Goal: Information Seeking & Learning: Learn about a topic

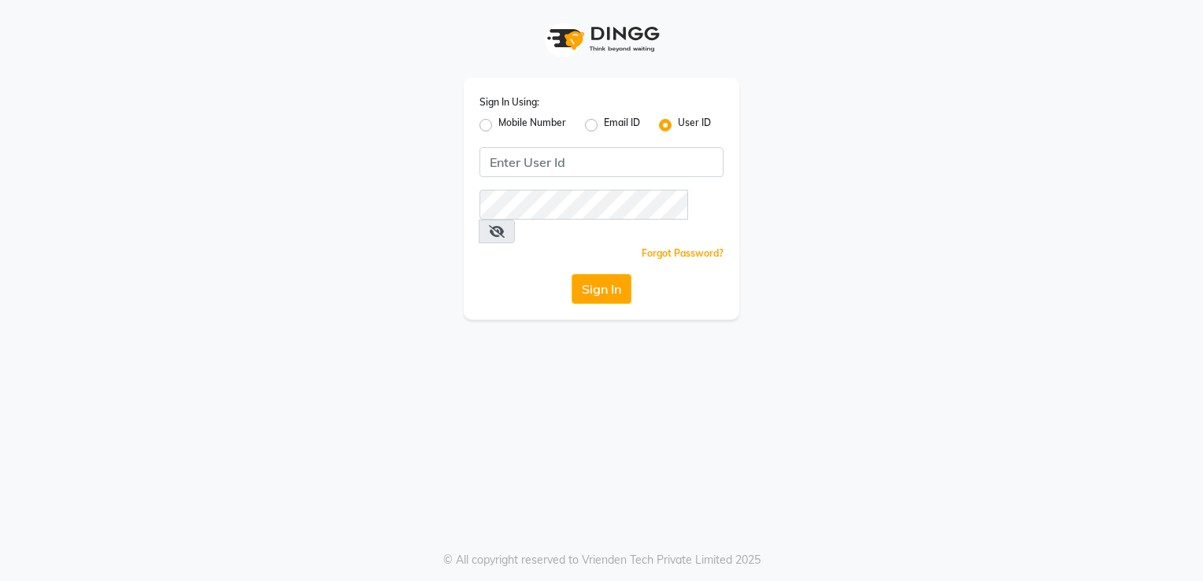
click at [493, 124] on div "Mobile Number" at bounding box center [522, 125] width 87 height 19
click at [498, 124] on label "Mobile Number" at bounding box center [532, 125] width 68 height 19
click at [498, 124] on input "Mobile Number" at bounding box center [503, 121] width 10 height 10
radio input "true"
radio input "false"
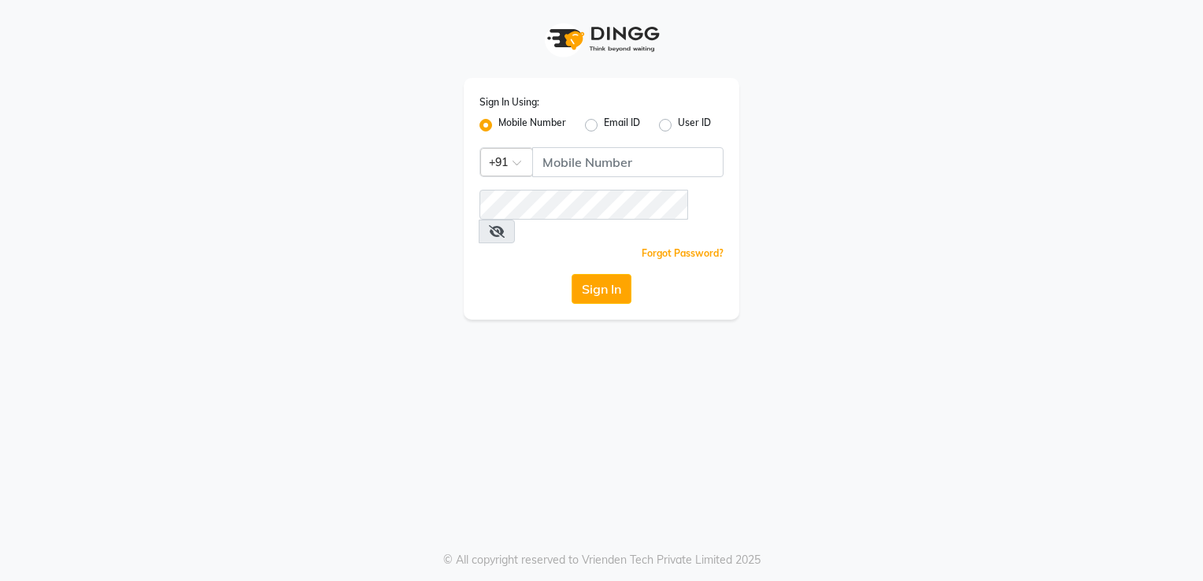
click at [498, 124] on label "Mobile Number" at bounding box center [532, 125] width 68 height 19
click at [498, 124] on input "Mobile Number" at bounding box center [503, 121] width 10 height 10
click at [590, 168] on input "Username" at bounding box center [627, 162] width 191 height 30
type input "9882895477"
click at [614, 274] on button "Sign In" at bounding box center [601, 289] width 60 height 30
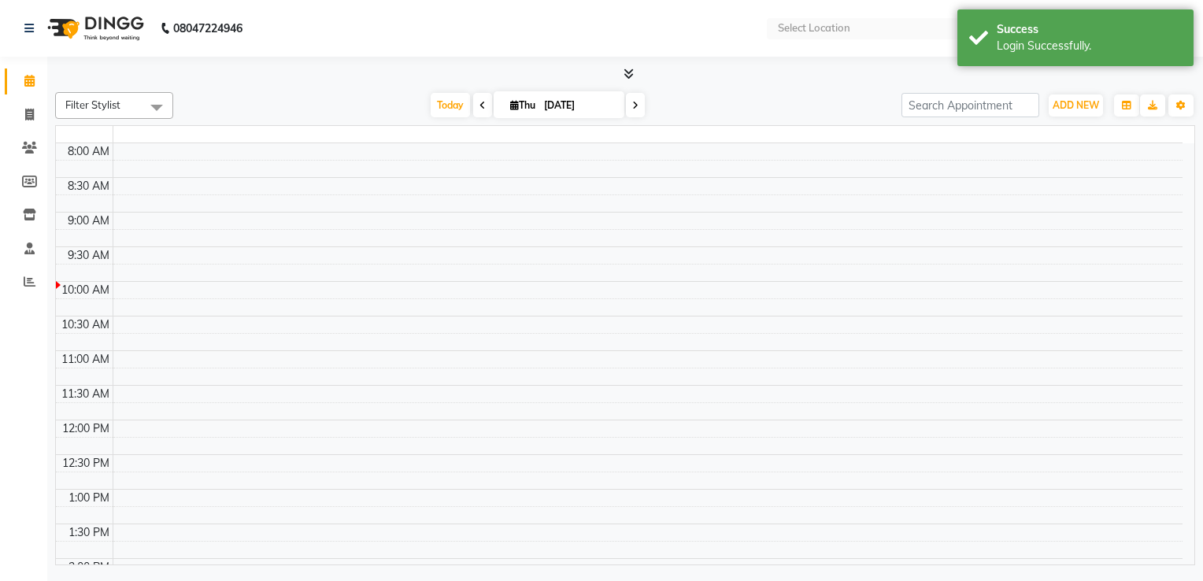
select select "en"
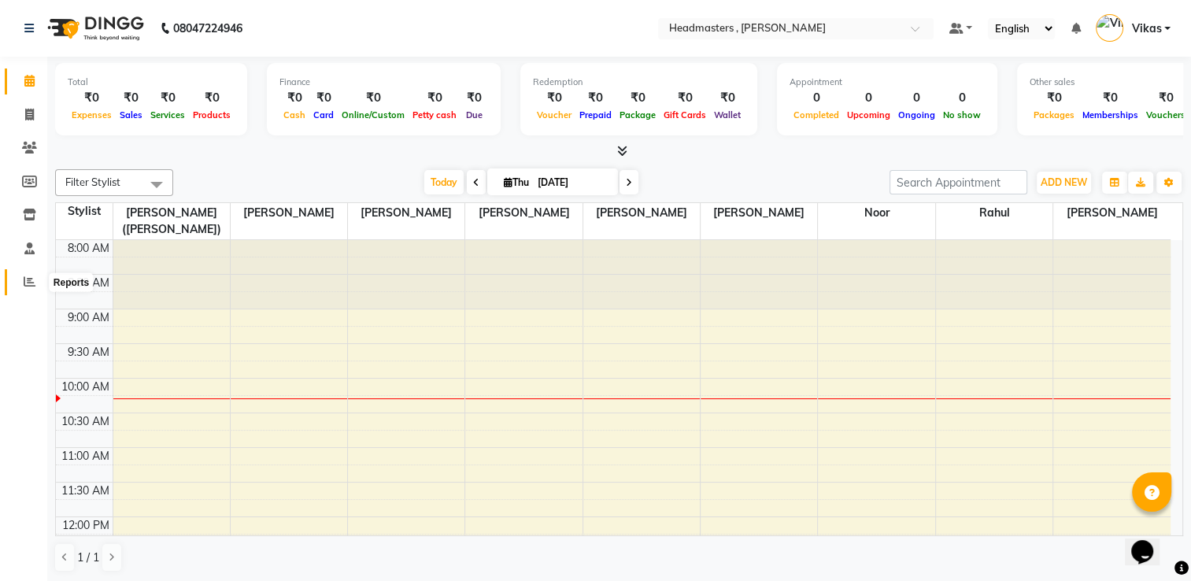
click at [31, 284] on icon at bounding box center [30, 282] width 12 height 12
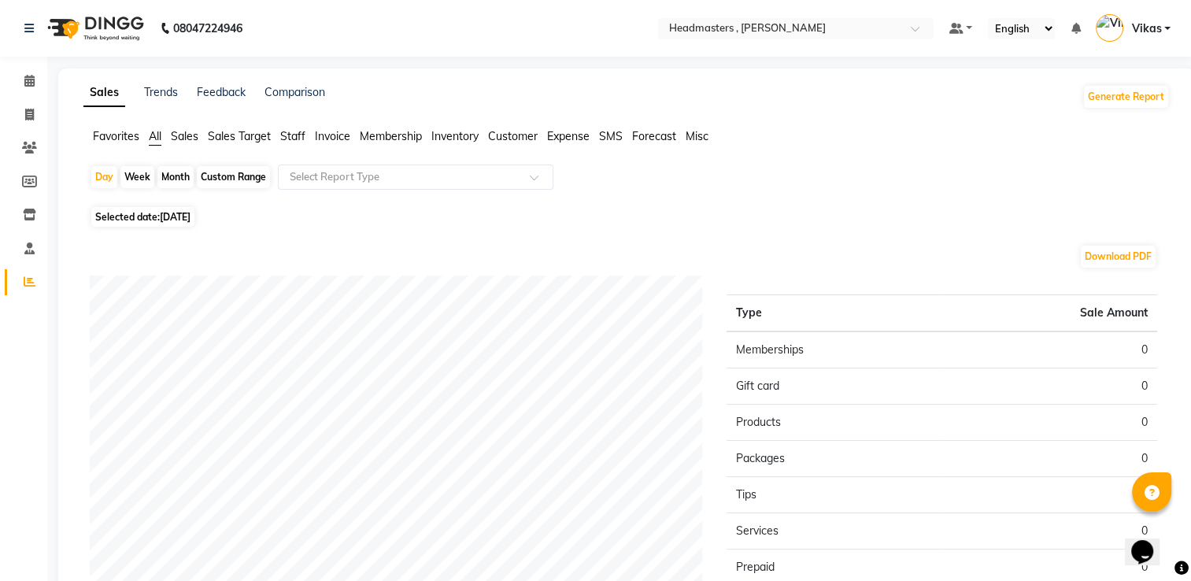
click at [183, 142] on span "Sales" at bounding box center [185, 136] width 28 height 14
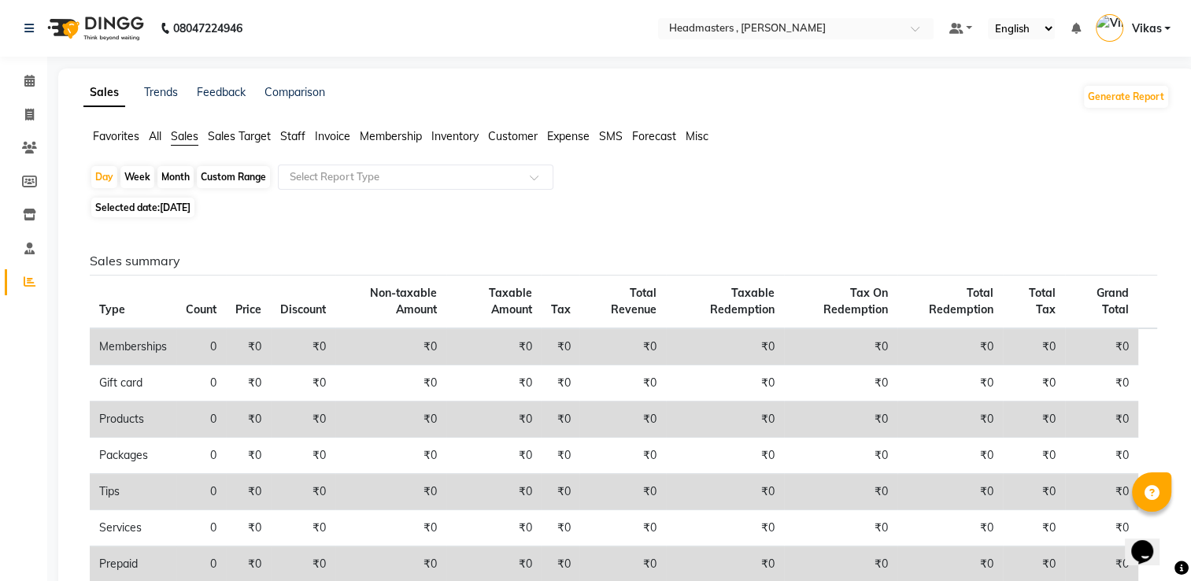
drag, startPoint x: 387, startPoint y: 174, endPoint x: 176, endPoint y: 184, distance: 212.0
click at [176, 184] on div "Month" at bounding box center [175, 177] width 36 height 22
select select "9"
select select "2025"
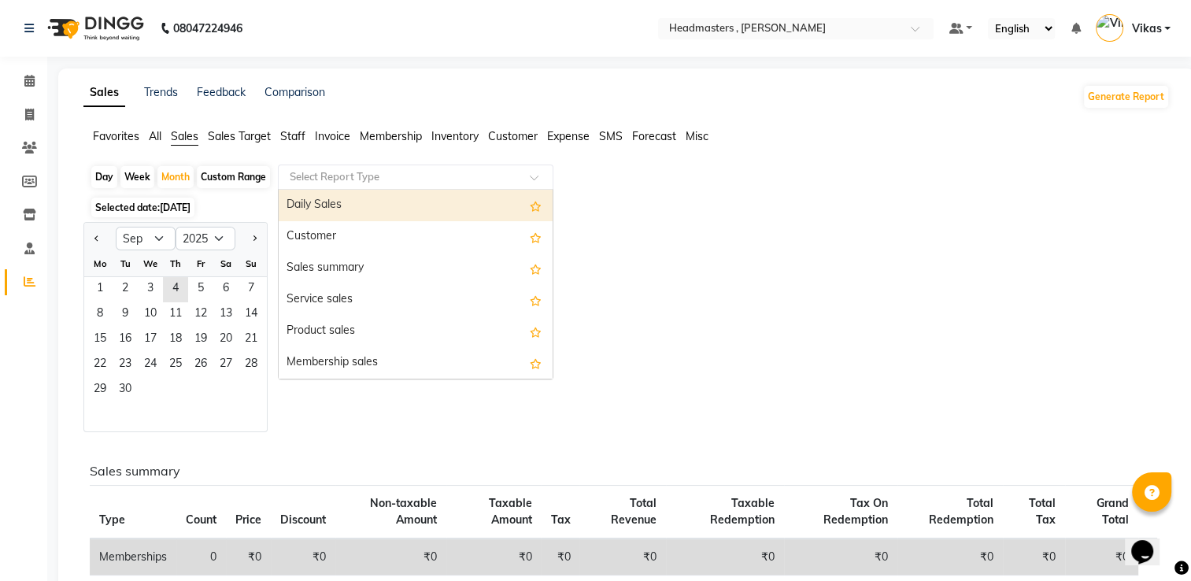
click at [324, 173] on input "text" at bounding box center [400, 177] width 227 height 16
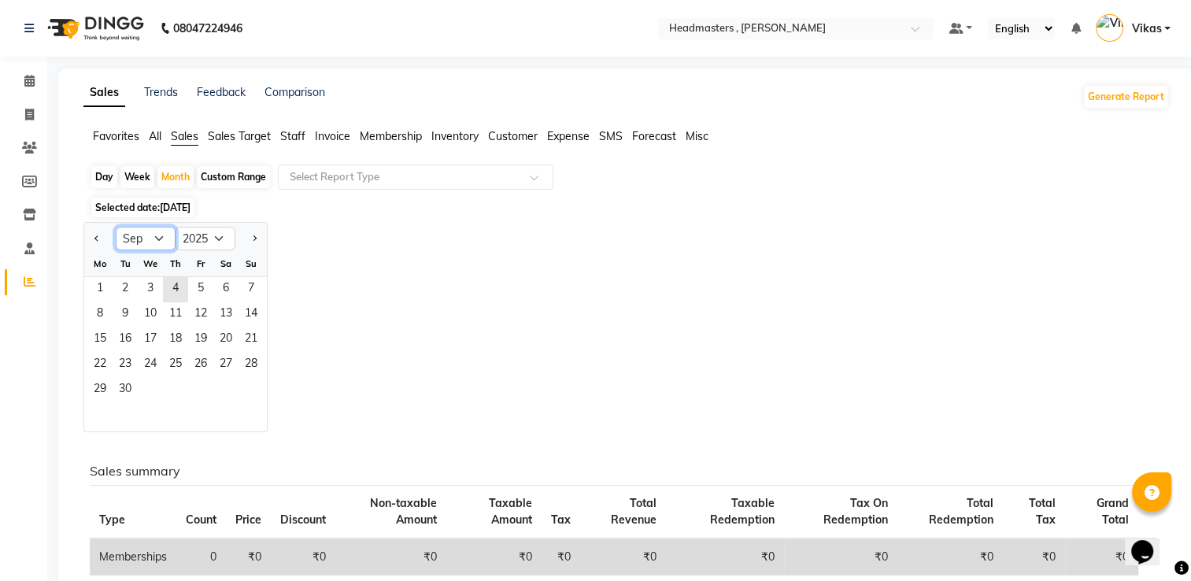
click at [163, 239] on select "Jan Feb Mar Apr May Jun Jul Aug Sep Oct Nov Dec" at bounding box center [146, 239] width 60 height 24
click at [116, 227] on select "Jan Feb Mar Apr May Jun Jul Aug Sep Oct Nov Dec" at bounding box center [146, 239] width 60 height 24
click at [139, 246] on select "Jan Feb Mar Apr May Jun Jul Aug Sep Oct Nov Dec" at bounding box center [146, 239] width 60 height 24
select select "9"
click at [116, 227] on select "Jan Feb Mar Apr May Jun Jul Aug Sep Oct Nov Dec" at bounding box center [146, 239] width 60 height 24
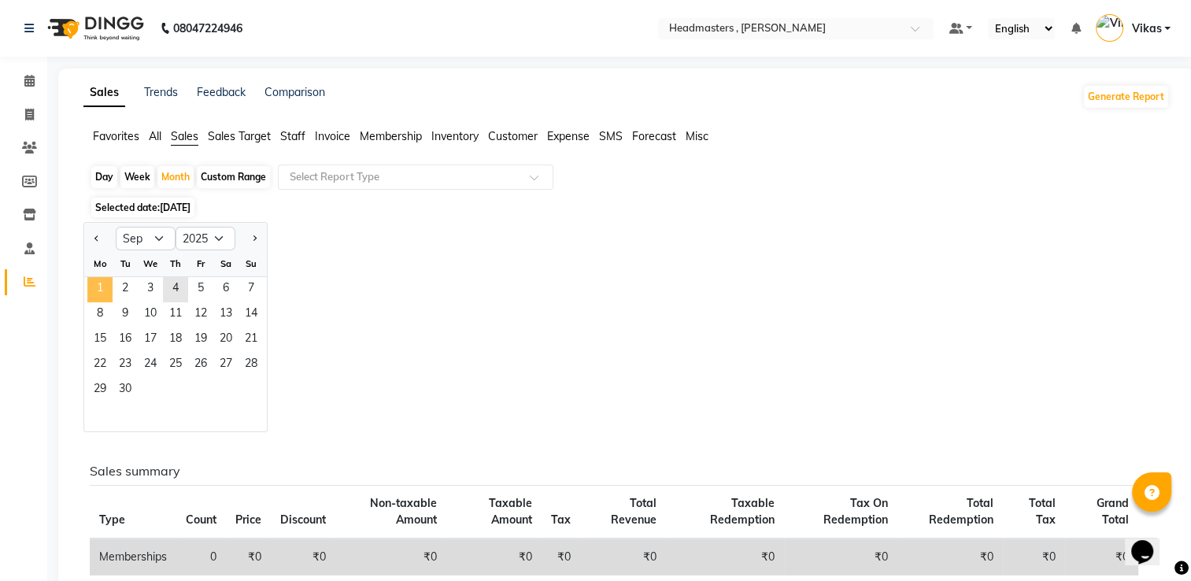
click at [91, 290] on span "1" at bounding box center [99, 289] width 25 height 25
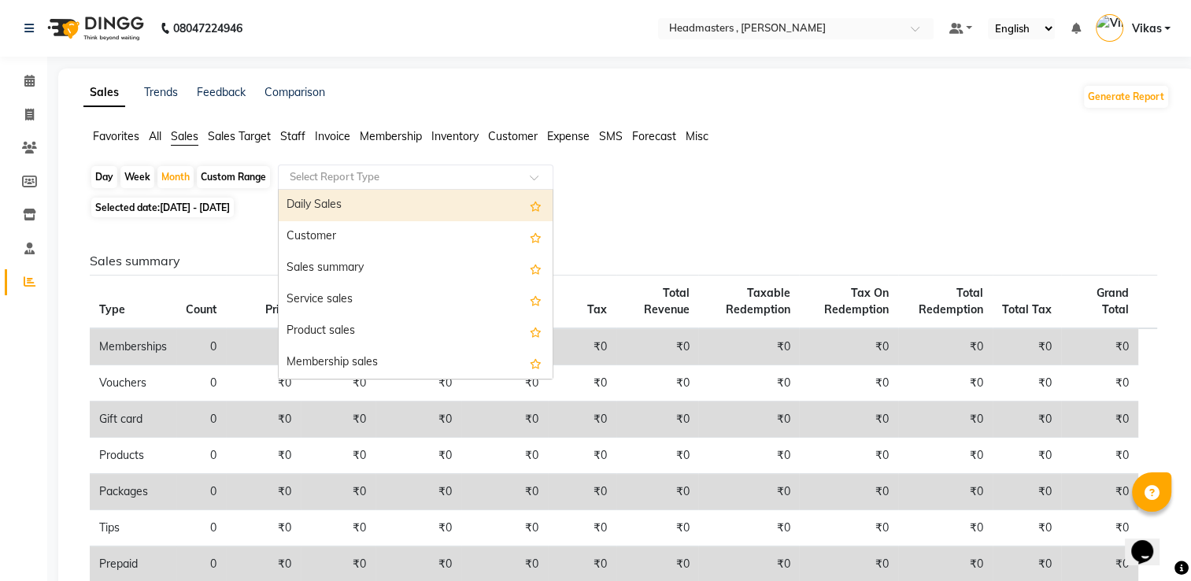
click at [316, 185] on div "Select Report Type" at bounding box center [416, 177] width 276 height 25
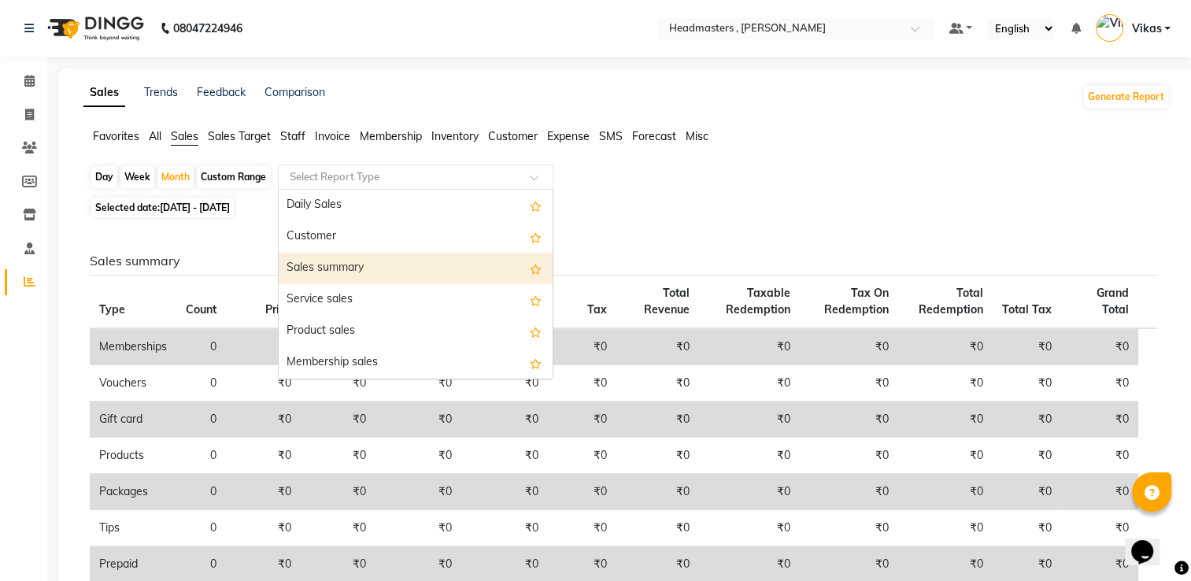
click at [312, 270] on div "Sales summary" at bounding box center [416, 268] width 274 height 31
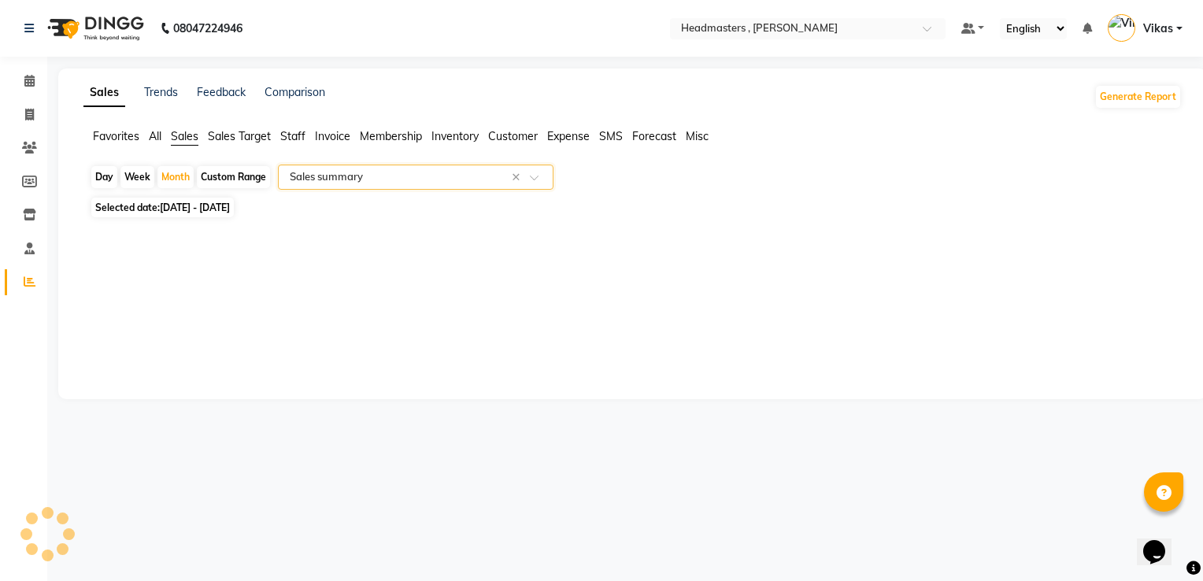
select select "full_report"
select select "csv"
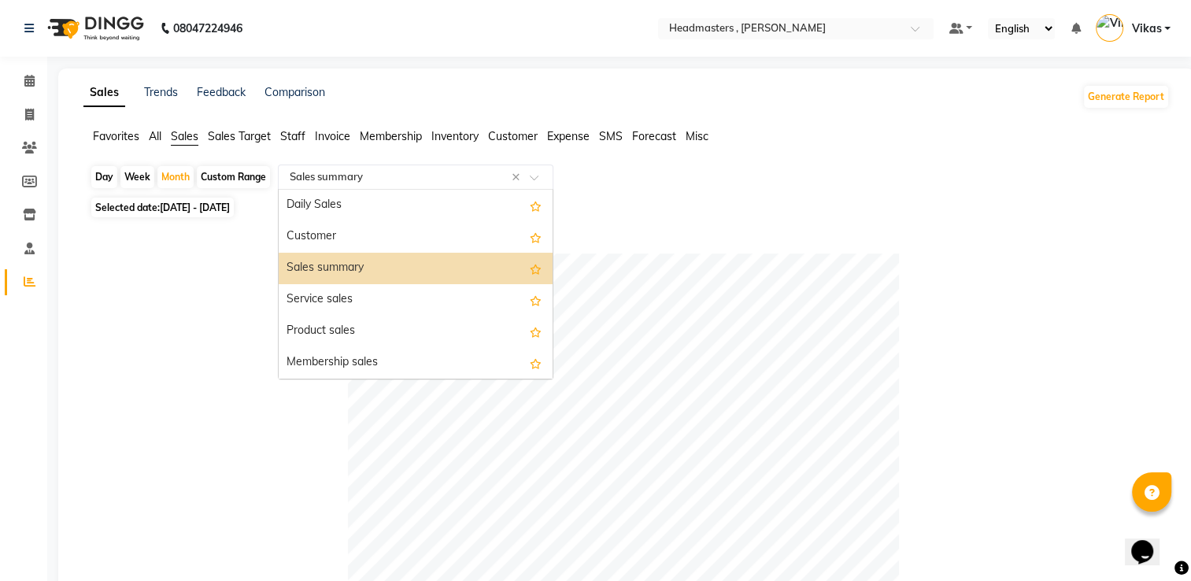
click at [318, 180] on input "text" at bounding box center [400, 177] width 227 height 16
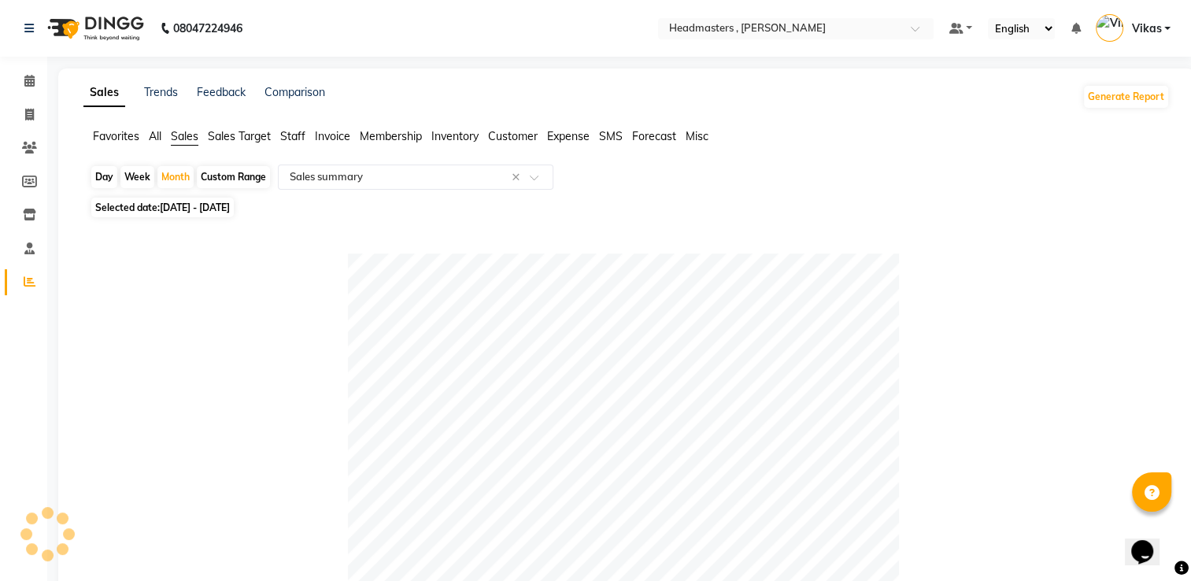
click at [220, 285] on div at bounding box center [623, 528] width 1067 height 551
click at [22, 281] on span at bounding box center [30, 282] width 28 height 18
click at [34, 90] on span at bounding box center [30, 81] width 28 height 18
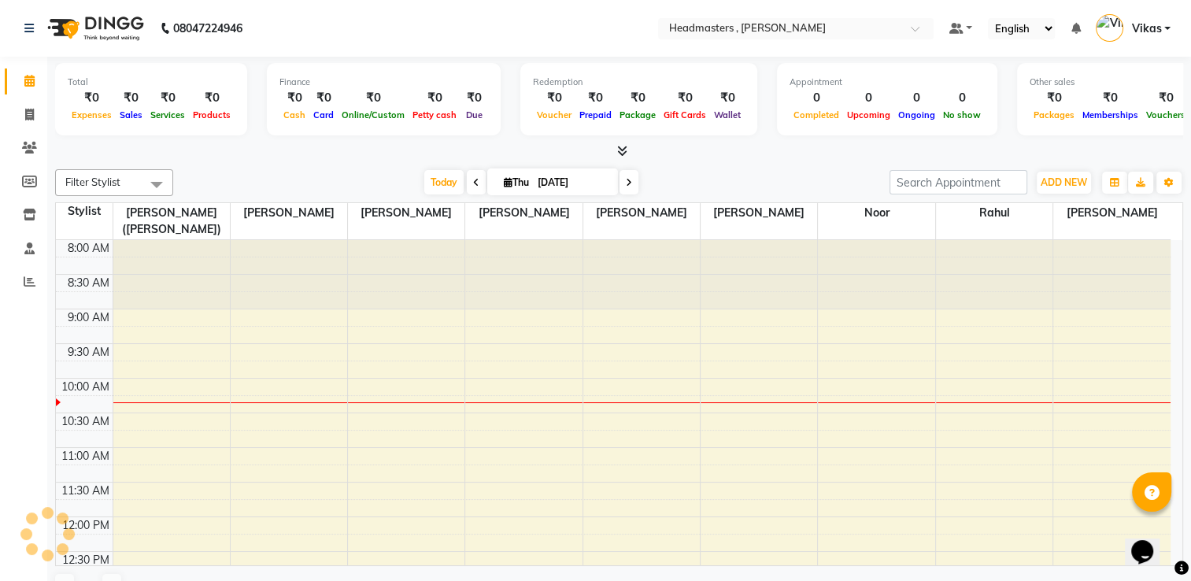
scroll to position [138, 0]
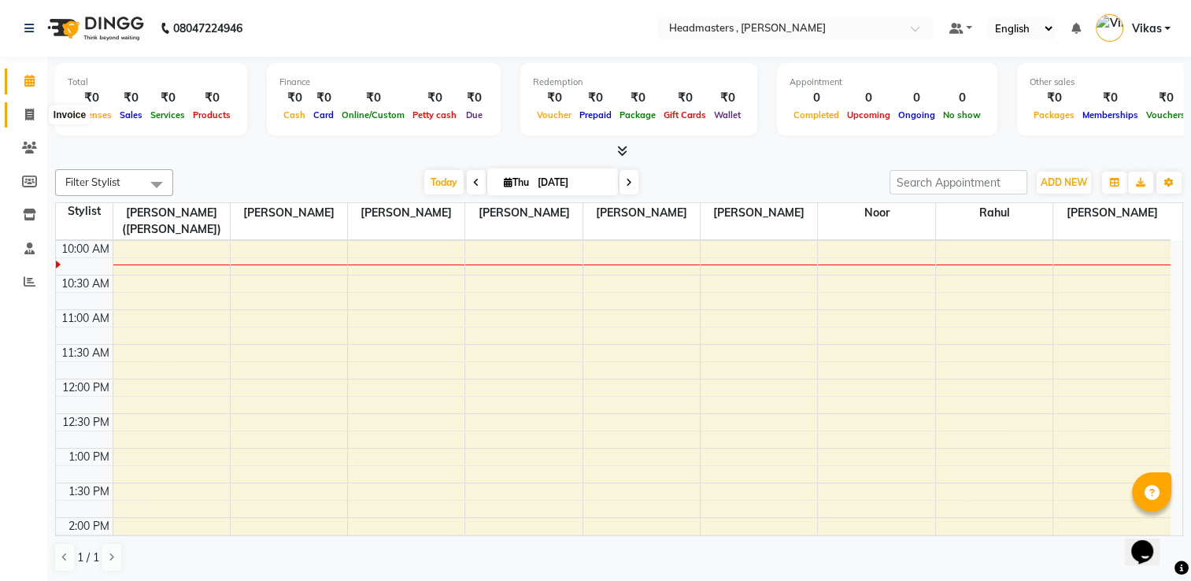
click at [22, 116] on span at bounding box center [30, 115] width 28 height 18
select select "service"
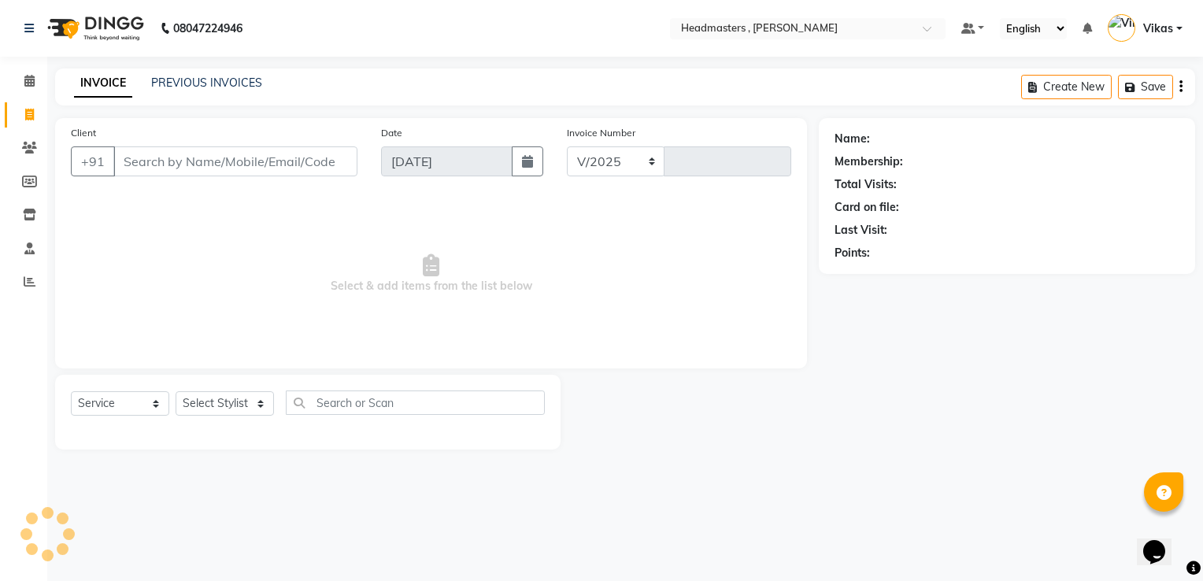
select select "8566"
type input "1193"
click at [28, 87] on icon at bounding box center [29, 81] width 10 height 12
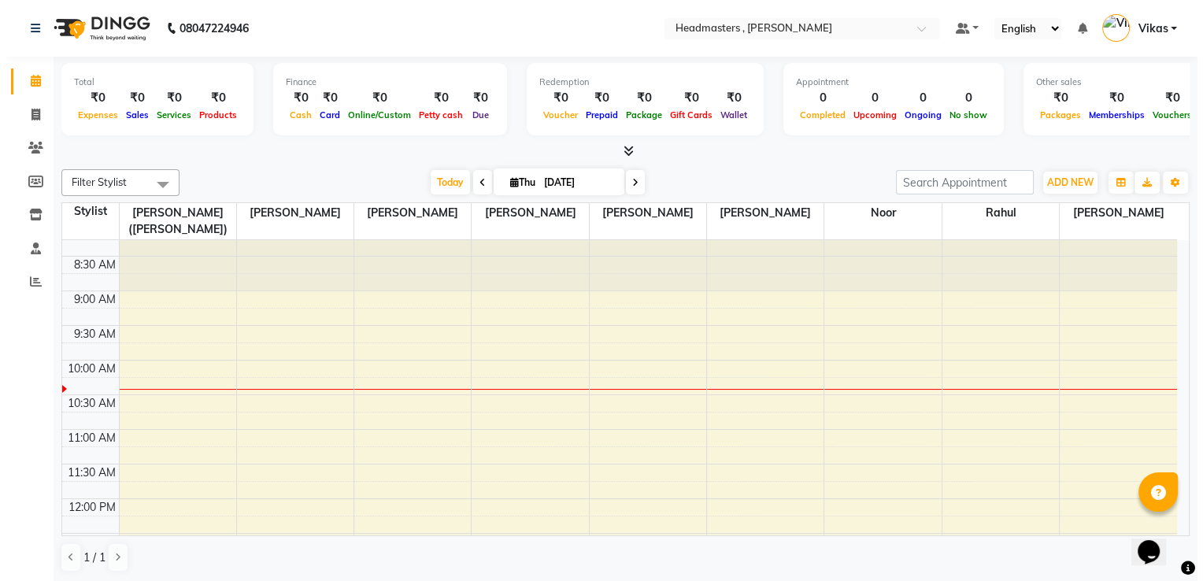
scroll to position [31, 0]
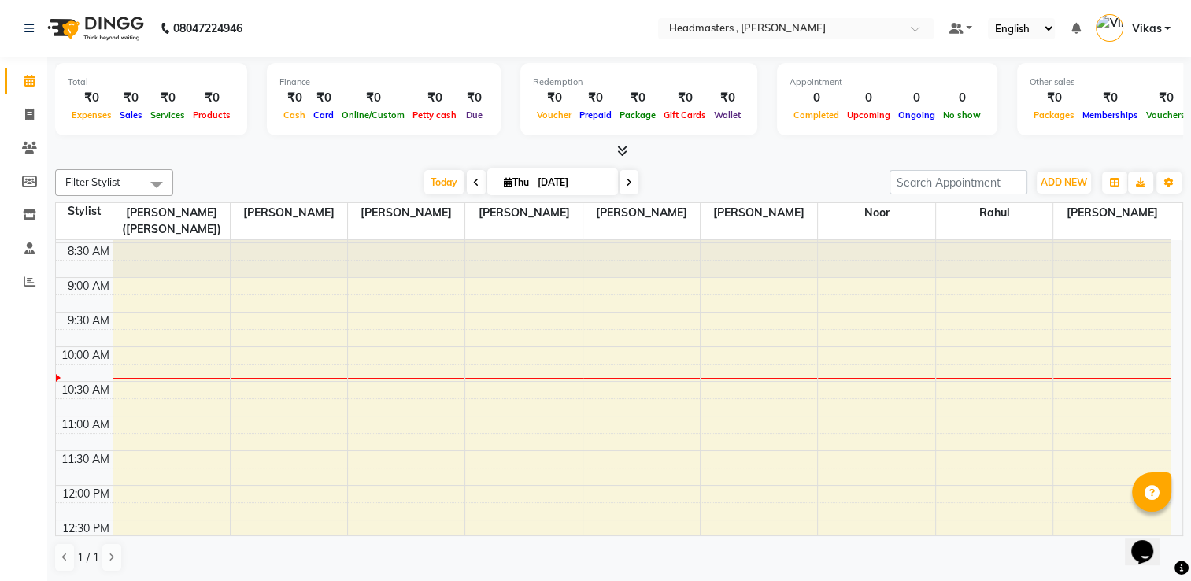
click at [1169, 524] on div "Opens Chat This icon Opens the chat window." at bounding box center [1150, 524] width 38 height 0
click at [341, 178] on div "Today Thu 04-09-2025" at bounding box center [531, 183] width 701 height 24
click at [28, 283] on icon at bounding box center [30, 282] width 12 height 12
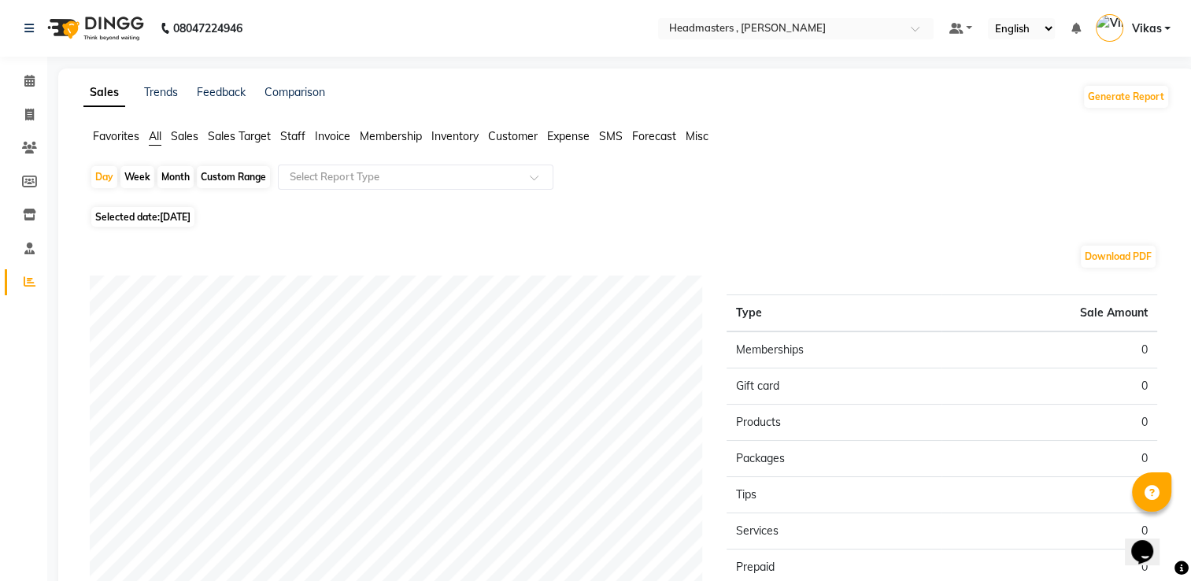
click at [346, 135] on span "Invoice" at bounding box center [332, 136] width 35 height 14
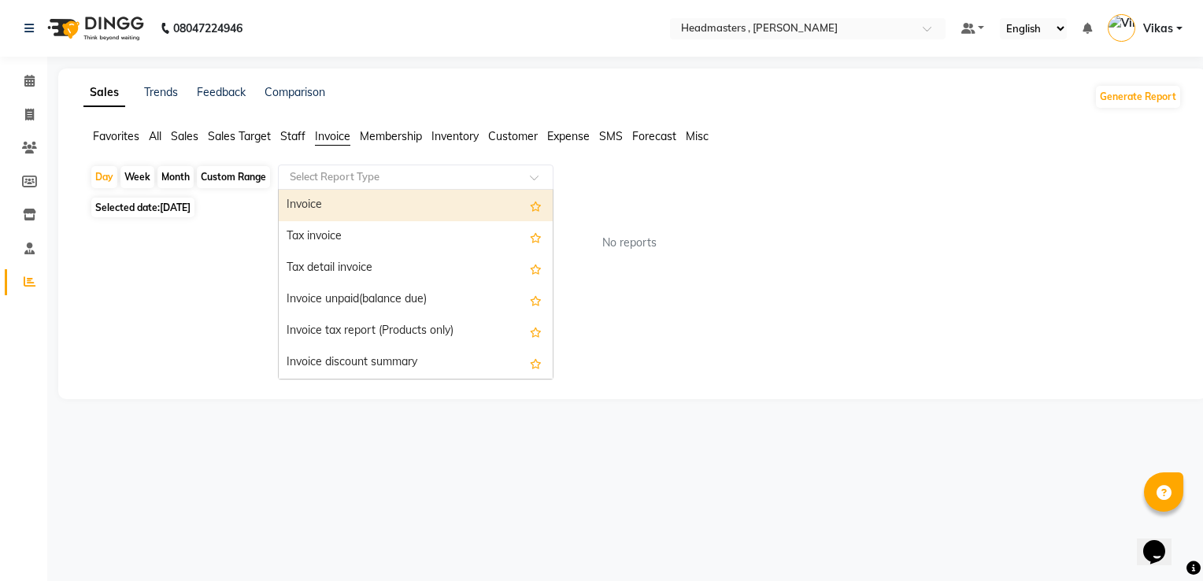
click at [376, 171] on input "text" at bounding box center [400, 177] width 227 height 16
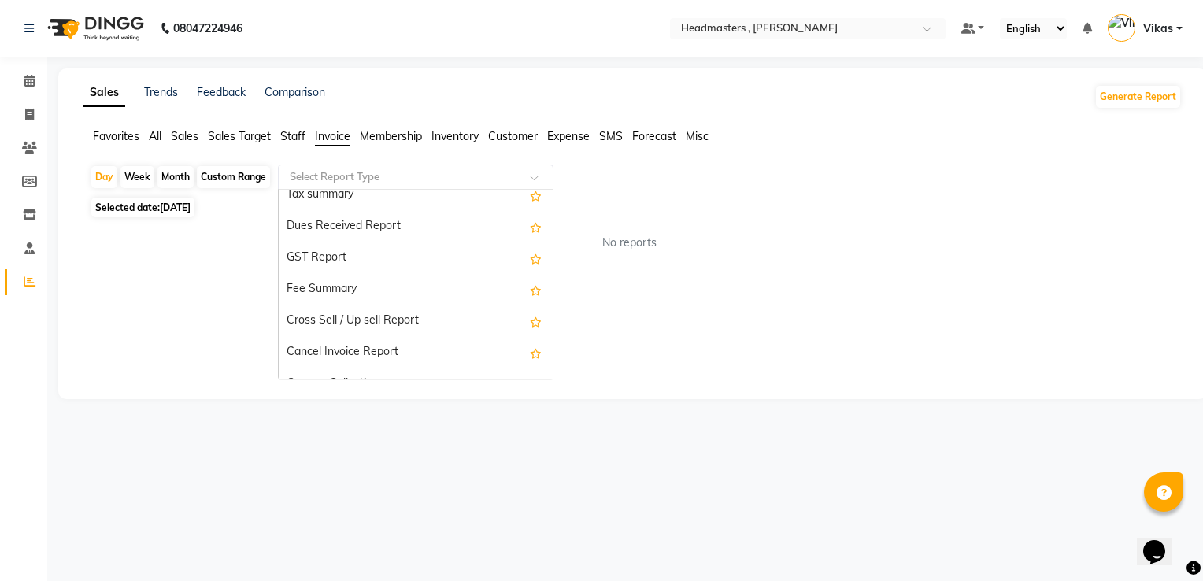
scroll to position [283, 0]
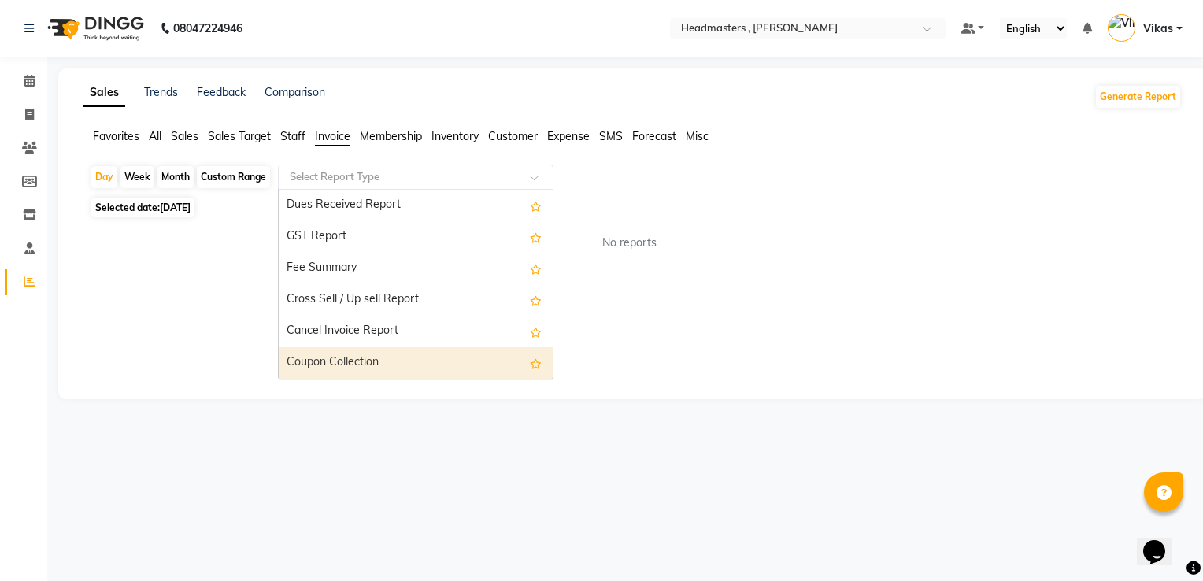
click at [362, 363] on div "Coupon Collection" at bounding box center [416, 362] width 274 height 31
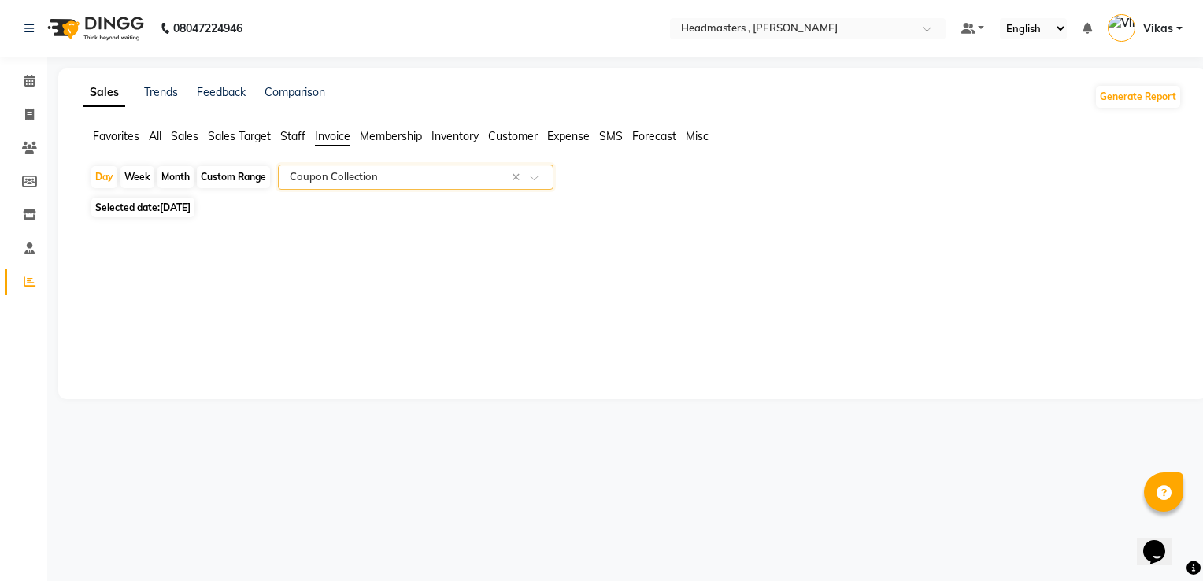
click at [179, 176] on div "Month" at bounding box center [175, 177] width 36 height 22
select select "9"
select select "2025"
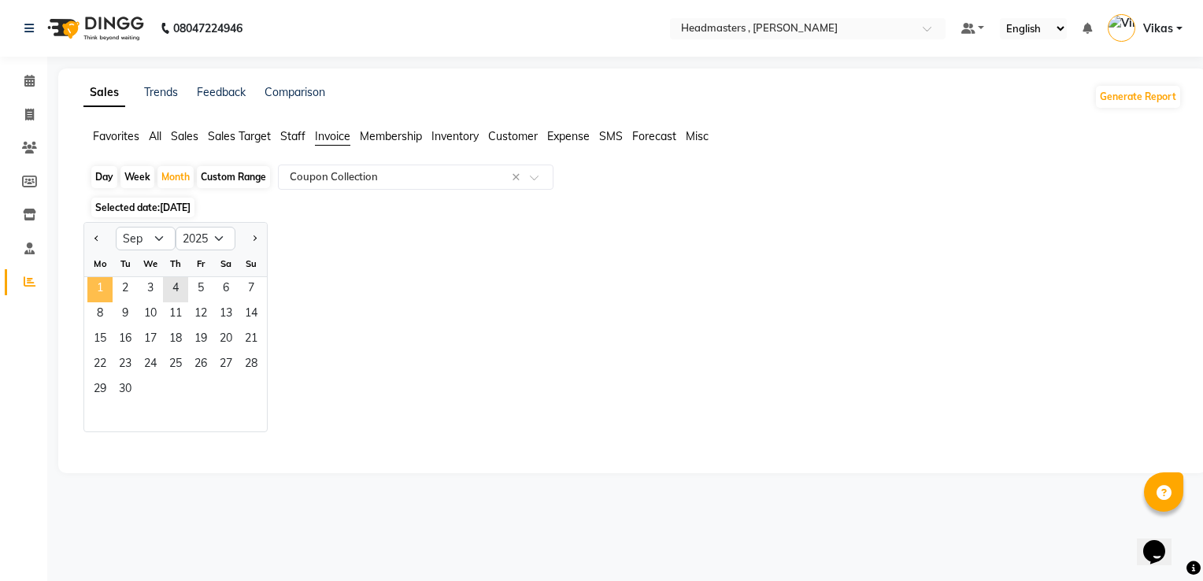
click at [102, 285] on span "1" at bounding box center [99, 289] width 25 height 25
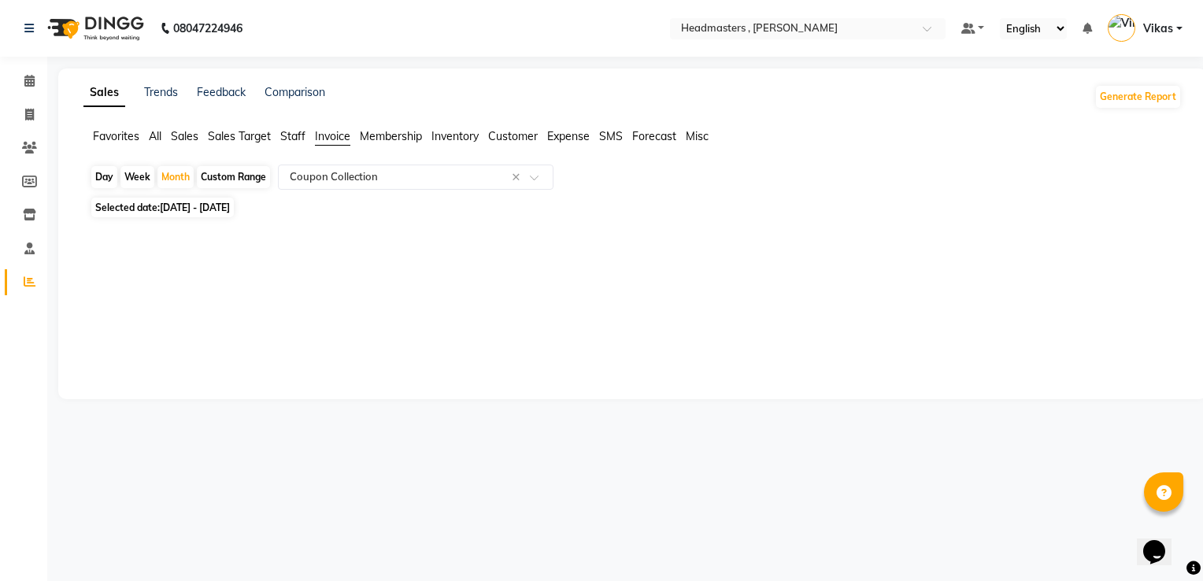
click at [686, 247] on div "Sales Trends Feedback Comparison Generate Report Favorites All Sales Sales Targ…" at bounding box center [632, 233] width 1148 height 331
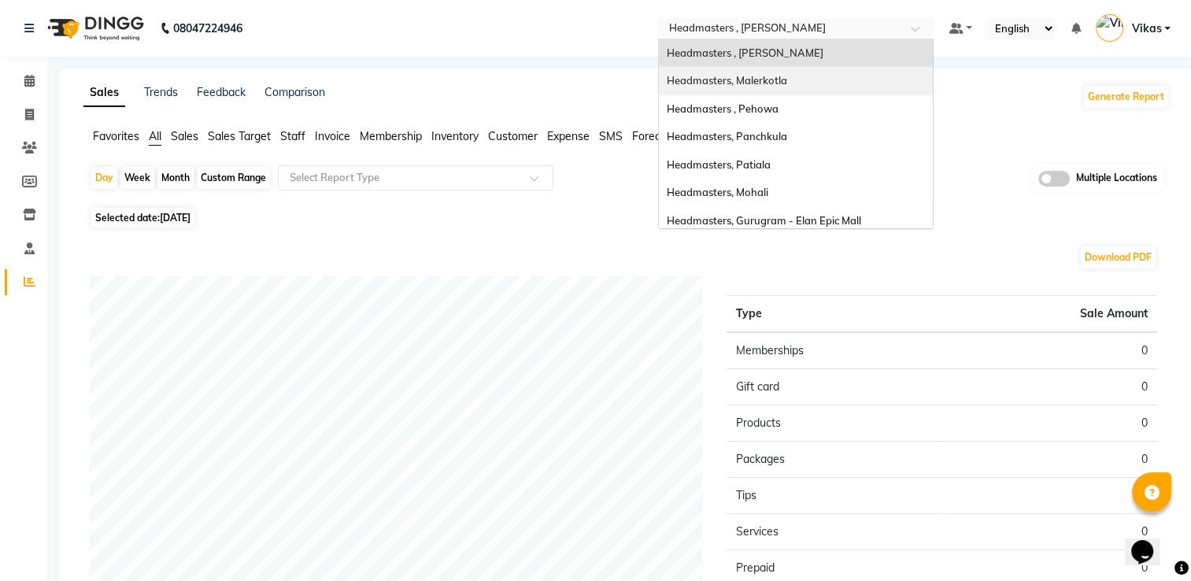
click at [835, 80] on div "Headmasters, Malerkotla" at bounding box center [796, 81] width 274 height 28
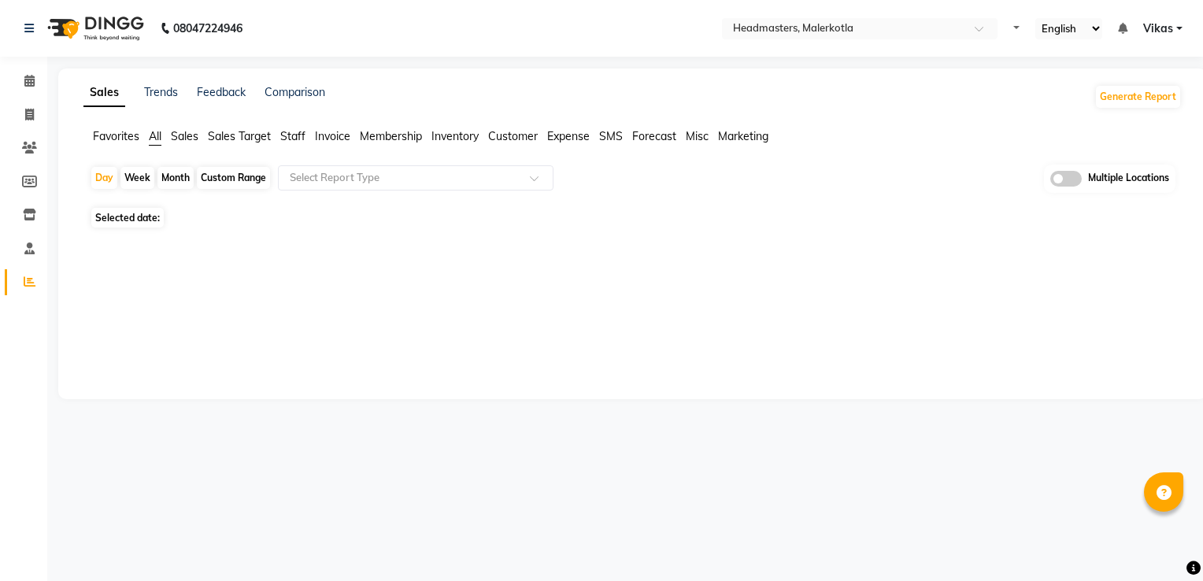
select select "en"
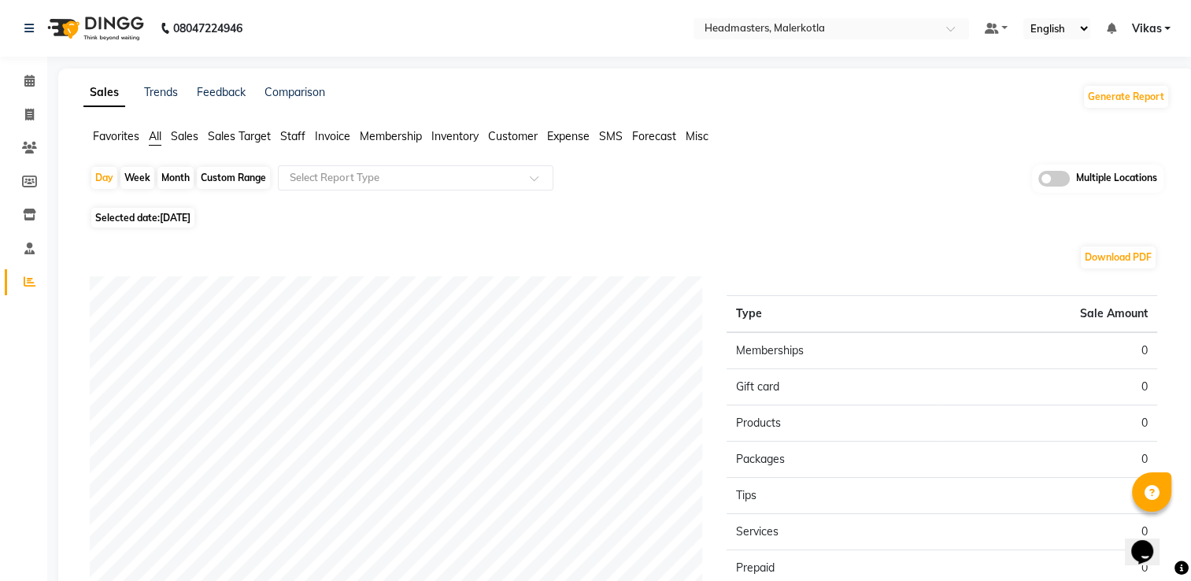
click at [337, 135] on span "Invoice" at bounding box center [332, 136] width 35 height 14
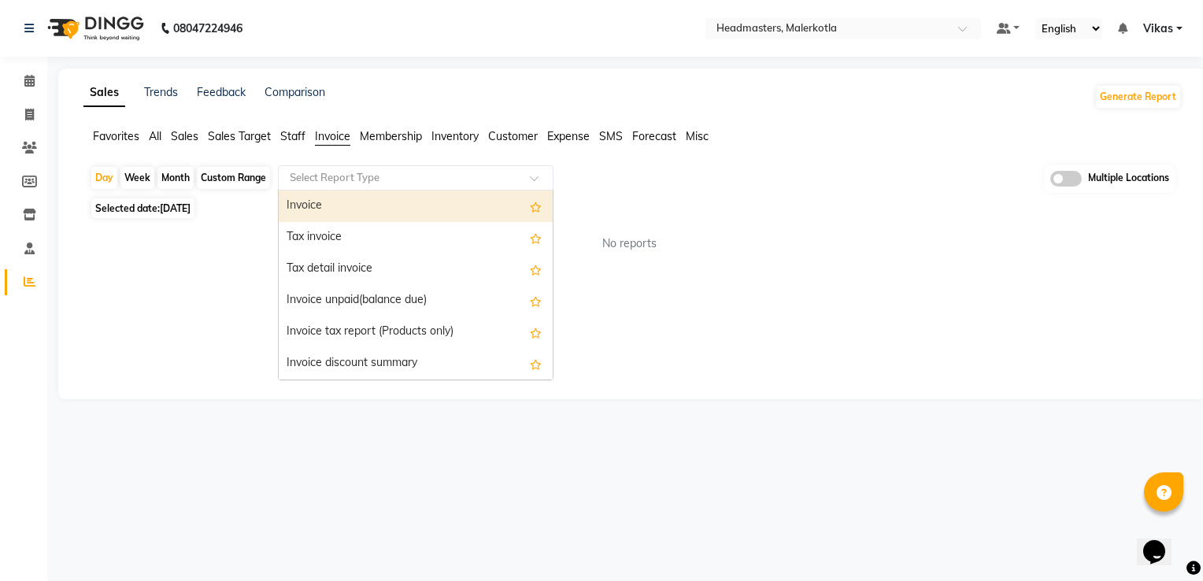
click at [408, 181] on input "text" at bounding box center [400, 178] width 227 height 16
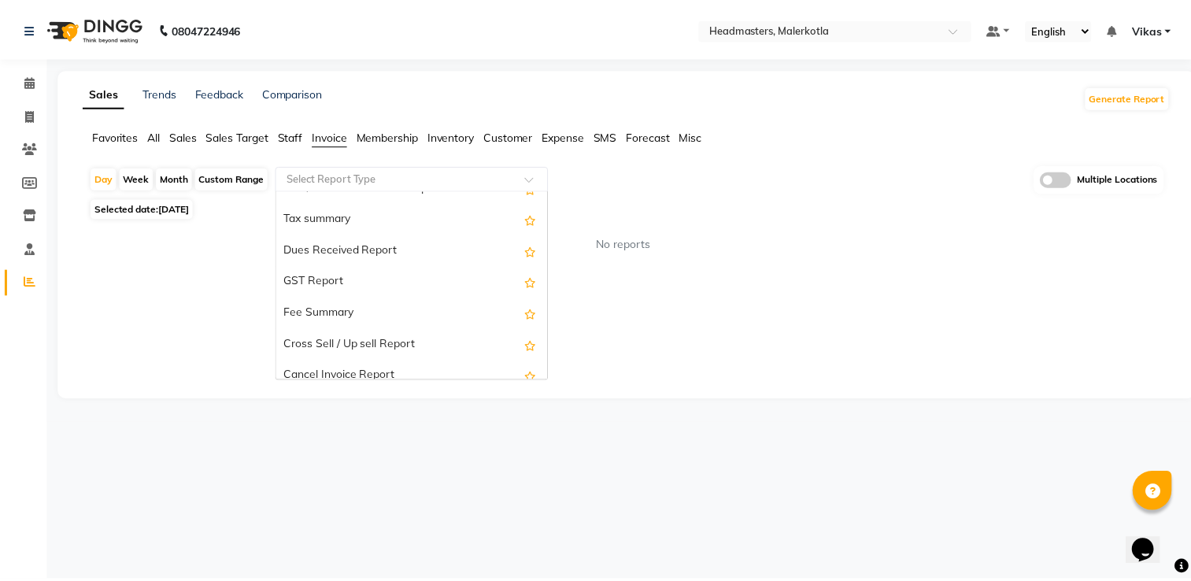
scroll to position [283, 0]
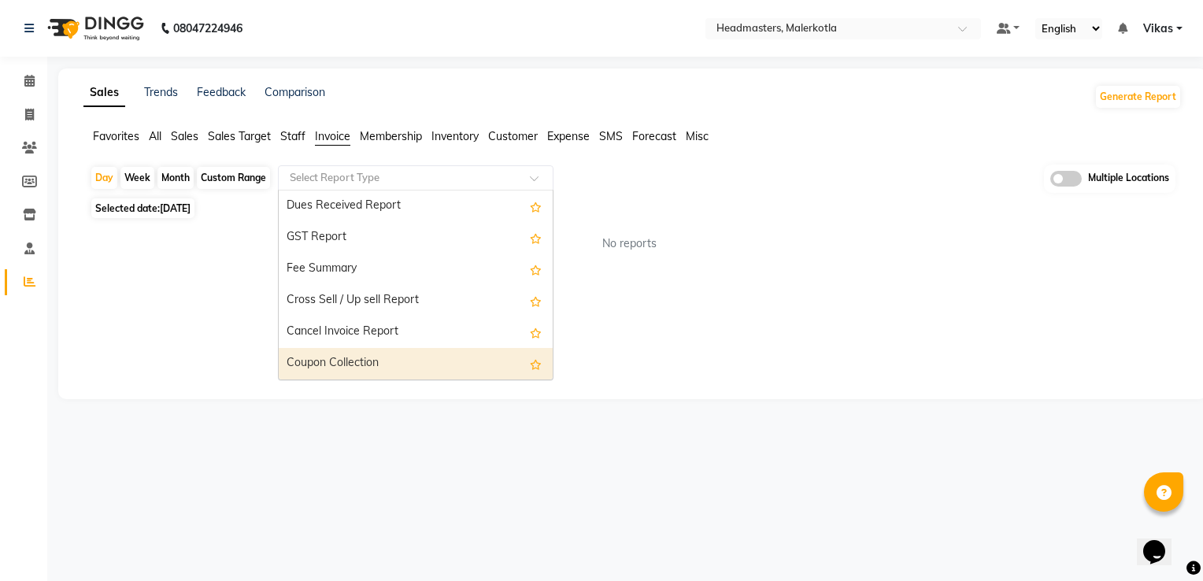
click at [444, 373] on div "Coupon Collection" at bounding box center [416, 363] width 274 height 31
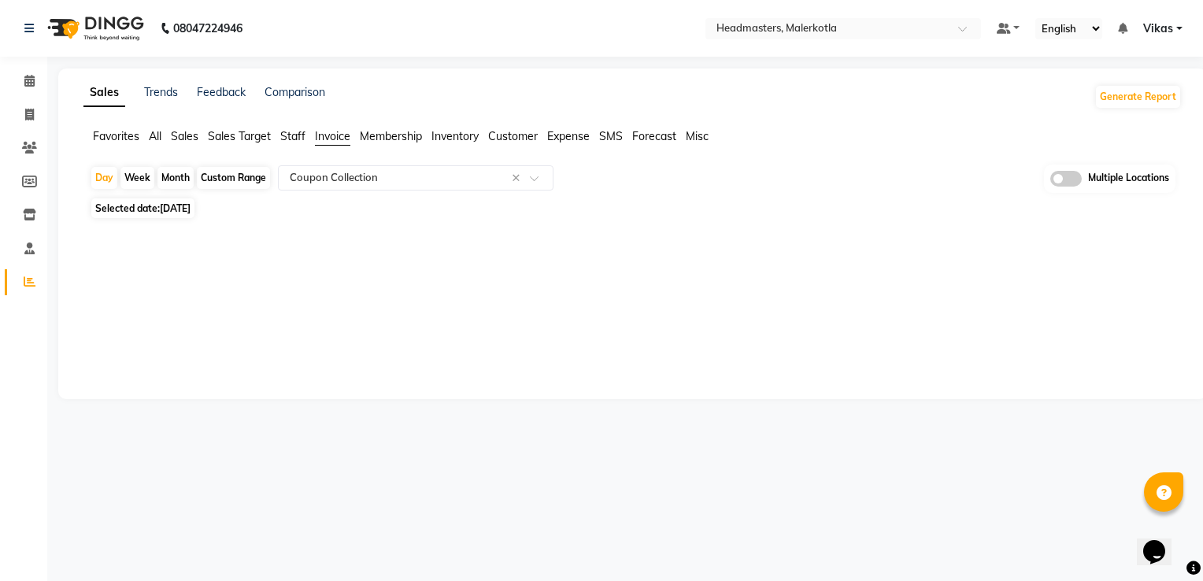
click at [167, 179] on div "Month" at bounding box center [175, 178] width 36 height 22
select select "9"
select select "2025"
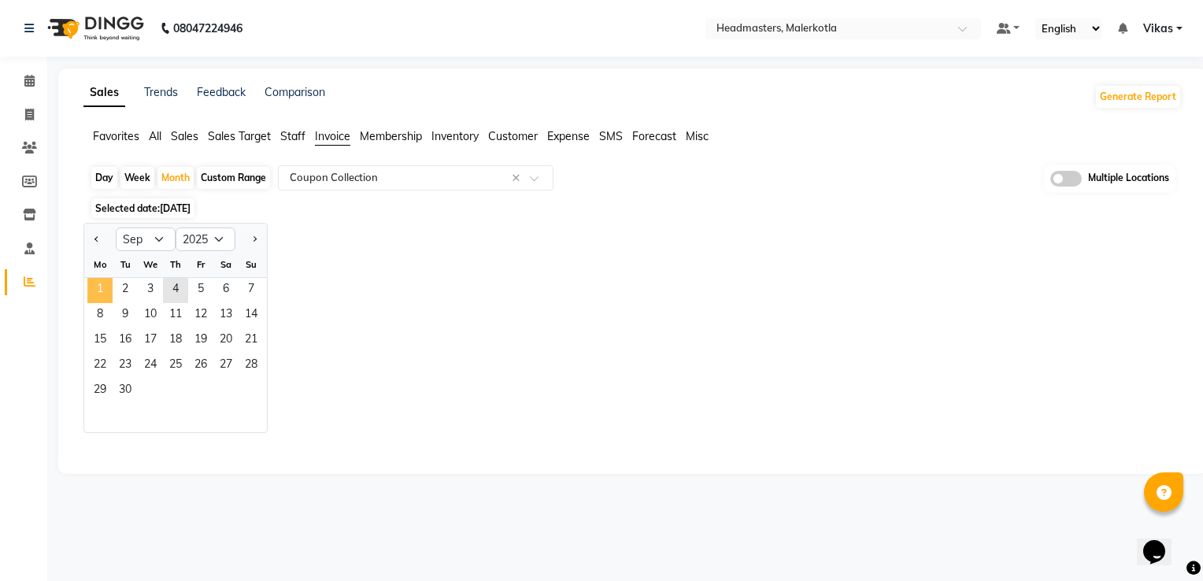
click at [95, 290] on span "1" at bounding box center [99, 290] width 25 height 25
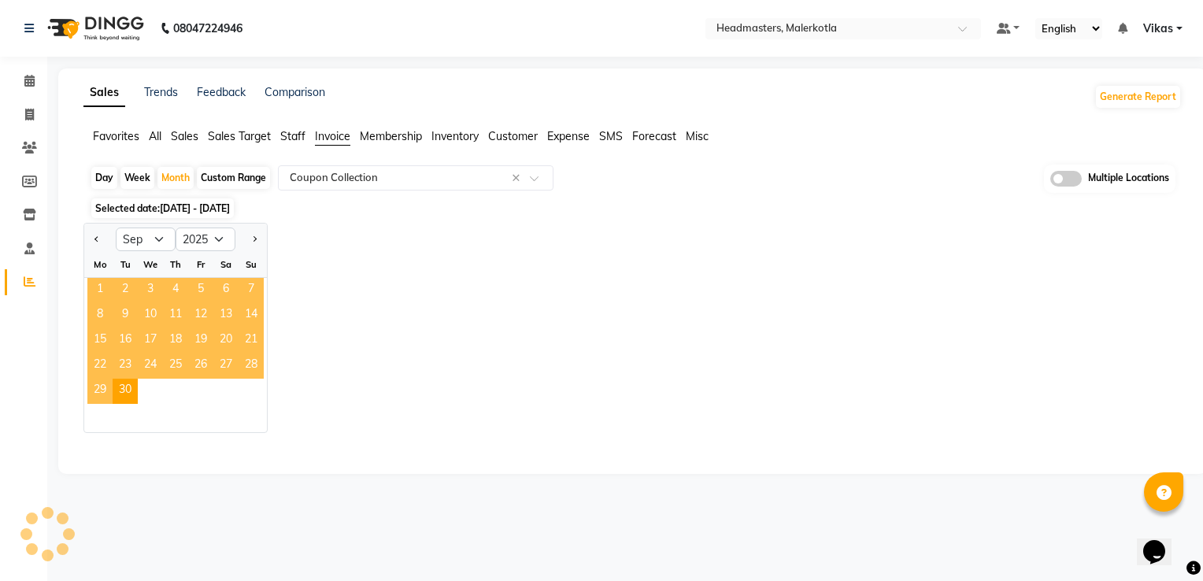
select select "full_report"
select select "csv"
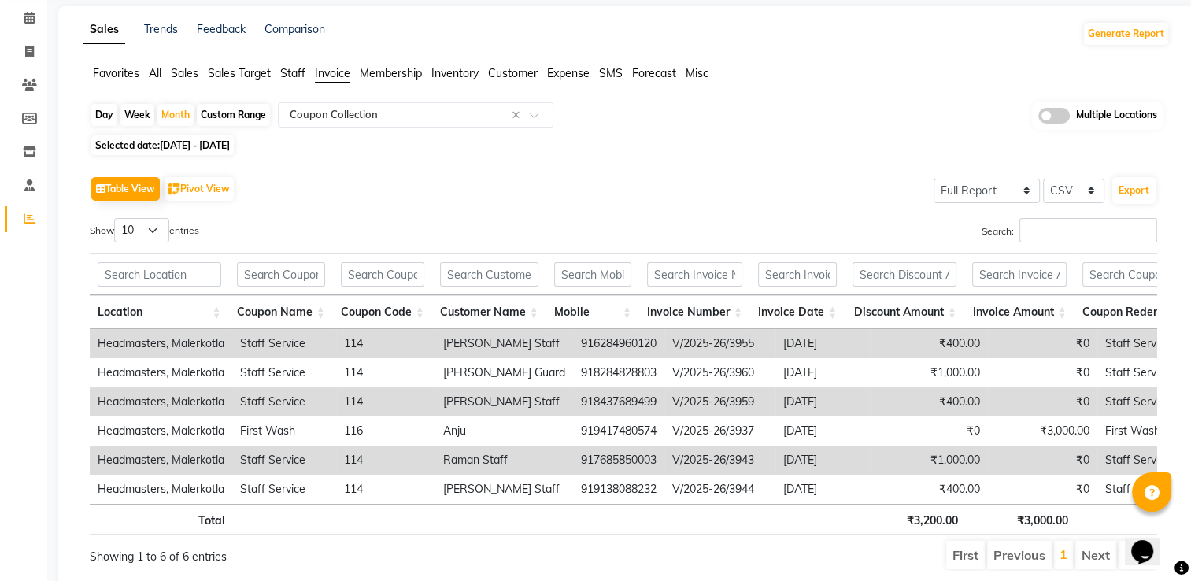
scroll to position [126, 0]
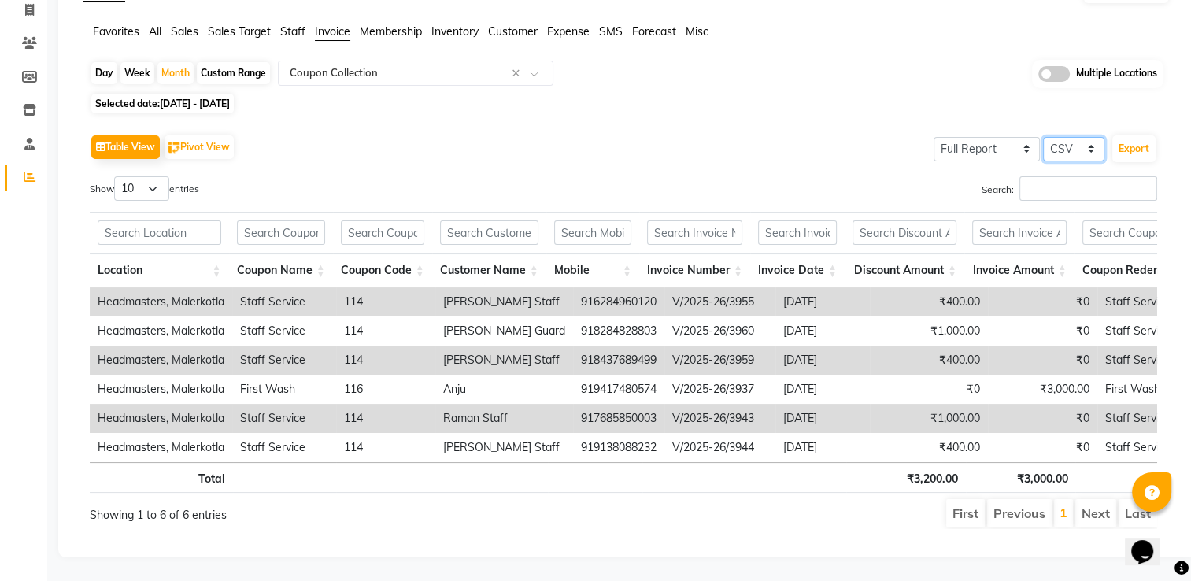
click at [1088, 137] on select "Select CSV PDF" at bounding box center [1073, 149] width 61 height 24
click at [808, 153] on div "Table View Pivot View Select Full Report Filtered Report Select CSV PDF Export …" at bounding box center [623, 330] width 1067 height 398
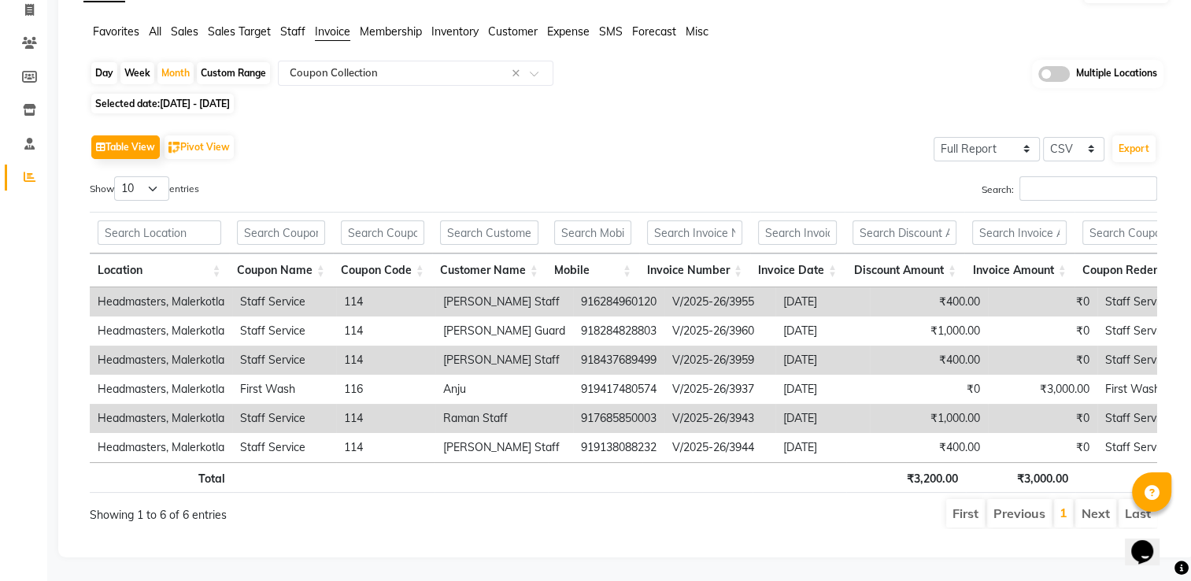
click at [808, 153] on div "Table View Pivot View Select Full Report Filtered Report Select CSV PDF Export …" at bounding box center [623, 330] width 1067 height 398
click at [745, 176] on div "Search:" at bounding box center [896, 191] width 522 height 31
drag, startPoint x: 636, startPoint y: 282, endPoint x: 553, endPoint y: 293, distance: 83.4
click at [573, 293] on td "916284960120" at bounding box center [618, 301] width 91 height 29
copy td "916284960120"
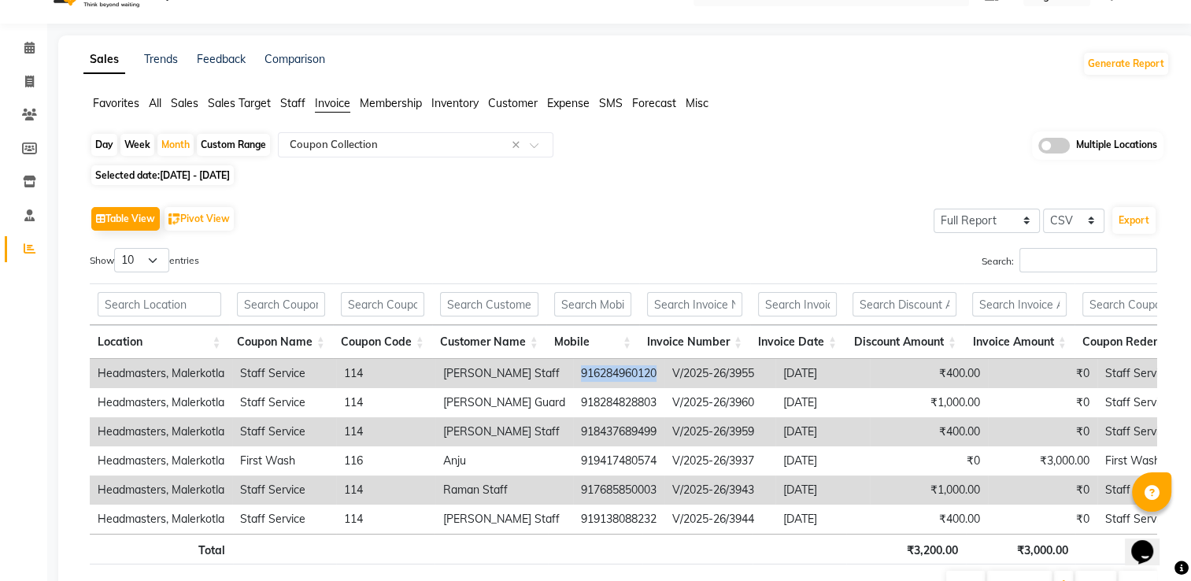
scroll to position [0, 0]
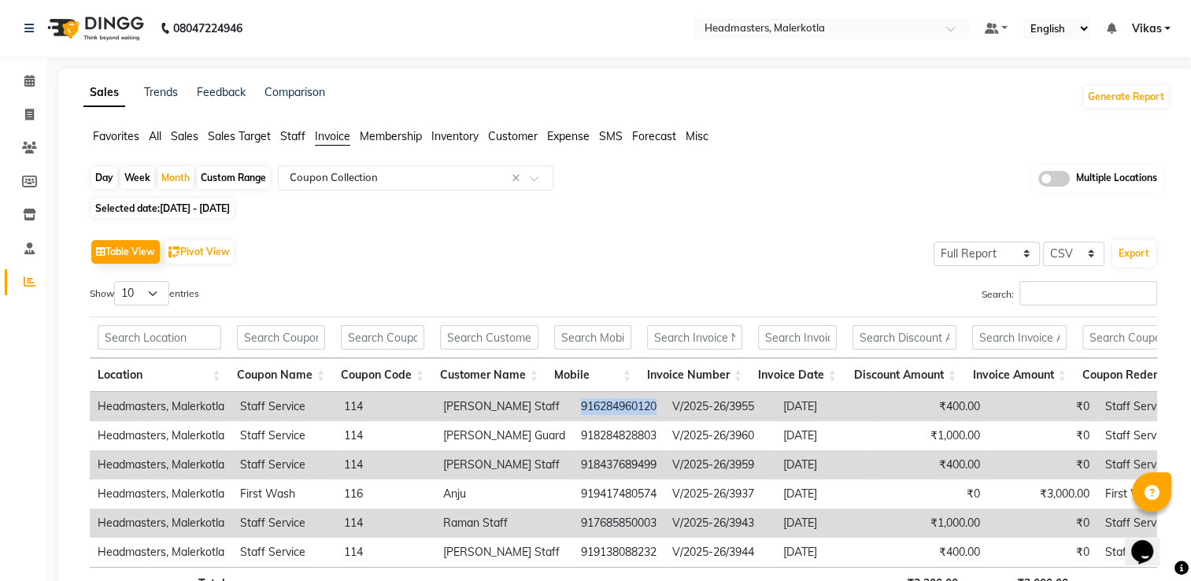
click at [638, 409] on td "916284960120" at bounding box center [618, 406] width 91 height 29
drag, startPoint x: 638, startPoint y: 409, endPoint x: 554, endPoint y: 406, distance: 83.5
click at [573, 406] on td "916284960120" at bounding box center [618, 406] width 91 height 29
copy td "916284960120"
click at [534, 254] on div "Table View Pivot View Select Full Report Filtered Report Select CSV PDF Export" at bounding box center [623, 251] width 1067 height 33
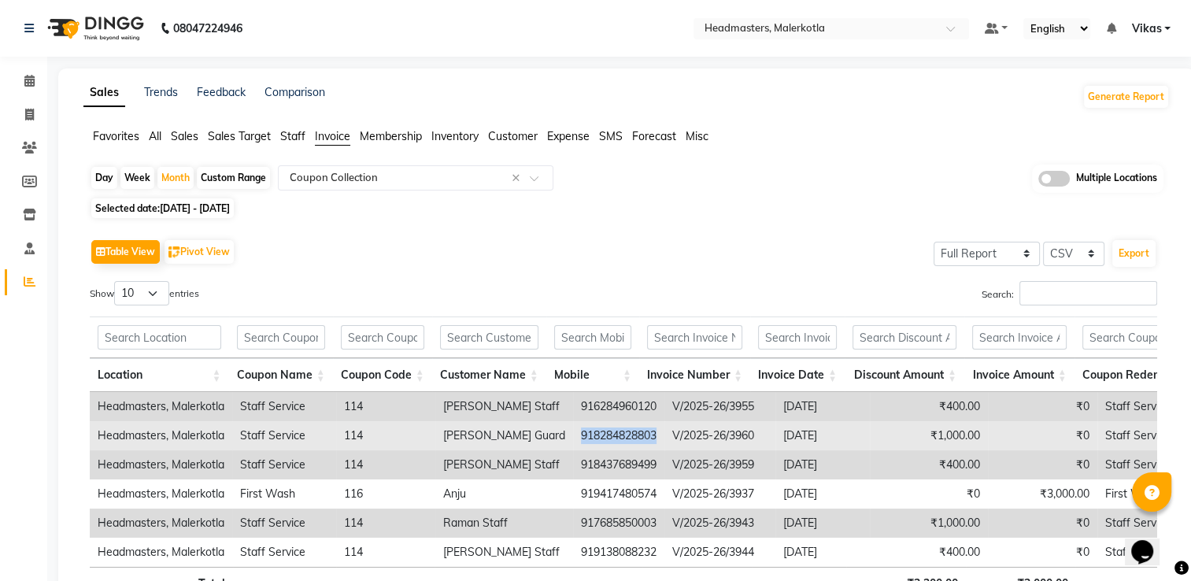
drag, startPoint x: 638, startPoint y: 435, endPoint x: 549, endPoint y: 439, distance: 89.9
click at [573, 439] on td "918284828803" at bounding box center [618, 435] width 91 height 29
copy td "918284828803"
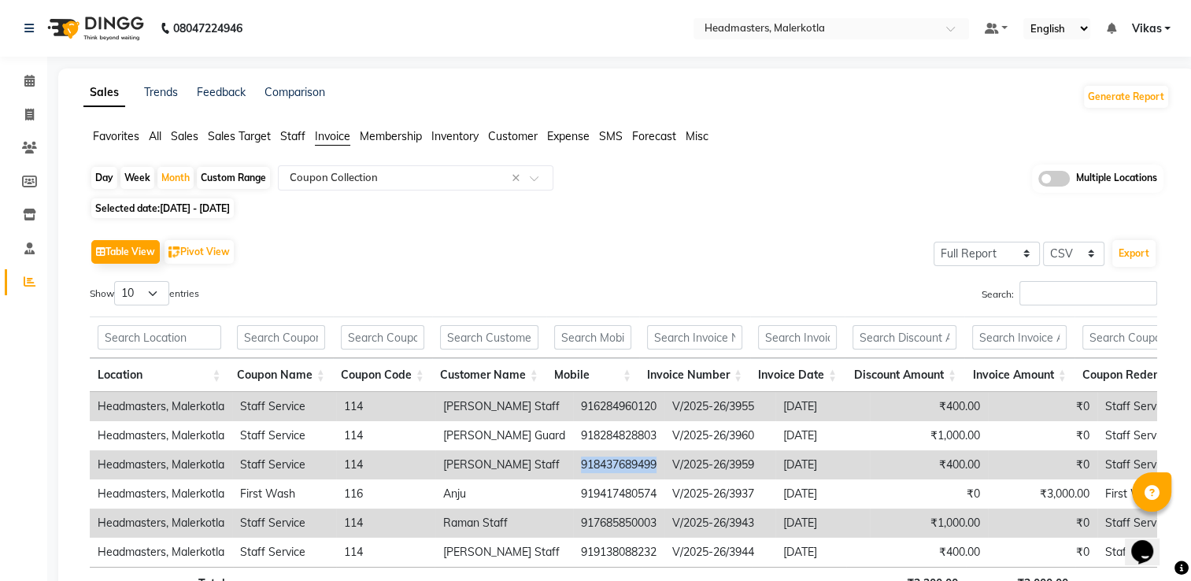
drag, startPoint x: 636, startPoint y: 463, endPoint x: 552, endPoint y: 462, distance: 84.2
click at [573, 462] on td "918437689499" at bounding box center [618, 464] width 91 height 29
copy td "918437689499"
click at [687, 246] on div "Table View Pivot View Select Full Report Filtered Report Select CSV PDF Export" at bounding box center [623, 251] width 1067 height 33
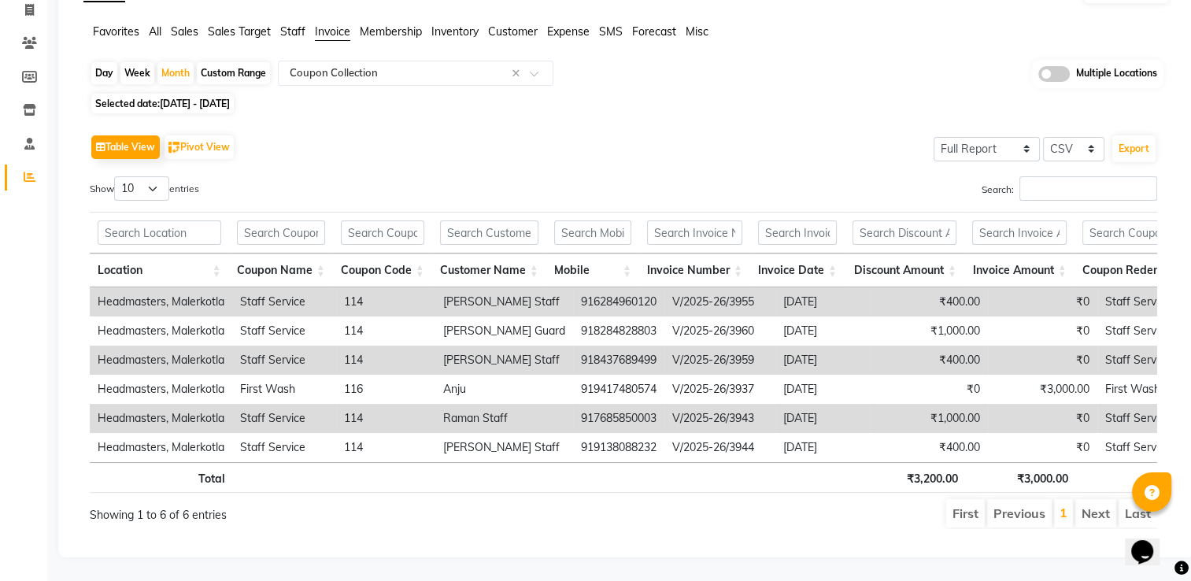
scroll to position [126, 0]
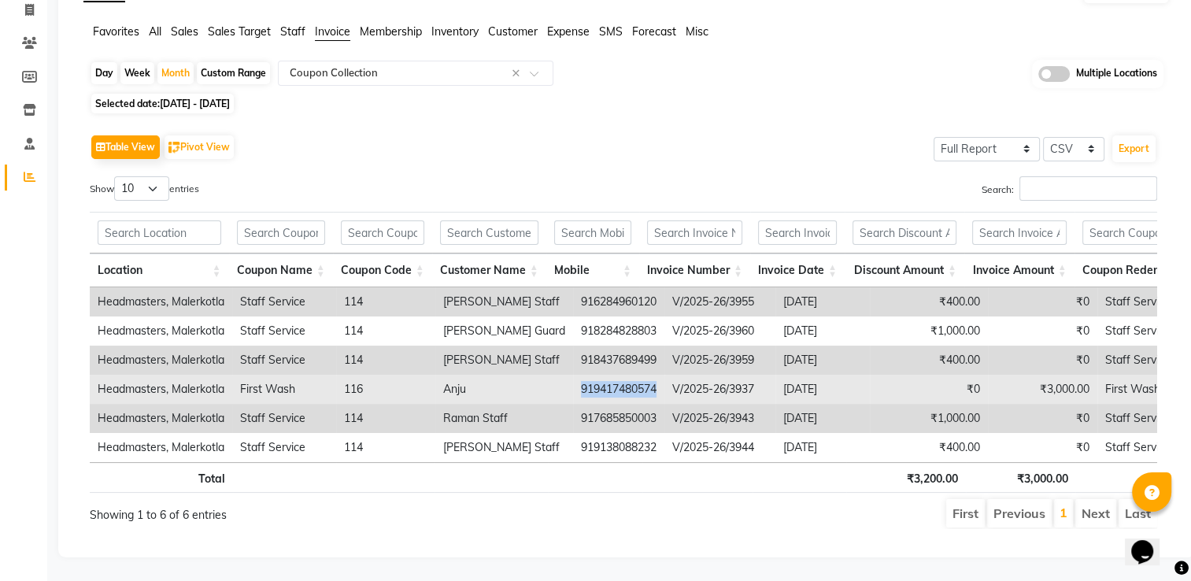
drag, startPoint x: 638, startPoint y: 364, endPoint x: 555, endPoint y: 377, distance: 83.6
click at [573, 377] on td "919417480574" at bounding box center [618, 389] width 91 height 29
copy td "919417480574"
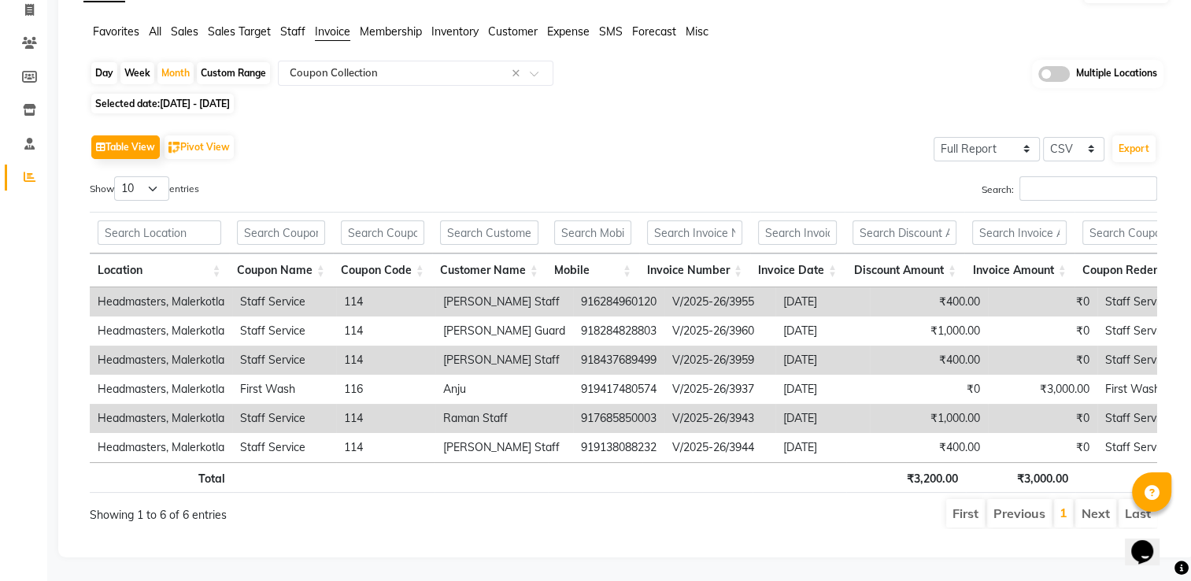
click at [612, 404] on td "917685850003" at bounding box center [618, 418] width 91 height 29
drag, startPoint x: 612, startPoint y: 393, endPoint x: 576, endPoint y: 398, distance: 35.8
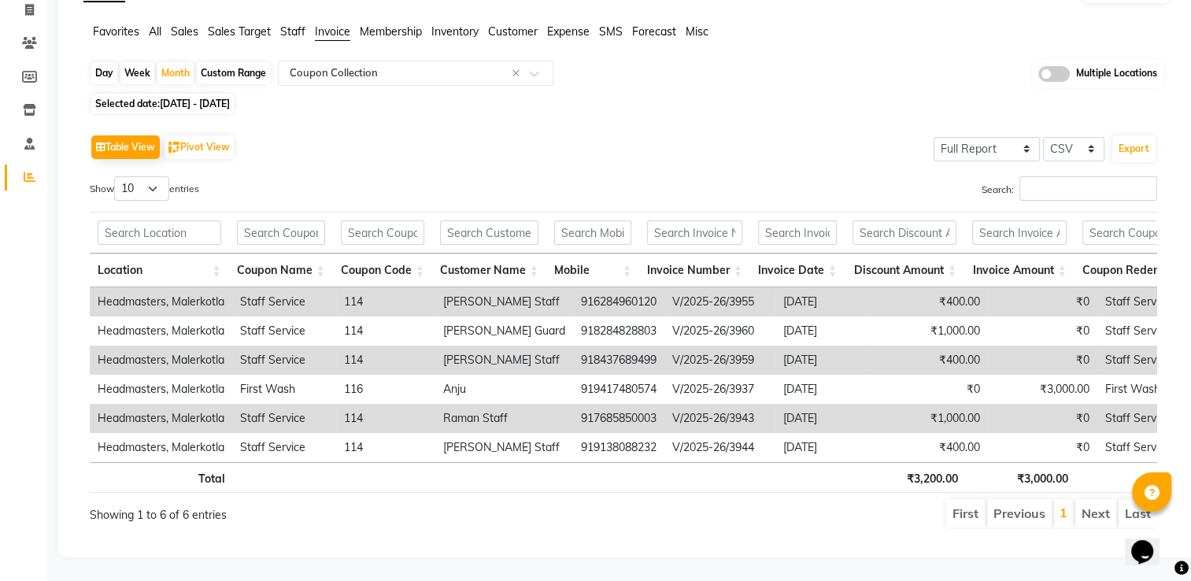
click at [576, 404] on td "917685850003" at bounding box center [618, 418] width 91 height 29
drag, startPoint x: 634, startPoint y: 392, endPoint x: 552, endPoint y: 390, distance: 81.9
click at [573, 404] on td "917685850003" at bounding box center [618, 418] width 91 height 29
copy td "917685850003"
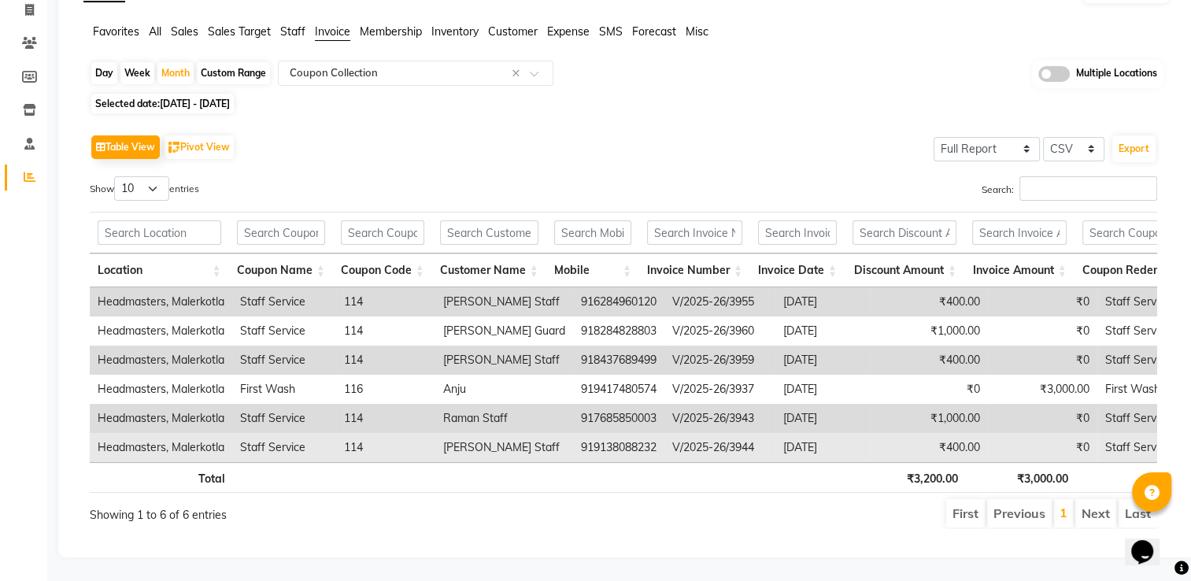
click at [595, 433] on td "919138088232" at bounding box center [618, 447] width 91 height 29
click at [596, 433] on td "919138088232" at bounding box center [618, 447] width 91 height 29
drag, startPoint x: 633, startPoint y: 426, endPoint x: 527, endPoint y: 425, distance: 106.3
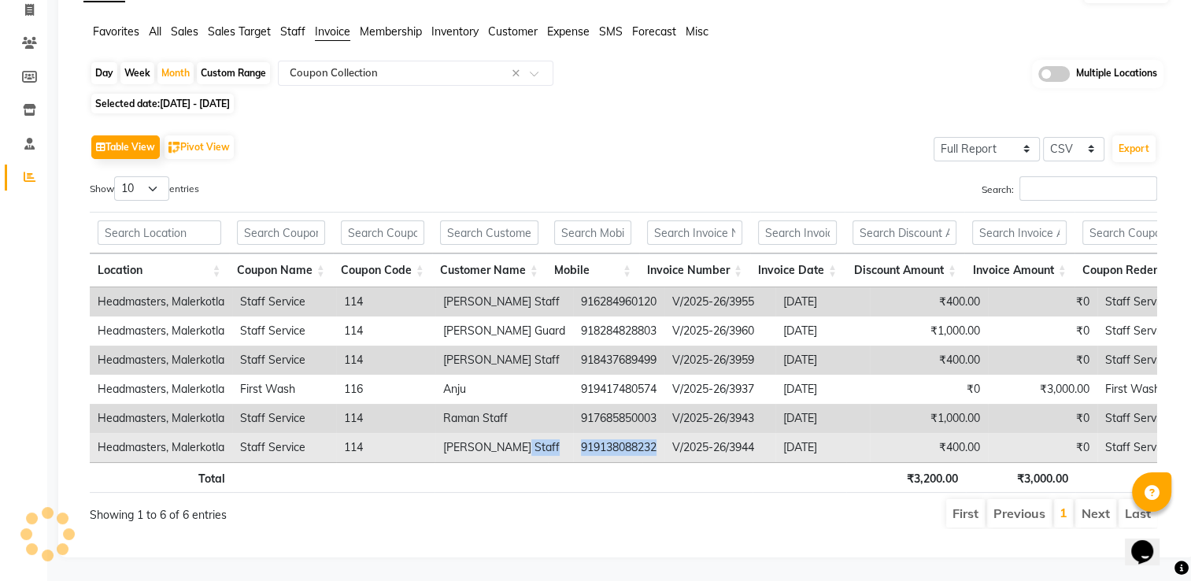
click at [527, 433] on tr "Headmasters, Malerkotla Staff Service 114 Priynka Staff 919138088232 V/2025-26/…" at bounding box center [689, 447] width 1198 height 29
copy tr "919138088232"
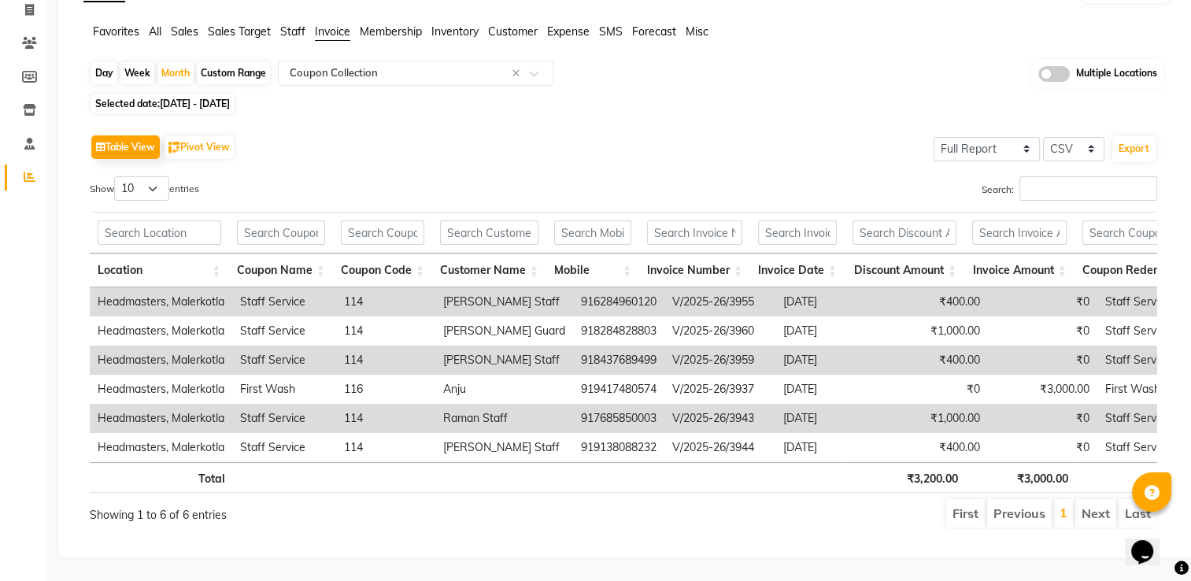
click at [605, 473] on th at bounding box center [595, 477] width 95 height 31
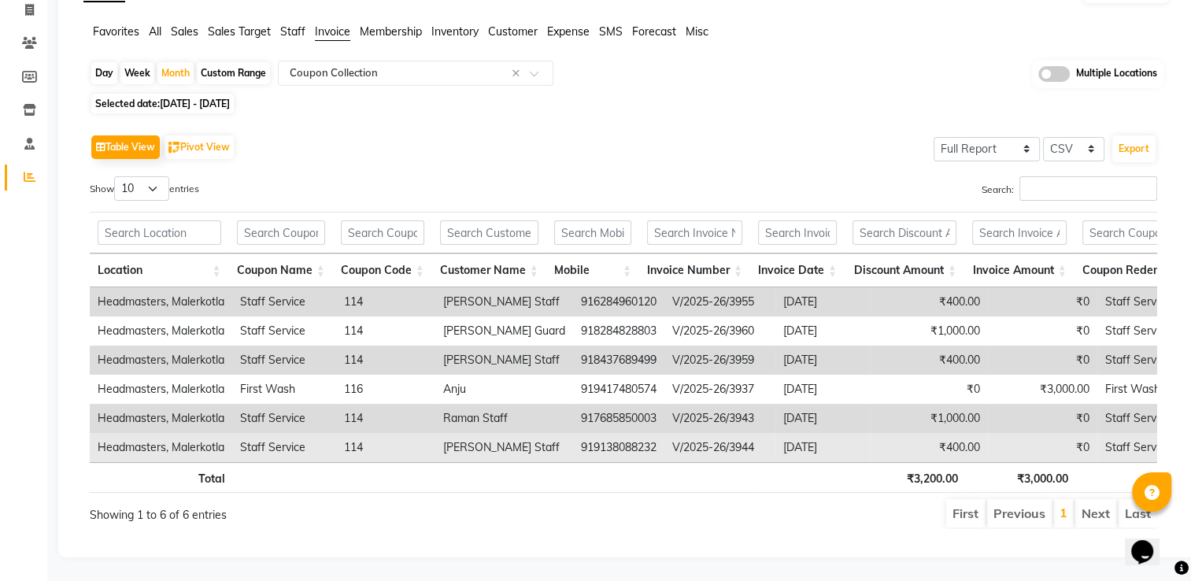
click at [636, 433] on td "919138088232" at bounding box center [618, 447] width 91 height 29
click at [634, 433] on td "919138088232" at bounding box center [618, 447] width 91 height 29
drag, startPoint x: 634, startPoint y: 425, endPoint x: 551, endPoint y: 423, distance: 82.7
click at [573, 433] on td "919138088232" at bounding box center [618, 447] width 91 height 29
copy td "919138088232"
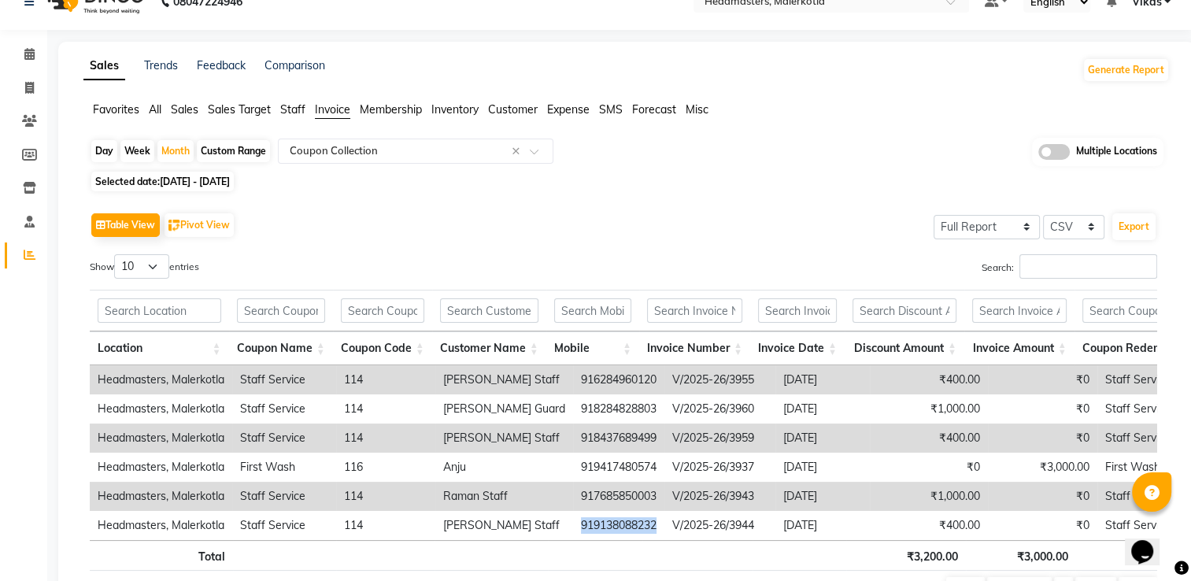
scroll to position [0, 0]
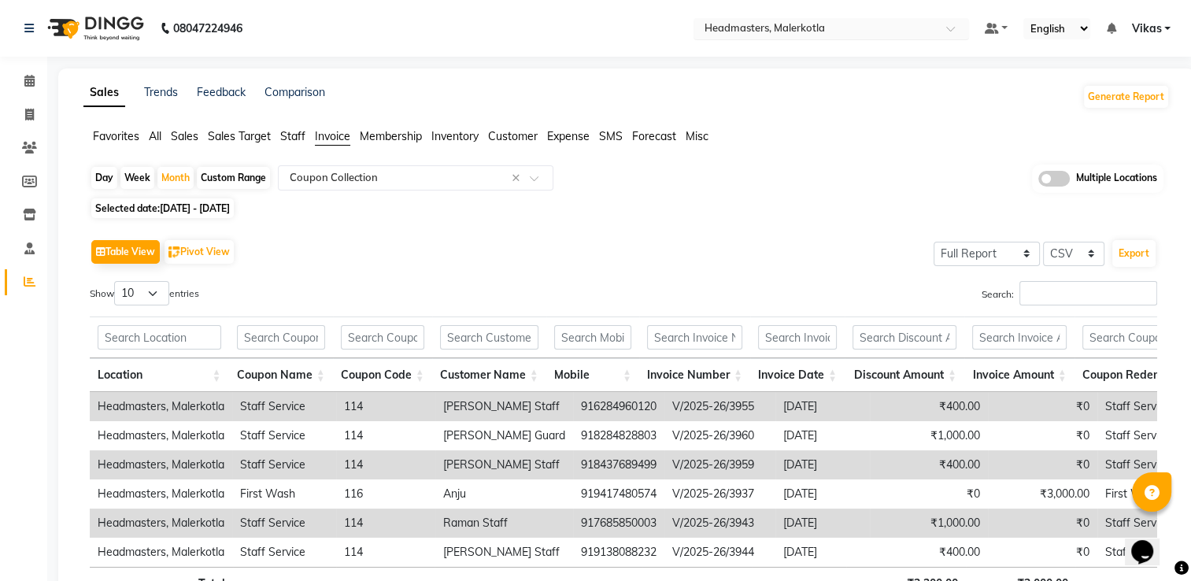
click at [882, 28] on input "text" at bounding box center [815, 30] width 228 height 16
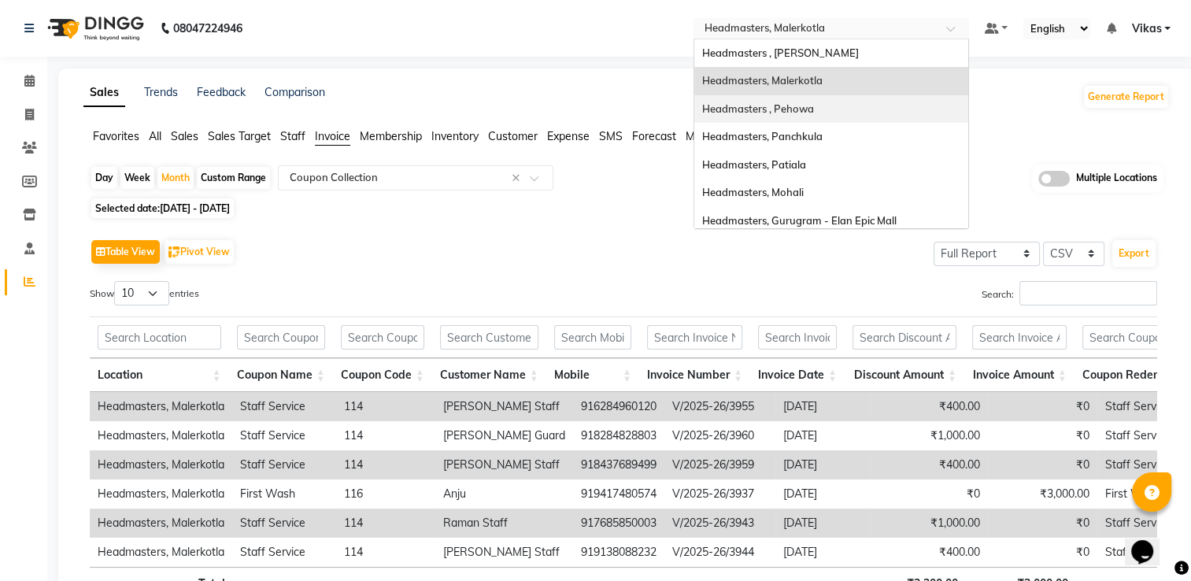
click at [827, 102] on div "Headmasters , Pehowa" at bounding box center [831, 109] width 274 height 28
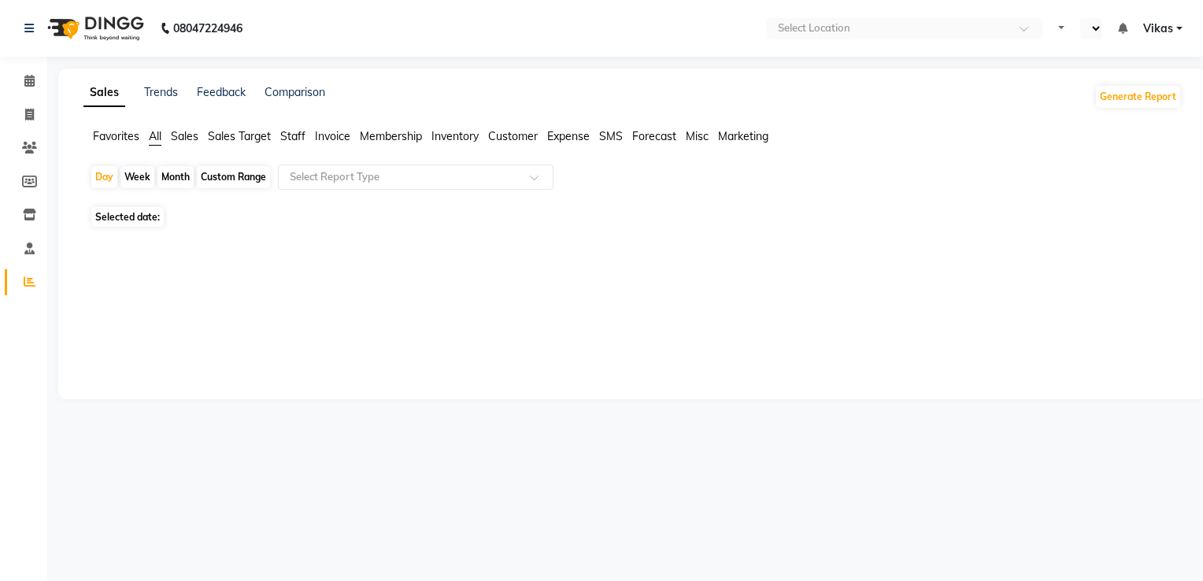
select select "en"
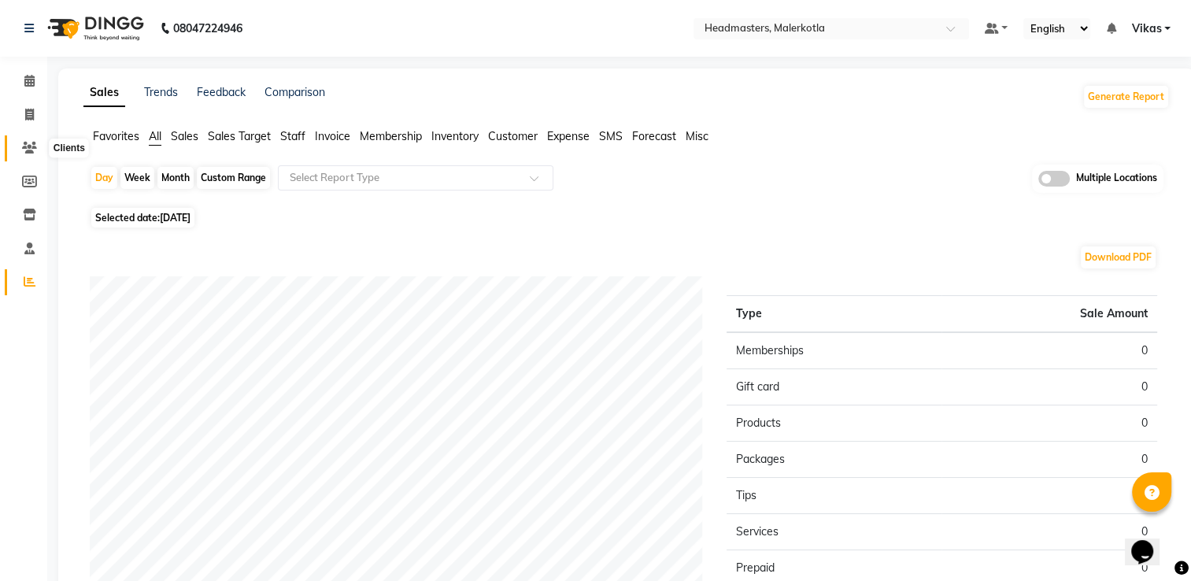
click at [27, 142] on icon at bounding box center [29, 148] width 15 height 12
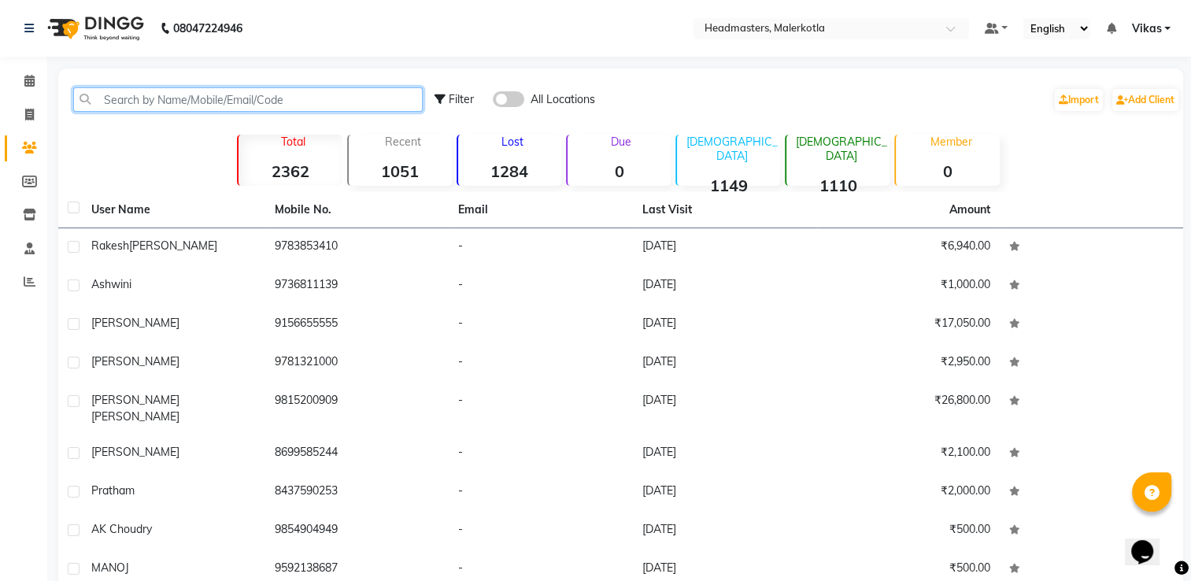
click at [179, 96] on input "text" at bounding box center [247, 99] width 349 height 24
paste input "916284960120"
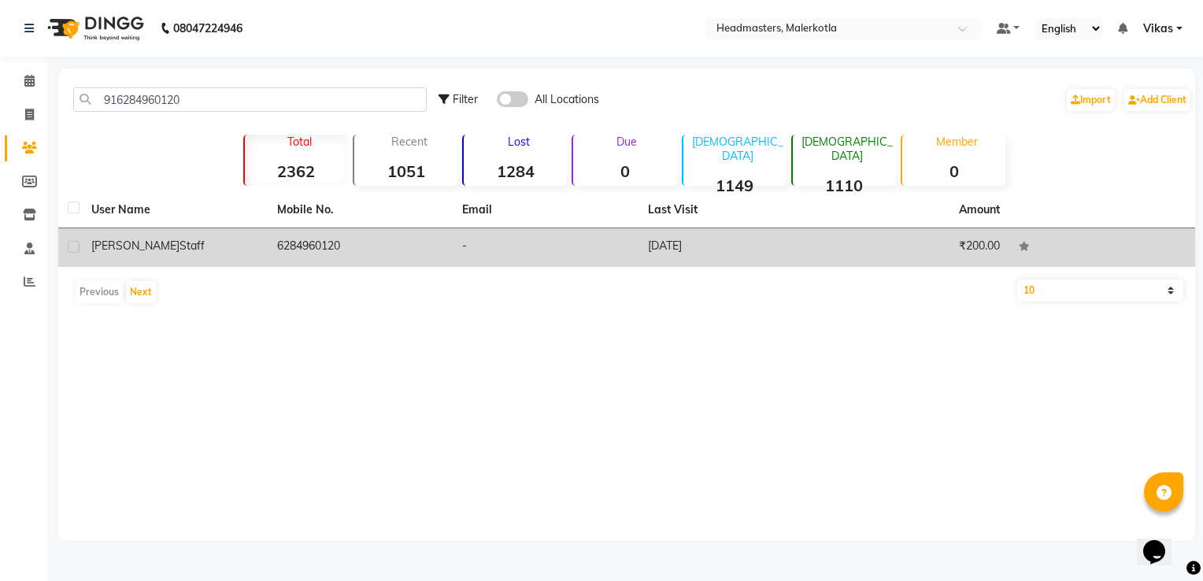
click at [354, 248] on td "6284960120" at bounding box center [361, 247] width 186 height 39
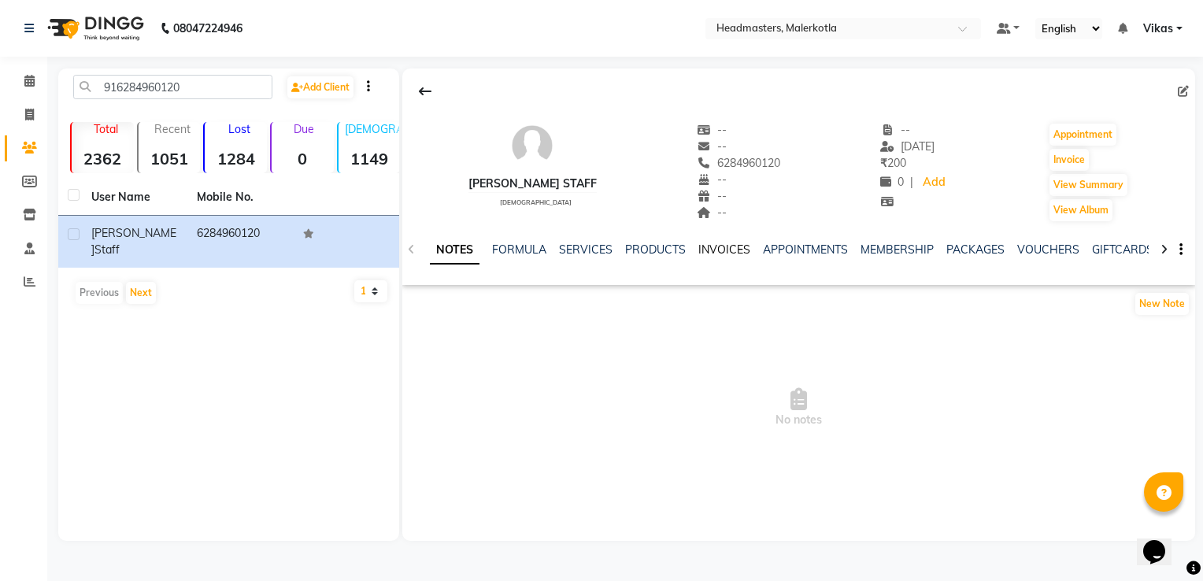
click at [718, 247] on link "INVOICES" at bounding box center [724, 249] width 52 height 14
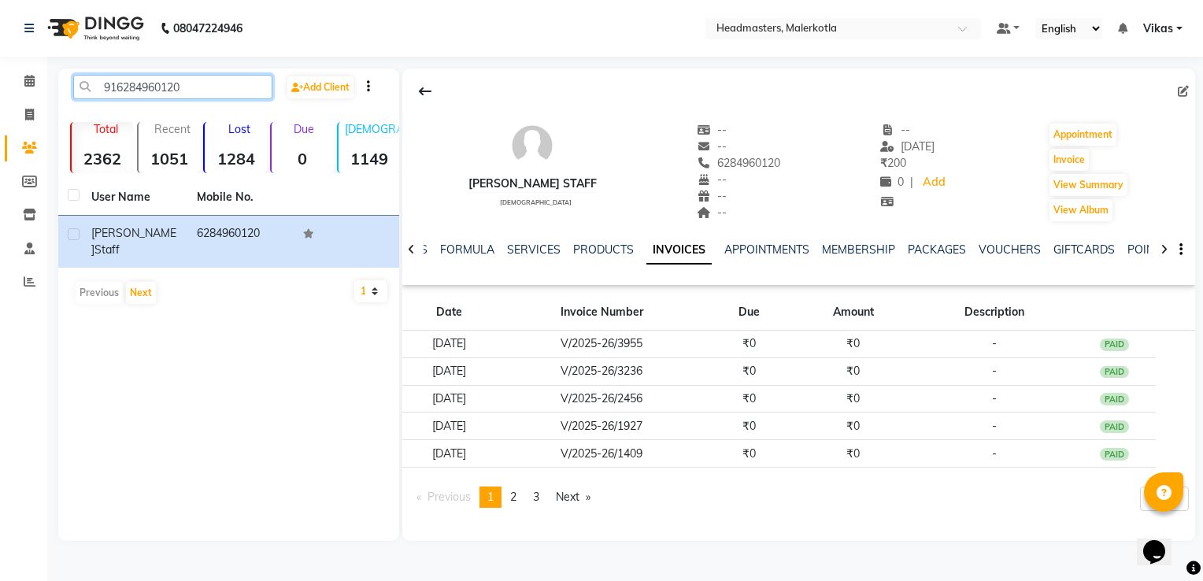
click at [247, 90] on input "916284960120" at bounding box center [172, 87] width 199 height 24
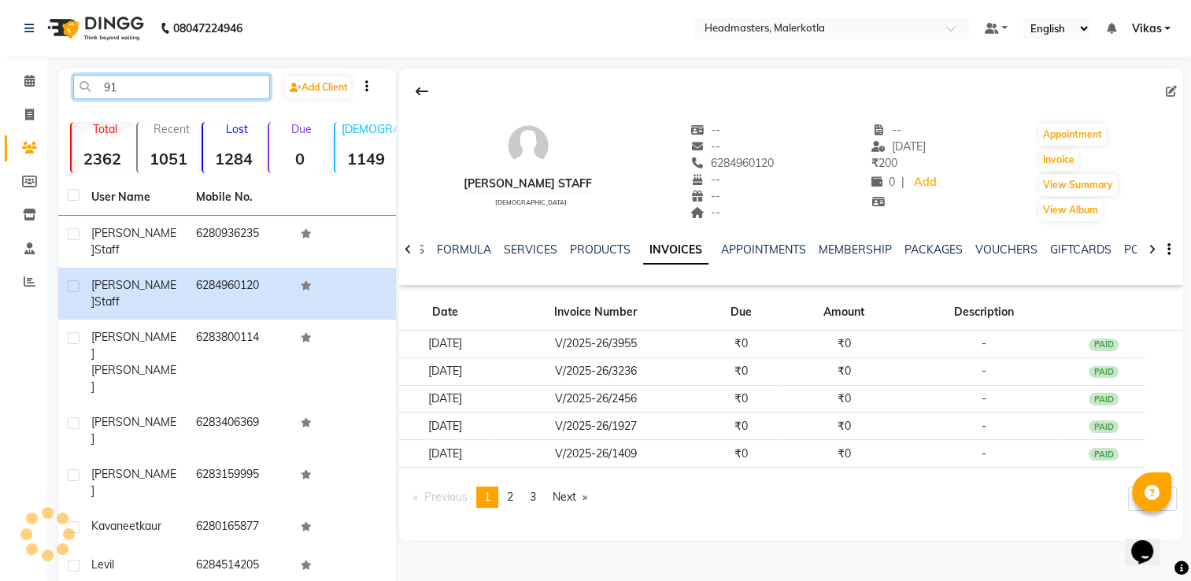
type input "9"
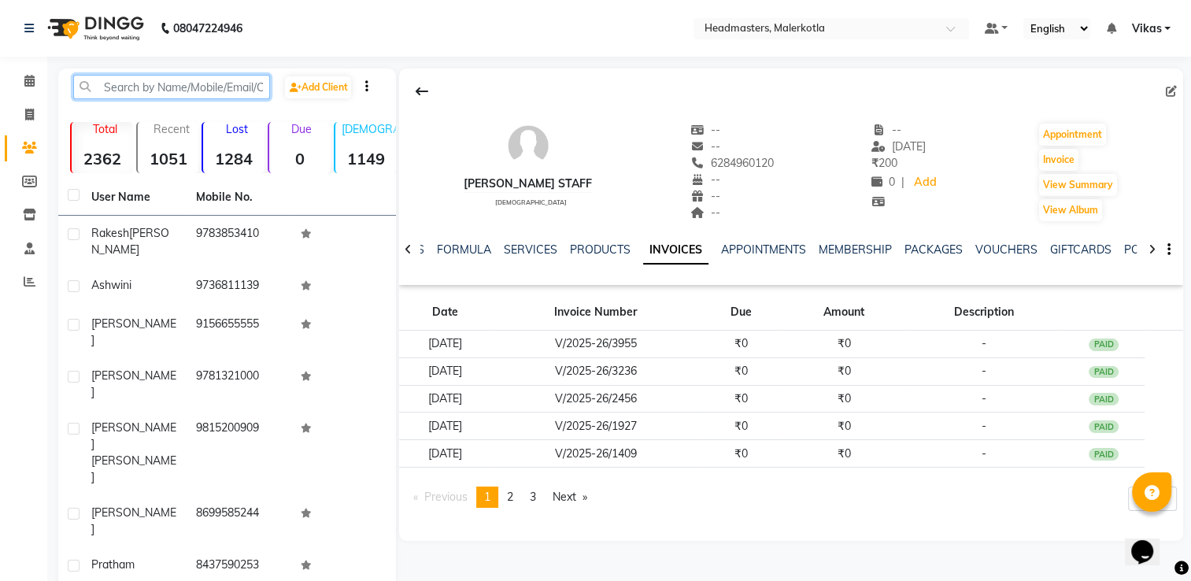
paste input "918284828803"
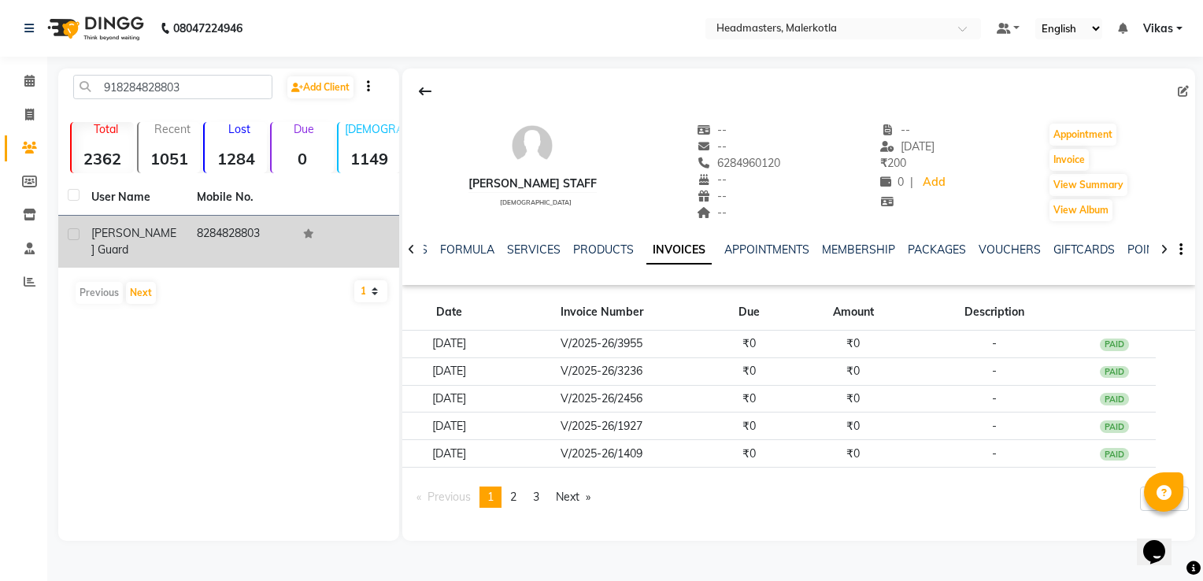
click at [239, 239] on td "8284828803" at bounding box center [239, 242] width 105 height 52
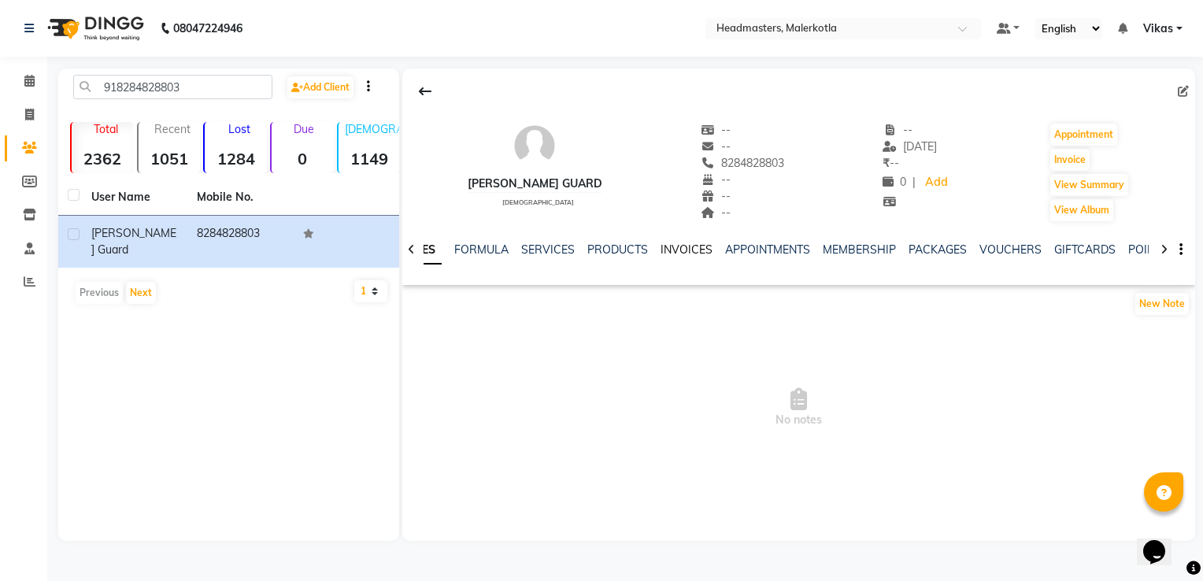
click at [675, 249] on link "INVOICES" at bounding box center [686, 249] width 52 height 14
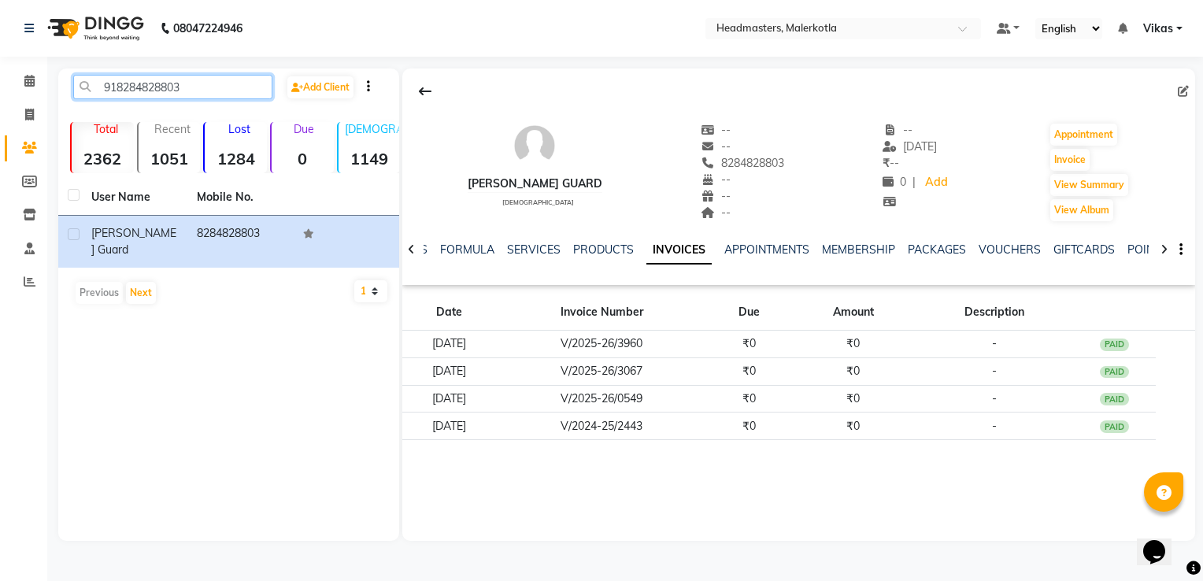
click at [226, 90] on input "918284828803" at bounding box center [172, 87] width 199 height 24
type input "9"
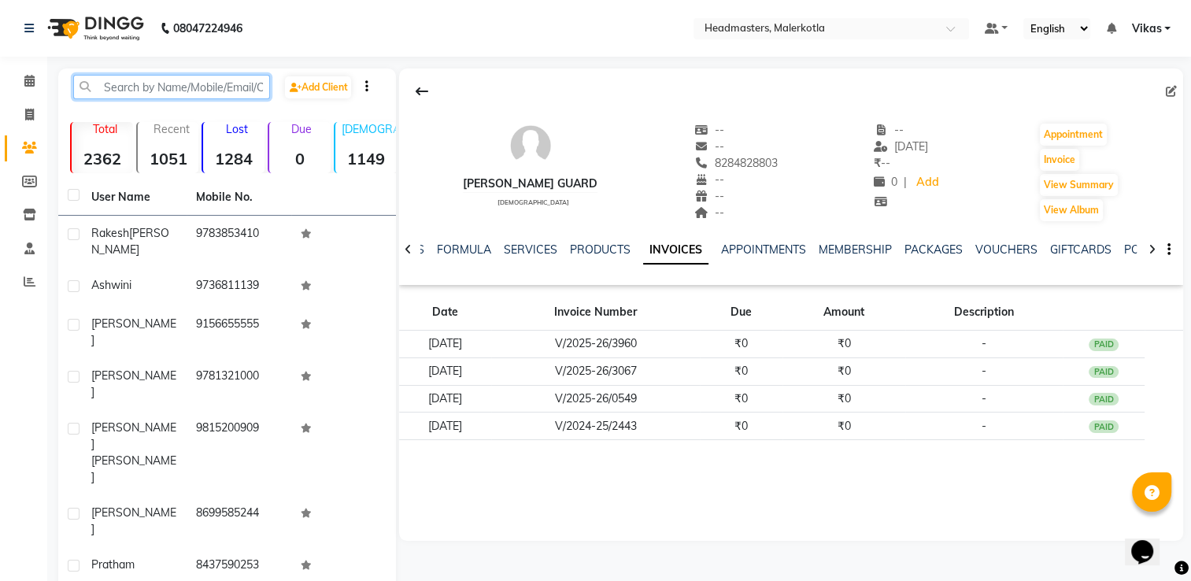
paste input "918437689499"
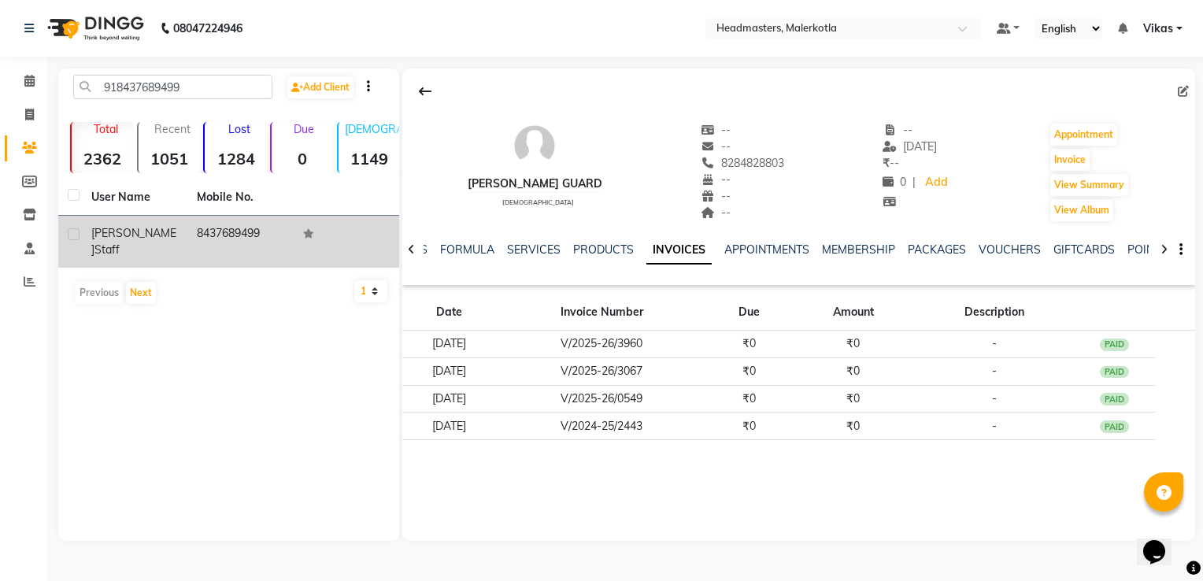
click at [176, 234] on div "bhupinder staff" at bounding box center [134, 241] width 87 height 33
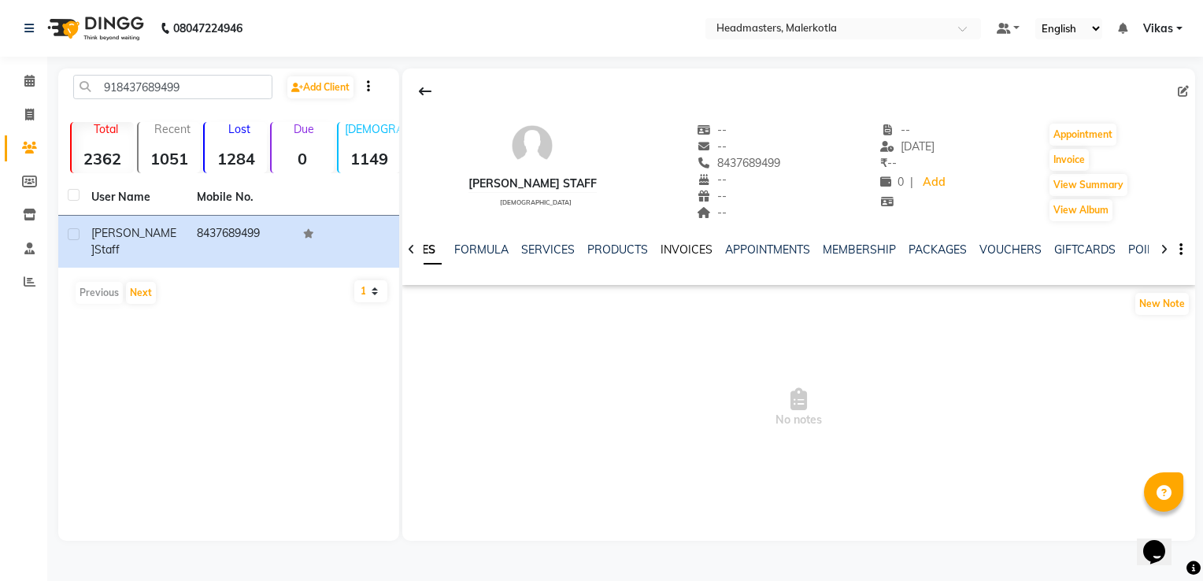
click at [687, 254] on link "INVOICES" at bounding box center [686, 249] width 52 height 14
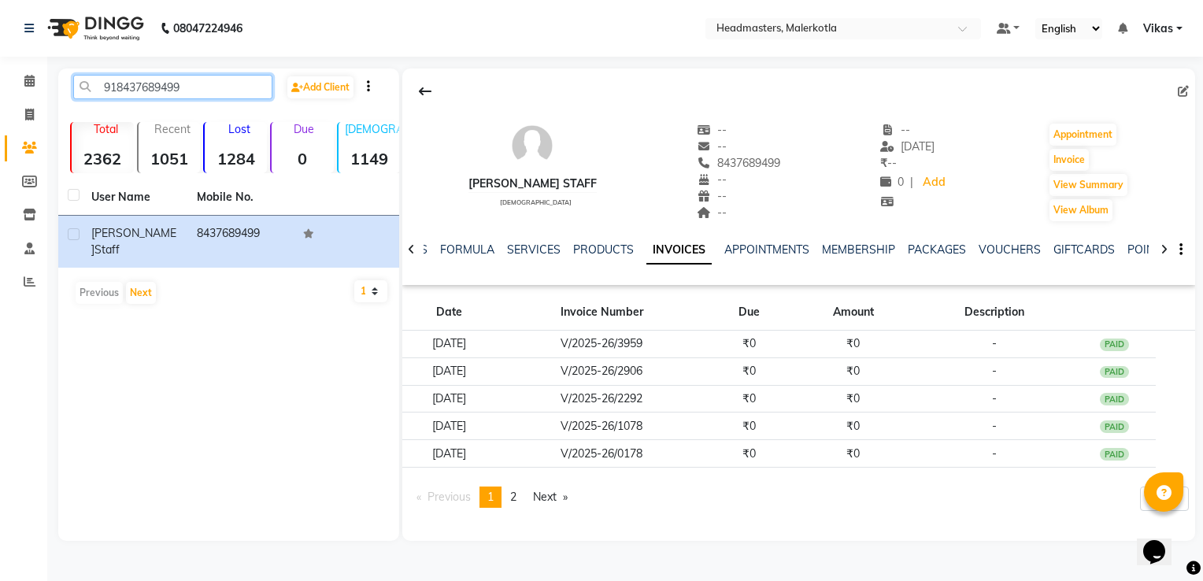
click at [228, 91] on input "918437689499" at bounding box center [172, 87] width 199 height 24
type input "9"
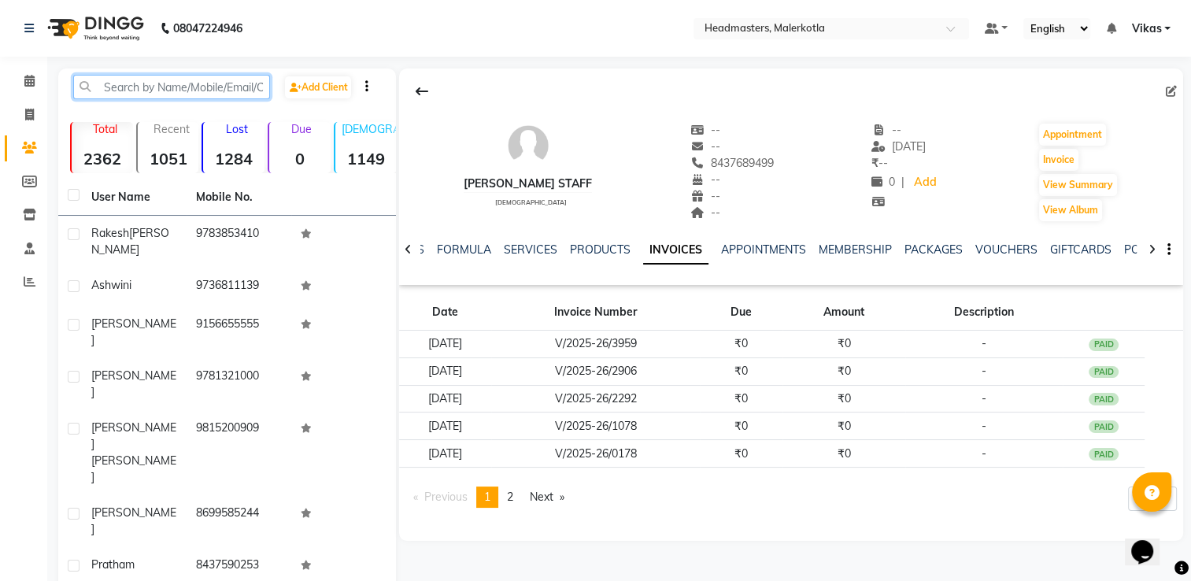
paste input "919417480574"
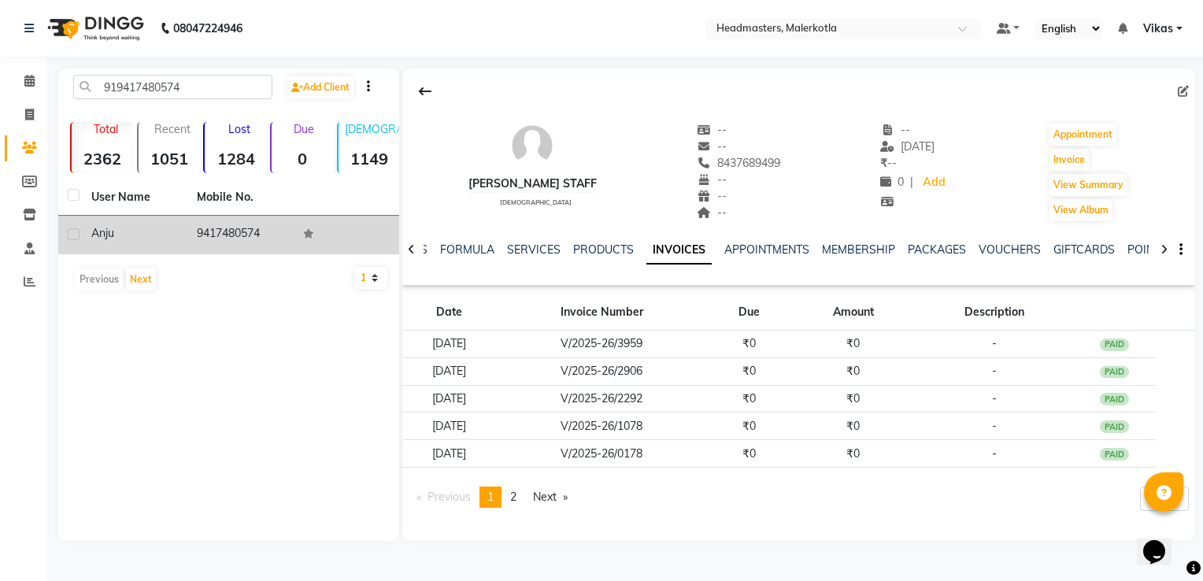
click at [205, 234] on td "9417480574" at bounding box center [239, 235] width 105 height 39
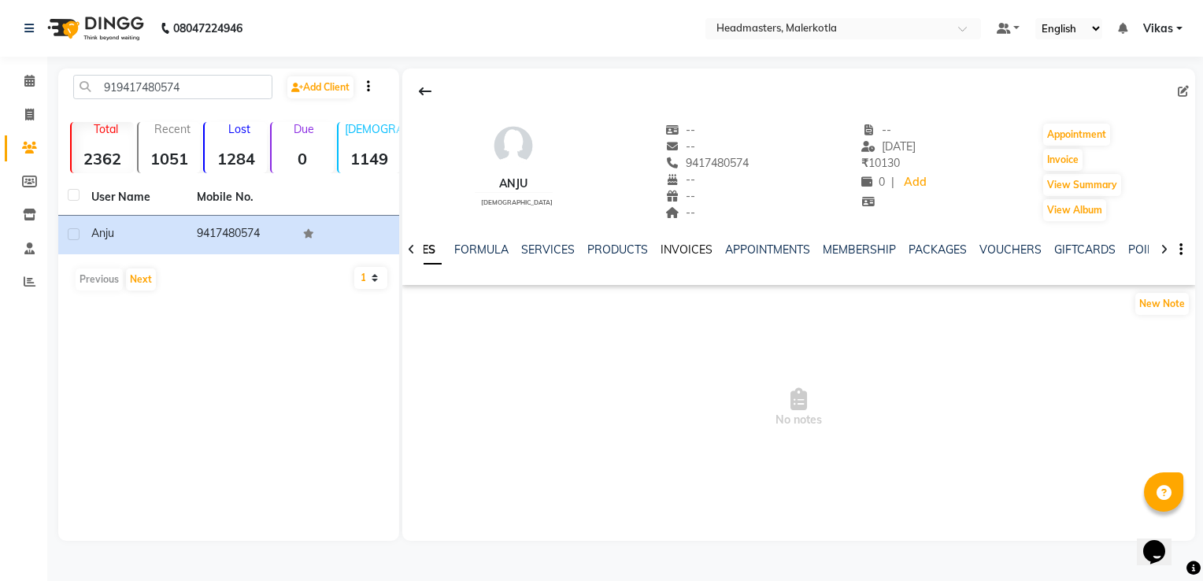
click at [678, 253] on link "INVOICES" at bounding box center [686, 249] width 52 height 14
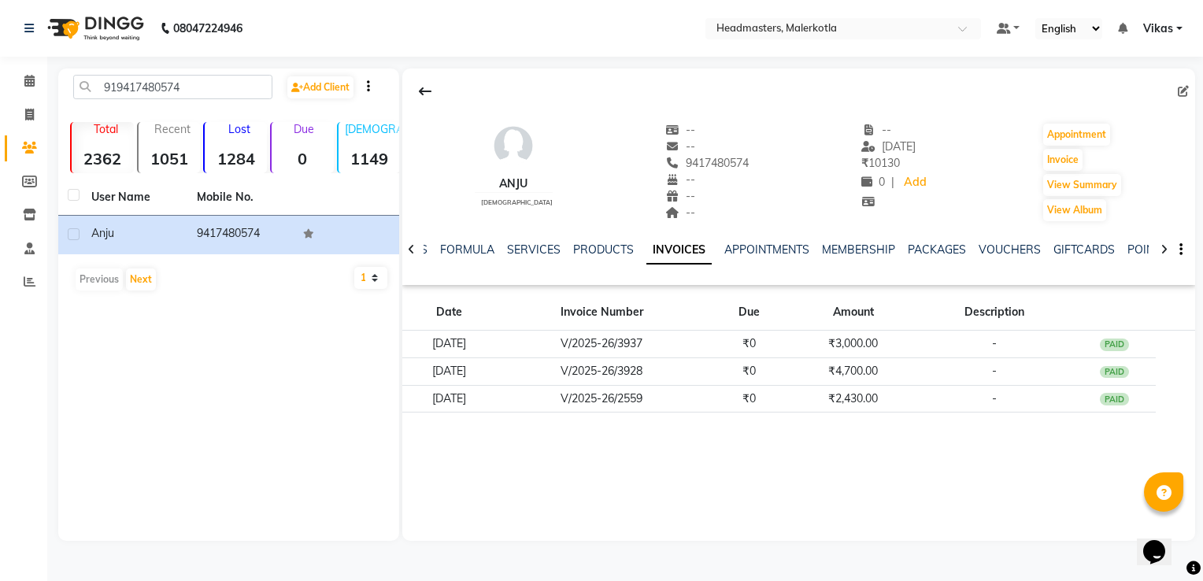
click at [690, 452] on div "Anju female -- -- 9417480574 -- -- -- -- 01-09-2025 ₹ 10130 0 | Add Appointment…" at bounding box center [798, 304] width 793 height 472
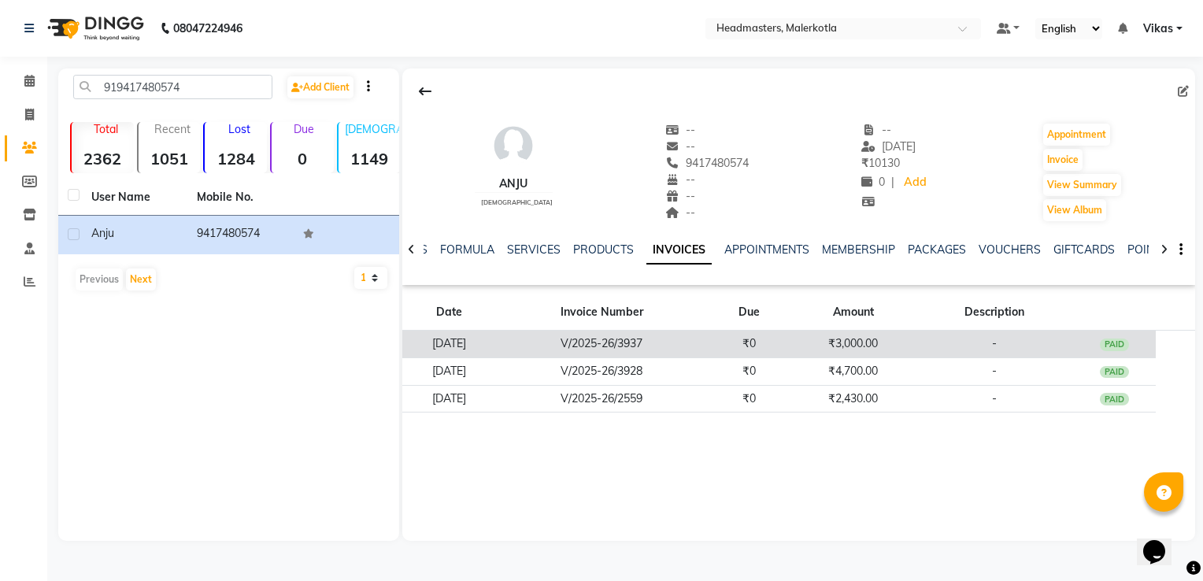
click at [655, 349] on td "V/2025-26/3937" at bounding box center [602, 345] width 212 height 28
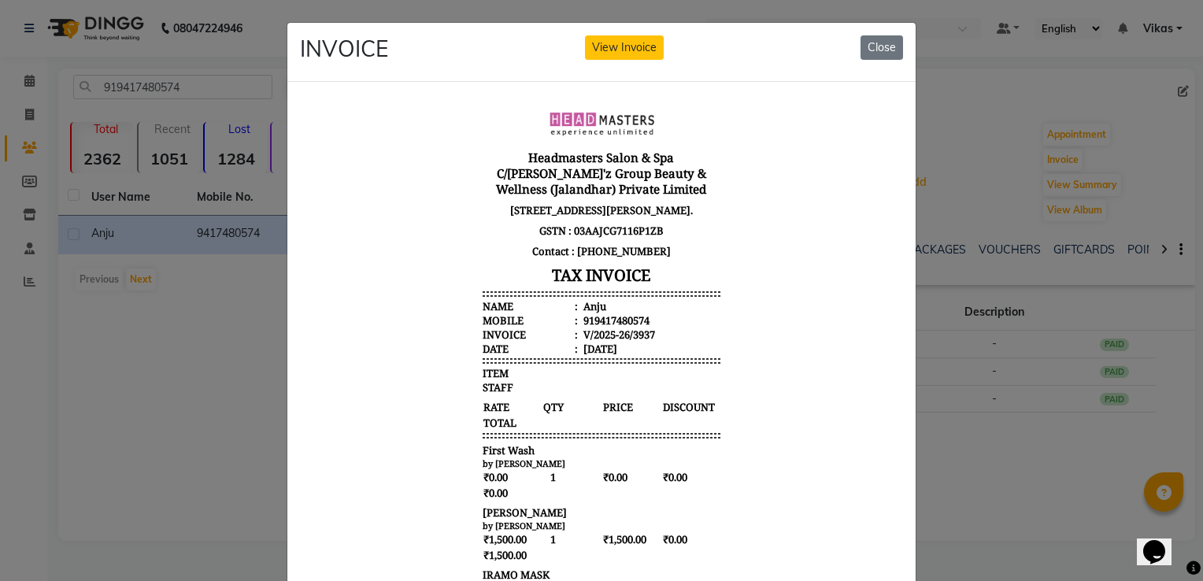
click at [736, 342] on body "Headmasters Salon & Spa C/o Gill'z Group Beauty & Wellness (Jalandhar) Private …" at bounding box center [601, 443] width 590 height 687
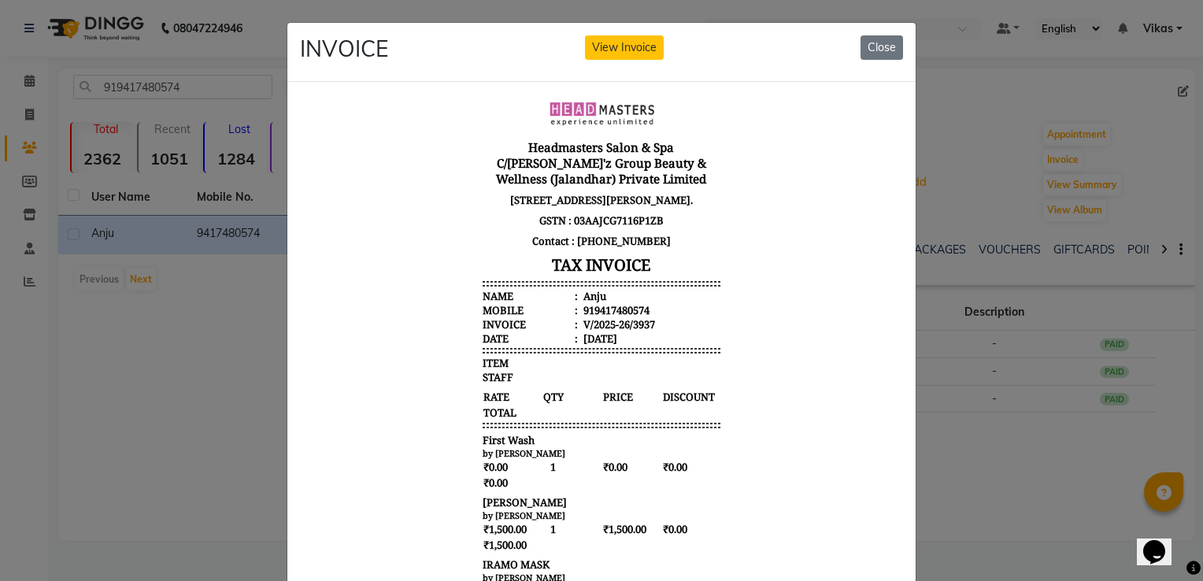
drag, startPoint x: 882, startPoint y: 177, endPoint x: 1202, endPoint y: 365, distance: 371.5
click at [886, 44] on button "Close" at bounding box center [881, 47] width 43 height 24
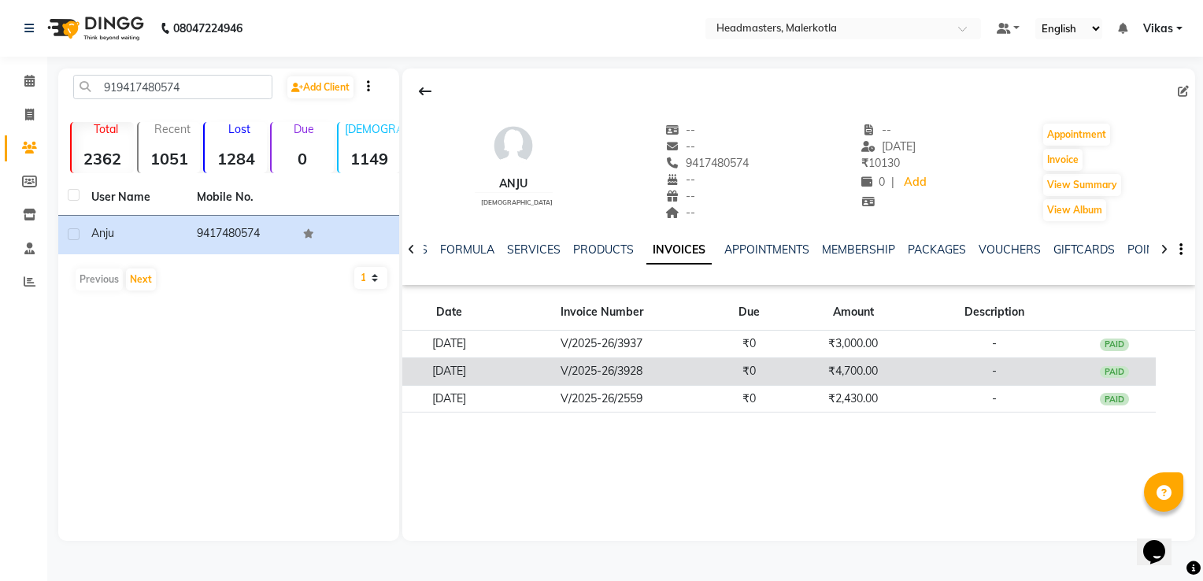
click at [750, 376] on td "₹0" at bounding box center [749, 371] width 83 height 28
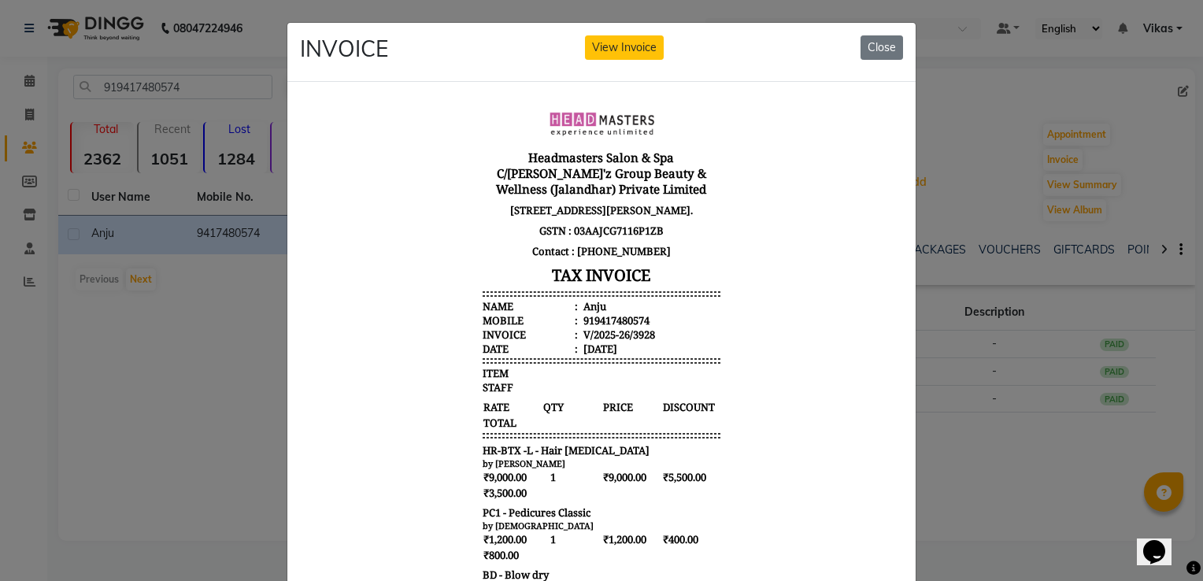
scroll to position [12, 0]
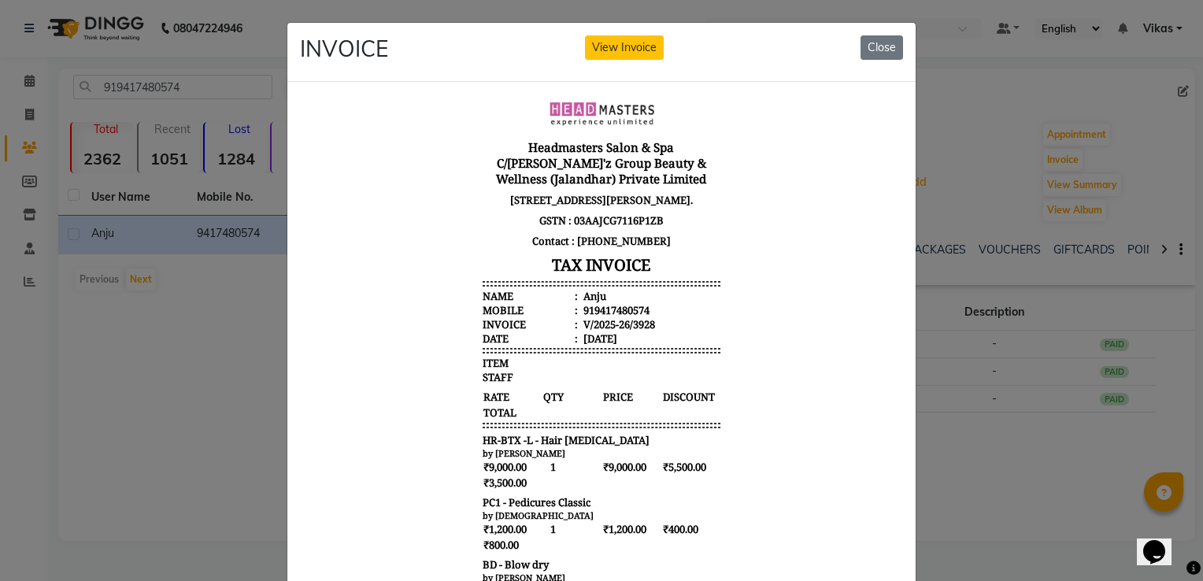
drag, startPoint x: 881, startPoint y: 238, endPoint x: 1192, endPoint y: 452, distance: 377.5
click at [878, 47] on button "Close" at bounding box center [881, 47] width 43 height 24
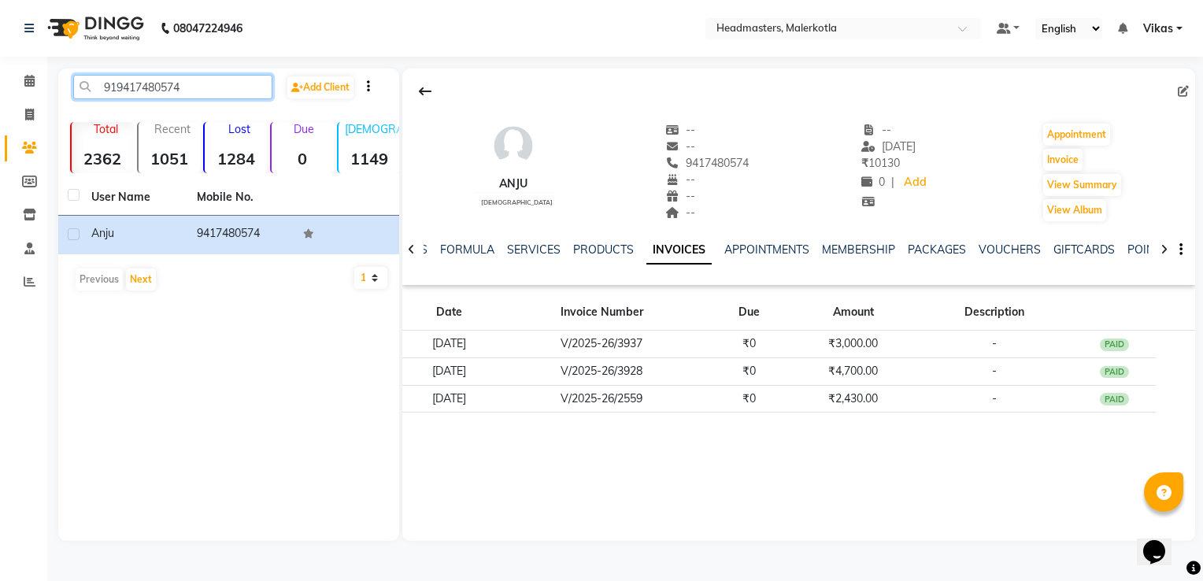
click at [207, 95] on input "919417480574" at bounding box center [172, 87] width 199 height 24
type input "9"
paste input "917685850003"
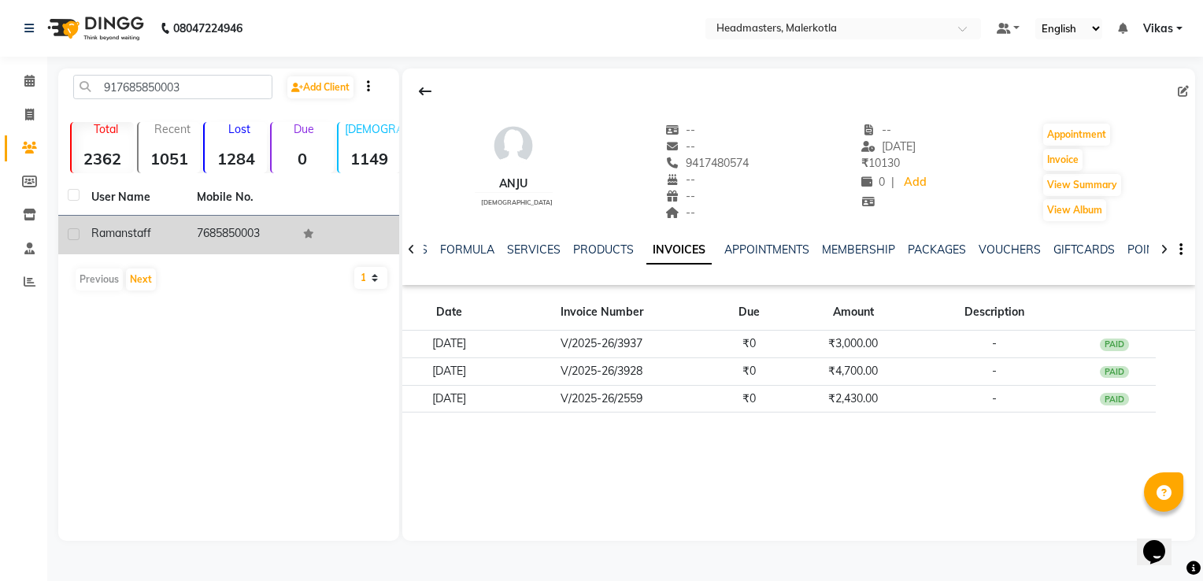
click at [178, 230] on td "Raman staff" at bounding box center [134, 235] width 105 height 39
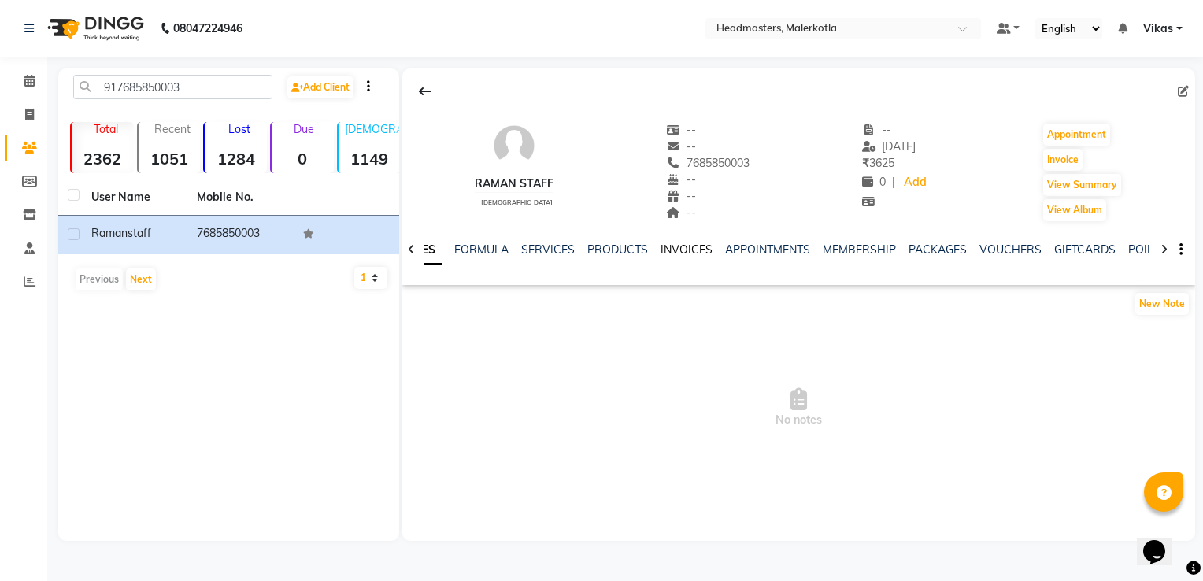
click at [677, 244] on link "INVOICES" at bounding box center [686, 249] width 52 height 14
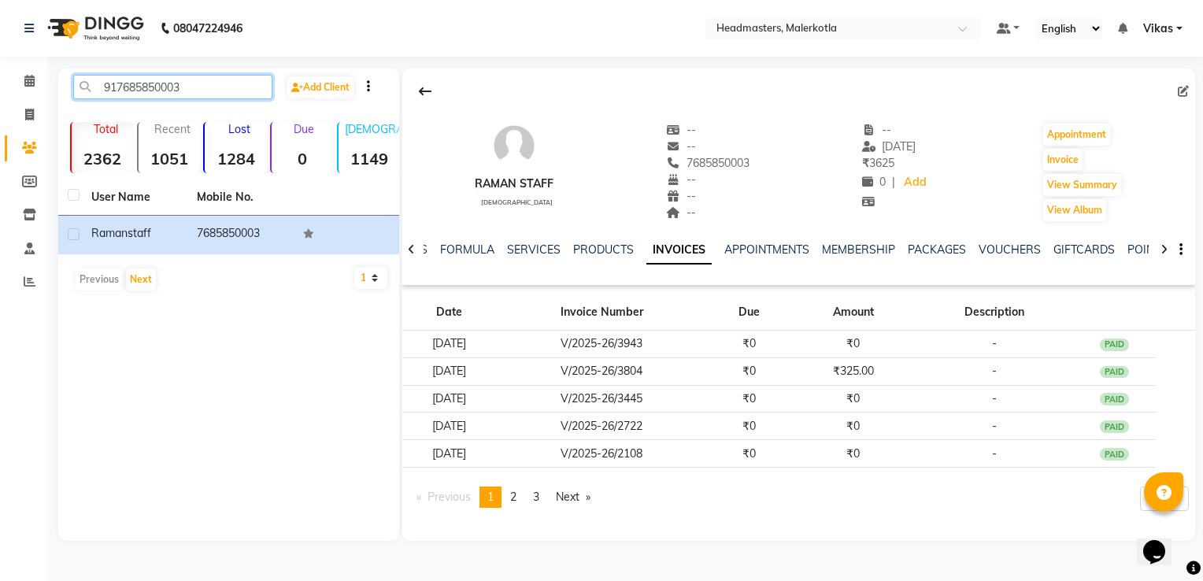
click at [184, 87] on input "917685850003" at bounding box center [172, 87] width 199 height 24
type input "9"
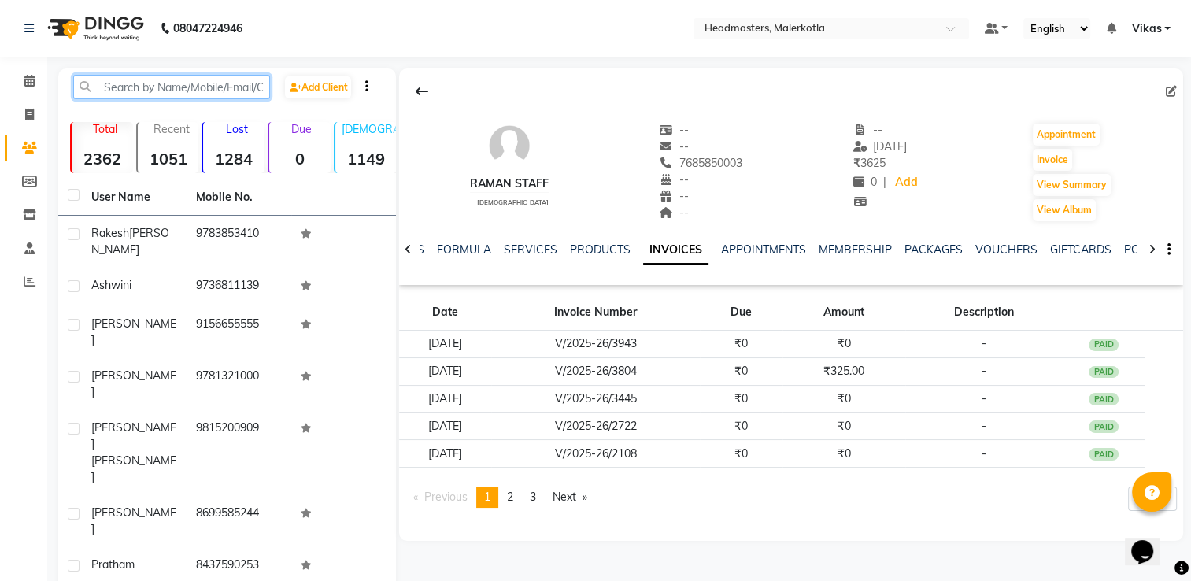
paste input "919138088232"
click at [260, 90] on input "919138088232" at bounding box center [171, 87] width 197 height 24
click at [234, 83] on input "919138088232" at bounding box center [171, 87] width 197 height 24
type input "9"
paste input "919138088232"
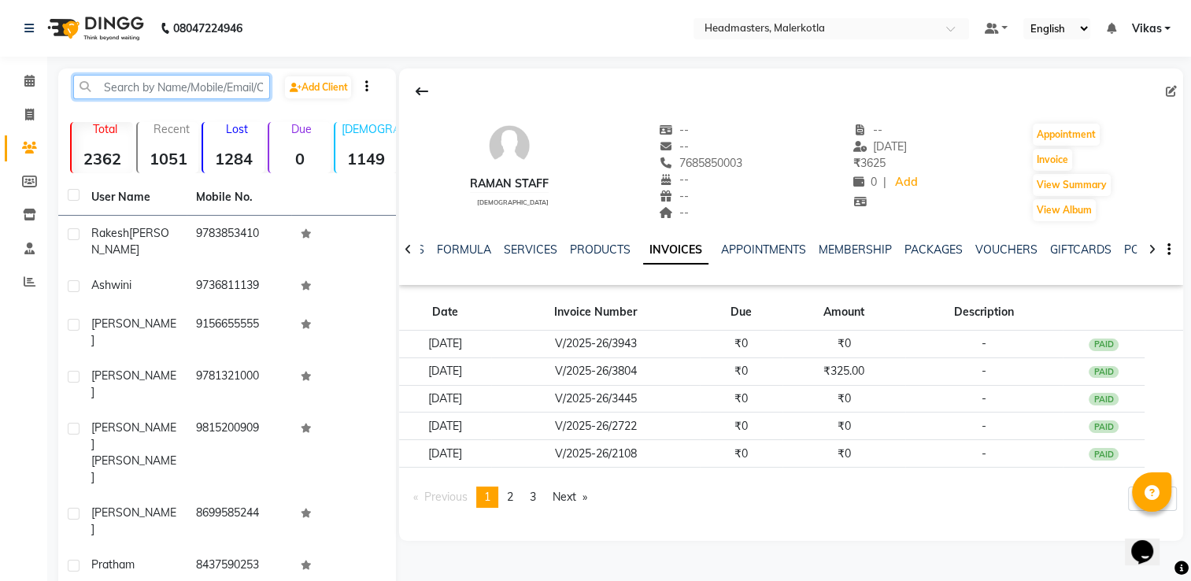
type input "919138088232"
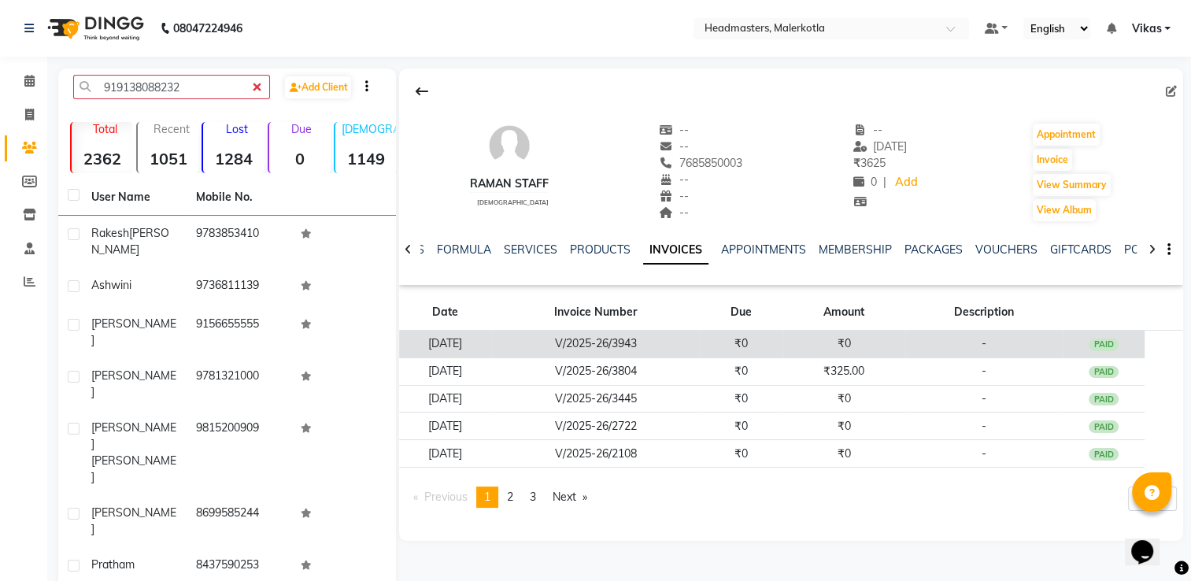
click at [431, 349] on td "01-09-2025" at bounding box center [445, 345] width 92 height 28
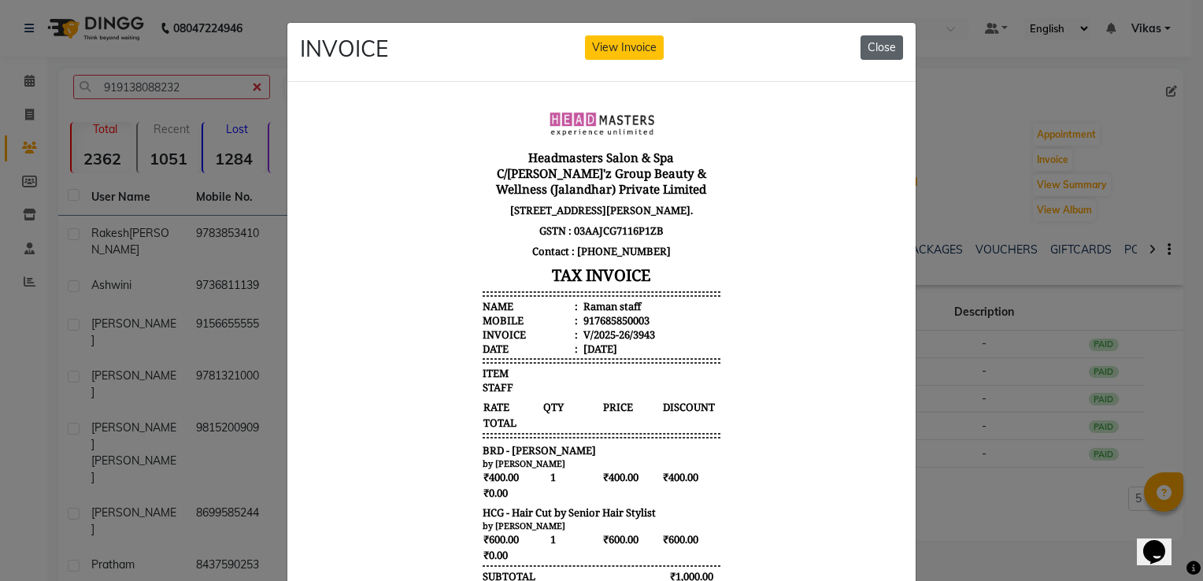
click at [877, 46] on button "Close" at bounding box center [881, 47] width 43 height 24
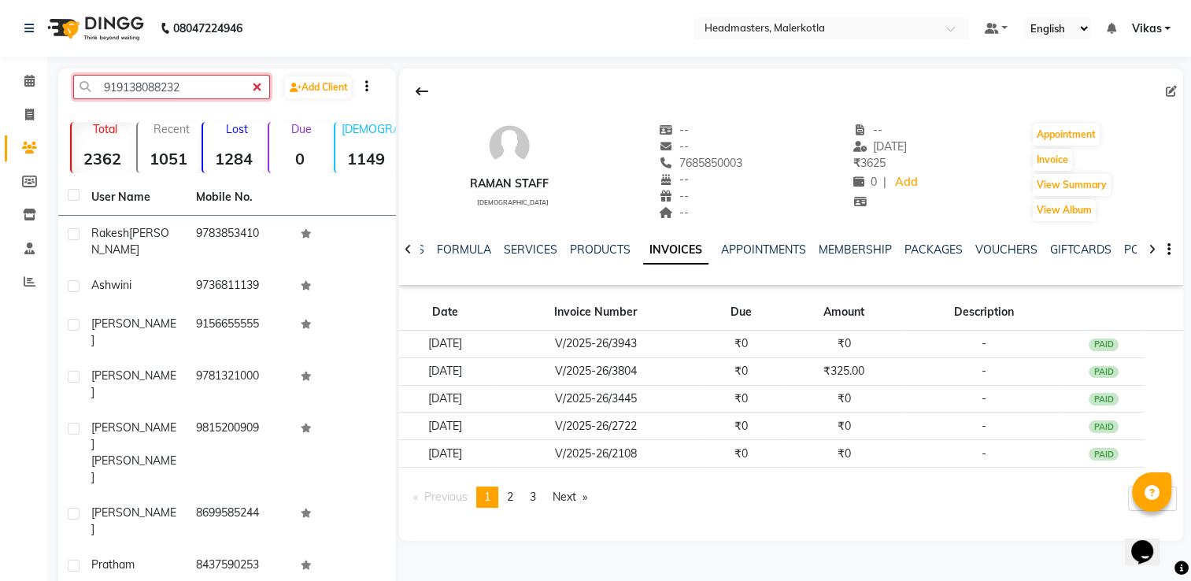
click at [256, 90] on input "919138088232" at bounding box center [171, 87] width 197 height 24
click at [34, 149] on icon at bounding box center [29, 148] width 15 height 12
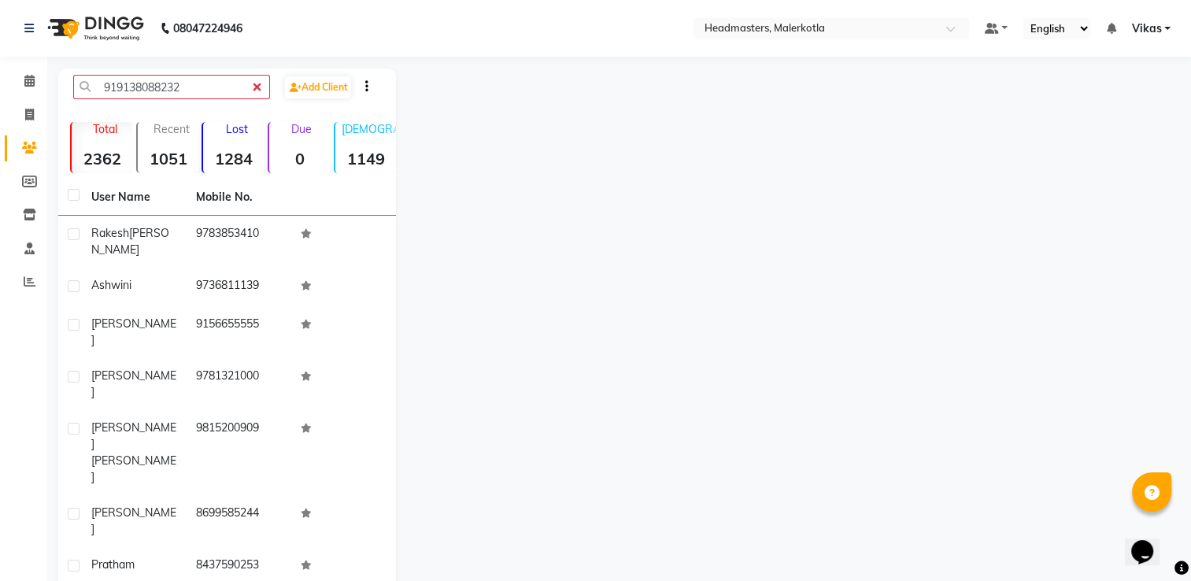
click at [34, 149] on icon at bounding box center [29, 148] width 15 height 12
click at [24, 181] on icon at bounding box center [29, 182] width 15 height 12
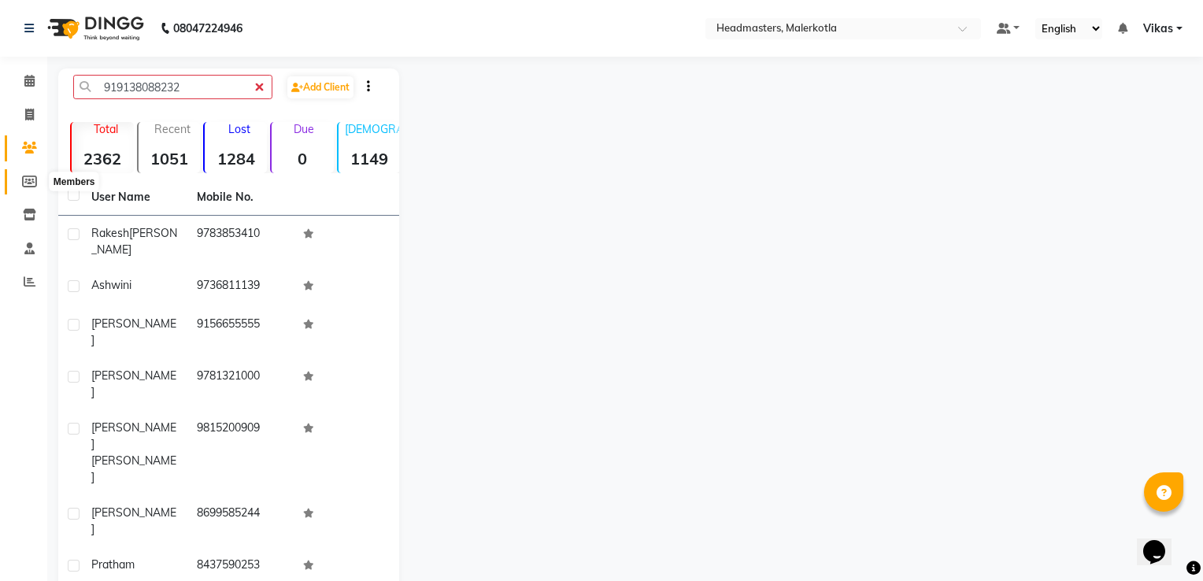
select select
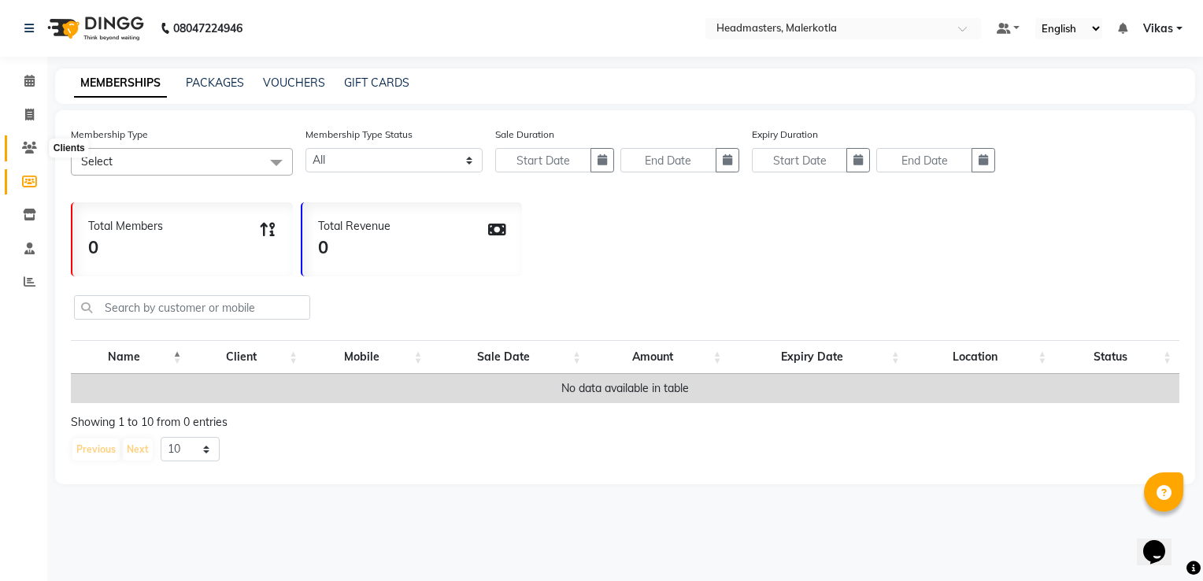
click at [30, 149] on icon at bounding box center [29, 148] width 15 height 12
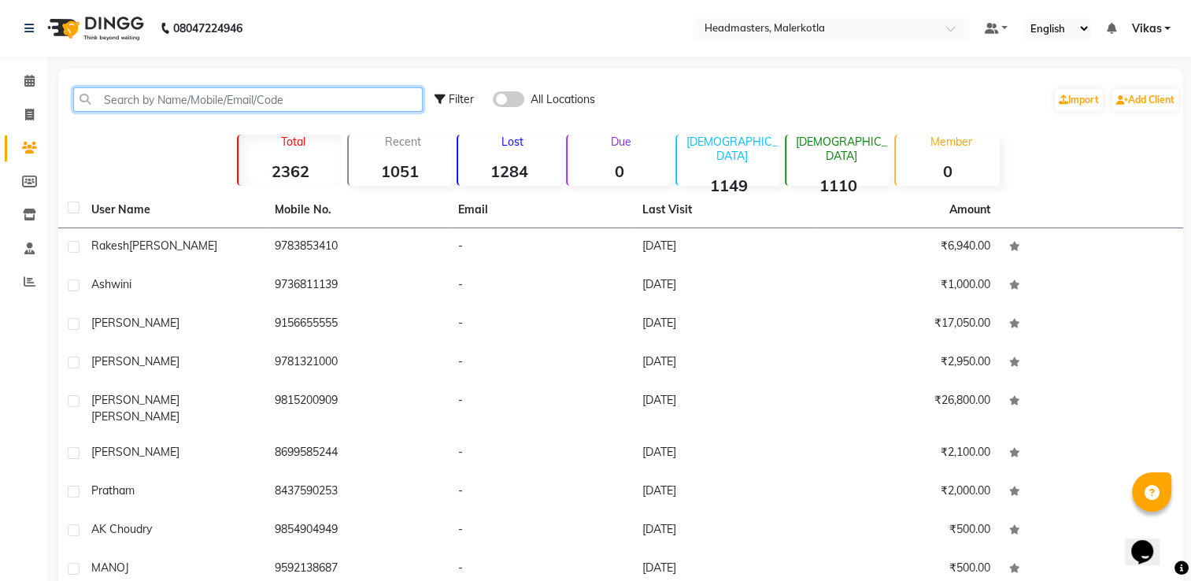
click at [229, 97] on input "text" at bounding box center [247, 99] width 349 height 24
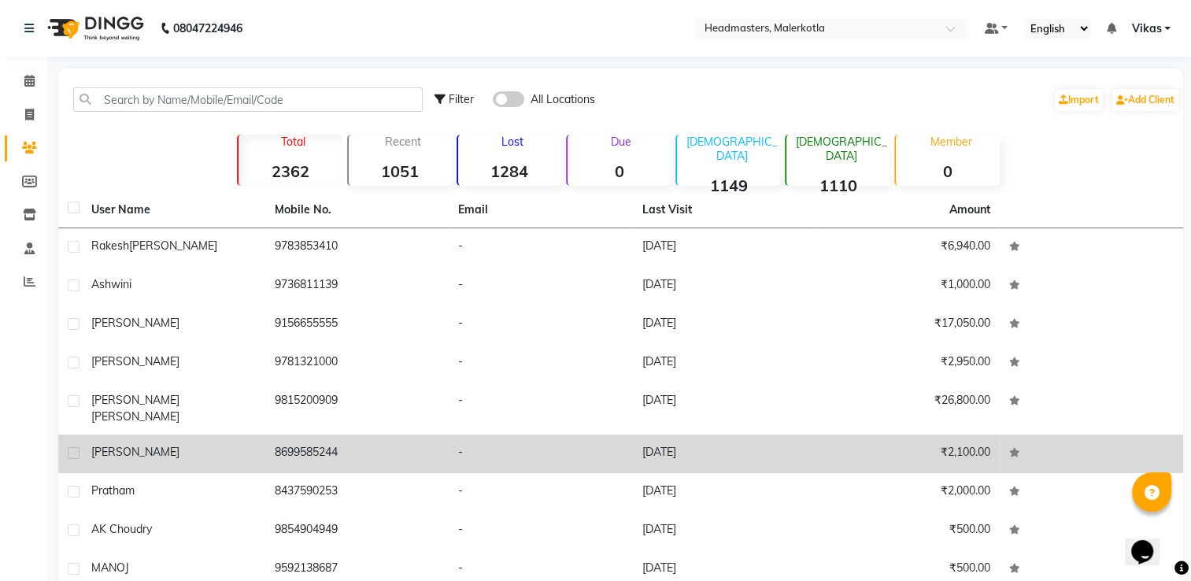
click at [627, 454] on td "-" at bounding box center [540, 454] width 183 height 39
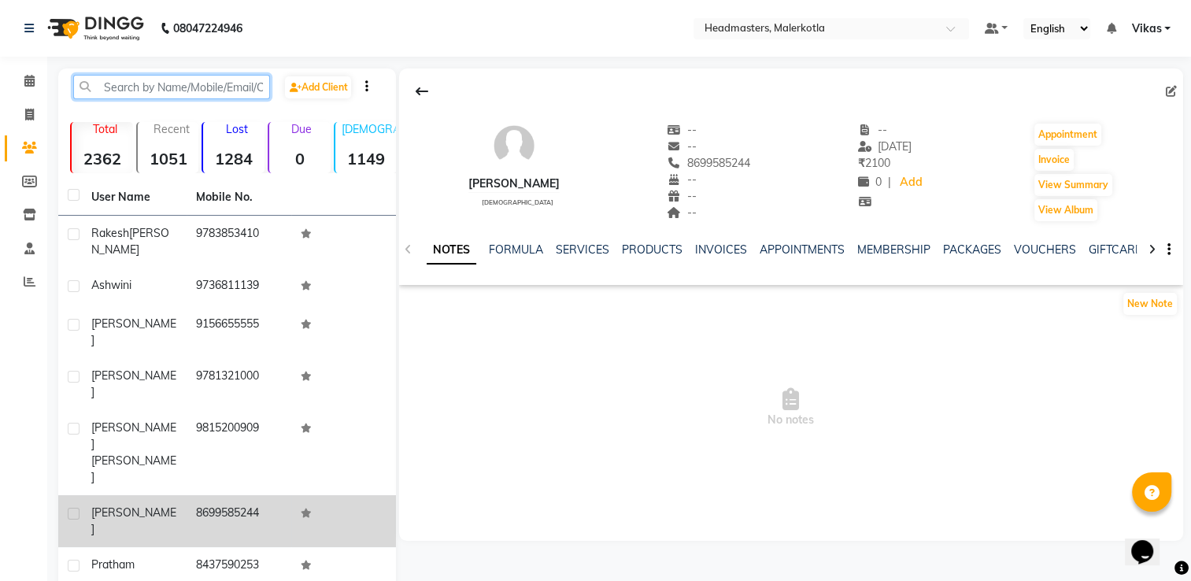
click at [208, 87] on input "text" at bounding box center [171, 87] width 197 height 24
click at [557, 373] on span "No notes" at bounding box center [791, 407] width 784 height 157
click at [27, 183] on icon at bounding box center [29, 182] width 15 height 12
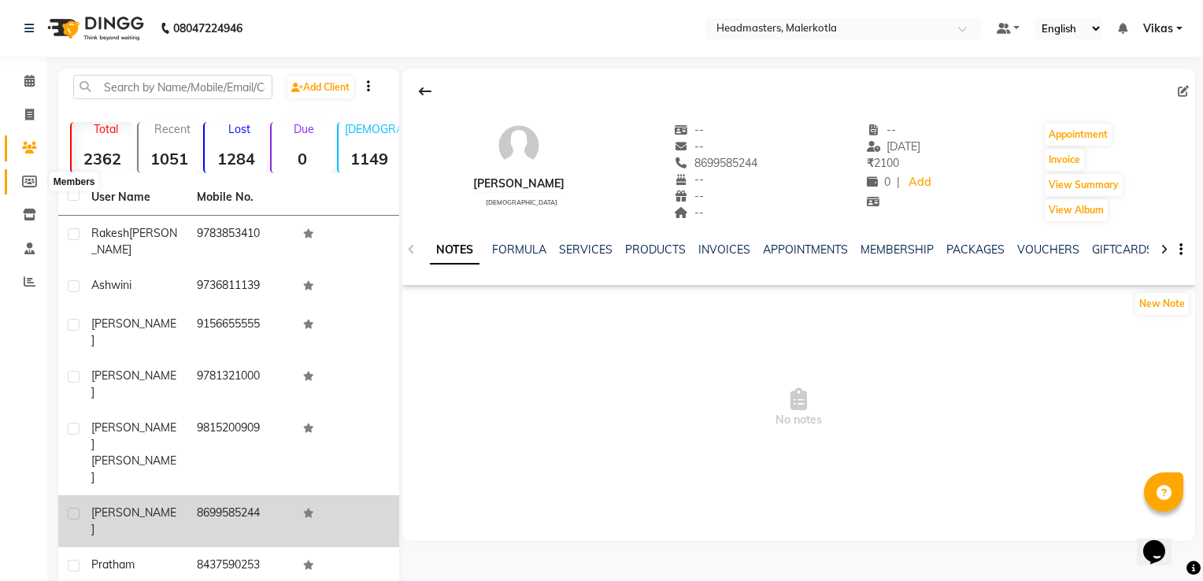
select select
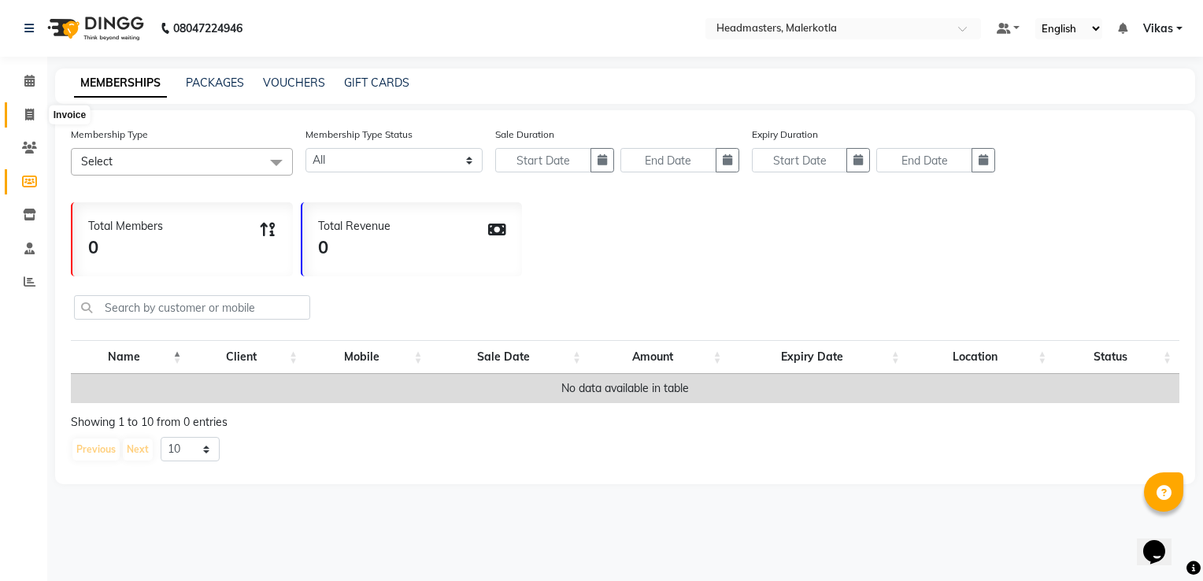
click at [27, 118] on icon at bounding box center [29, 115] width 9 height 12
select select "service"
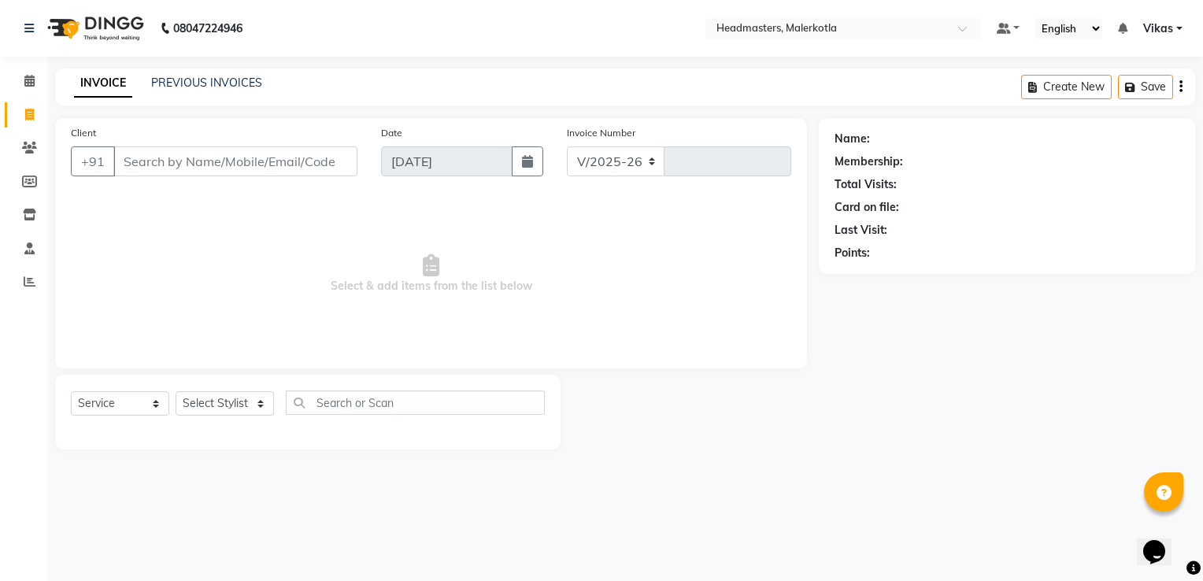
select select "7368"
type input "3998"
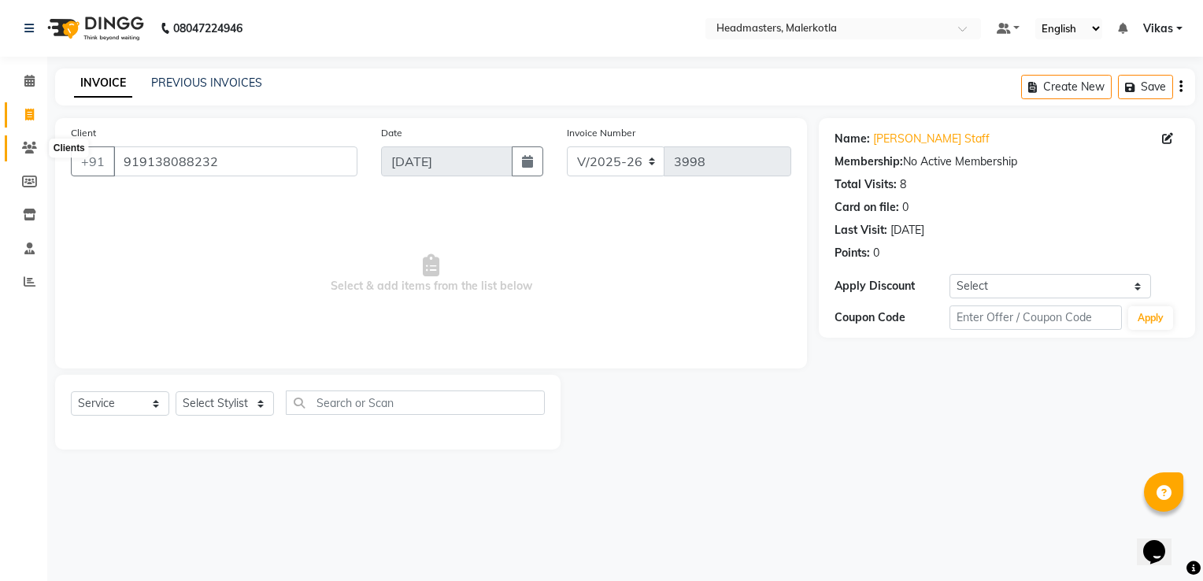
click at [27, 143] on icon at bounding box center [29, 148] width 15 height 12
click at [31, 145] on icon at bounding box center [29, 148] width 15 height 12
click at [295, 165] on input "919138088232" at bounding box center [235, 161] width 244 height 30
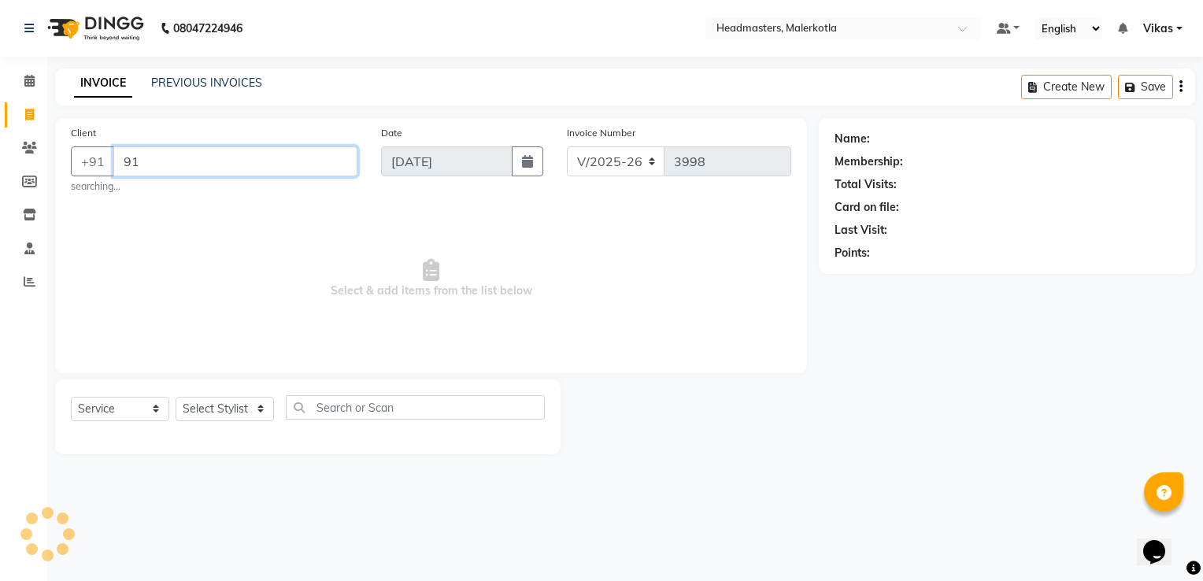
type input "9"
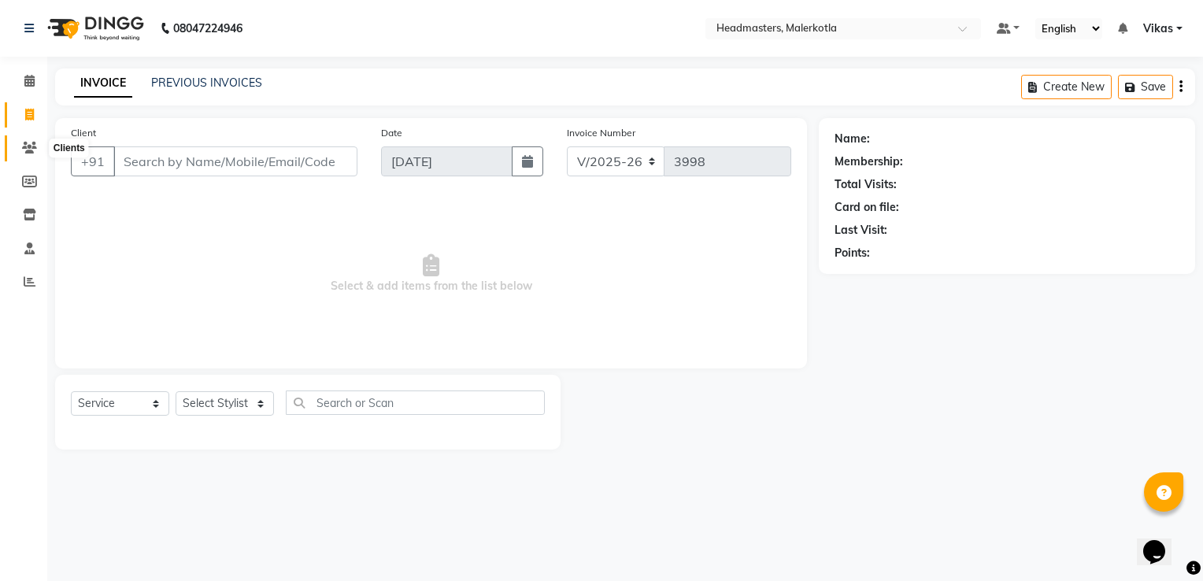
click at [35, 146] on icon at bounding box center [29, 148] width 15 height 12
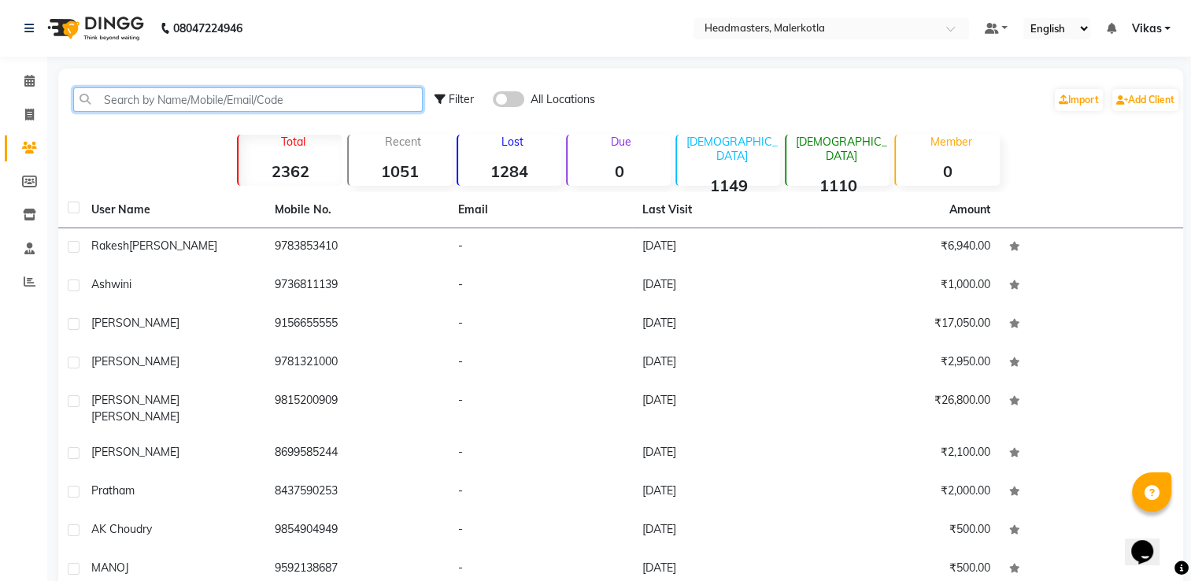
click at [217, 97] on input "text" at bounding box center [247, 99] width 349 height 24
click at [232, 101] on input "text" at bounding box center [247, 99] width 349 height 24
paste input "919138088232"
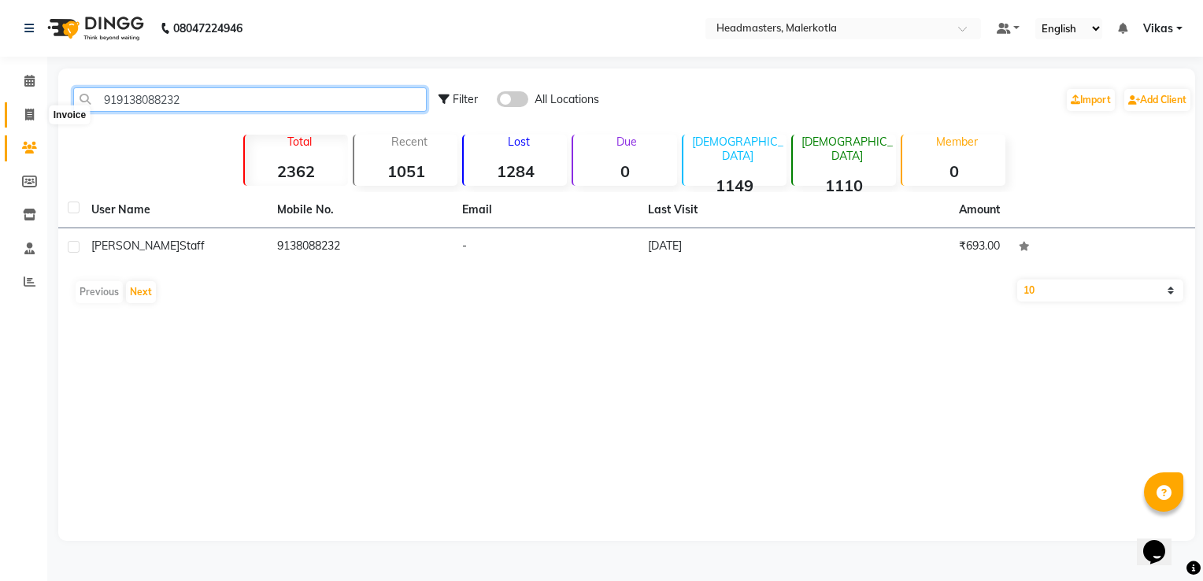
type input "919138088232"
click at [30, 115] on icon at bounding box center [29, 115] width 9 height 12
select select "service"
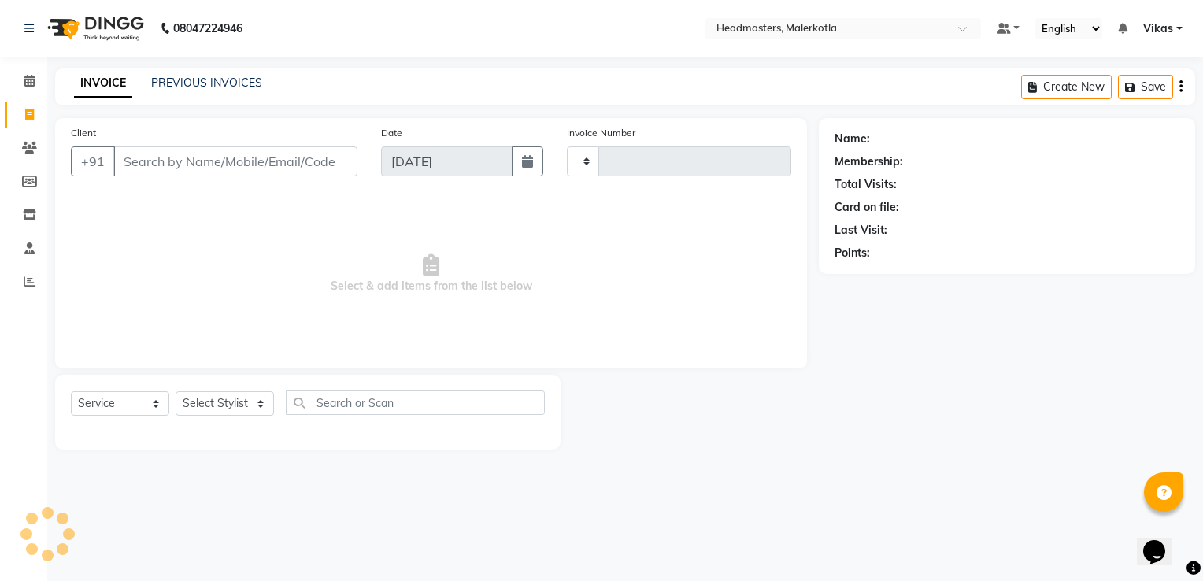
type input "3998"
select select "7368"
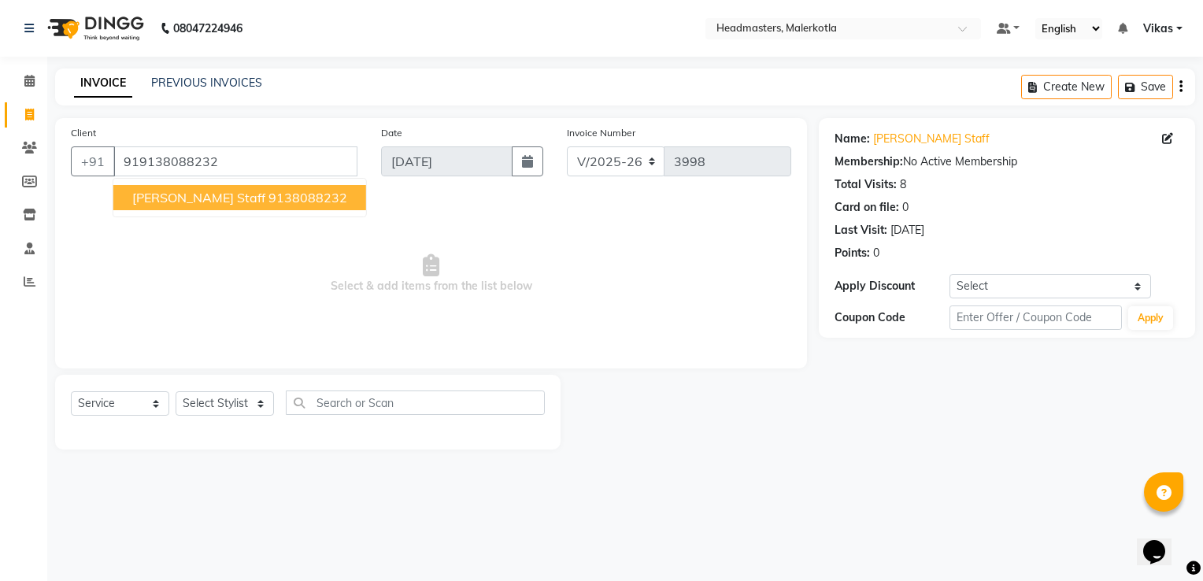
click at [268, 205] on ngb-highlight "9138088232" at bounding box center [307, 198] width 79 height 16
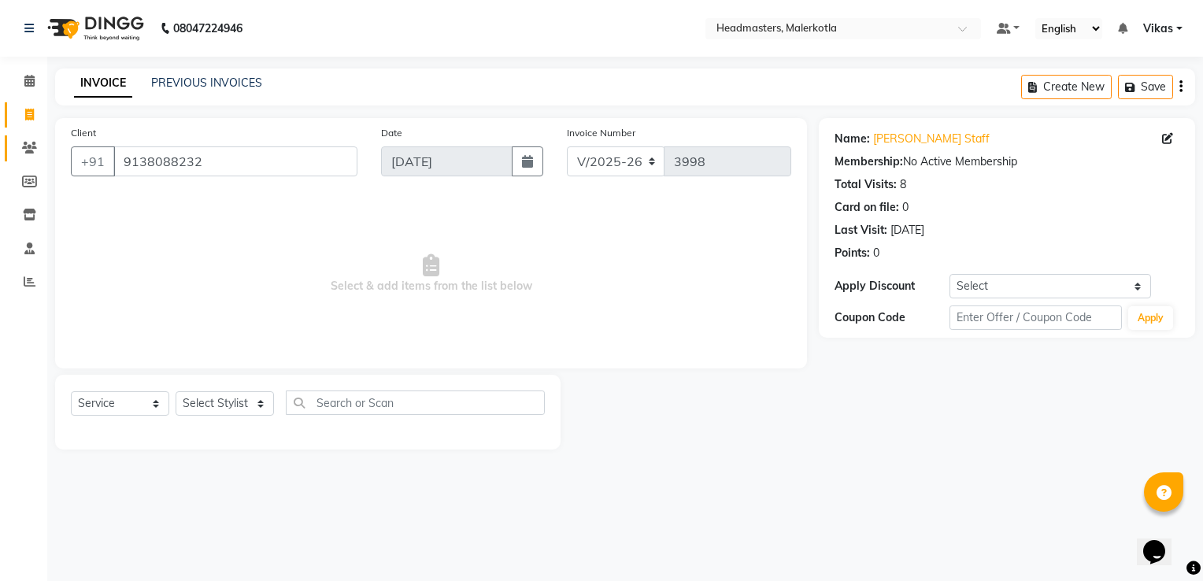
click at [25, 157] on link "Clients" at bounding box center [24, 148] width 38 height 26
click at [268, 162] on input "9138088232" at bounding box center [235, 161] width 244 height 30
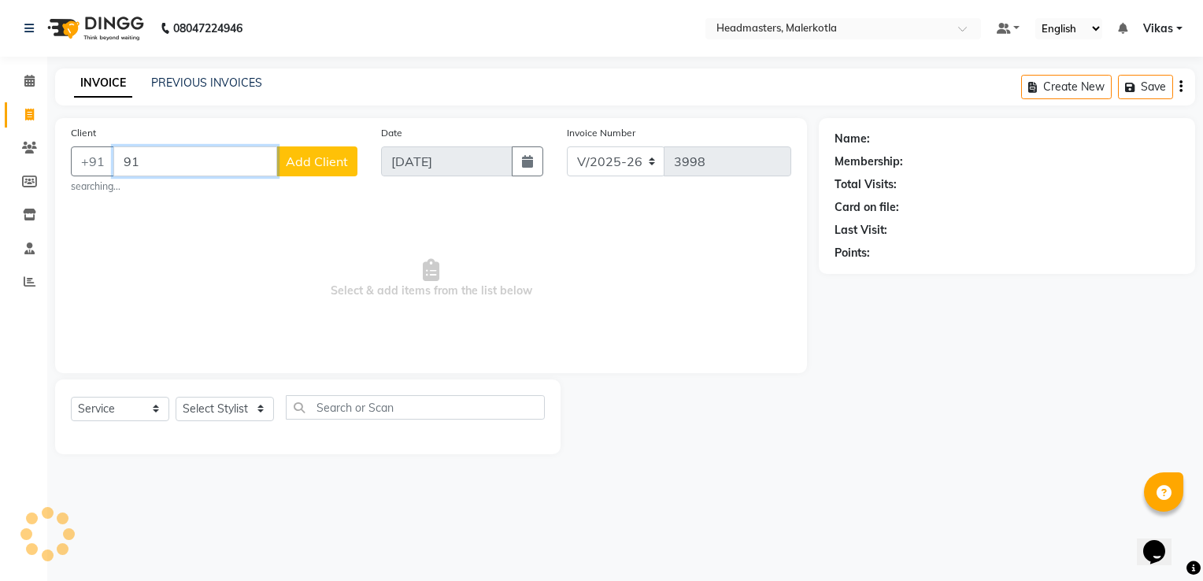
type input "9"
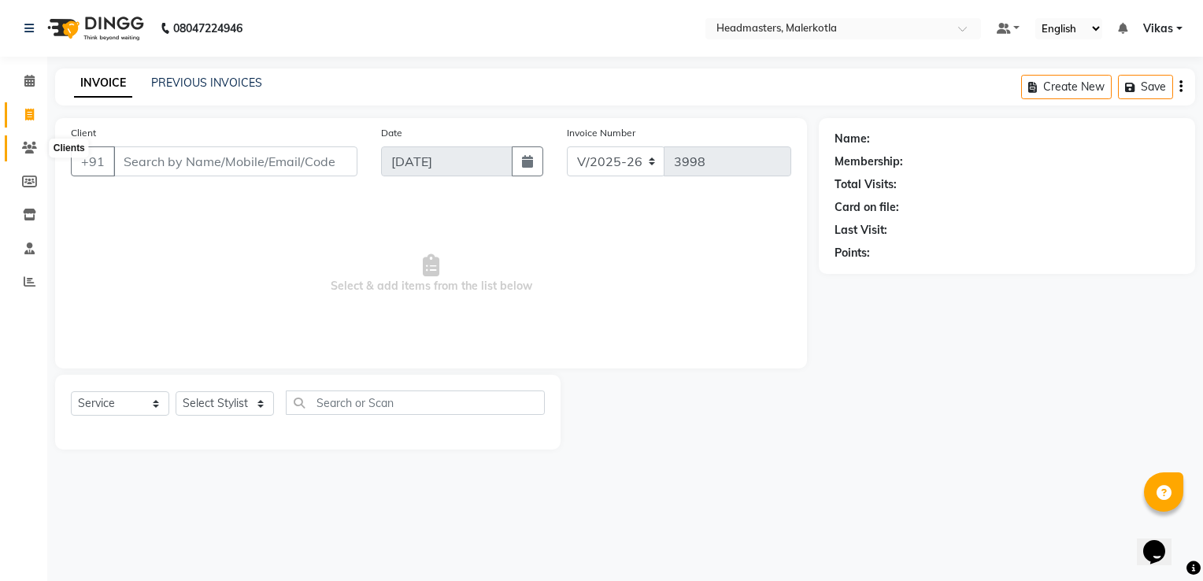
click at [32, 156] on span at bounding box center [30, 148] width 28 height 18
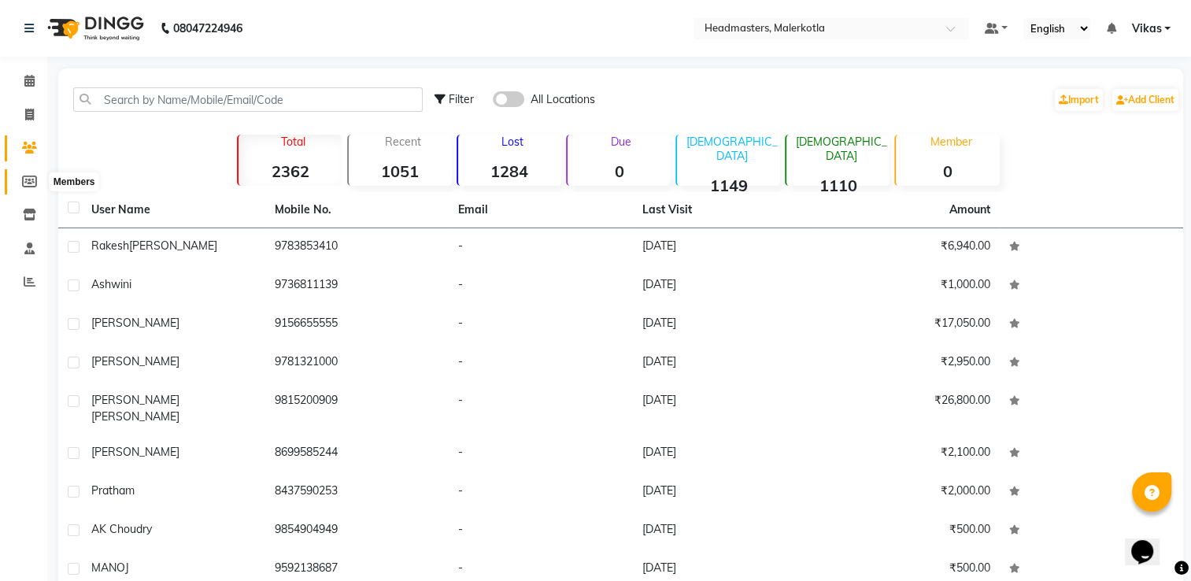
click at [39, 179] on span at bounding box center [30, 182] width 28 height 18
select select
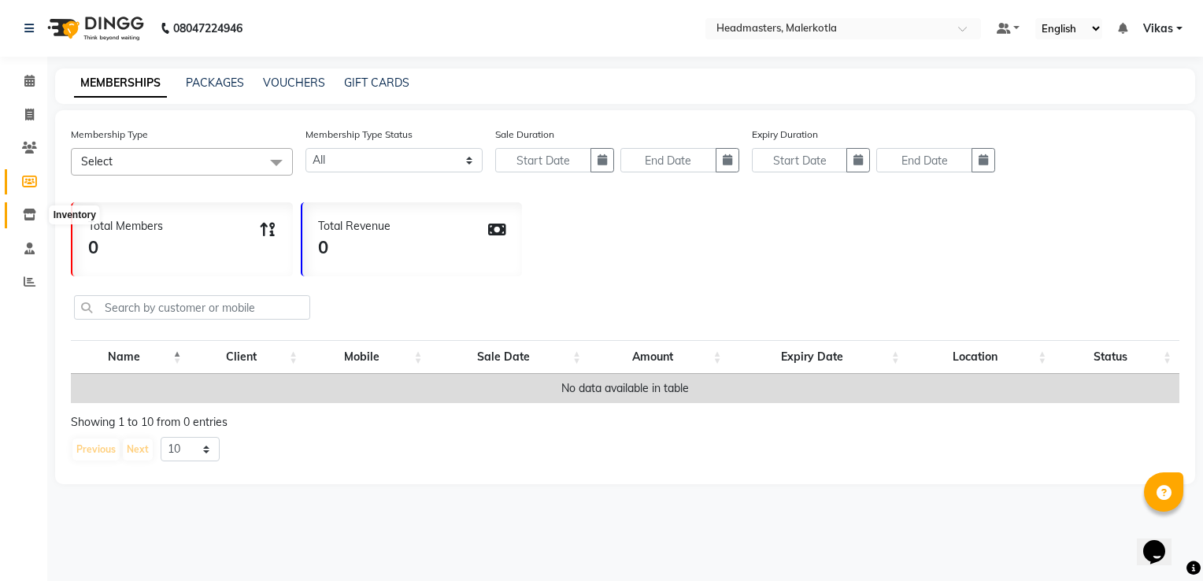
click at [21, 216] on span at bounding box center [30, 215] width 28 height 18
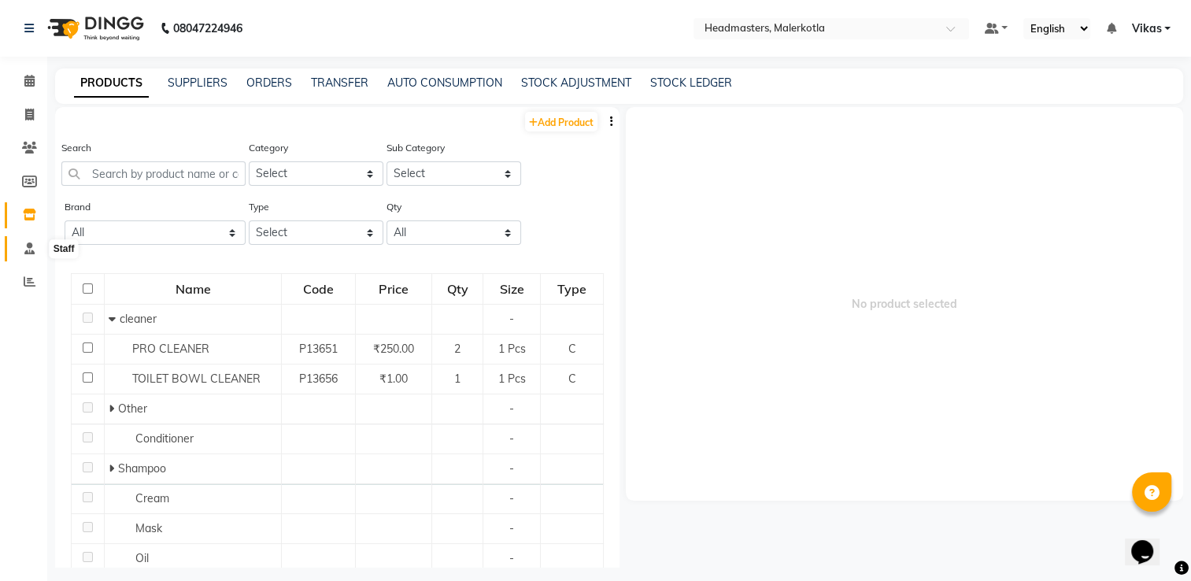
click at [22, 251] on span at bounding box center [30, 249] width 28 height 18
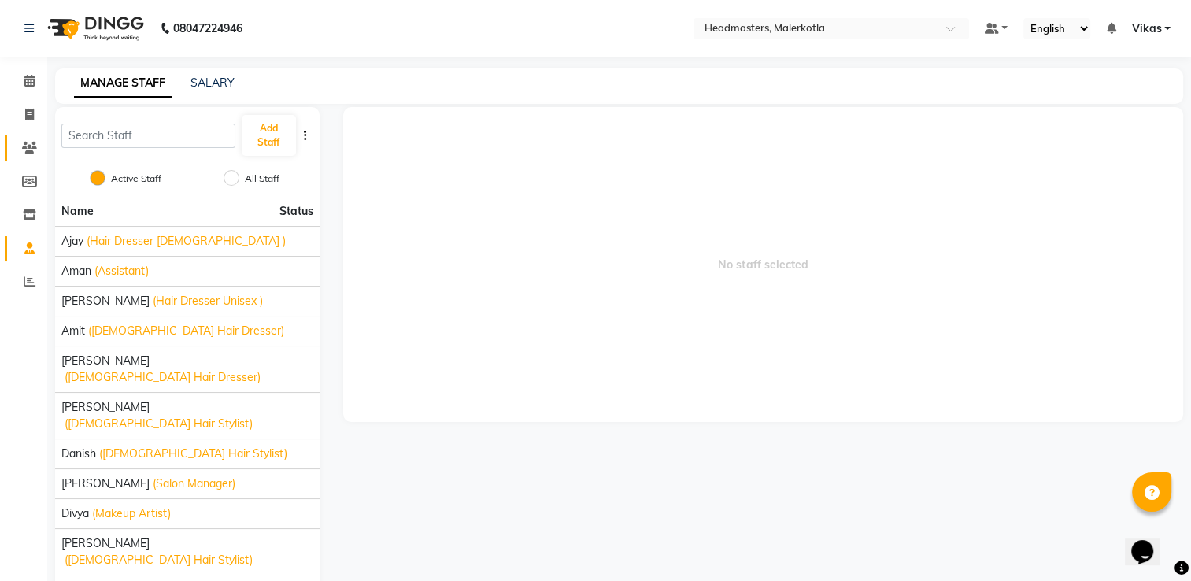
click at [25, 157] on link "Clients" at bounding box center [24, 148] width 38 height 26
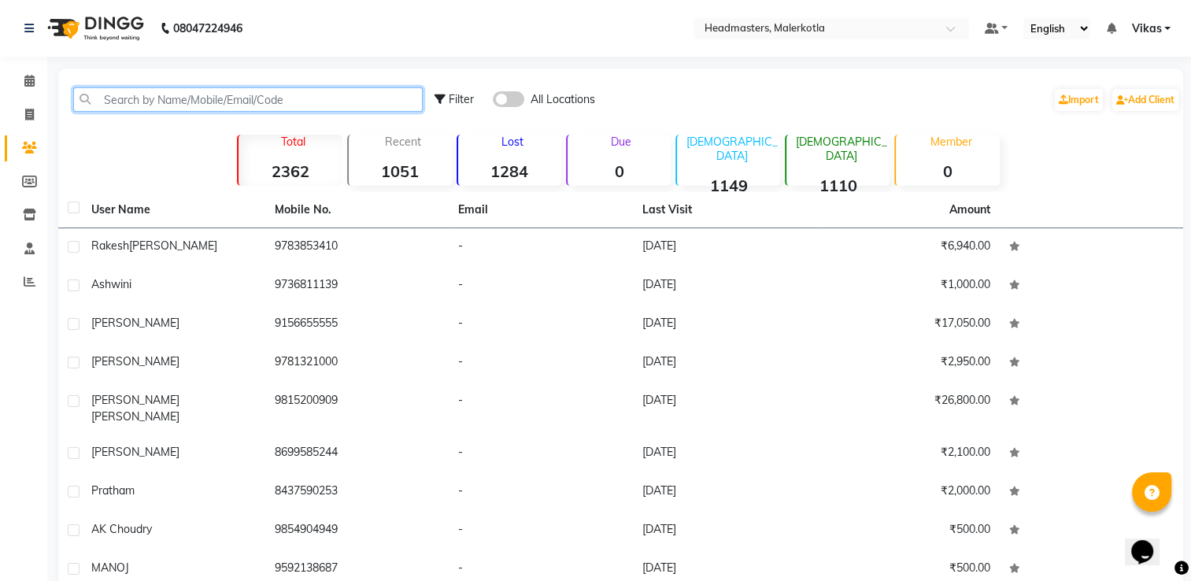
click at [352, 109] on input "text" at bounding box center [247, 99] width 349 height 24
paste input "919138088232"
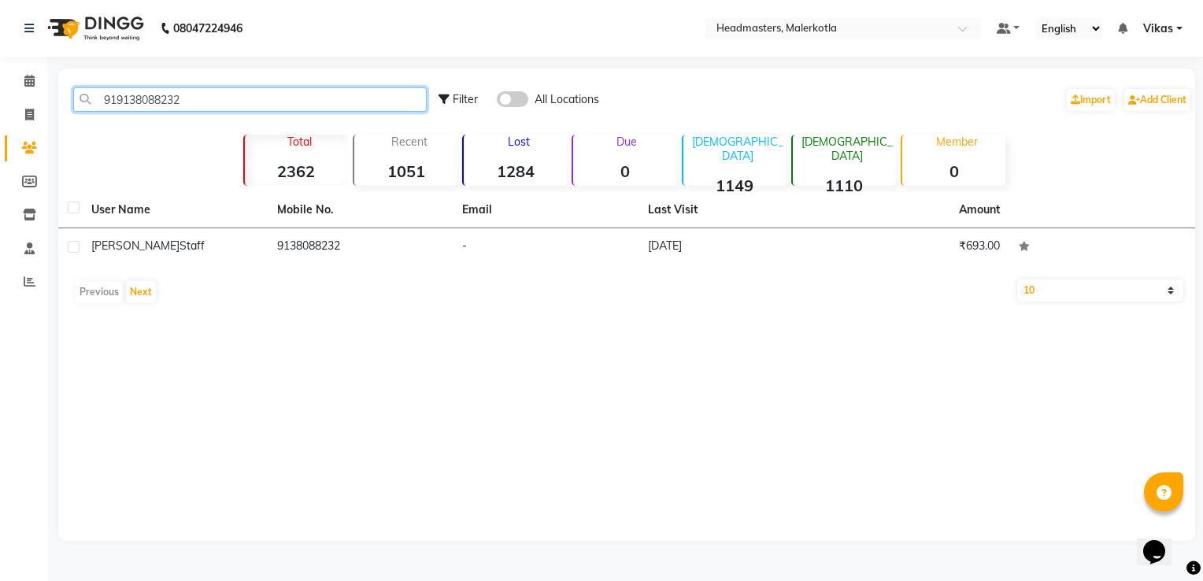
click at [352, 109] on input "919138088232" at bounding box center [249, 99] width 353 height 24
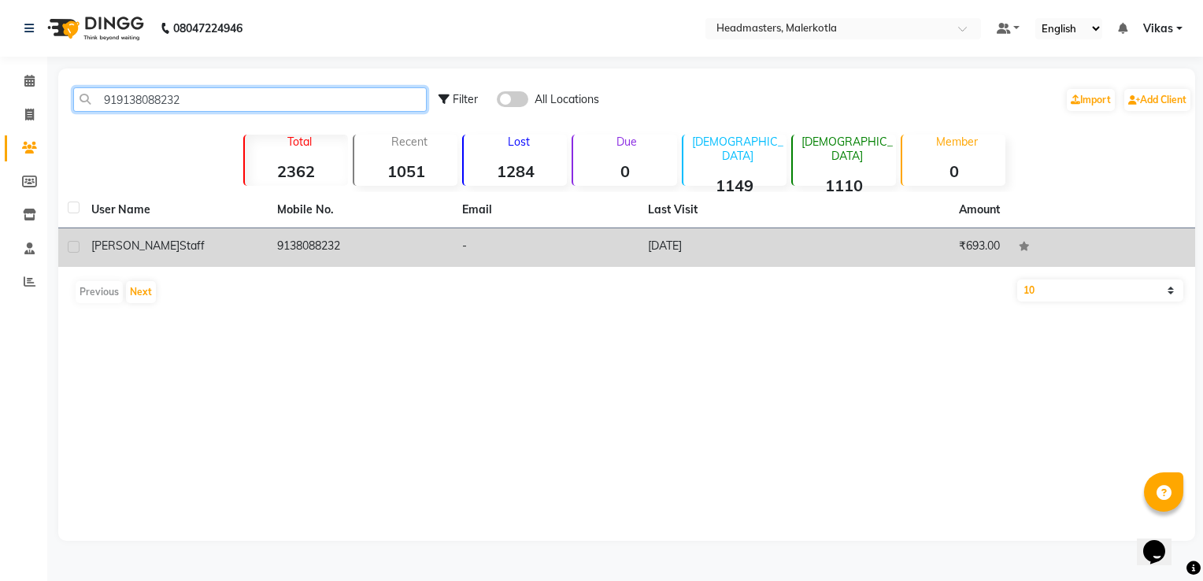
type input "919138088232"
click at [253, 238] on div "priynka staff" at bounding box center [174, 246] width 167 height 17
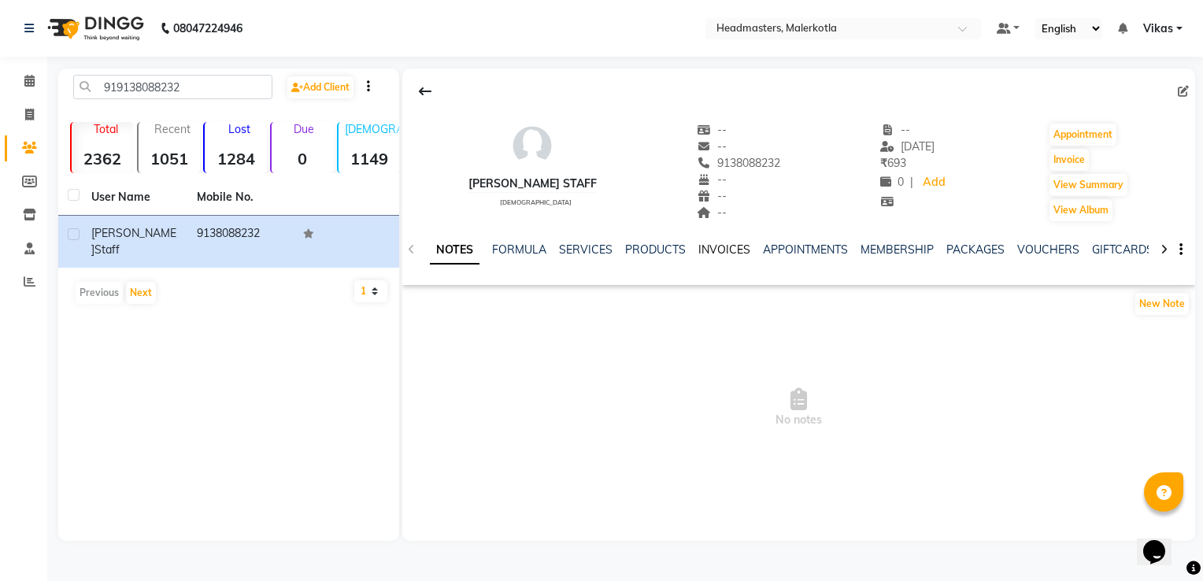
click at [724, 247] on link "INVOICES" at bounding box center [724, 249] width 52 height 14
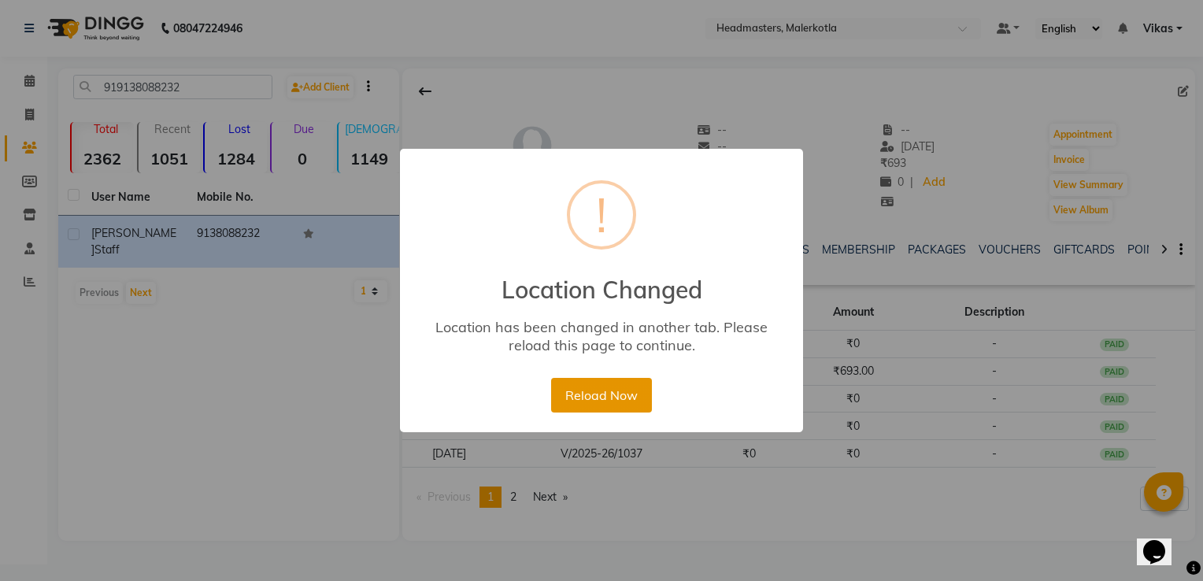
click at [642, 394] on button "Reload Now" at bounding box center [601, 395] width 100 height 35
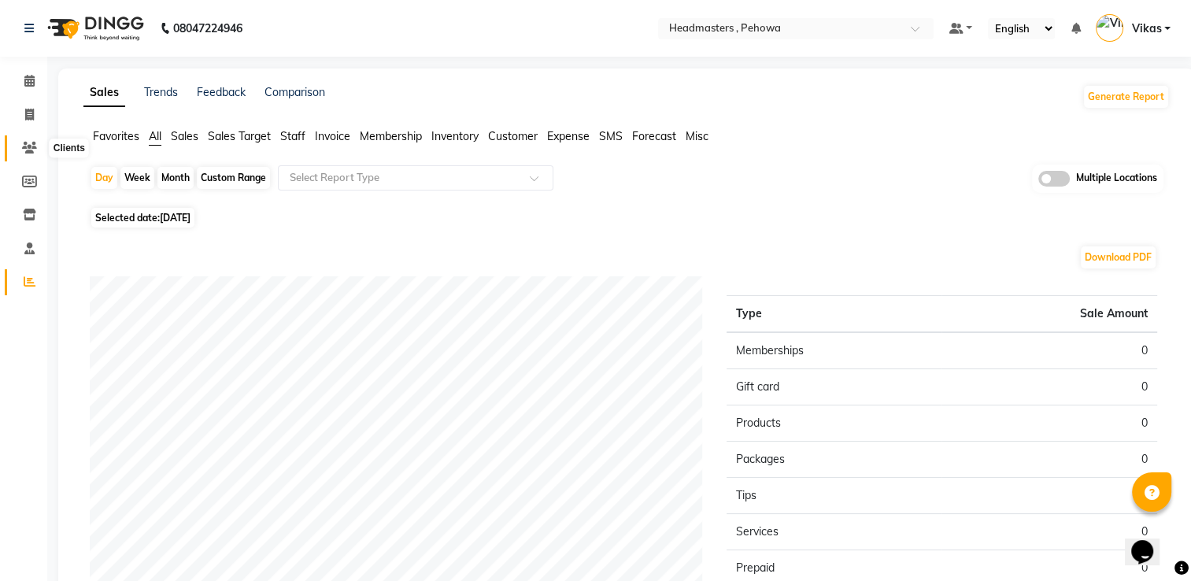
click at [31, 142] on icon at bounding box center [29, 148] width 15 height 12
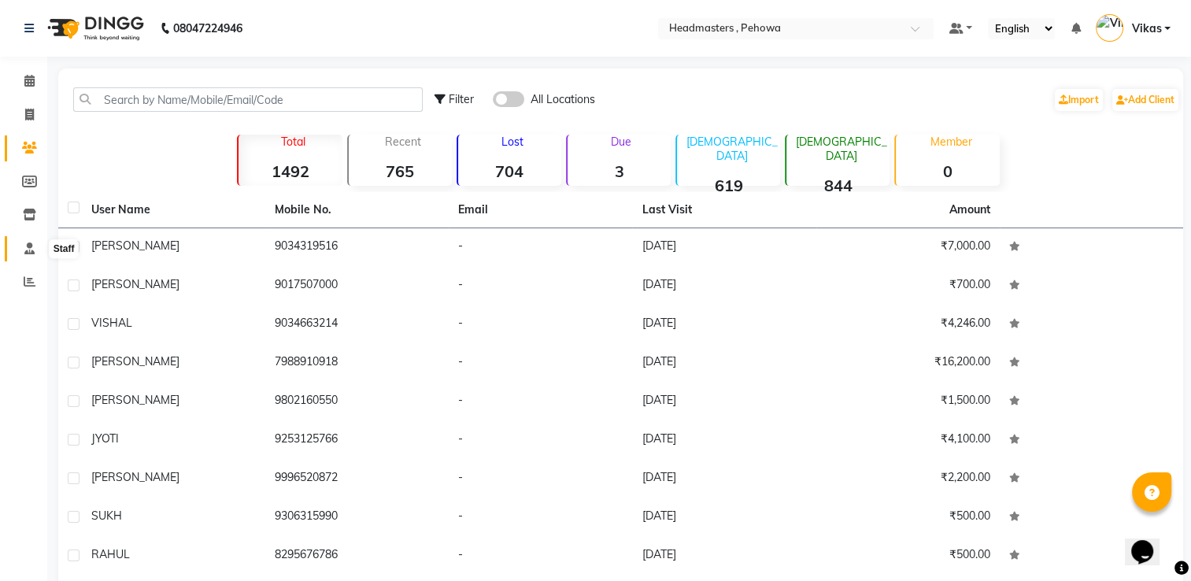
click at [30, 257] on span at bounding box center [30, 249] width 28 height 18
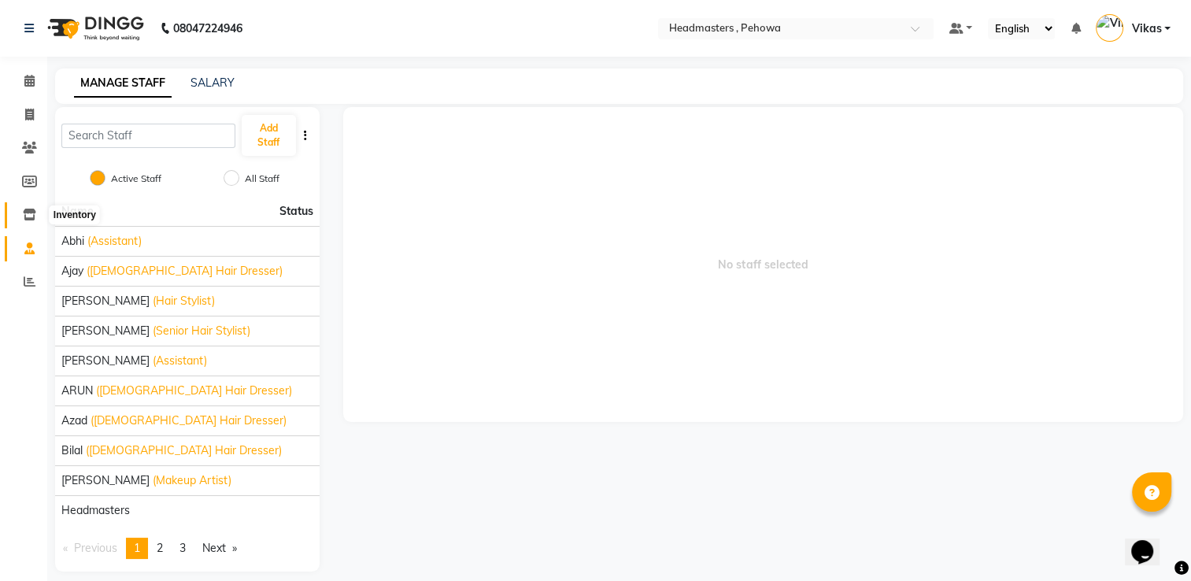
click at [21, 224] on span at bounding box center [30, 215] width 28 height 18
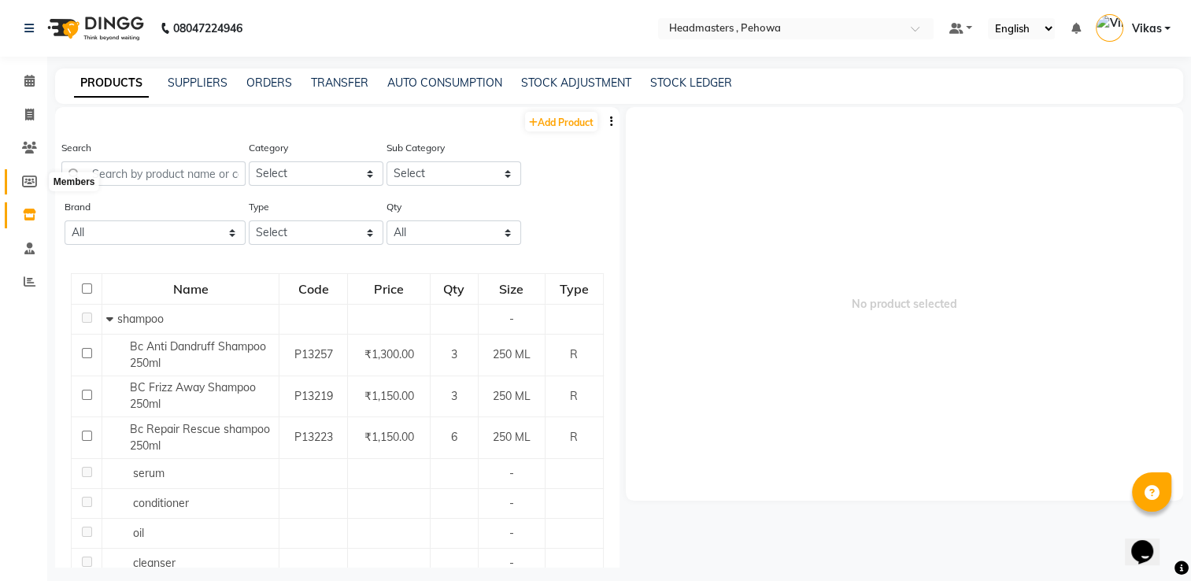
click at [34, 180] on icon at bounding box center [29, 182] width 15 height 12
select select
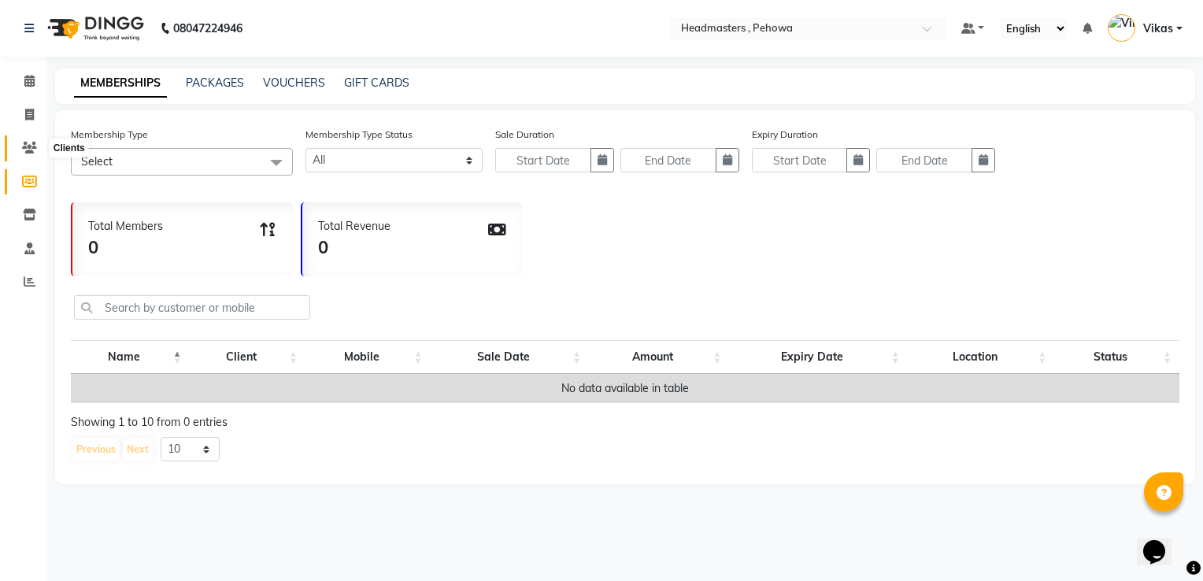
click at [37, 139] on span at bounding box center [30, 148] width 28 height 18
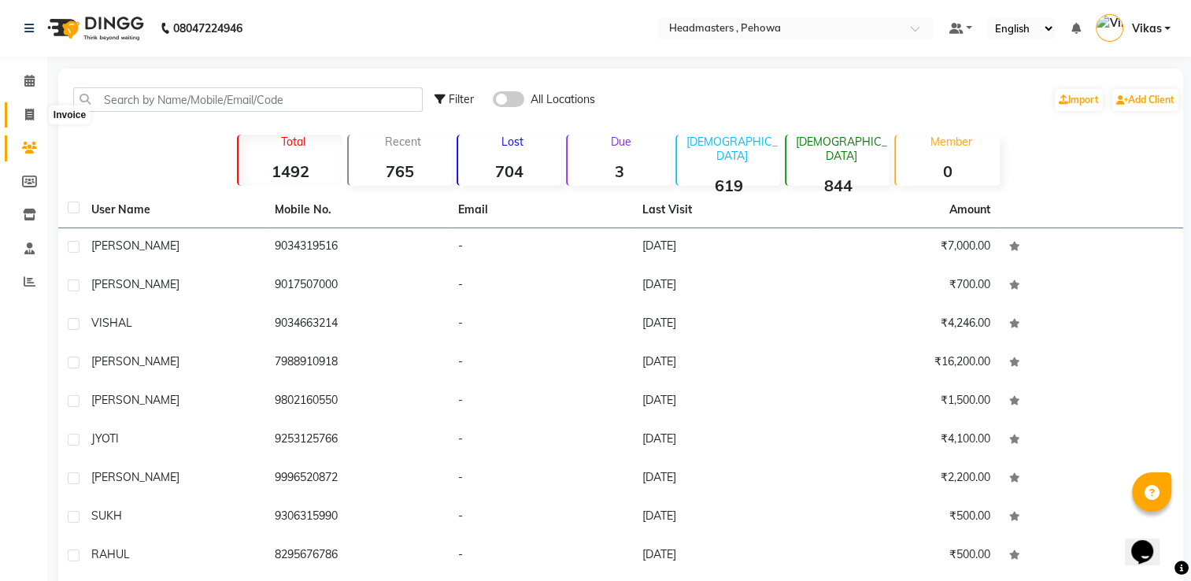
click at [32, 117] on icon at bounding box center [29, 115] width 9 height 12
select select "service"
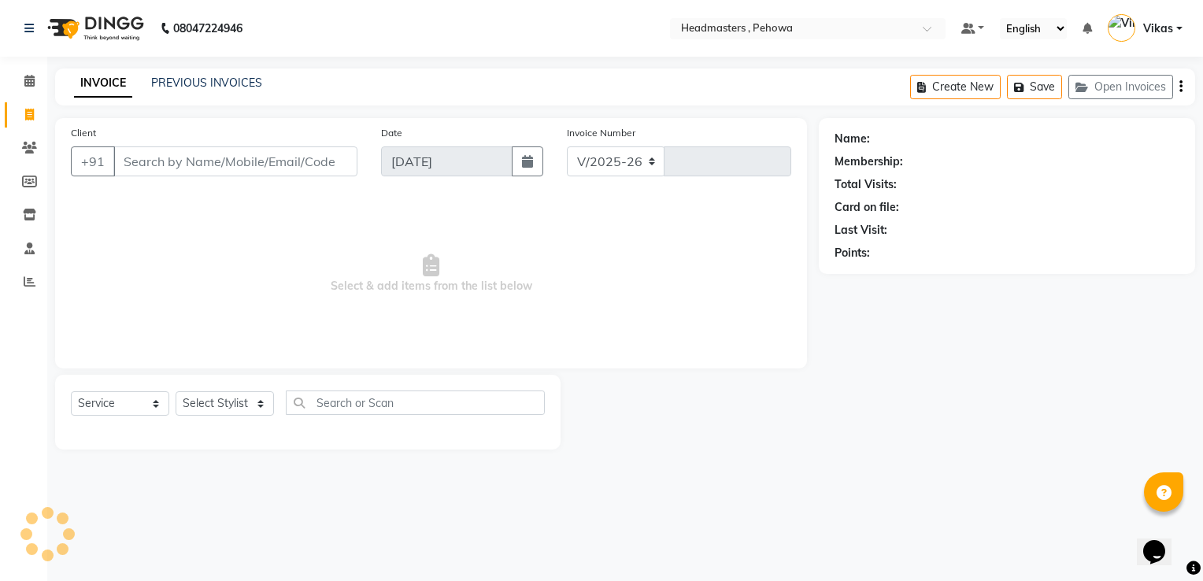
select select "7727"
type input "2562"
click at [31, 177] on icon at bounding box center [29, 182] width 15 height 12
select select
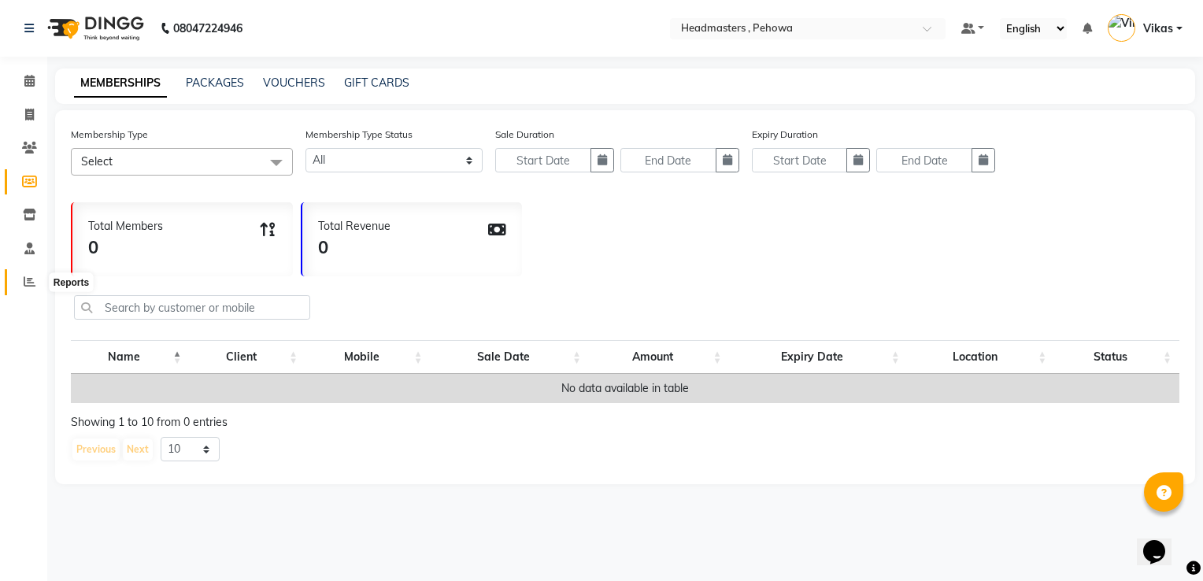
click at [28, 279] on icon at bounding box center [30, 282] width 12 height 12
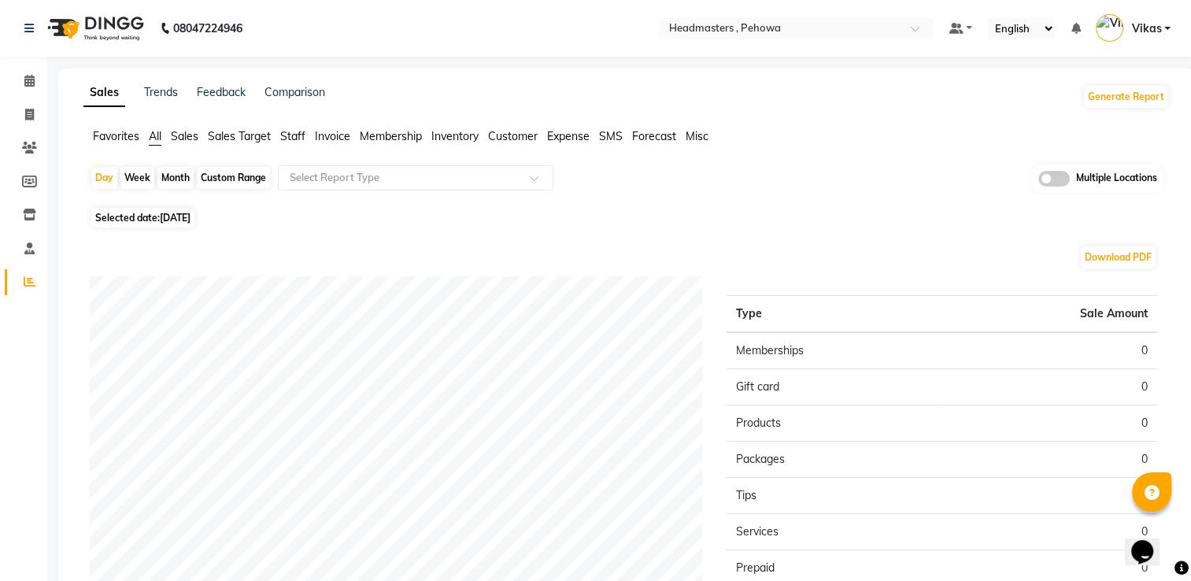
click at [337, 136] on span "Invoice" at bounding box center [332, 136] width 35 height 14
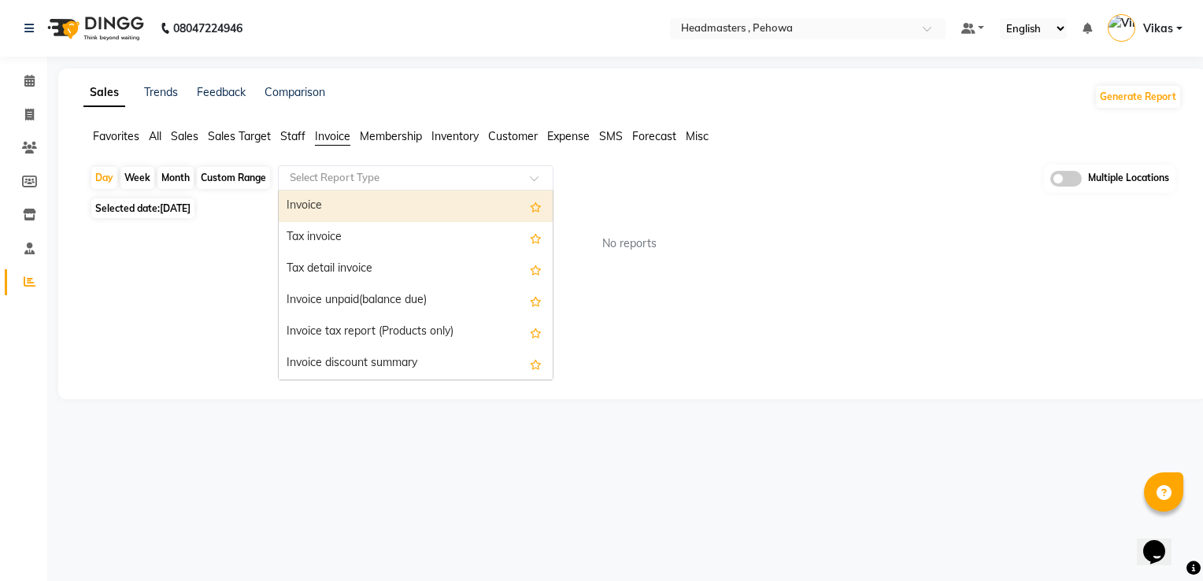
click at [387, 178] on input "text" at bounding box center [400, 178] width 227 height 16
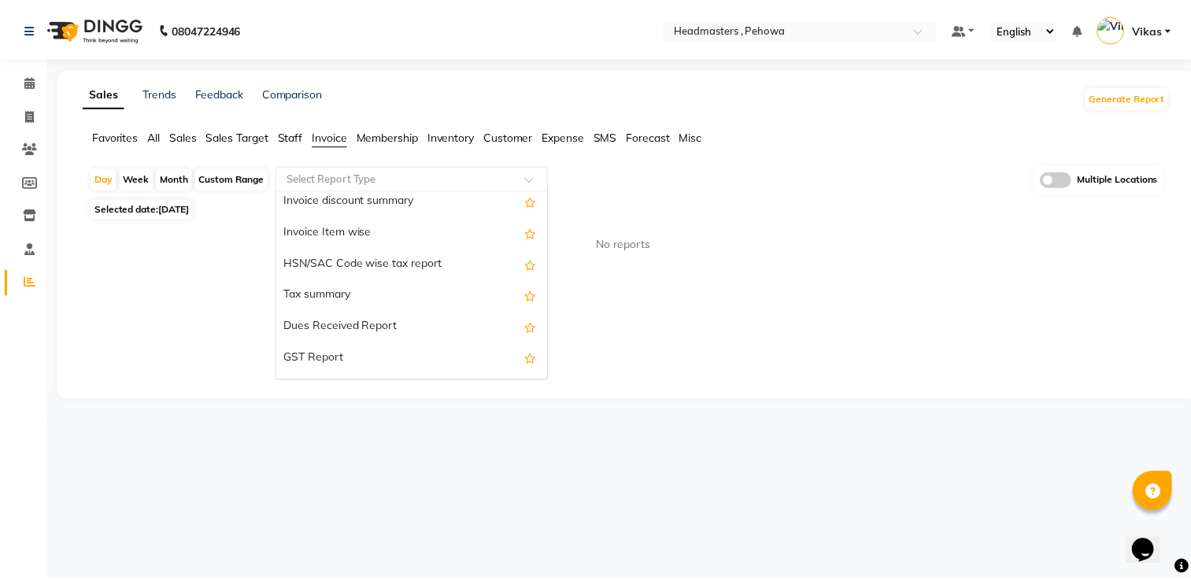
scroll to position [283, 0]
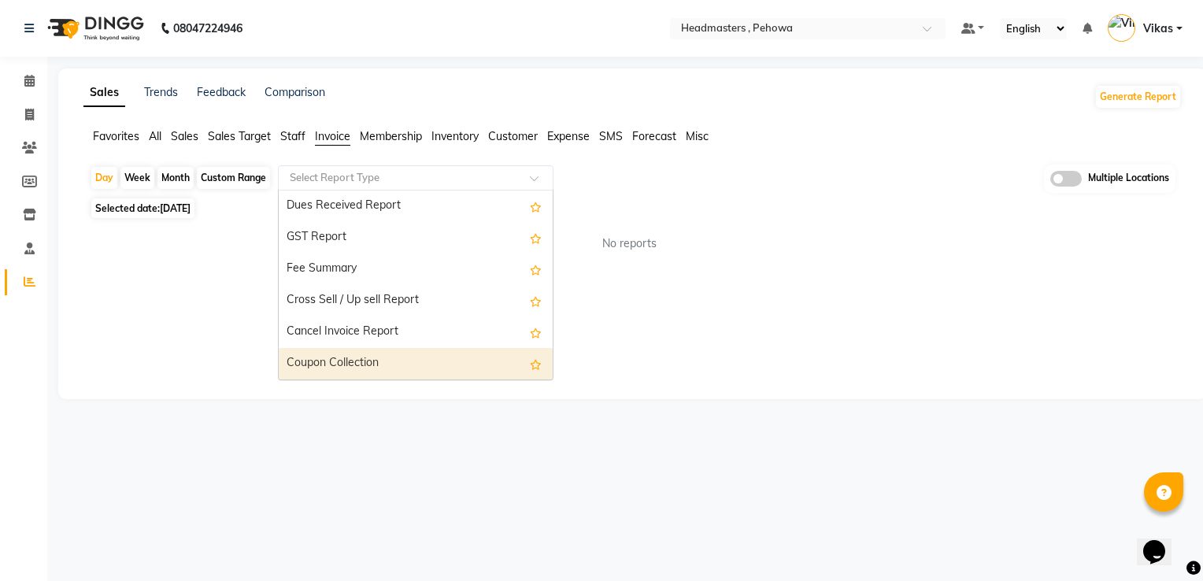
click at [482, 366] on div "Coupon Collection" at bounding box center [416, 363] width 274 height 31
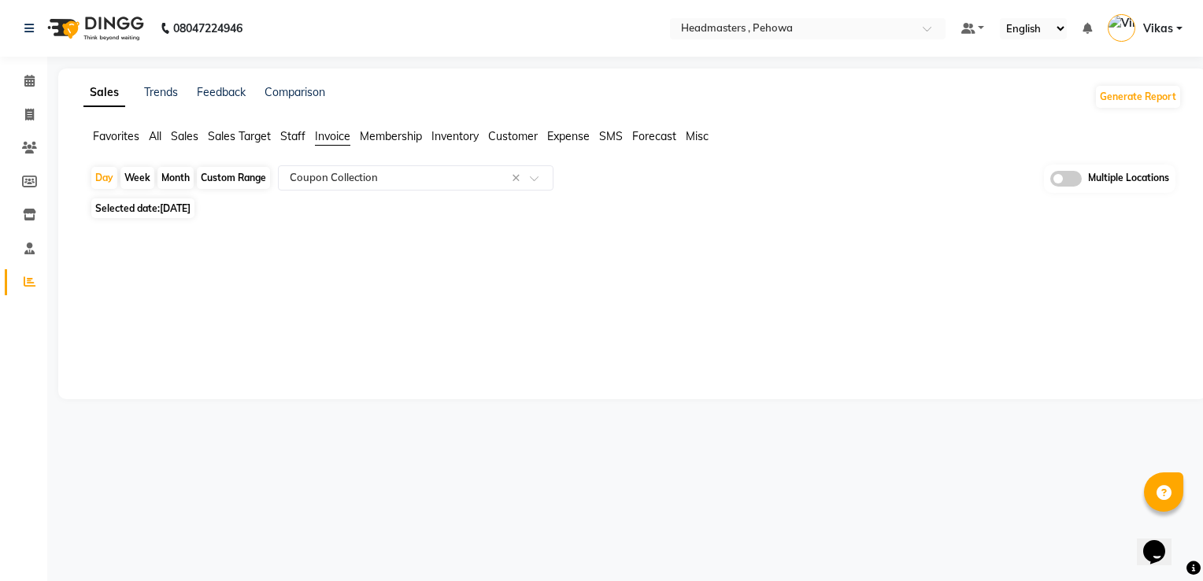
click at [148, 179] on div "Week" at bounding box center [137, 178] width 34 height 22
select select "9"
select select "2025"
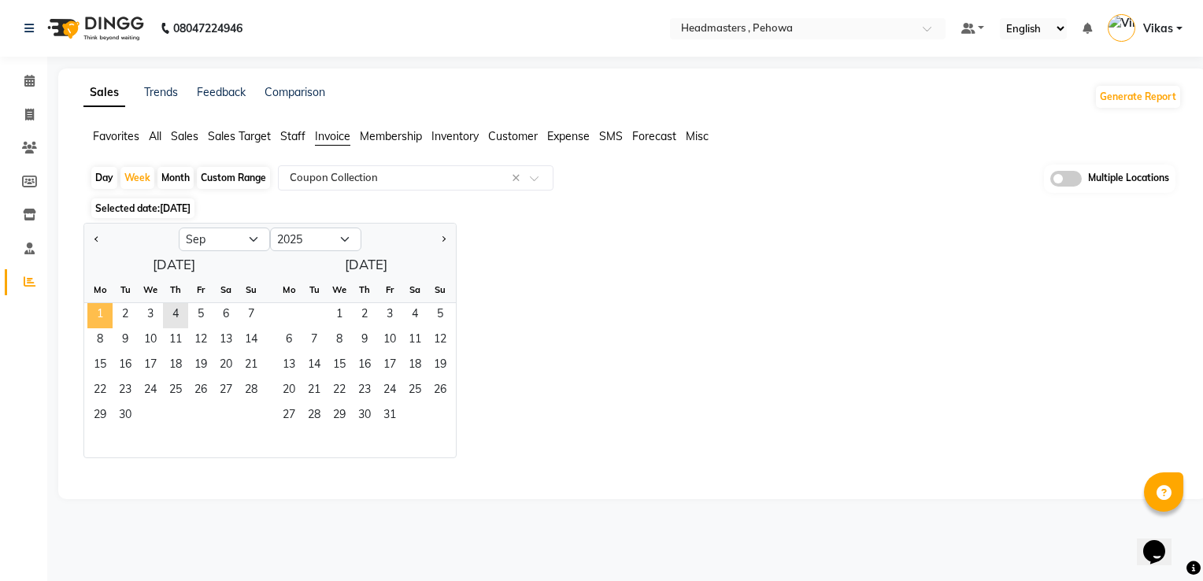
click at [104, 313] on span "1" at bounding box center [99, 315] width 25 height 25
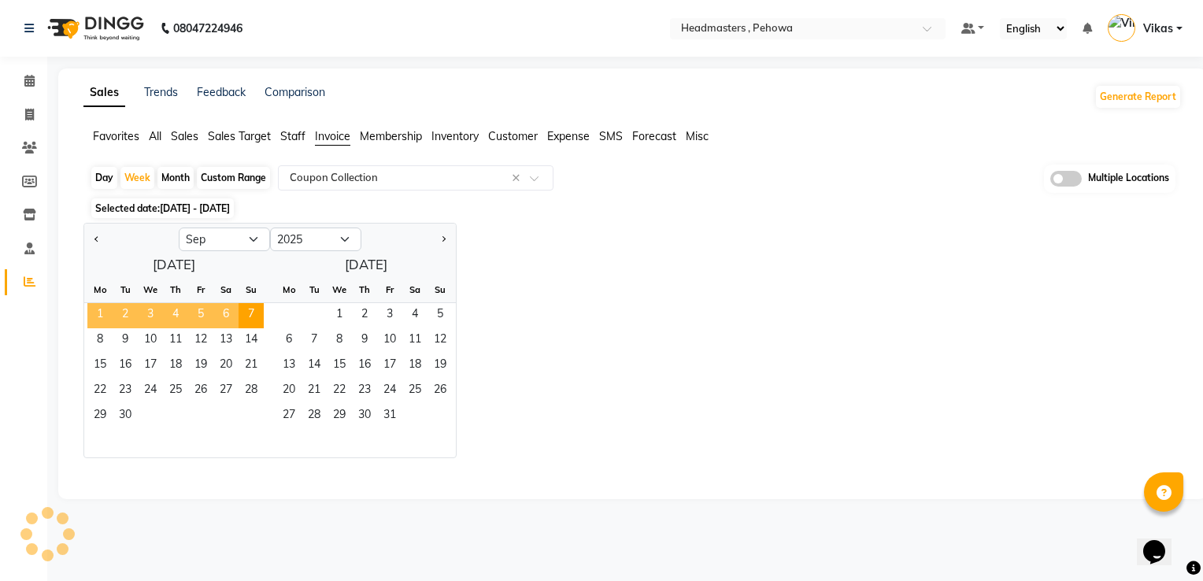
select select "full_report"
select select "csv"
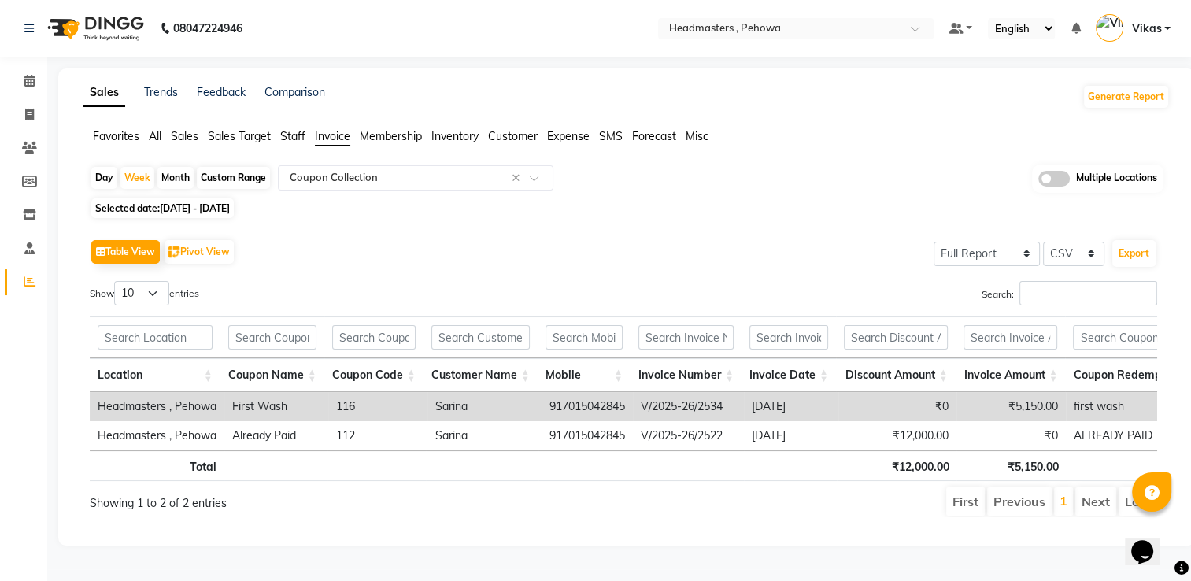
click at [292, 401] on td "First Wash" at bounding box center [276, 406] width 104 height 29
click at [595, 407] on td "917015042845" at bounding box center [587, 406] width 91 height 29
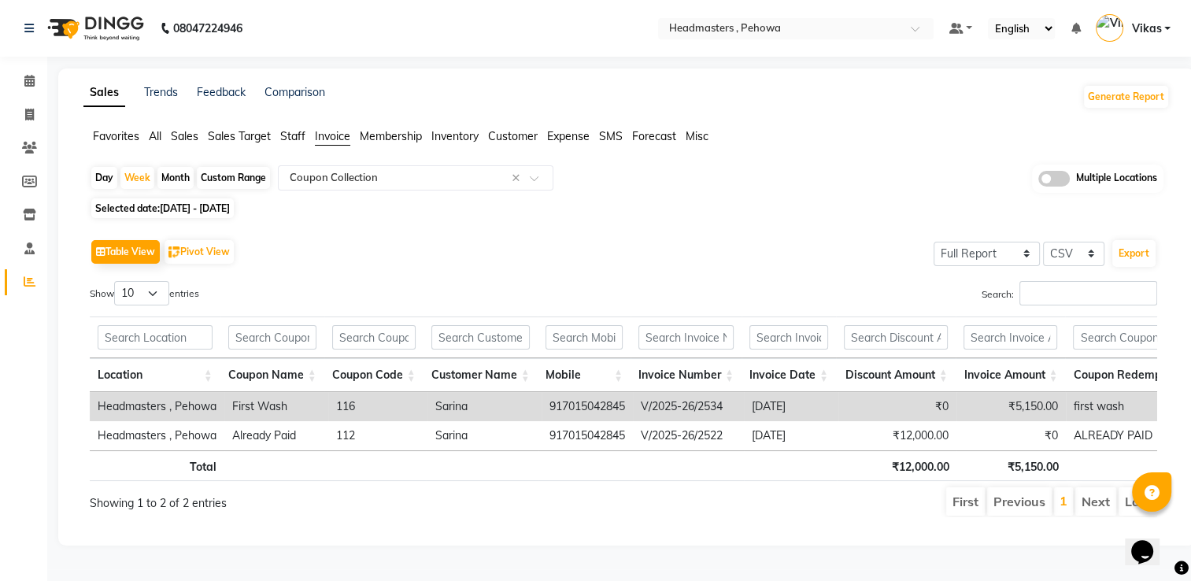
click at [595, 407] on td "917015042845" at bounding box center [587, 406] width 91 height 29
drag, startPoint x: 624, startPoint y: 404, endPoint x: 546, endPoint y: 398, distance: 78.1
click at [546, 398] on td "917015042845" at bounding box center [587, 406] width 91 height 29
copy td "917015042845"
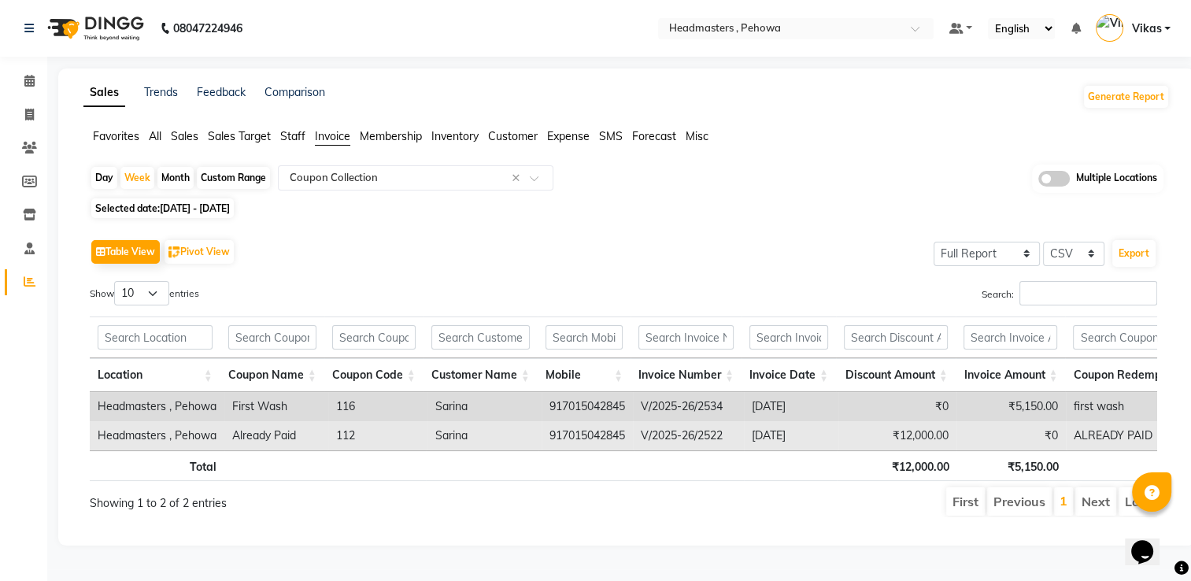
click at [589, 440] on td "917015042845" at bounding box center [587, 435] width 91 height 29
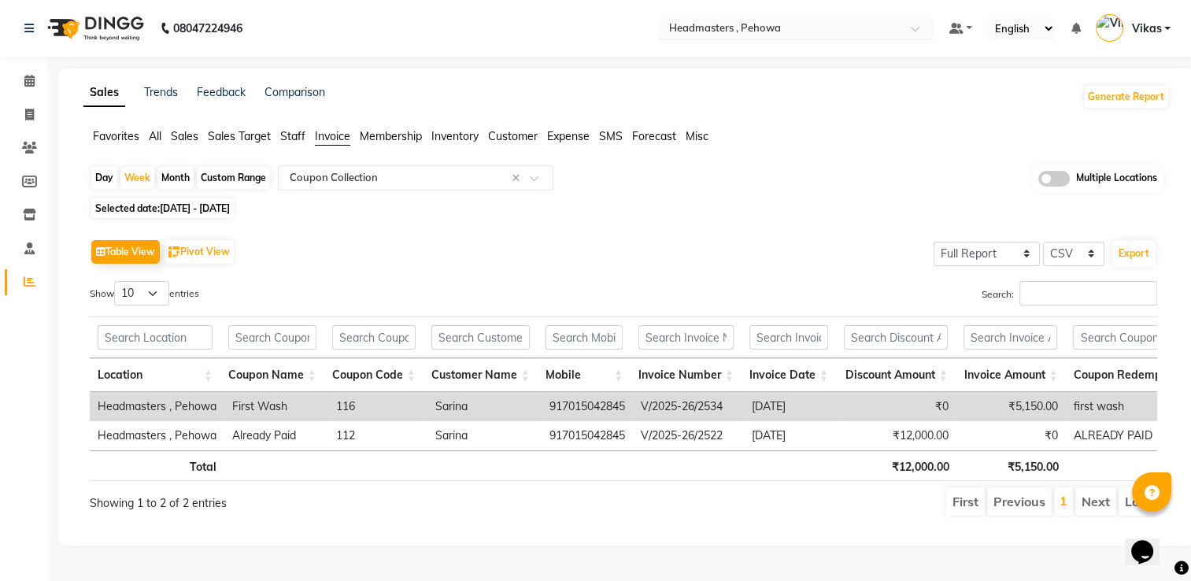
click at [809, 32] on input "text" at bounding box center [780, 30] width 228 height 16
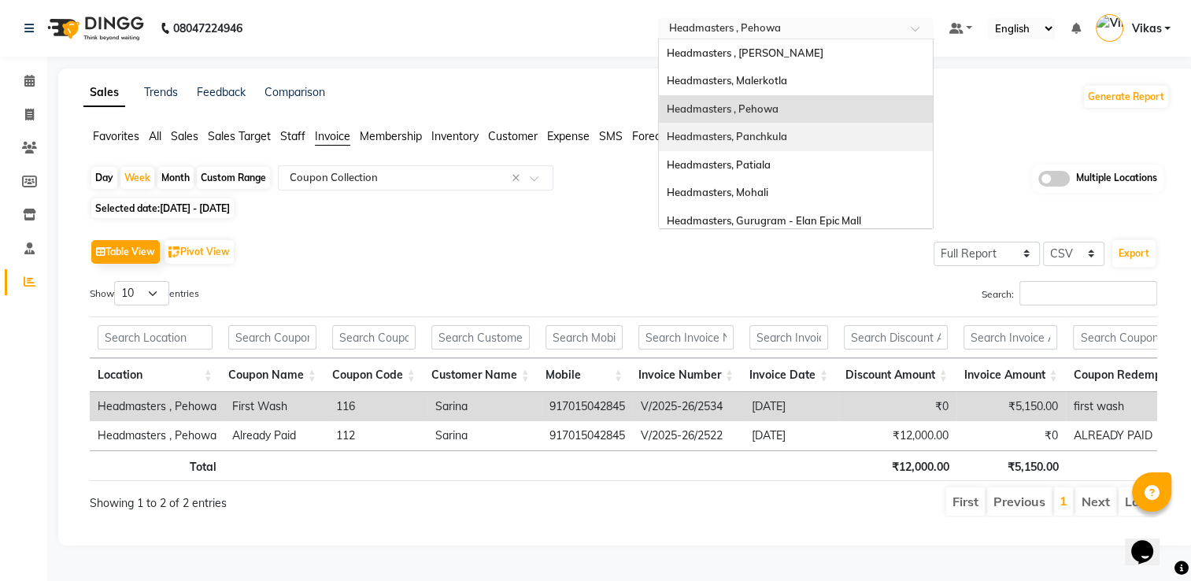
click at [837, 139] on div "Headmasters, Panchkula" at bounding box center [796, 137] width 274 height 28
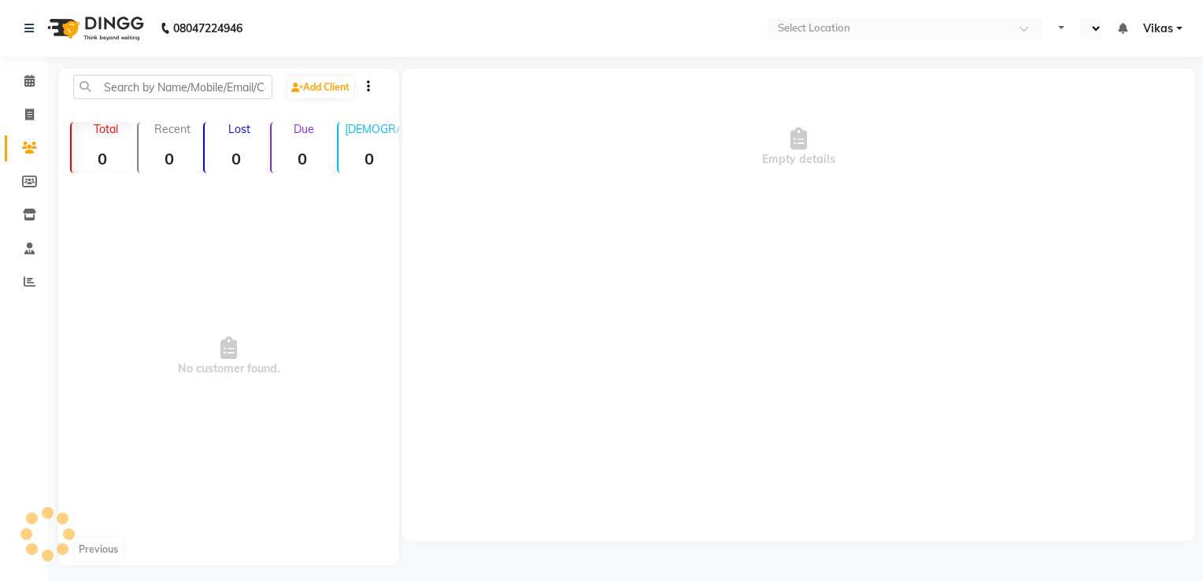
select select "en"
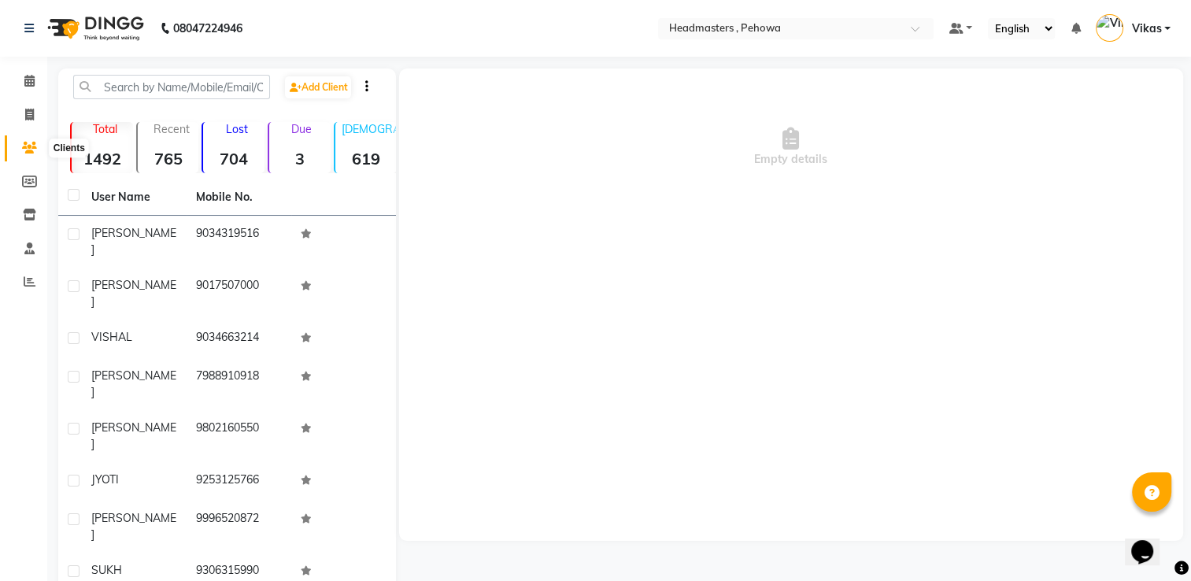
click at [38, 150] on span at bounding box center [30, 148] width 28 height 18
click at [31, 185] on icon at bounding box center [29, 182] width 15 height 12
select select
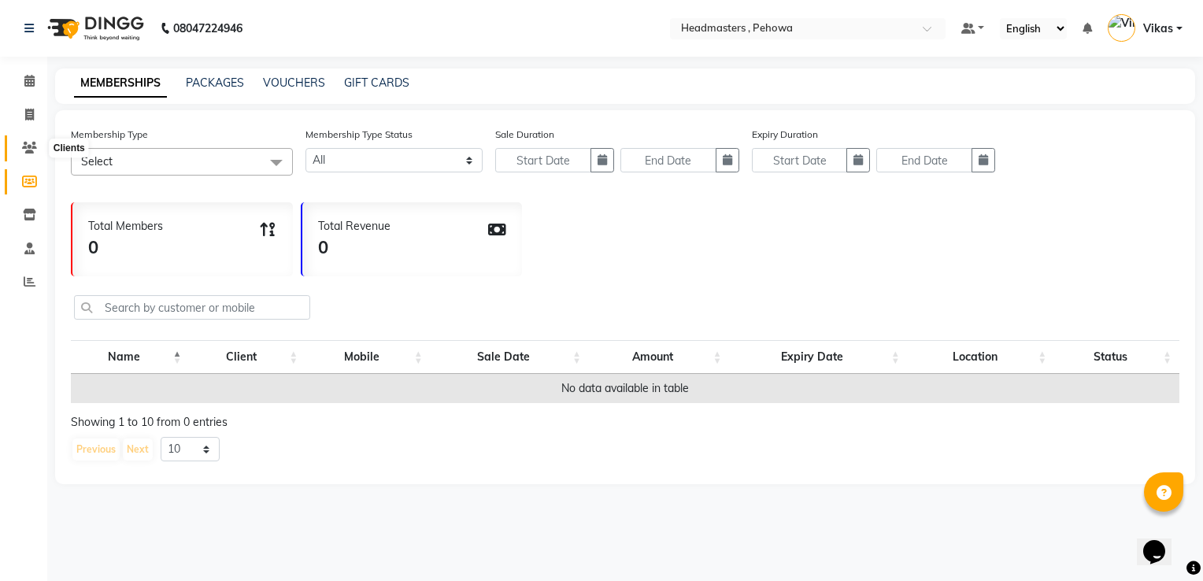
click at [28, 156] on span at bounding box center [30, 148] width 28 height 18
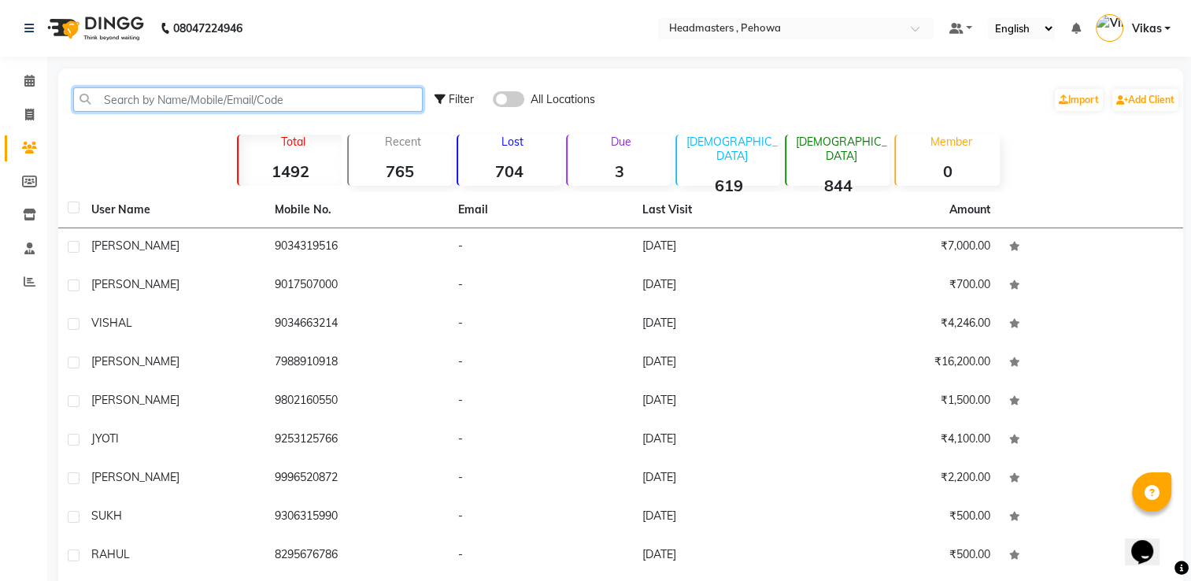
click at [165, 108] on input "text" at bounding box center [247, 99] width 349 height 24
paste input "917015042845"
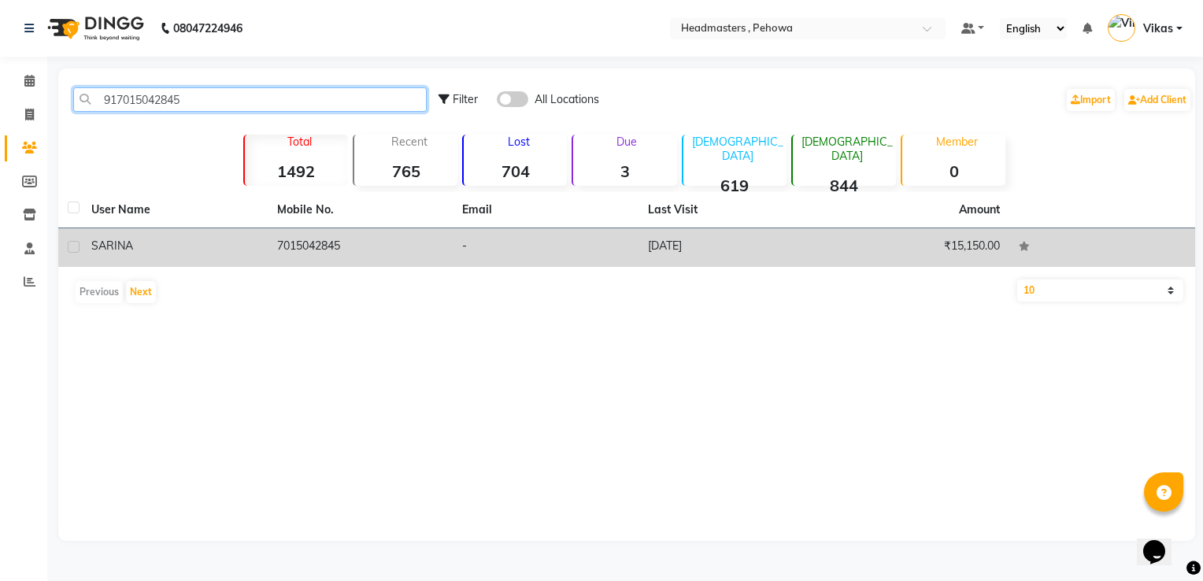
type input "917015042845"
click at [539, 247] on td "-" at bounding box center [546, 247] width 186 height 39
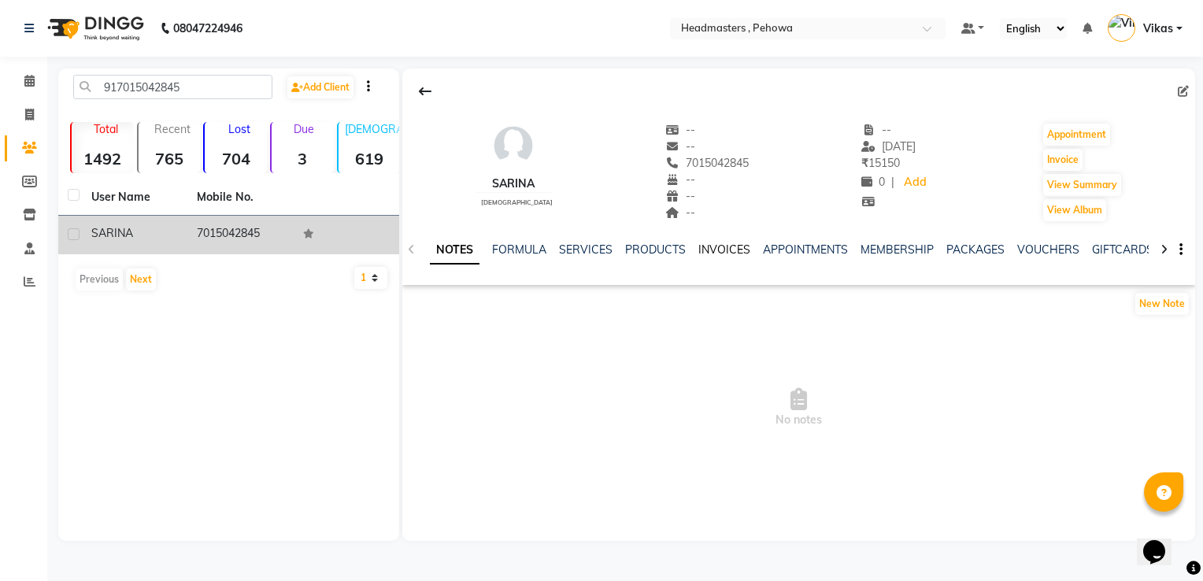
click at [720, 246] on link "INVOICES" at bounding box center [724, 249] width 52 height 14
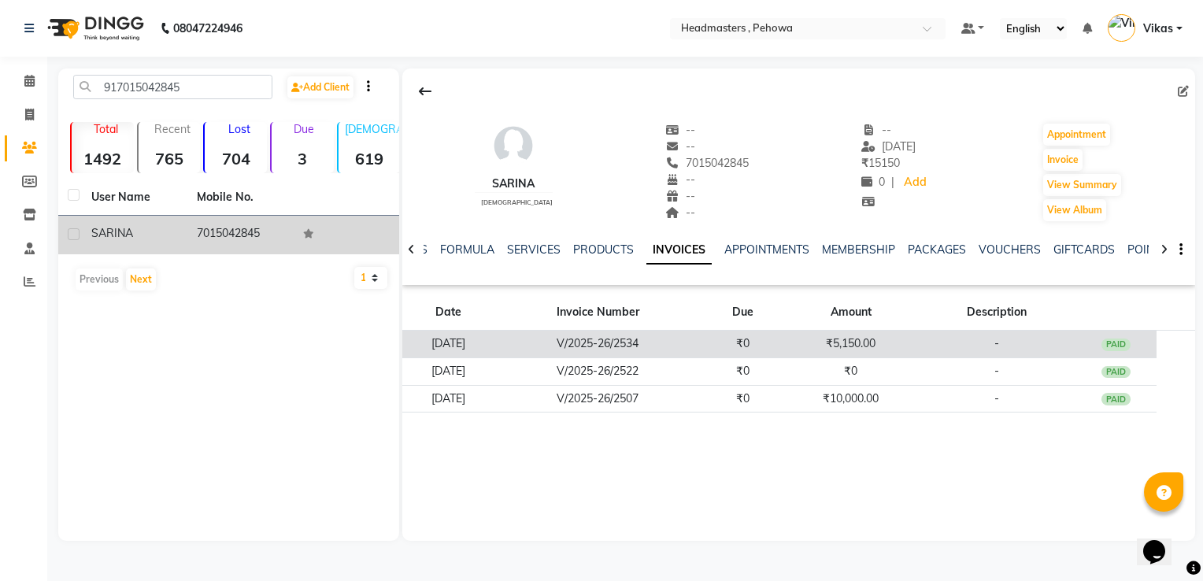
click at [680, 342] on td "V/2025-26/2534" at bounding box center [597, 345] width 207 height 28
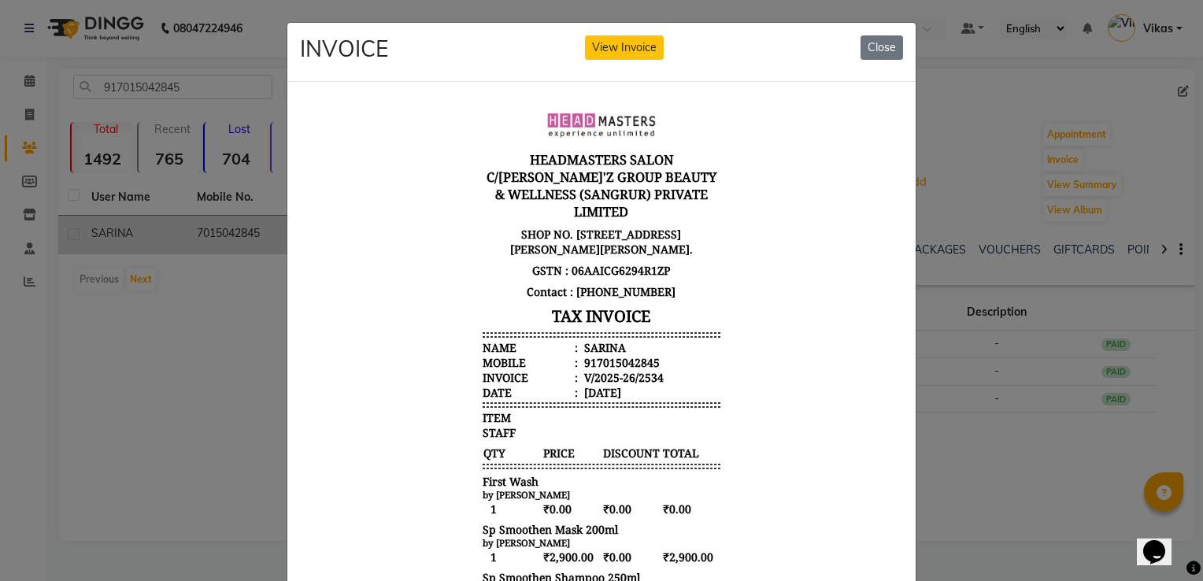
click at [875, 63] on div "INVOICE View Invoice Close" at bounding box center [601, 52] width 628 height 59
click at [878, 43] on button "Close" at bounding box center [881, 47] width 43 height 24
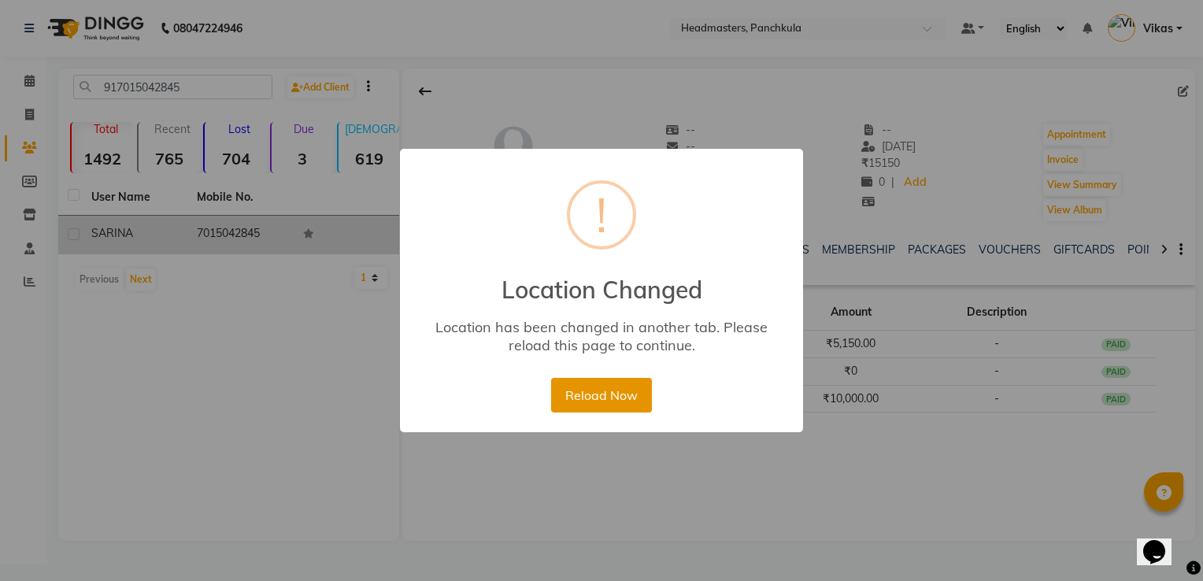
click at [618, 387] on button "Reload Now" at bounding box center [601, 395] width 100 height 35
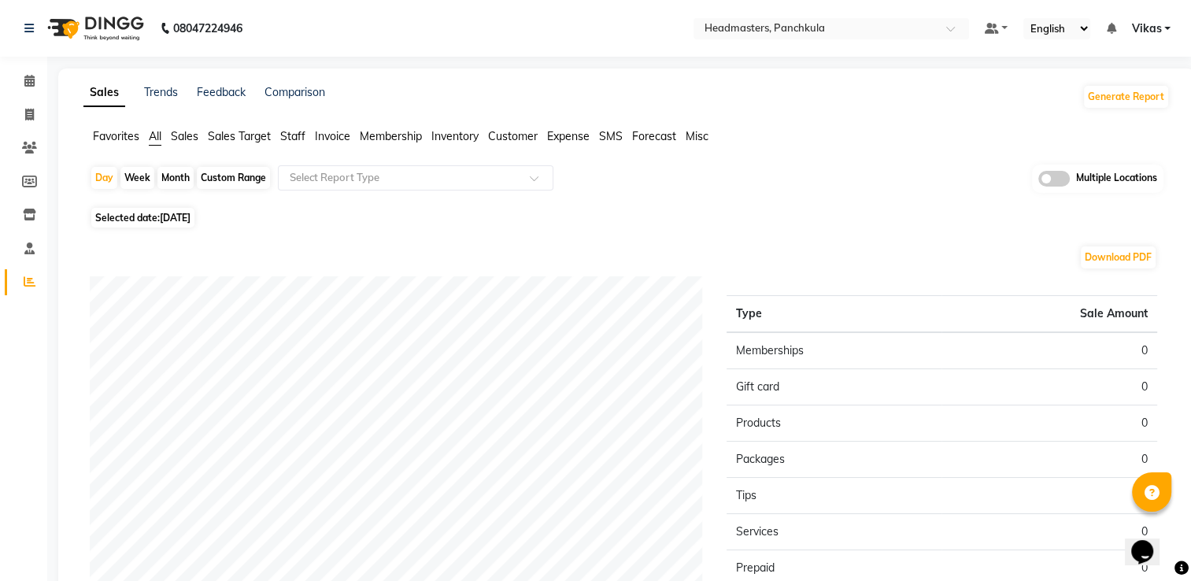
click at [837, 139] on ul "Favorites All Sales Sales Target Staff Invoice Membership Inventory Customer Ex…" at bounding box center [626, 136] width 1086 height 17
click at [347, 134] on span "Invoice" at bounding box center [332, 136] width 35 height 14
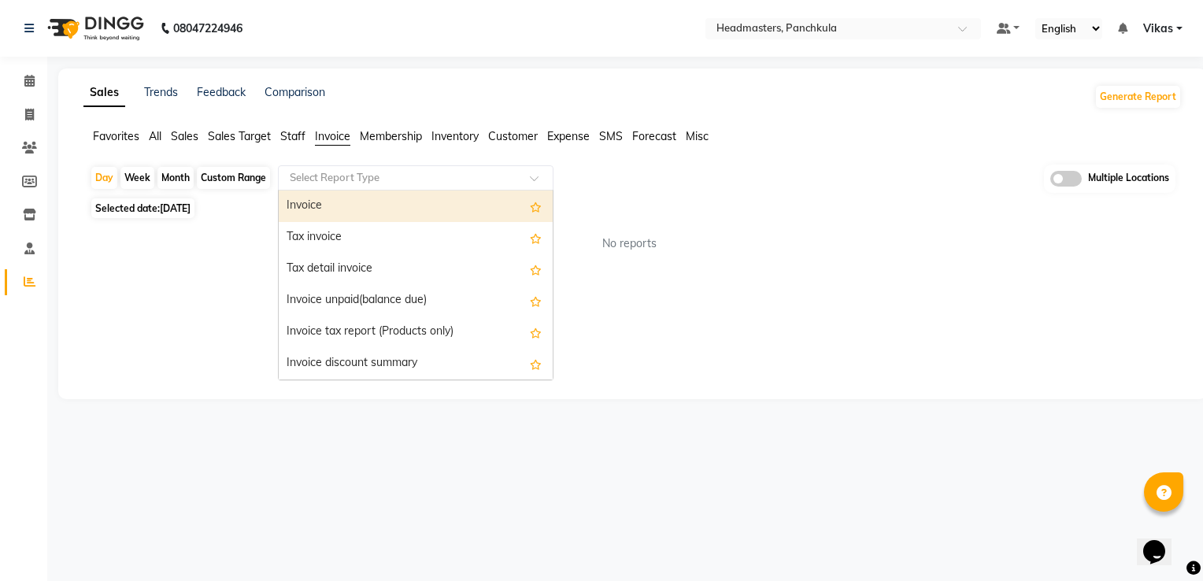
click at [374, 178] on input "text" at bounding box center [400, 178] width 227 height 16
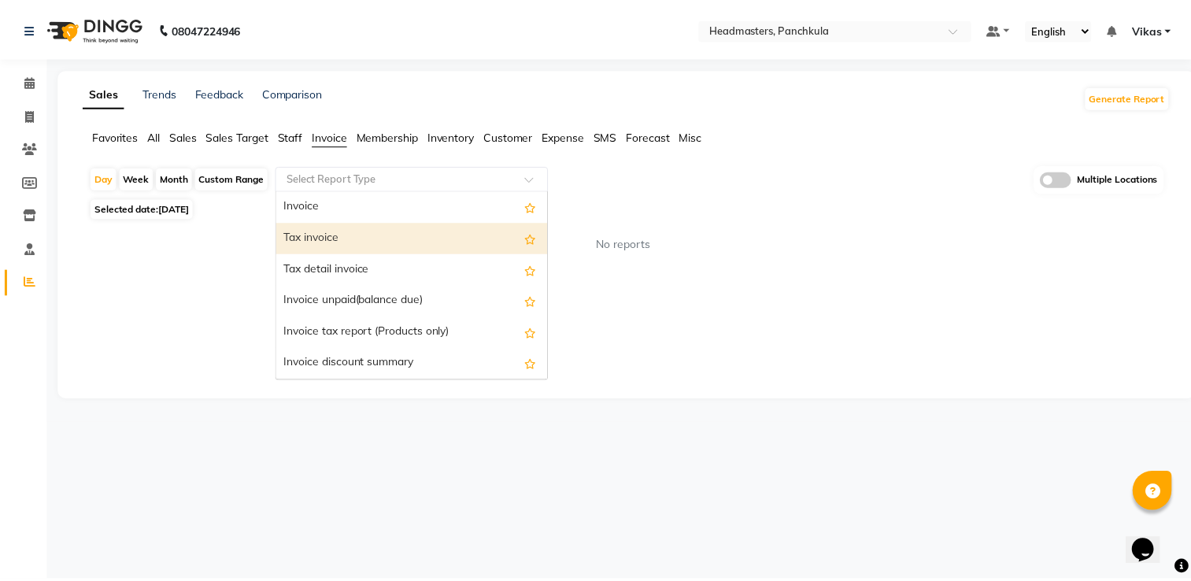
scroll to position [283, 0]
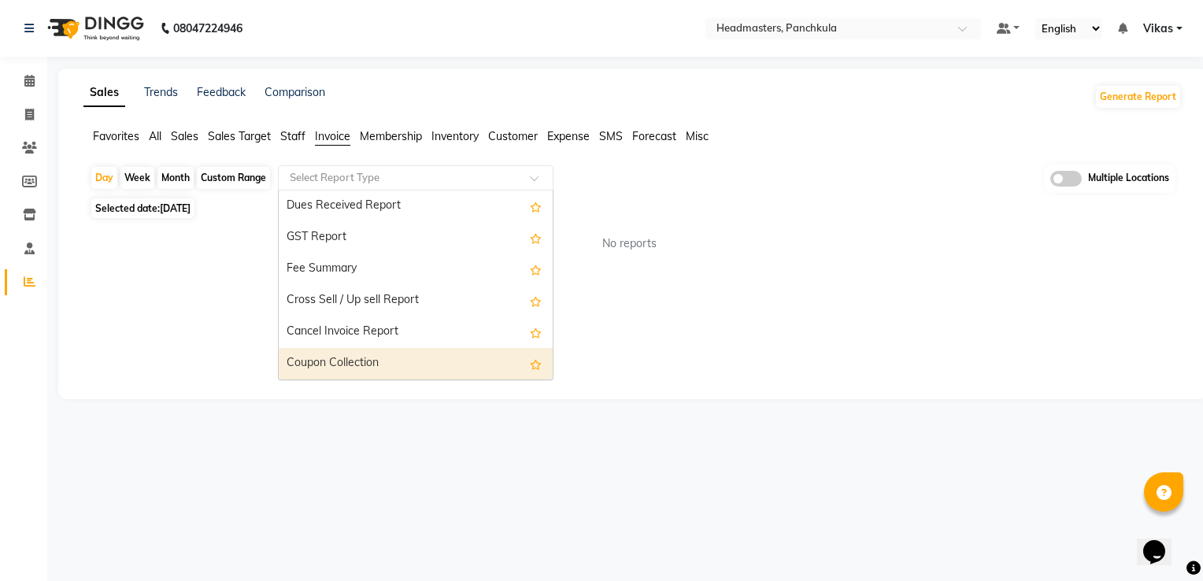
click at [442, 364] on div "Coupon Collection" at bounding box center [416, 363] width 274 height 31
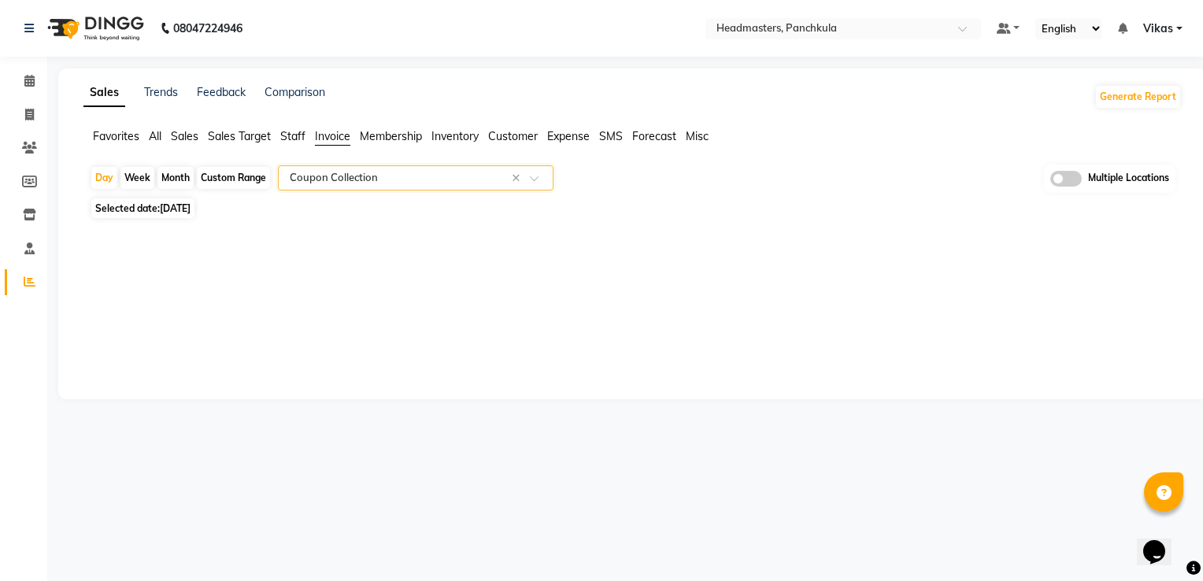
click at [189, 176] on div "Month" at bounding box center [175, 178] width 36 height 22
select select "9"
select select "2025"
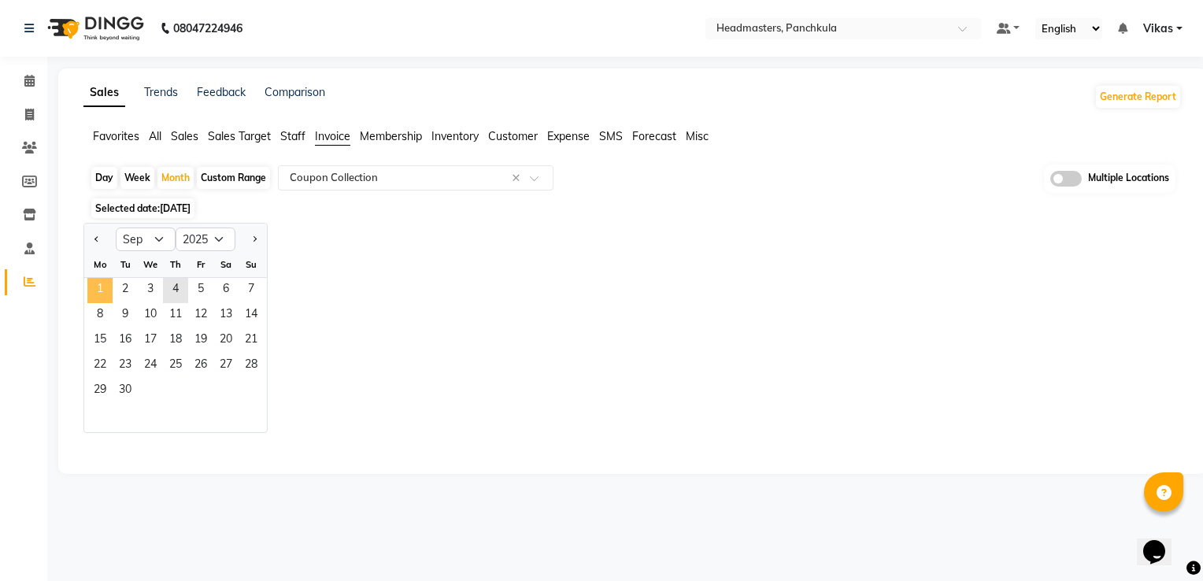
click at [95, 289] on span "1" at bounding box center [99, 290] width 25 height 25
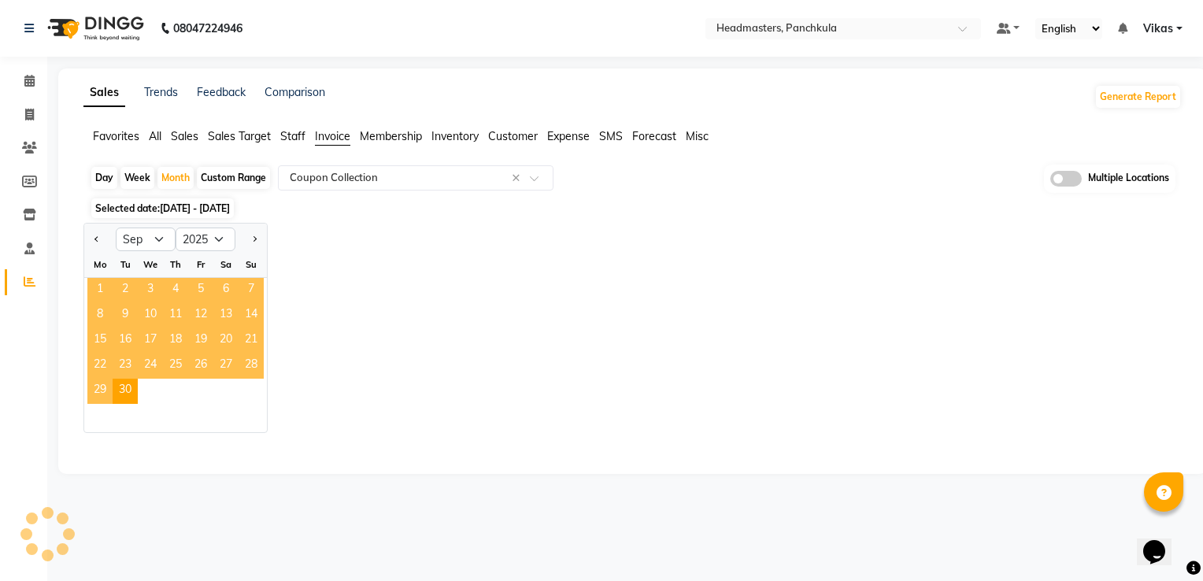
select select "full_report"
select select "csv"
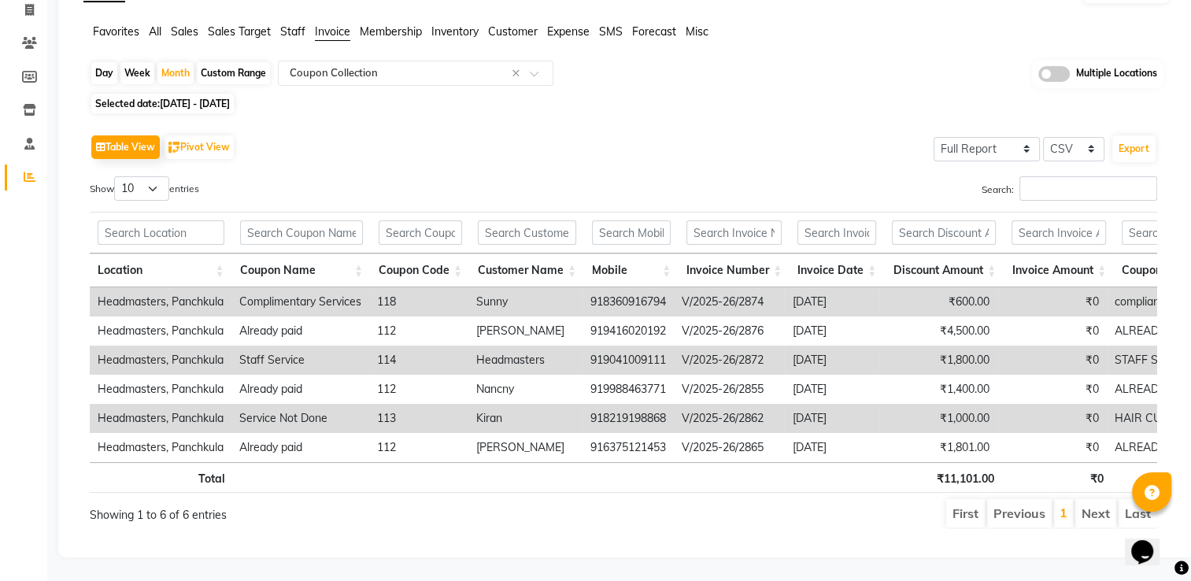
scroll to position [126, 0]
drag, startPoint x: 669, startPoint y: 340, endPoint x: 594, endPoint y: 340, distance: 75.6
click at [594, 346] on td "919041009111" at bounding box center [627, 360] width 91 height 29
copy td "919041009111"
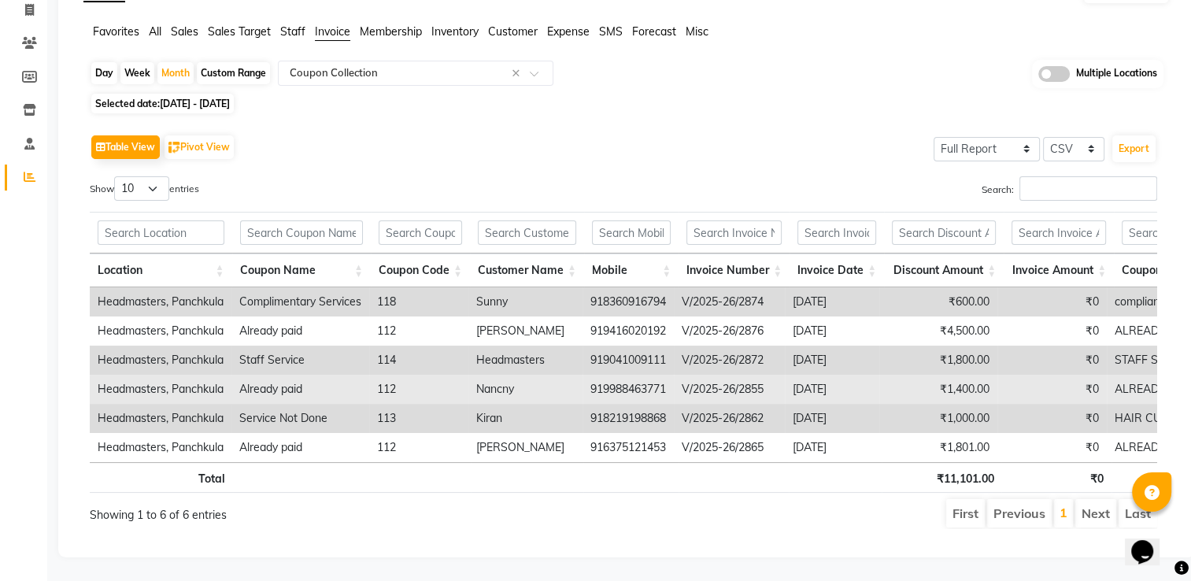
click at [645, 375] on td "919988463771" at bounding box center [627, 389] width 91 height 29
click at [649, 375] on td "919988463771" at bounding box center [627, 389] width 91 height 29
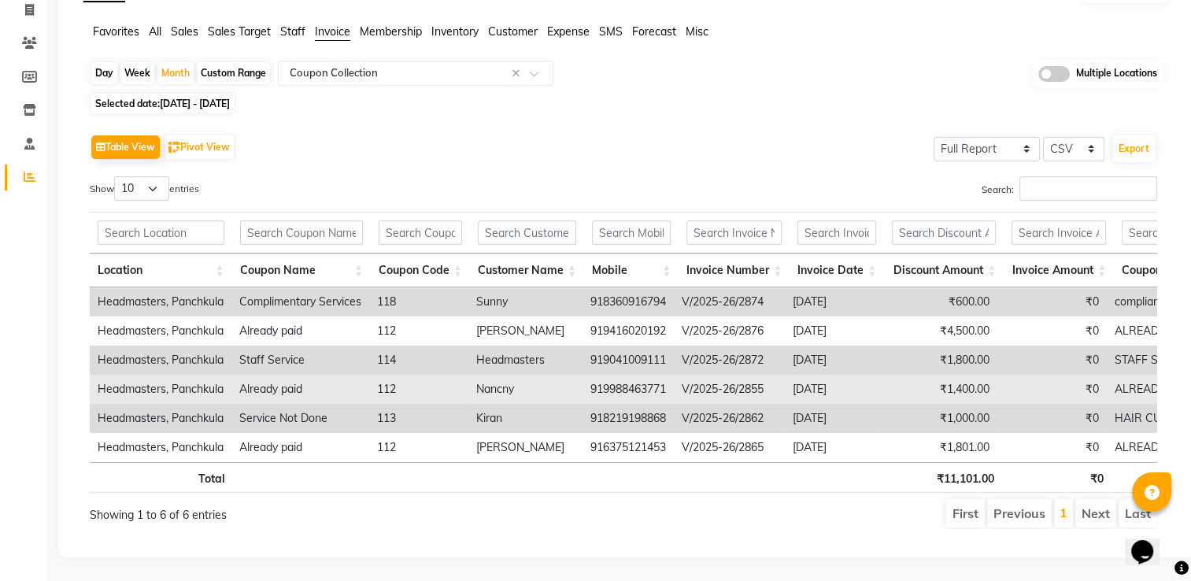
click at [638, 375] on td "919988463771" at bounding box center [627, 389] width 91 height 29
drag, startPoint x: 670, startPoint y: 365, endPoint x: 575, endPoint y: 369, distance: 94.5
click at [575, 375] on tr "Headmasters, Panchkula Already paid 112 Nancny 919988463771 V/2025-26/2855 2025…" at bounding box center [779, 389] width 1378 height 29
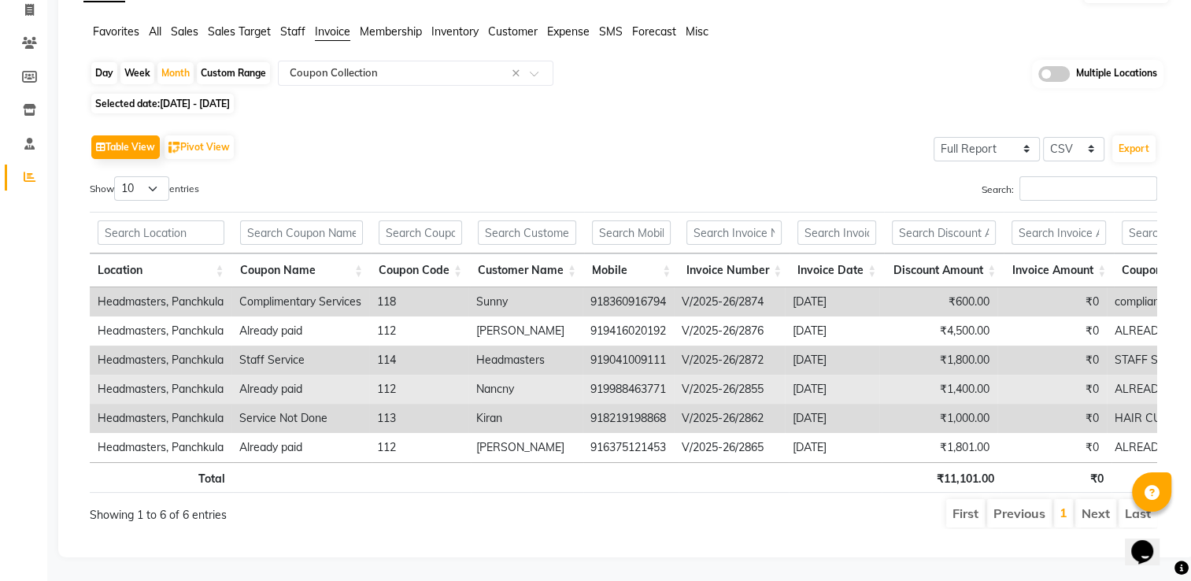
copy tr "919988463771"
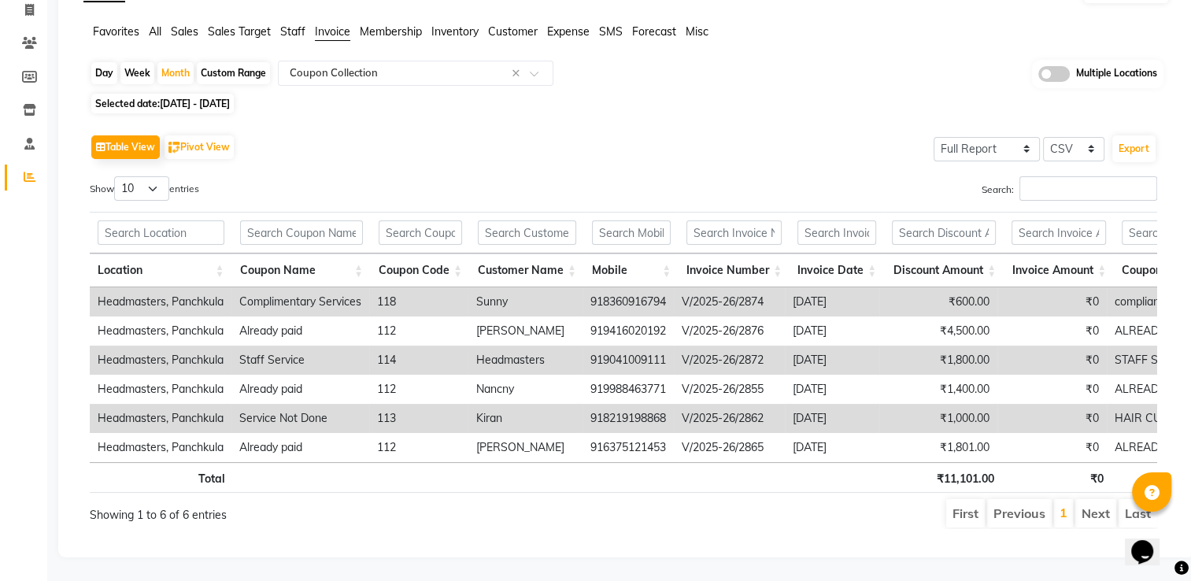
click at [629, 404] on td "918219198868" at bounding box center [627, 418] width 91 height 29
click at [671, 404] on td "918219198868" at bounding box center [627, 418] width 91 height 29
drag, startPoint x: 670, startPoint y: 395, endPoint x: 591, endPoint y: 389, distance: 79.0
click at [591, 404] on td "918219198868" at bounding box center [627, 418] width 91 height 29
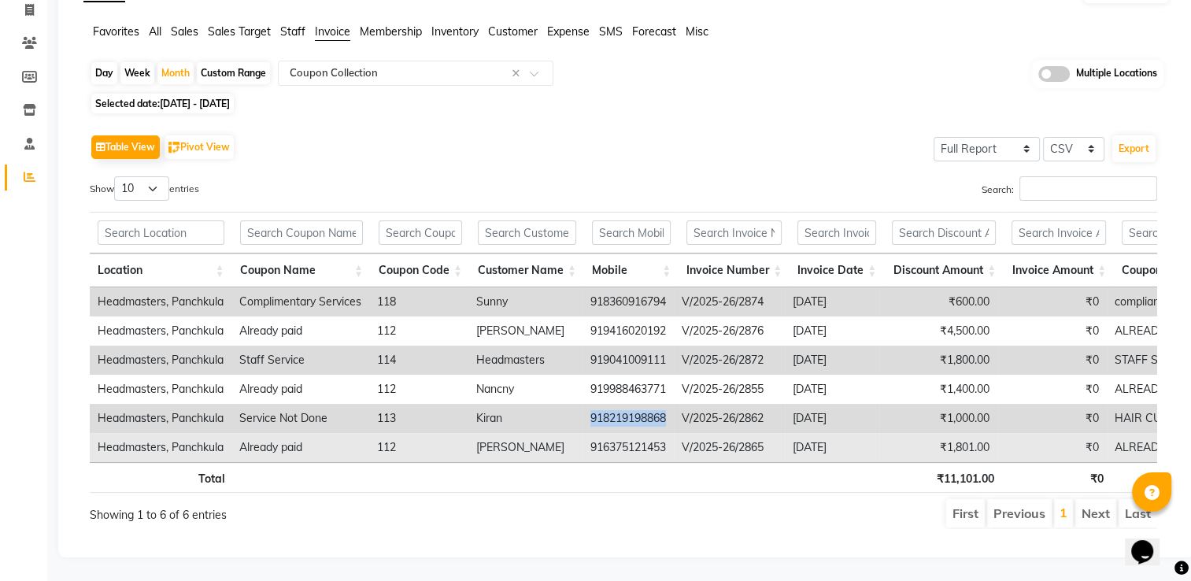
copy td "918219198868"
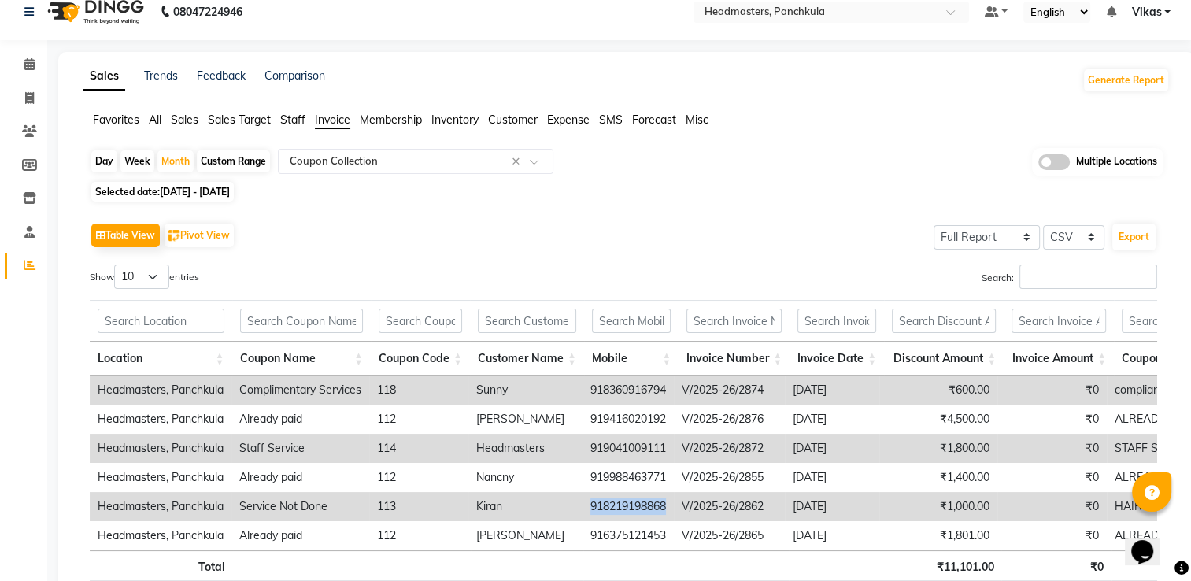
scroll to position [0, 0]
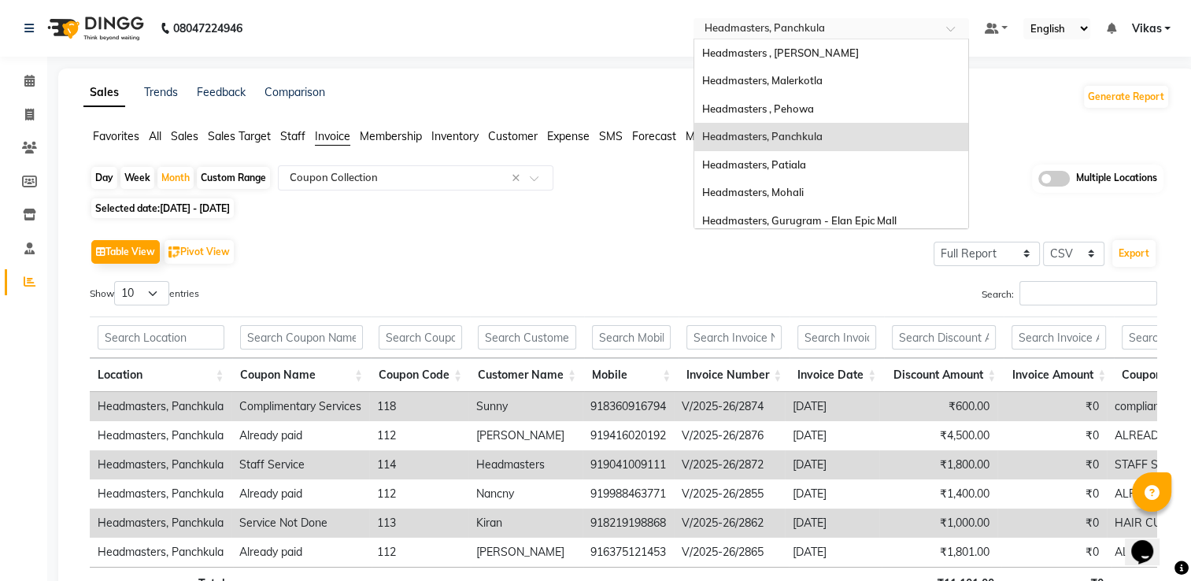
click at [937, 30] on div at bounding box center [831, 30] width 276 height 16
click at [841, 158] on div "Headmasters, Patiala" at bounding box center [831, 165] width 274 height 28
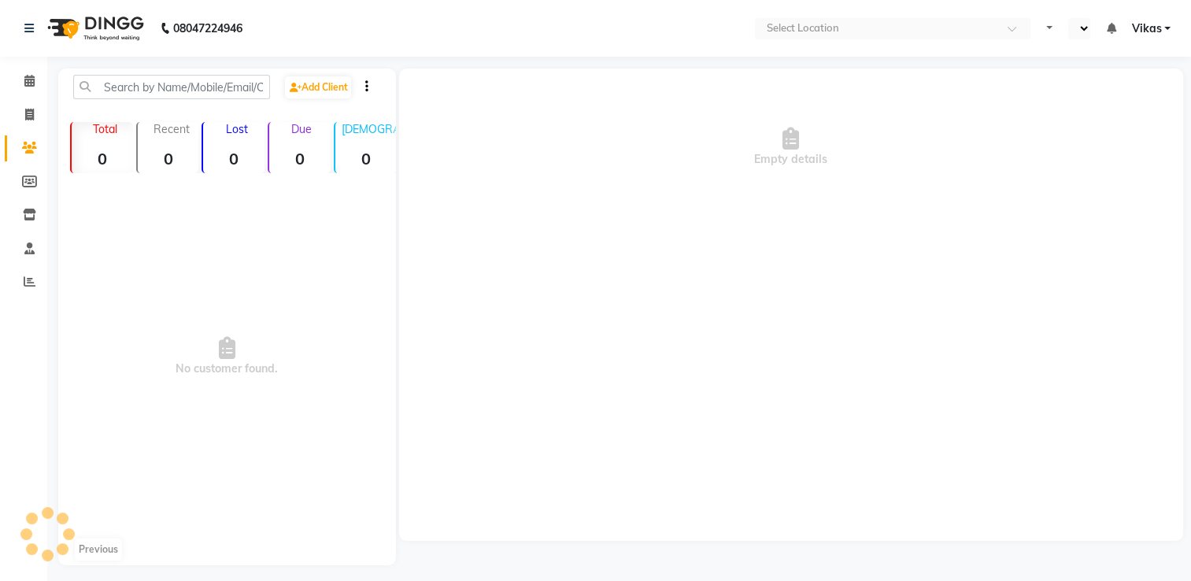
select select "en"
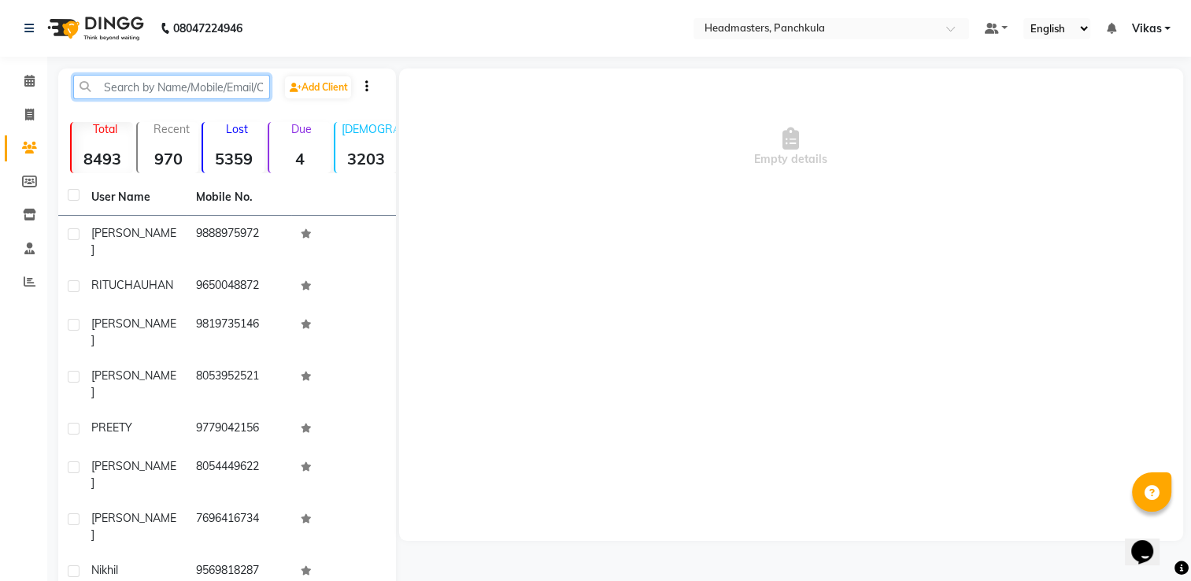
click at [201, 89] on input "text" at bounding box center [171, 87] width 197 height 24
paste input "919041009111"
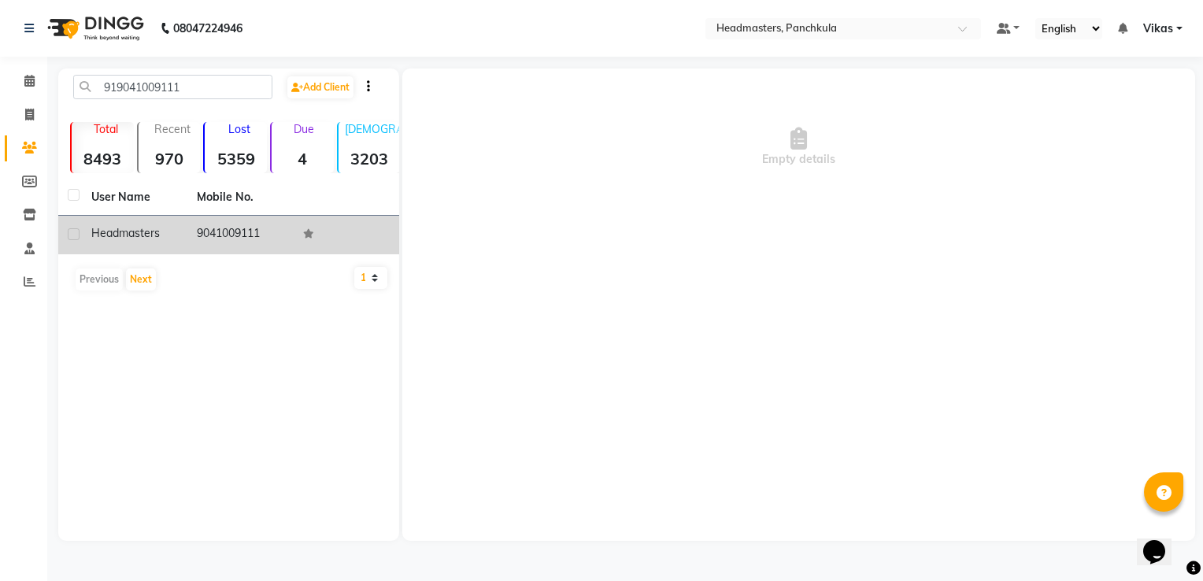
click at [216, 226] on td "9041009111" at bounding box center [239, 235] width 105 height 39
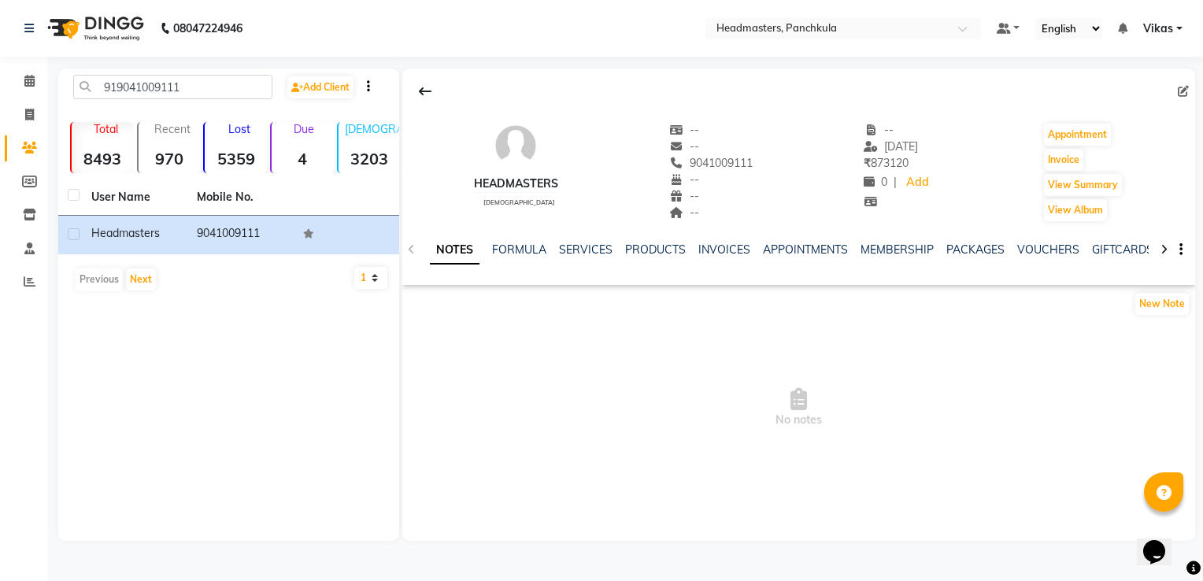
click at [716, 242] on div "INVOICES" at bounding box center [724, 250] width 52 height 17
click at [718, 247] on link "INVOICES" at bounding box center [724, 249] width 52 height 14
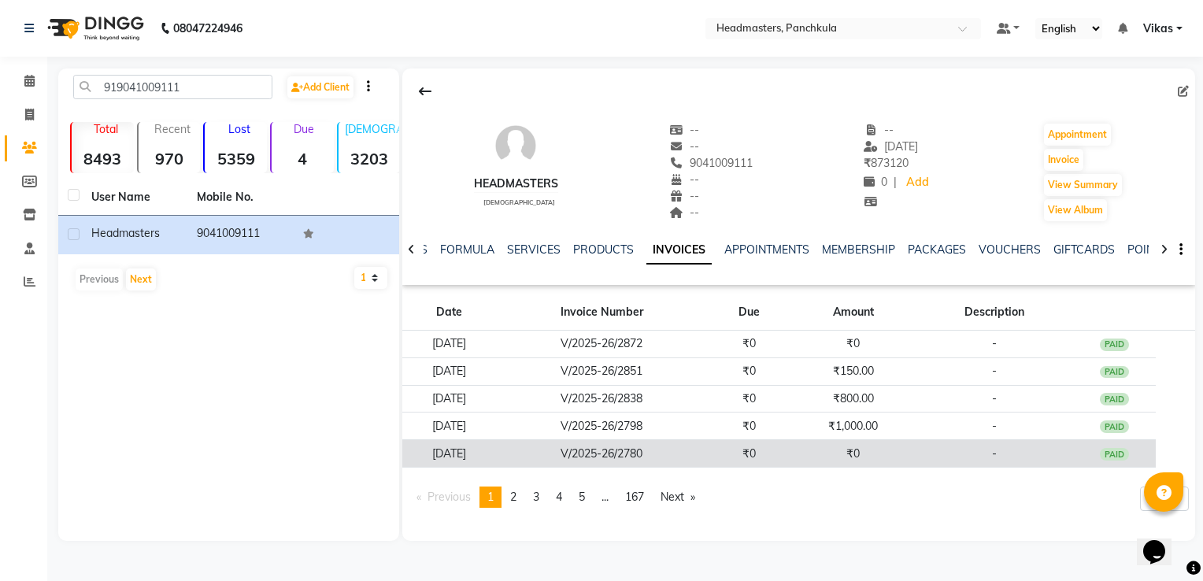
click at [827, 448] on td "₹0" at bounding box center [853, 454] width 124 height 28
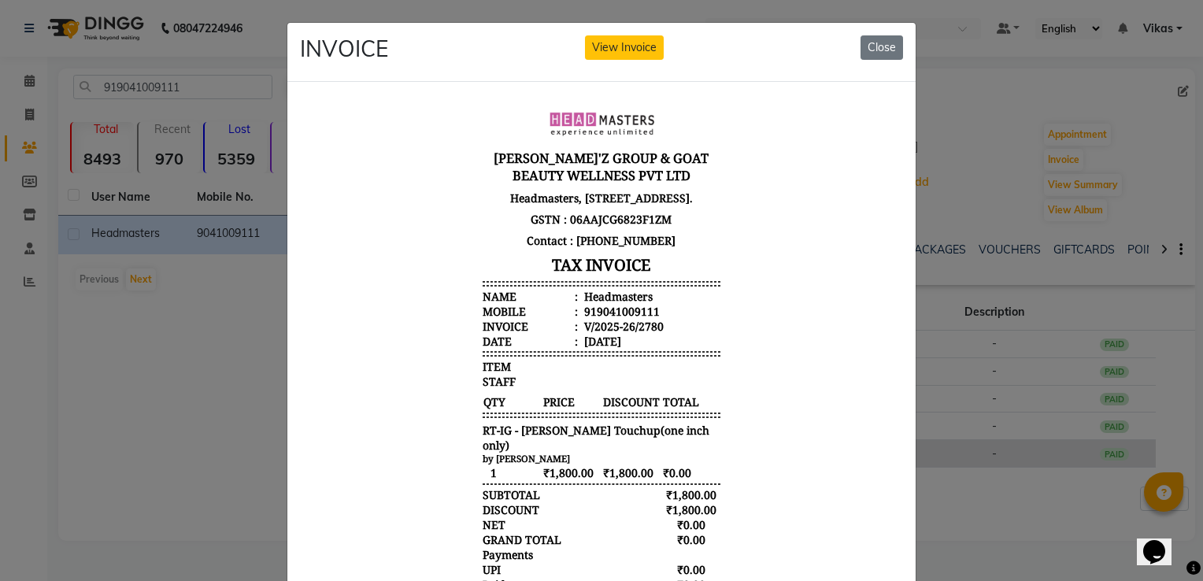
click at [833, 448] on body "GILL'Z GROUP & GOAT BEAUTY WELLNESS PVT LTD Headmasters, S.C.O.-58, Sector-11 ,…" at bounding box center [601, 367] width 590 height 535
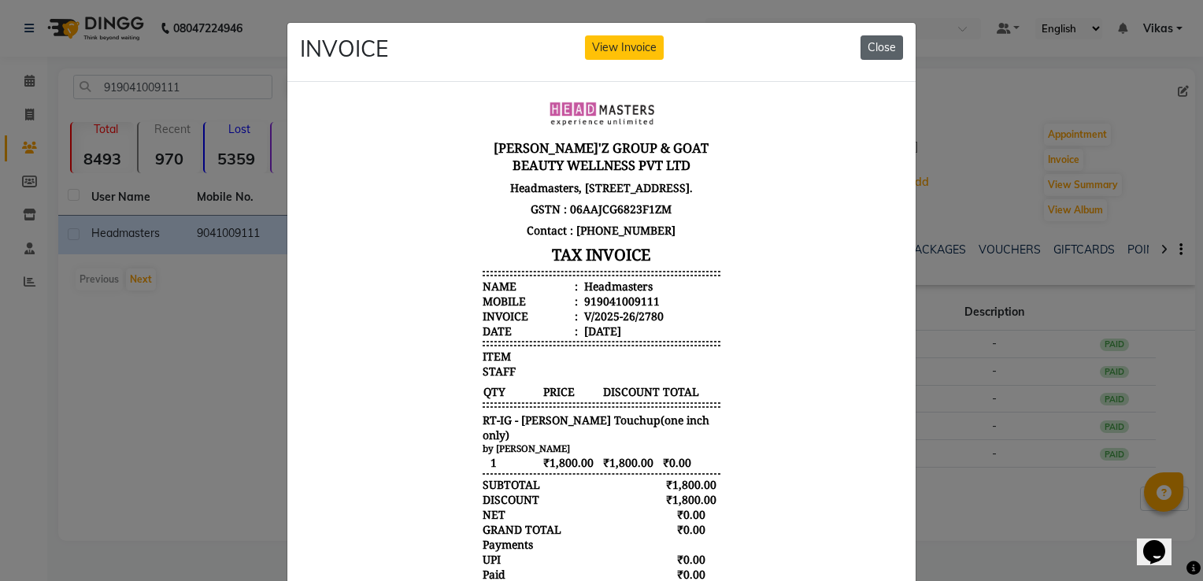
click at [876, 53] on button "Close" at bounding box center [881, 47] width 43 height 24
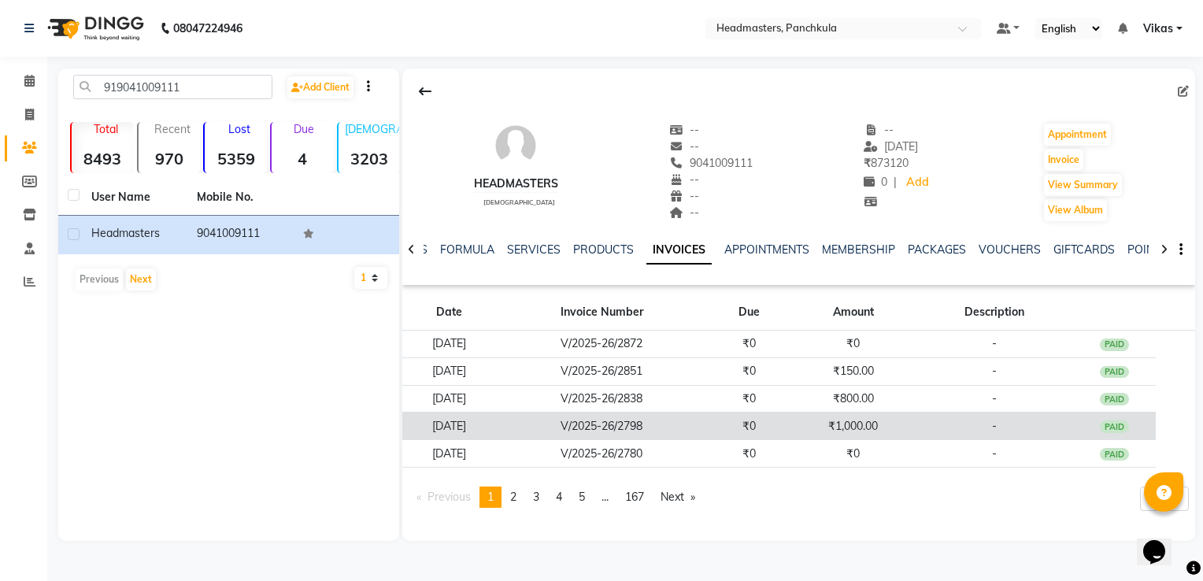
click at [811, 423] on td "₹1,000.00" at bounding box center [853, 426] width 124 height 28
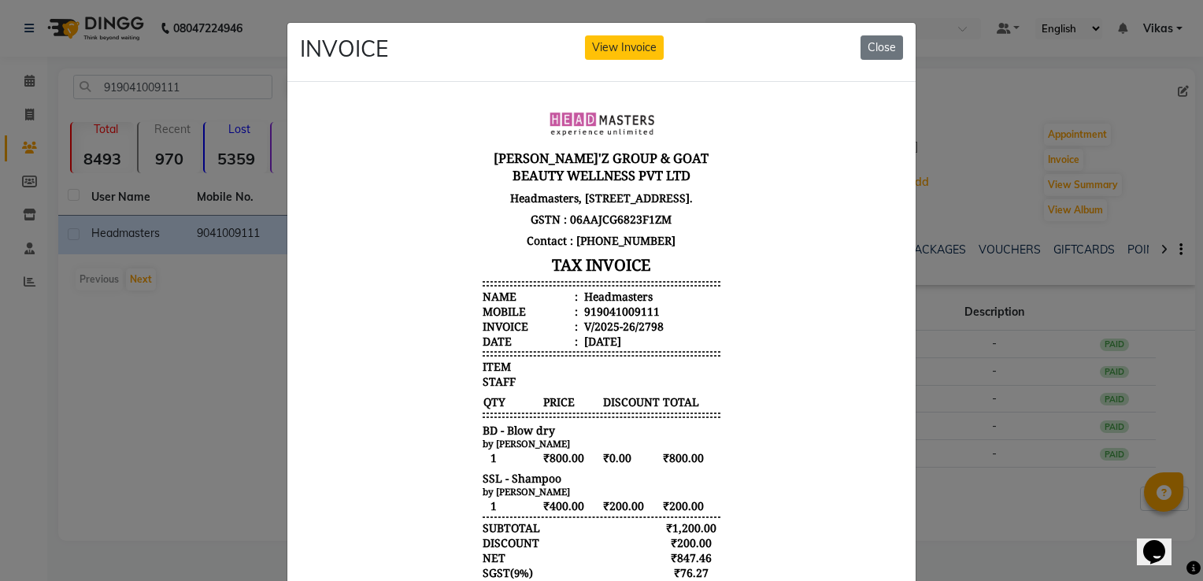
scroll to position [13, 0]
click at [871, 58] on button "Close" at bounding box center [881, 47] width 43 height 24
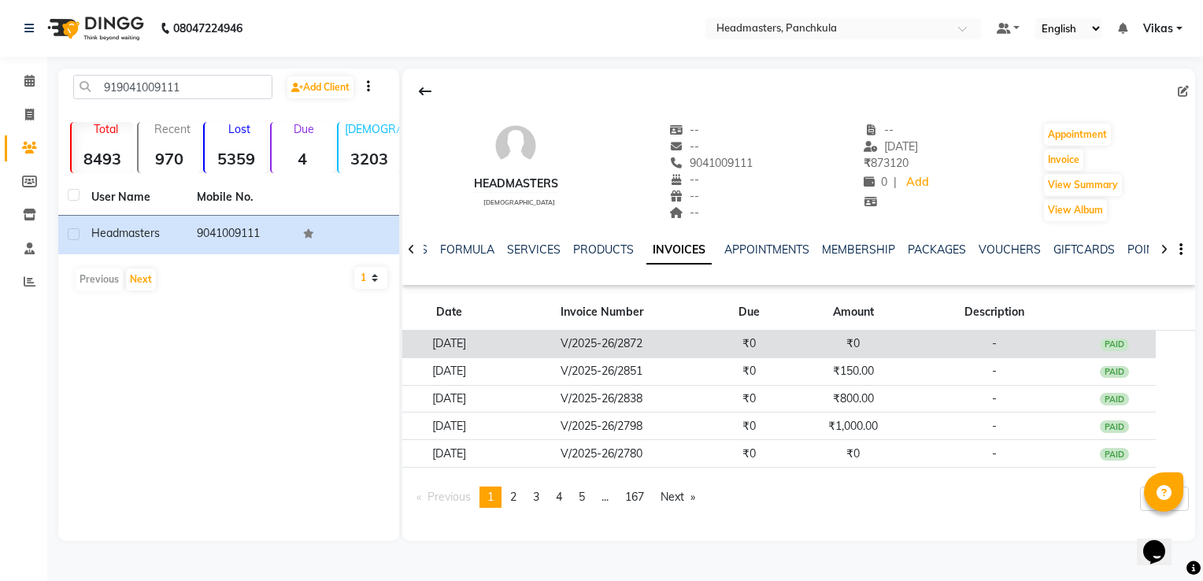
click at [708, 349] on td "V/2025-26/2872" at bounding box center [602, 345] width 212 height 28
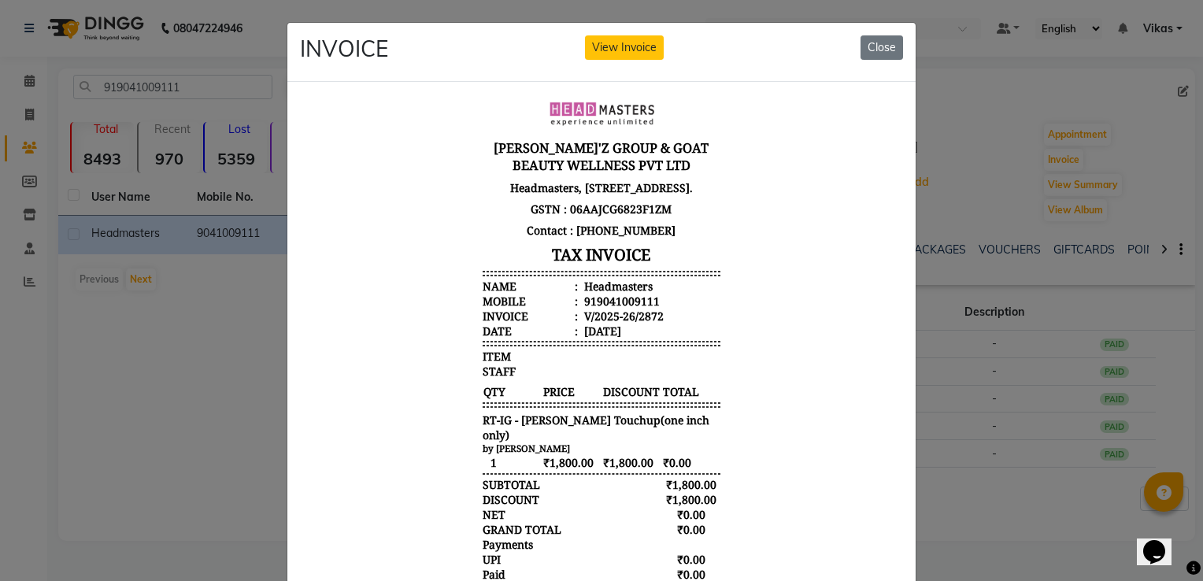
scroll to position [0, 0]
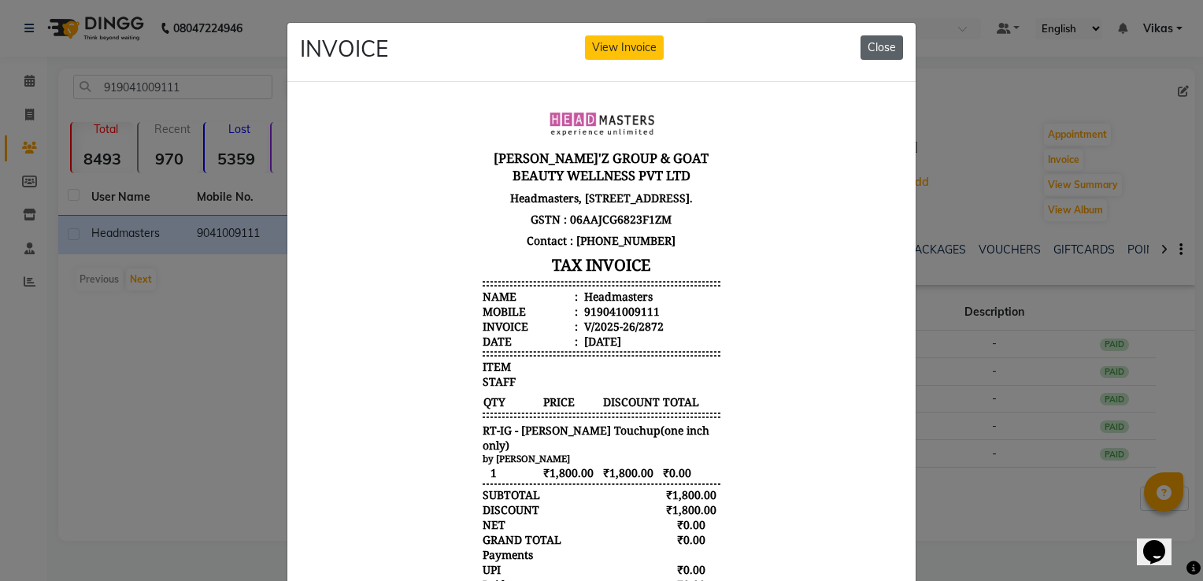
click at [881, 50] on button "Close" at bounding box center [881, 47] width 43 height 24
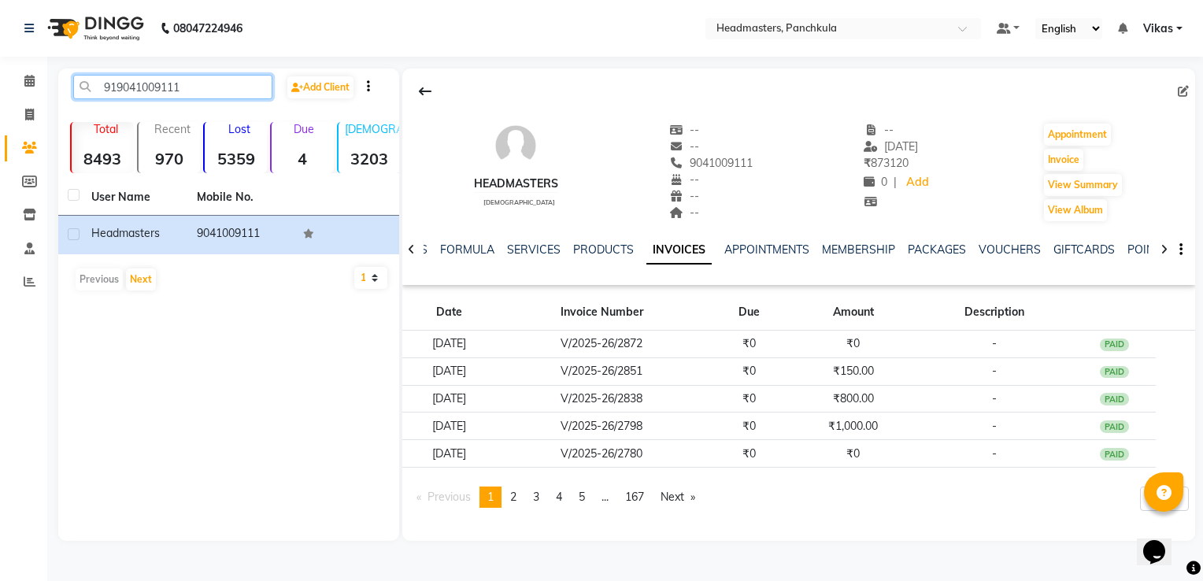
click at [202, 87] on input "919041009111" at bounding box center [172, 87] width 199 height 24
type input "9"
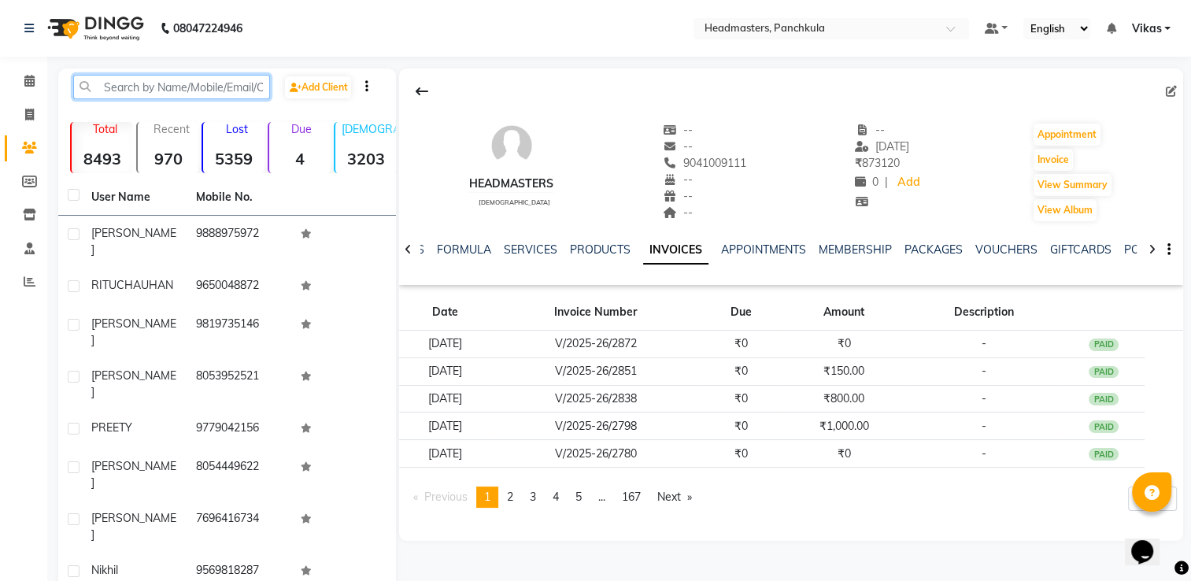
paste input "919988463771"
type input "9"
paste input "919988463771"
click at [258, 87] on input "919988463771" at bounding box center [171, 87] width 197 height 24
type input "9"
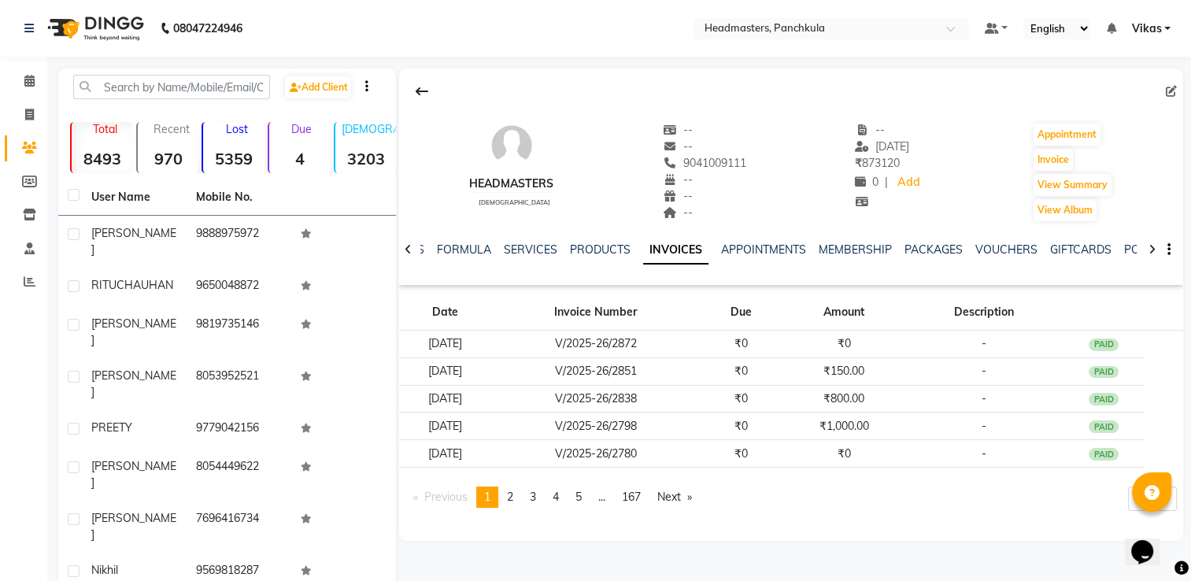
click at [25, 348] on div "Calendar Invoice Clients Members Inventory Staff Reports Completed InProgress U…" at bounding box center [106, 385] width 213 height 681
click at [202, 93] on input "text" at bounding box center [171, 87] width 197 height 24
paste input "919988463771"
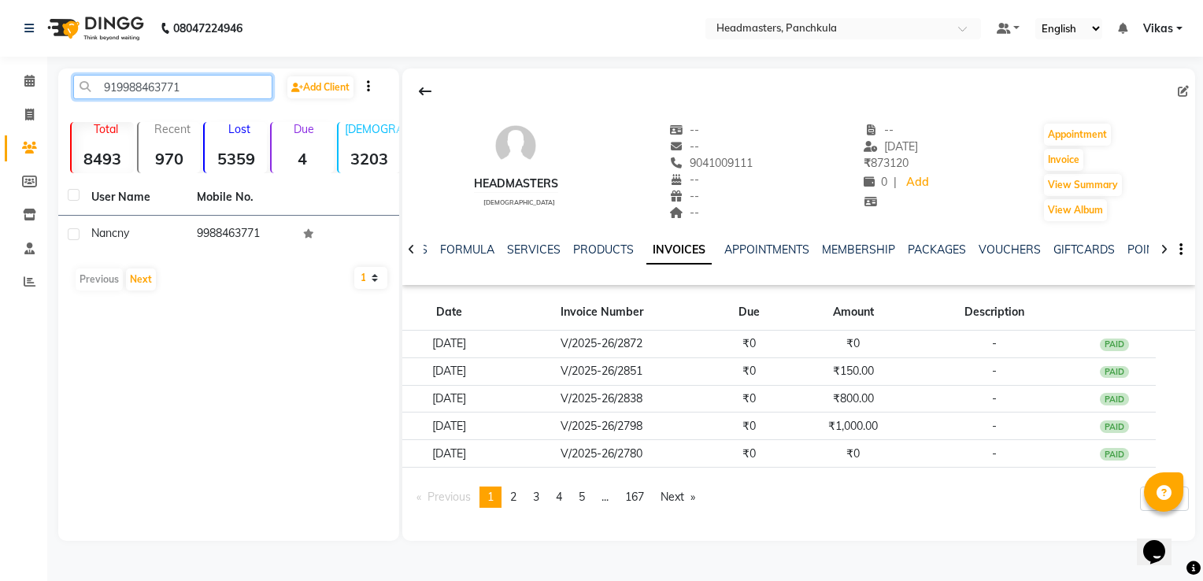
click at [226, 95] on input "919988463771" at bounding box center [172, 87] width 199 height 24
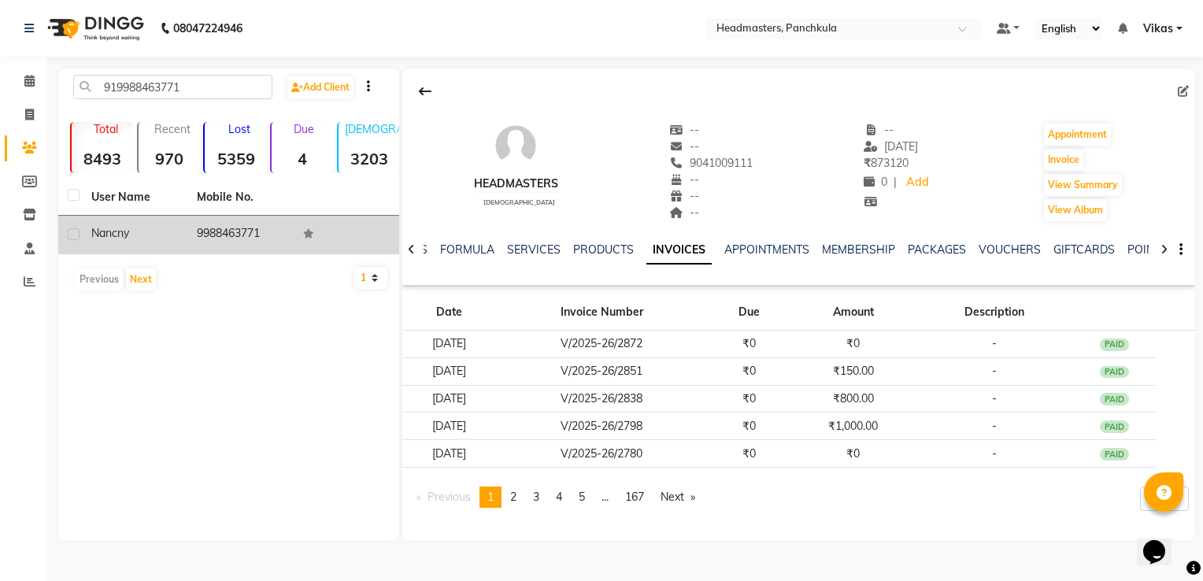
click at [225, 233] on td "9988463771" at bounding box center [239, 235] width 105 height 39
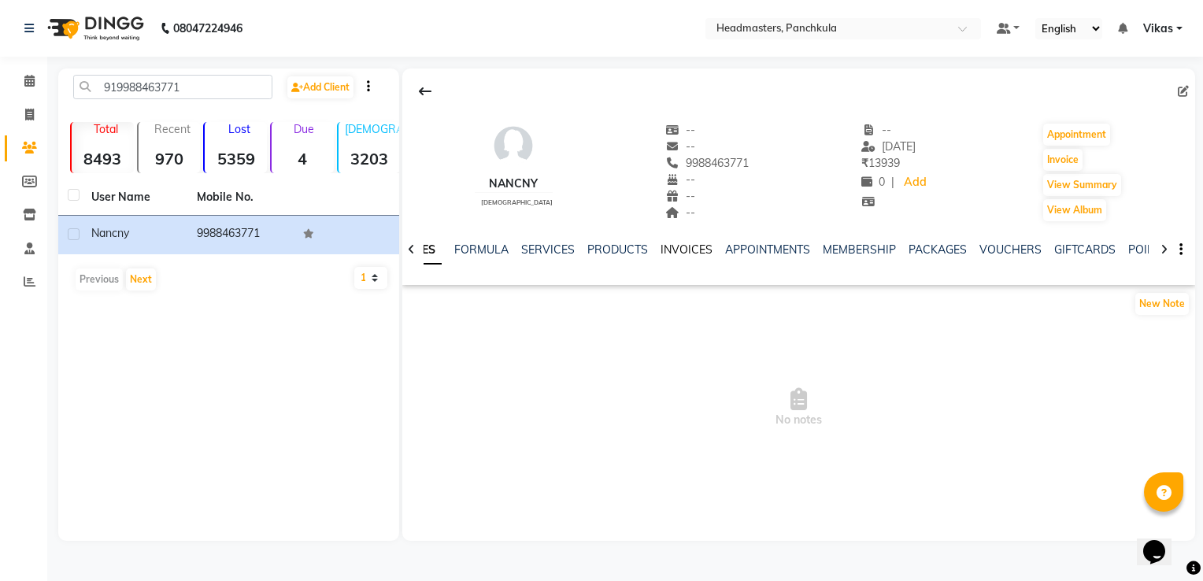
click at [686, 251] on link "INVOICES" at bounding box center [686, 249] width 52 height 14
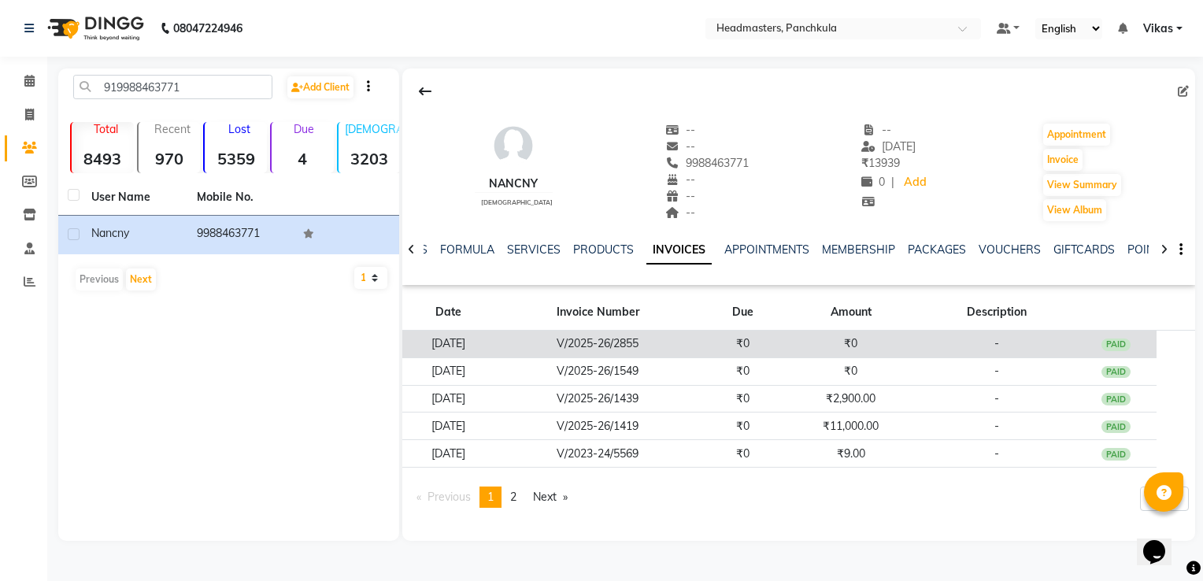
click at [701, 353] on td "V/2025-26/2855" at bounding box center [597, 345] width 207 height 28
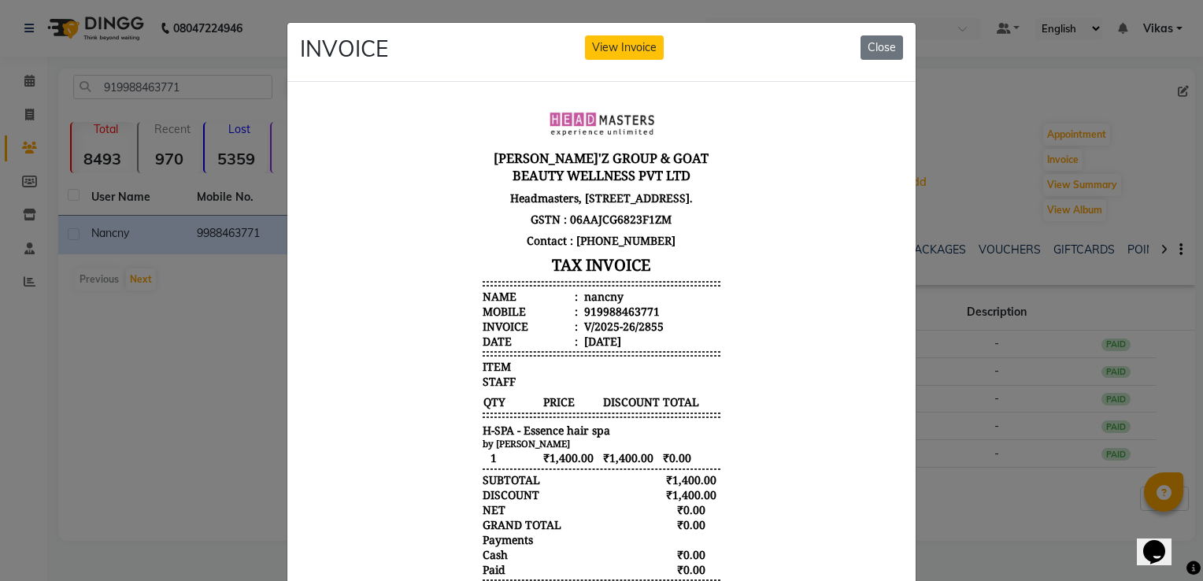
scroll to position [12, 0]
click at [875, 50] on button "Close" at bounding box center [881, 47] width 43 height 24
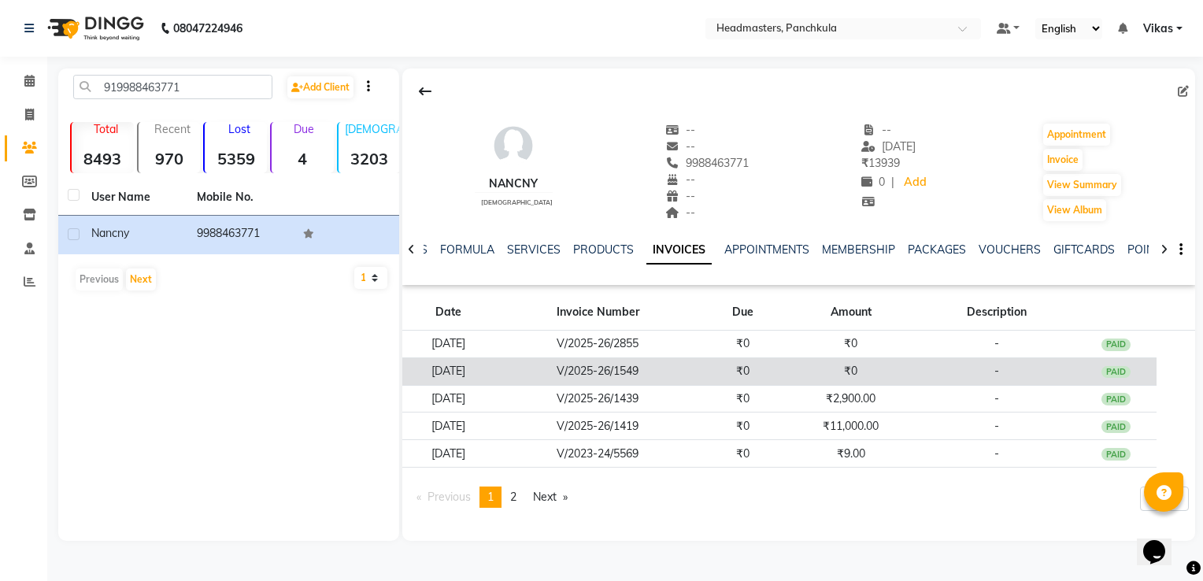
click at [746, 375] on td "₹0" at bounding box center [742, 371] width 82 height 28
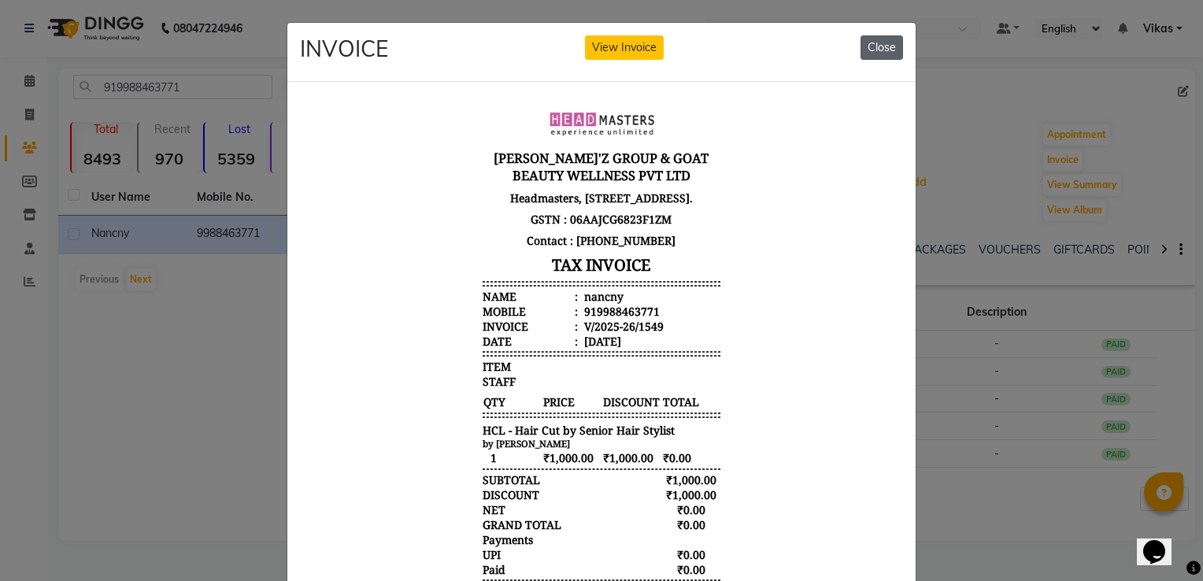
click at [878, 56] on button "Close" at bounding box center [881, 47] width 43 height 24
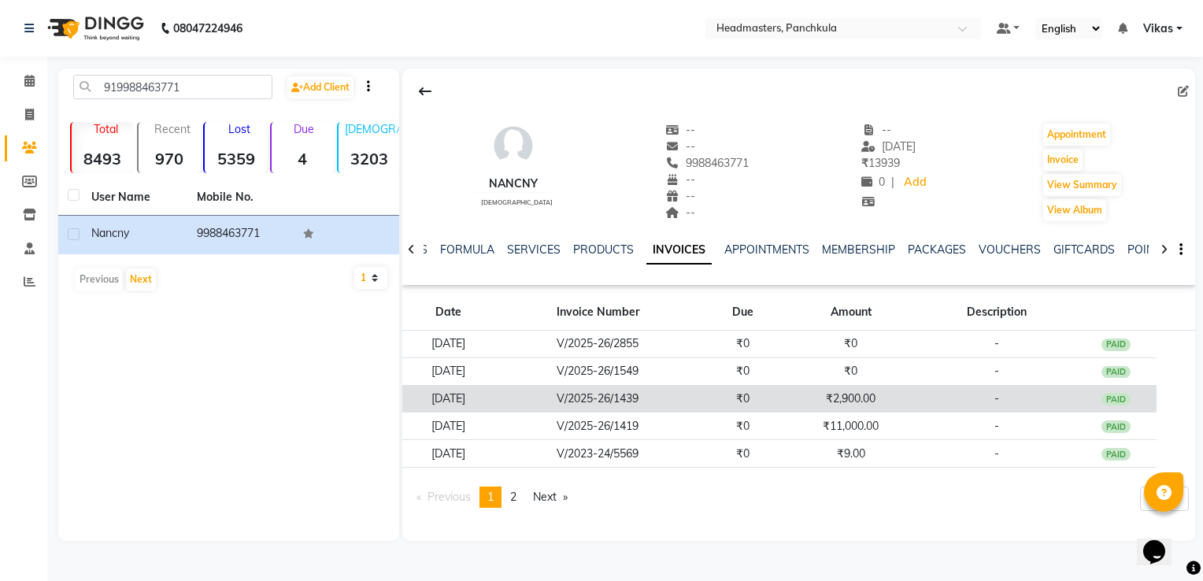
click at [850, 405] on td "₹2,900.00" at bounding box center [850, 399] width 135 height 28
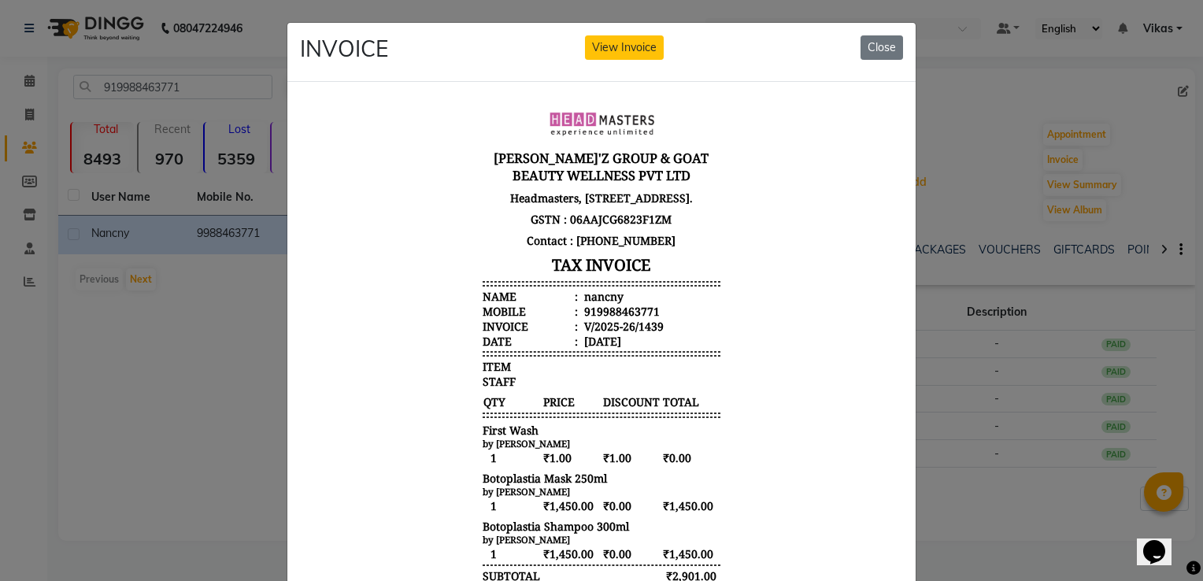
drag, startPoint x: 889, startPoint y: 391, endPoint x: 1189, endPoint y: 546, distance: 338.3
click at [865, 54] on button "Close" at bounding box center [881, 47] width 43 height 24
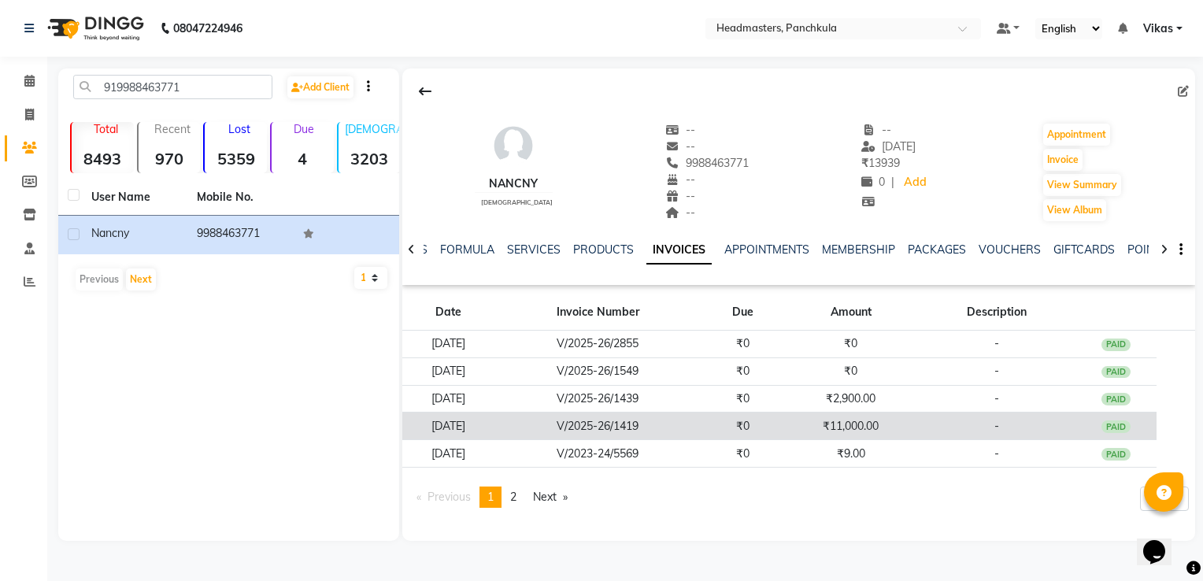
click at [826, 425] on td "₹11,000.00" at bounding box center [850, 426] width 135 height 28
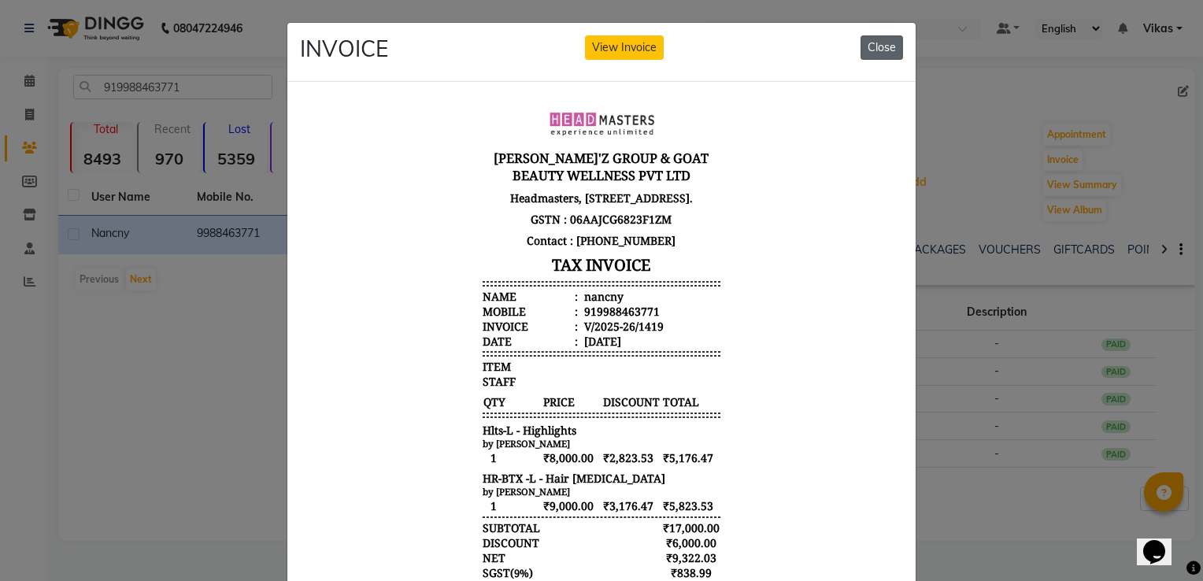
click at [872, 46] on button "Close" at bounding box center [881, 47] width 43 height 24
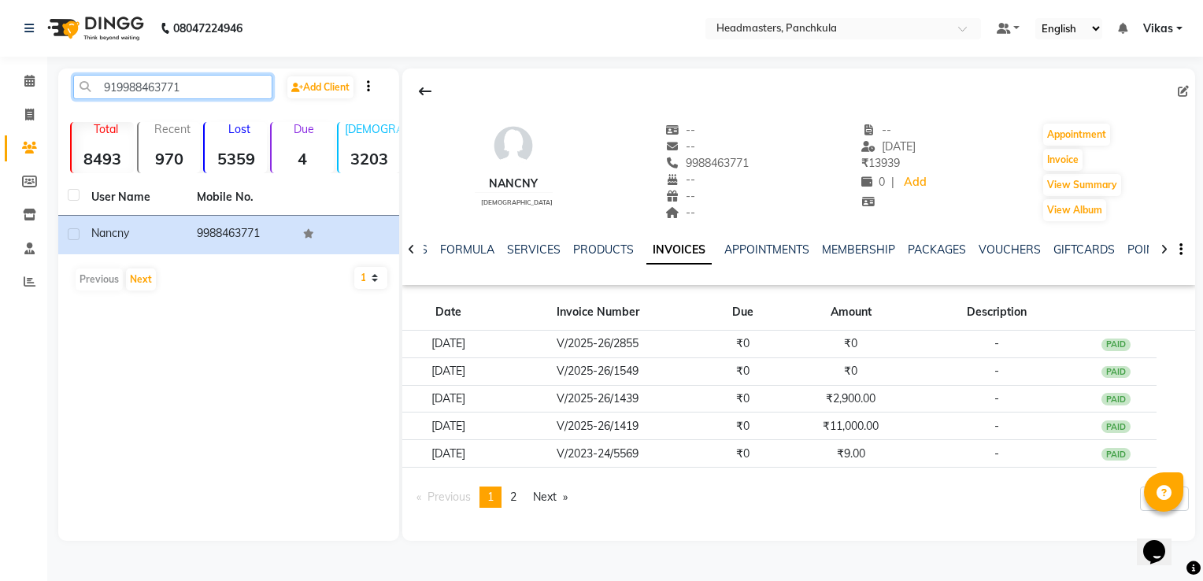
click at [203, 93] on input "919988463771" at bounding box center [172, 87] width 199 height 24
type input "9"
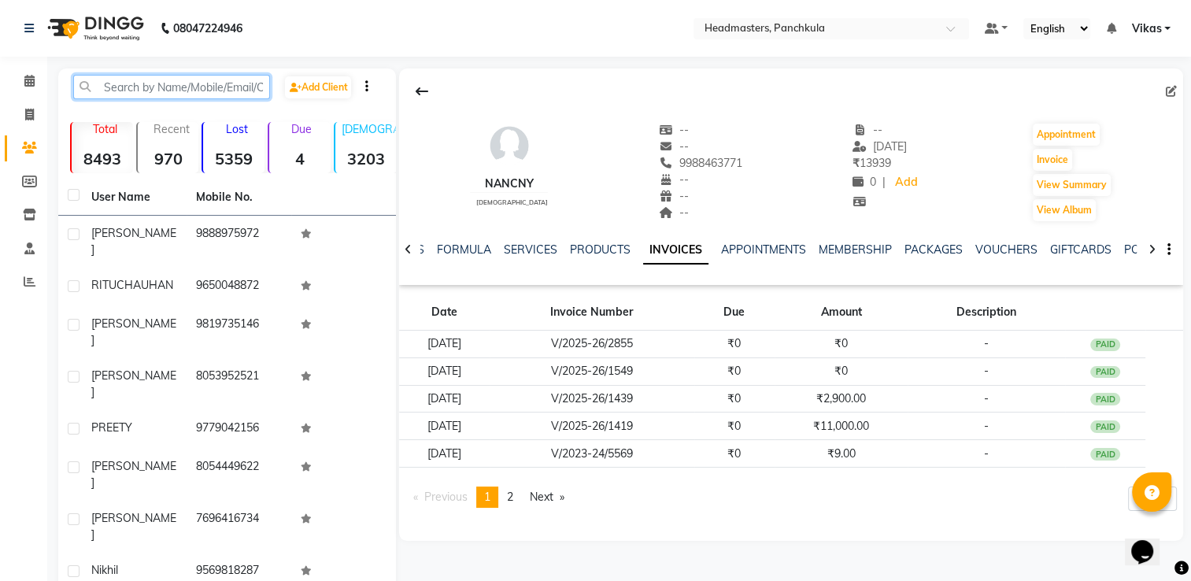
paste input "918219198868"
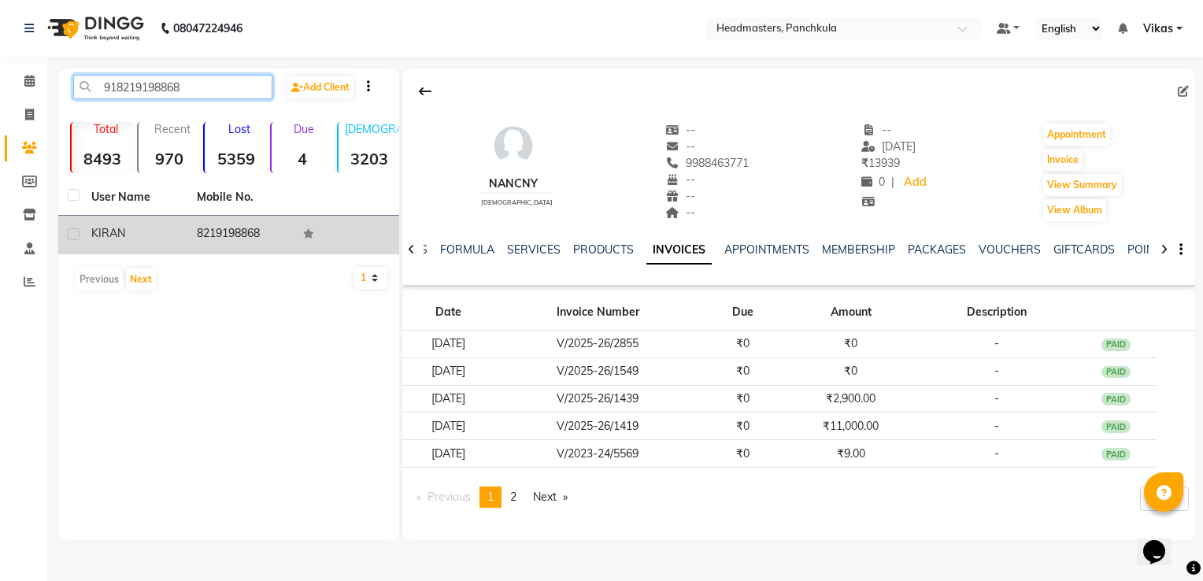
type input "918219198868"
click at [192, 239] on td "8219198868" at bounding box center [239, 235] width 105 height 39
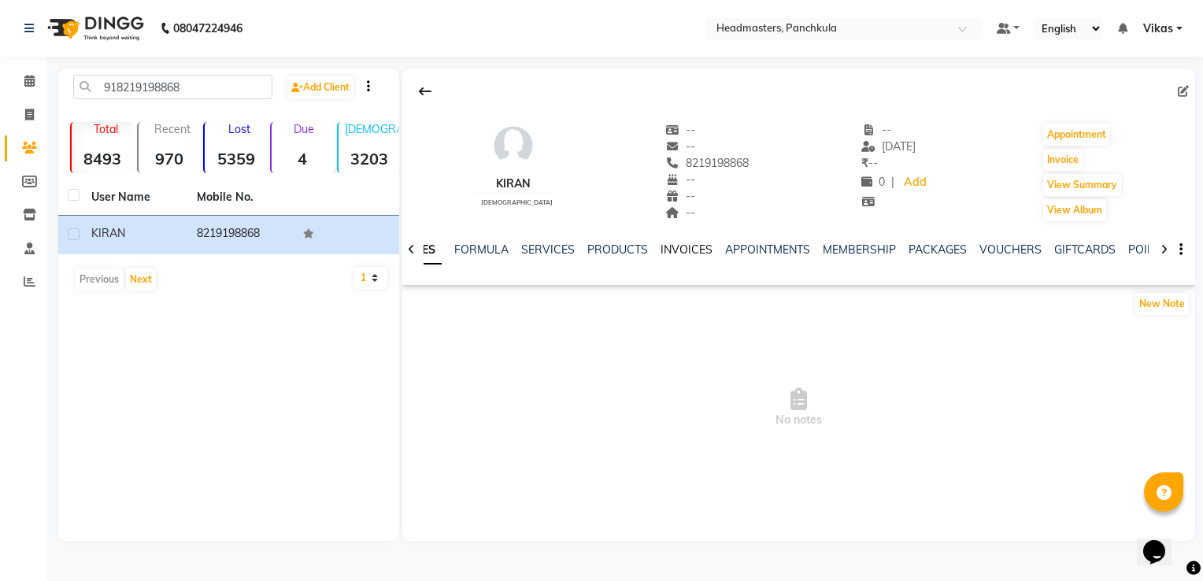
click at [683, 253] on link "INVOICES" at bounding box center [686, 249] width 52 height 14
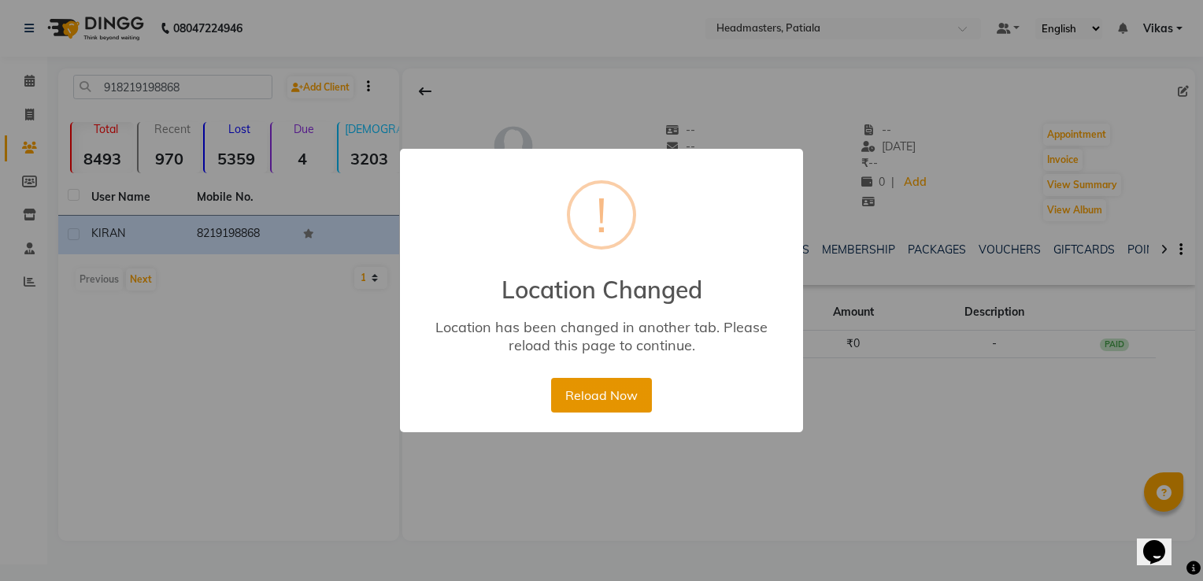
click at [612, 394] on button "Reload Now" at bounding box center [601, 395] width 100 height 35
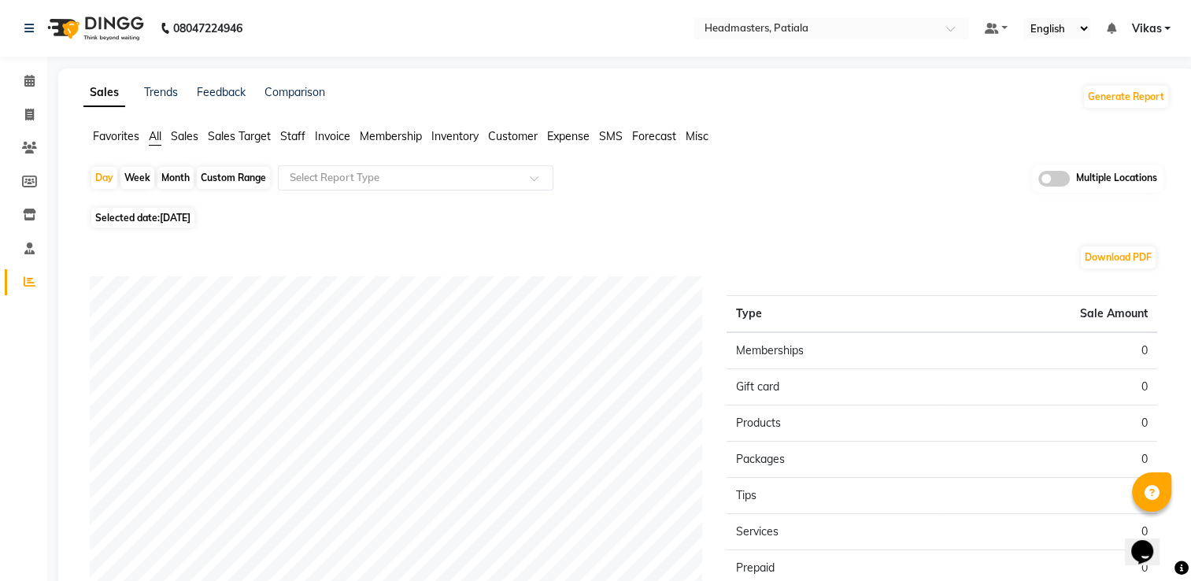
click at [340, 143] on li "Invoice" at bounding box center [332, 136] width 35 height 17
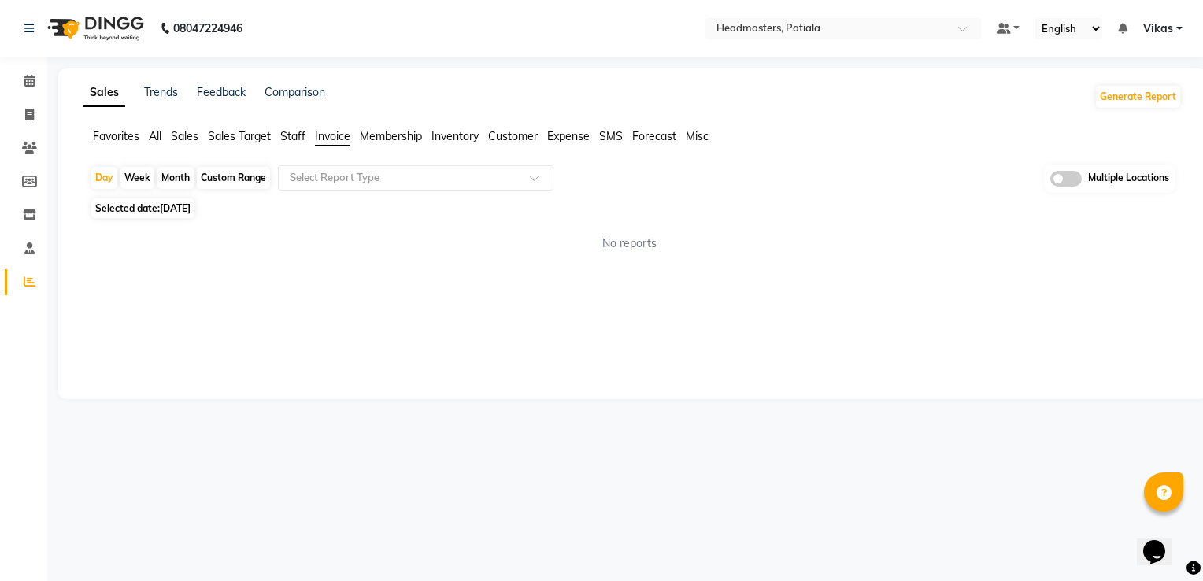
click at [338, 136] on span "Invoice" at bounding box center [332, 136] width 35 height 14
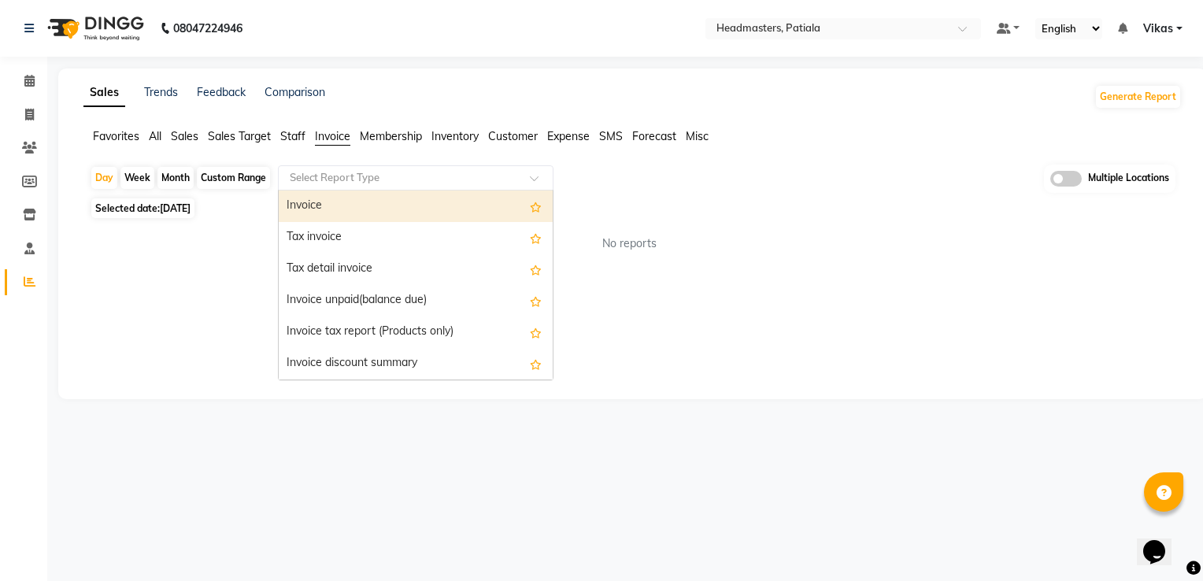
click at [362, 173] on input "text" at bounding box center [400, 178] width 227 height 16
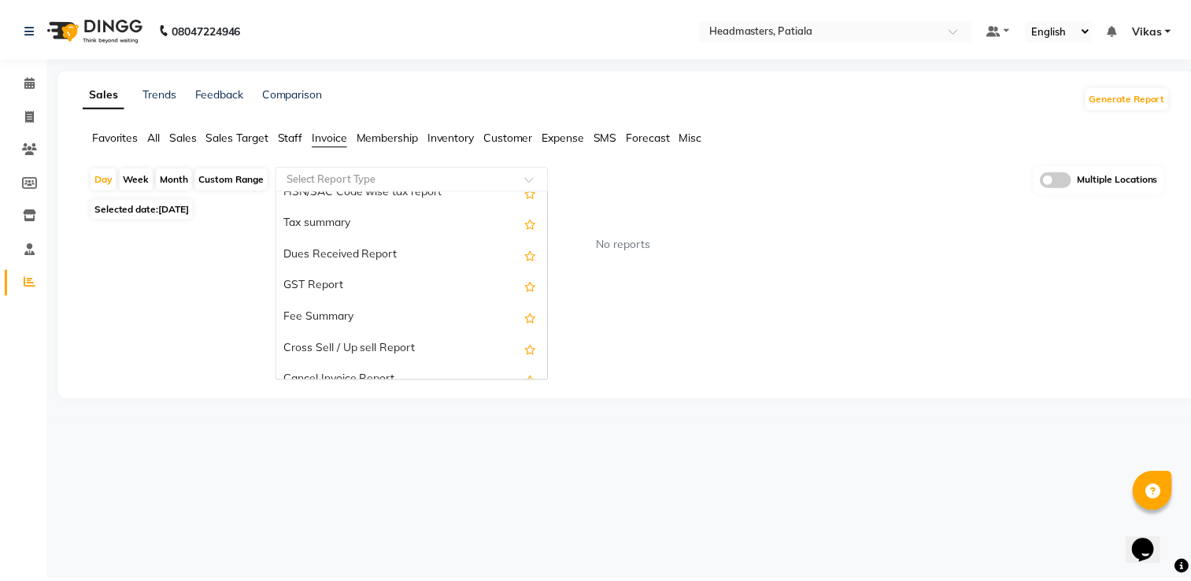
scroll to position [283, 0]
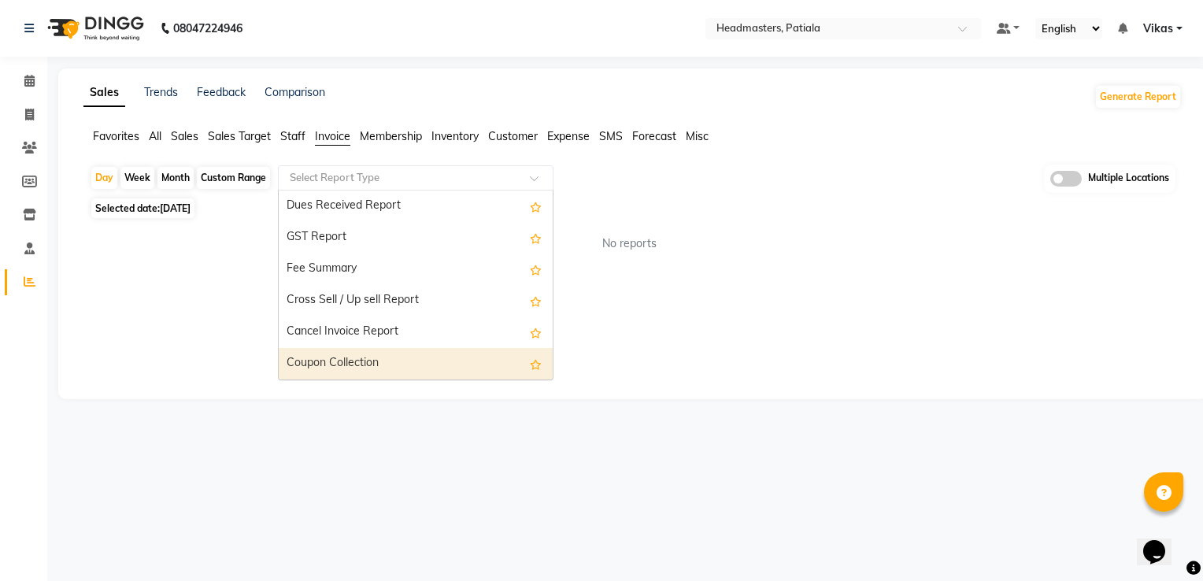
click at [465, 368] on div "Coupon Collection" at bounding box center [416, 363] width 274 height 31
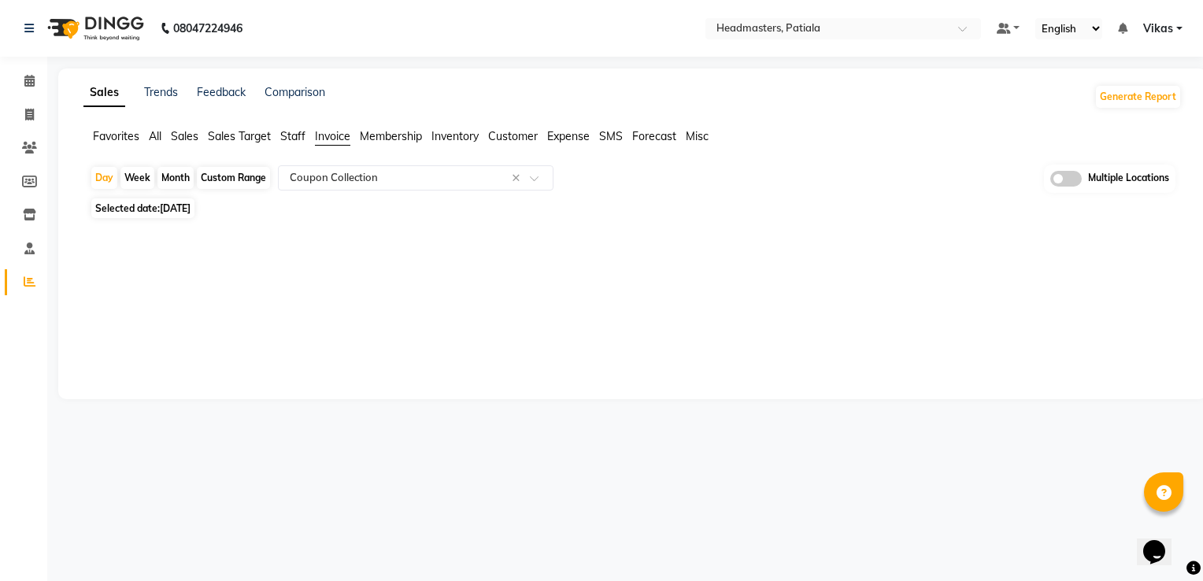
click at [173, 178] on div "Month" at bounding box center [175, 178] width 36 height 22
select select "9"
select select "2025"
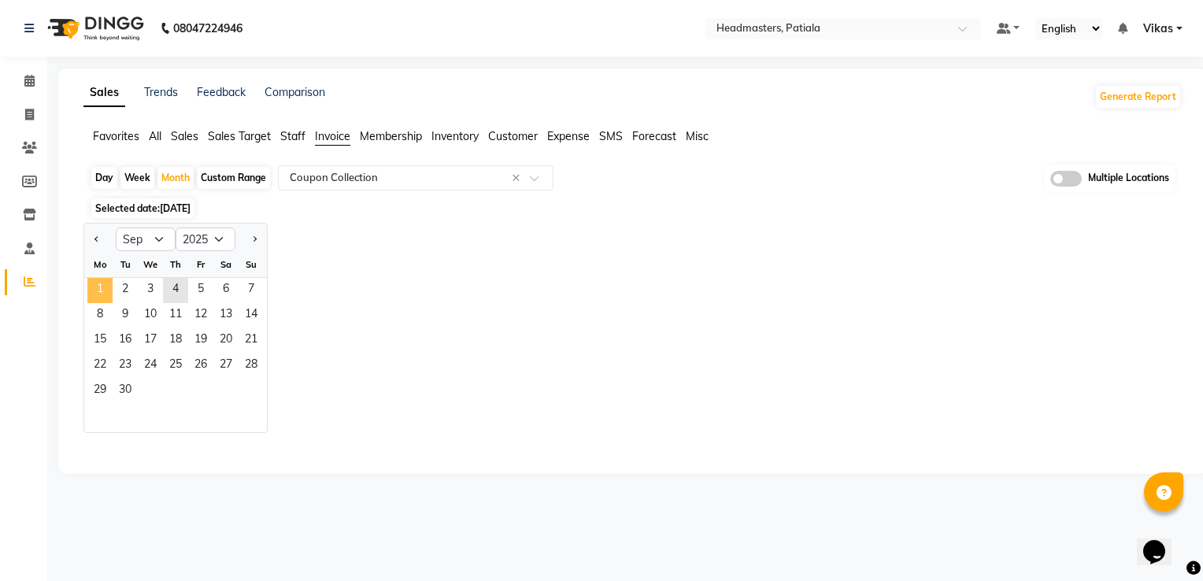
click at [102, 288] on span "1" at bounding box center [99, 290] width 25 height 25
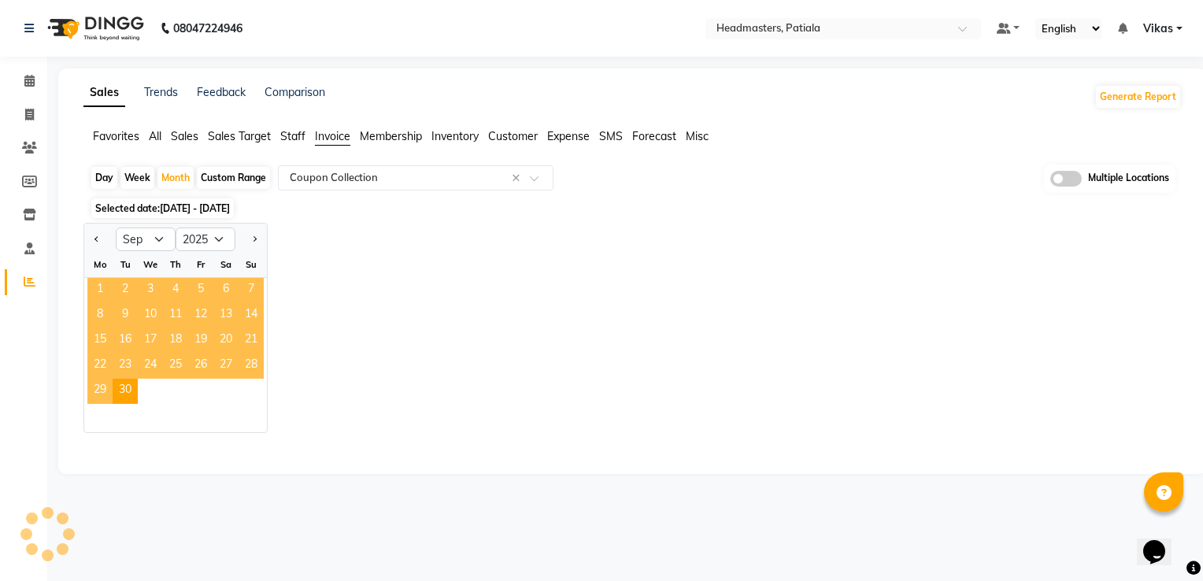
select select "full_report"
select select "csv"
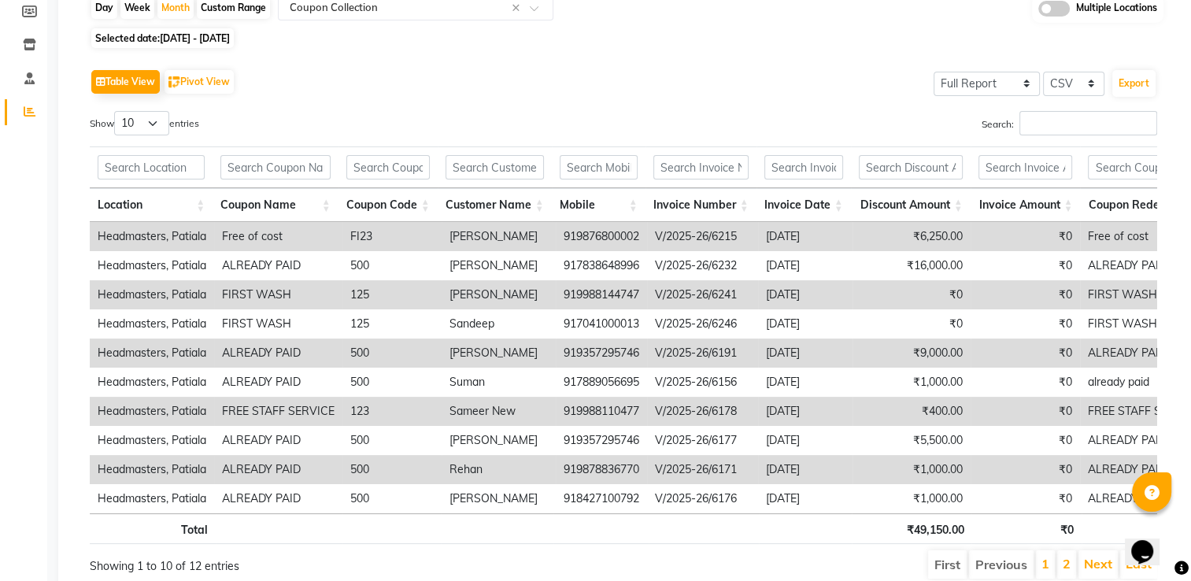
scroll to position [181, 0]
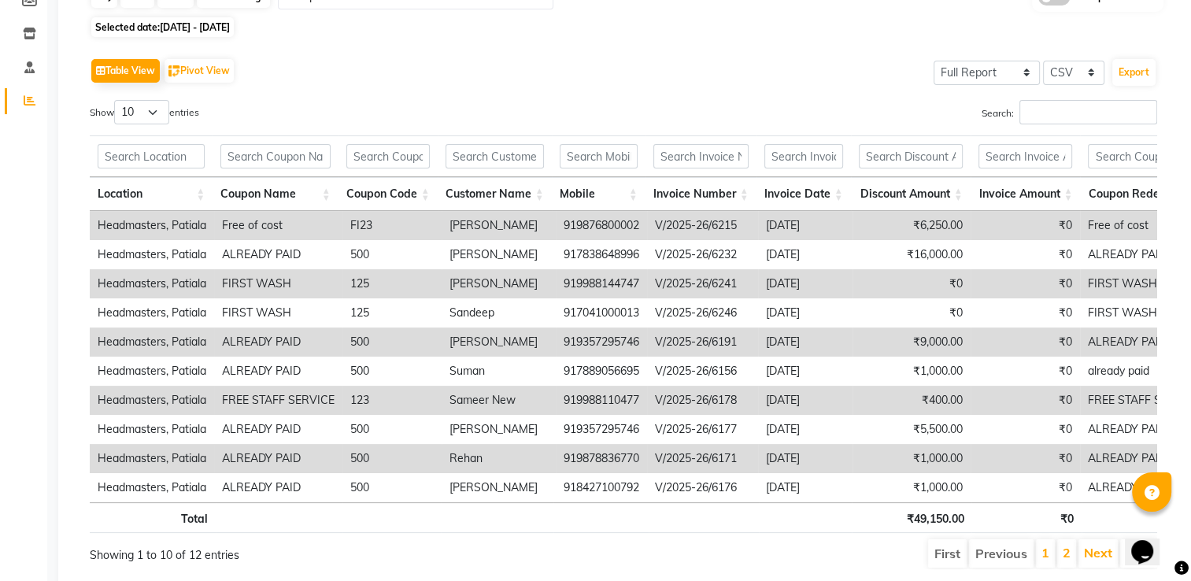
click at [607, 404] on td "919988110477" at bounding box center [601, 400] width 91 height 29
drag, startPoint x: 639, startPoint y: 394, endPoint x: 560, endPoint y: 386, distance: 79.2
click at [560, 386] on td "919988110477" at bounding box center [601, 400] width 91 height 29
copy td "919988110477"
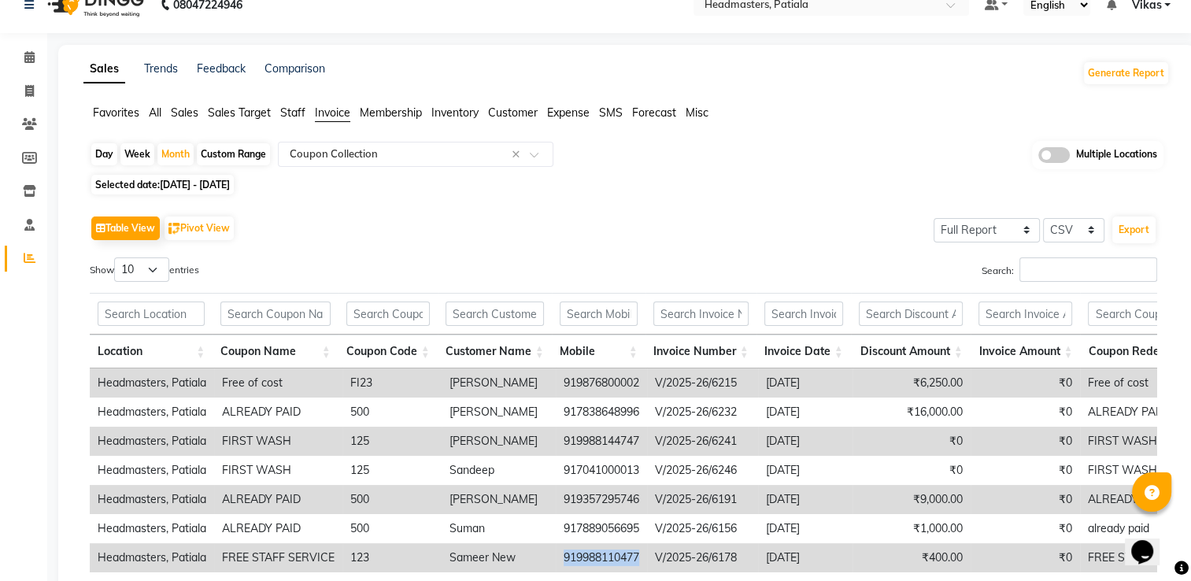
scroll to position [0, 0]
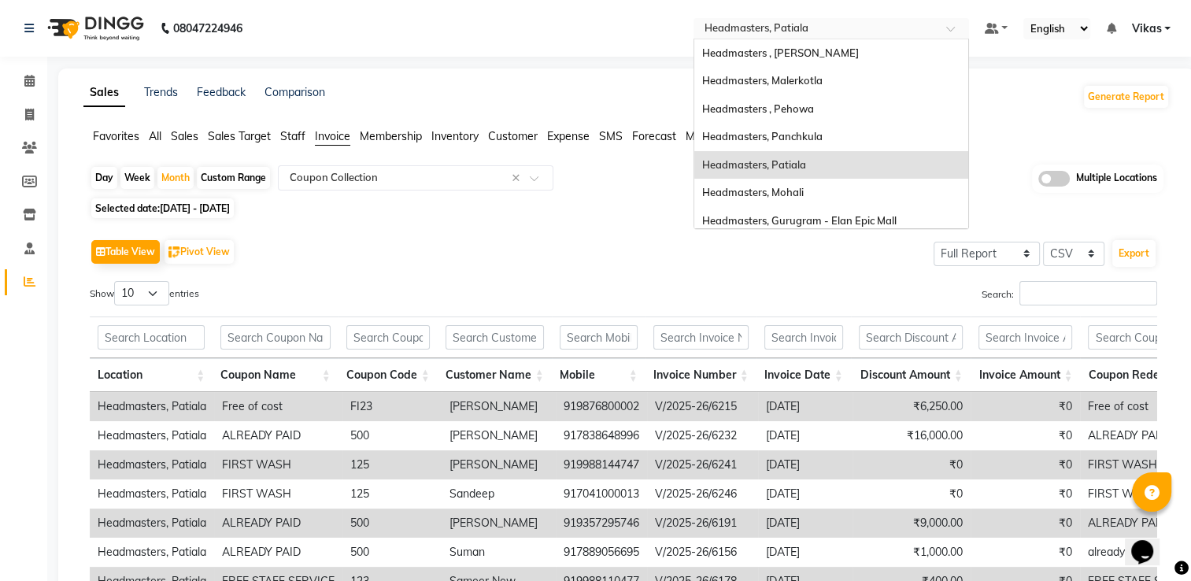
click at [886, 22] on input "text" at bounding box center [815, 30] width 228 height 16
click at [829, 184] on div "Headmasters, Mohali" at bounding box center [831, 193] width 274 height 28
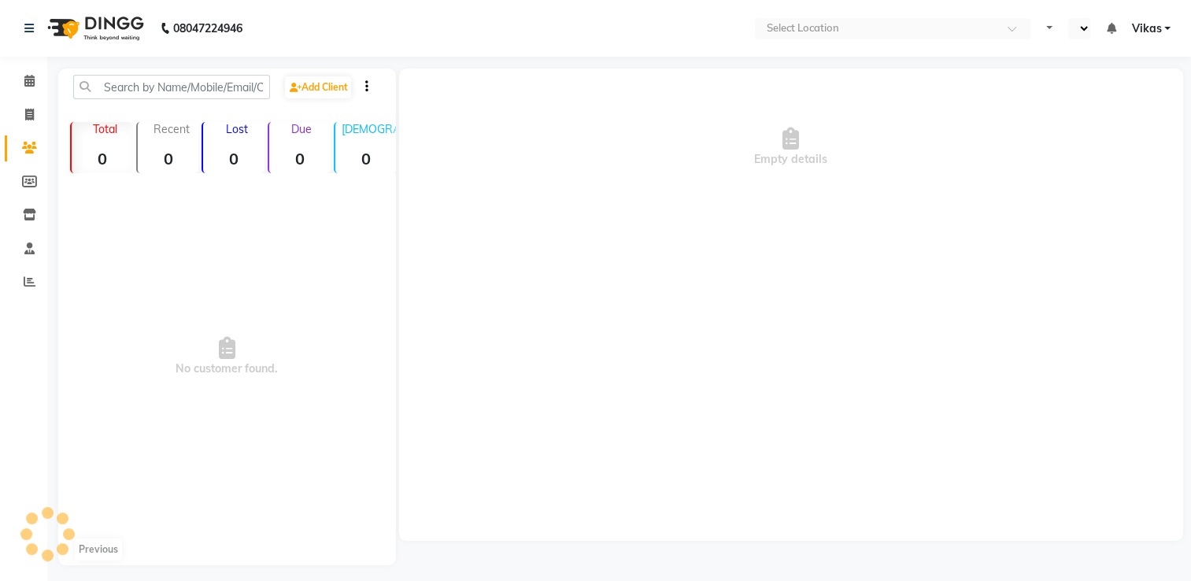
select select "en"
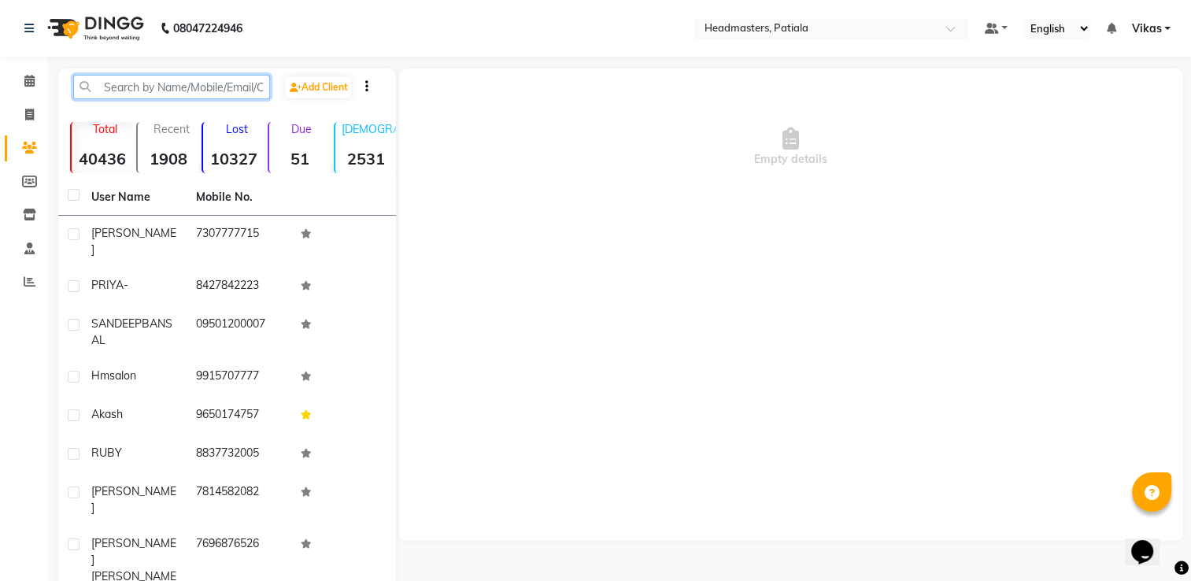
click at [187, 80] on input "text" at bounding box center [171, 87] width 197 height 24
paste input "919988110477"
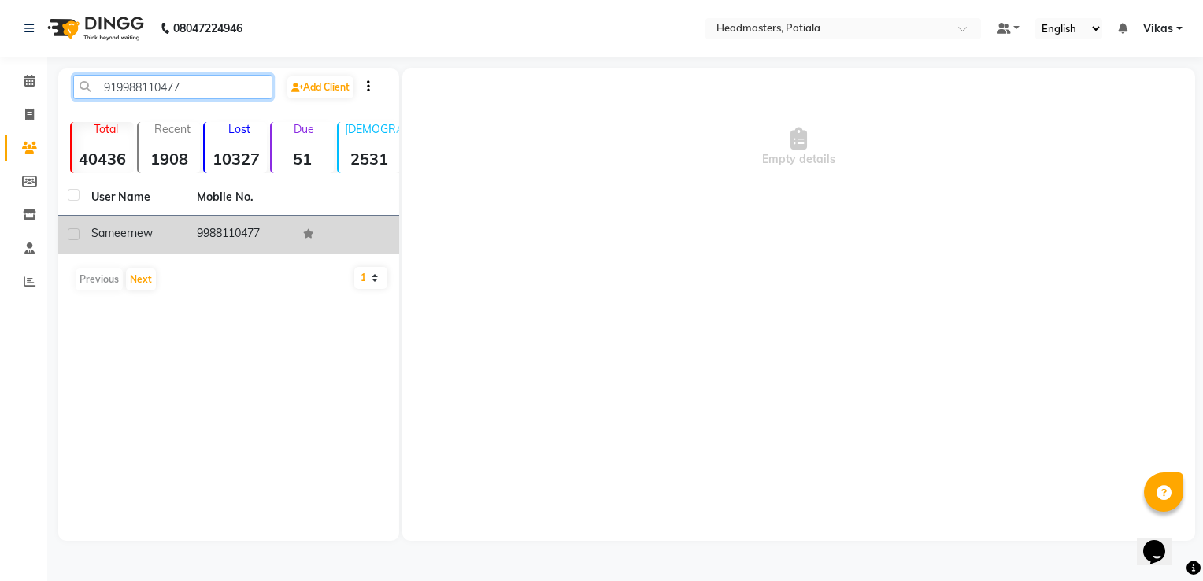
type input "919988110477"
click at [198, 233] on td "9988110477" at bounding box center [239, 235] width 105 height 39
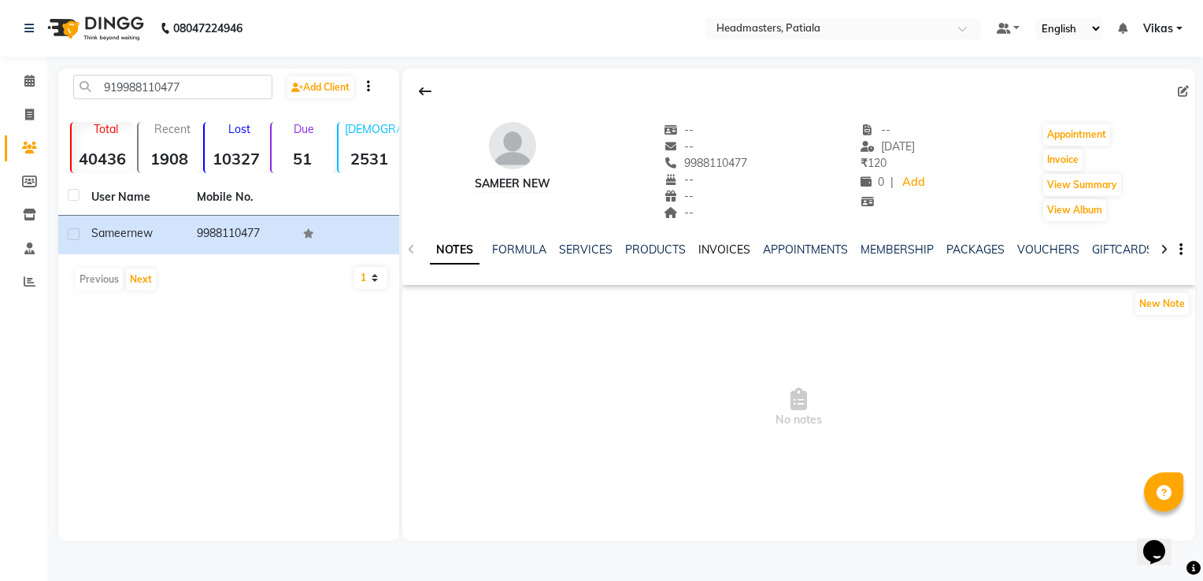
click at [727, 246] on link "INVOICES" at bounding box center [724, 249] width 52 height 14
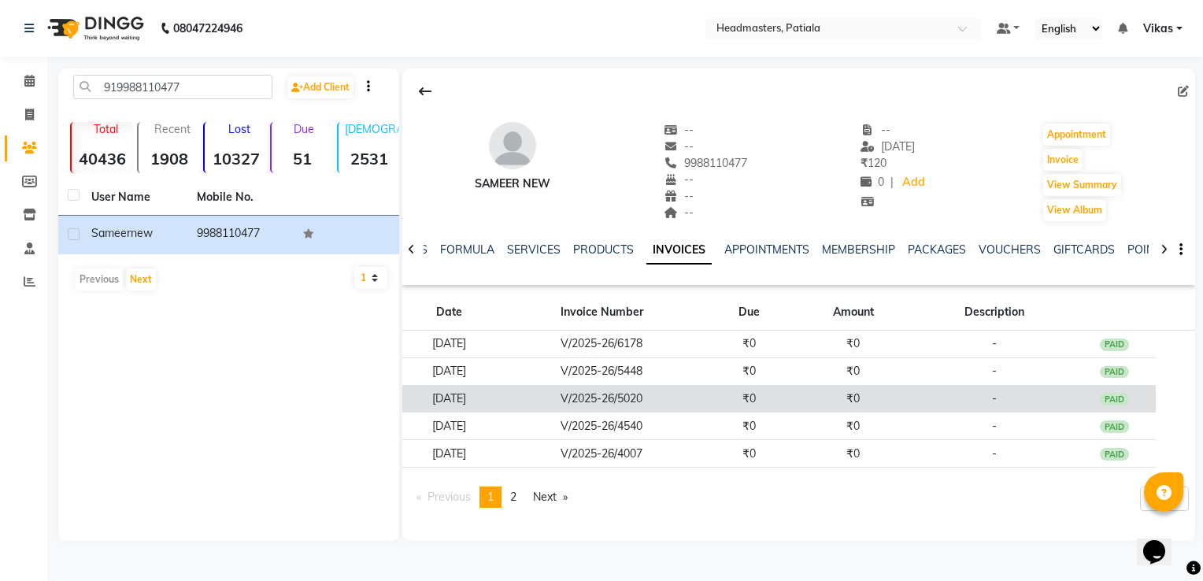
click at [663, 389] on td "V/2025-26/5020" at bounding box center [602, 399] width 212 height 28
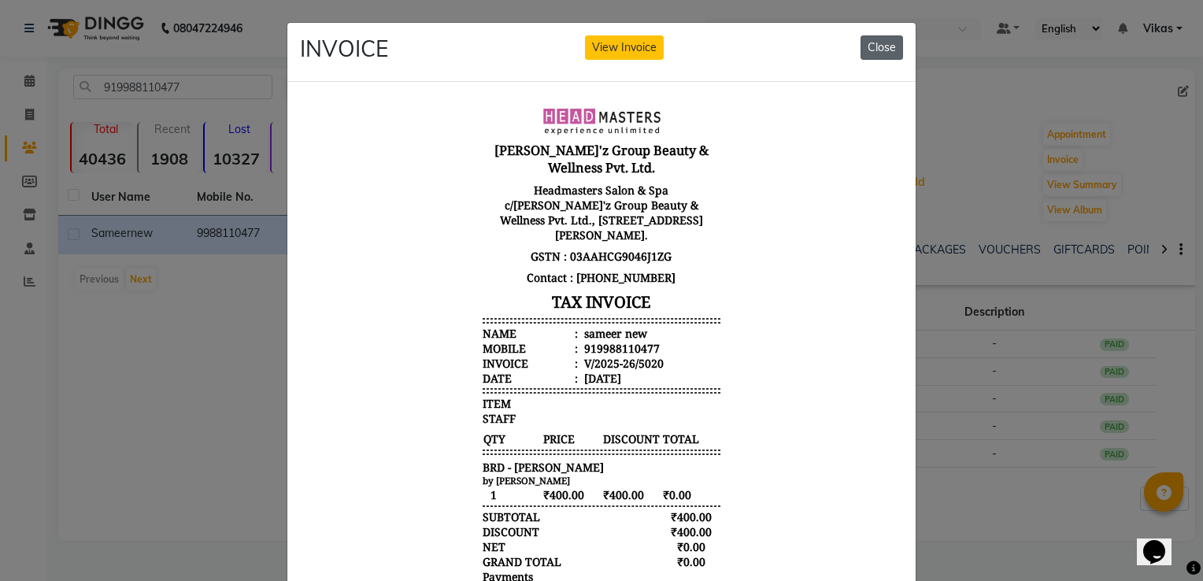
click at [886, 56] on button "Close" at bounding box center [881, 47] width 43 height 24
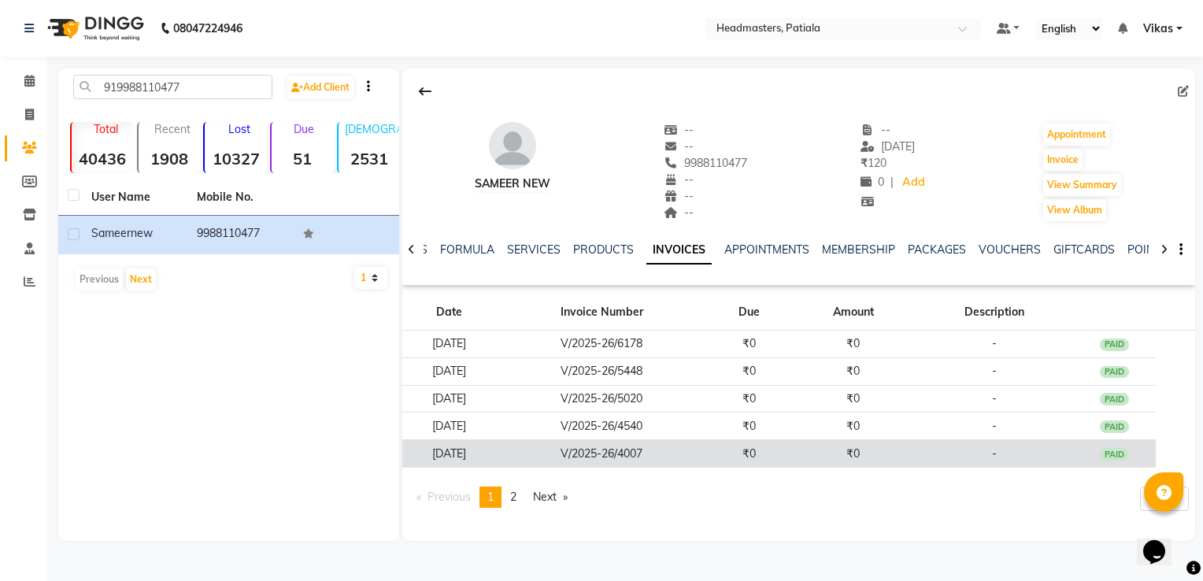
click at [582, 455] on td "V/2025-26/4007" at bounding box center [602, 454] width 212 height 28
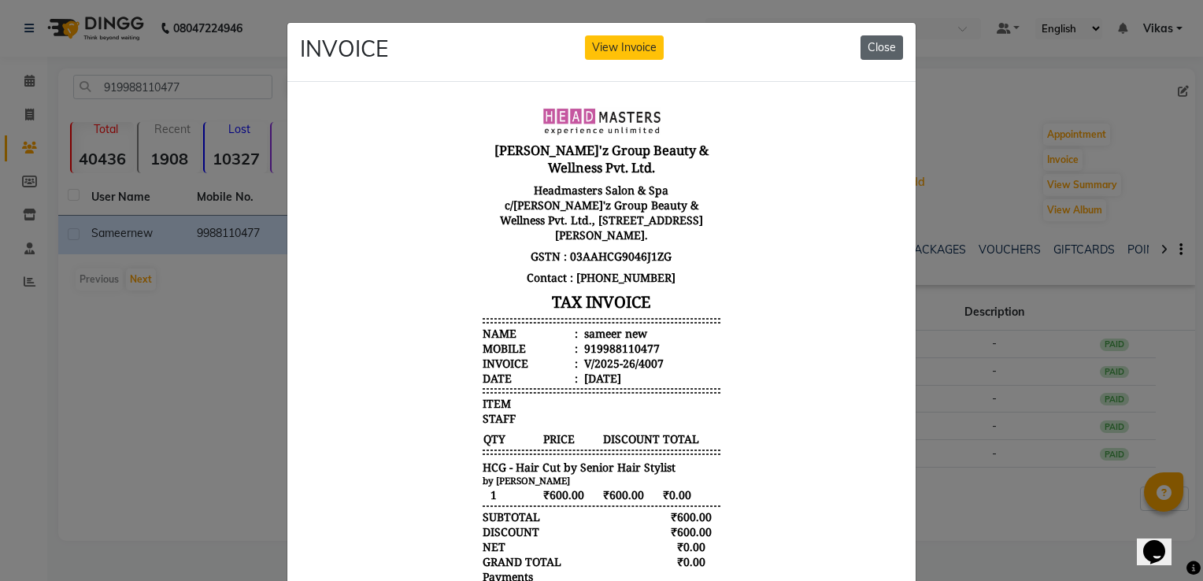
click at [885, 50] on button "Close" at bounding box center [881, 47] width 43 height 24
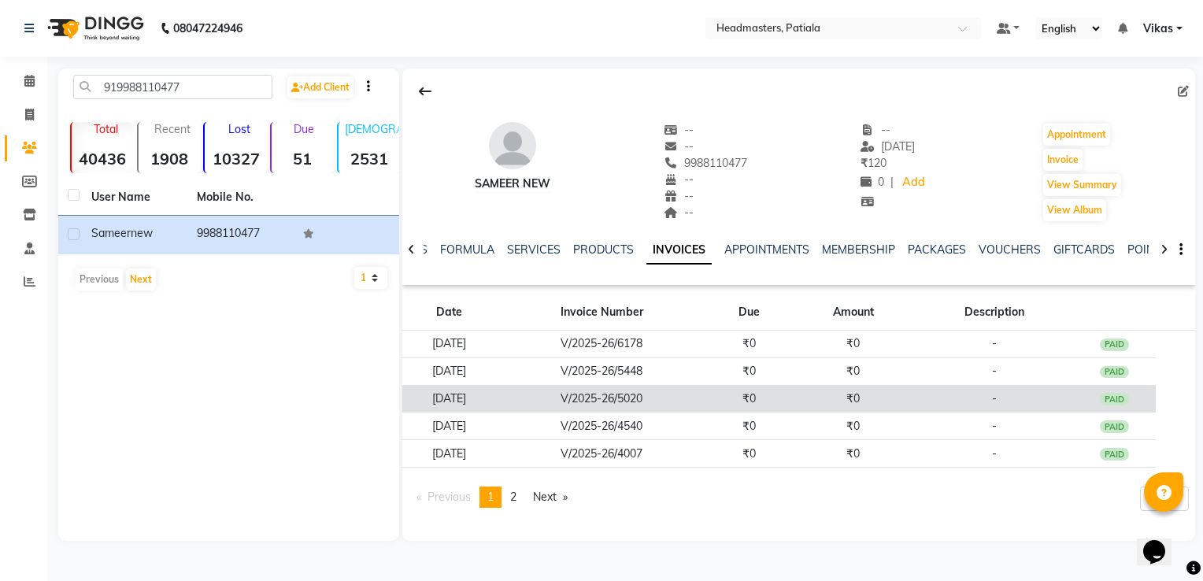
click at [626, 399] on td "V/2025-26/5020" at bounding box center [602, 399] width 212 height 28
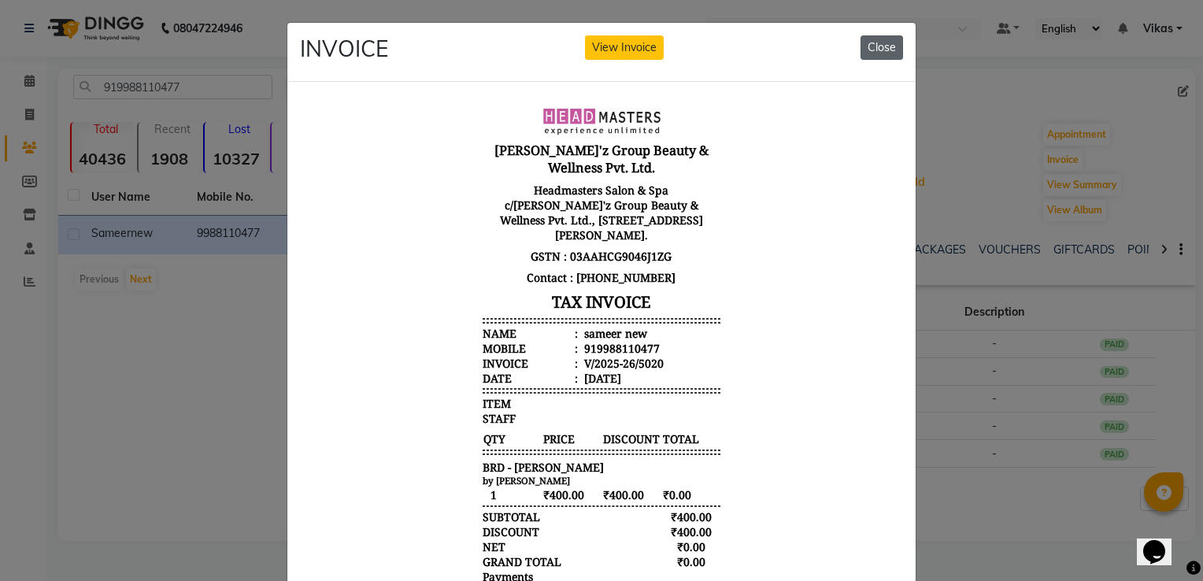
click at [885, 54] on button "Close" at bounding box center [881, 47] width 43 height 24
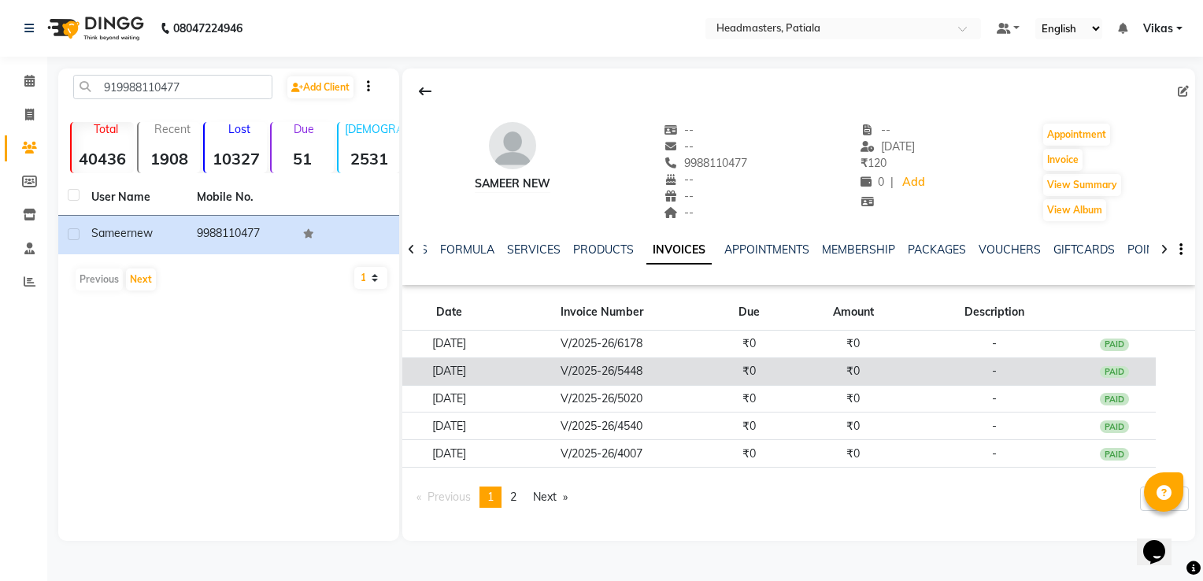
click at [657, 375] on td "V/2025-26/5448" at bounding box center [602, 371] width 212 height 28
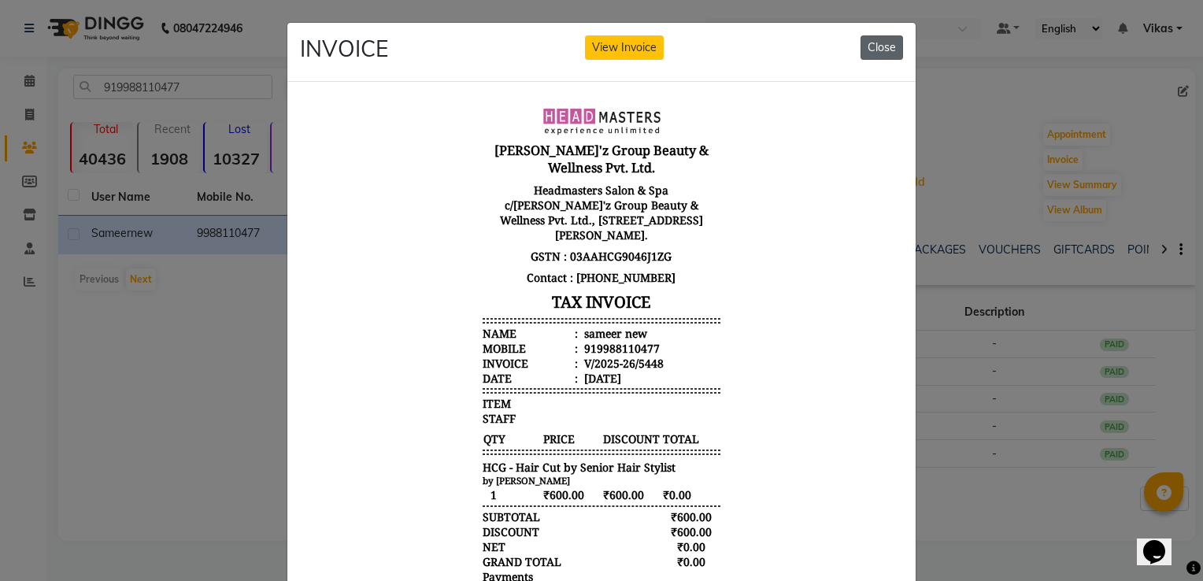
click at [883, 49] on button "Close" at bounding box center [881, 47] width 43 height 24
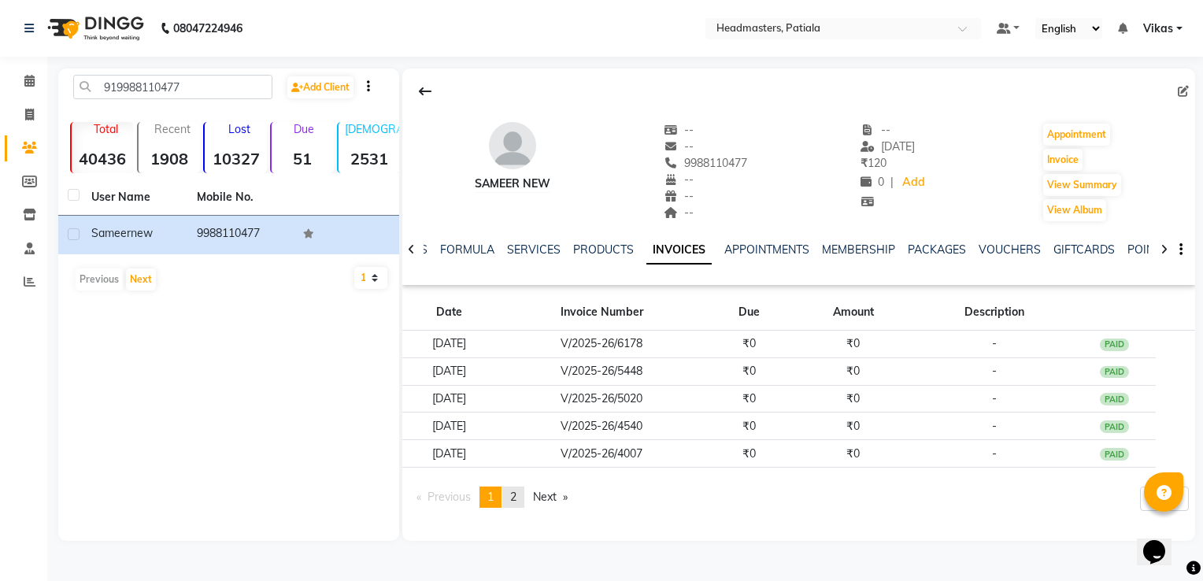
click at [516, 491] on span "2" at bounding box center [513, 497] width 6 height 14
click at [493, 464] on span "1" at bounding box center [490, 469] width 6 height 14
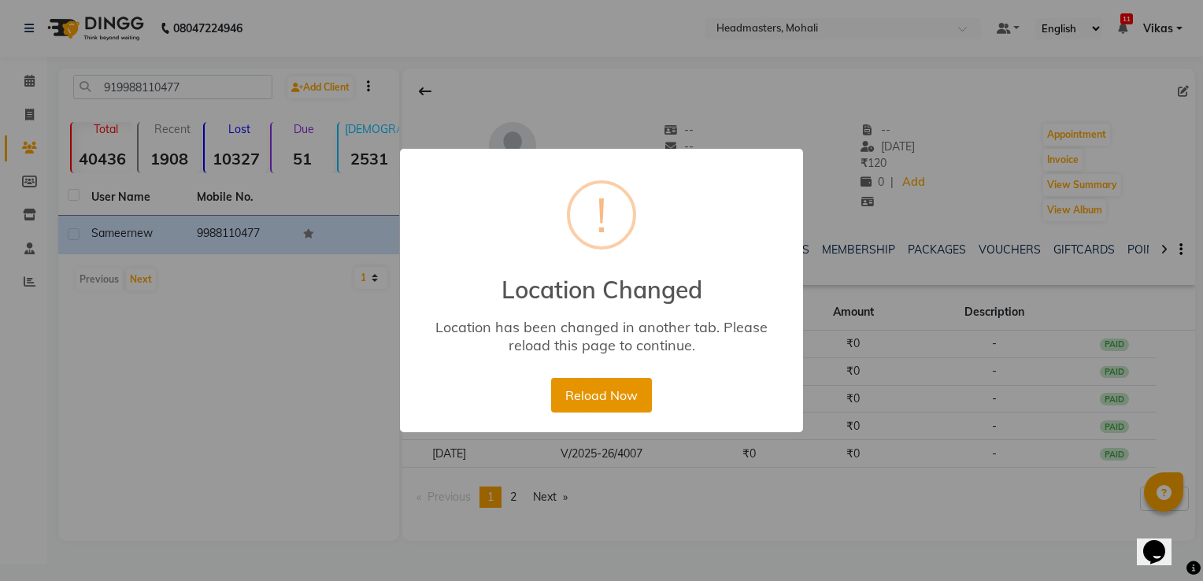
click at [608, 398] on button "Reload Now" at bounding box center [601, 395] width 100 height 35
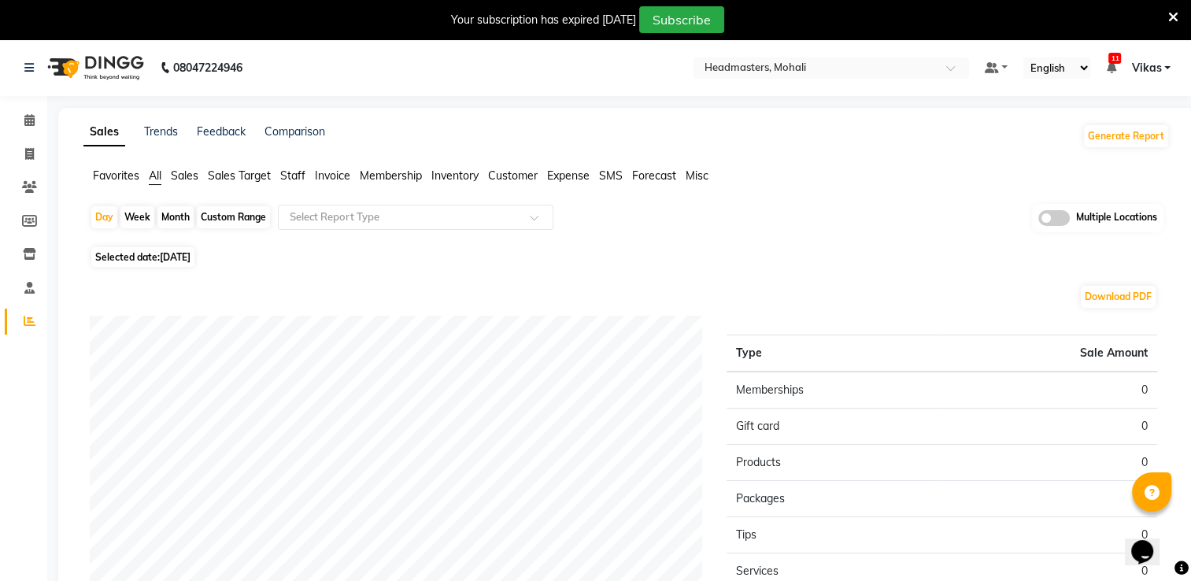
click at [342, 176] on span "Invoice" at bounding box center [332, 175] width 35 height 14
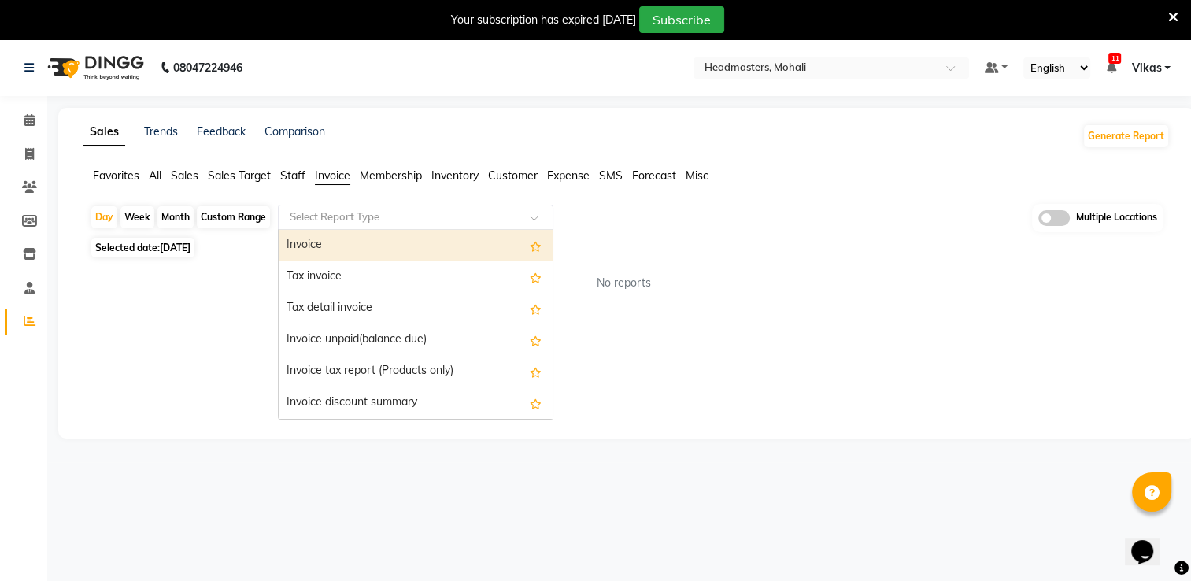
click at [402, 224] on div "Select Report Type" at bounding box center [403, 217] width 243 height 16
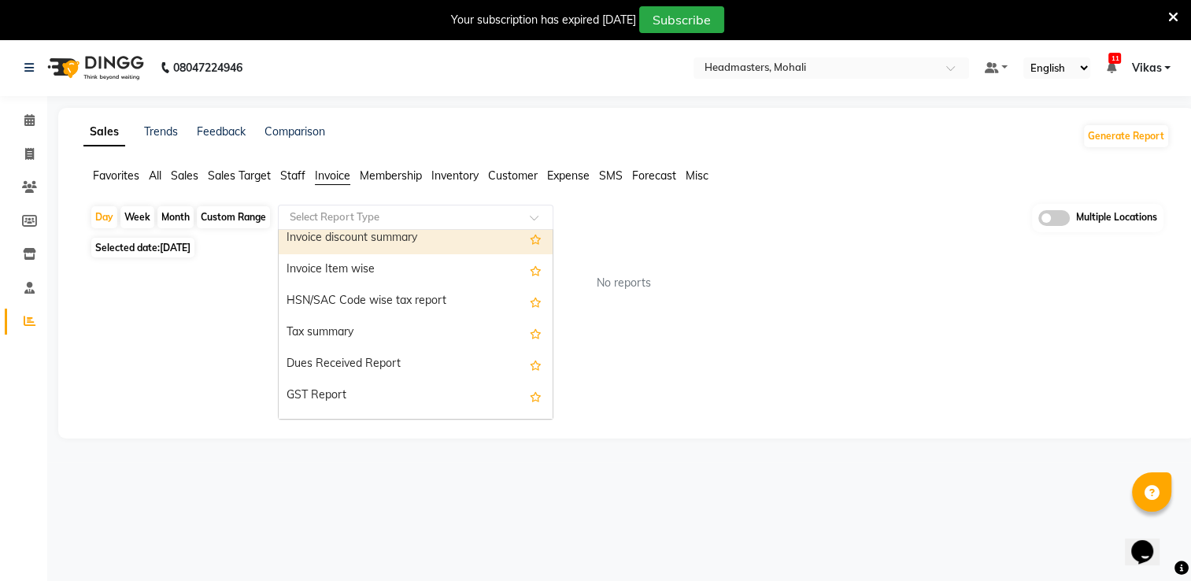
scroll to position [283, 0]
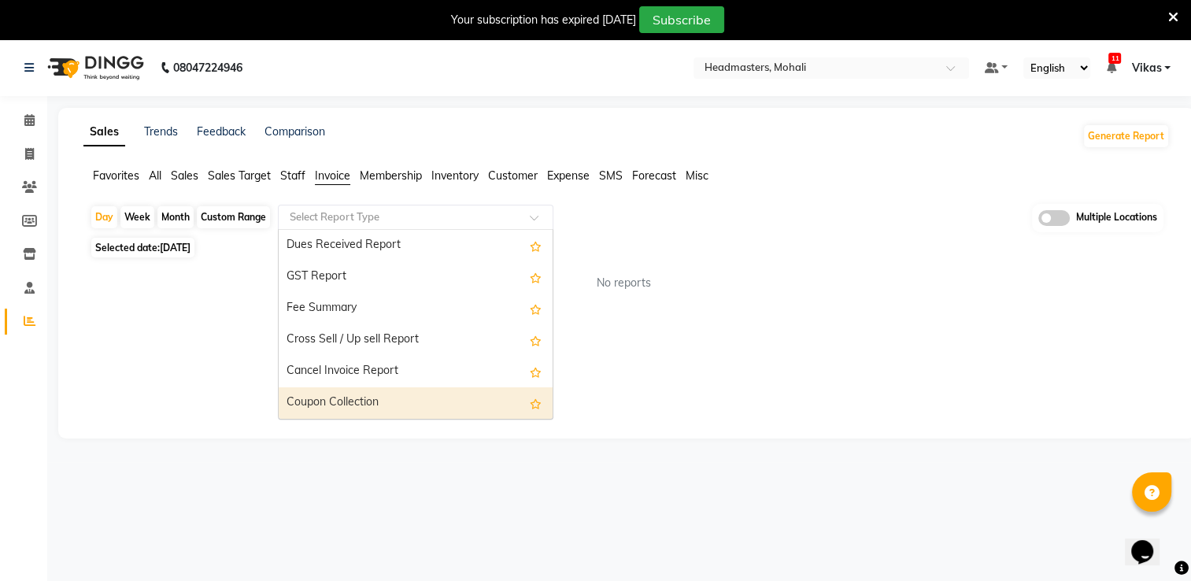
click at [435, 390] on div "Coupon Collection" at bounding box center [416, 402] width 274 height 31
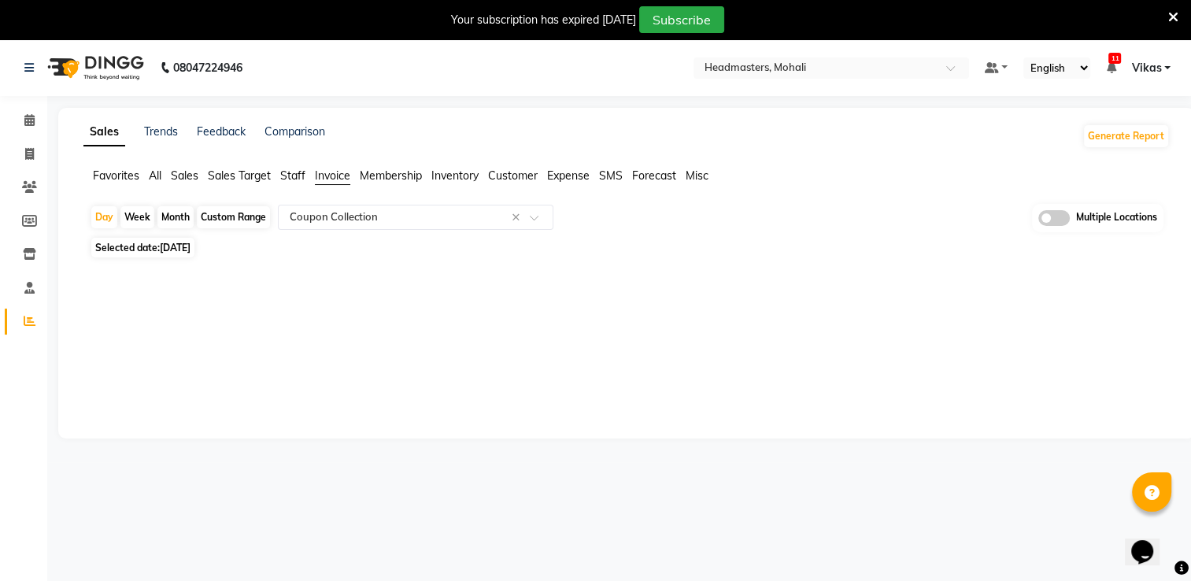
click at [170, 210] on div "Month" at bounding box center [175, 217] width 36 height 22
select select "9"
select select "2025"
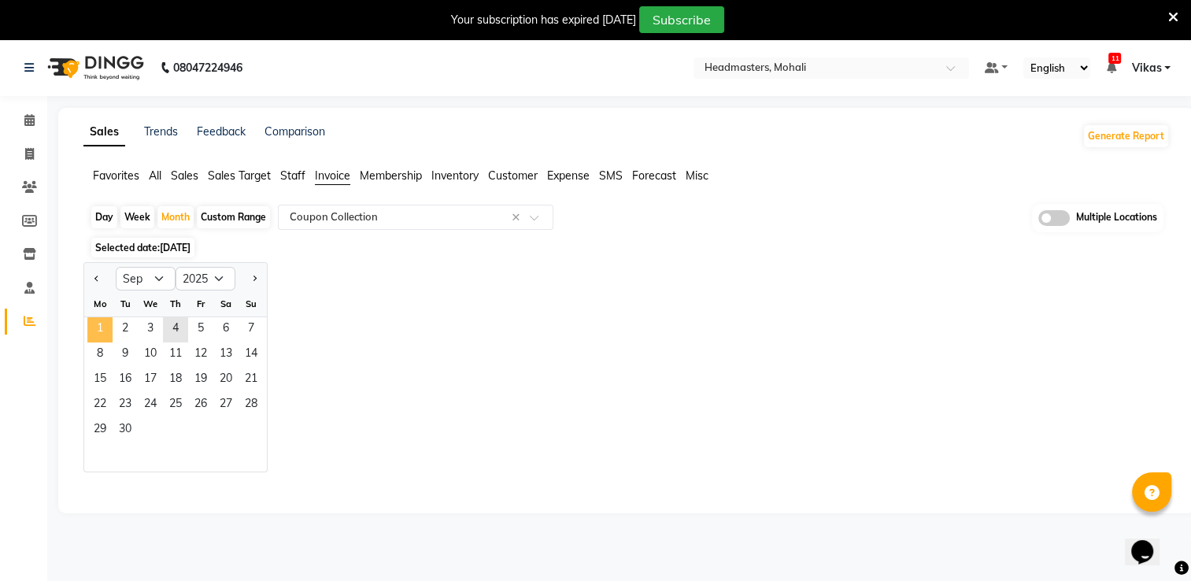
click at [104, 327] on span "1" at bounding box center [99, 329] width 25 height 25
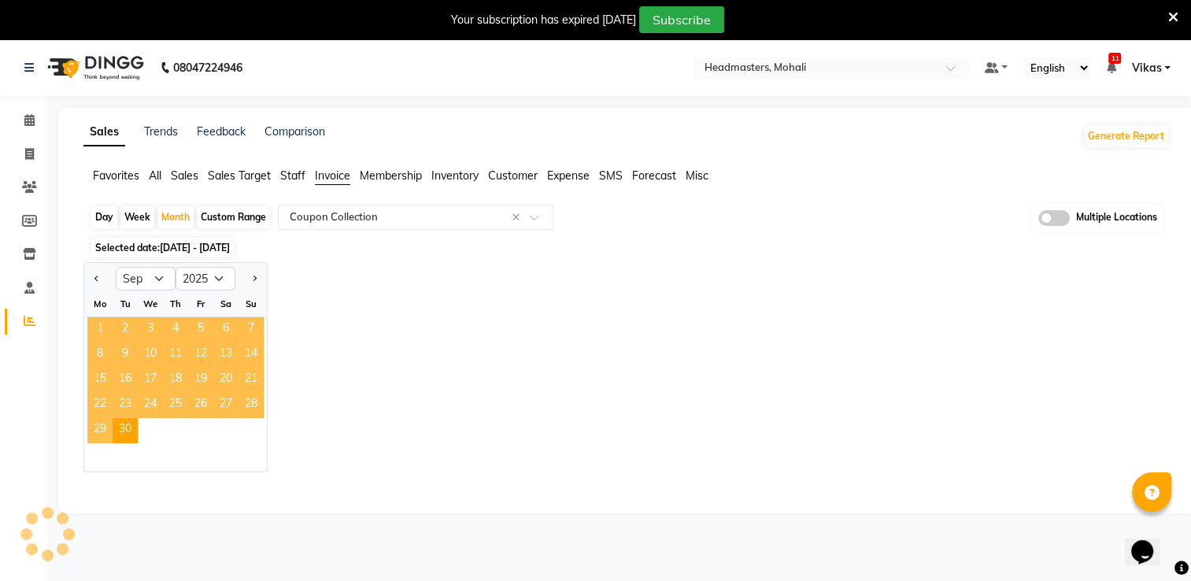
select select "full_report"
select select "csv"
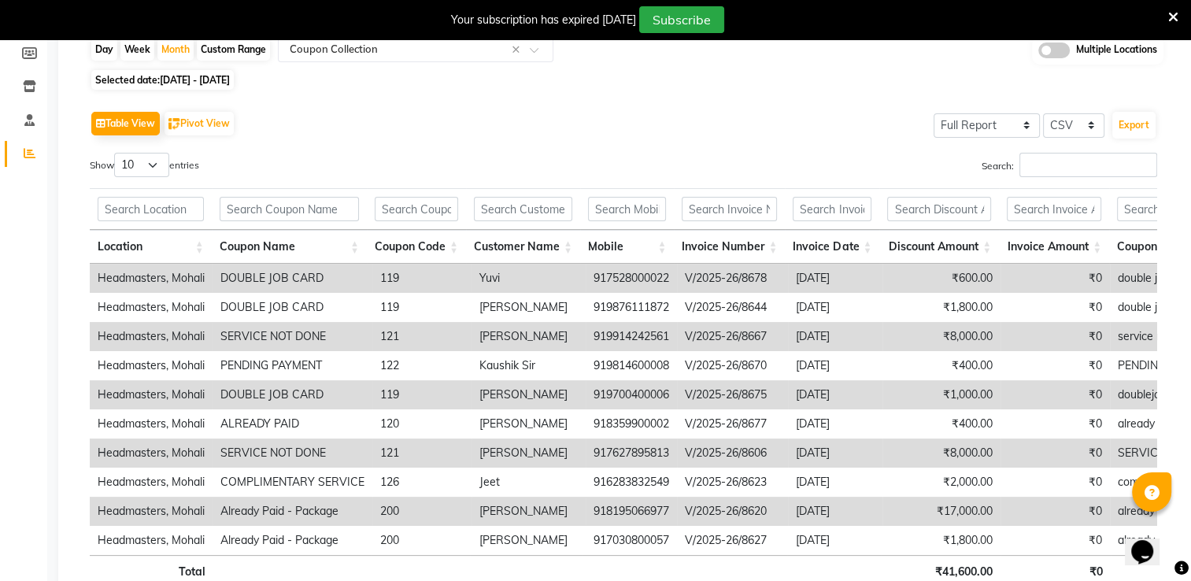
scroll to position [199, 0]
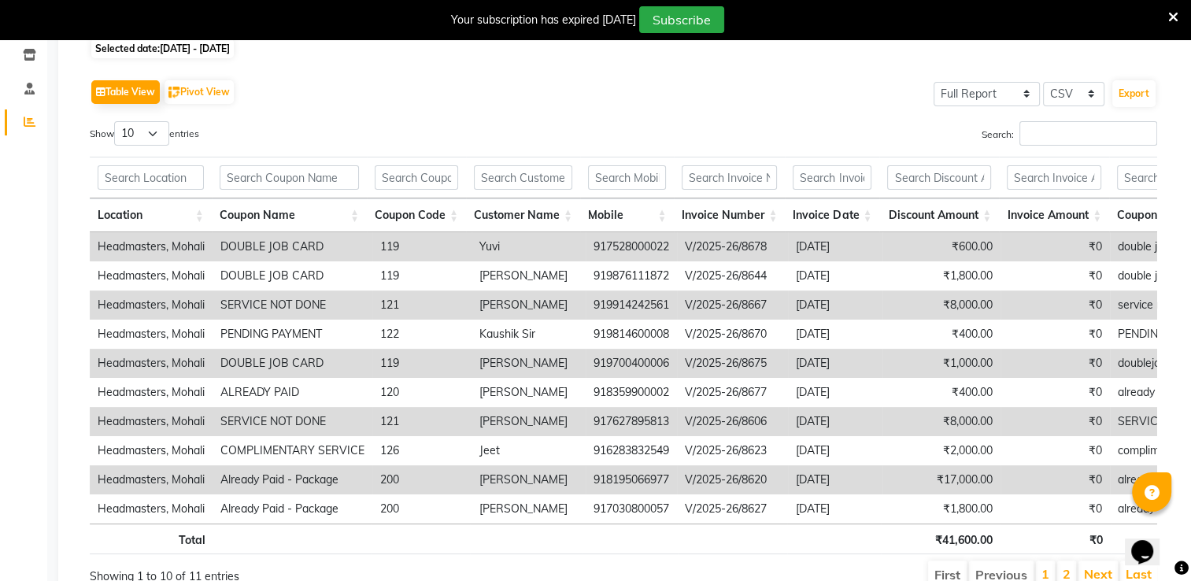
click at [649, 241] on td "917528000022" at bounding box center [631, 246] width 91 height 29
drag, startPoint x: 671, startPoint y: 244, endPoint x: 588, endPoint y: 249, distance: 82.8
click at [588, 249] on td "917528000022" at bounding box center [631, 246] width 91 height 29
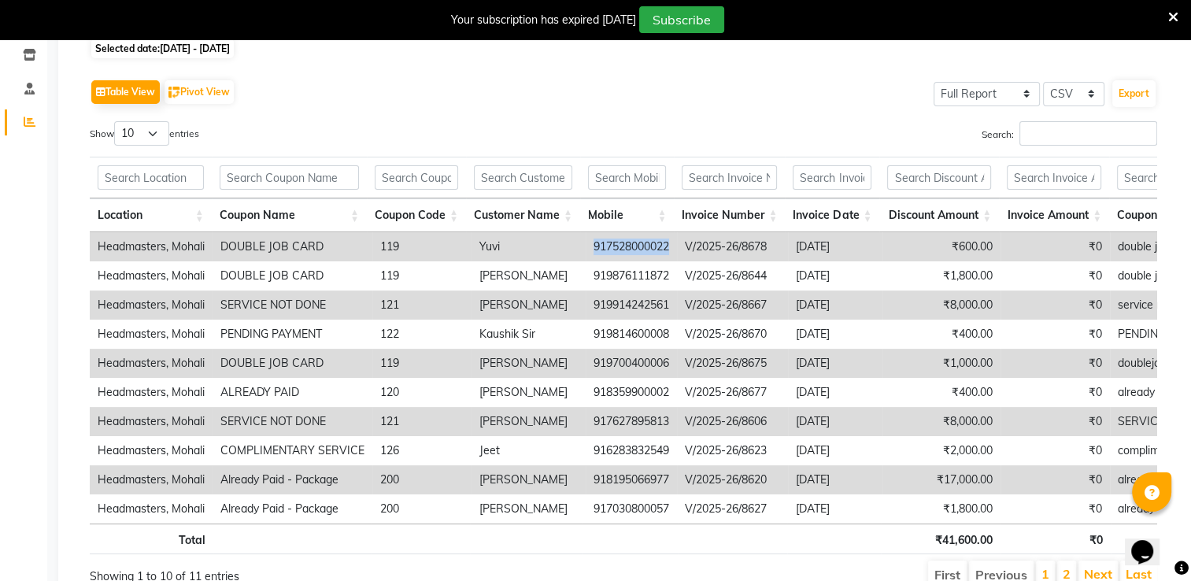
copy td "917528000022"
drag, startPoint x: 595, startPoint y: 303, endPoint x: 679, endPoint y: 307, distance: 83.5
click at [679, 307] on tr "Headmasters, Mohali SERVICE NOT DONE 121 Jasleen 919914242561 V/2025-26/8667 20…" at bounding box center [695, 304] width 1211 height 29
click at [674, 307] on td "919914242561" at bounding box center [631, 304] width 91 height 29
click at [674, 301] on td "919914242561" at bounding box center [631, 304] width 91 height 29
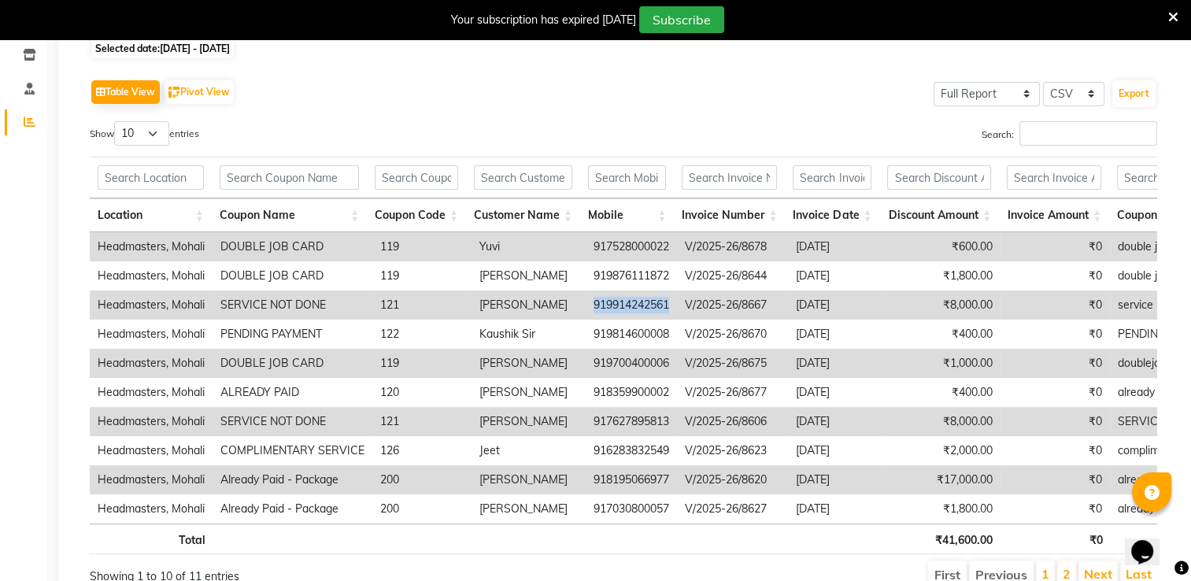
drag, startPoint x: 673, startPoint y: 300, endPoint x: 589, endPoint y: 304, distance: 84.3
click at [589, 304] on td "919914242561" at bounding box center [631, 304] width 91 height 29
copy td "919914242561"
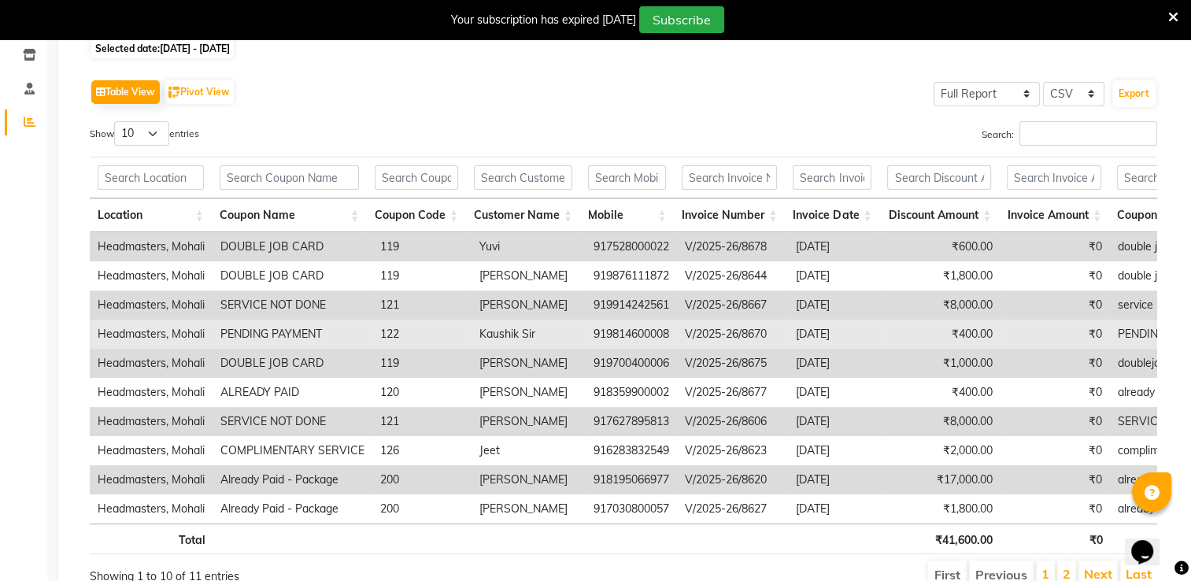
click at [671, 337] on td "919814600008" at bounding box center [631, 334] width 91 height 29
drag, startPoint x: 669, startPoint y: 335, endPoint x: 589, endPoint y: 338, distance: 80.3
click at [589, 338] on td "919814600008" at bounding box center [631, 334] width 91 height 29
copy td "919814600008"
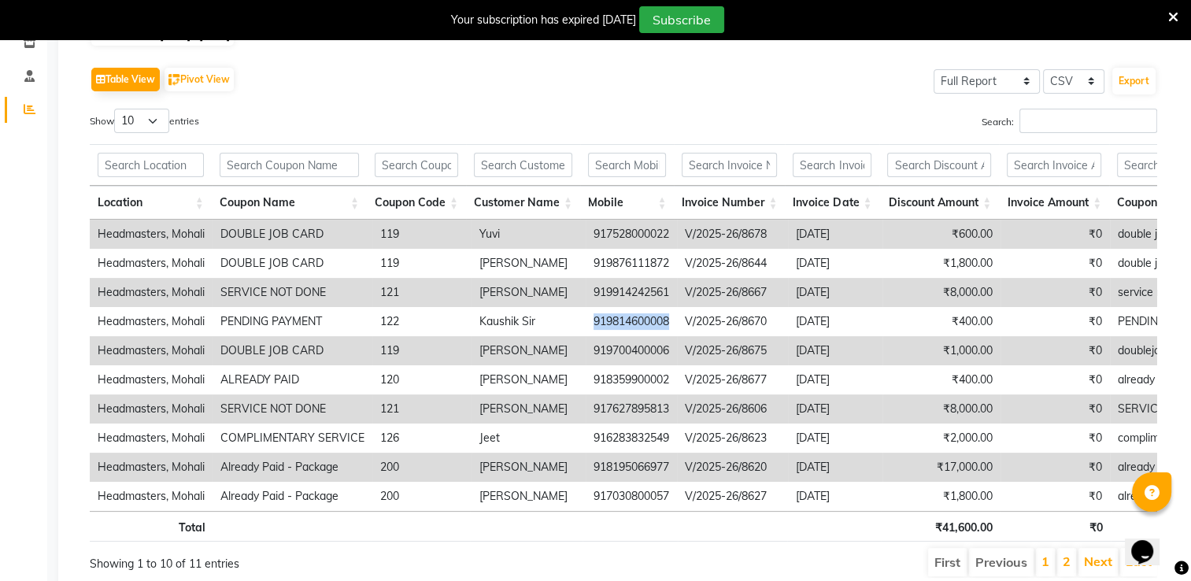
scroll to position [220, 0]
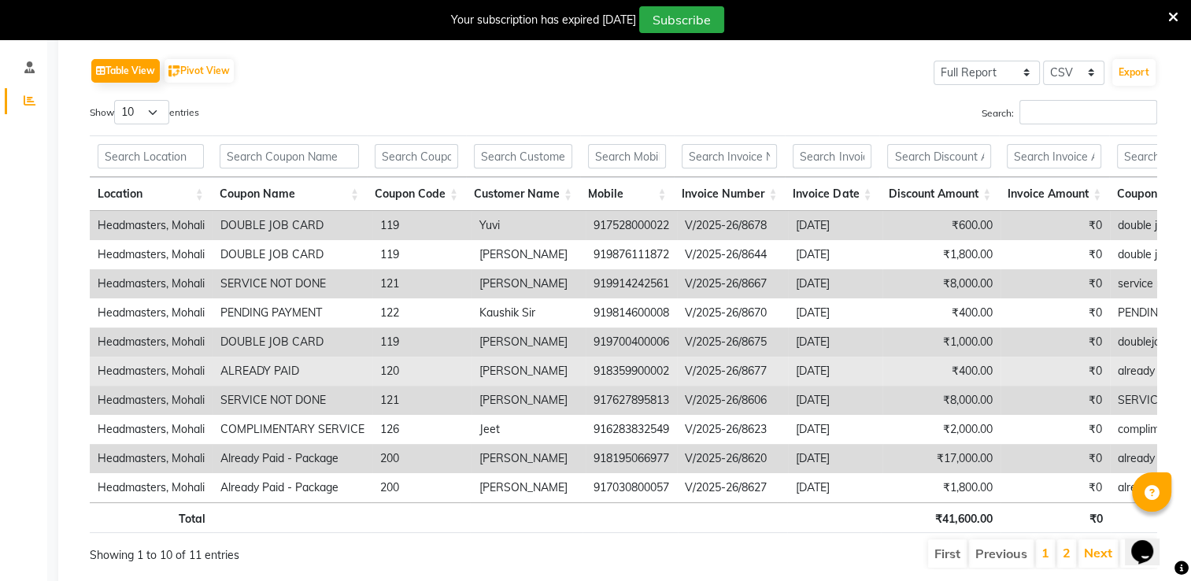
click at [573, 379] on td "Sukhman" at bounding box center [529, 371] width 114 height 29
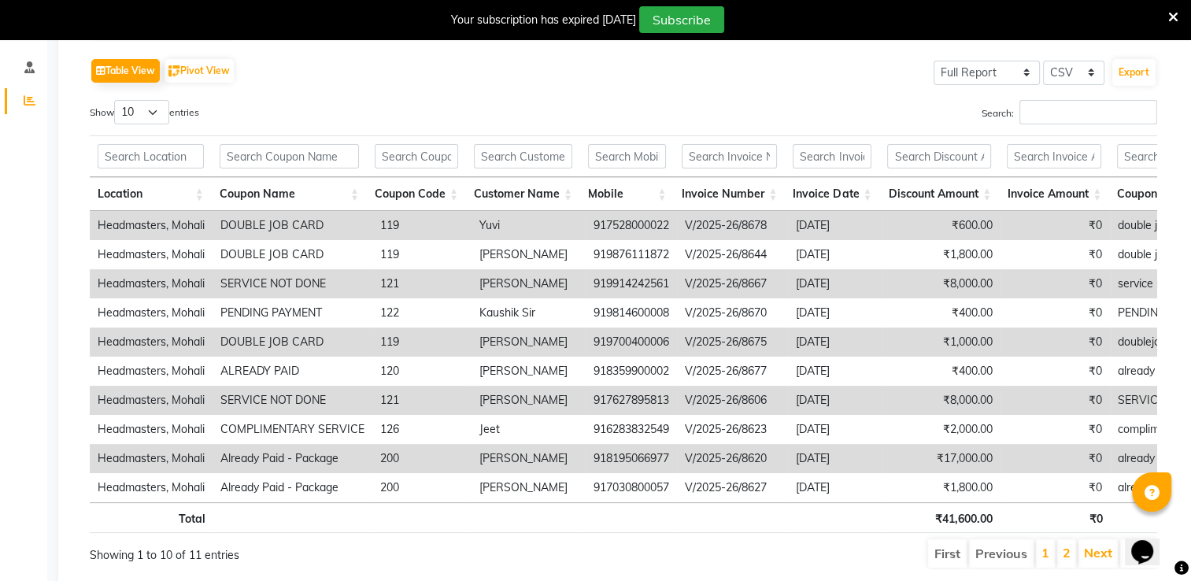
click at [571, 388] on td "Baljeet" at bounding box center [529, 400] width 114 height 29
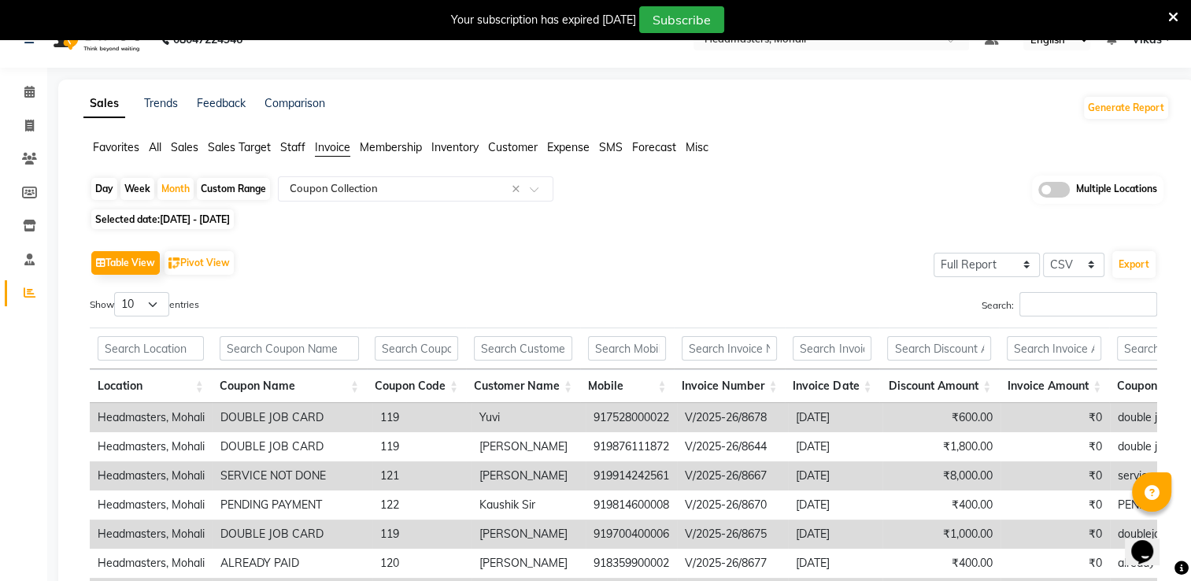
scroll to position [0, 0]
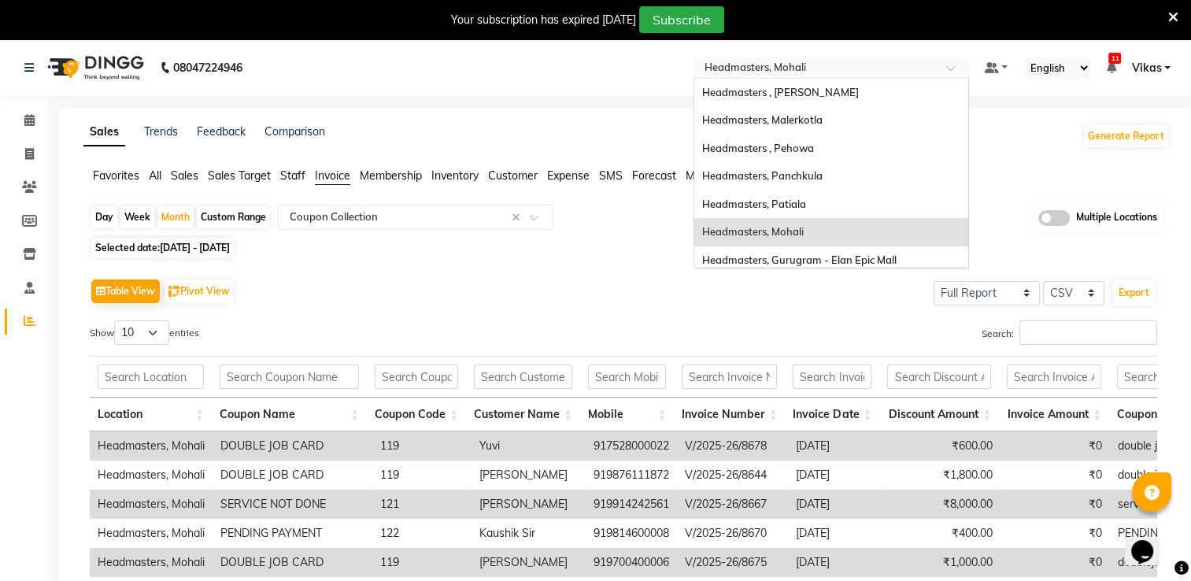
click at [741, 69] on input "text" at bounding box center [815, 69] width 228 height 16
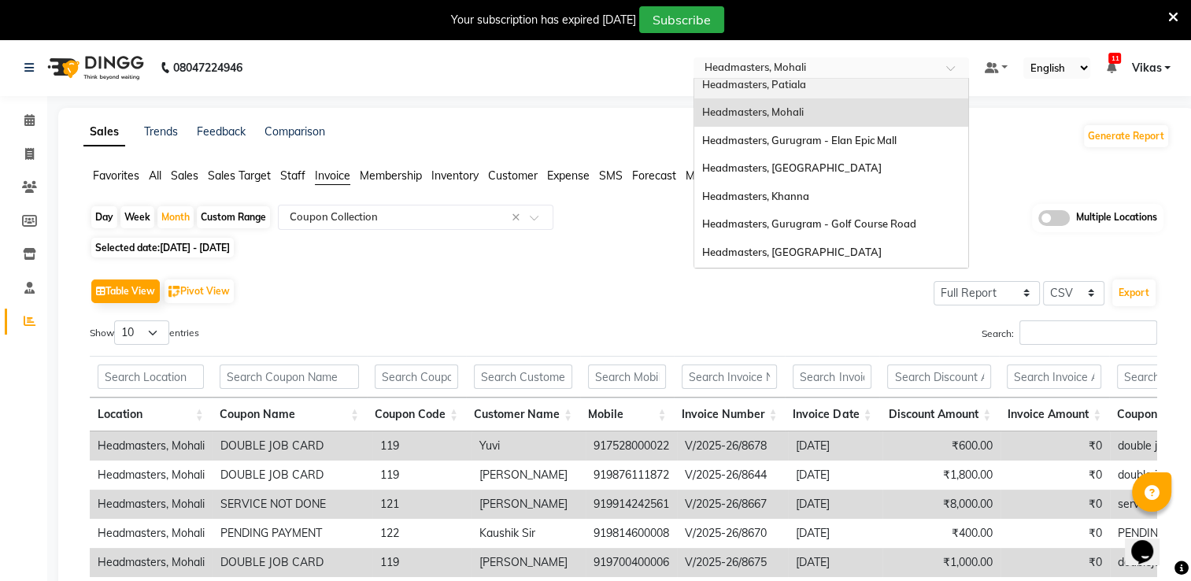
scroll to position [126, 0]
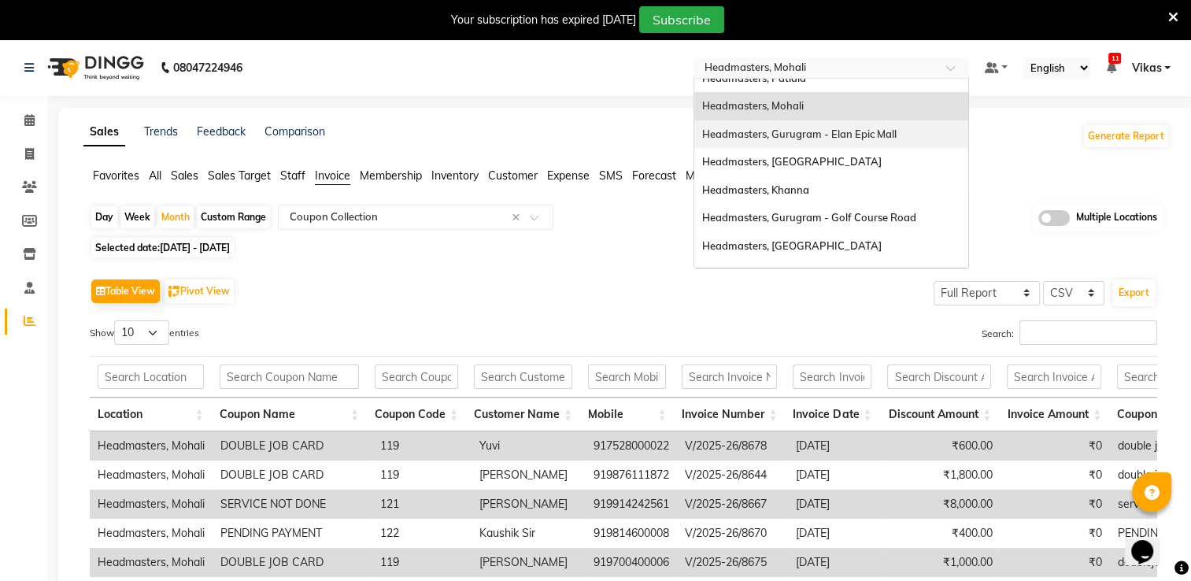
click at [871, 129] on span "Headmasters, Gurugram - Elan Epic Mall" at bounding box center [799, 134] width 194 height 13
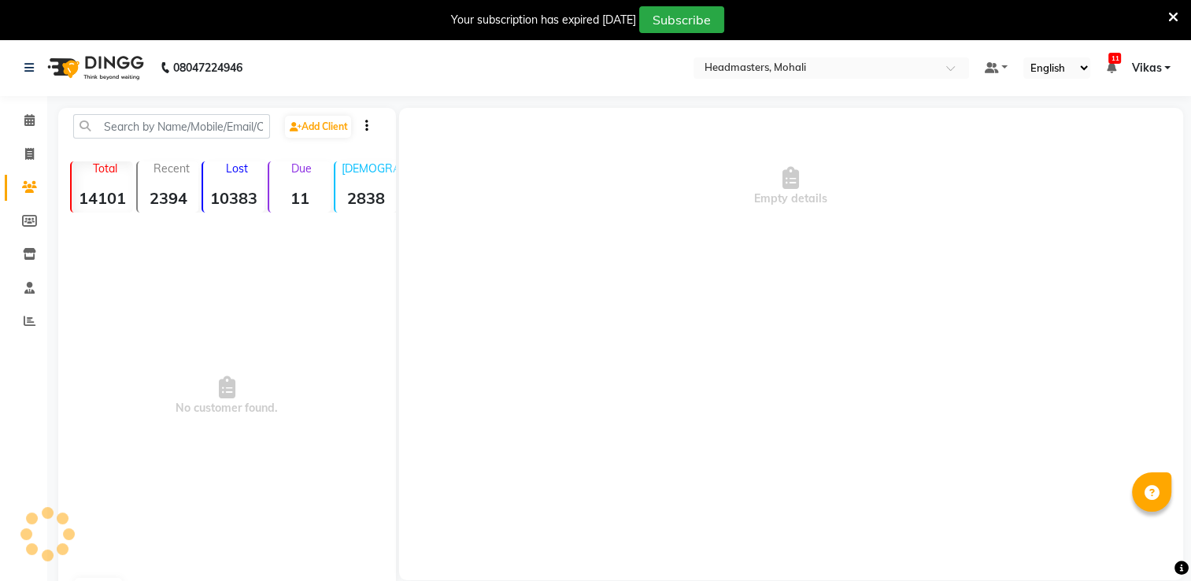
select select "en"
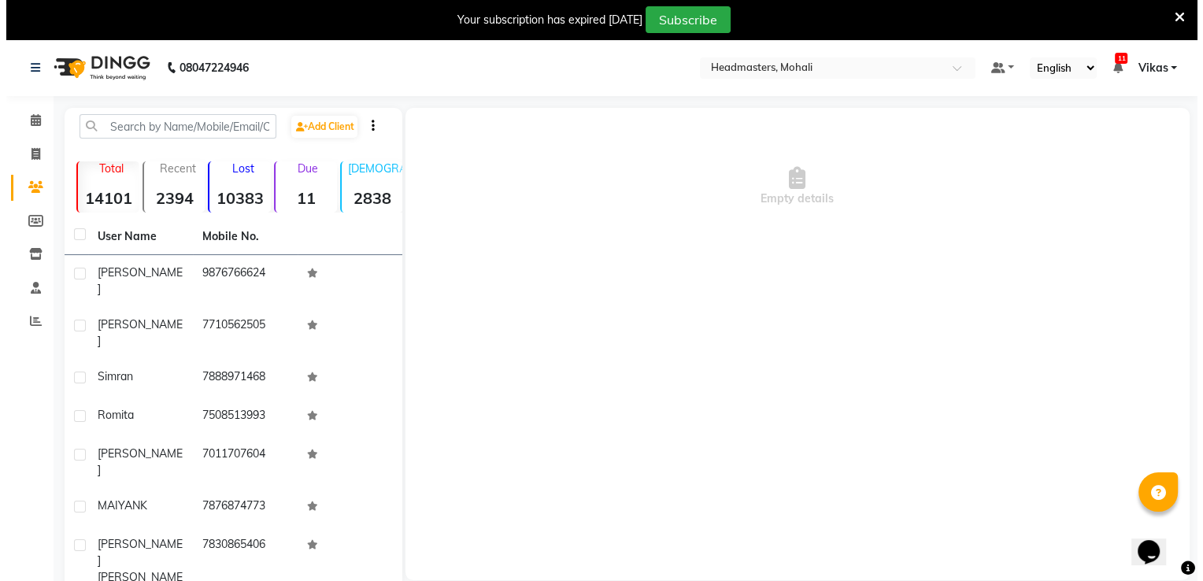
scroll to position [2, 0]
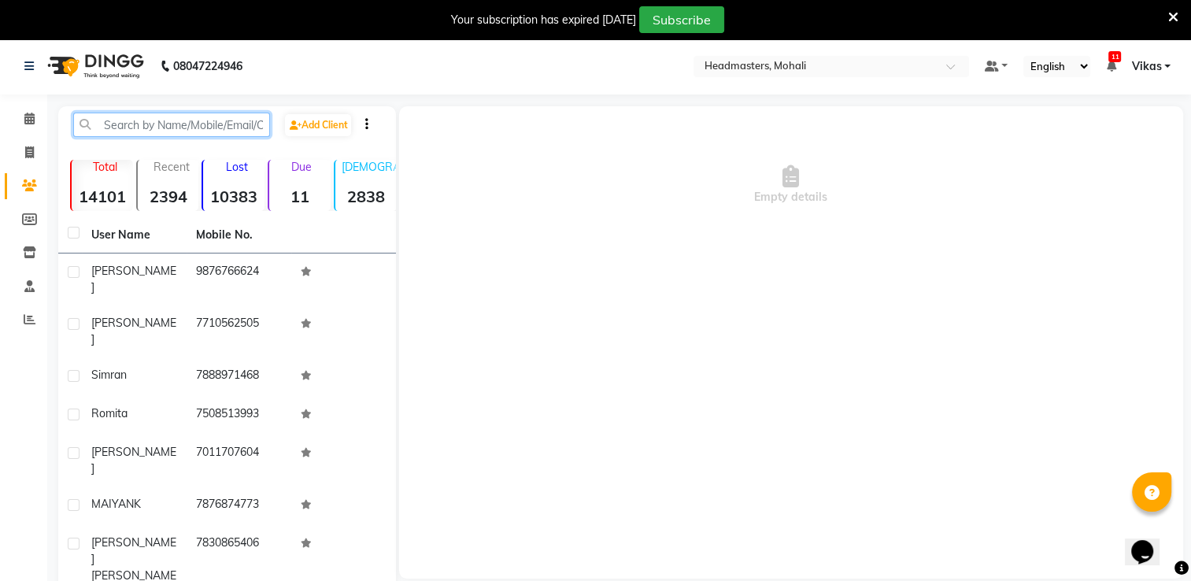
click at [205, 127] on input "text" at bounding box center [171, 125] width 197 height 24
paste input "917528000022"
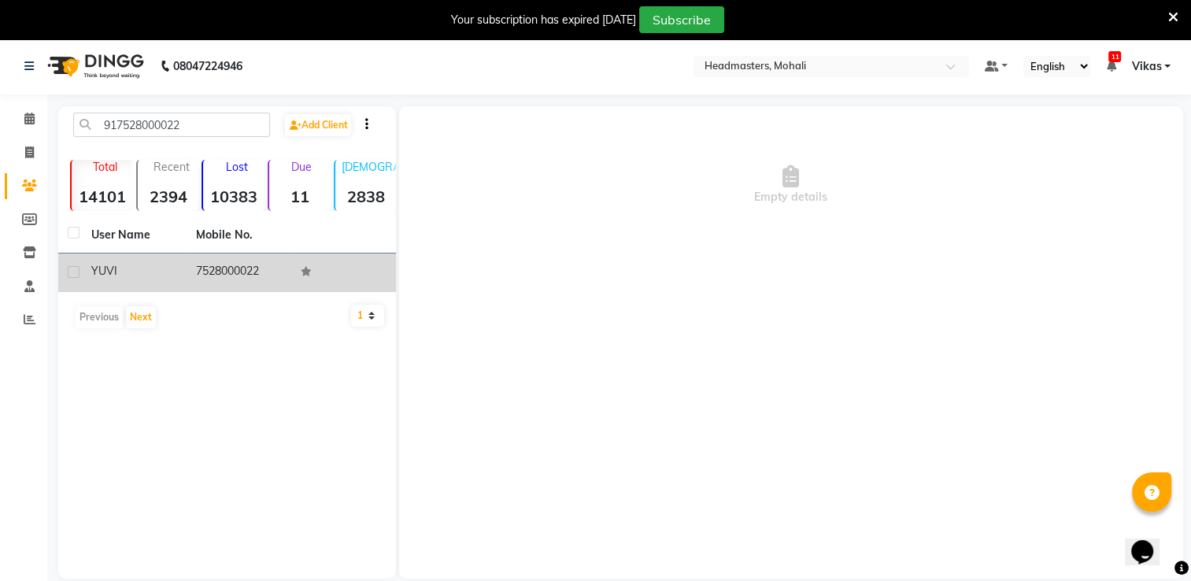
click at [229, 264] on td "7528000022" at bounding box center [239, 272] width 105 height 39
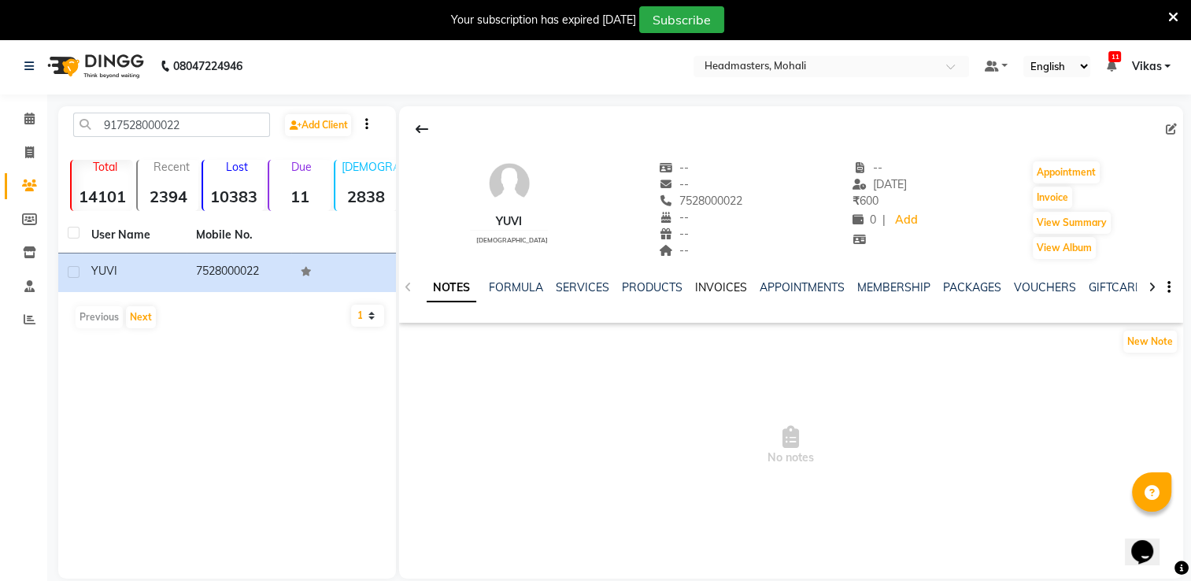
click at [715, 290] on link "INVOICES" at bounding box center [721, 287] width 52 height 14
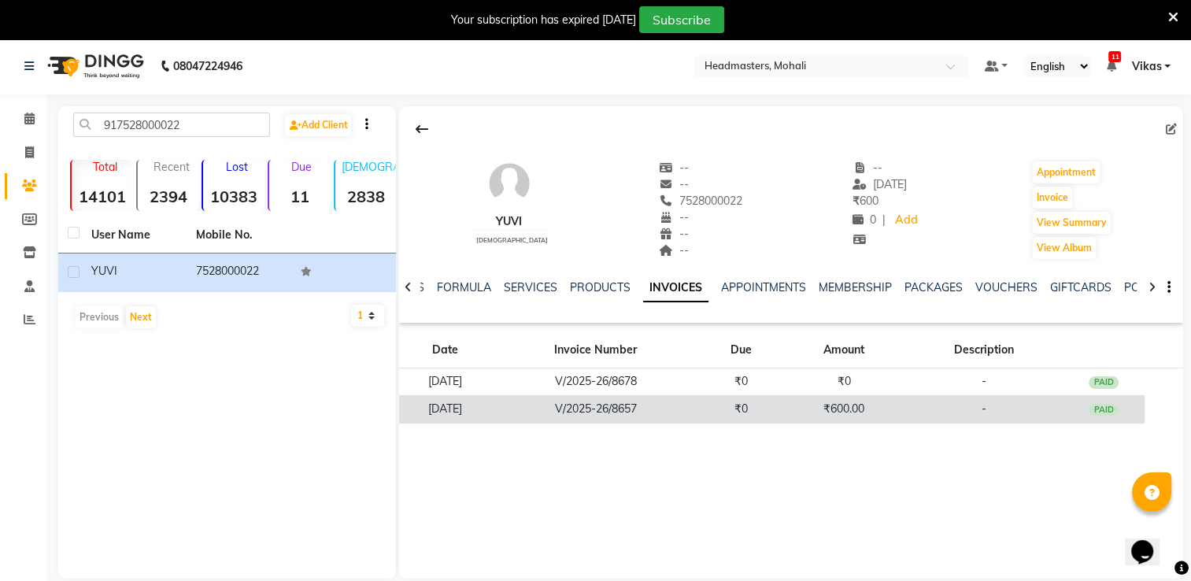
click at [700, 411] on td "V/2025-26/8657" at bounding box center [595, 409] width 209 height 28
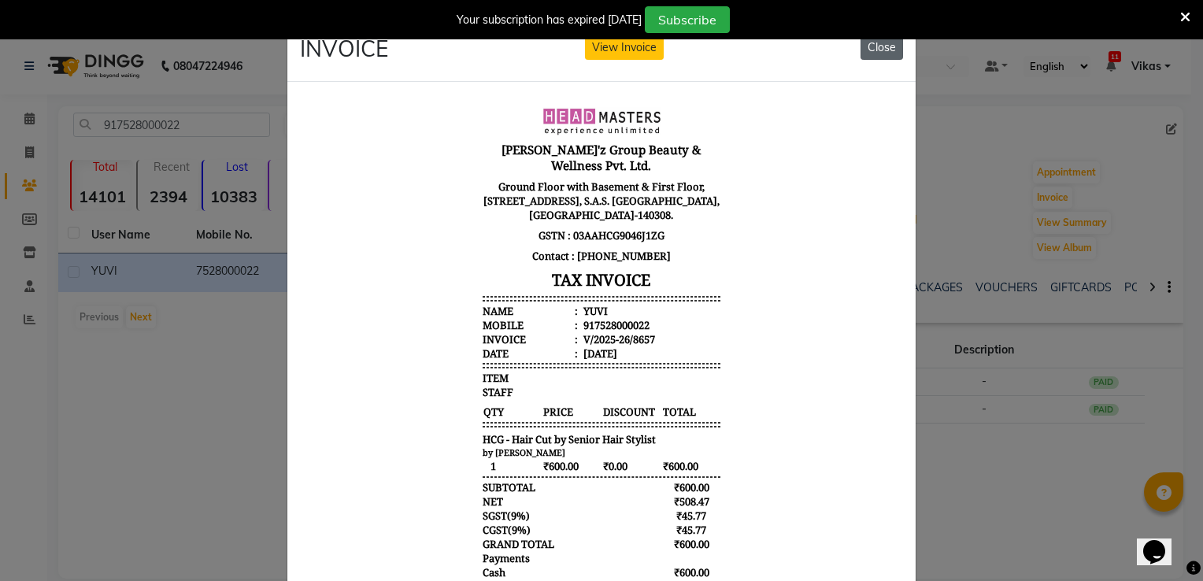
click at [878, 57] on button "Close" at bounding box center [881, 47] width 43 height 24
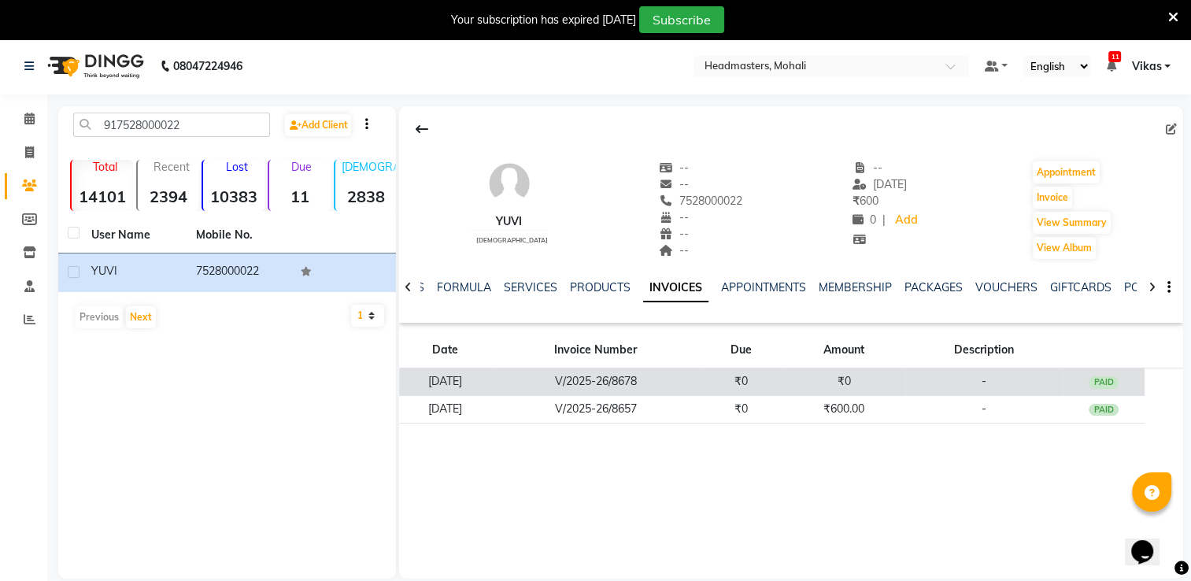
click at [653, 385] on td "V/2025-26/8678" at bounding box center [595, 382] width 209 height 28
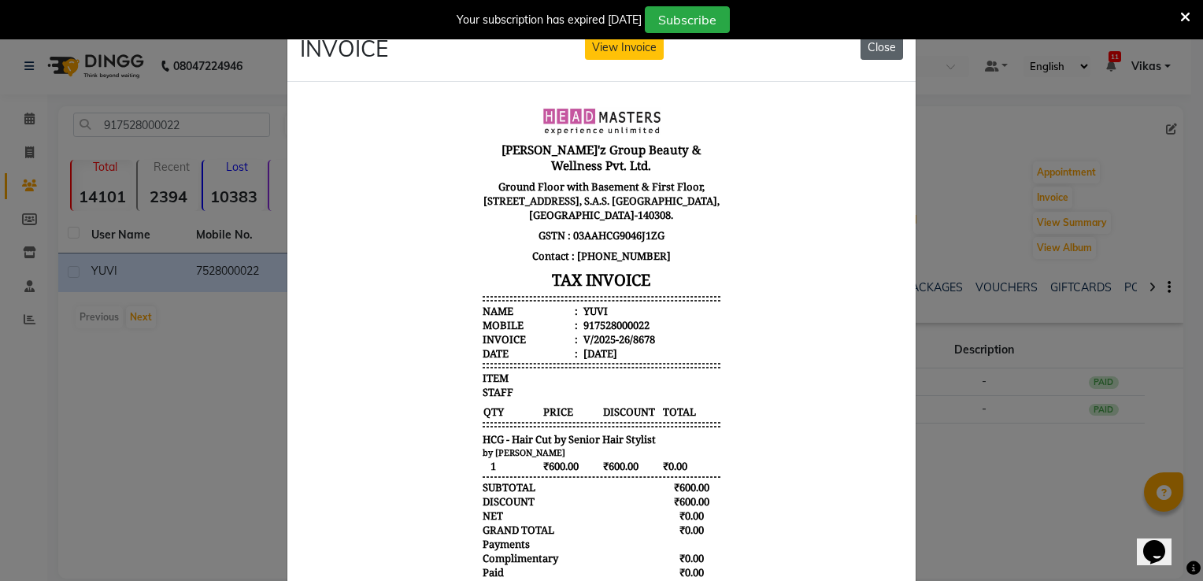
click at [882, 43] on button "Close" at bounding box center [881, 47] width 43 height 24
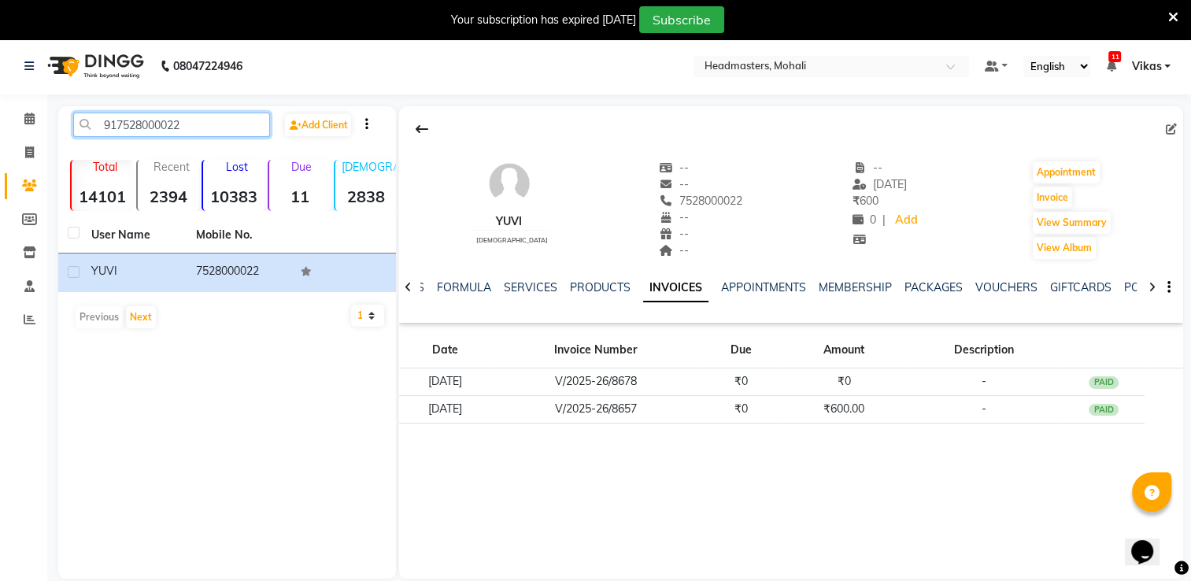
click at [181, 127] on input "917528000022" at bounding box center [171, 125] width 197 height 24
type input "9"
paste input "919914242561"
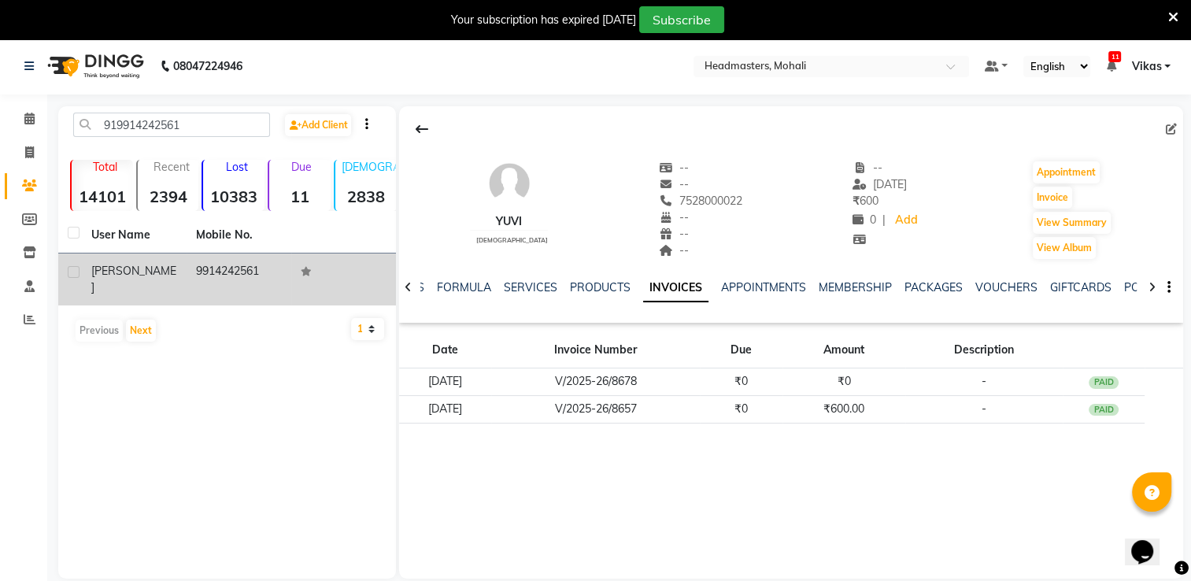
click at [170, 280] on td "jasleen" at bounding box center [134, 279] width 105 height 52
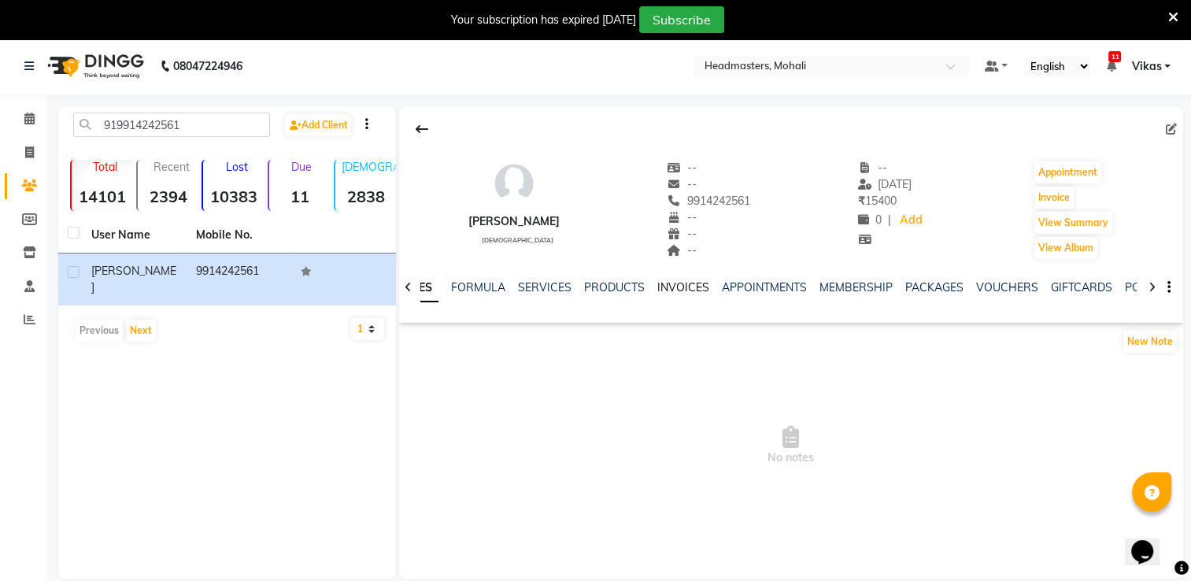
click at [670, 288] on link "INVOICES" at bounding box center [683, 287] width 52 height 14
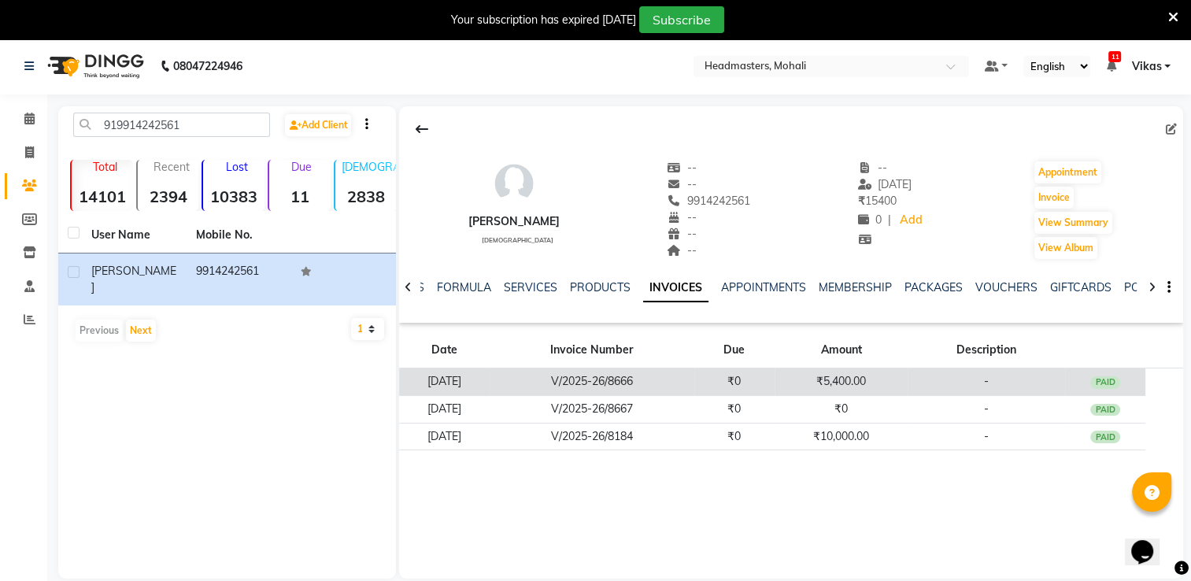
click at [661, 386] on td "V/2025-26/8666" at bounding box center [592, 382] width 205 height 28
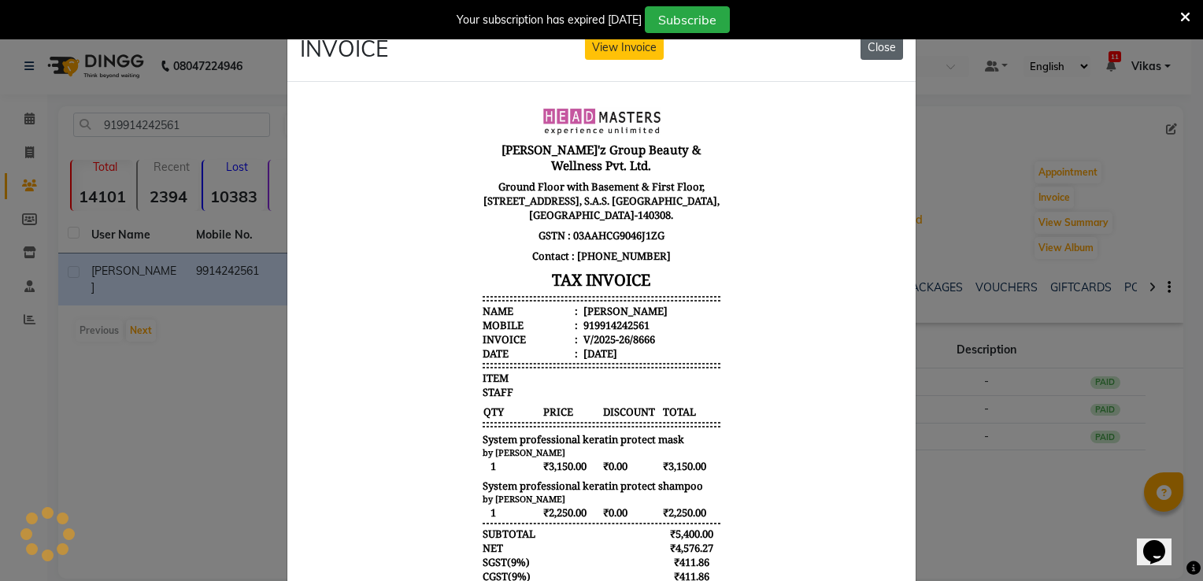
click at [878, 50] on button "Close" at bounding box center [881, 47] width 43 height 24
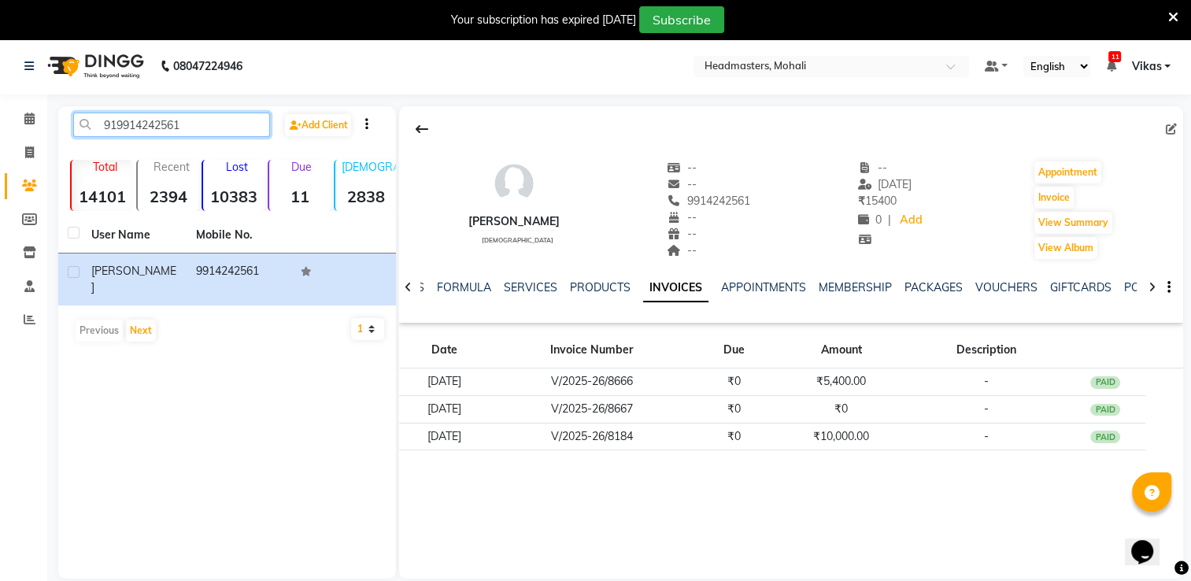
click at [195, 116] on input "919914242561" at bounding box center [171, 125] width 197 height 24
type input "9"
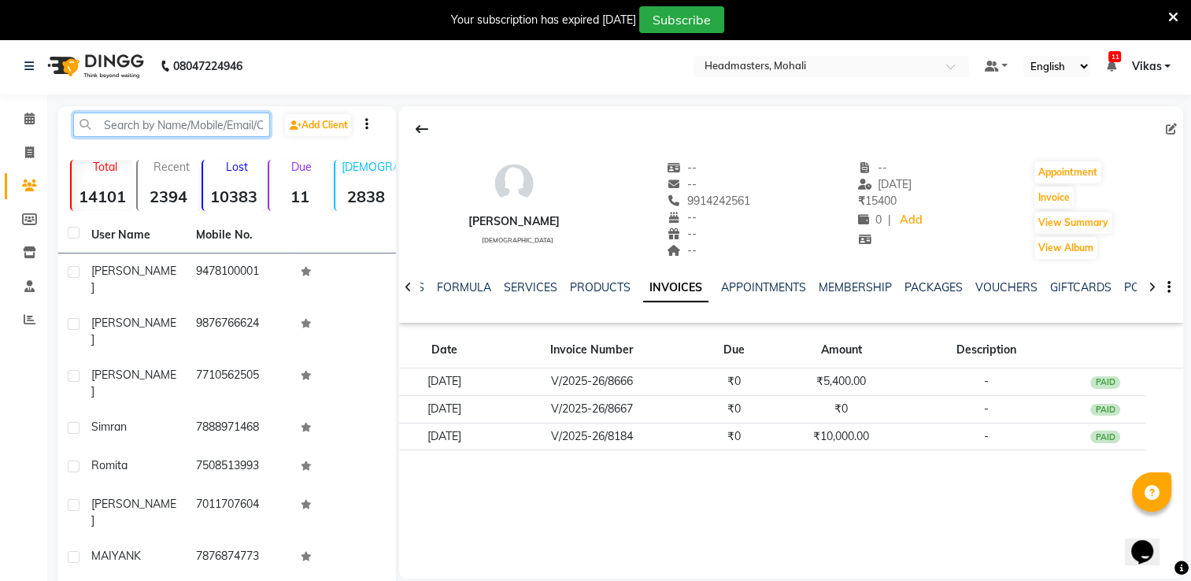
paste input "919814600008"
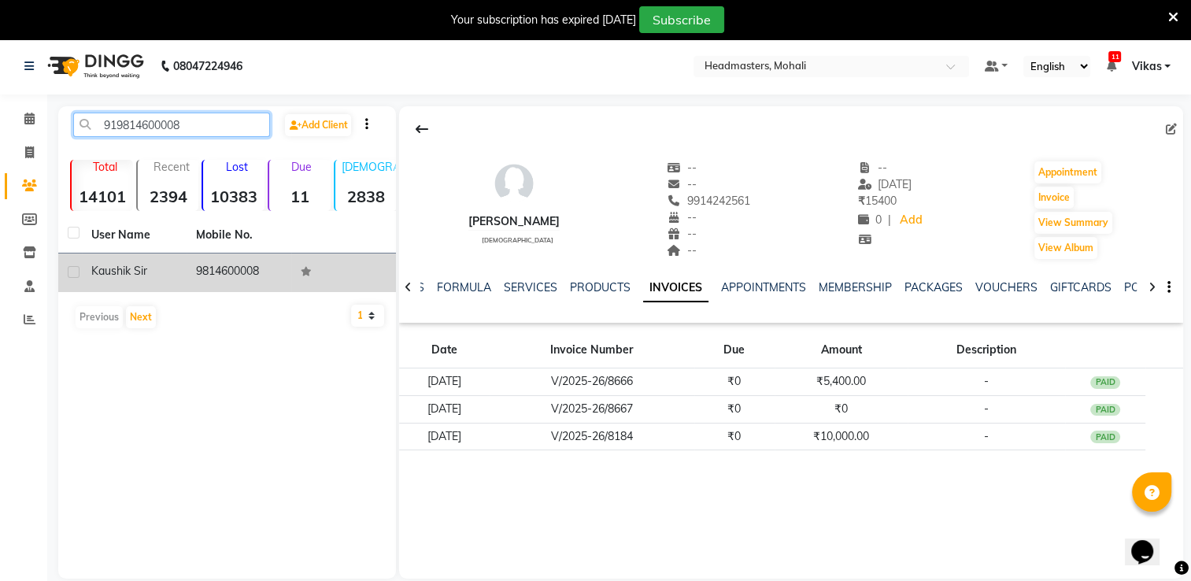
type input "919814600008"
click at [157, 264] on div "Kaushik Sir" at bounding box center [134, 271] width 86 height 17
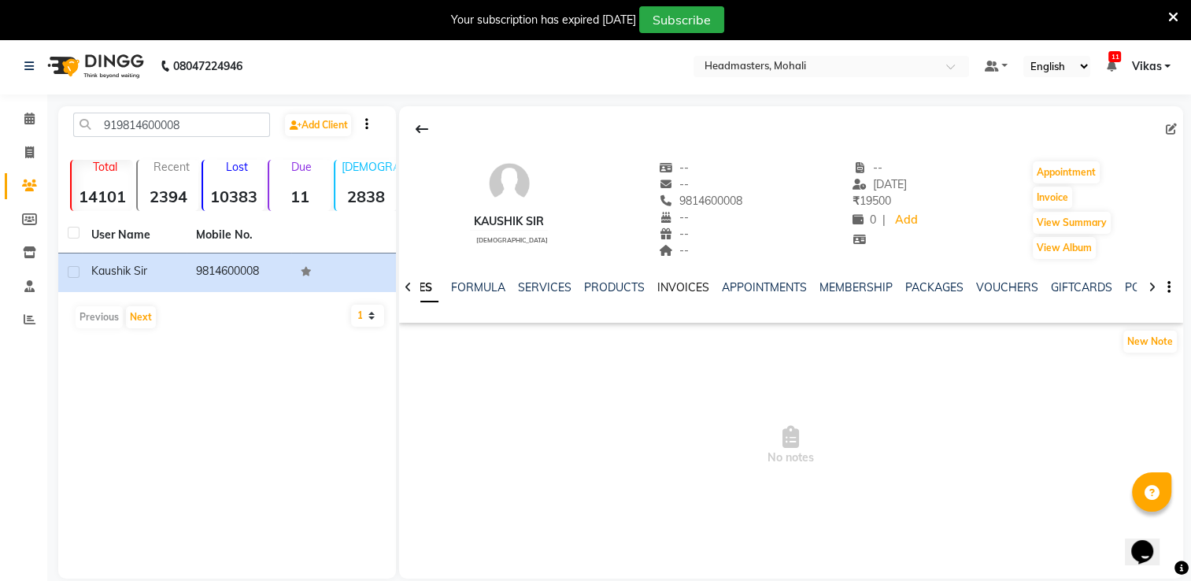
click at [682, 289] on link "INVOICES" at bounding box center [683, 287] width 52 height 14
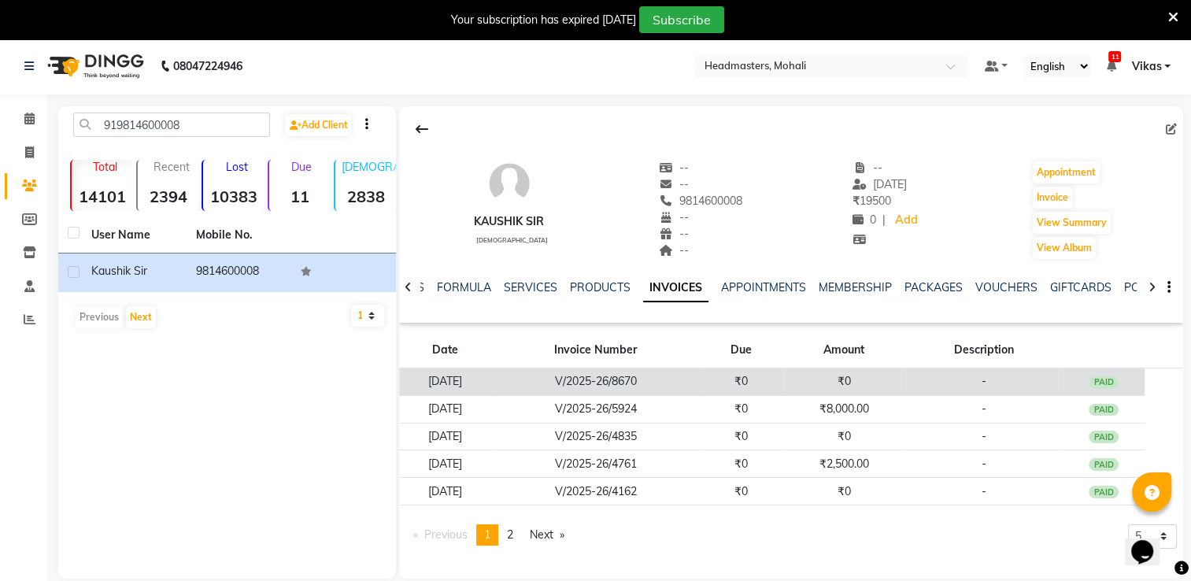
click at [727, 375] on td "₹0" at bounding box center [741, 382] width 83 height 28
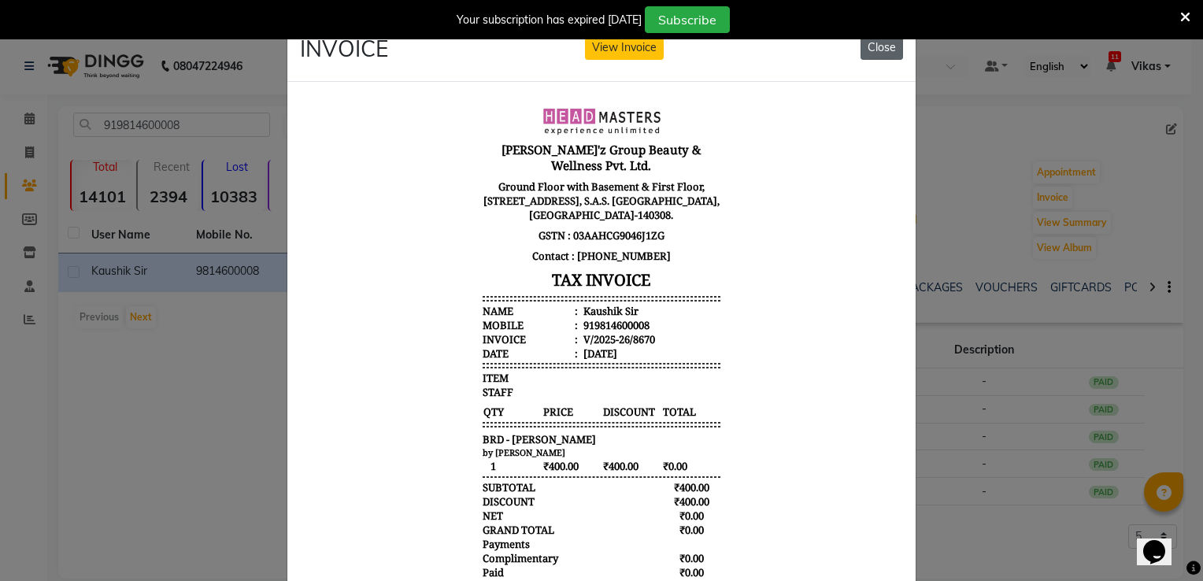
click at [878, 53] on button "Close" at bounding box center [881, 47] width 43 height 24
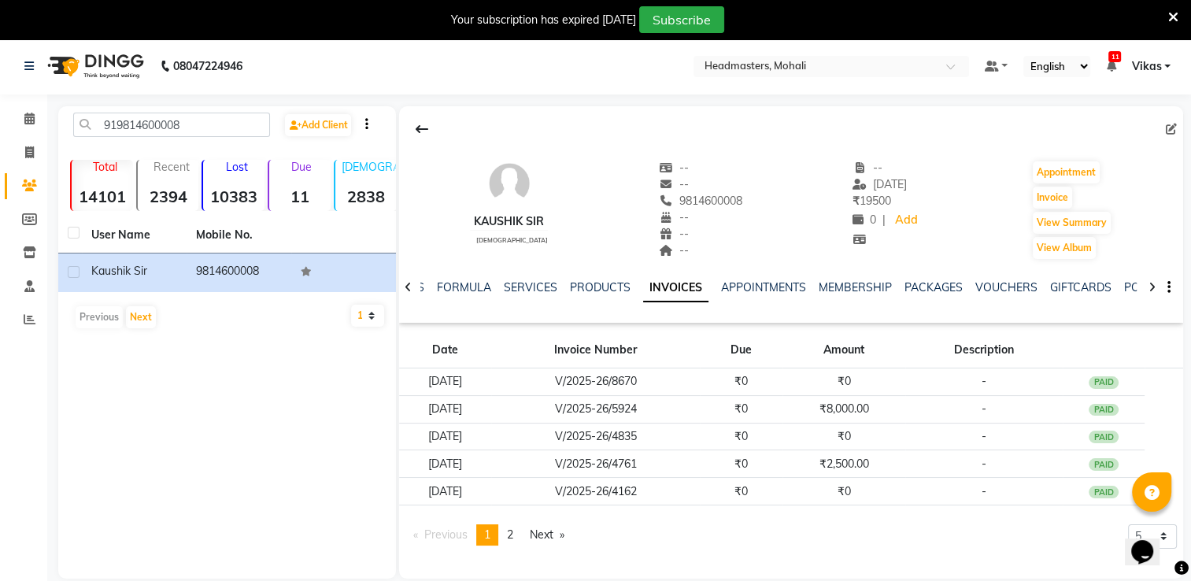
click at [878, 53] on nav "08047224946 Select Location × Headmasters, Mohali Default Panel My Panel Englis…" at bounding box center [595, 66] width 1191 height 57
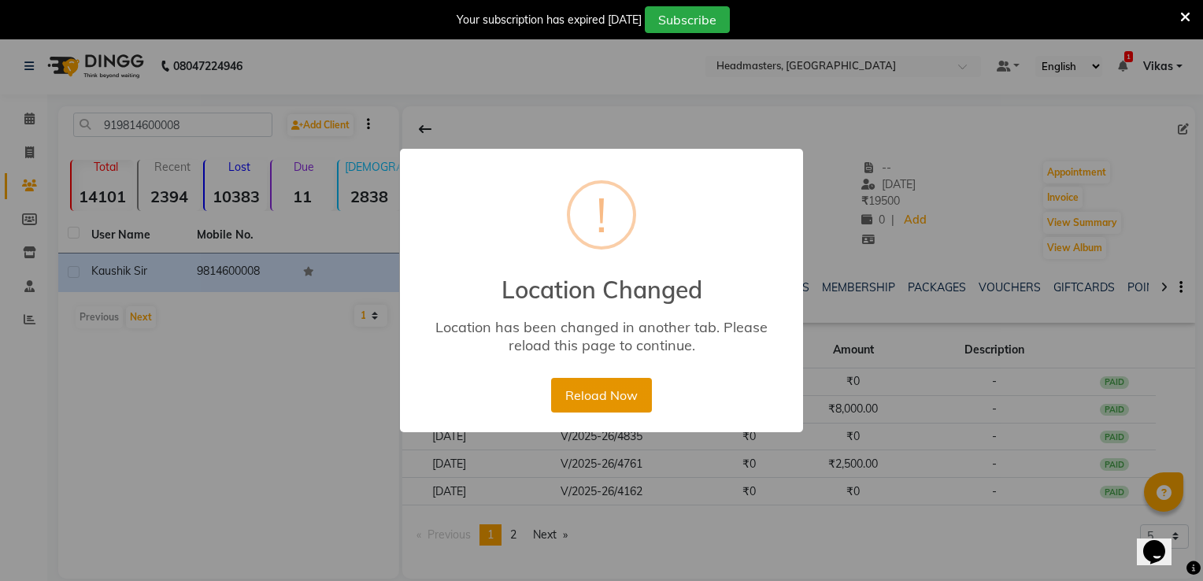
click at [617, 388] on button "Reload Now" at bounding box center [601, 395] width 100 height 35
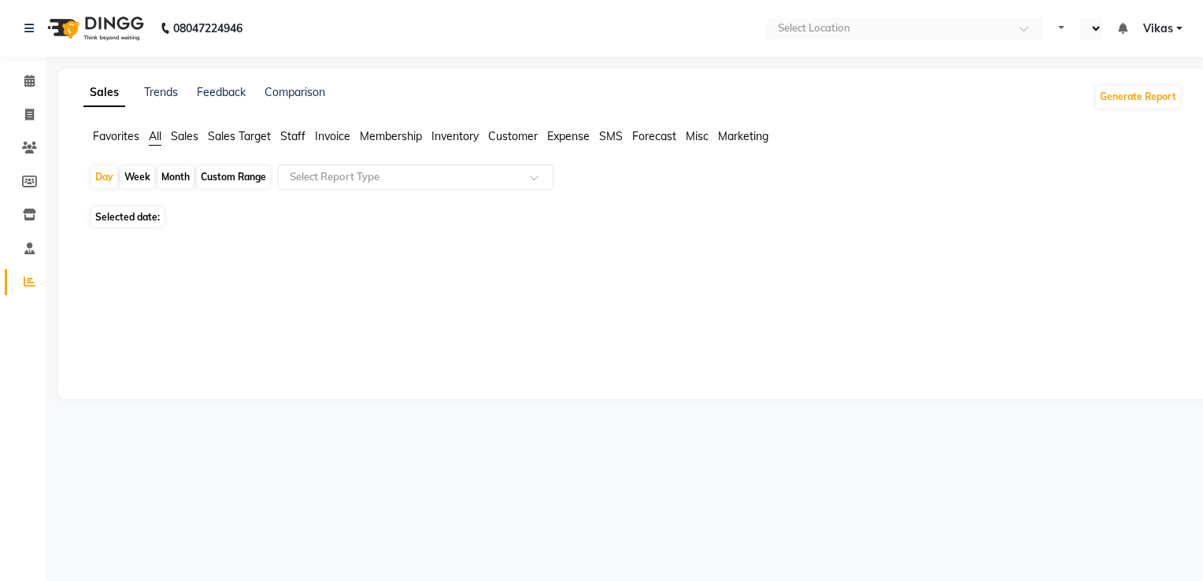
select select "en"
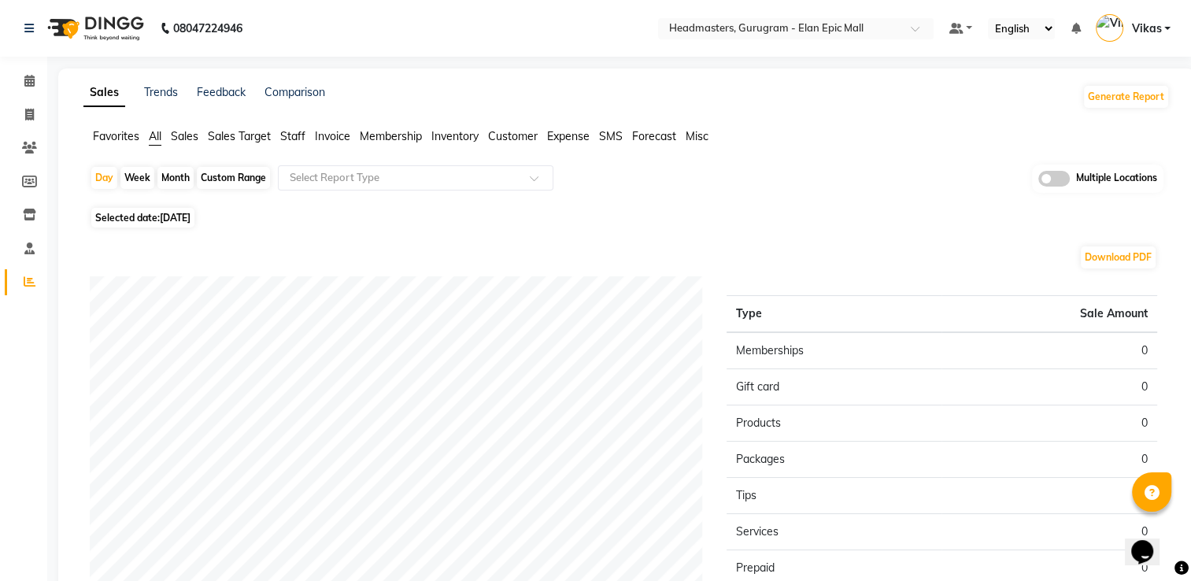
click at [326, 137] on span "Invoice" at bounding box center [332, 136] width 35 height 14
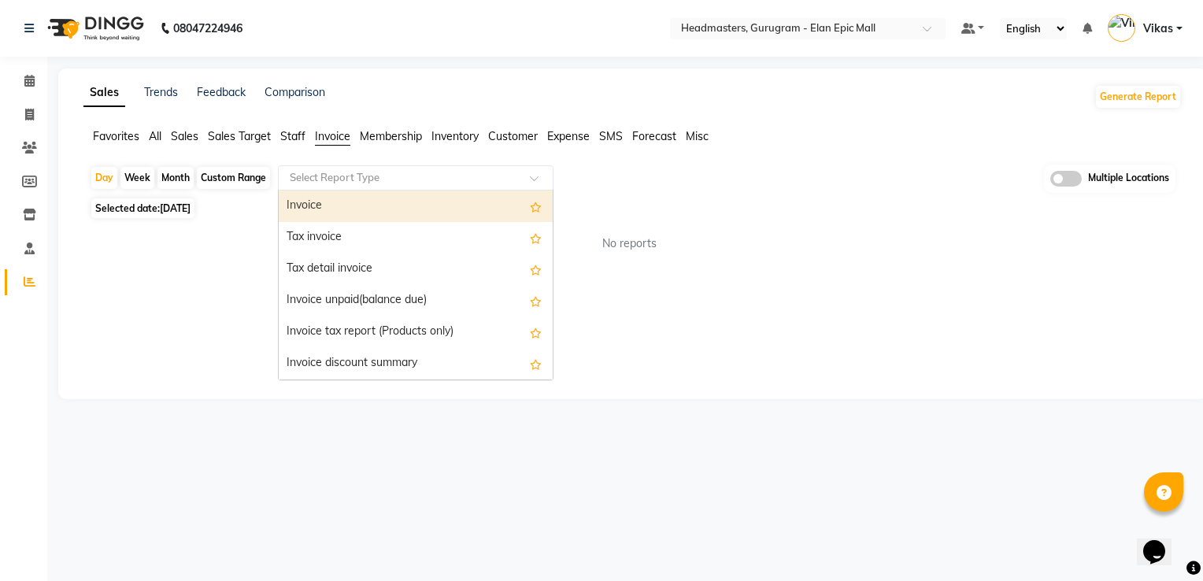
click at [431, 178] on input "text" at bounding box center [400, 178] width 227 height 16
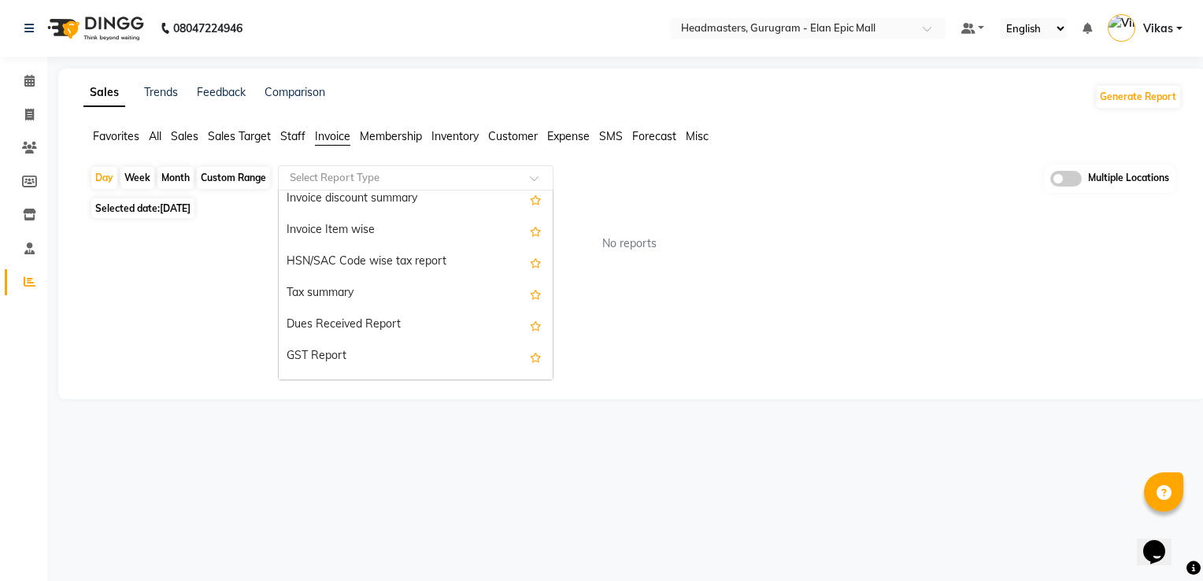
scroll to position [283, 0]
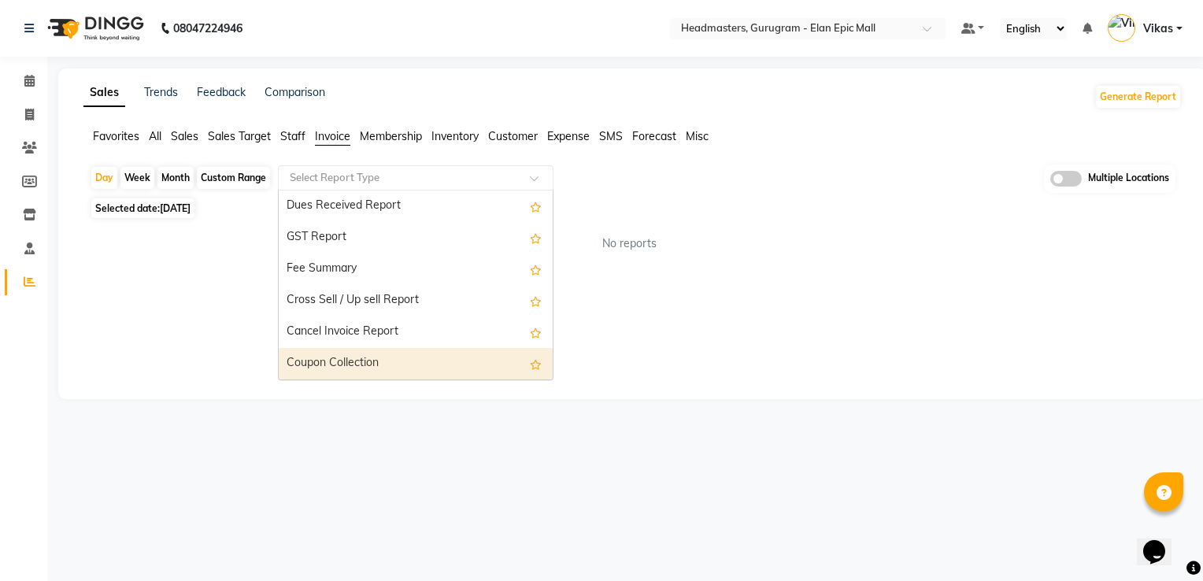
click at [447, 357] on div "Coupon Collection" at bounding box center [416, 363] width 274 height 31
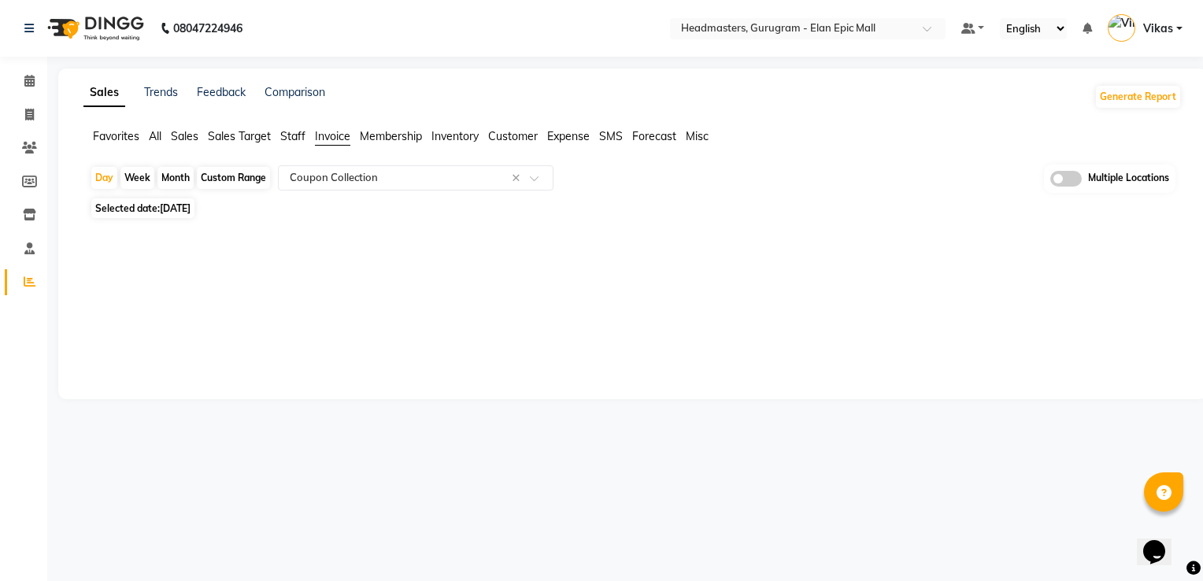
click at [187, 178] on div "Month" at bounding box center [175, 178] width 36 height 22
select select "9"
select select "2025"
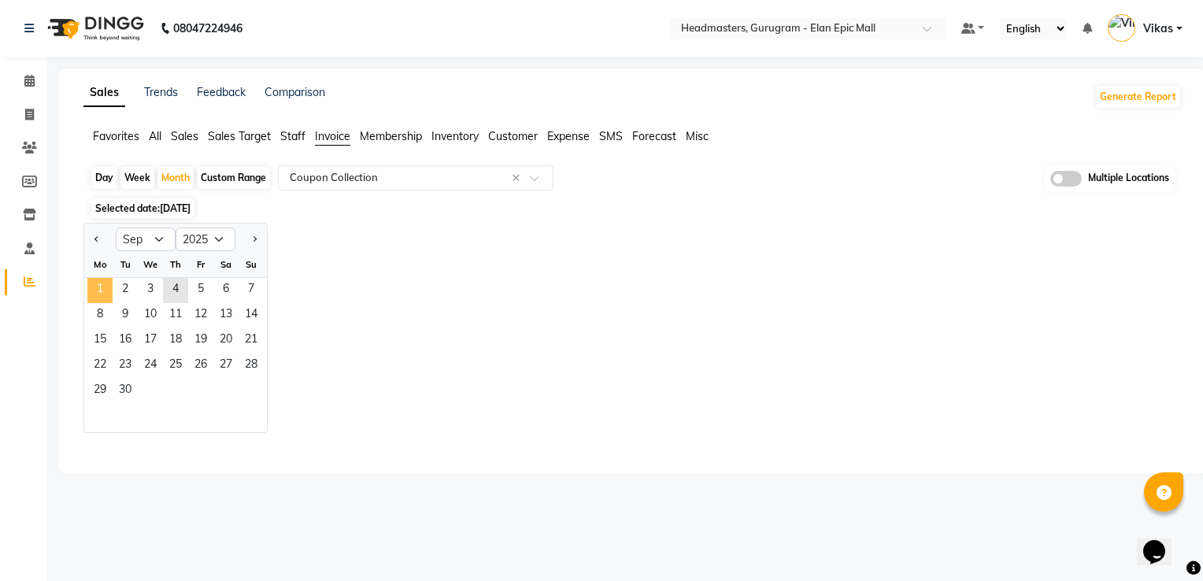
click at [107, 288] on span "1" at bounding box center [99, 290] width 25 height 25
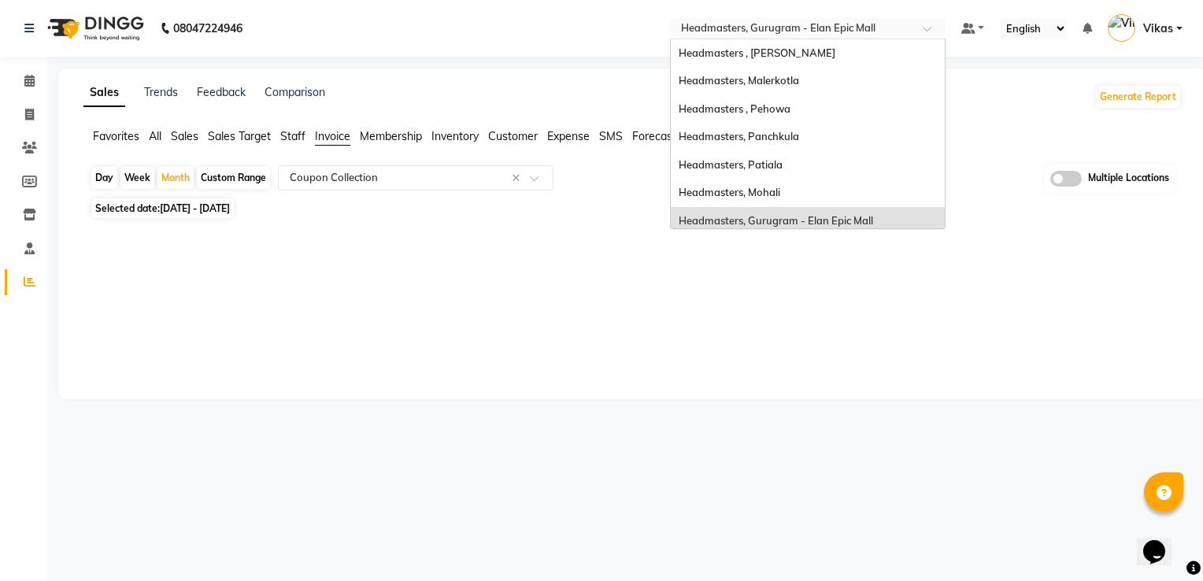
scroll to position [167, 0]
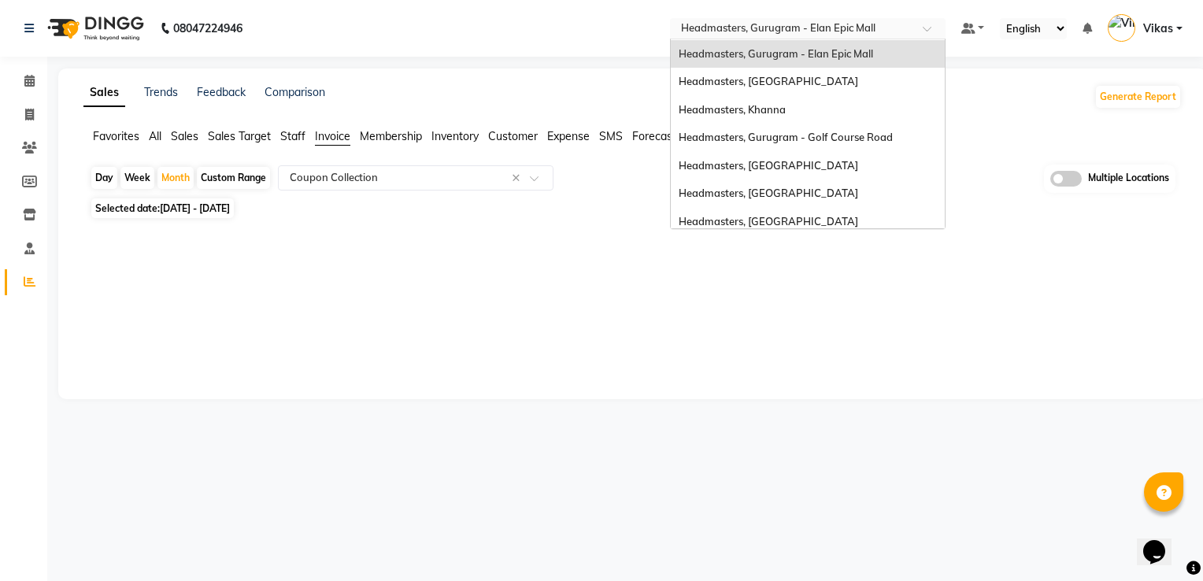
click at [808, 32] on input "text" at bounding box center [792, 30] width 228 height 16
click at [791, 88] on div "Headmasters, [GEOGRAPHIC_DATA]" at bounding box center [808, 82] width 274 height 28
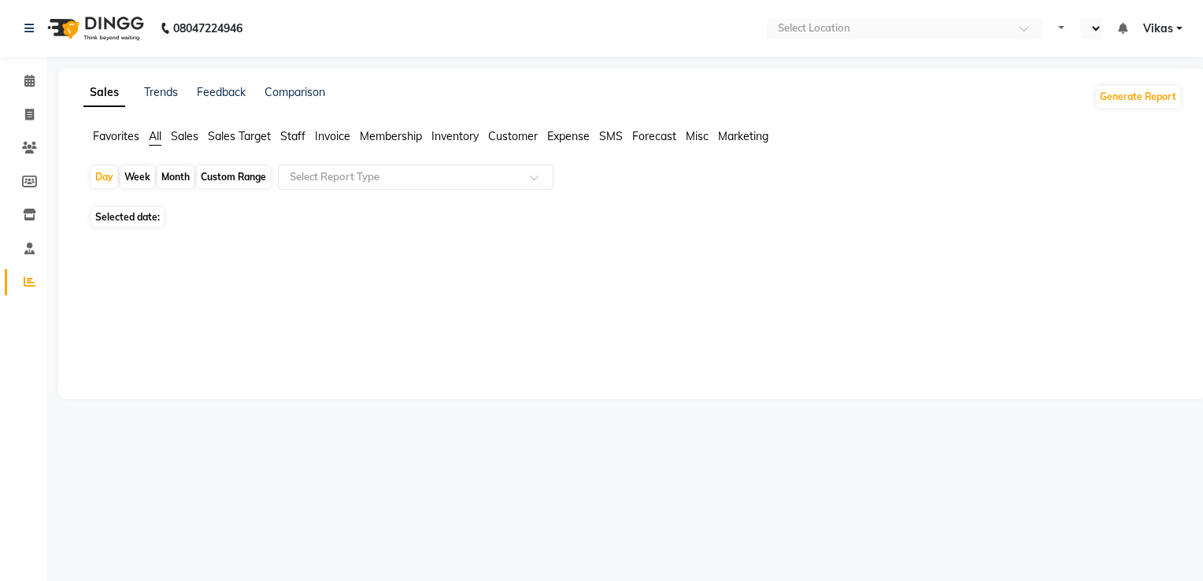
select select "en"
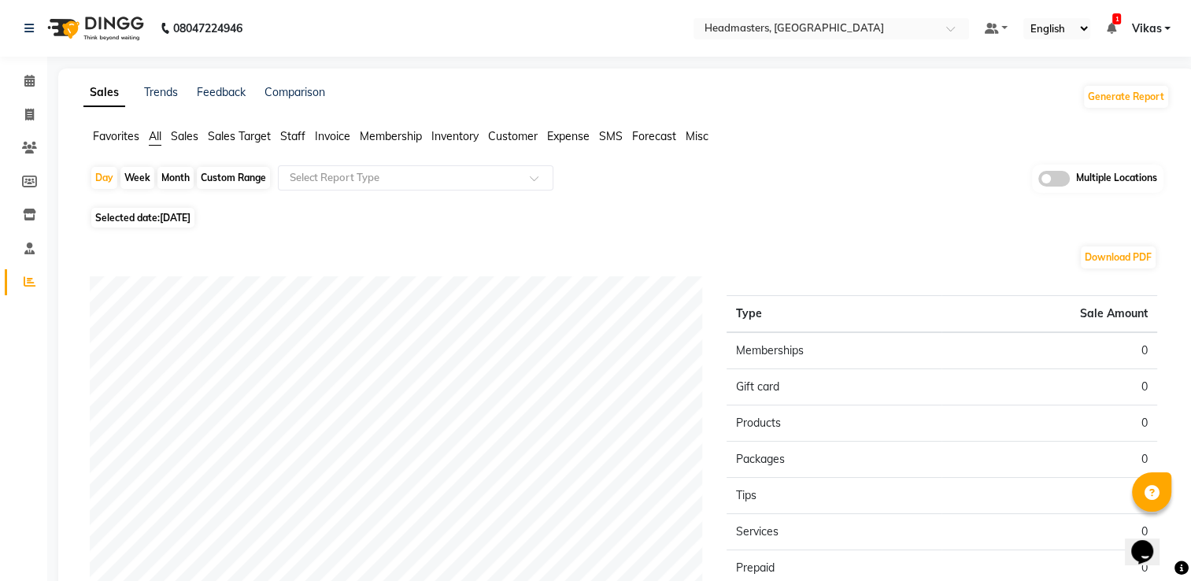
click at [341, 137] on span "Invoice" at bounding box center [332, 136] width 35 height 14
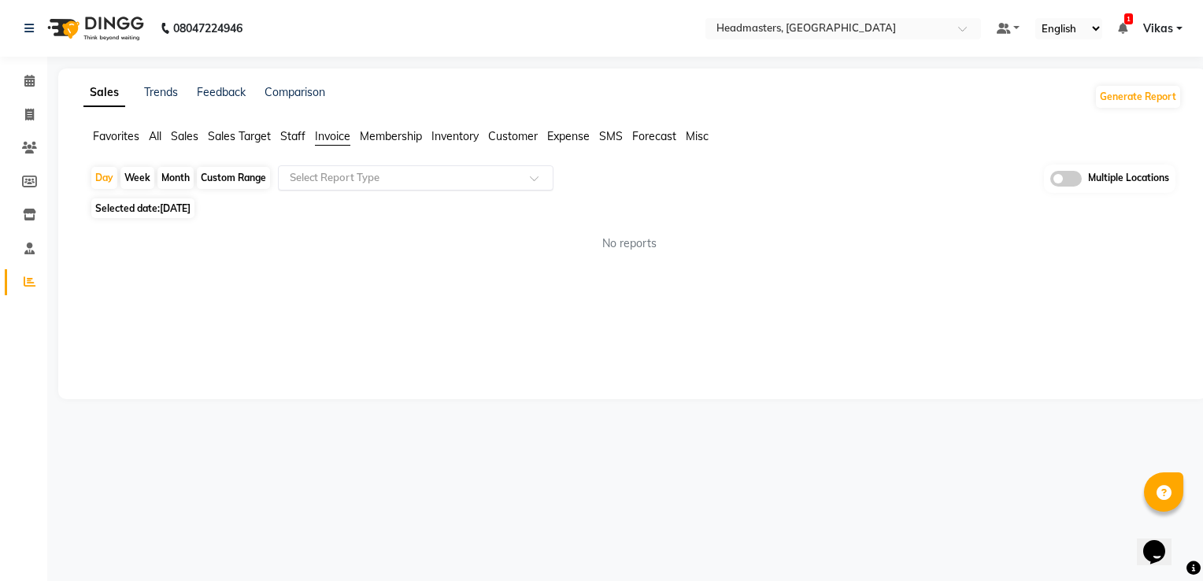
click at [368, 175] on input "text" at bounding box center [400, 178] width 227 height 16
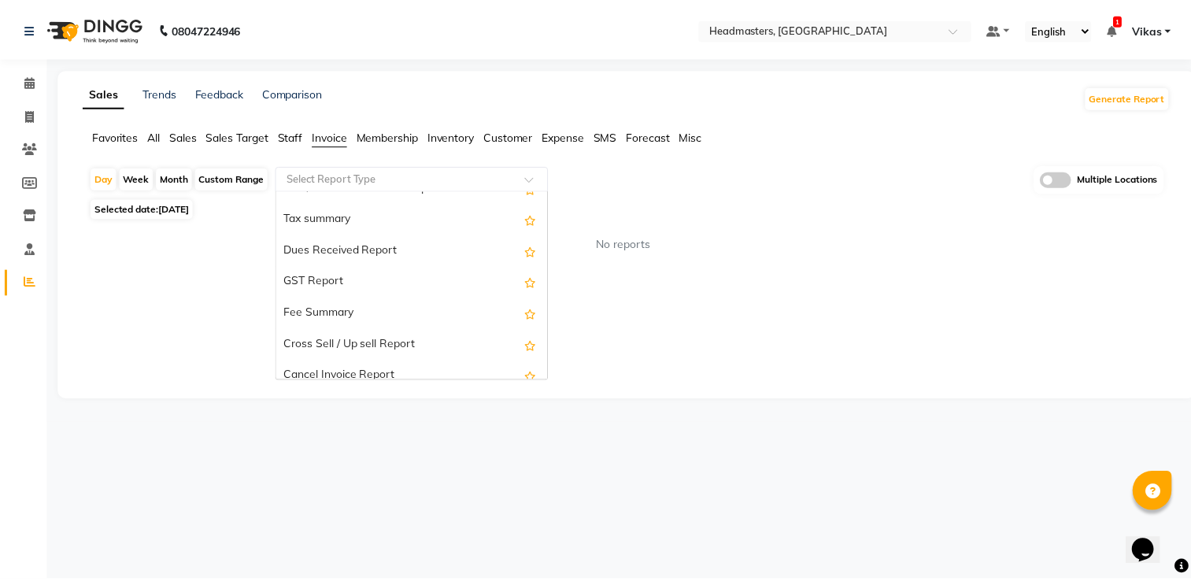
scroll to position [283, 0]
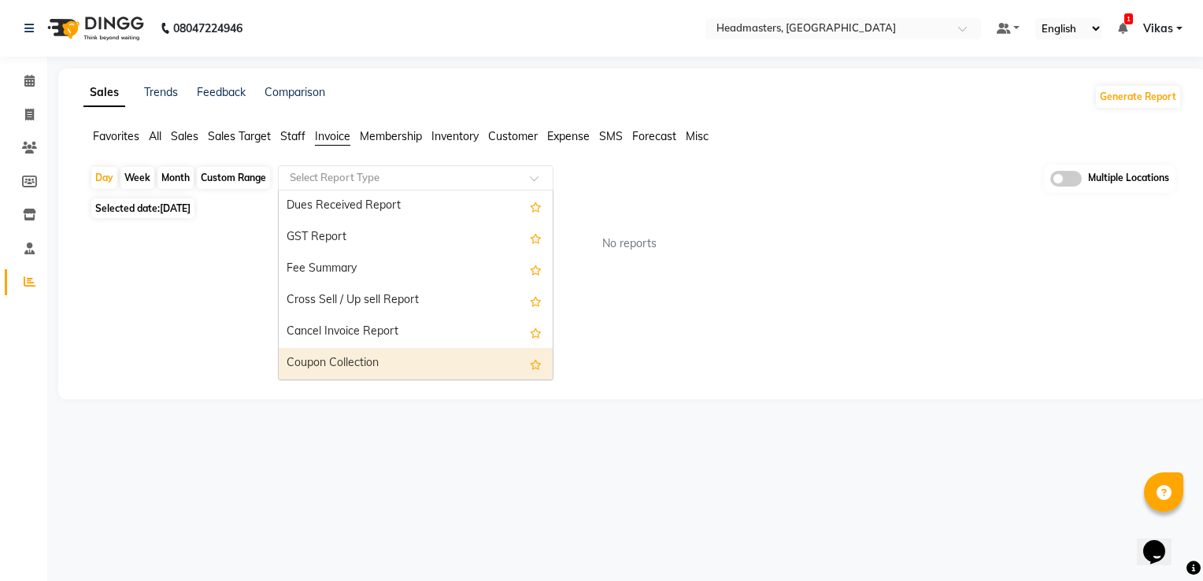
click at [482, 355] on div "Coupon Collection" at bounding box center [416, 363] width 274 height 31
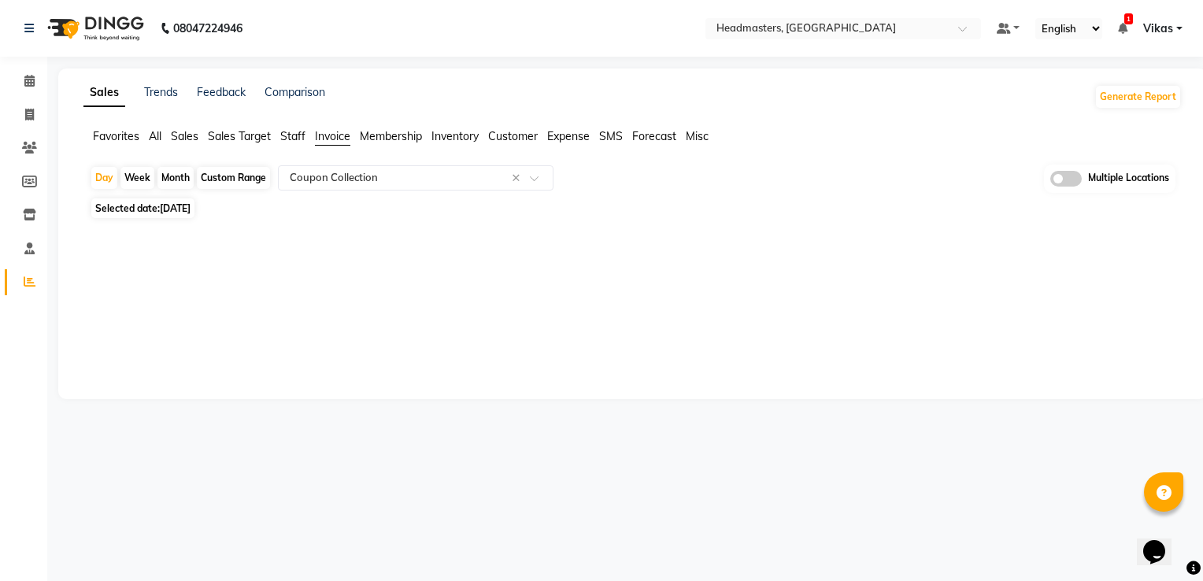
click at [163, 183] on div "Month" at bounding box center [175, 178] width 36 height 22
select select "9"
select select "2025"
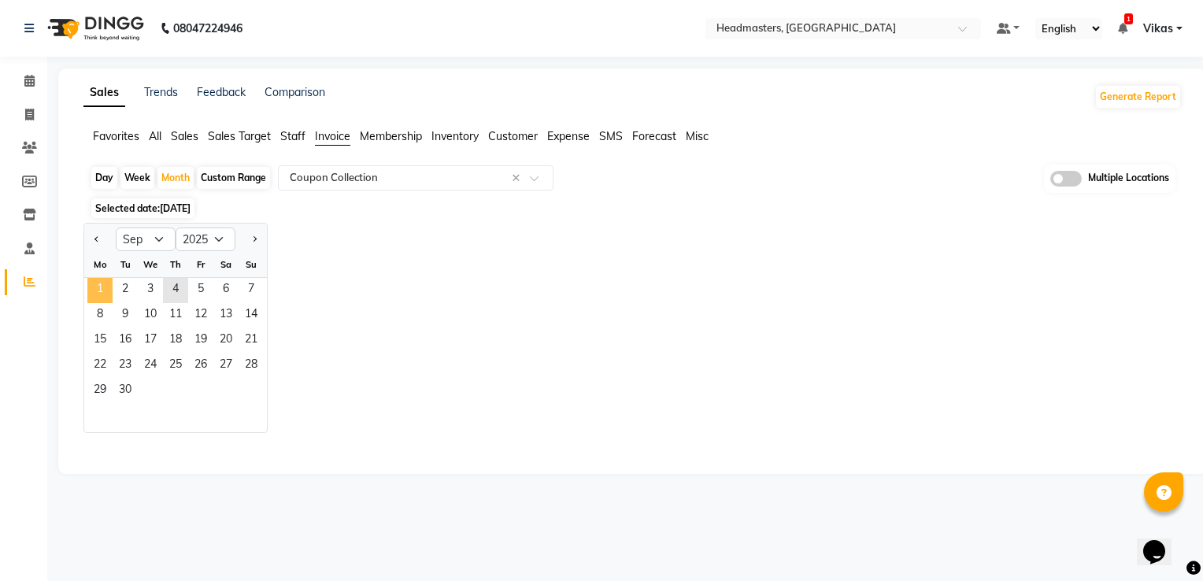
click at [98, 283] on span "1" at bounding box center [99, 290] width 25 height 25
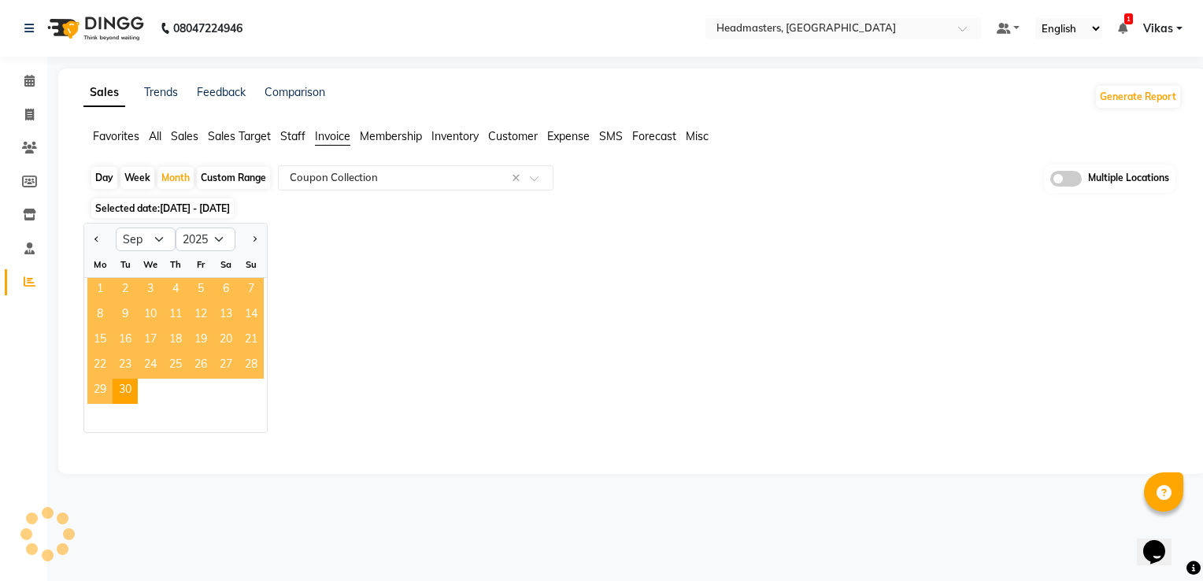
select select "full_report"
select select "csv"
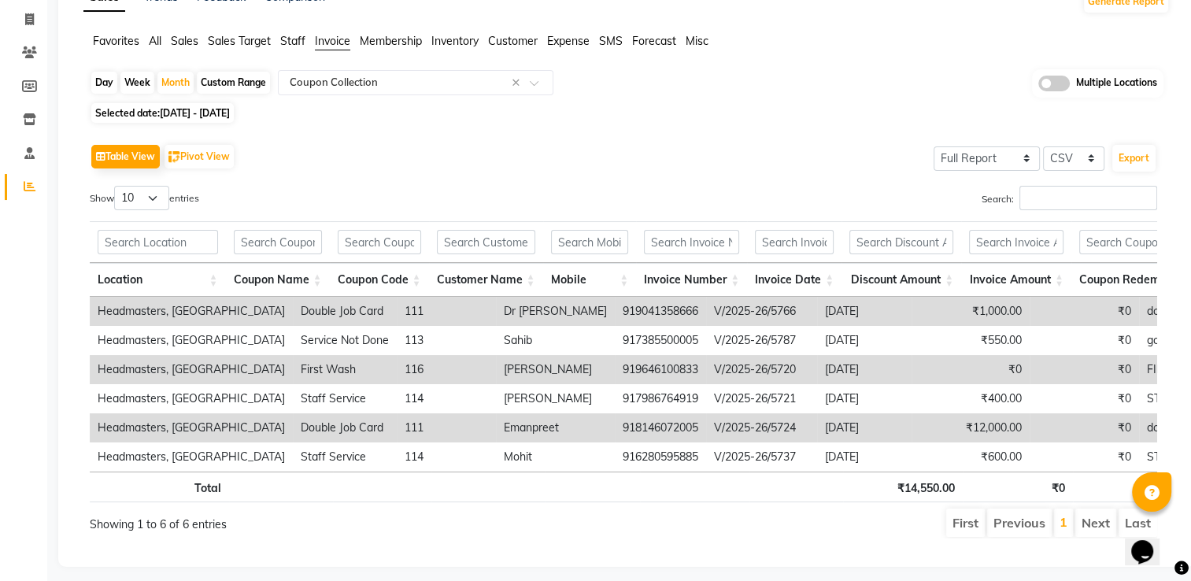
scroll to position [126, 0]
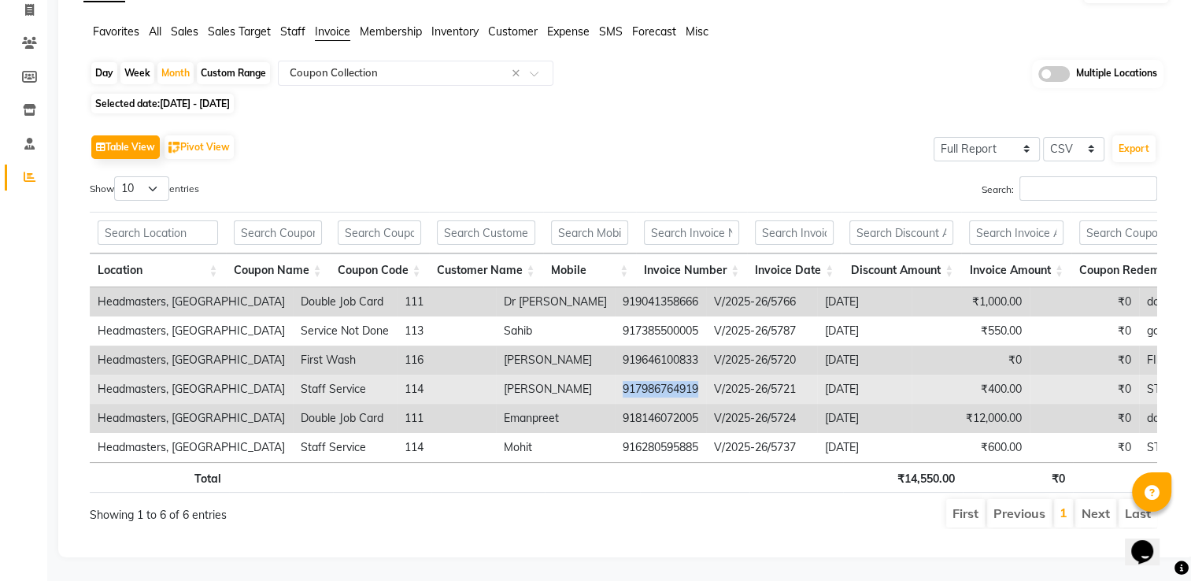
drag, startPoint x: 631, startPoint y: 365, endPoint x: 554, endPoint y: 356, distance: 76.9
click at [615, 375] on td "917986764919" at bounding box center [660, 389] width 91 height 29
copy td "917986764919"
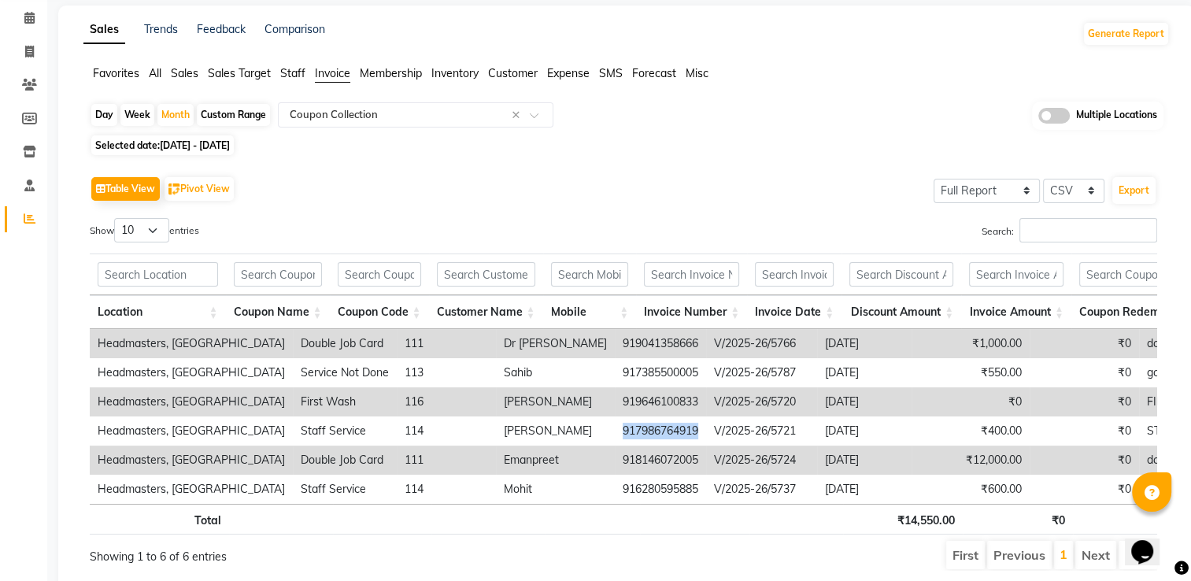
scroll to position [94, 0]
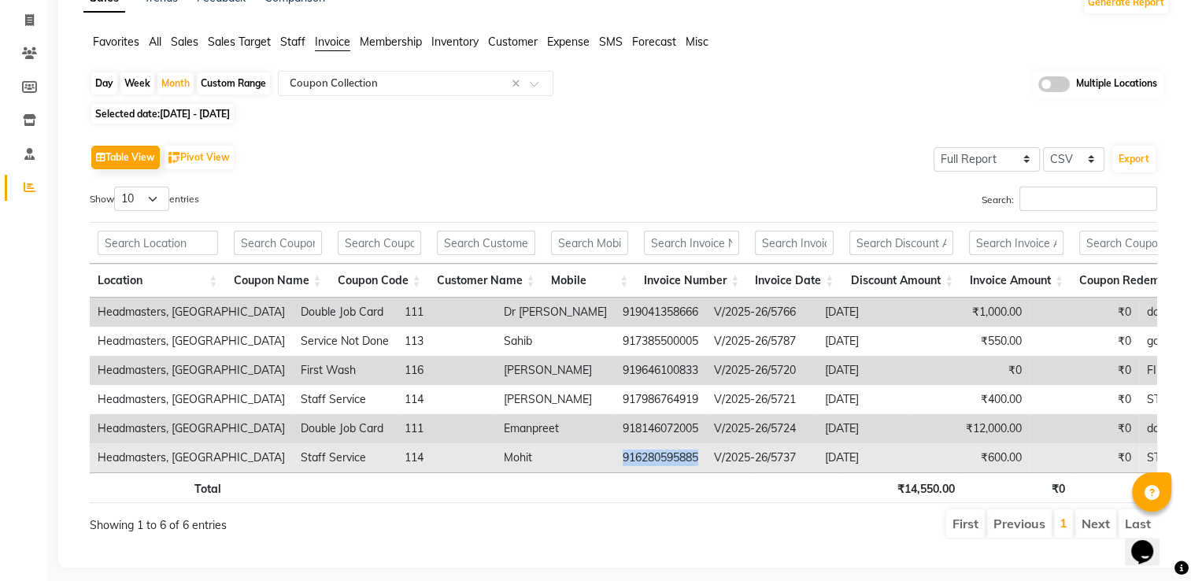
drag, startPoint x: 630, startPoint y: 457, endPoint x: 549, endPoint y: 449, distance: 81.5
click at [615, 449] on td "916280595885" at bounding box center [660, 457] width 91 height 29
copy td "916280595885"
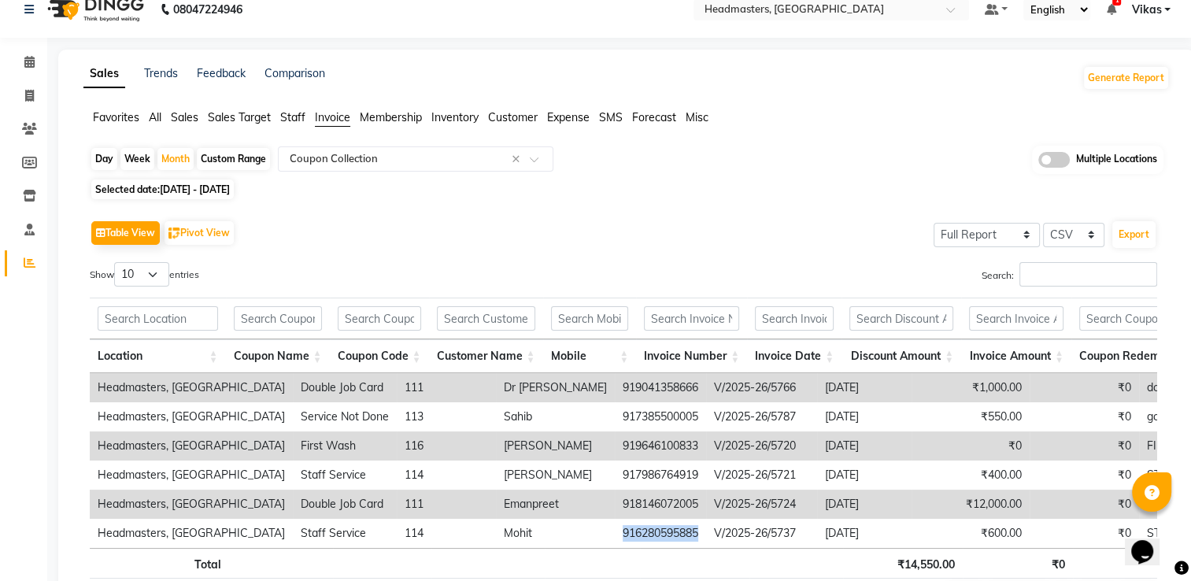
scroll to position [0, 0]
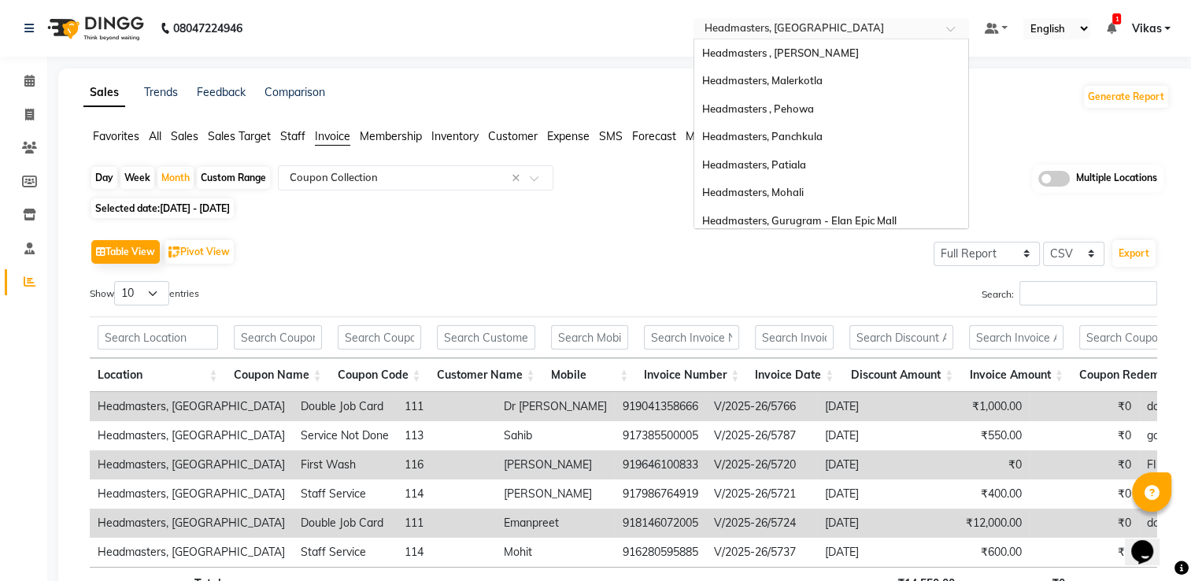
click at [869, 20] on div "Select Location × Headmasters, [GEOGRAPHIC_DATA]" at bounding box center [819, 28] width 245 height 16
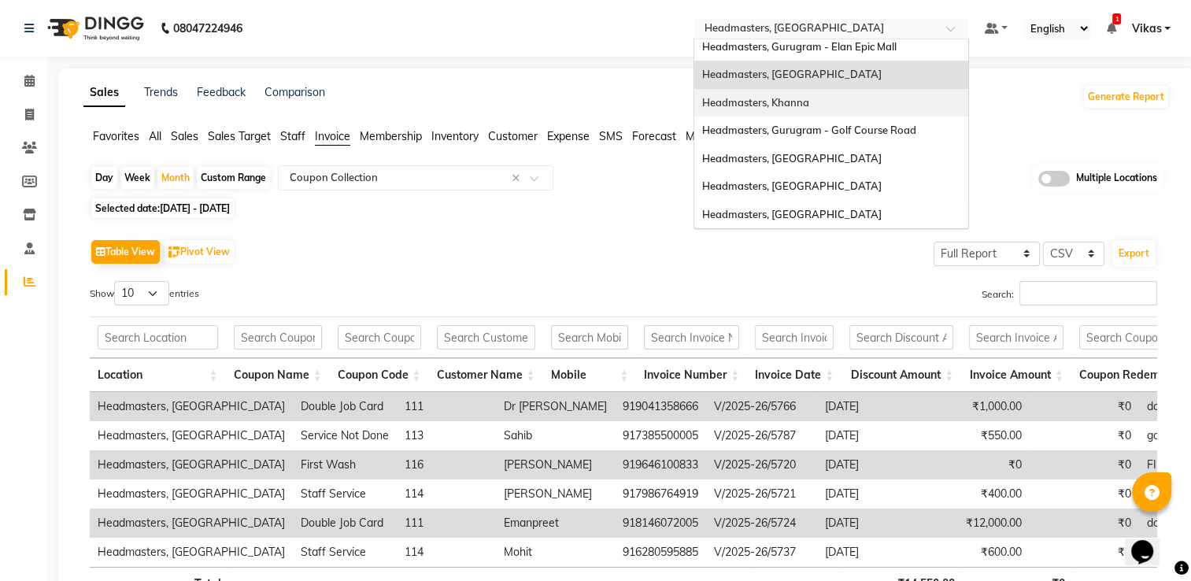
click at [841, 95] on div "Headmasters, Khanna" at bounding box center [831, 103] width 274 height 28
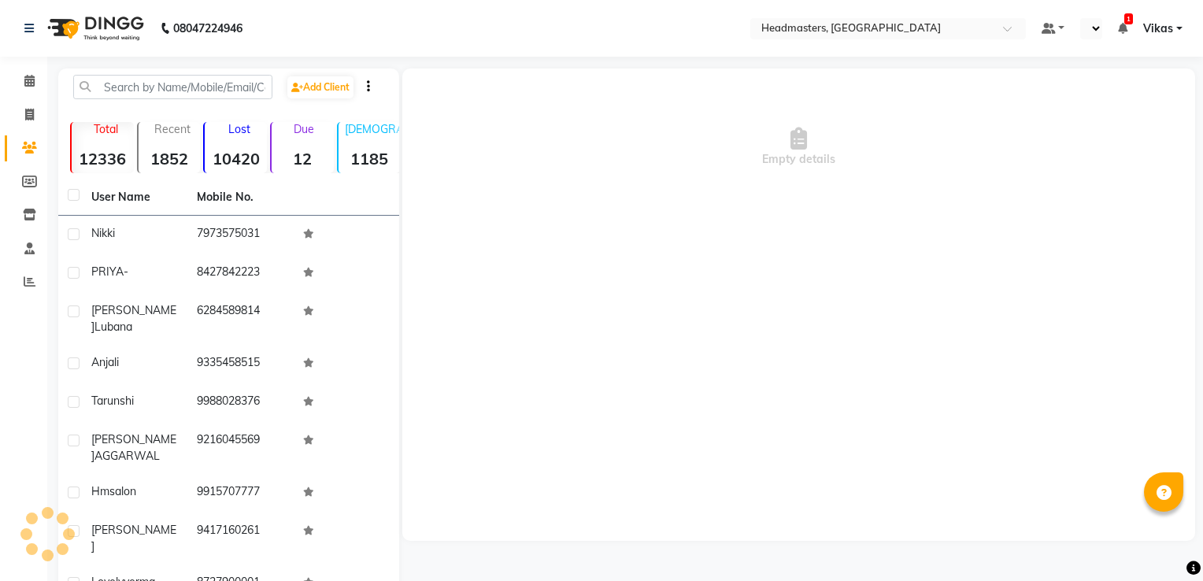
select select "en"
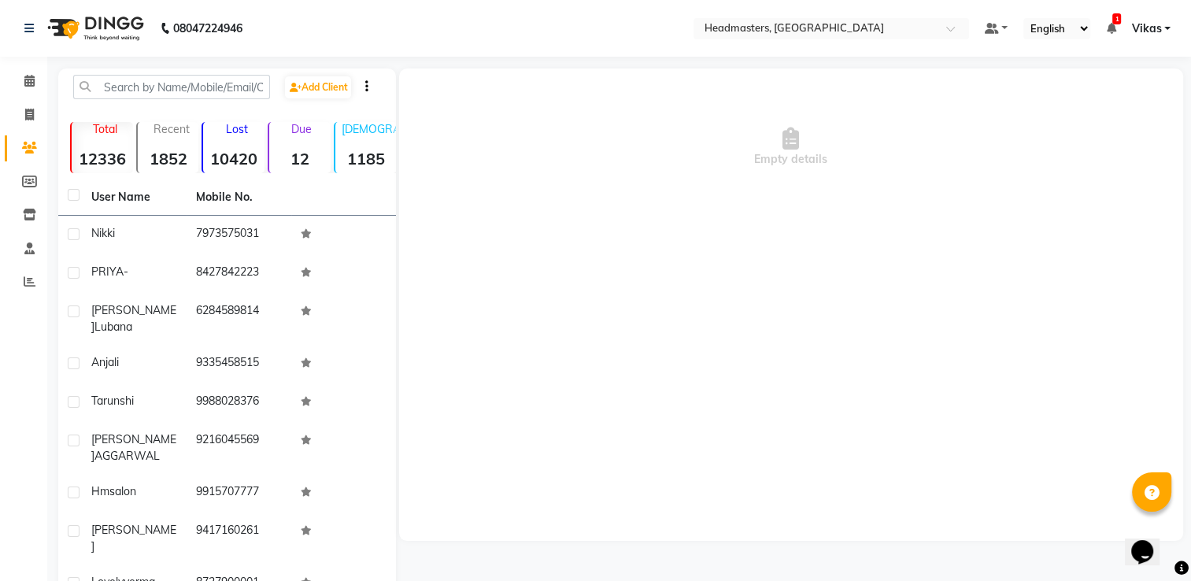
click at [209, 74] on div "Add Client Total 12336 Recent 1852 Lost 10420 Due 12 [DEMOGRAPHIC_DATA] 1185 [D…" at bounding box center [227, 383] width 338 height 631
click at [198, 89] on input "text" at bounding box center [171, 87] width 197 height 24
paste input "917986764919"
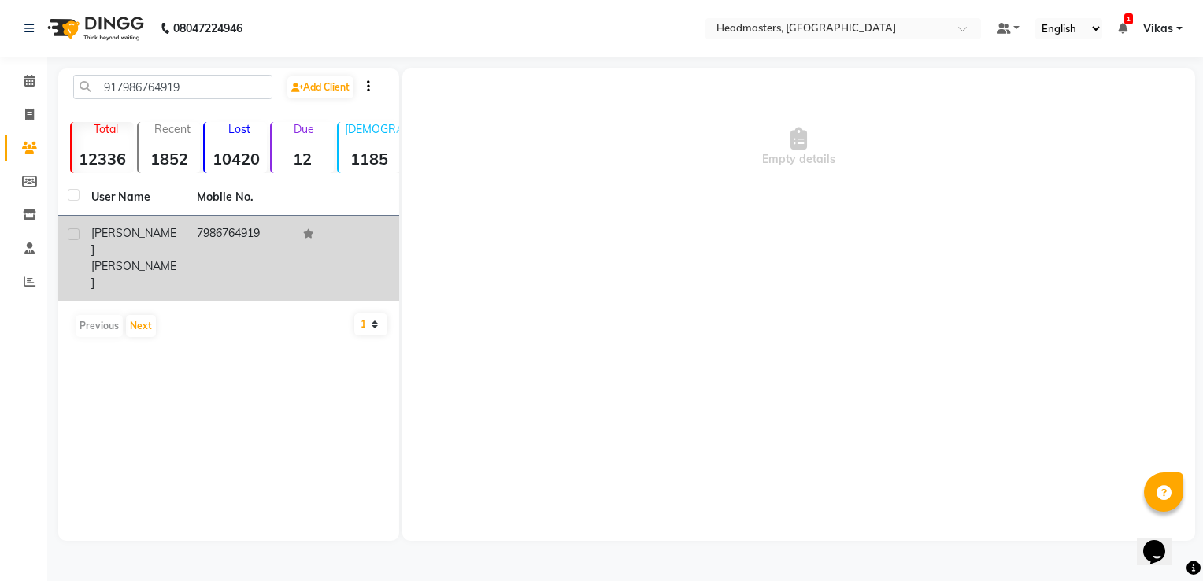
click at [164, 259] on span "jaryal" at bounding box center [133, 274] width 85 height 31
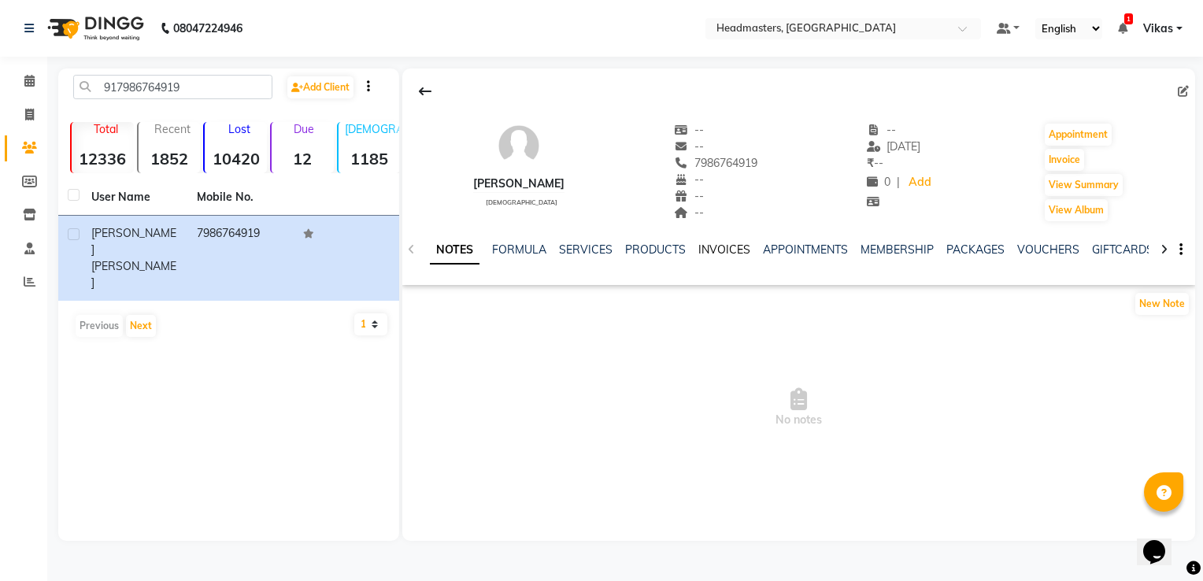
click at [711, 244] on link "INVOICES" at bounding box center [724, 249] width 52 height 14
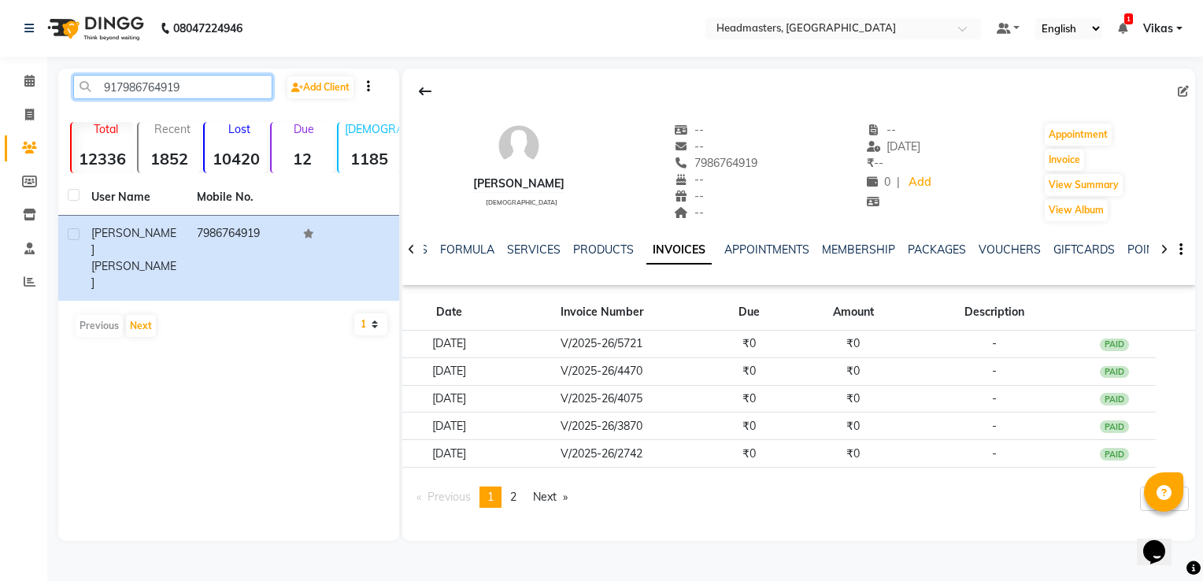
click at [239, 85] on input "917986764919" at bounding box center [172, 87] width 199 height 24
type input "9"
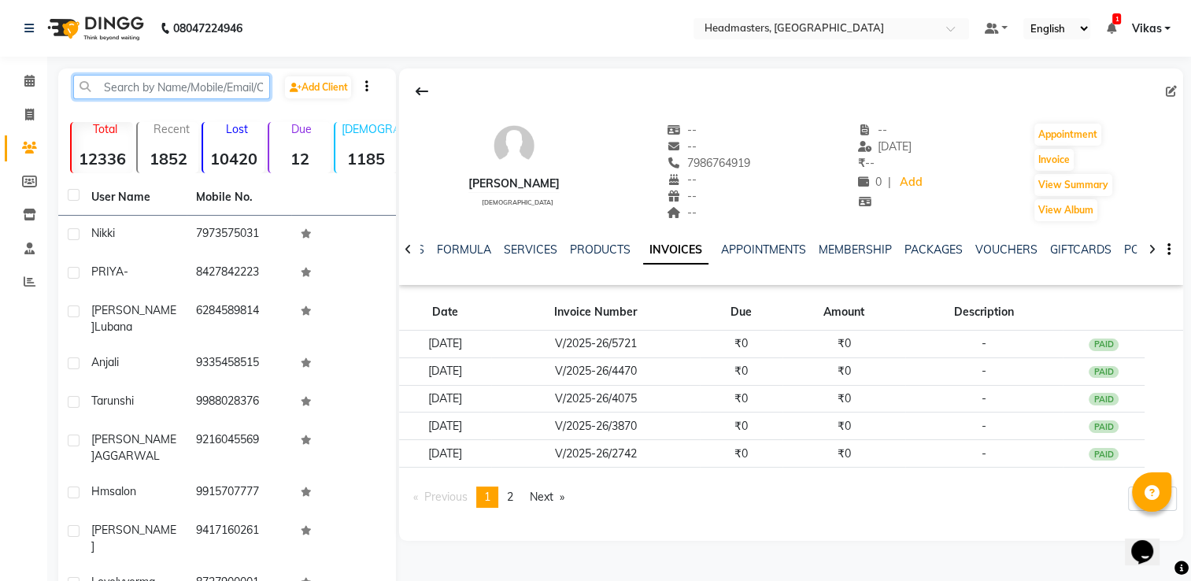
paste input "916280595885"
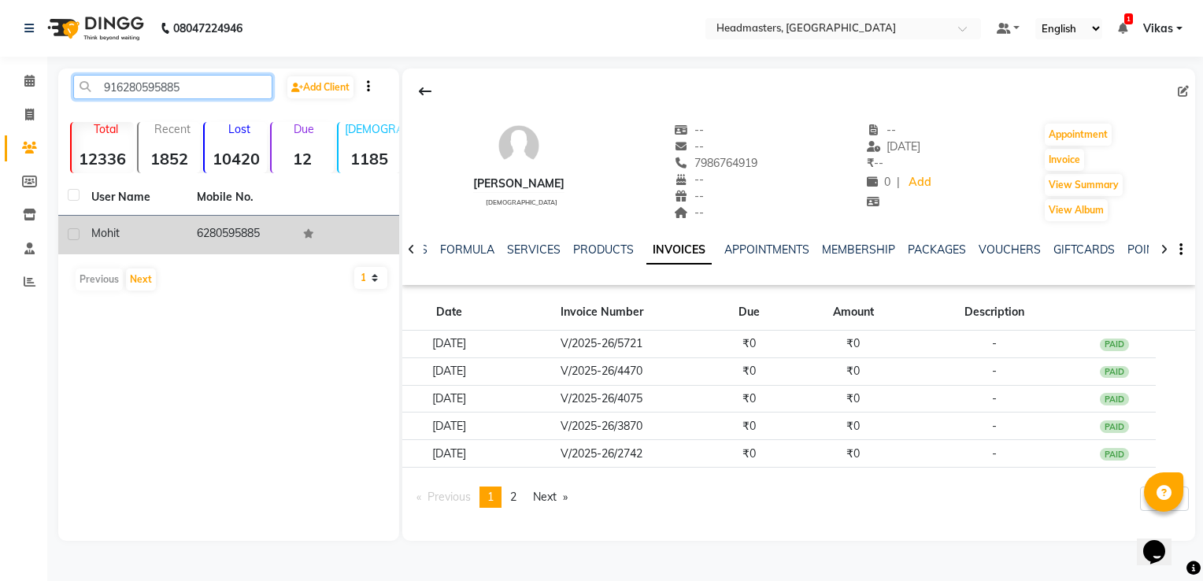
type input "916280595885"
click at [196, 230] on td "6280595885" at bounding box center [239, 235] width 105 height 39
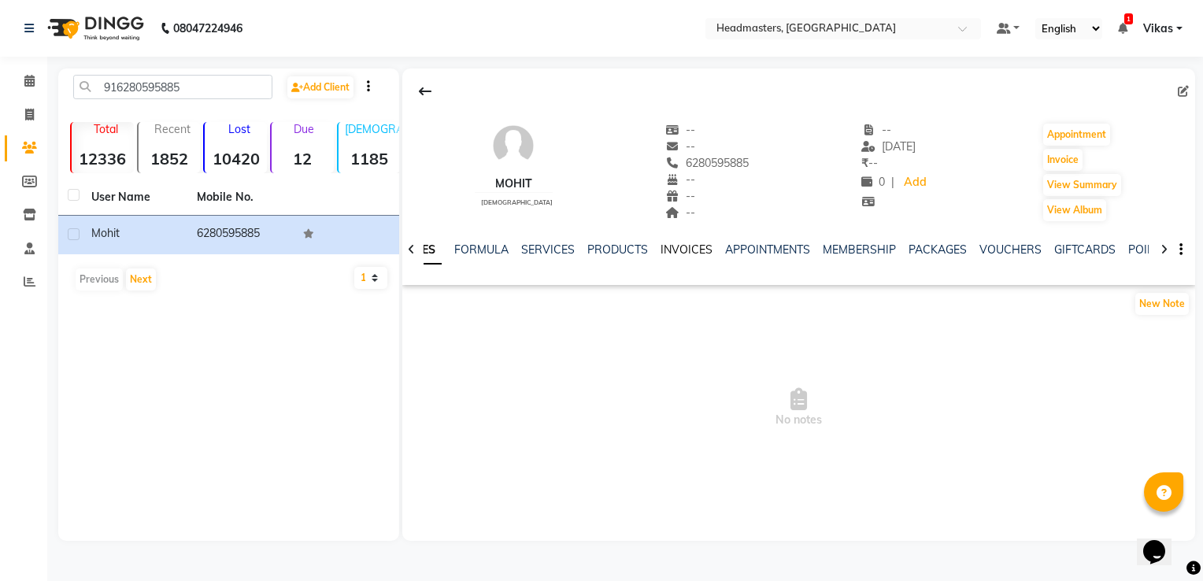
click at [690, 256] on link "INVOICES" at bounding box center [686, 249] width 52 height 14
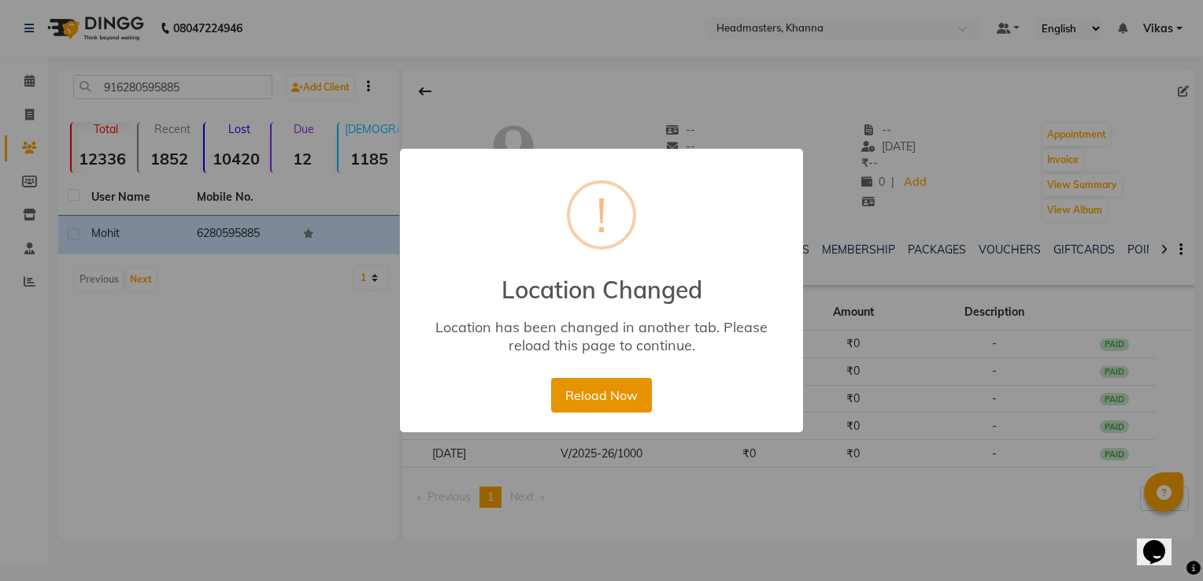
click at [619, 395] on button "Reload Now" at bounding box center [601, 395] width 100 height 35
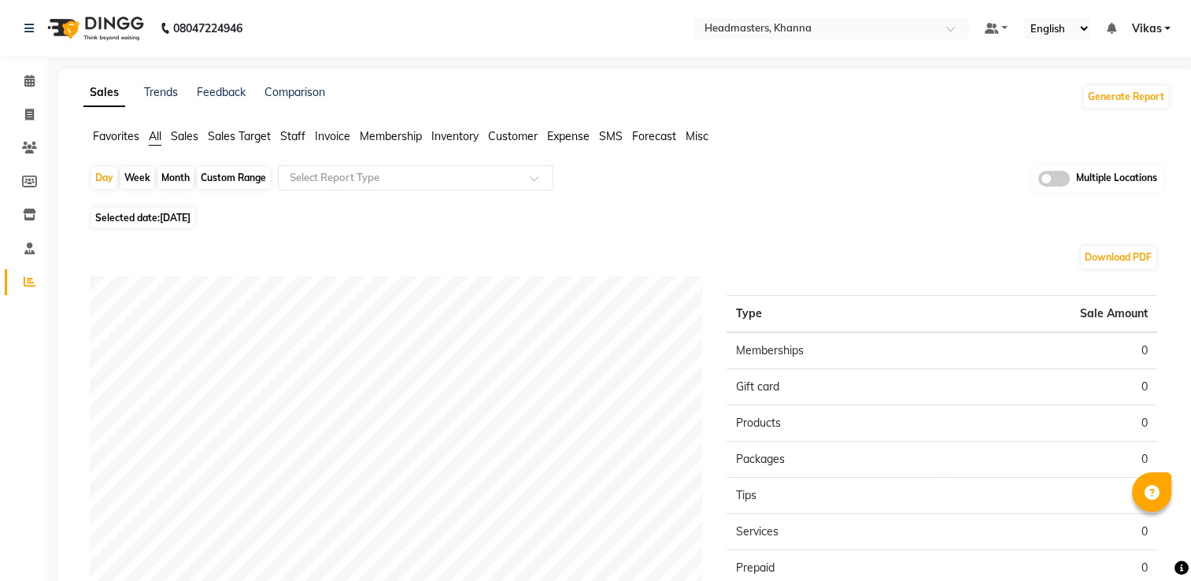
click at [334, 140] on span "Invoice" at bounding box center [332, 136] width 35 height 14
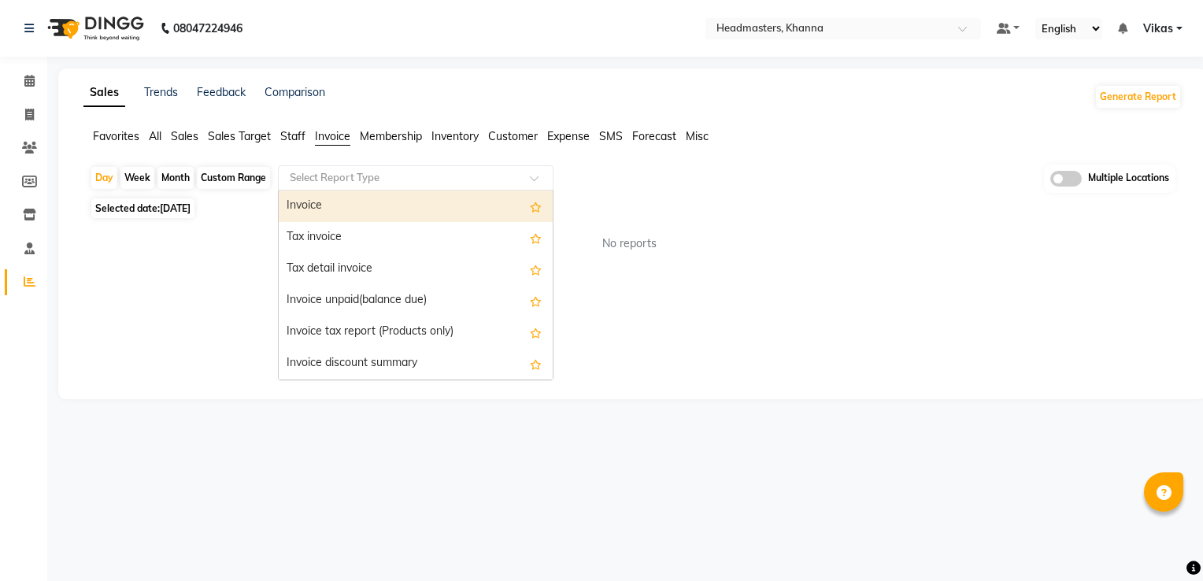
click at [404, 168] on div "Select Report Type" at bounding box center [416, 177] width 276 height 25
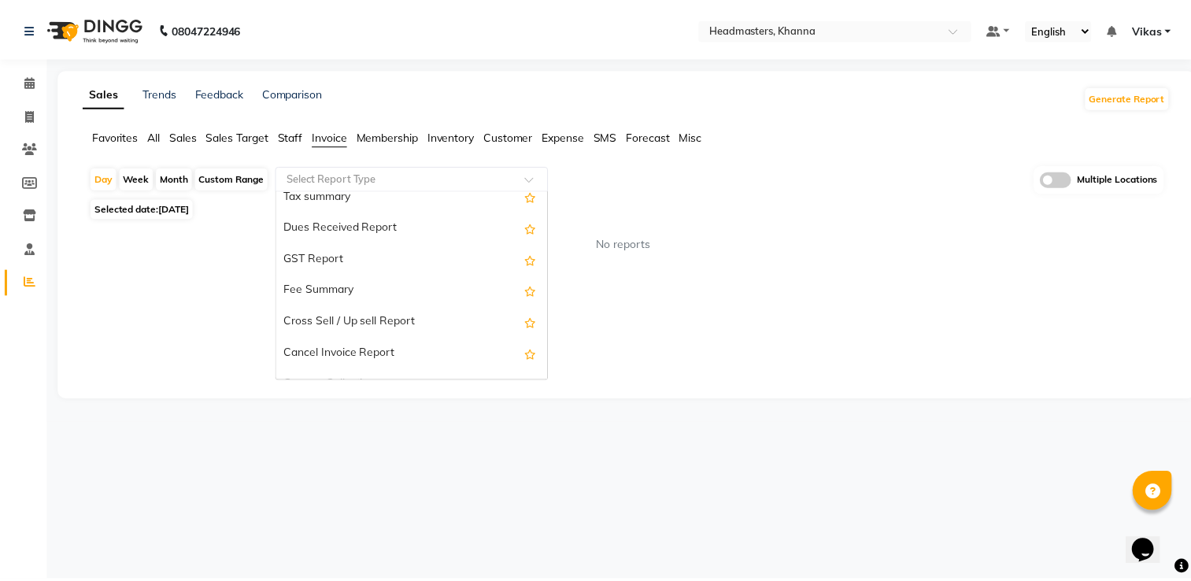
scroll to position [283, 0]
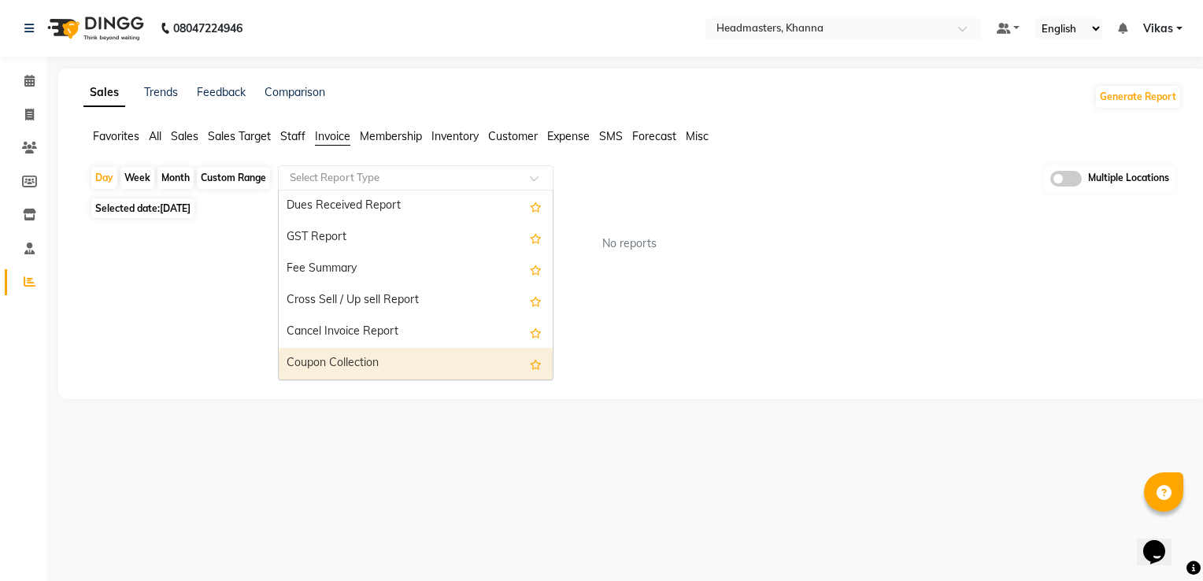
click at [423, 357] on div "Coupon Collection" at bounding box center [416, 363] width 274 height 31
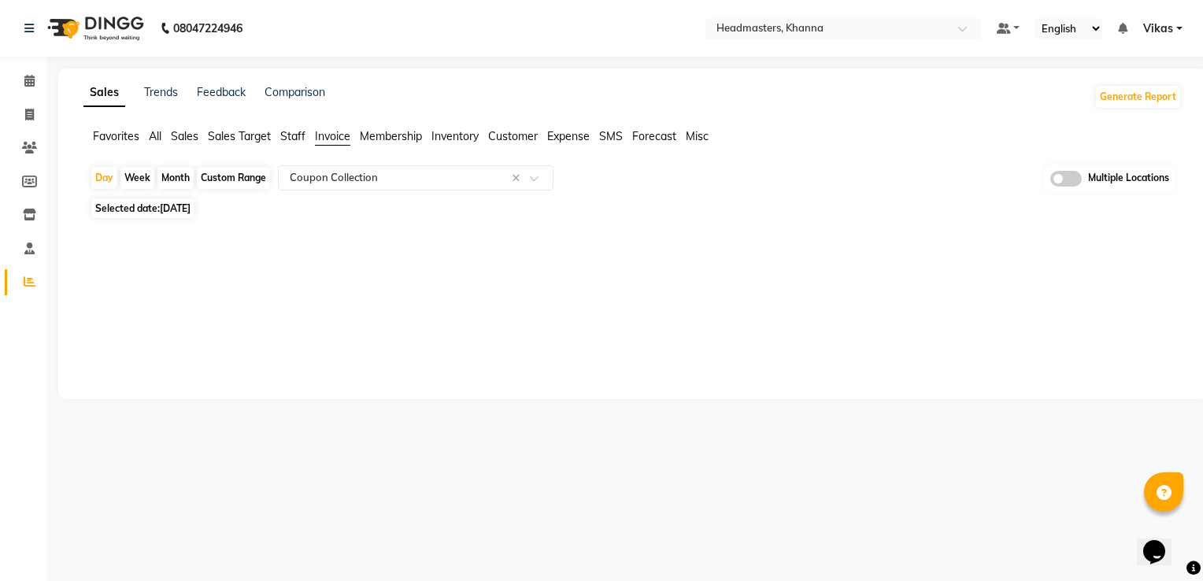
click at [177, 168] on div "Month" at bounding box center [175, 178] width 36 height 22
select select "9"
select select "2025"
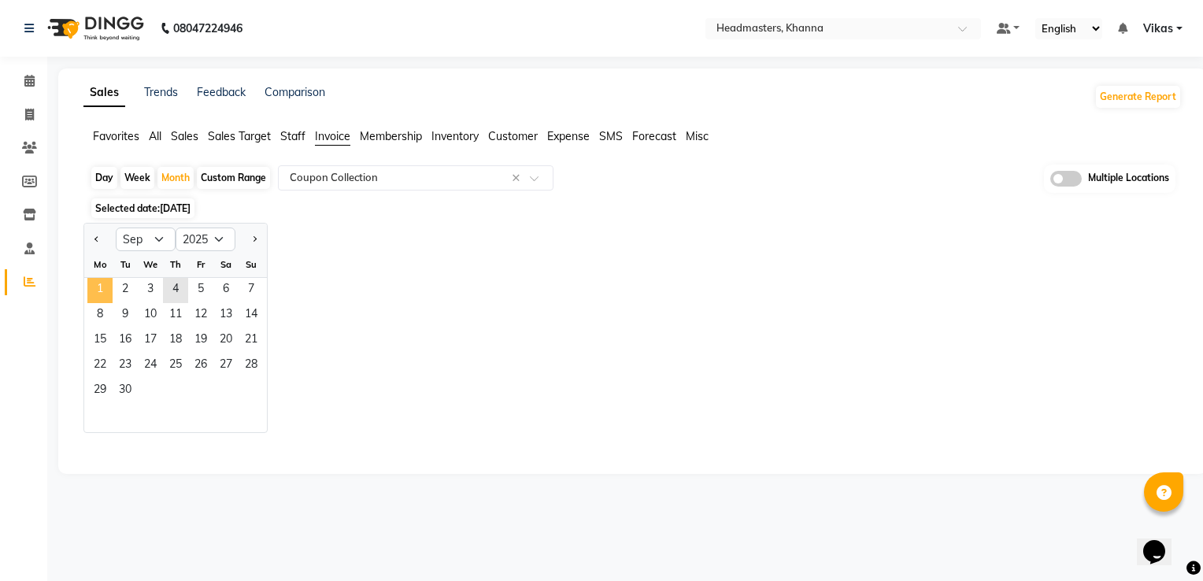
click at [109, 288] on span "1" at bounding box center [99, 290] width 25 height 25
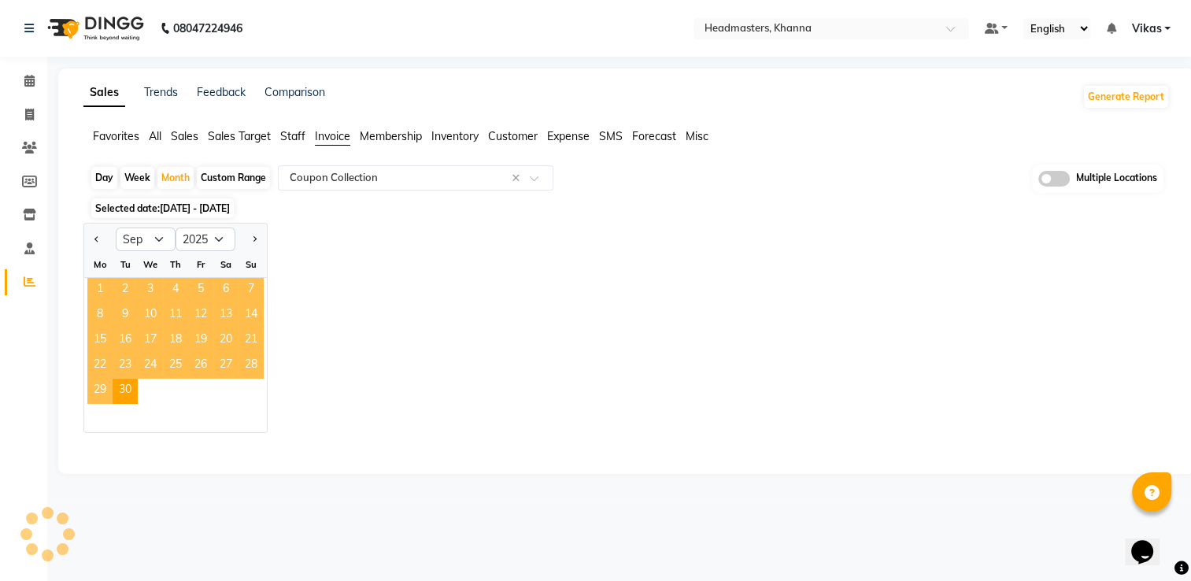
select select "full_report"
select select "csv"
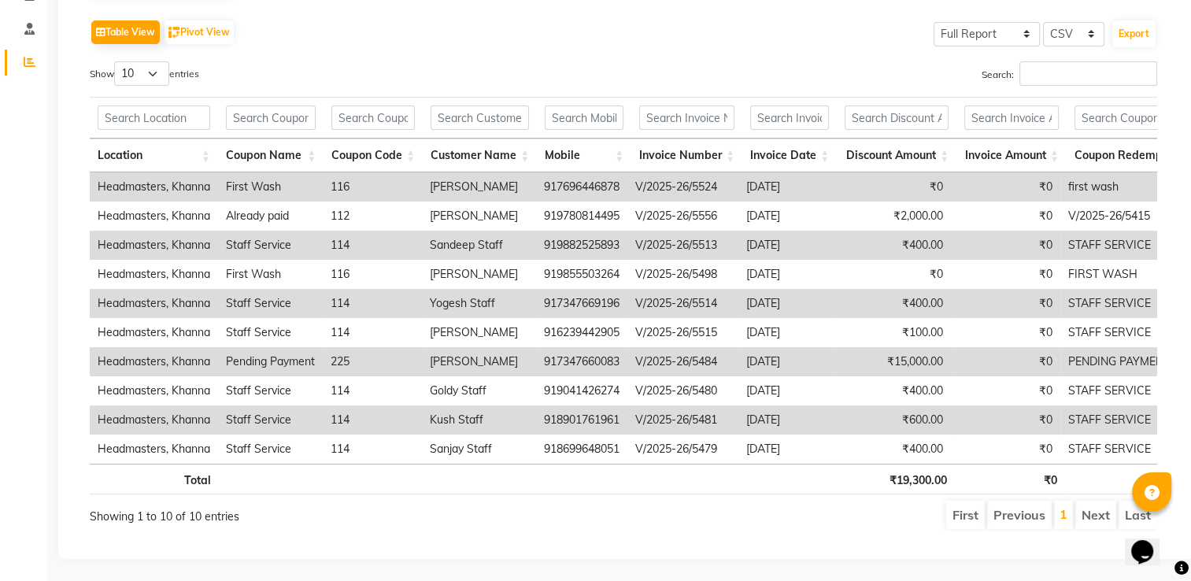
scroll to position [220, 0]
drag, startPoint x: 623, startPoint y: 242, endPoint x: 545, endPoint y: 243, distance: 77.9
click at [545, 243] on td "919882525893" at bounding box center [581, 244] width 91 height 29
copy td "919882525893"
click at [589, 301] on td "917347669196" at bounding box center [581, 302] width 91 height 29
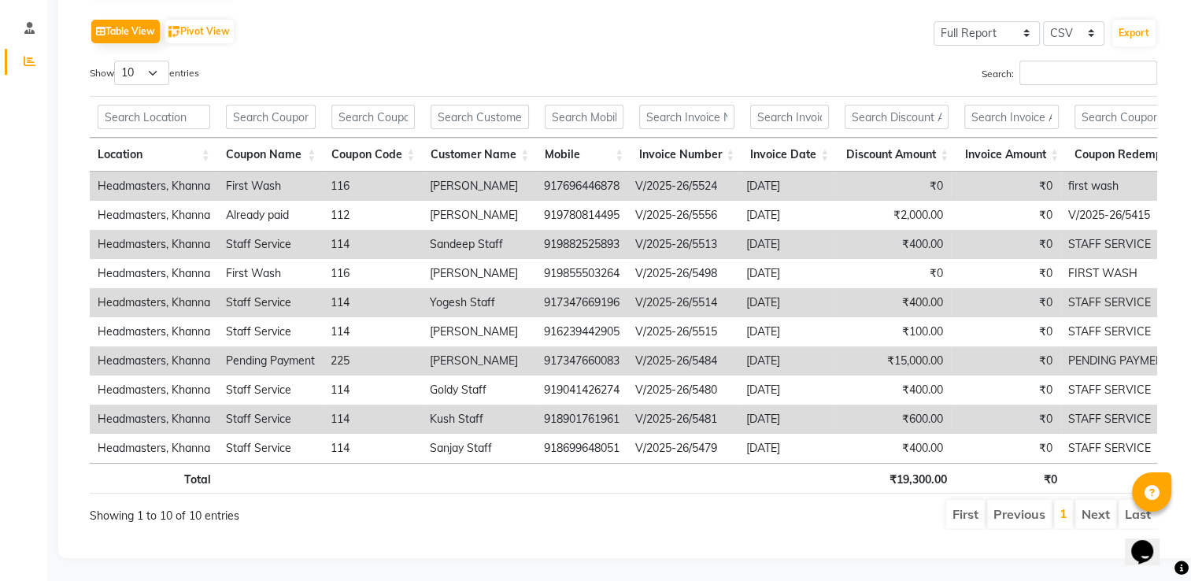
click at [589, 301] on td "917347669196" at bounding box center [581, 302] width 91 height 29
drag, startPoint x: 621, startPoint y: 300, endPoint x: 538, endPoint y: 304, distance: 83.5
click at [538, 304] on td "917347669196" at bounding box center [581, 302] width 91 height 29
copy td "917347669196"
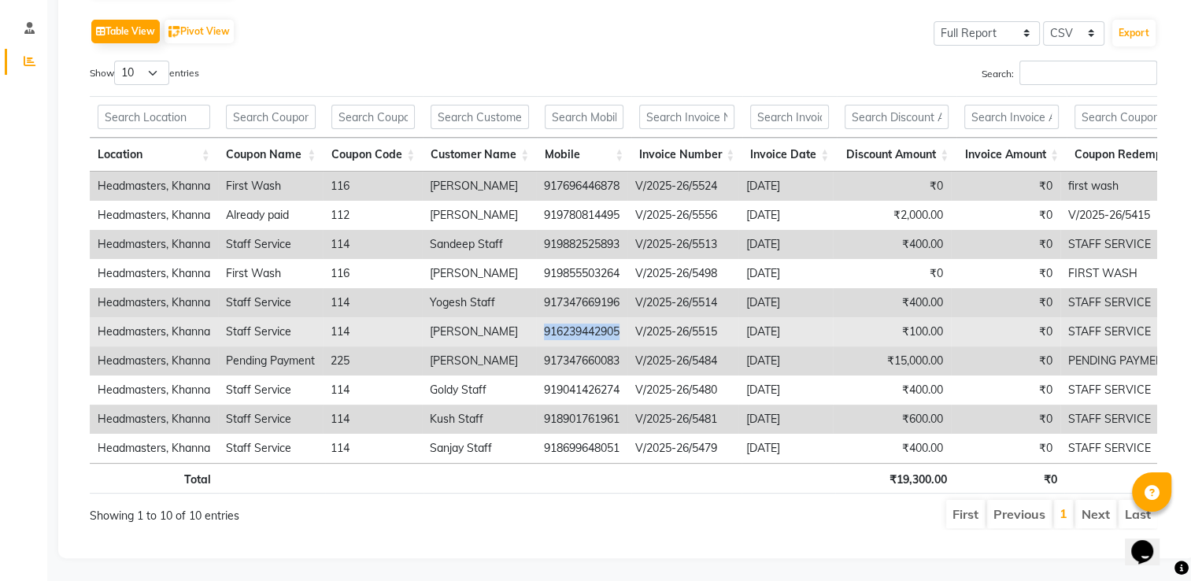
drag, startPoint x: 620, startPoint y: 328, endPoint x: 545, endPoint y: 332, distance: 75.7
click at [545, 332] on td "916239442905" at bounding box center [581, 331] width 91 height 29
copy td "916239442905"
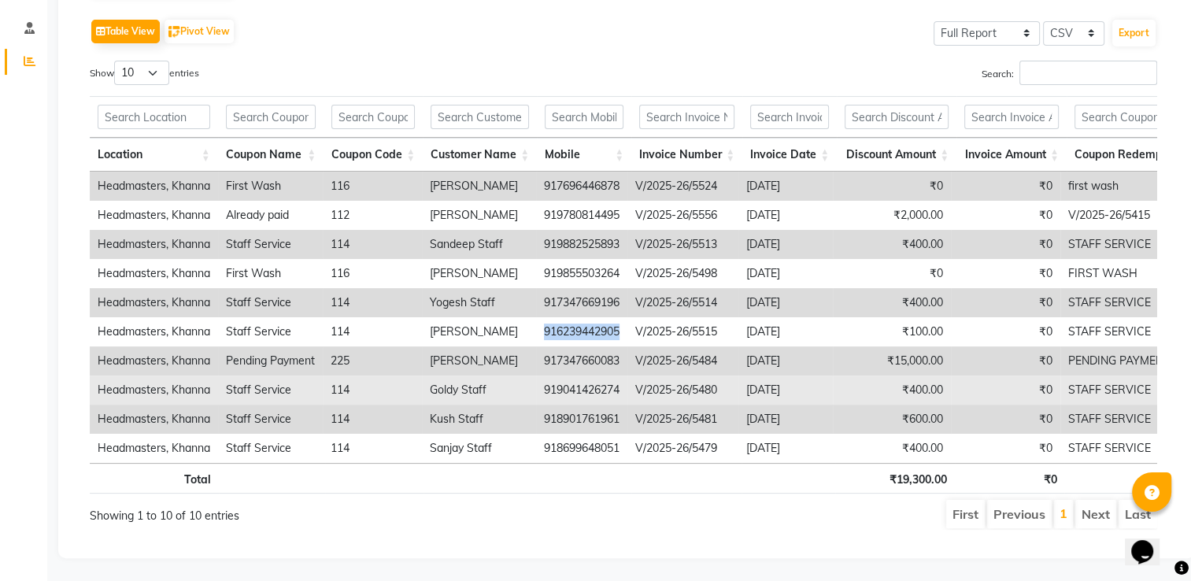
drag, startPoint x: 623, startPoint y: 385, endPoint x: 518, endPoint y: 389, distance: 104.8
click at [518, 389] on tr "Headmasters, Khanna Staff Service 114 Goldy Staff 919041426274 V/2025-26/5480 2…" at bounding box center [694, 389] width 1208 height 29
copy tr "919041426274"
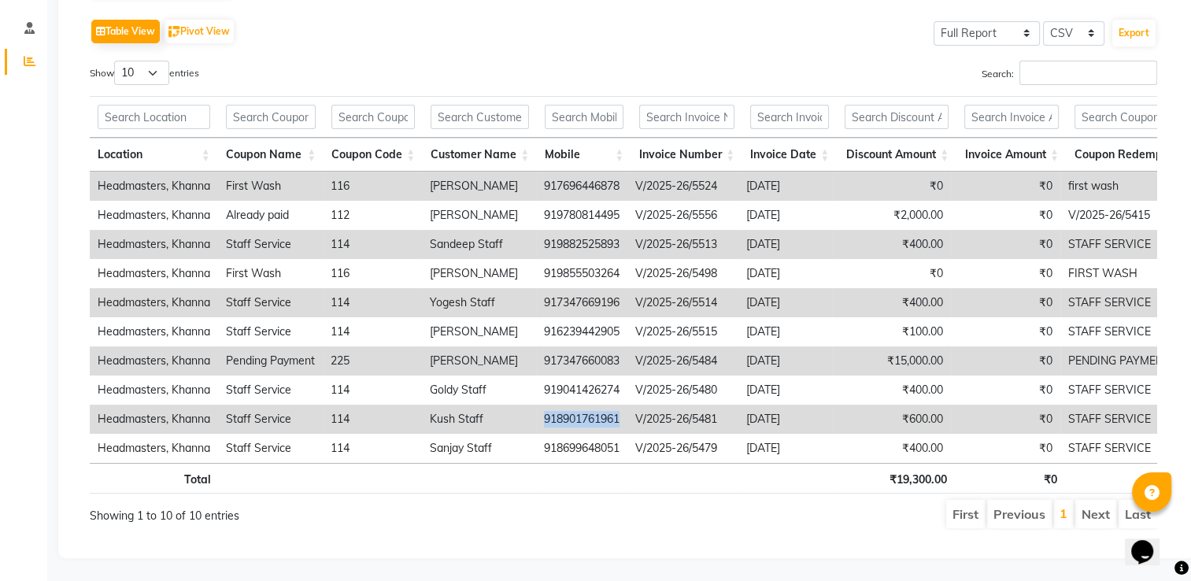
drag, startPoint x: 623, startPoint y: 419, endPoint x: 543, endPoint y: 420, distance: 79.5
click at [543, 420] on td "918901761961" at bounding box center [581, 419] width 91 height 29
copy td "918901761961"
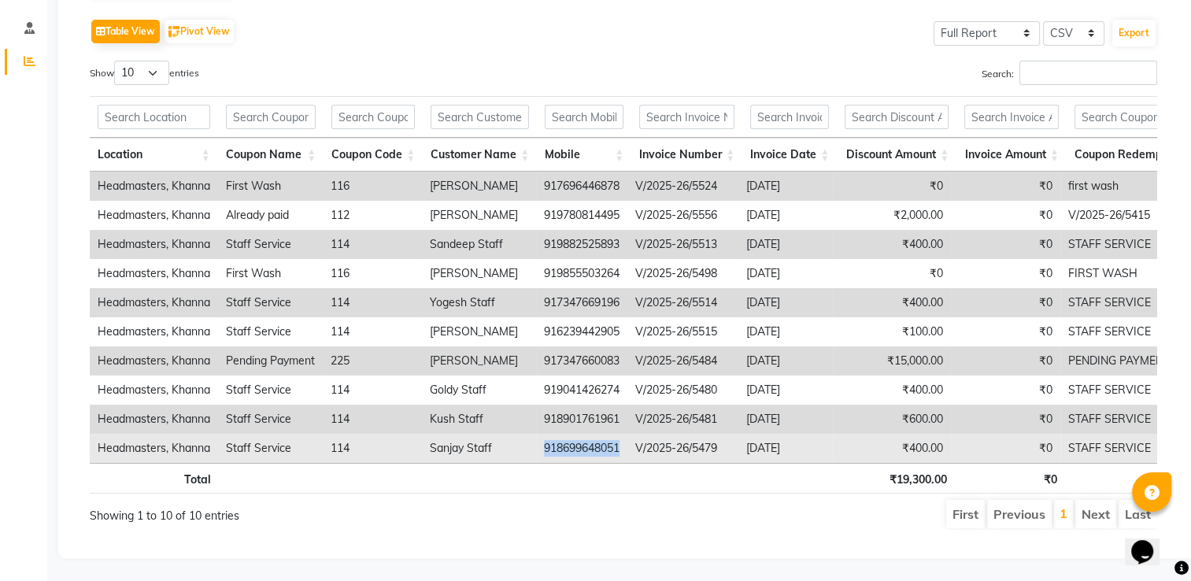
drag, startPoint x: 622, startPoint y: 446, endPoint x: 541, endPoint y: 451, distance: 81.3
click at [541, 451] on td "918699648051" at bounding box center [581, 448] width 91 height 29
copy td "918699648051"
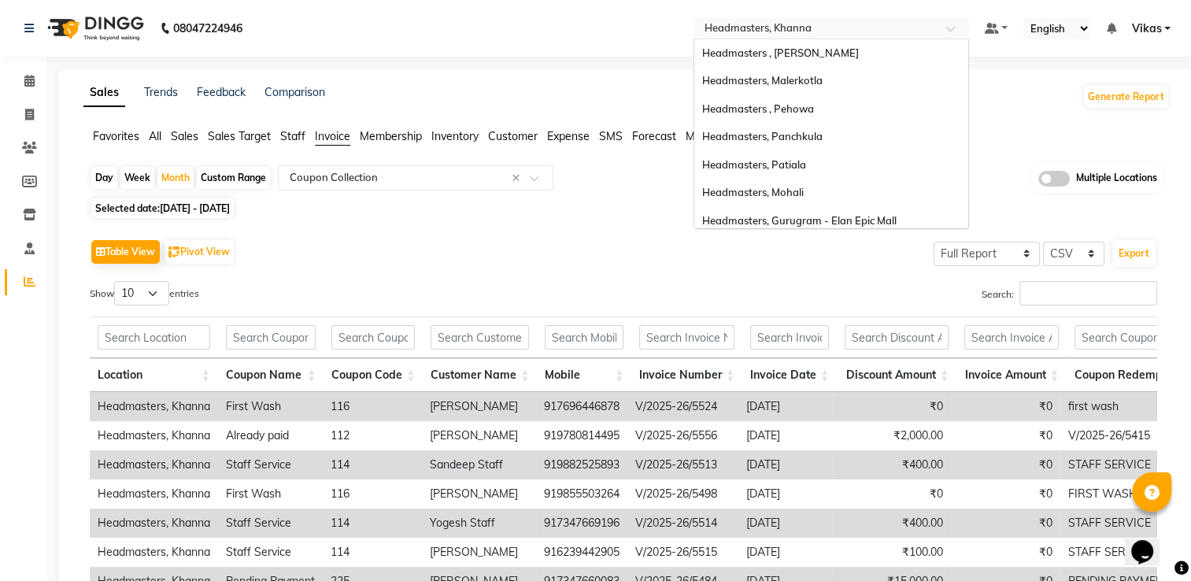
scroll to position [174, 0]
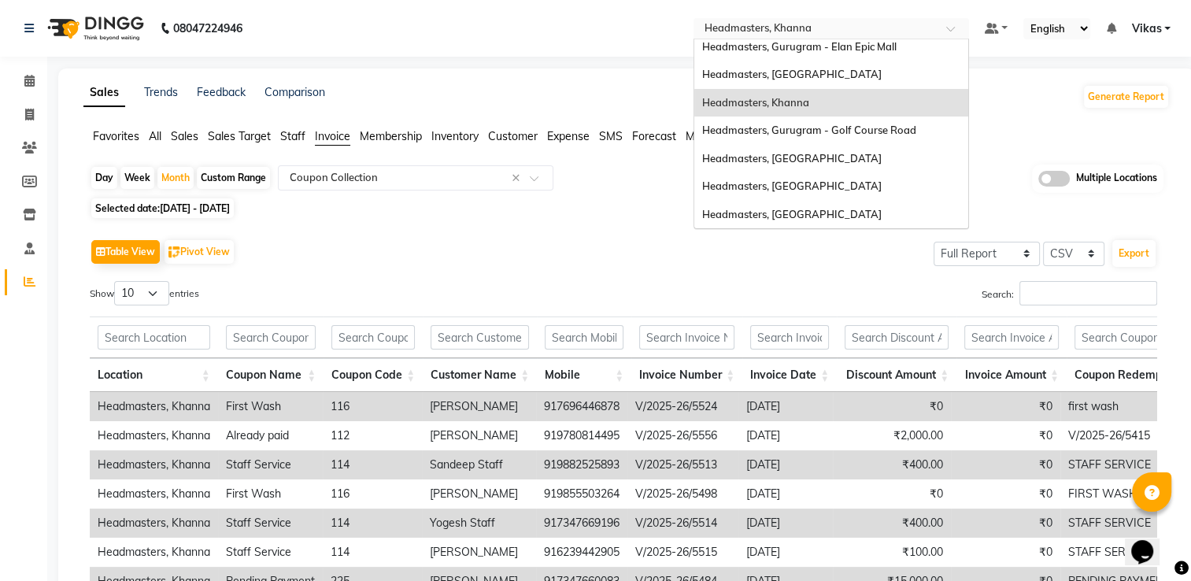
click at [949, 30] on span at bounding box center [956, 33] width 20 height 16
click at [839, 132] on span "Headmasters, Gurugram - Golf Course Road" at bounding box center [809, 130] width 214 height 13
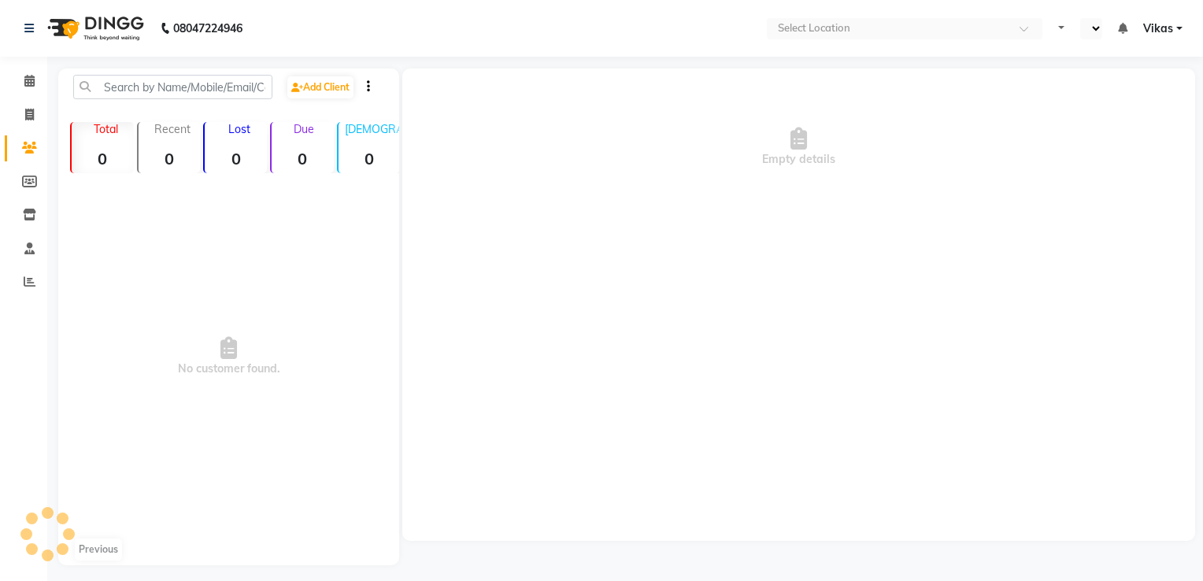
select select "en"
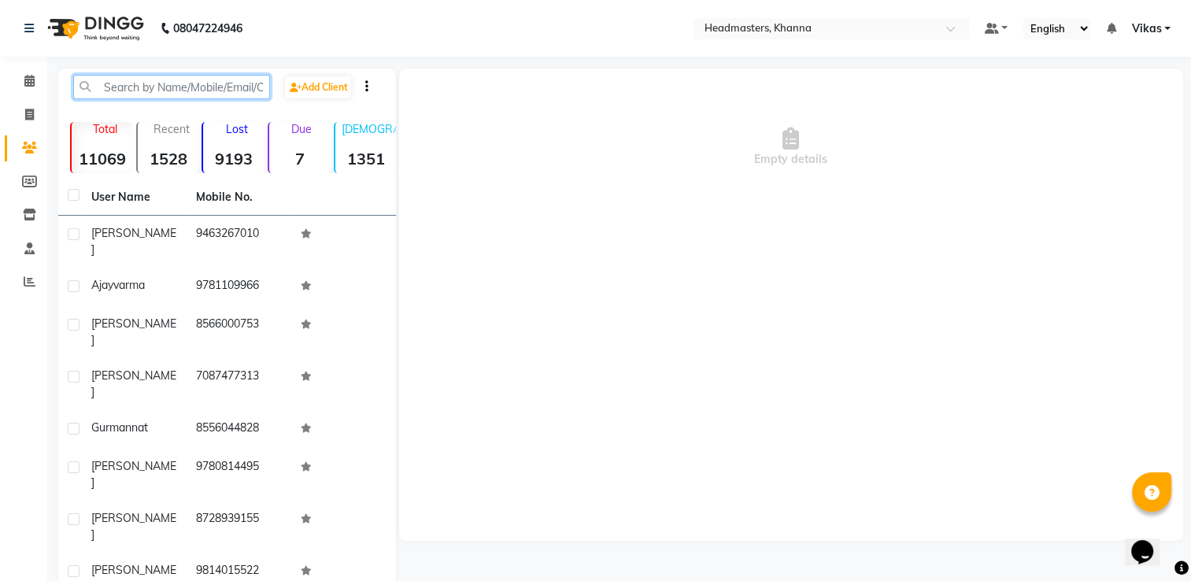
click at [172, 87] on input "text" at bounding box center [171, 87] width 197 height 24
paste input "919882525893"
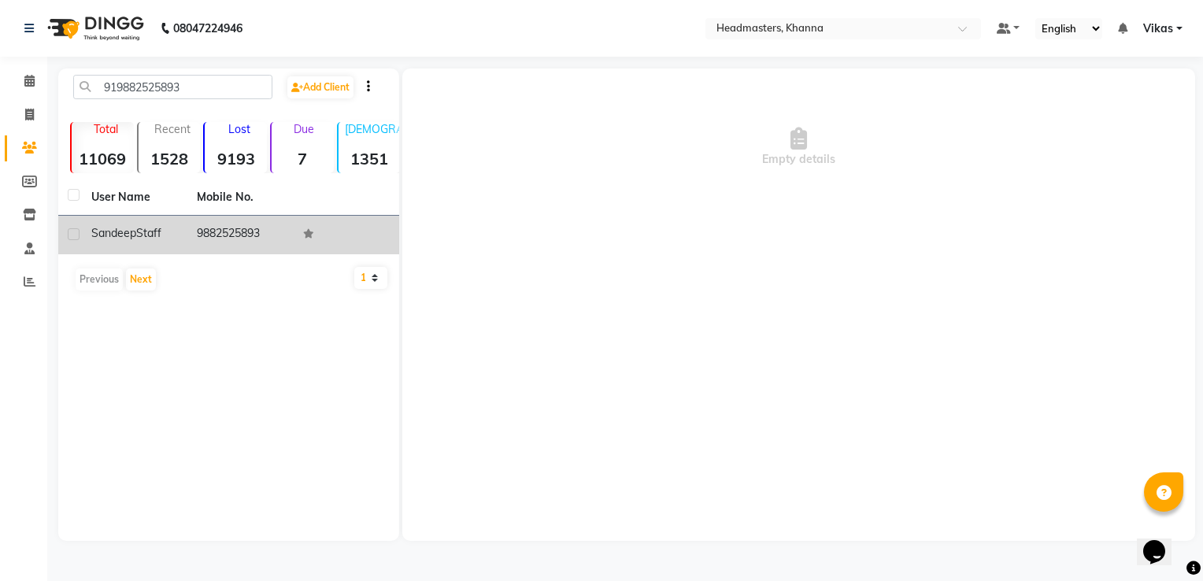
click at [161, 242] on td "Sandeep Staff" at bounding box center [134, 235] width 105 height 39
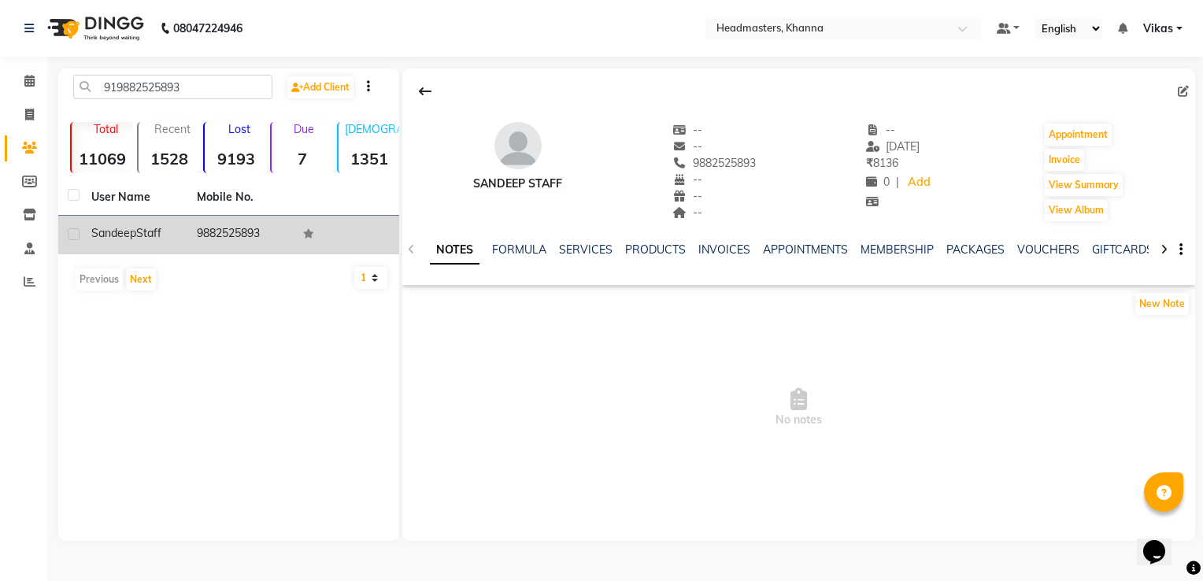
click at [161, 242] on td "Sandeep Staff" at bounding box center [134, 235] width 105 height 39
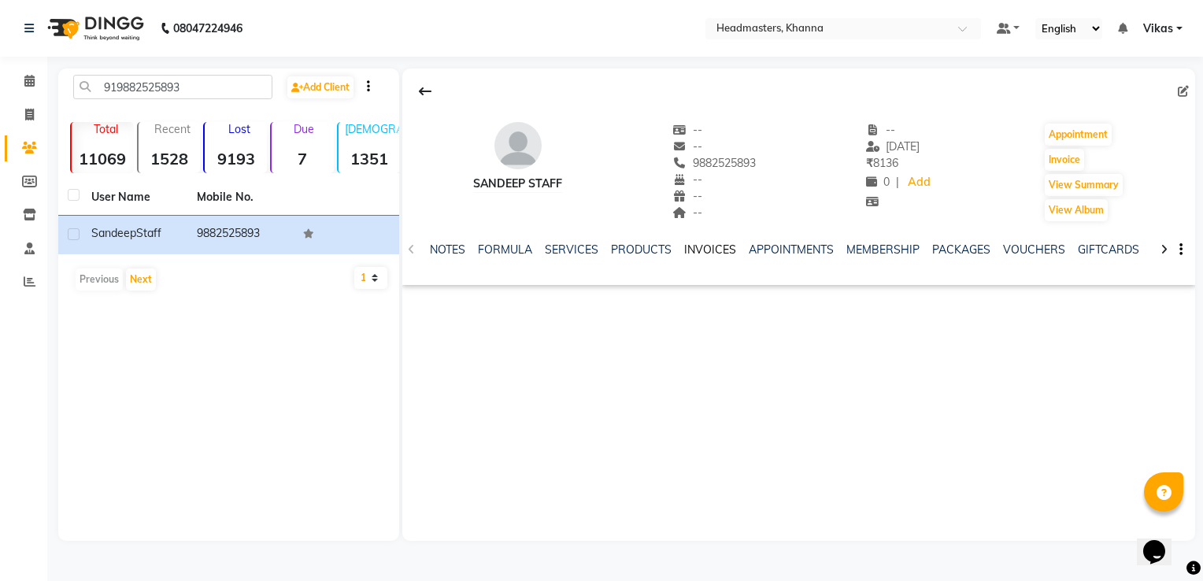
click at [701, 247] on link "INVOICES" at bounding box center [710, 249] width 52 height 14
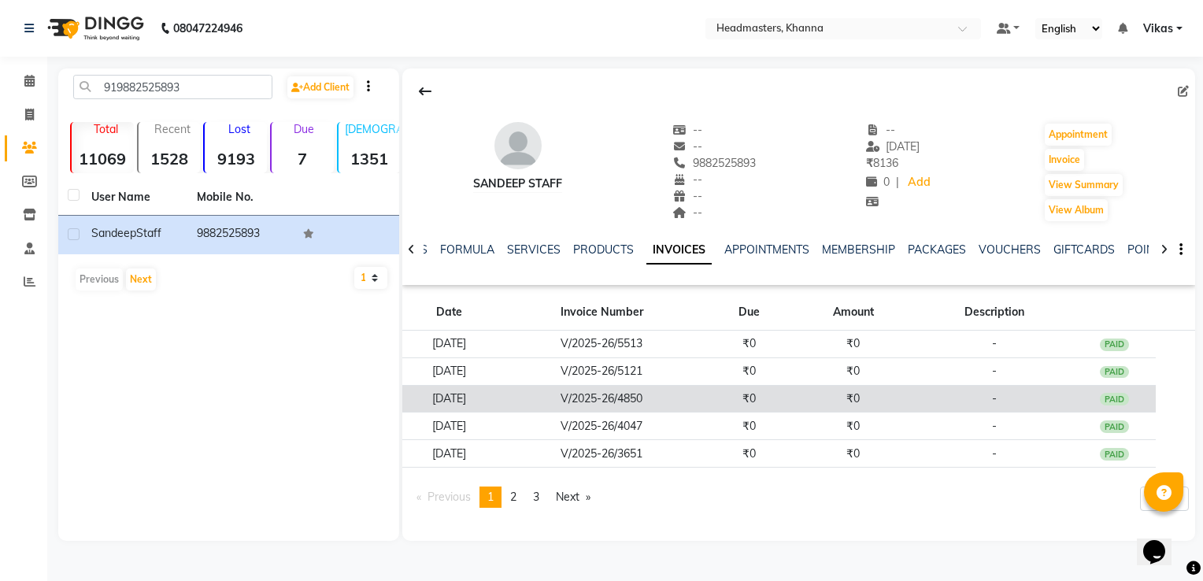
click at [496, 405] on td "[DATE]" at bounding box center [449, 399] width 94 height 28
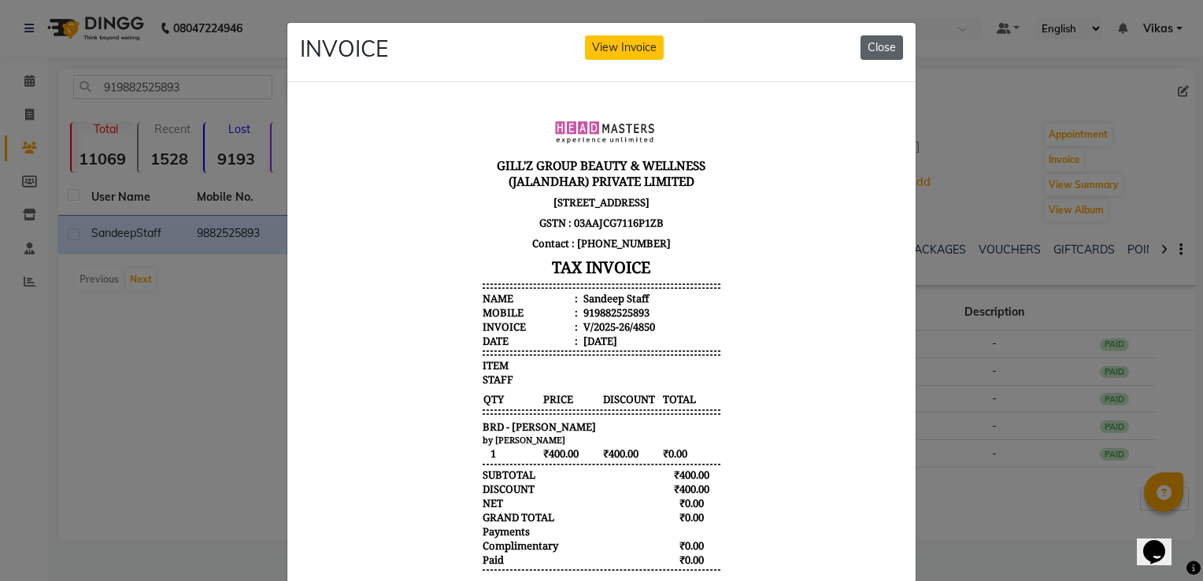
click at [867, 46] on button "Close" at bounding box center [881, 47] width 43 height 24
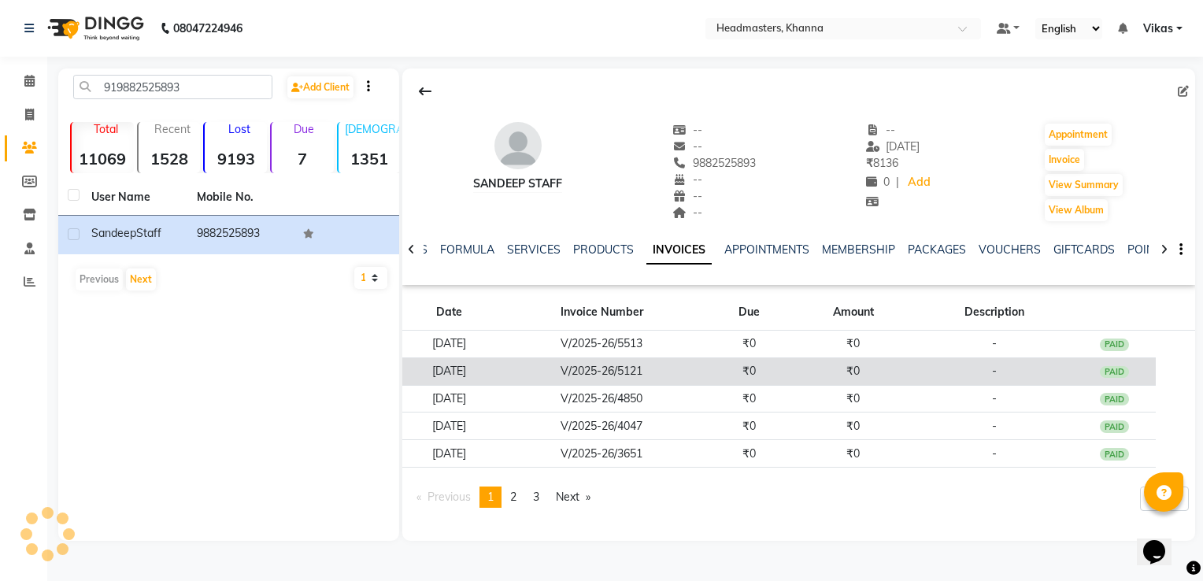
click at [558, 375] on td "V/2025-26/5121" at bounding box center [602, 371] width 212 height 28
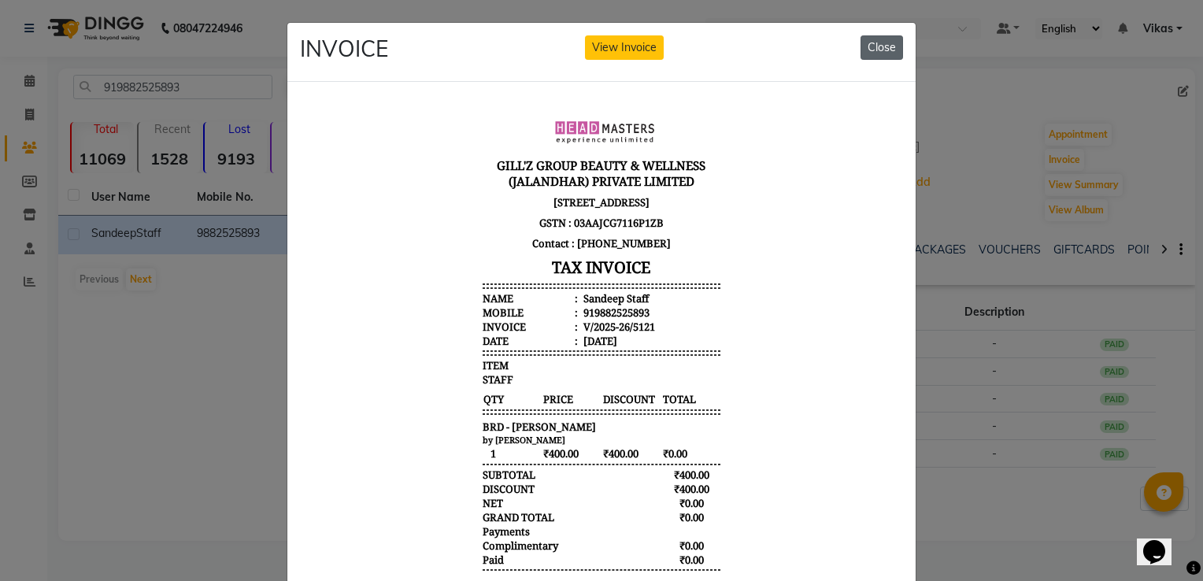
click at [866, 50] on button "Close" at bounding box center [881, 47] width 43 height 24
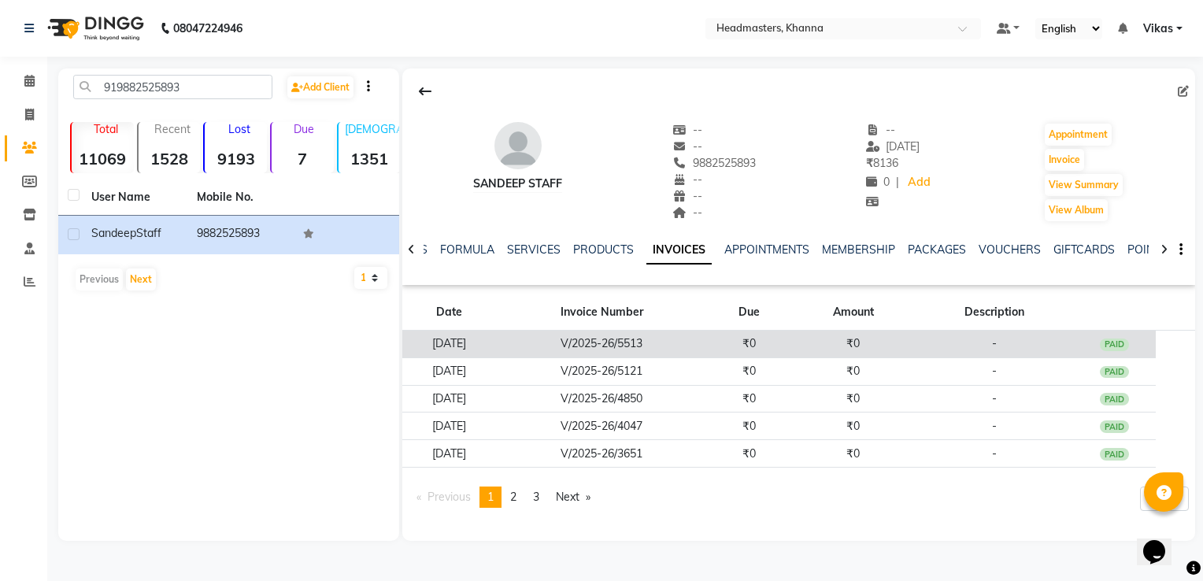
click at [614, 341] on td "V/2025-26/5513" at bounding box center [602, 345] width 212 height 28
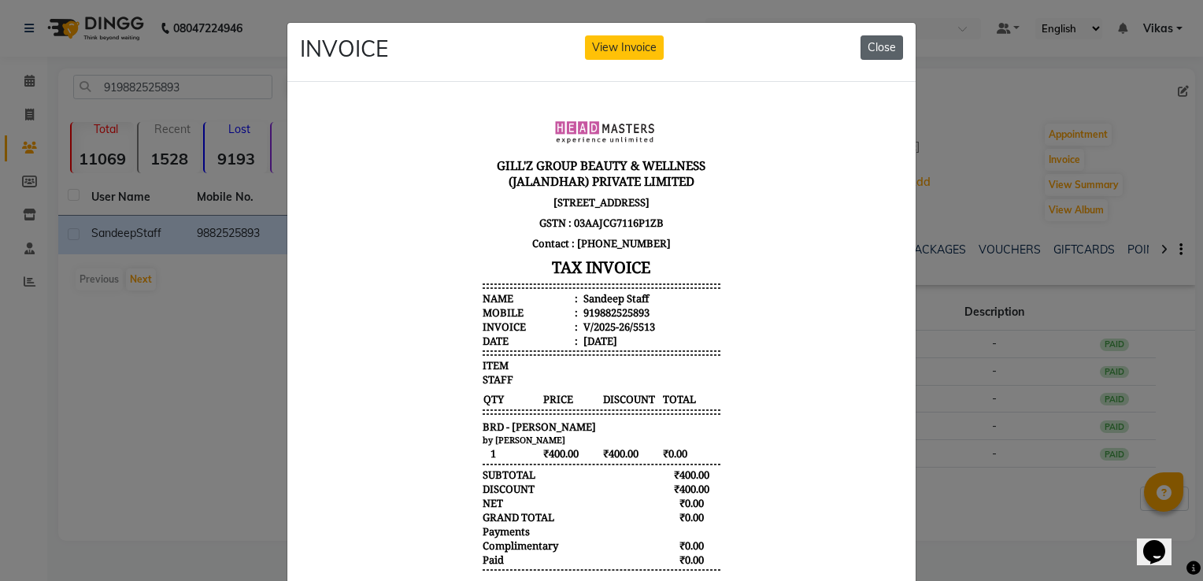
click at [885, 46] on button "Close" at bounding box center [881, 47] width 43 height 24
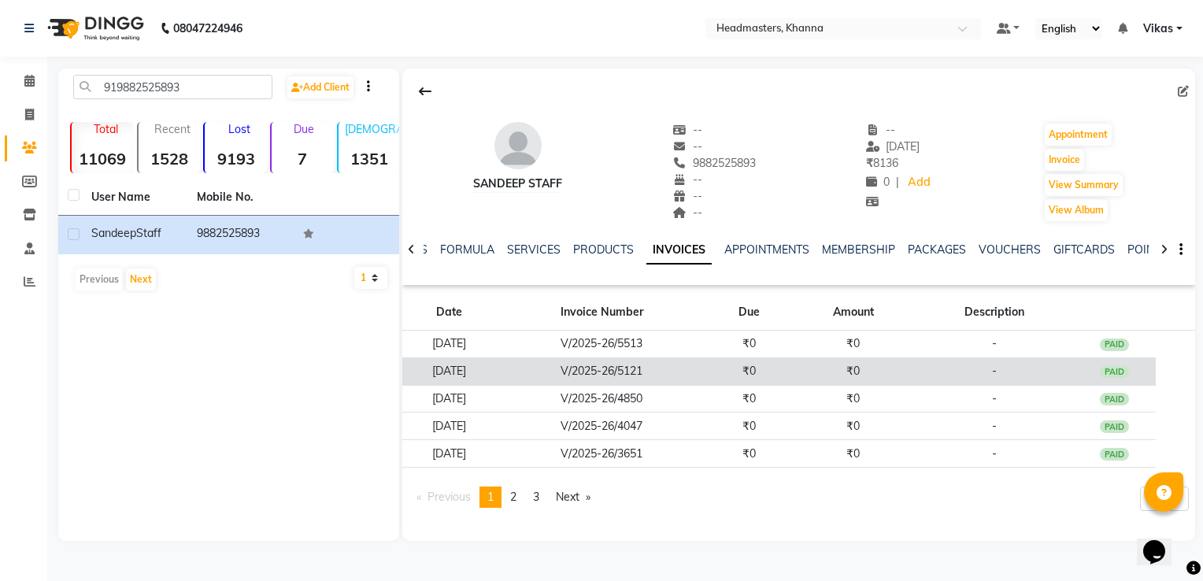
click at [708, 373] on td "V/2025-26/5121" at bounding box center [602, 371] width 212 height 28
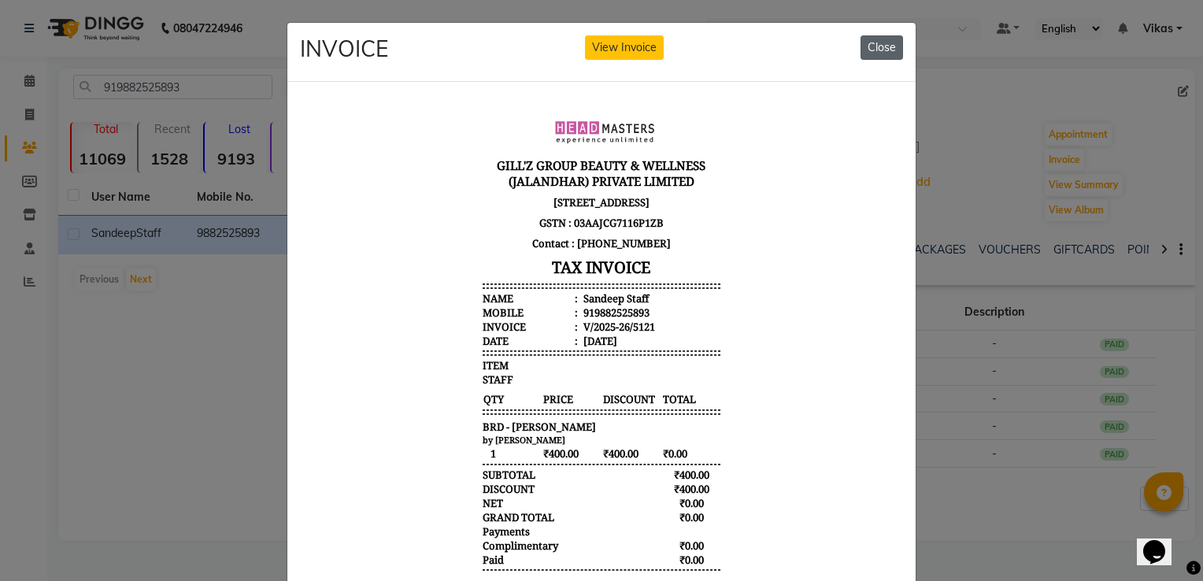
click at [878, 44] on button "Close" at bounding box center [881, 47] width 43 height 24
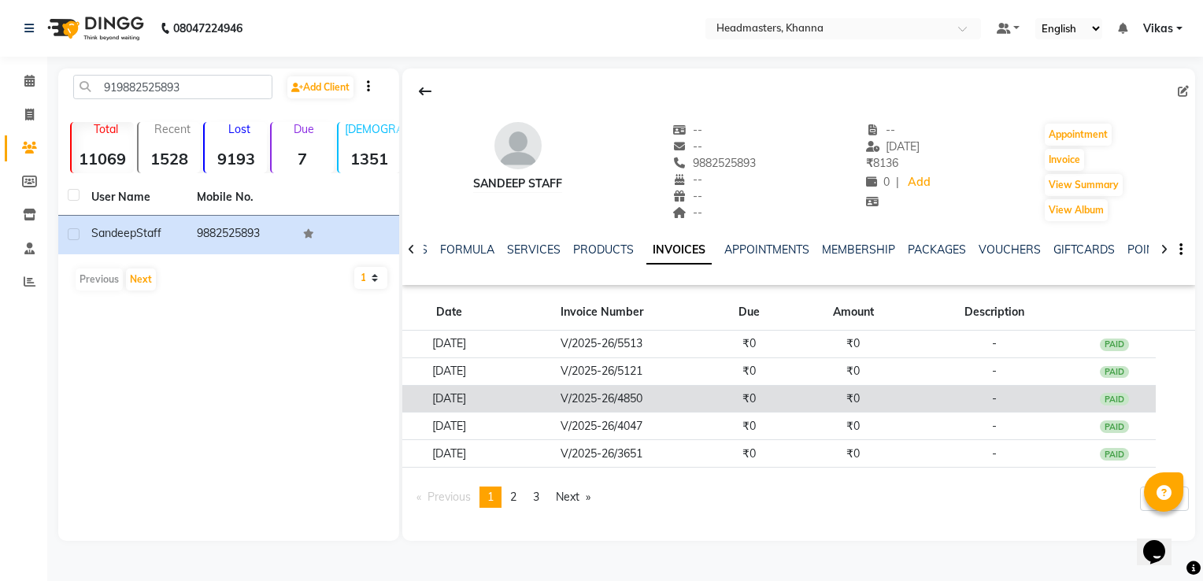
click at [667, 391] on td "V/2025-26/4850" at bounding box center [602, 399] width 212 height 28
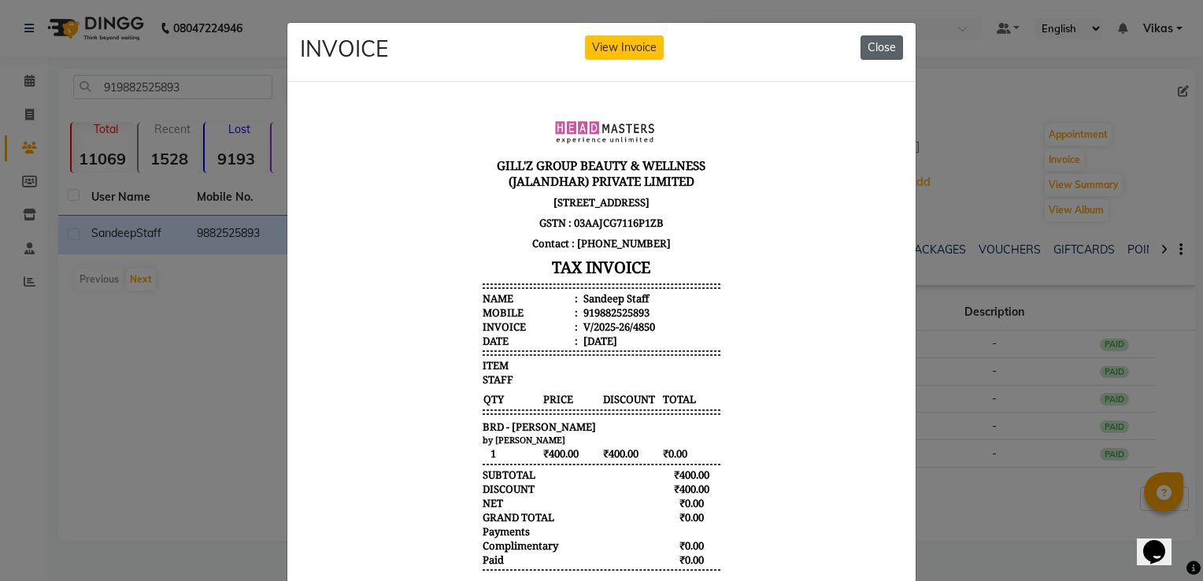
click at [882, 47] on button "Close" at bounding box center [881, 47] width 43 height 24
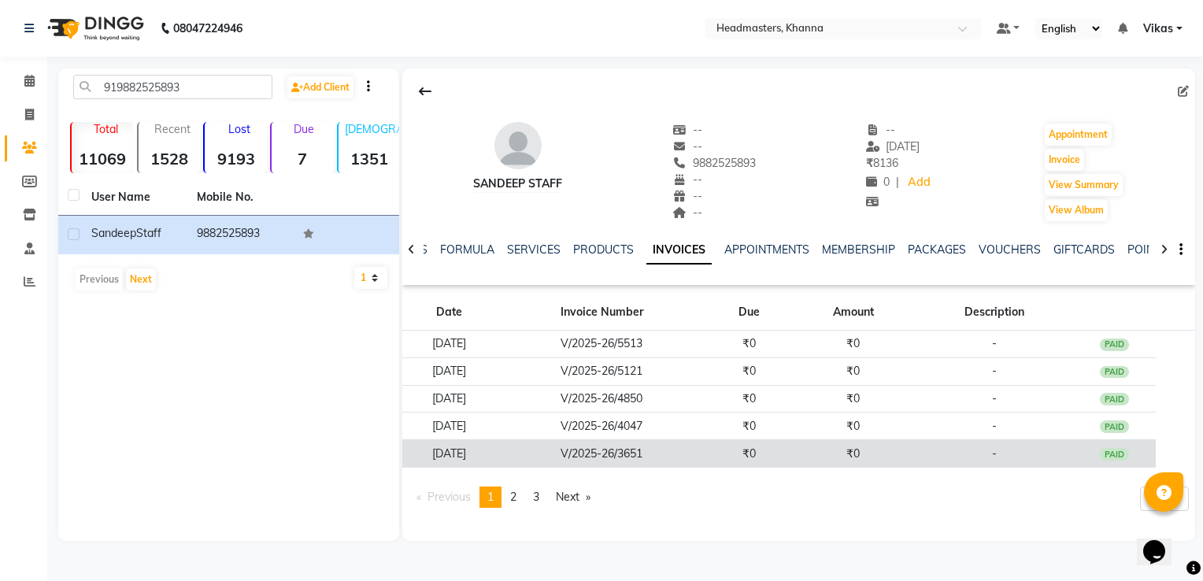
click at [706, 451] on td "V/2025-26/3651" at bounding box center [602, 454] width 212 height 28
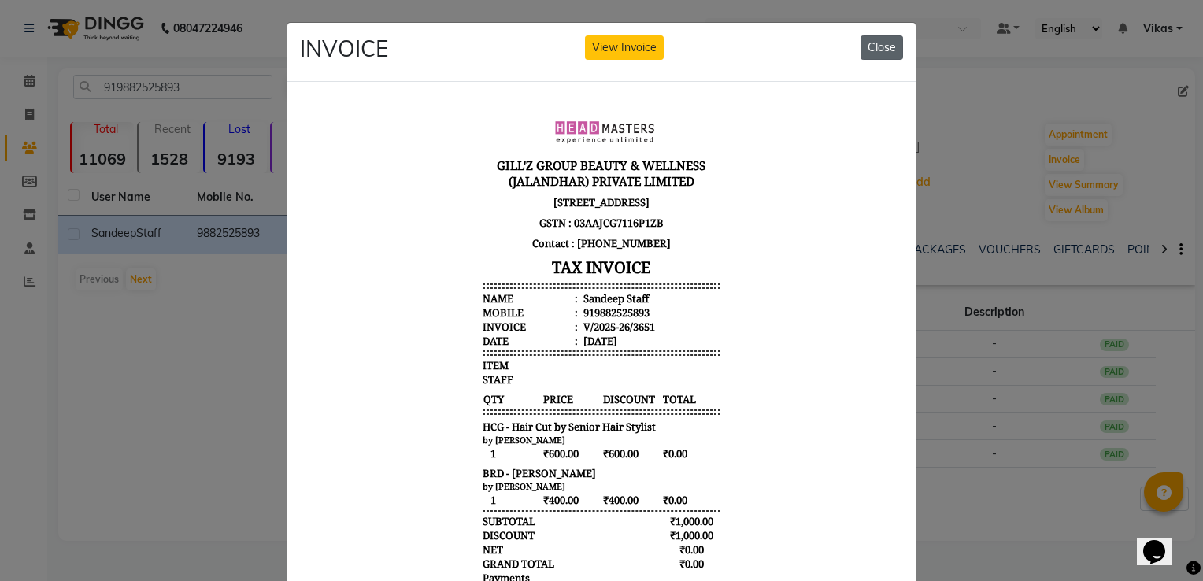
click at [868, 49] on button "Close" at bounding box center [881, 47] width 43 height 24
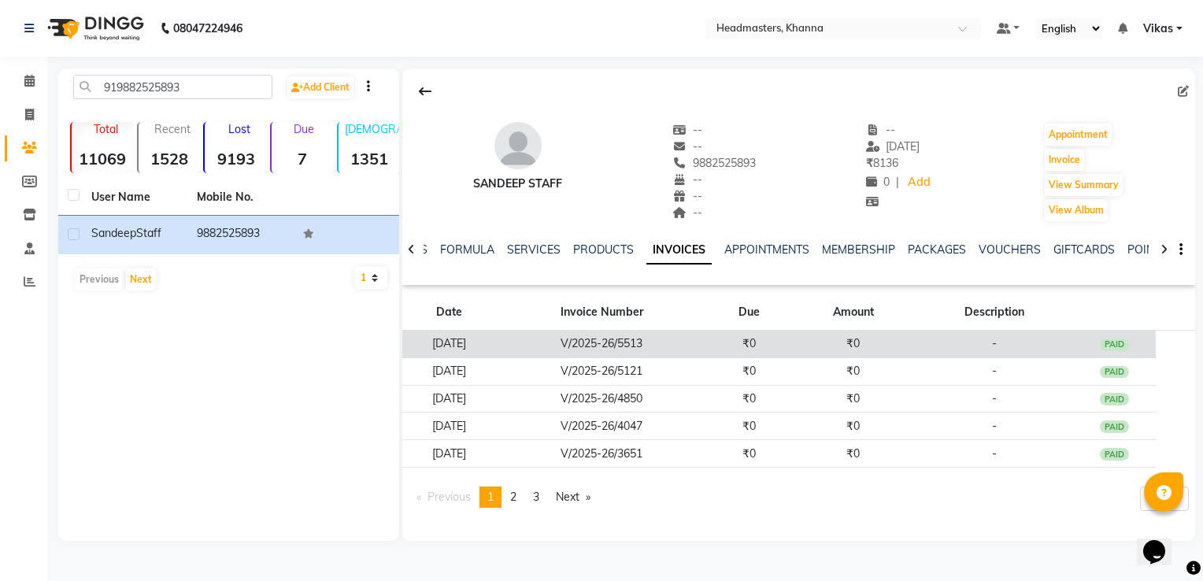
click at [599, 345] on td "V/2025-26/5513" at bounding box center [602, 345] width 212 height 28
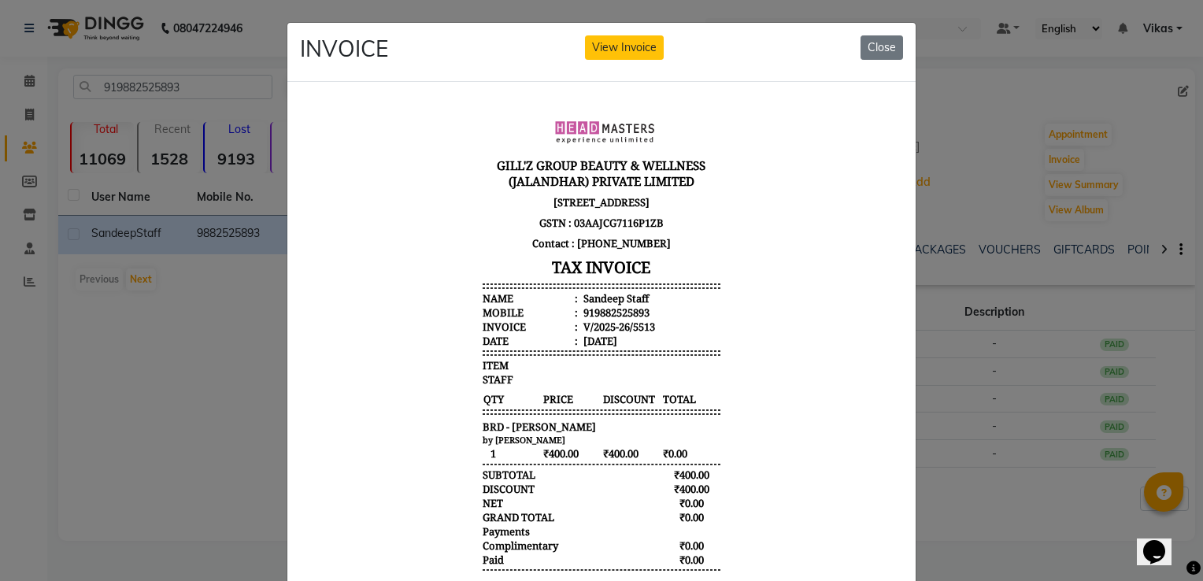
click at [675, 333] on li "Invoice : V/2025-26/5513" at bounding box center [602, 326] width 238 height 14
click at [881, 44] on button "Close" at bounding box center [881, 47] width 43 height 24
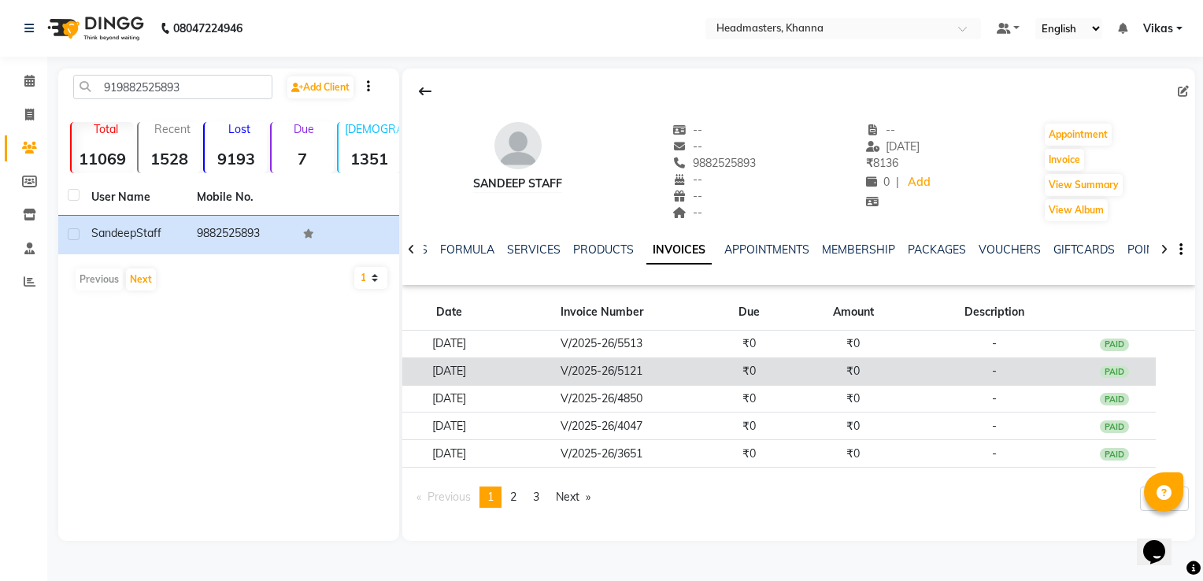
click at [633, 367] on td "V/2025-26/5121" at bounding box center [602, 371] width 212 height 28
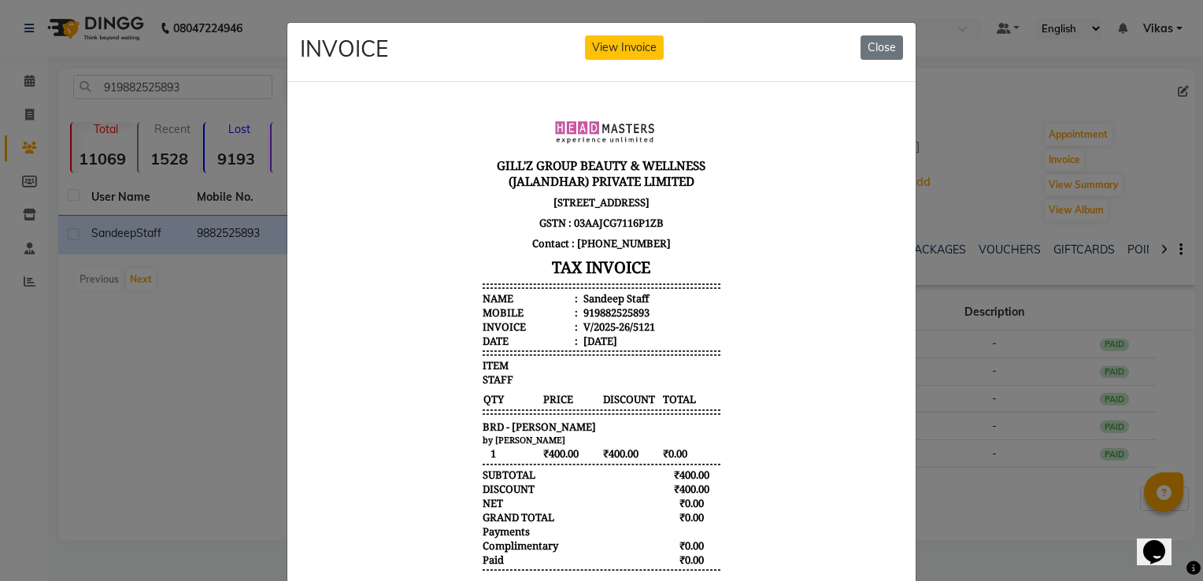
click at [679, 347] on li "Date : 21/08/2025" at bounding box center [602, 340] width 238 height 14
drag, startPoint x: 875, startPoint y: 54, endPoint x: 526, endPoint y: 65, distance: 349.7
click at [875, 54] on button "Close" at bounding box center [881, 47] width 43 height 24
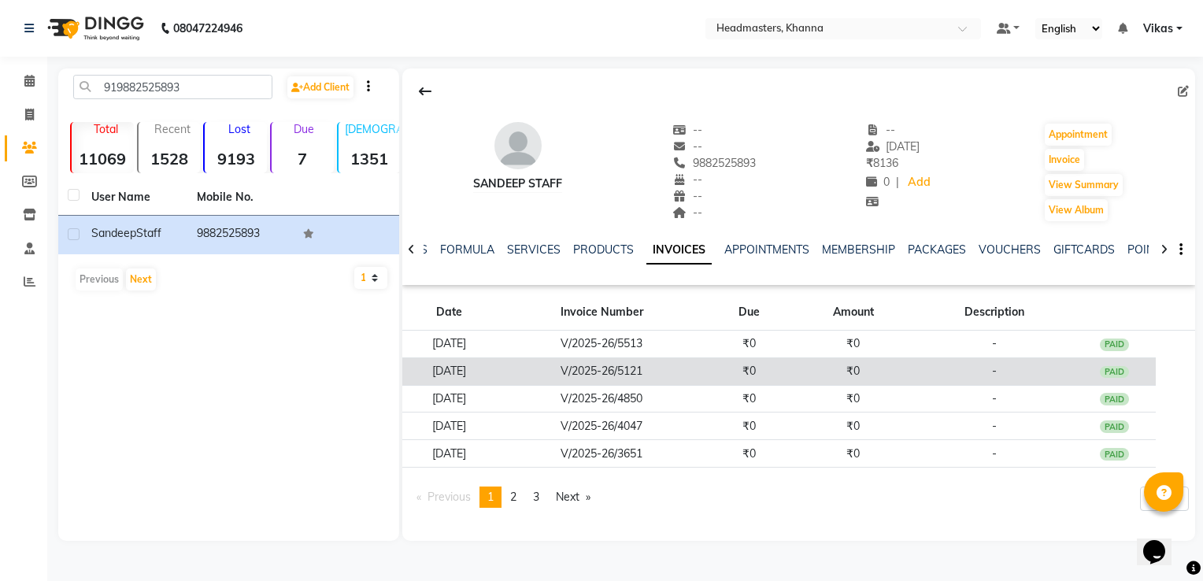
click at [654, 382] on td "V/2025-26/5121" at bounding box center [602, 371] width 212 height 28
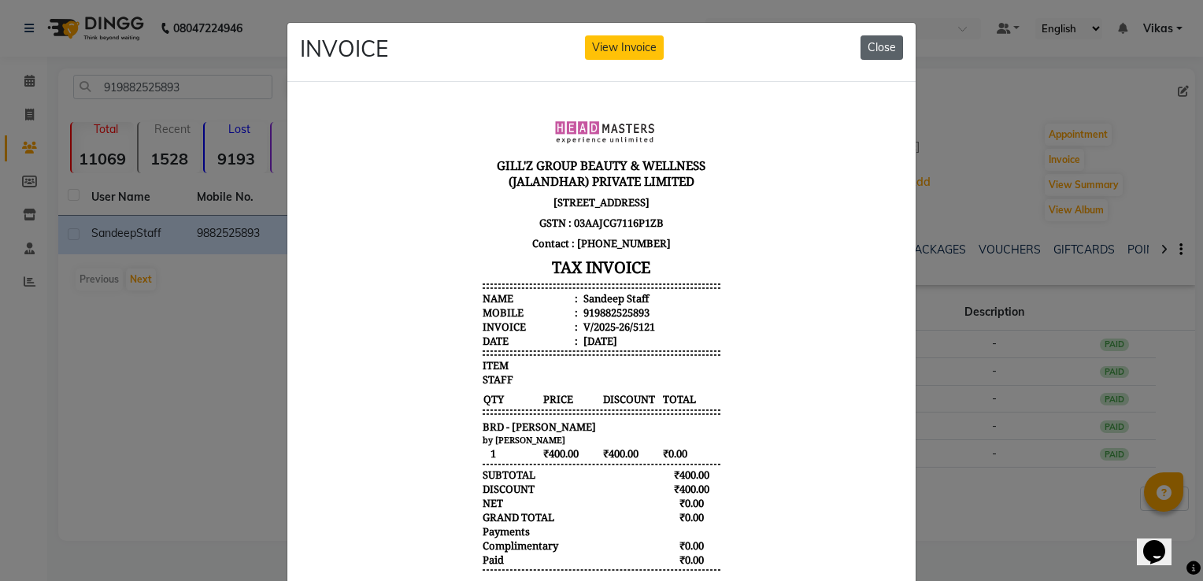
click at [878, 37] on button "Close" at bounding box center [881, 47] width 43 height 24
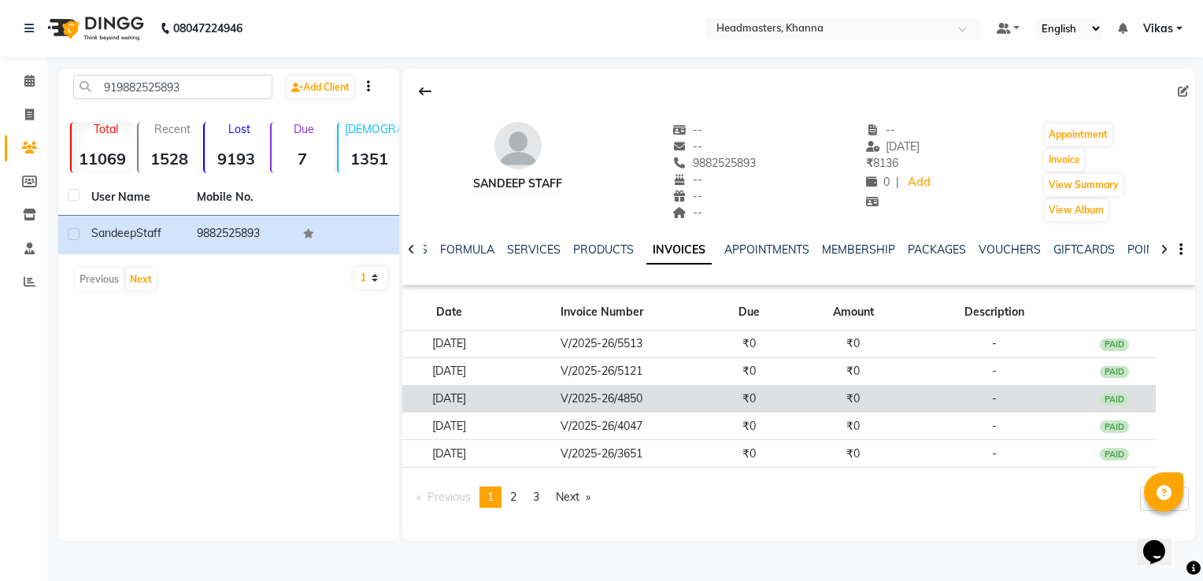
click at [568, 390] on td "V/2025-26/4850" at bounding box center [602, 399] width 212 height 28
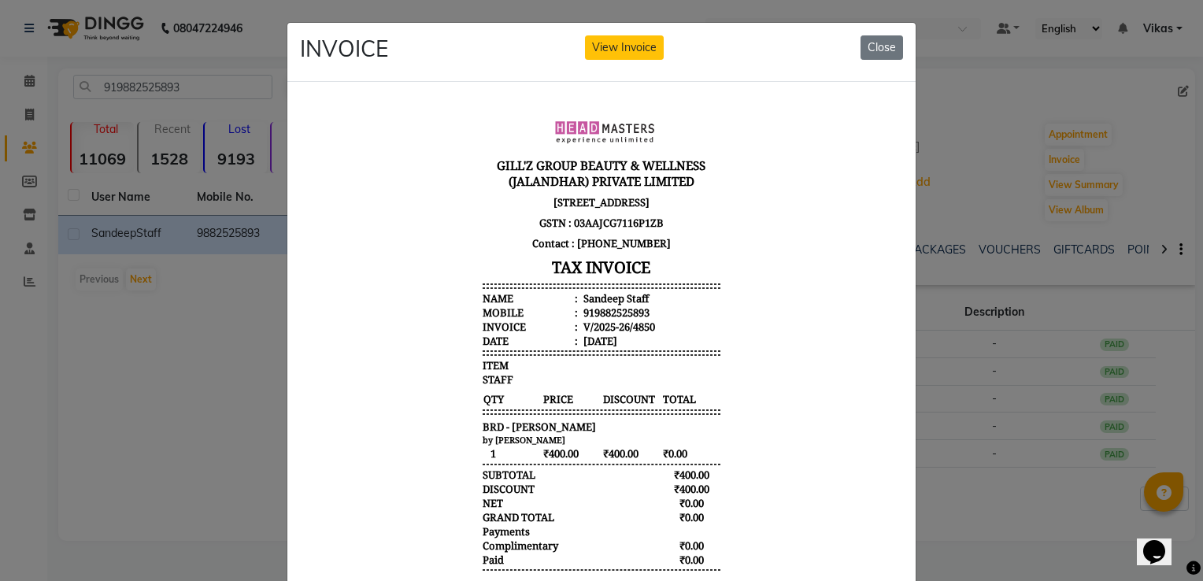
scroll to position [13, 0]
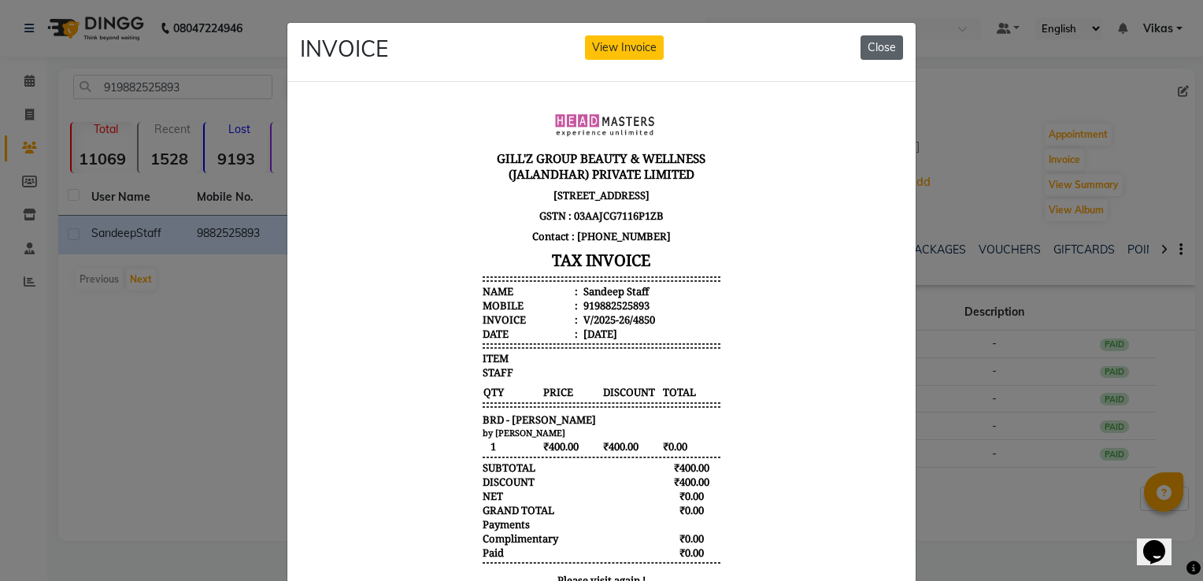
click at [885, 44] on button "Close" at bounding box center [881, 47] width 43 height 24
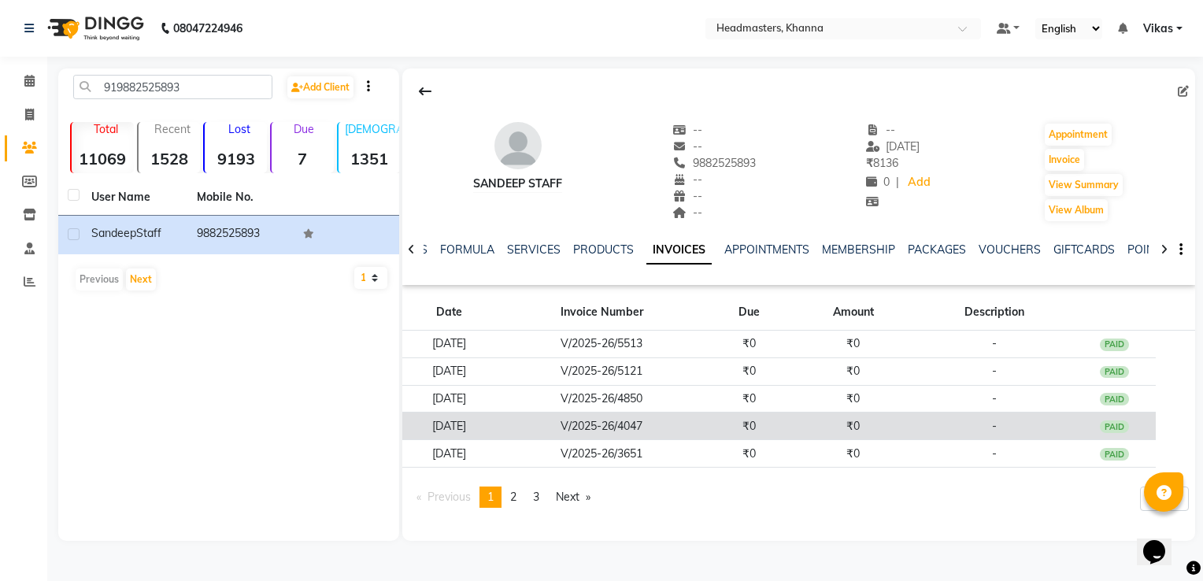
click at [570, 421] on td "V/2025-26/4047" at bounding box center [602, 426] width 212 height 28
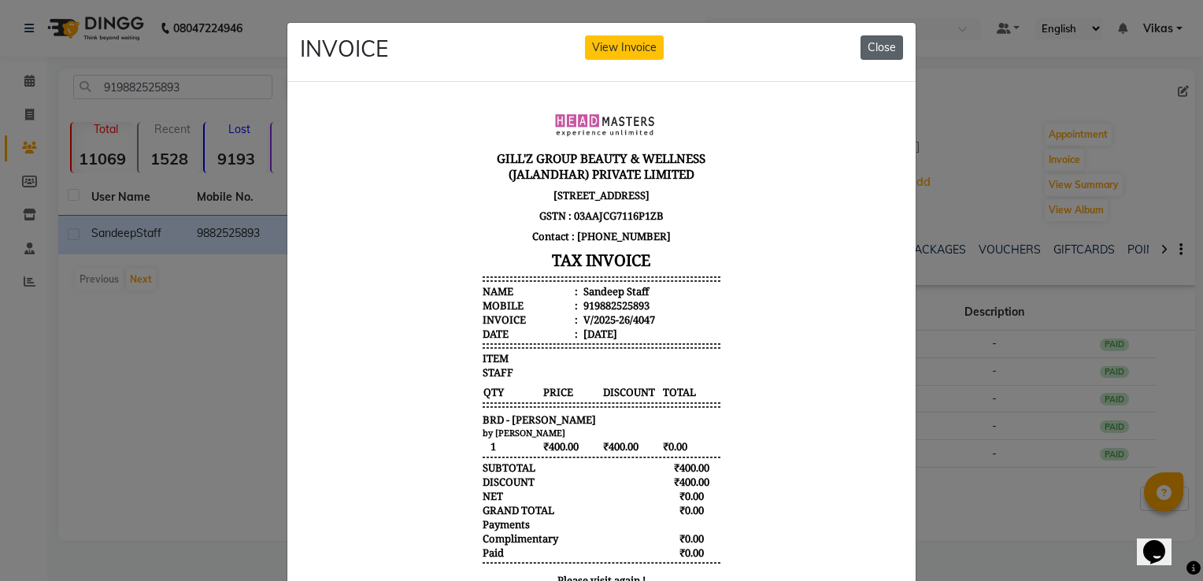
click at [881, 50] on button "Close" at bounding box center [881, 47] width 43 height 24
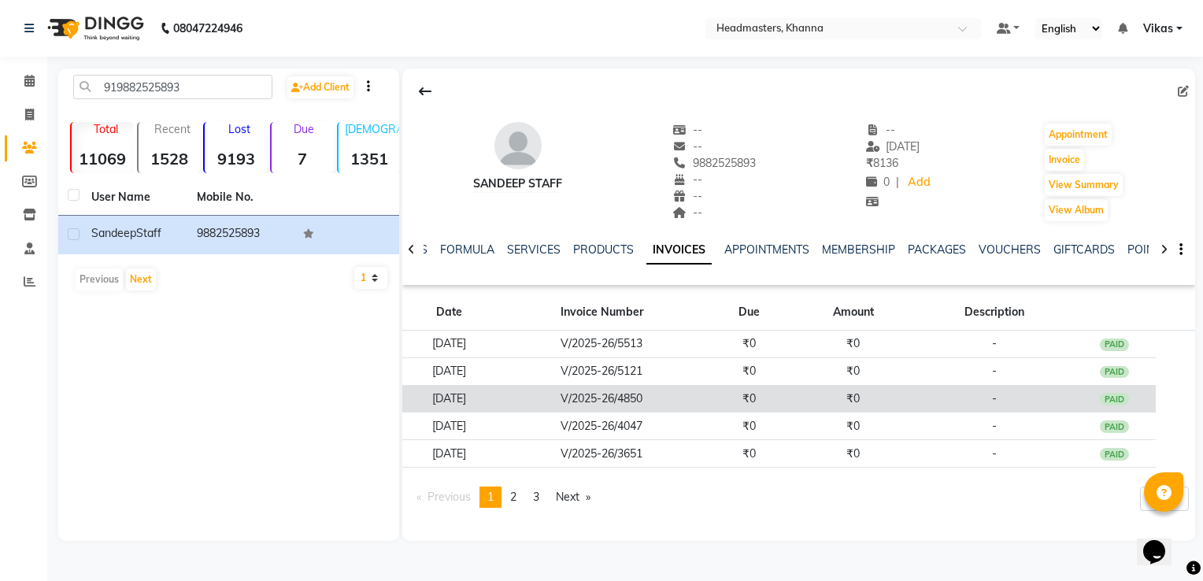
click at [564, 401] on td "V/2025-26/4850" at bounding box center [602, 399] width 212 height 28
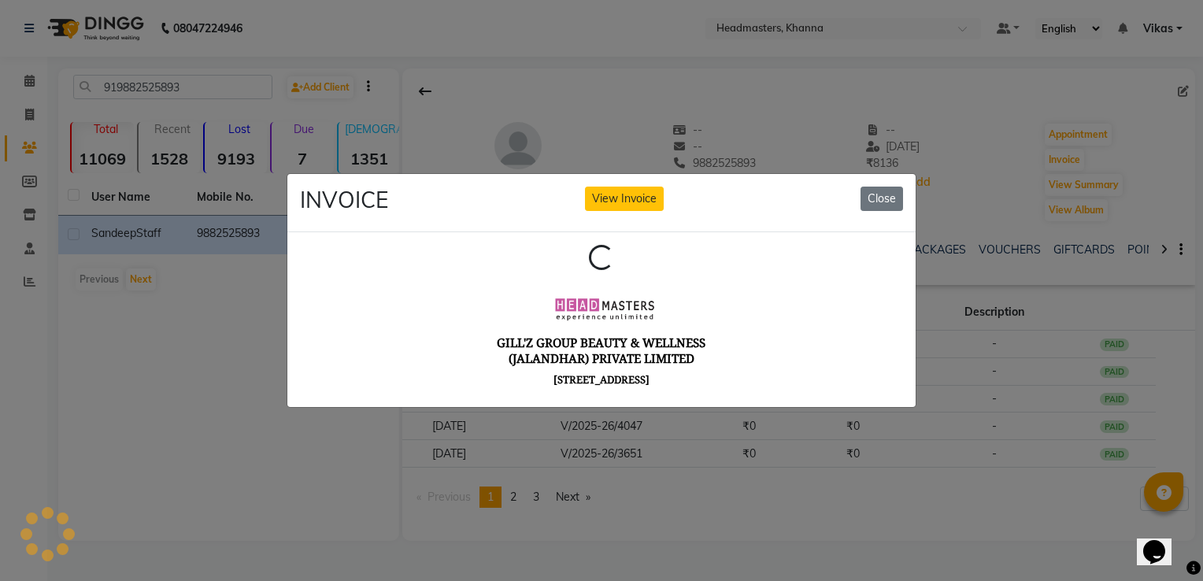
scroll to position [0, 0]
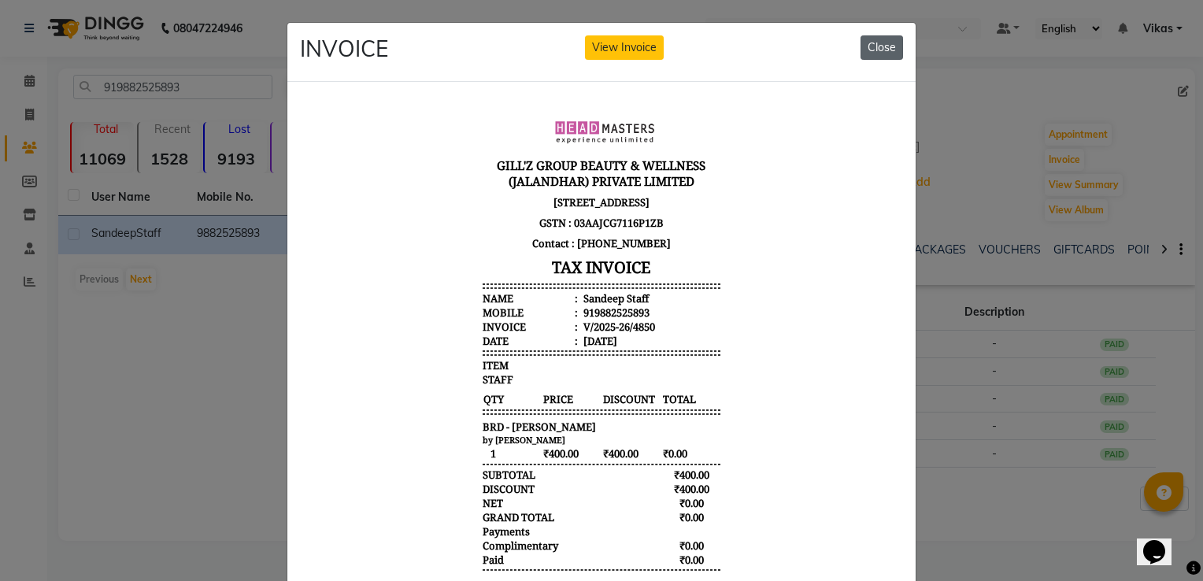
click at [882, 52] on button "Close" at bounding box center [881, 47] width 43 height 24
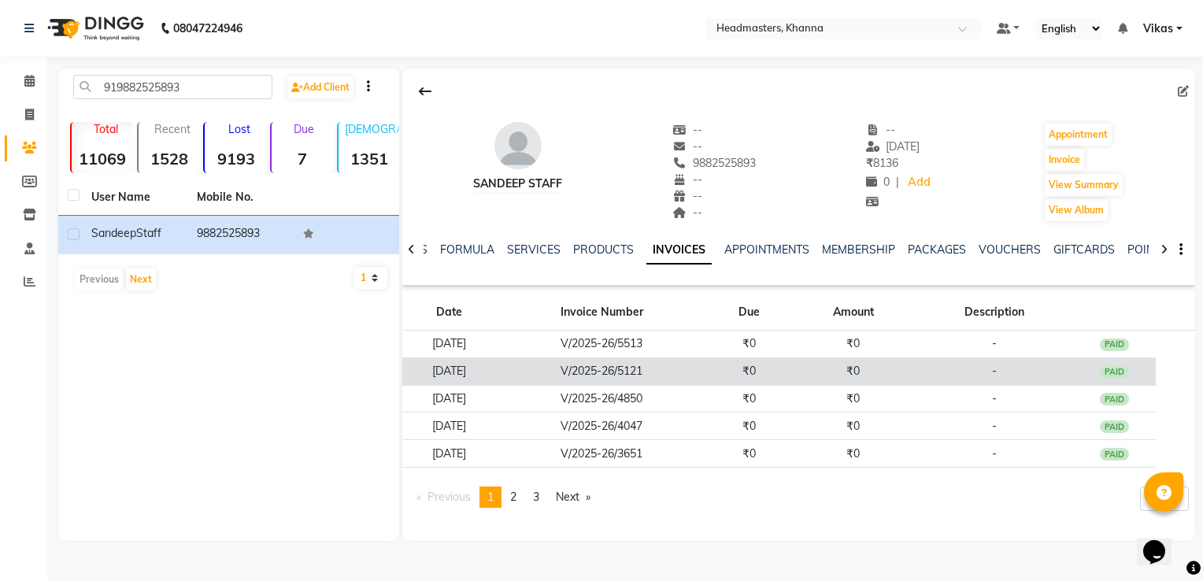
click at [569, 364] on td "V/2025-26/5121" at bounding box center [602, 371] width 212 height 28
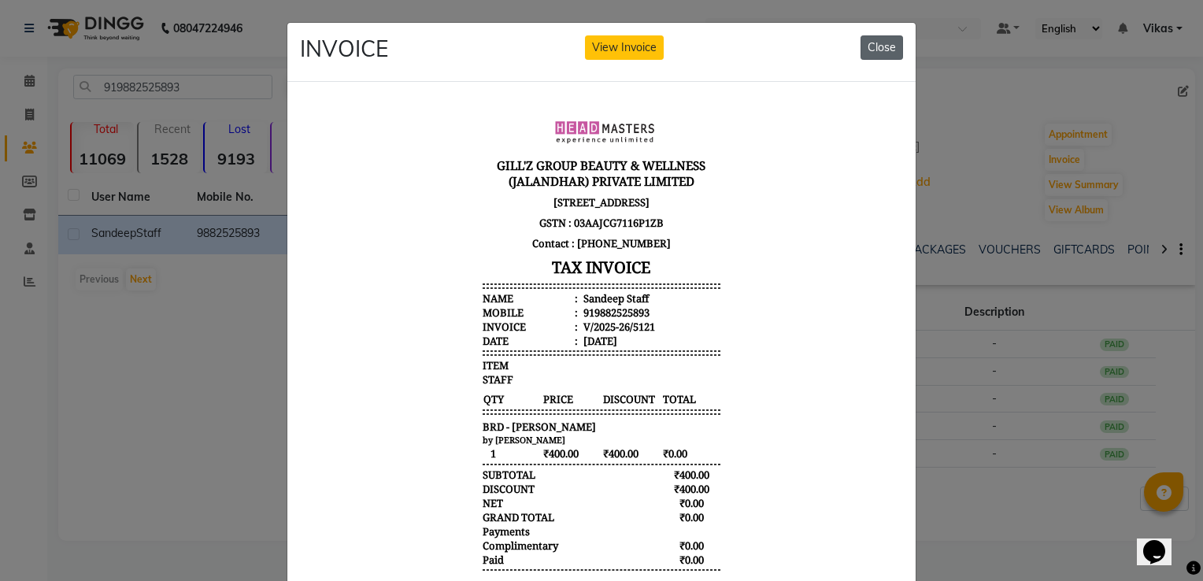
click at [878, 52] on button "Close" at bounding box center [881, 47] width 43 height 24
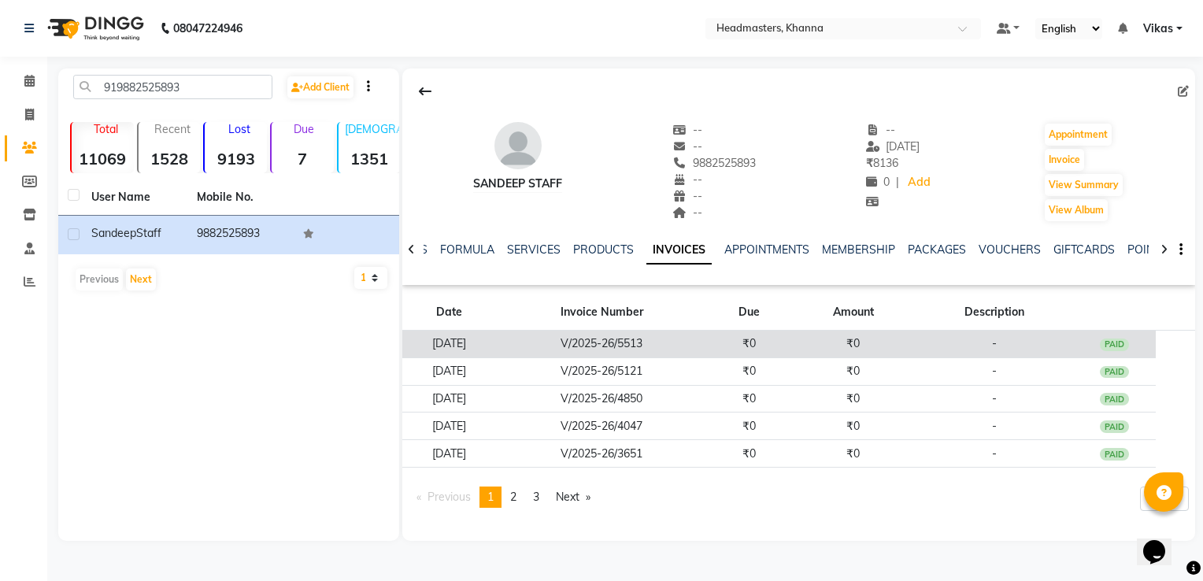
click at [551, 339] on td "V/2025-26/5513" at bounding box center [602, 345] width 212 height 28
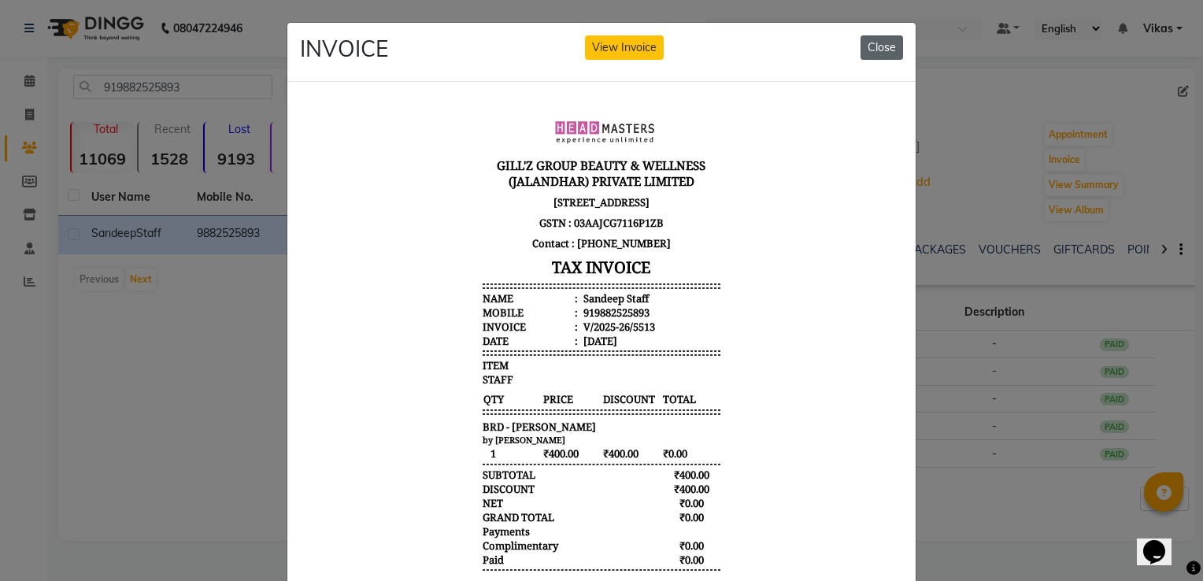
click at [875, 40] on button "Close" at bounding box center [881, 47] width 43 height 24
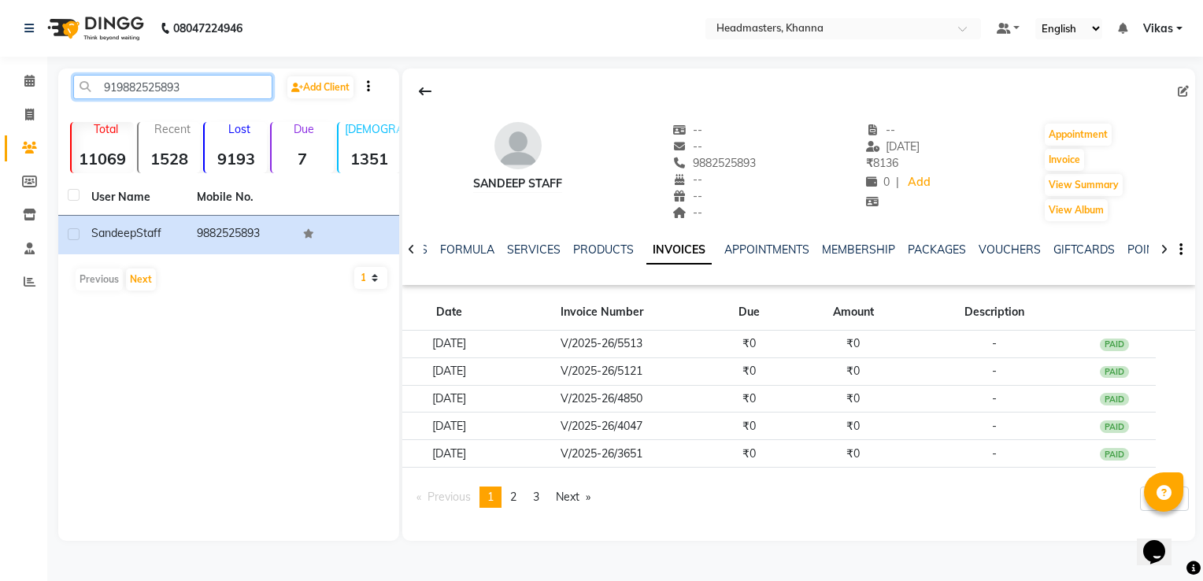
click at [242, 88] on input "919882525893" at bounding box center [172, 87] width 199 height 24
type input "9"
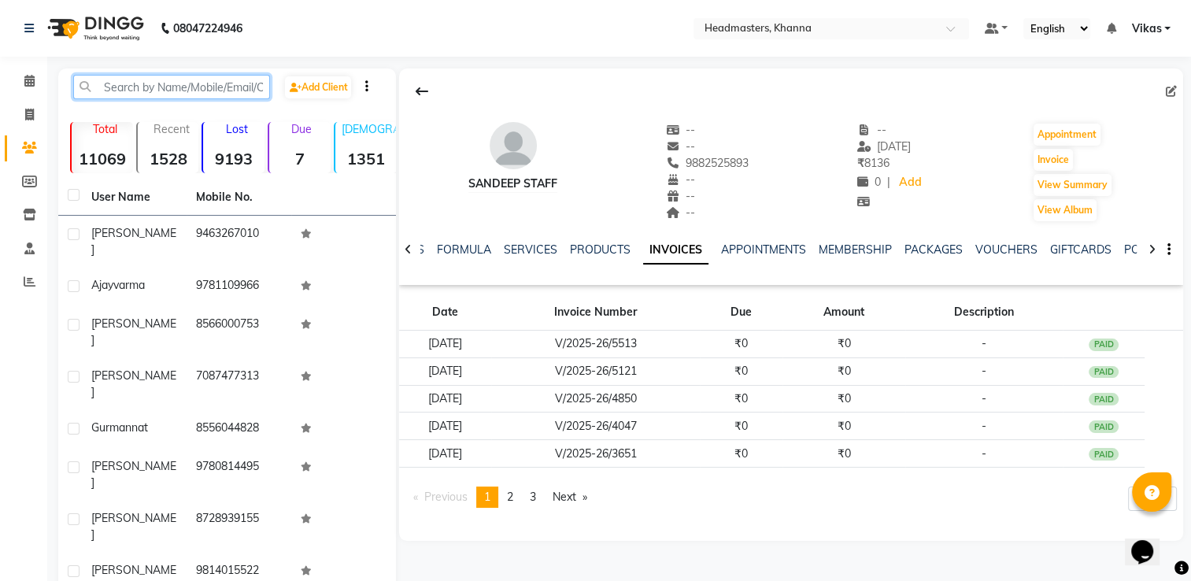
paste input "917347669196"
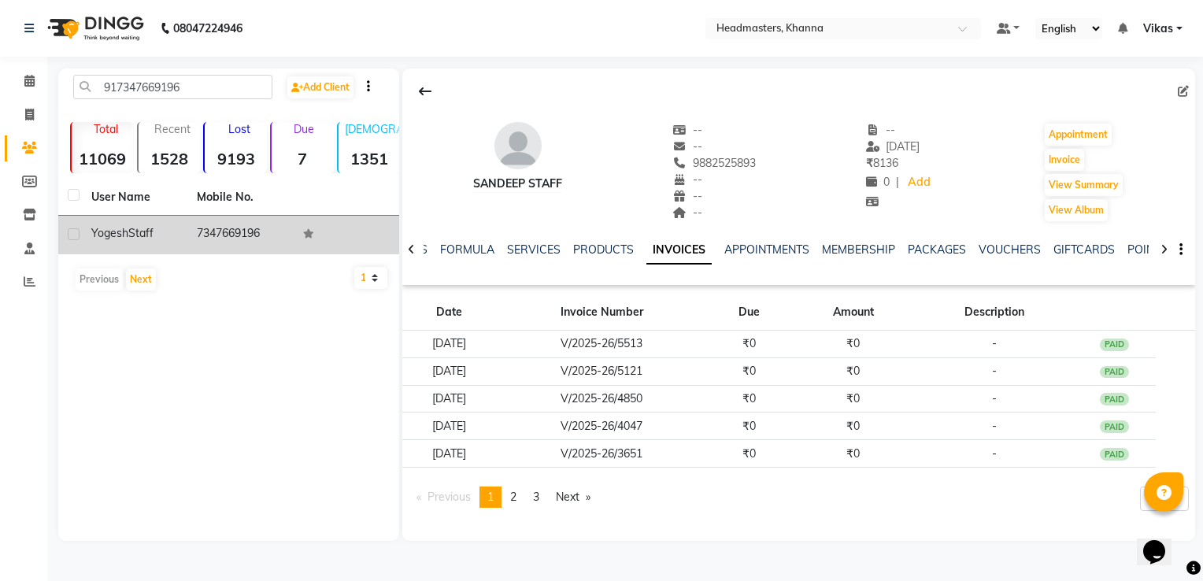
click at [226, 231] on td "7347669196" at bounding box center [239, 235] width 105 height 39
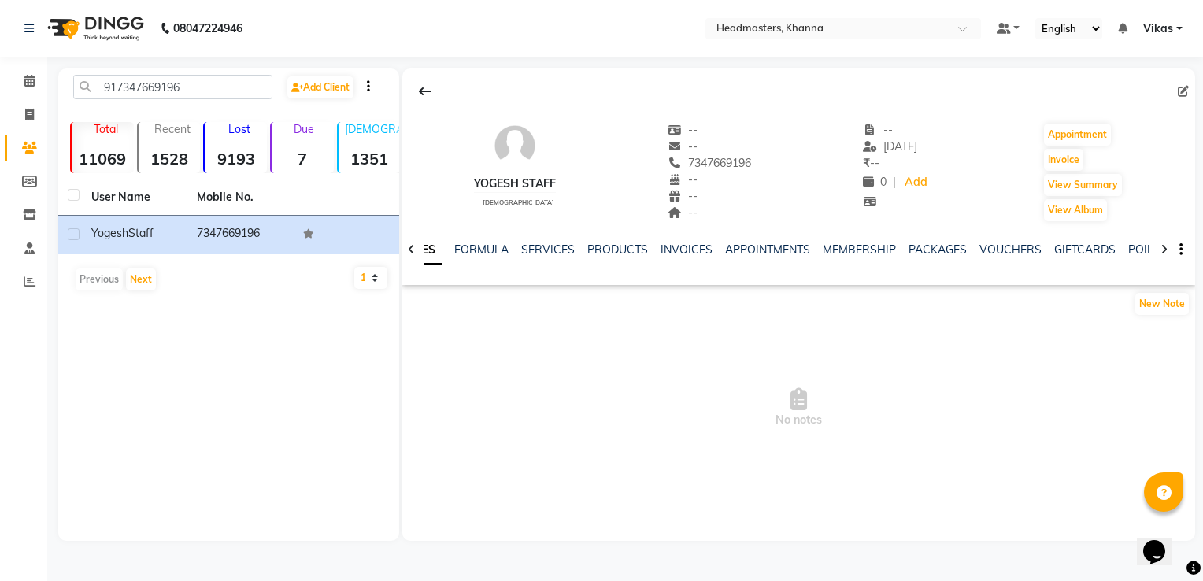
click at [682, 258] on div "NOTES FORMULA SERVICES PRODUCTS INVOICES APPOINTMENTS MEMBERSHIP PACKAGES VOUCH…" at bounding box center [780, 256] width 700 height 29
click at [683, 248] on link "INVOICES" at bounding box center [686, 249] width 52 height 14
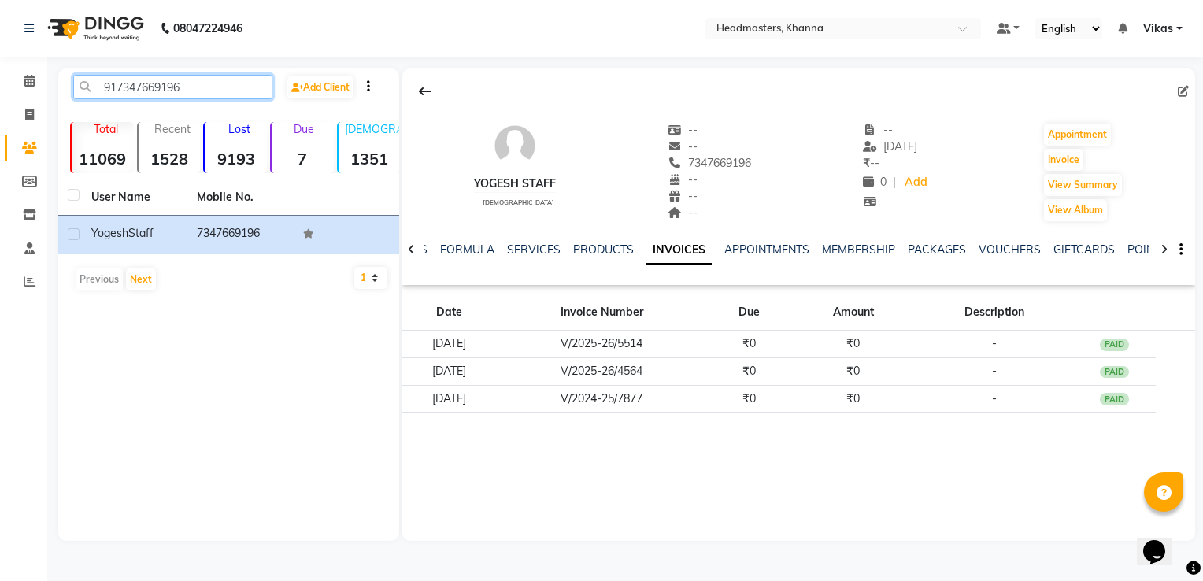
click at [238, 83] on input "917347669196" at bounding box center [172, 87] width 199 height 24
type input "9"
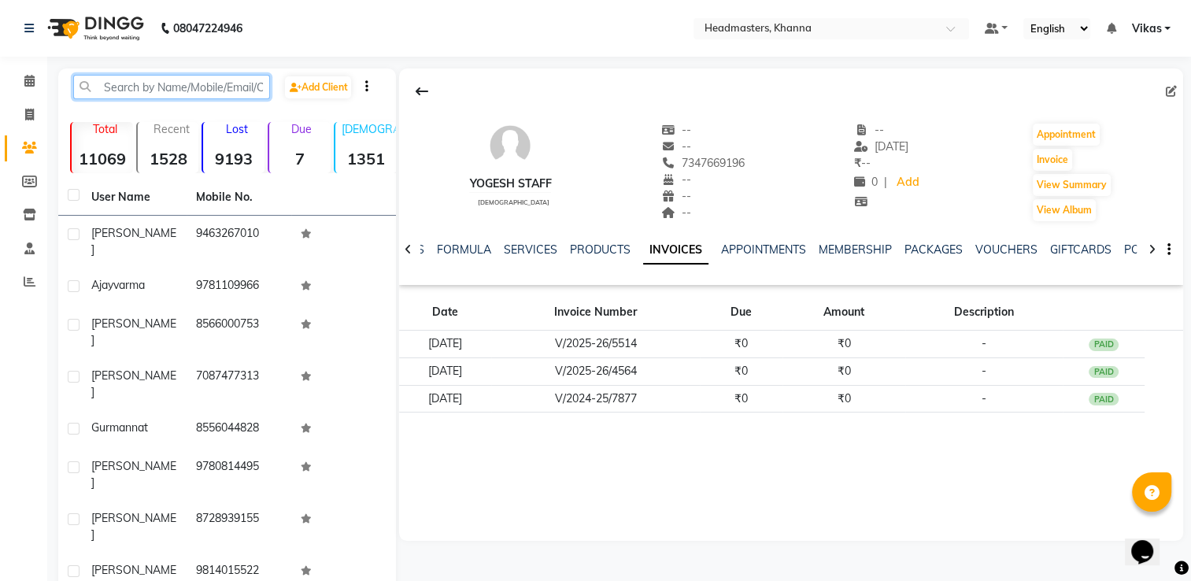
paste input "916239442905"
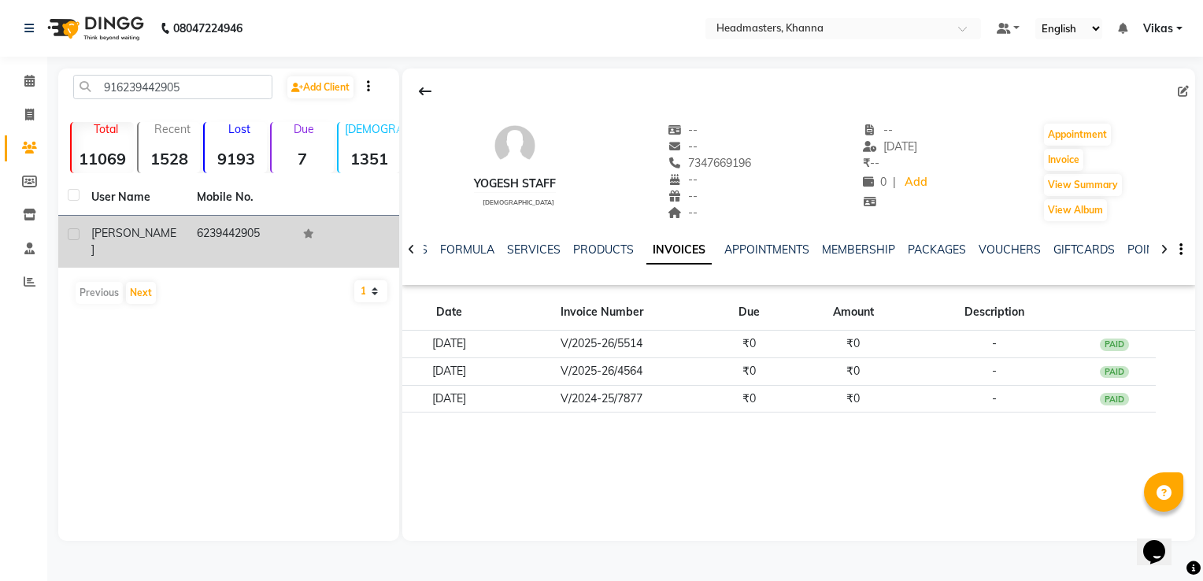
click at [180, 230] on td "SAKSHI" at bounding box center [134, 242] width 105 height 52
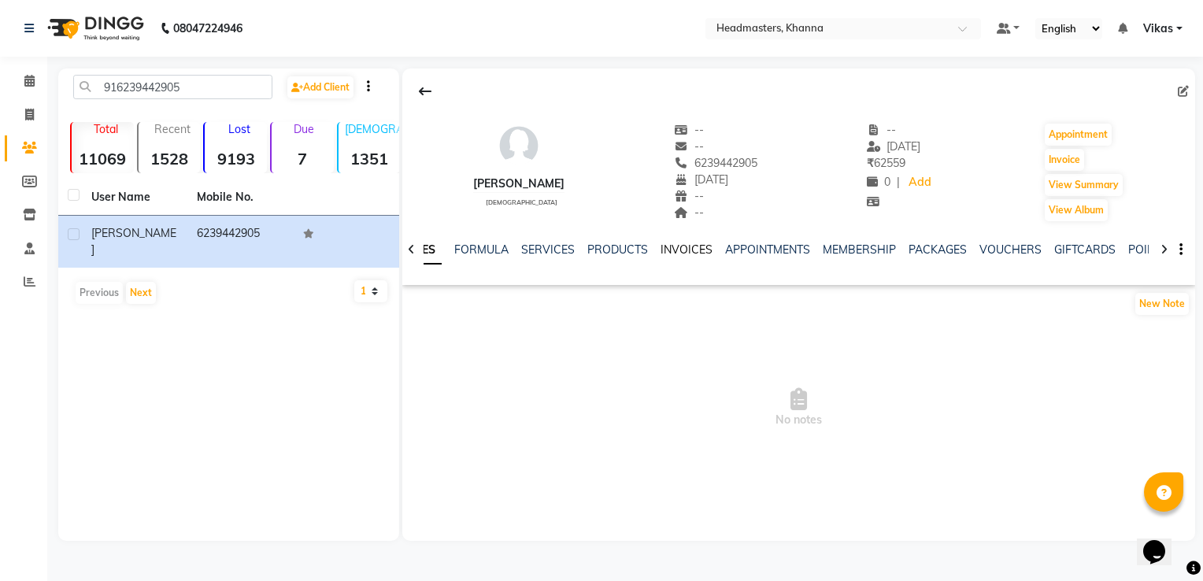
click at [669, 253] on link "INVOICES" at bounding box center [686, 249] width 52 height 14
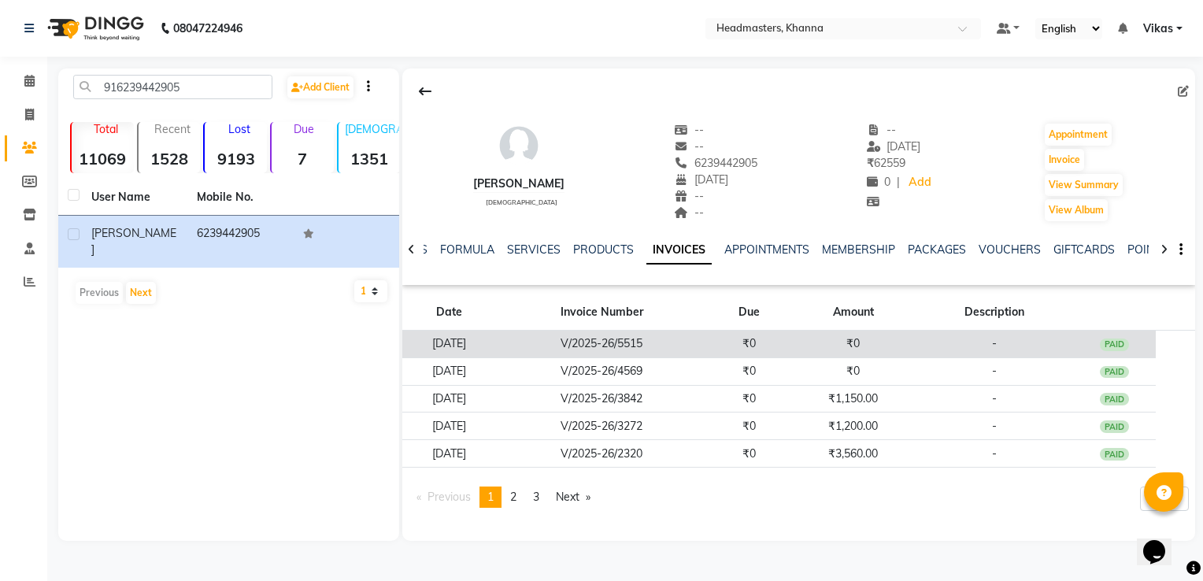
click at [587, 350] on td "V/2025-26/5515" at bounding box center [602, 345] width 212 height 28
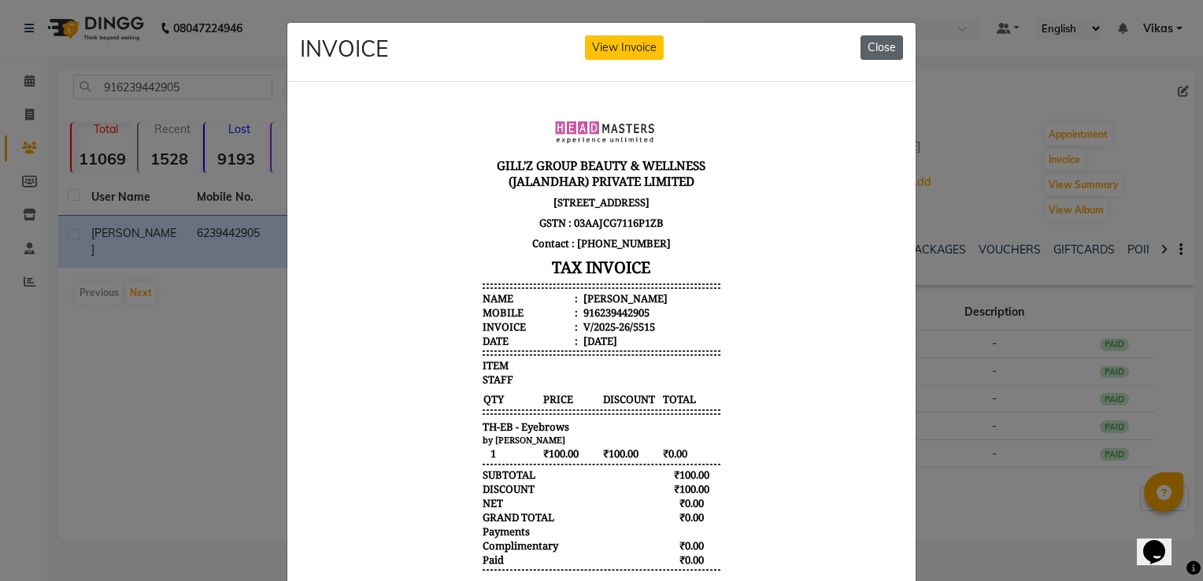
click at [889, 51] on button "Close" at bounding box center [881, 47] width 43 height 24
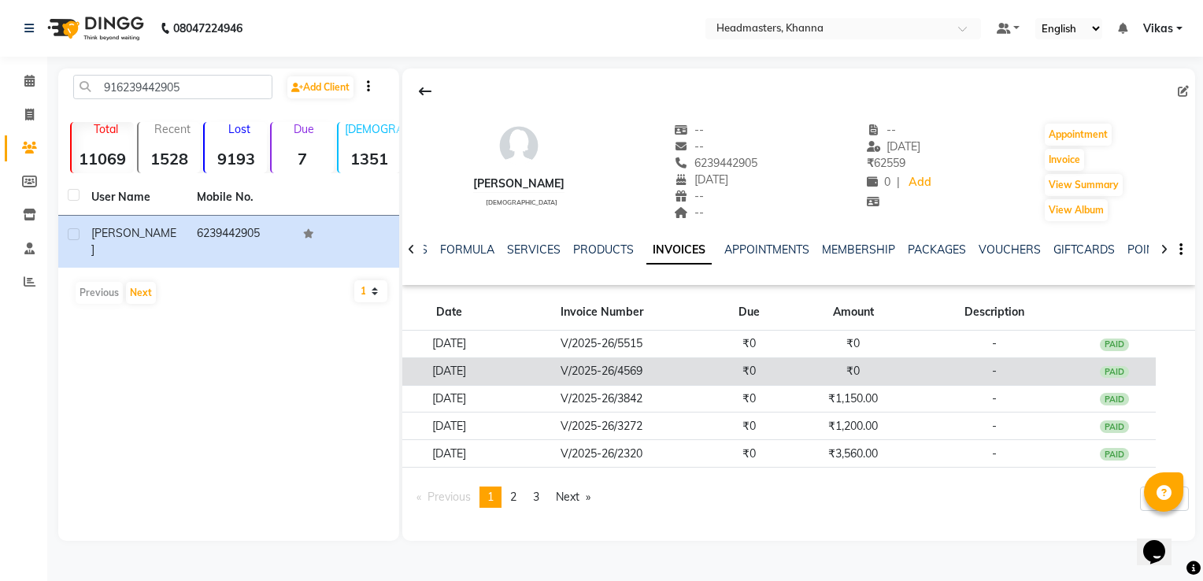
click at [636, 378] on td "V/2025-26/4569" at bounding box center [602, 371] width 212 height 28
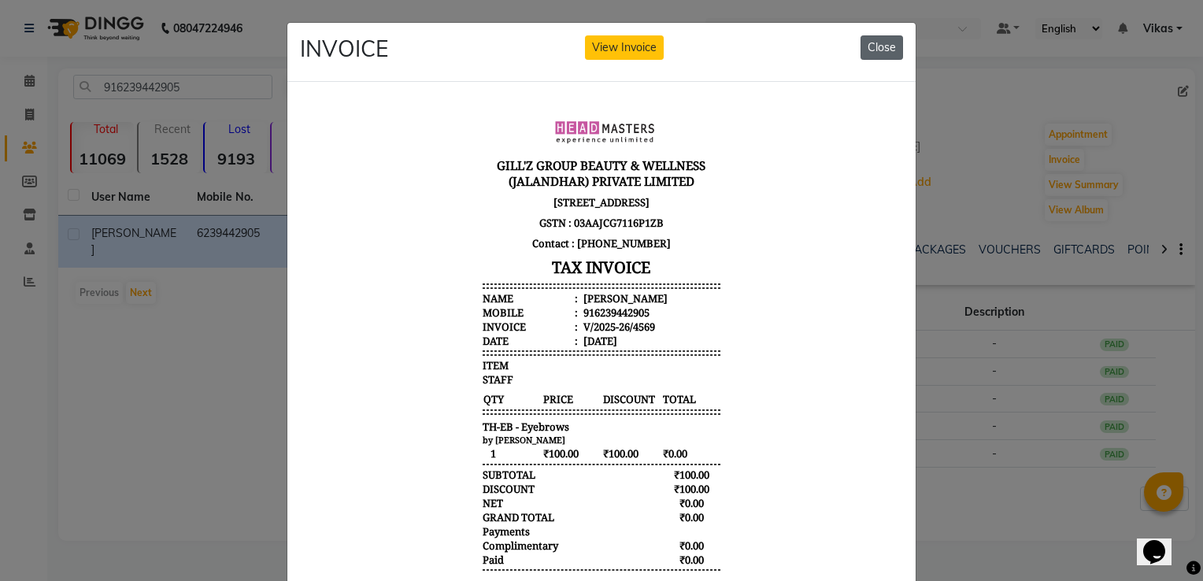
click at [882, 50] on button "Close" at bounding box center [881, 47] width 43 height 24
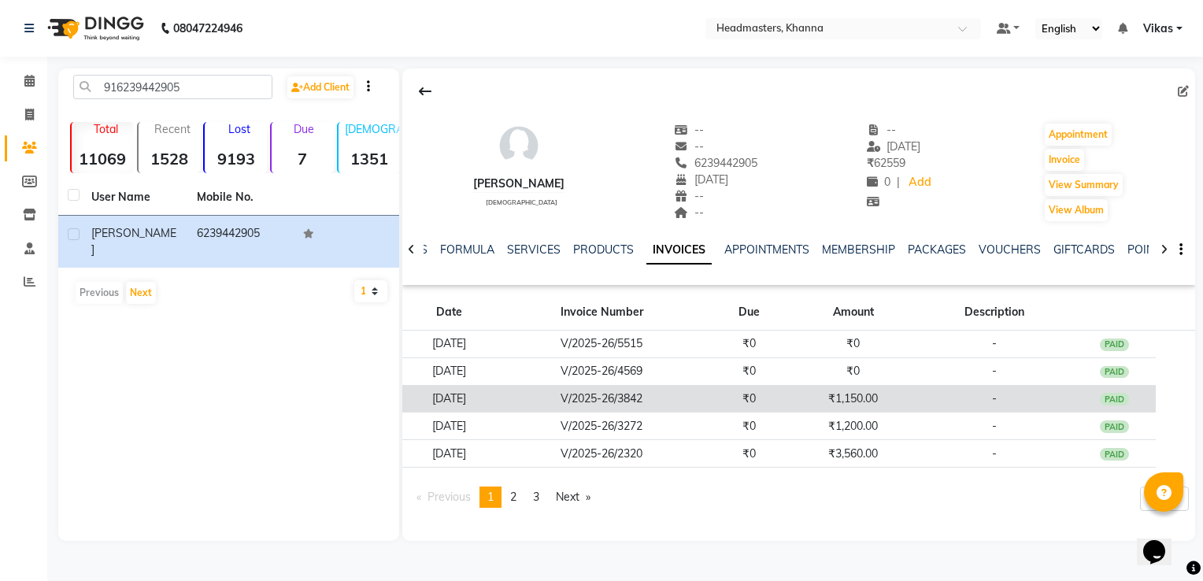
click at [649, 386] on td "V/2025-26/3842" at bounding box center [602, 399] width 212 height 28
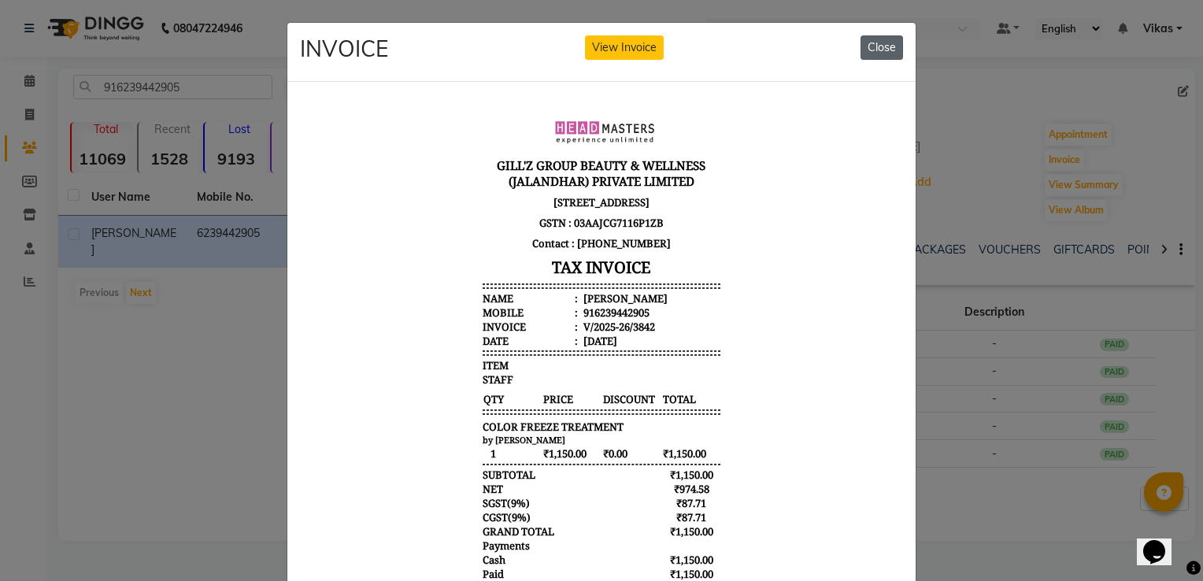
click at [881, 39] on button "Close" at bounding box center [881, 47] width 43 height 24
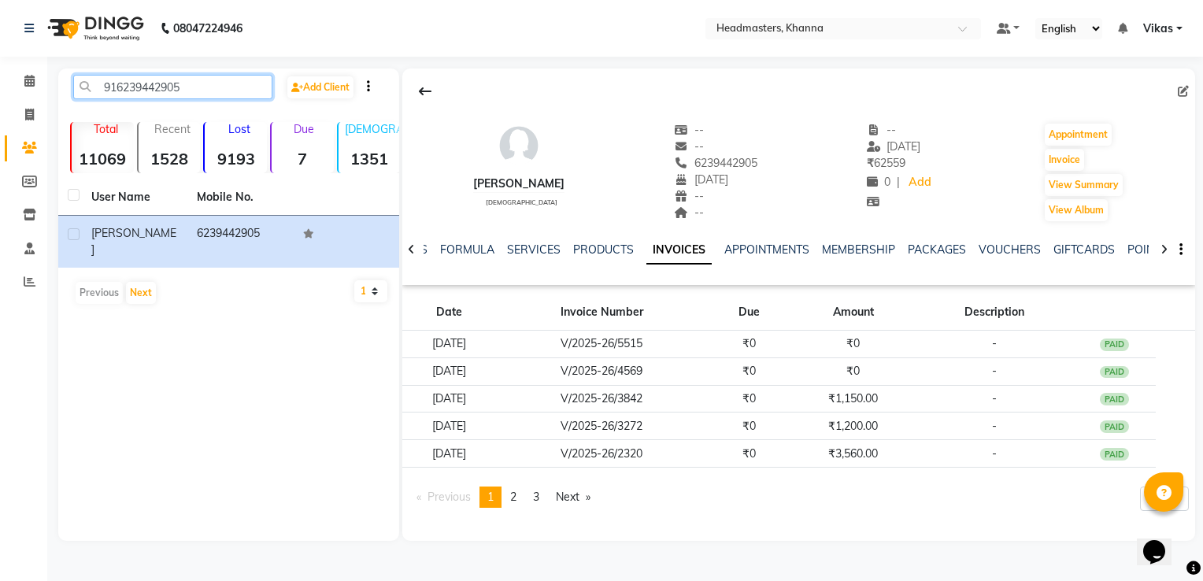
click at [257, 86] on input "916239442905" at bounding box center [172, 87] width 199 height 24
type input "9"
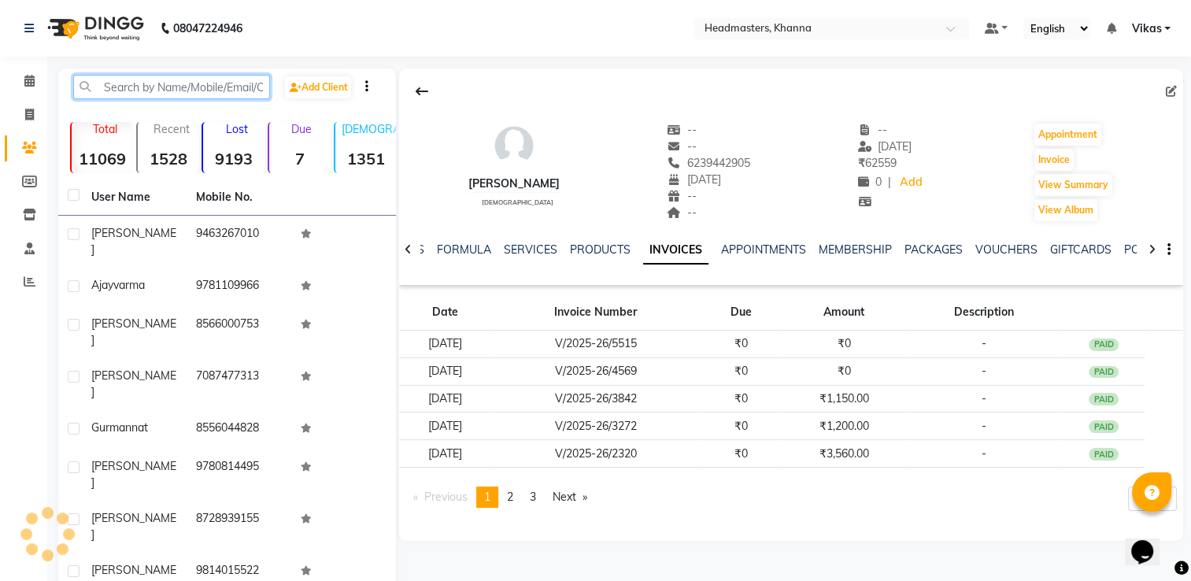
paste input "919041426274"
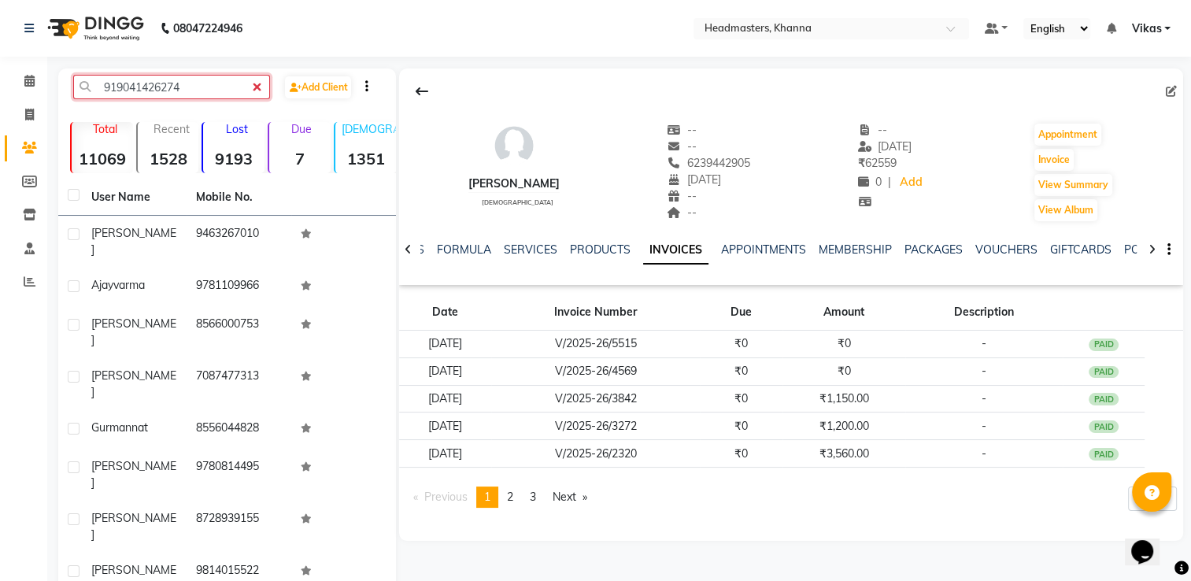
click at [134, 86] on input "919041426274" at bounding box center [171, 87] width 197 height 24
click at [130, 86] on input "919041426274" at bounding box center [171, 87] width 197 height 24
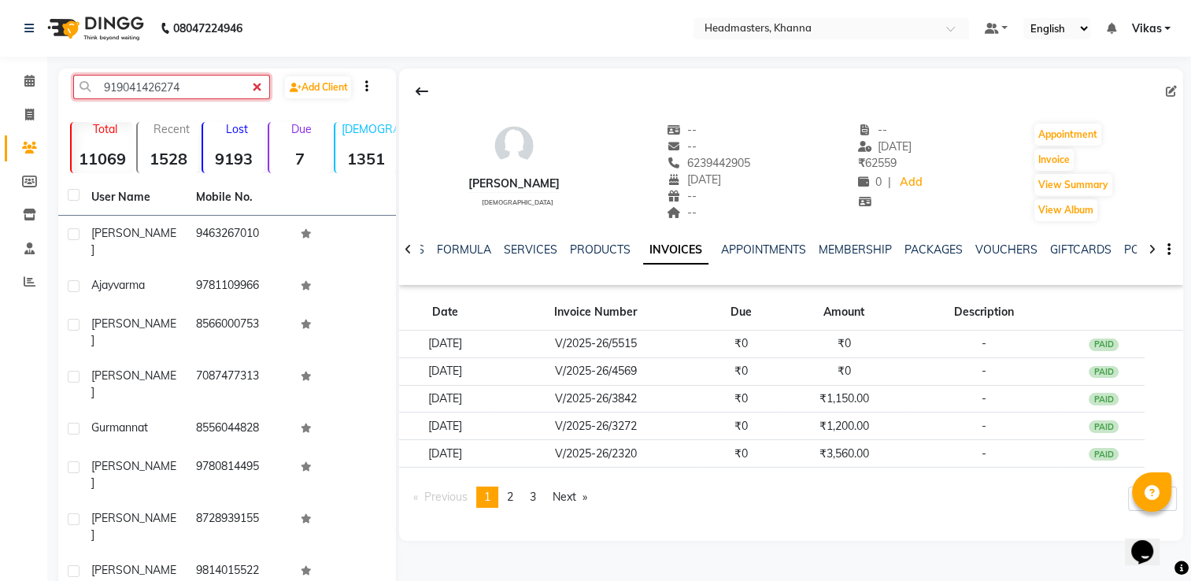
click at [123, 87] on input "919041426274" at bounding box center [171, 87] width 197 height 24
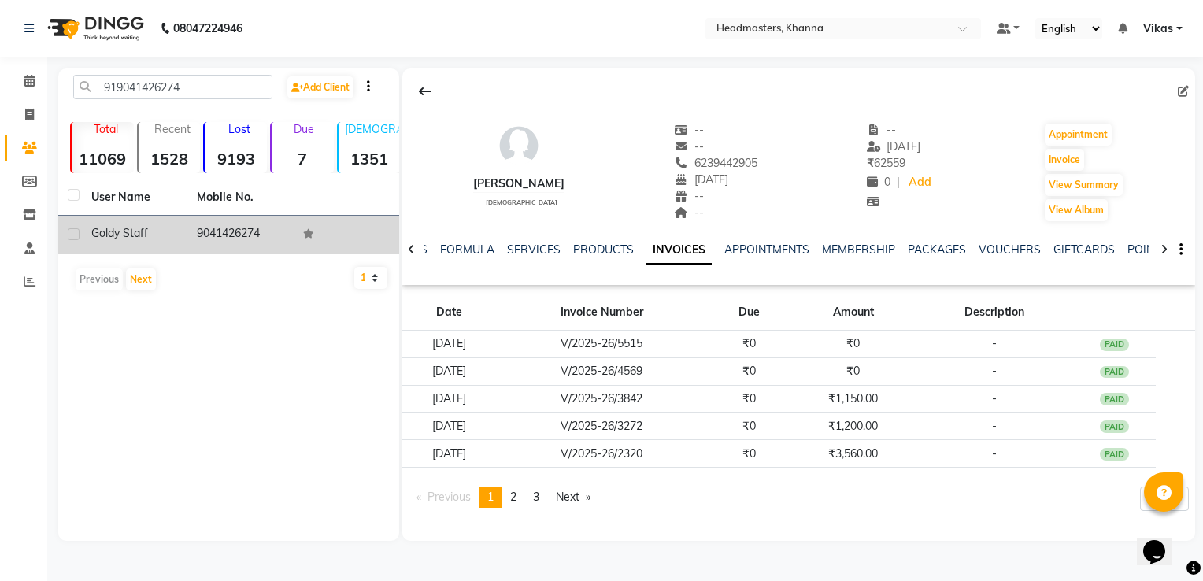
click at [205, 232] on td "9041426274" at bounding box center [239, 235] width 105 height 39
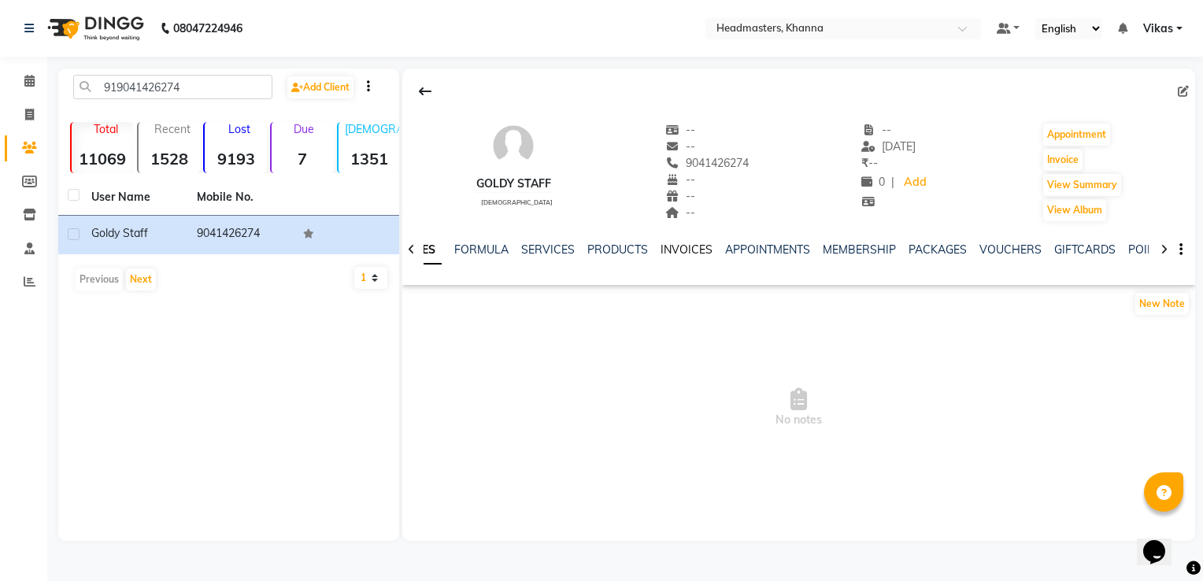
click at [693, 243] on link "INVOICES" at bounding box center [686, 249] width 52 height 14
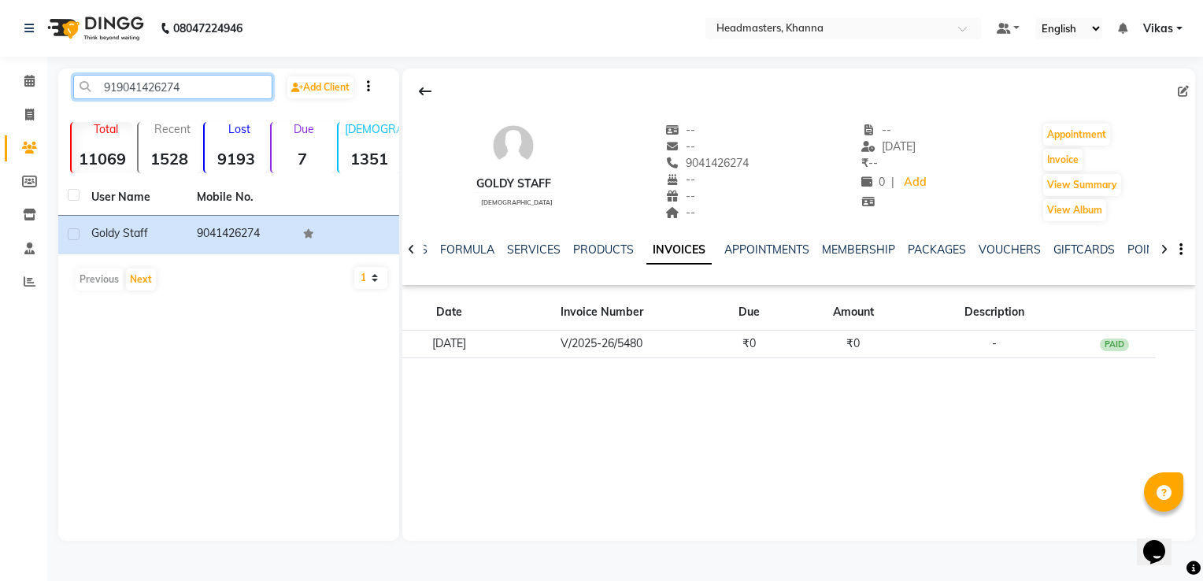
click at [224, 82] on input "919041426274" at bounding box center [172, 87] width 199 height 24
type input "9"
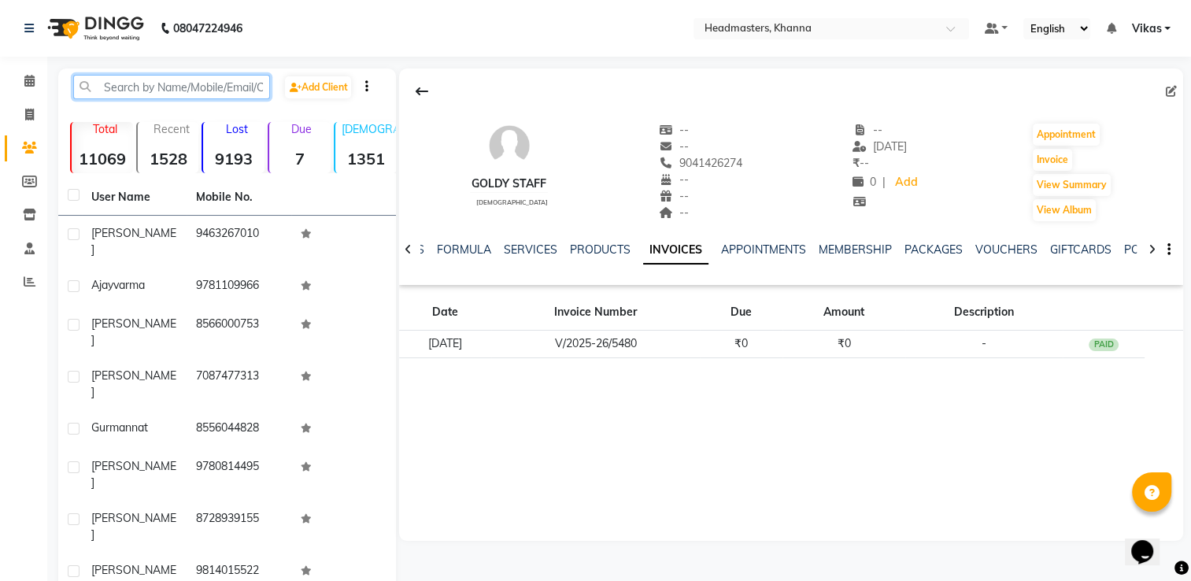
paste input "918901761961"
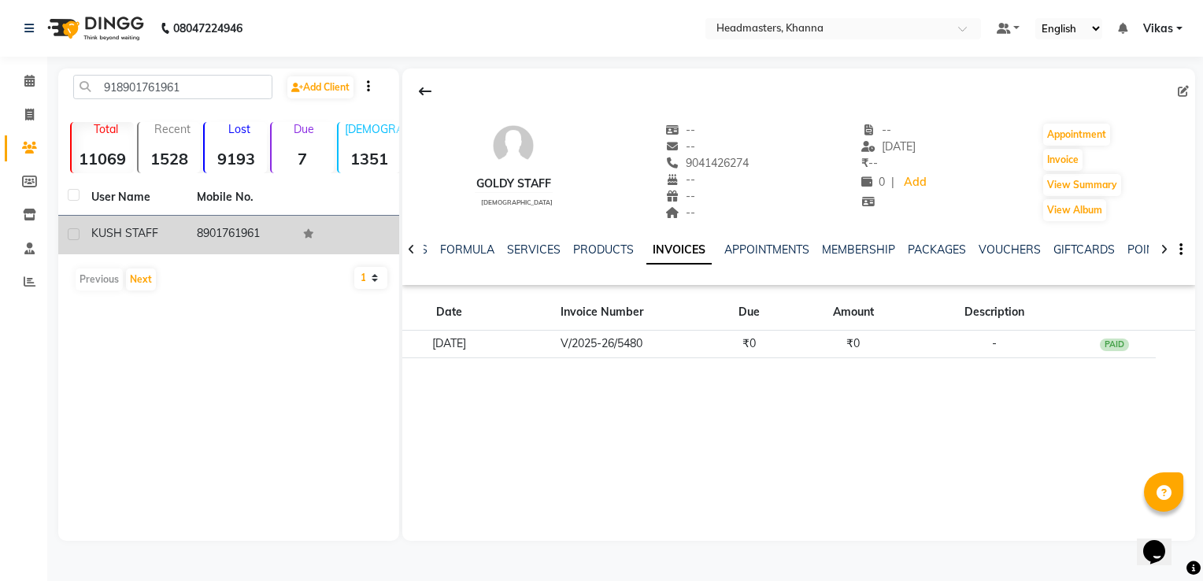
click at [165, 227] on div "KUSH STAFF" at bounding box center [134, 233] width 87 height 17
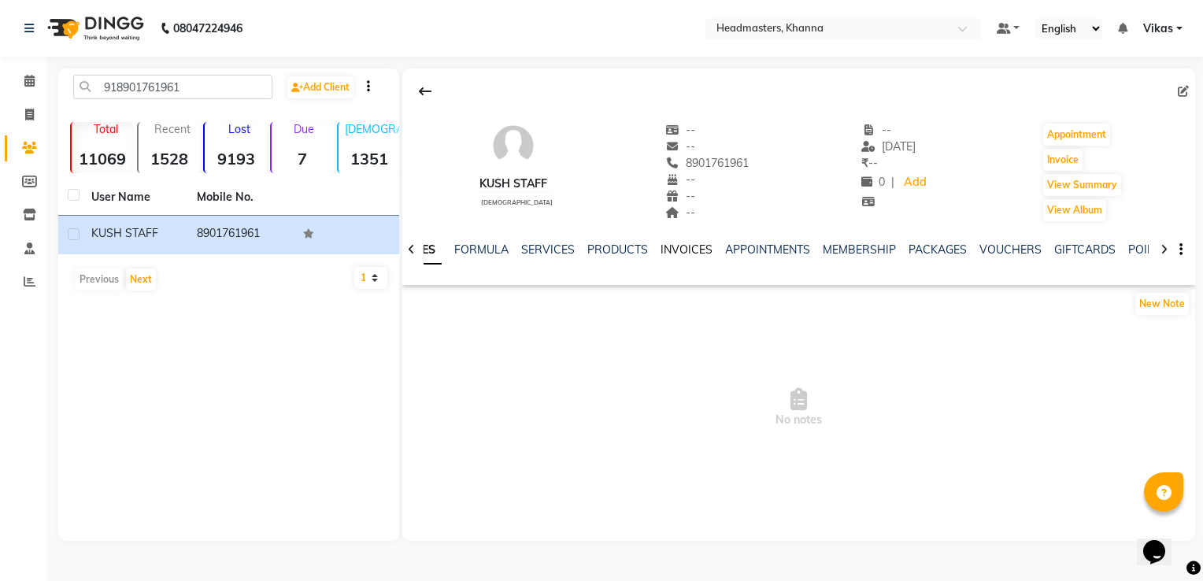
click at [675, 250] on link "INVOICES" at bounding box center [686, 249] width 52 height 14
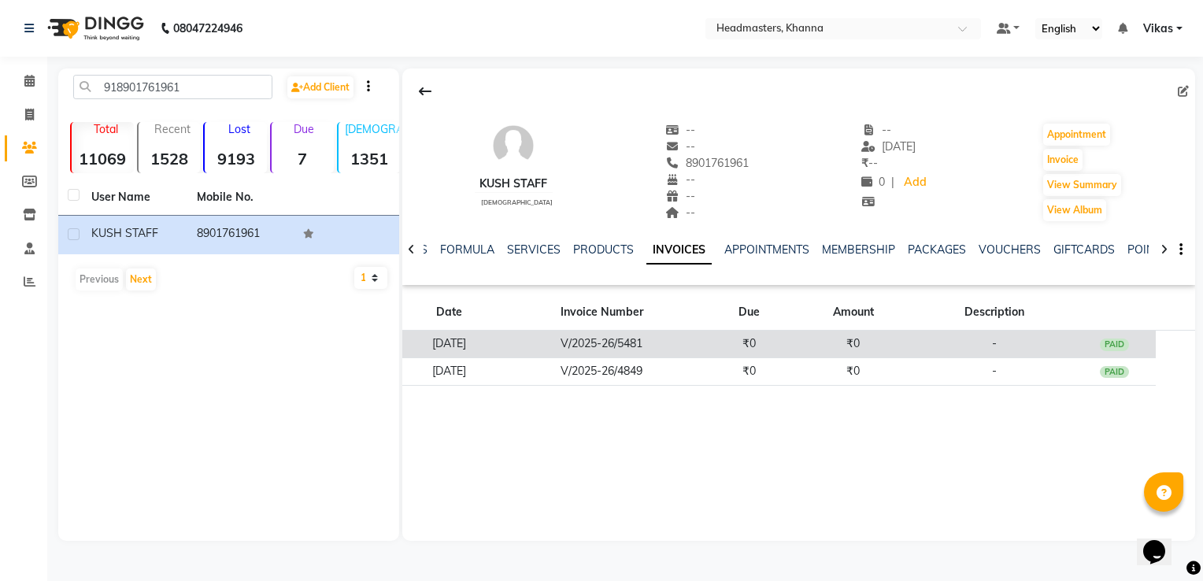
click at [626, 341] on td "V/2025-26/5481" at bounding box center [602, 345] width 212 height 28
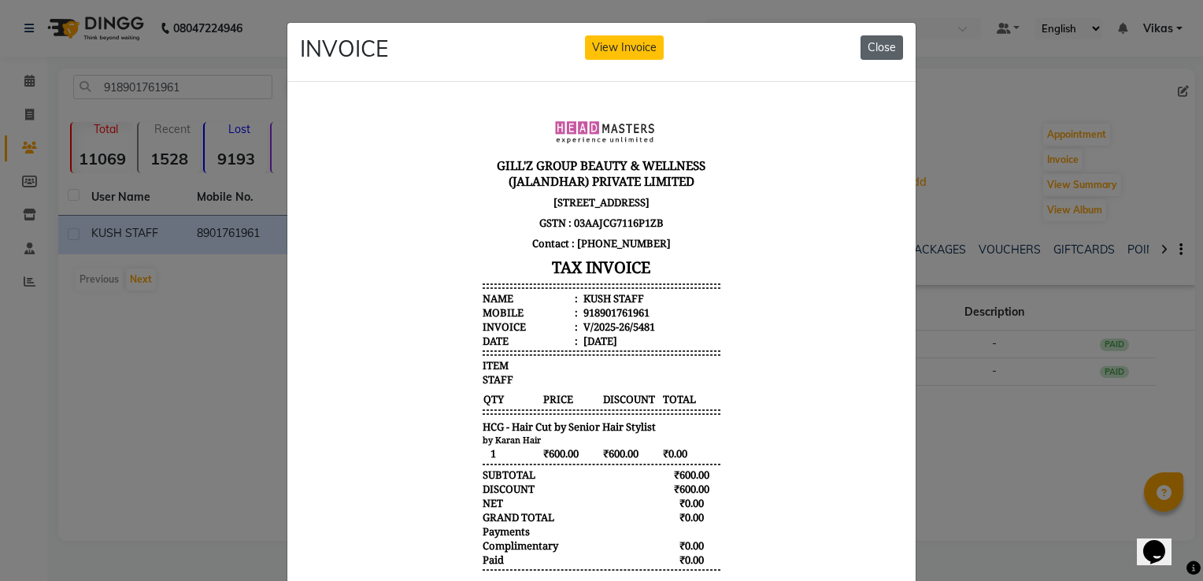
click at [887, 48] on button "Close" at bounding box center [881, 47] width 43 height 24
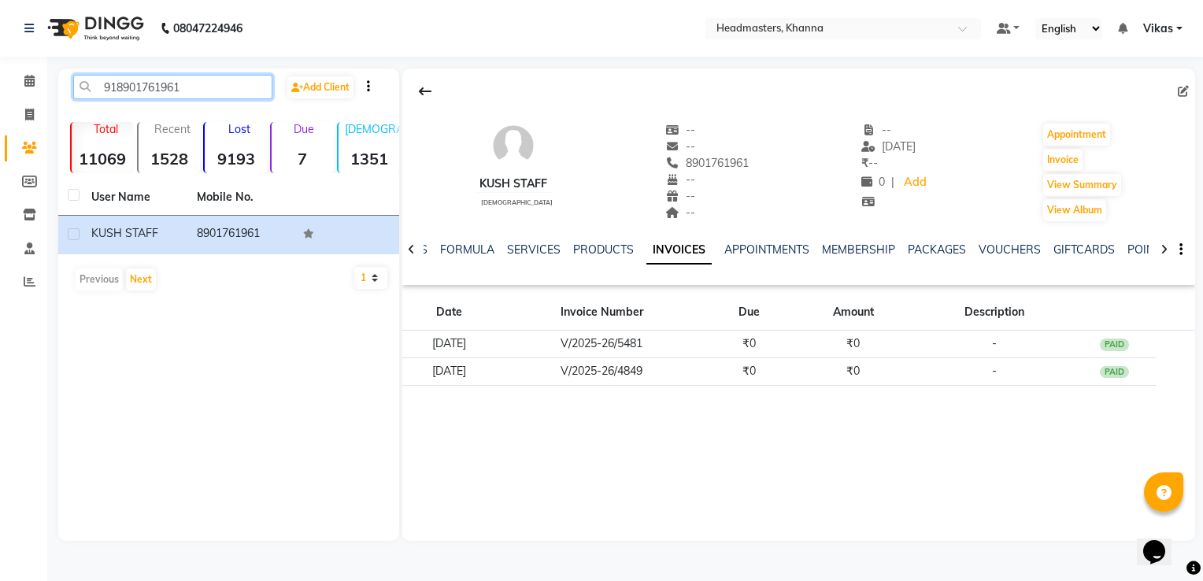
click at [213, 76] on input "918901761961" at bounding box center [172, 87] width 199 height 24
type input "9"
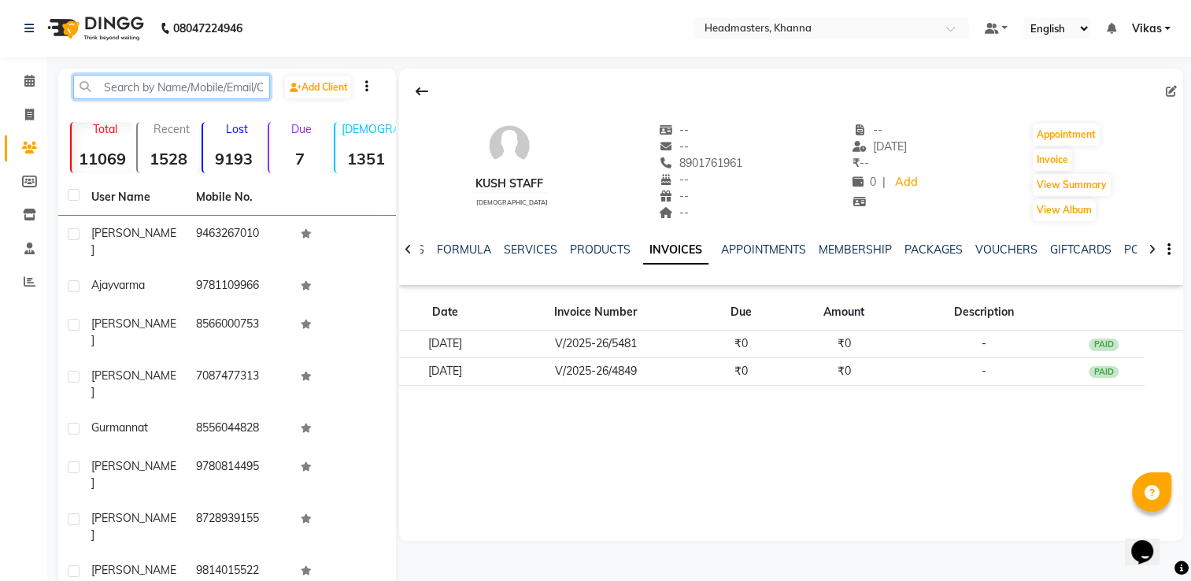
paste input "918699648051"
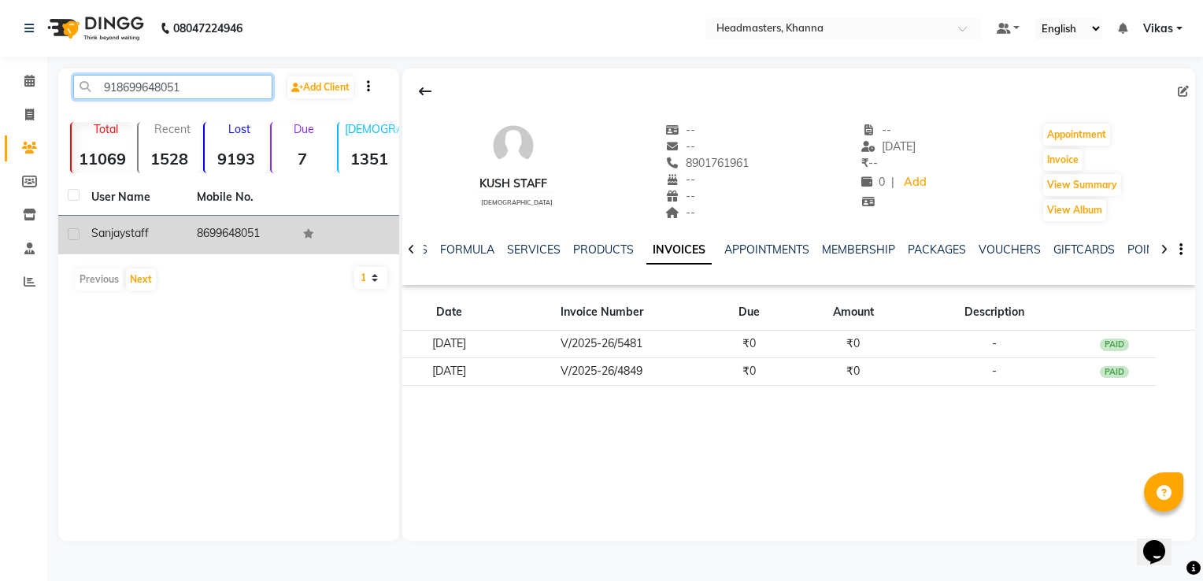
type input "918699648051"
click at [181, 231] on td "sanjay staff" at bounding box center [134, 235] width 105 height 39
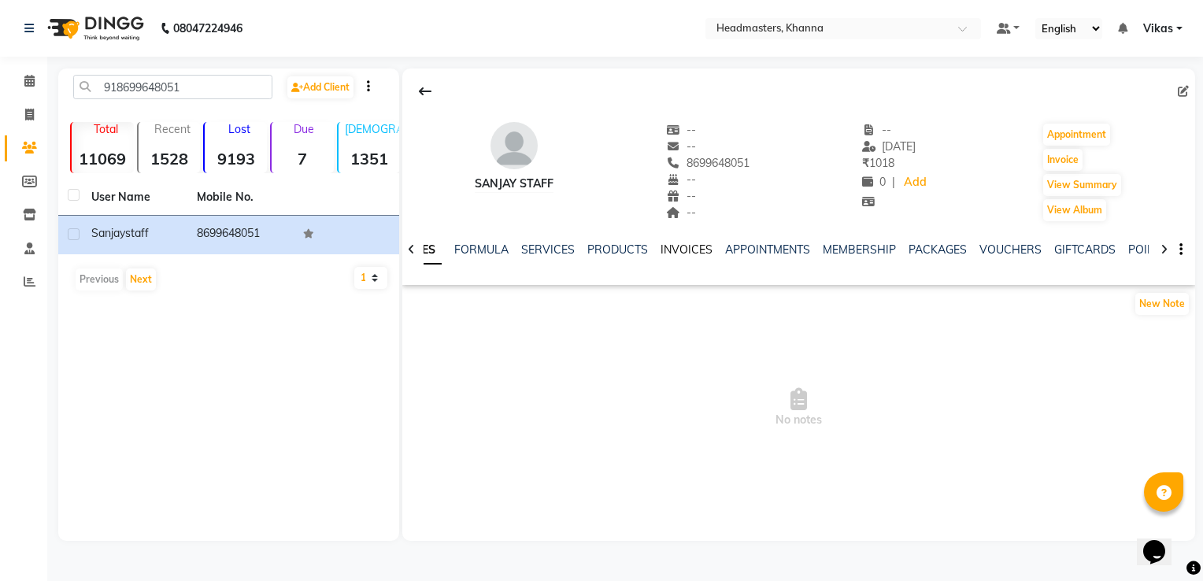
click at [682, 249] on link "INVOICES" at bounding box center [686, 249] width 52 height 14
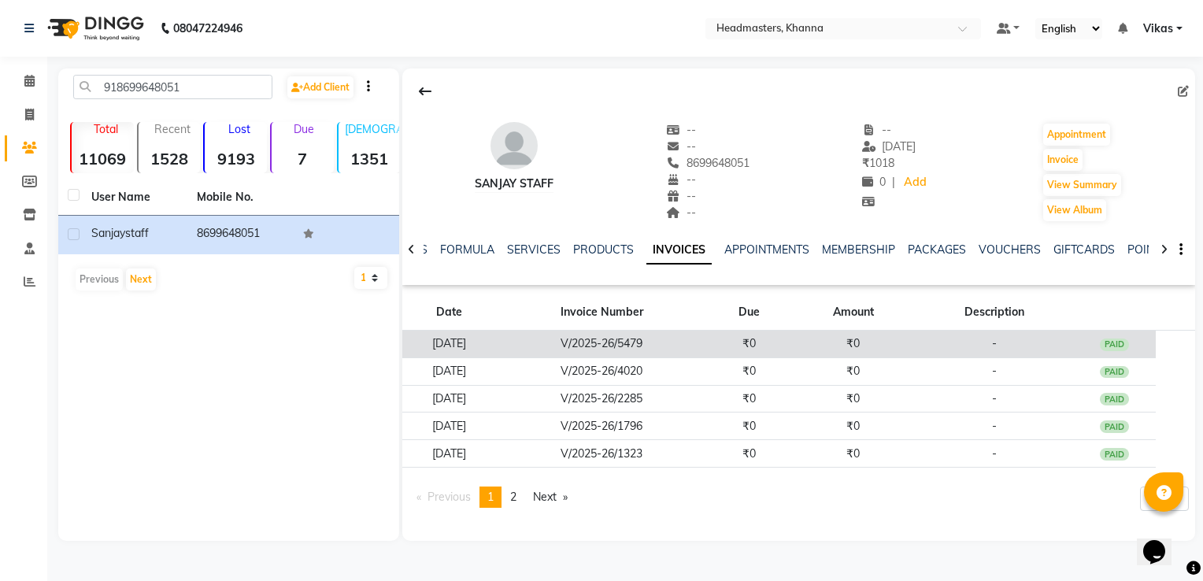
click at [689, 353] on td "V/2025-26/5479" at bounding box center [602, 345] width 212 height 28
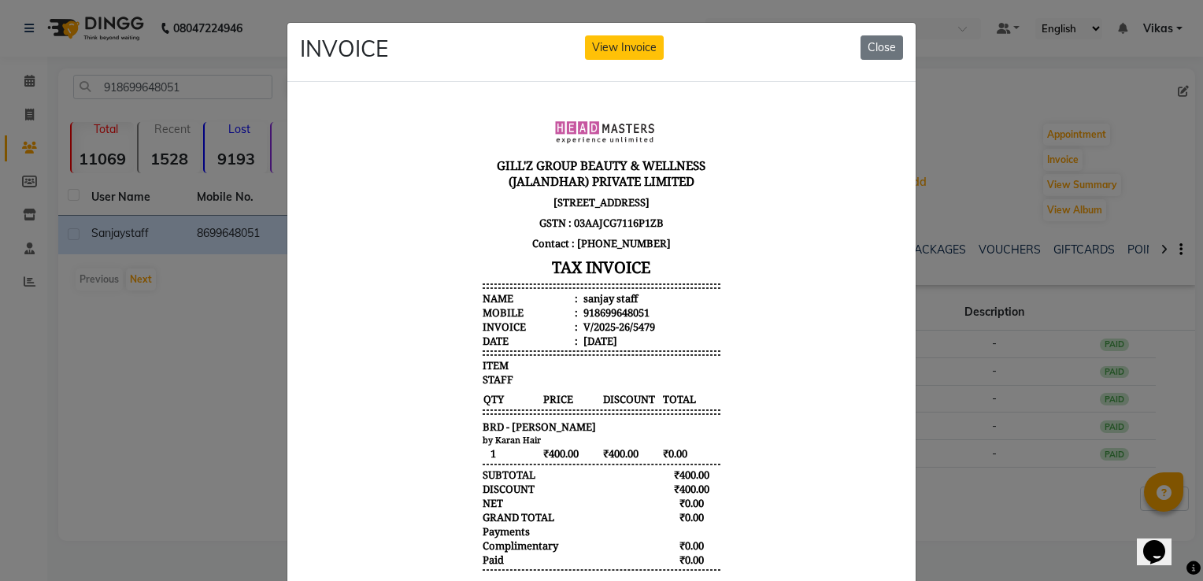
click at [862, 285] on body "GILL'Z GROUP BEAUTY & WELLNESS (JALANDHAR) PRIVATE LIMITED SCO-15, GROUND FLOOR…" at bounding box center [601, 354] width 590 height 509
click at [888, 39] on button "Close" at bounding box center [881, 47] width 43 height 24
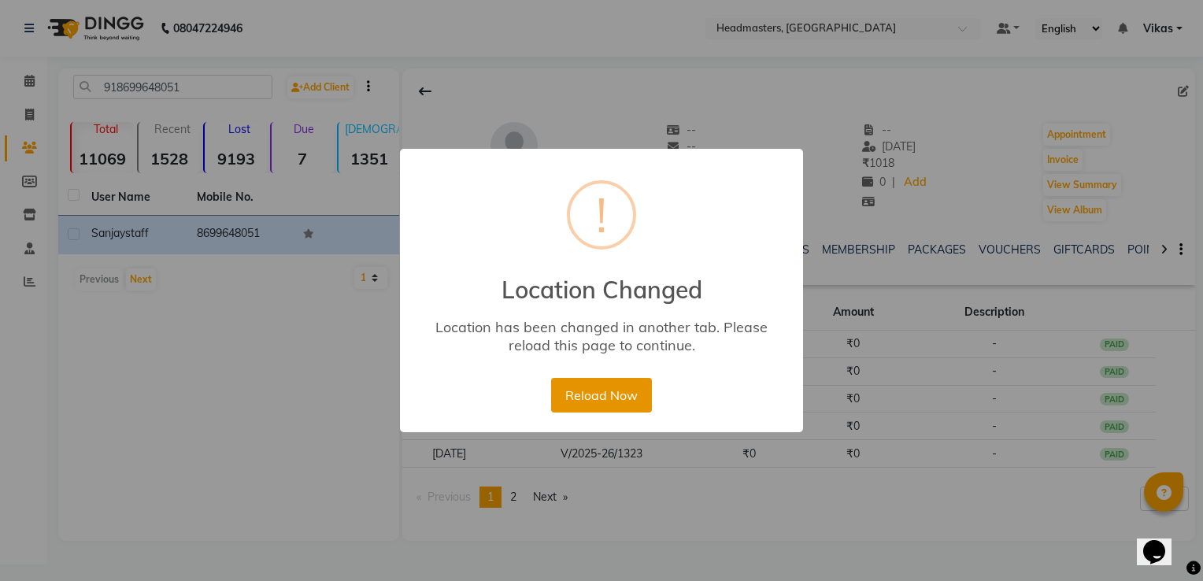
click at [627, 395] on button "Reload Now" at bounding box center [601, 395] width 100 height 35
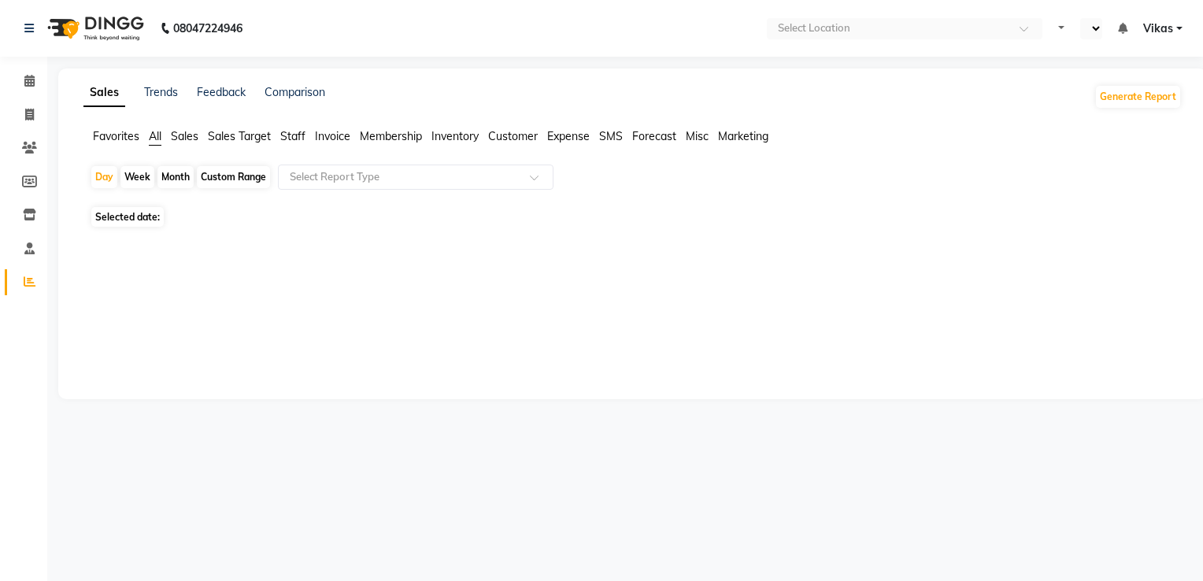
select select "en"
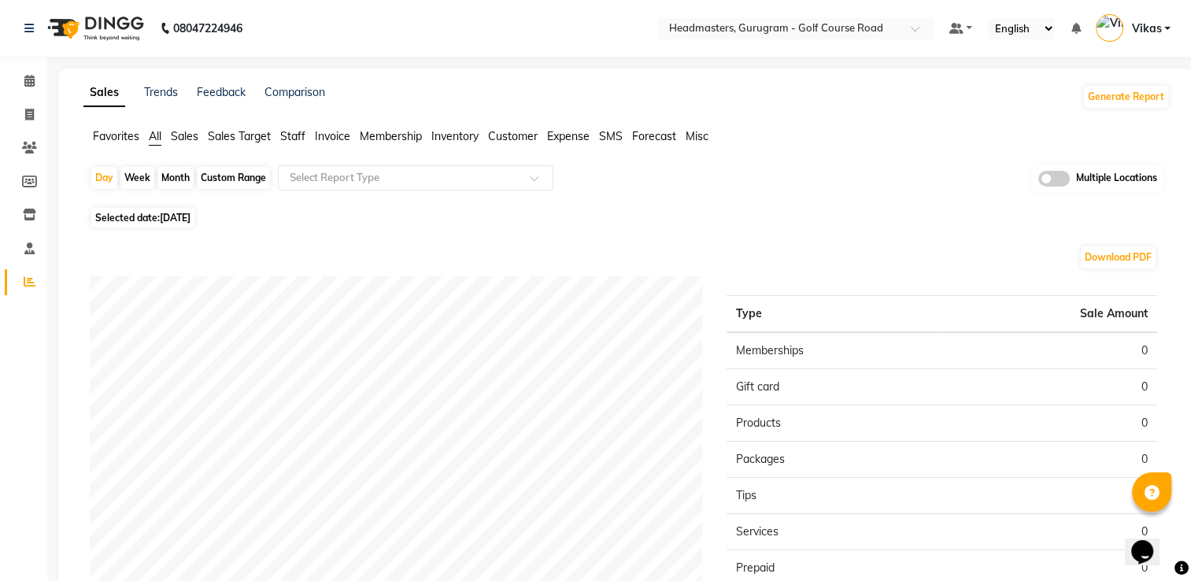
click at [343, 134] on span "Invoice" at bounding box center [332, 136] width 35 height 14
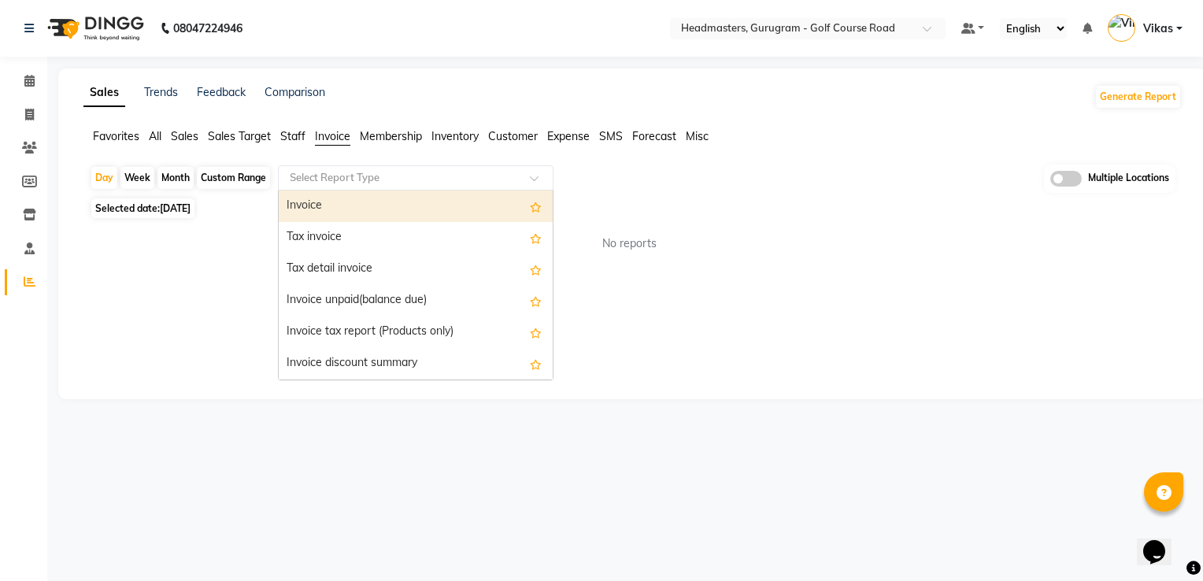
click at [409, 176] on input "text" at bounding box center [400, 178] width 227 height 16
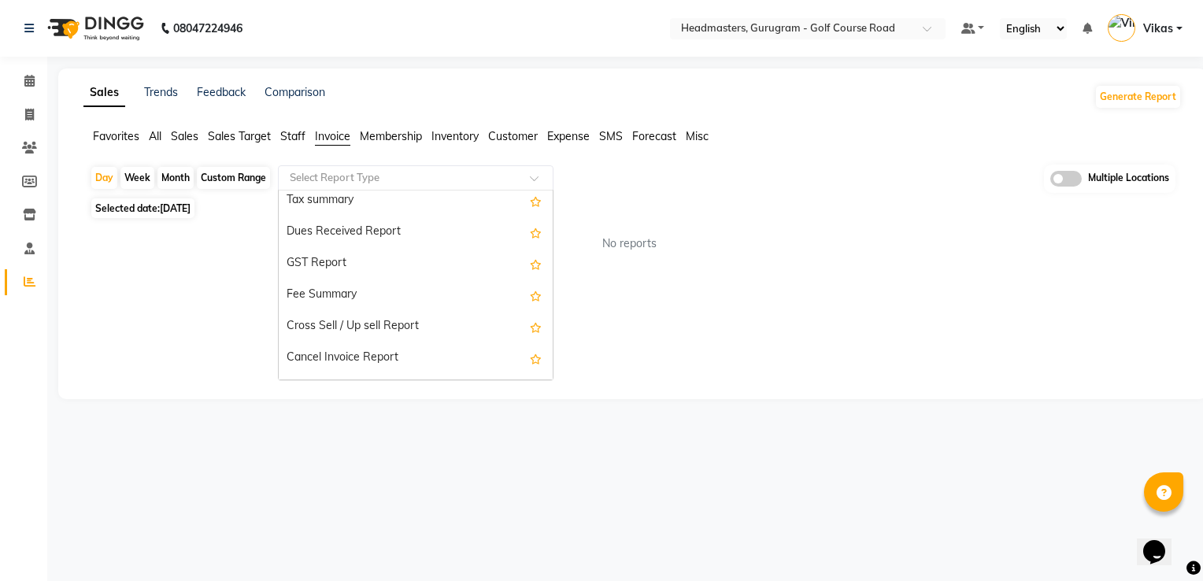
scroll to position [283, 0]
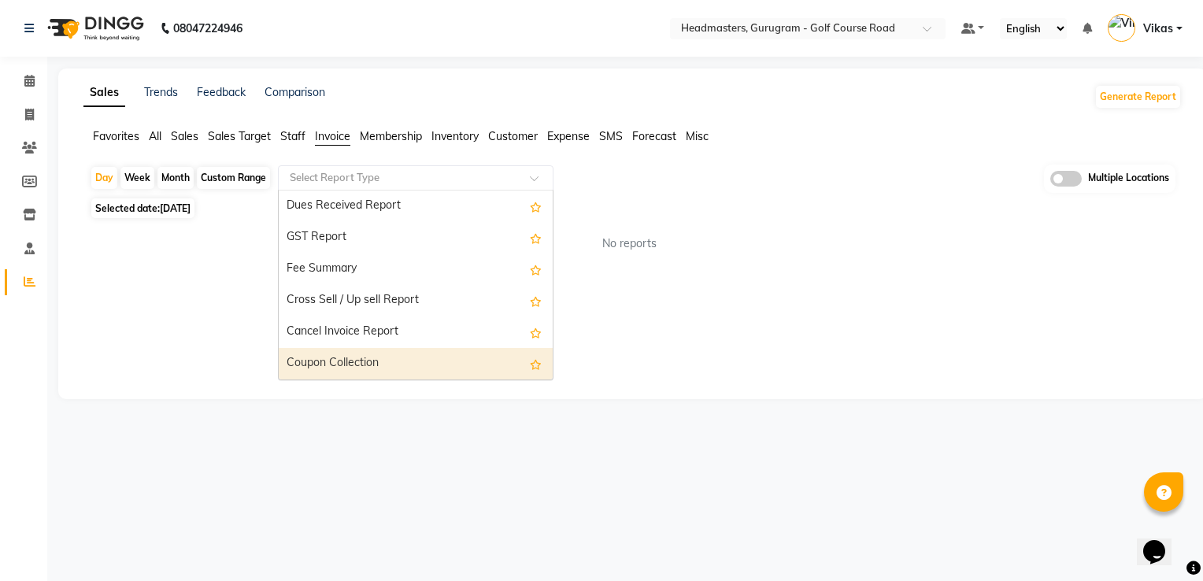
click at [450, 360] on div "Coupon Collection" at bounding box center [416, 363] width 274 height 31
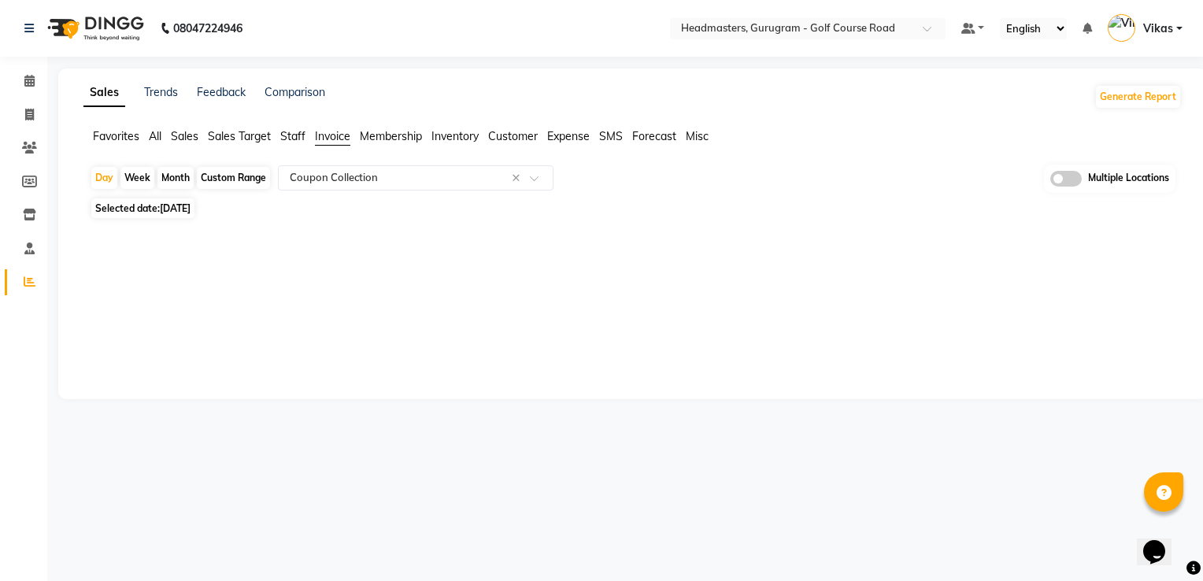
click at [178, 171] on div "Month" at bounding box center [175, 178] width 36 height 22
select select "9"
select select "2025"
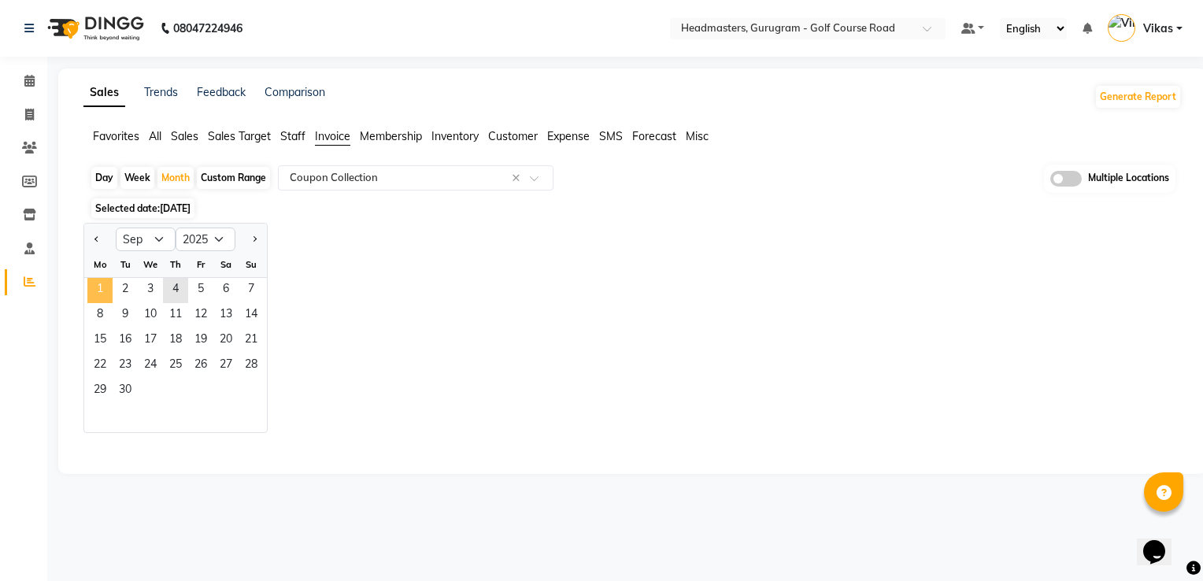
click at [105, 286] on span "1" at bounding box center [99, 290] width 25 height 25
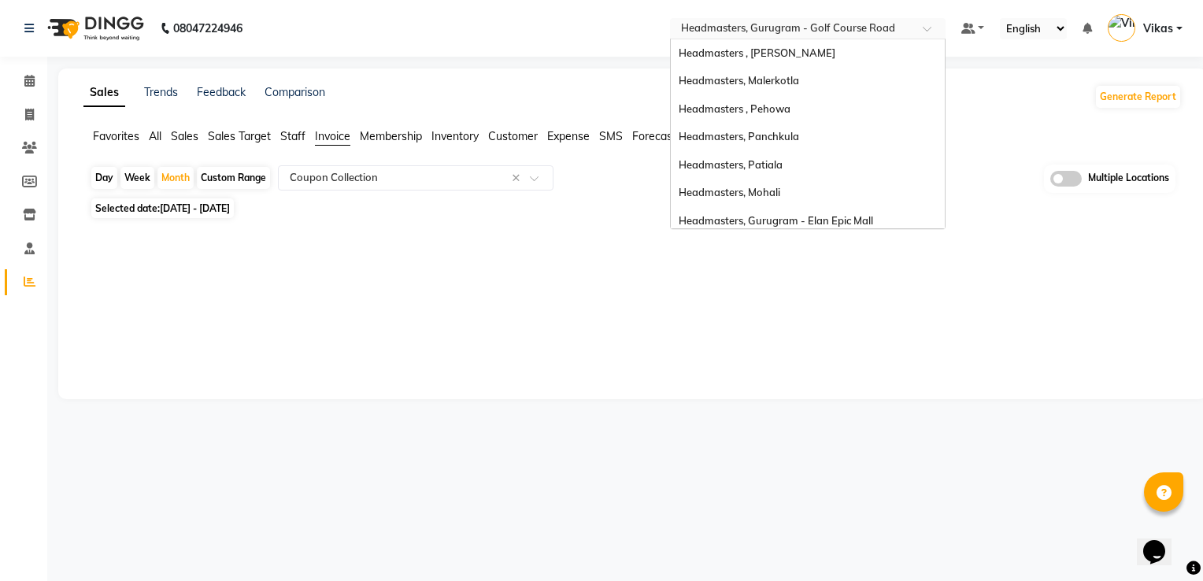
scroll to position [174, 0]
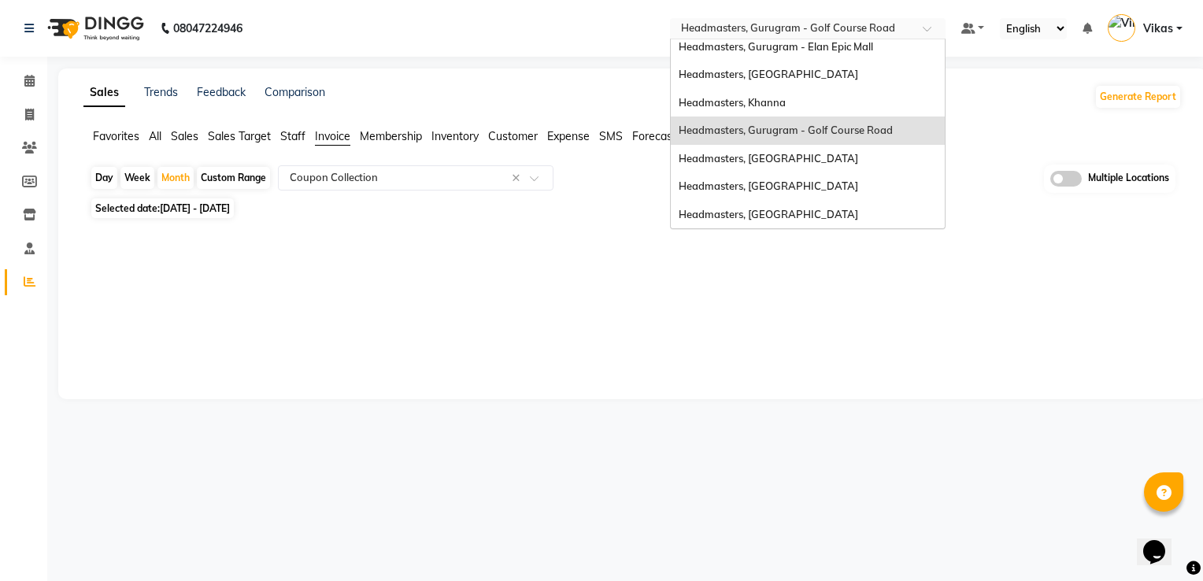
click at [830, 33] on input "text" at bounding box center [792, 30] width 228 height 16
click at [765, 153] on span "Headmasters, [GEOGRAPHIC_DATA]" at bounding box center [768, 158] width 179 height 13
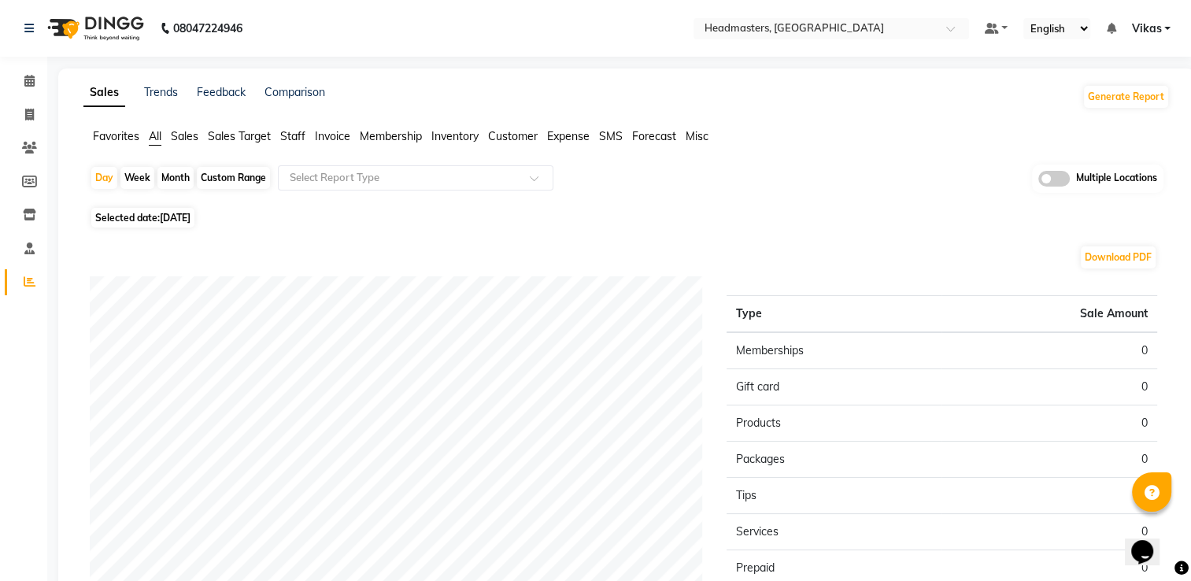
click at [346, 136] on span "Invoice" at bounding box center [332, 136] width 35 height 14
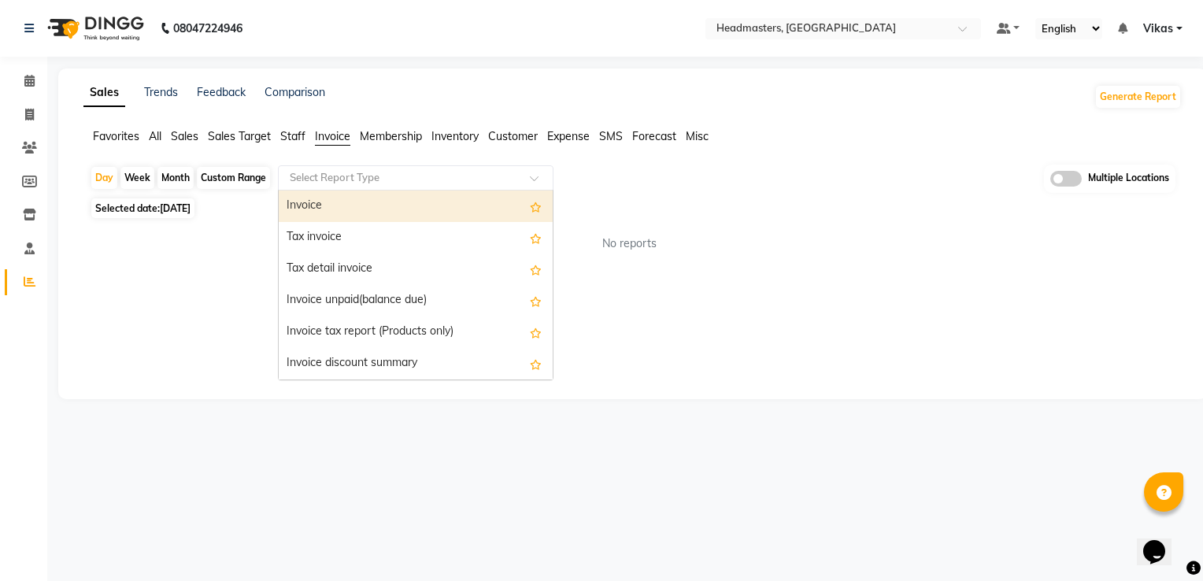
click at [398, 184] on div "Select Report Type" at bounding box center [416, 177] width 276 height 25
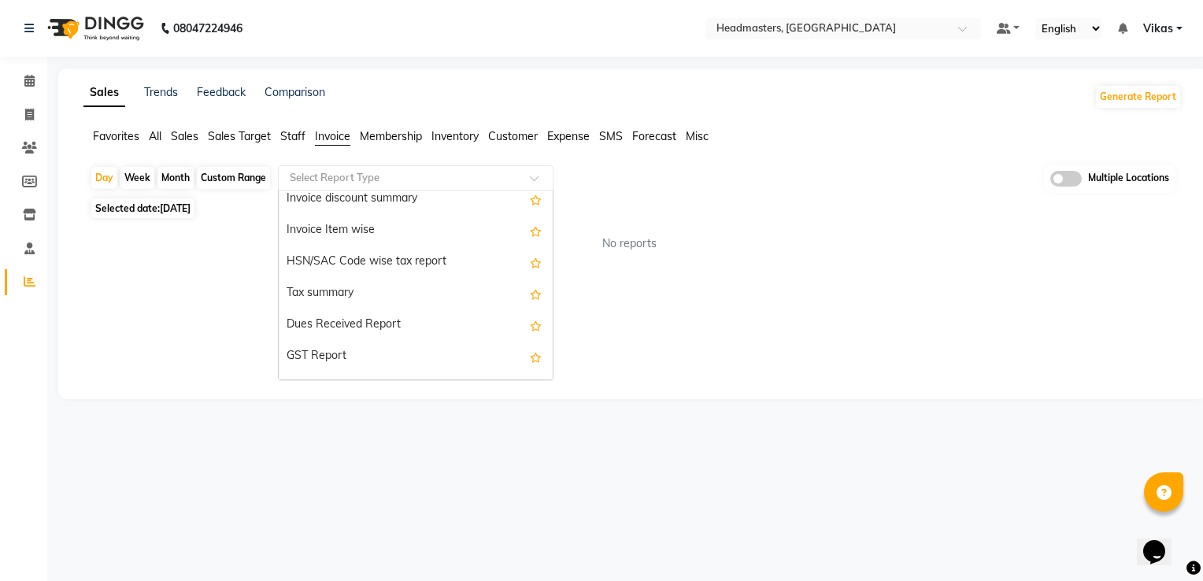
scroll to position [283, 0]
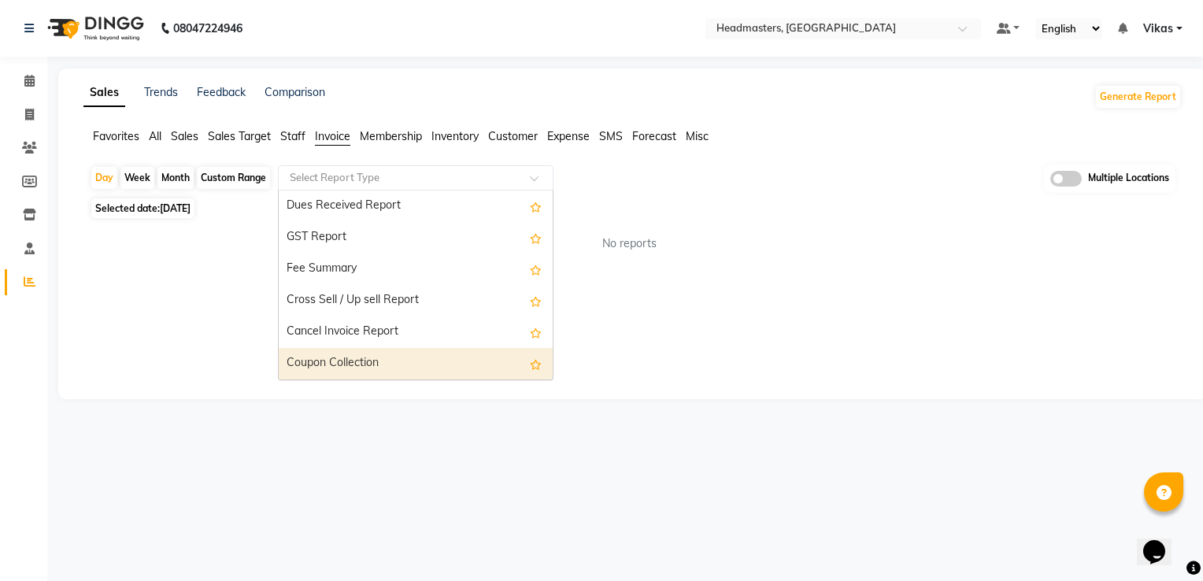
click at [444, 348] on div "Coupon Collection" at bounding box center [416, 363] width 274 height 31
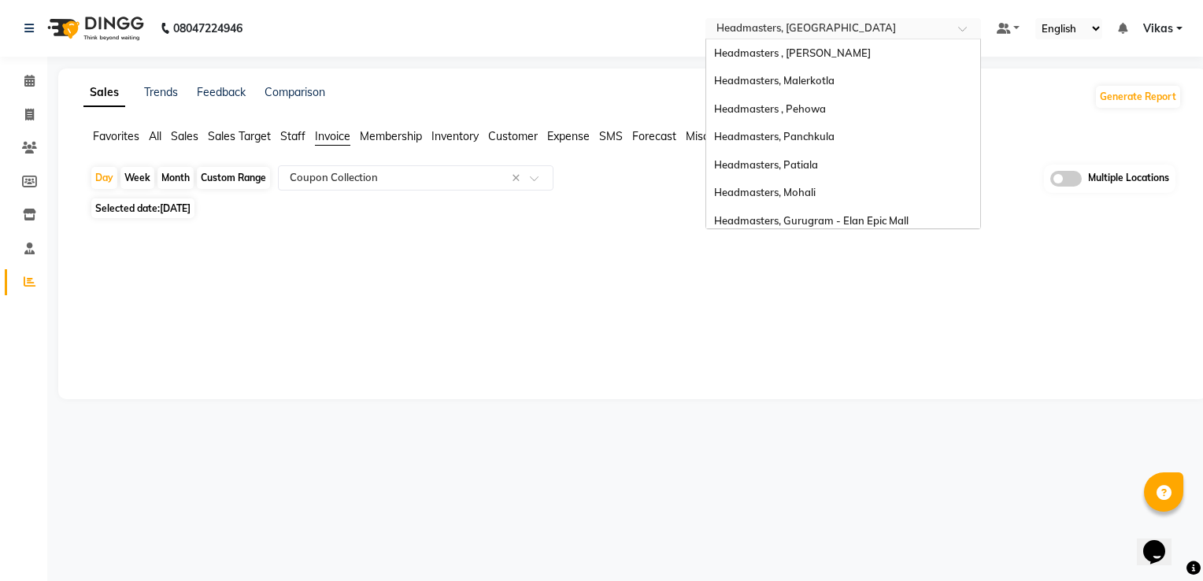
scroll to position [174, 0]
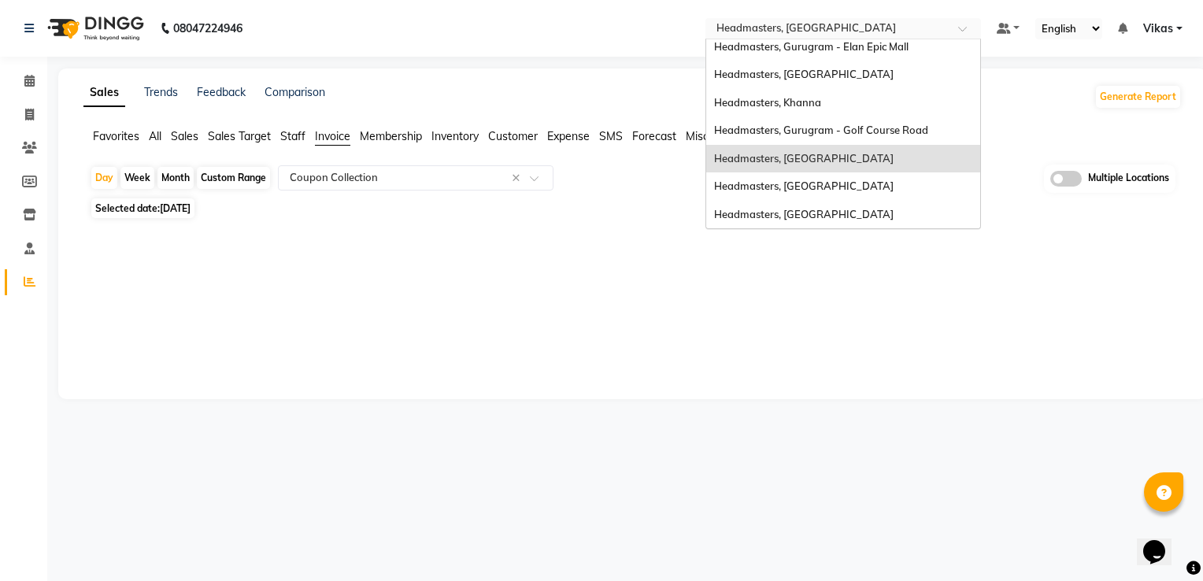
click at [831, 24] on input "text" at bounding box center [827, 30] width 228 height 16
click at [804, 119] on div "Headmasters, Gurugram - Golf Course Road" at bounding box center [843, 130] width 274 height 28
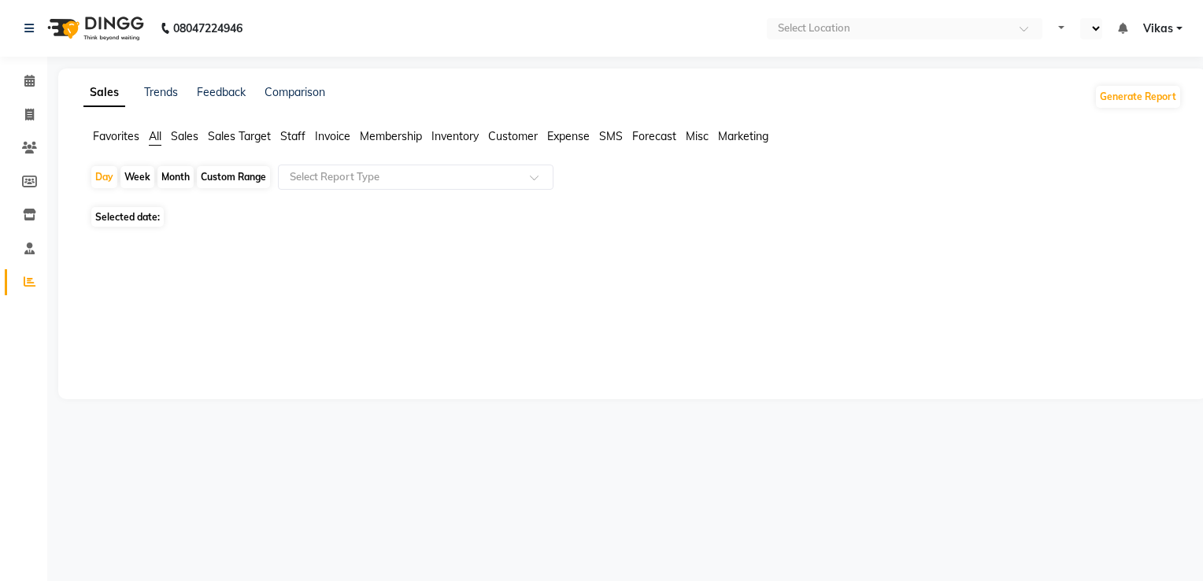
select select "en"
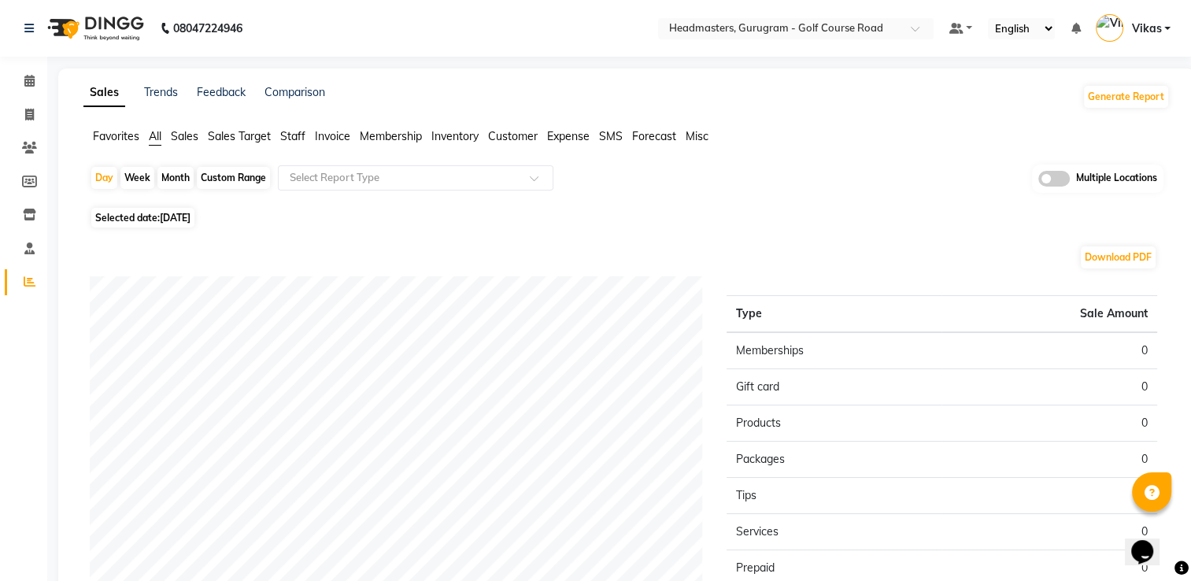
click at [334, 136] on span "Invoice" at bounding box center [332, 136] width 35 height 14
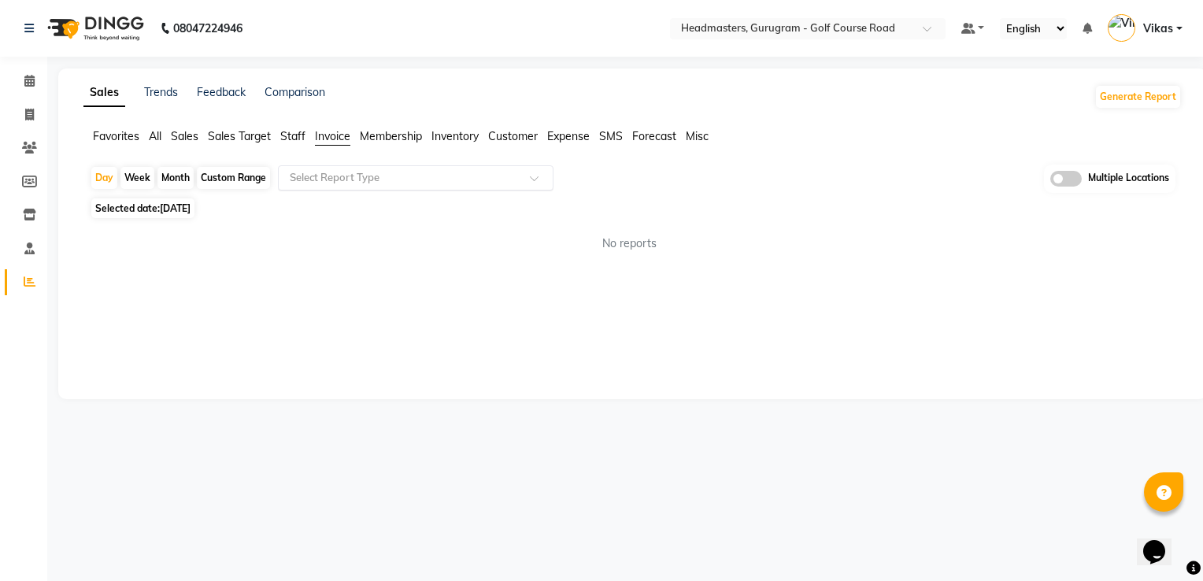
click at [353, 176] on input "text" at bounding box center [400, 178] width 227 height 16
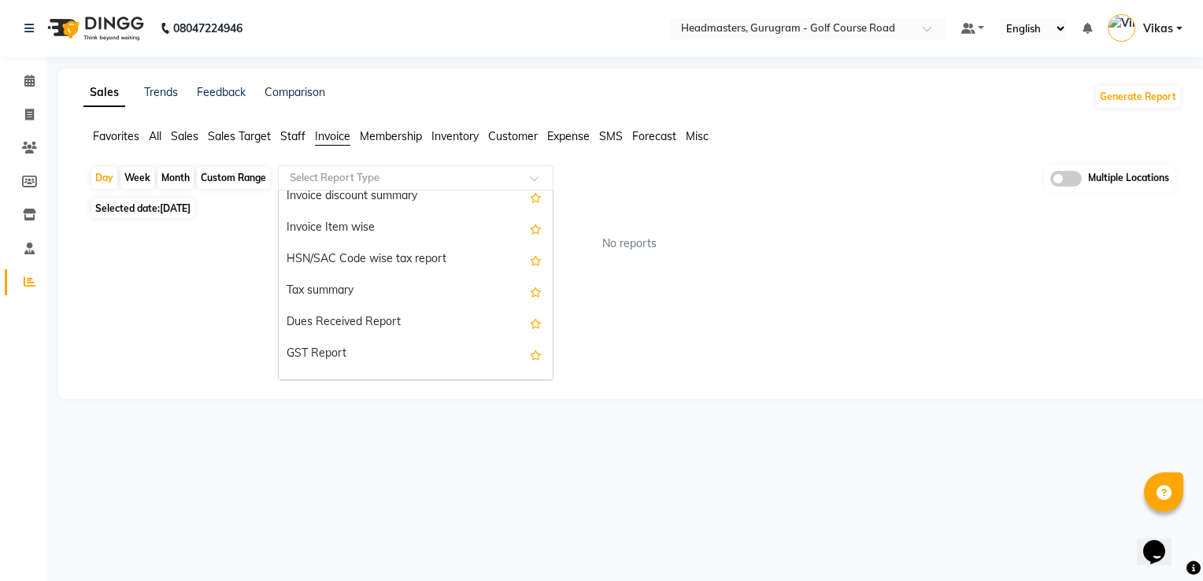
scroll to position [283, 0]
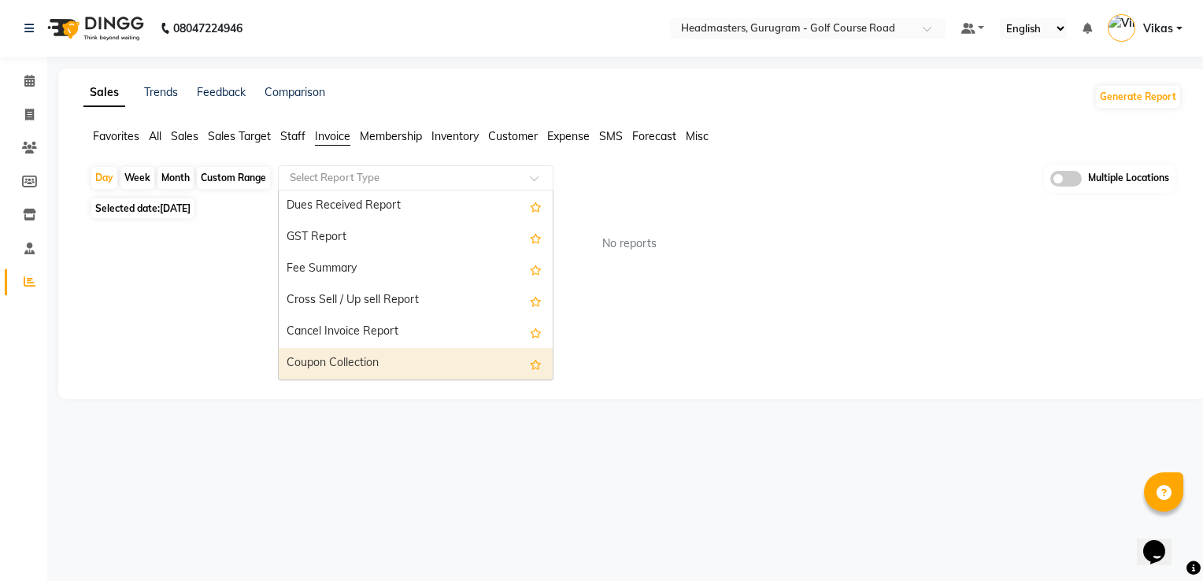
click at [454, 357] on div "Coupon Collection" at bounding box center [416, 363] width 274 height 31
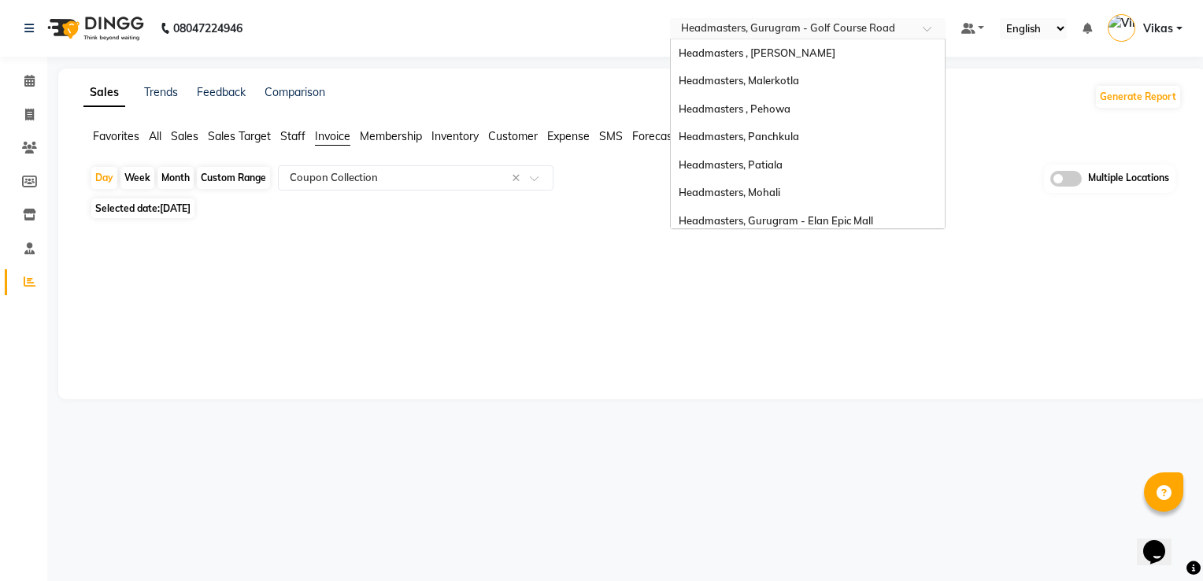
click at [786, 27] on input "text" at bounding box center [792, 30] width 228 height 16
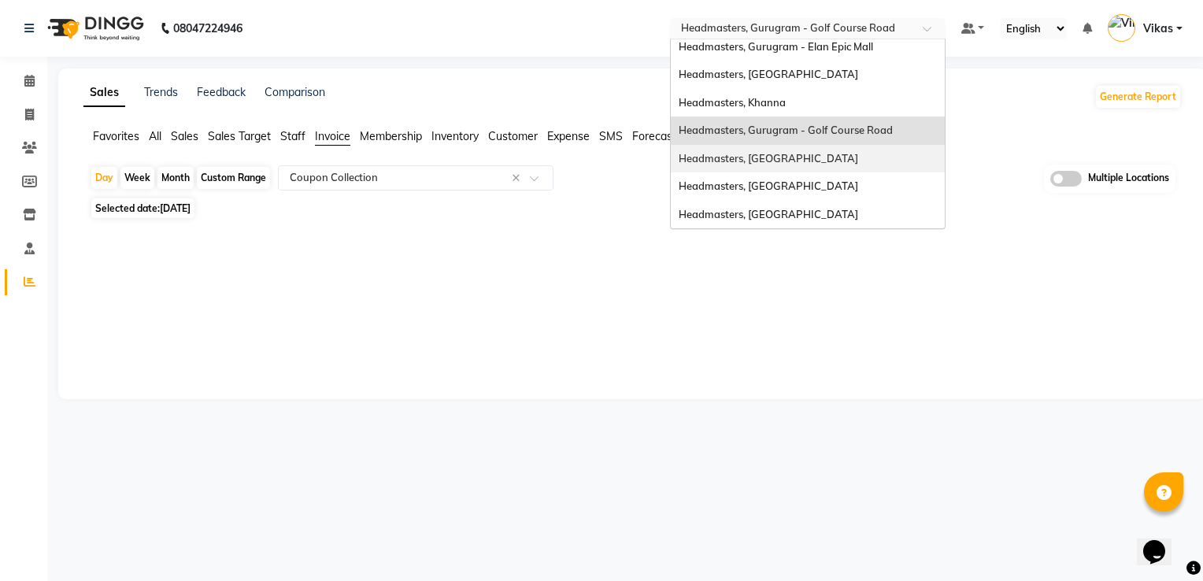
click at [751, 153] on span "Headmasters, [GEOGRAPHIC_DATA]" at bounding box center [768, 158] width 179 height 13
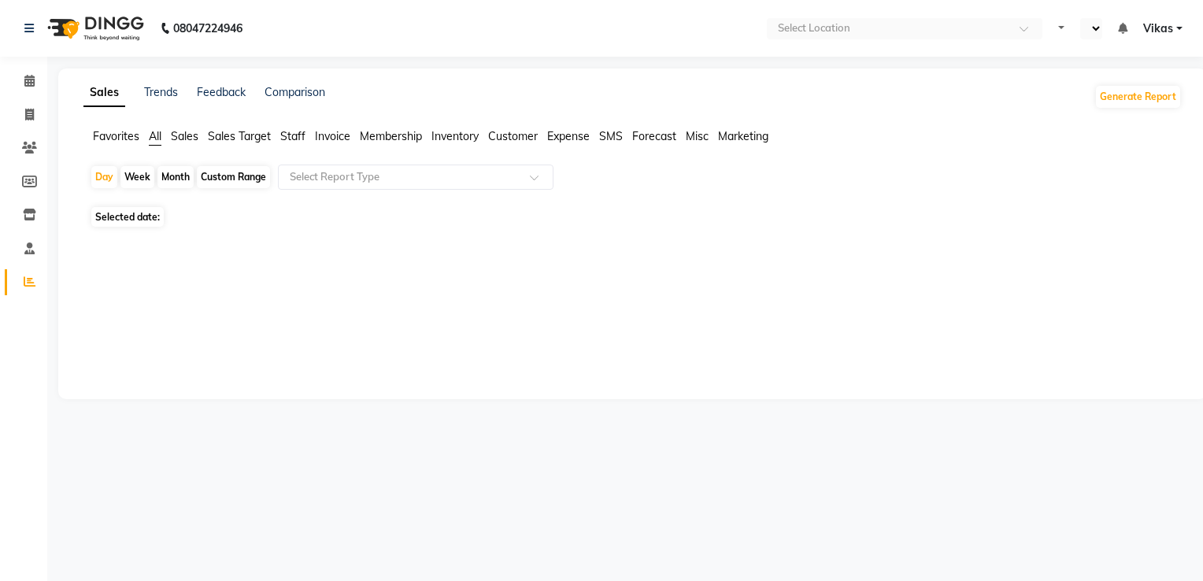
select select "en"
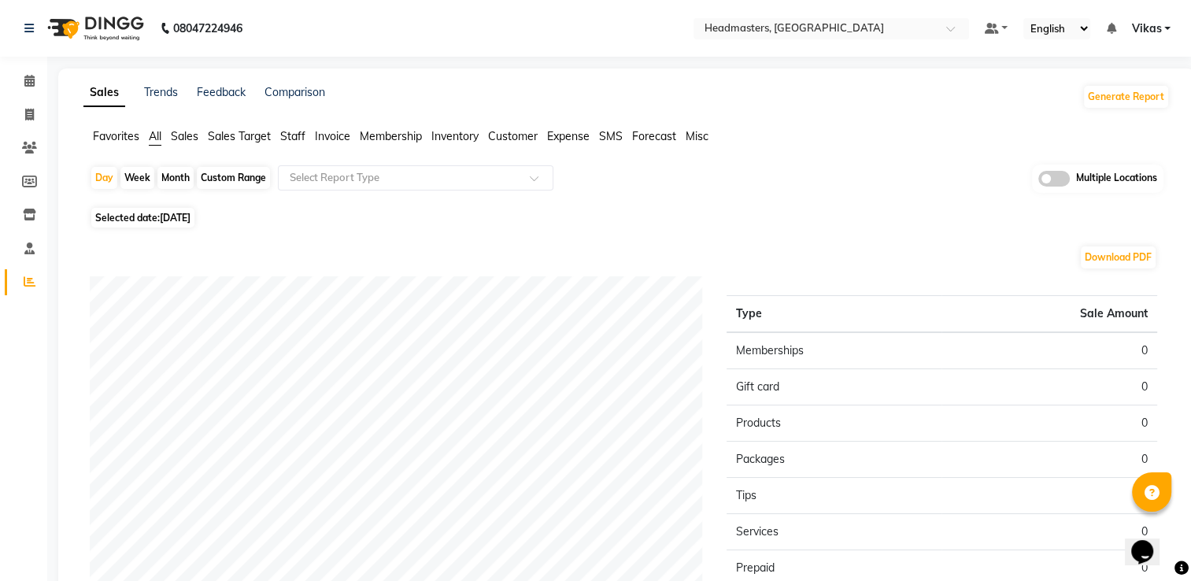
click at [332, 131] on span "Invoice" at bounding box center [332, 136] width 35 height 14
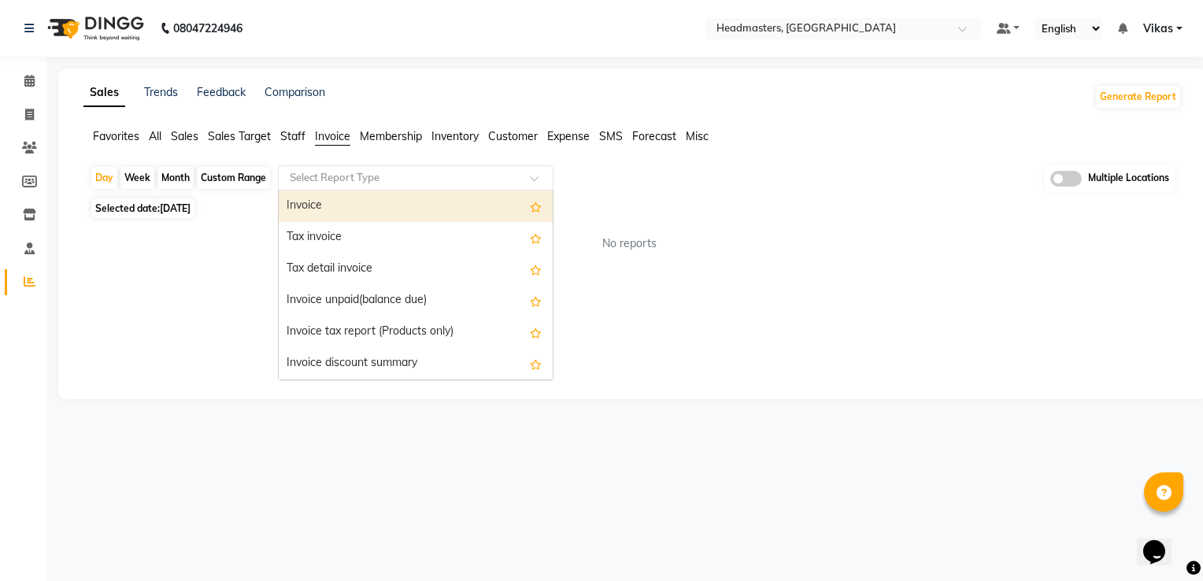
click at [472, 185] on div "Select Report Type" at bounding box center [416, 177] width 276 height 25
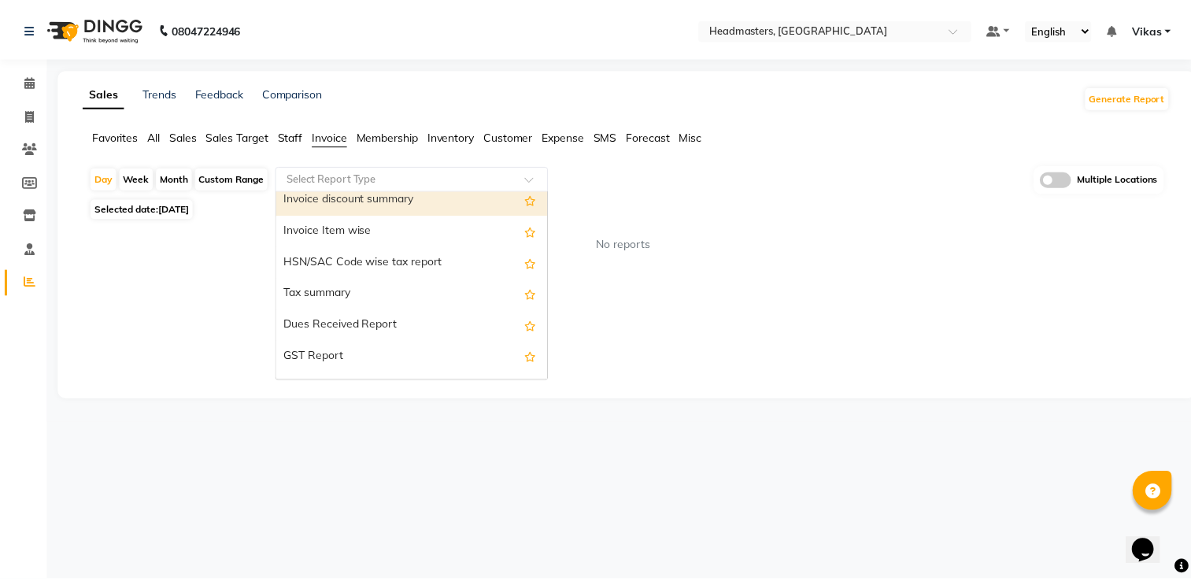
scroll to position [279, 0]
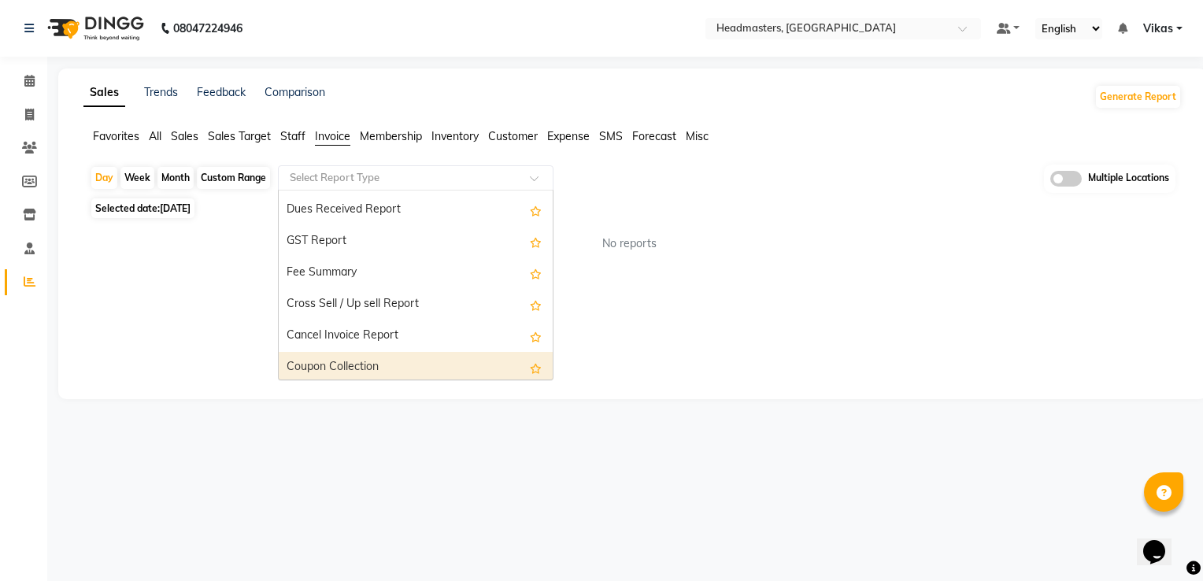
click at [450, 360] on div "Coupon Collection" at bounding box center [416, 367] width 274 height 31
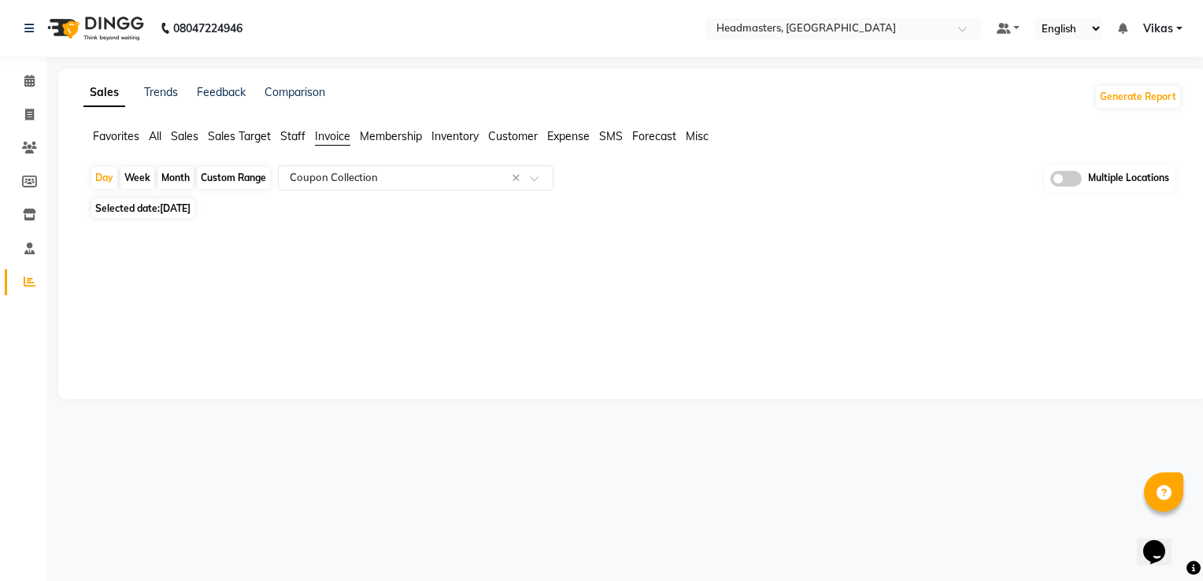
click at [390, 225] on div at bounding box center [629, 235] width 1104 height 25
click at [175, 176] on div "Month" at bounding box center [175, 178] width 36 height 22
select select "9"
select select "2025"
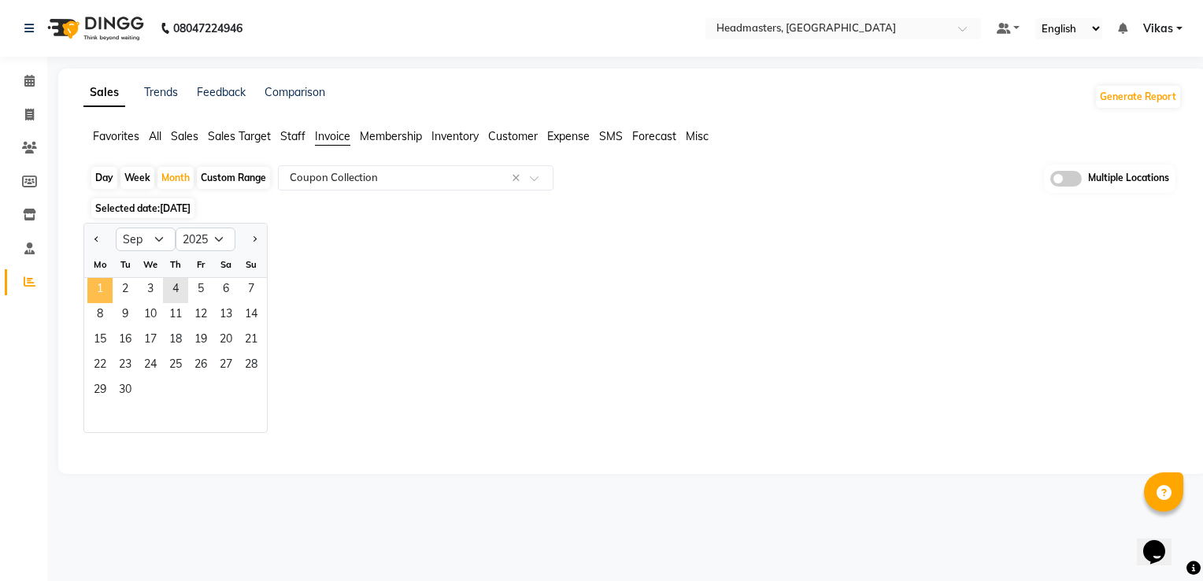
click at [108, 288] on span "1" at bounding box center [99, 290] width 25 height 25
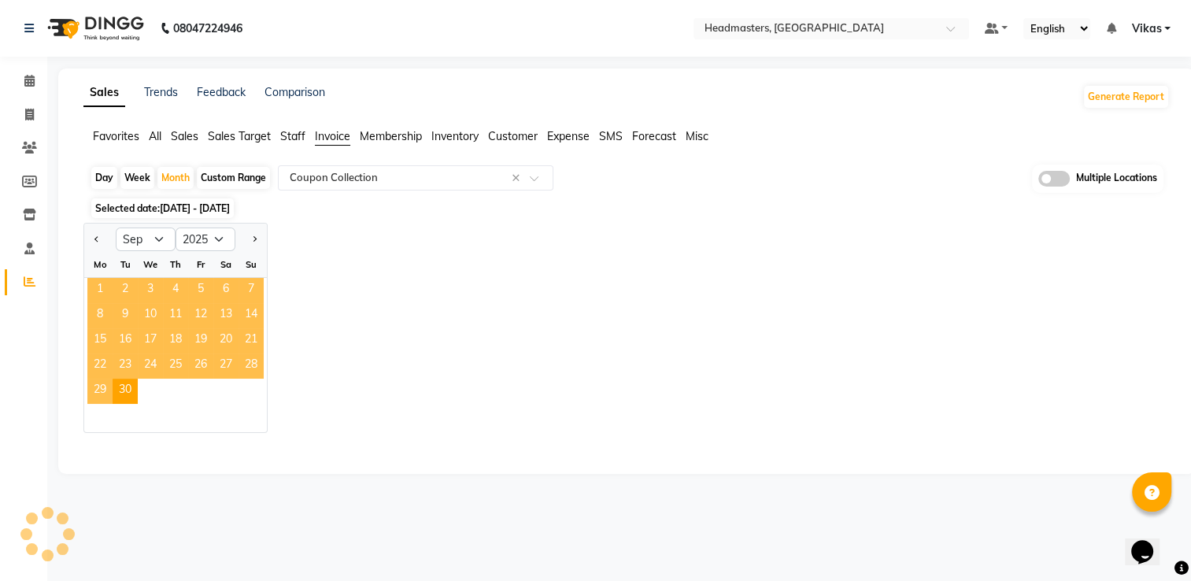
select select "full_report"
select select "csv"
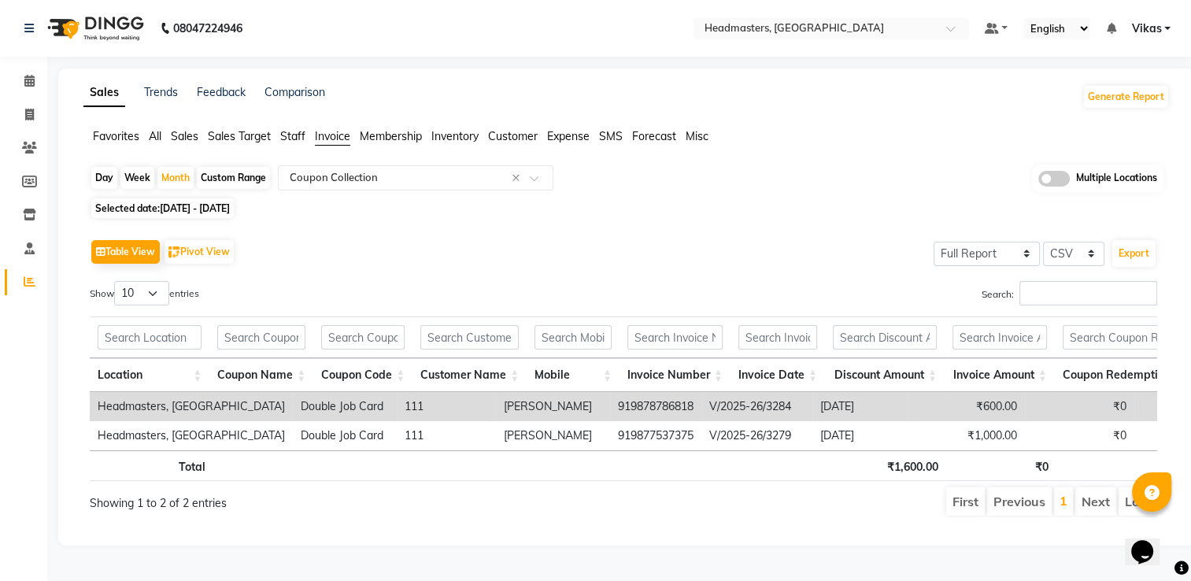
click at [621, 414] on td "919878786818" at bounding box center [655, 406] width 91 height 29
click at [610, 402] on td "919878786818" at bounding box center [655, 406] width 91 height 29
drag, startPoint x: 614, startPoint y: 403, endPoint x: 522, endPoint y: 405, distance: 92.1
click at [522, 405] on tr "Headmasters, Batala Double Job Card 111 Michal 919878786818 V/2025-26/3284 2025…" at bounding box center [707, 406] width 1235 height 29
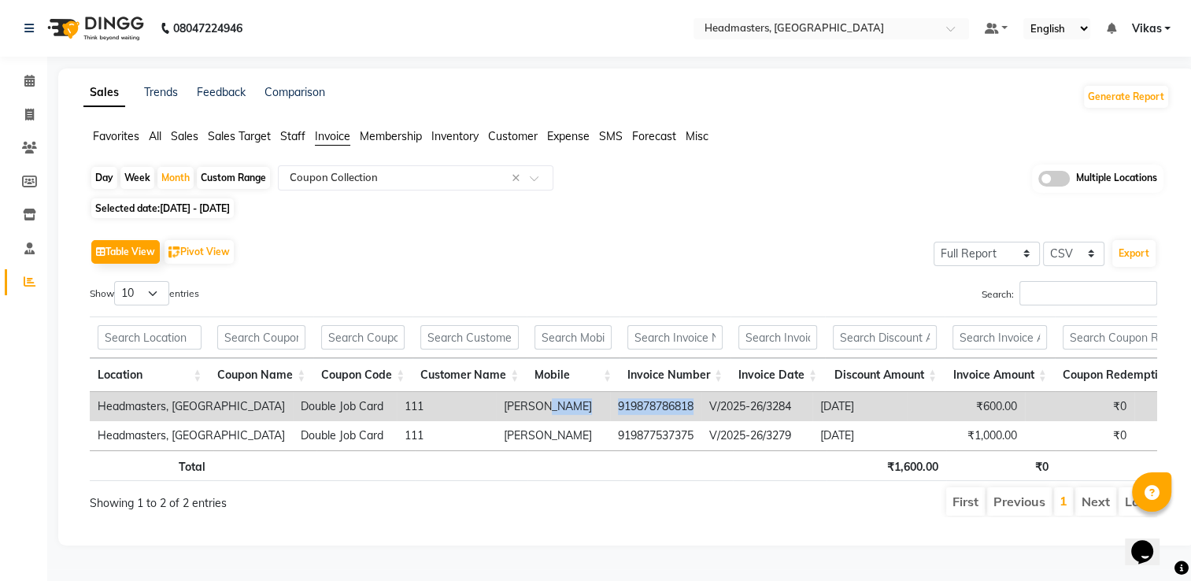
copy tr "919878786818"
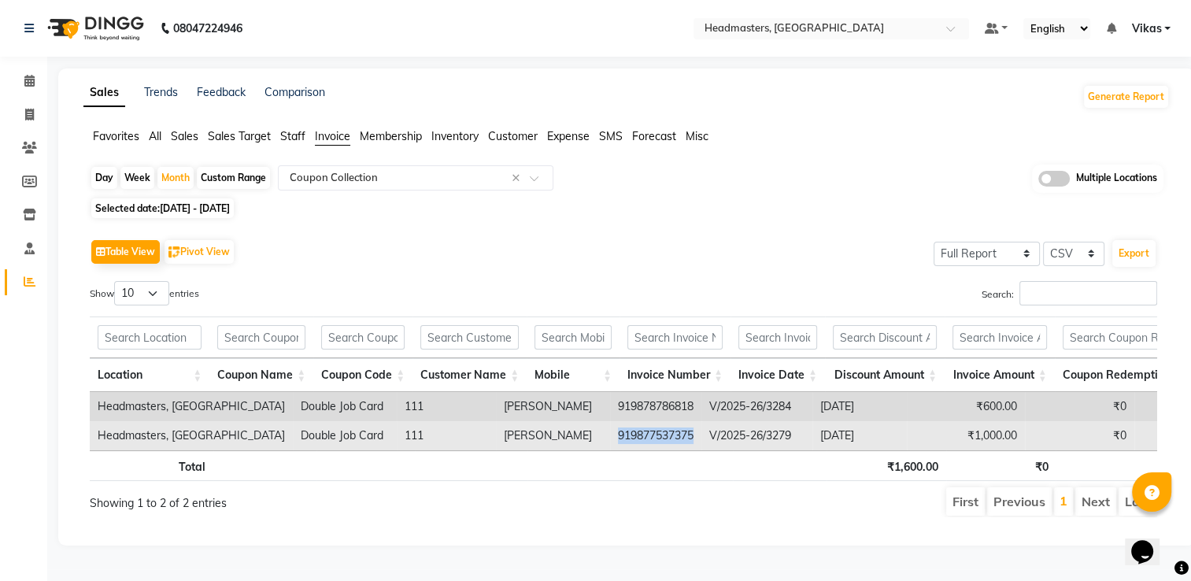
drag, startPoint x: 614, startPoint y: 433, endPoint x: 533, endPoint y: 425, distance: 81.5
click at [610, 425] on td "919877537375" at bounding box center [655, 435] width 91 height 29
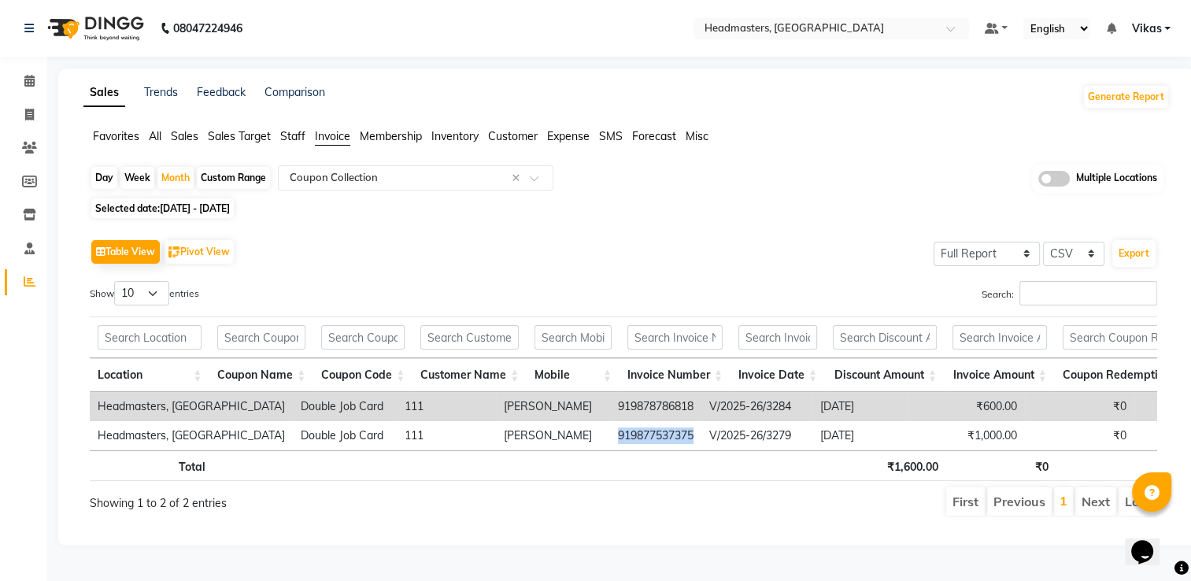
copy td "919877537375"
click at [845, 22] on input "text" at bounding box center [815, 30] width 228 height 16
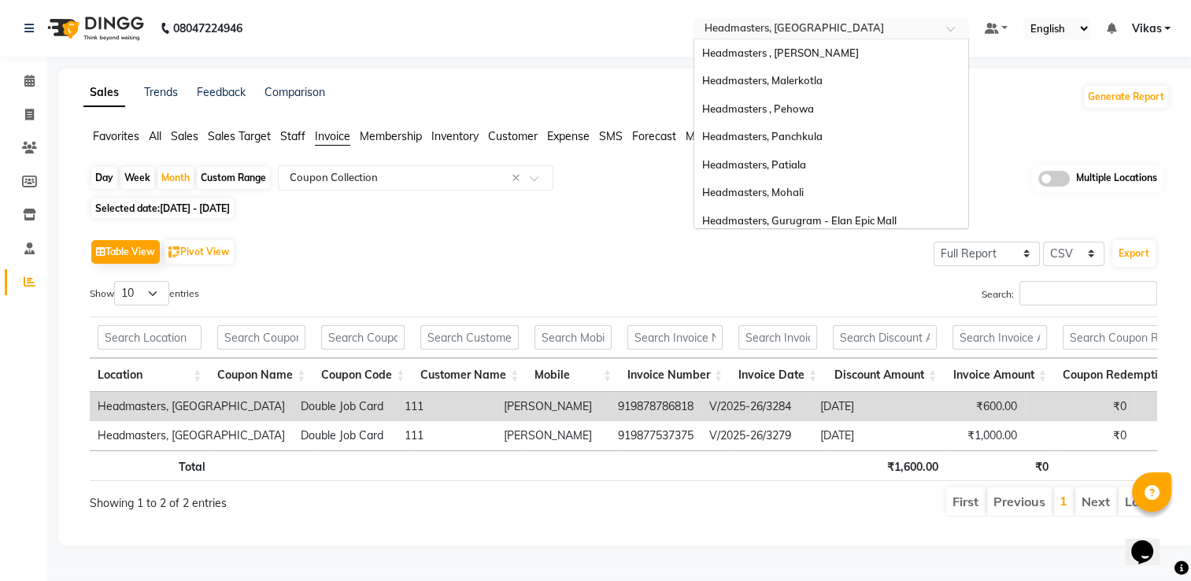
scroll to position [174, 0]
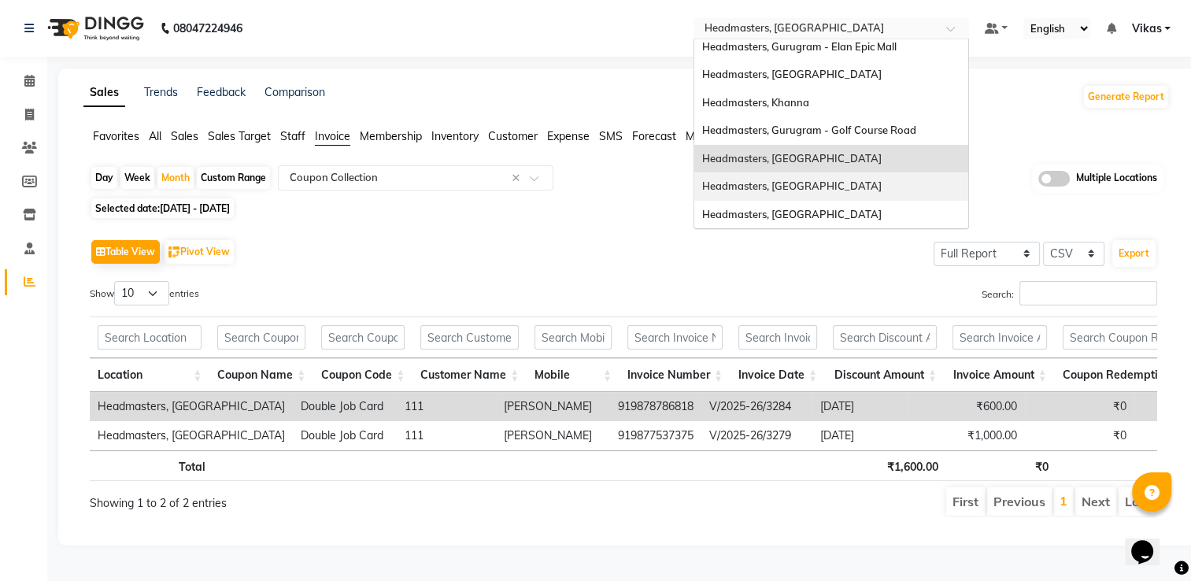
click at [820, 177] on div "Headmasters, [GEOGRAPHIC_DATA]" at bounding box center [831, 186] width 274 height 28
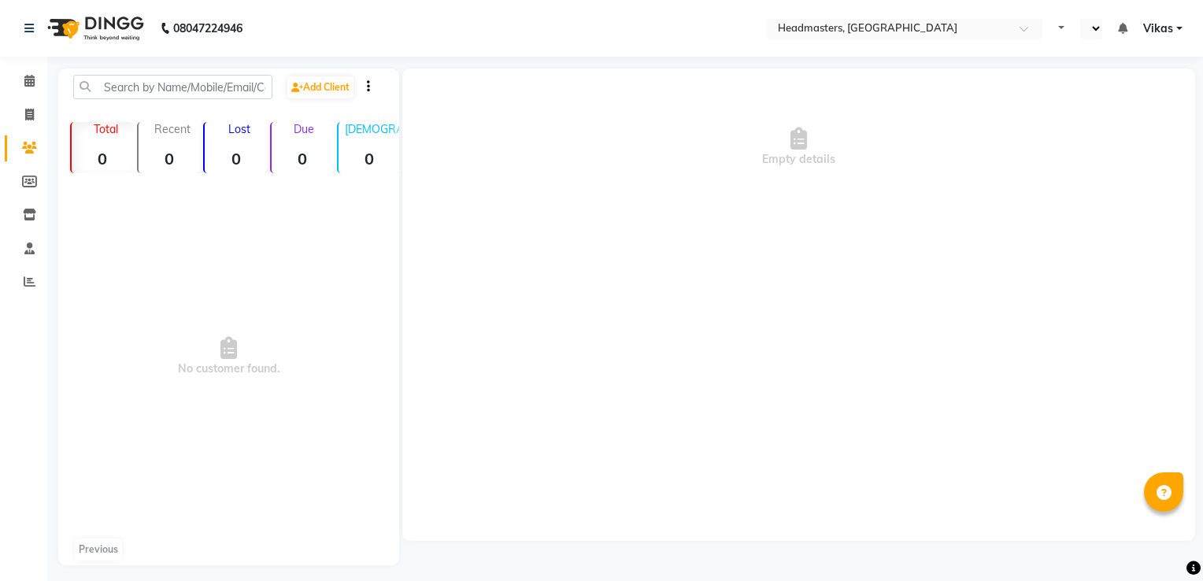
select select "en"
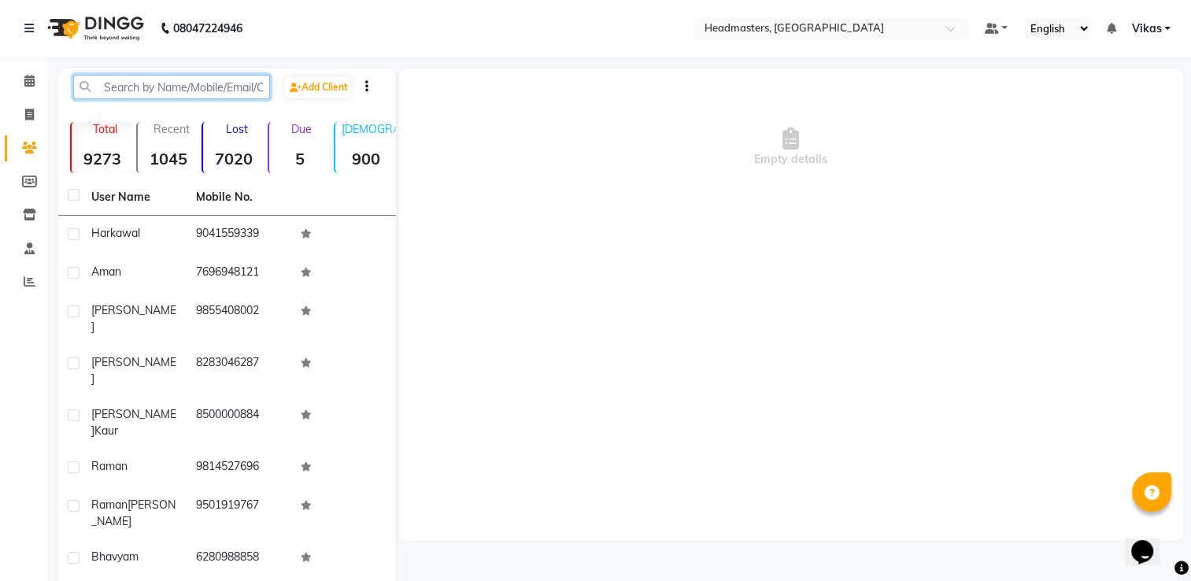
click at [231, 80] on input "text" at bounding box center [171, 87] width 197 height 24
paste input "919878786818"
click at [131, 90] on input "919878786818" at bounding box center [171, 87] width 197 height 24
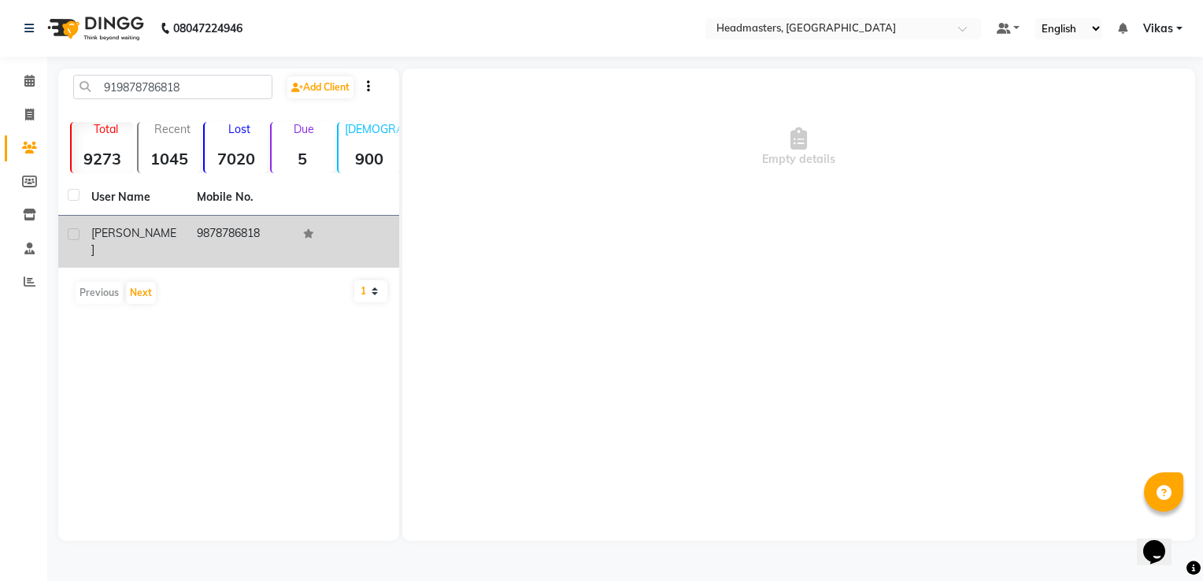
click at [178, 230] on td "[PERSON_NAME]" at bounding box center [134, 242] width 105 height 52
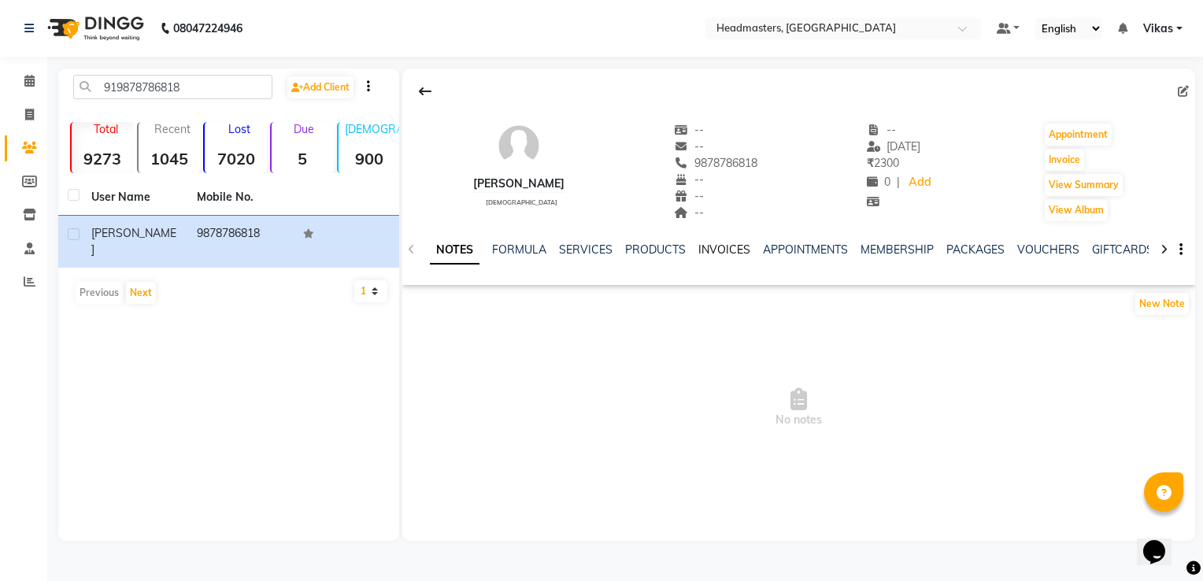
click at [711, 250] on link "INVOICES" at bounding box center [724, 249] width 52 height 14
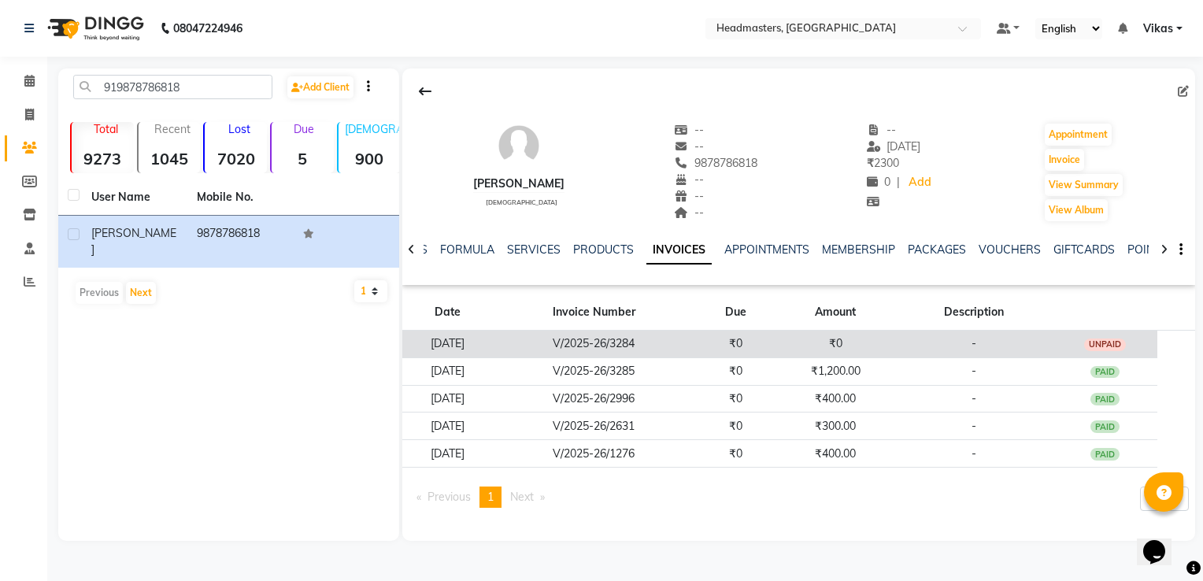
click at [651, 333] on td "V/2025-26/3284" at bounding box center [593, 345] width 203 height 28
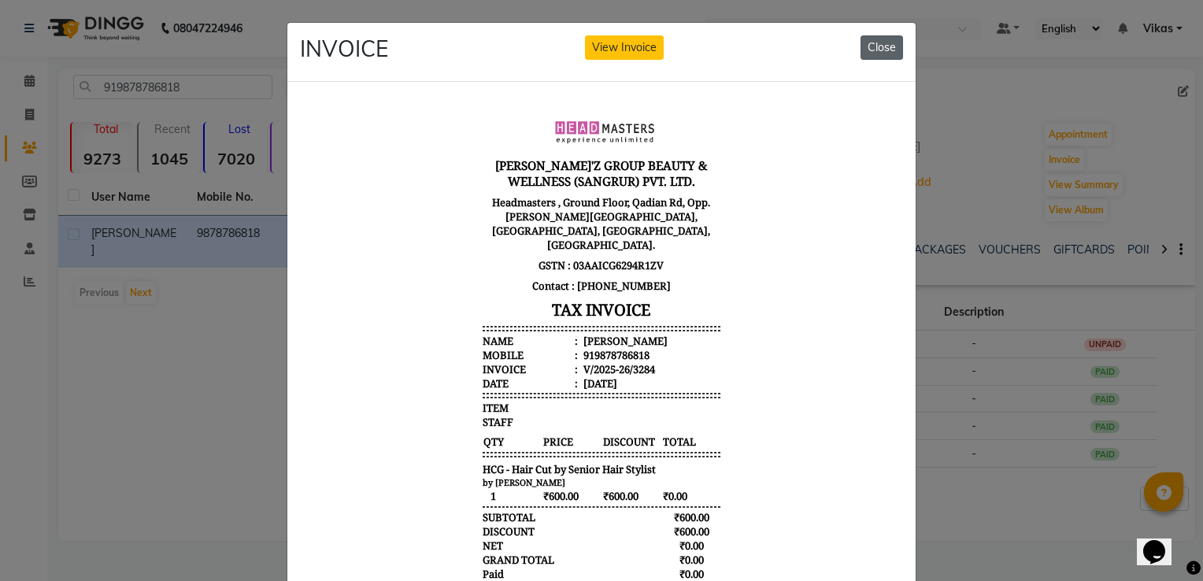
click at [881, 43] on button "Close" at bounding box center [881, 47] width 43 height 24
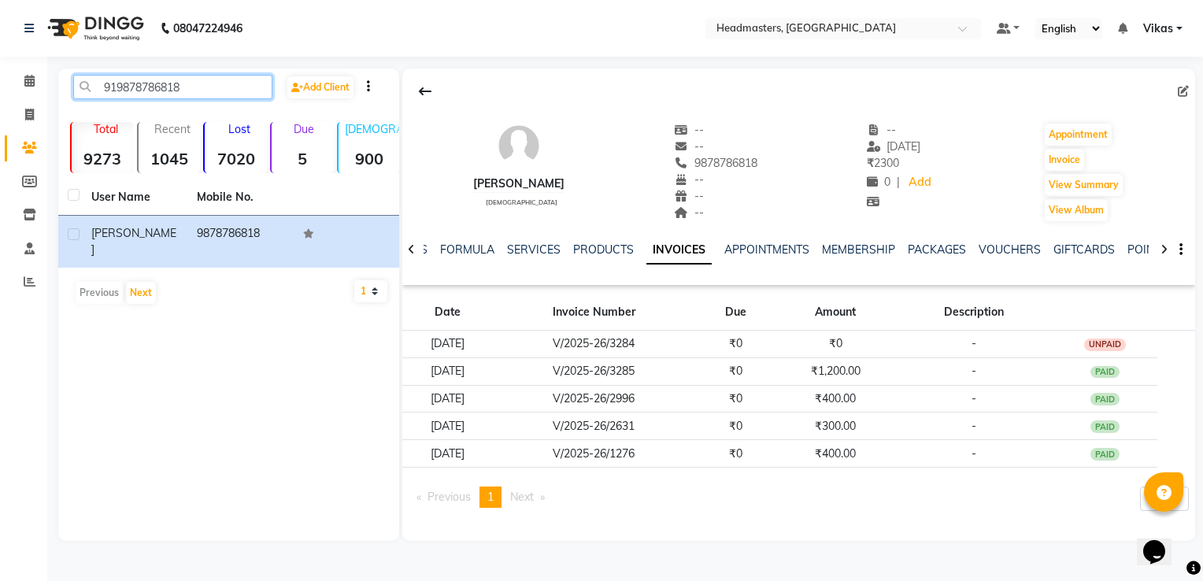
click at [224, 88] on input "919878786818" at bounding box center [172, 87] width 199 height 24
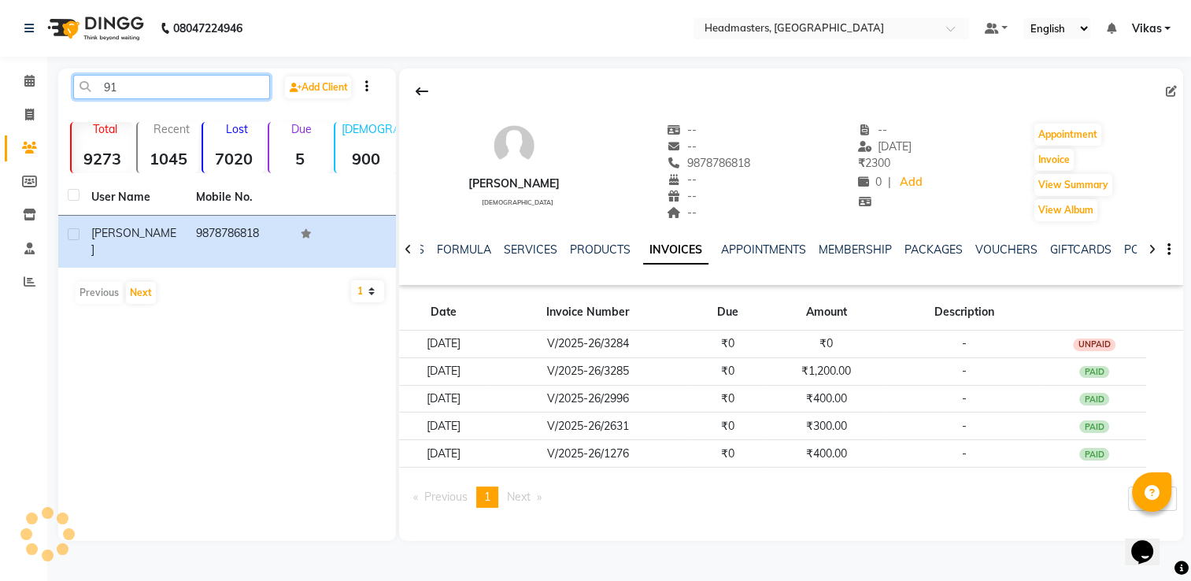
type input "9"
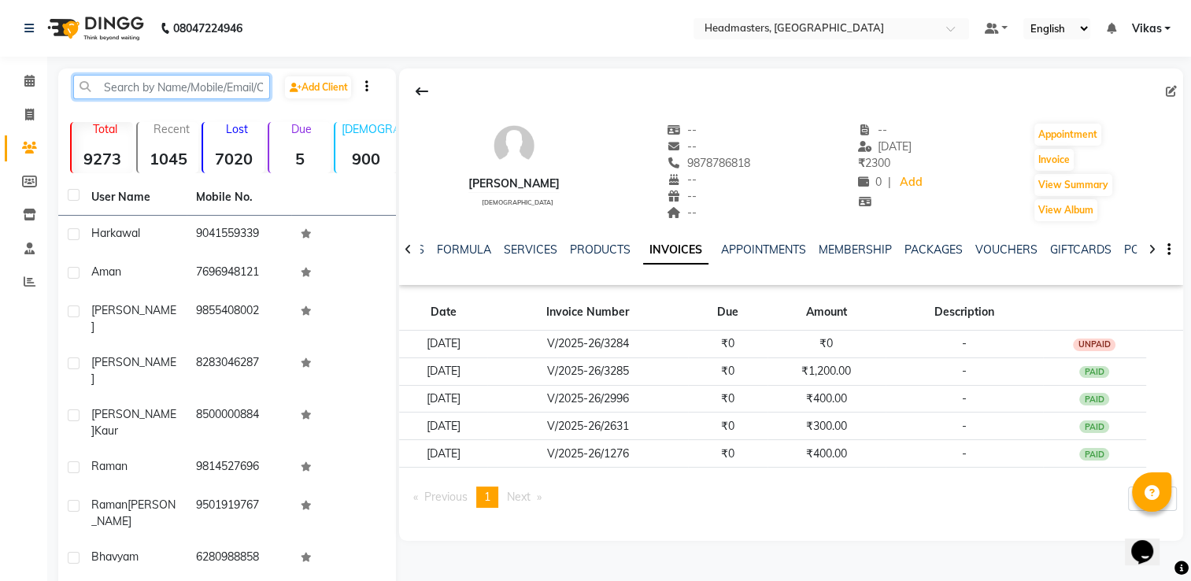
paste input "919877537375"
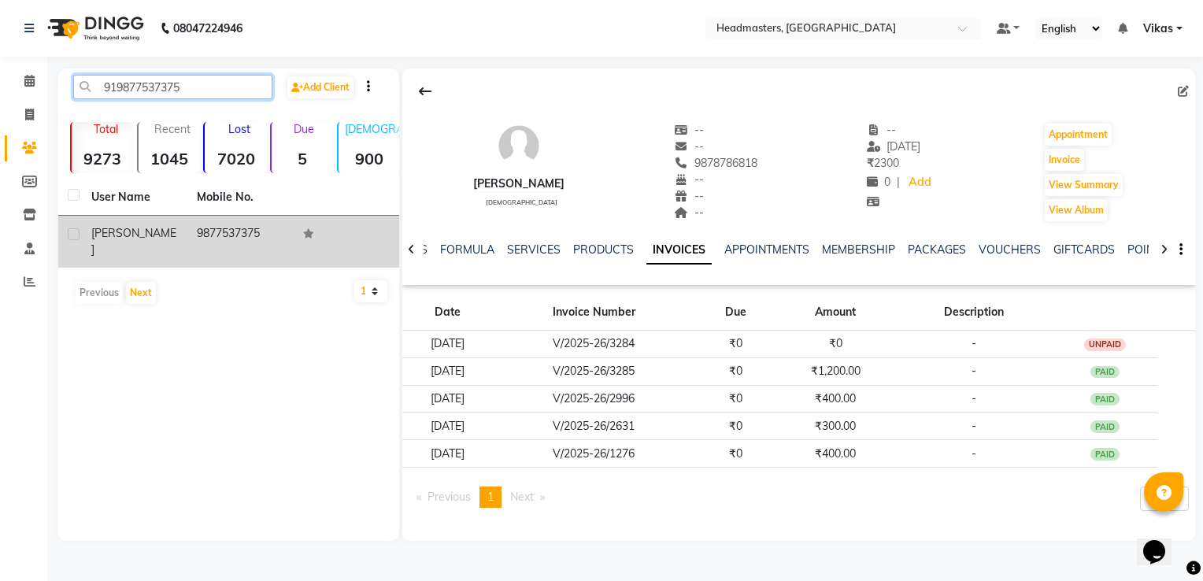
type input "919877537375"
click at [224, 231] on td "9877537375" at bounding box center [239, 242] width 105 height 52
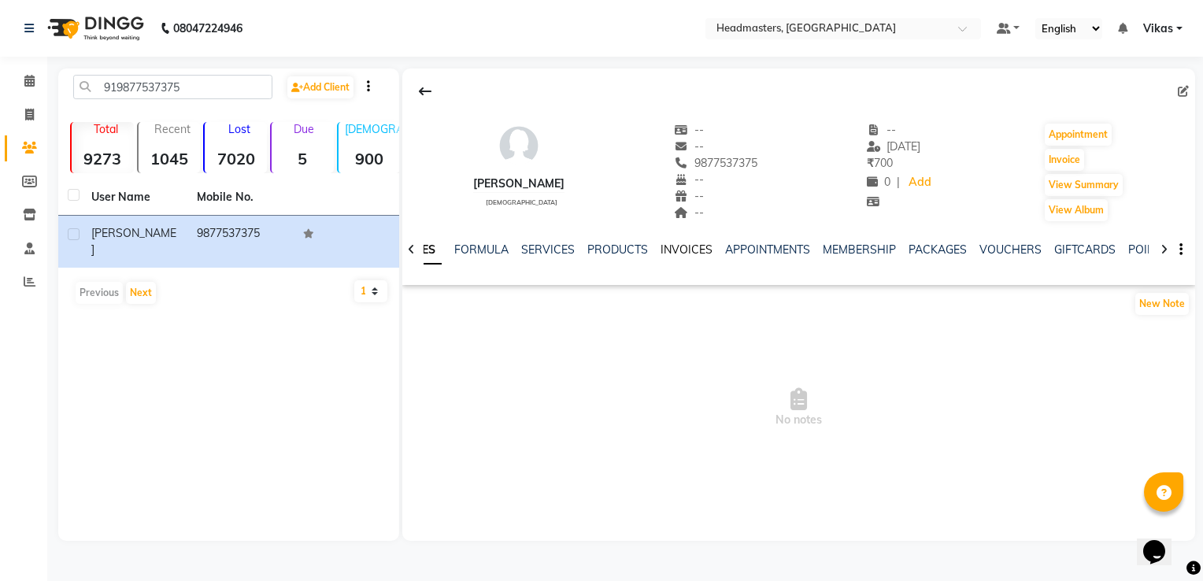
click at [699, 251] on link "INVOICES" at bounding box center [686, 249] width 52 height 14
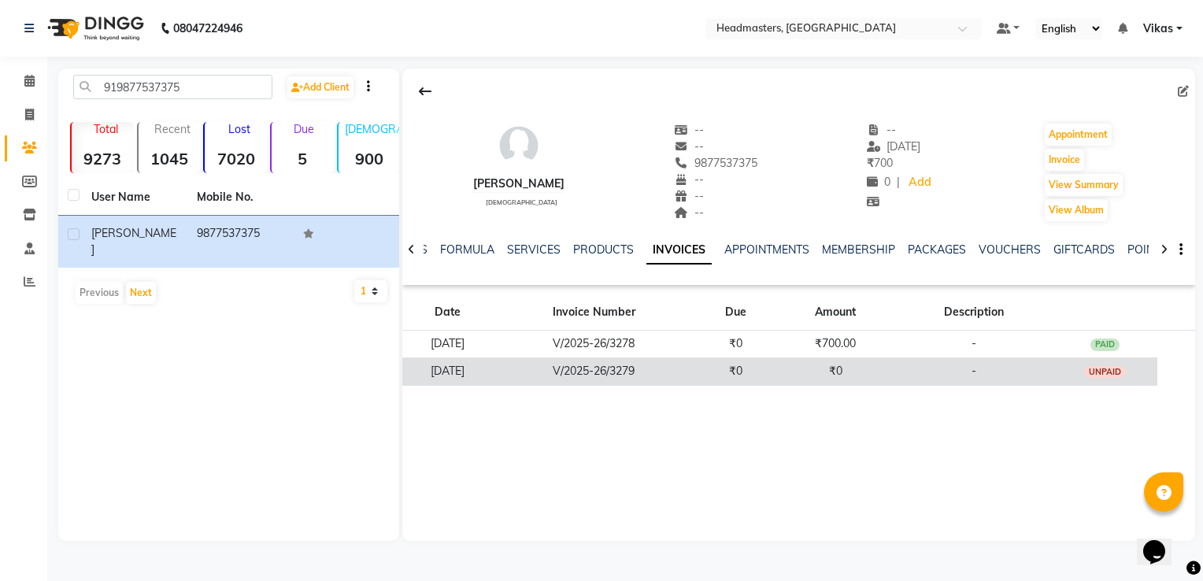
click at [725, 370] on td "₹0" at bounding box center [735, 371] width 80 height 28
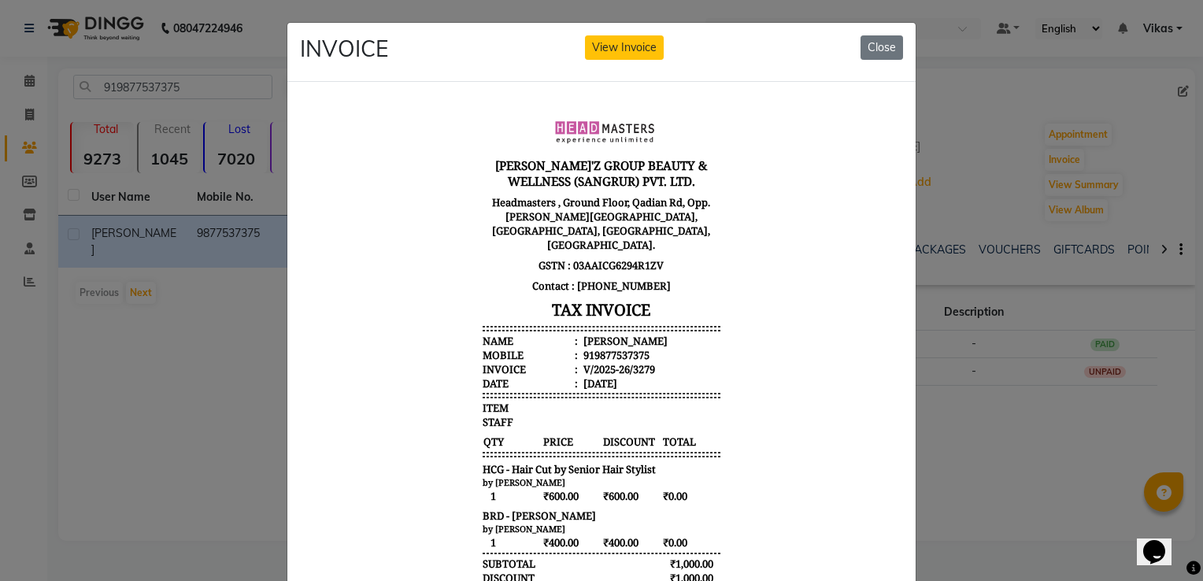
scroll to position [13, 0]
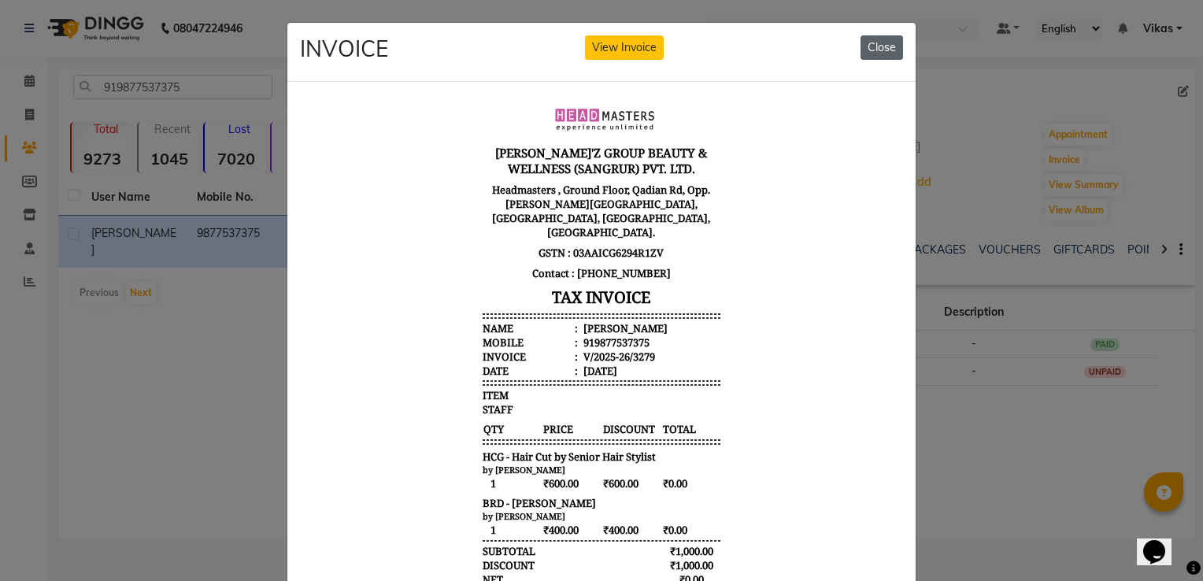
click at [882, 46] on button "Close" at bounding box center [881, 47] width 43 height 24
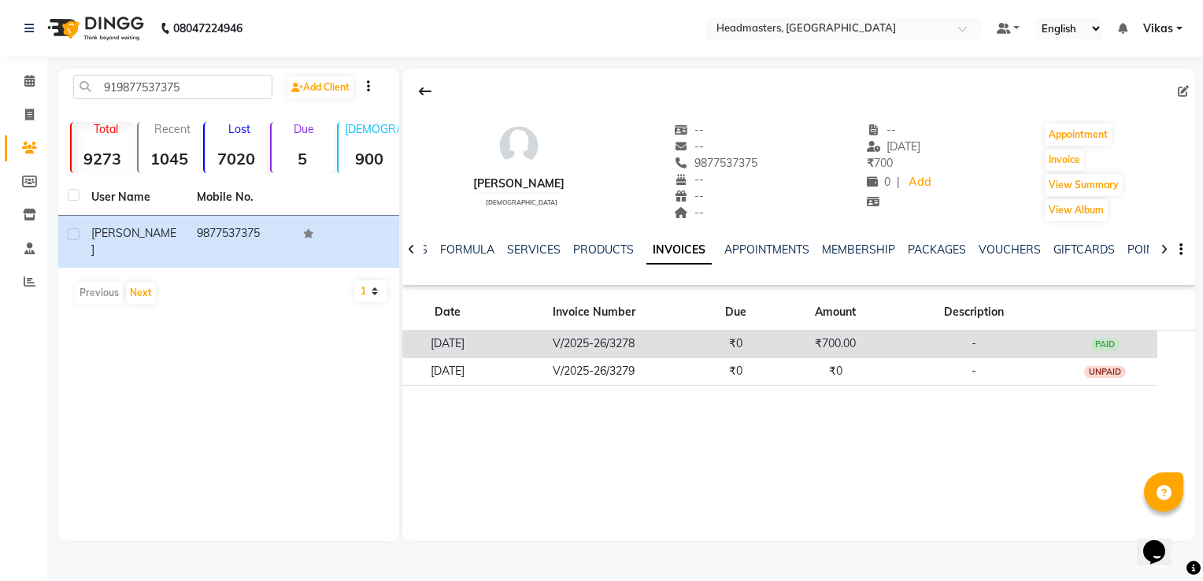
click at [836, 346] on td "₹700.00" at bounding box center [835, 345] width 120 height 28
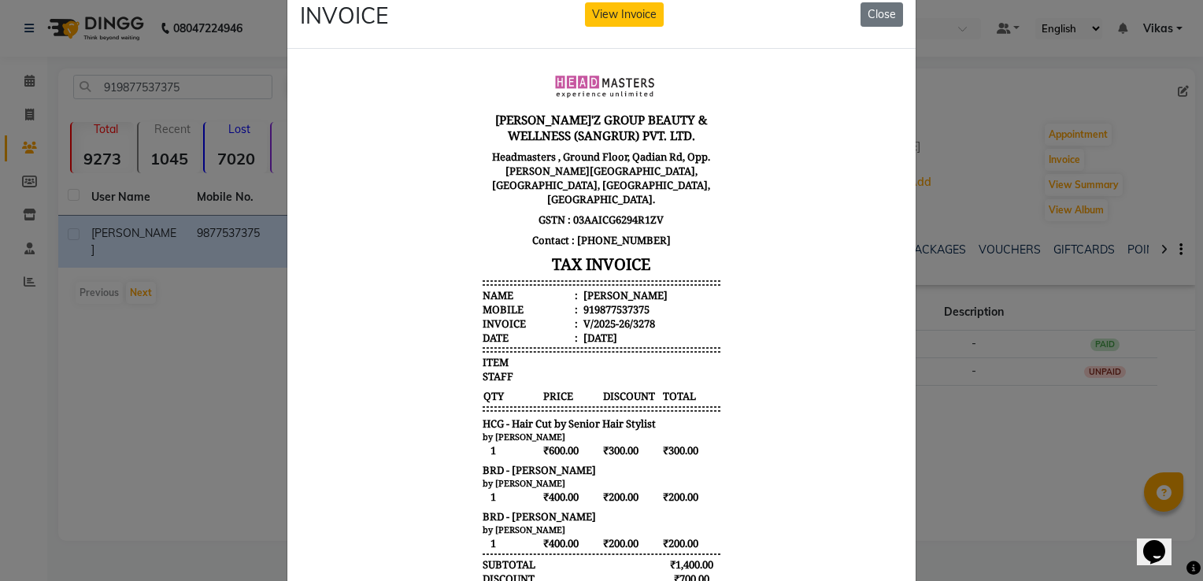
scroll to position [0, 0]
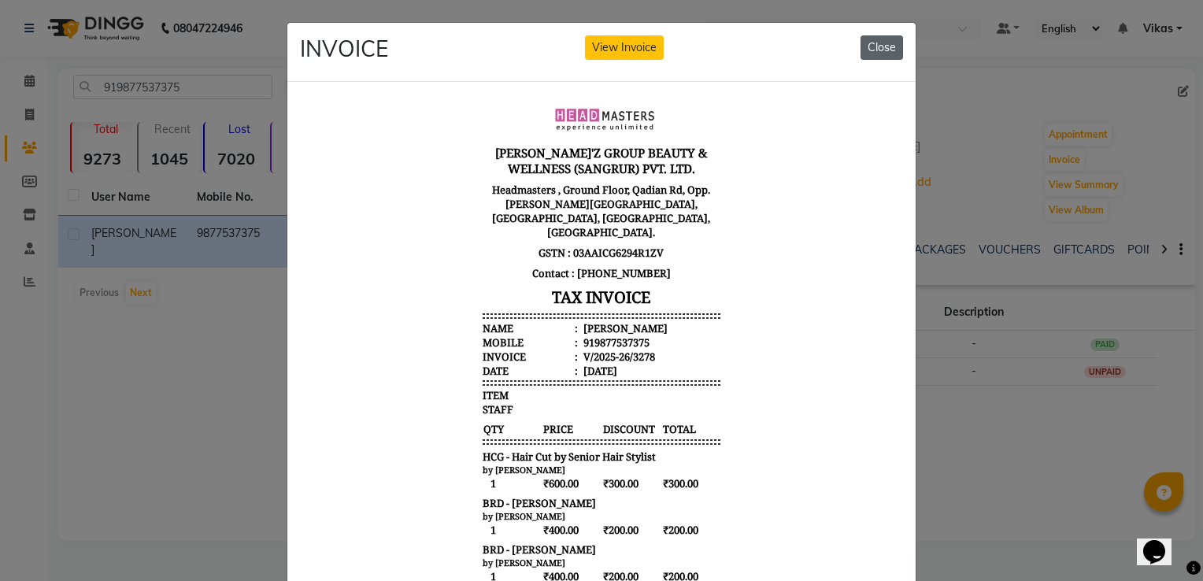
click at [885, 55] on button "Close" at bounding box center [881, 47] width 43 height 24
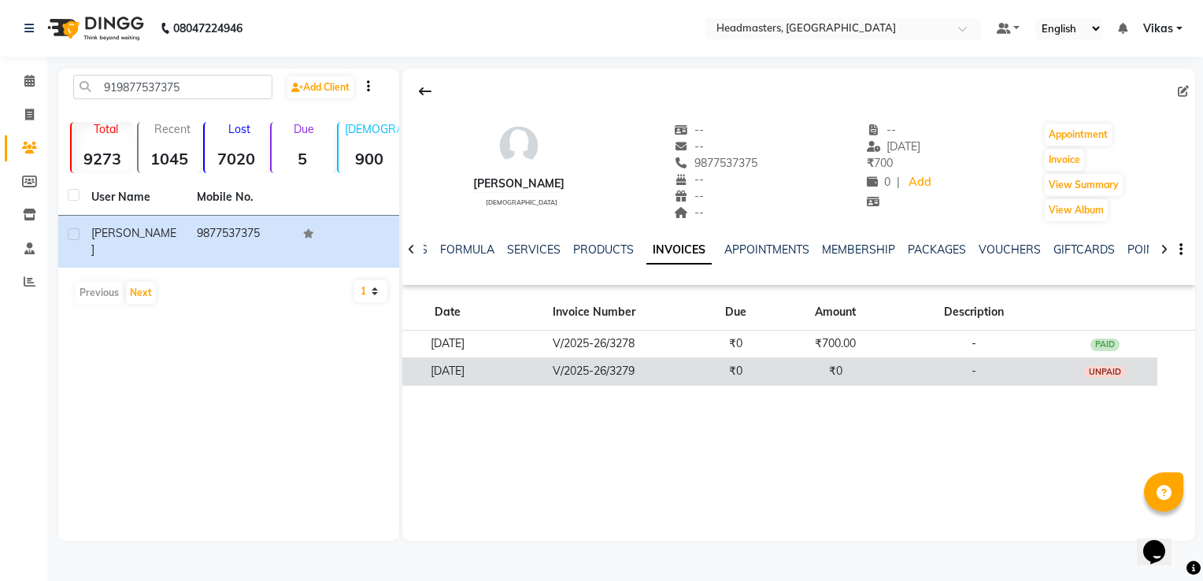
click at [767, 367] on td "₹0" at bounding box center [735, 371] width 80 height 28
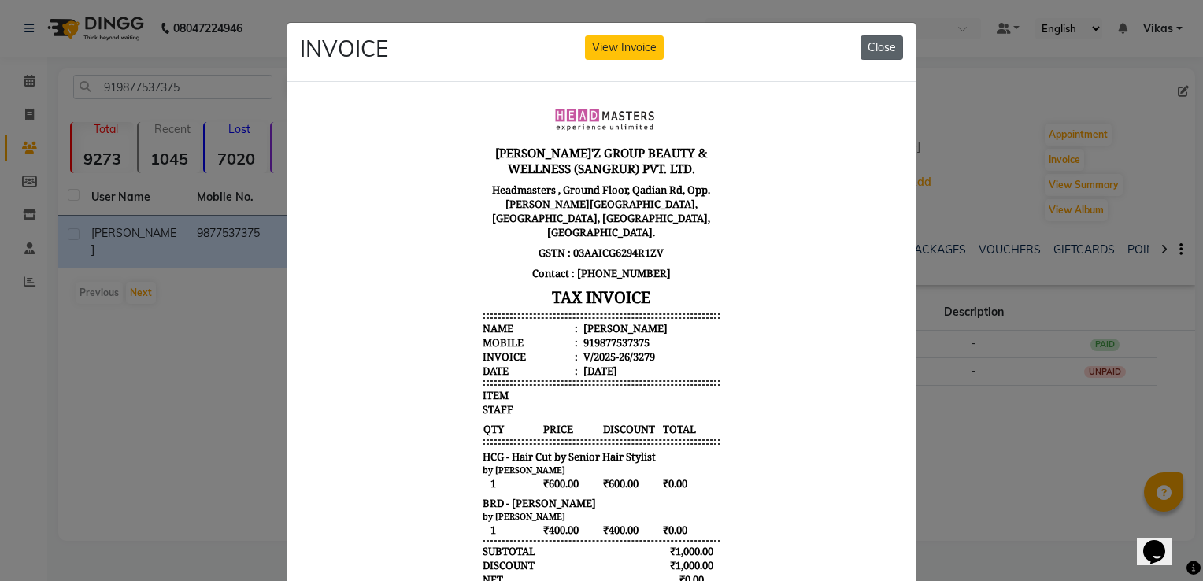
click at [882, 55] on button "Close" at bounding box center [881, 47] width 43 height 24
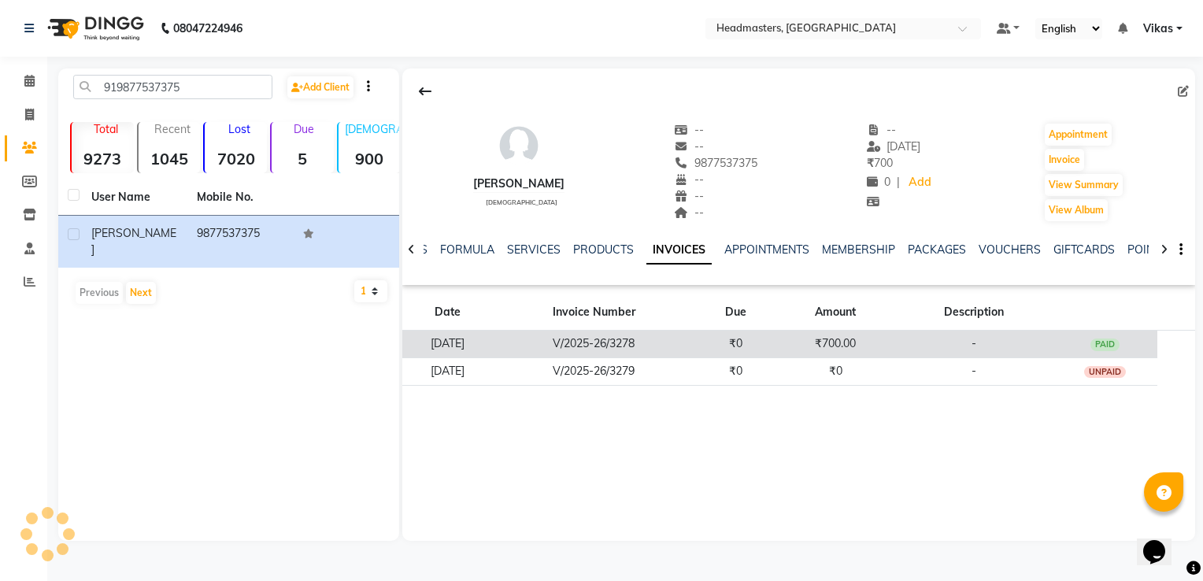
click at [756, 345] on td "₹0" at bounding box center [735, 345] width 80 height 28
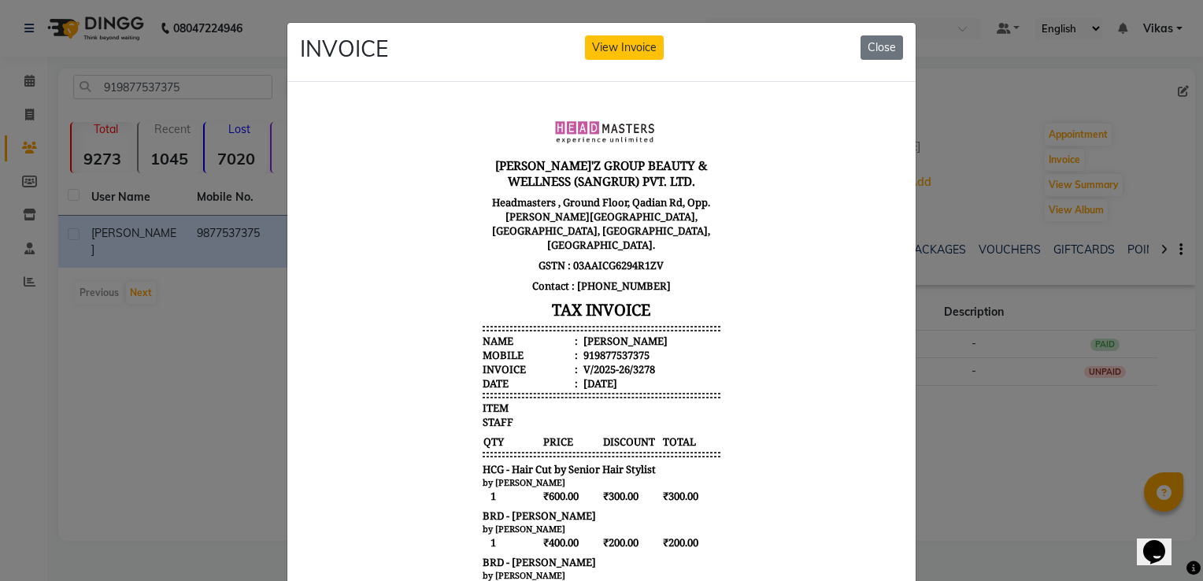
scroll to position [13, 0]
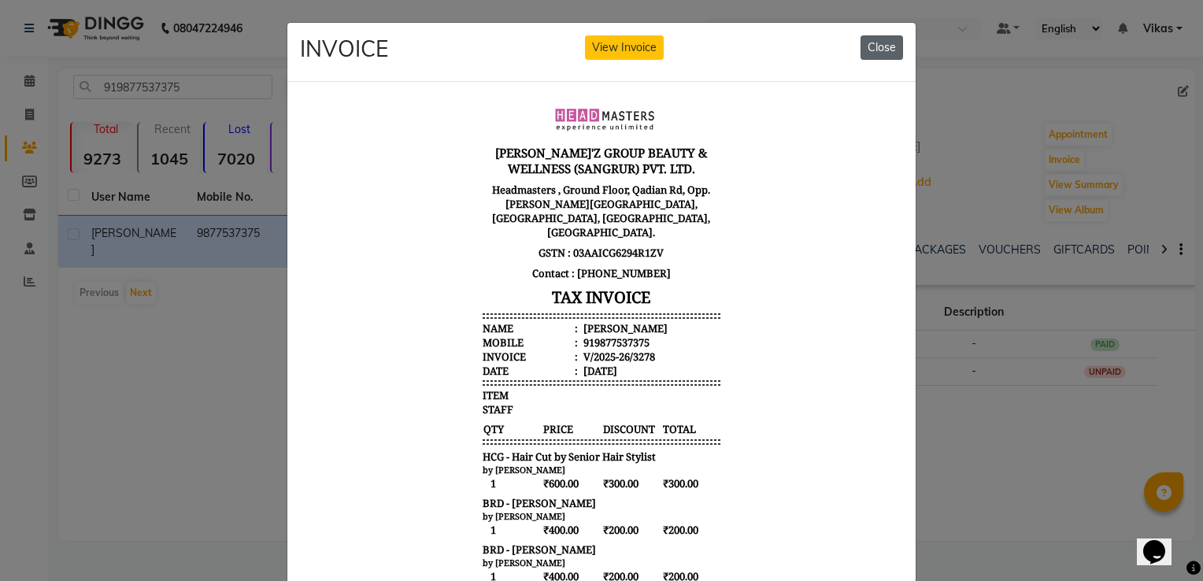
click at [863, 54] on button "Close" at bounding box center [881, 47] width 43 height 24
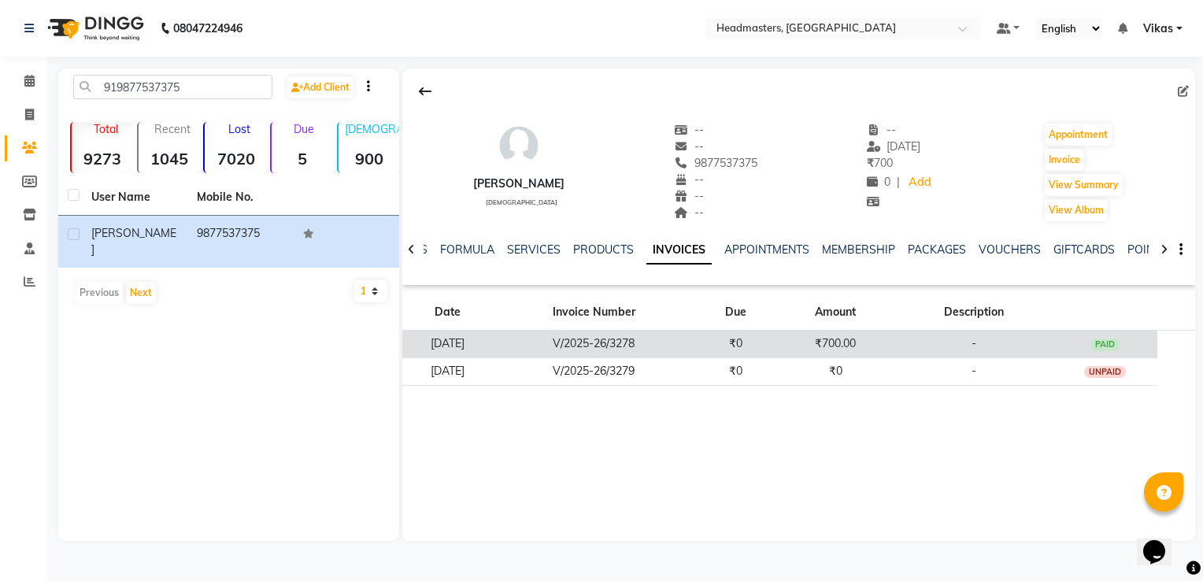
click at [745, 350] on td "₹0" at bounding box center [735, 345] width 80 height 28
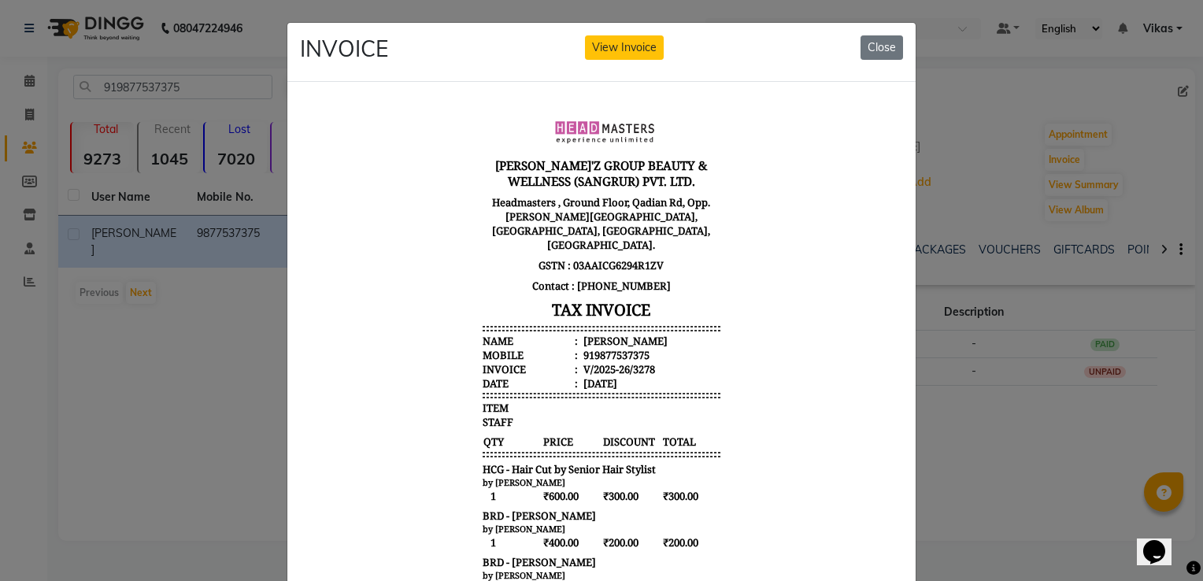
scroll to position [211, 0]
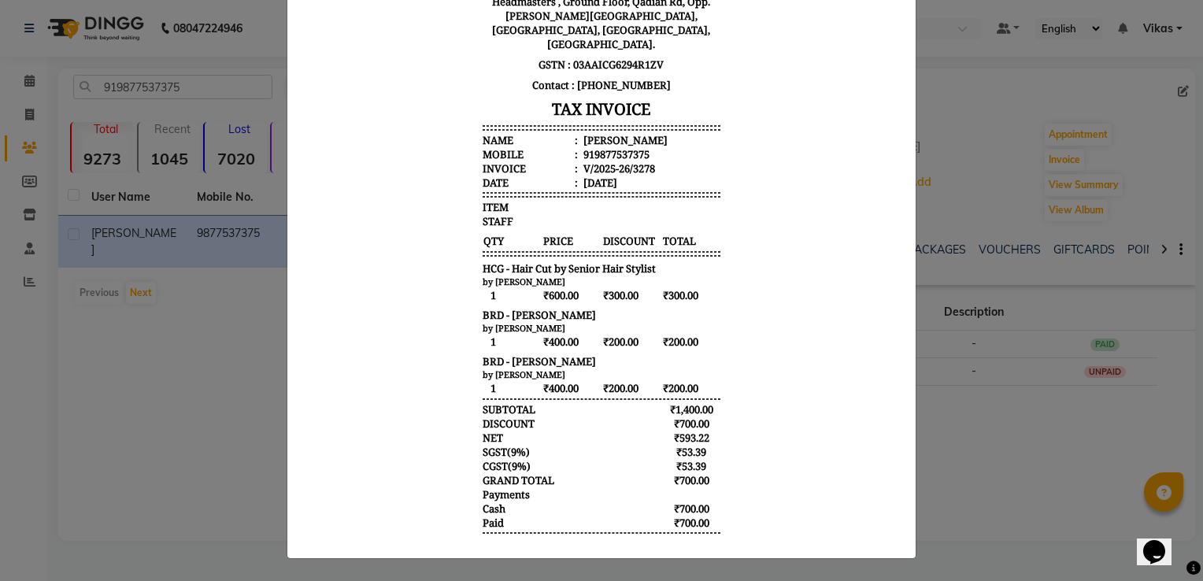
click at [1027, 475] on ngb-modal-window "INVOICE View Invoice Close" at bounding box center [601, 290] width 1203 height 581
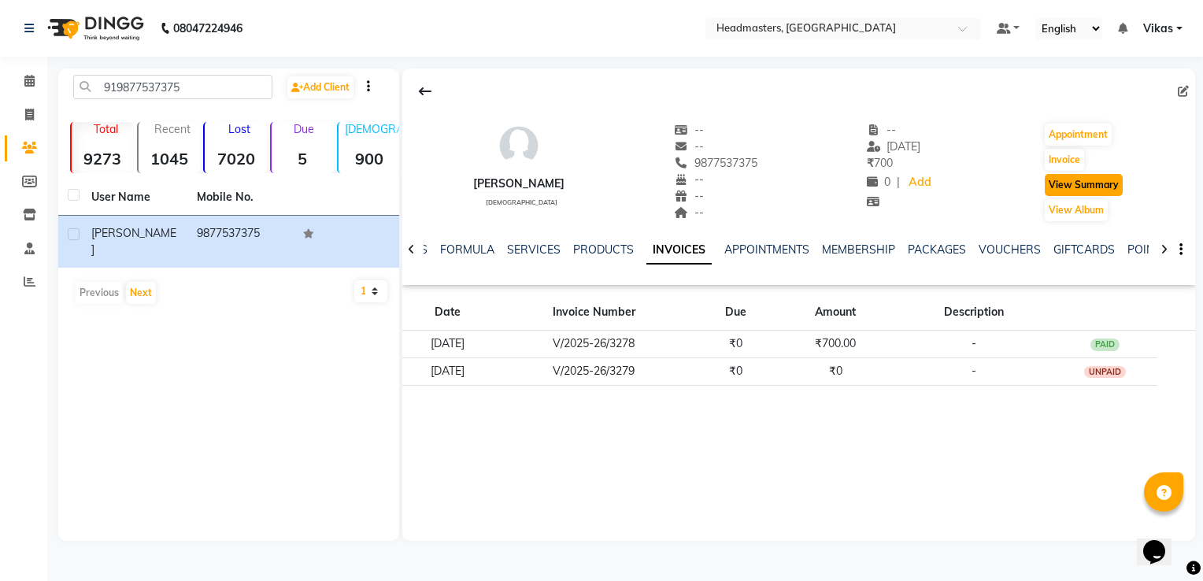
click at [1099, 189] on button "View Summary" at bounding box center [1084, 185] width 78 height 22
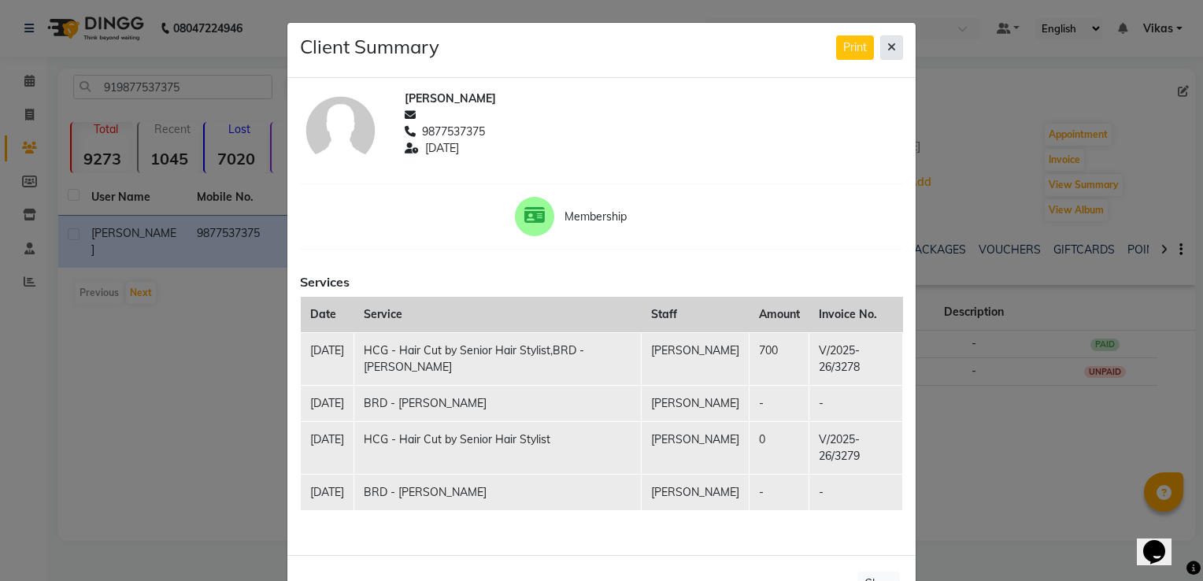
click at [887, 43] on icon at bounding box center [891, 47] width 9 height 11
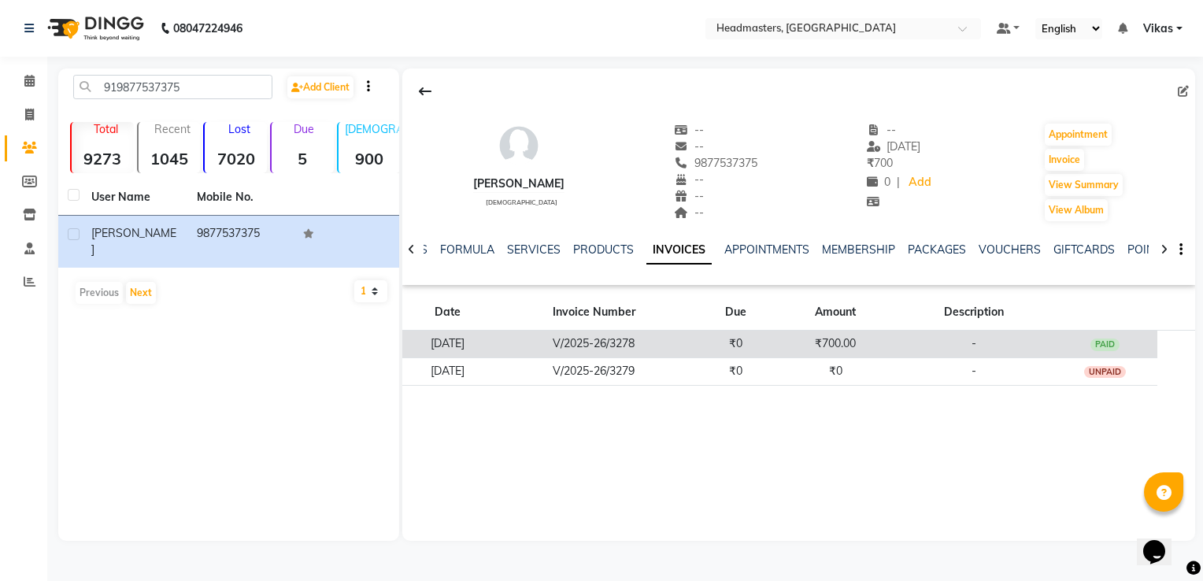
click at [628, 344] on td "V/2025-26/3278" at bounding box center [593, 345] width 203 height 28
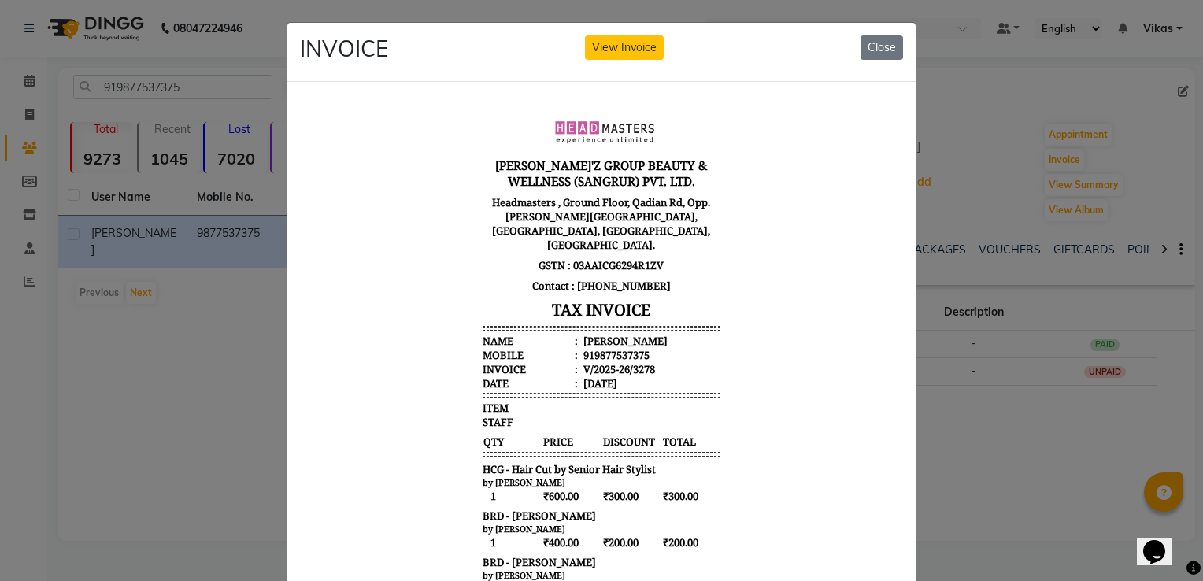
scroll to position [13, 0]
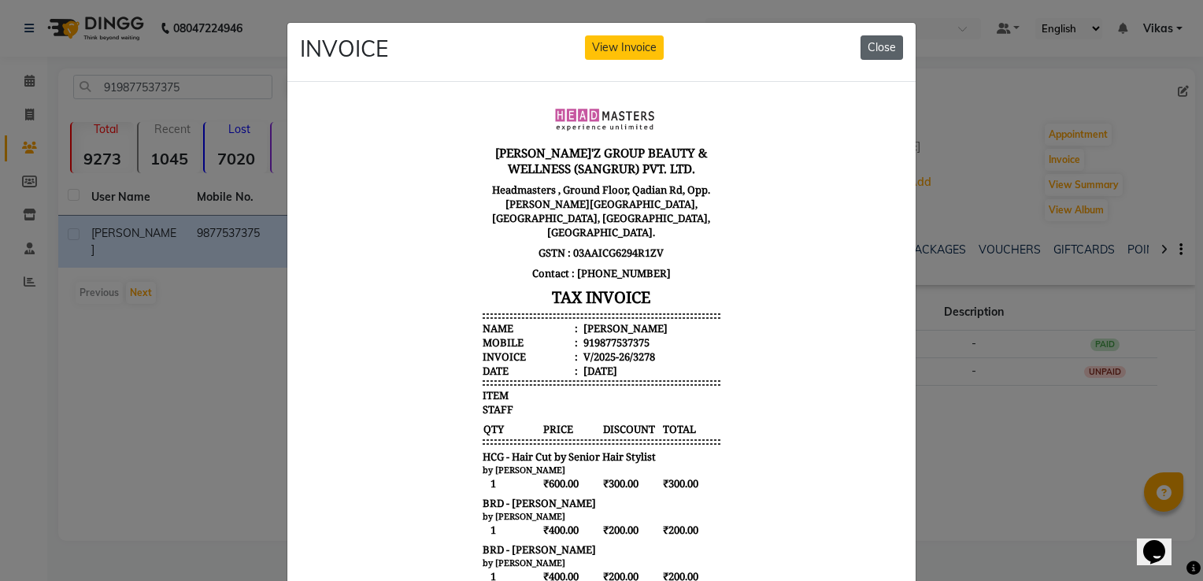
click at [880, 45] on button "Close" at bounding box center [881, 47] width 43 height 24
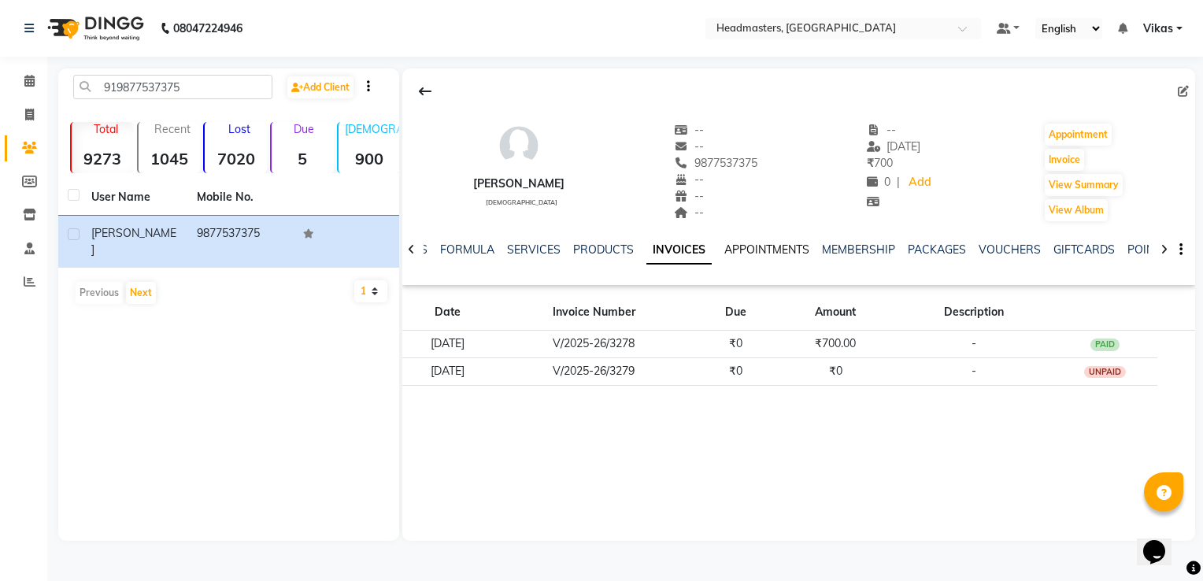
click at [763, 246] on link "APPOINTMENTS" at bounding box center [766, 249] width 85 height 14
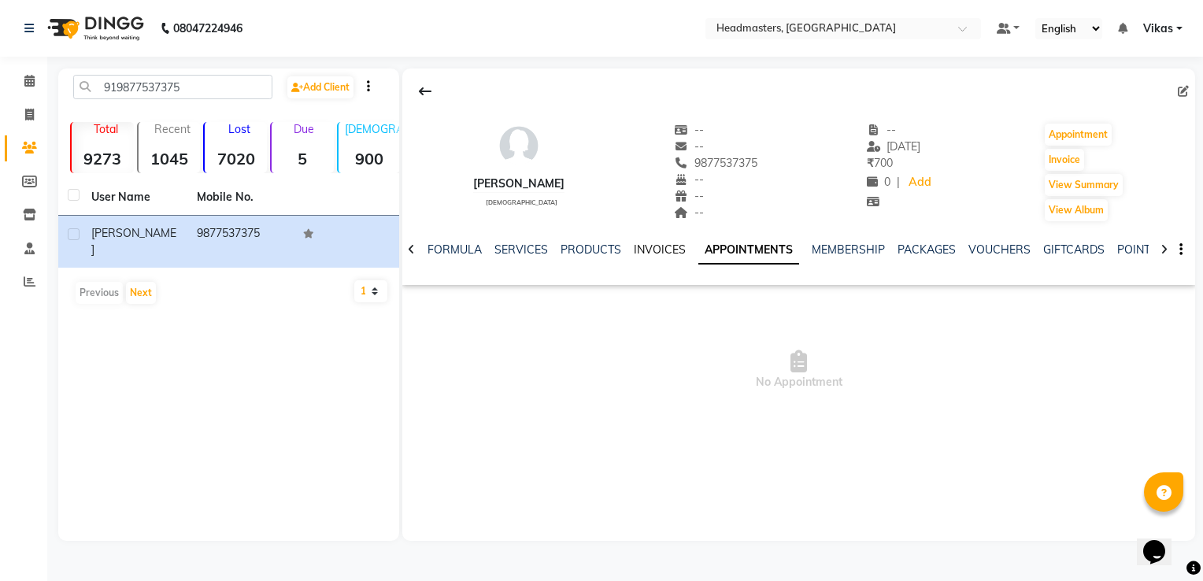
click at [657, 244] on link "INVOICES" at bounding box center [660, 249] width 52 height 14
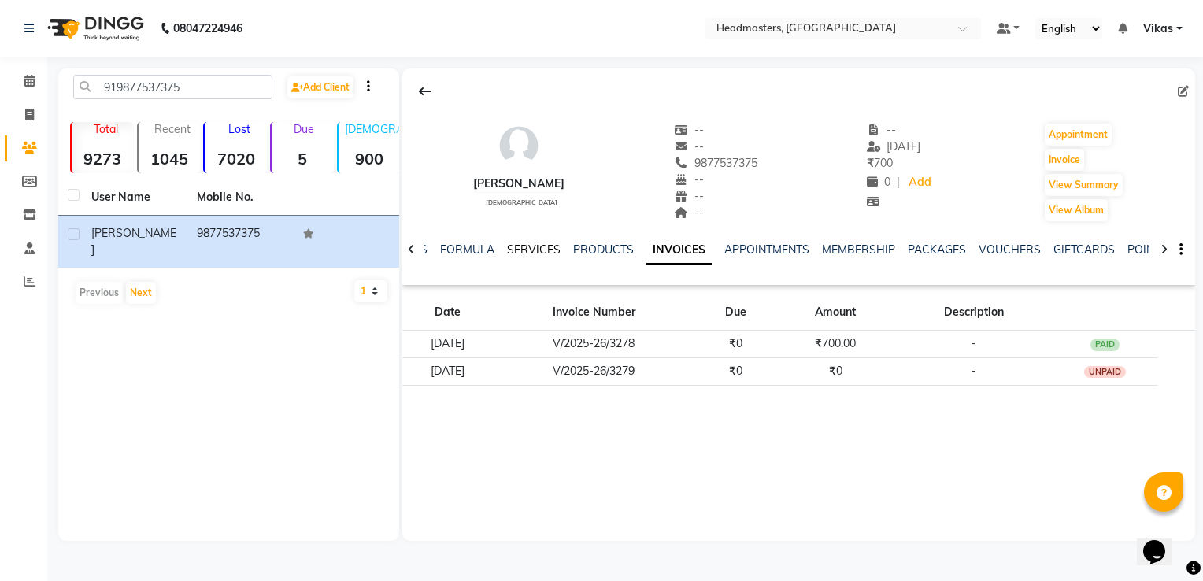
click at [548, 250] on link "SERVICES" at bounding box center [534, 249] width 54 height 14
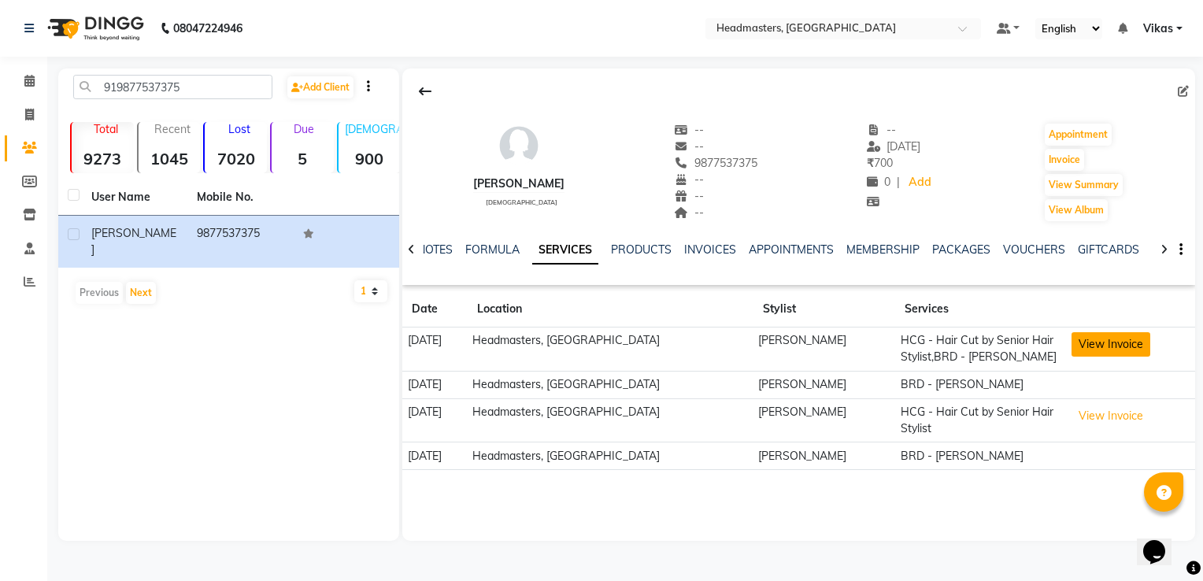
click at [1105, 351] on button "View Invoice" at bounding box center [1110, 344] width 79 height 24
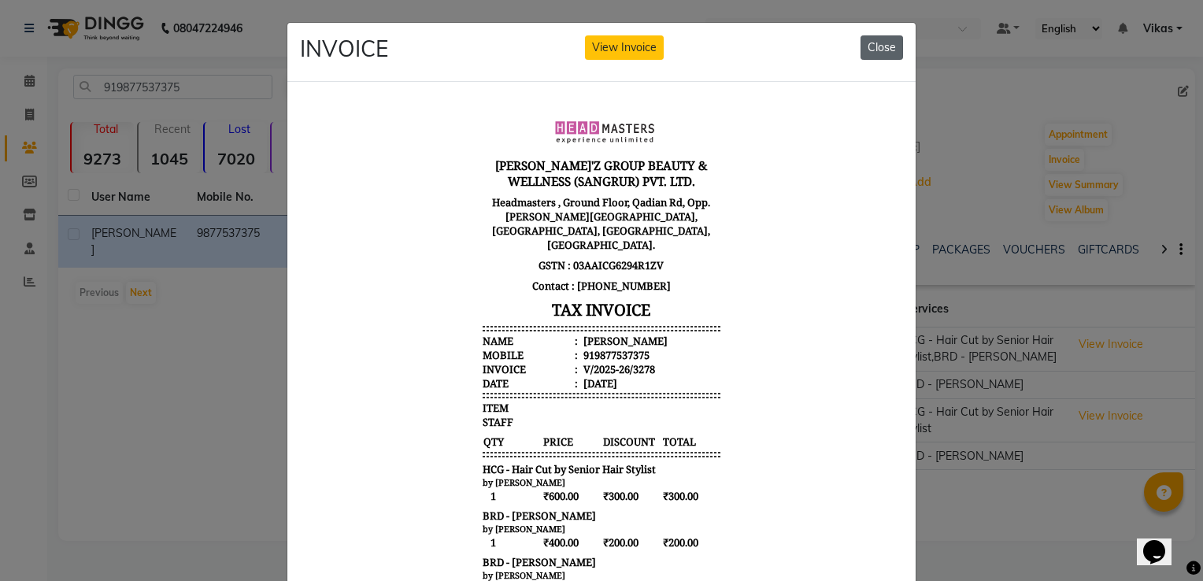
click at [881, 52] on button "Close" at bounding box center [881, 47] width 43 height 24
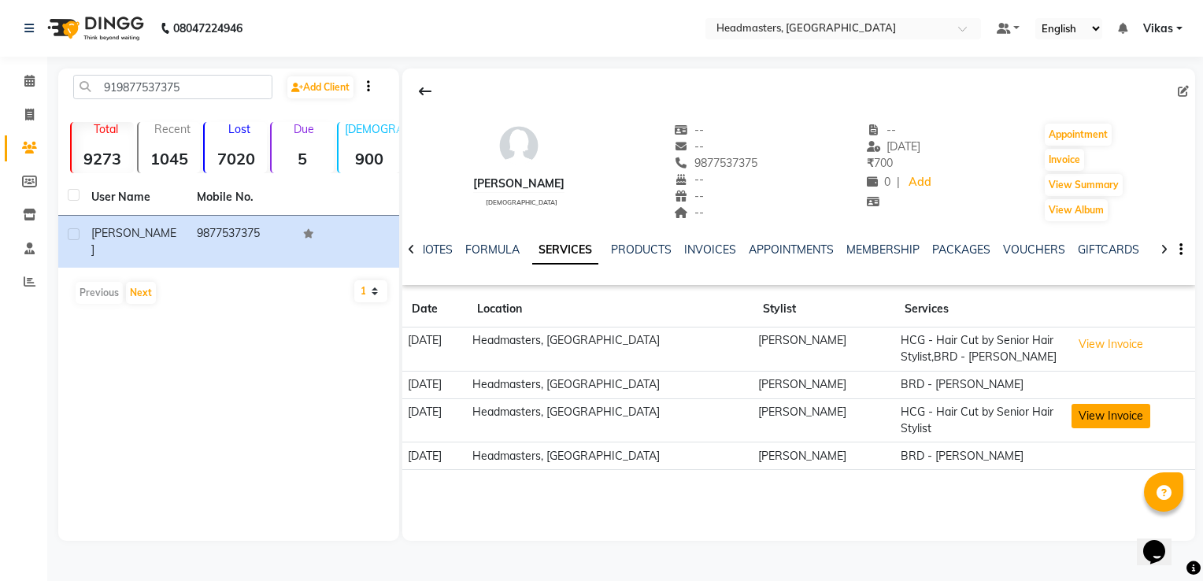
click at [1075, 408] on button "View Invoice" at bounding box center [1110, 416] width 79 height 24
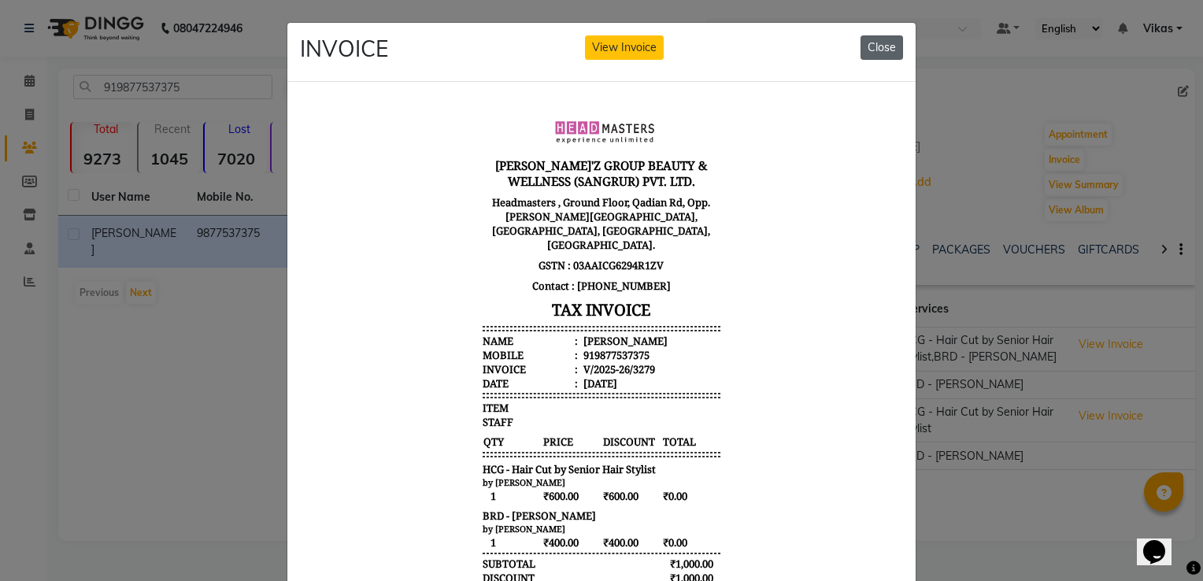
click at [866, 52] on button "Close" at bounding box center [881, 47] width 43 height 24
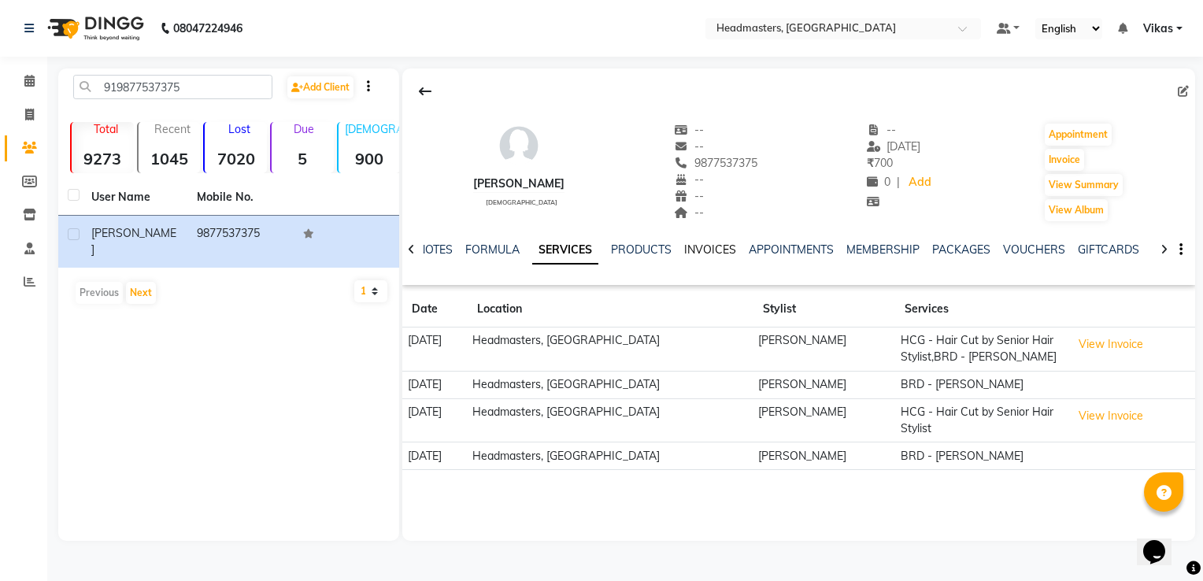
click at [702, 246] on link "INVOICES" at bounding box center [710, 249] width 52 height 14
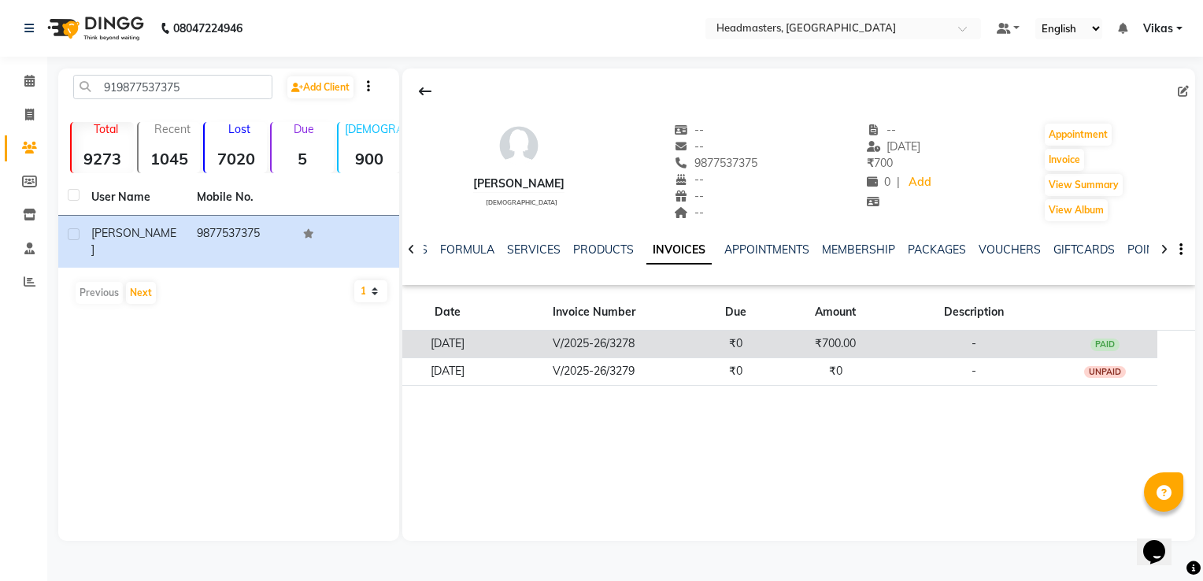
click at [685, 346] on td "V/2025-26/3278" at bounding box center [593, 345] width 203 height 28
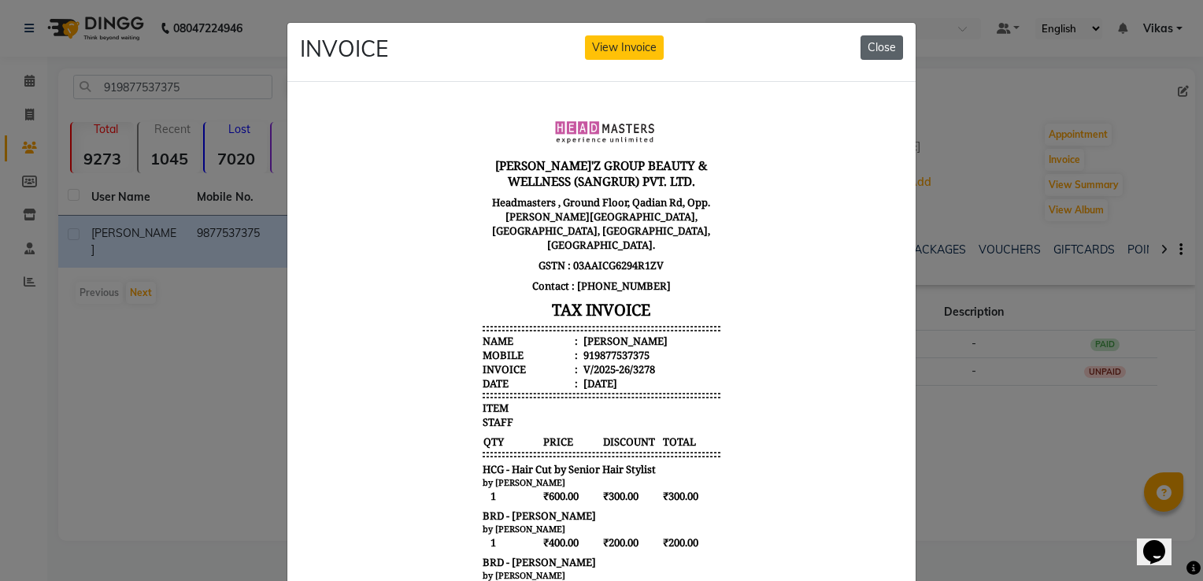
click at [881, 57] on button "Close" at bounding box center [881, 47] width 43 height 24
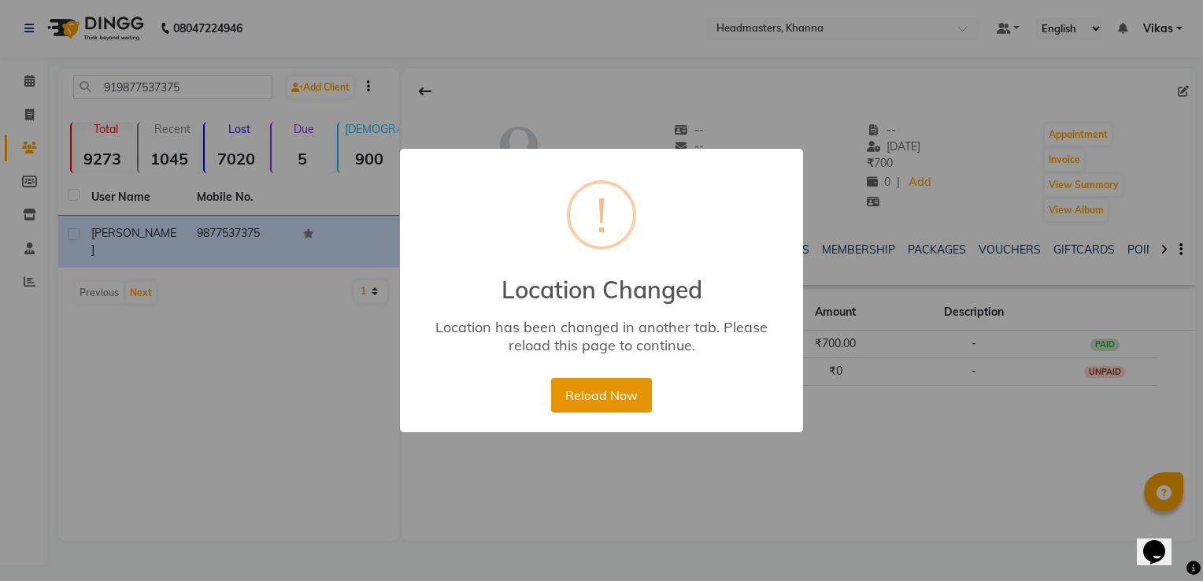
click at [573, 383] on button "Reload Now" at bounding box center [601, 395] width 100 height 35
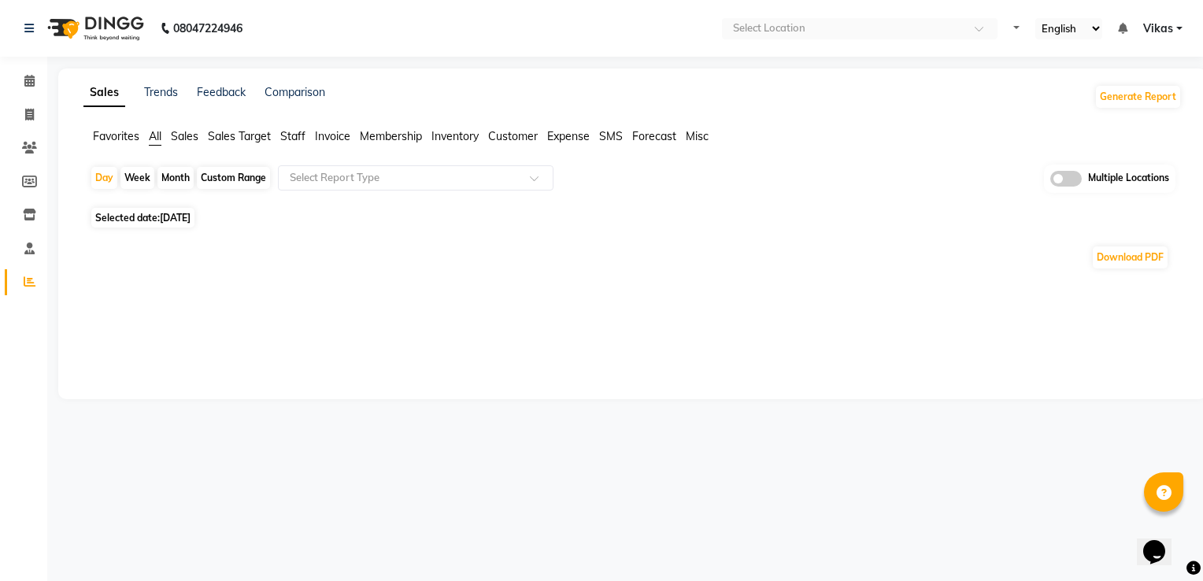
click at [347, 134] on span "Invoice" at bounding box center [332, 136] width 35 height 14
click at [340, 139] on span "Invoice" at bounding box center [332, 136] width 35 height 14
click at [359, 177] on input "text" at bounding box center [400, 178] width 227 height 16
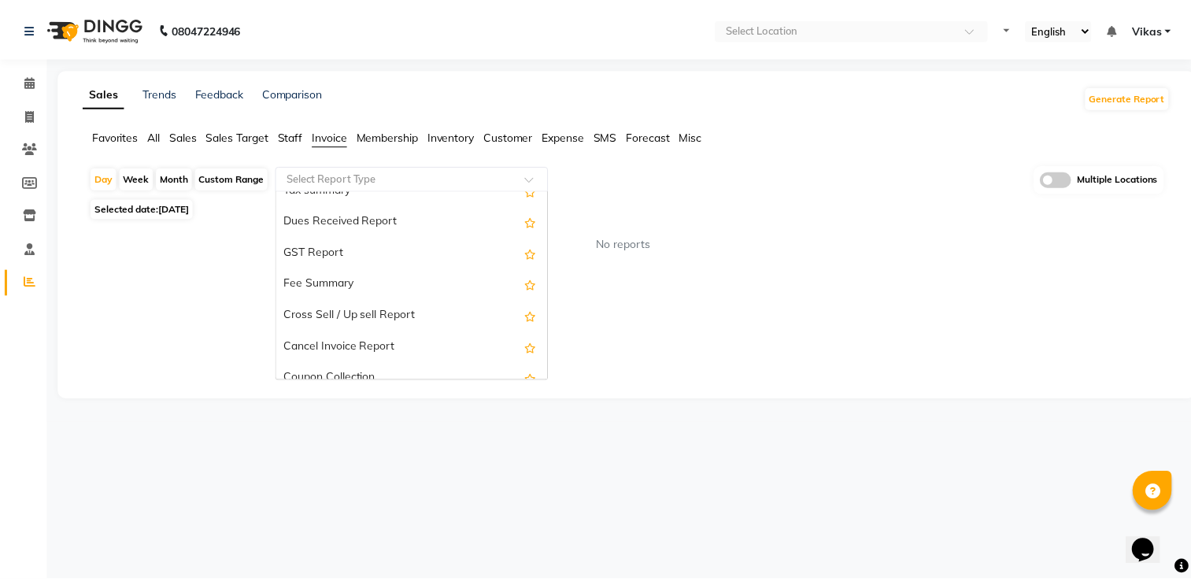
scroll to position [283, 0]
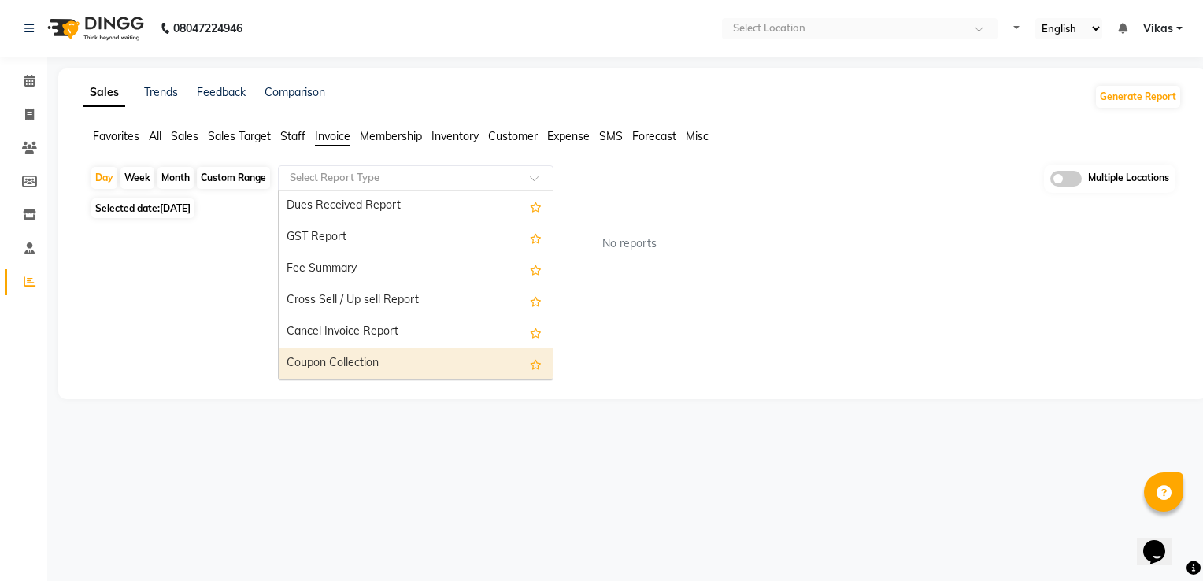
click at [438, 361] on div "Coupon Collection" at bounding box center [416, 363] width 274 height 31
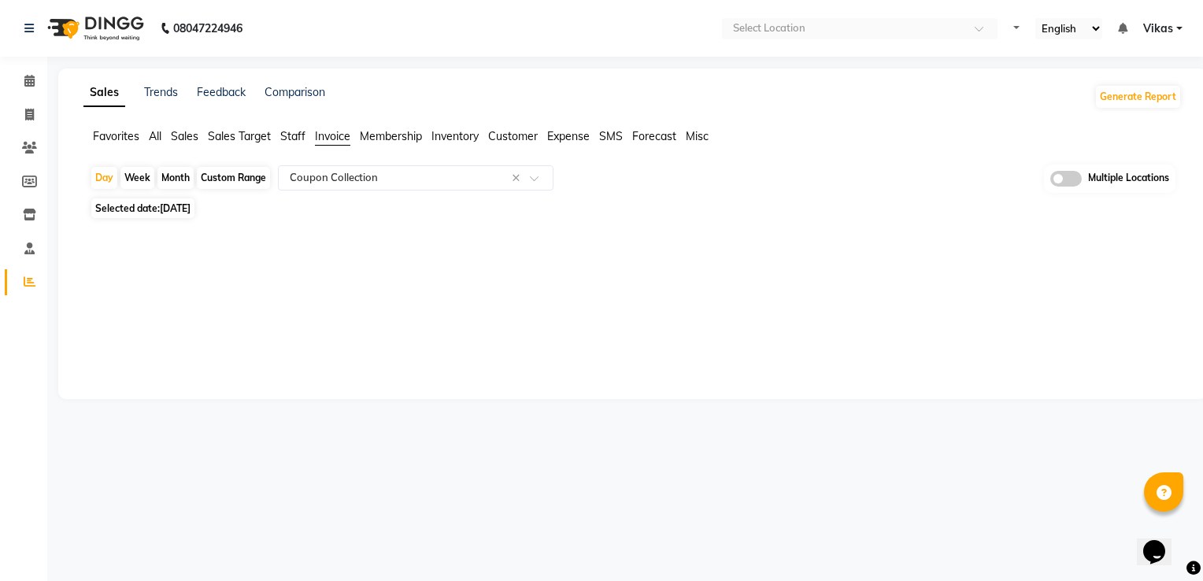
click at [187, 174] on div "Month" at bounding box center [175, 178] width 36 height 22
select select "9"
select select "2025"
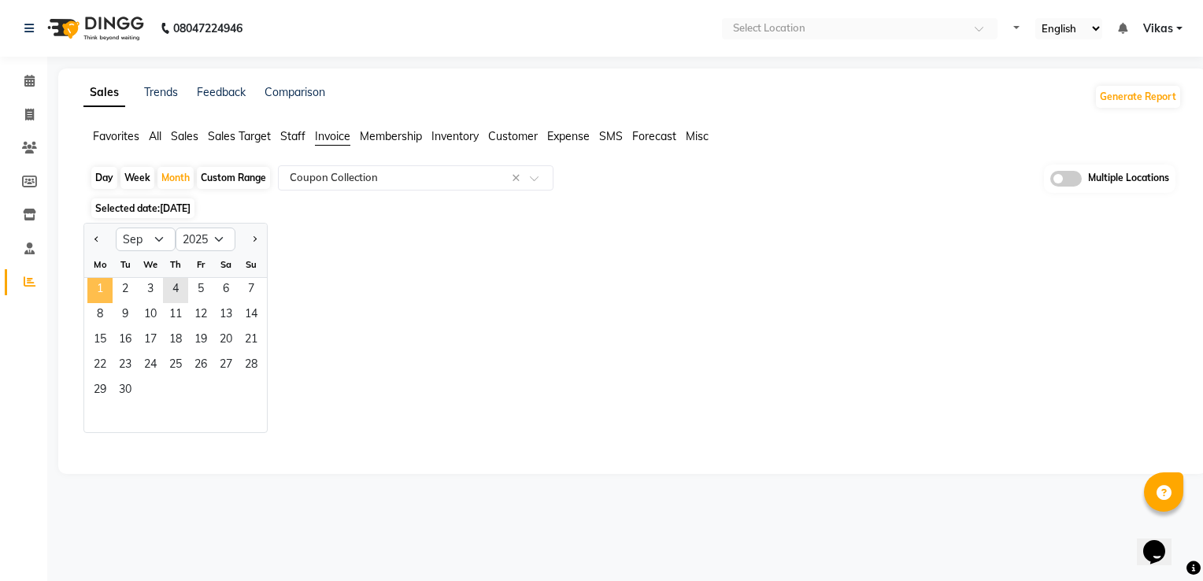
click at [101, 286] on span "1" at bounding box center [99, 290] width 25 height 25
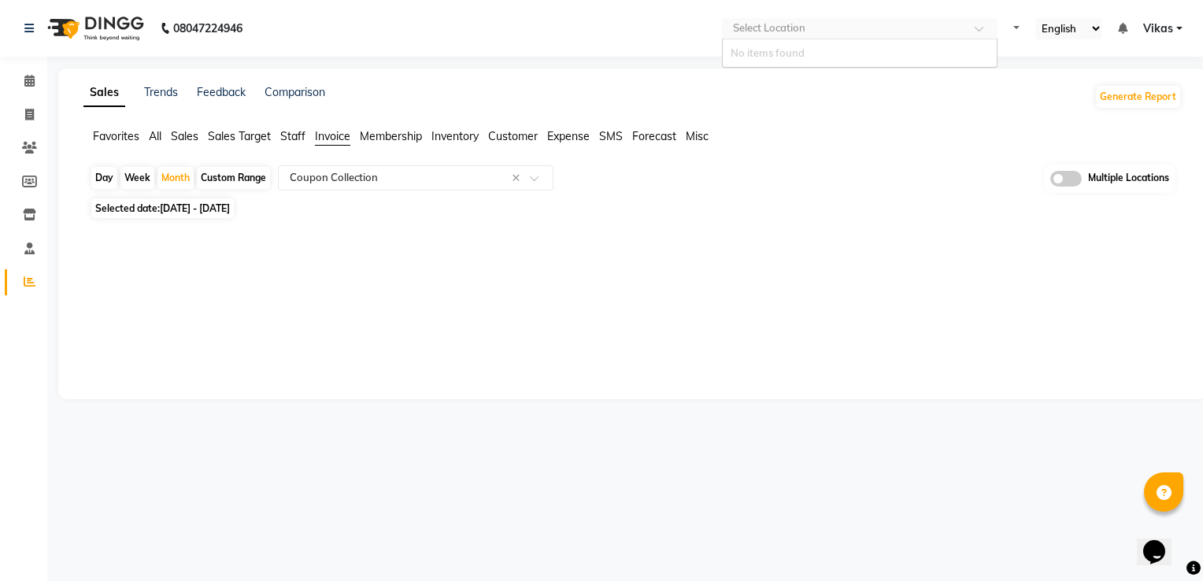
click at [864, 34] on input "text" at bounding box center [844, 30] width 228 height 16
click at [21, 284] on span at bounding box center [30, 282] width 28 height 18
click at [25, 80] on icon at bounding box center [29, 81] width 10 height 12
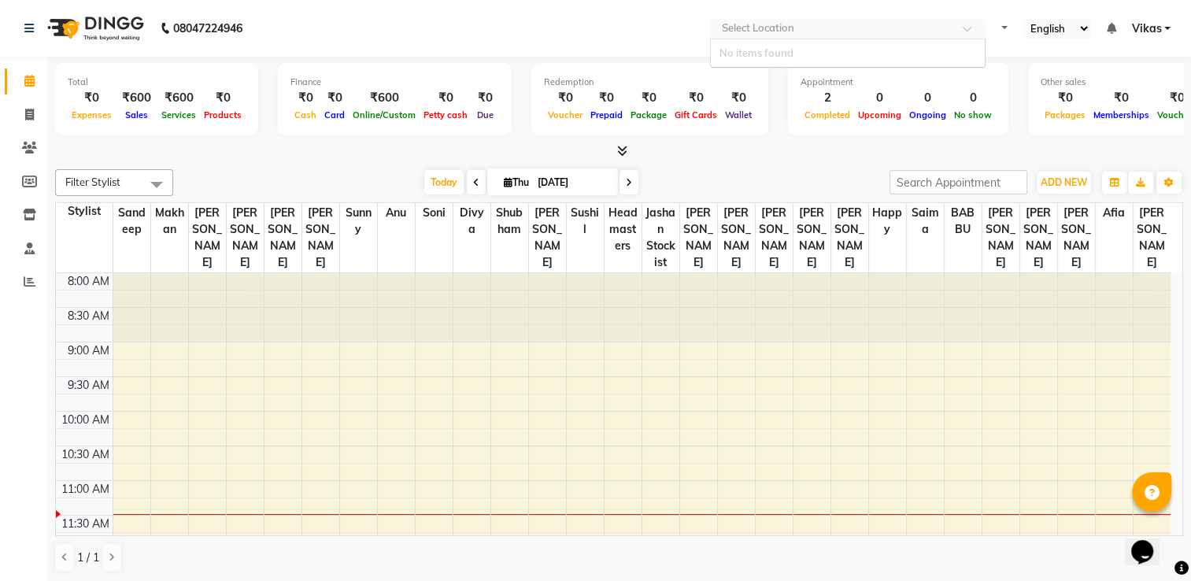
click at [936, 20] on div "Select Location" at bounding box center [848, 28] width 276 height 21
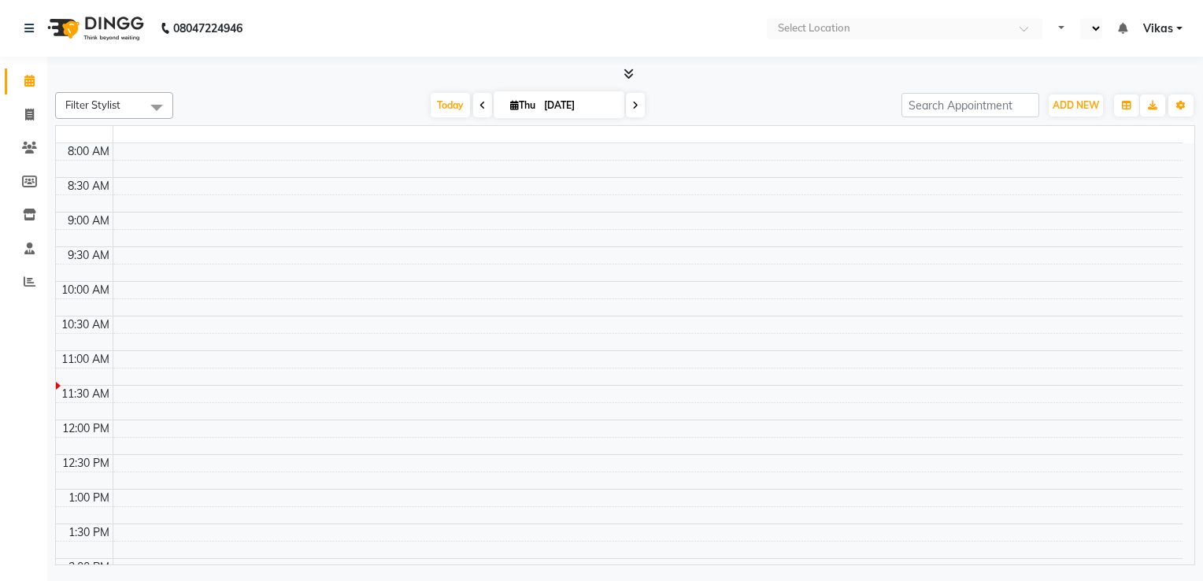
select select "en"
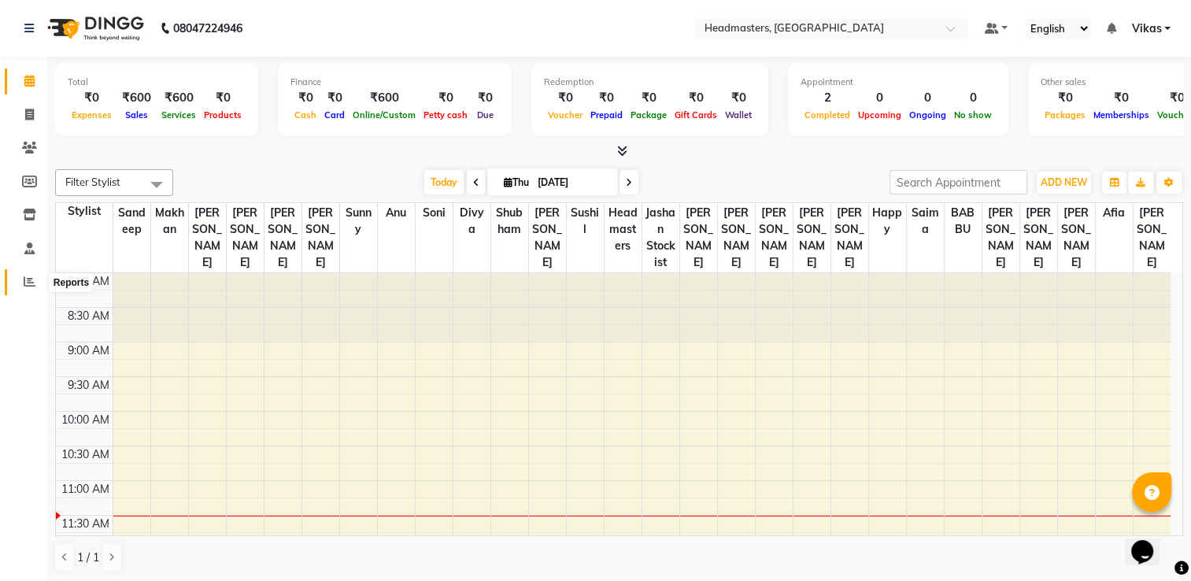
click at [29, 281] on icon at bounding box center [30, 282] width 12 height 12
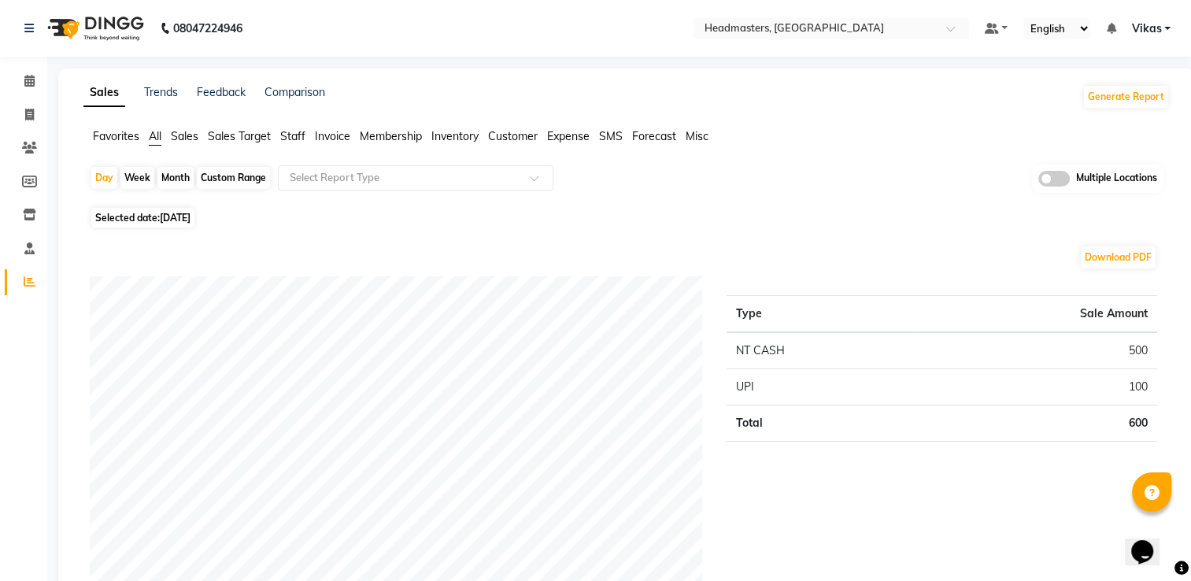
click at [347, 137] on span "Invoice" at bounding box center [332, 136] width 35 height 14
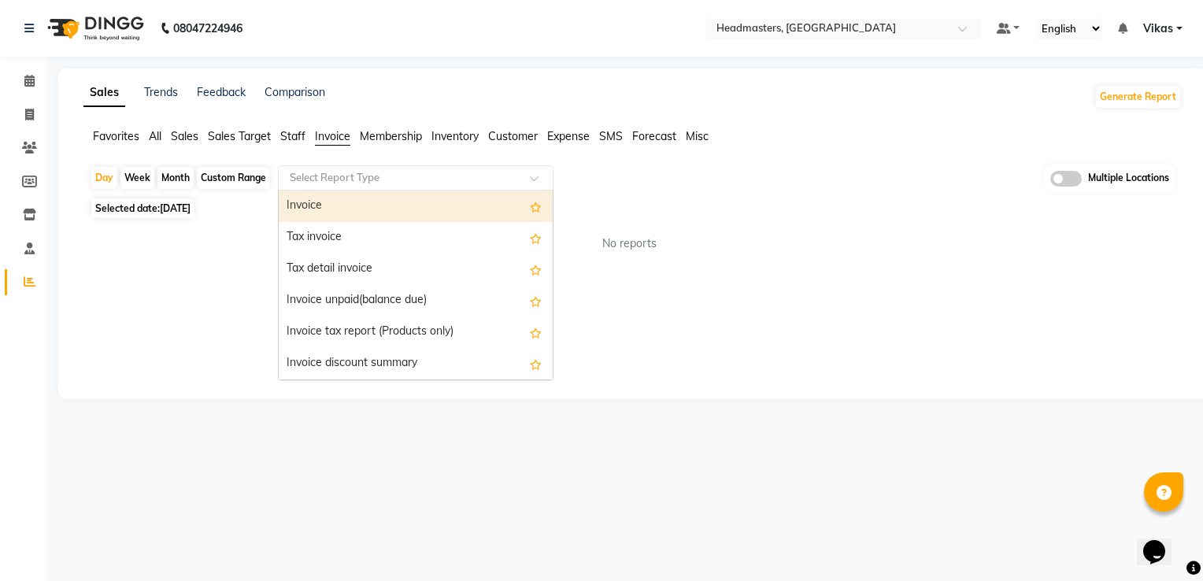
click at [495, 181] on input "text" at bounding box center [400, 178] width 227 height 16
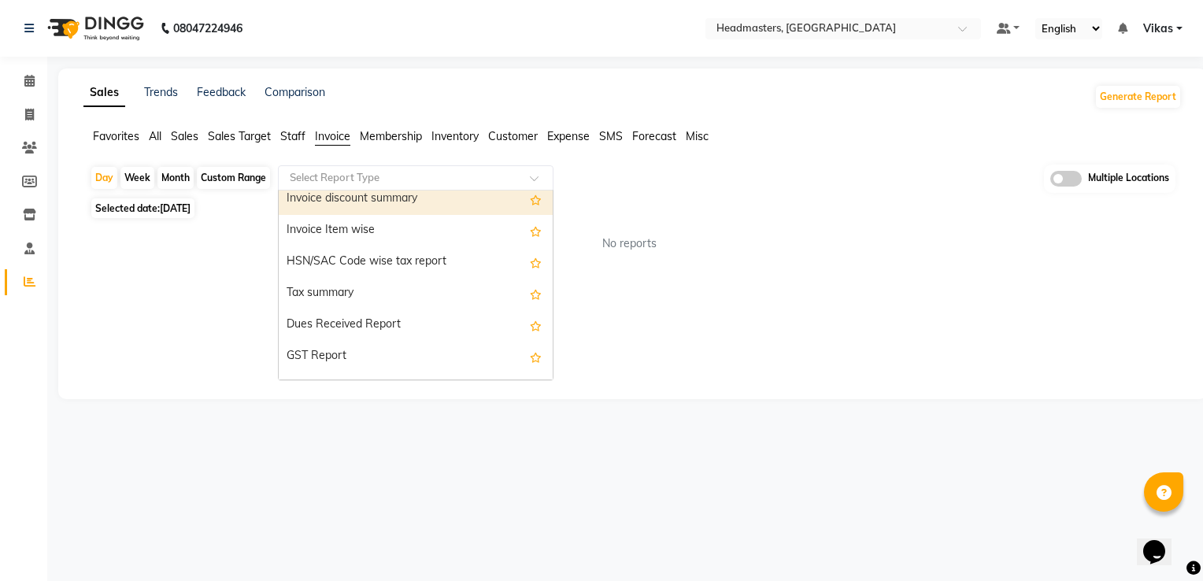
scroll to position [283, 0]
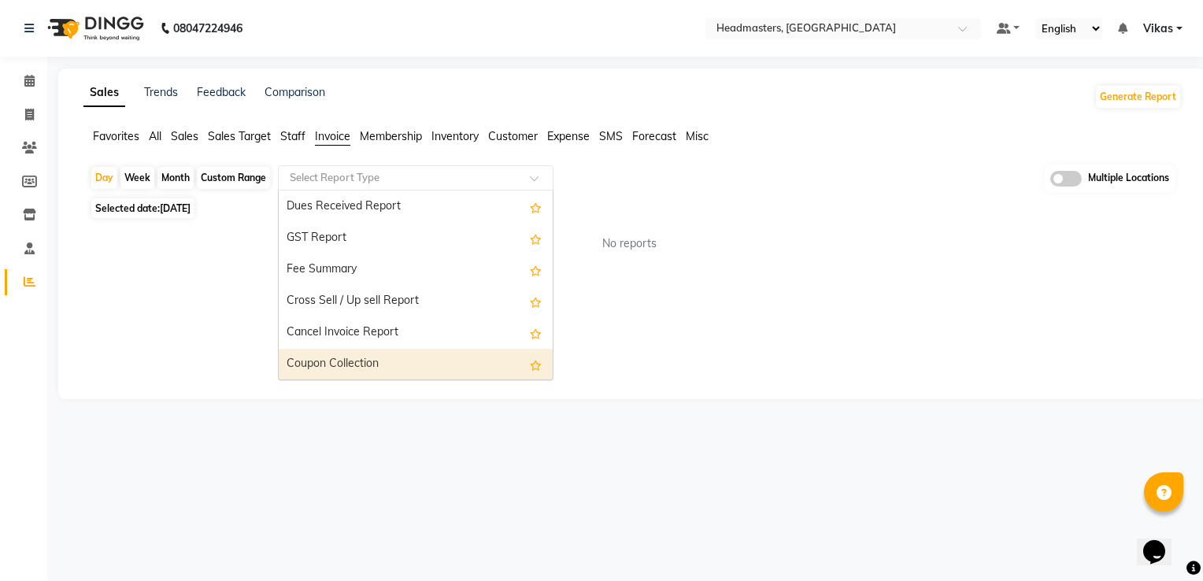
click at [441, 361] on div "Coupon Collection" at bounding box center [416, 364] width 274 height 31
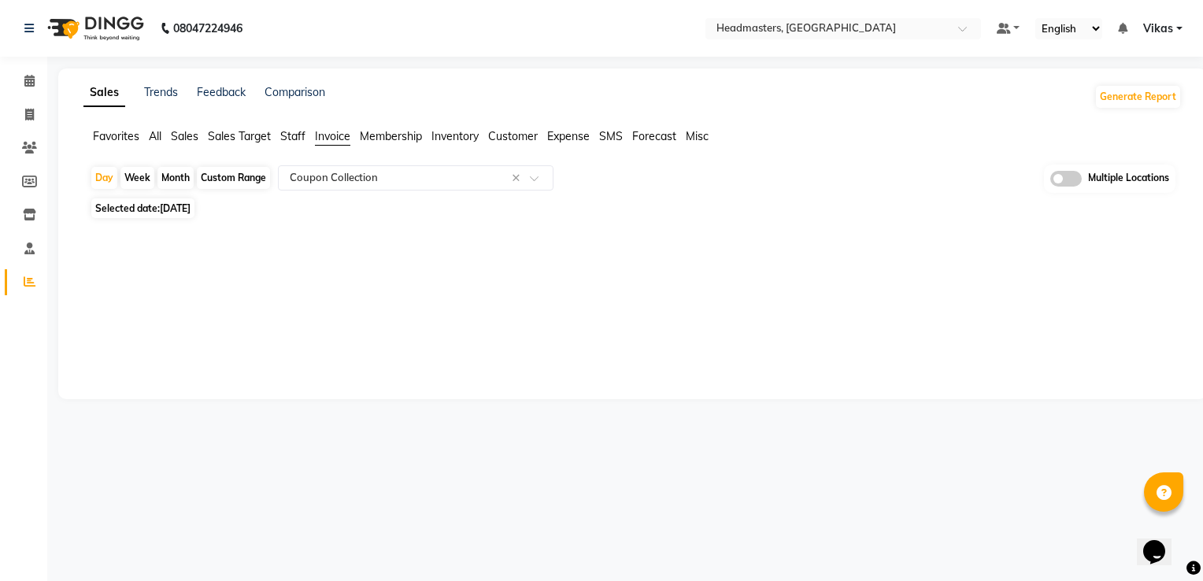
click at [176, 176] on div "Month" at bounding box center [175, 178] width 36 height 22
select select "9"
select select "2025"
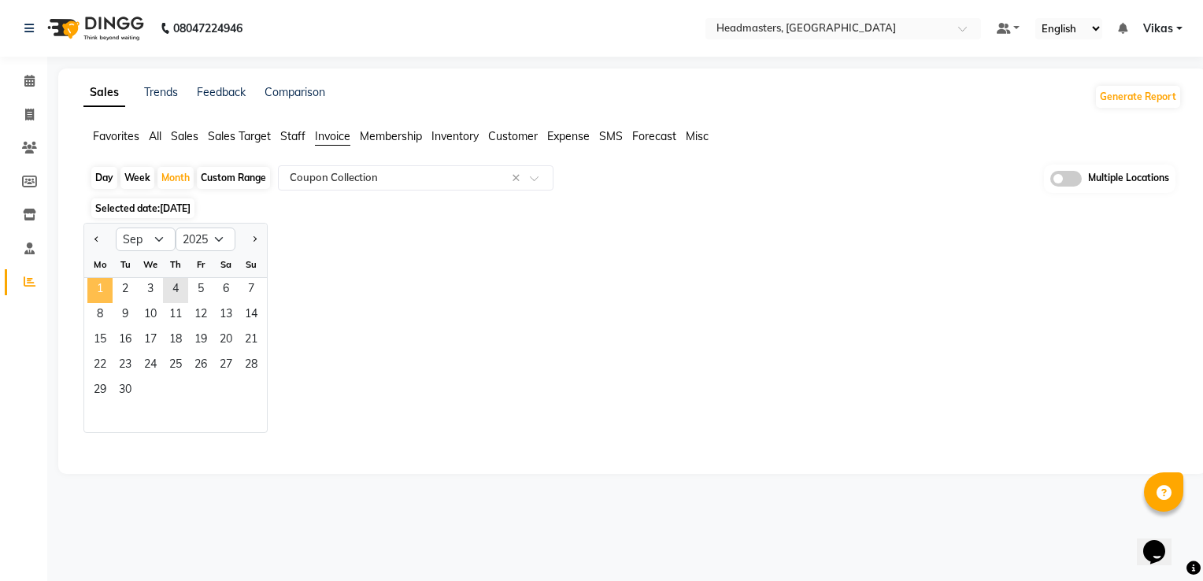
click at [105, 292] on span "1" at bounding box center [99, 290] width 25 height 25
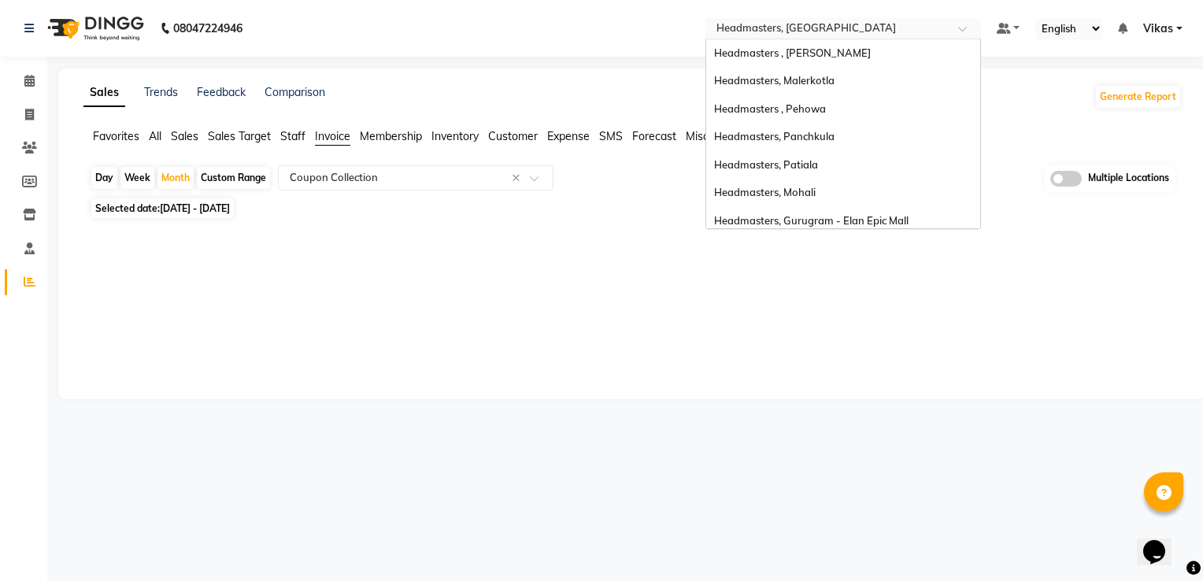
click at [862, 29] on input "text" at bounding box center [827, 30] width 228 height 16
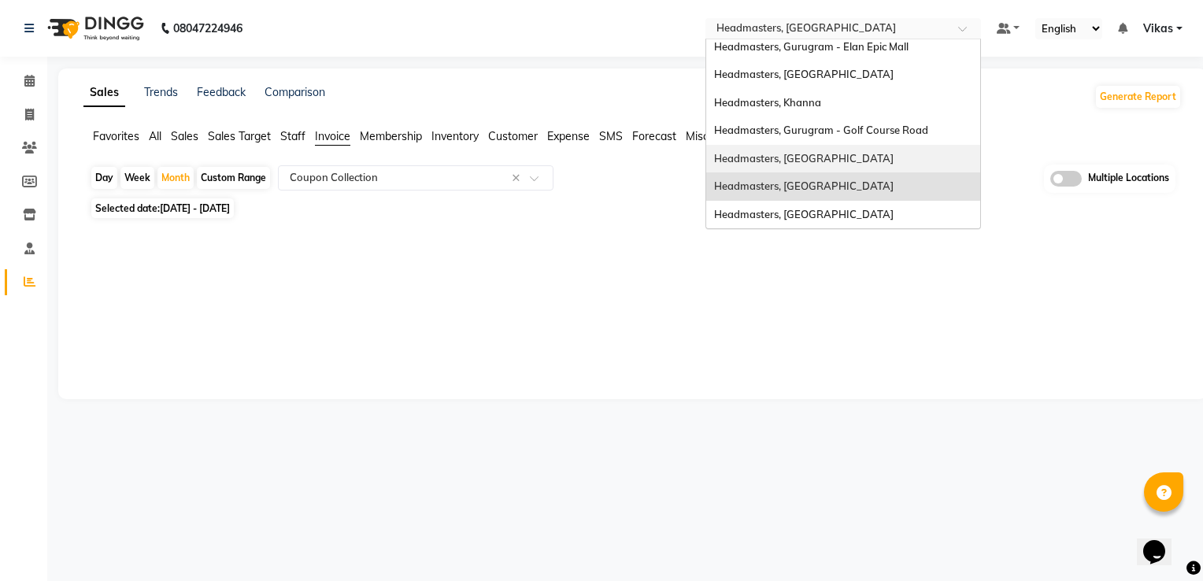
click at [840, 166] on div "Headmasters, [GEOGRAPHIC_DATA]" at bounding box center [843, 159] width 274 height 28
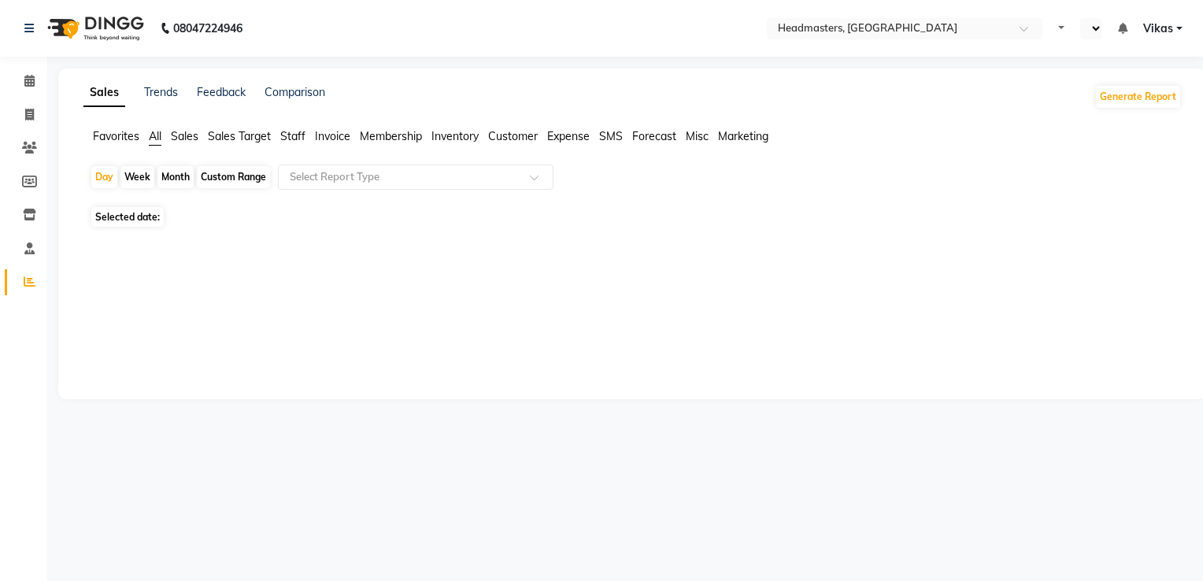
select select "en"
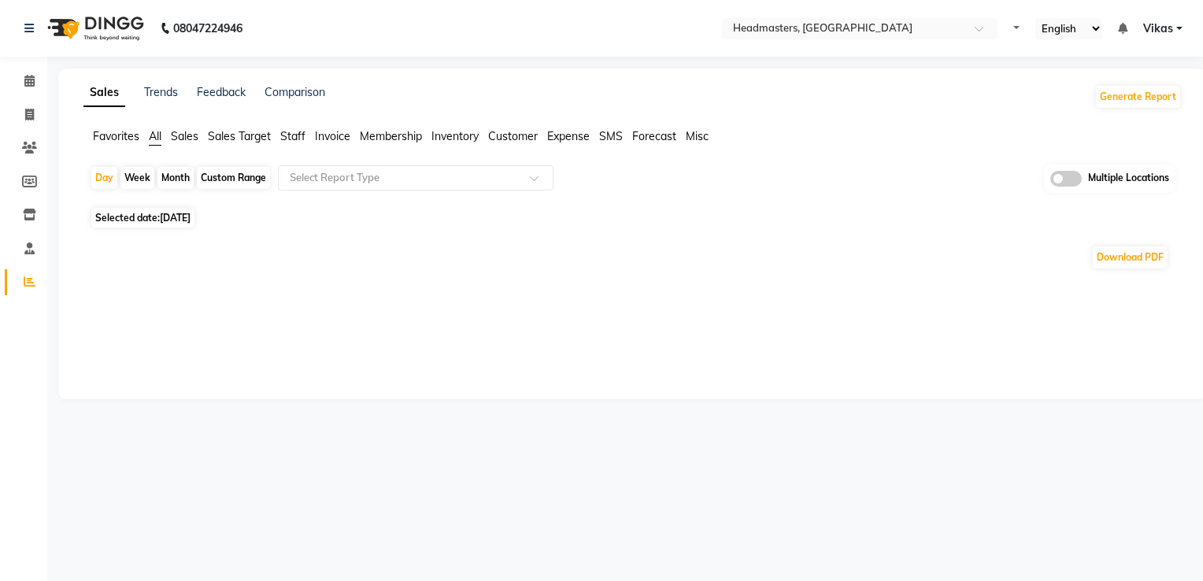
click at [649, 194] on div "Day Week Month Custom Range Select Report Type Multiple Locations" at bounding box center [632, 184] width 1085 height 39
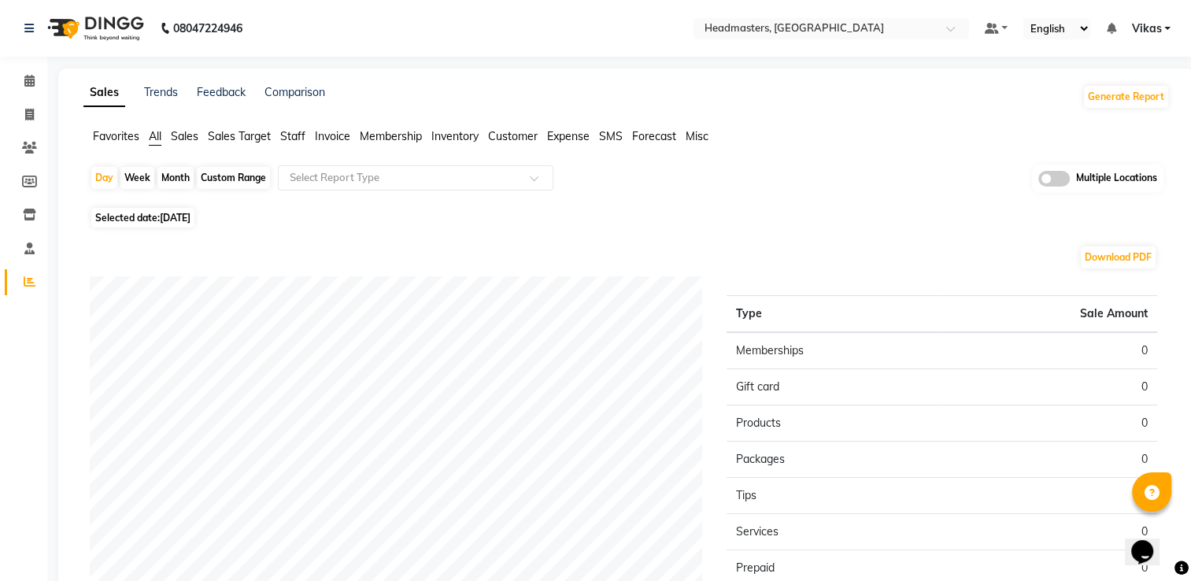
click at [341, 143] on span "Invoice" at bounding box center [332, 136] width 35 height 14
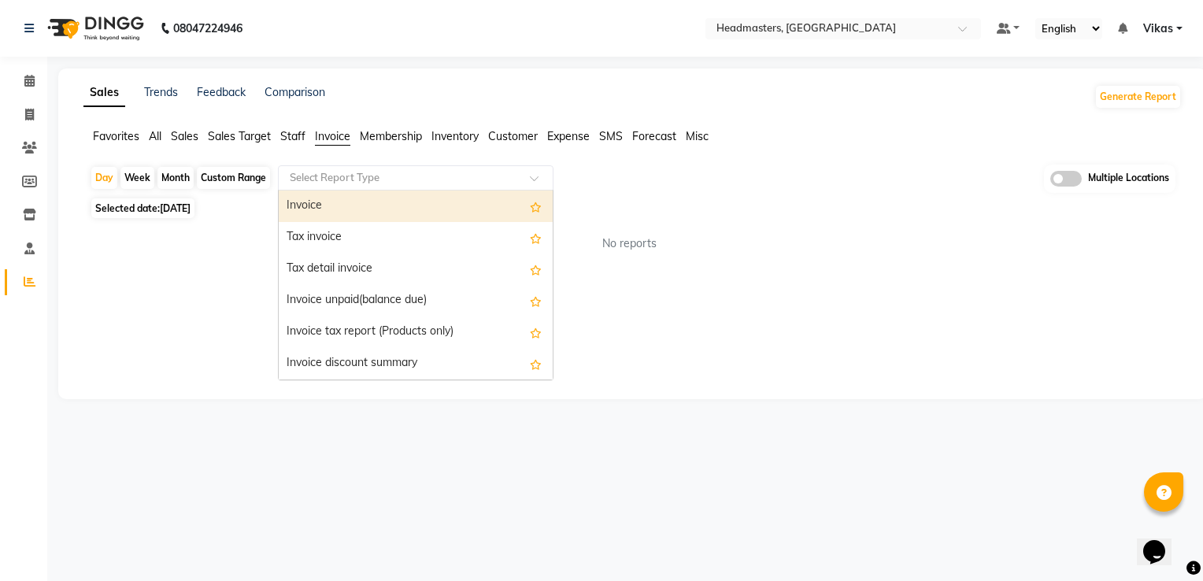
click at [479, 168] on div "Select Report Type" at bounding box center [416, 177] width 276 height 25
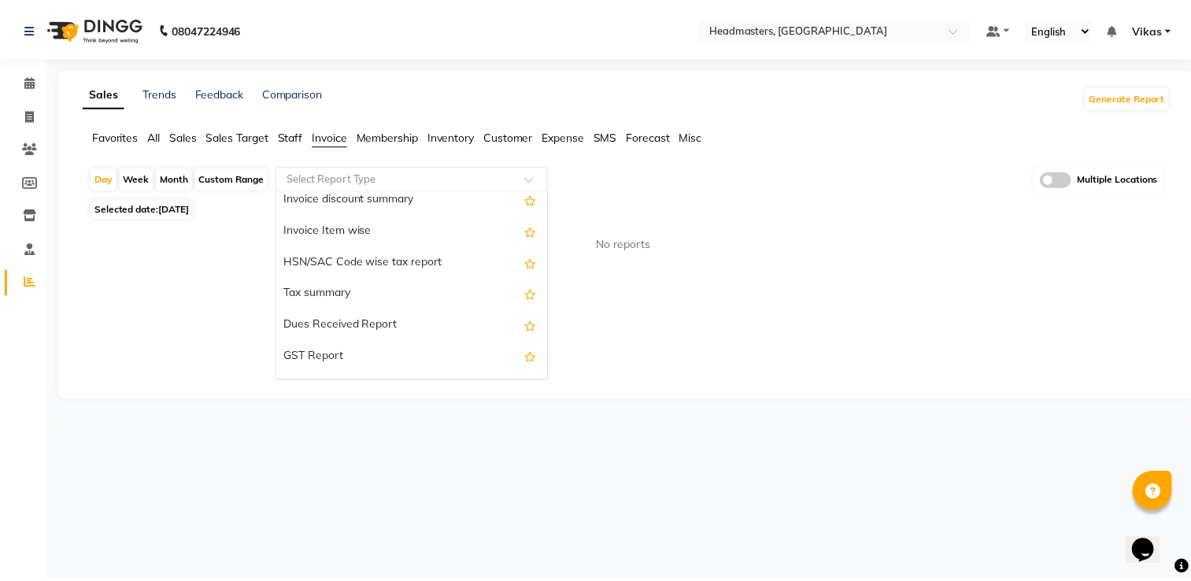
scroll to position [283, 0]
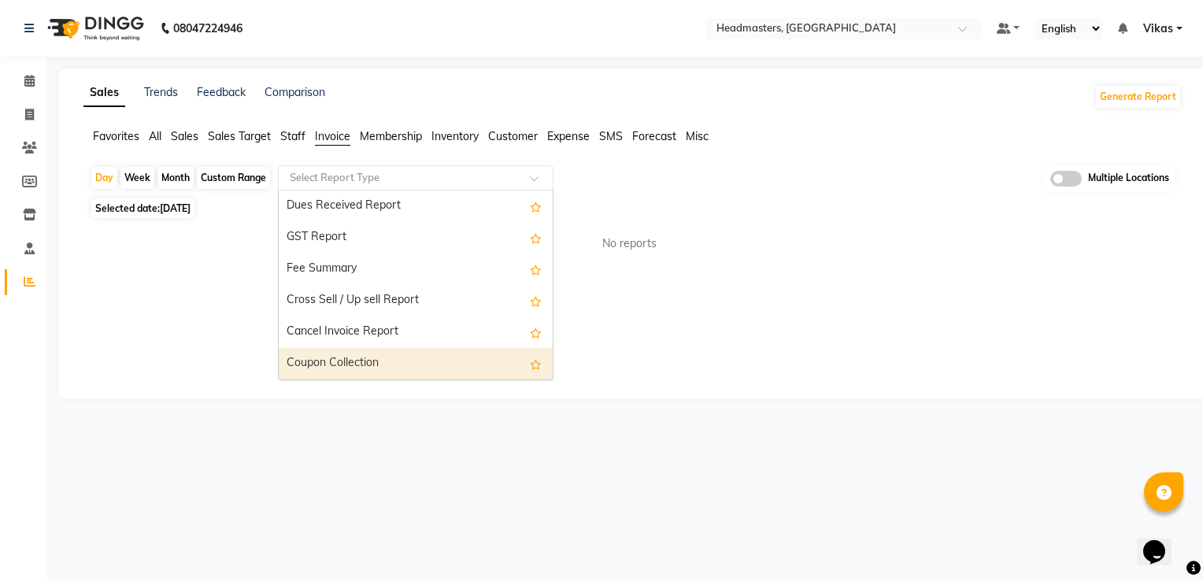
click at [442, 348] on div "Coupon Collection" at bounding box center [416, 363] width 274 height 31
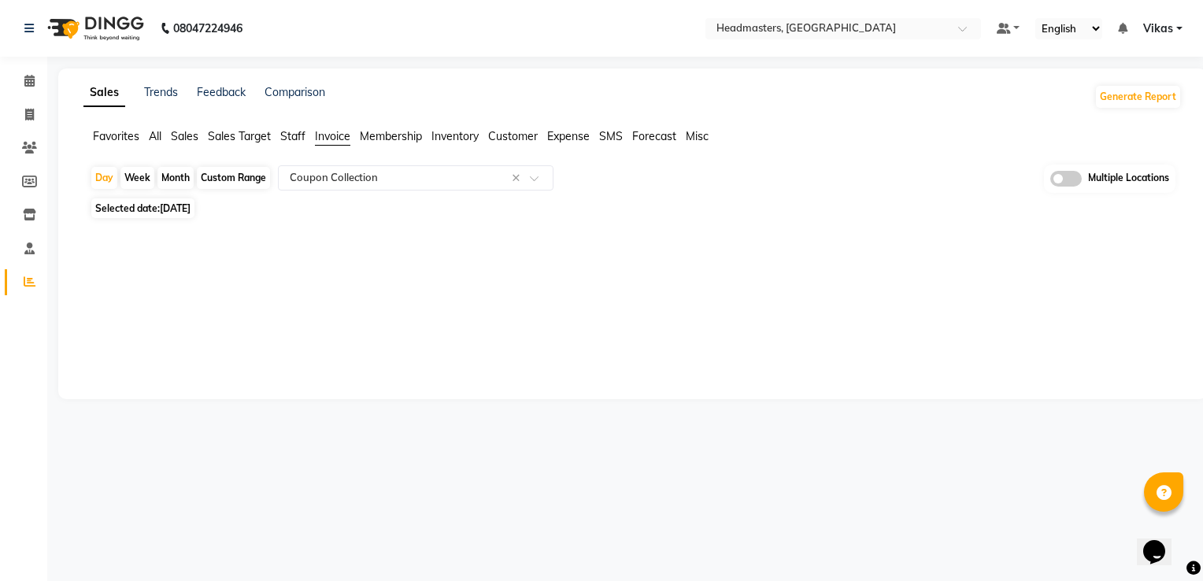
click at [169, 179] on div "Month" at bounding box center [175, 178] width 36 height 22
select select "9"
select select "2025"
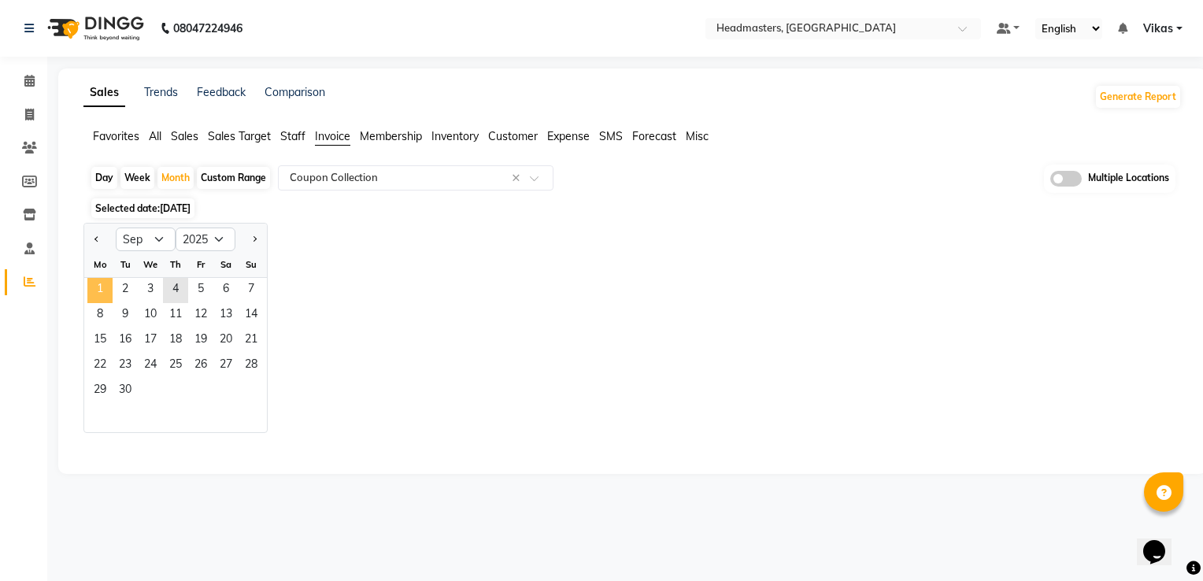
click at [104, 295] on span "1" at bounding box center [99, 290] width 25 height 25
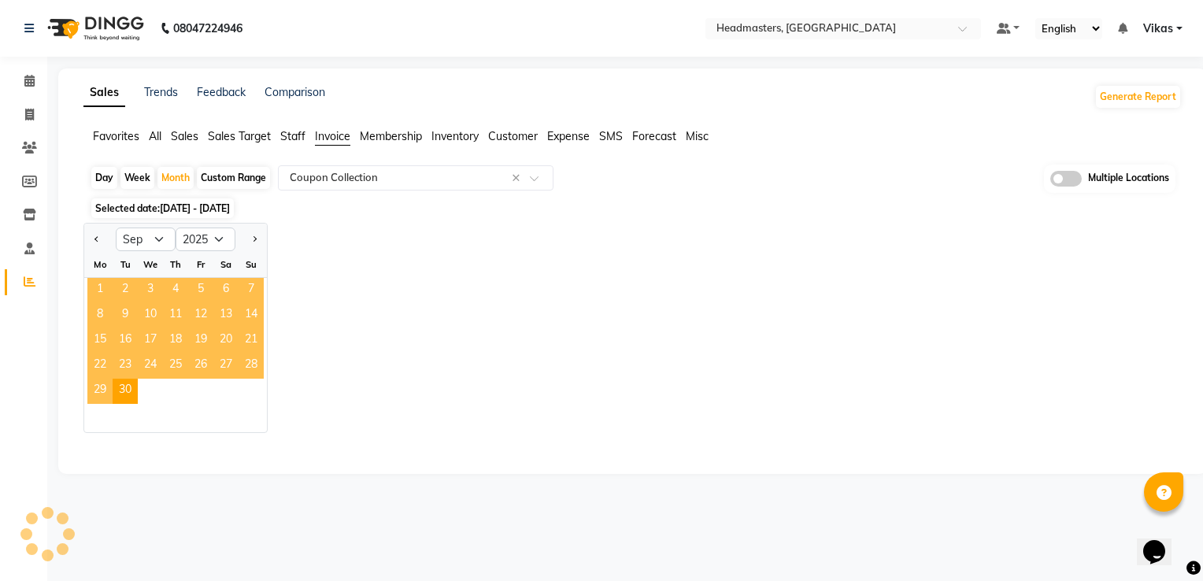
select select "full_report"
select select "csv"
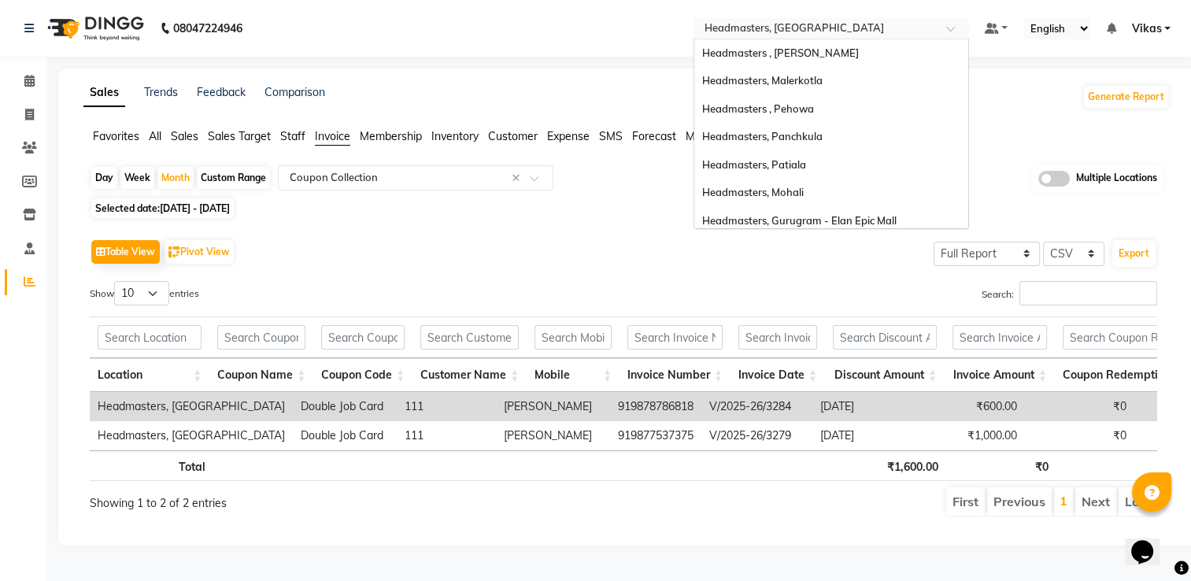
scroll to position [174, 0]
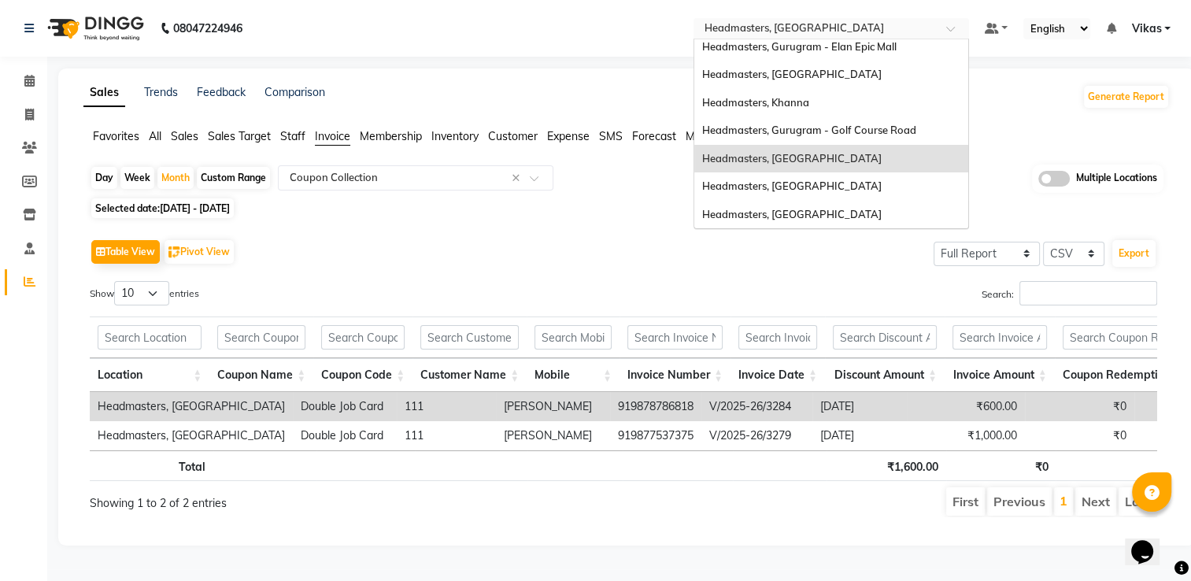
click at [762, 26] on input "text" at bounding box center [815, 30] width 228 height 16
click at [789, 209] on span "Headmasters, [GEOGRAPHIC_DATA]" at bounding box center [791, 214] width 179 height 13
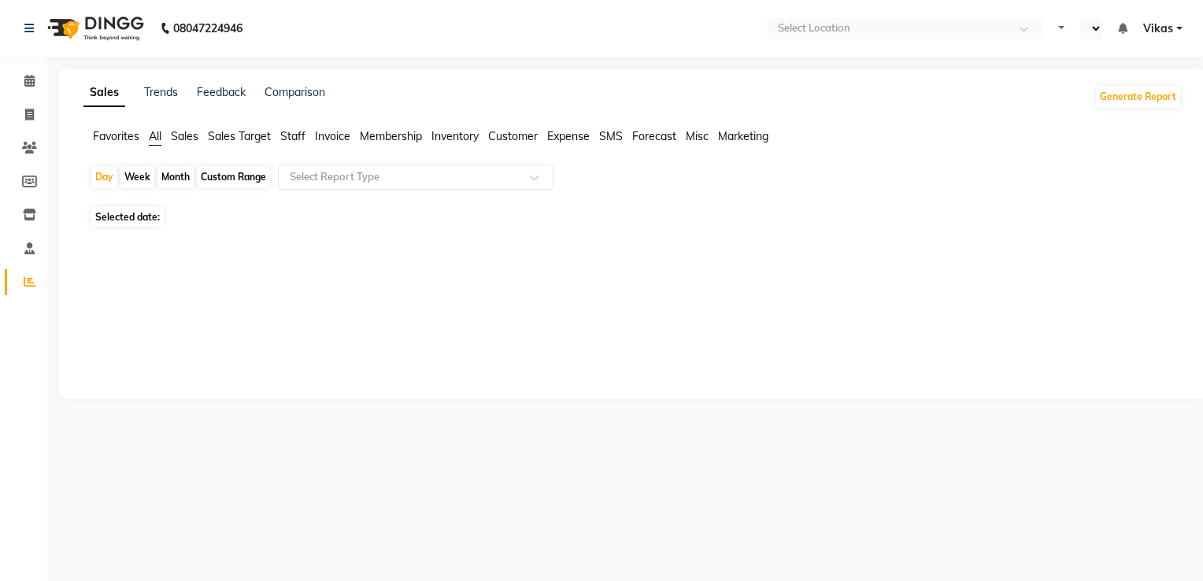
select select "en"
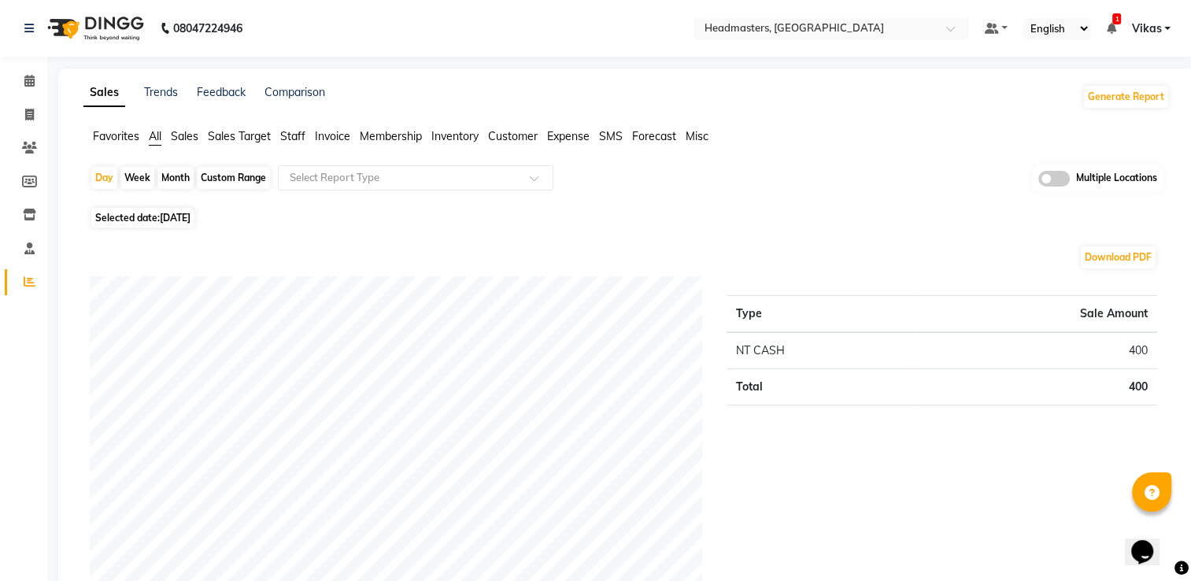
click at [340, 137] on span "Invoice" at bounding box center [332, 136] width 35 height 14
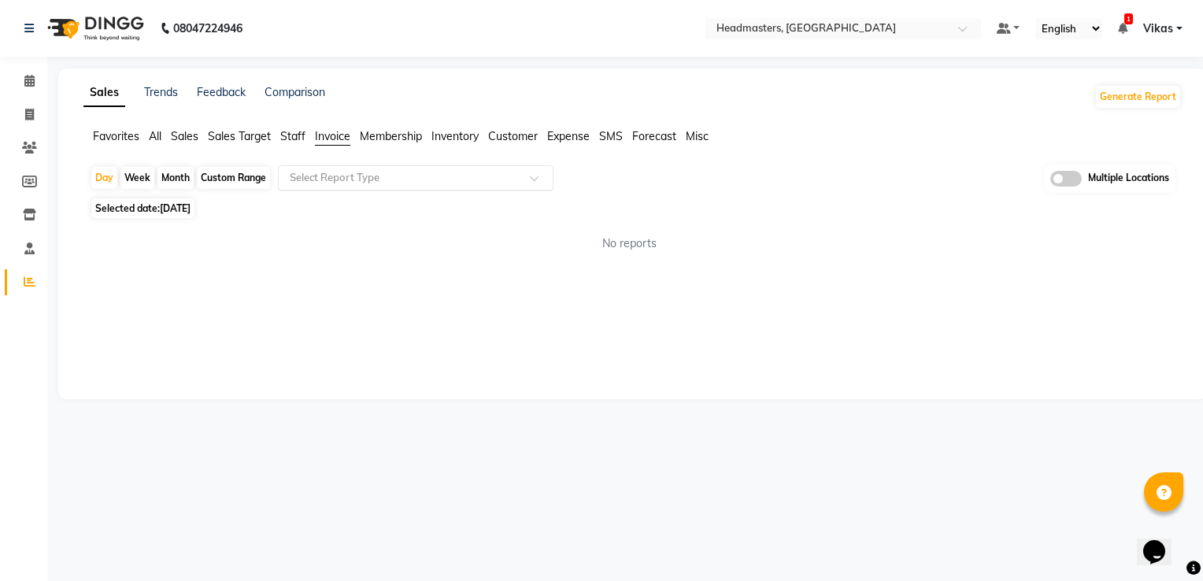
click at [416, 176] on input "text" at bounding box center [400, 178] width 227 height 16
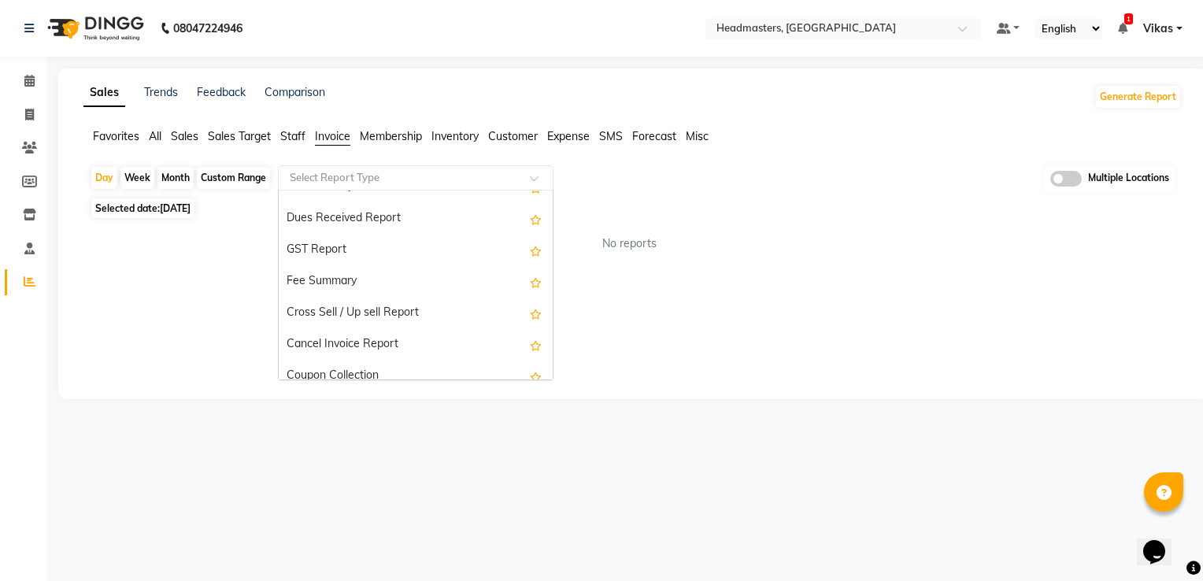
scroll to position [283, 0]
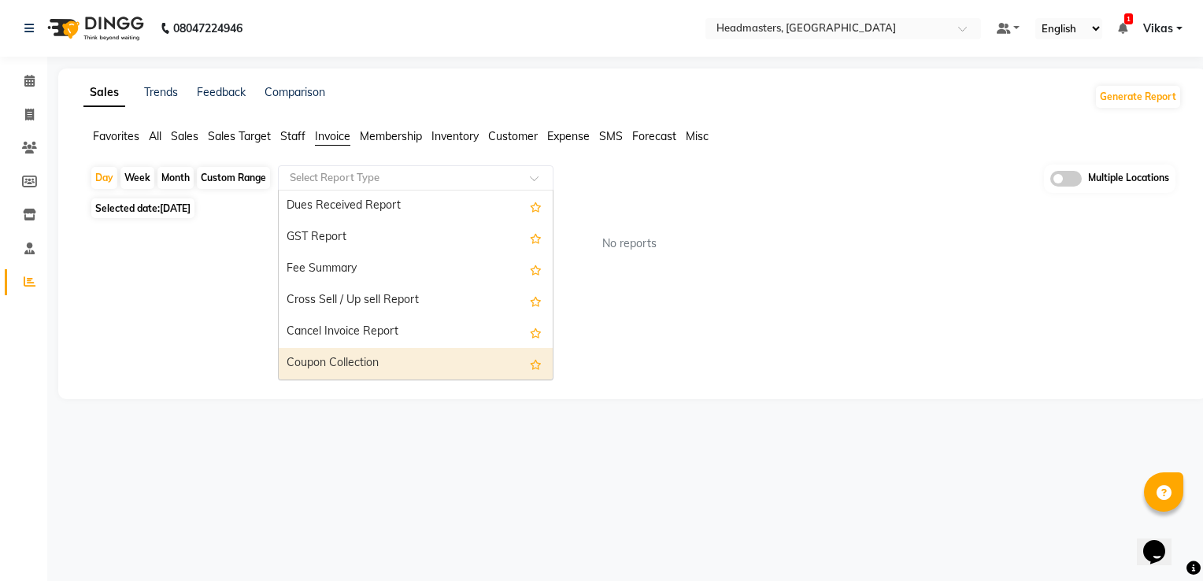
click at [438, 364] on div "Coupon Collection" at bounding box center [416, 363] width 274 height 31
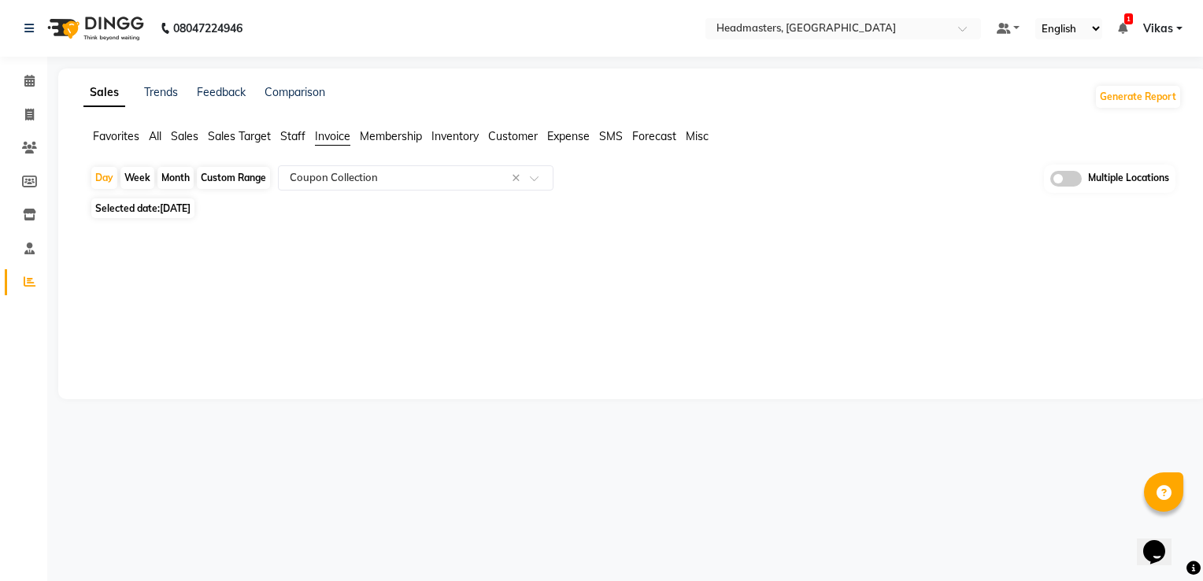
click at [139, 173] on div "Week" at bounding box center [137, 178] width 34 height 22
select select "9"
select select "2025"
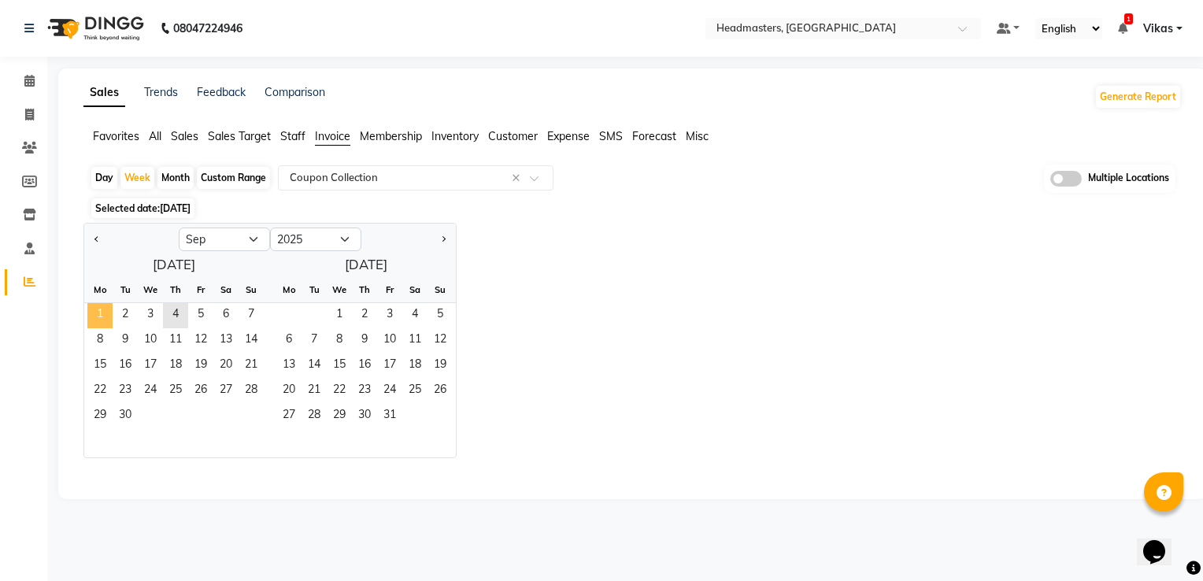
click at [107, 313] on span "1" at bounding box center [99, 315] width 25 height 25
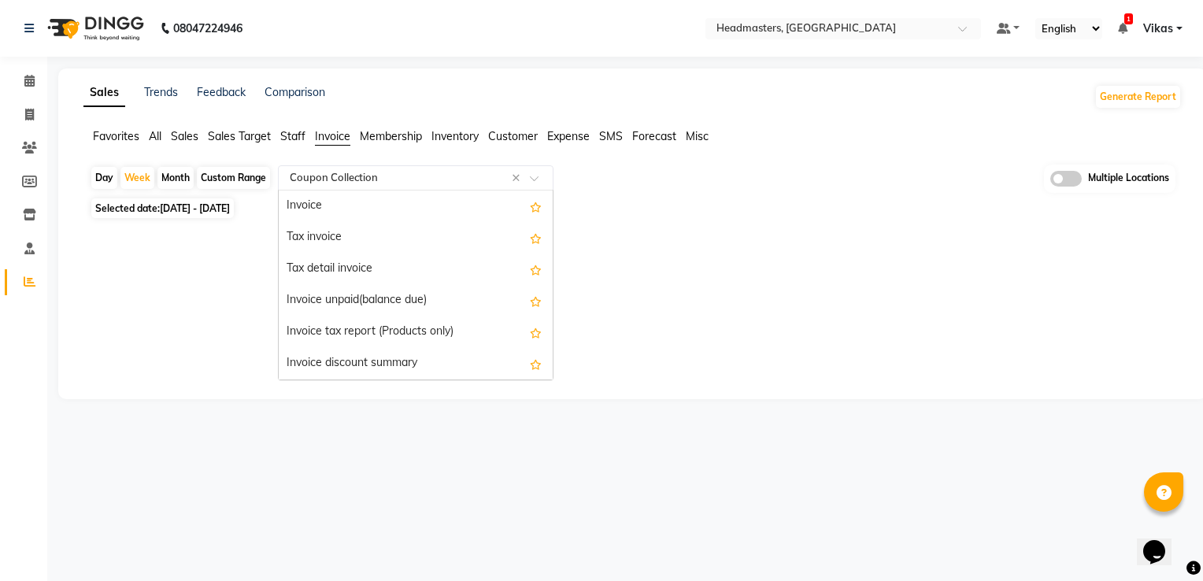
click at [438, 183] on input "text" at bounding box center [400, 178] width 227 height 16
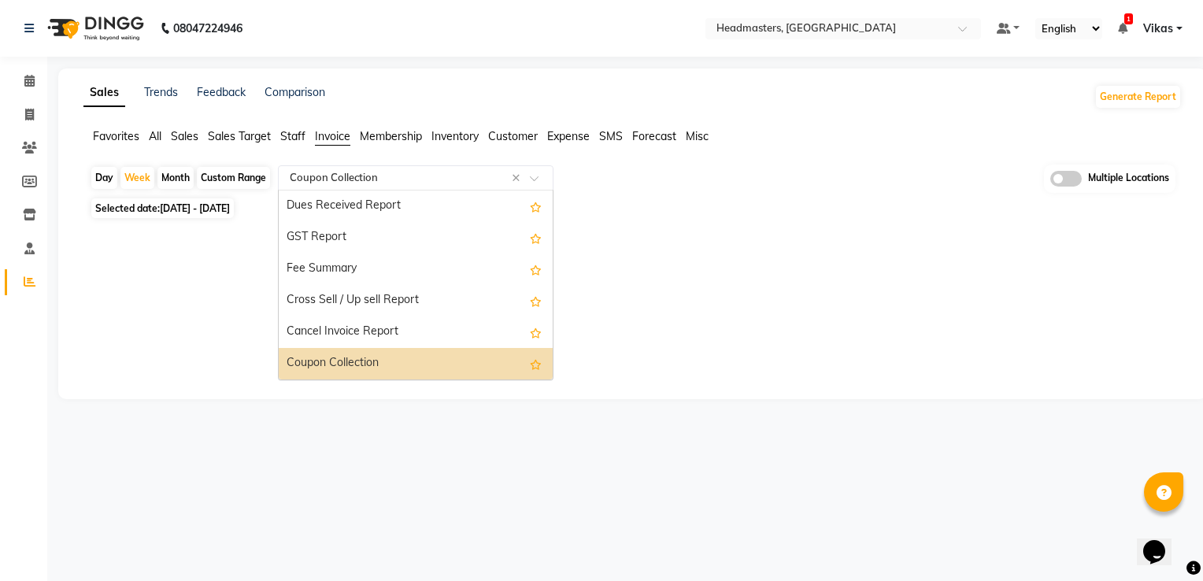
click at [438, 183] on input "text" at bounding box center [400, 178] width 227 height 16
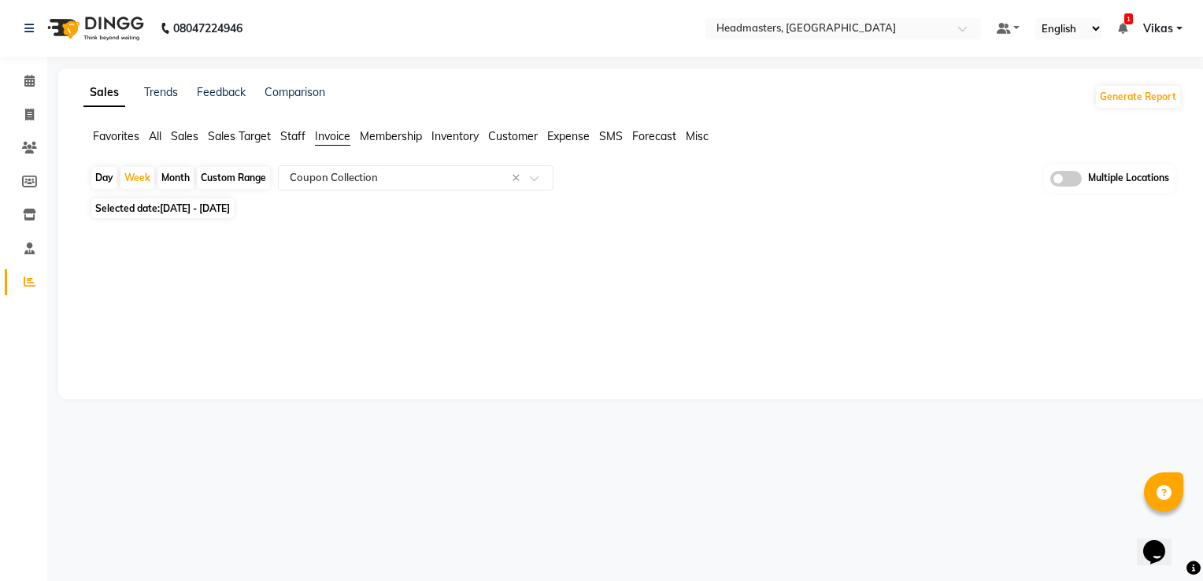
click at [169, 176] on div "Month" at bounding box center [175, 178] width 36 height 22
select select "9"
select select "2025"
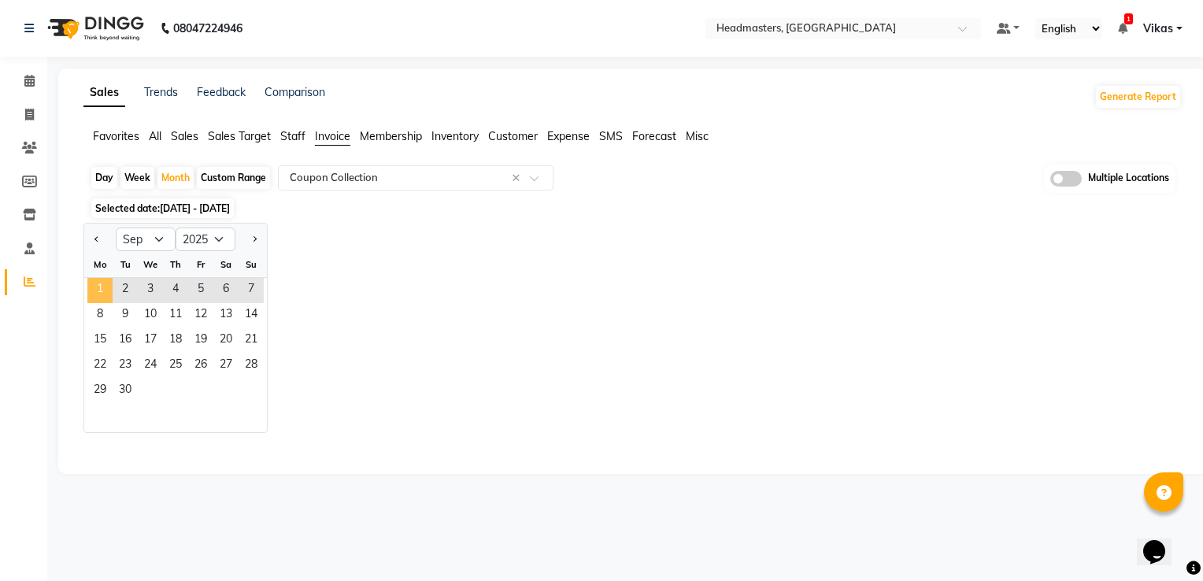
click at [105, 292] on span "1" at bounding box center [99, 290] width 25 height 25
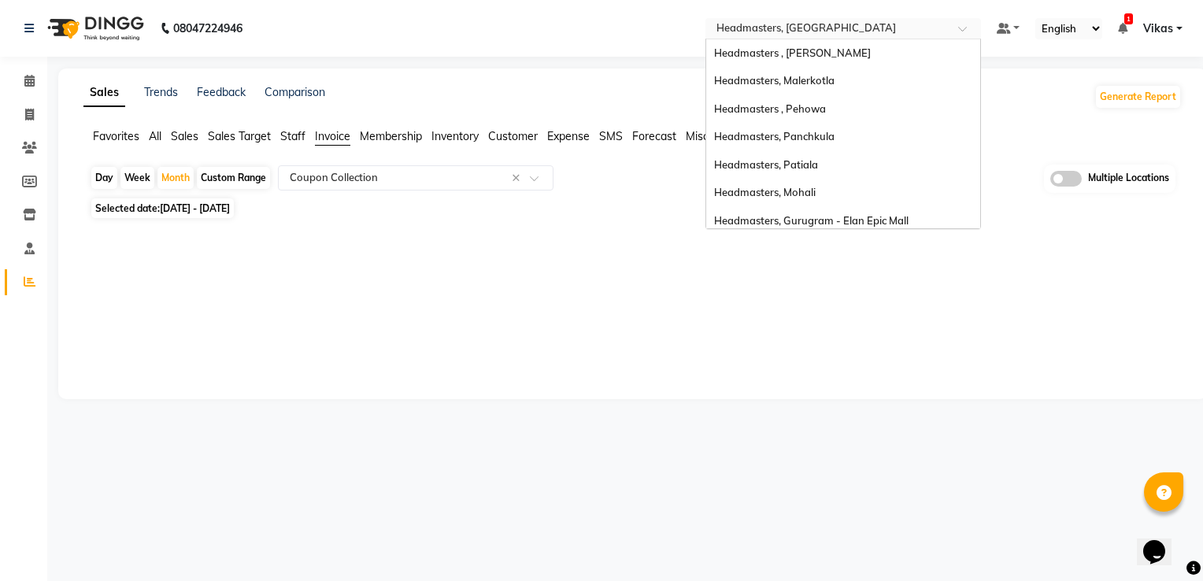
click at [794, 20] on div "Select Location × Headmasters, Amritsar" at bounding box center [843, 28] width 276 height 21
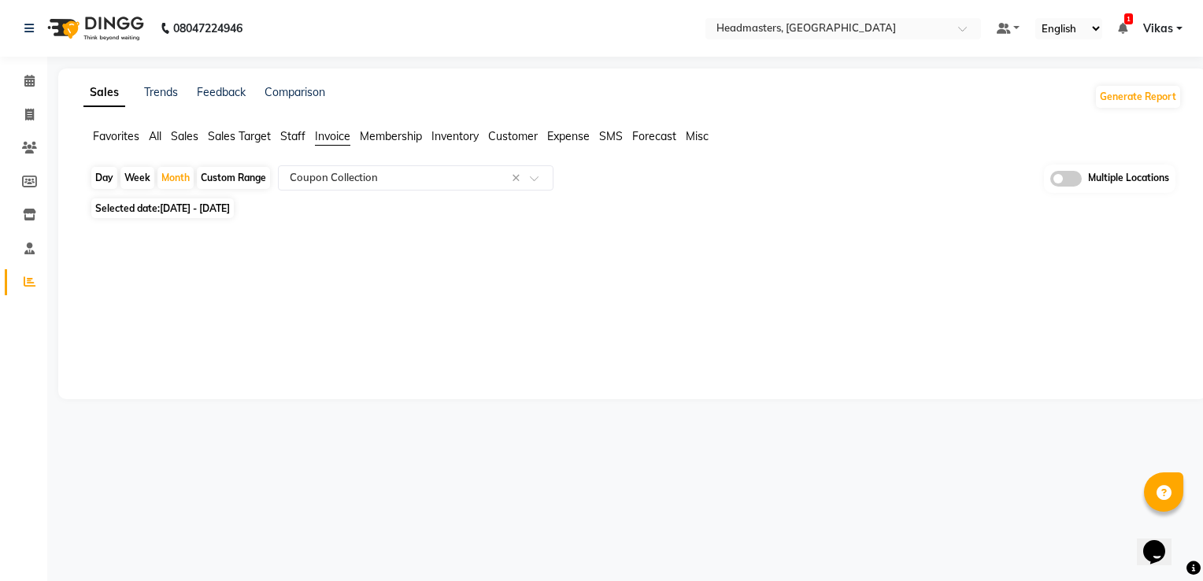
drag, startPoint x: 978, startPoint y: 80, endPoint x: 912, endPoint y: 239, distance: 171.9
click at [912, 239] on div at bounding box center [629, 235] width 1104 height 25
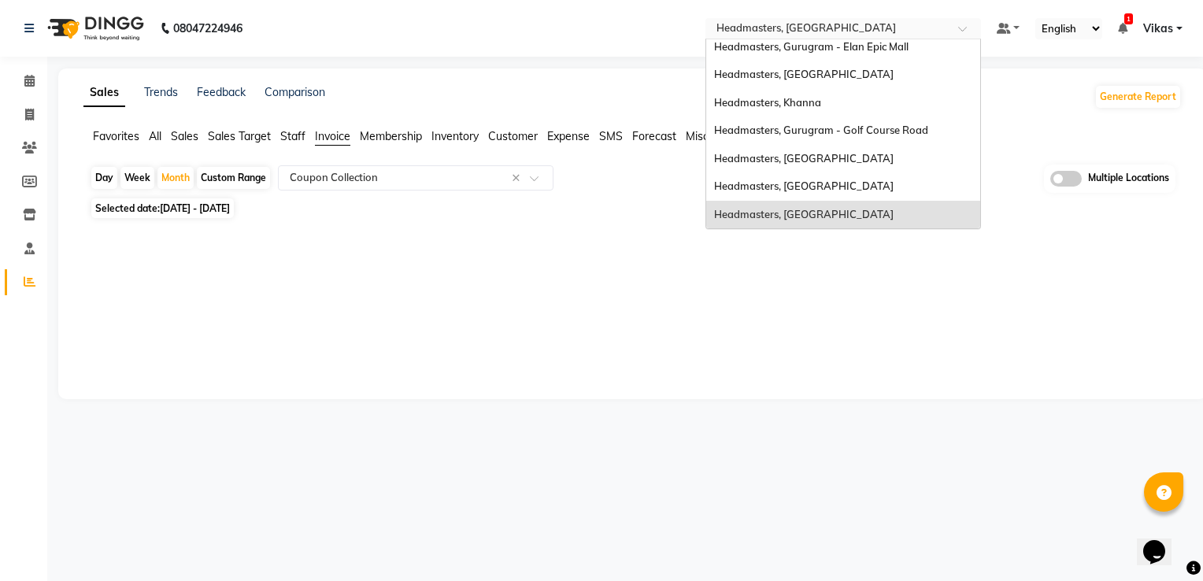
click at [963, 30] on span at bounding box center [968, 33] width 20 height 16
click at [850, 129] on span "Headmasters, Gurugram - Golf Course Road" at bounding box center [821, 130] width 214 height 13
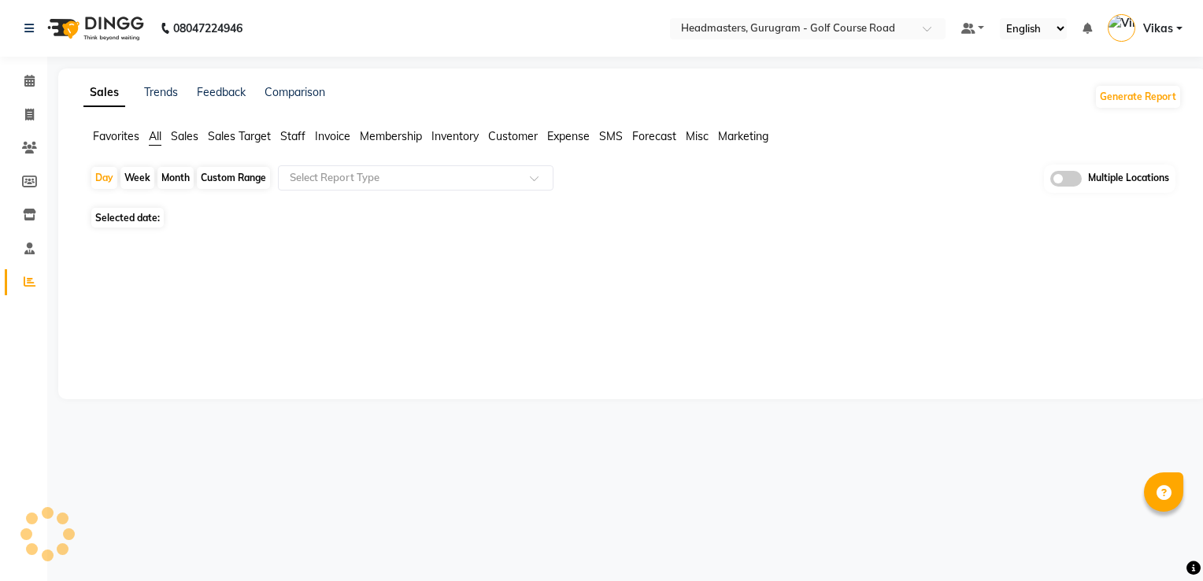
select select "en"
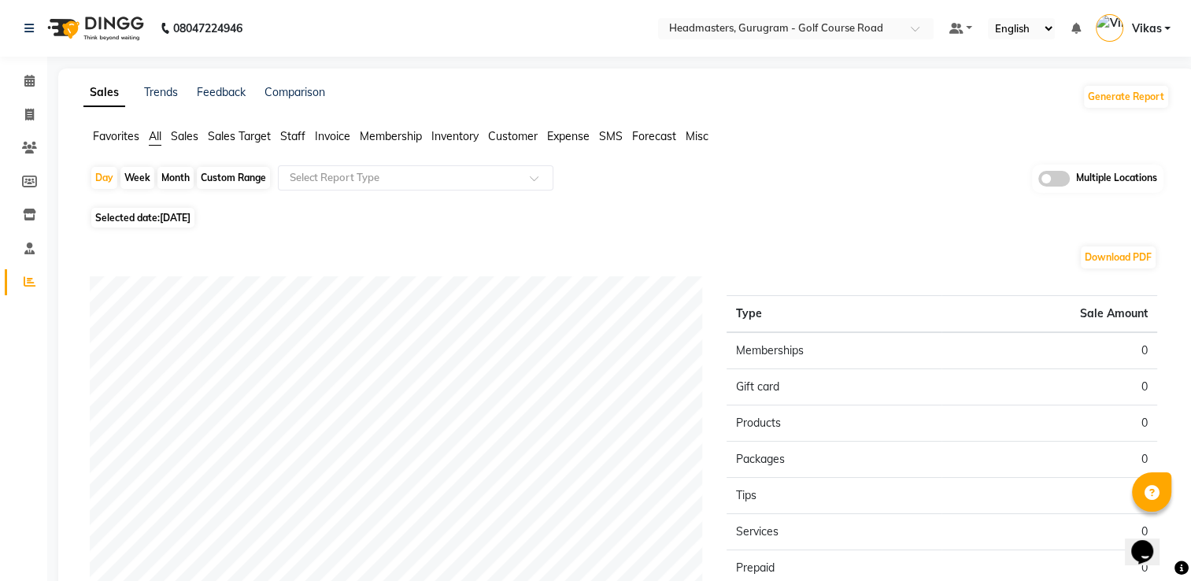
click at [343, 135] on span "Invoice" at bounding box center [332, 136] width 35 height 14
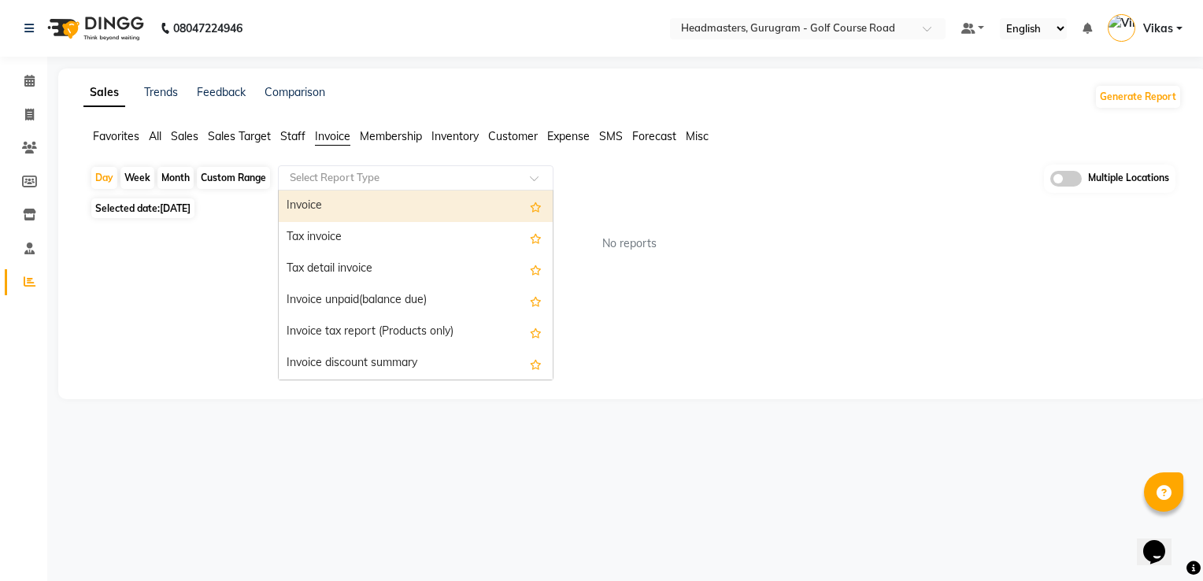
click at [431, 180] on input "text" at bounding box center [400, 178] width 227 height 16
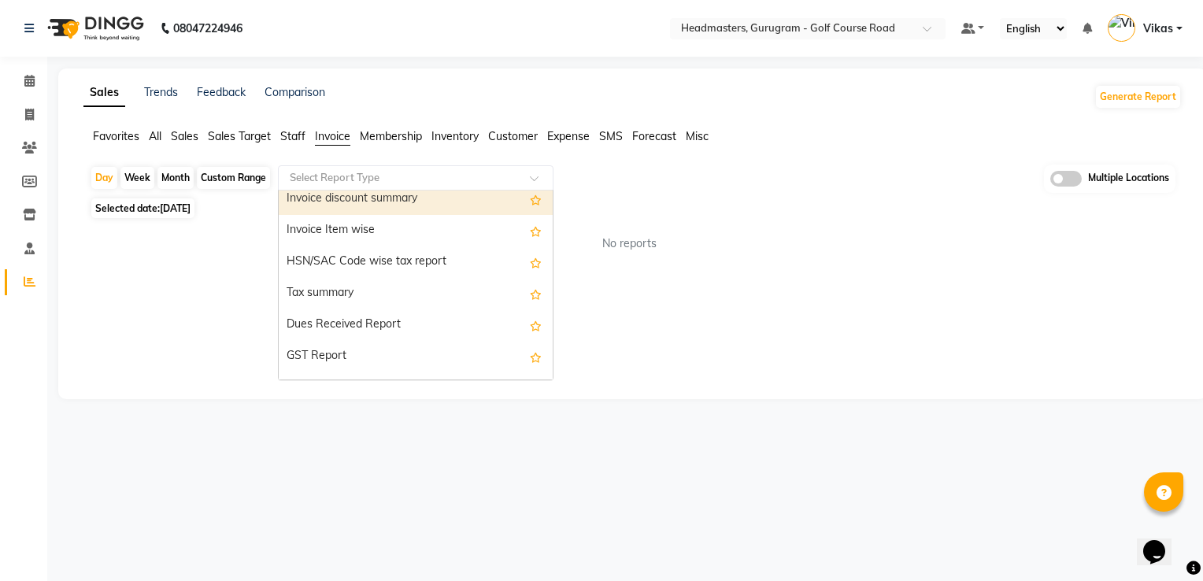
scroll to position [282, 0]
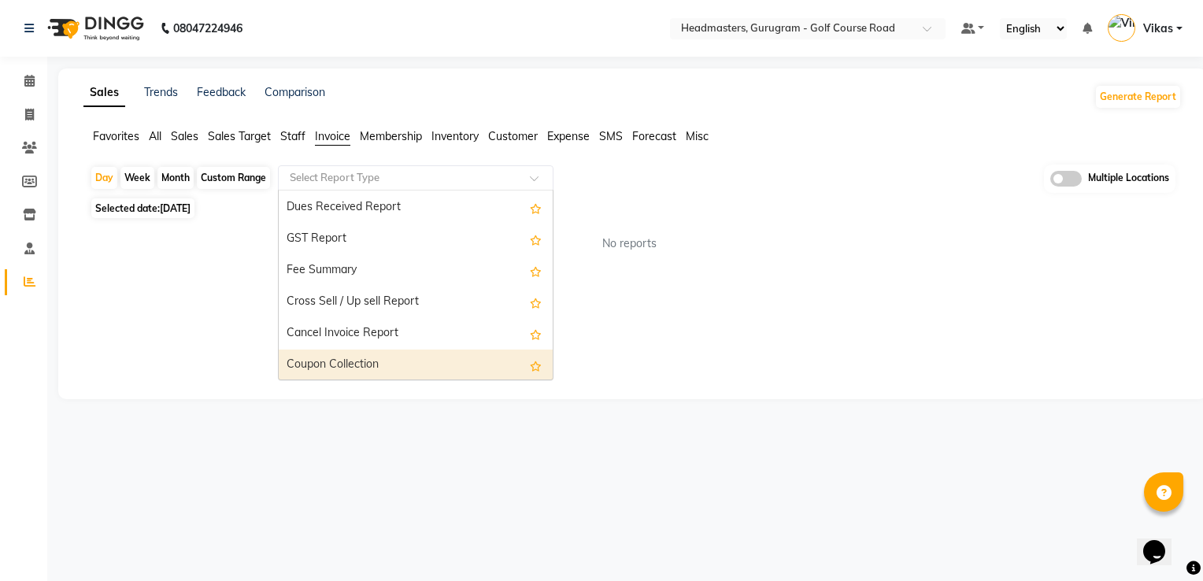
click at [444, 357] on div "Coupon Collection" at bounding box center [416, 364] width 274 height 31
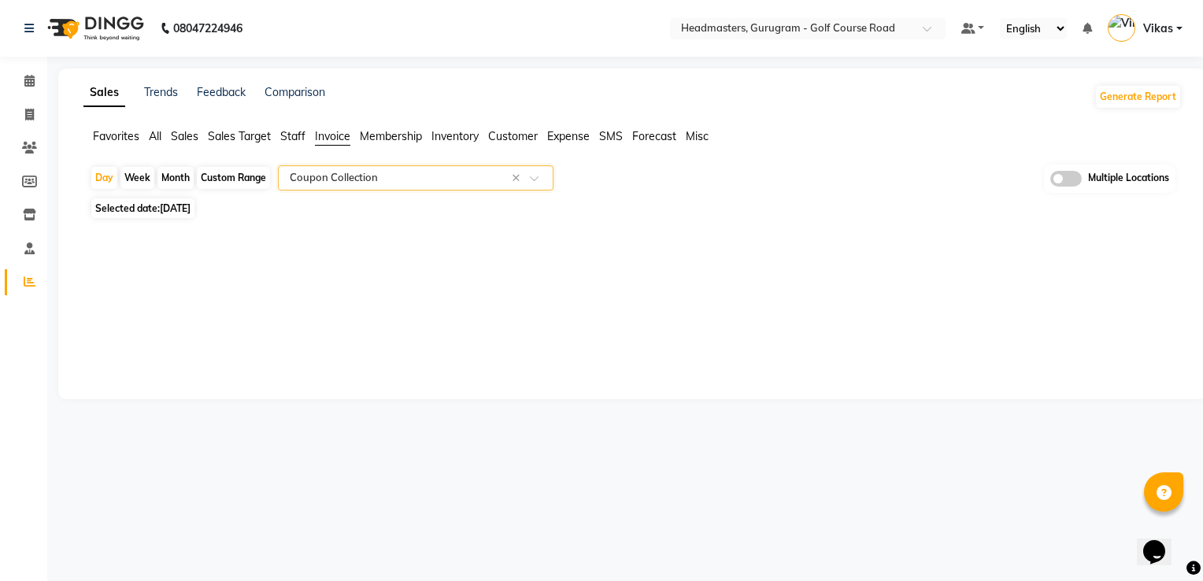
click at [185, 180] on div "Month" at bounding box center [175, 178] width 36 height 22
select select "9"
select select "2025"
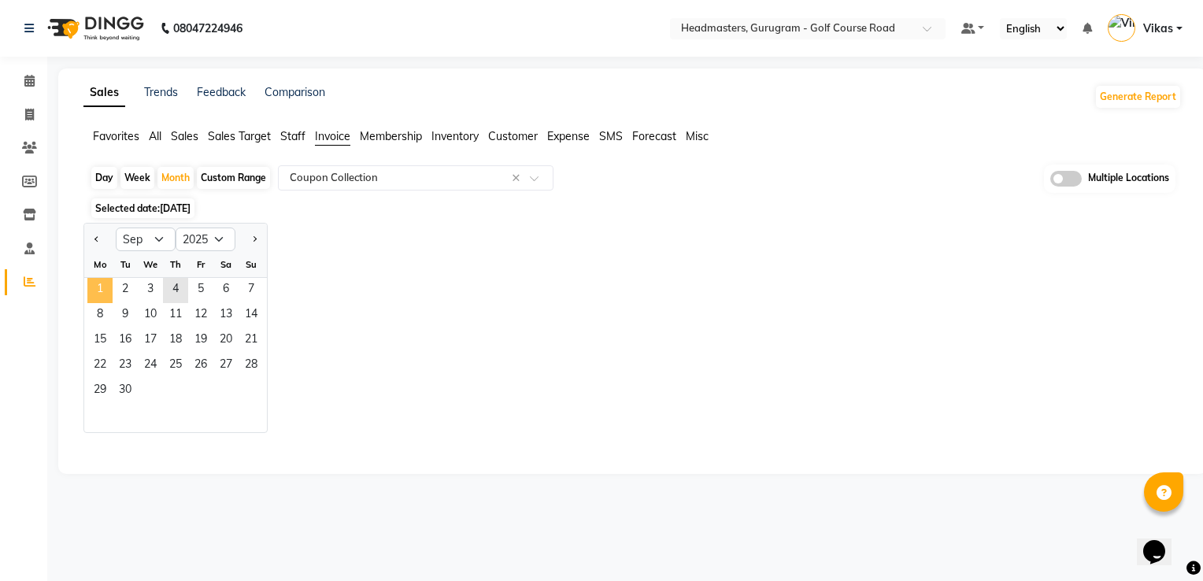
click at [105, 291] on span "1" at bounding box center [99, 290] width 25 height 25
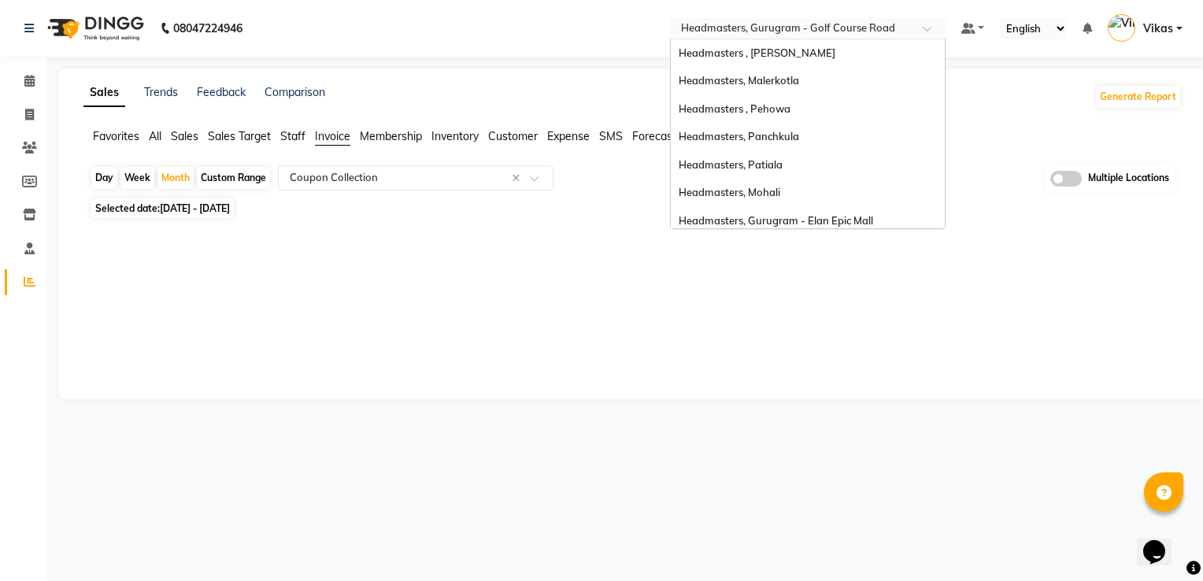
click at [892, 30] on input "text" at bounding box center [792, 30] width 228 height 16
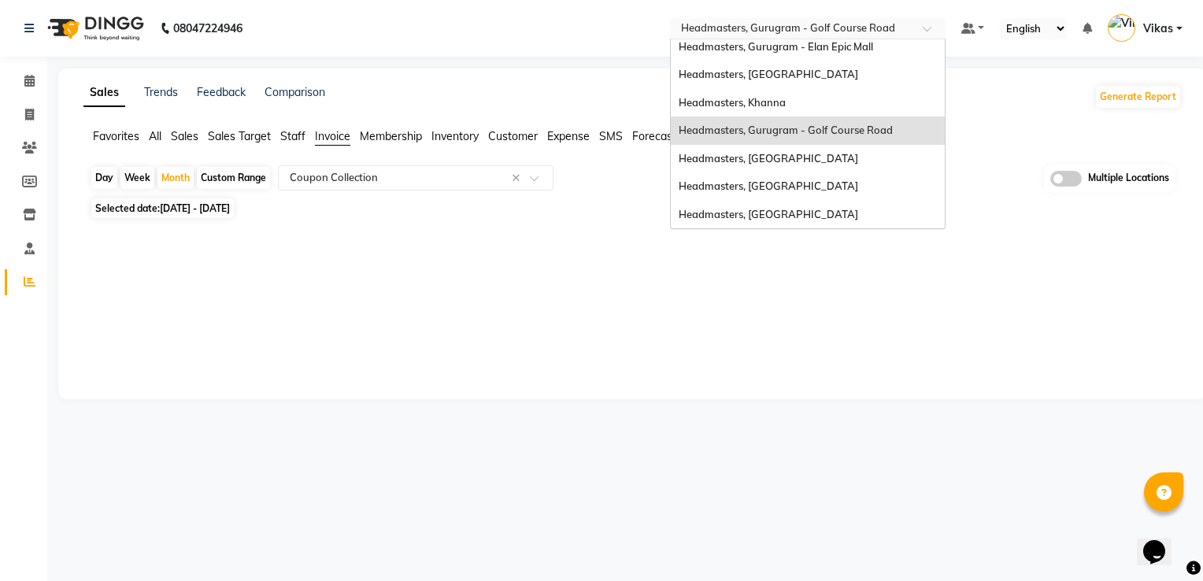
click at [892, 30] on input "text" at bounding box center [792, 30] width 228 height 16
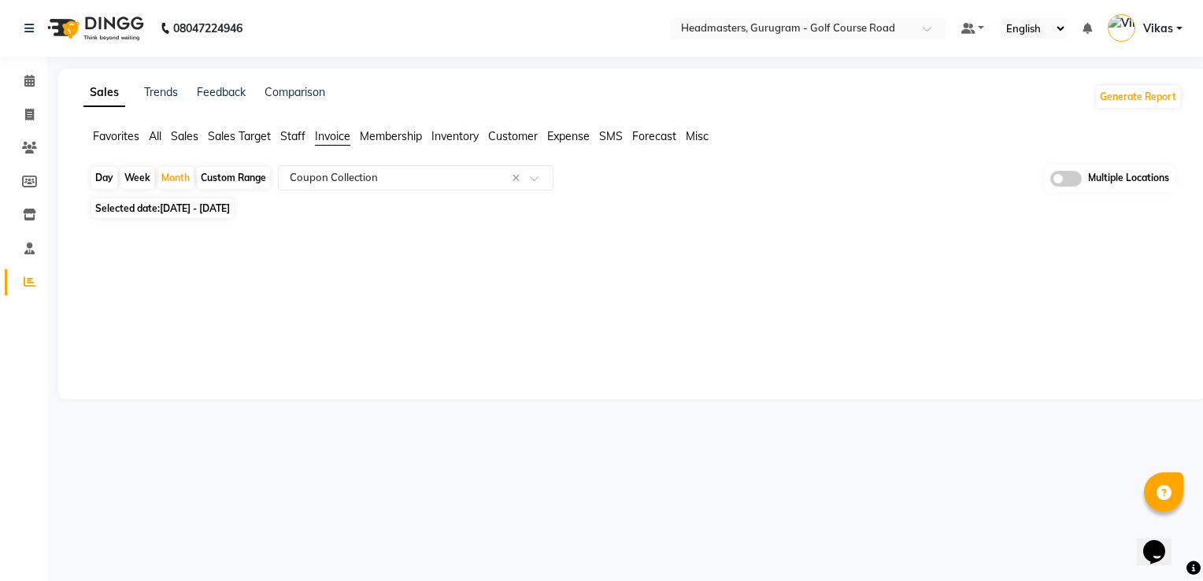
click at [686, 298] on div "Sales Trends Feedback Comparison Generate Report Favorites All Sales Sales Targ…" at bounding box center [632, 233] width 1148 height 331
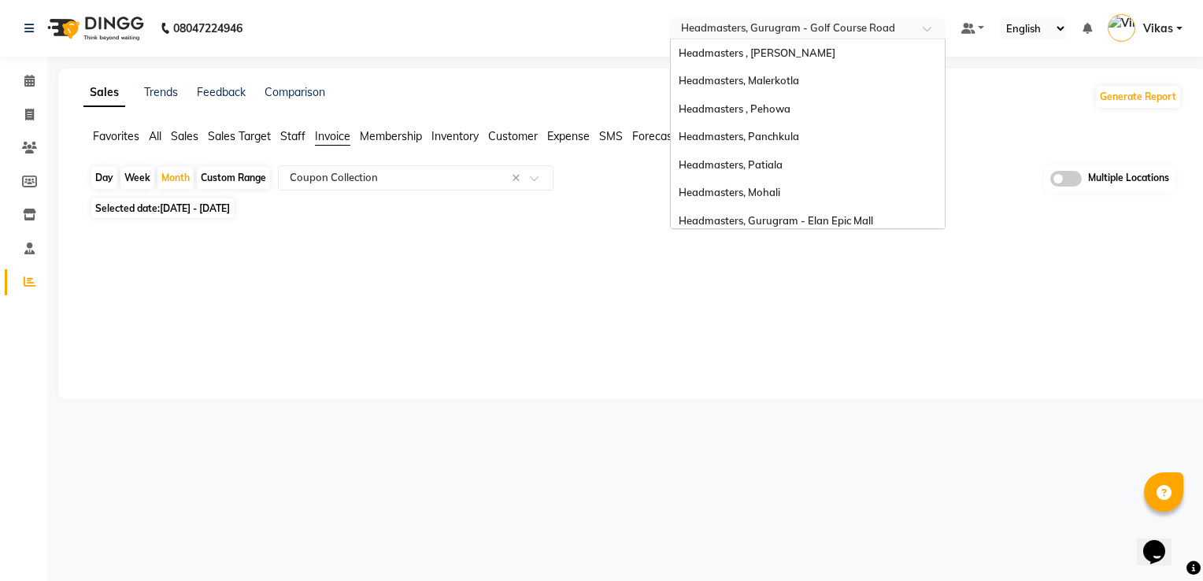
click at [937, 28] on span at bounding box center [933, 33] width 20 height 16
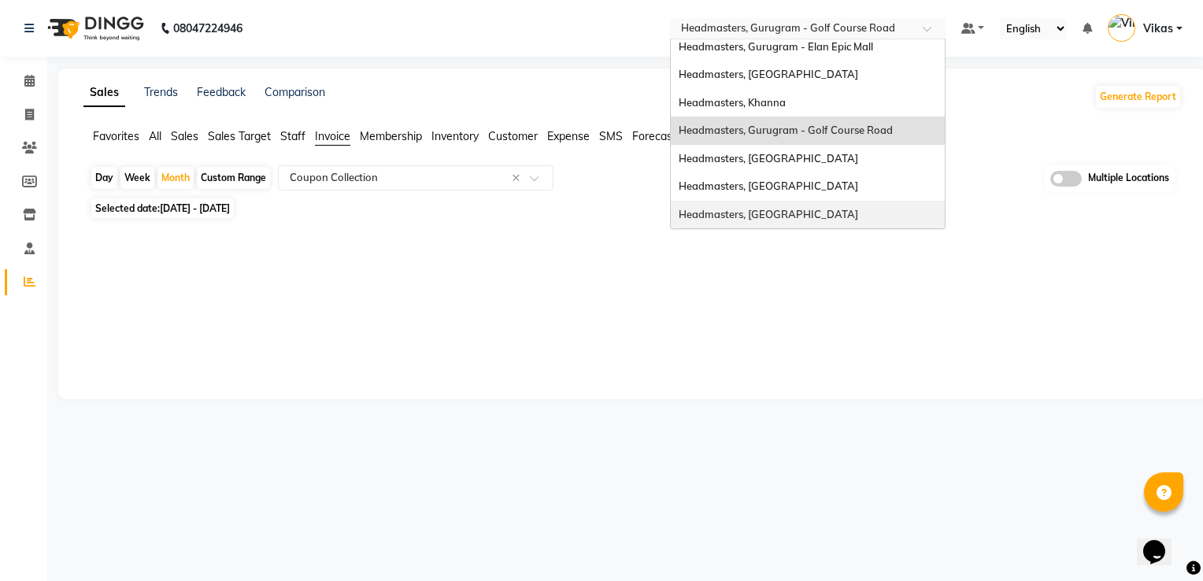
click at [749, 215] on span "Headmasters, [GEOGRAPHIC_DATA]" at bounding box center [768, 214] width 179 height 13
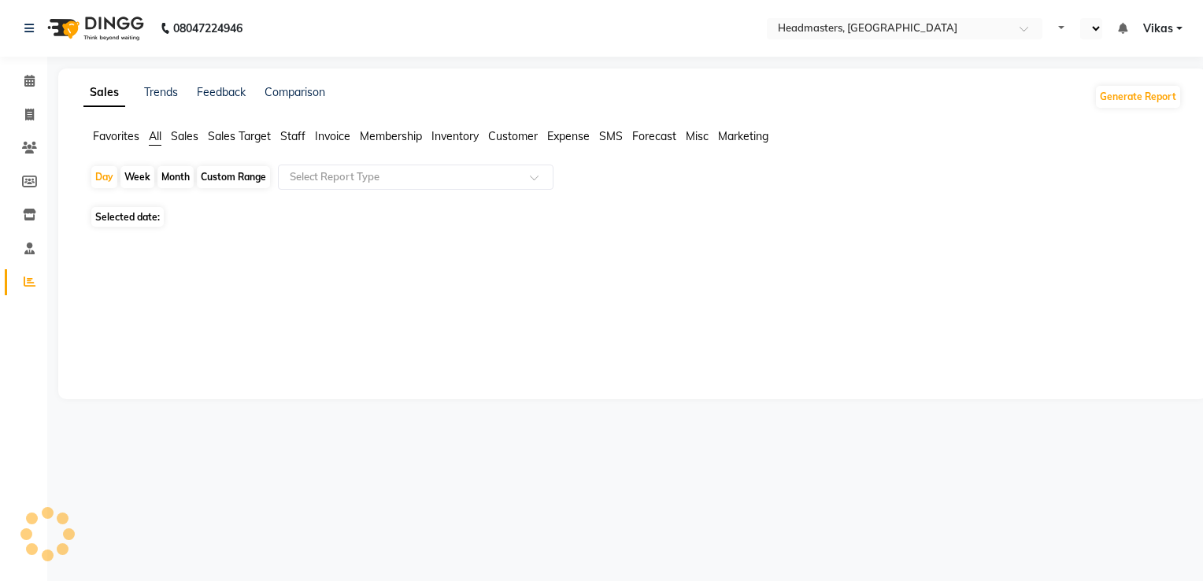
select select "en"
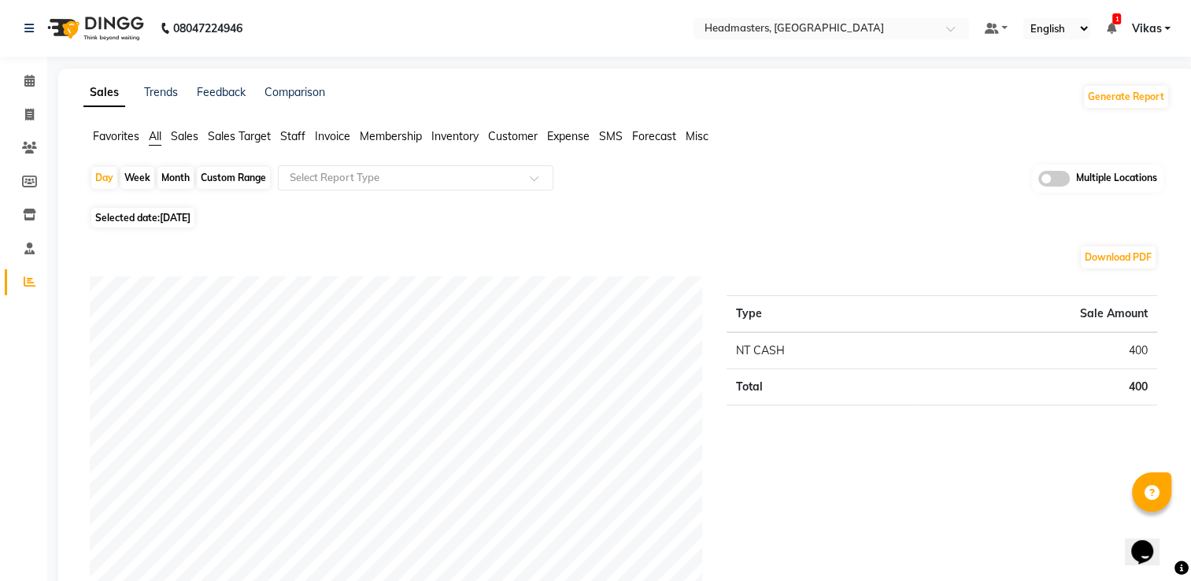
click at [340, 140] on span "Invoice" at bounding box center [332, 136] width 35 height 14
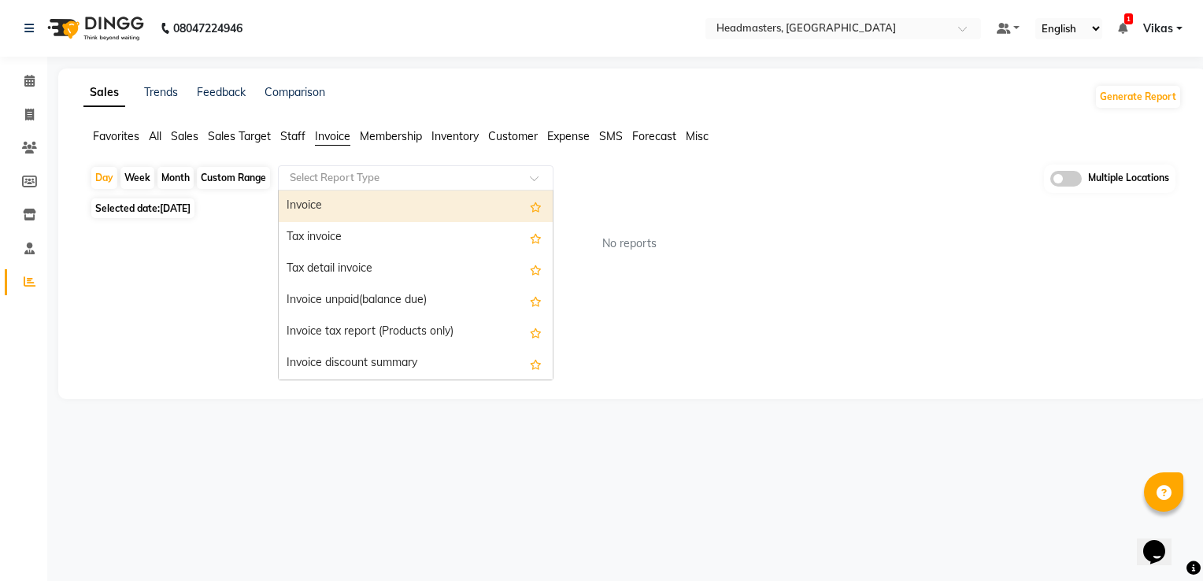
click at [512, 170] on input "text" at bounding box center [400, 178] width 227 height 16
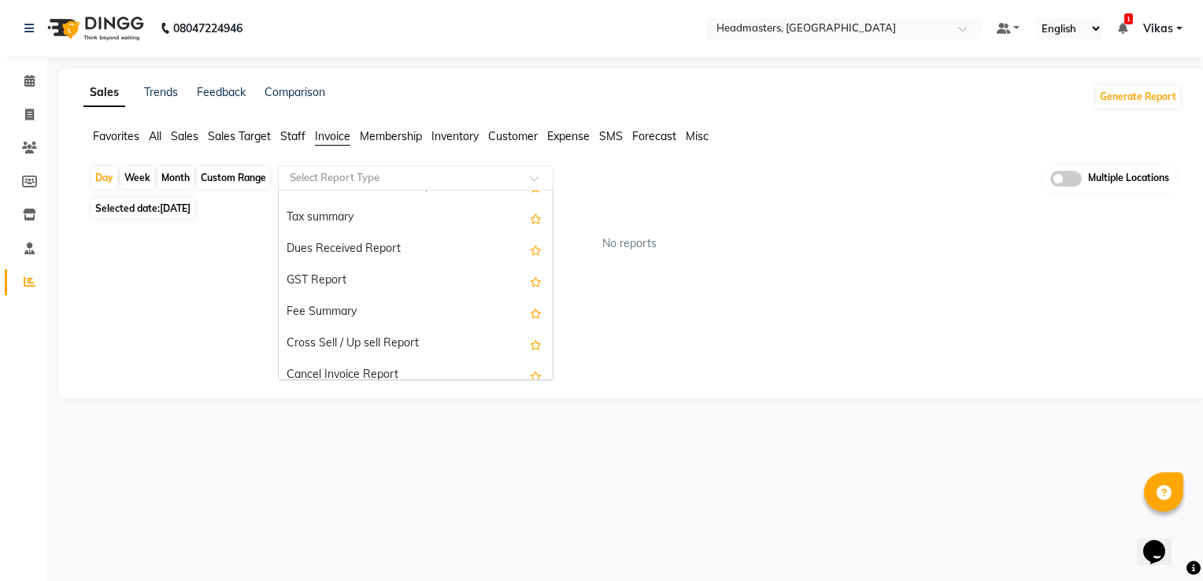
scroll to position [283, 0]
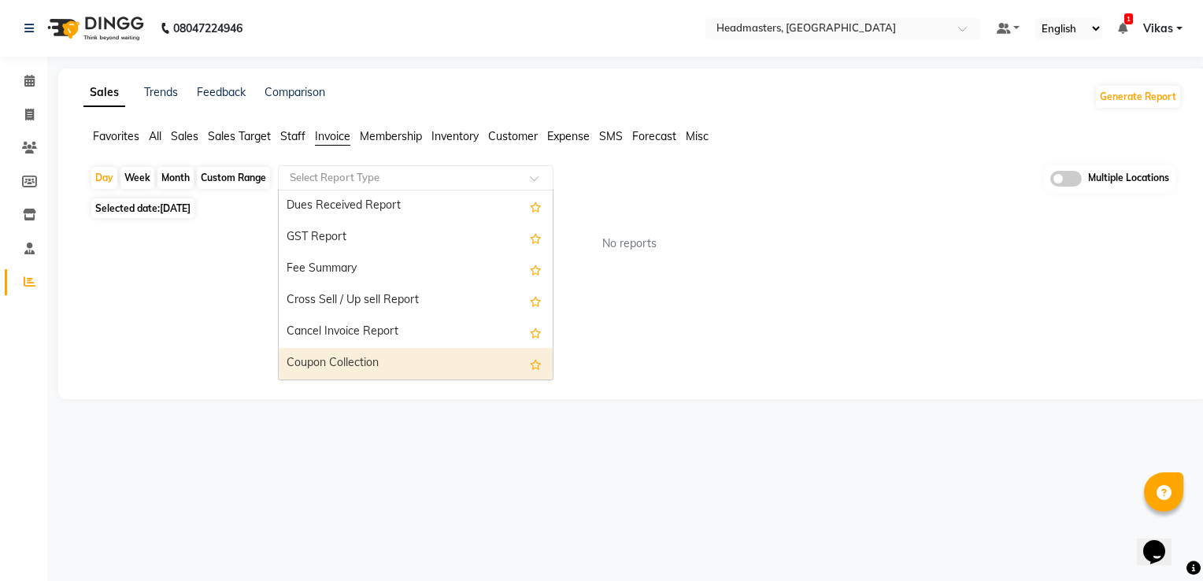
click at [427, 361] on div "Coupon Collection" at bounding box center [416, 363] width 274 height 31
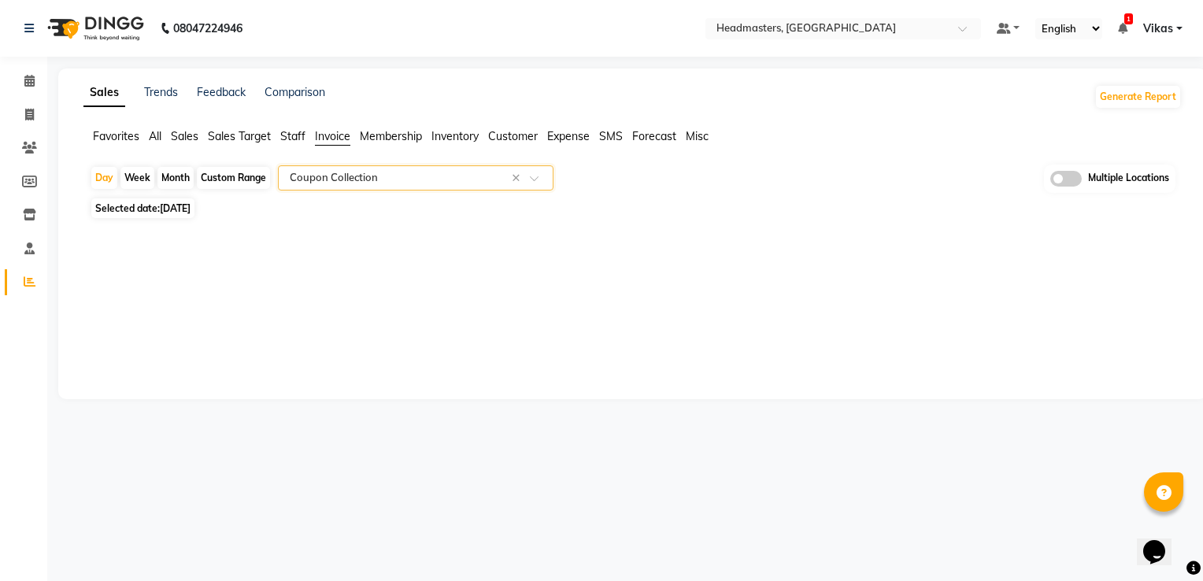
click at [179, 171] on div "Month" at bounding box center [175, 178] width 36 height 22
select select "9"
select select "2025"
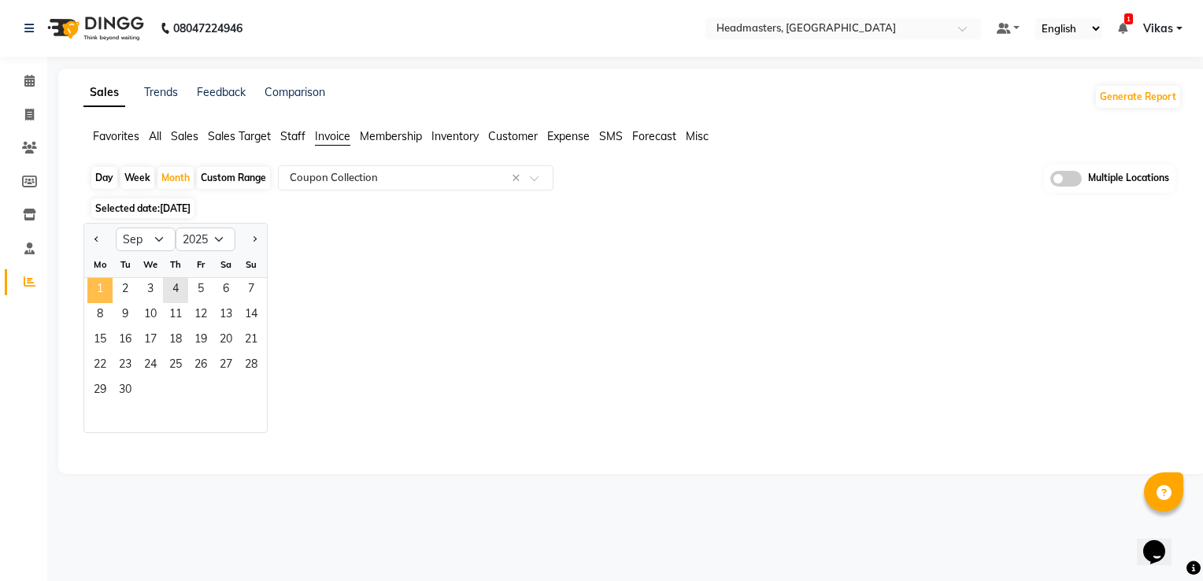
click at [96, 292] on span "1" at bounding box center [99, 290] width 25 height 25
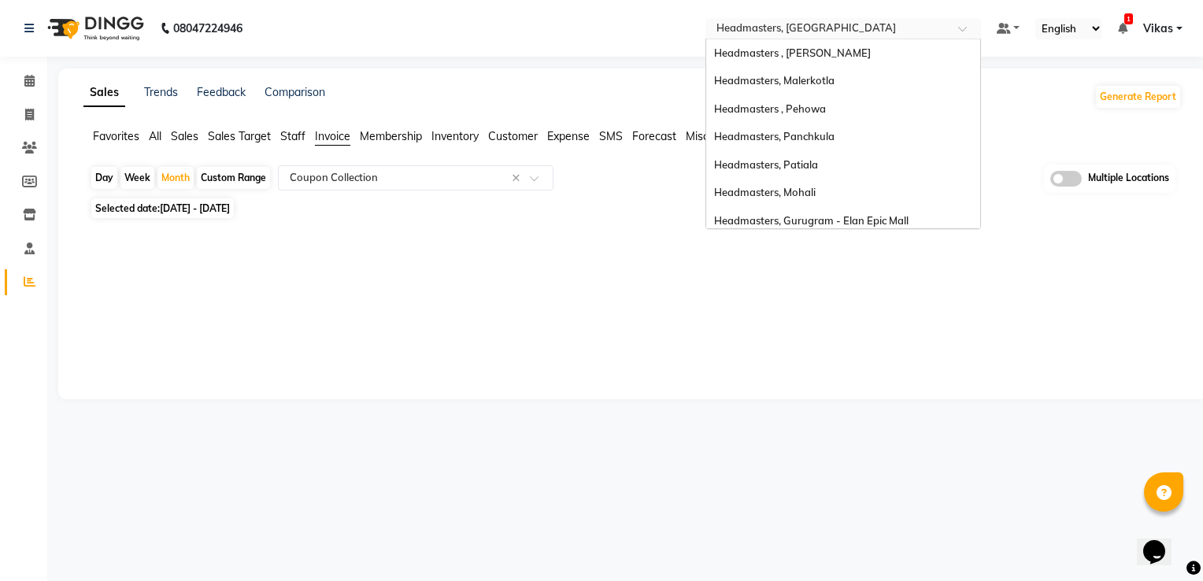
click at [793, 32] on input "text" at bounding box center [827, 30] width 228 height 16
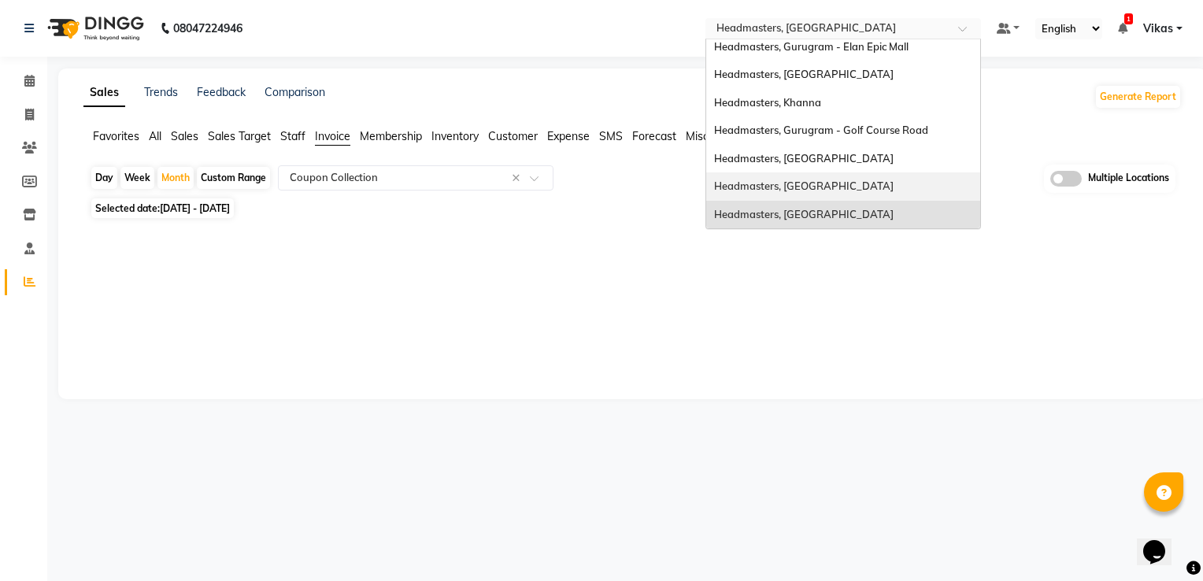
click at [793, 194] on div "Headmasters, [GEOGRAPHIC_DATA]" at bounding box center [843, 186] width 274 height 28
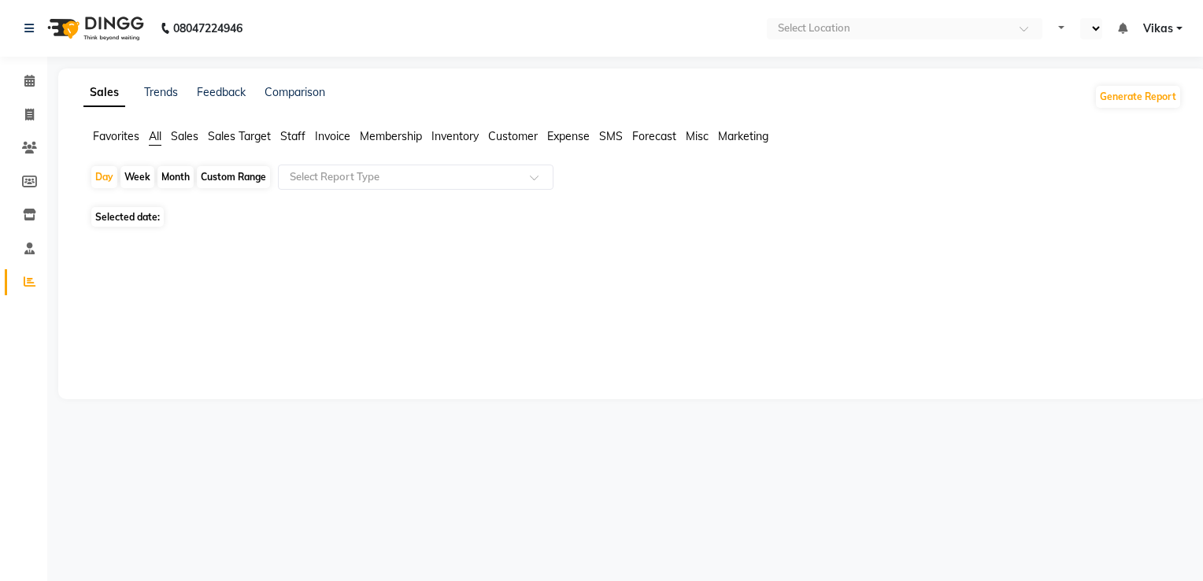
select select "en"
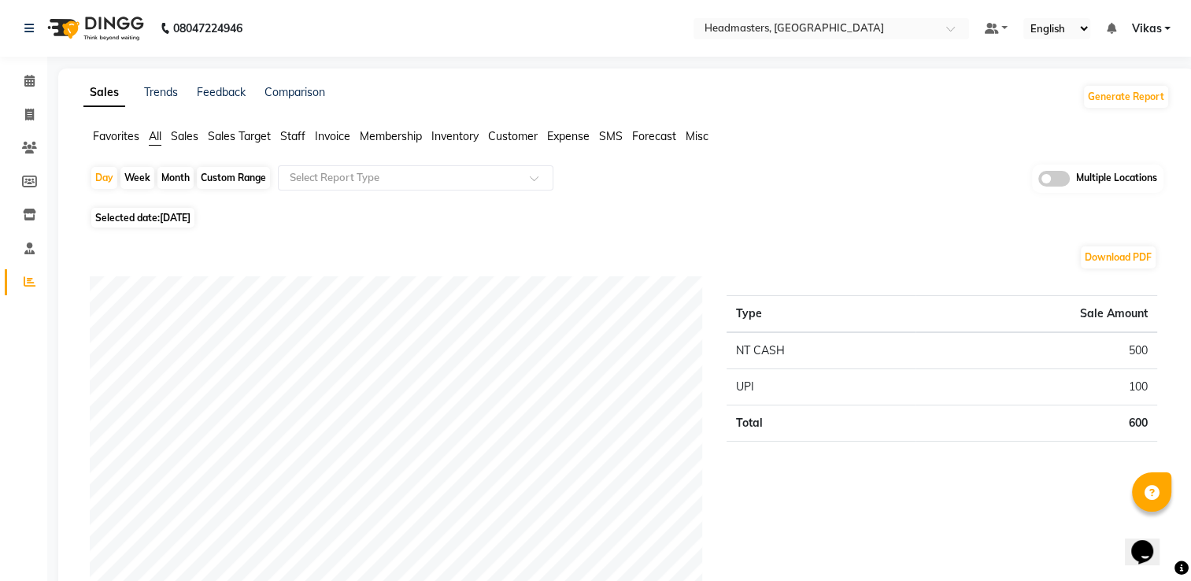
click at [335, 137] on span "Invoice" at bounding box center [332, 136] width 35 height 14
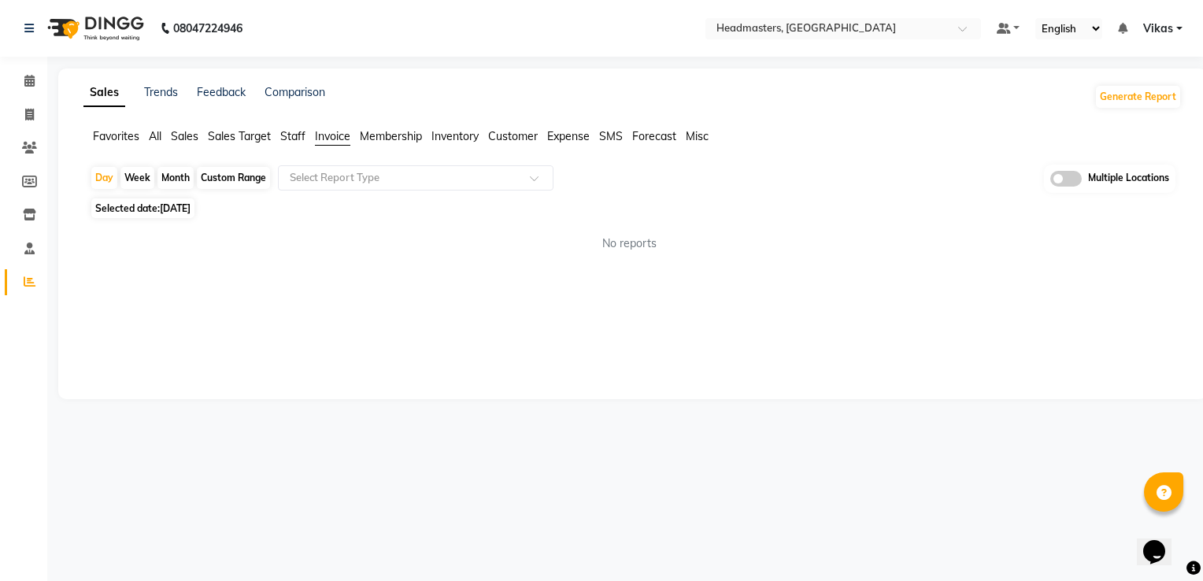
click at [335, 137] on span "Invoice" at bounding box center [332, 136] width 35 height 14
click at [354, 183] on input "text" at bounding box center [400, 178] width 227 height 16
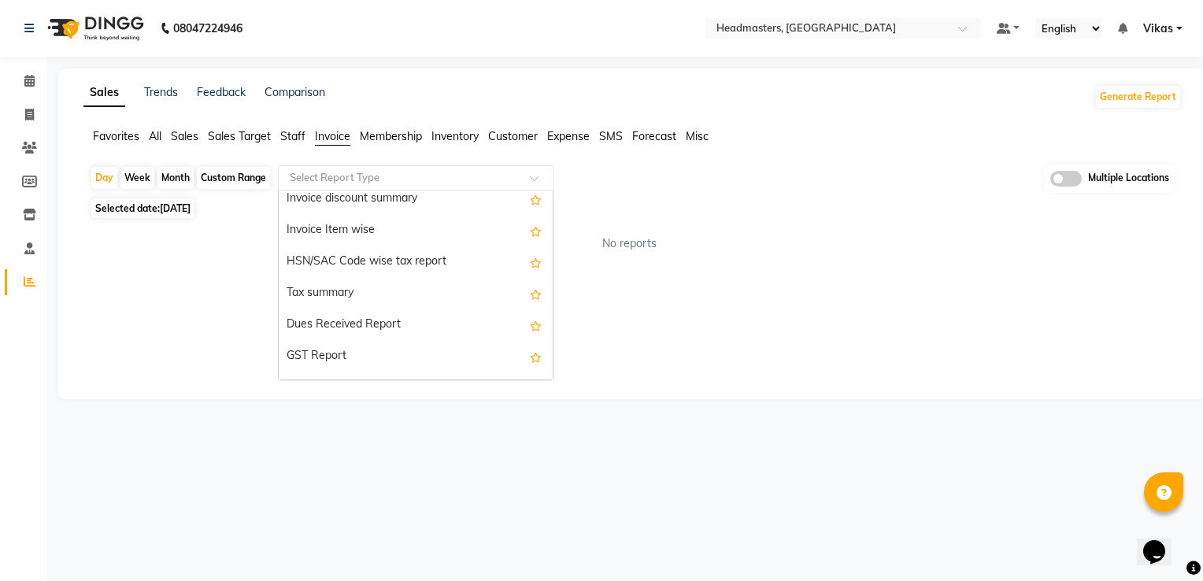
scroll to position [283, 0]
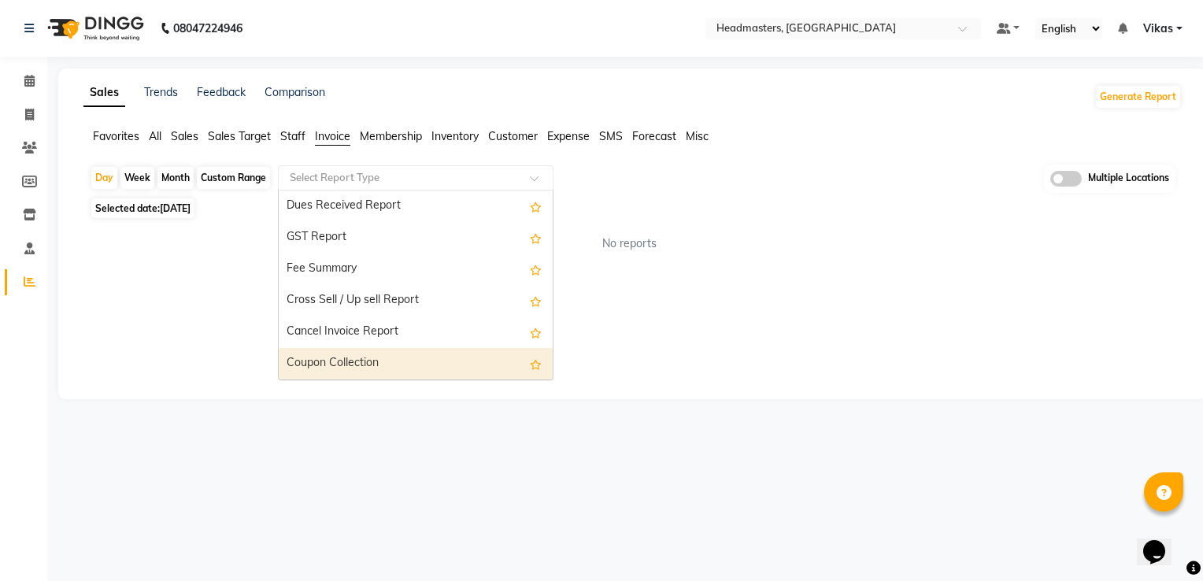
click at [413, 367] on div "Coupon Collection" at bounding box center [416, 363] width 274 height 31
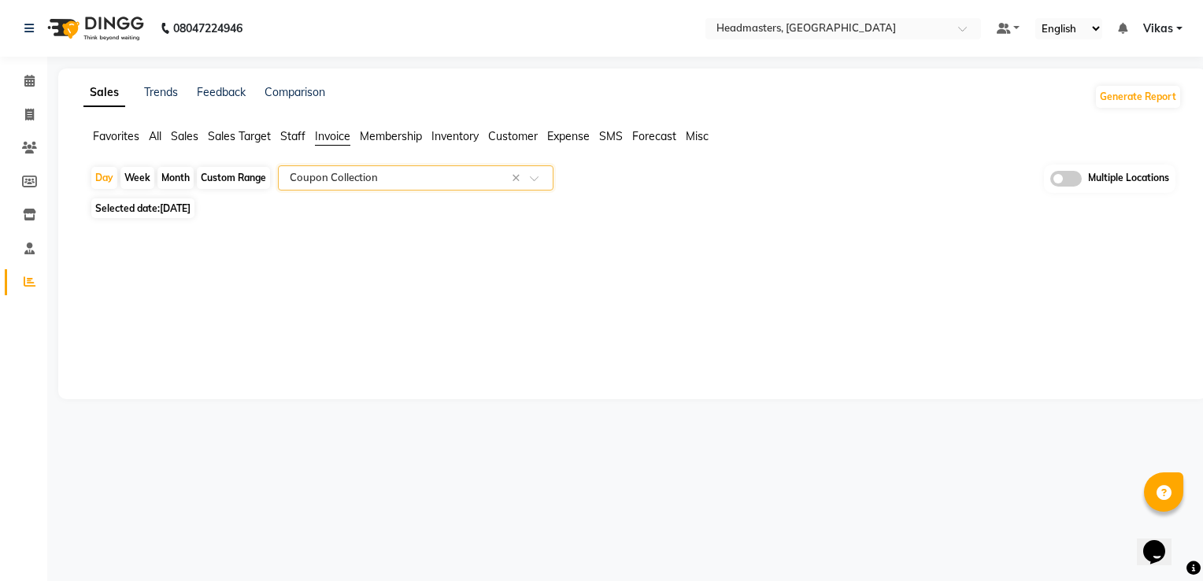
click at [186, 172] on div "Month" at bounding box center [175, 178] width 36 height 22
select select "9"
select select "2025"
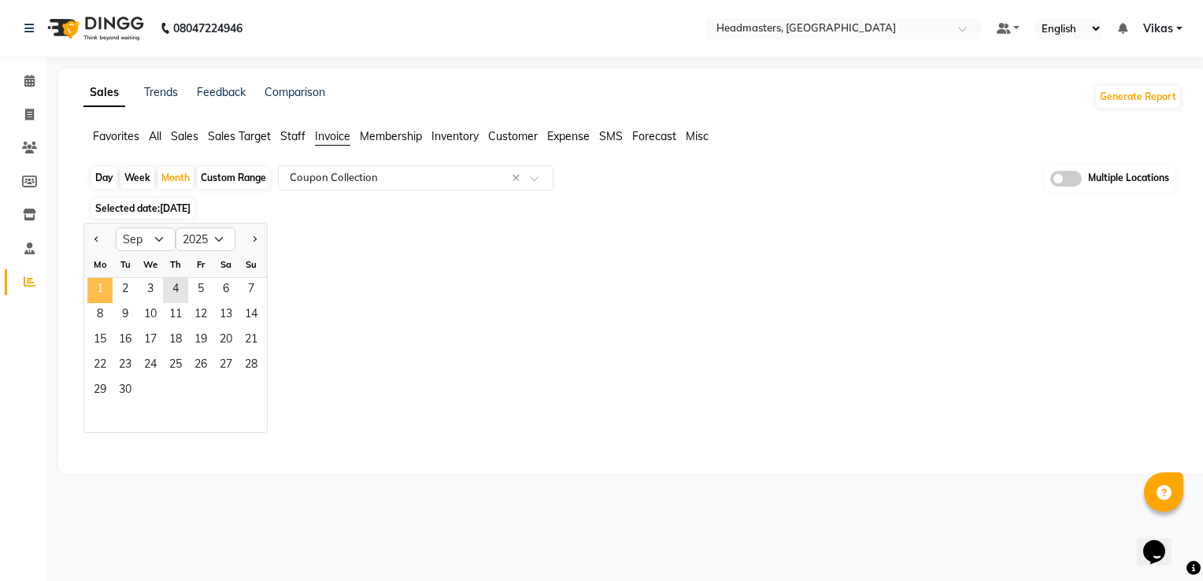
click at [99, 284] on span "1" at bounding box center [99, 290] width 25 height 25
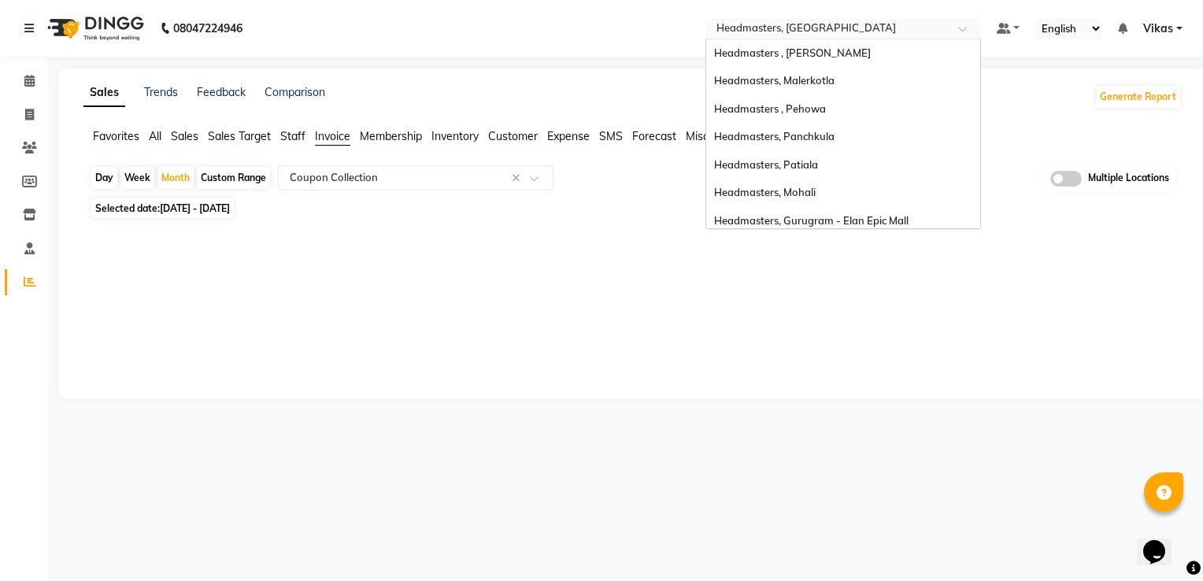
click at [816, 34] on input "text" at bounding box center [827, 30] width 228 height 16
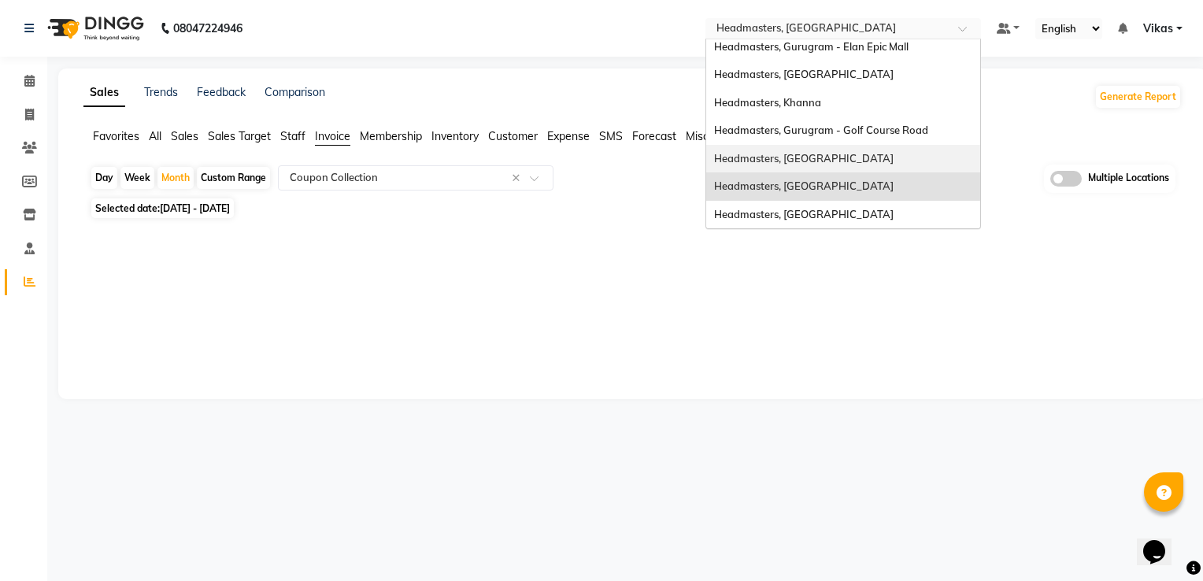
click at [807, 165] on div "Headmasters, [GEOGRAPHIC_DATA]" at bounding box center [843, 159] width 274 height 28
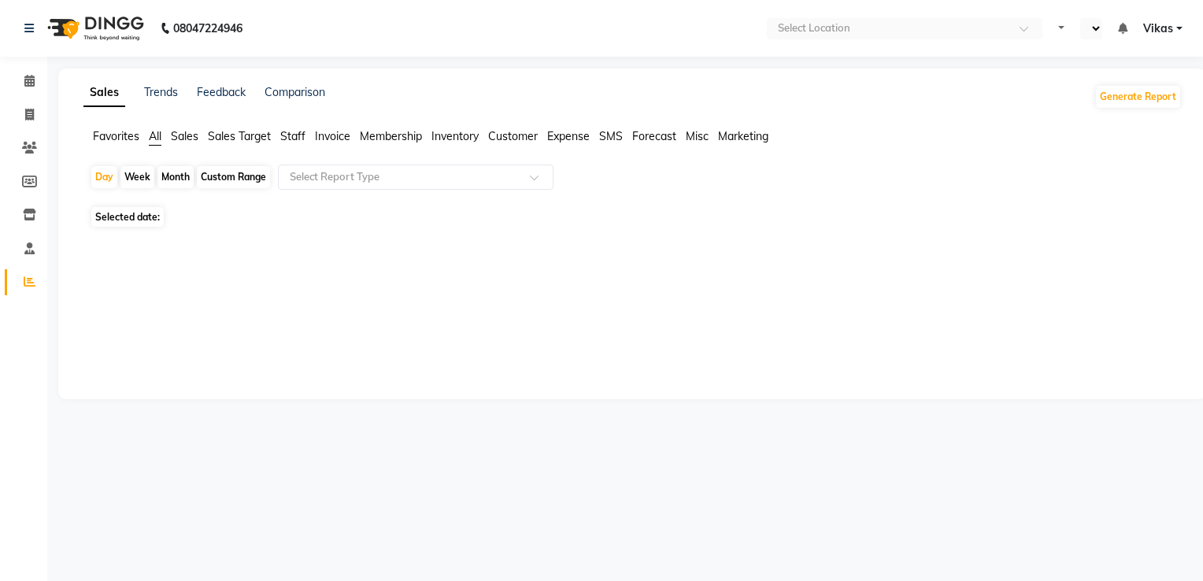
select select "en"
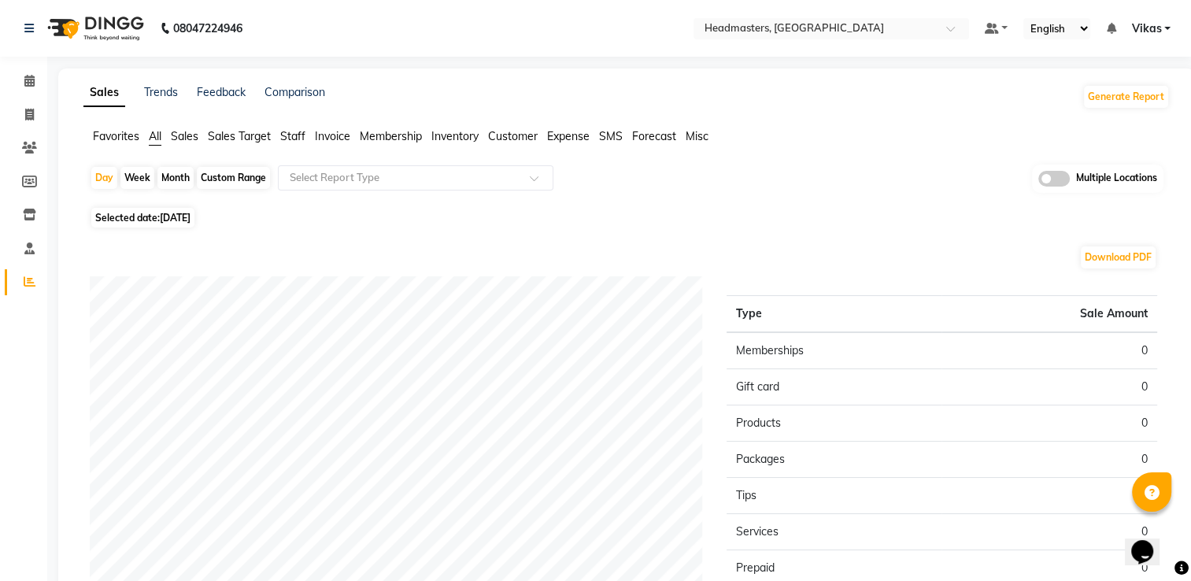
click at [342, 139] on span "Invoice" at bounding box center [332, 136] width 35 height 14
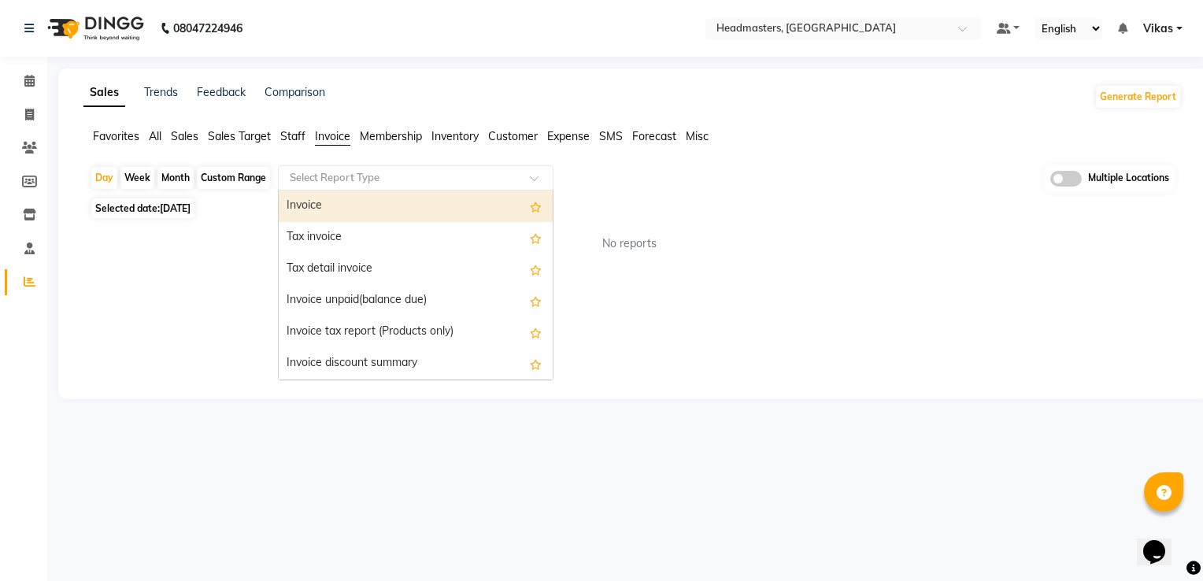
click at [373, 175] on input "text" at bounding box center [400, 178] width 227 height 16
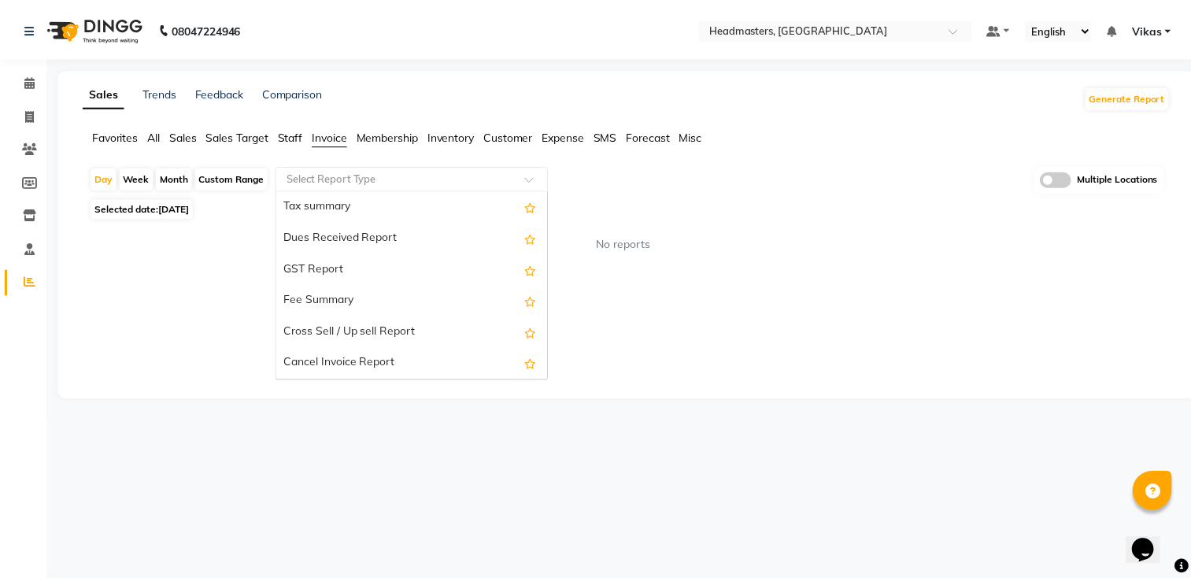
scroll to position [283, 0]
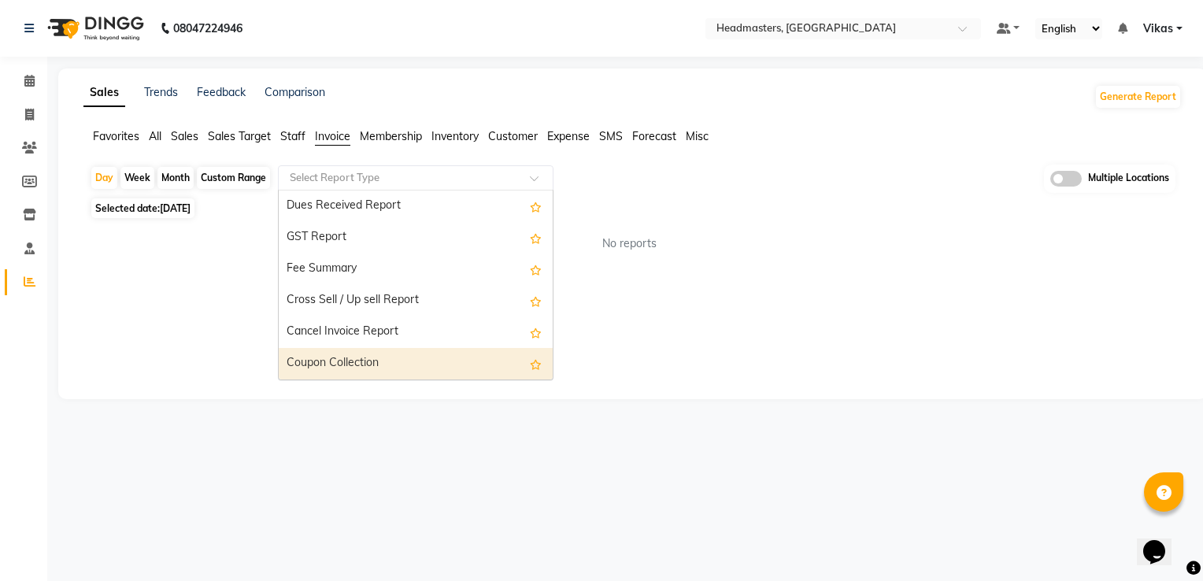
click at [457, 349] on div "Coupon Collection" at bounding box center [416, 363] width 274 height 31
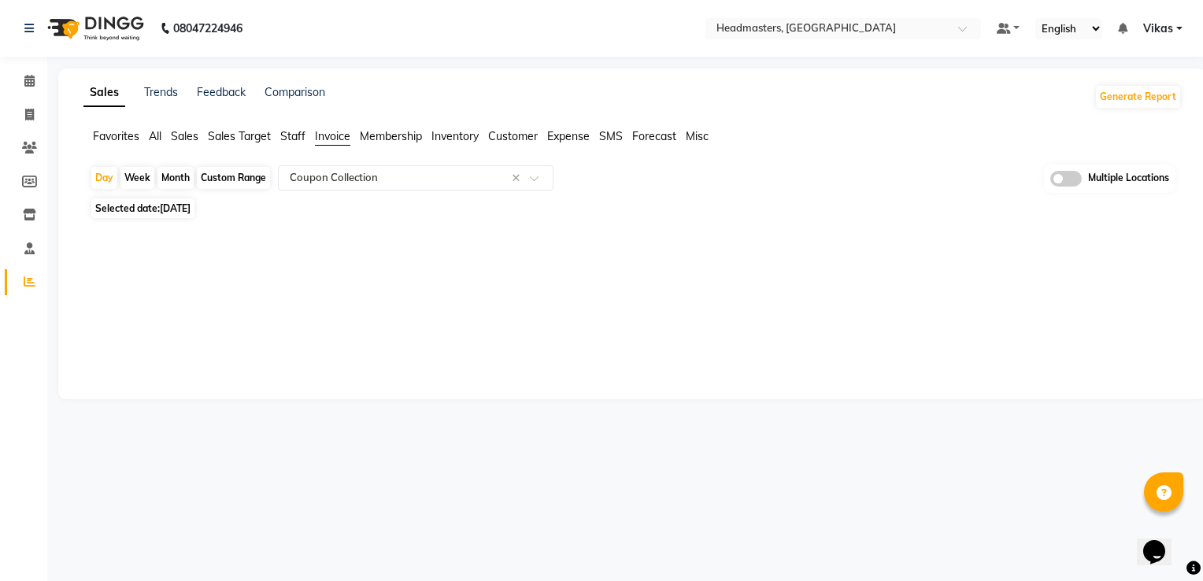
click at [179, 177] on div "Month" at bounding box center [175, 178] width 36 height 22
select select "9"
select select "2025"
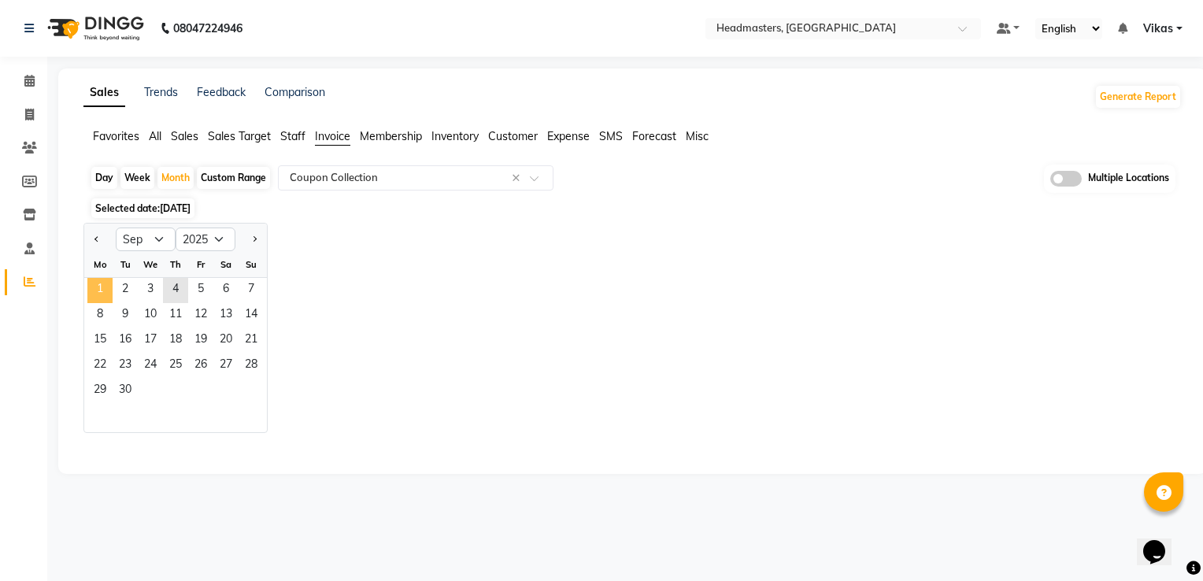
click at [106, 285] on span "1" at bounding box center [99, 290] width 25 height 25
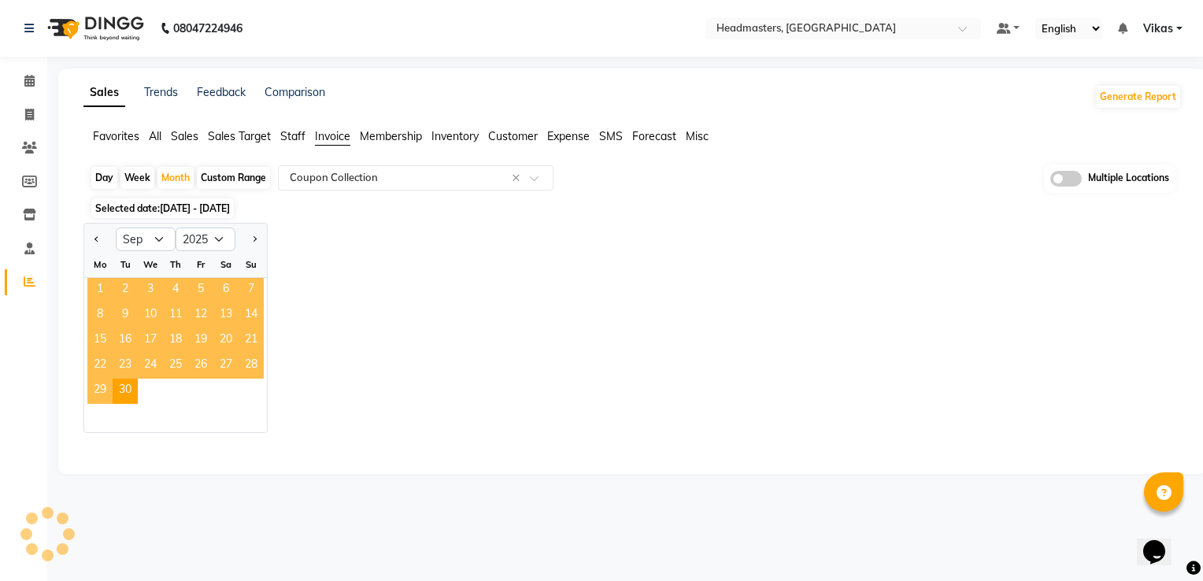
select select "full_report"
select select "csv"
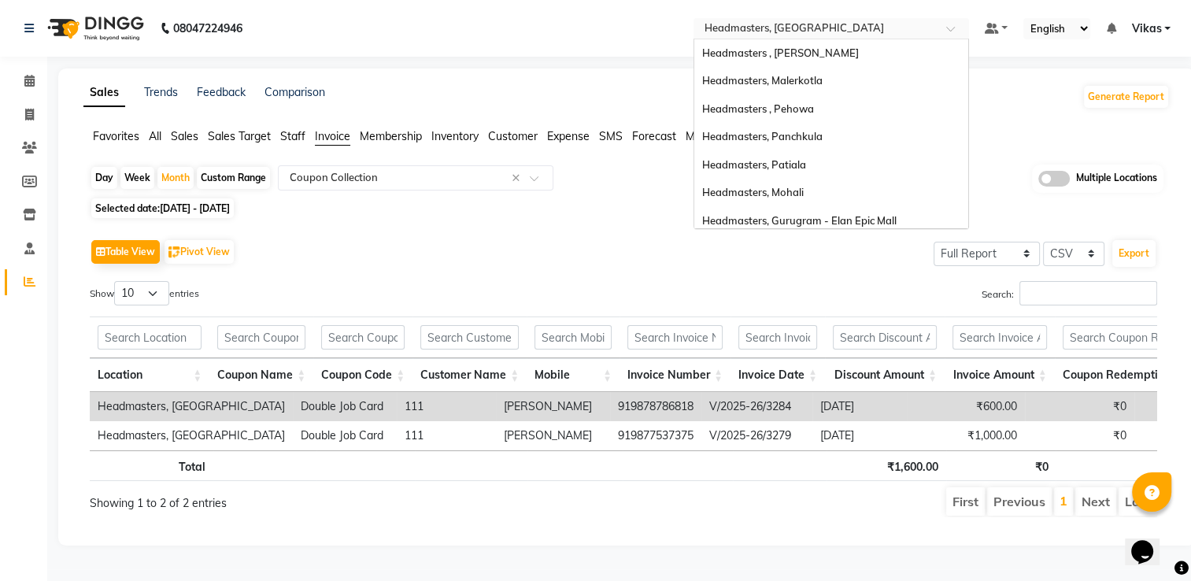
scroll to position [174, 0]
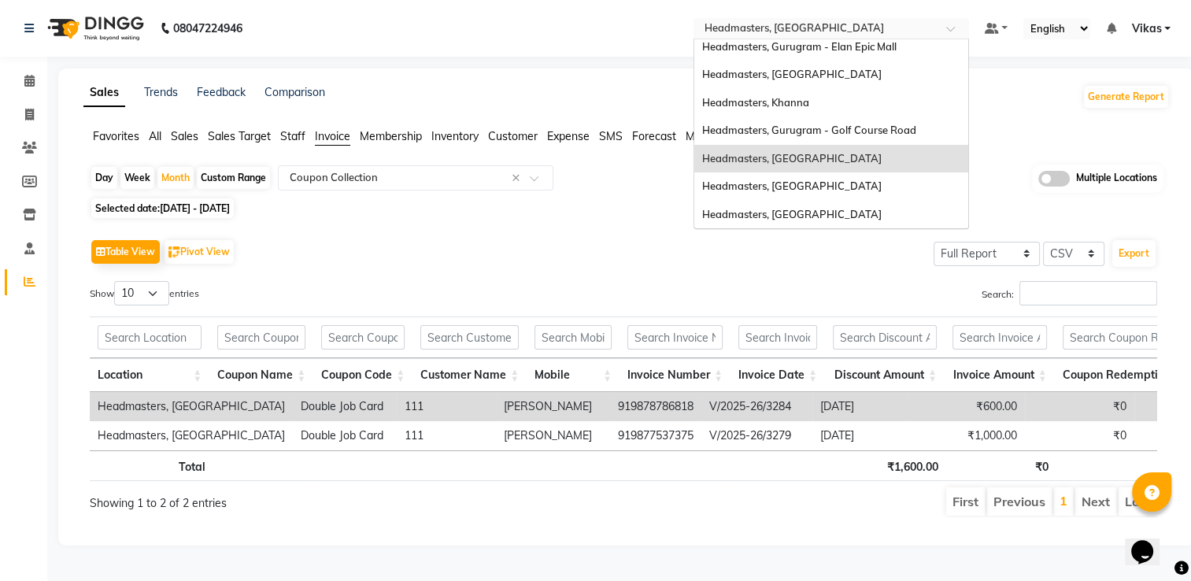
click at [831, 24] on input "text" at bounding box center [815, 30] width 228 height 16
click at [804, 128] on span "Headmasters, Gurugram - Golf Course Road" at bounding box center [809, 130] width 214 height 13
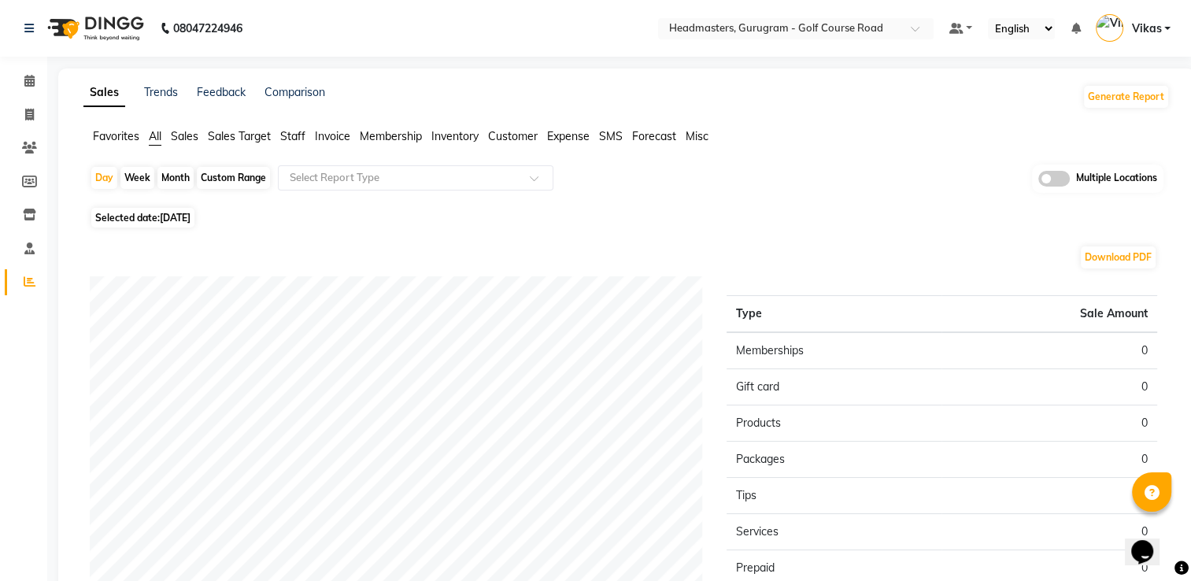
click at [335, 135] on span "Invoice" at bounding box center [332, 136] width 35 height 14
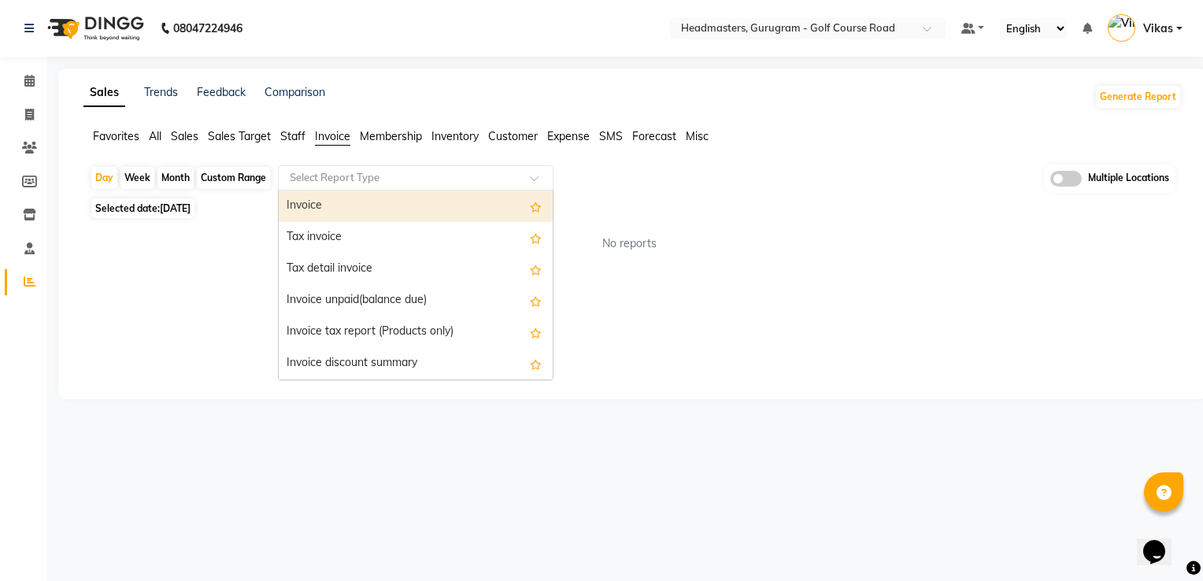
click at [470, 179] on input "text" at bounding box center [400, 178] width 227 height 16
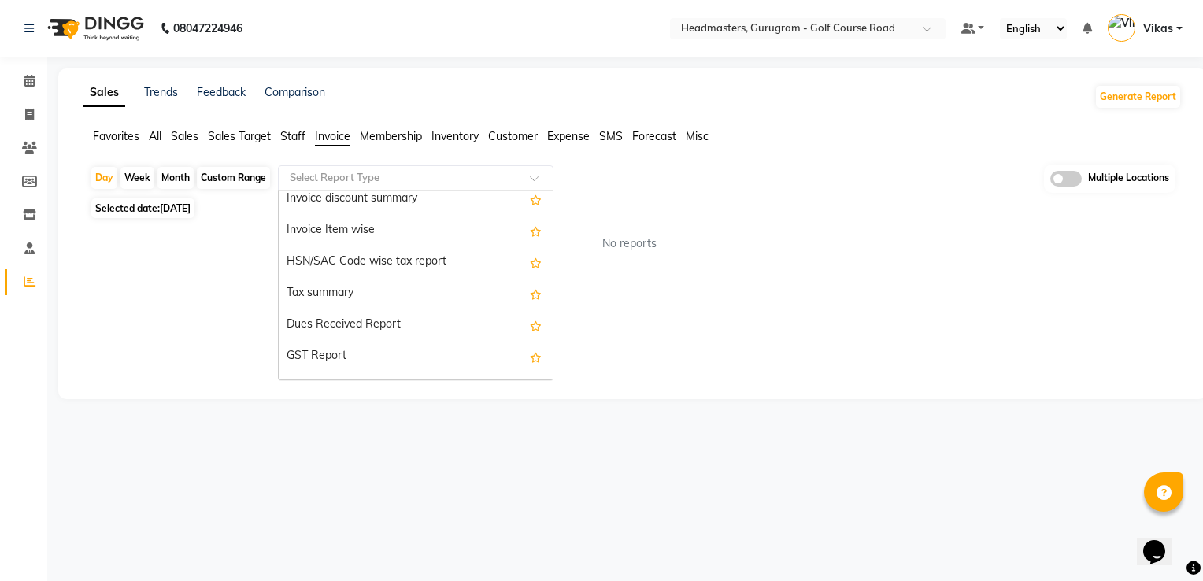
scroll to position [283, 0]
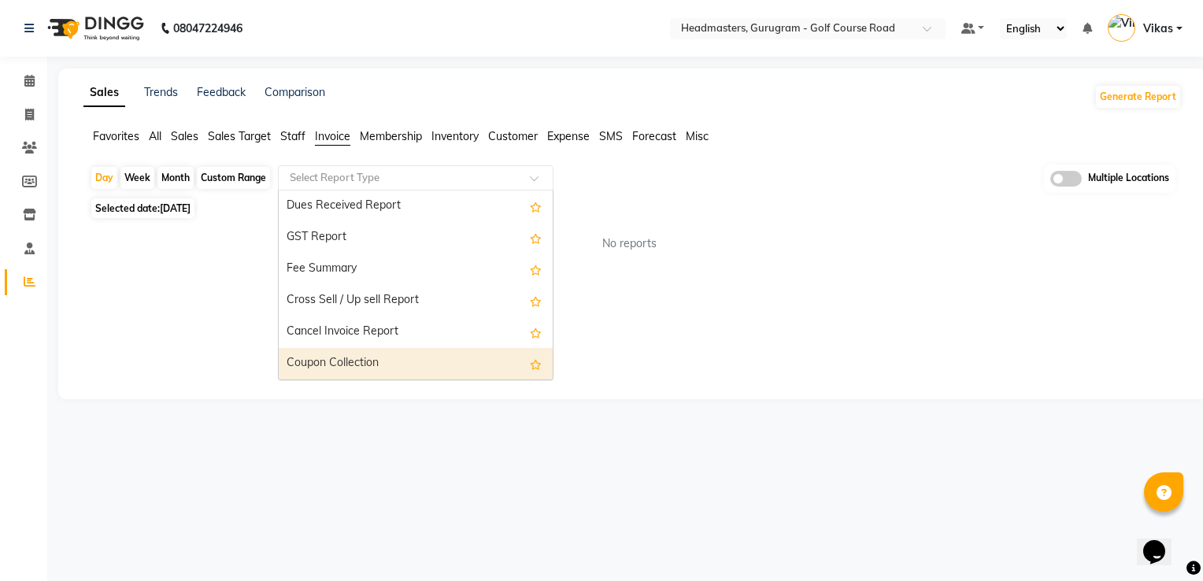
click at [438, 354] on div "Coupon Collection" at bounding box center [416, 363] width 274 height 31
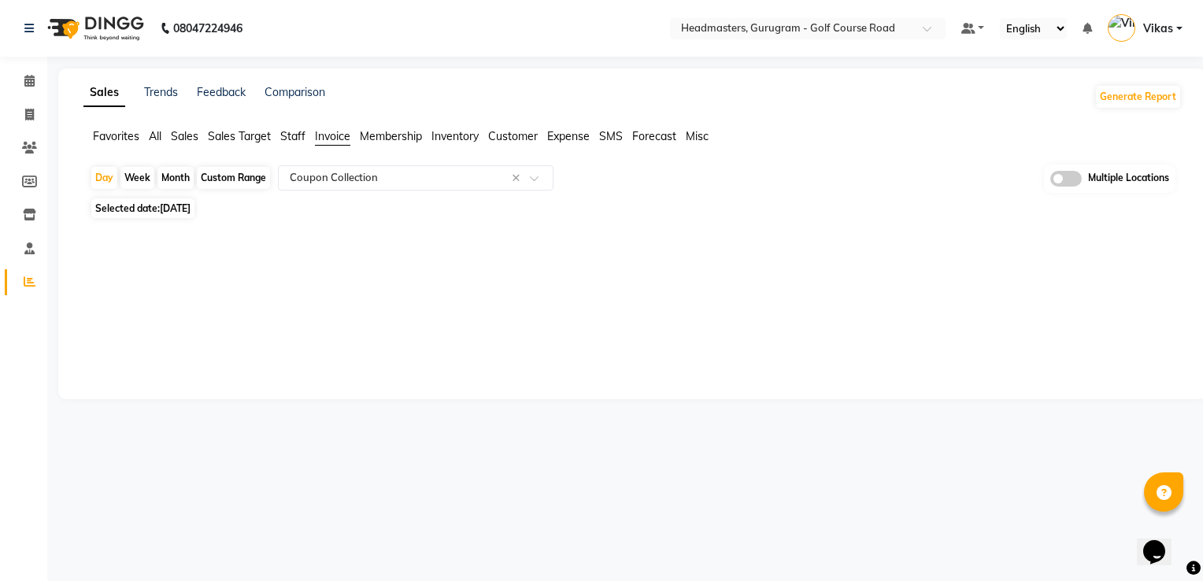
click at [183, 178] on div "Month" at bounding box center [175, 178] width 36 height 22
select select "9"
select select "2025"
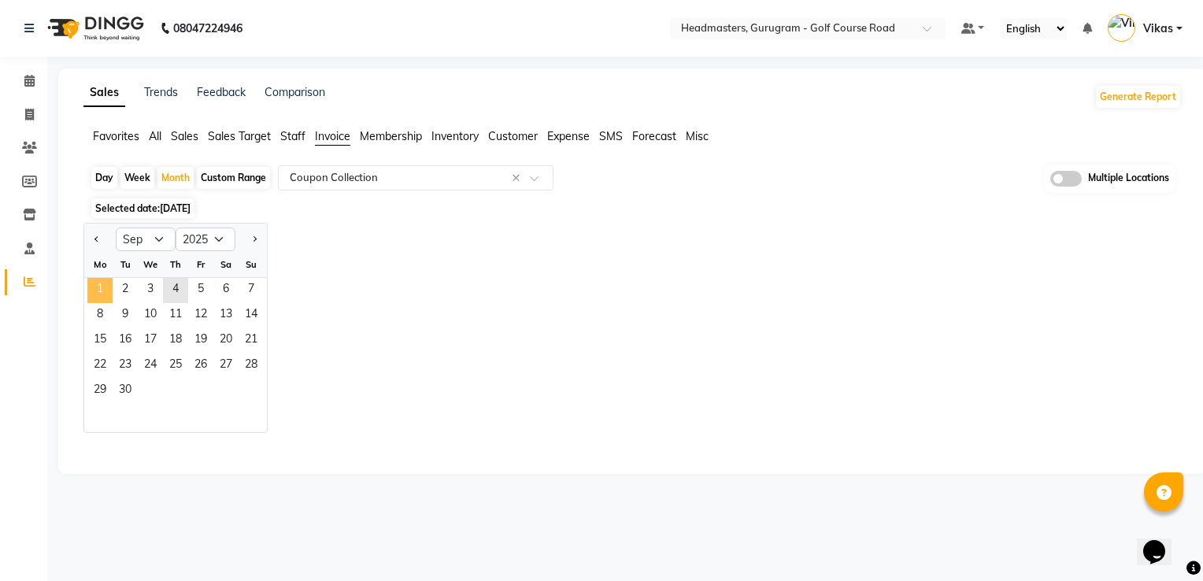
click at [104, 291] on span "1" at bounding box center [99, 290] width 25 height 25
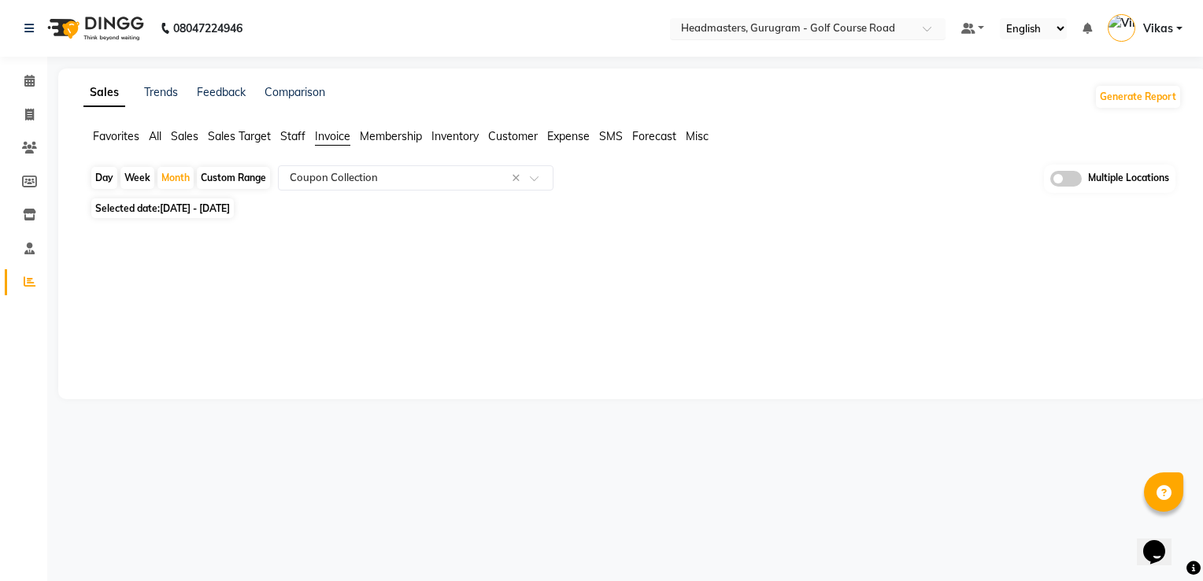
click at [866, 35] on input "text" at bounding box center [792, 30] width 228 height 16
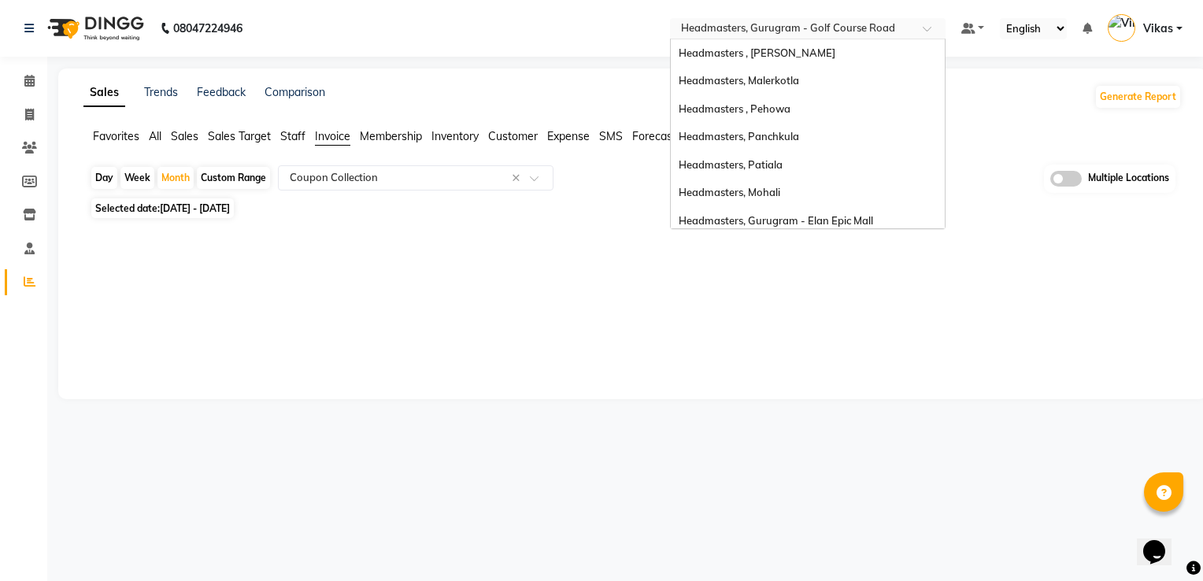
scroll to position [174, 0]
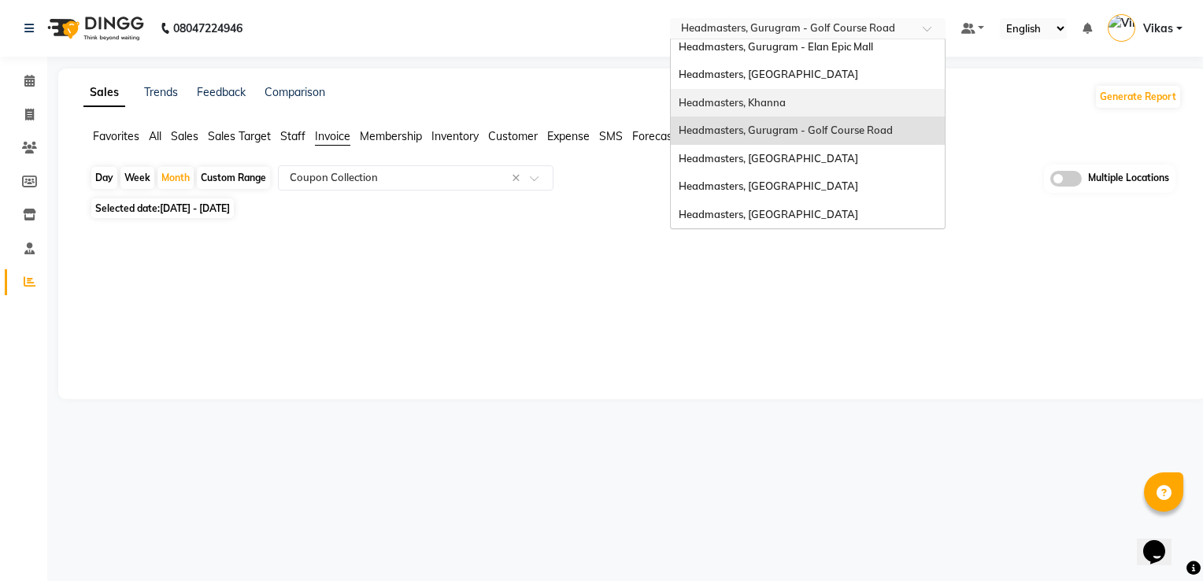
click at [792, 102] on div "Headmasters, Khanna" at bounding box center [808, 103] width 274 height 28
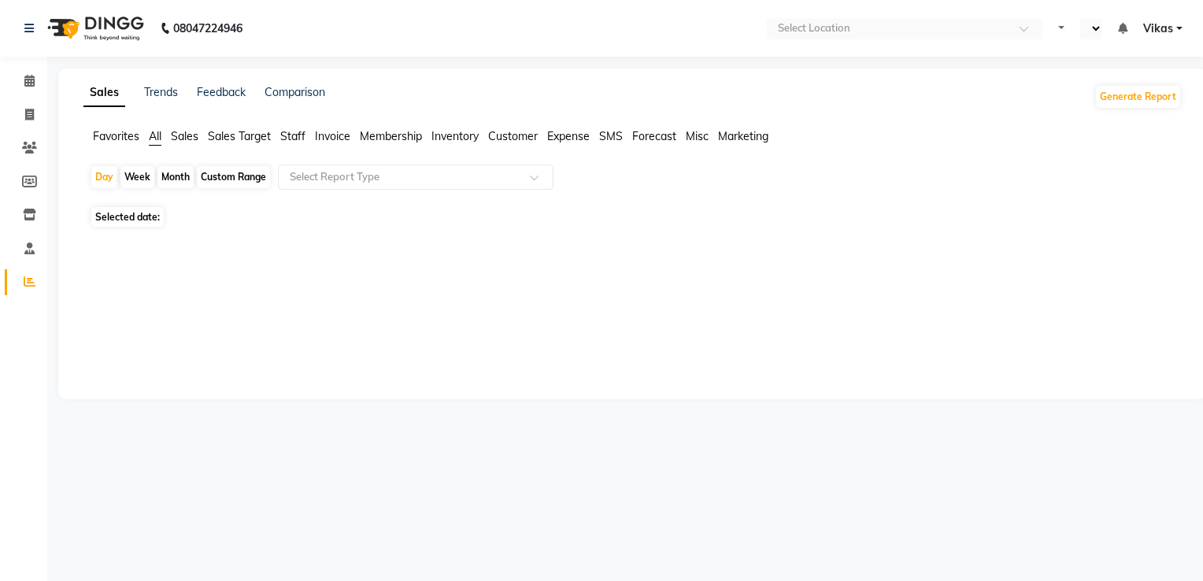
select select "en"
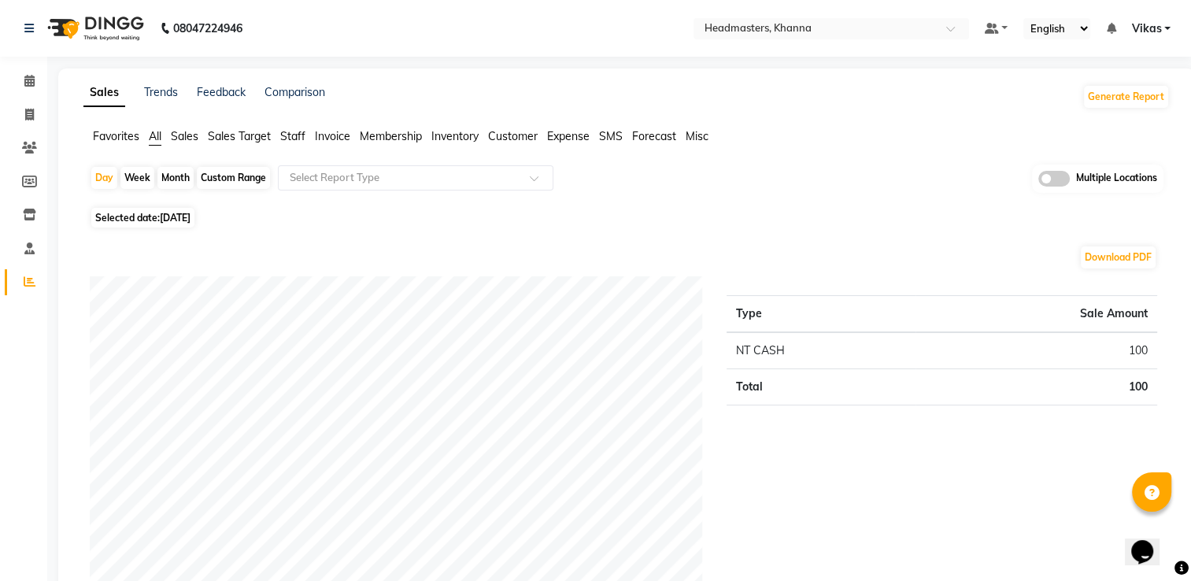
click at [334, 137] on span "Invoice" at bounding box center [332, 136] width 35 height 14
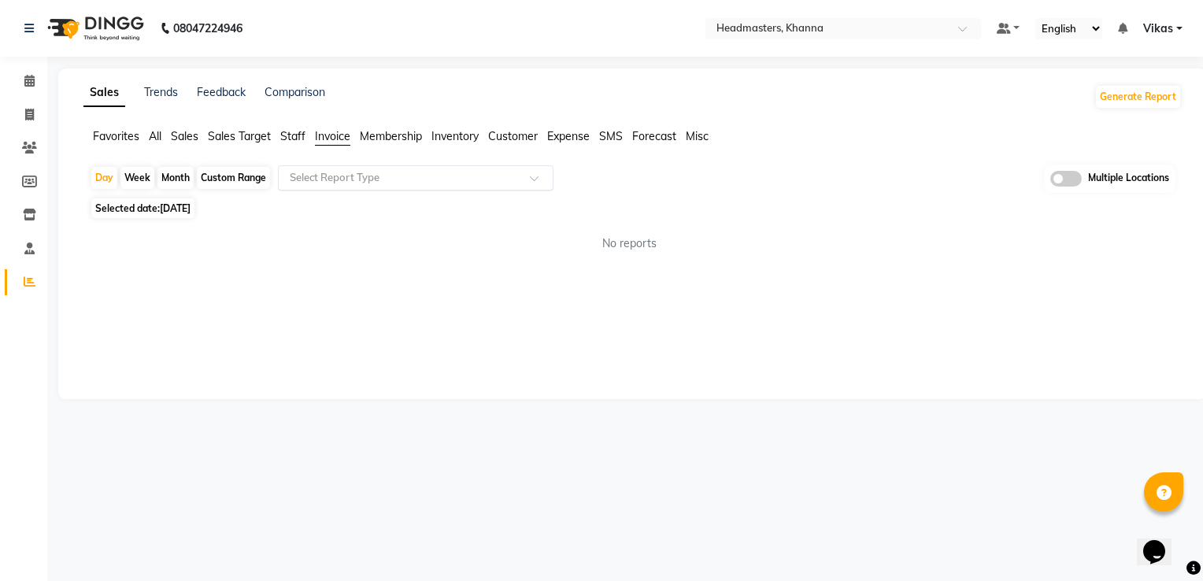
click at [455, 178] on input "text" at bounding box center [400, 178] width 227 height 16
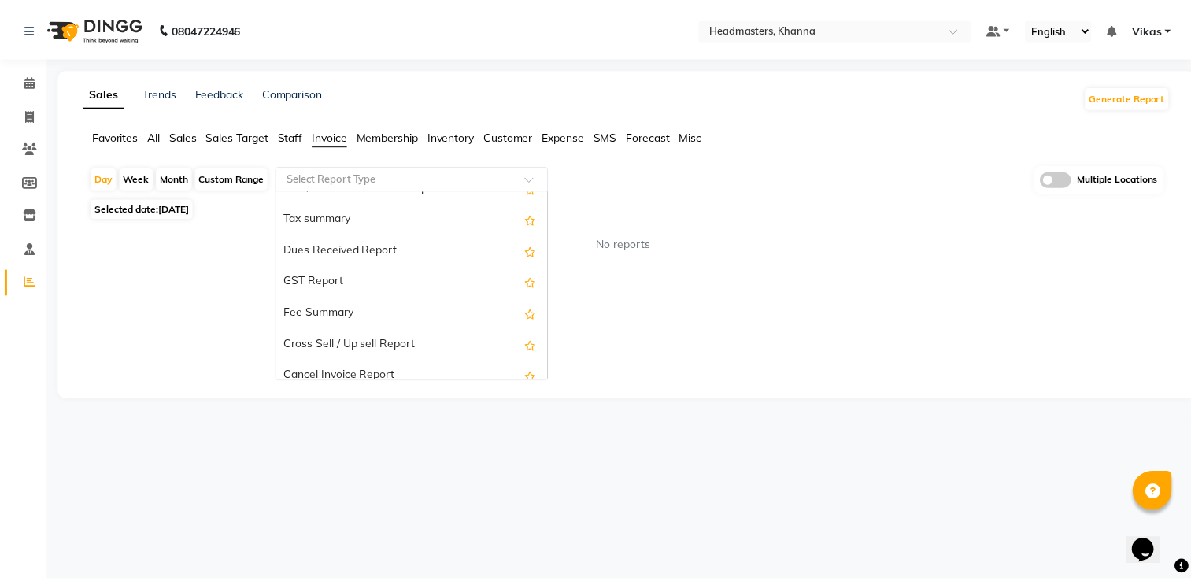
scroll to position [279, 0]
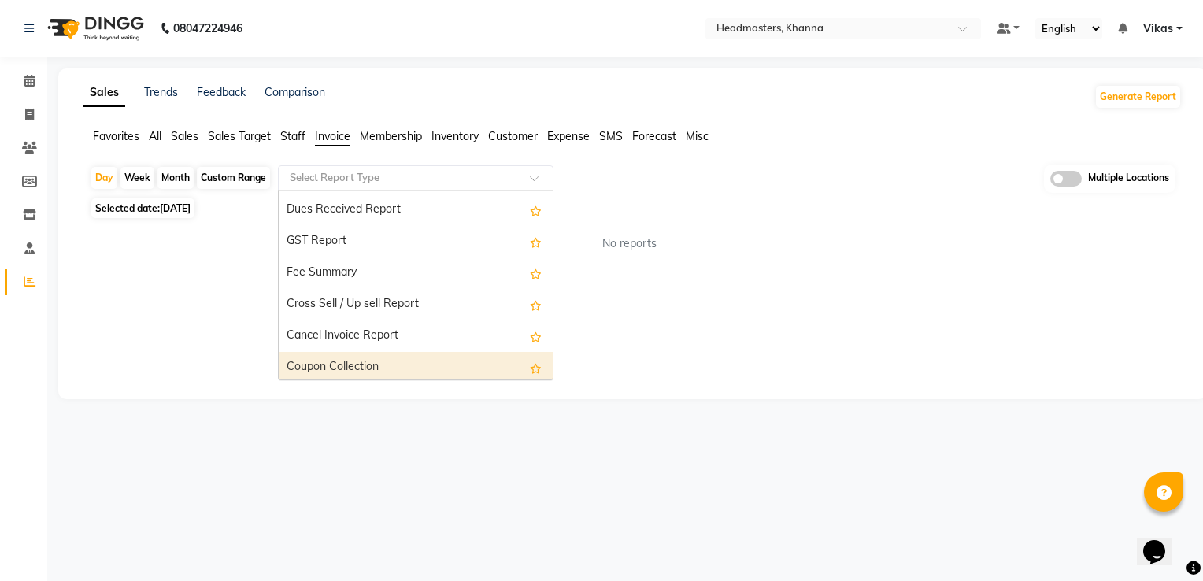
click at [427, 368] on div "Coupon Collection" at bounding box center [416, 367] width 274 height 31
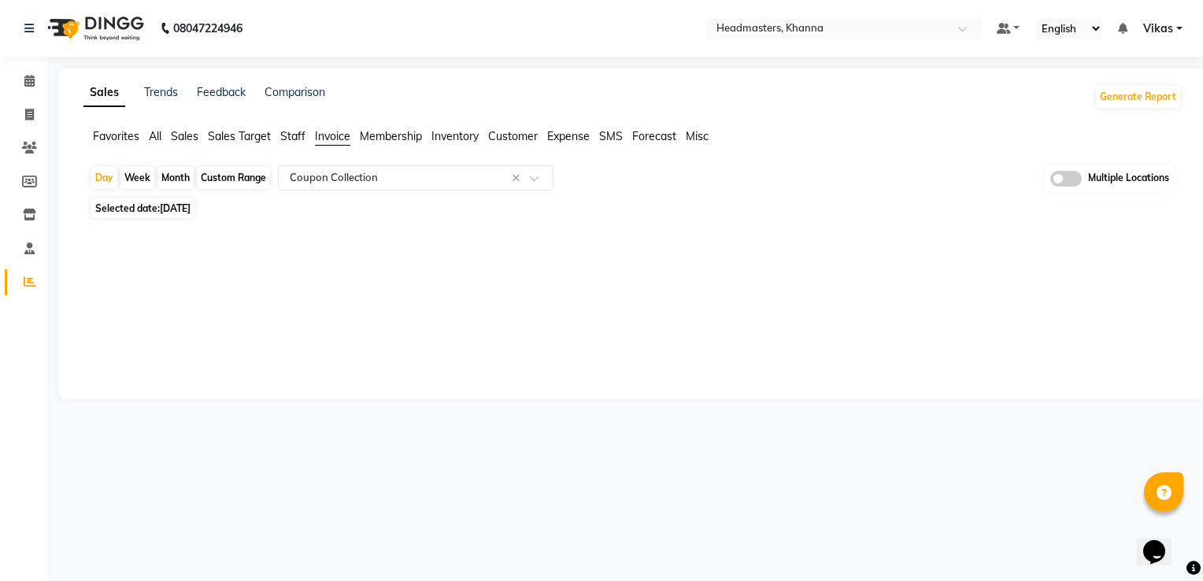
click at [189, 173] on div "Month" at bounding box center [175, 178] width 36 height 22
select select "9"
select select "2025"
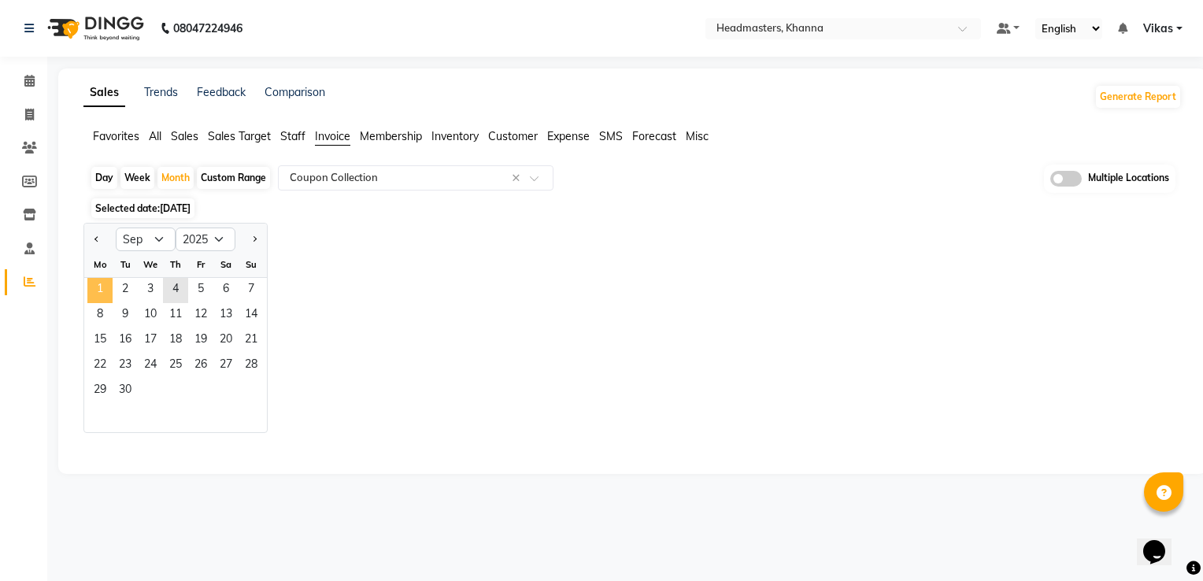
click at [101, 297] on span "1" at bounding box center [99, 290] width 25 height 25
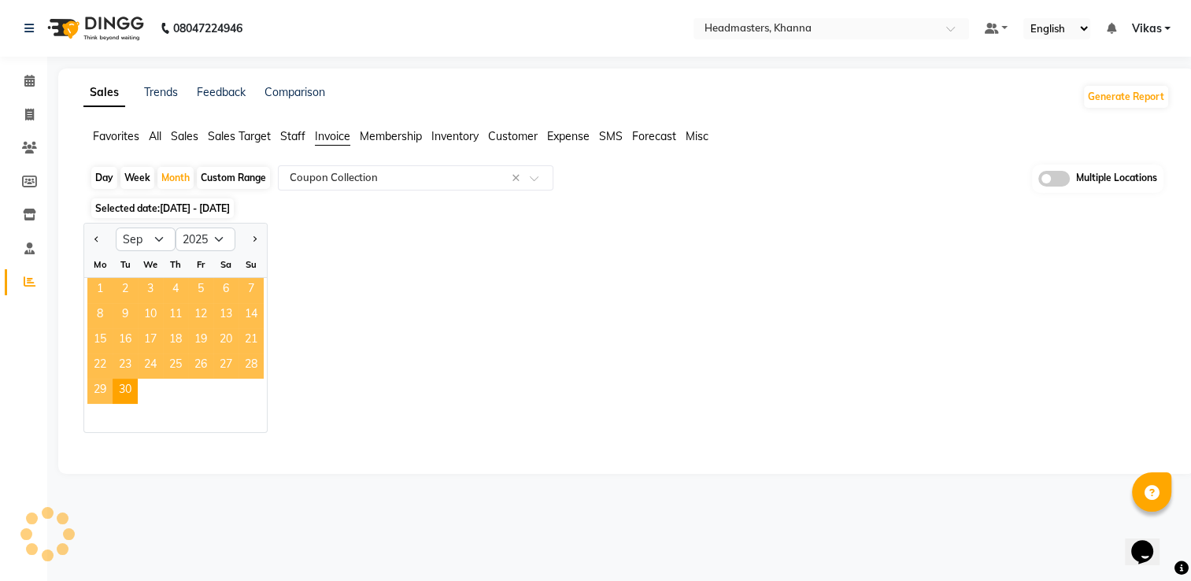
select select "full_report"
select select "csv"
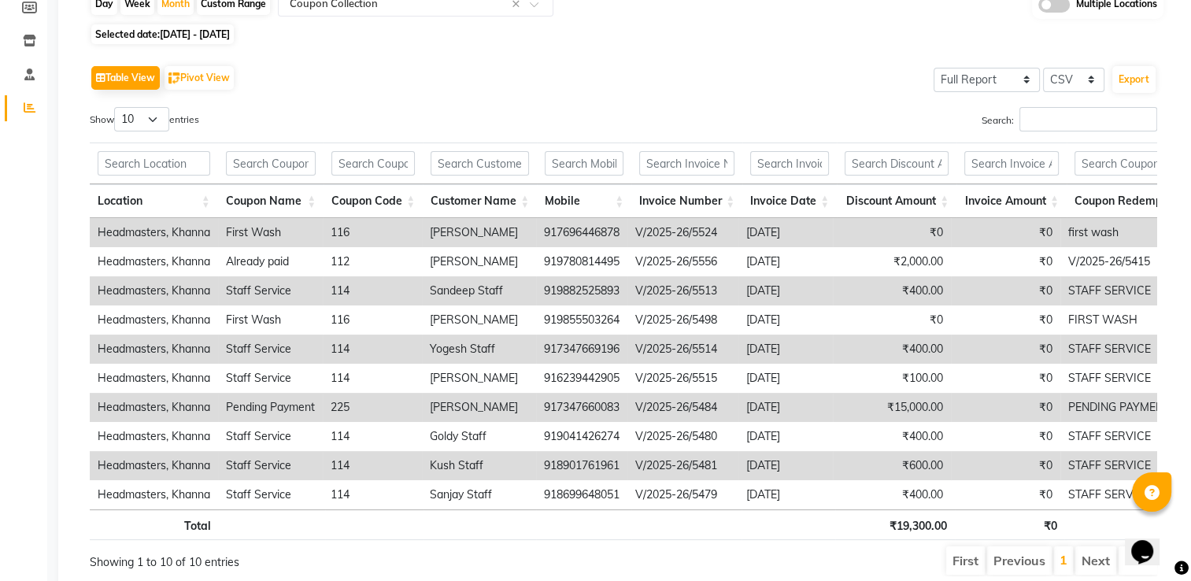
scroll to position [220, 0]
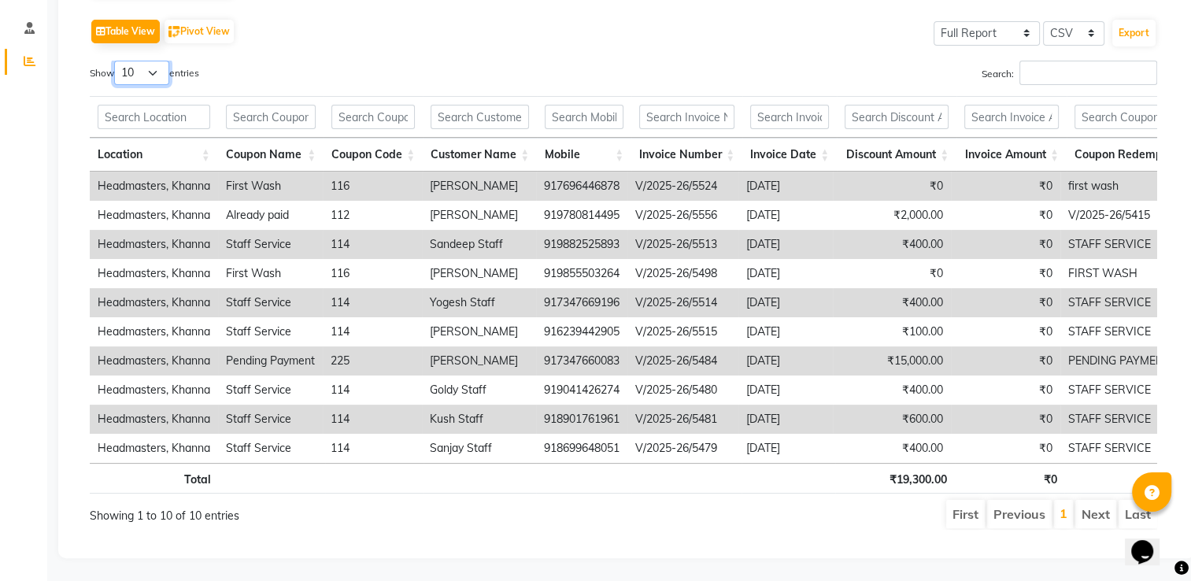
click at [146, 64] on select "10 25 50 100" at bounding box center [141, 73] width 55 height 24
select select "50"
click at [116, 61] on select "10 25 50 100" at bounding box center [141, 73] width 55 height 24
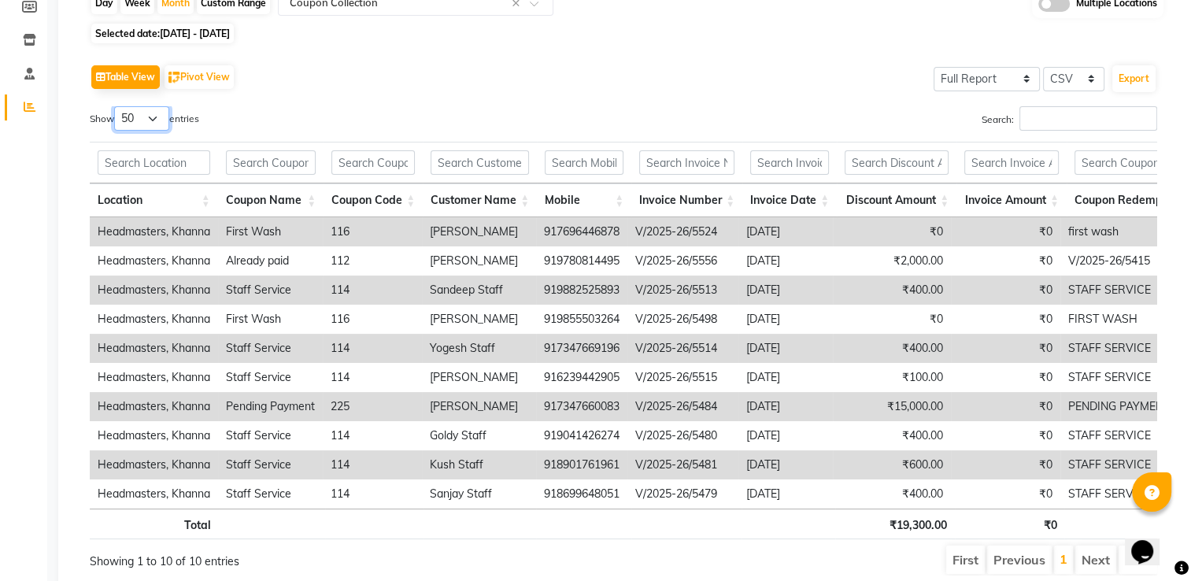
scroll to position [206, 0]
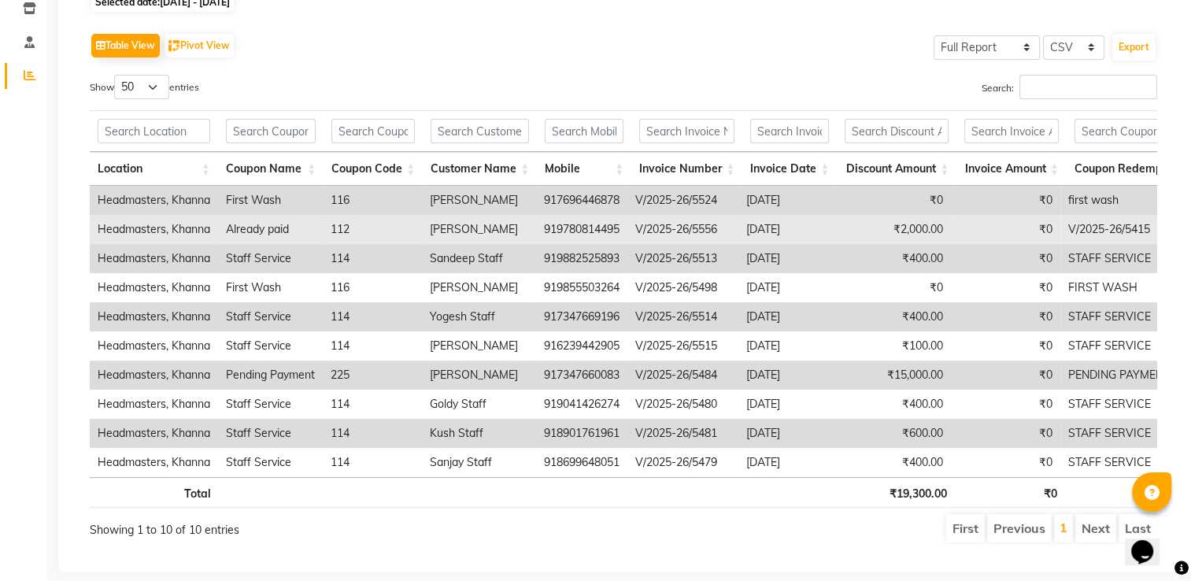
click at [428, 232] on td "[PERSON_NAME]" at bounding box center [479, 229] width 114 height 29
click at [605, 225] on td "919780814495" at bounding box center [581, 229] width 91 height 29
drag, startPoint x: 620, startPoint y: 225, endPoint x: 546, endPoint y: 231, distance: 74.3
click at [546, 231] on td "919780814495" at bounding box center [581, 229] width 91 height 29
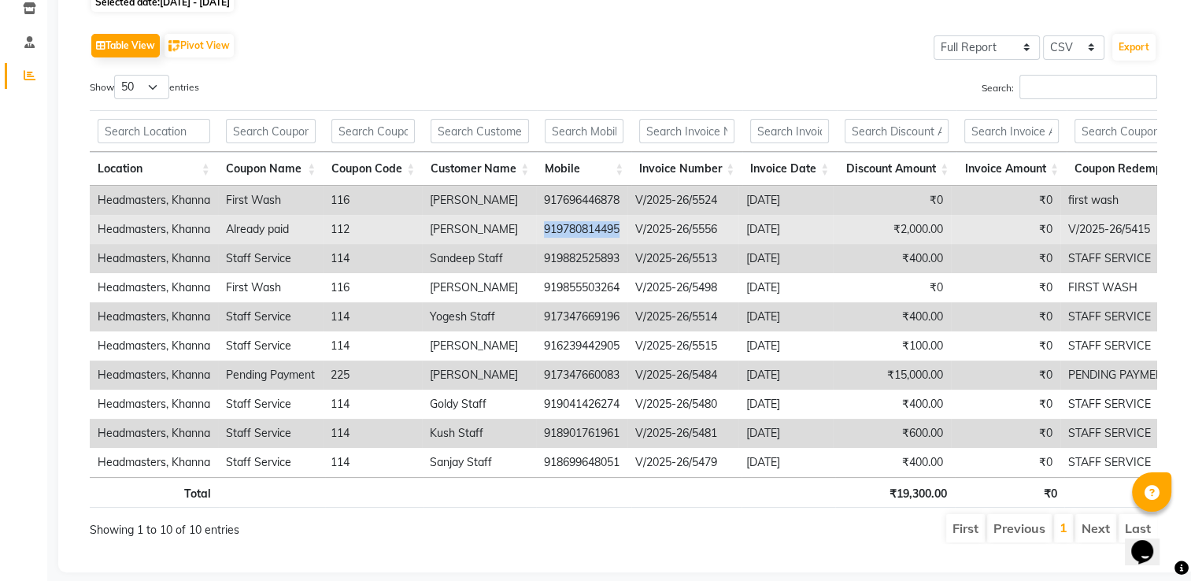
copy td "919780814495"
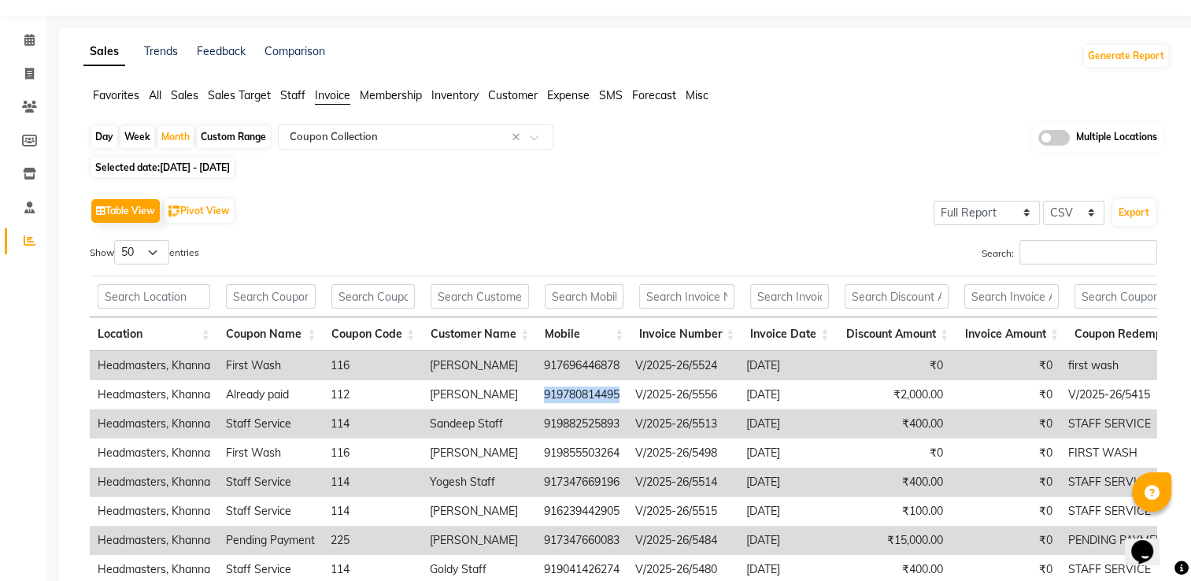
scroll to position [0, 0]
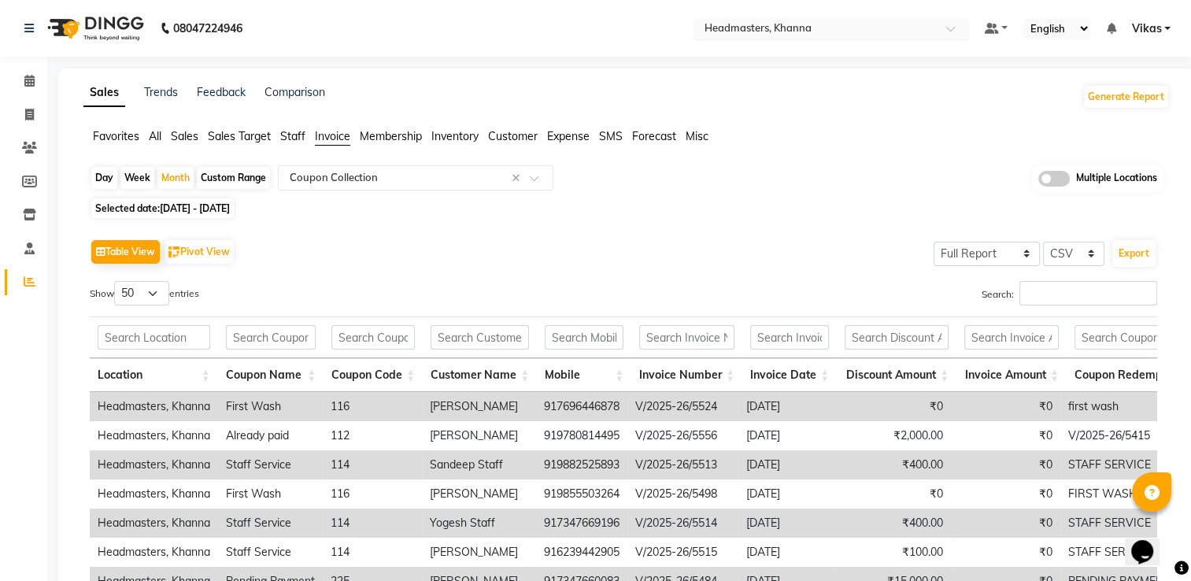
click at [819, 18] on div "Select Location × Headmasters, [GEOGRAPHIC_DATA]" at bounding box center [831, 28] width 276 height 21
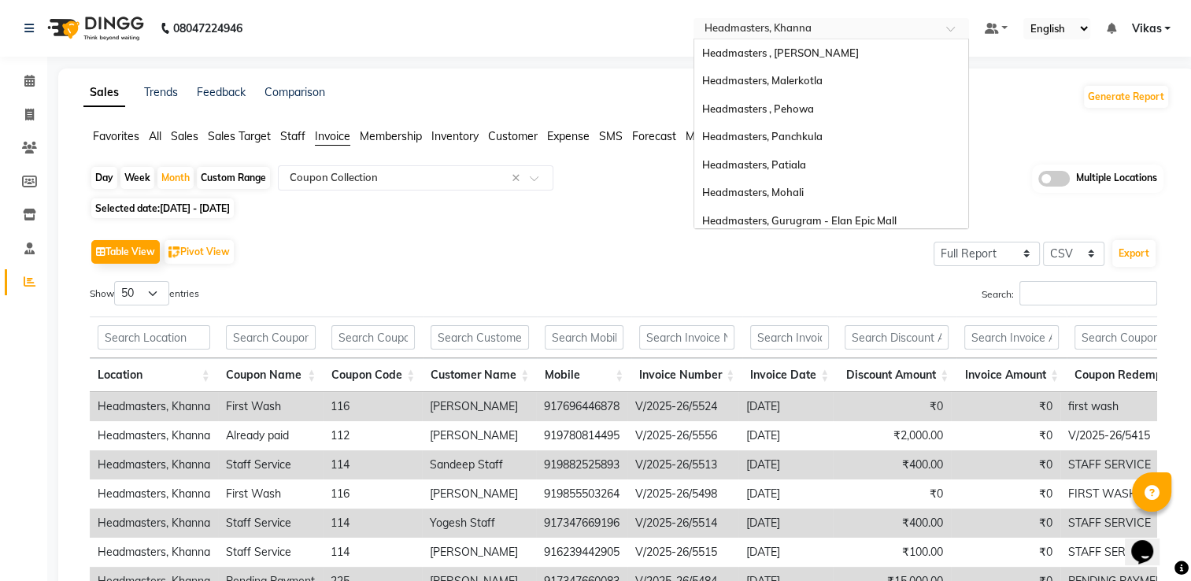
scroll to position [174, 0]
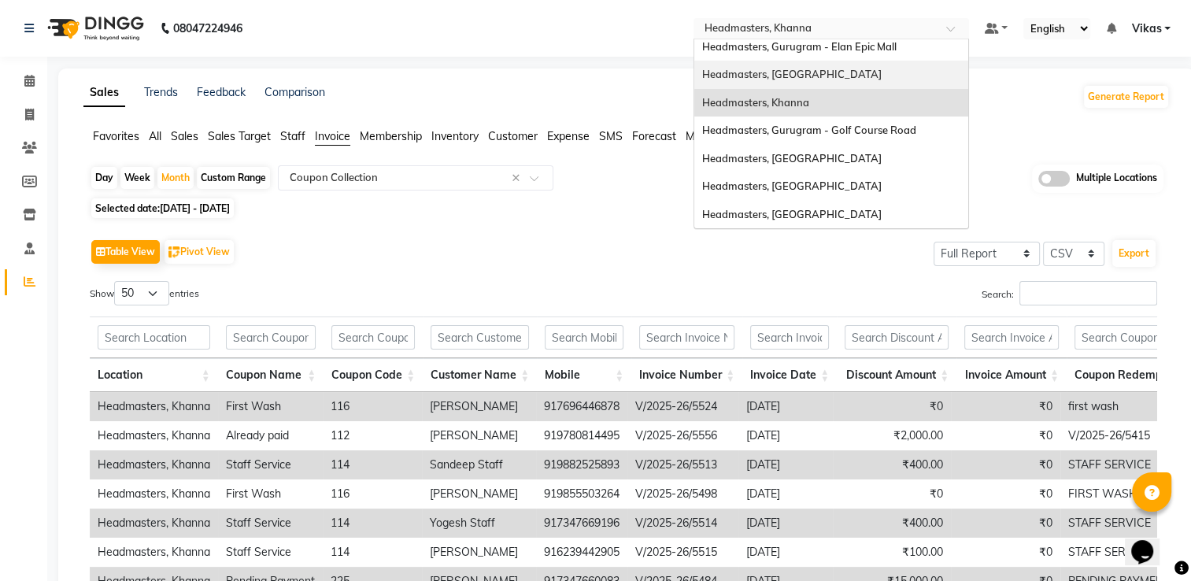
click at [815, 68] on span "Headmasters, [GEOGRAPHIC_DATA]" at bounding box center [791, 74] width 179 height 13
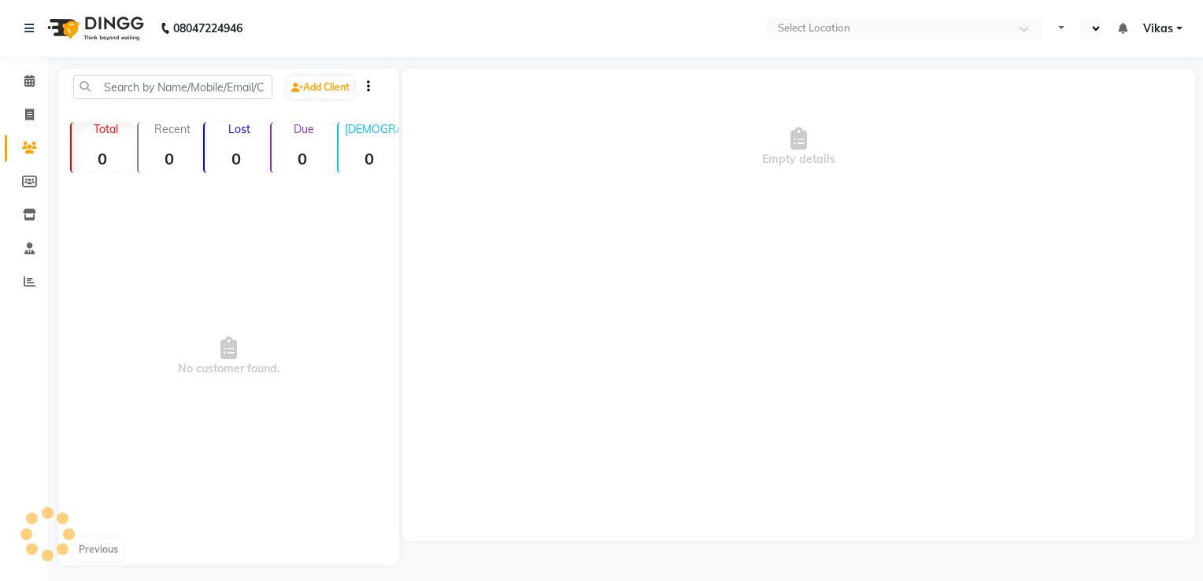
select select "en"
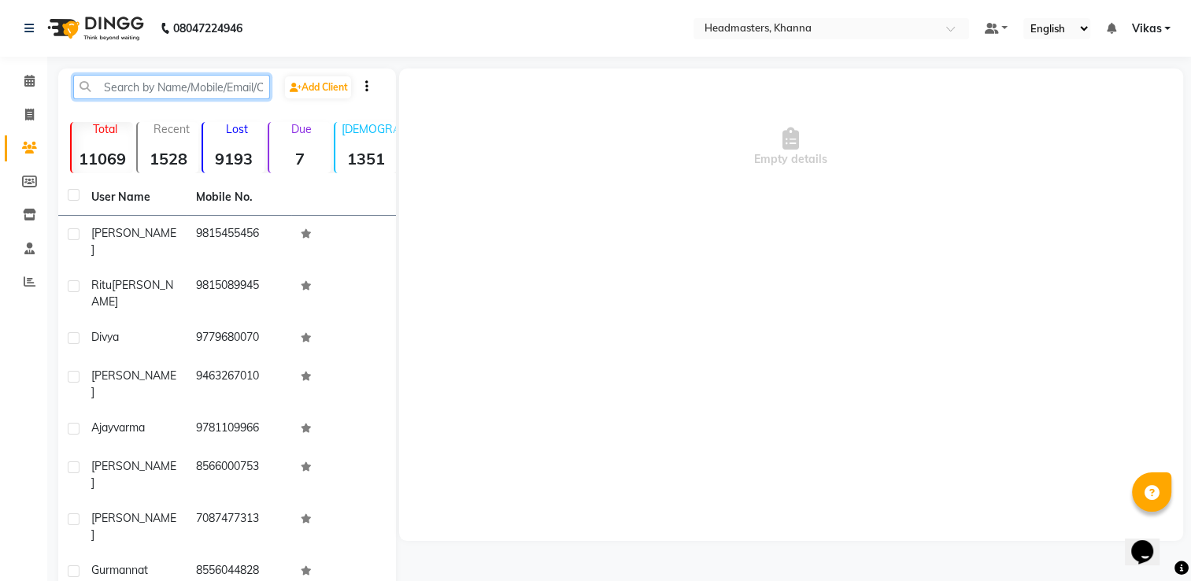
click at [202, 77] on input "text" at bounding box center [171, 87] width 197 height 24
paste input "919780814495"
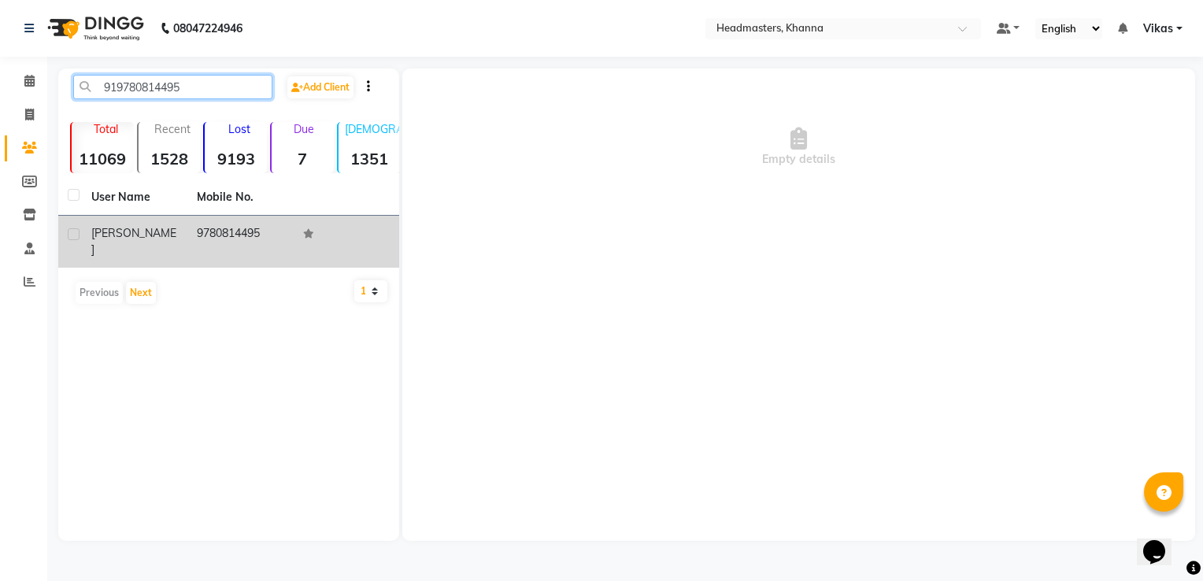
type input "919780814495"
click at [179, 239] on td "ISHNOOR" at bounding box center [134, 242] width 105 height 52
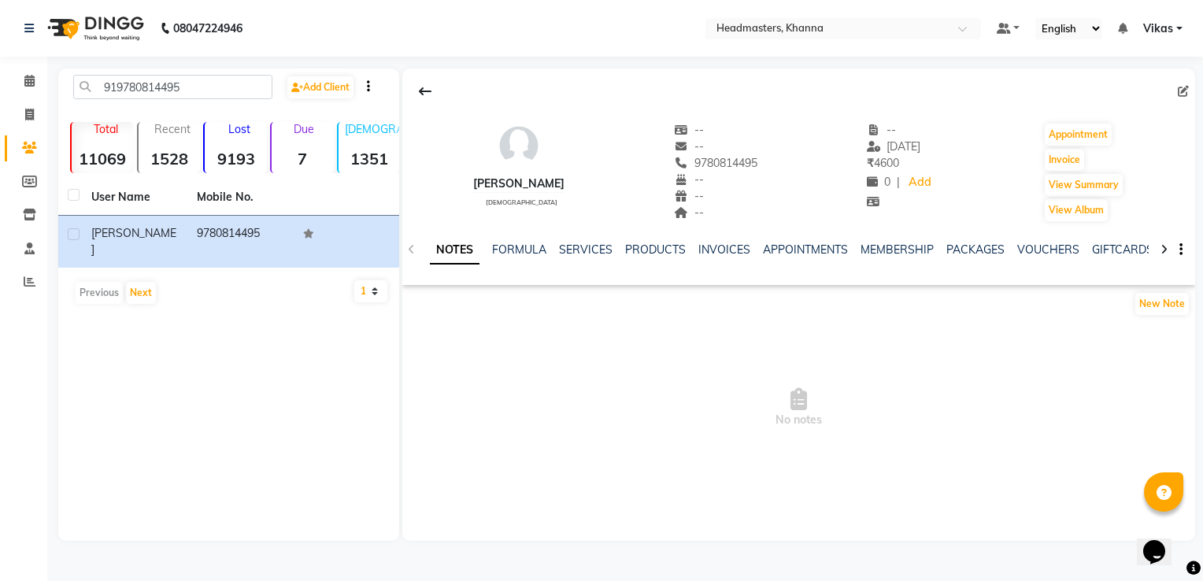
click at [725, 257] on div "NOTES FORMULA SERVICES PRODUCTS INVOICES APPOINTMENTS MEMBERSHIP PACKAGES VOUCH…" at bounding box center [780, 256] width 700 height 29
click at [721, 249] on link "INVOICES" at bounding box center [724, 249] width 52 height 14
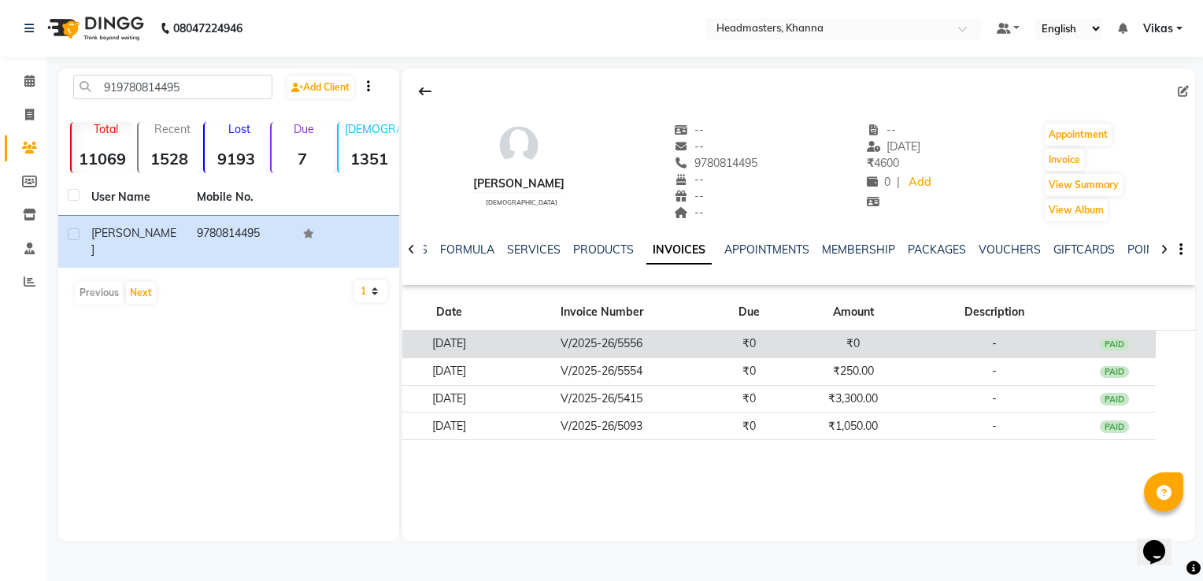
click at [784, 348] on td "₹0" at bounding box center [749, 345] width 83 height 28
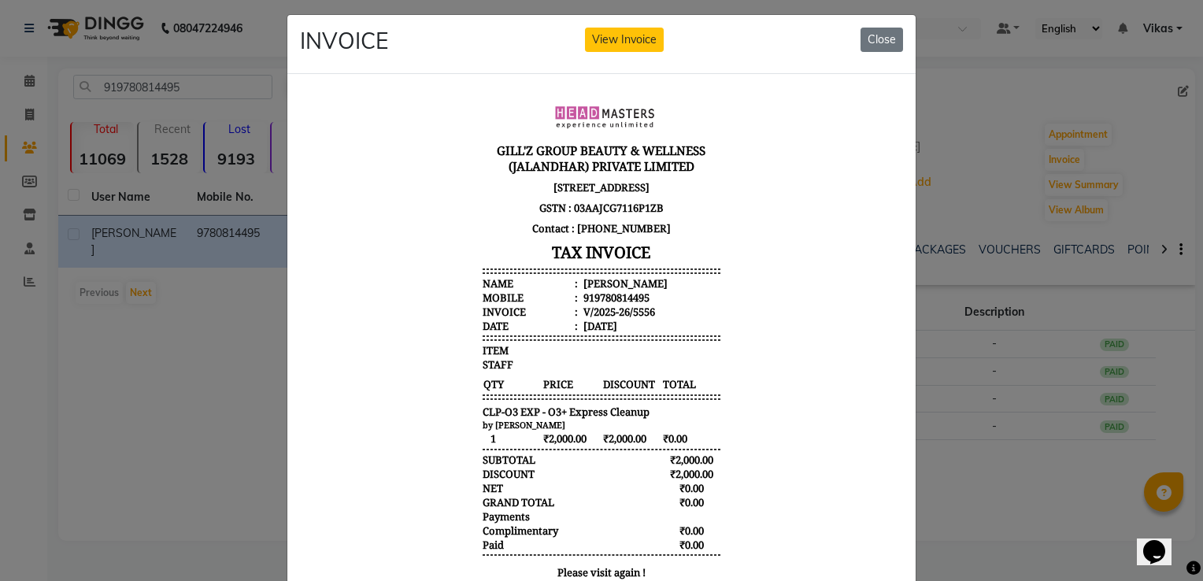
scroll to position [9, 0]
click at [877, 43] on button "Close" at bounding box center [881, 39] width 43 height 24
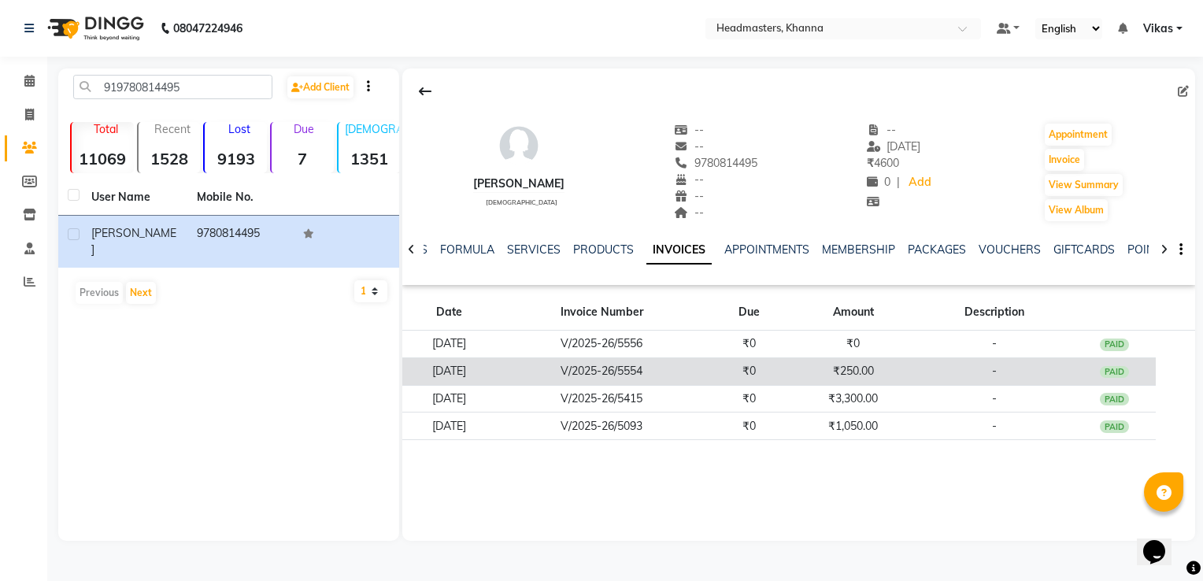
click at [735, 368] on td "₹0" at bounding box center [749, 371] width 83 height 28
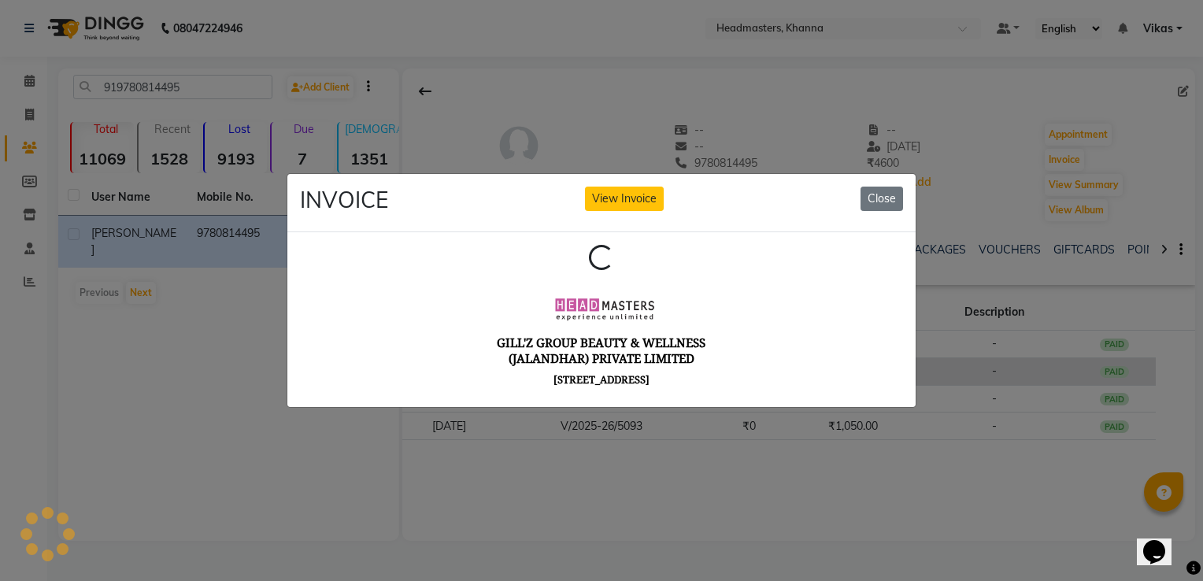
scroll to position [0, 0]
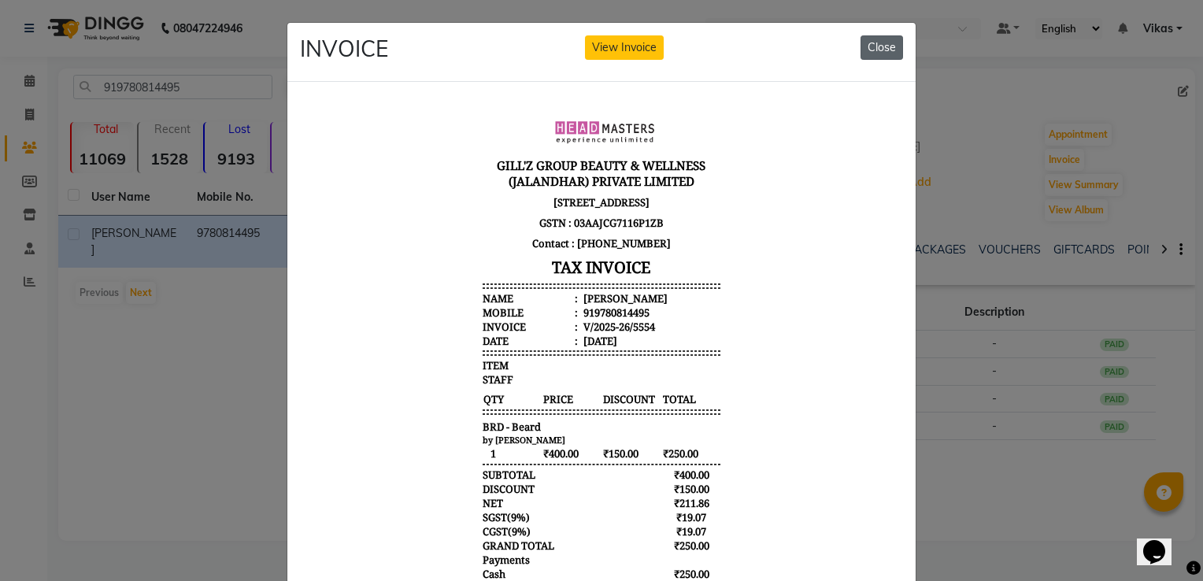
click at [882, 50] on button "Close" at bounding box center [881, 47] width 43 height 24
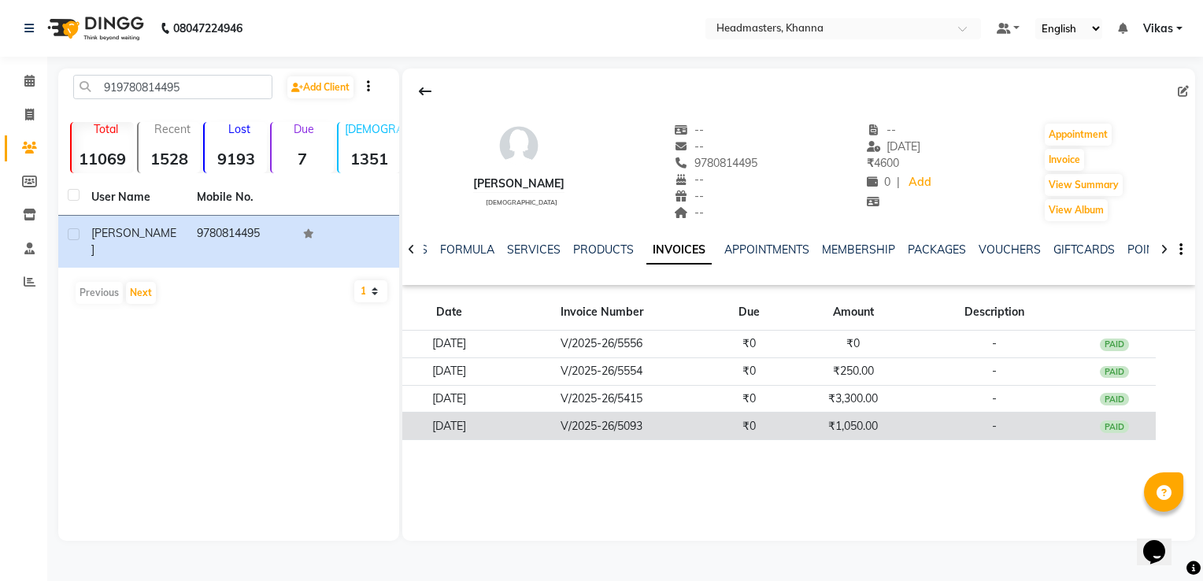
click at [744, 412] on td "₹0" at bounding box center [749, 426] width 83 height 28
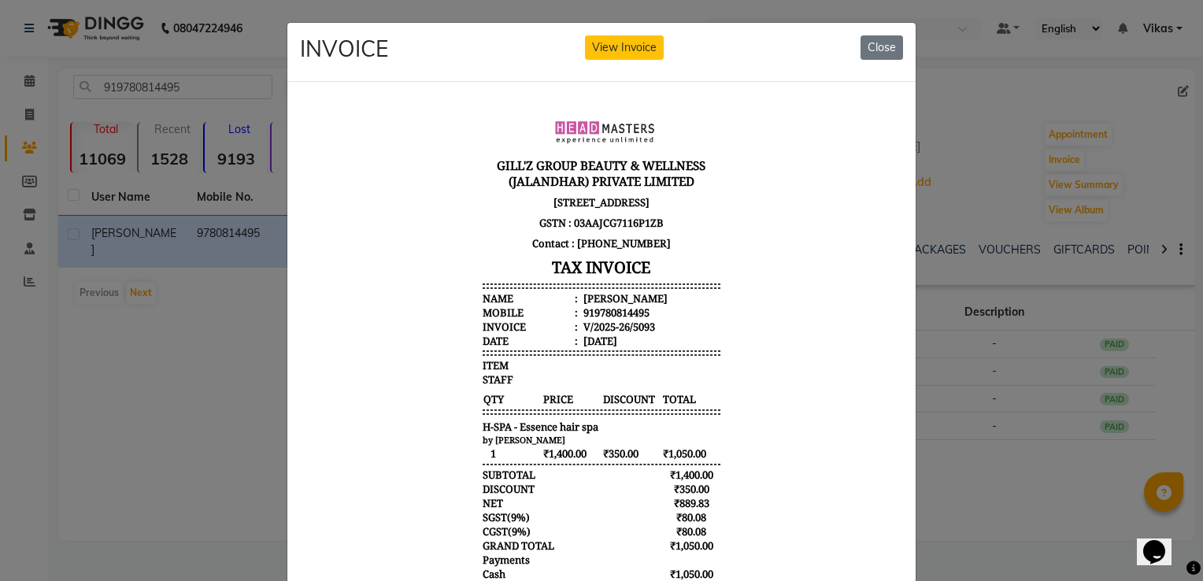
scroll to position [13, 0]
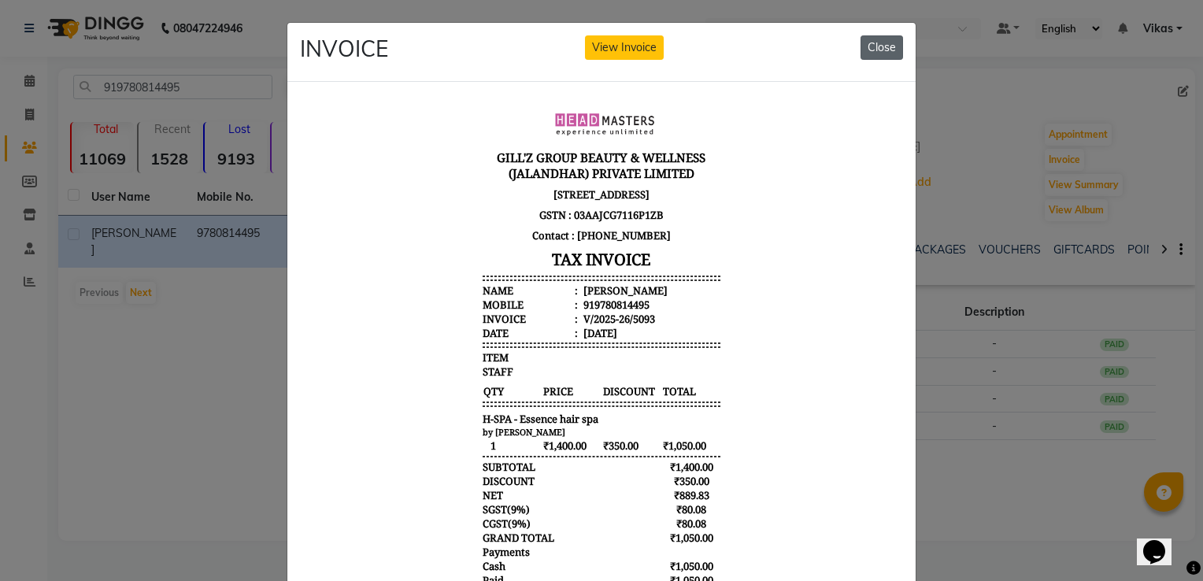
click at [876, 52] on button "Close" at bounding box center [881, 47] width 43 height 24
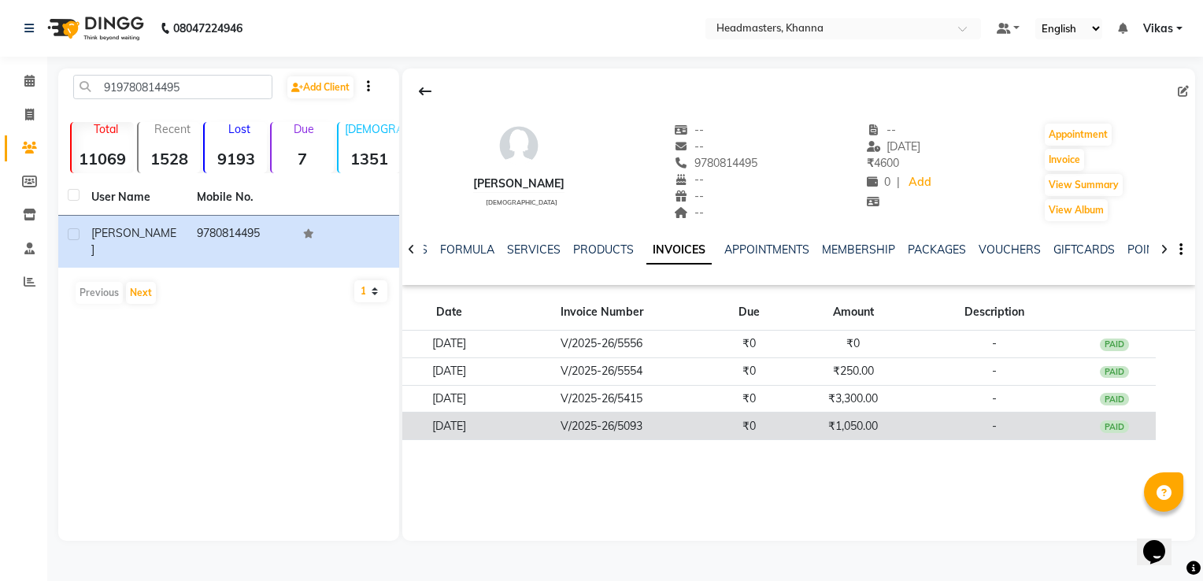
click at [791, 431] on td "₹0" at bounding box center [749, 426] width 83 height 28
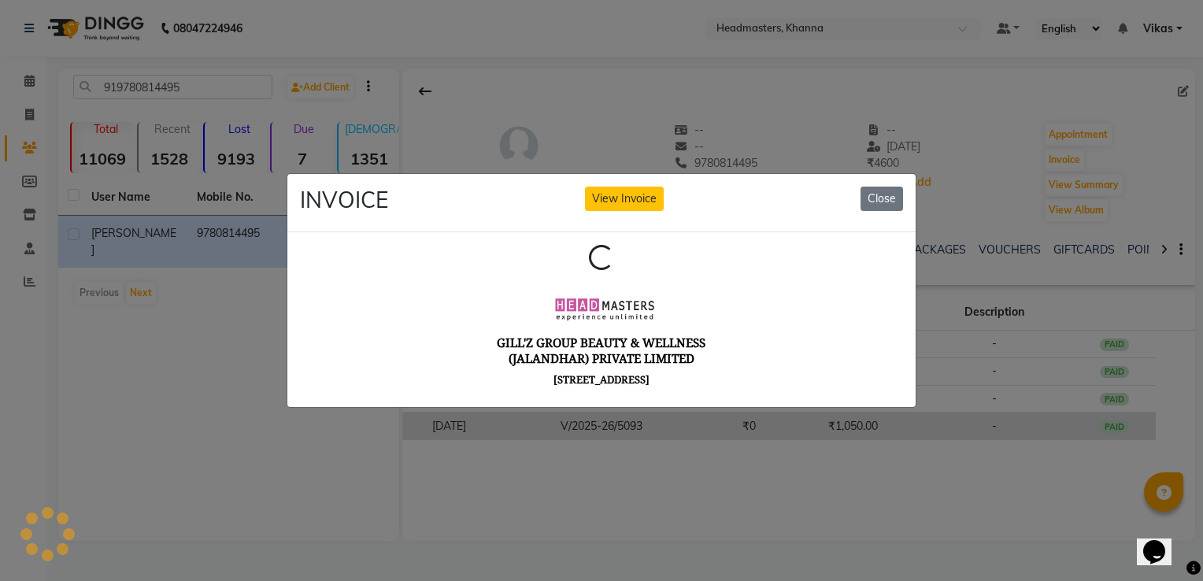
scroll to position [0, 0]
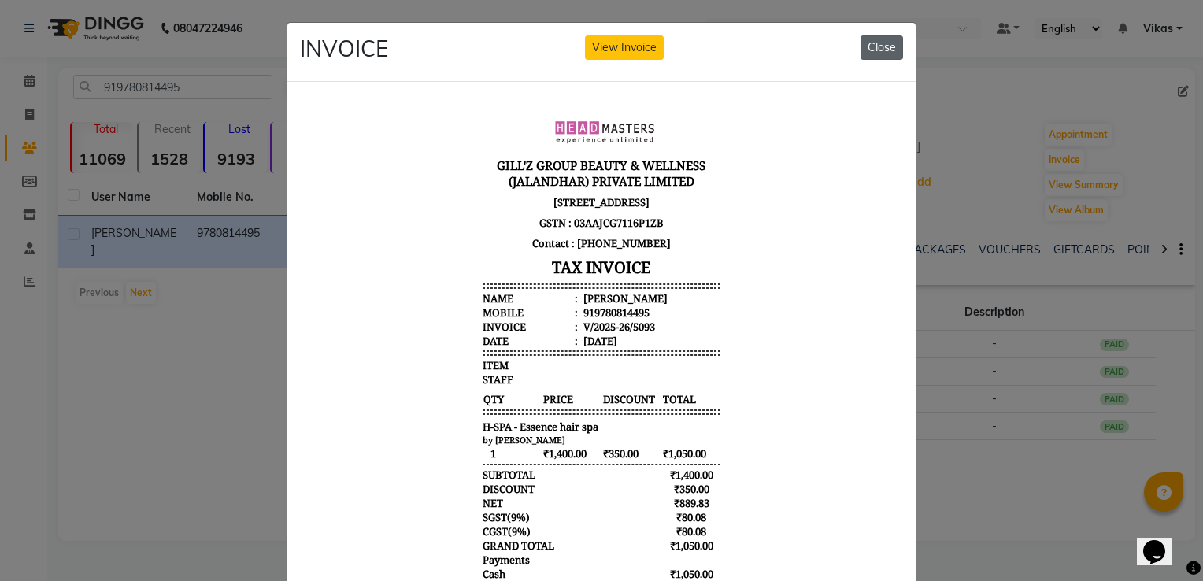
click at [875, 49] on button "Close" at bounding box center [881, 47] width 43 height 24
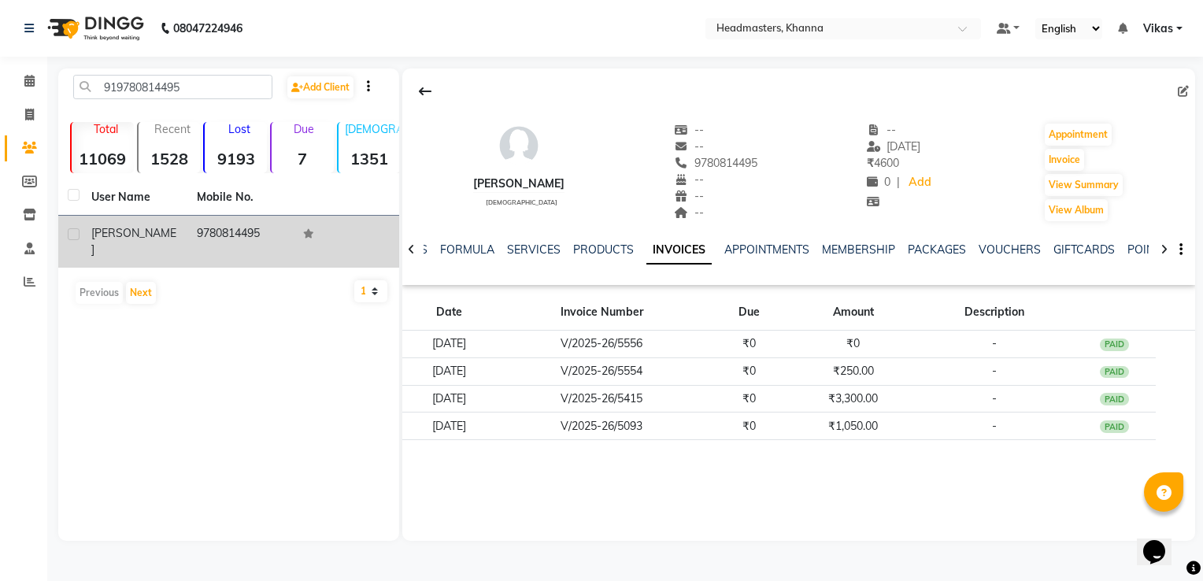
click at [305, 234] on icon at bounding box center [308, 233] width 11 height 9
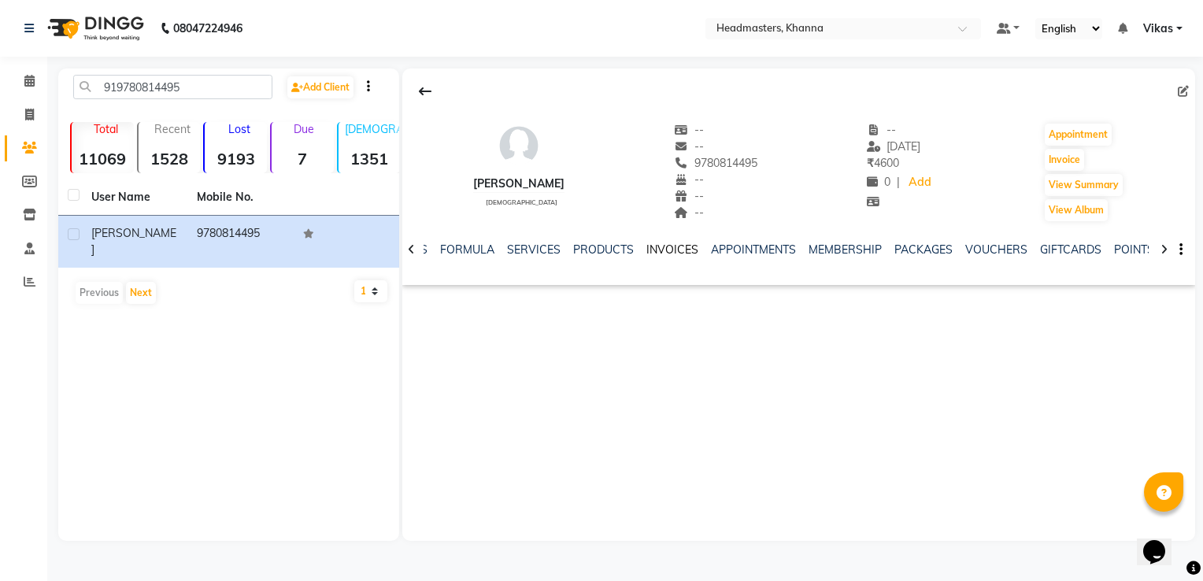
click at [657, 254] on link "INVOICES" at bounding box center [672, 249] width 52 height 14
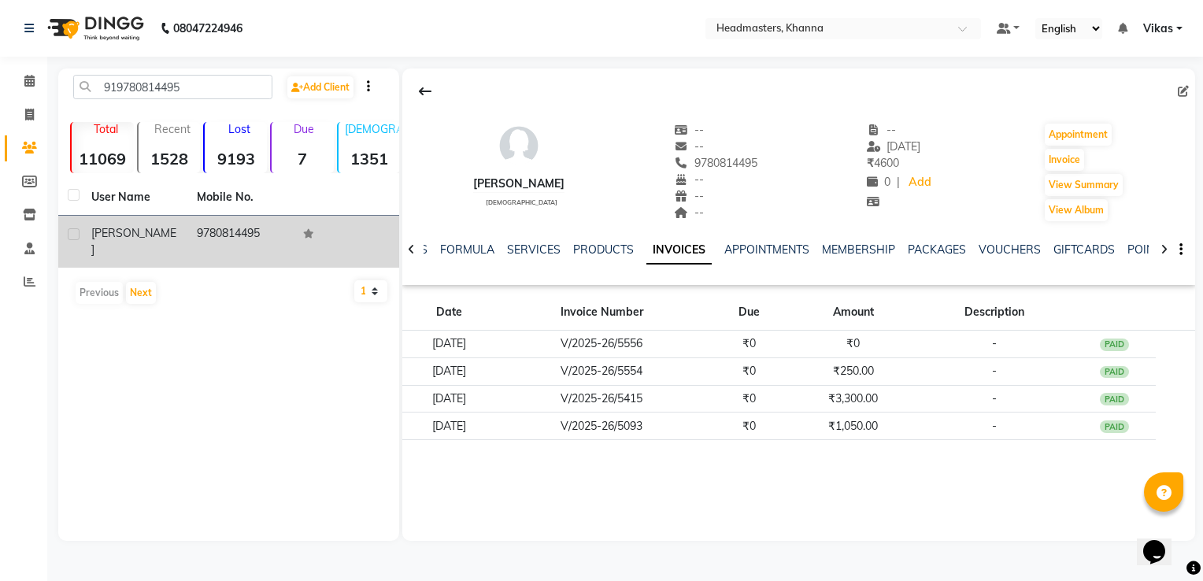
click at [190, 239] on td "9780814495" at bounding box center [239, 242] width 105 height 52
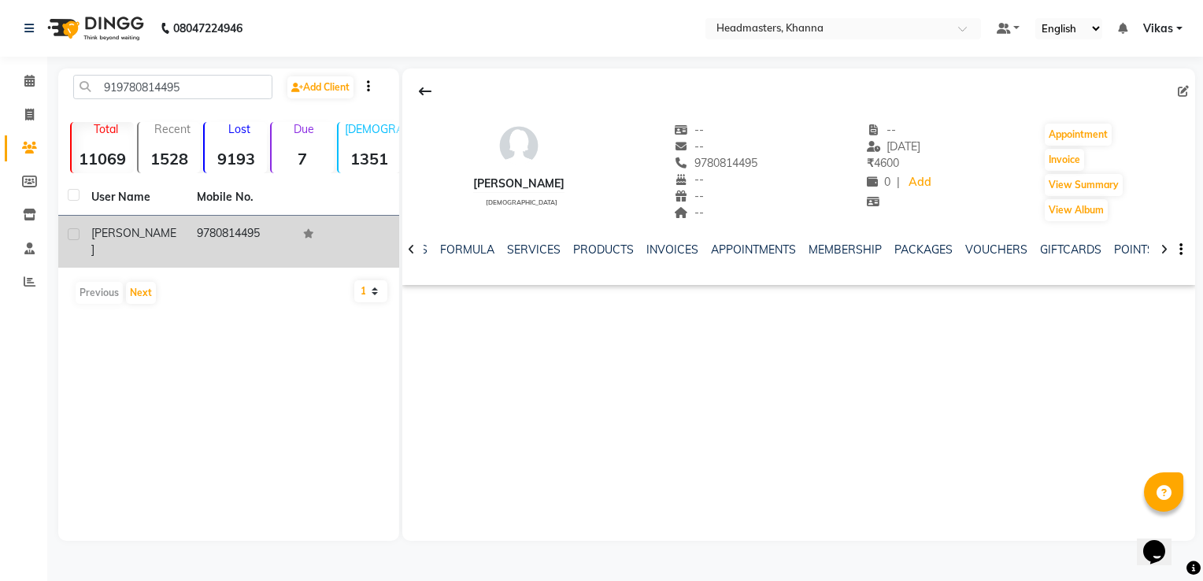
click at [190, 239] on td "9780814495" at bounding box center [239, 242] width 105 height 52
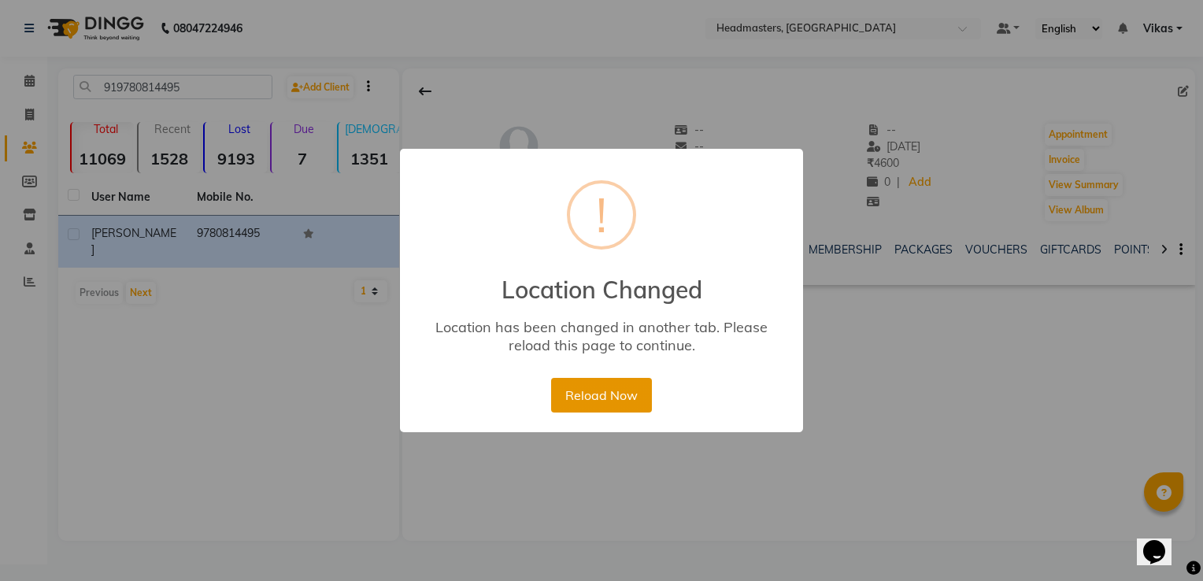
click at [607, 398] on button "Reload Now" at bounding box center [601, 395] width 100 height 35
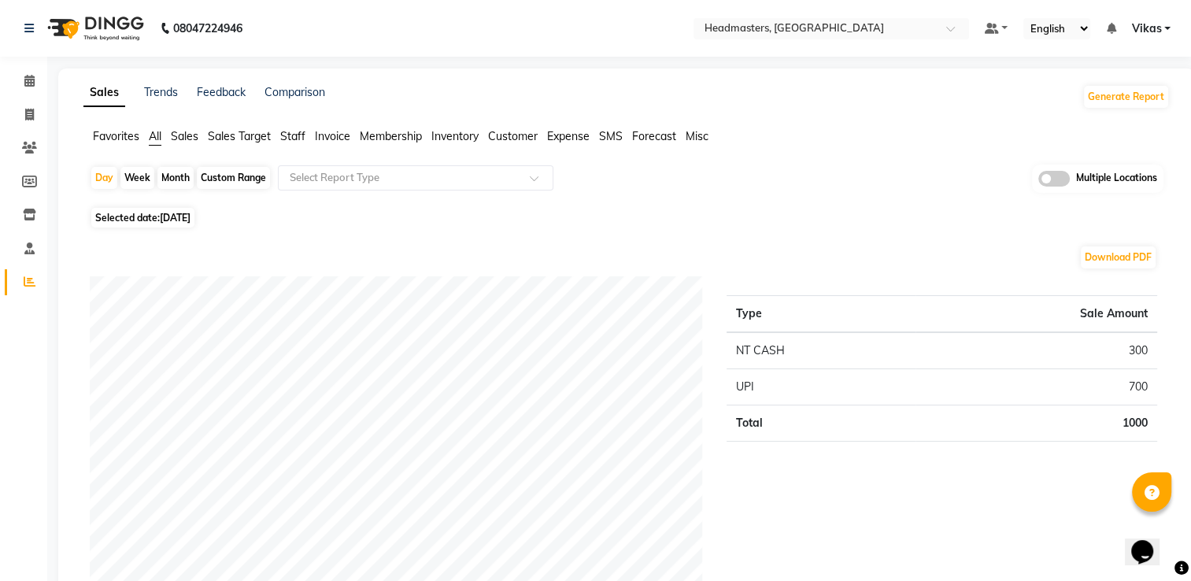
click at [335, 139] on span "Invoice" at bounding box center [332, 136] width 35 height 14
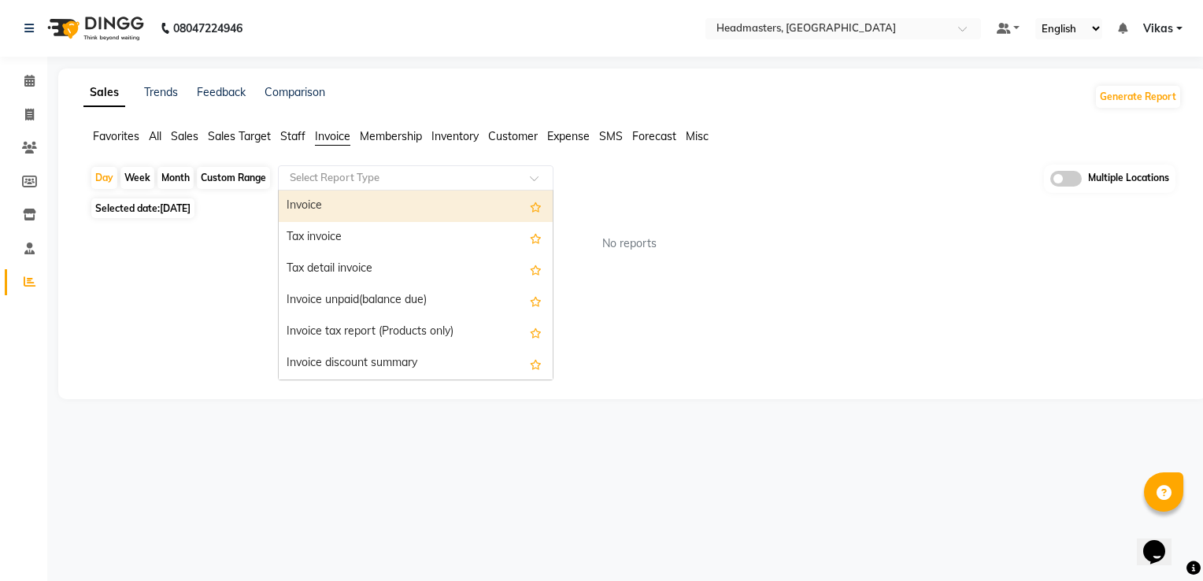
click at [431, 177] on input "text" at bounding box center [400, 178] width 227 height 16
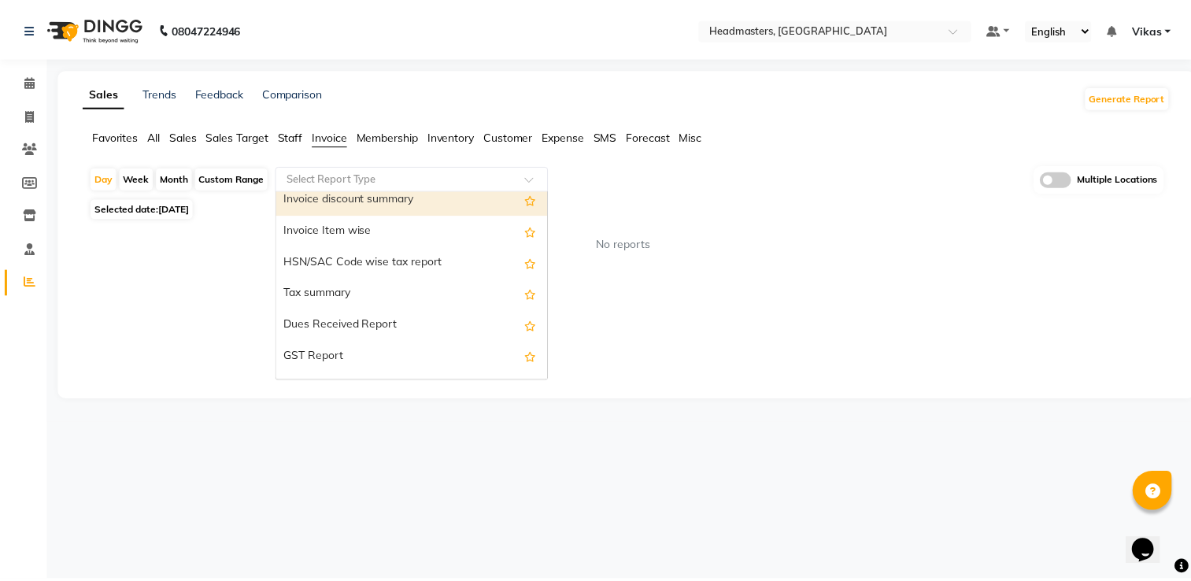
scroll to position [283, 0]
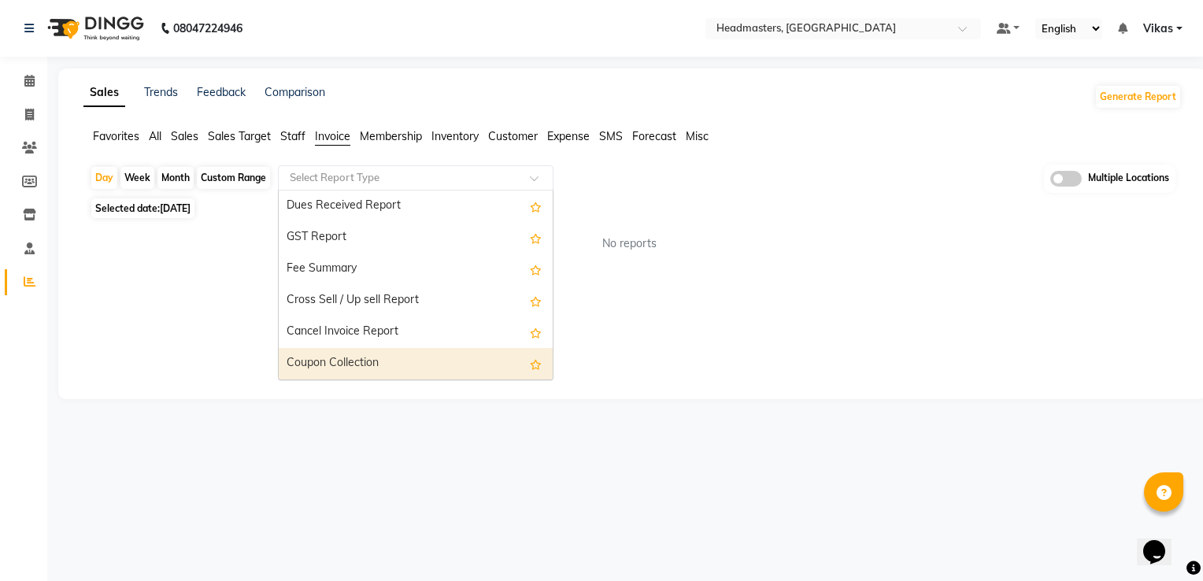
click at [458, 375] on div "Coupon Collection" at bounding box center [416, 363] width 274 height 31
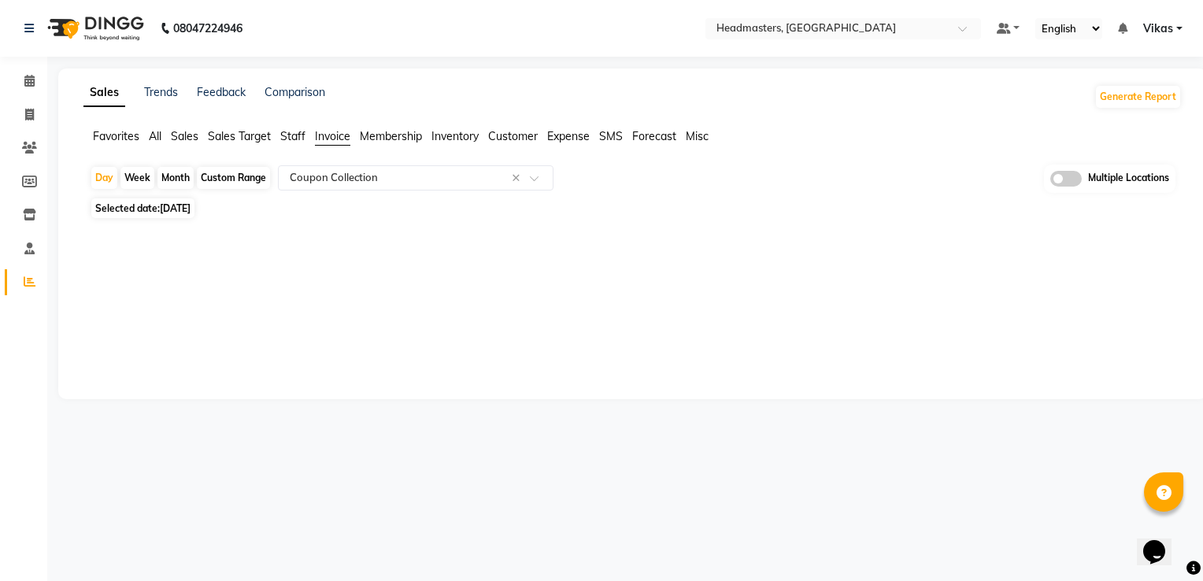
click at [179, 180] on div "Month" at bounding box center [175, 178] width 36 height 22
select select "9"
select select "2025"
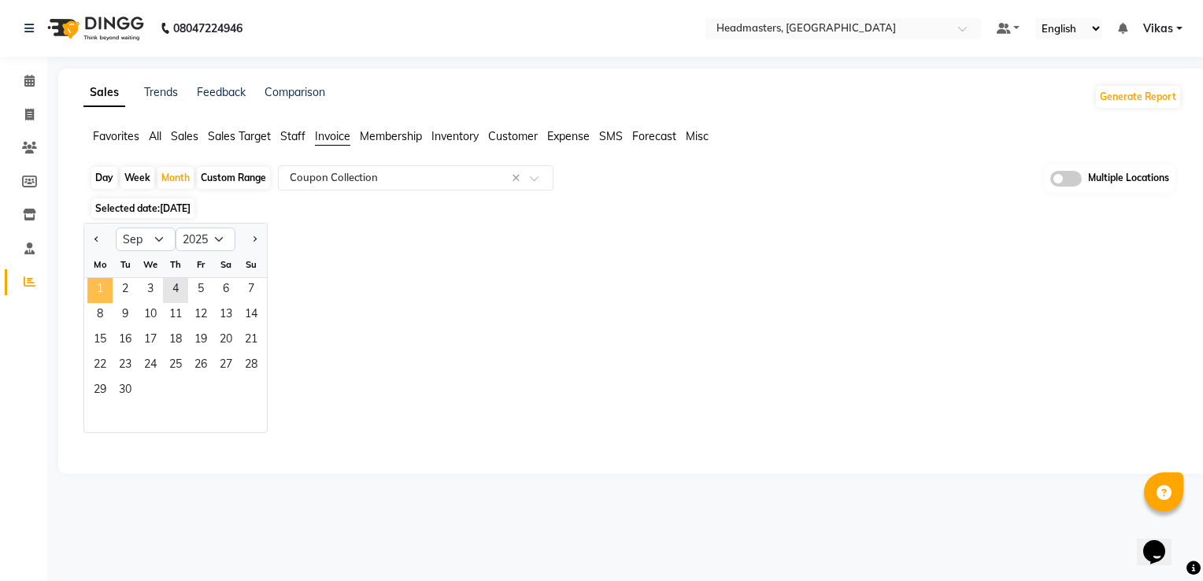
click at [108, 286] on span "1" at bounding box center [99, 290] width 25 height 25
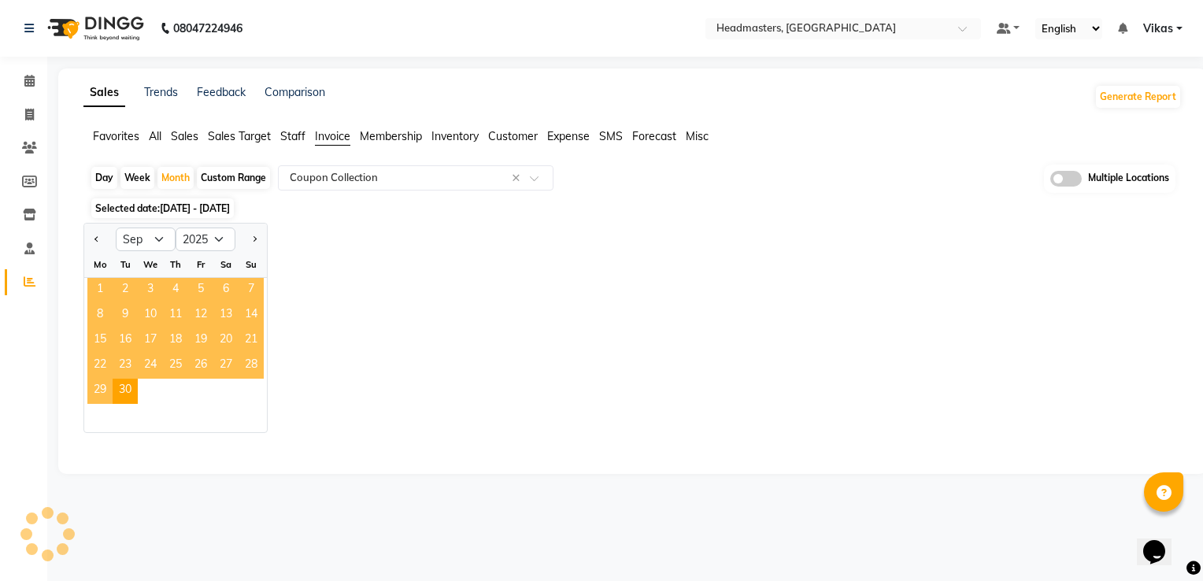
select select "full_report"
select select "csv"
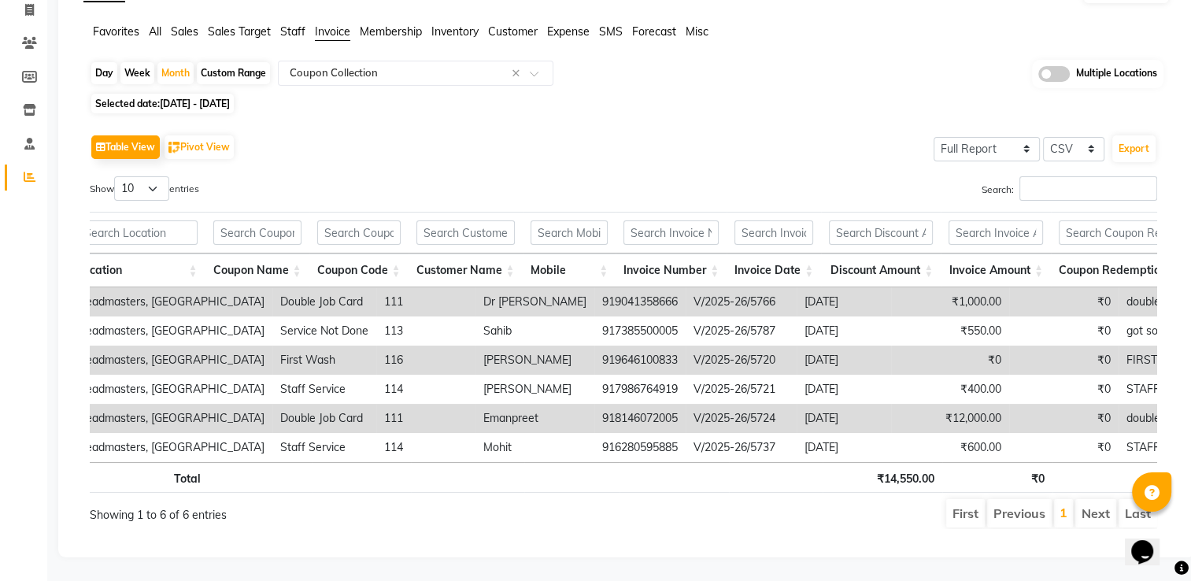
scroll to position [0, 0]
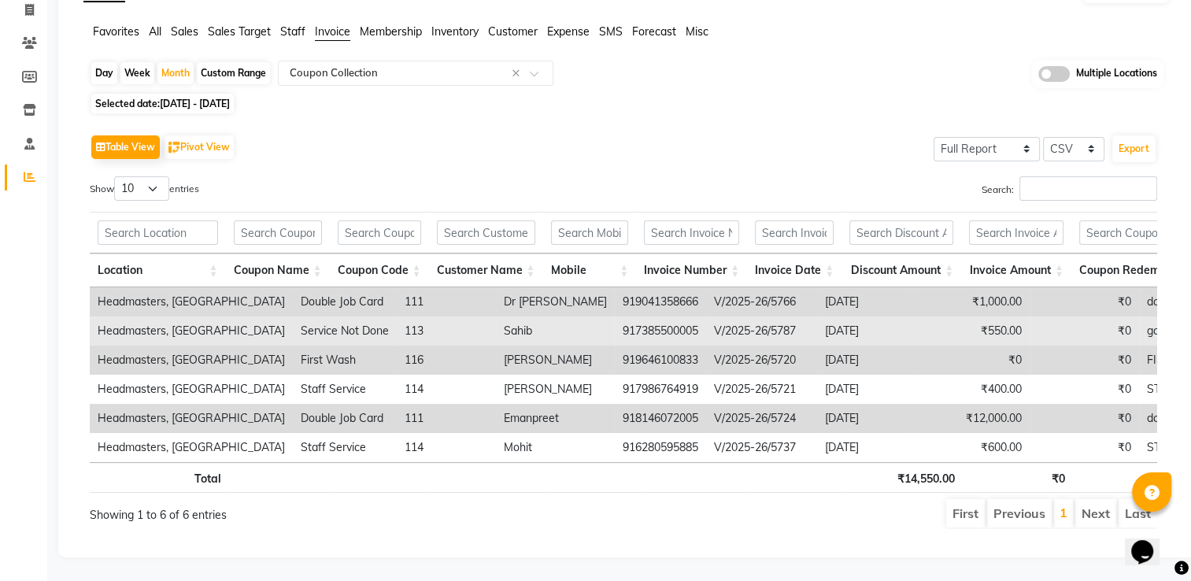
click at [496, 316] on td "Sahib" at bounding box center [555, 330] width 119 height 29
click at [397, 316] on td "113" at bounding box center [446, 330] width 99 height 29
click at [615, 316] on td "917385500005" at bounding box center [660, 330] width 91 height 29
drag, startPoint x: 630, startPoint y: 305, endPoint x: 548, endPoint y: 310, distance: 82.0
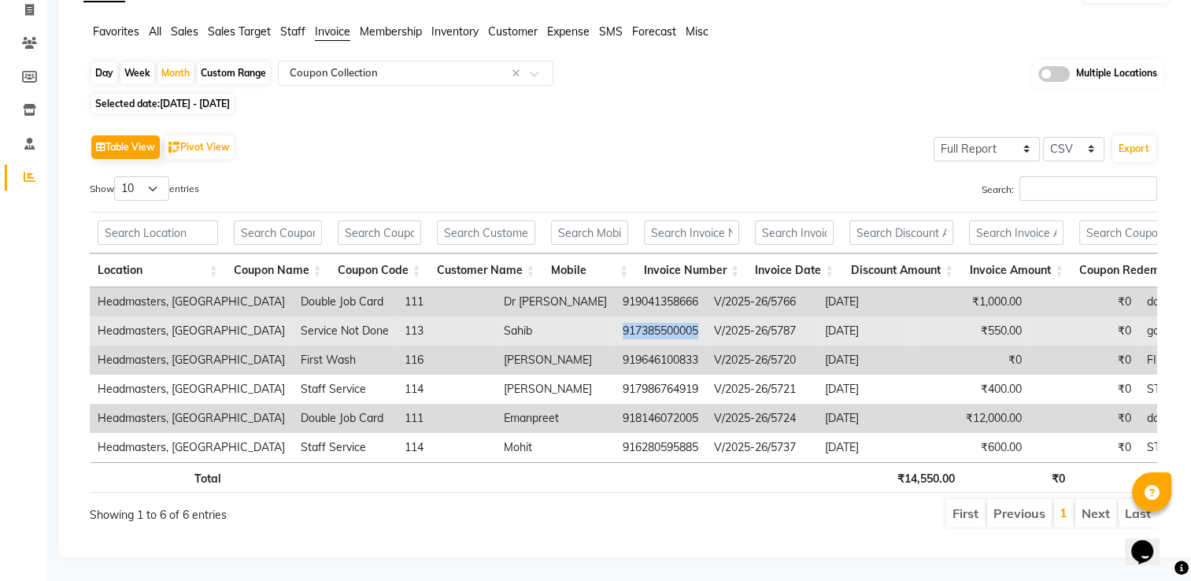
click at [615, 316] on td "917385500005" at bounding box center [660, 330] width 91 height 29
copy td "917385500005"
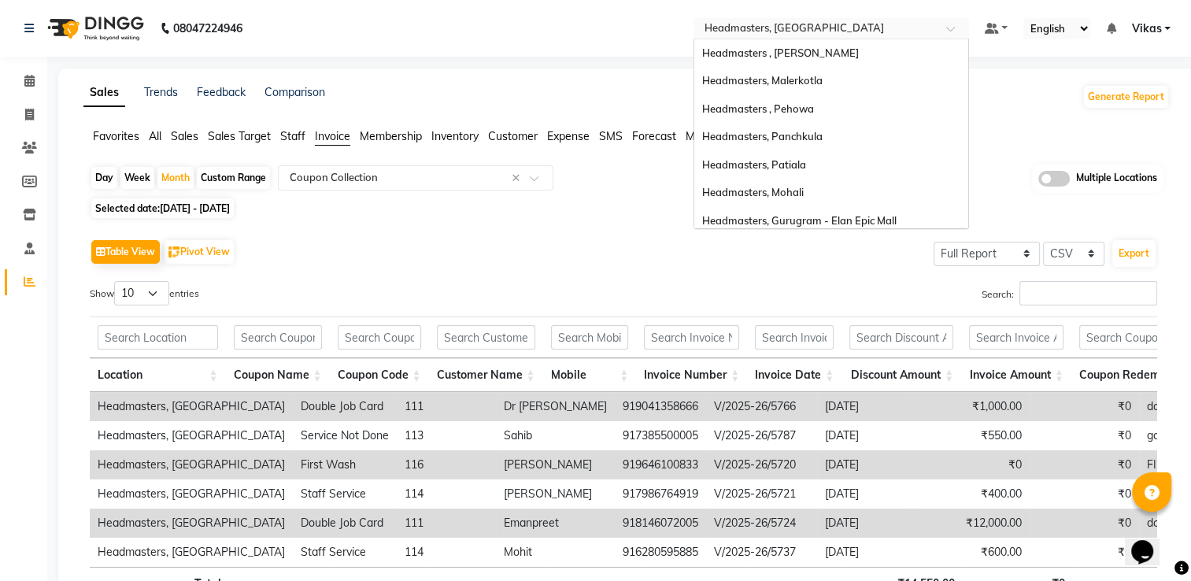
scroll to position [174, 0]
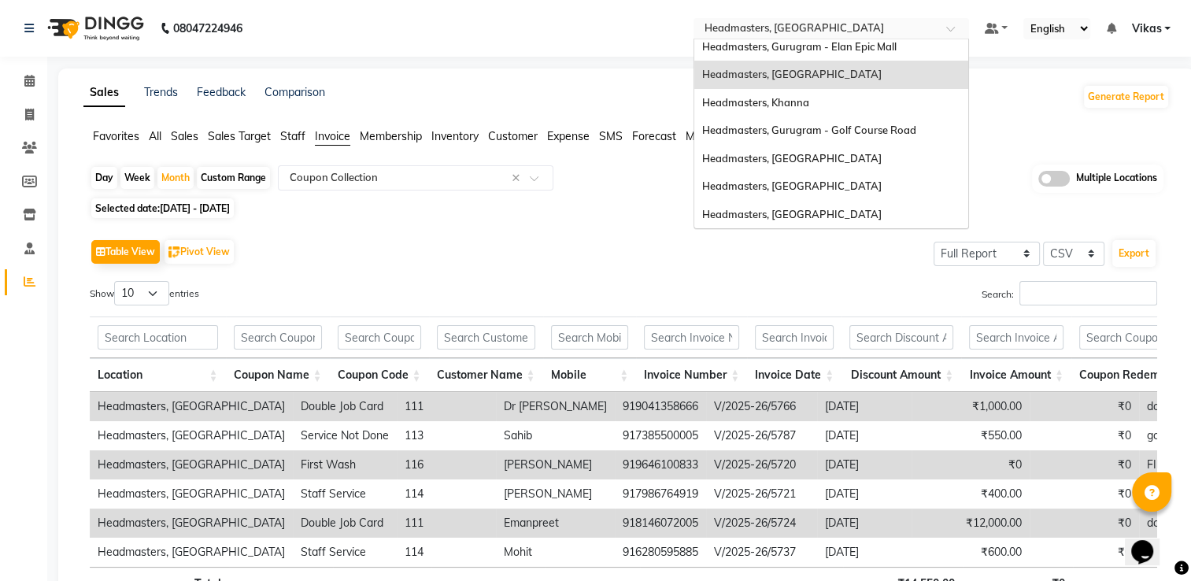
click at [789, 30] on input "text" at bounding box center [815, 30] width 228 height 16
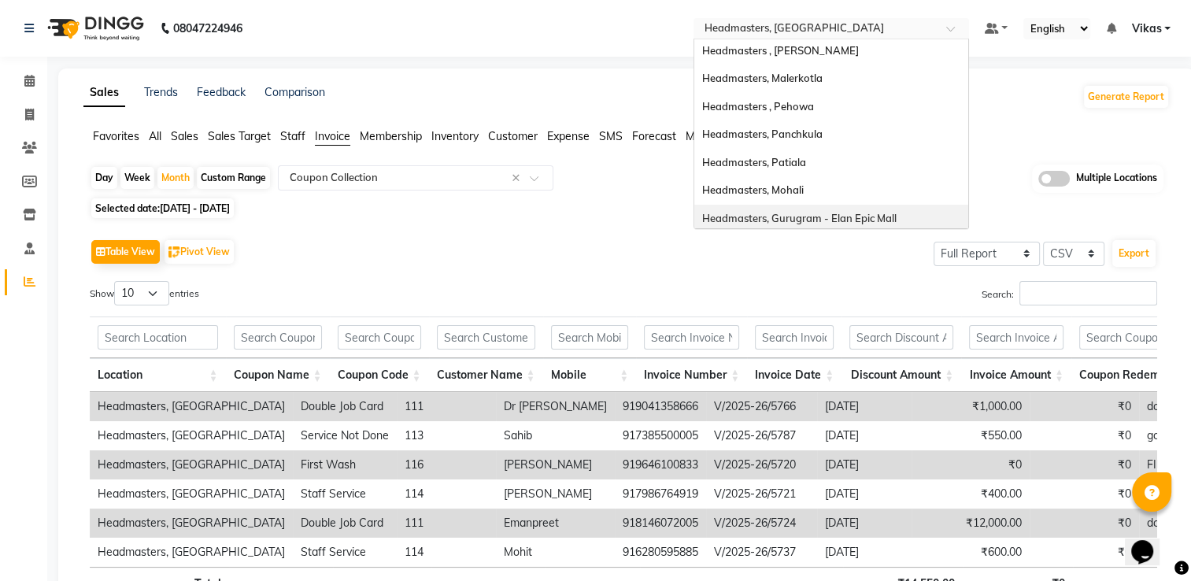
scroll to position [0, 0]
click at [856, 214] on span "Headmasters, Gurugram - Elan Epic Mall" at bounding box center [799, 220] width 194 height 13
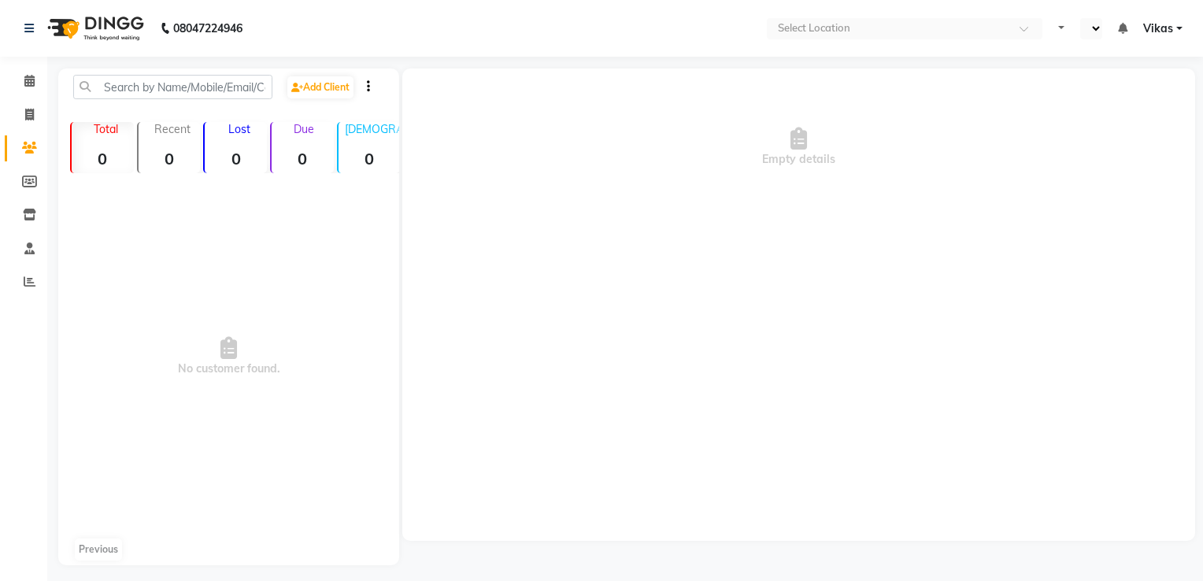
select select "en"
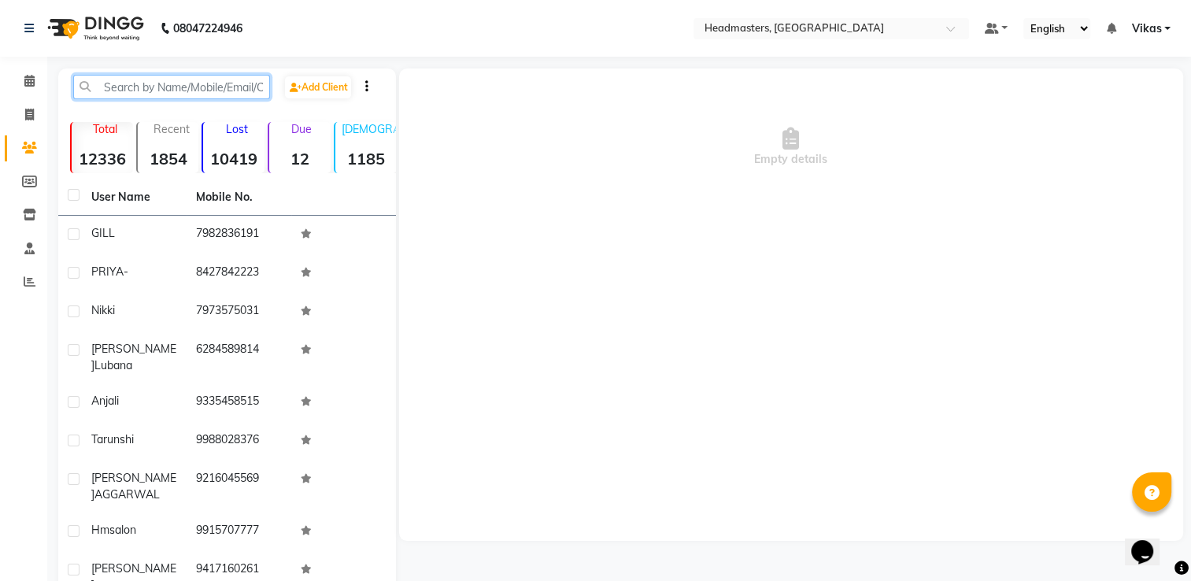
click at [201, 91] on input "text" at bounding box center [171, 87] width 197 height 24
paste input "917385500005"
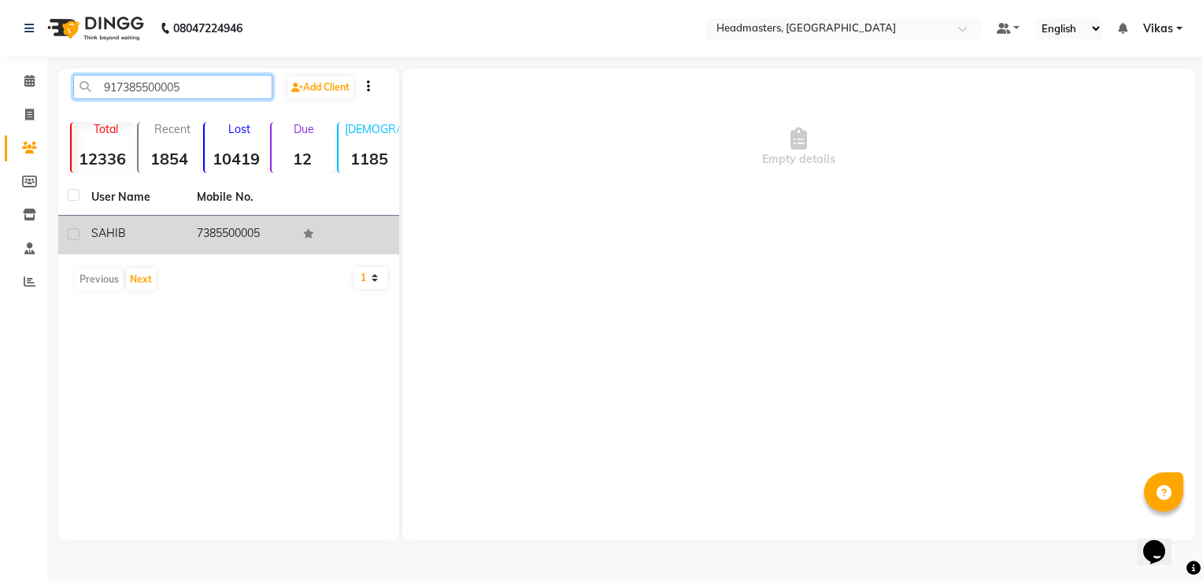
type input "917385500005"
click at [214, 227] on td "7385500005" at bounding box center [239, 235] width 105 height 39
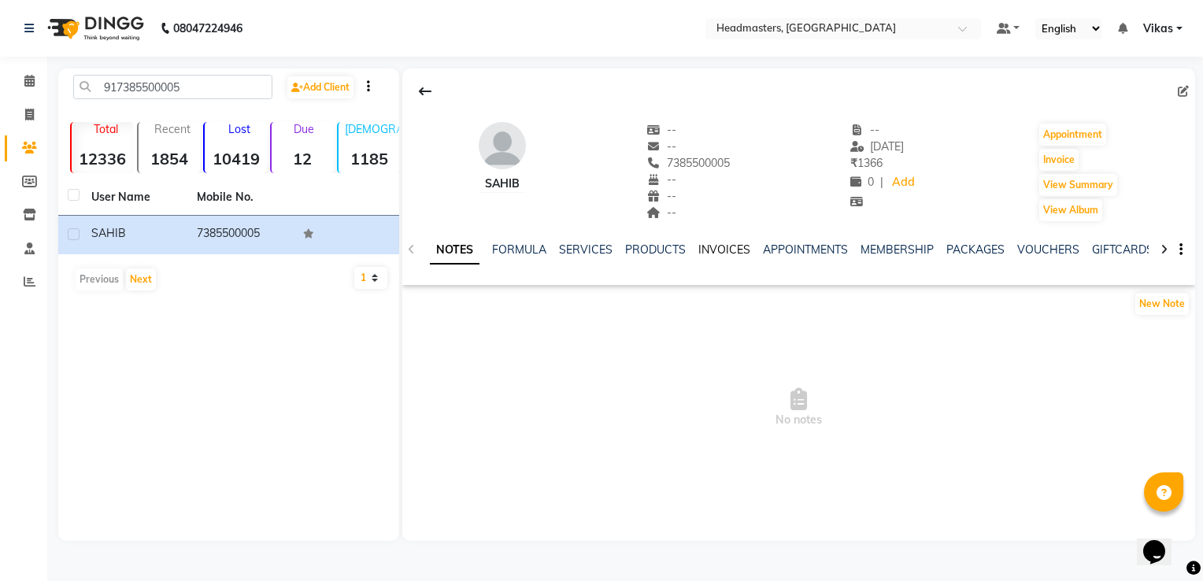
click at [716, 250] on link "INVOICES" at bounding box center [724, 249] width 52 height 14
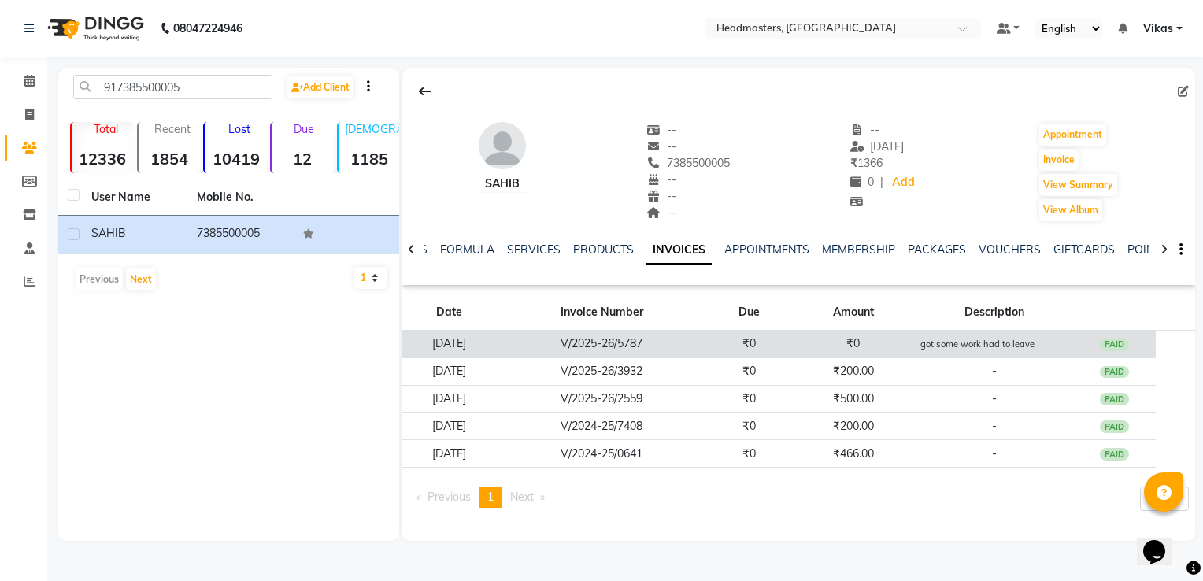
click at [815, 350] on td "₹0" at bounding box center [853, 345] width 124 height 28
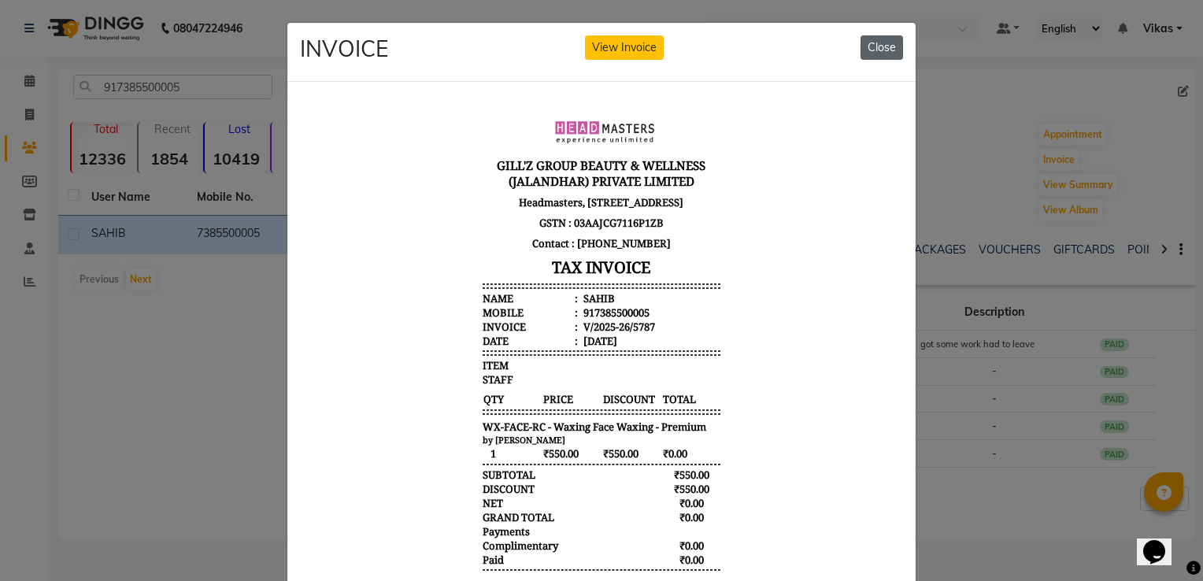
click at [884, 49] on button "Close" at bounding box center [881, 47] width 43 height 24
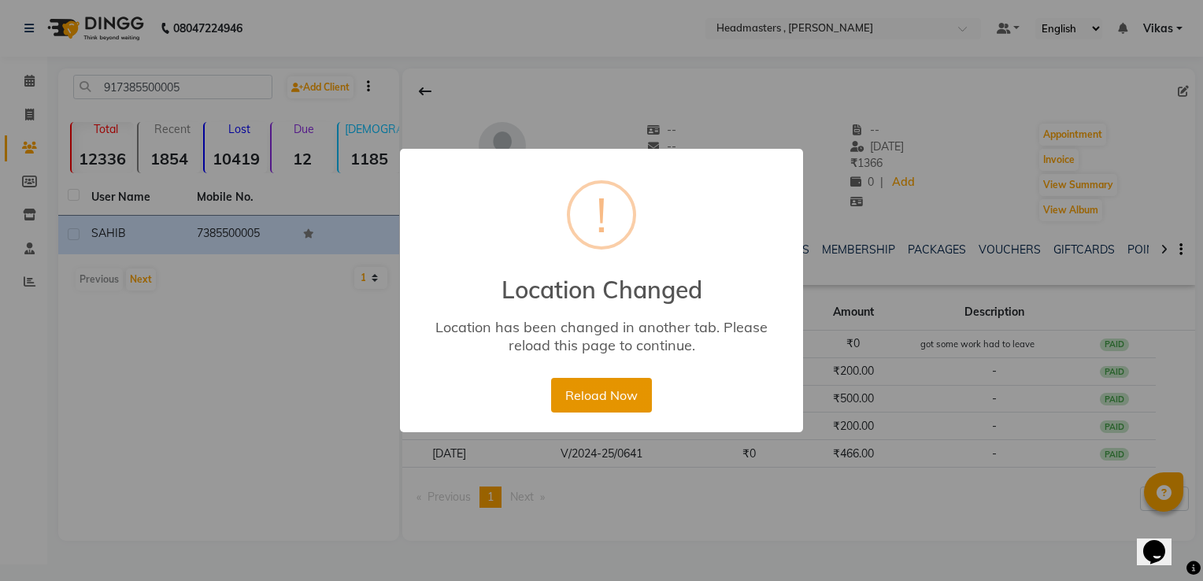
click at [596, 389] on button "Reload Now" at bounding box center [601, 395] width 100 height 35
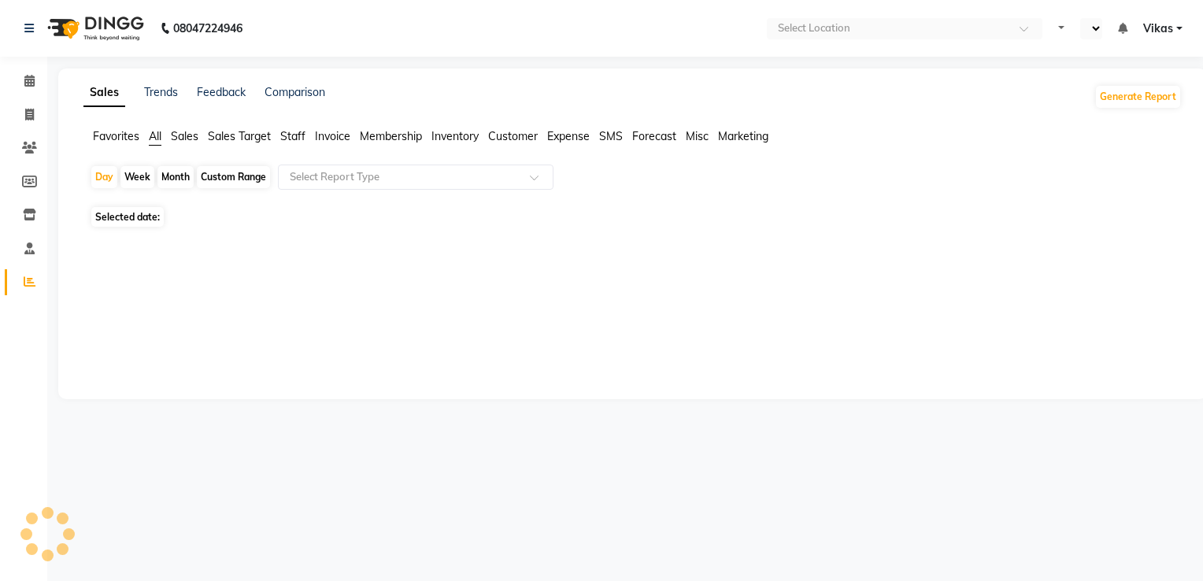
select select "en"
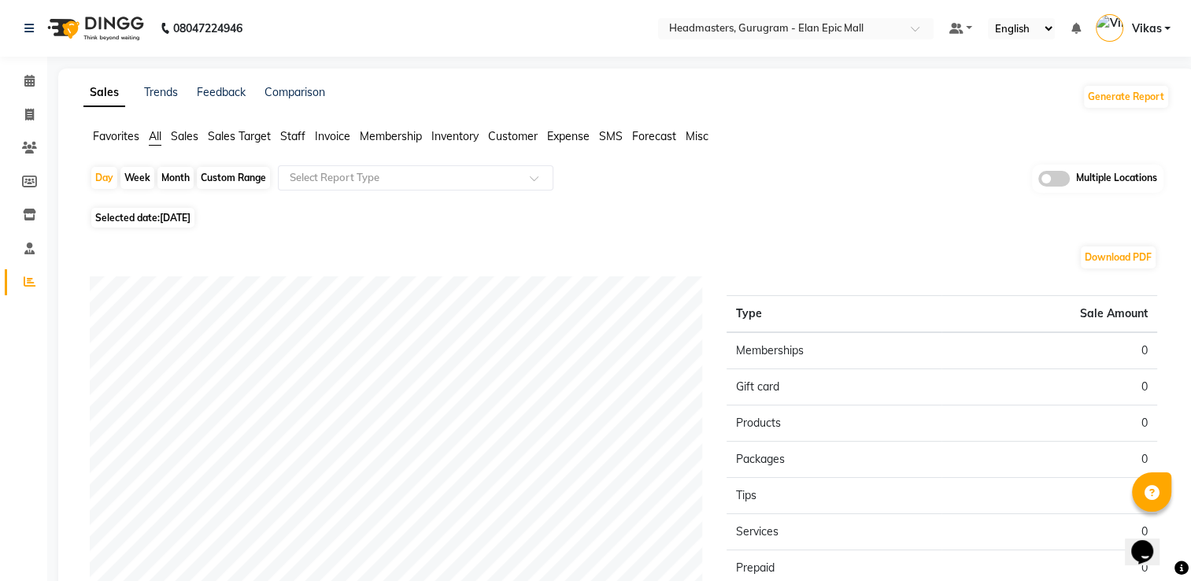
click at [346, 139] on span "Invoice" at bounding box center [332, 136] width 35 height 14
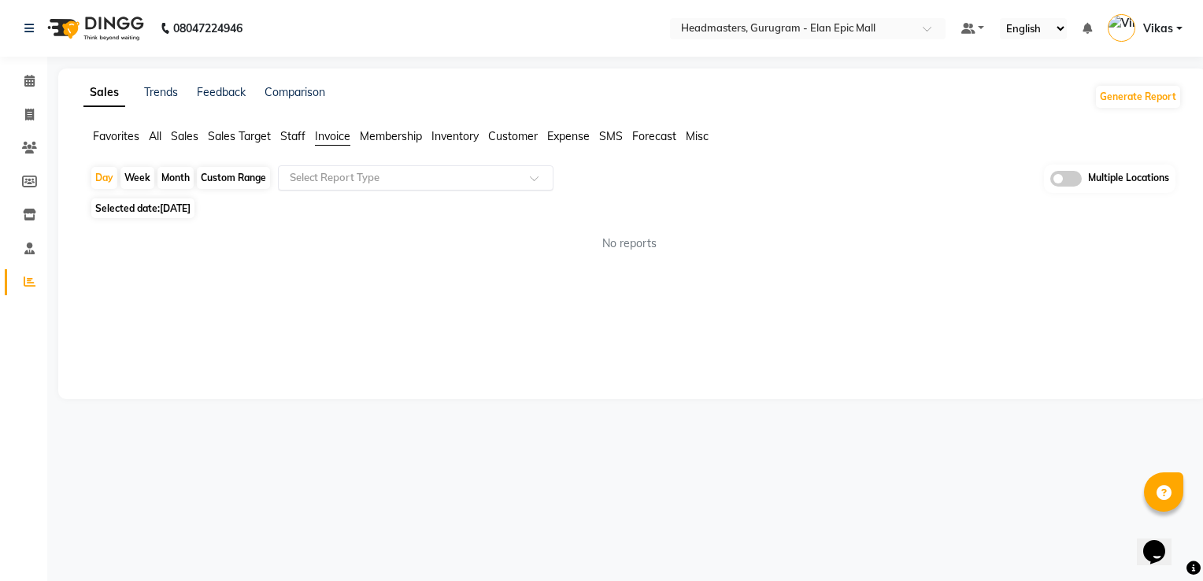
click at [370, 181] on input "text" at bounding box center [400, 178] width 227 height 16
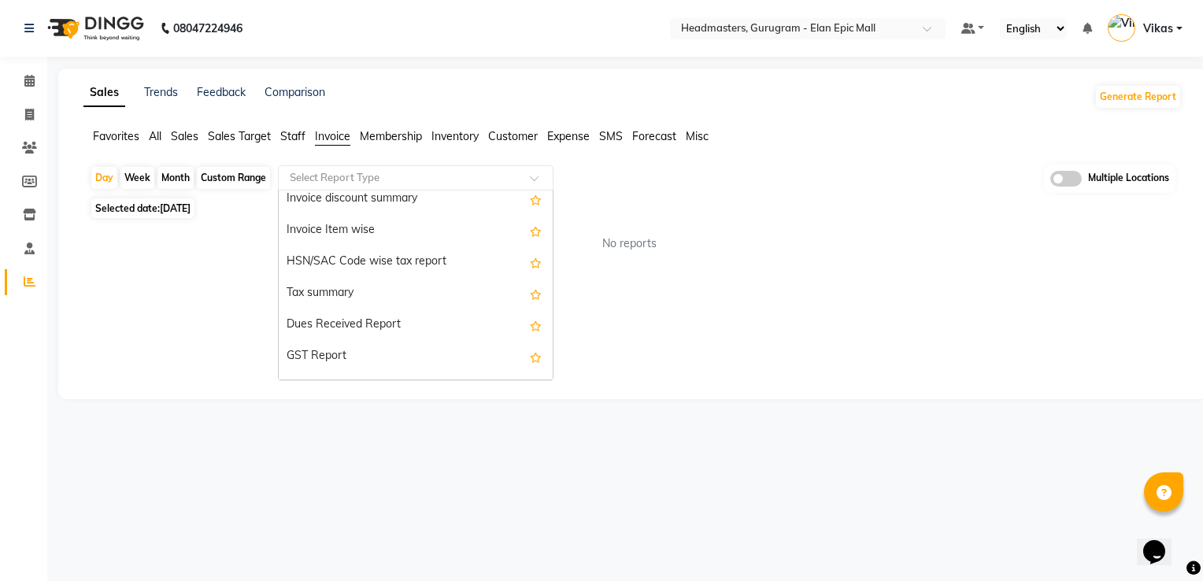
scroll to position [283, 0]
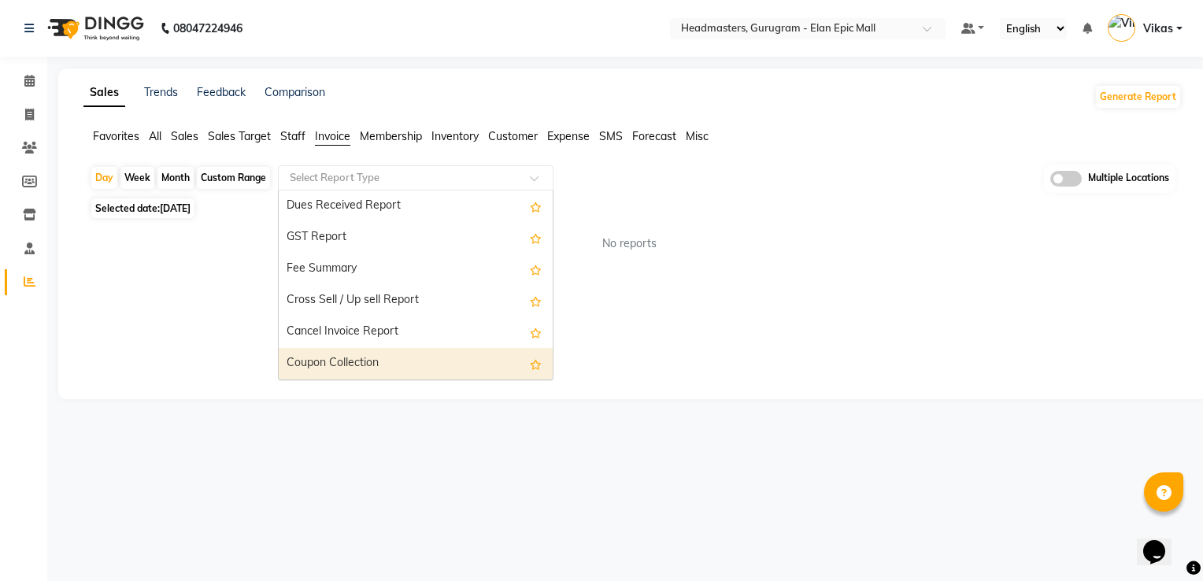
click at [428, 359] on div "Coupon Collection" at bounding box center [416, 363] width 274 height 31
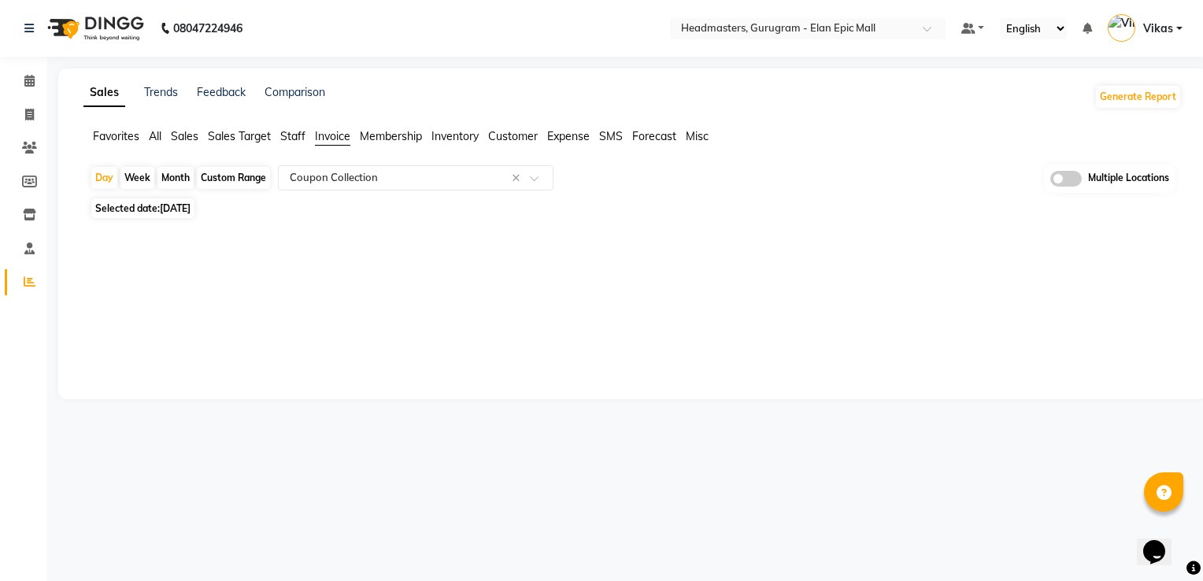
click at [179, 176] on div "Month" at bounding box center [175, 178] width 36 height 22
select select "9"
select select "2025"
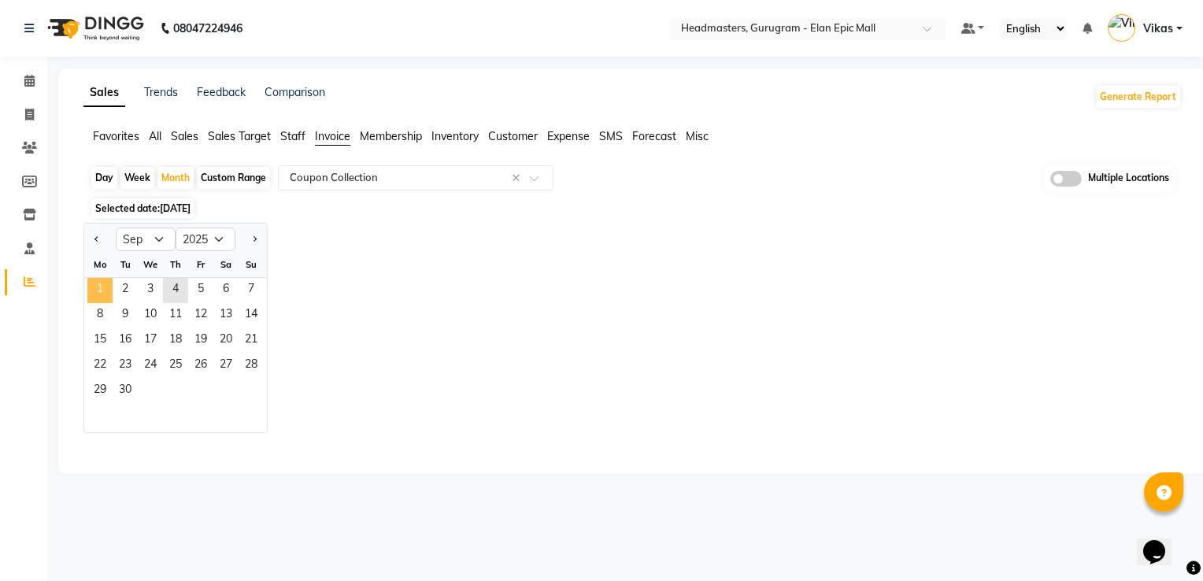
click at [101, 297] on span "1" at bounding box center [99, 290] width 25 height 25
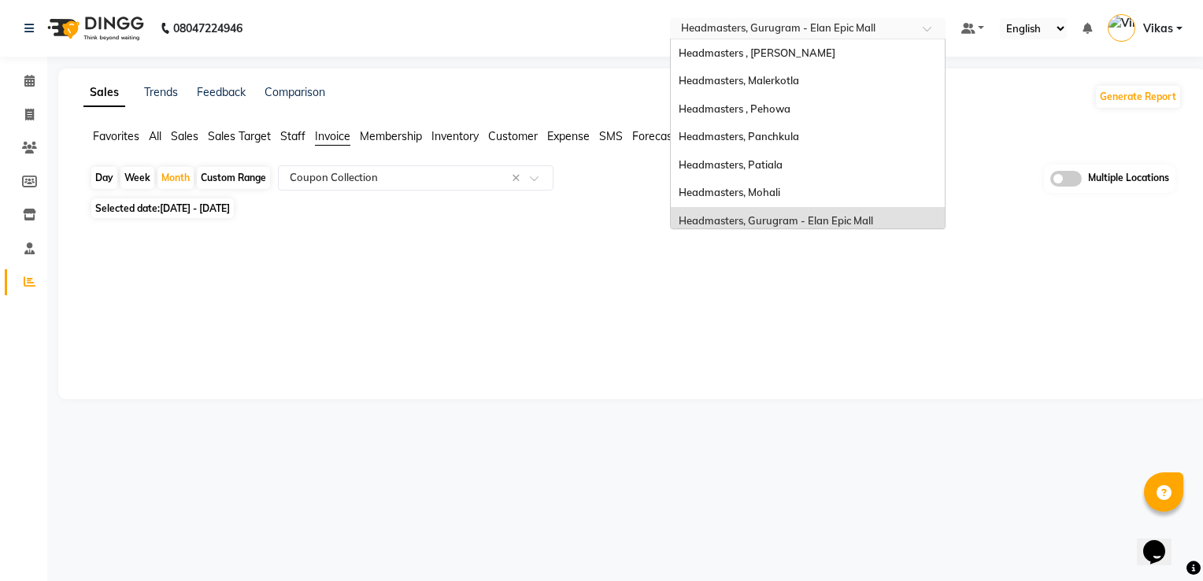
scroll to position [167, 0]
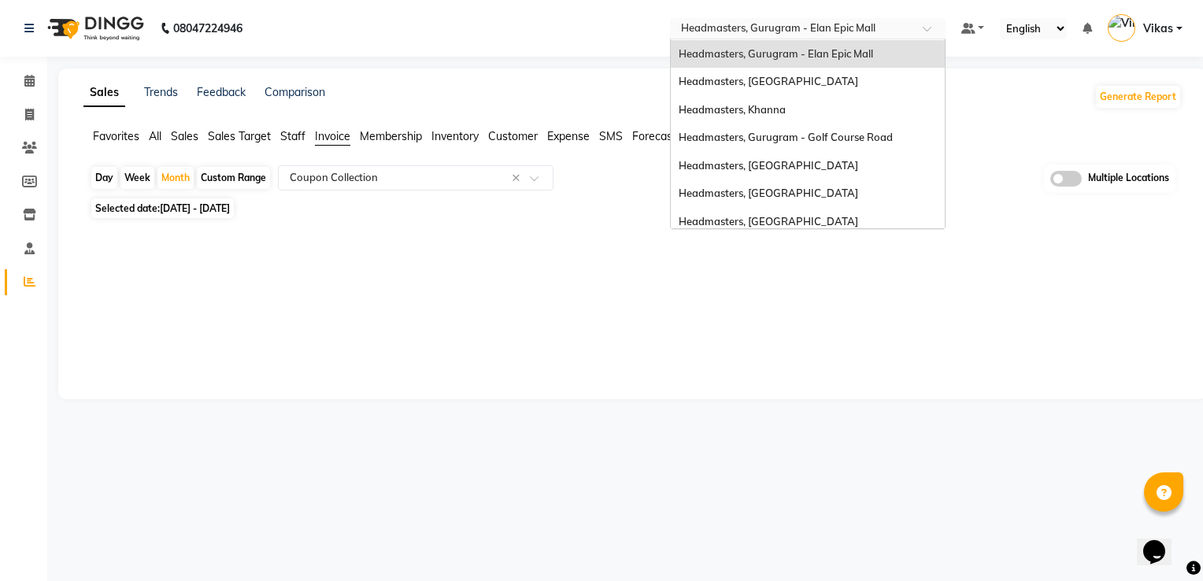
click at [793, 24] on input "text" at bounding box center [792, 30] width 228 height 16
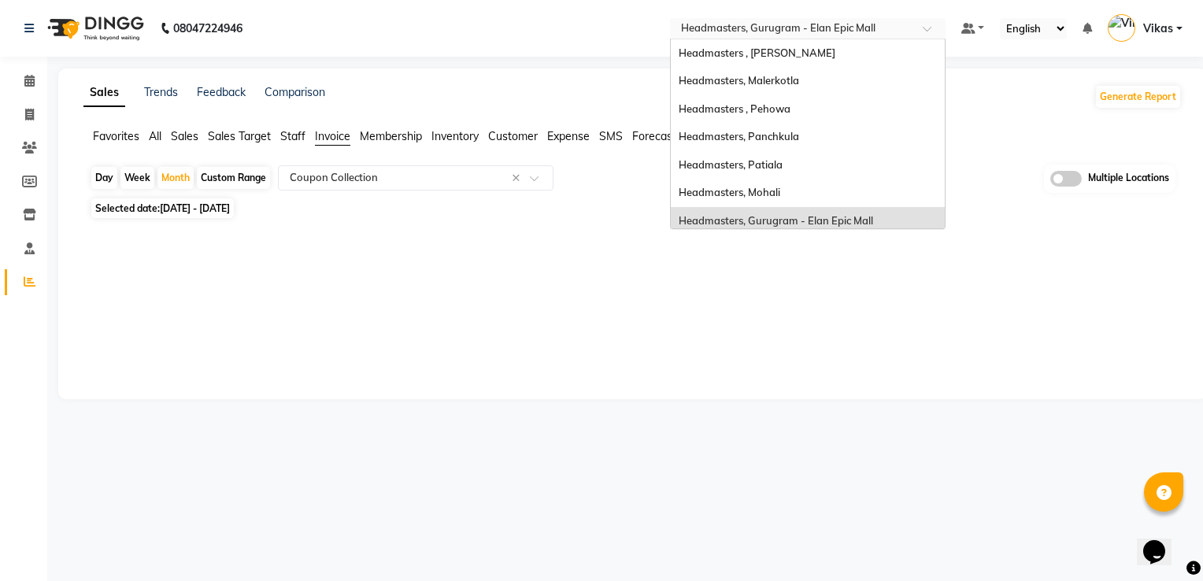
scroll to position [0, 0]
click at [778, 187] on span "Headmasters, Mohali" at bounding box center [730, 192] width 102 height 13
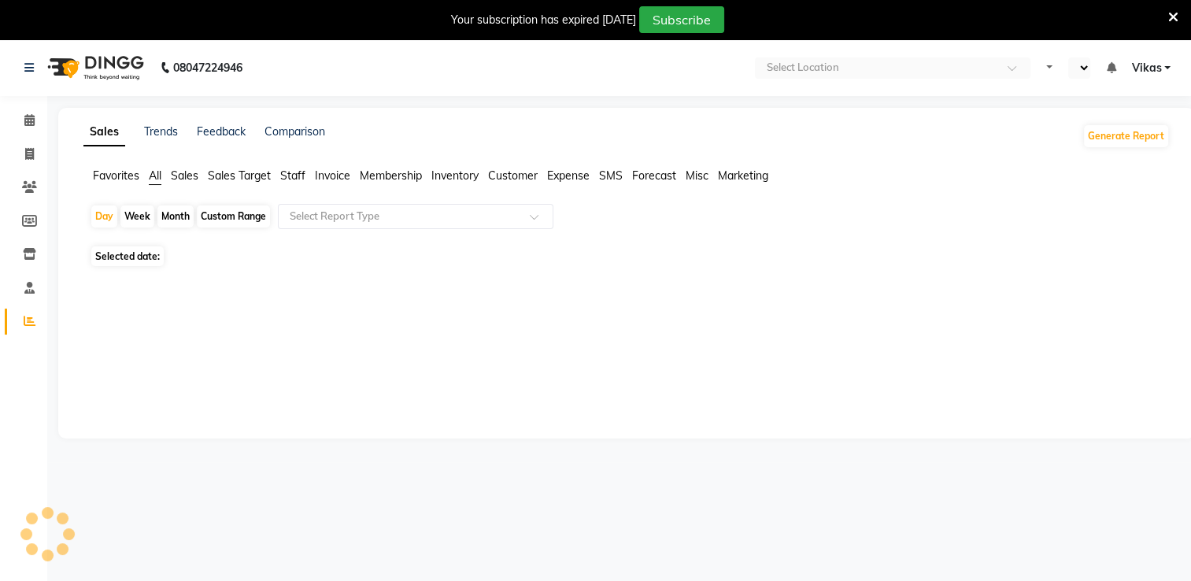
select select "en"
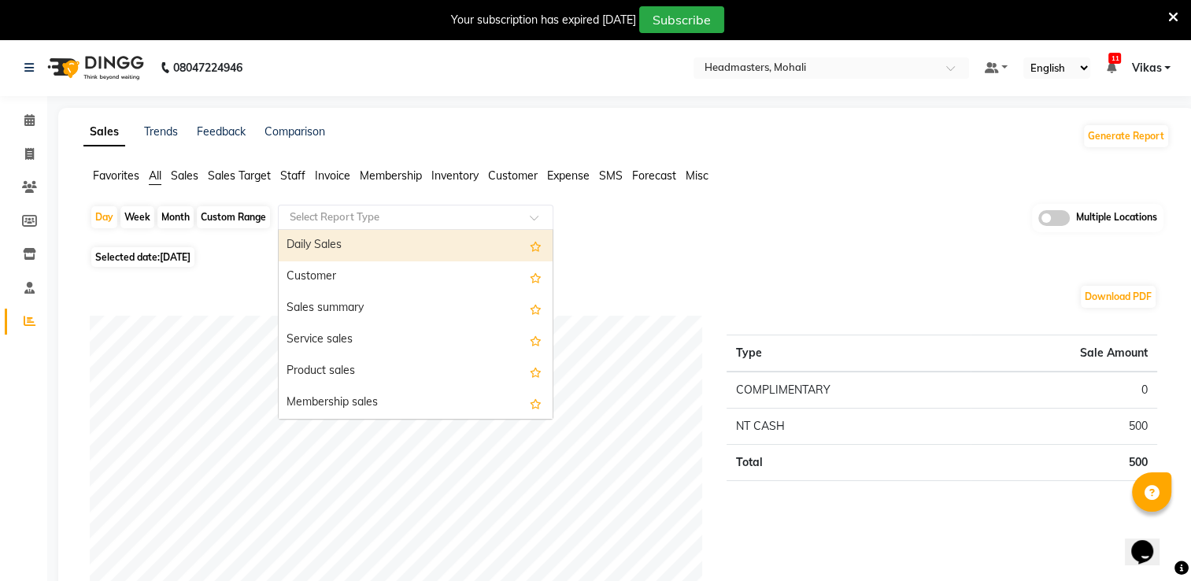
click at [378, 216] on input "text" at bounding box center [400, 217] width 227 height 16
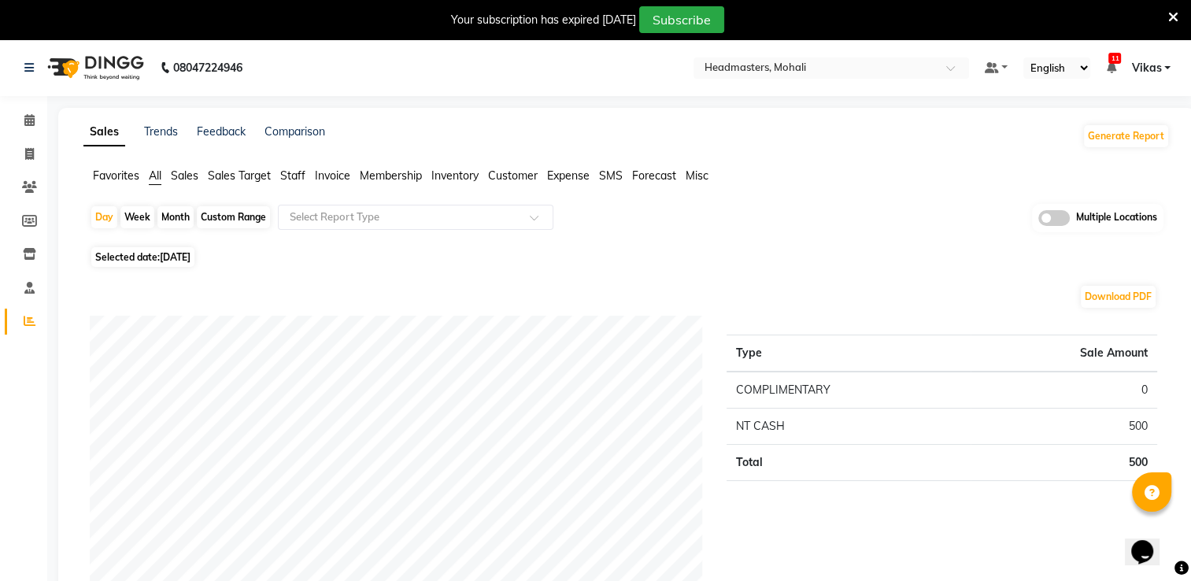
click at [333, 171] on span "Invoice" at bounding box center [332, 175] width 35 height 14
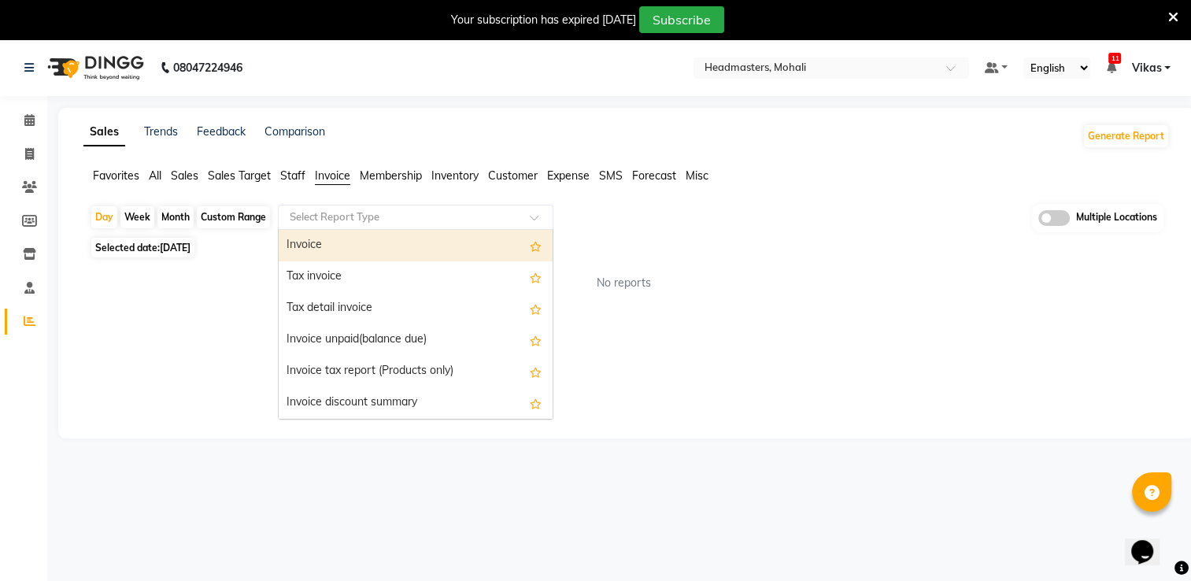
click at [497, 223] on input "text" at bounding box center [400, 217] width 227 height 16
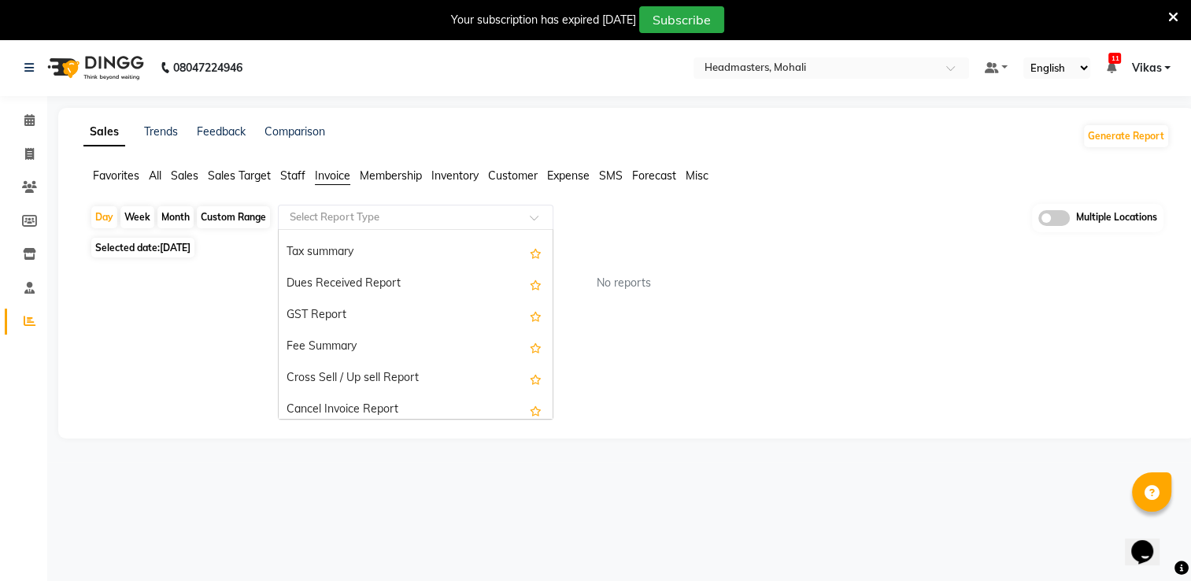
scroll to position [283, 0]
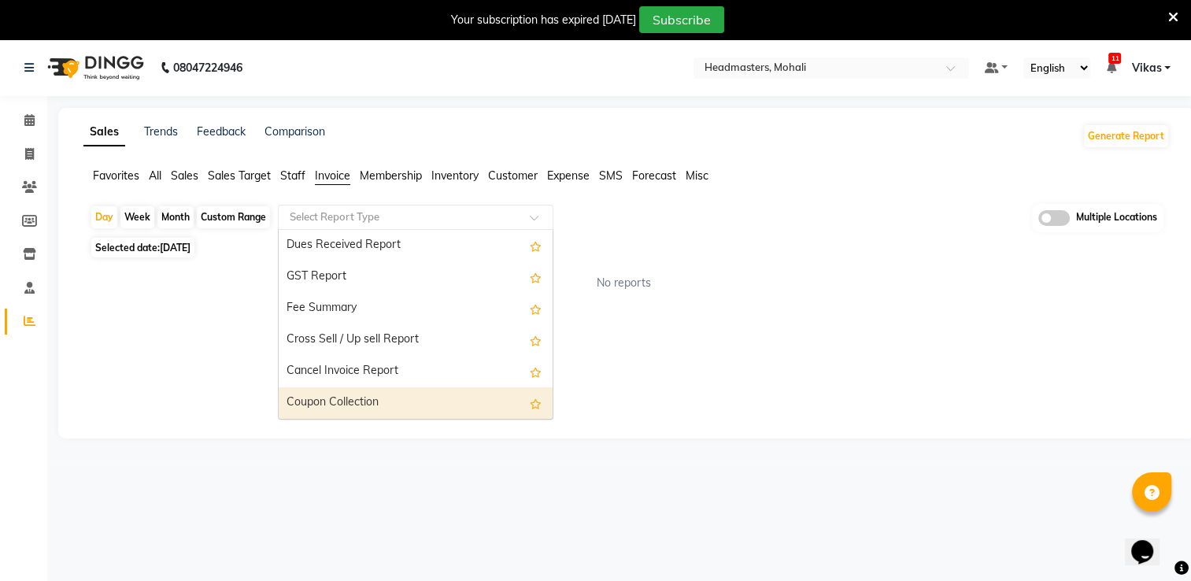
click at [386, 413] on div "Coupon Collection" at bounding box center [416, 402] width 274 height 31
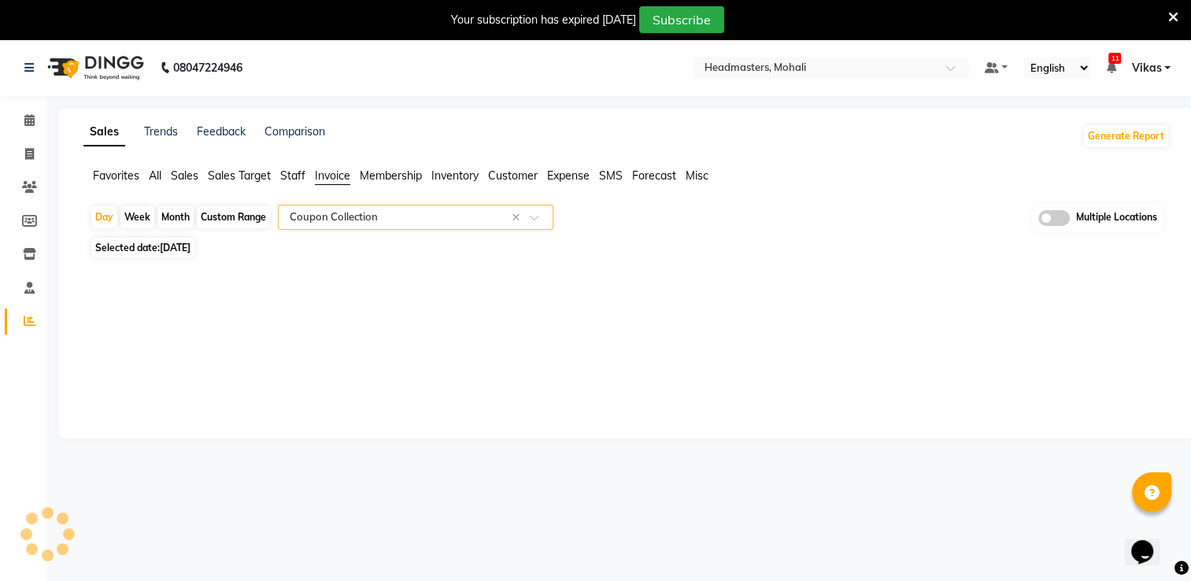
select select "full_report"
select select "csv"
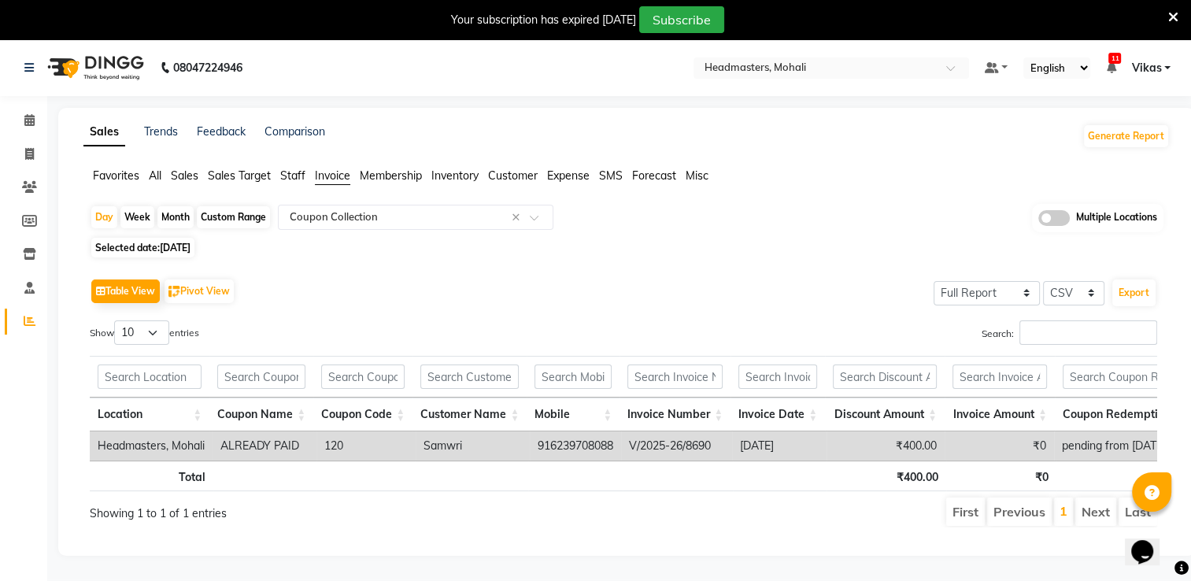
click at [179, 220] on div "Month" at bounding box center [175, 217] width 36 height 22
select select "9"
select select "2025"
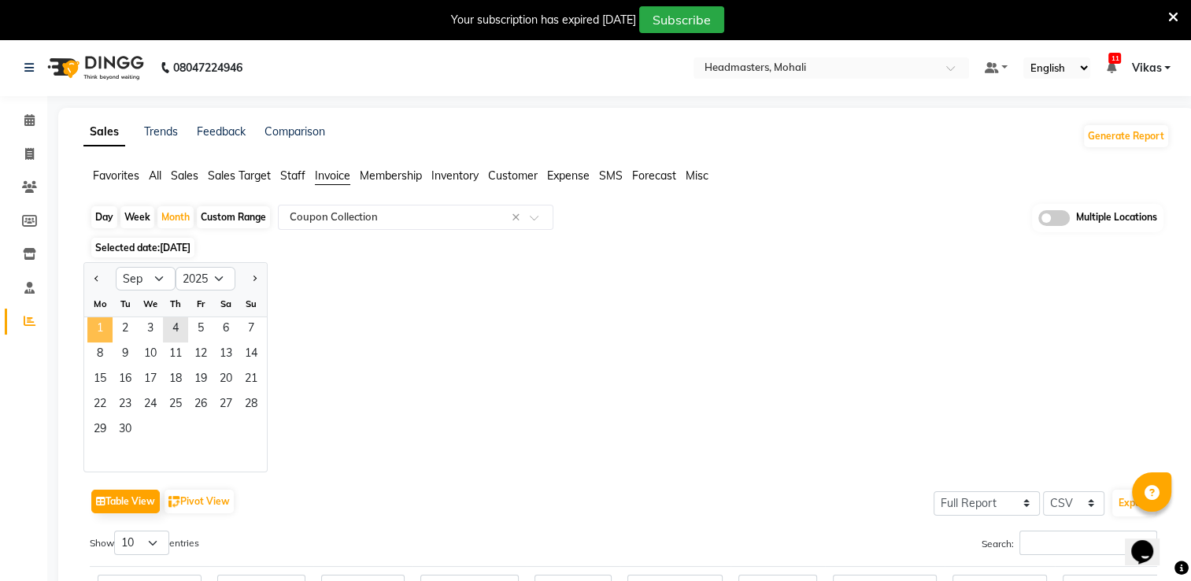
click at [97, 338] on span "1" at bounding box center [99, 329] width 25 height 25
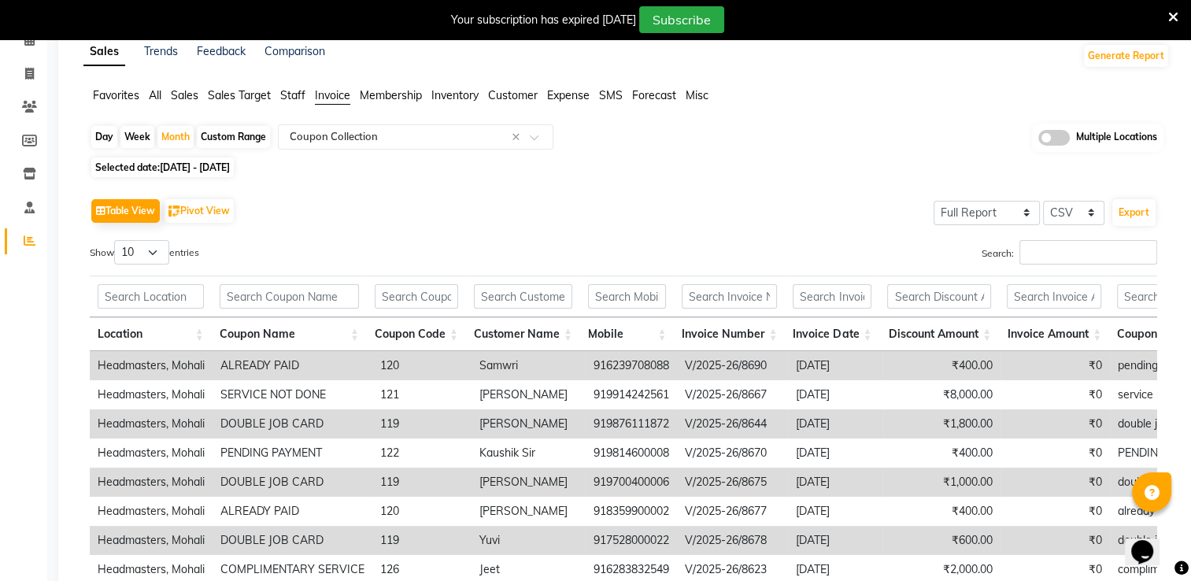
scroll to position [0, 0]
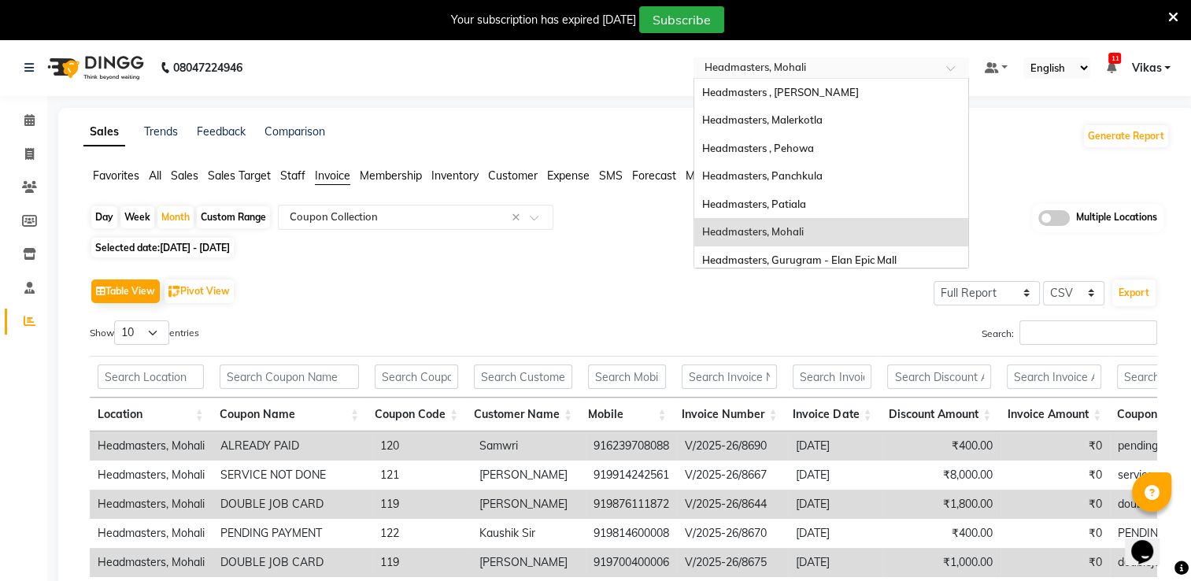
click at [844, 62] on input "text" at bounding box center [815, 69] width 228 height 16
click at [815, 208] on div "Headmasters, Patiala" at bounding box center [831, 204] width 274 height 28
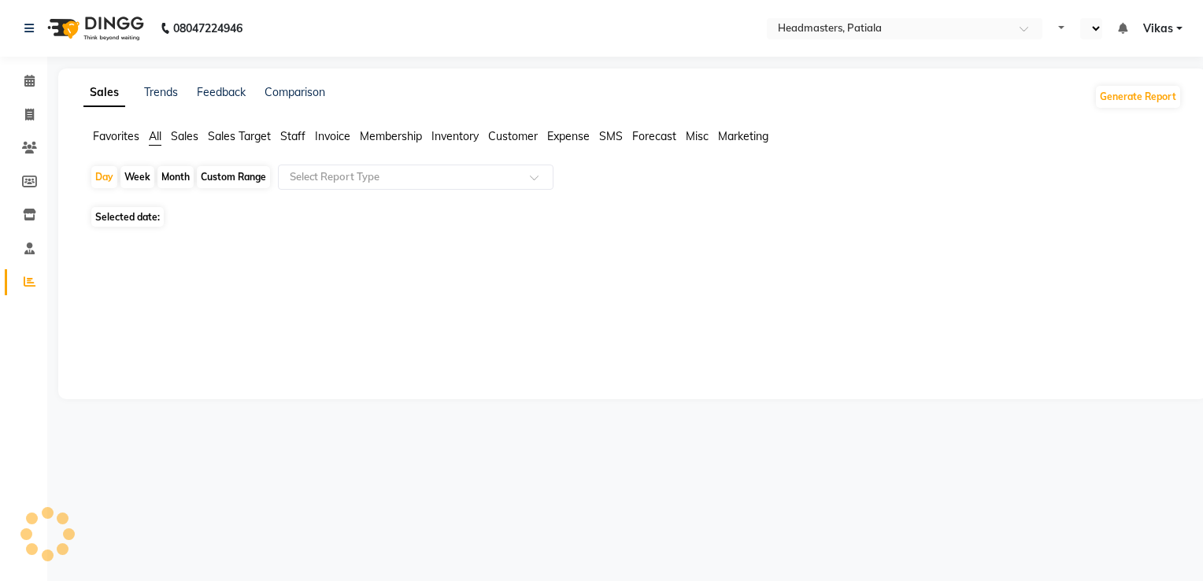
select select "en"
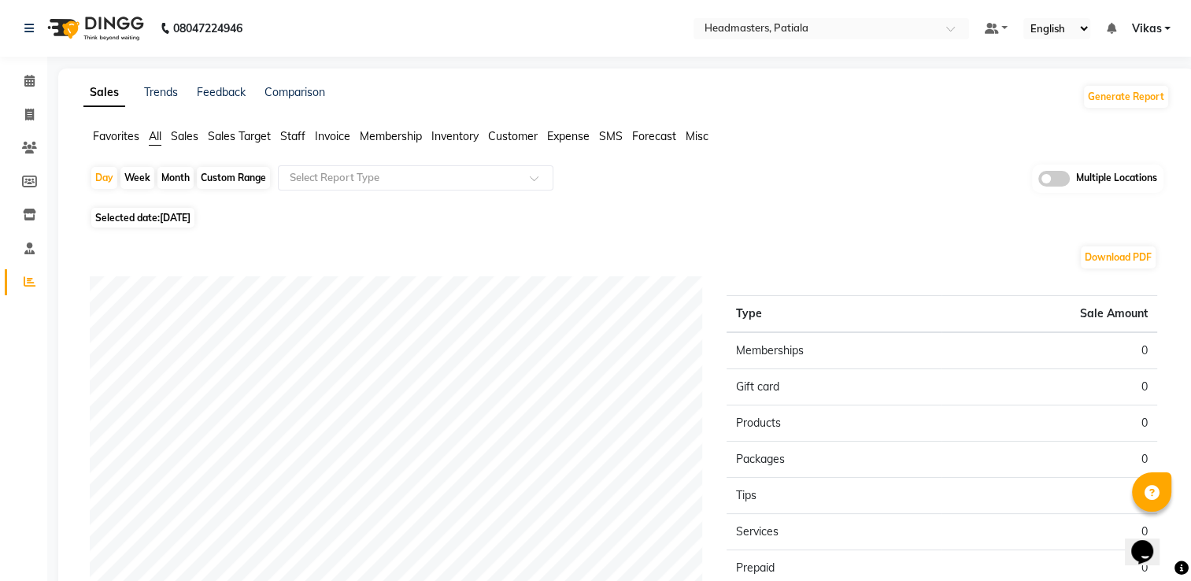
click at [346, 133] on span "Invoice" at bounding box center [332, 136] width 35 height 14
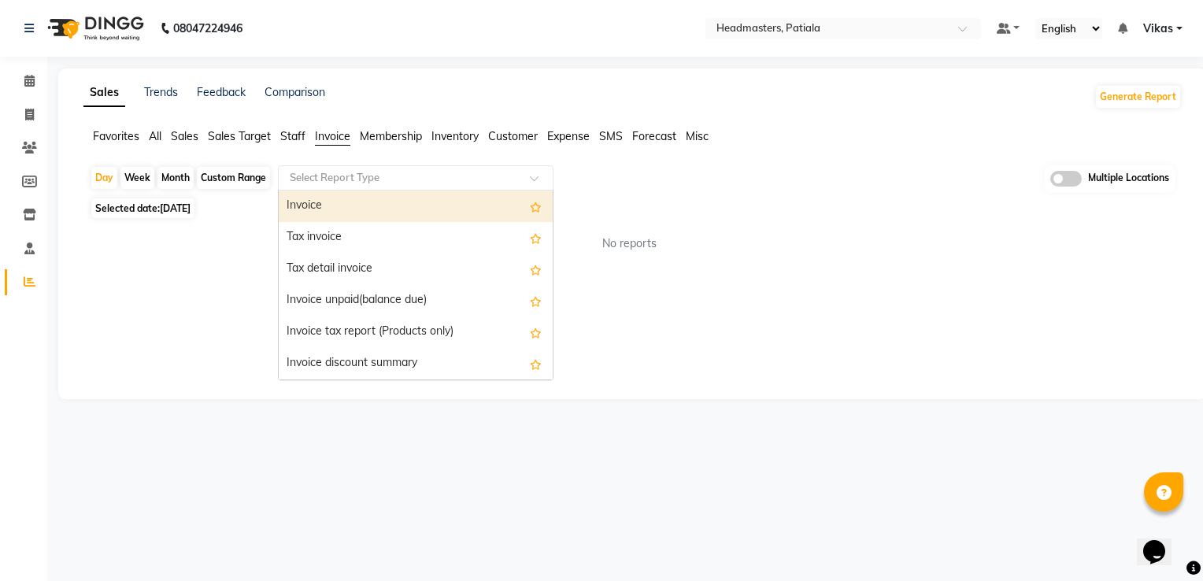
click at [378, 171] on input "text" at bounding box center [400, 178] width 227 height 16
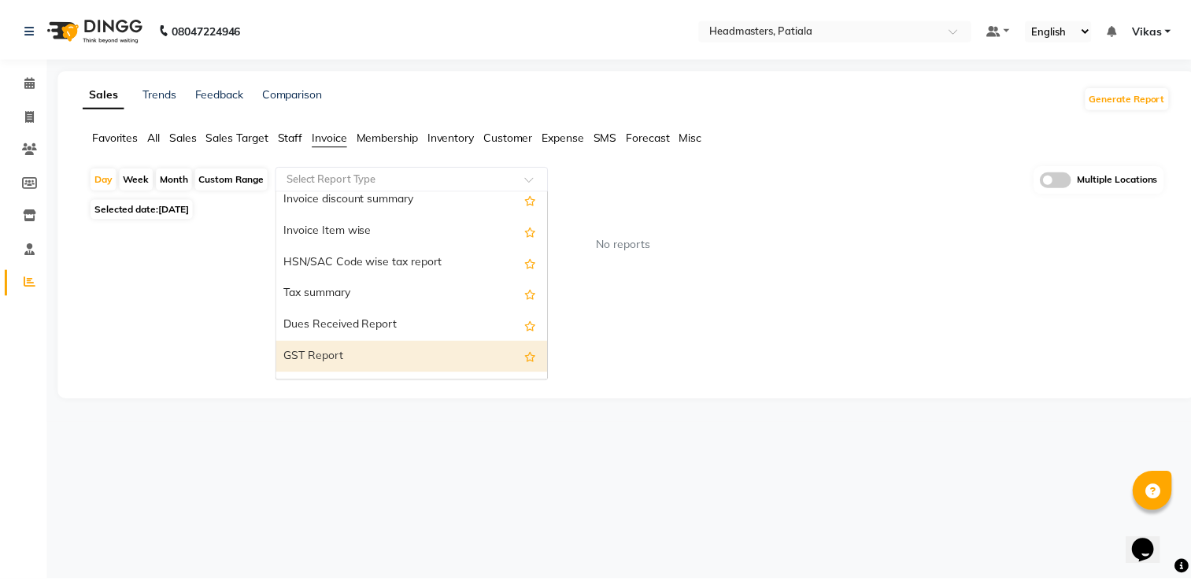
scroll to position [283, 0]
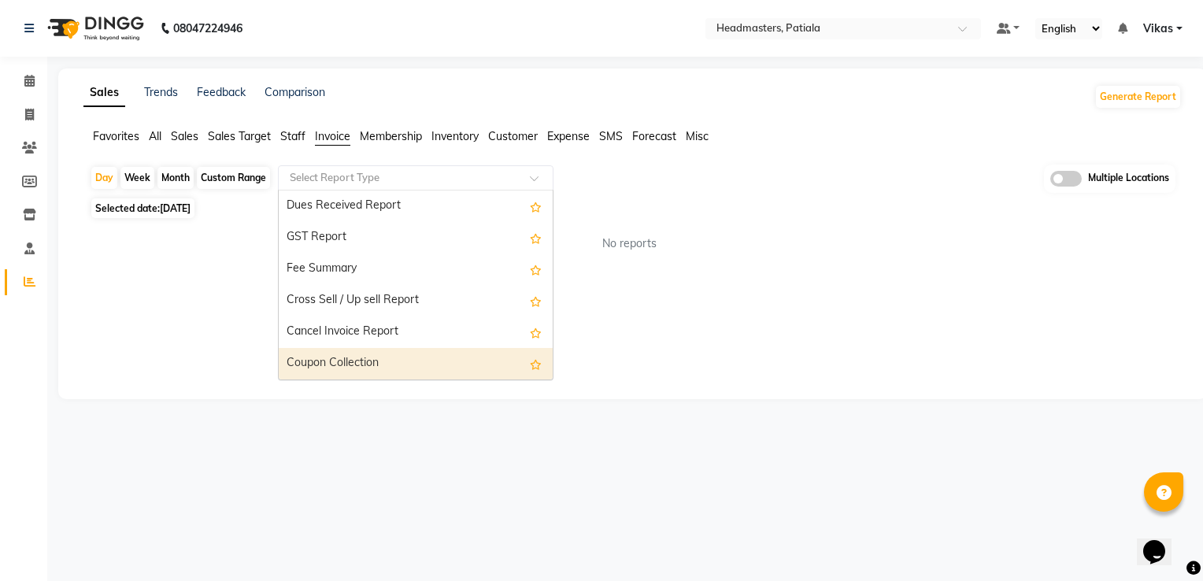
click at [431, 348] on div "Coupon Collection" at bounding box center [416, 363] width 274 height 31
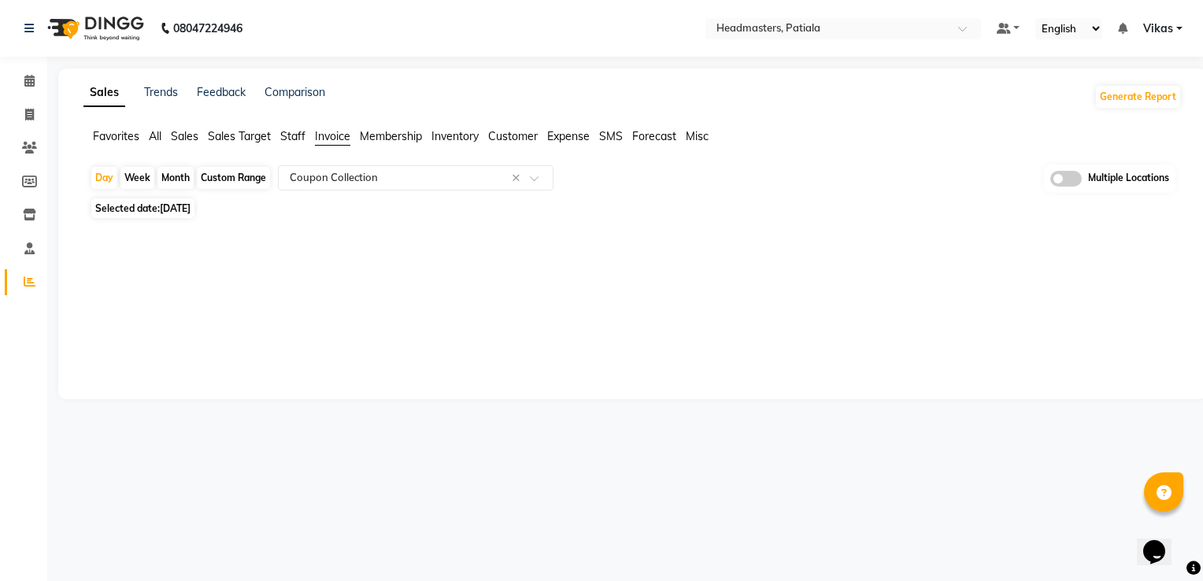
click at [173, 170] on div "Month" at bounding box center [175, 178] width 36 height 22
select select "9"
select select "2025"
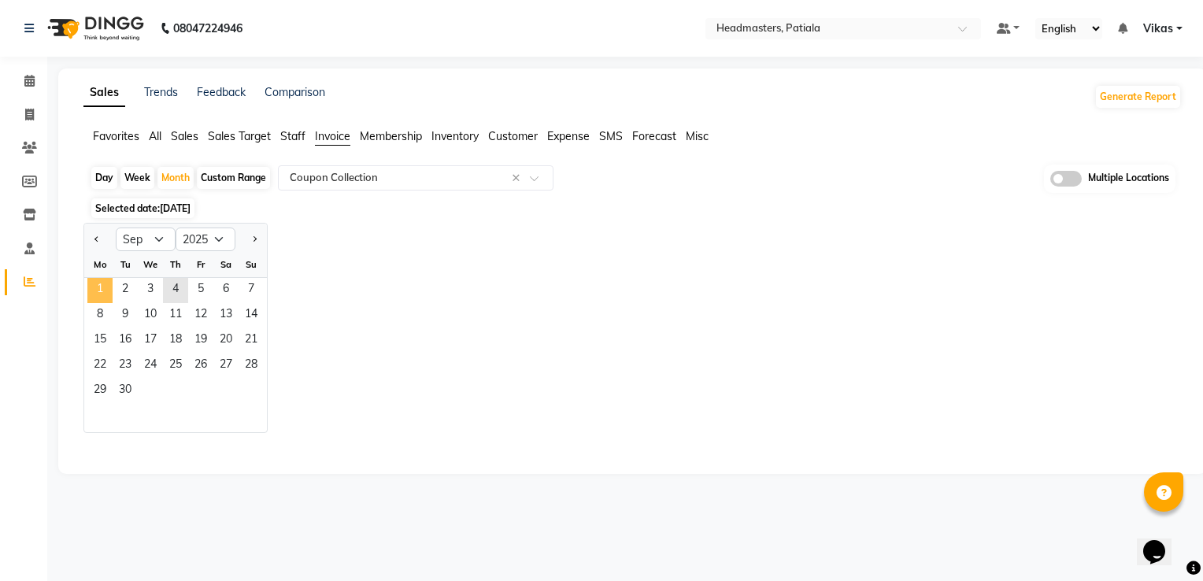
click at [108, 284] on span "1" at bounding box center [99, 290] width 25 height 25
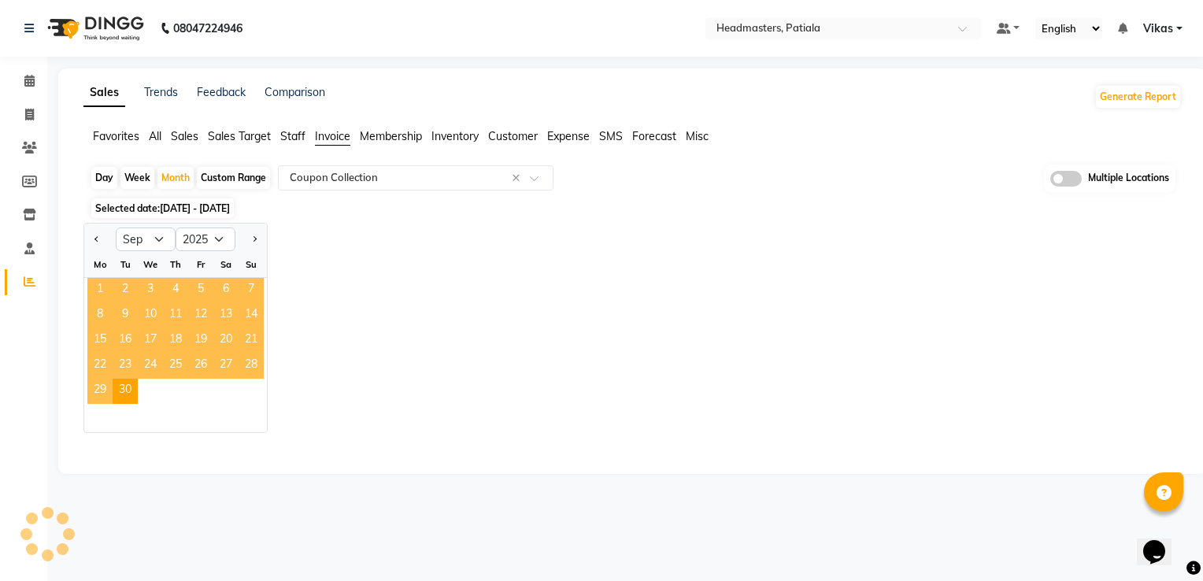
select select "full_report"
select select "csv"
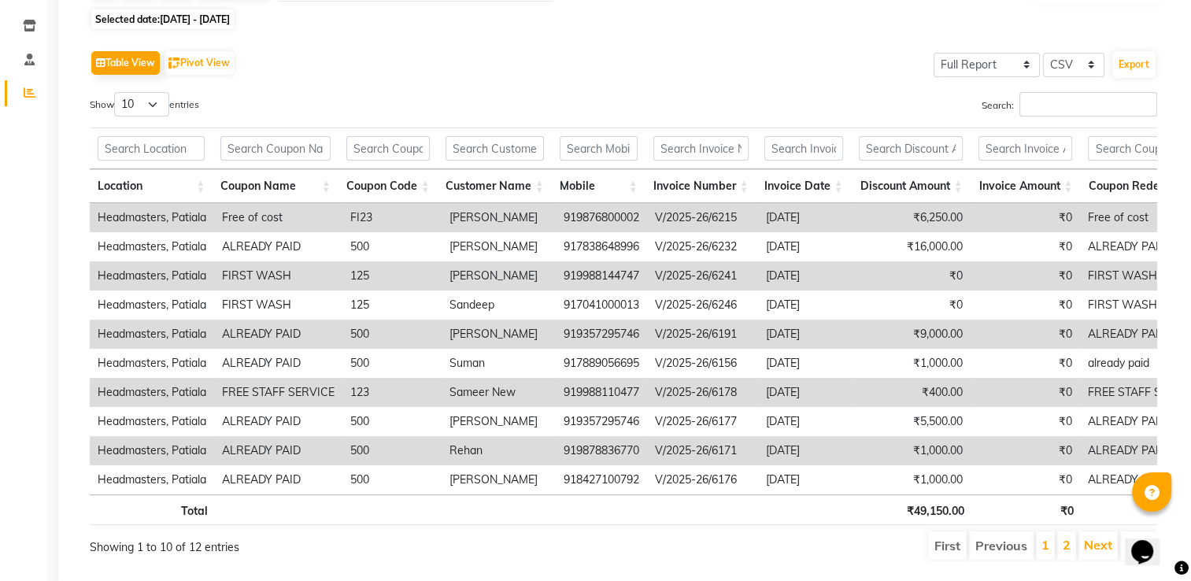
scroll to position [0, 0]
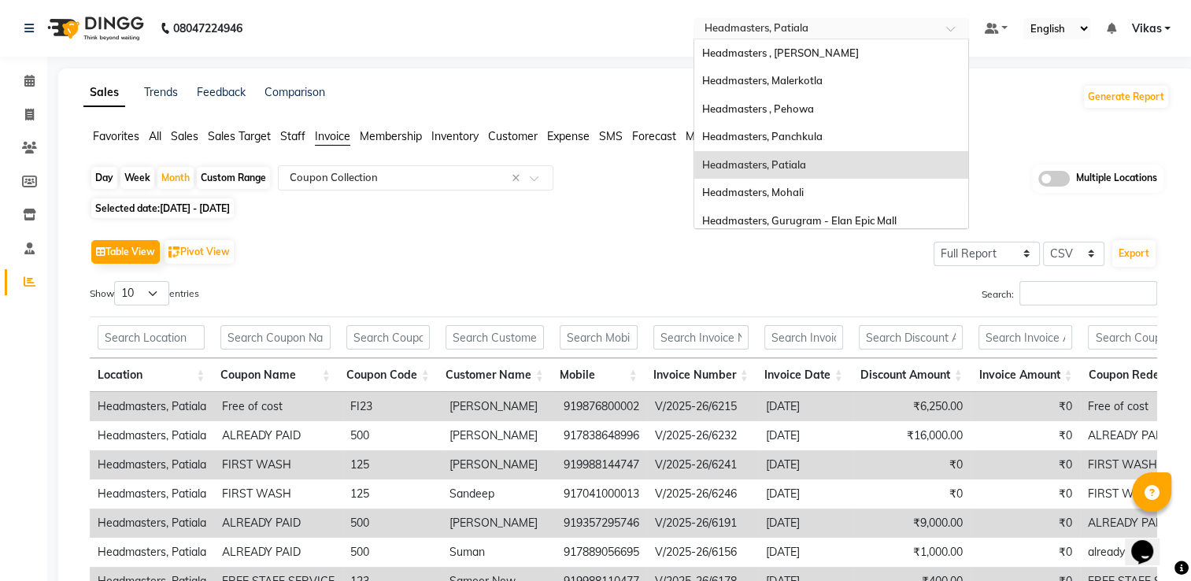
click at [744, 28] on input "text" at bounding box center [815, 30] width 228 height 16
click at [784, 132] on span "Headmasters, Panchkula" at bounding box center [762, 136] width 120 height 13
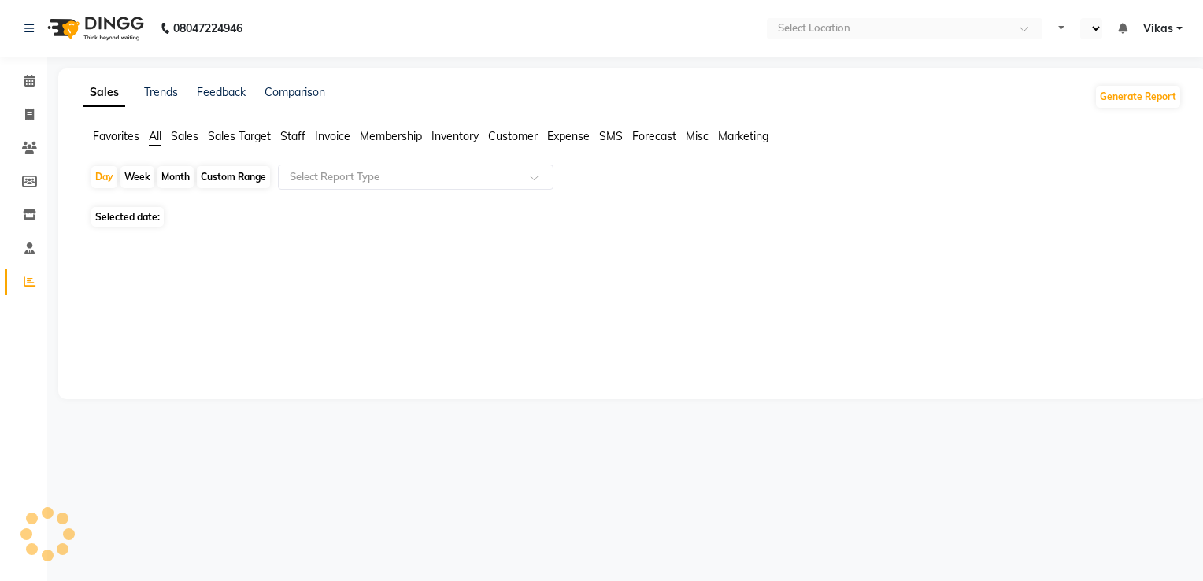
select select "en"
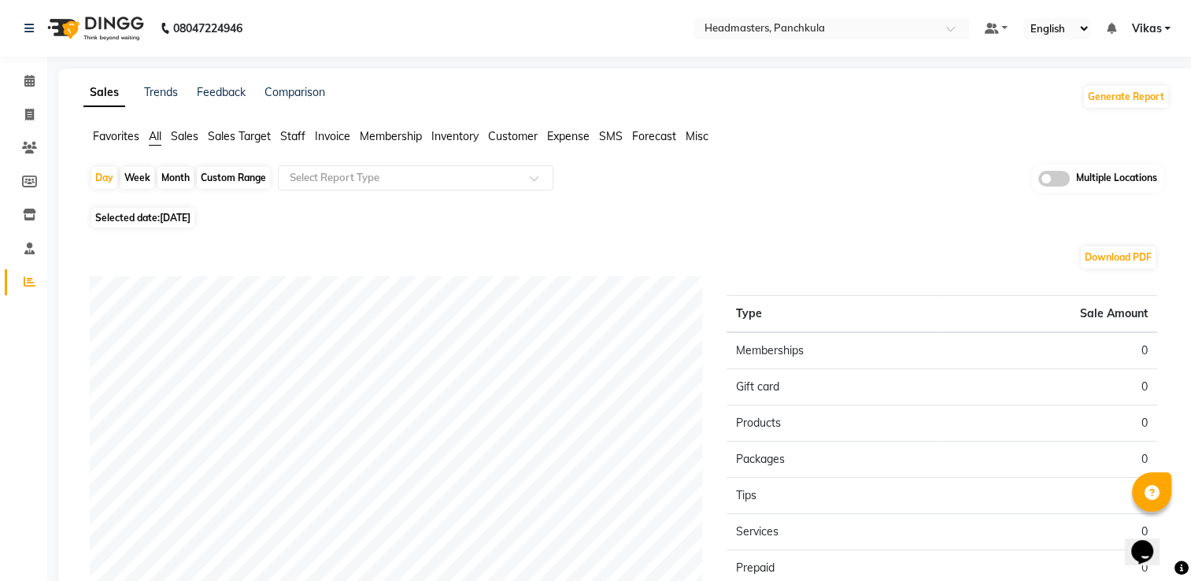
click at [346, 142] on span "Invoice" at bounding box center [332, 136] width 35 height 14
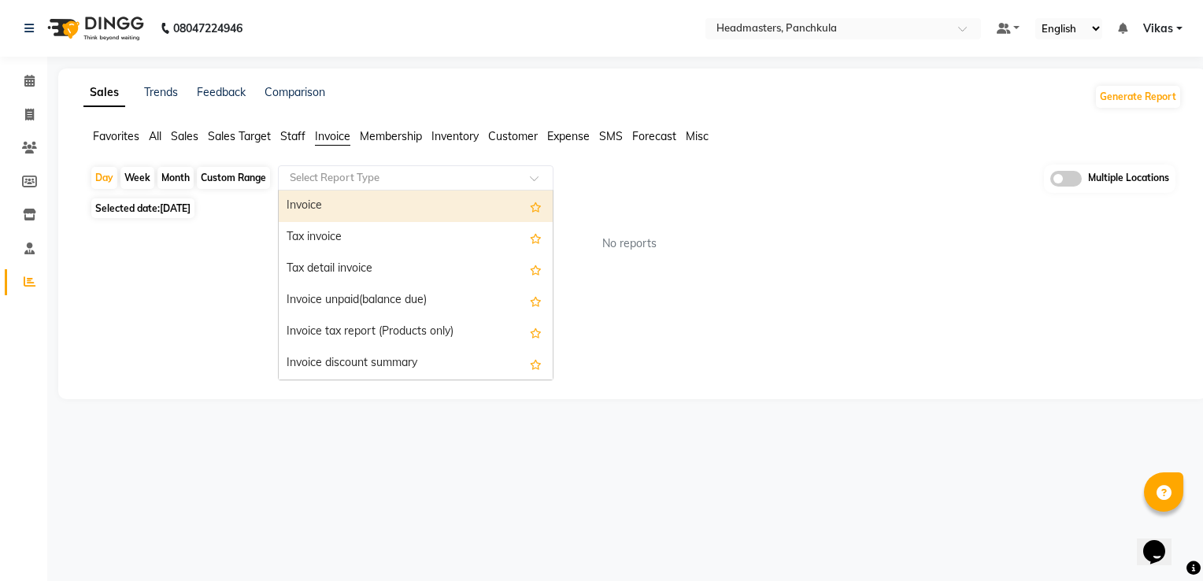
click at [386, 174] on input "text" at bounding box center [400, 178] width 227 height 16
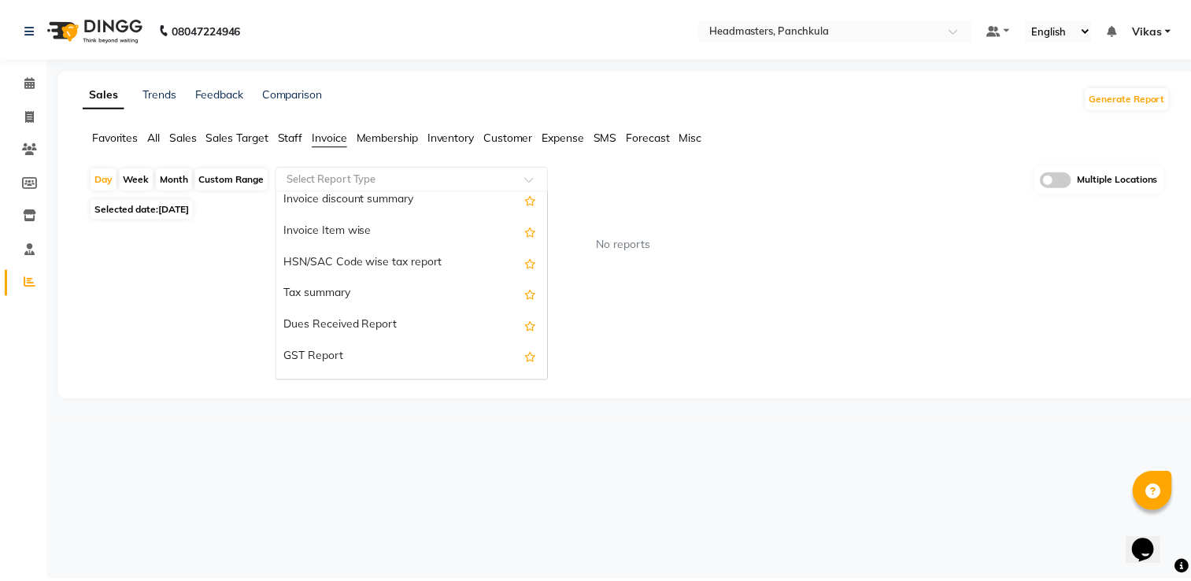
scroll to position [279, 0]
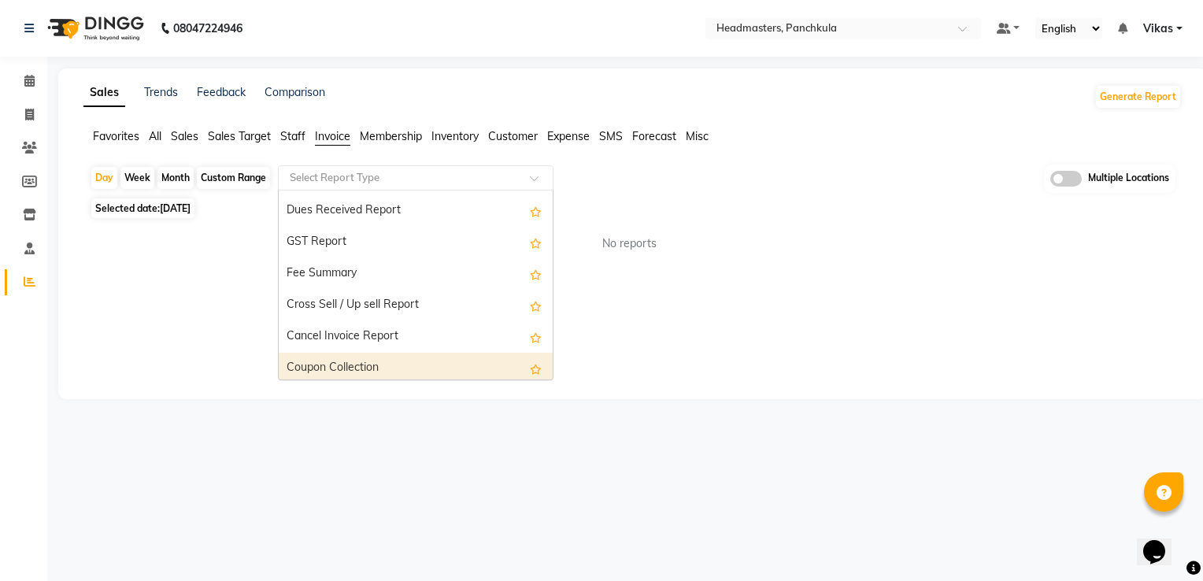
click at [446, 367] on div "Coupon Collection" at bounding box center [416, 368] width 274 height 31
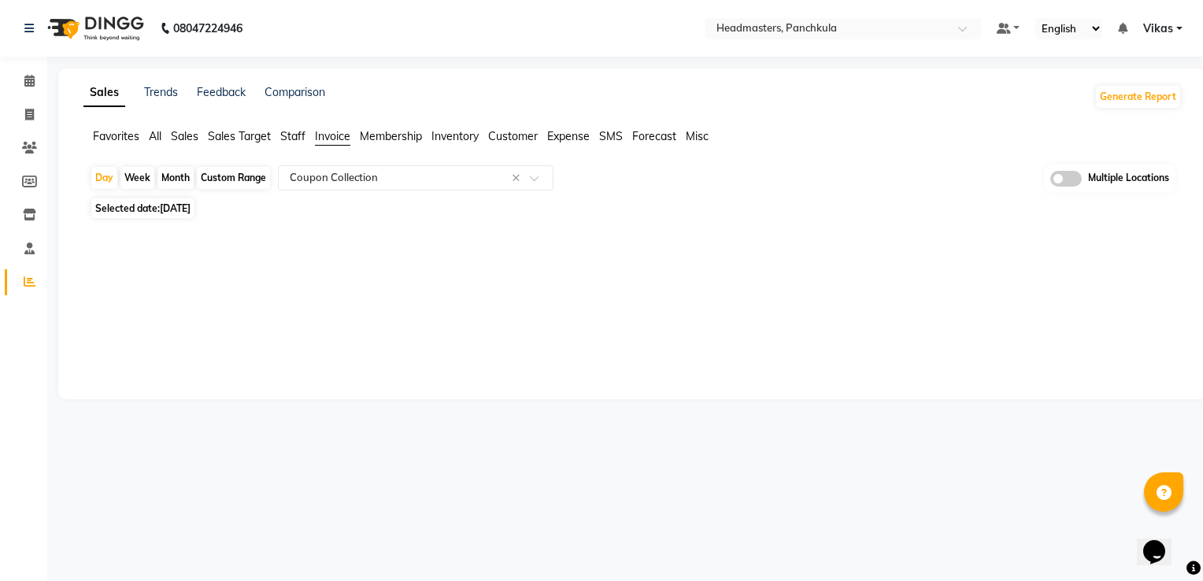
click at [179, 181] on div "Month" at bounding box center [175, 178] width 36 height 22
select select "9"
select select "2025"
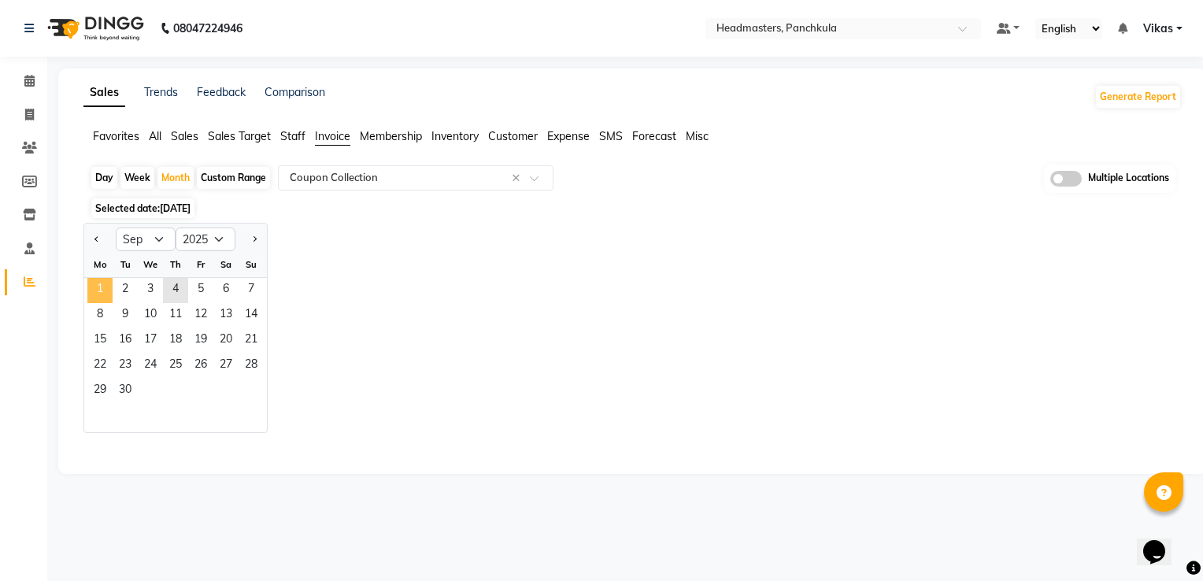
click at [107, 288] on span "1" at bounding box center [99, 290] width 25 height 25
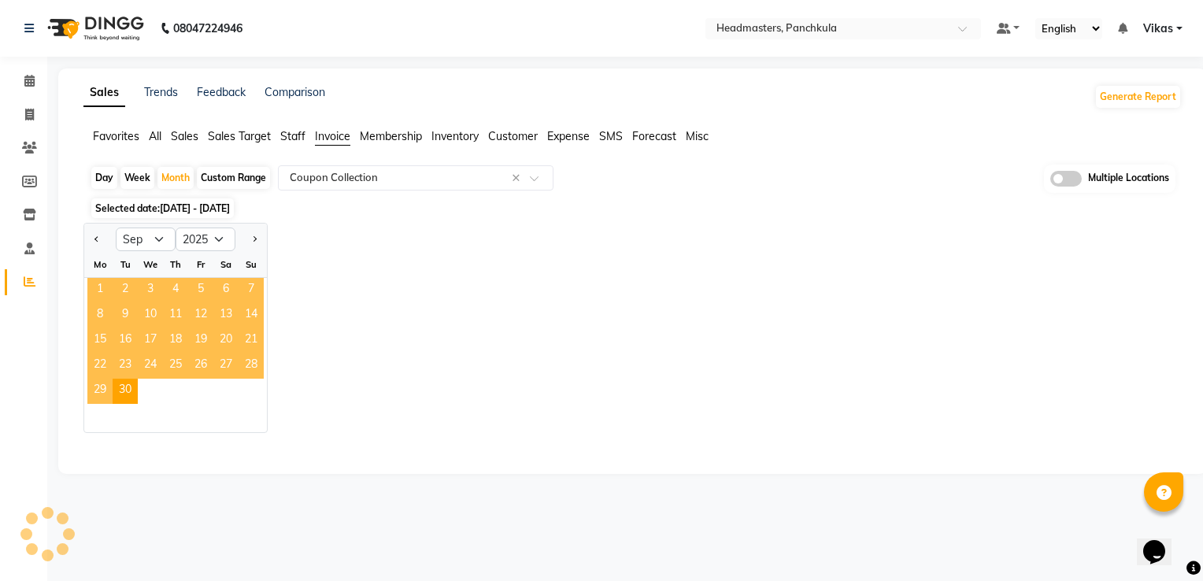
select select "full_report"
select select "csv"
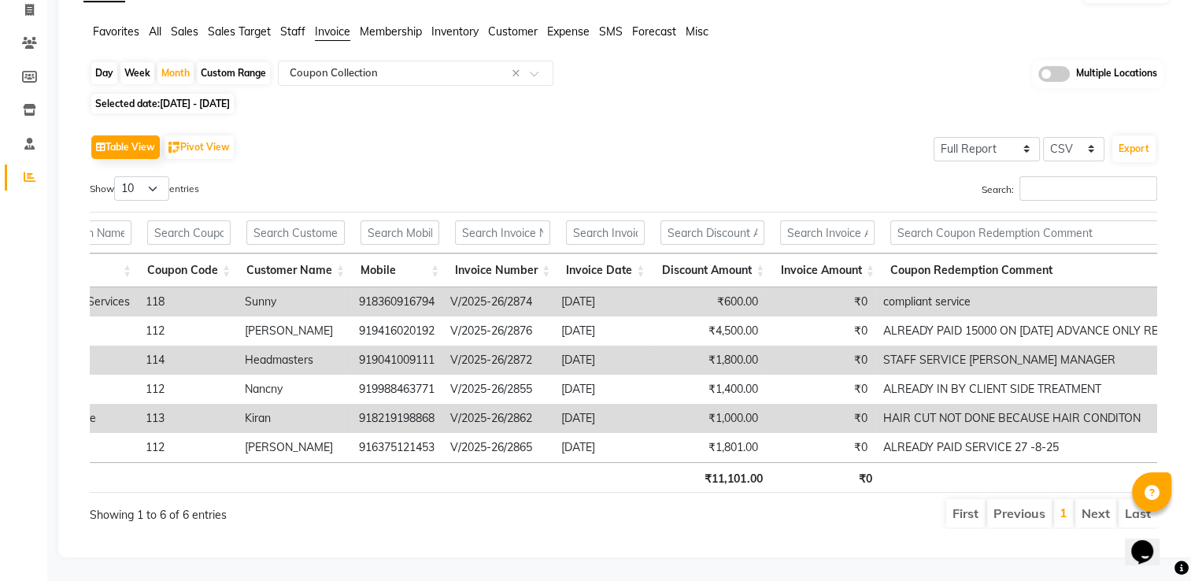
scroll to position [0, 240]
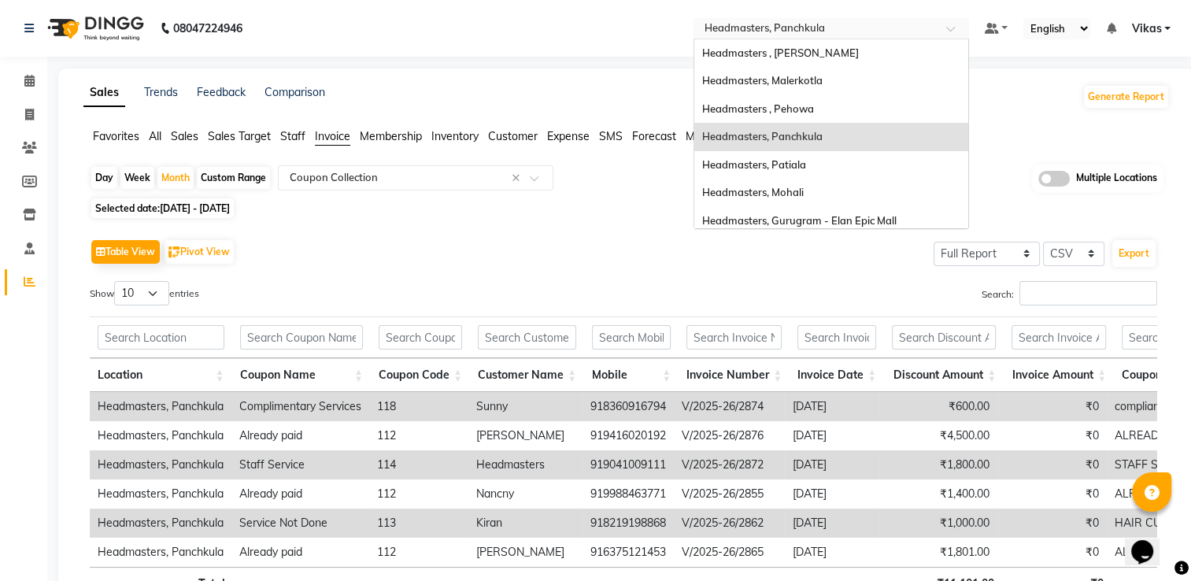
click at [845, 24] on input "text" at bounding box center [815, 30] width 228 height 16
click at [816, 102] on div "Headmasters , Pehowa" at bounding box center [831, 109] width 274 height 28
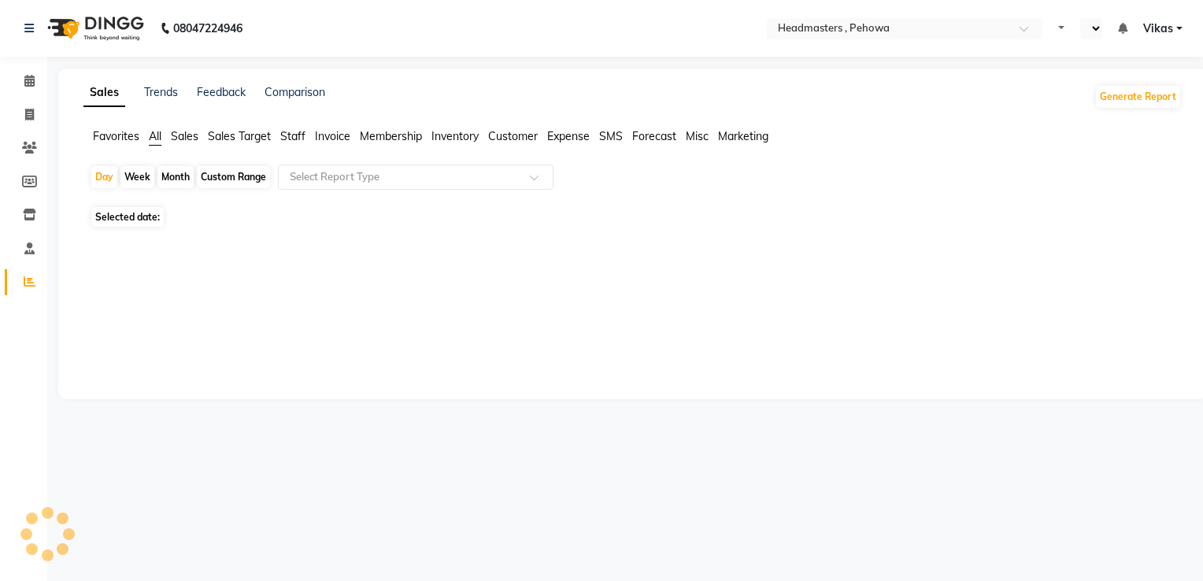
select select "en"
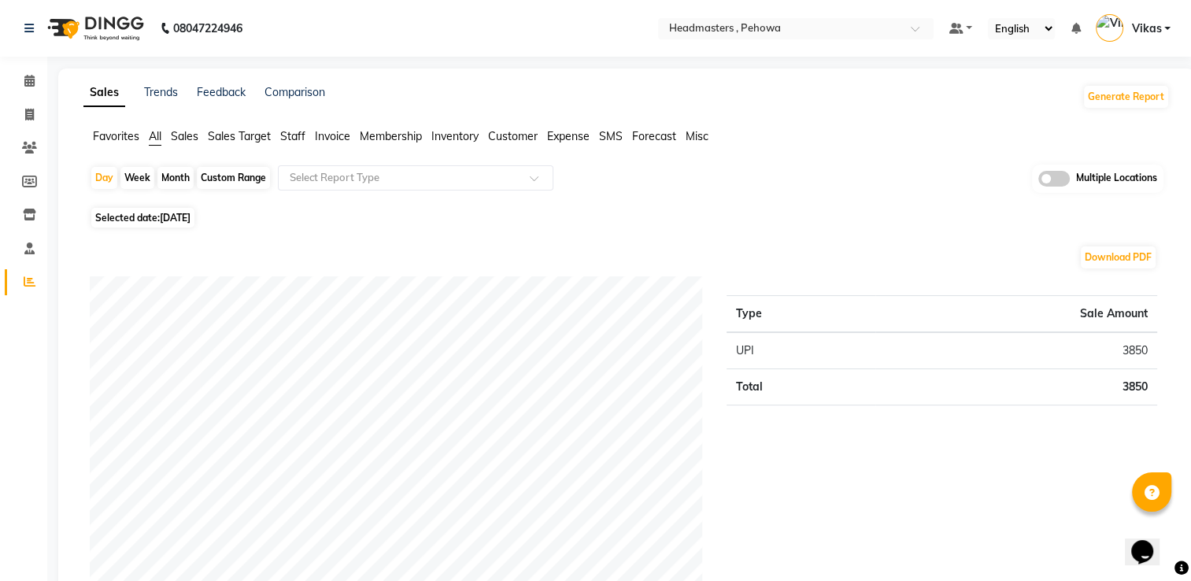
click at [344, 142] on span "Invoice" at bounding box center [332, 136] width 35 height 14
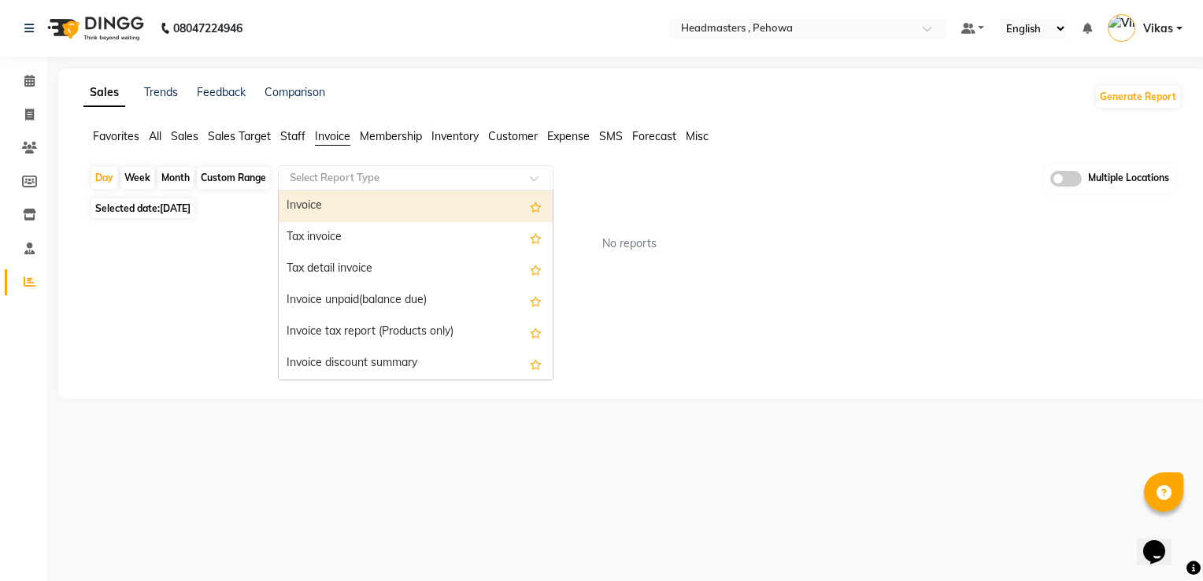
click at [377, 172] on input "text" at bounding box center [400, 178] width 227 height 16
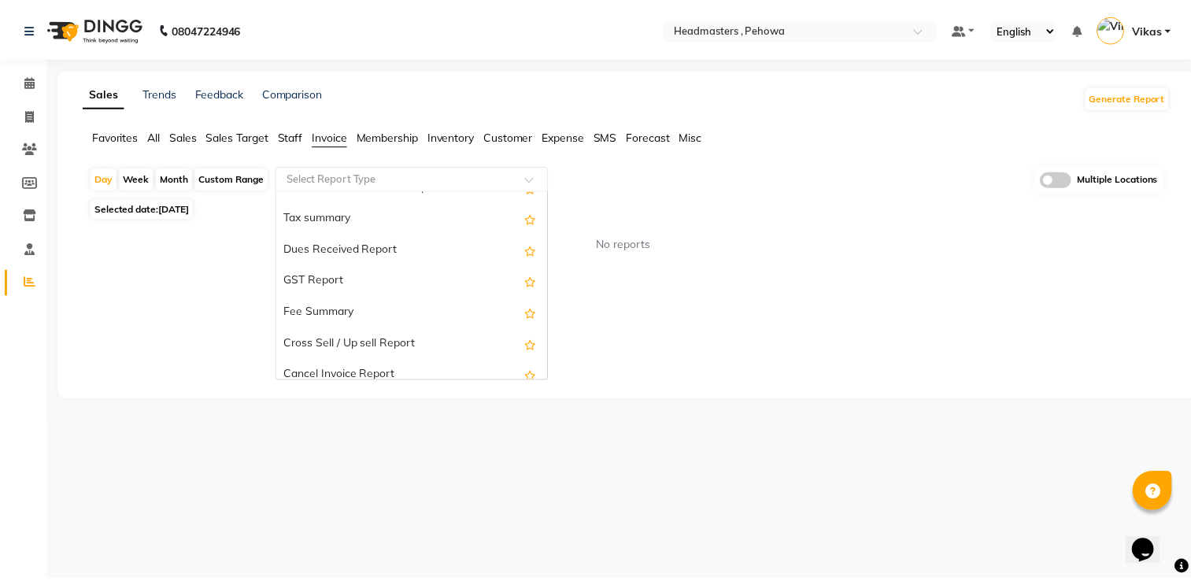
scroll to position [283, 0]
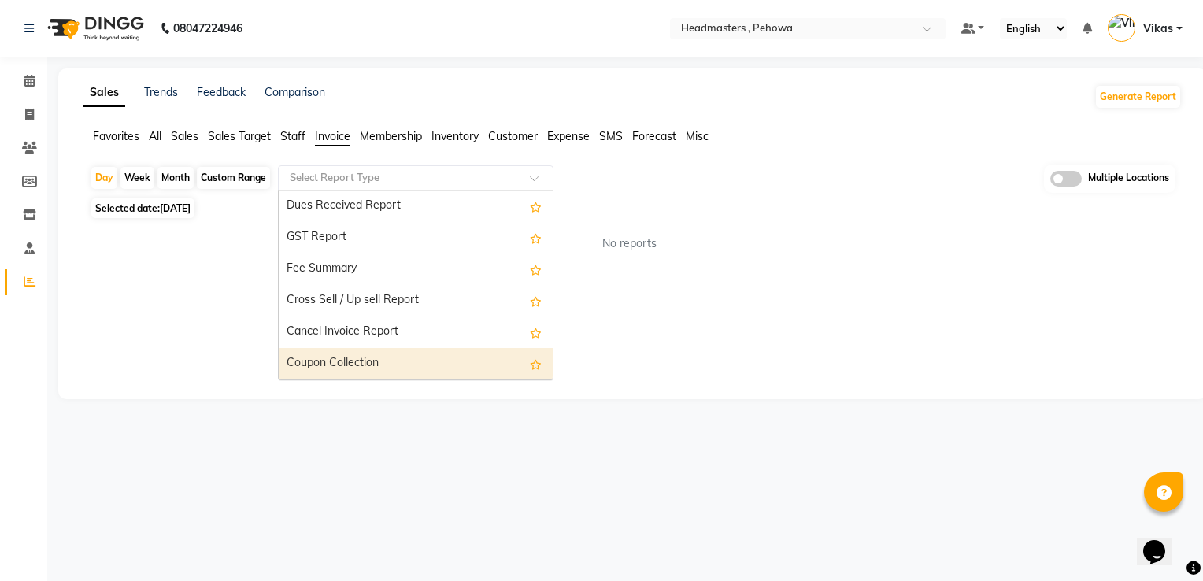
click at [438, 370] on div "Coupon Collection" at bounding box center [416, 363] width 274 height 31
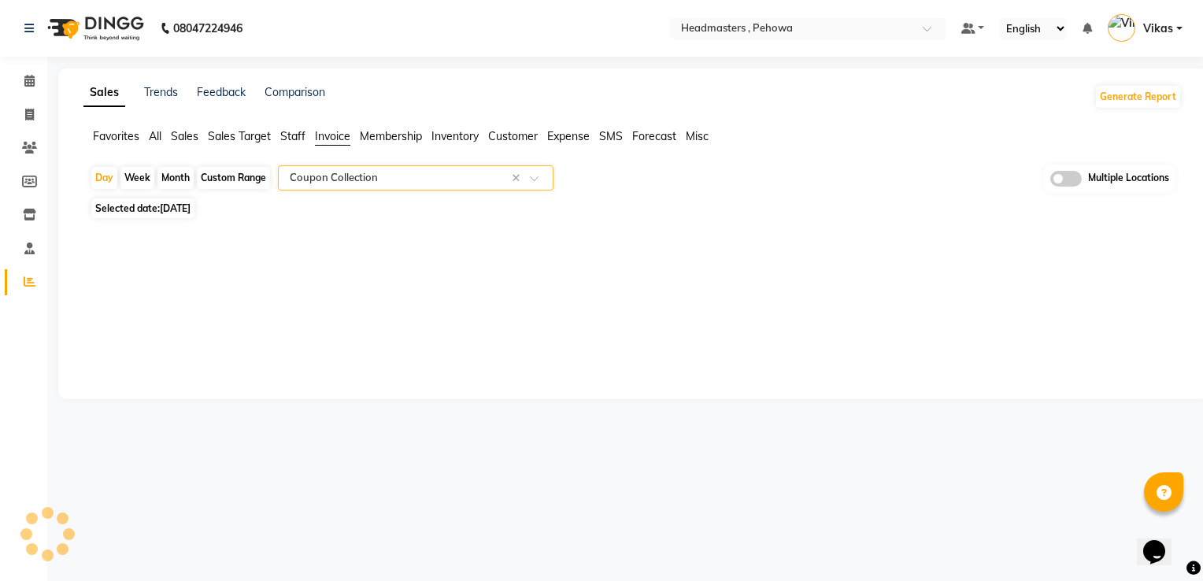
select select "full_report"
select select "csv"
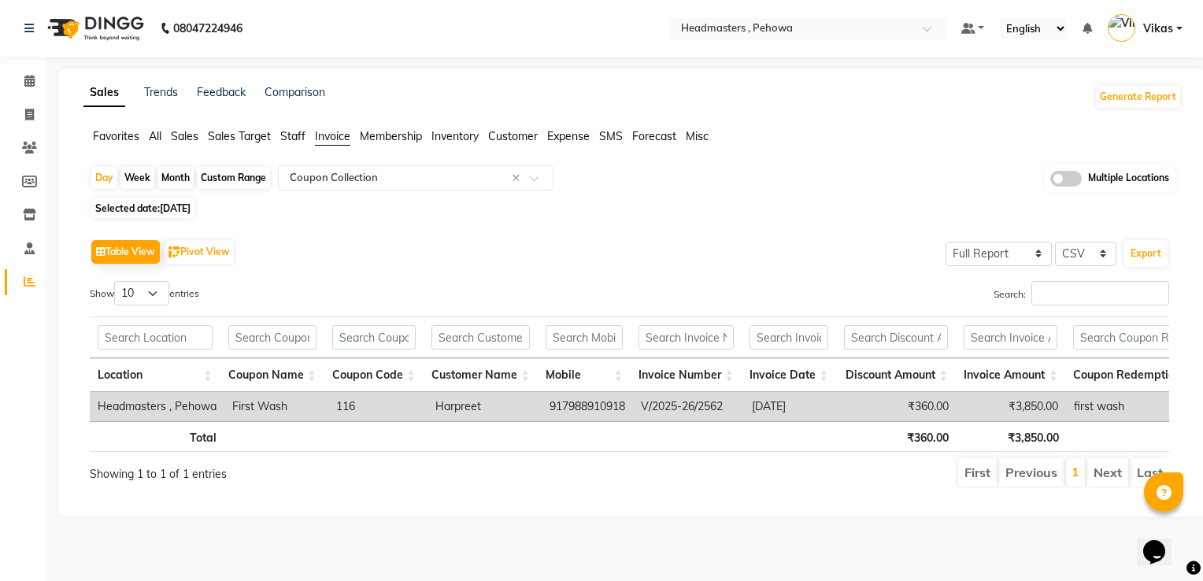
click at [183, 171] on div "Month" at bounding box center [175, 178] width 36 height 22
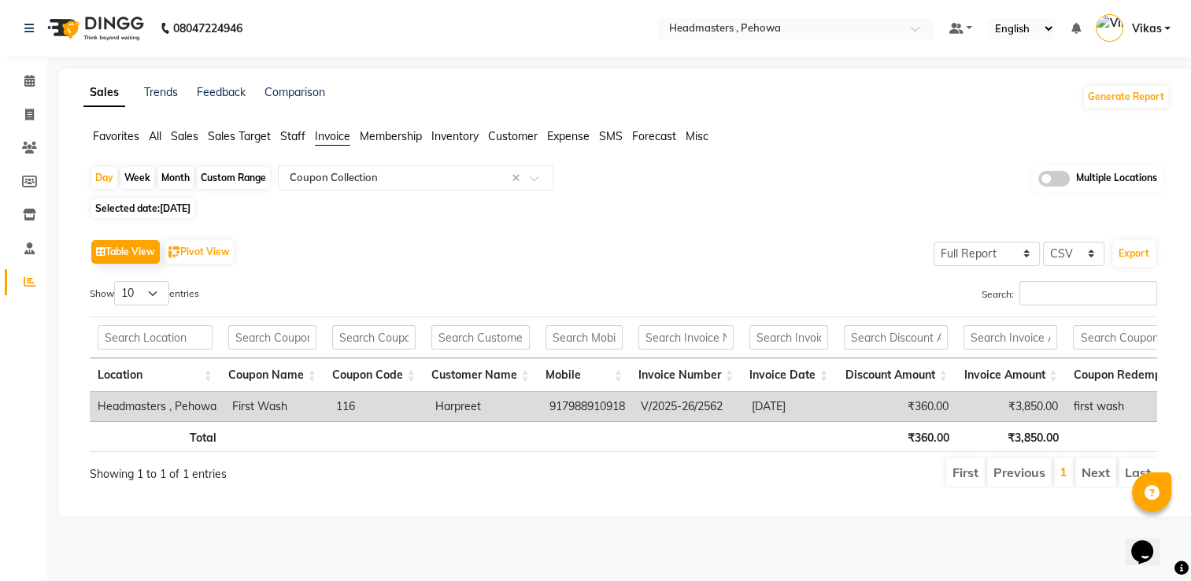
select select "9"
select select "2025"
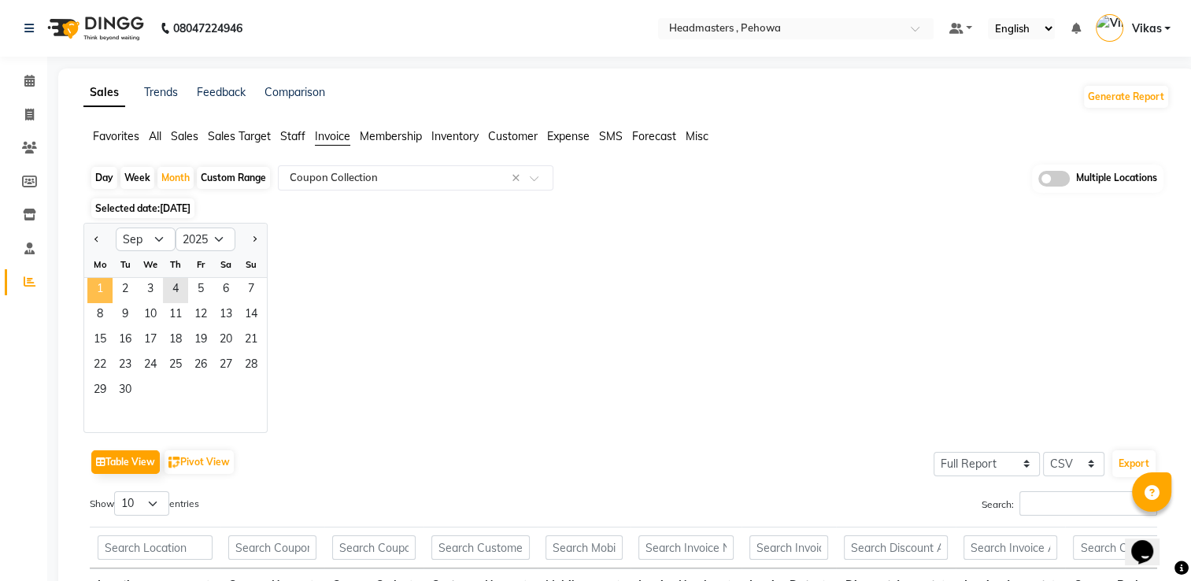
click at [109, 288] on span "1" at bounding box center [99, 290] width 25 height 25
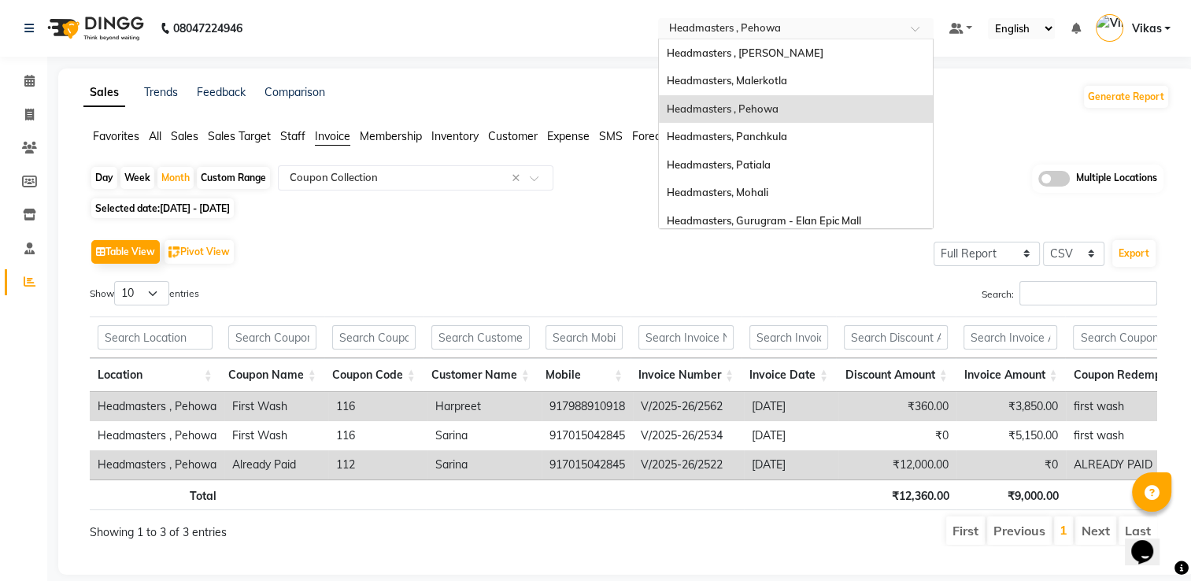
click at [830, 24] on input "text" at bounding box center [780, 30] width 228 height 16
click at [811, 76] on div "Headmasters, Malerkotla" at bounding box center [796, 81] width 274 height 28
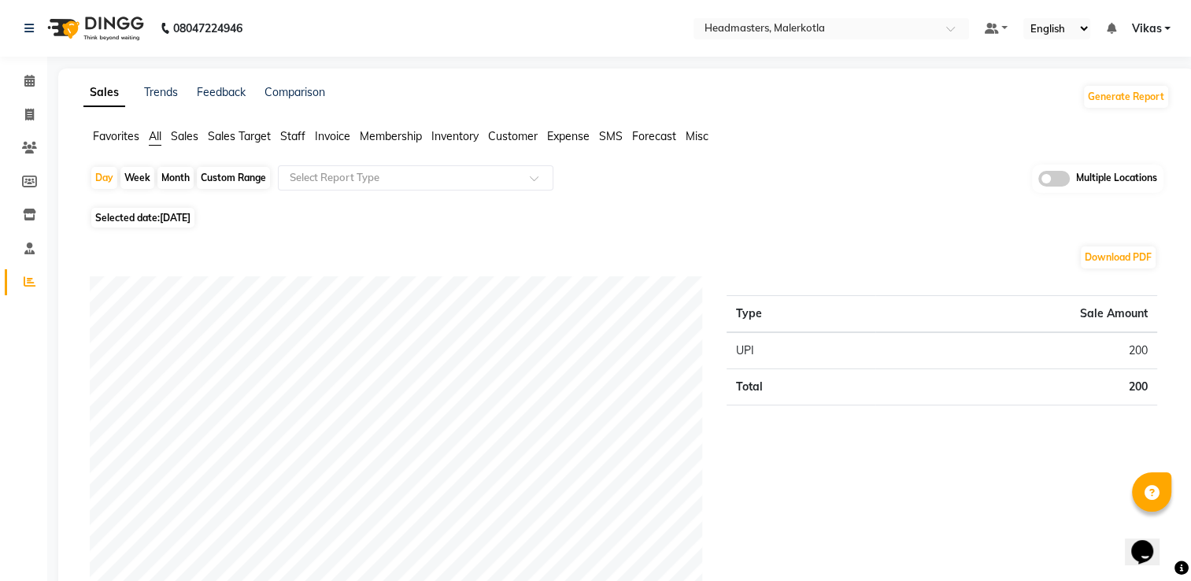
click at [334, 134] on span "Invoice" at bounding box center [332, 136] width 35 height 14
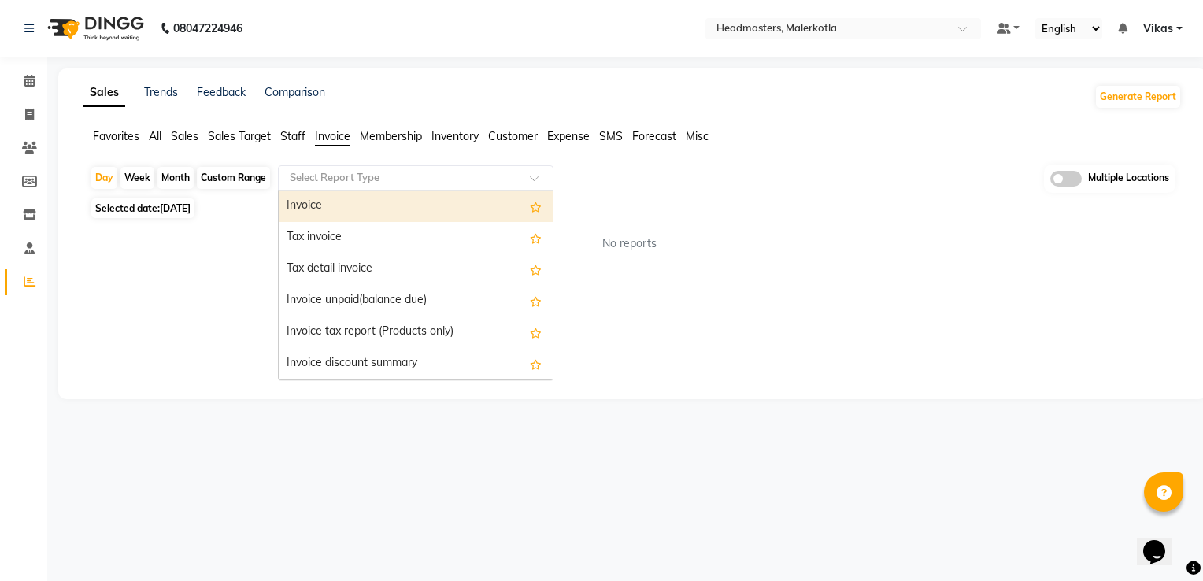
click at [532, 184] on span at bounding box center [540, 183] width 20 height 16
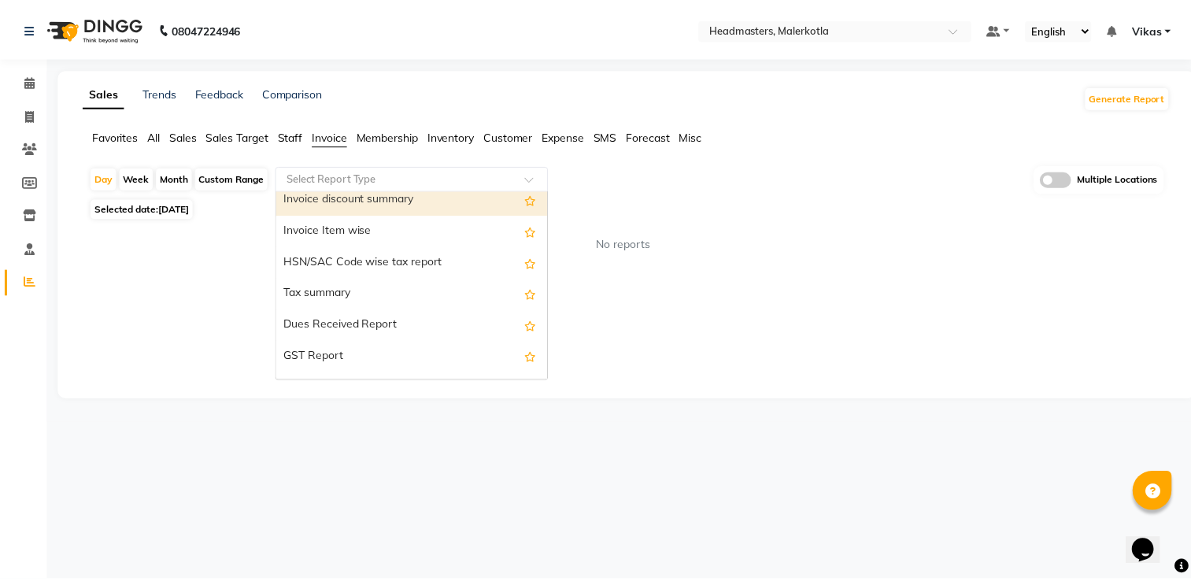
scroll to position [283, 0]
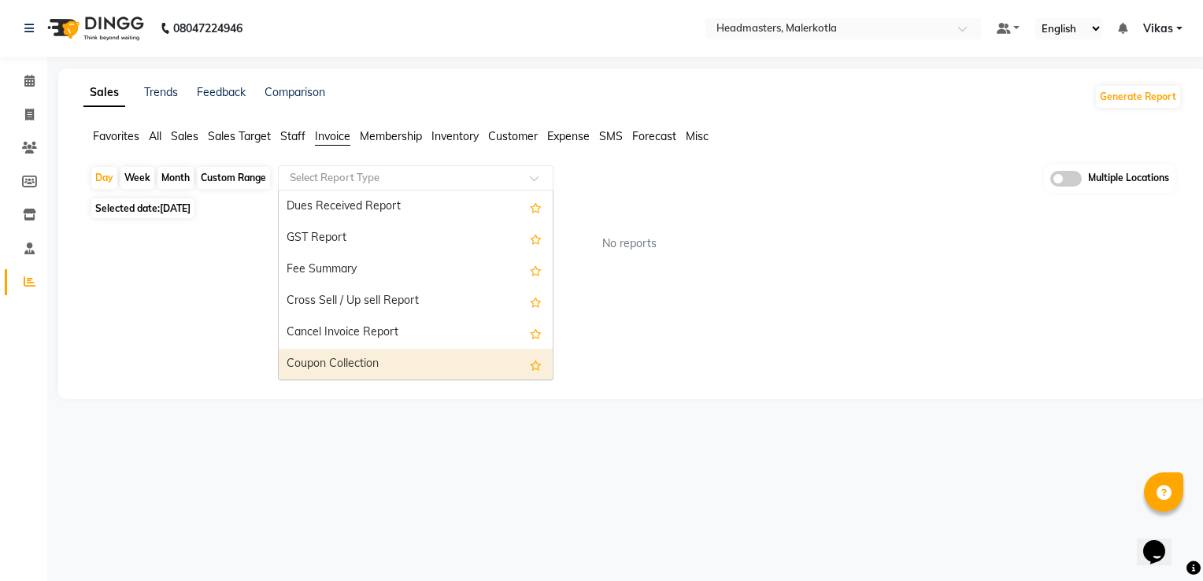
click at [446, 367] on div "Coupon Collection" at bounding box center [416, 364] width 274 height 31
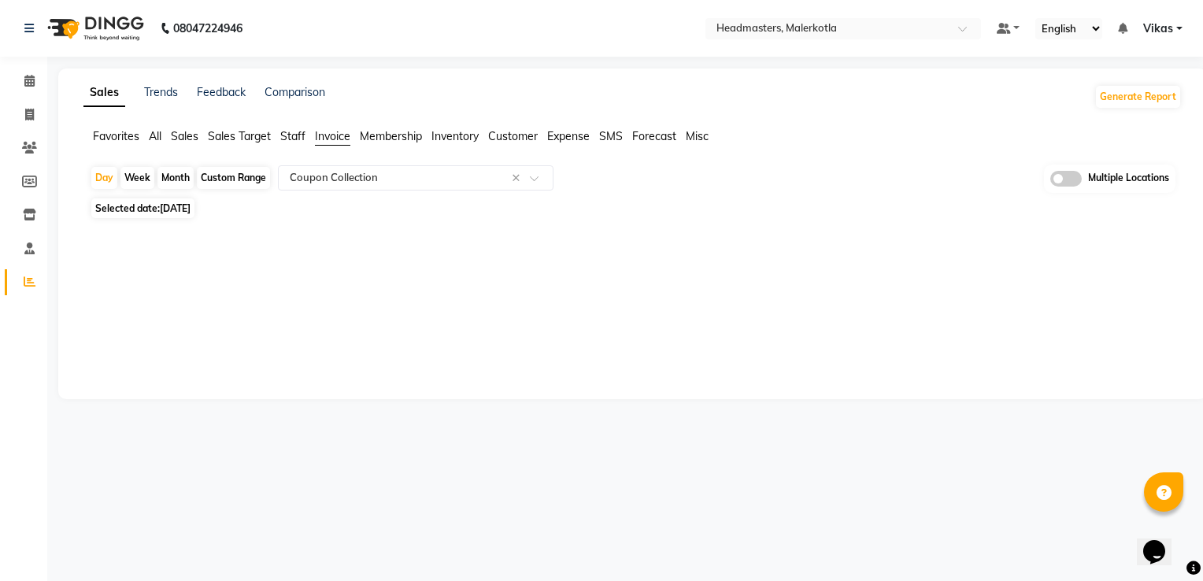
click at [179, 182] on div "Month" at bounding box center [175, 178] width 36 height 22
select select "9"
select select "2025"
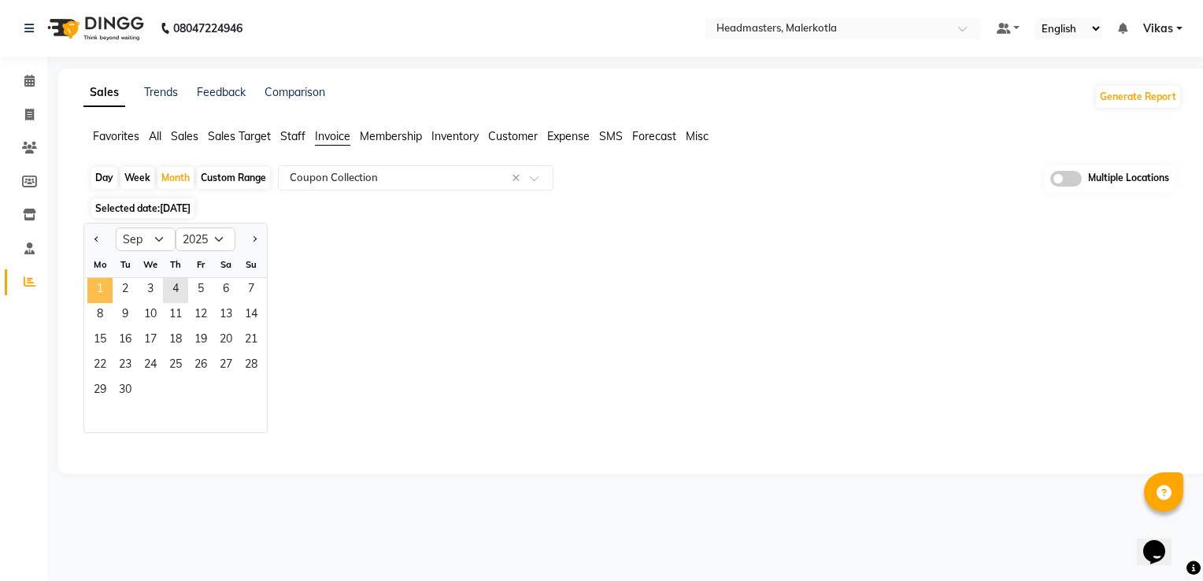
click at [96, 288] on span "1" at bounding box center [99, 290] width 25 height 25
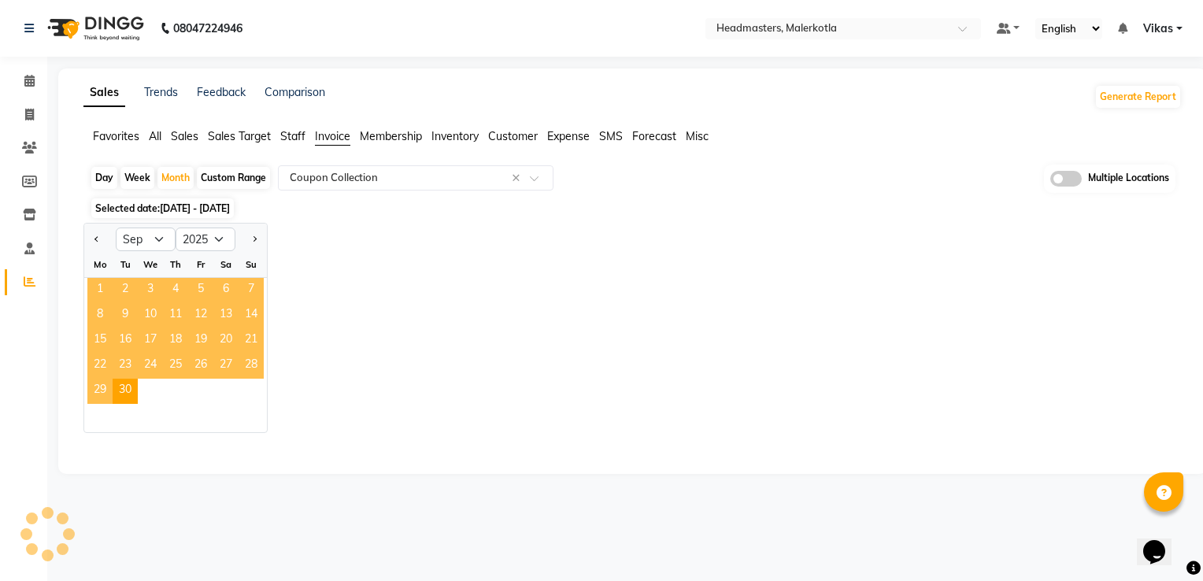
select select "full_report"
select select "csv"
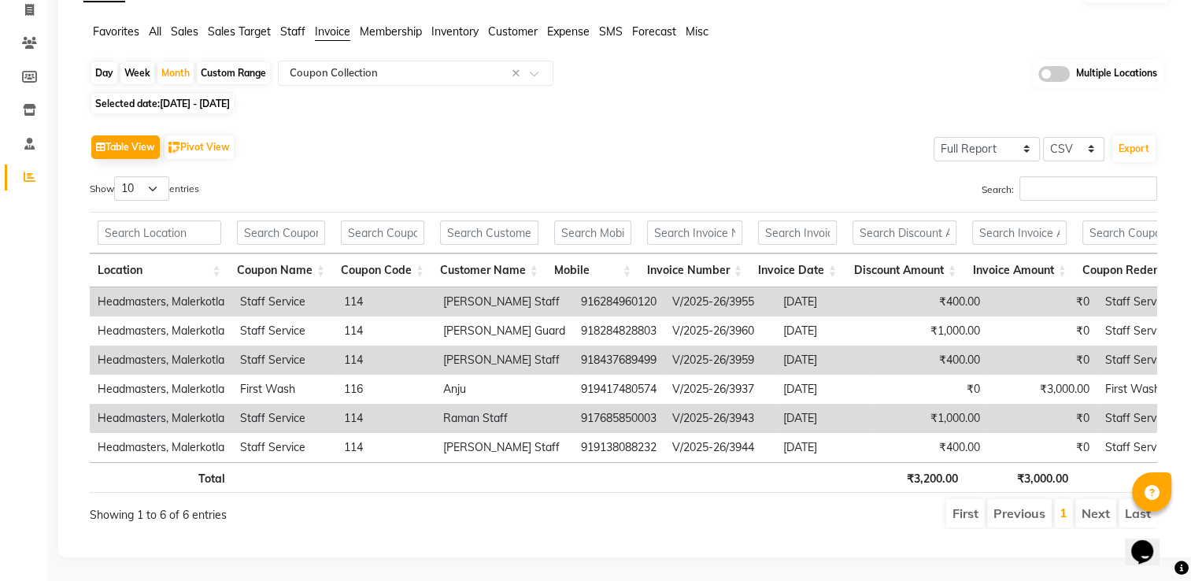
scroll to position [0, 0]
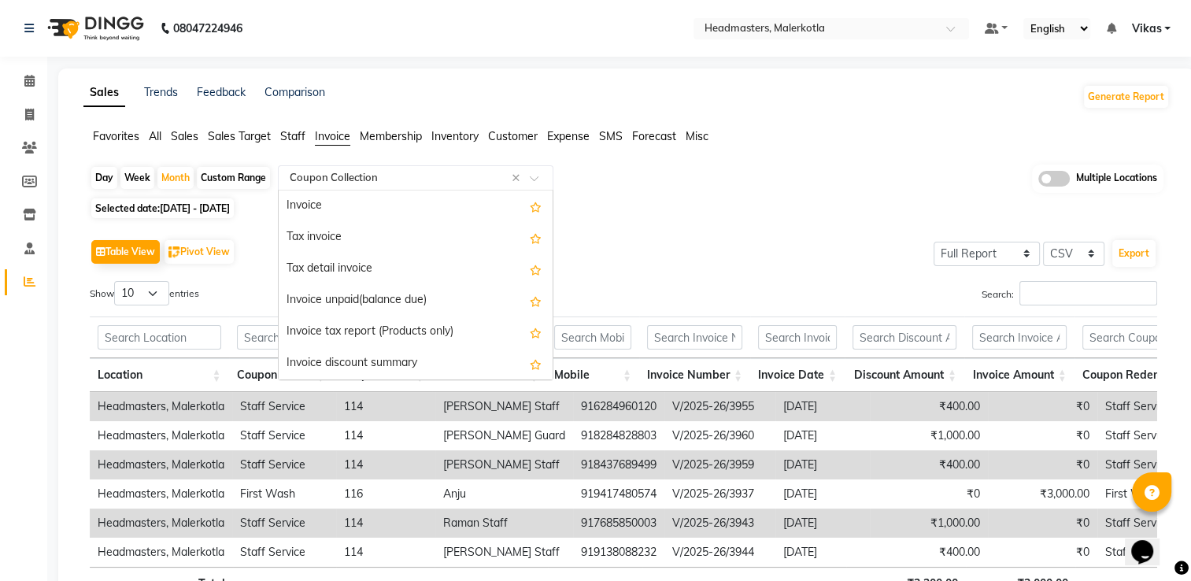
click at [384, 176] on input "text" at bounding box center [400, 178] width 227 height 16
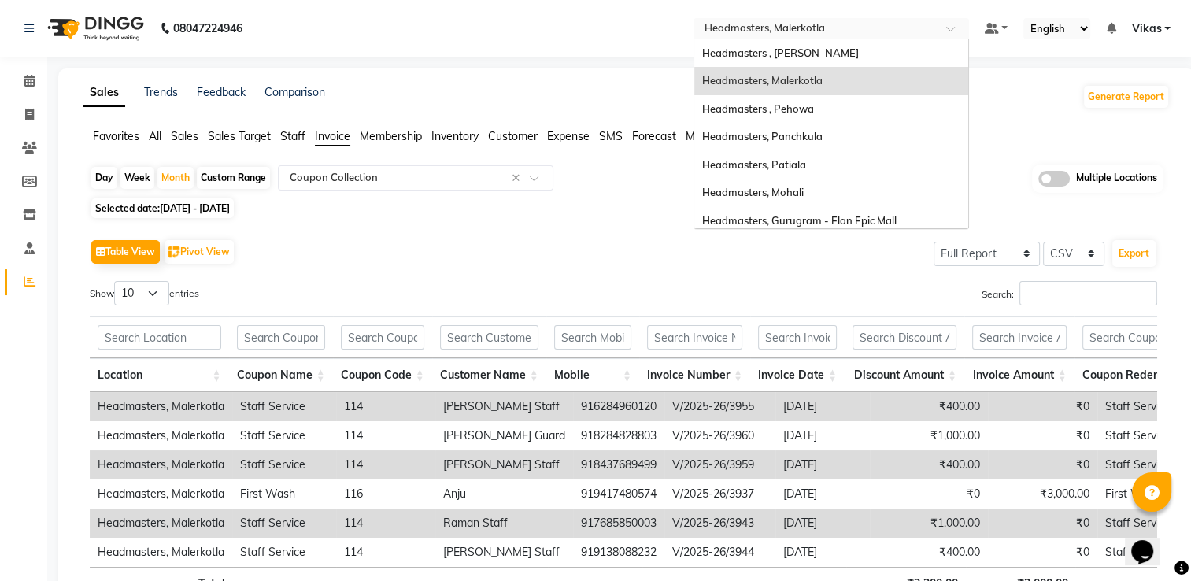
click at [821, 31] on input "text" at bounding box center [815, 30] width 228 height 16
click at [806, 64] on div "Headmasters , [PERSON_NAME]" at bounding box center [831, 53] width 274 height 28
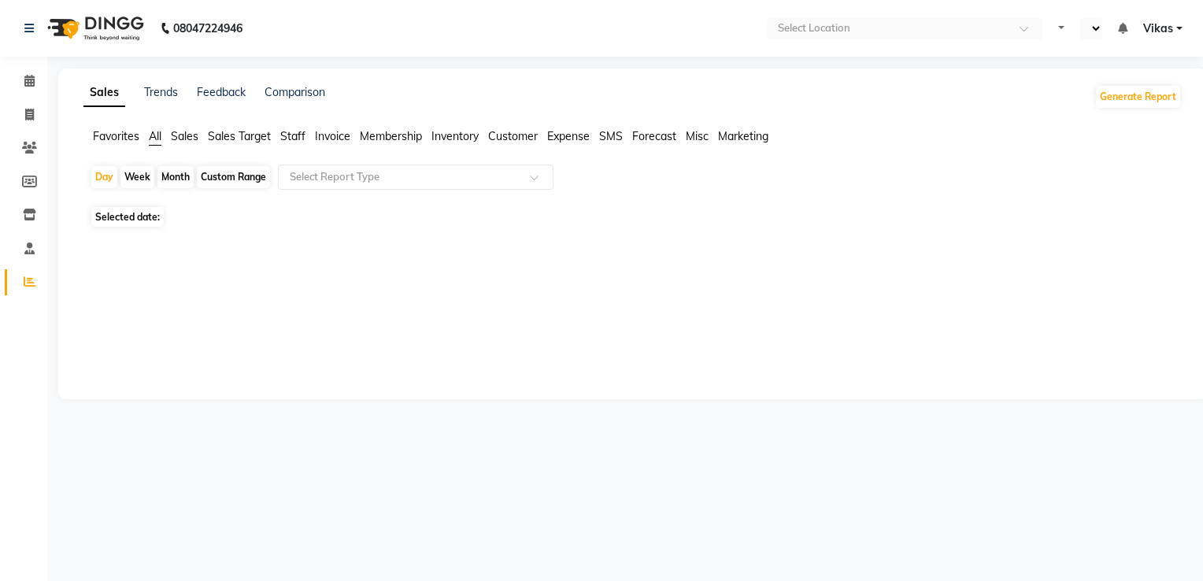
select select "en"
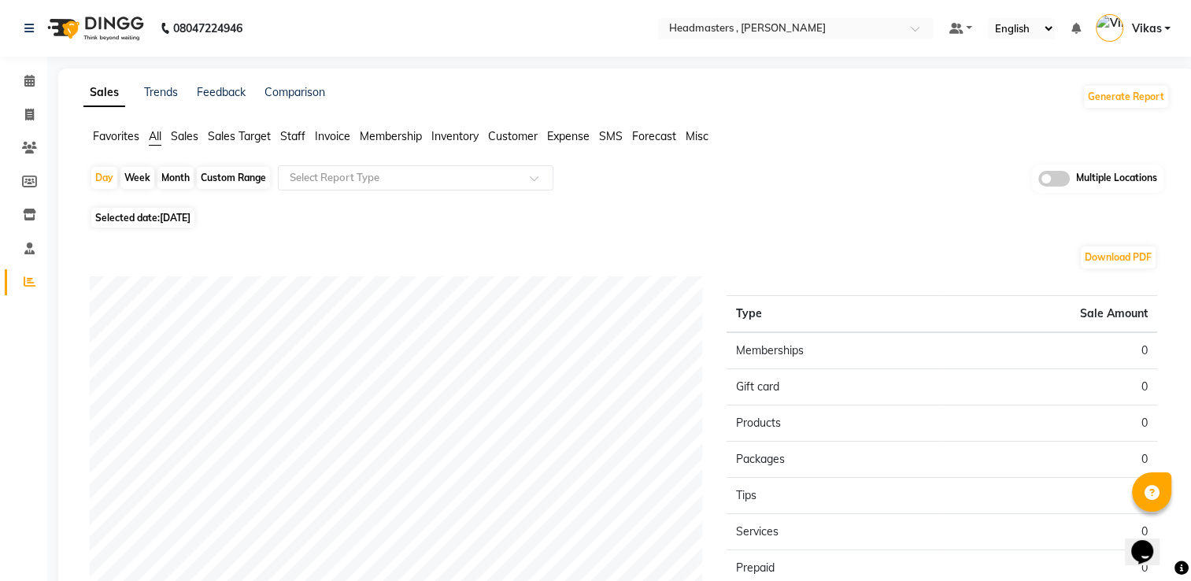
click at [345, 132] on span "Invoice" at bounding box center [332, 136] width 35 height 14
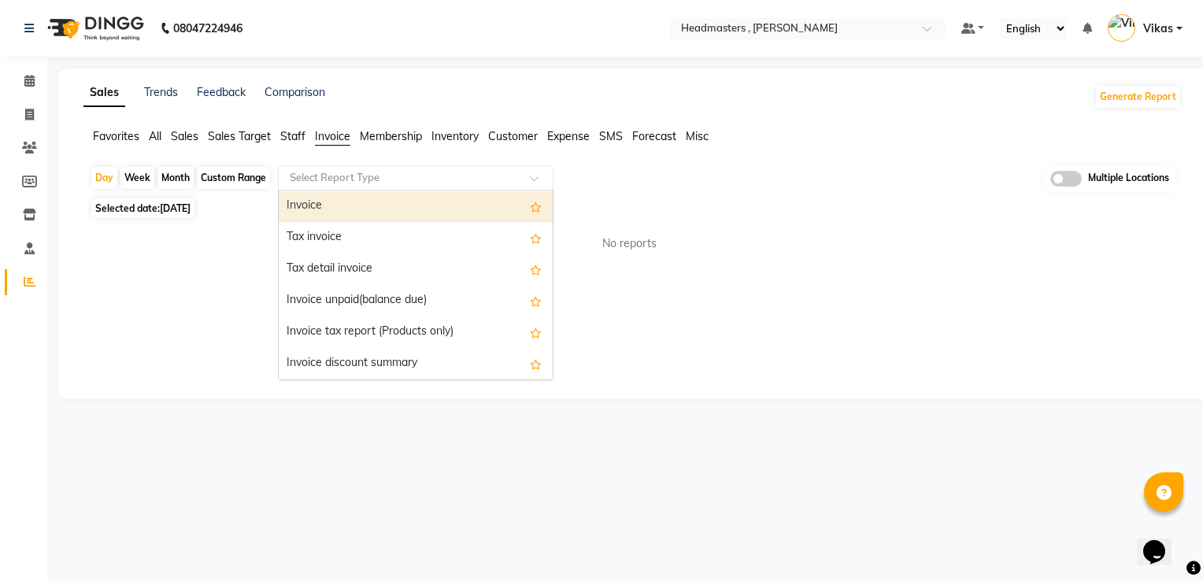
click at [372, 181] on input "text" at bounding box center [400, 178] width 227 height 16
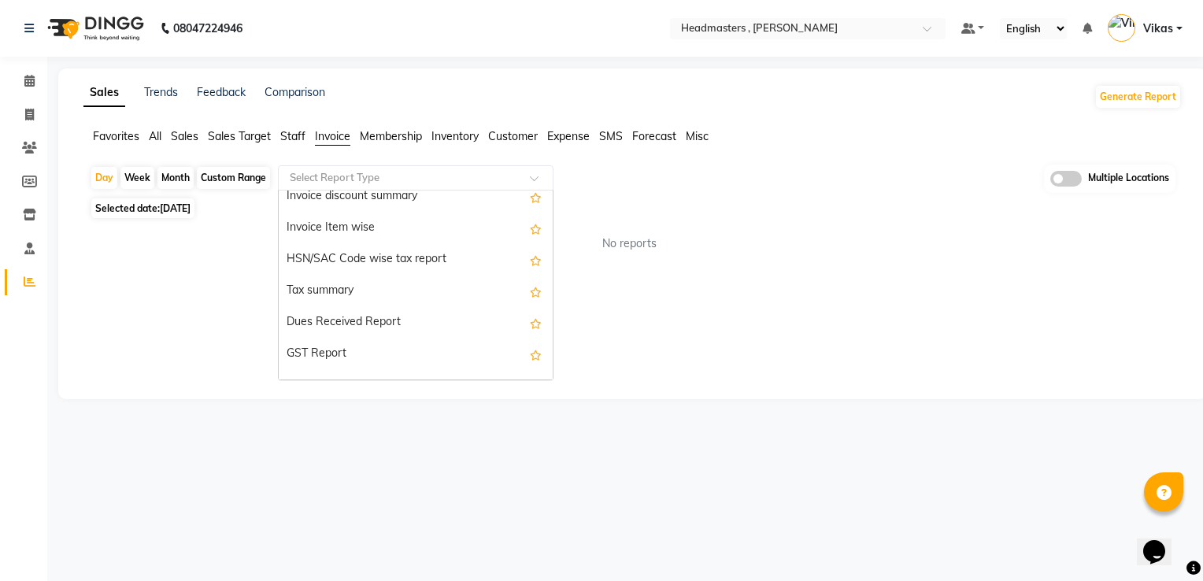
scroll to position [283, 0]
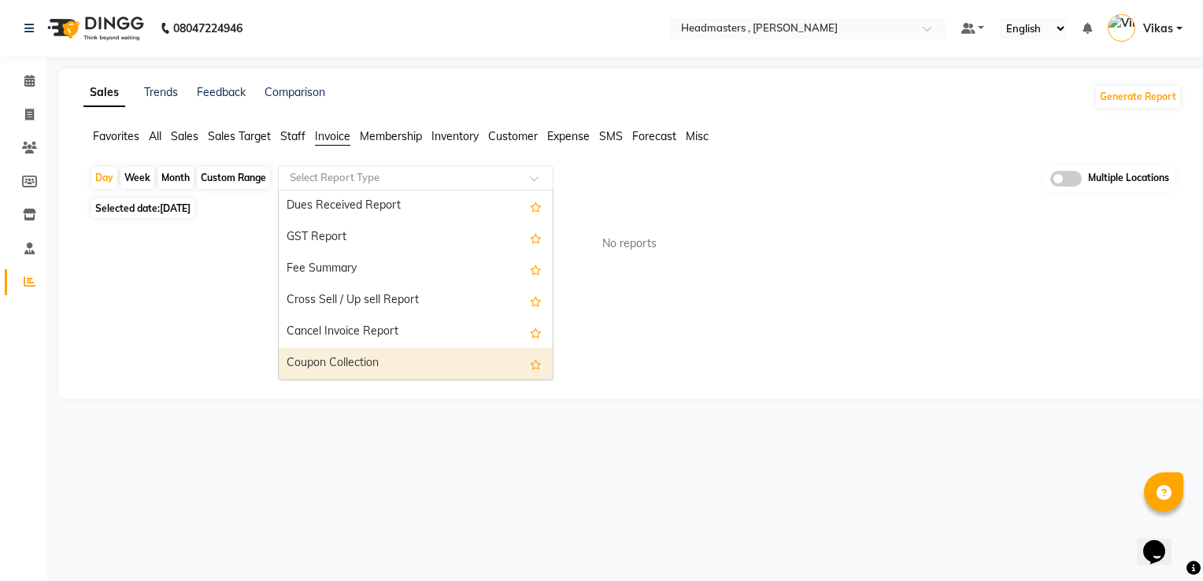
click at [457, 361] on div "Coupon Collection" at bounding box center [416, 363] width 274 height 31
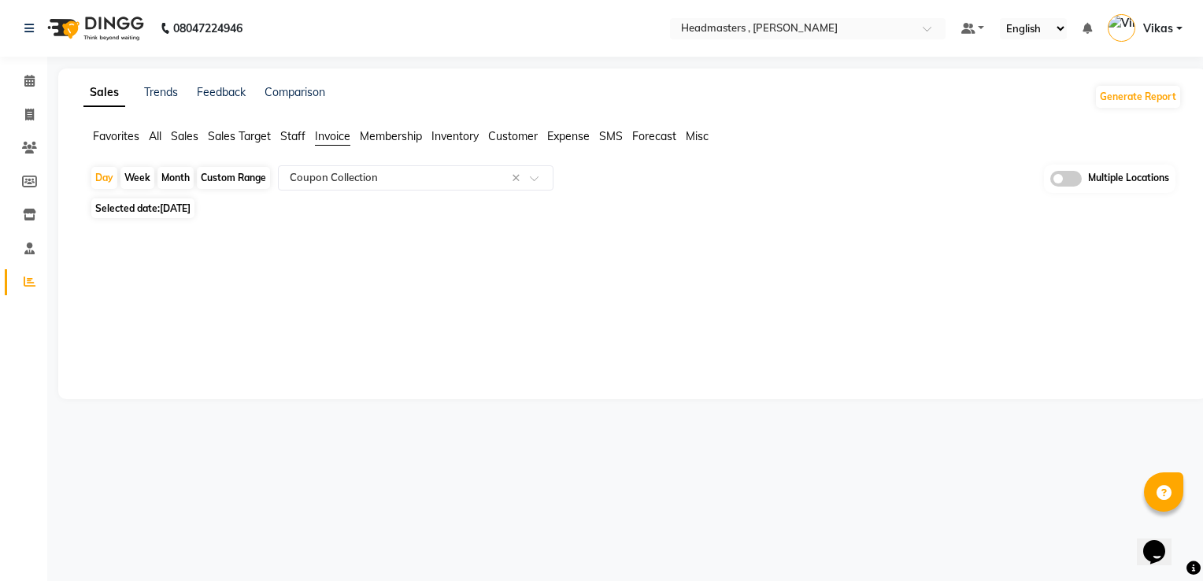
click at [188, 173] on div "Month" at bounding box center [175, 178] width 36 height 22
select select "9"
select select "2025"
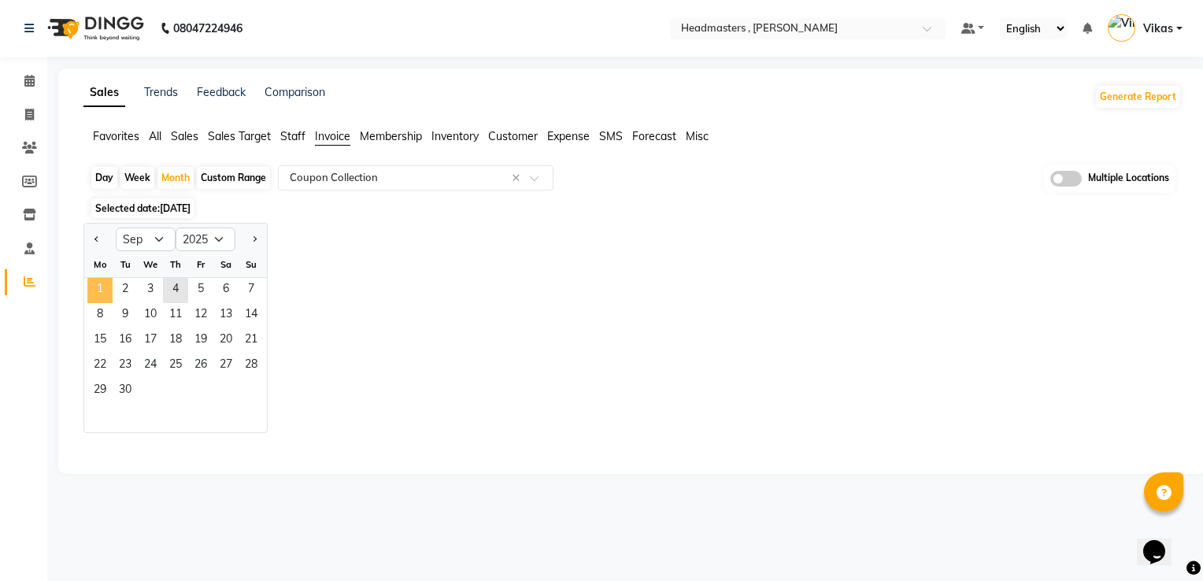
click at [103, 291] on span "1" at bounding box center [99, 290] width 25 height 25
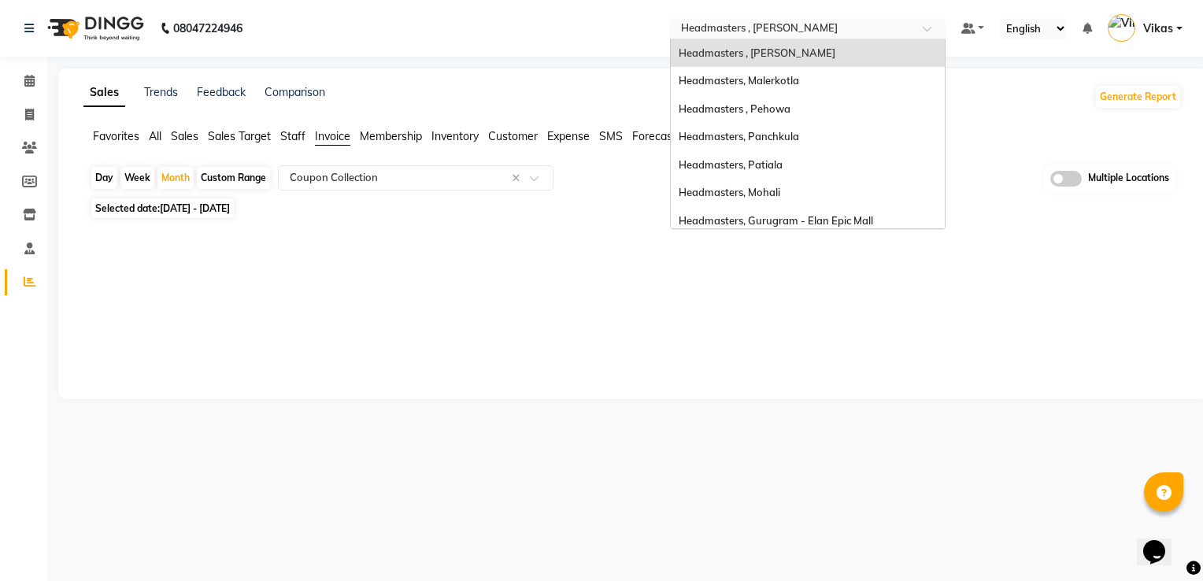
click at [764, 27] on input "text" at bounding box center [792, 30] width 228 height 16
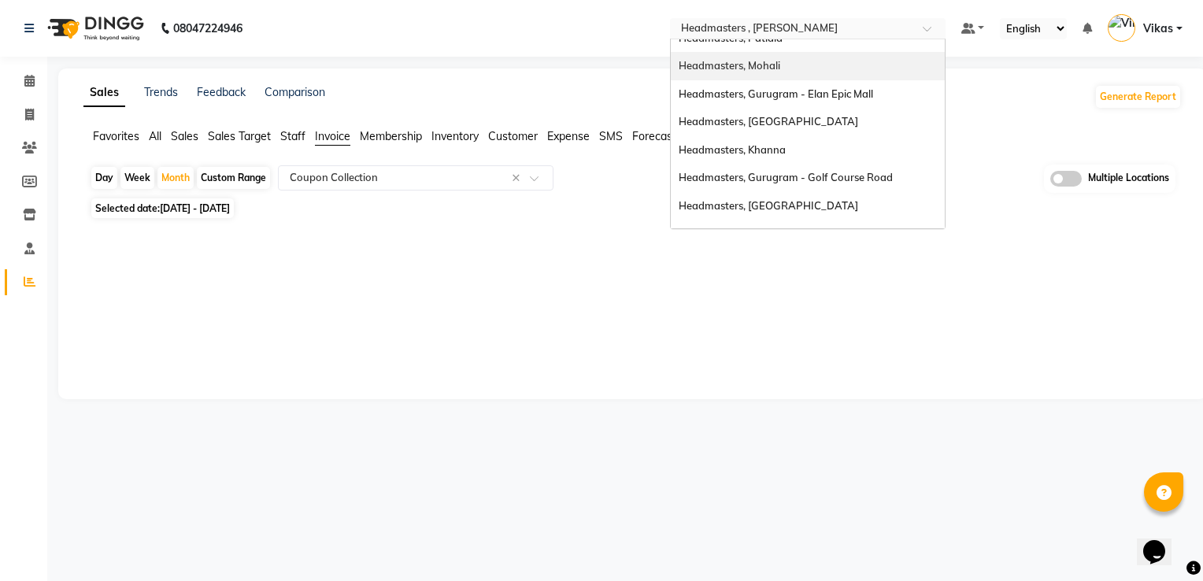
scroll to position [165, 0]
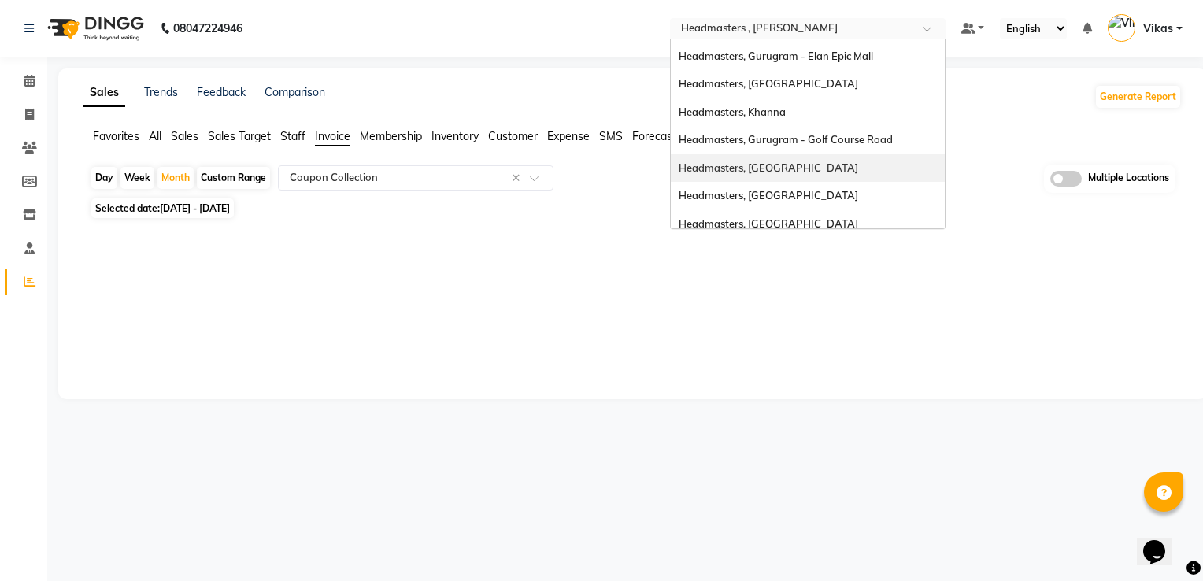
click at [863, 163] on div "Headmasters, [GEOGRAPHIC_DATA]" at bounding box center [808, 168] width 274 height 28
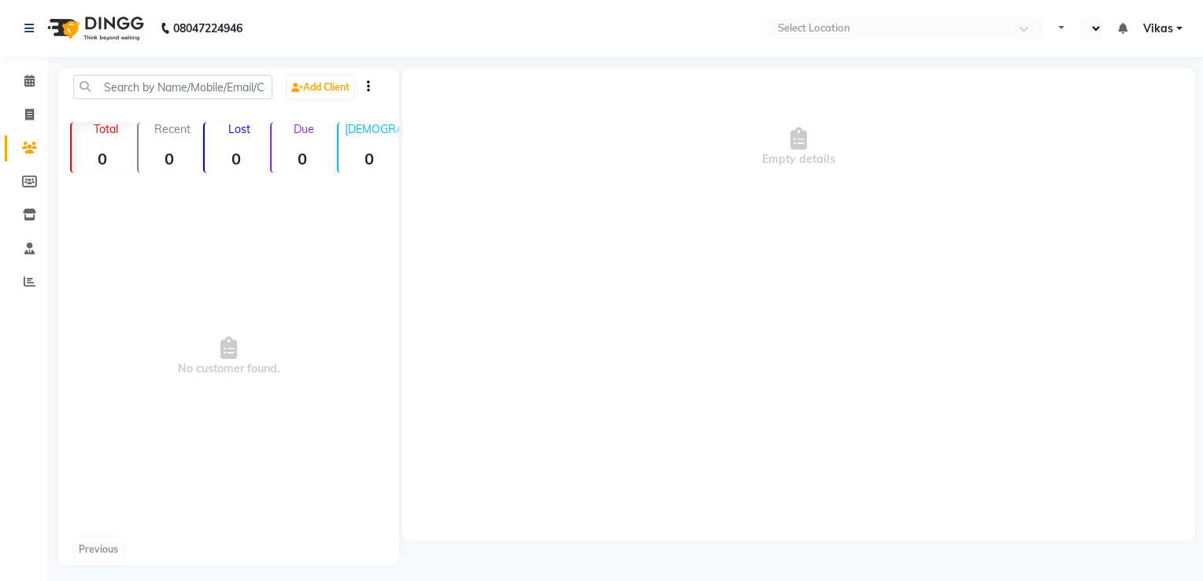
select select "en"
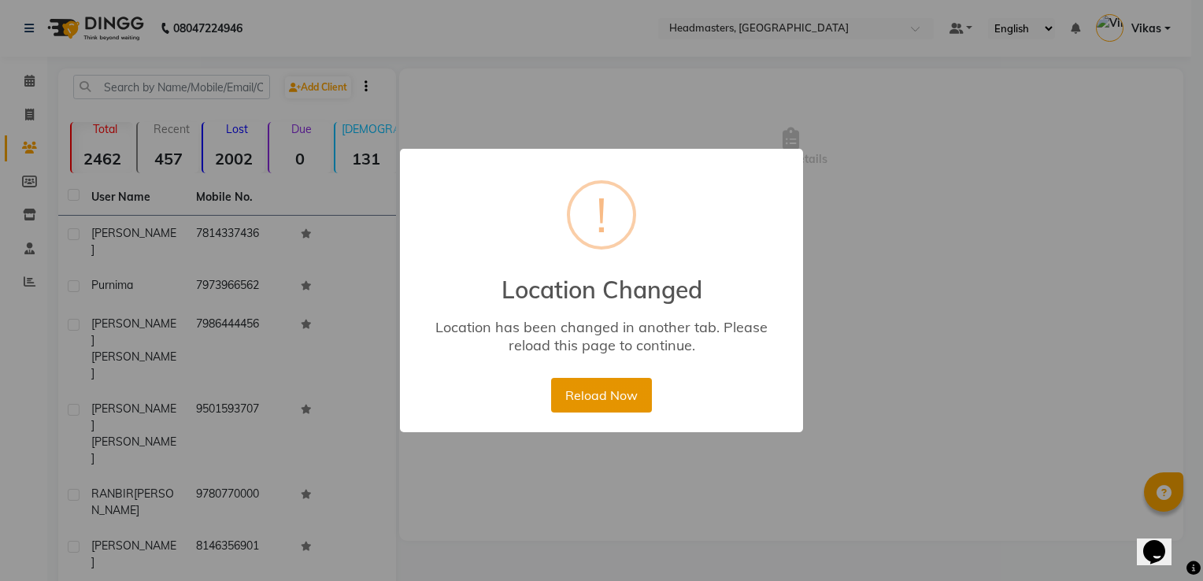
click at [622, 386] on button "Reload Now" at bounding box center [601, 395] width 100 height 35
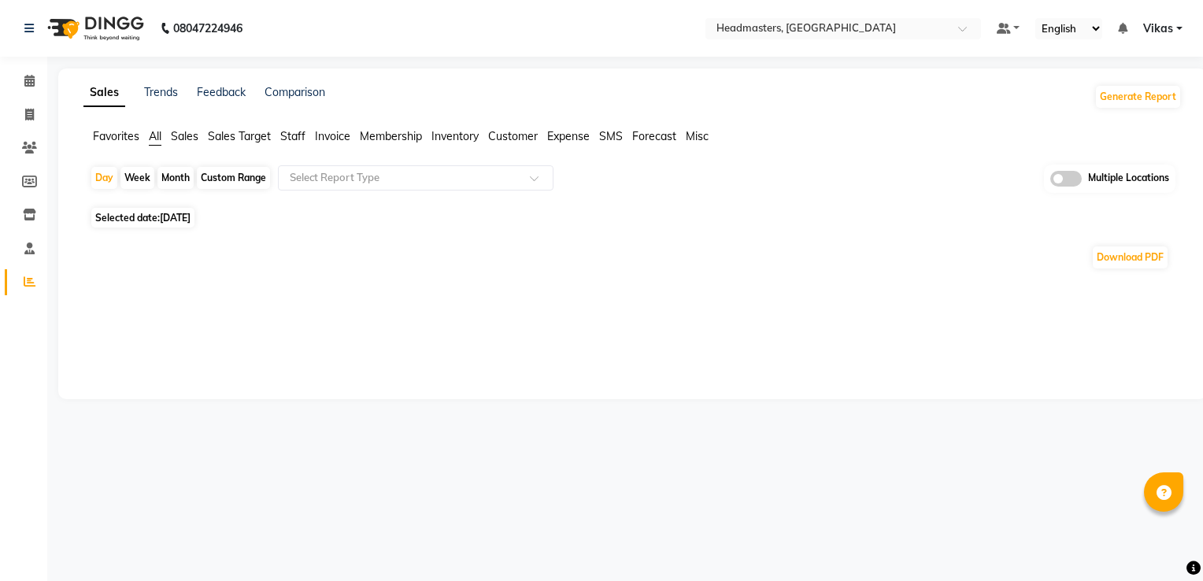
select select "en"
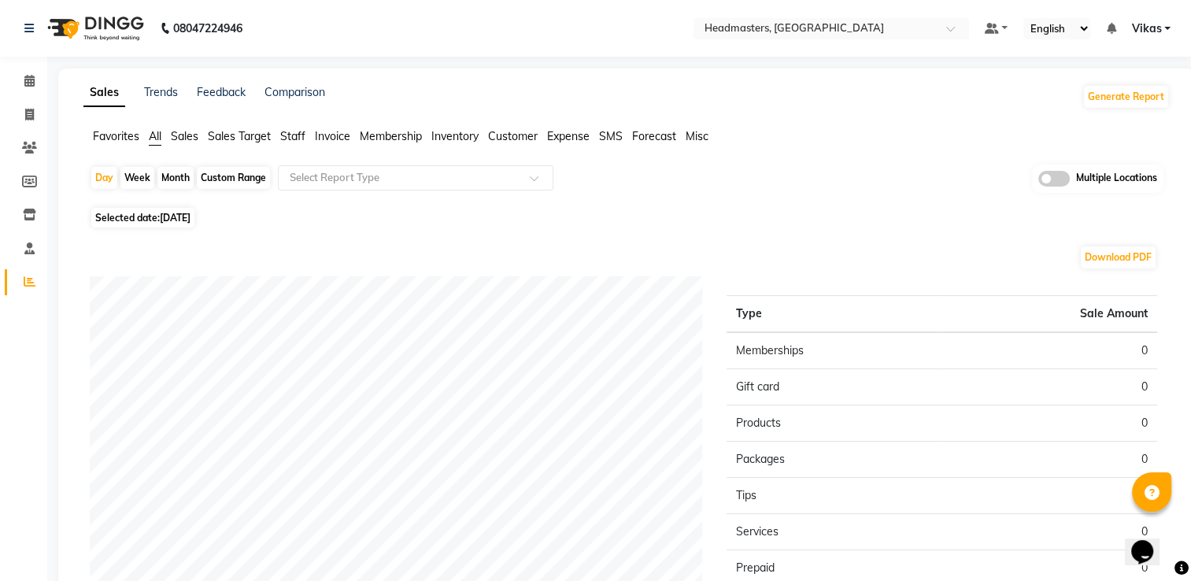
click at [343, 133] on span "Invoice" at bounding box center [332, 136] width 35 height 14
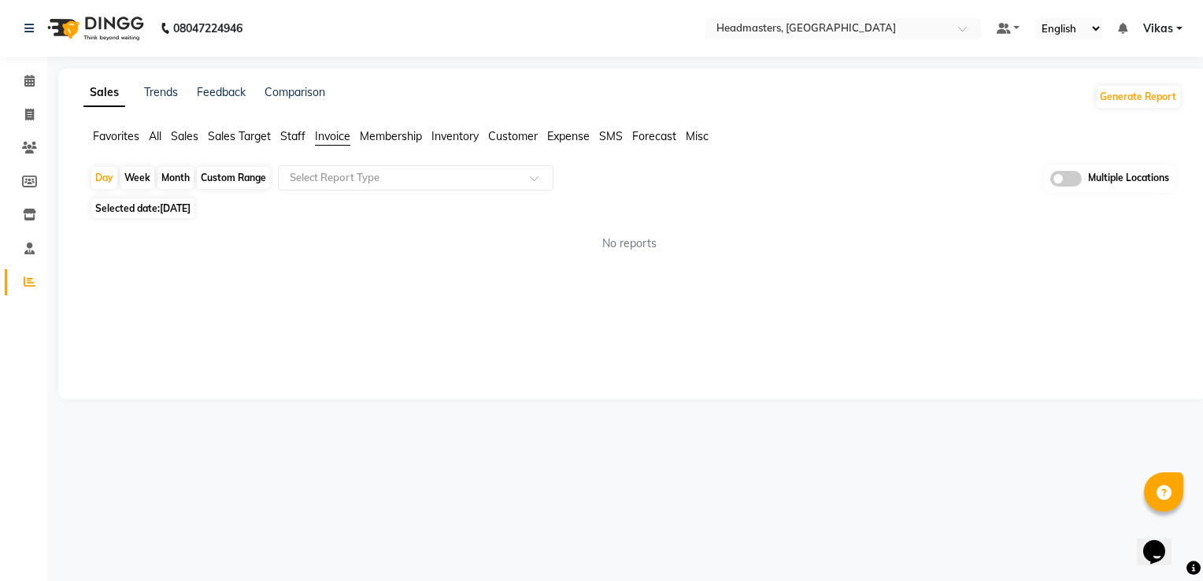
click at [171, 178] on div "Month" at bounding box center [175, 178] width 36 height 22
select select "9"
select select "2025"
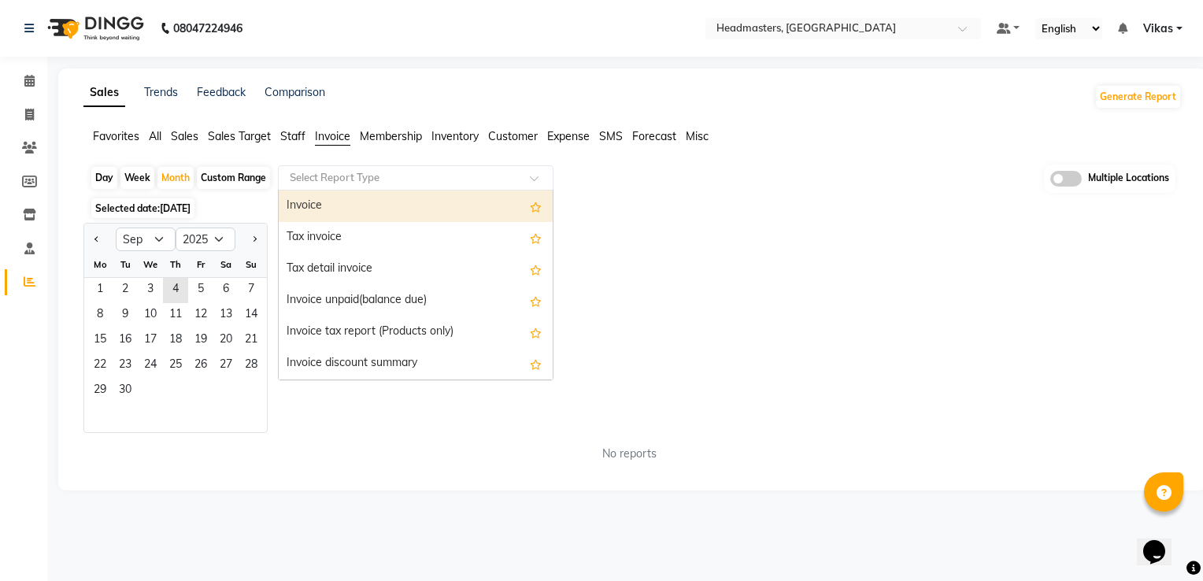
click at [337, 172] on input "text" at bounding box center [400, 178] width 227 height 16
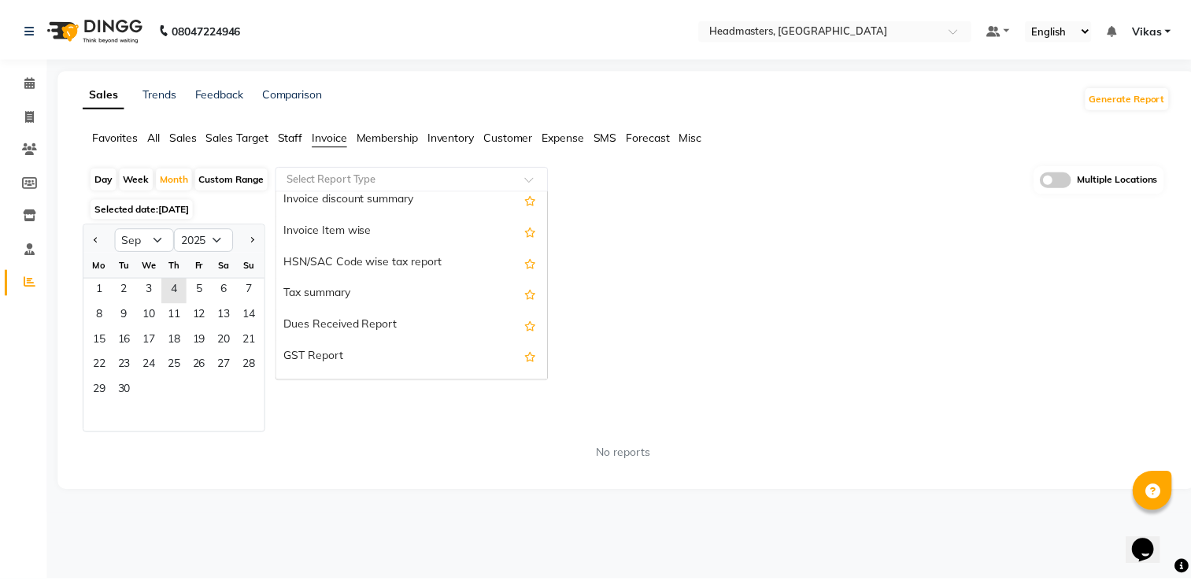
scroll to position [283, 0]
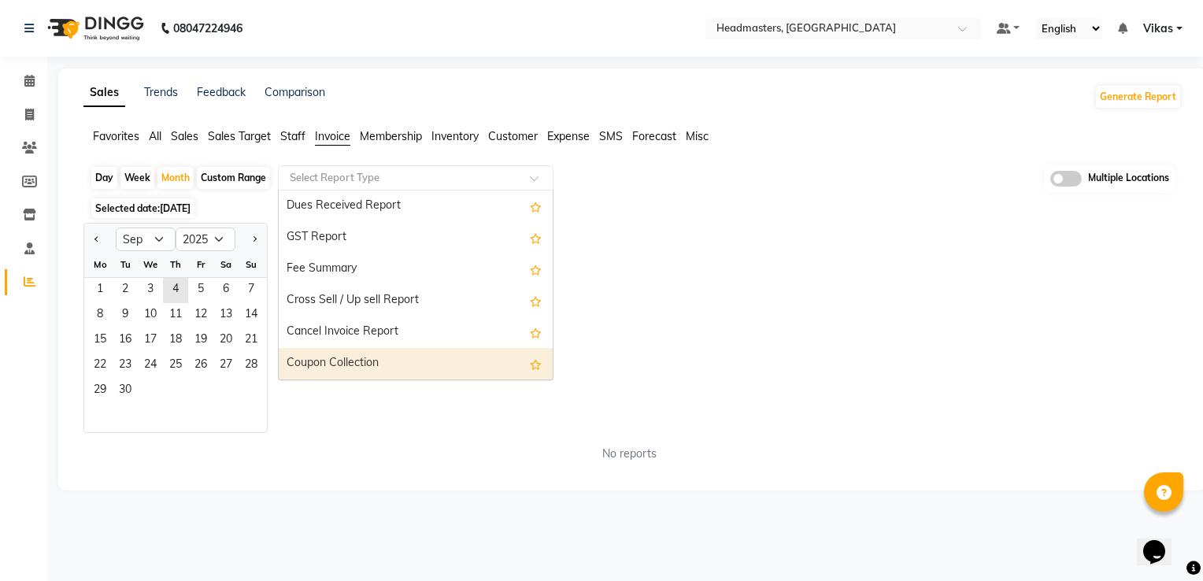
click at [456, 361] on div "Coupon Collection" at bounding box center [416, 363] width 274 height 31
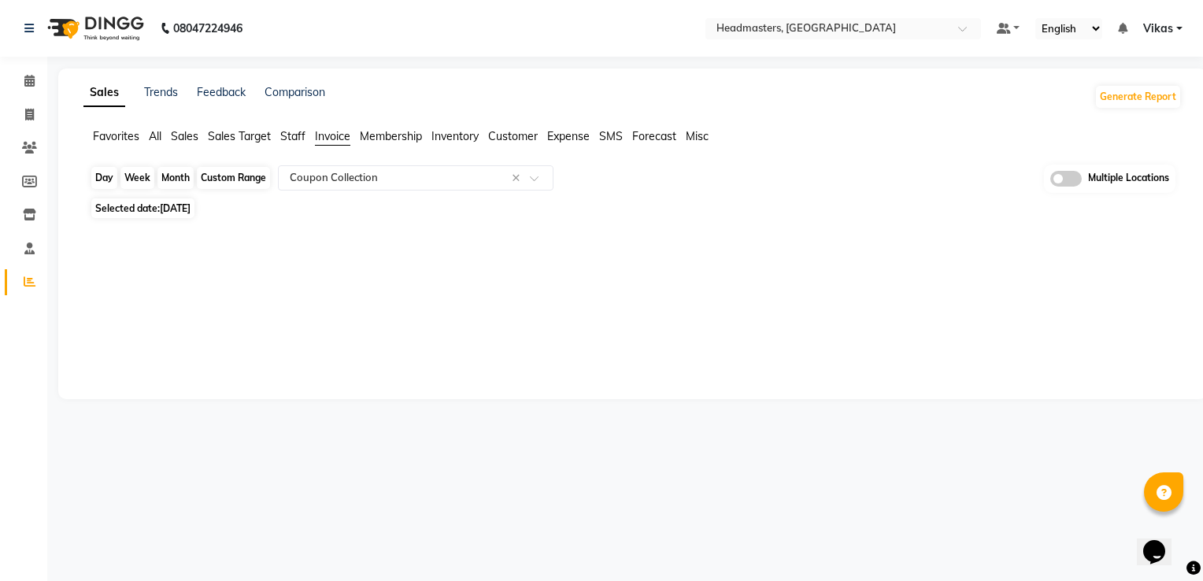
click at [179, 184] on div "Month" at bounding box center [175, 178] width 36 height 22
select select "9"
select select "2025"
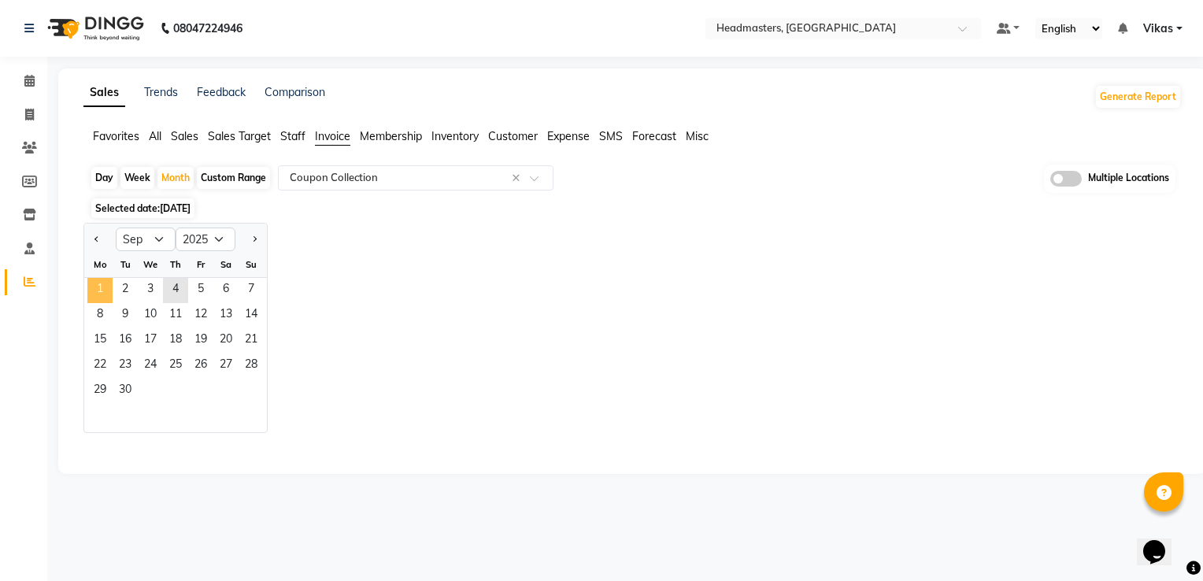
click at [105, 288] on span "1" at bounding box center [99, 290] width 25 height 25
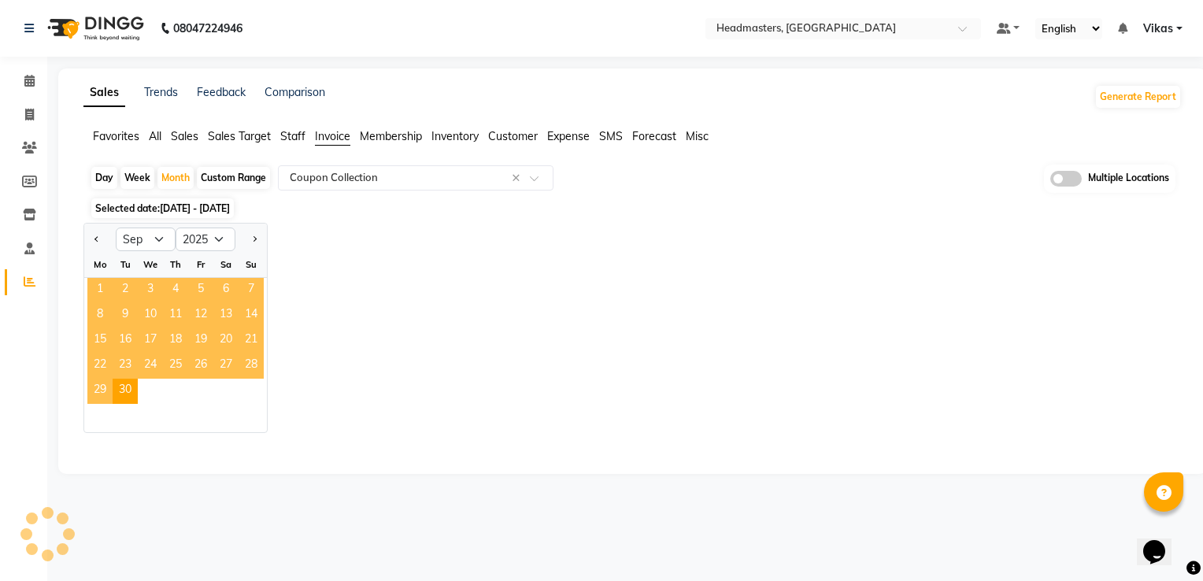
select select "full_report"
select select "csv"
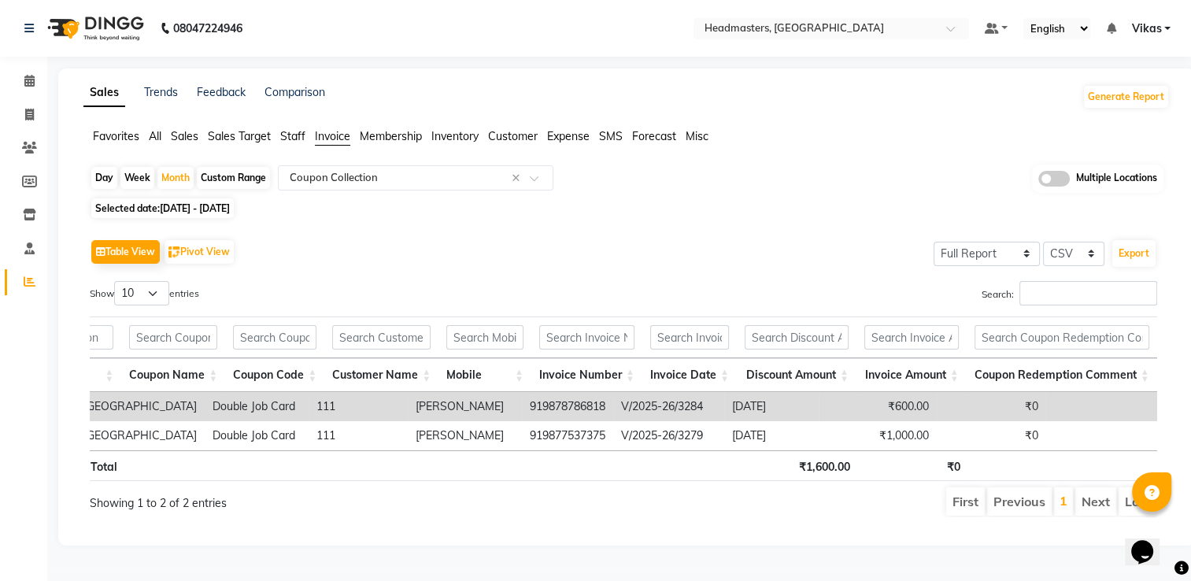
scroll to position [0, 0]
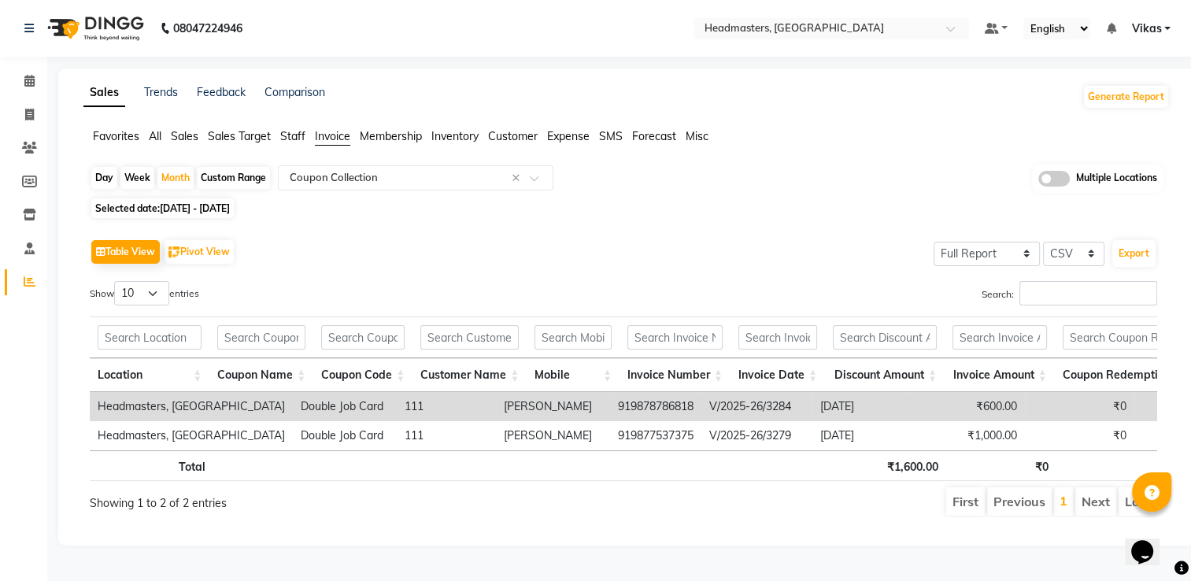
click at [610, 405] on td "919878786818" at bounding box center [655, 406] width 91 height 29
drag, startPoint x: 613, startPoint y: 400, endPoint x: 531, endPoint y: 400, distance: 82.7
click at [610, 400] on td "919878786818" at bounding box center [655, 406] width 91 height 29
copy td "919878786818"
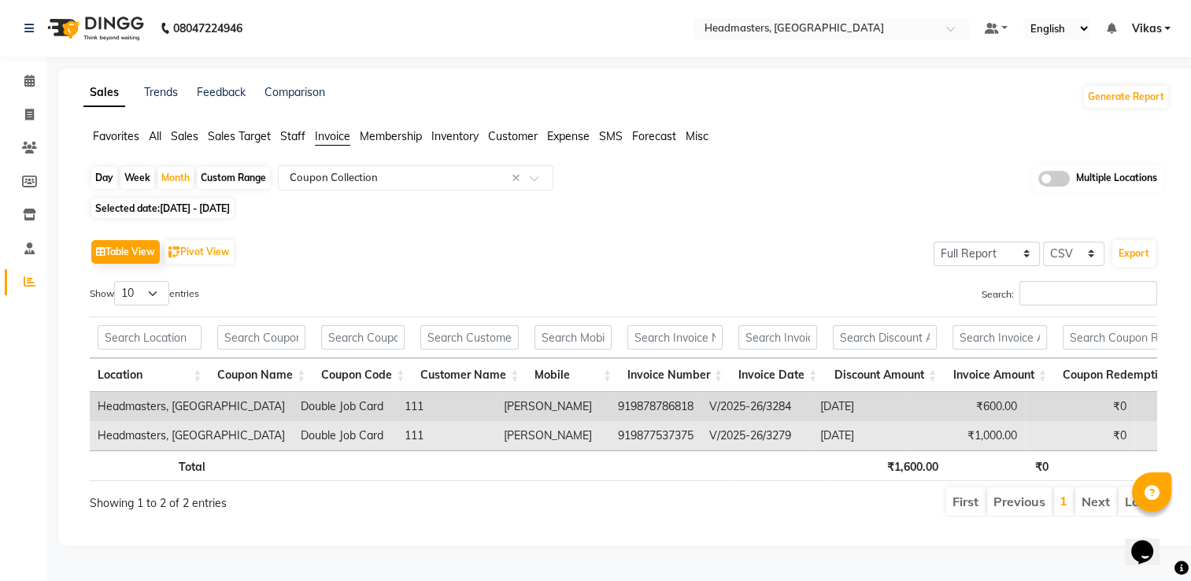
click at [610, 436] on td "919877537375" at bounding box center [655, 435] width 91 height 29
drag, startPoint x: 617, startPoint y: 434, endPoint x: 531, endPoint y: 441, distance: 86.9
click at [610, 441] on td "919877537375" at bounding box center [655, 435] width 91 height 29
copy td "919877537375"
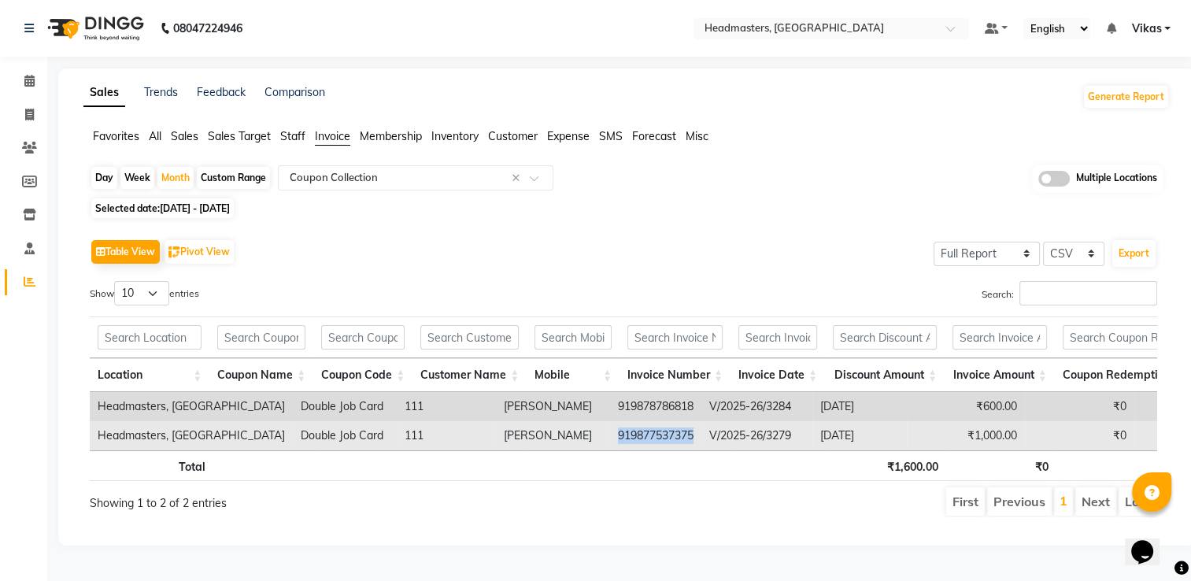
click at [610, 441] on td "919877537375" at bounding box center [655, 435] width 91 height 29
drag, startPoint x: 616, startPoint y: 430, endPoint x: 535, endPoint y: 434, distance: 80.4
click at [610, 434] on td "919877537375" at bounding box center [655, 435] width 91 height 29
copy td "919877537375"
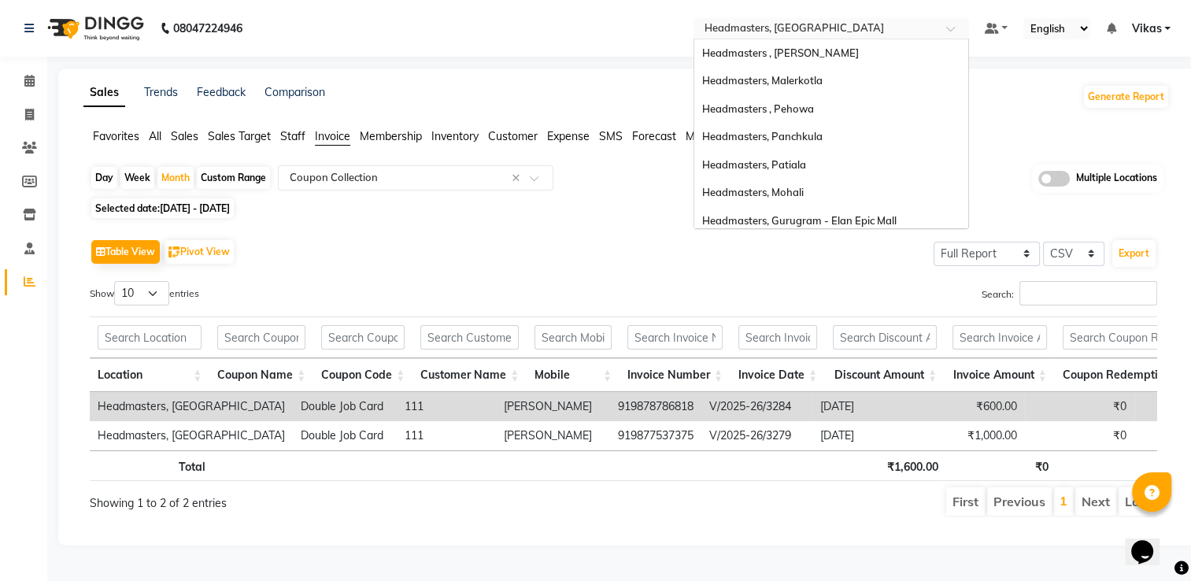
scroll to position [174, 0]
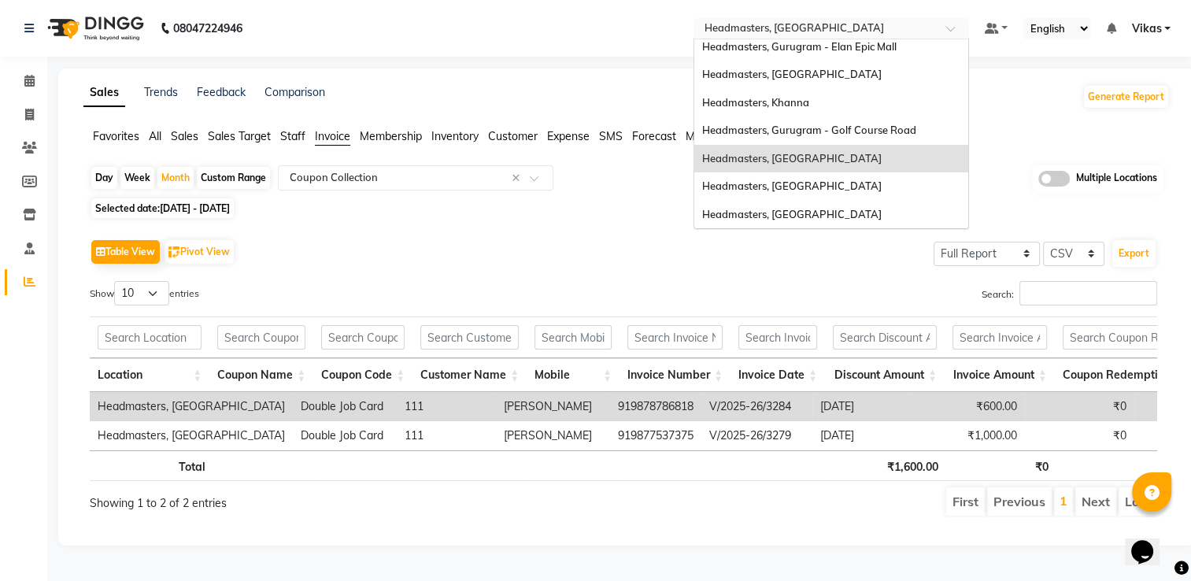
click at [852, 20] on div "Select Location × Headmasters, Batala" at bounding box center [831, 28] width 276 height 21
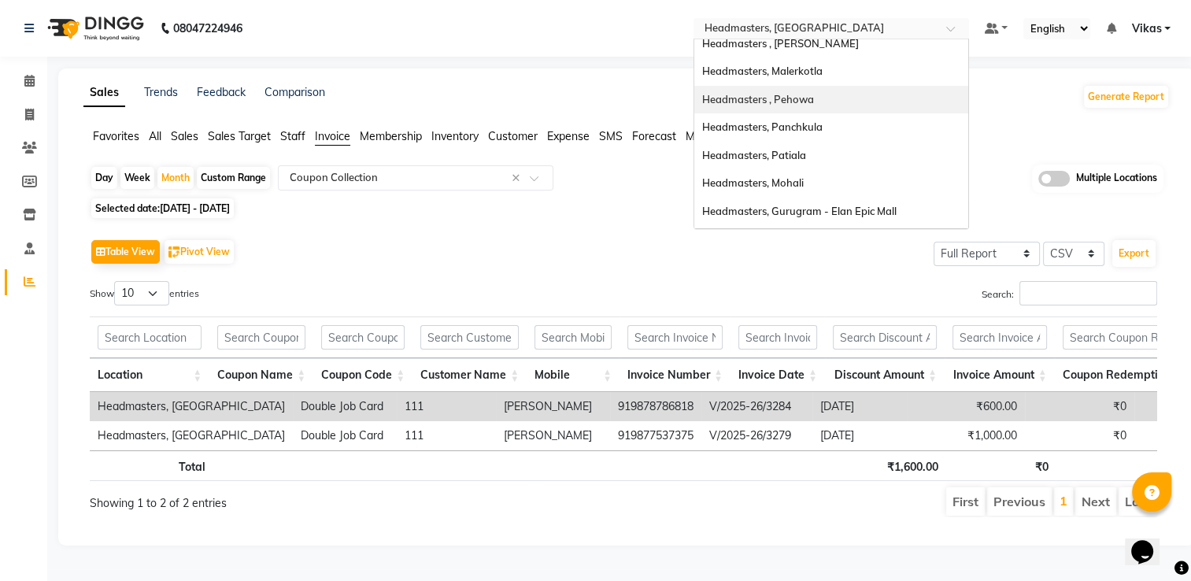
click at [853, 99] on div "Headmasters , Pehowa" at bounding box center [831, 100] width 274 height 28
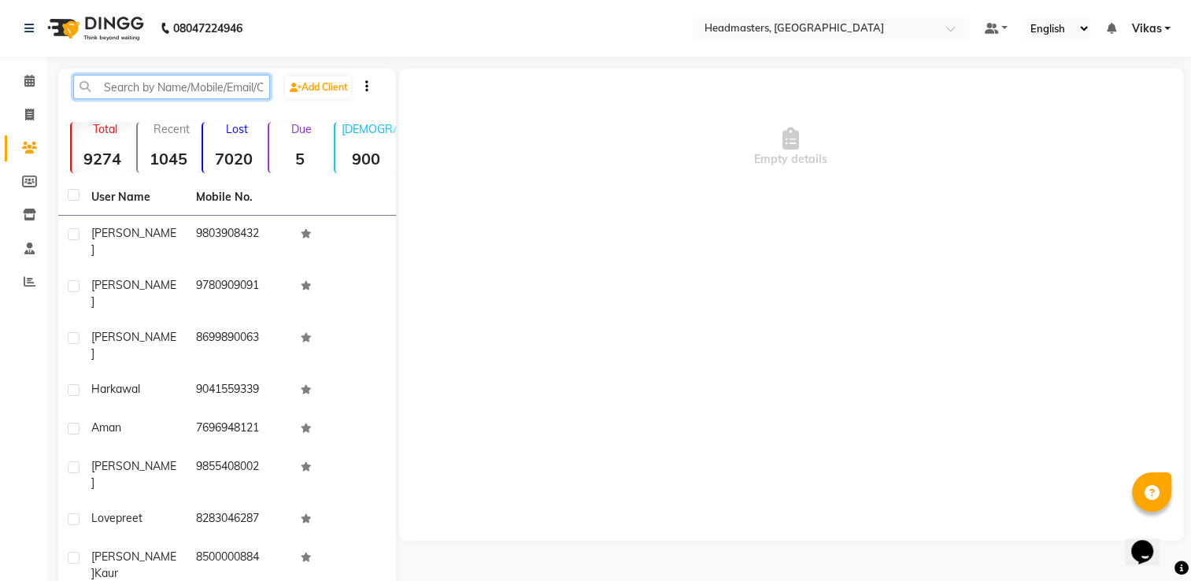
click at [241, 90] on input "text" at bounding box center [171, 87] width 197 height 24
paste input "919878786818"
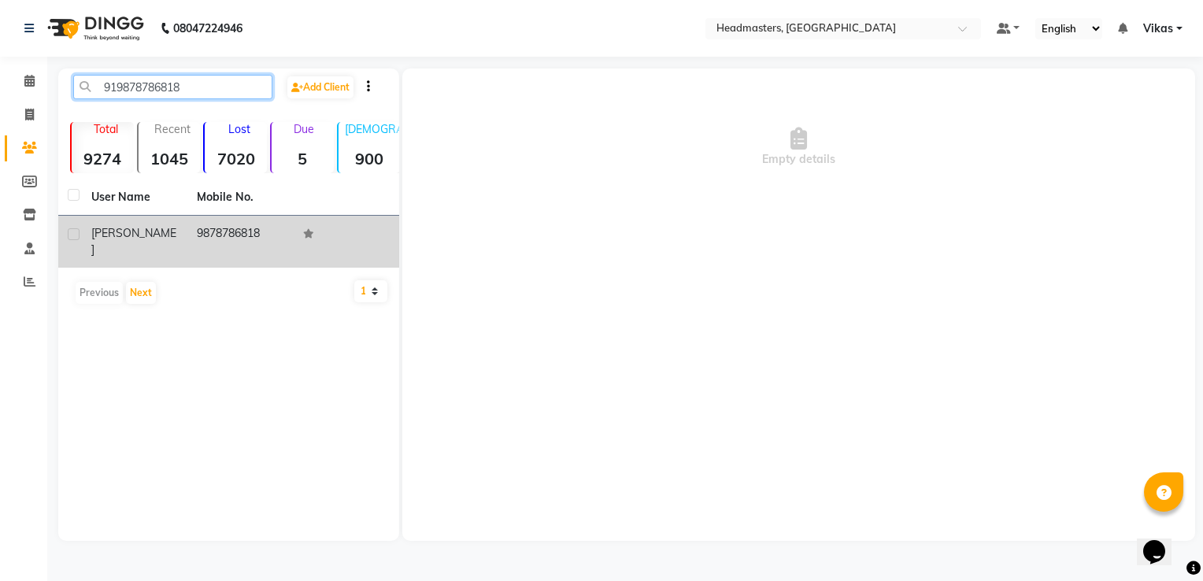
type input "919878786818"
click at [144, 222] on td "michal" at bounding box center [134, 242] width 105 height 52
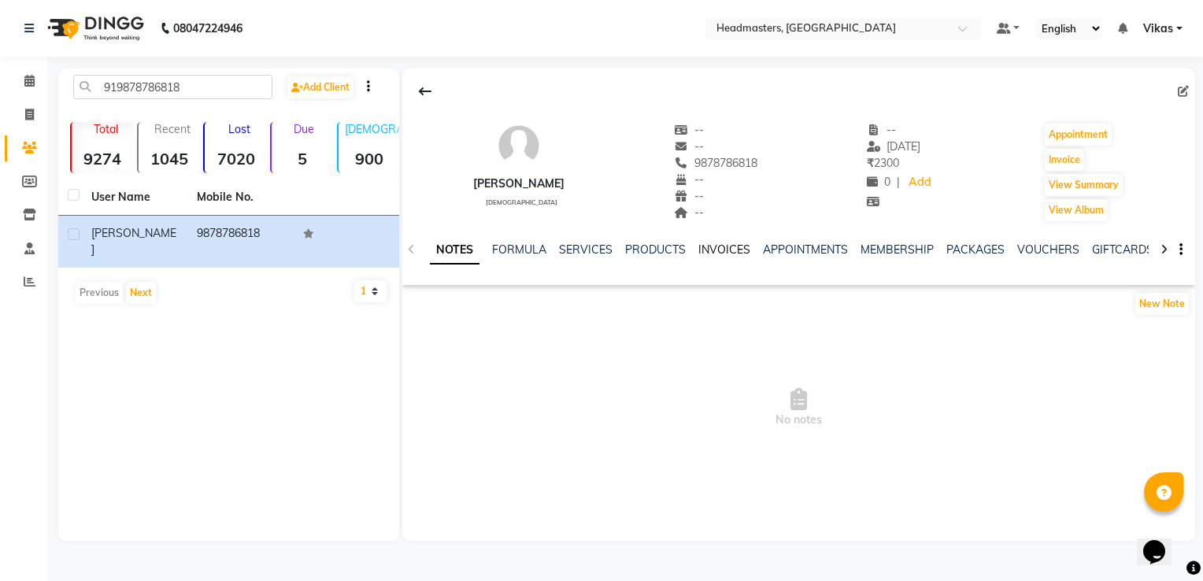
click at [718, 245] on link "INVOICES" at bounding box center [724, 249] width 52 height 14
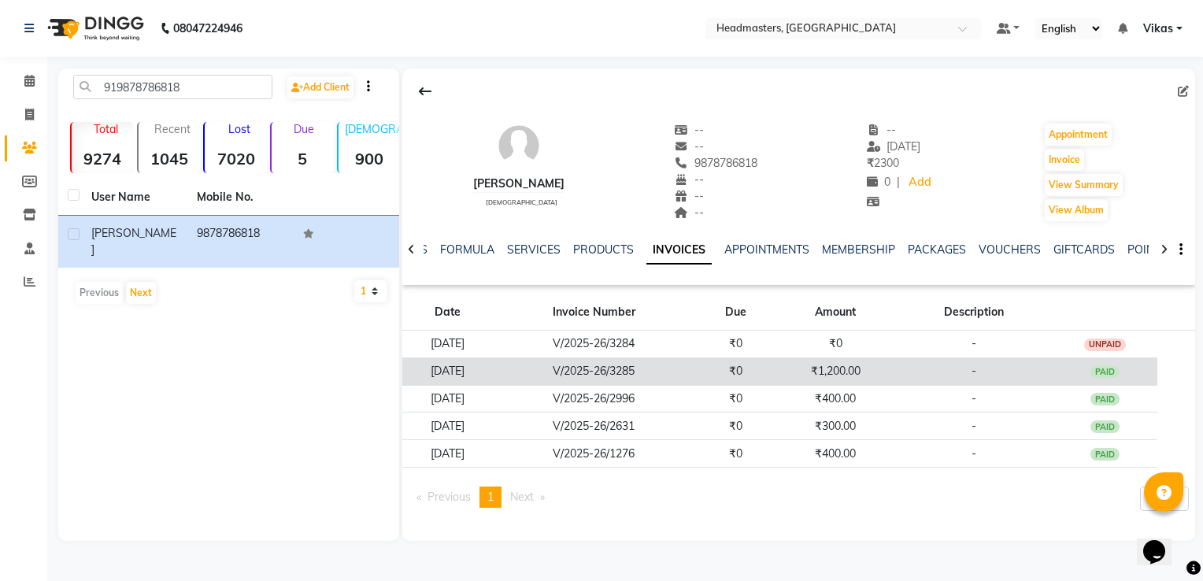
click at [727, 363] on td "₹0" at bounding box center [735, 371] width 80 height 28
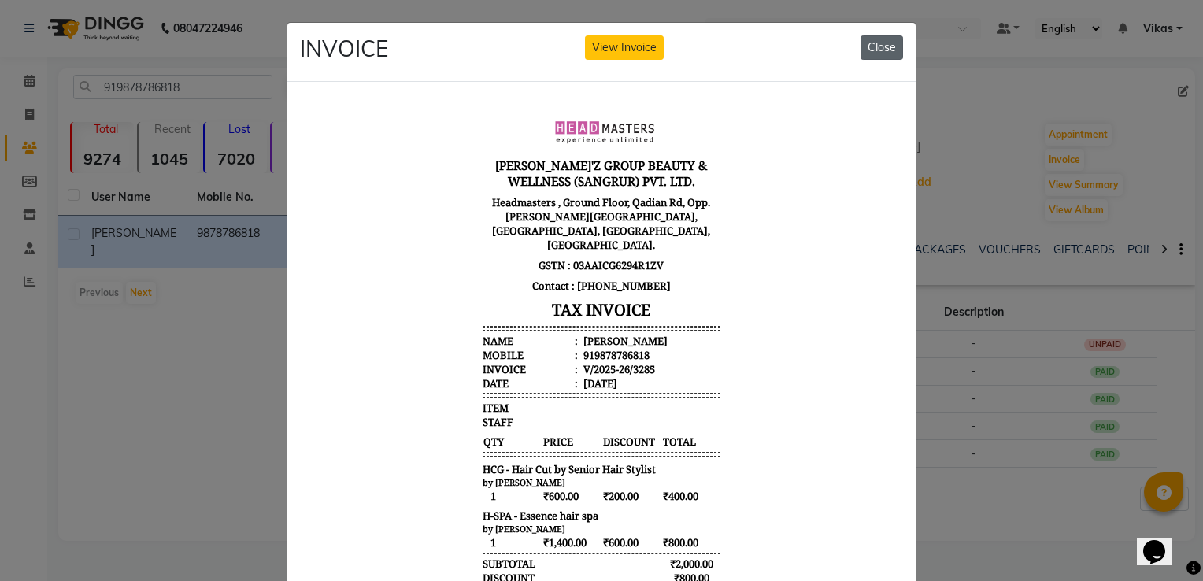
click at [875, 43] on button "Close" at bounding box center [881, 47] width 43 height 24
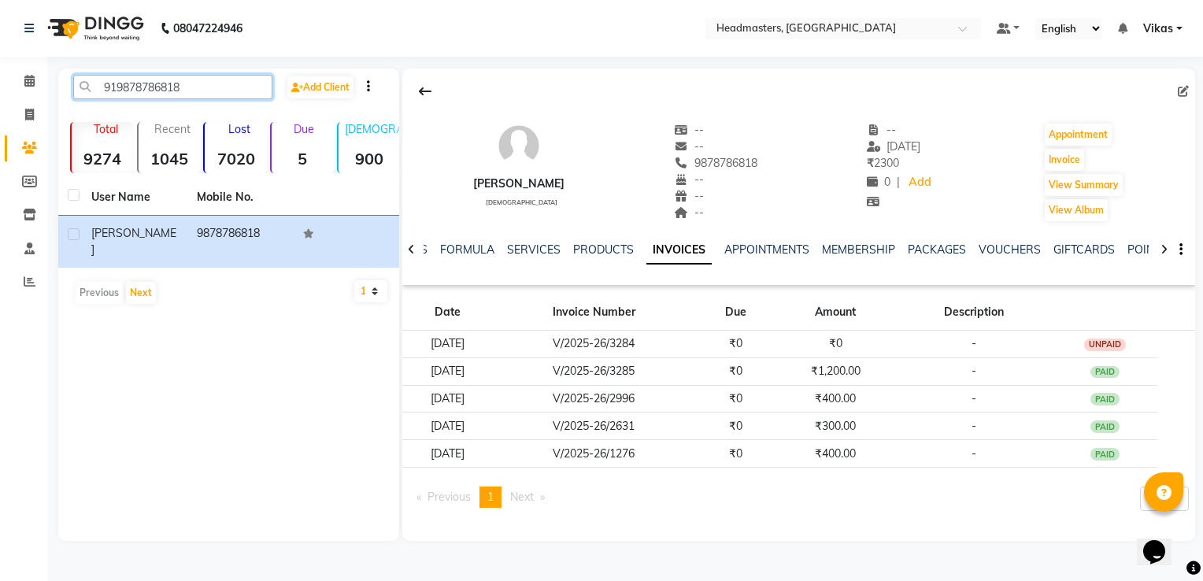
click at [186, 91] on input "919878786818" at bounding box center [172, 87] width 199 height 24
type input "9"
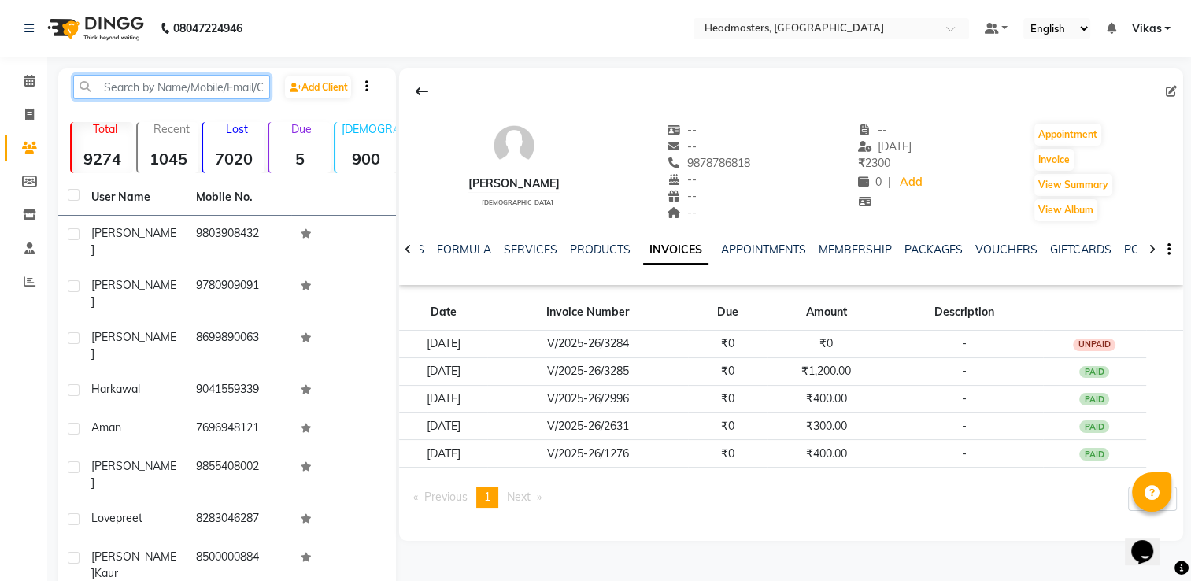
paste input "919877537375"
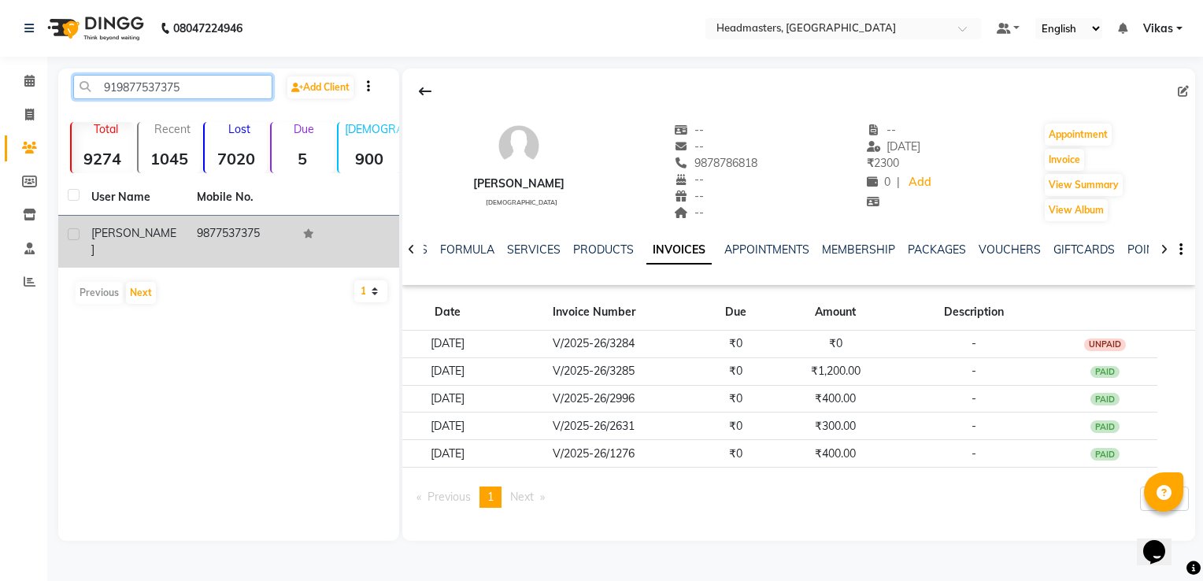
type input "919877537375"
click at [235, 239] on td "9877537375" at bounding box center [239, 242] width 105 height 52
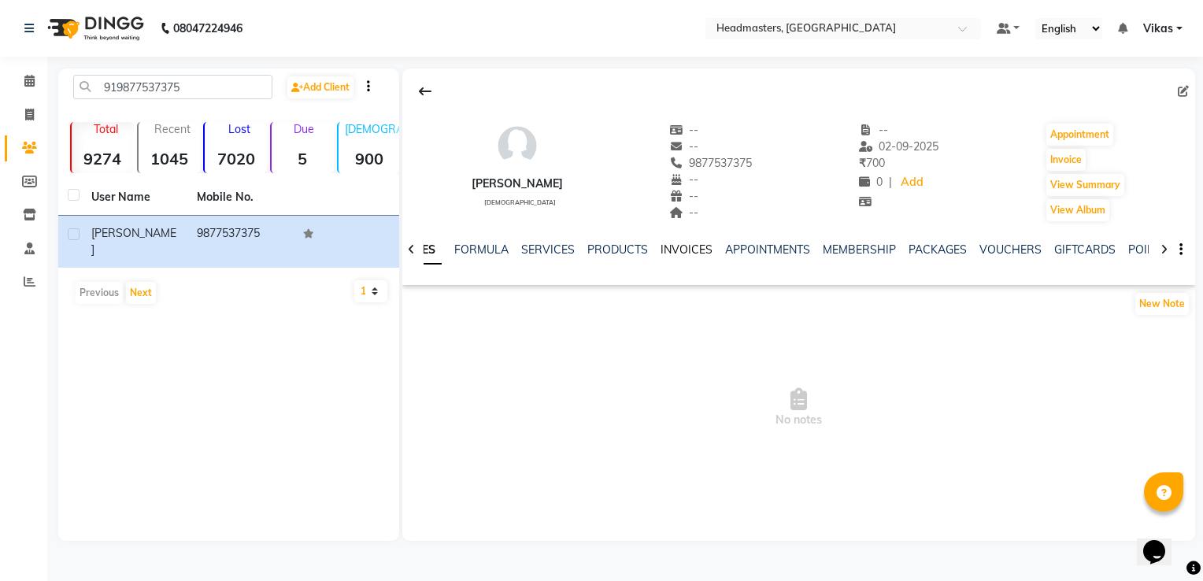
click at [675, 253] on link "INVOICES" at bounding box center [686, 249] width 52 height 14
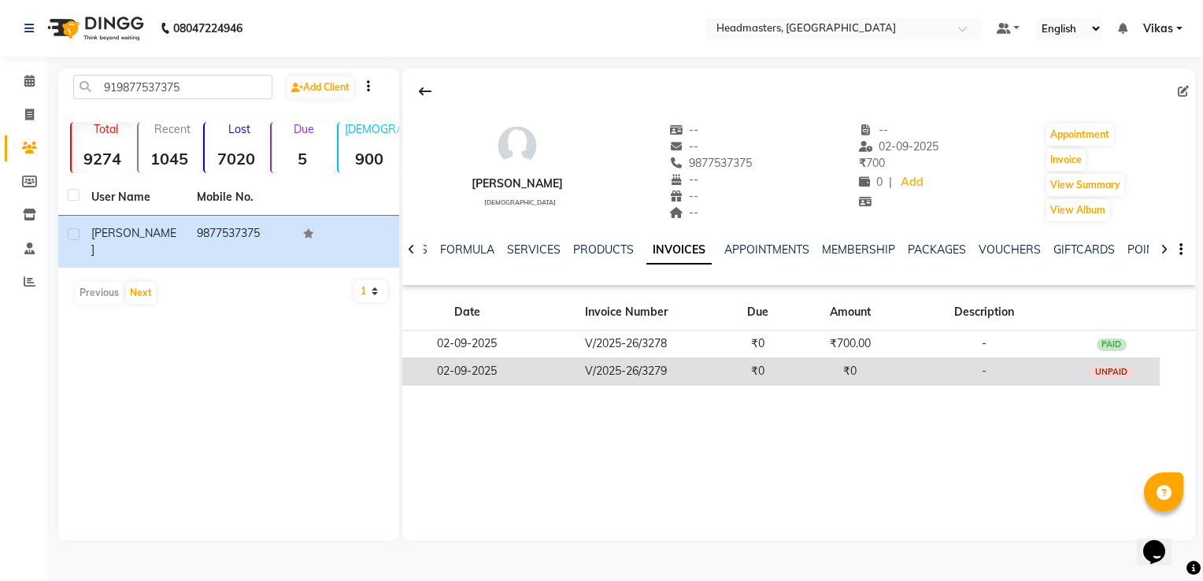
click at [715, 373] on td "V/2025-26/3279" at bounding box center [626, 371] width 188 height 28
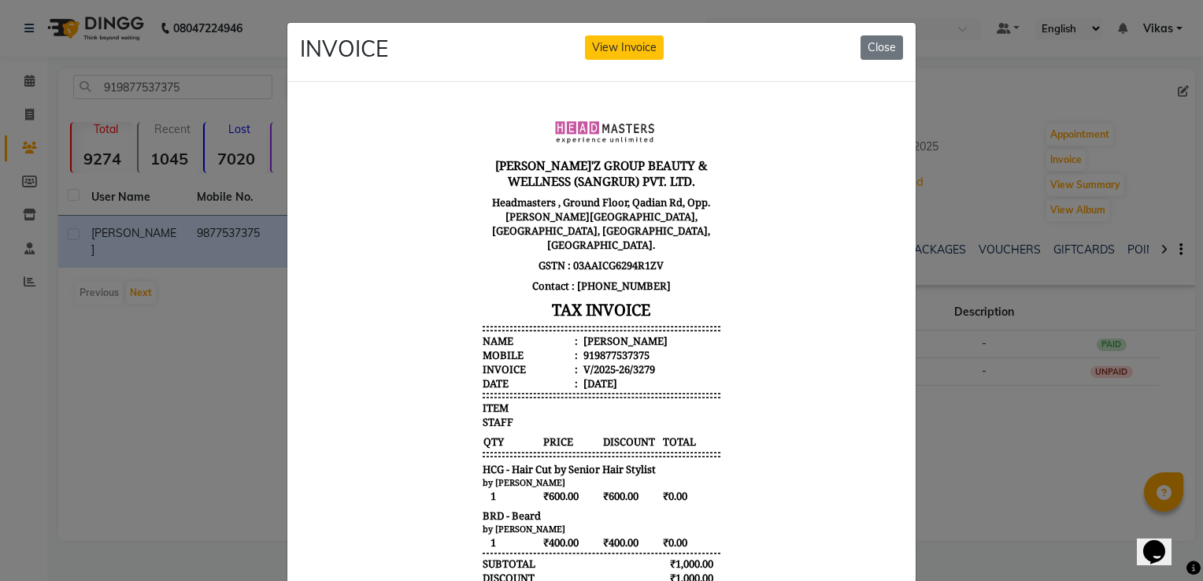
scroll to position [13, 0]
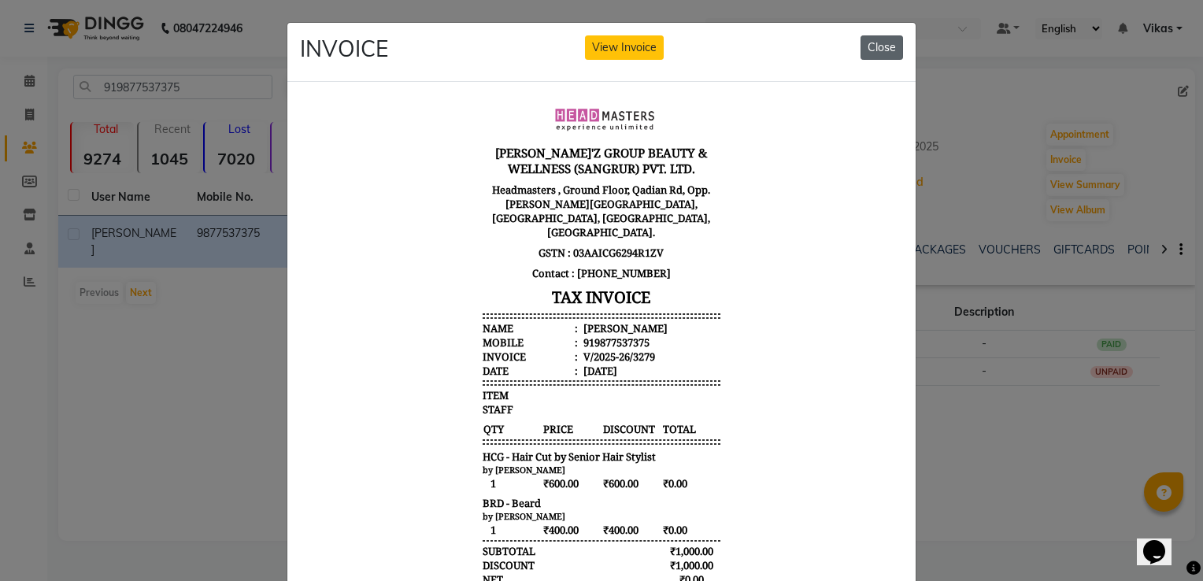
click at [866, 50] on button "Close" at bounding box center [881, 47] width 43 height 24
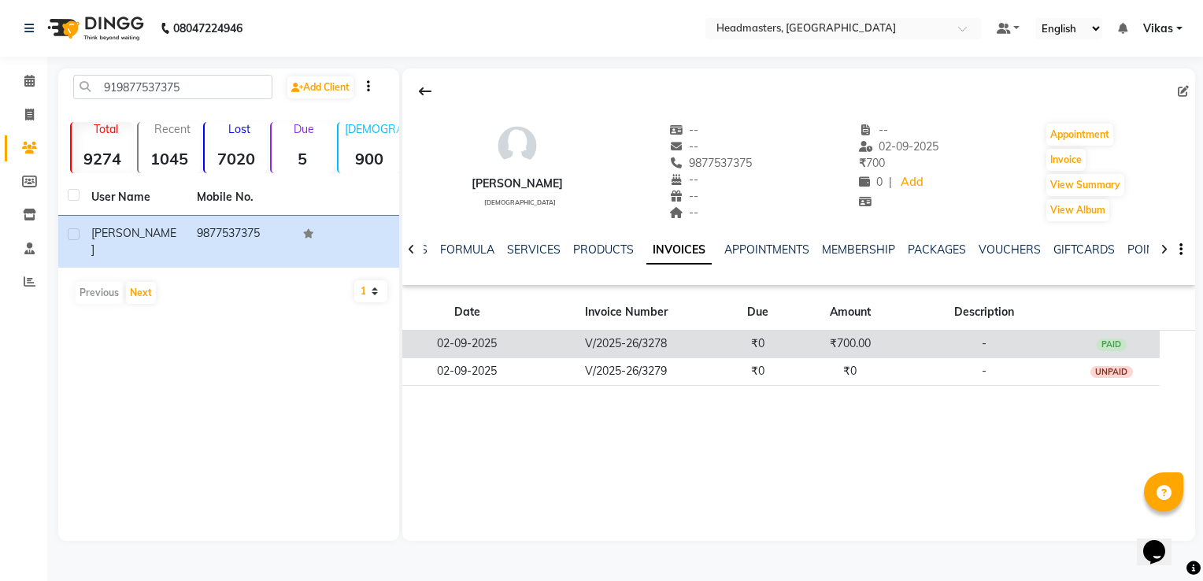
click at [818, 354] on td "₹700.00" at bounding box center [849, 345] width 111 height 28
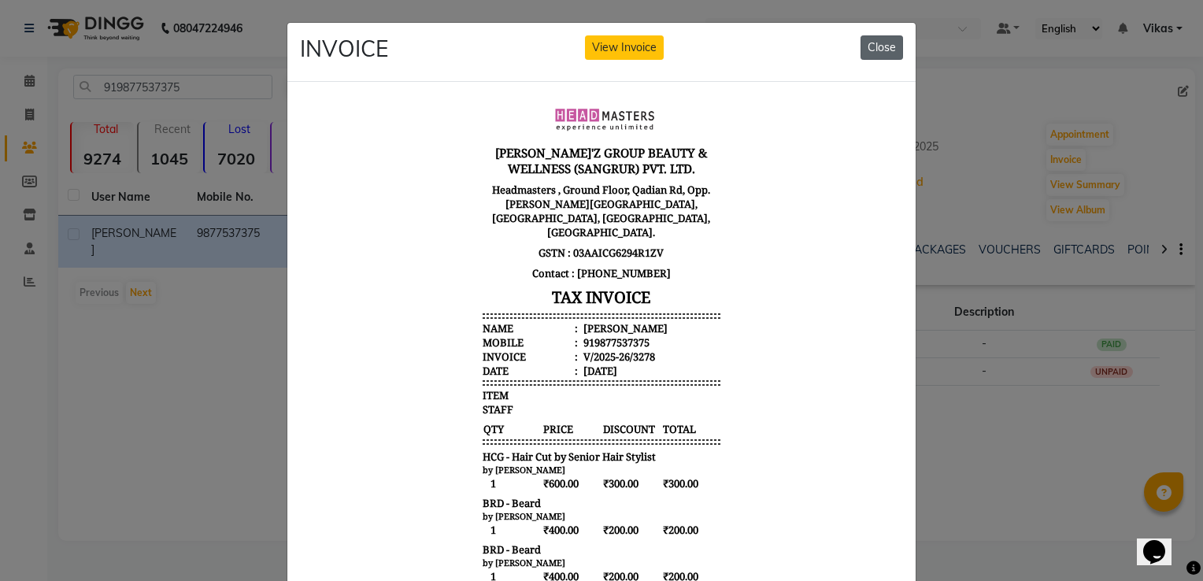
click at [889, 58] on button "Close" at bounding box center [881, 47] width 43 height 24
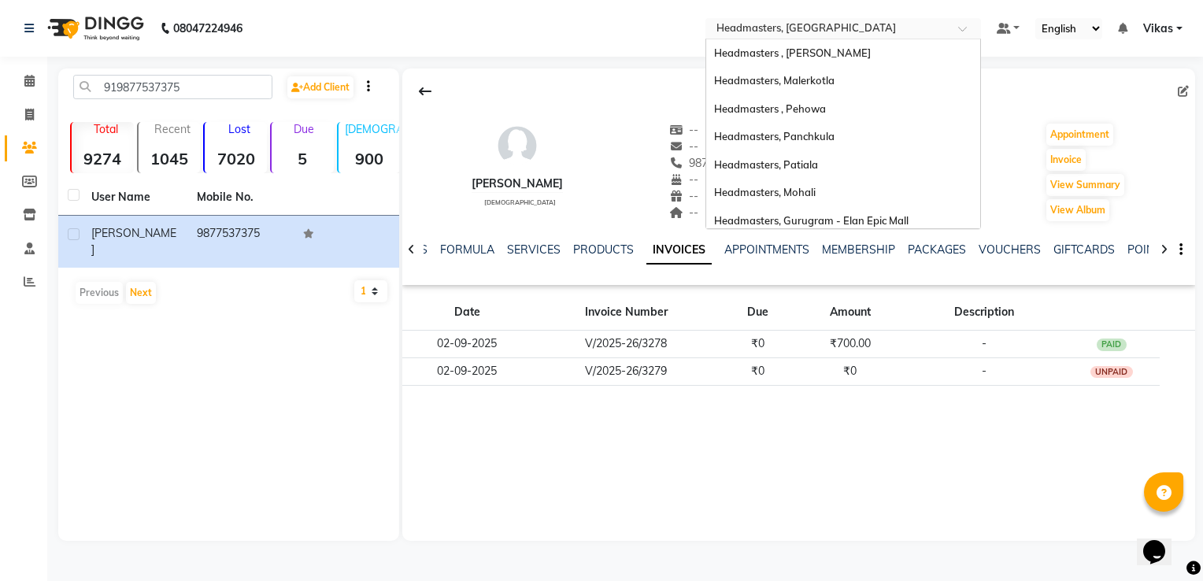
click at [860, 25] on input "text" at bounding box center [827, 30] width 228 height 16
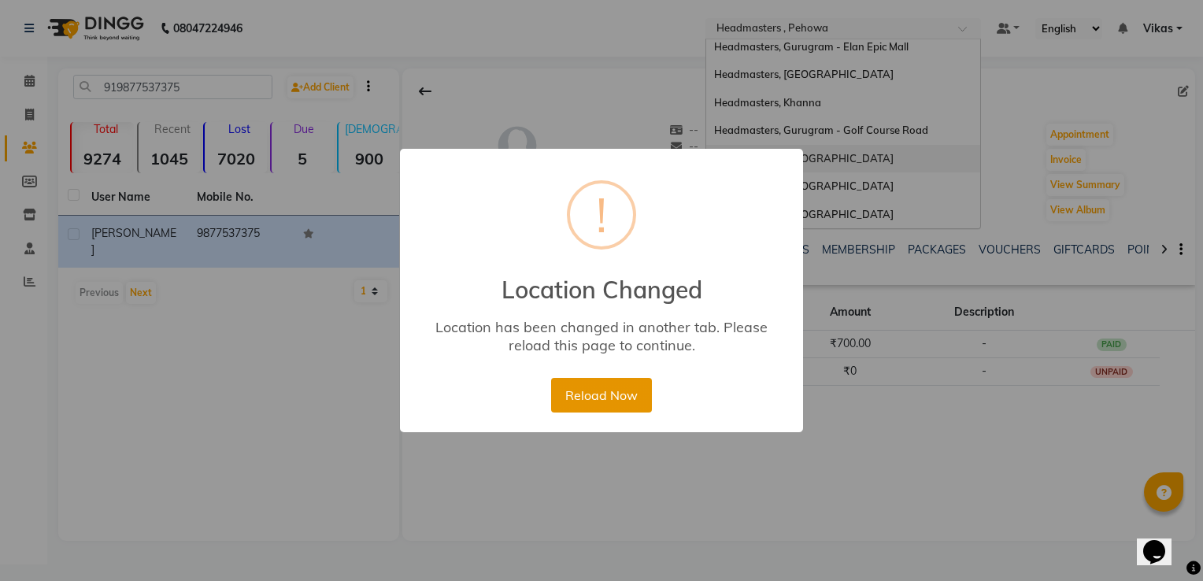
click at [608, 389] on button "Reload Now" at bounding box center [601, 395] width 100 height 35
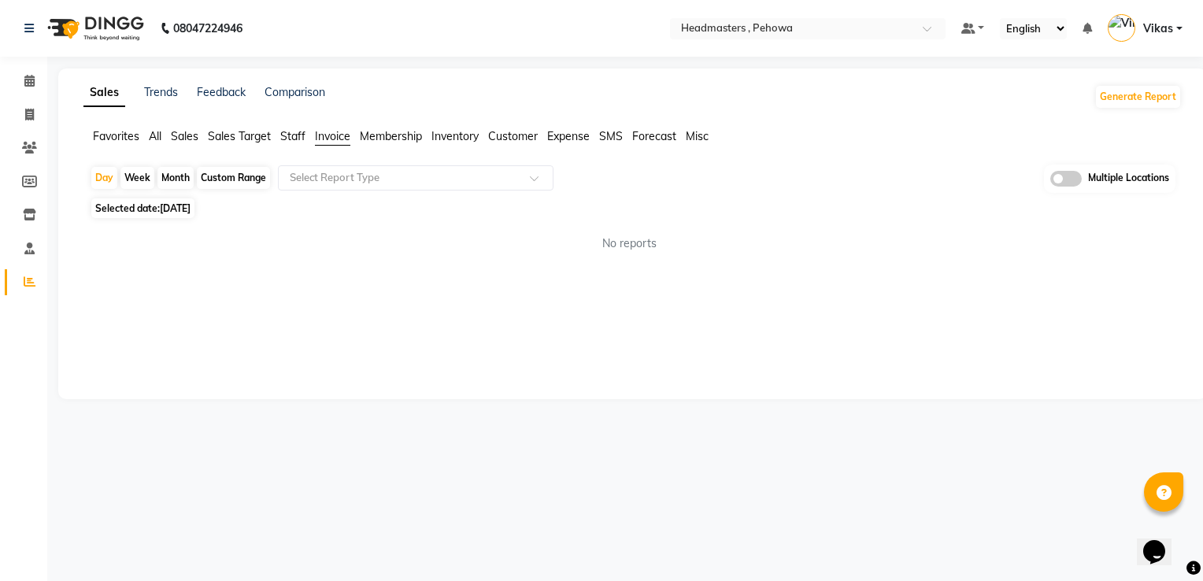
click at [173, 185] on div "Month" at bounding box center [175, 178] width 36 height 22
select select "9"
select select "2025"
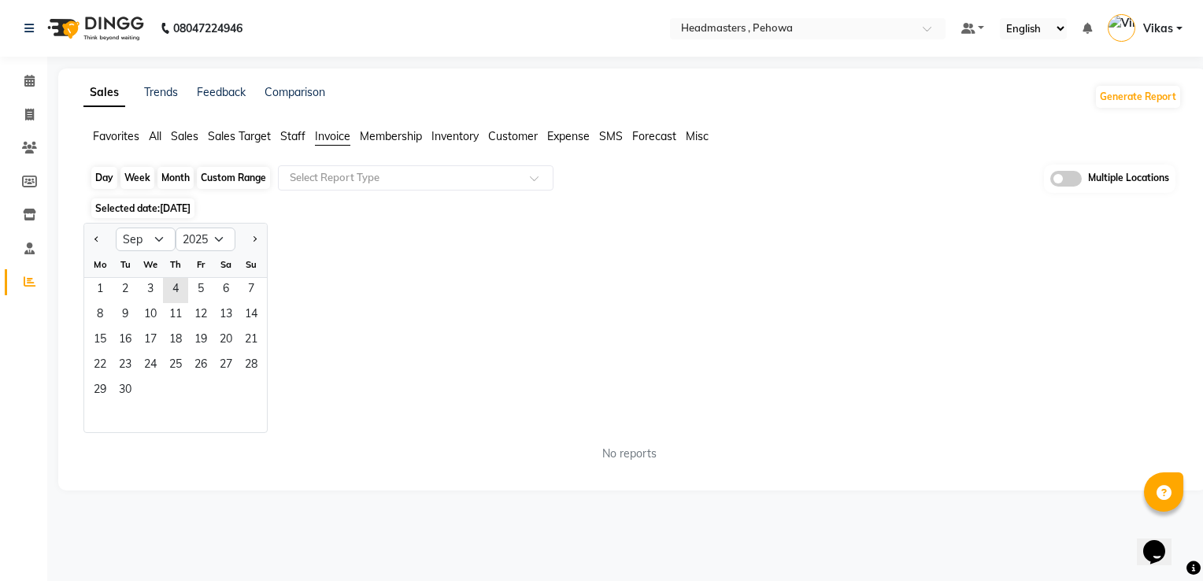
click at [175, 183] on div "Month" at bounding box center [175, 178] width 36 height 22
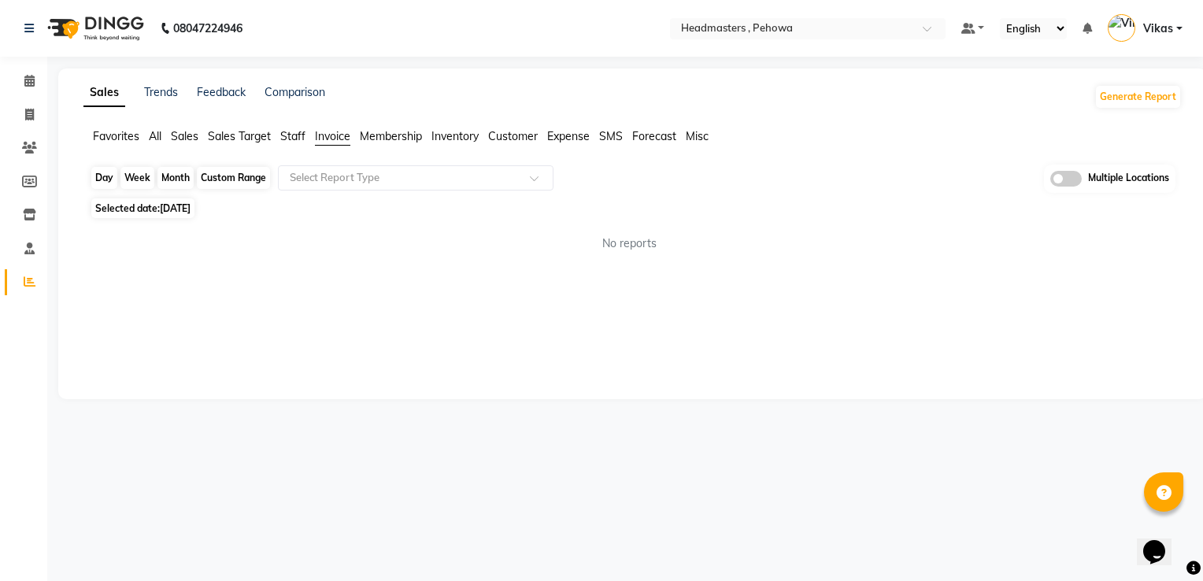
click at [183, 176] on div "Month" at bounding box center [175, 178] width 36 height 22
select select "9"
select select "2025"
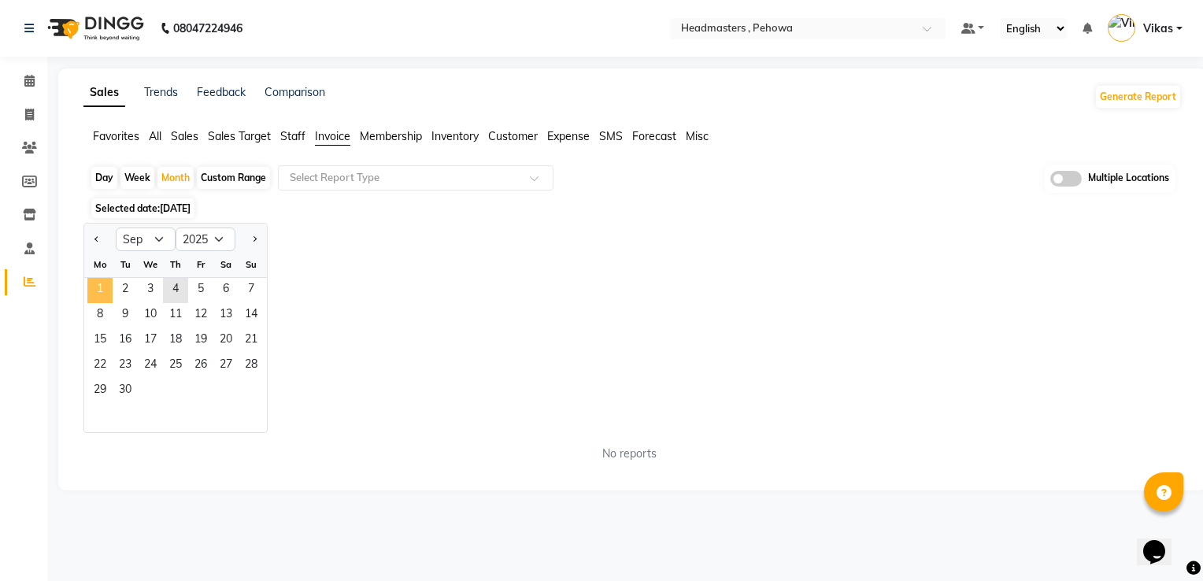
click at [102, 284] on span "1" at bounding box center [99, 290] width 25 height 25
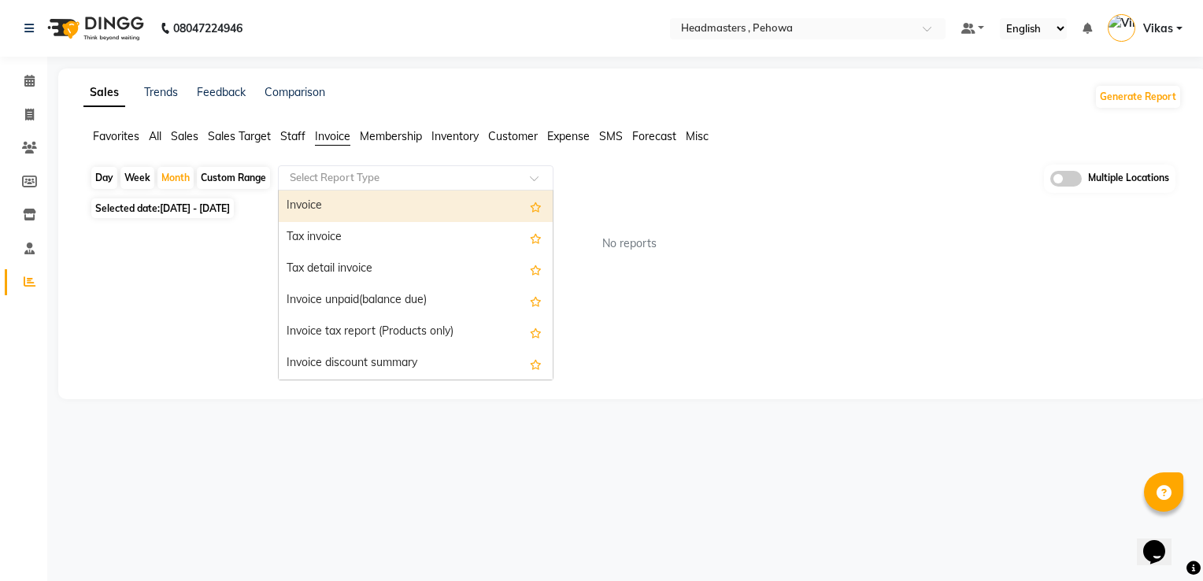
click at [384, 171] on input "text" at bounding box center [400, 178] width 227 height 16
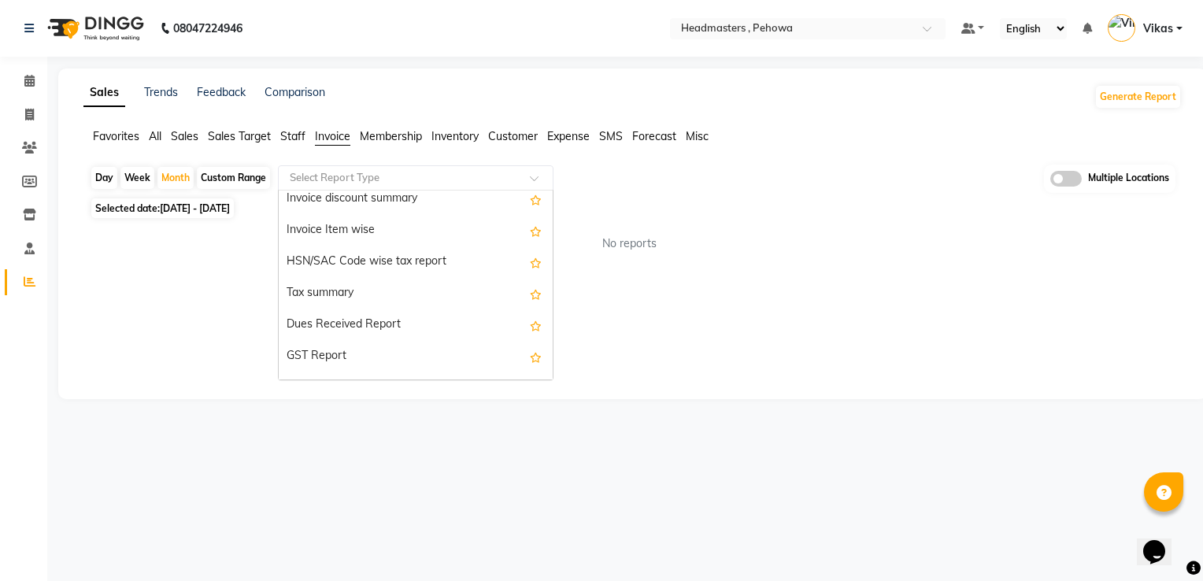
scroll to position [283, 0]
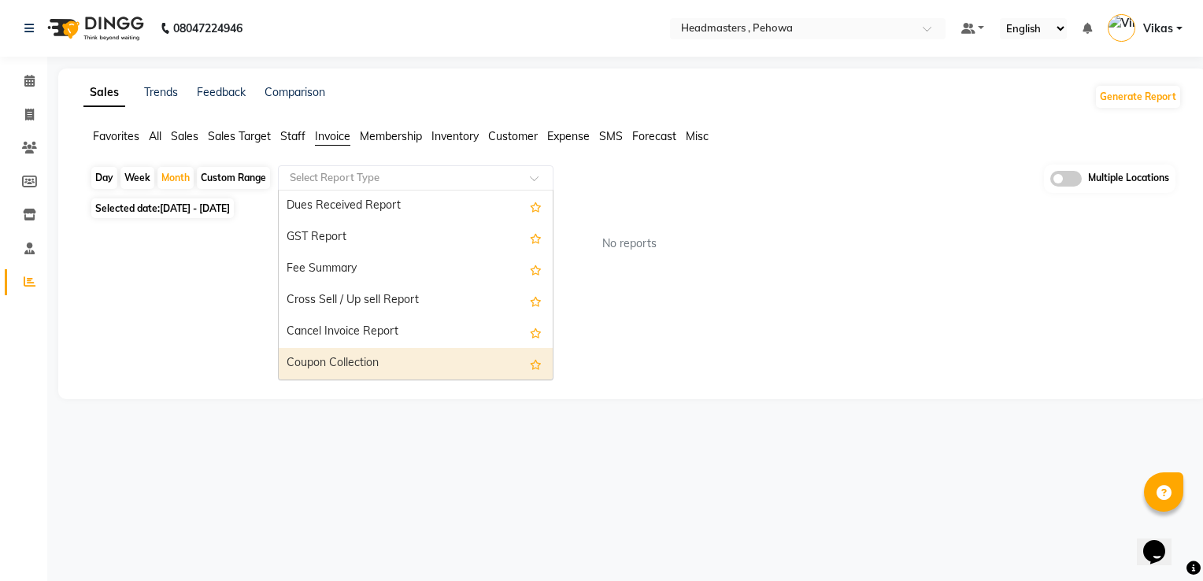
click at [469, 373] on div "Coupon Collection" at bounding box center [416, 363] width 274 height 31
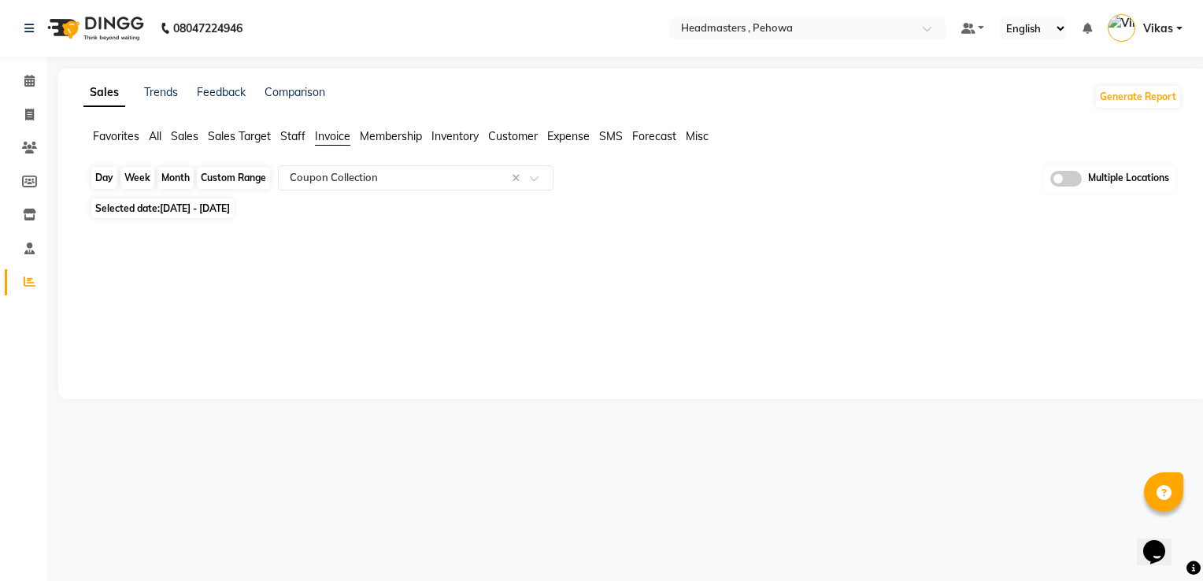
click at [176, 178] on div "Month" at bounding box center [175, 178] width 36 height 22
select select "9"
select select "2025"
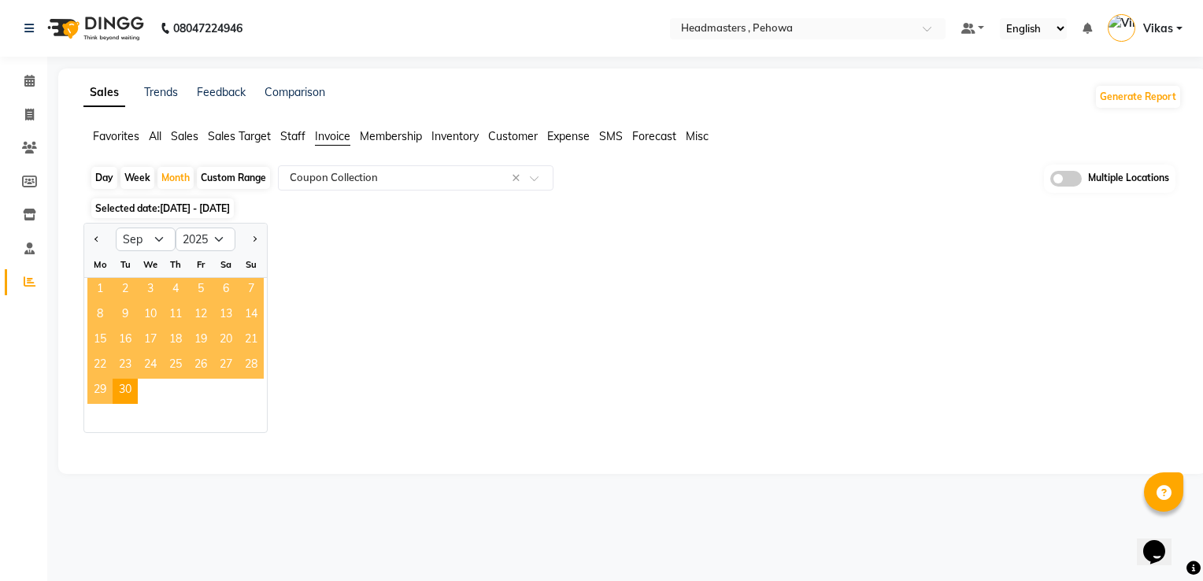
click at [100, 287] on span "1" at bounding box center [99, 290] width 25 height 25
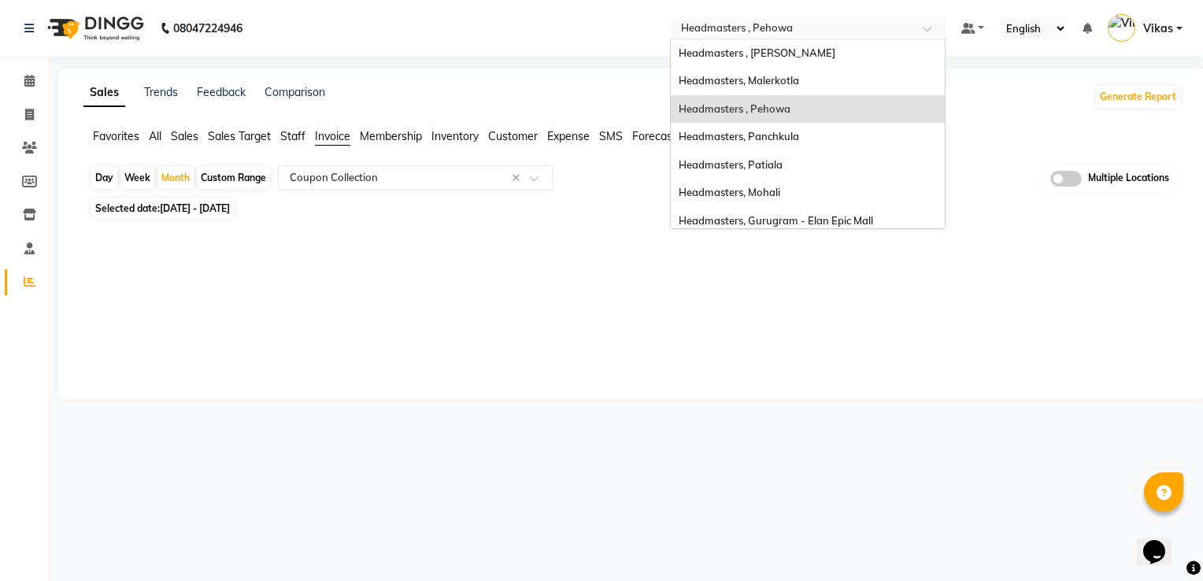
click at [790, 30] on input "text" at bounding box center [792, 30] width 228 height 16
click at [775, 141] on span "Headmasters, Panchkula" at bounding box center [739, 136] width 120 height 13
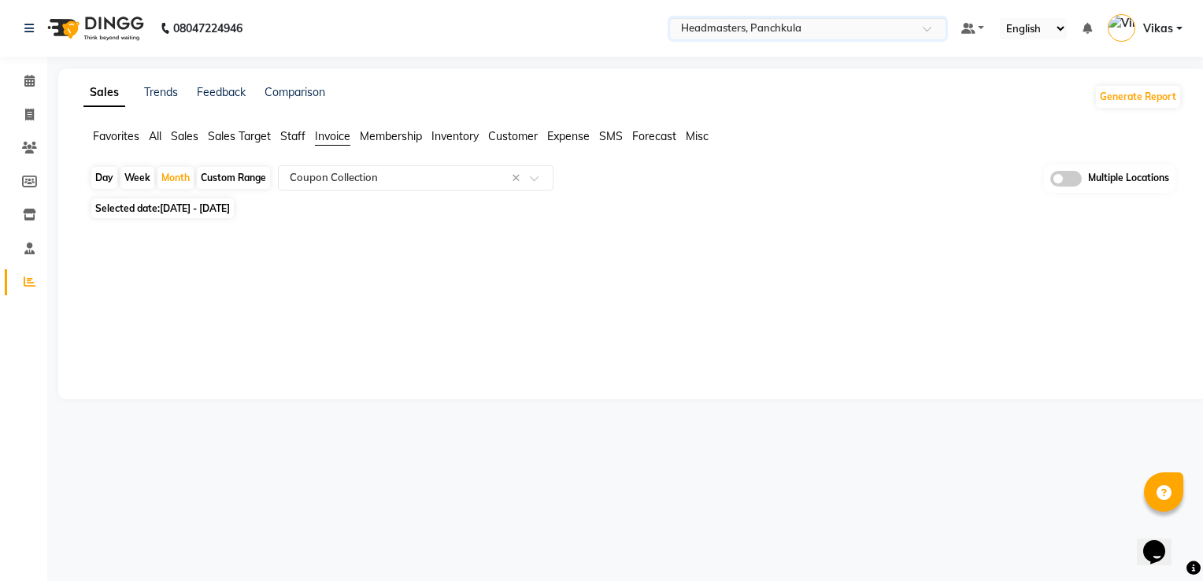
click at [336, 142] on span "Invoice" at bounding box center [332, 136] width 35 height 14
click at [21, 76] on span at bounding box center [30, 81] width 28 height 18
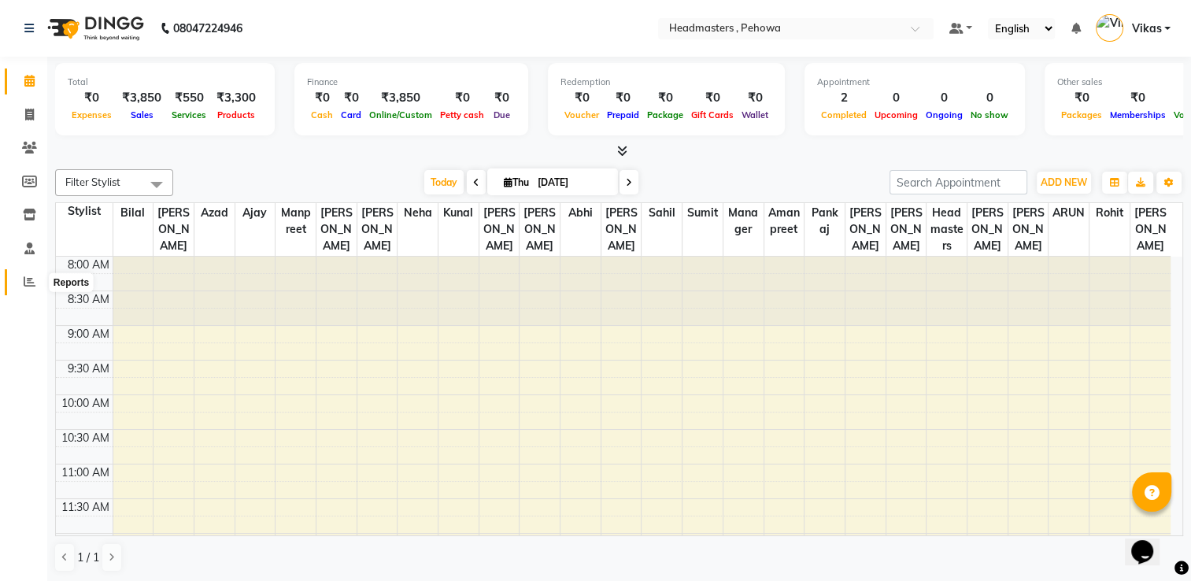
click at [35, 286] on span at bounding box center [30, 282] width 28 height 18
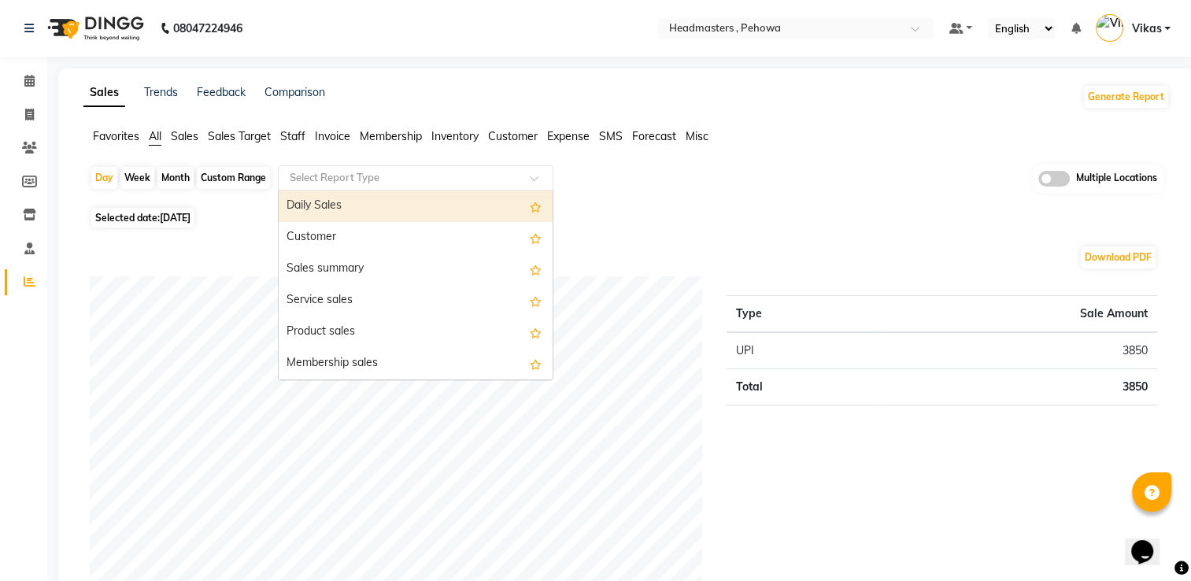
click at [472, 172] on input "text" at bounding box center [400, 178] width 227 height 16
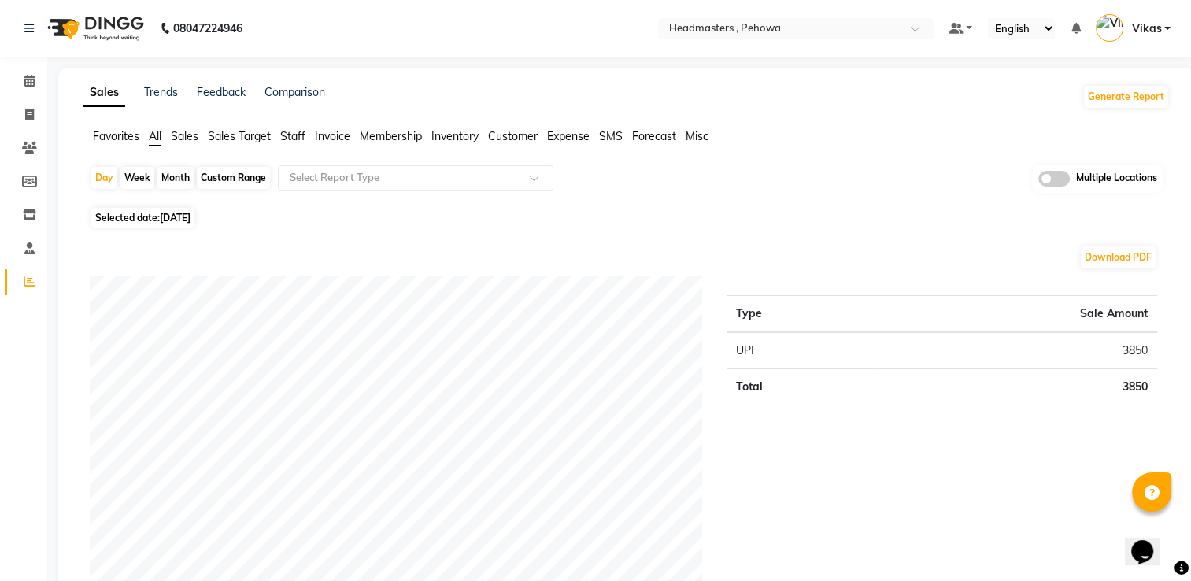
click at [337, 135] on span "Invoice" at bounding box center [332, 136] width 35 height 14
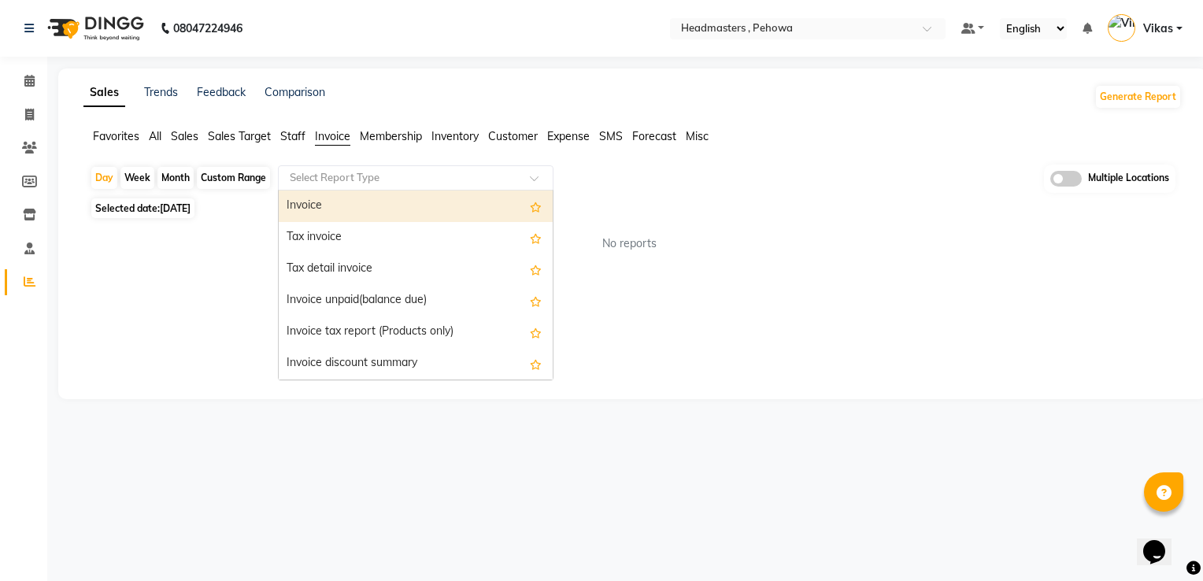
click at [529, 176] on div at bounding box center [416, 178] width 274 height 16
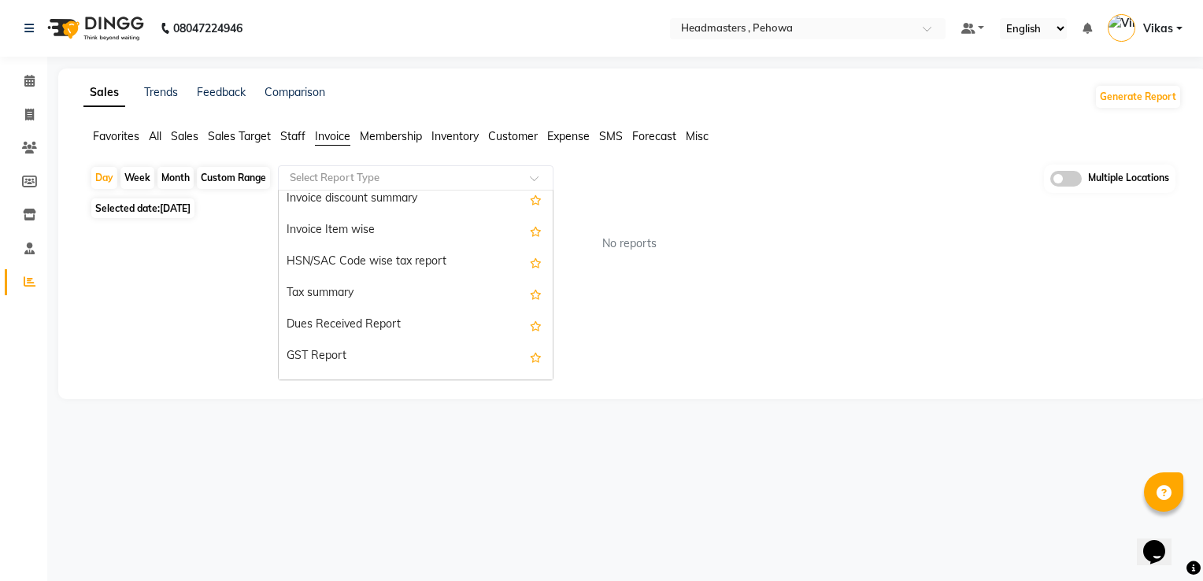
scroll to position [283, 0]
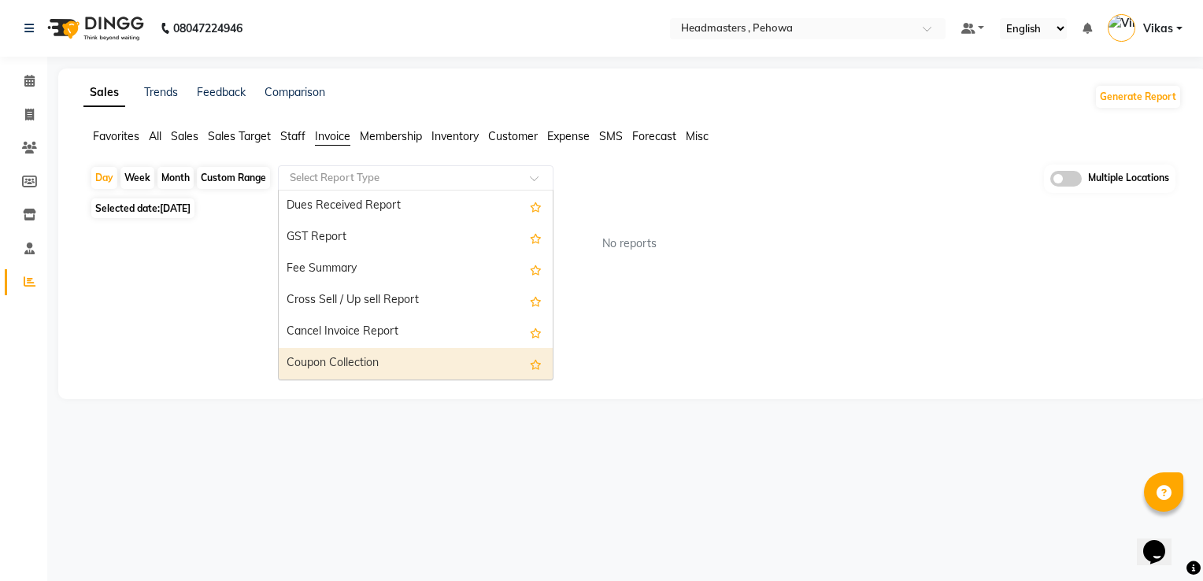
click at [446, 367] on div "Coupon Collection" at bounding box center [416, 363] width 274 height 31
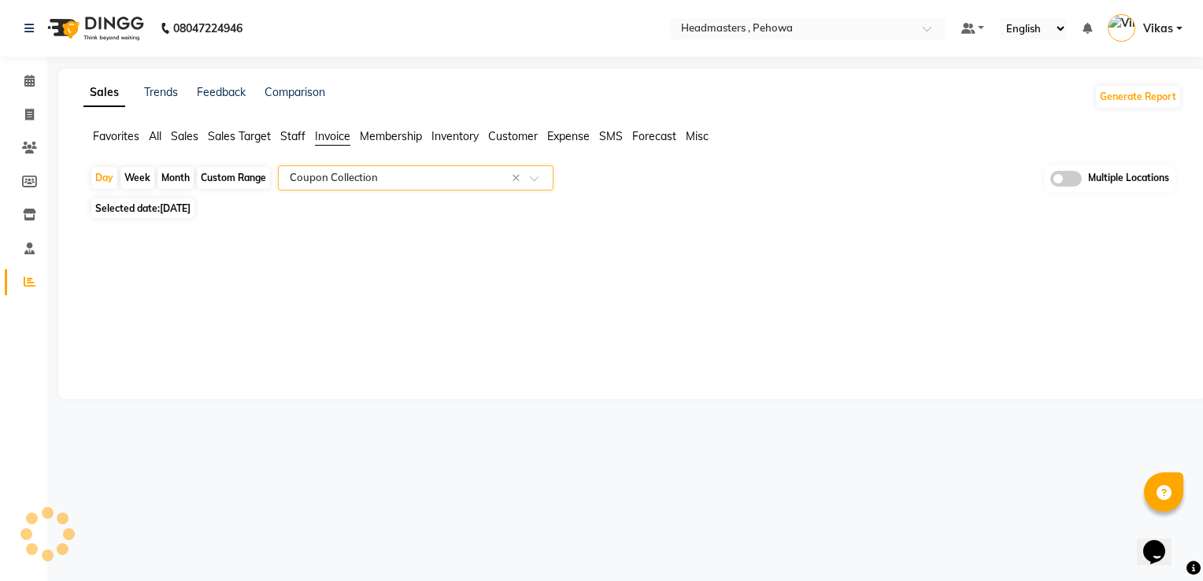
select select "full_report"
select select "csv"
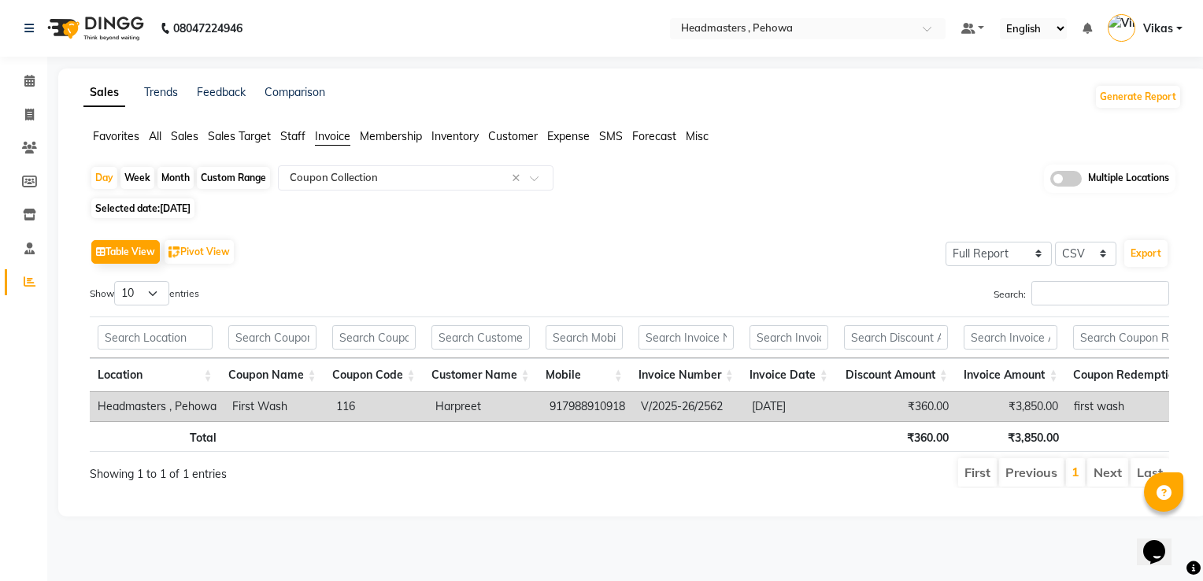
click at [152, 178] on div "Week" at bounding box center [137, 178] width 34 height 22
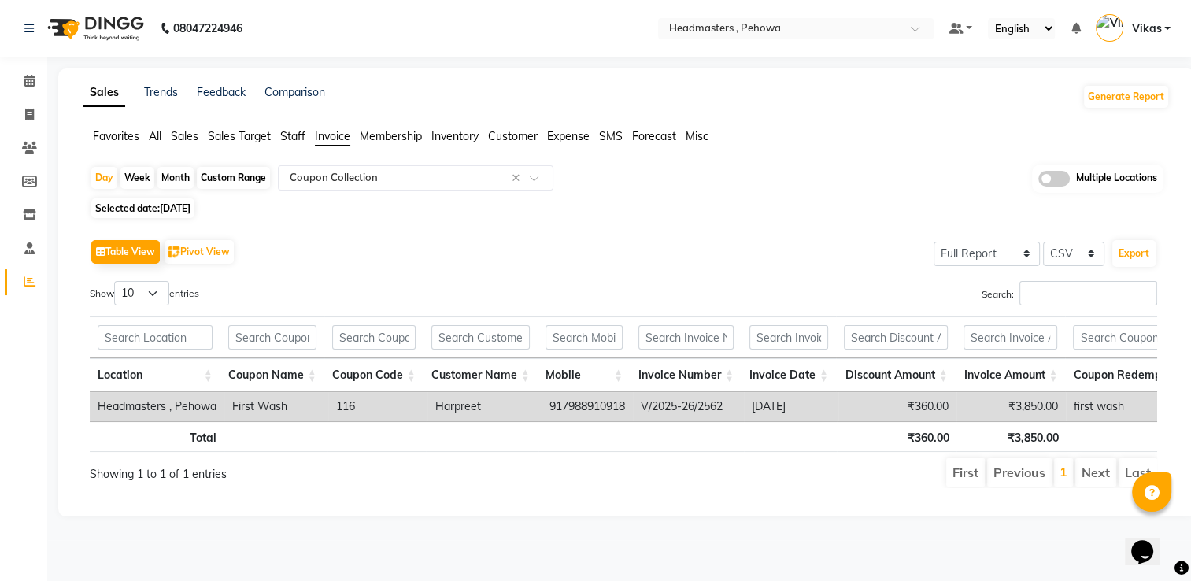
select select "9"
select select "2025"
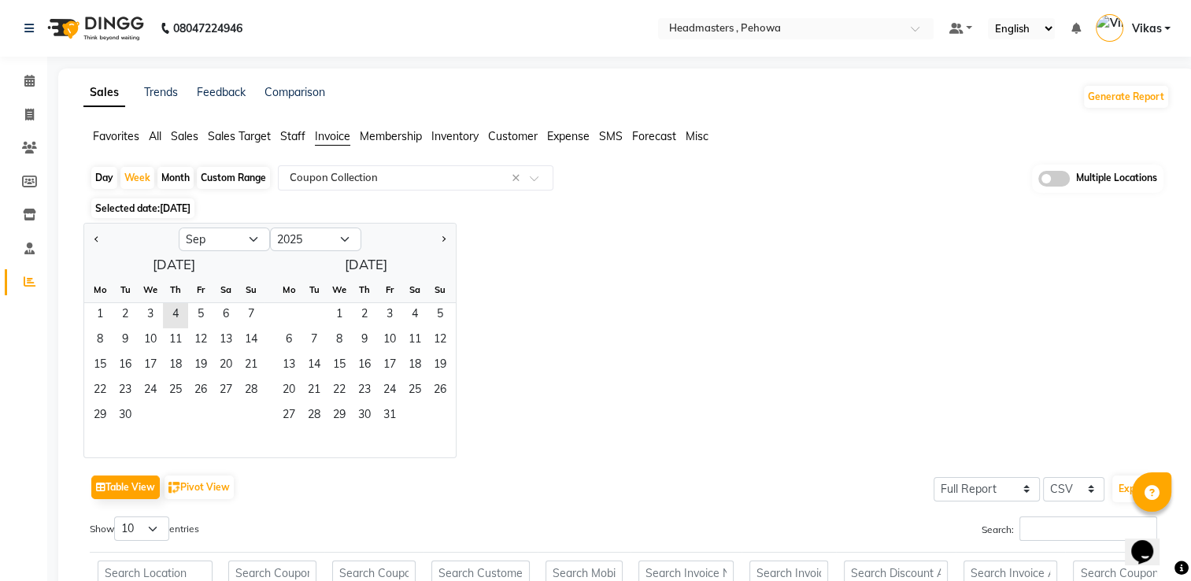
click at [167, 175] on div "Month" at bounding box center [175, 178] width 36 height 22
select select "9"
select select "2025"
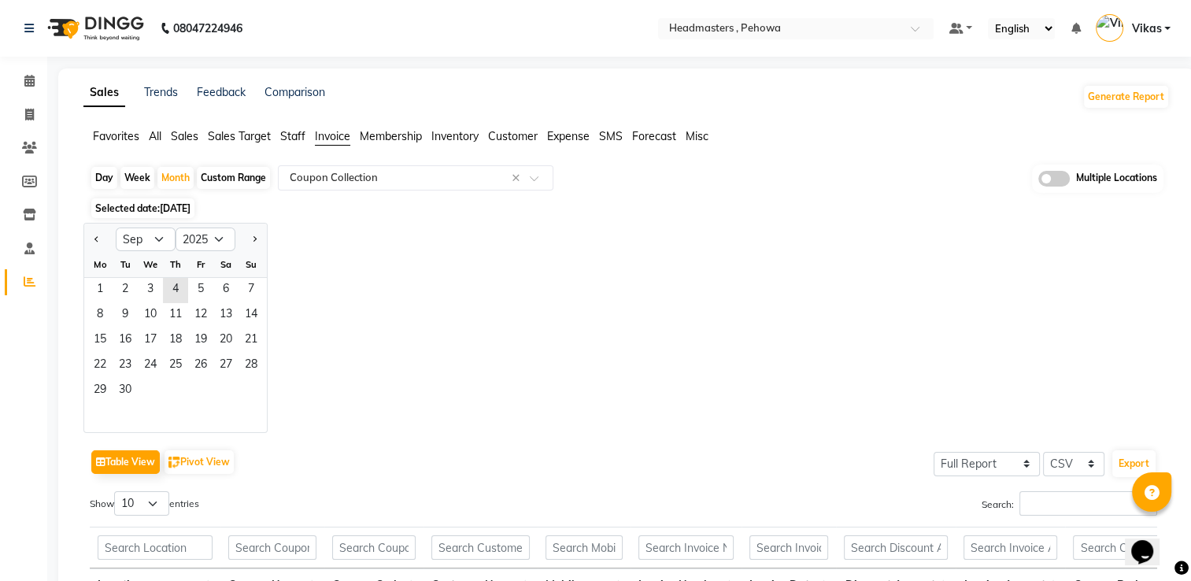
click at [85, 291] on div "1 2 3 4 5 6 7" at bounding box center [175, 290] width 183 height 25
click at [104, 283] on span "1" at bounding box center [99, 290] width 25 height 25
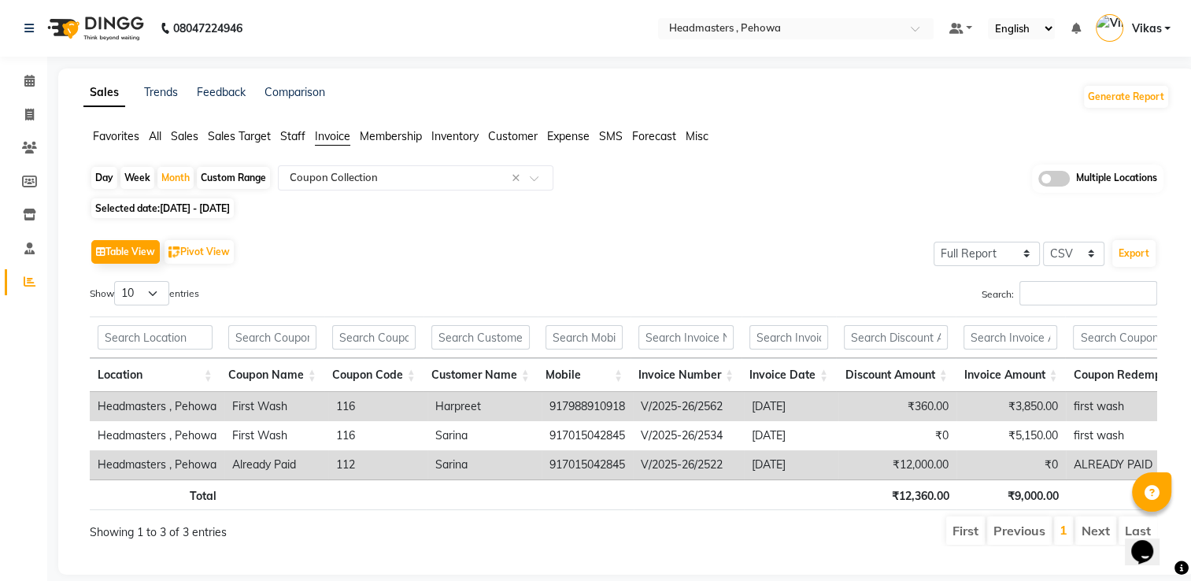
click at [608, 408] on td "917988910918" at bounding box center [587, 406] width 91 height 29
click at [627, 403] on td "917988910918" at bounding box center [587, 406] width 91 height 29
drag, startPoint x: 627, startPoint y: 403, endPoint x: 545, endPoint y: 409, distance: 82.1
click at [545, 409] on td "917988910918" at bounding box center [587, 406] width 91 height 29
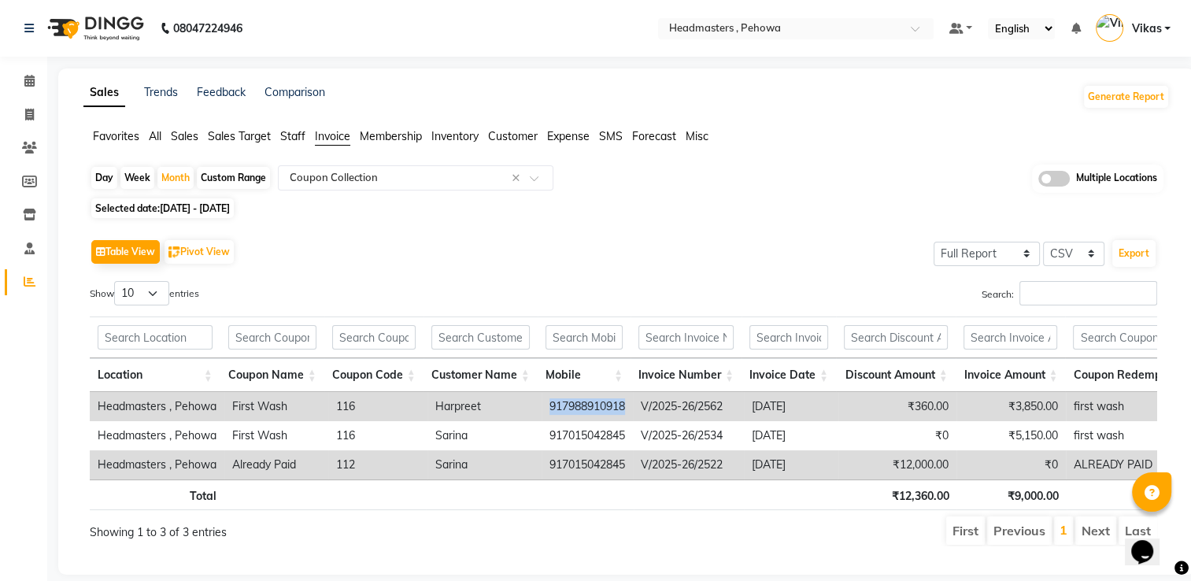
copy td "917988910918"
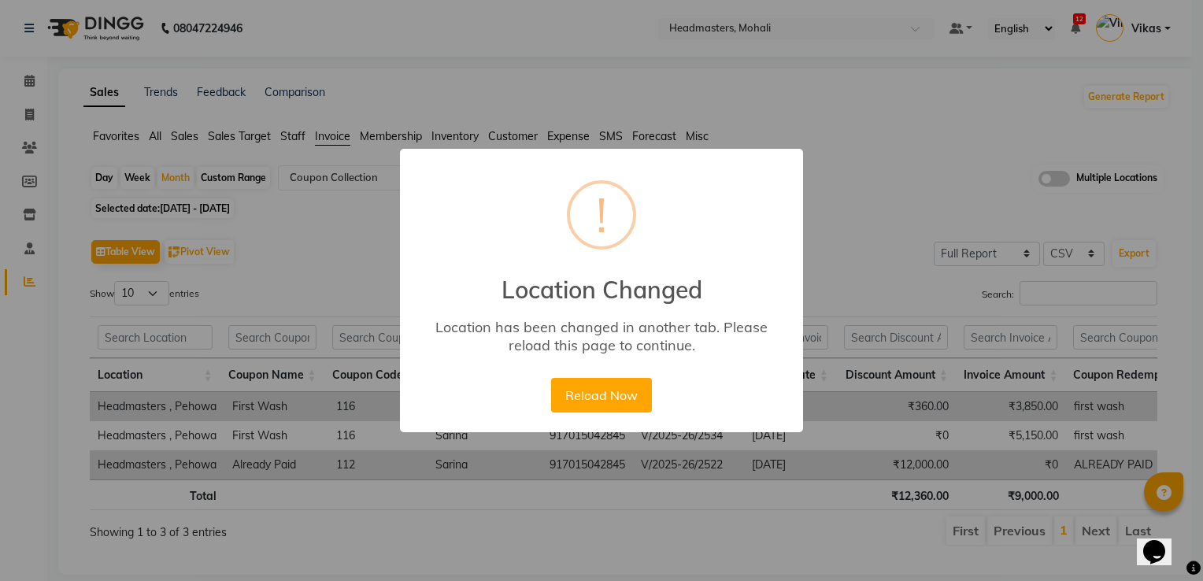
click at [623, 413] on div "Reload Now No Cancel" at bounding box center [601, 395] width 108 height 43
click at [623, 398] on button "Reload Now" at bounding box center [601, 395] width 100 height 35
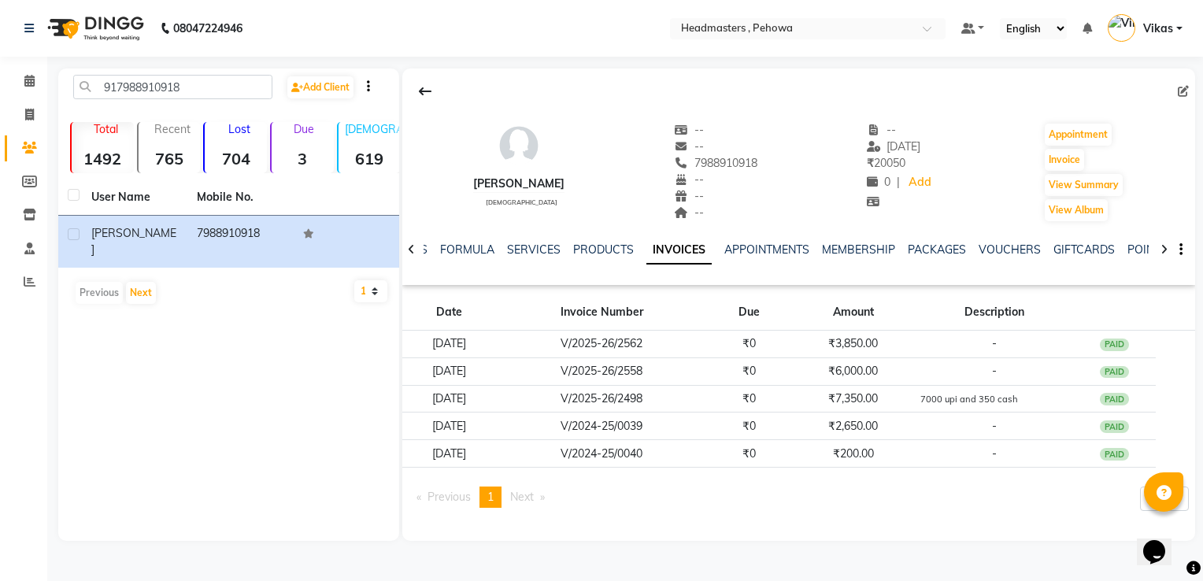
click at [746, 370] on td "₹0" at bounding box center [749, 371] width 83 height 28
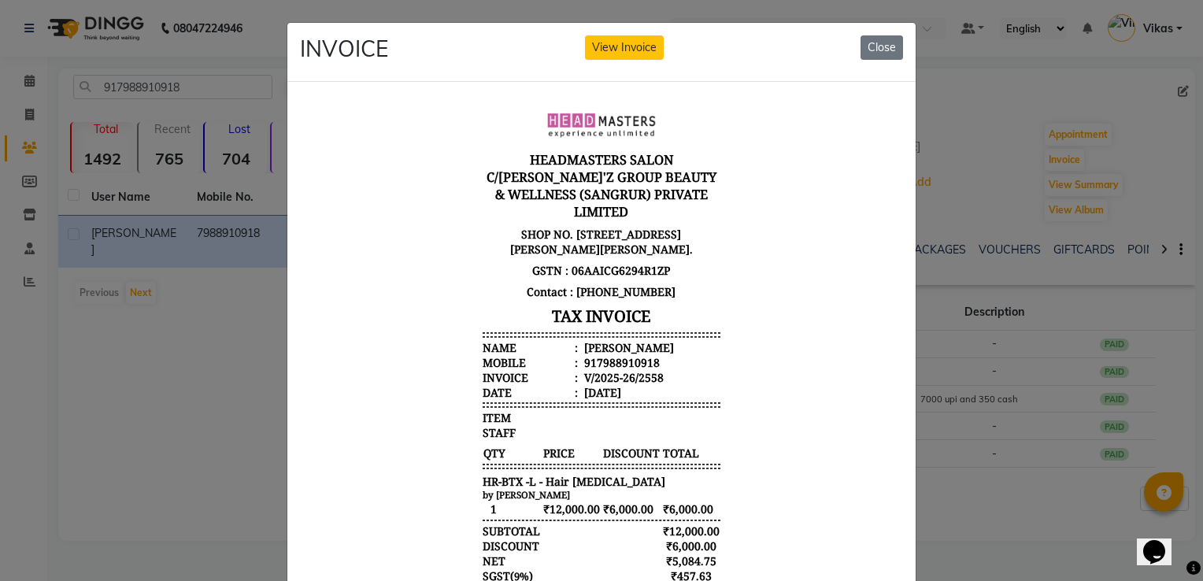
scroll to position [13, 0]
drag, startPoint x: 885, startPoint y: 379, endPoint x: 1189, endPoint y: 623, distance: 390.8
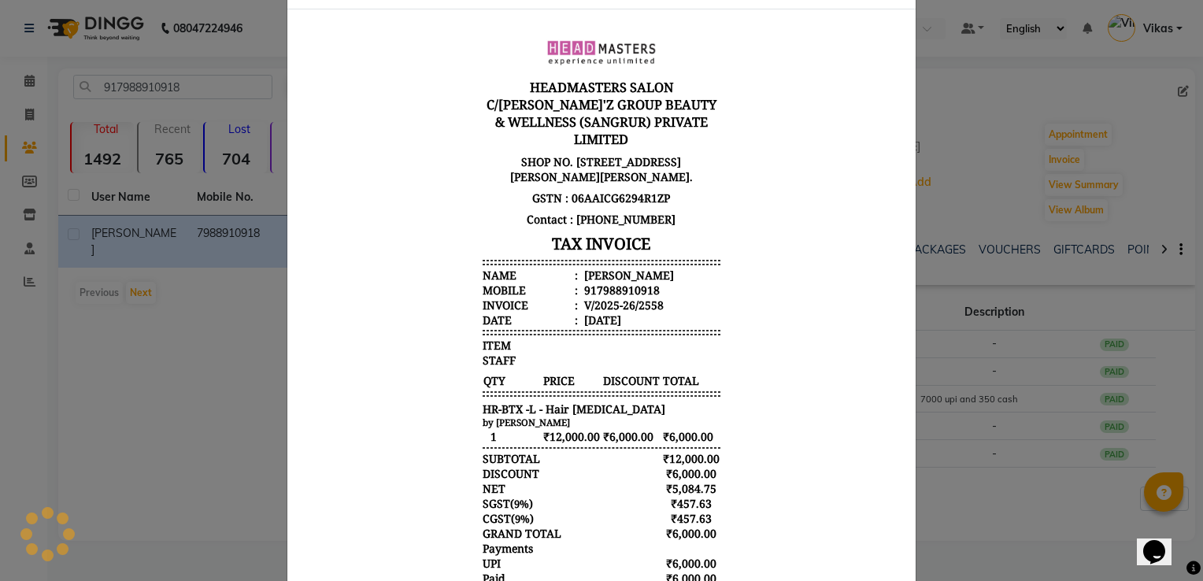
scroll to position [0, 0]
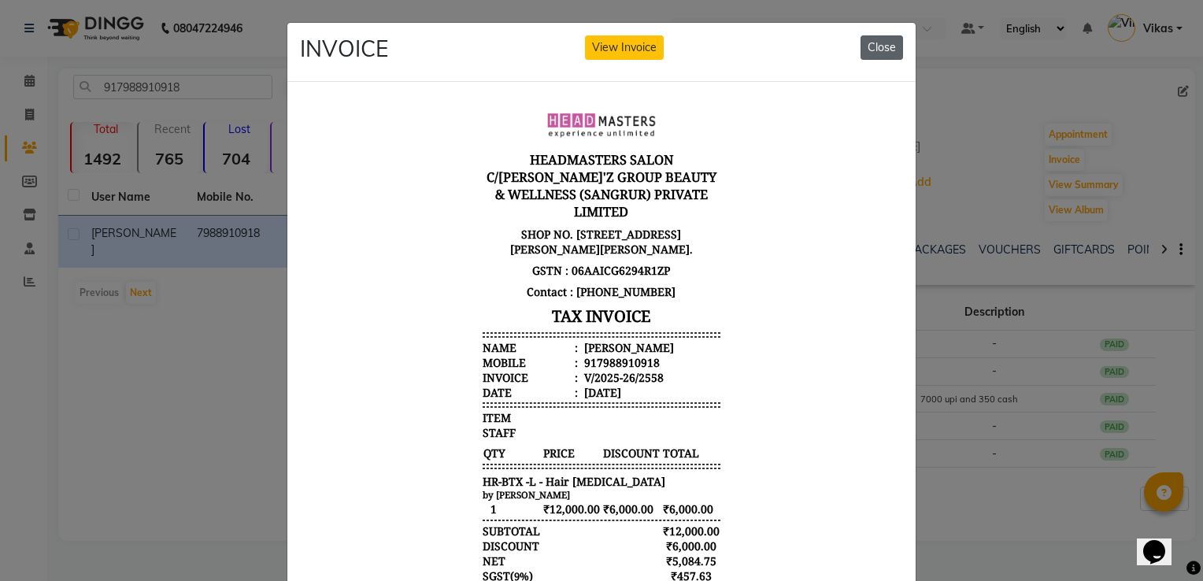
click at [864, 43] on button "Close" at bounding box center [881, 47] width 43 height 24
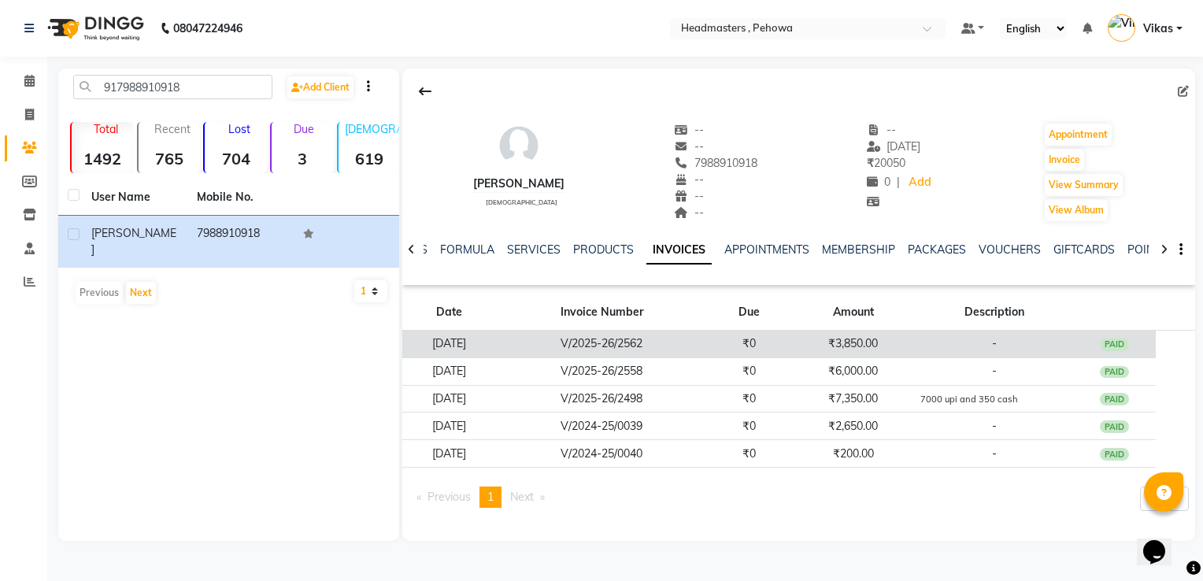
click at [668, 345] on td "V/2025-26/2562" at bounding box center [602, 345] width 212 height 28
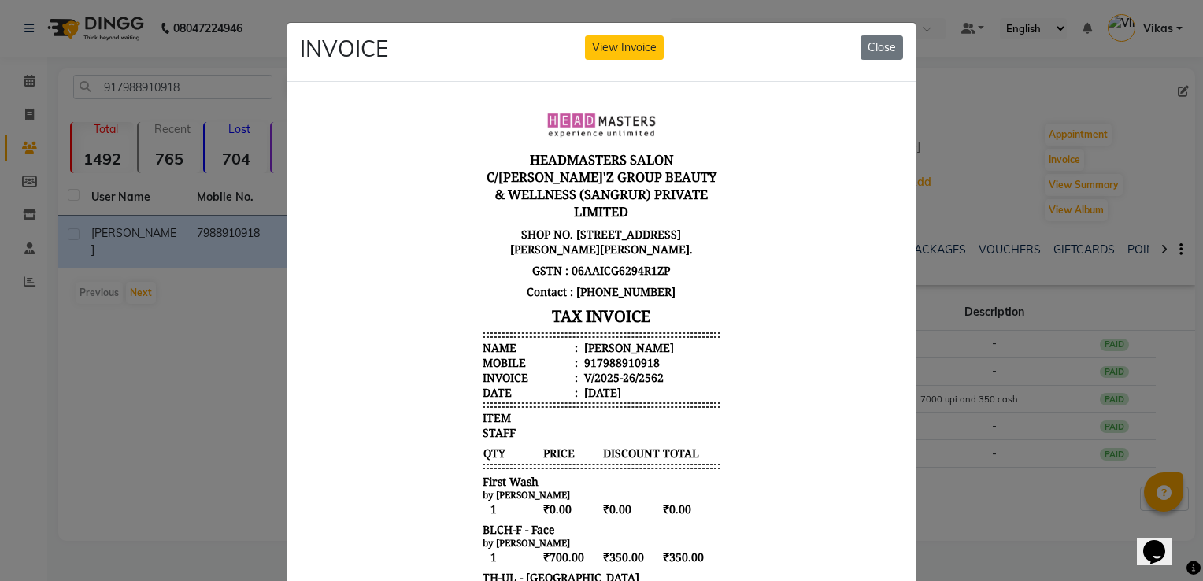
scroll to position [13, 0]
drag, startPoint x: 886, startPoint y: 379, endPoint x: 1185, endPoint y: 609, distance: 377.2
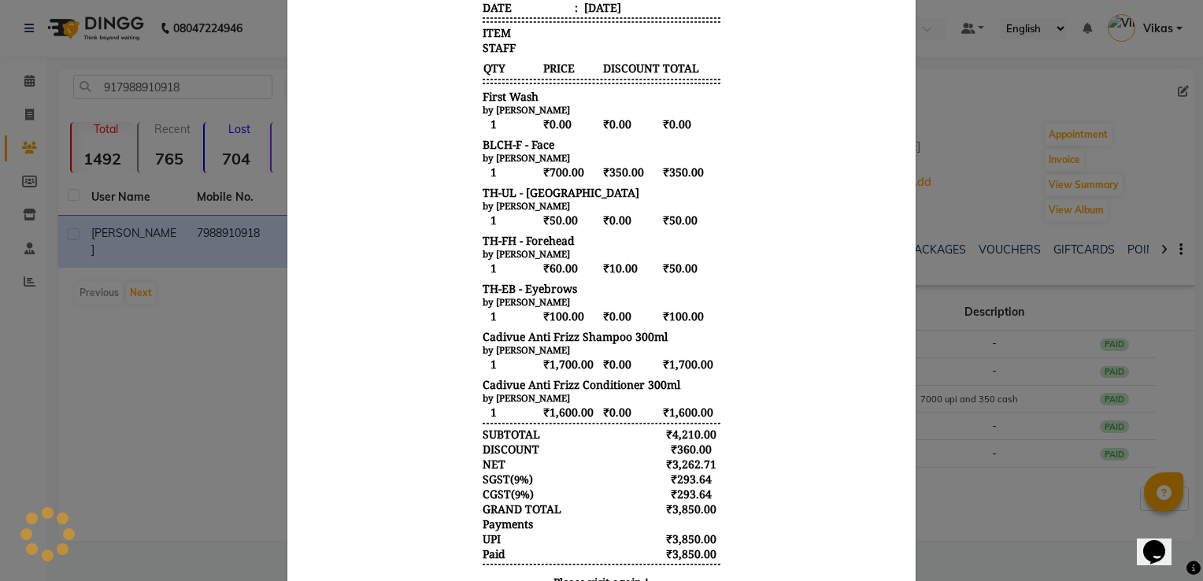
scroll to position [372, 0]
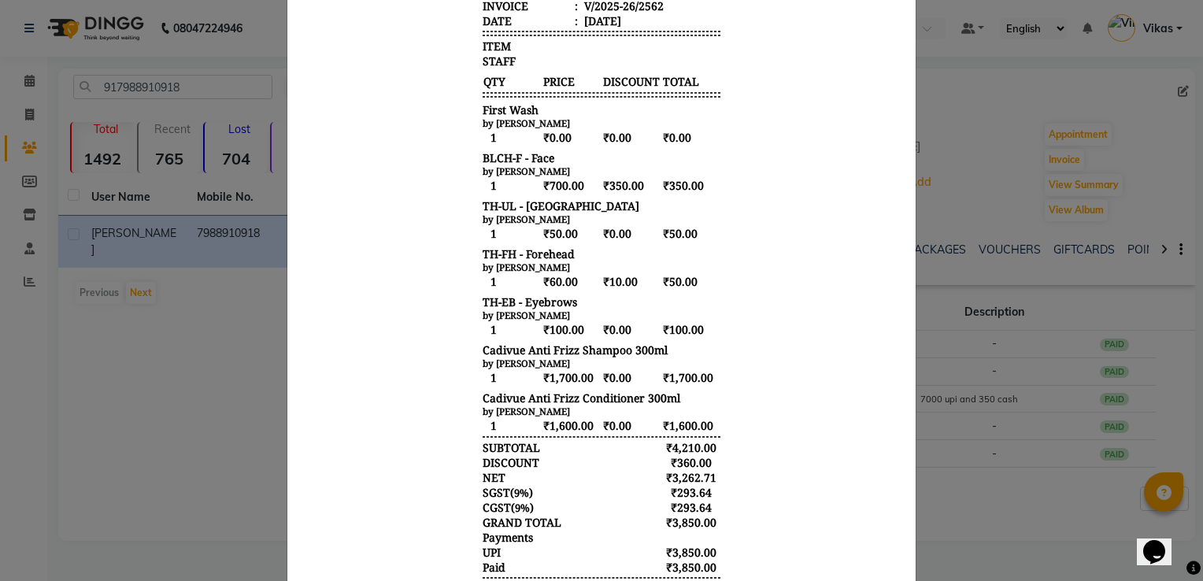
click at [975, 241] on ngb-modal-window "INVOICE View Invoice Close" at bounding box center [601, 290] width 1203 height 581
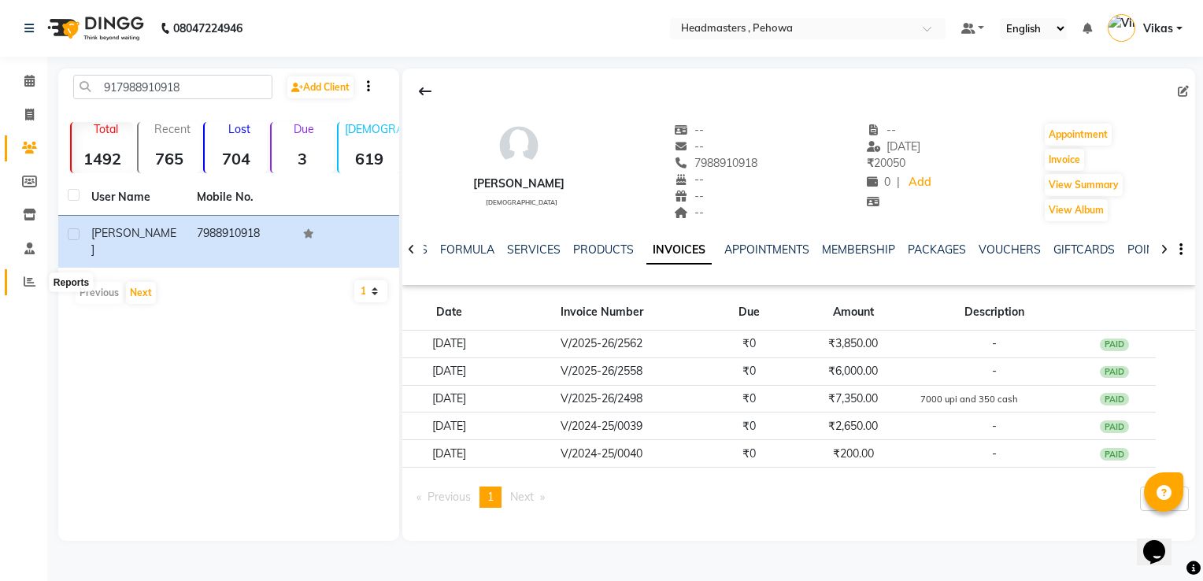
click at [36, 279] on span at bounding box center [30, 282] width 28 height 18
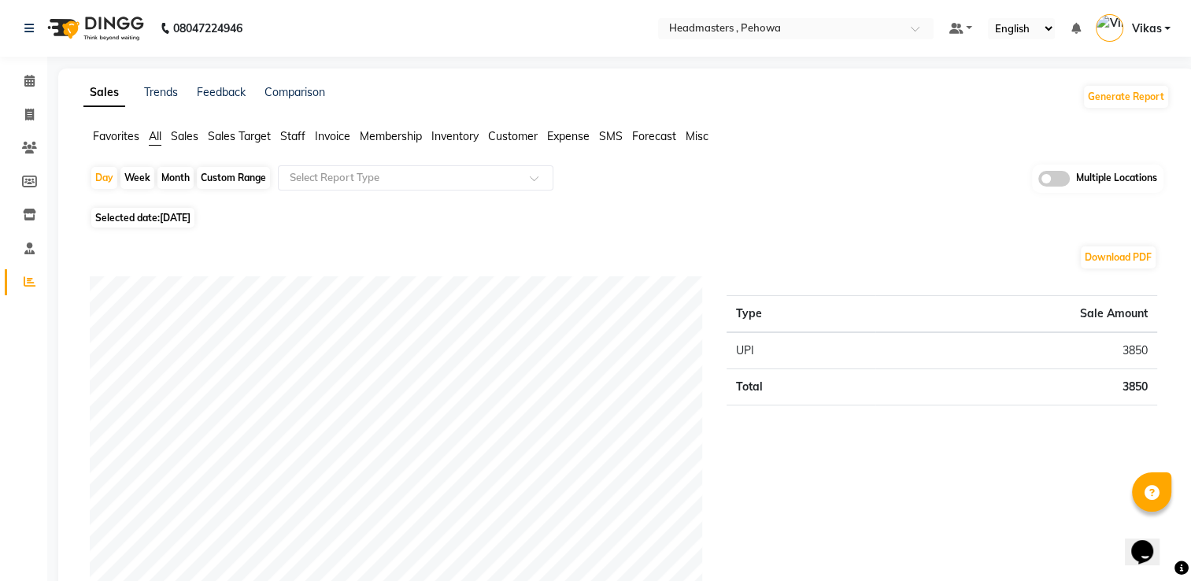
click at [185, 141] on span "Sales" at bounding box center [185, 136] width 28 height 14
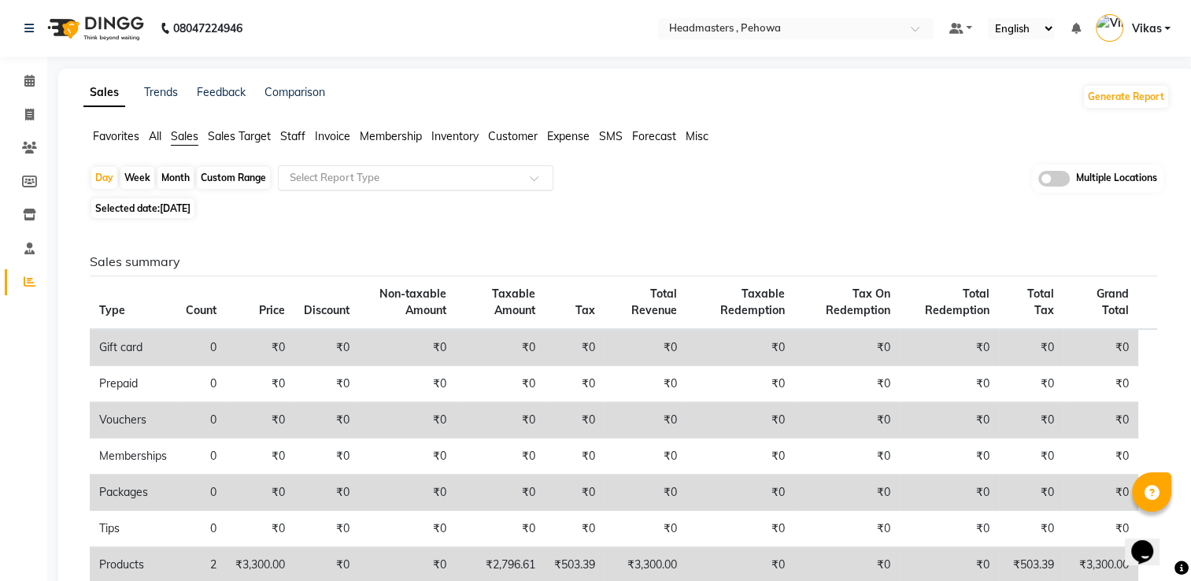
click at [331, 179] on input "text" at bounding box center [400, 178] width 227 height 16
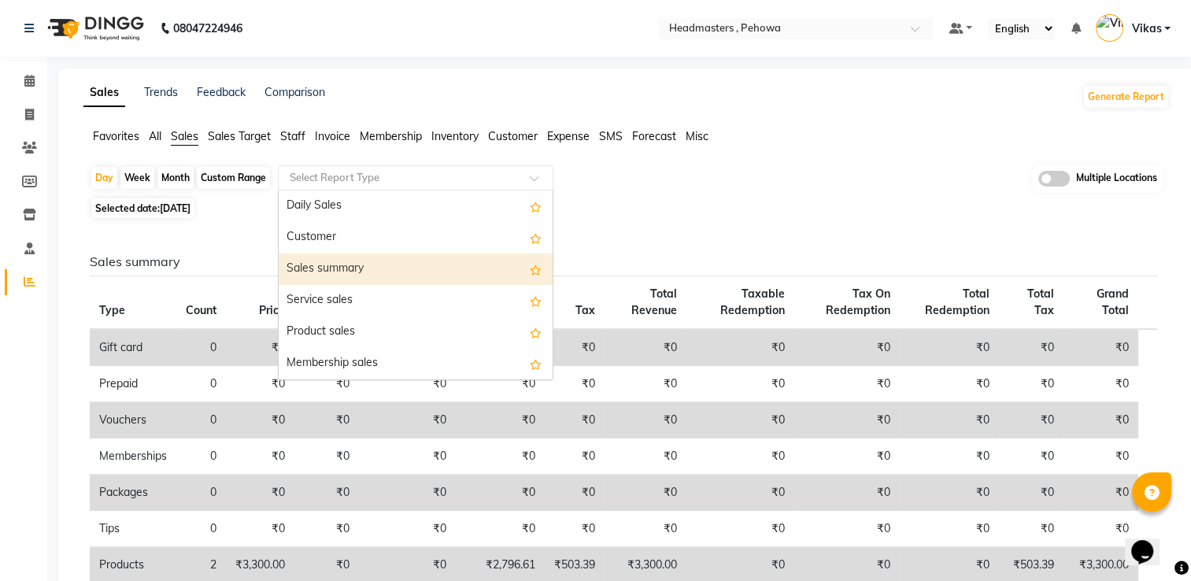
click at [372, 261] on div "Sales summary" at bounding box center [416, 268] width 274 height 31
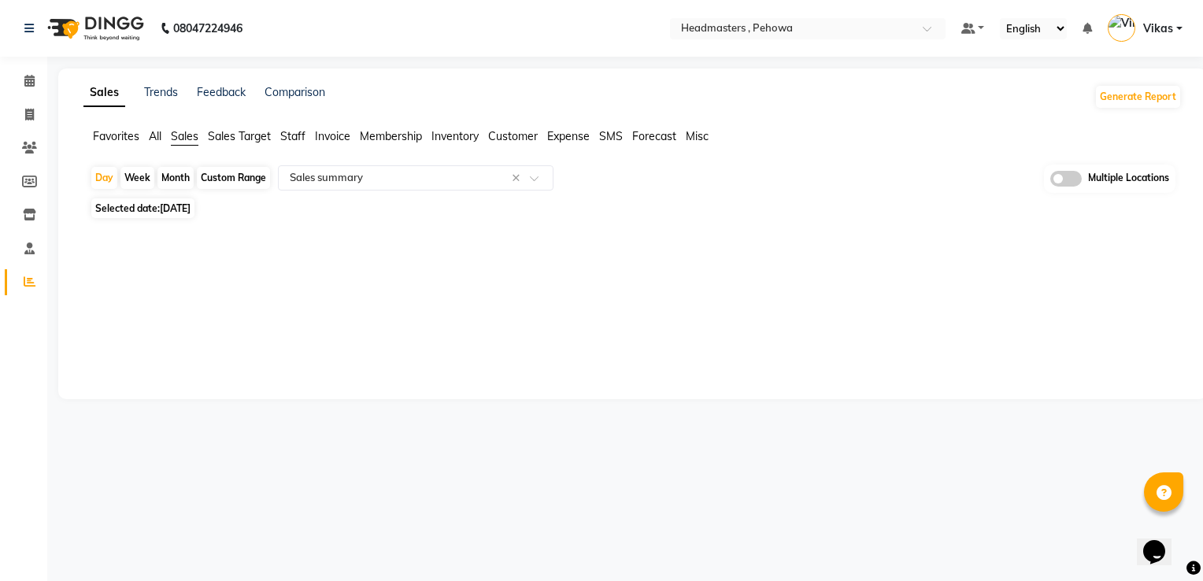
click at [167, 183] on div "Month" at bounding box center [175, 178] width 36 height 22
select select "9"
select select "2025"
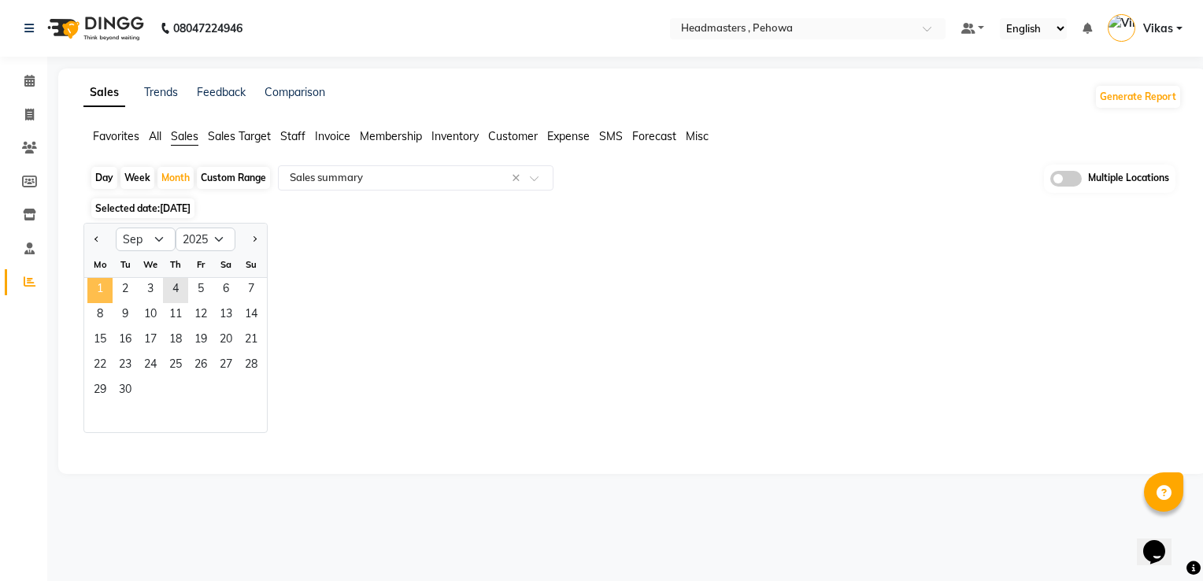
click at [102, 290] on span "1" at bounding box center [99, 290] width 25 height 25
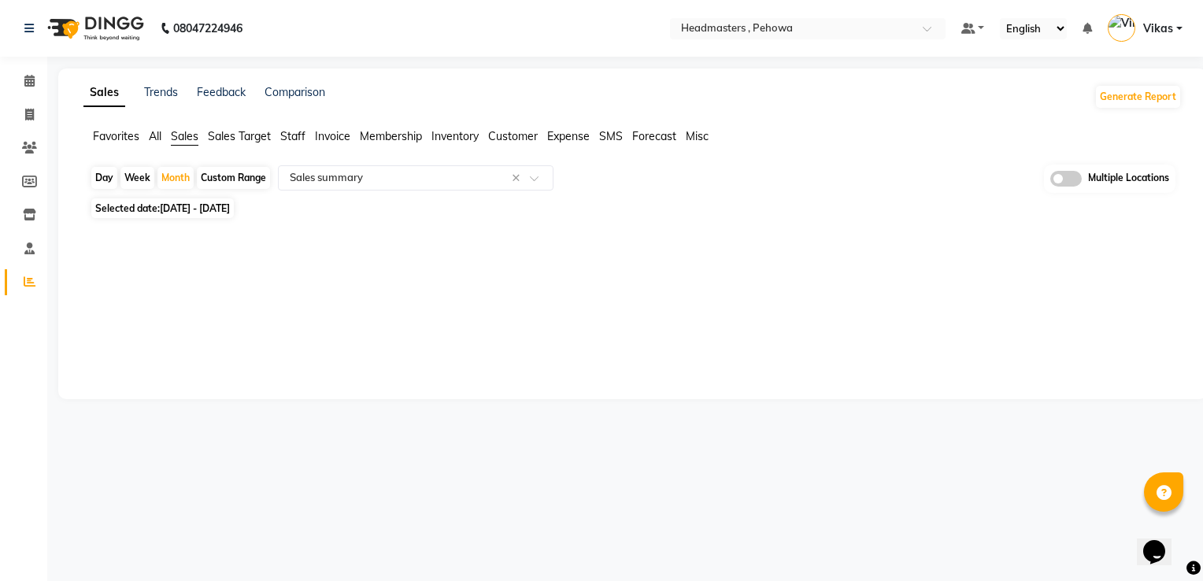
click at [102, 290] on div "Sales Trends Feedback Comparison Generate Report Favorites All Sales Sales Targ…" at bounding box center [632, 233] width 1148 height 331
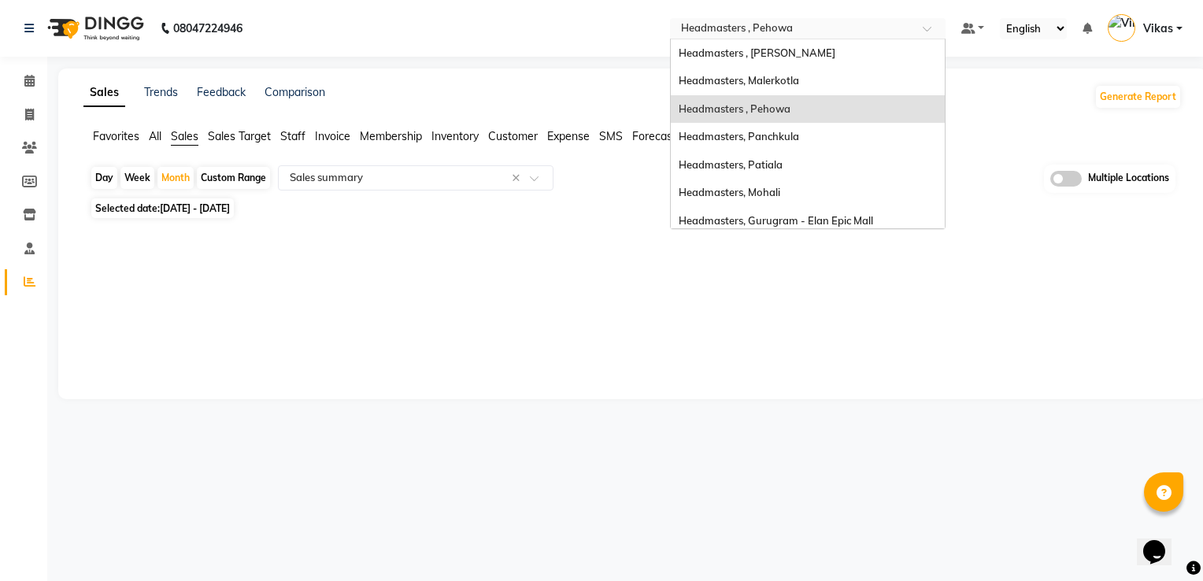
click at [809, 27] on input "text" at bounding box center [792, 30] width 228 height 16
click at [873, 90] on div "Headmasters, Malerkotla" at bounding box center [808, 81] width 274 height 28
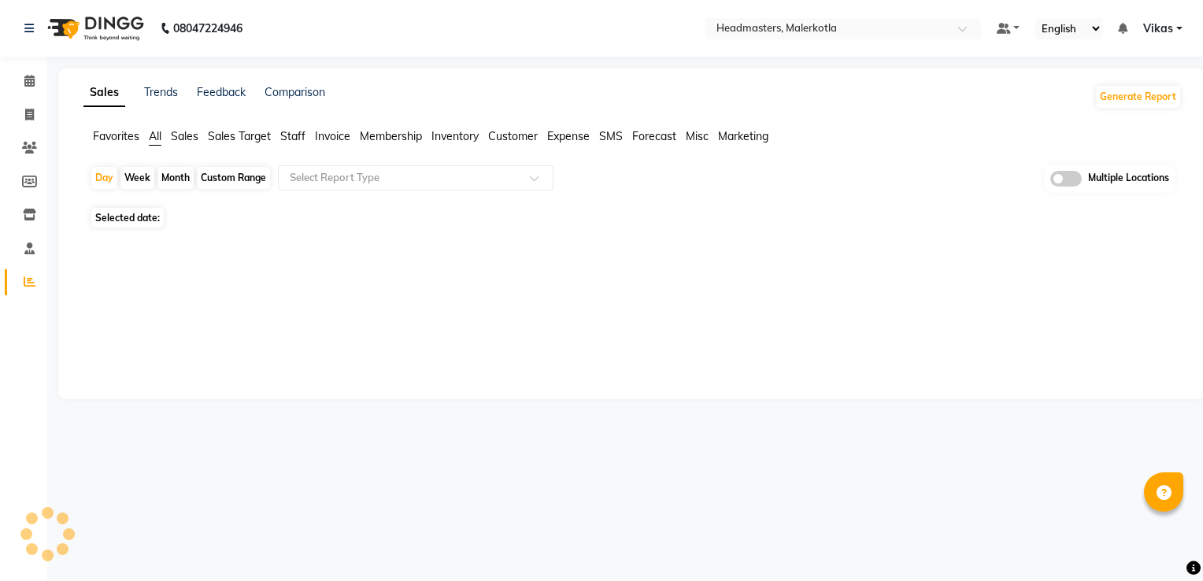
select select "en"
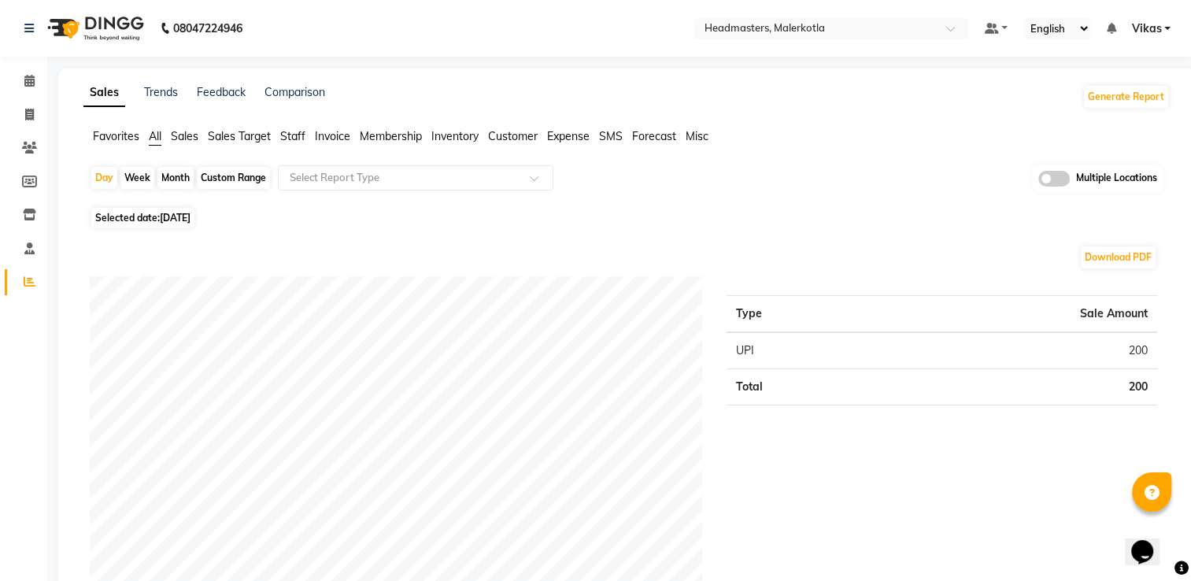
click at [191, 137] on span "Sales" at bounding box center [185, 136] width 28 height 14
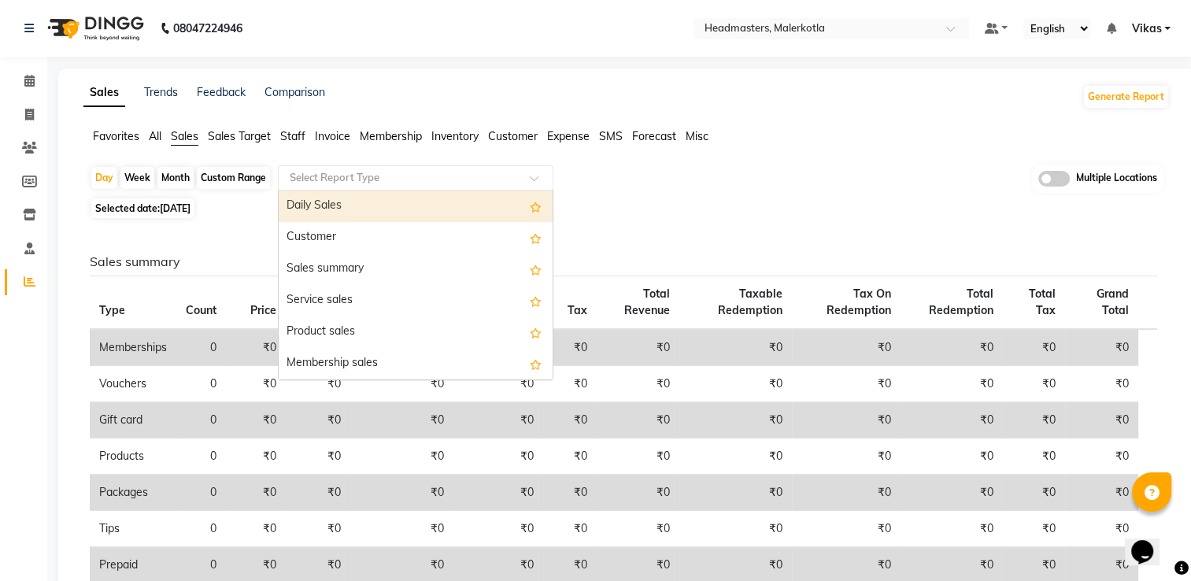
click at [337, 175] on input "text" at bounding box center [400, 178] width 227 height 16
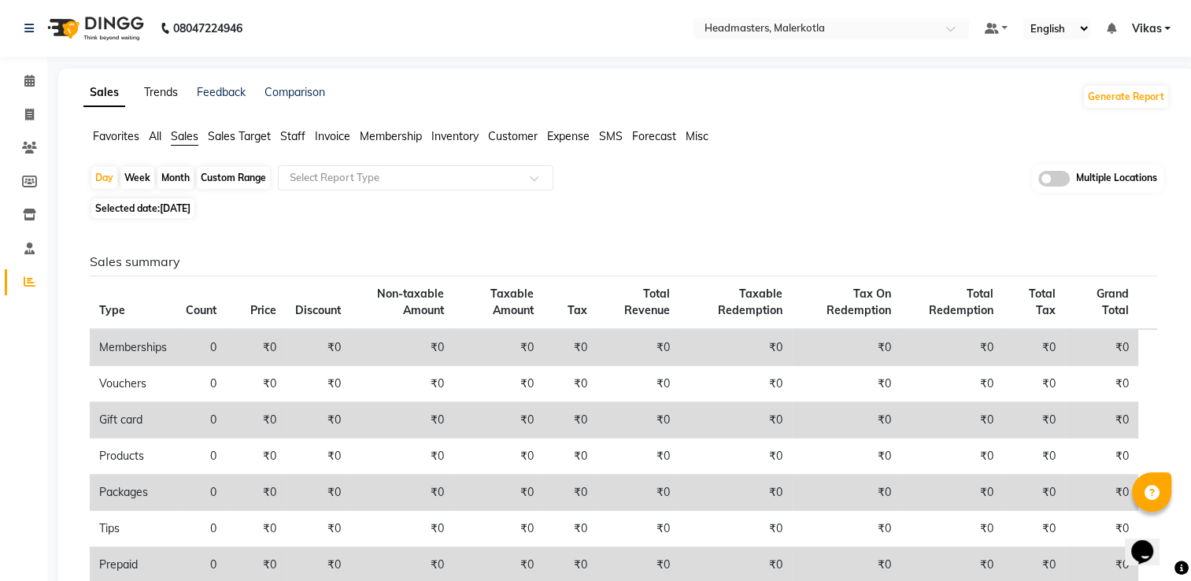
click at [170, 96] on link "Trends" at bounding box center [161, 92] width 34 height 14
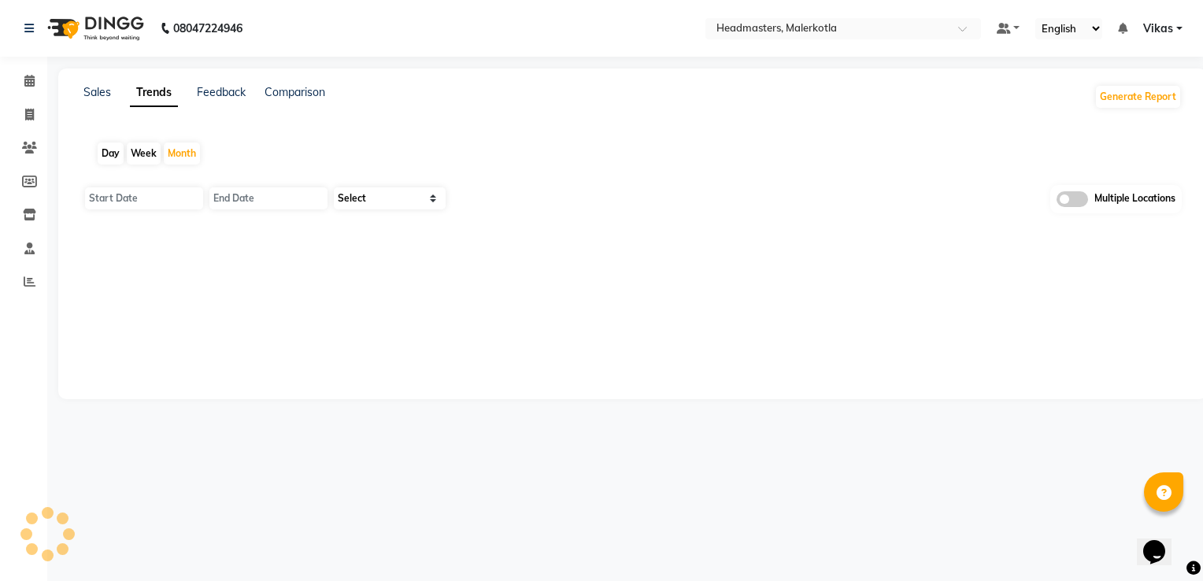
type input "[DATE]"
select select "by_client"
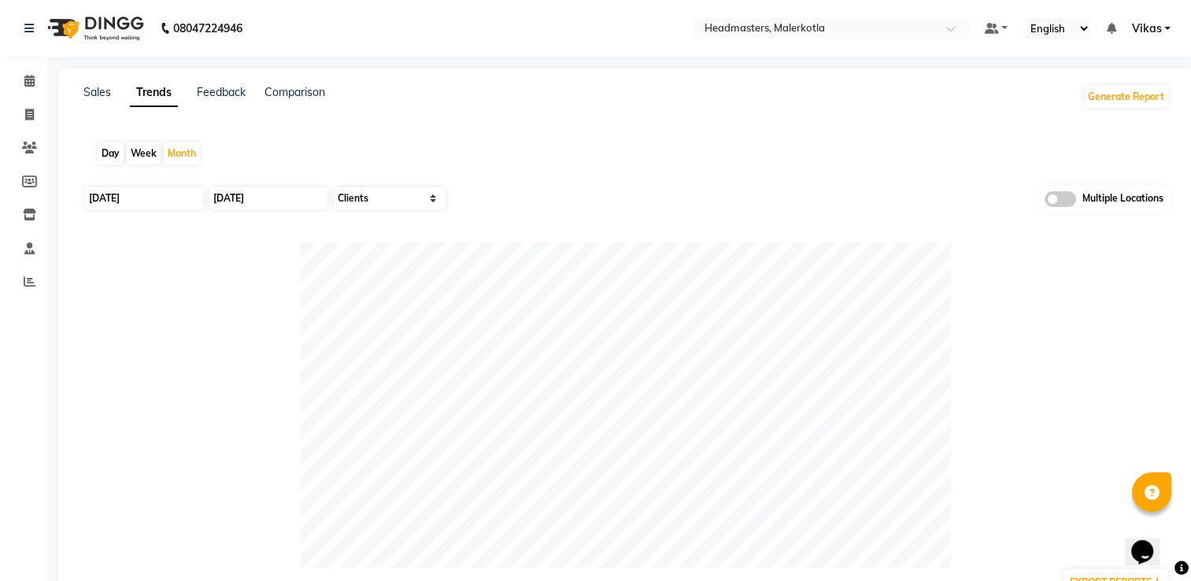
click at [931, 16] on nav "08047224946 Select Location × Headmasters, Malerkotla Default Panel My Panel En…" at bounding box center [595, 28] width 1191 height 57
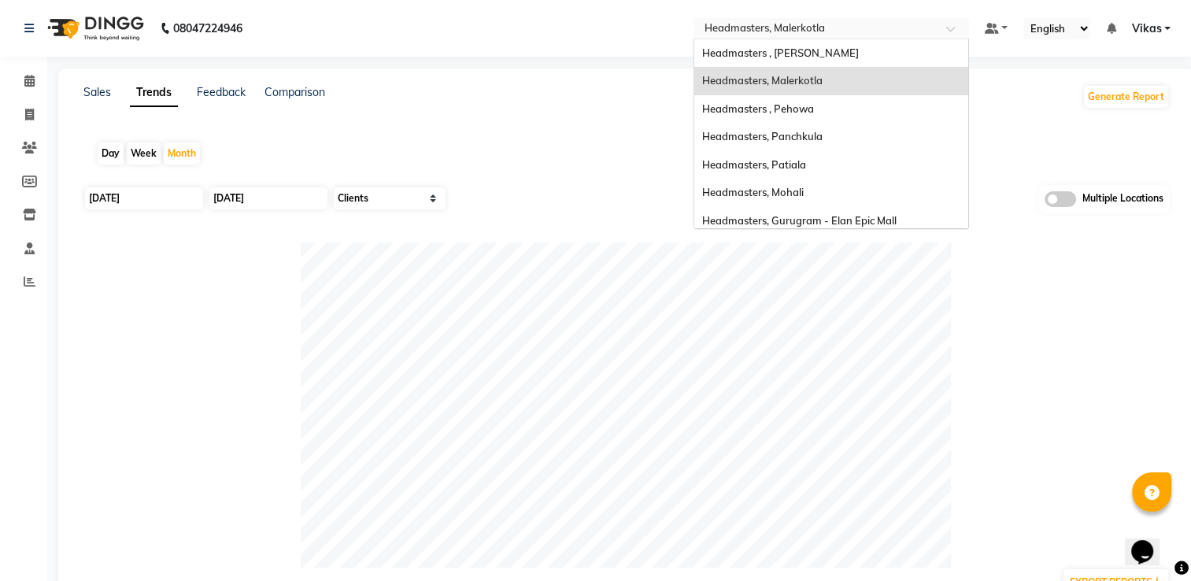
click at [924, 28] on input "text" at bounding box center [815, 30] width 228 height 16
click at [825, 183] on div "Headmasters, Mohali" at bounding box center [831, 193] width 274 height 28
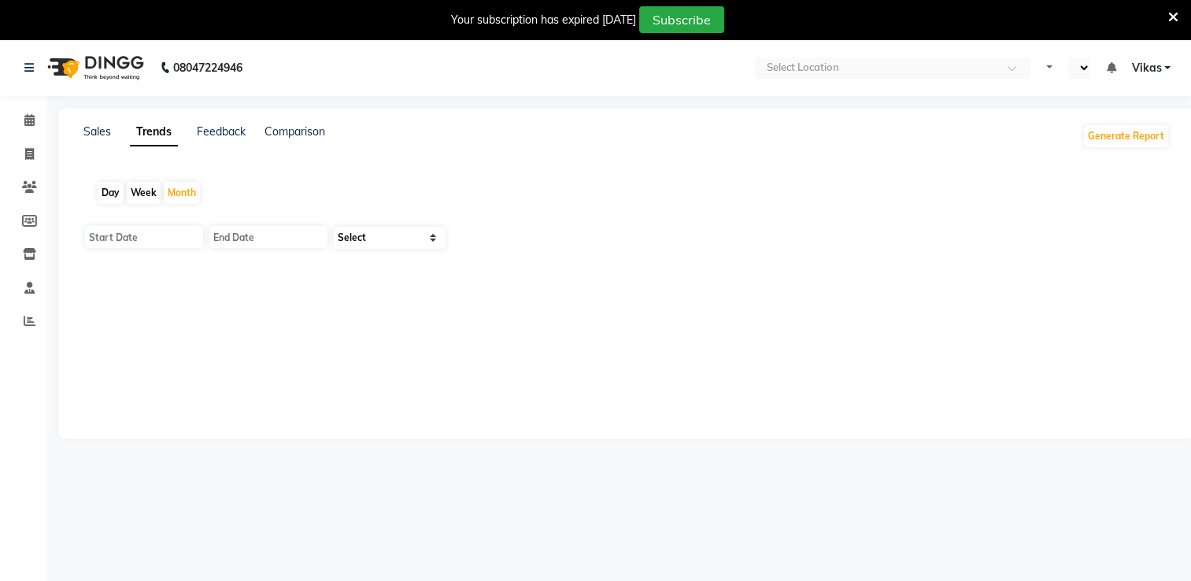
select select "en"
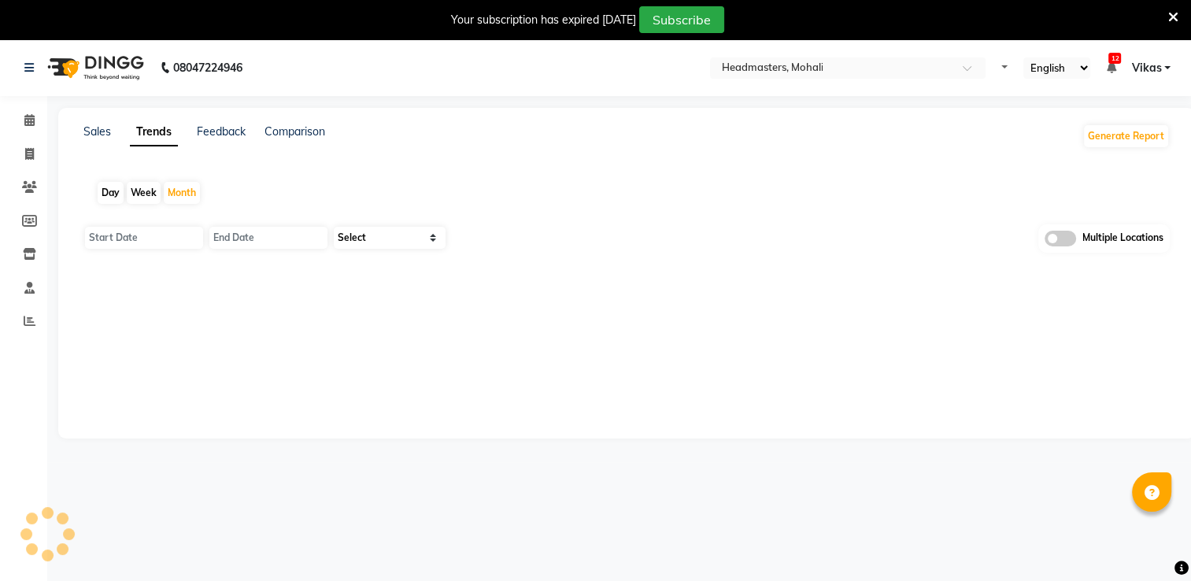
type input "[DATE]"
select select "by_client"
click at [112, 131] on div "Sales Trends Feedback Comparison" at bounding box center [204, 136] width 242 height 25
click at [92, 128] on link "Sales" at bounding box center [97, 131] width 28 height 14
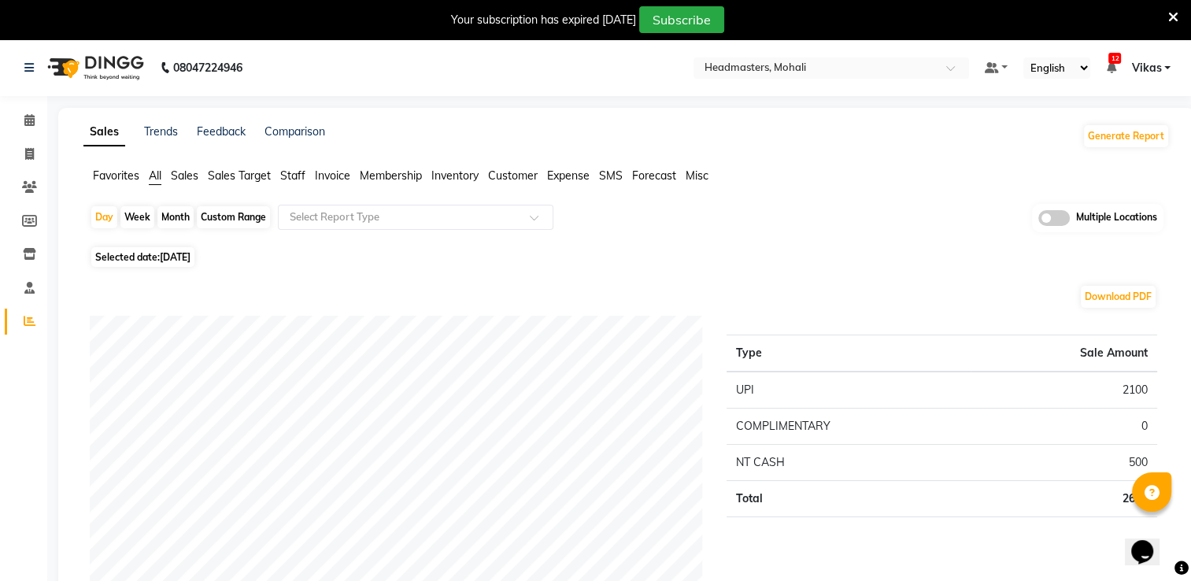
click at [198, 171] on span "Sales" at bounding box center [185, 175] width 28 height 14
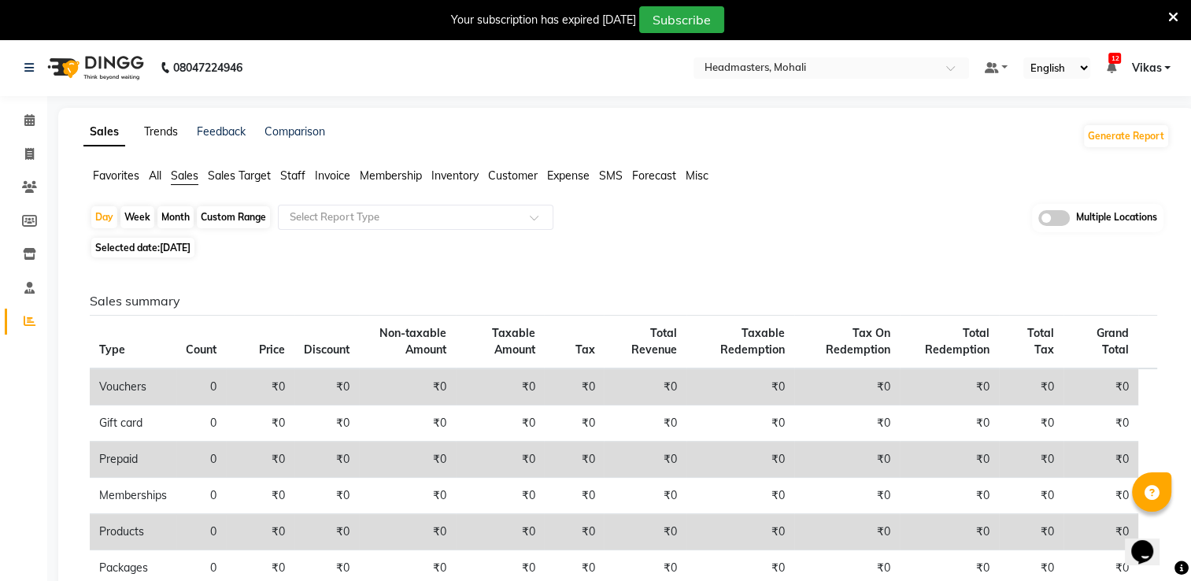
click at [161, 134] on link "Trends" at bounding box center [161, 131] width 34 height 14
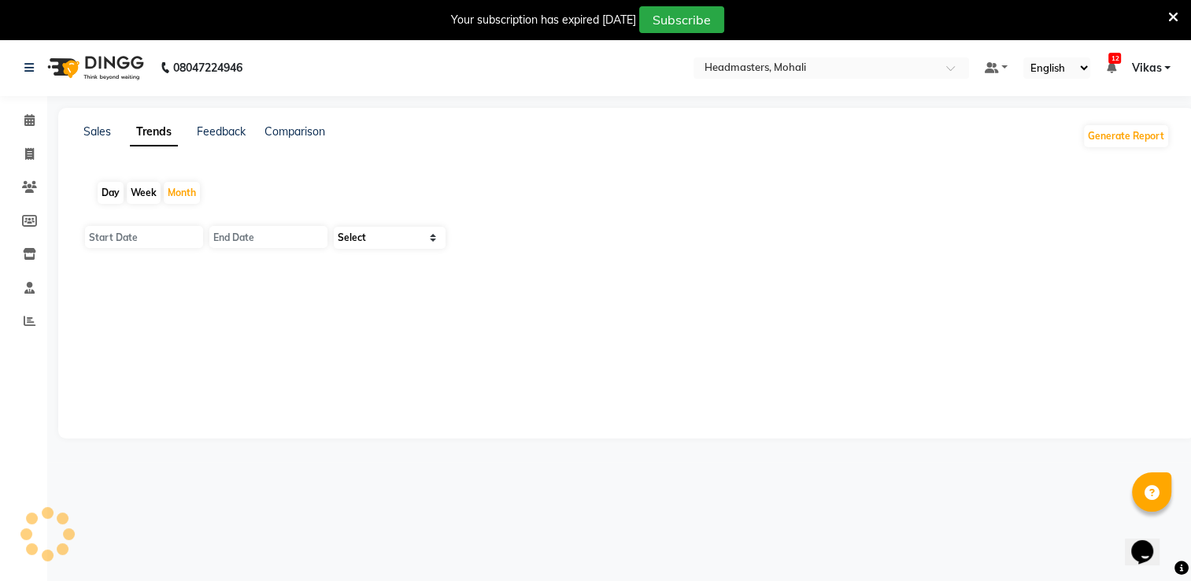
type input "[DATE]"
select select "by_client"
click at [94, 135] on link "Sales" at bounding box center [97, 131] width 28 height 14
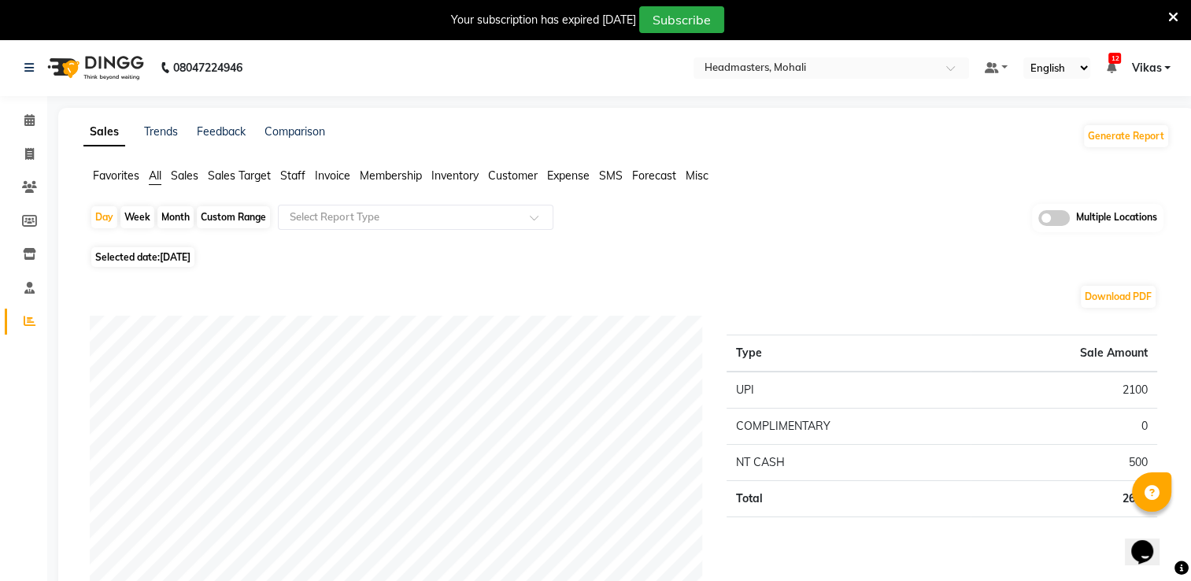
click at [183, 172] on span "Sales" at bounding box center [185, 175] width 28 height 14
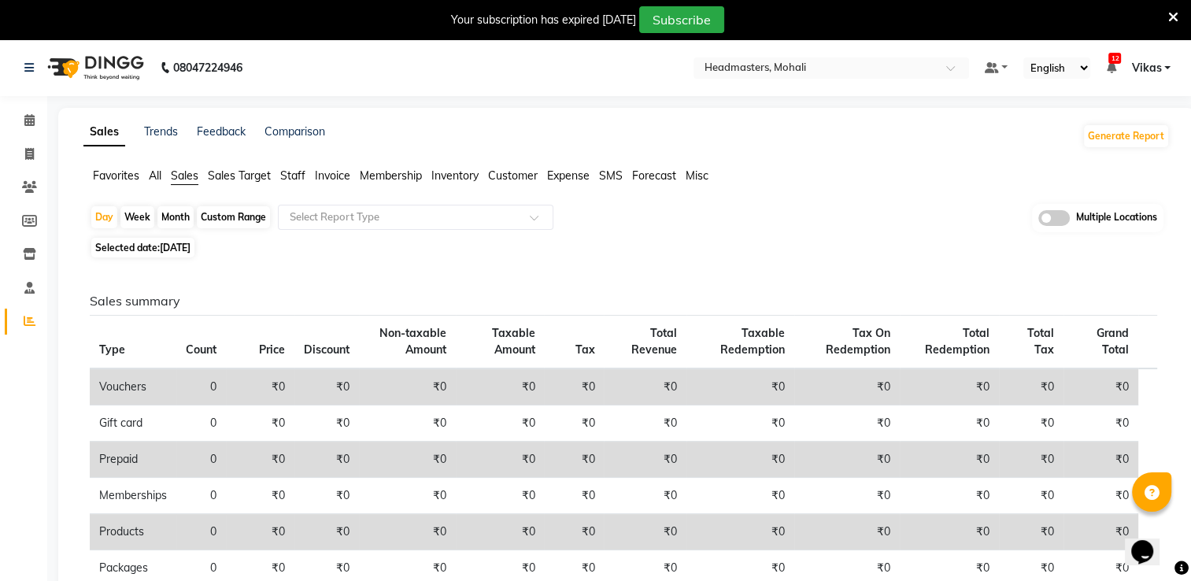
click at [179, 220] on div "Month" at bounding box center [175, 217] width 36 height 22
select select "9"
select select "2025"
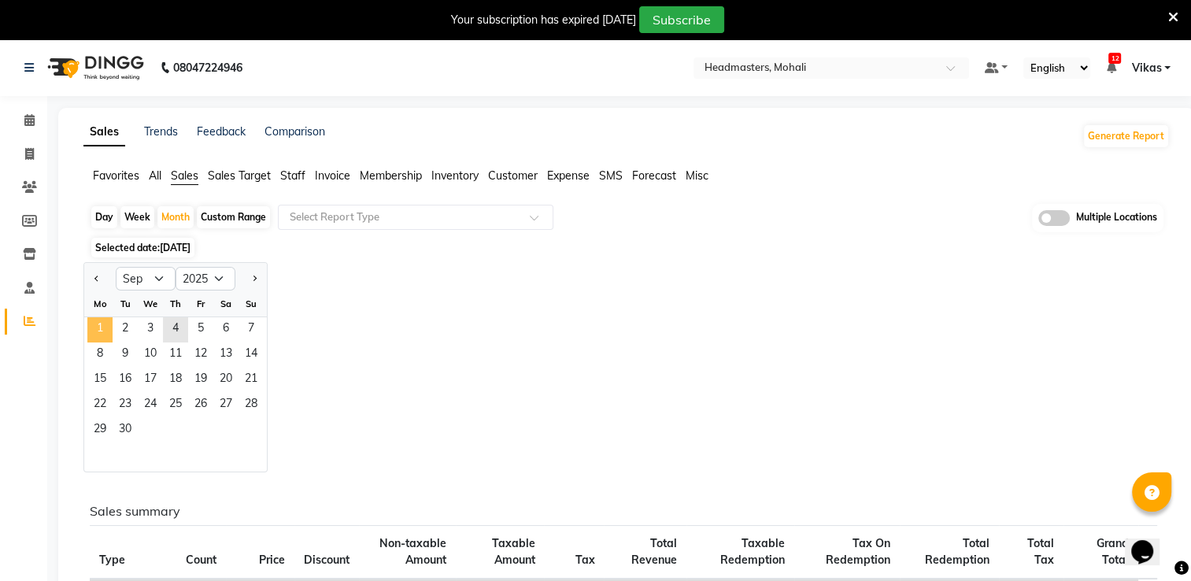
click at [106, 324] on span "1" at bounding box center [99, 329] width 25 height 25
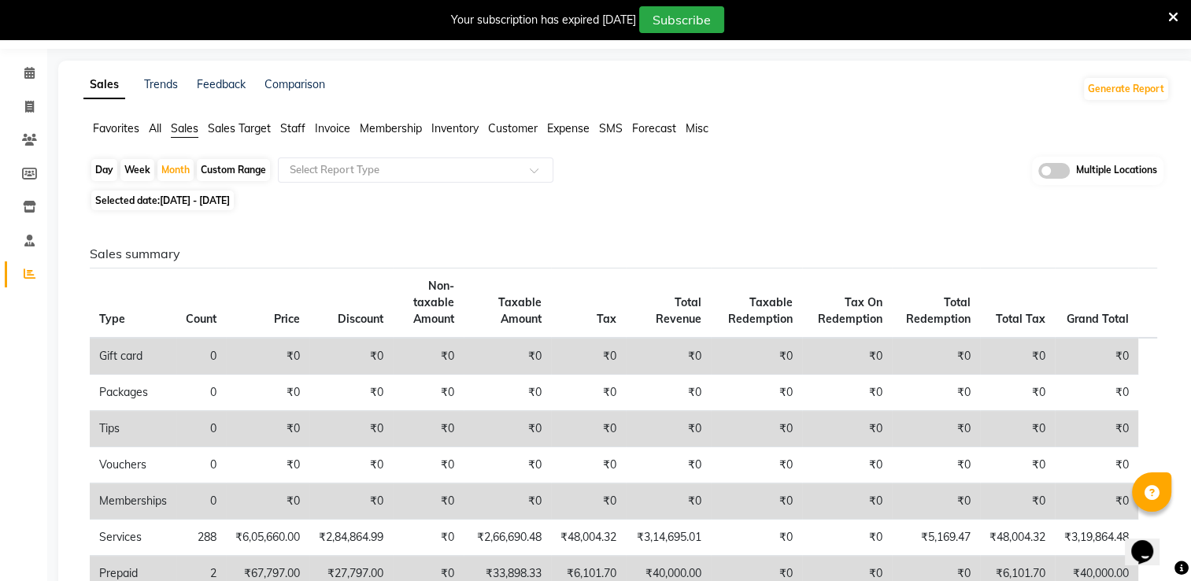
scroll to position [54, 0]
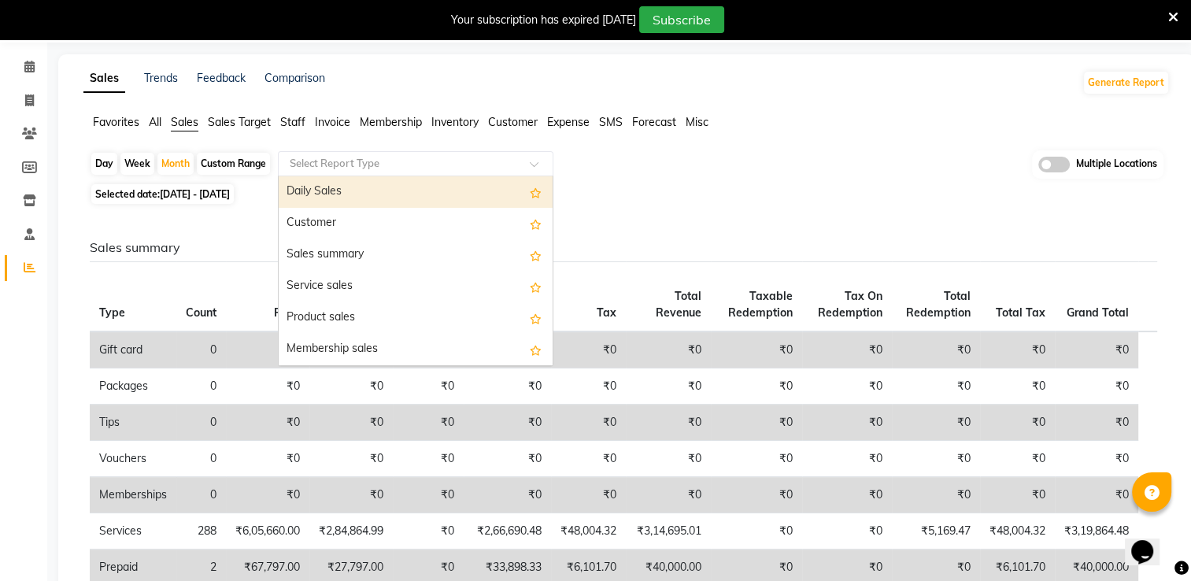
click at [467, 161] on input "text" at bounding box center [400, 164] width 227 height 16
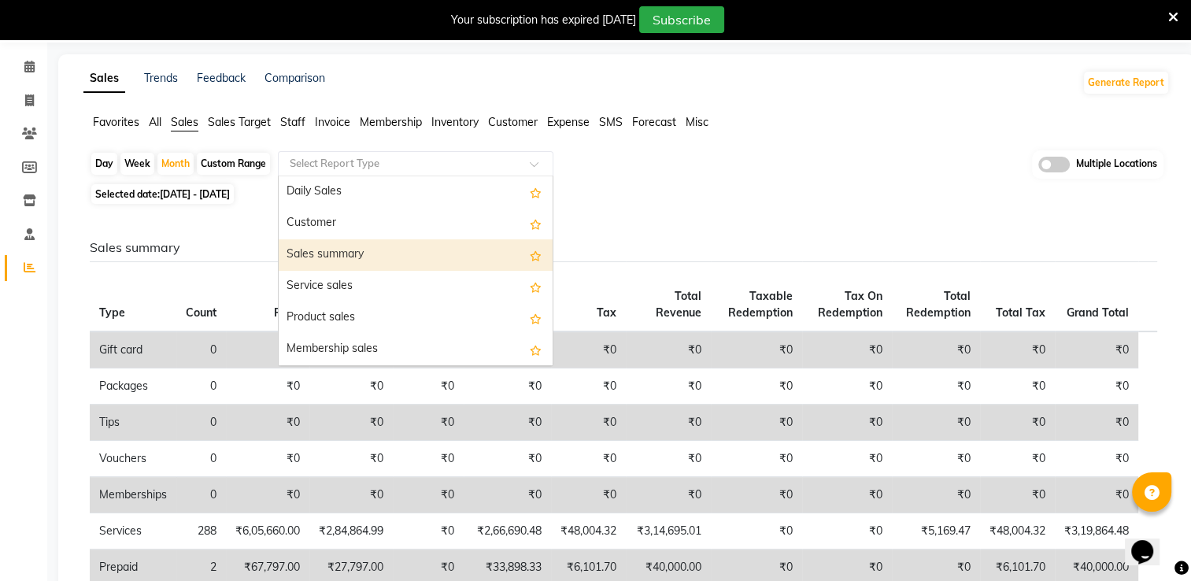
click at [441, 239] on div "Sales summary" at bounding box center [416, 254] width 274 height 31
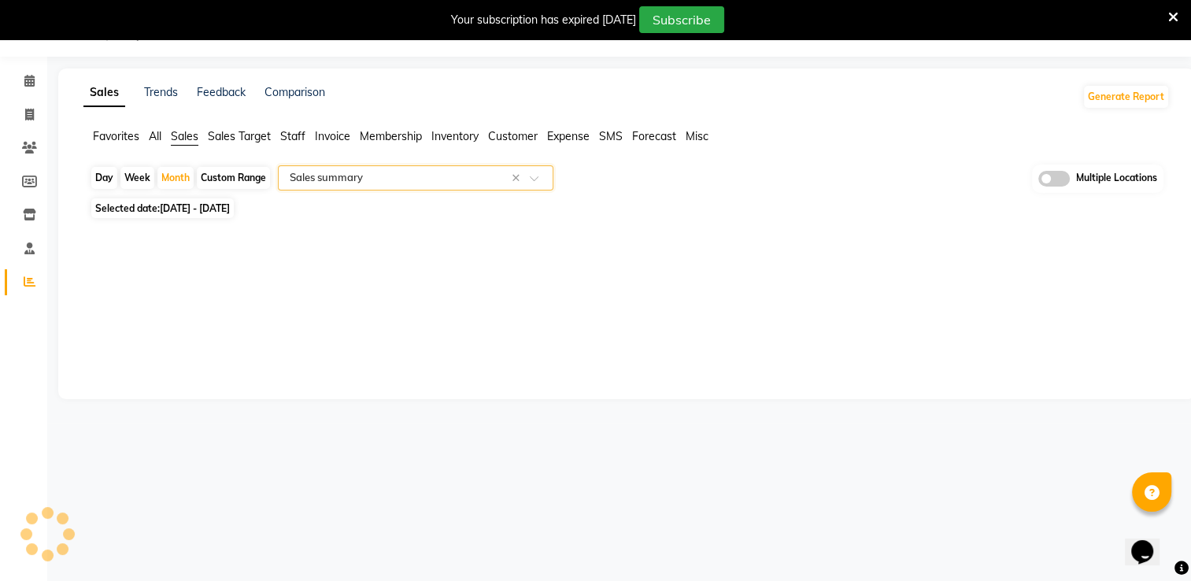
select select "full_report"
select select "csv"
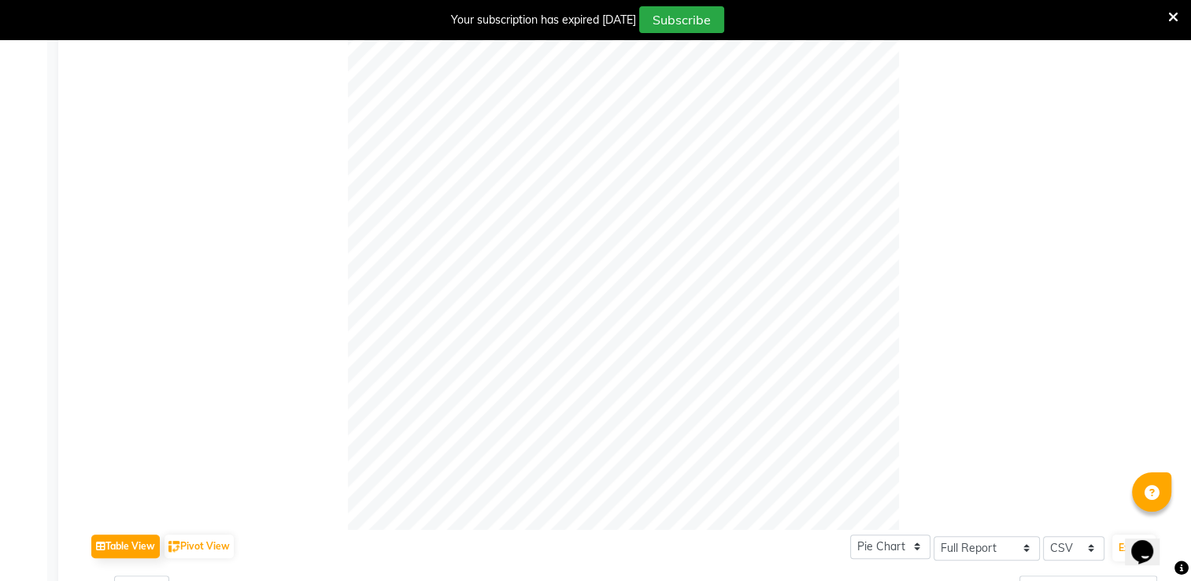
scroll to position [0, 0]
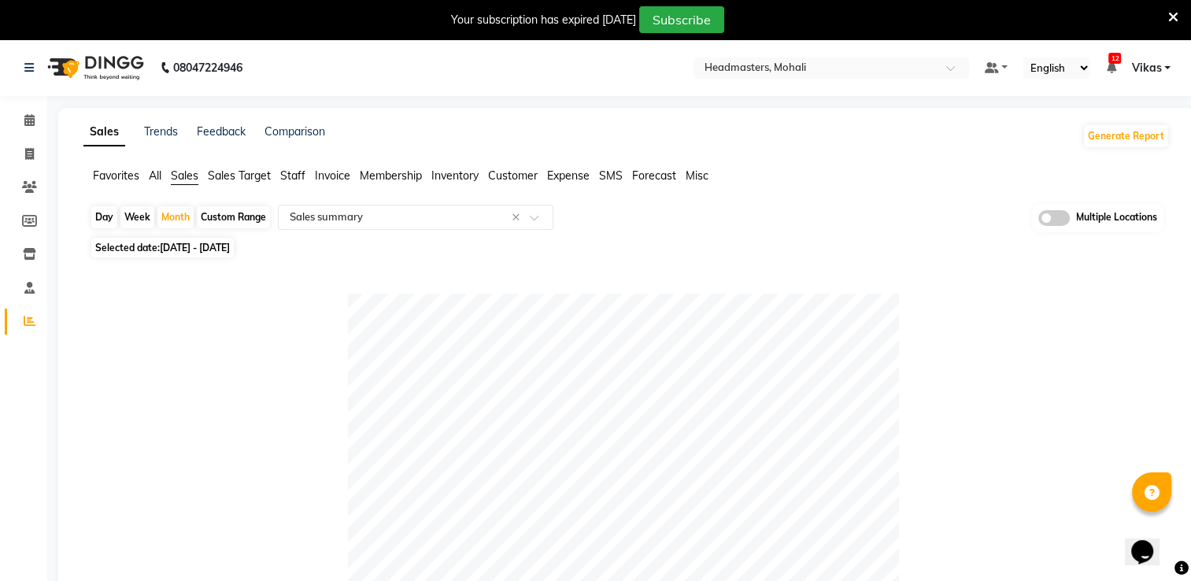
click at [578, 176] on span "Expense" at bounding box center [568, 175] width 43 height 14
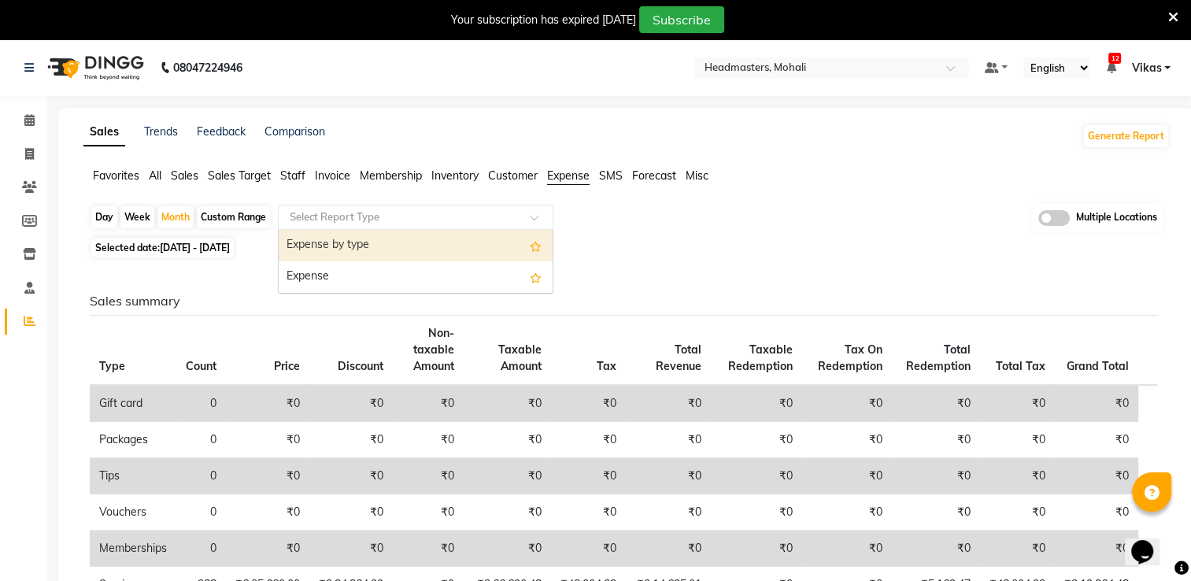
click at [514, 213] on div at bounding box center [416, 217] width 274 height 16
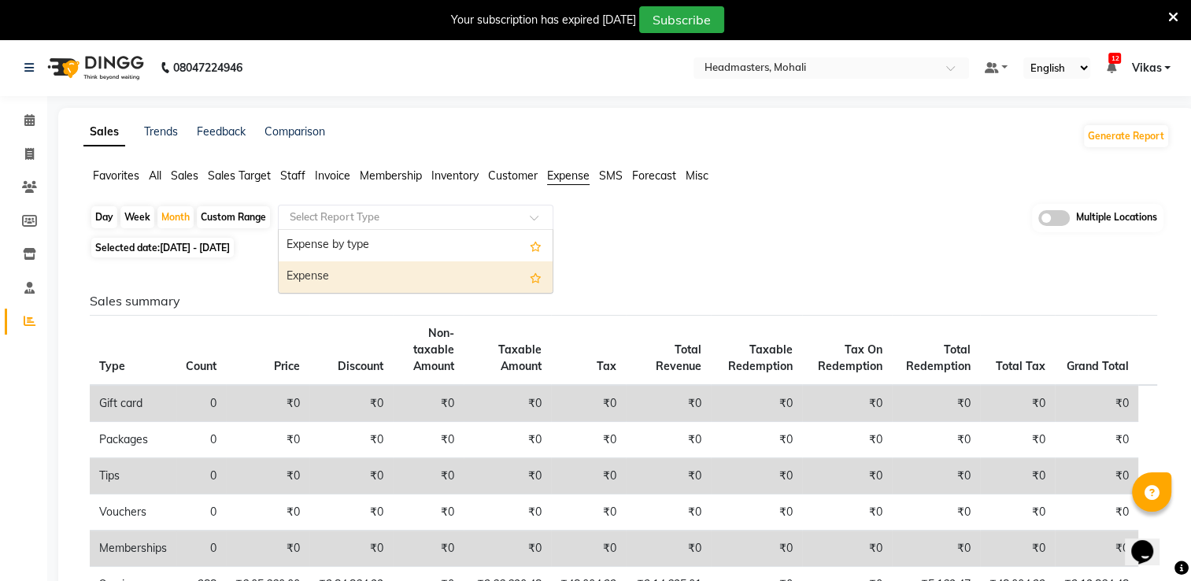
click at [475, 276] on div "Expense" at bounding box center [416, 276] width 274 height 31
select select "full_report"
select select "csv"
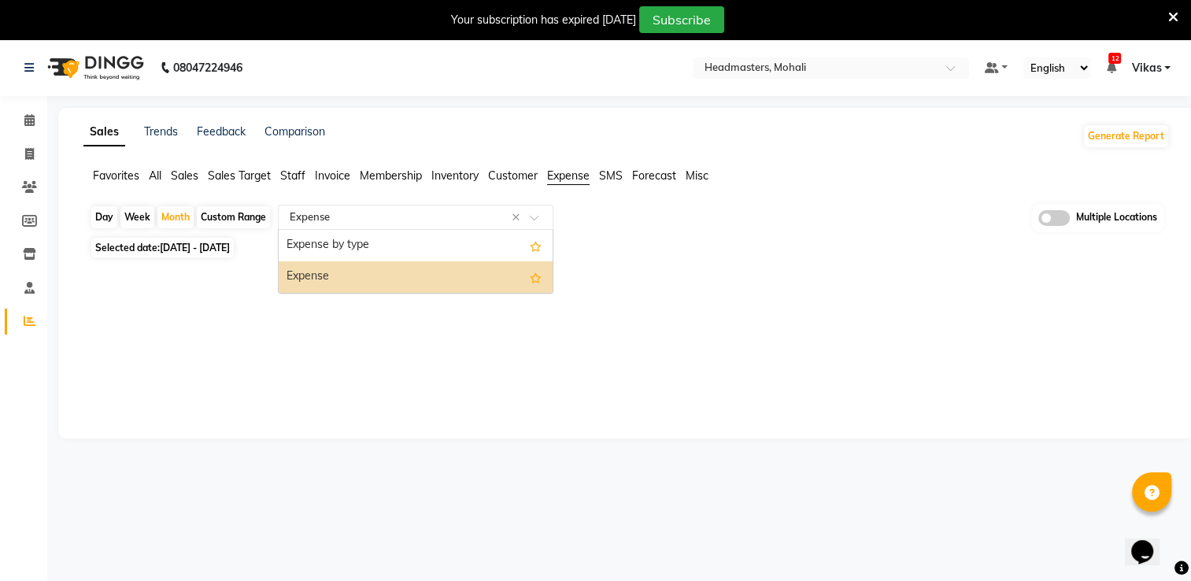
click at [460, 219] on input "text" at bounding box center [400, 217] width 227 height 16
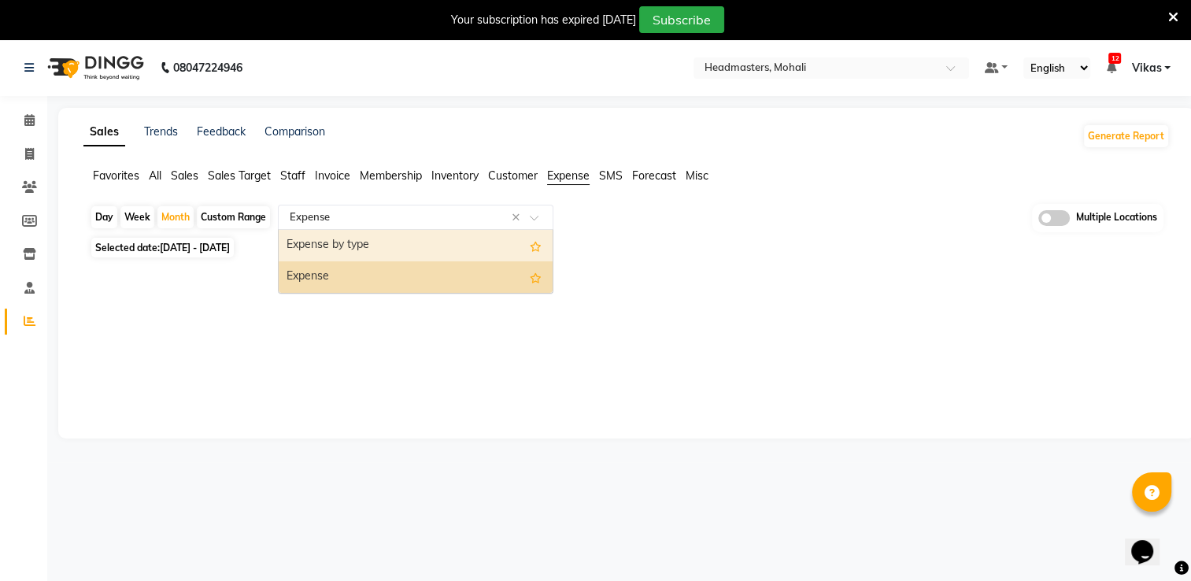
click at [453, 234] on div "Expense by type" at bounding box center [416, 245] width 274 height 31
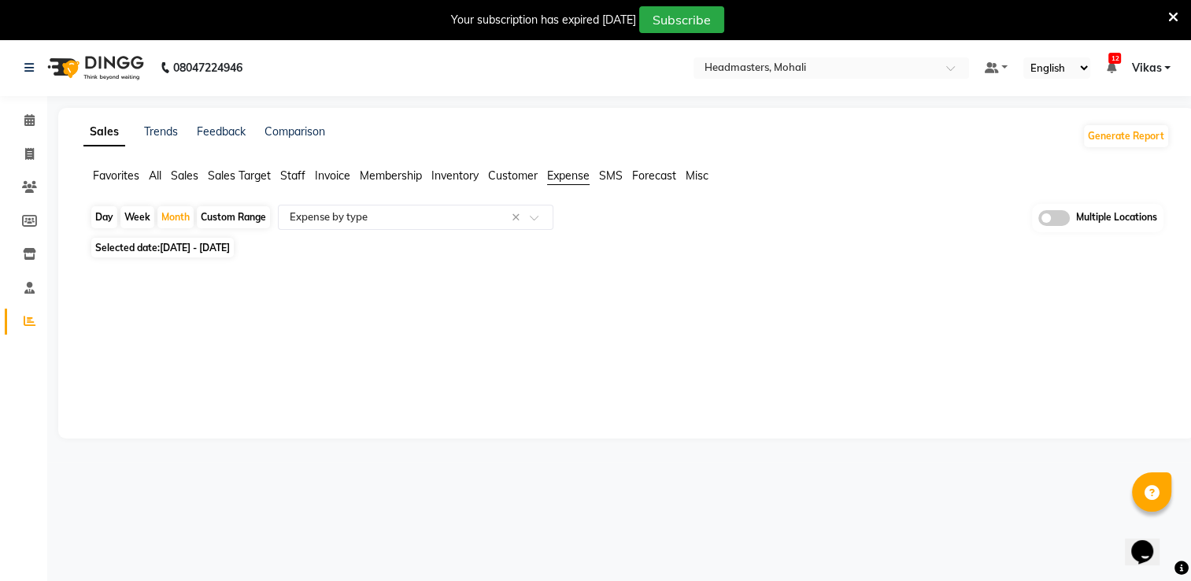
click at [337, 175] on span "Invoice" at bounding box center [332, 175] width 35 height 14
click at [194, 173] on span "Sales" at bounding box center [185, 175] width 28 height 14
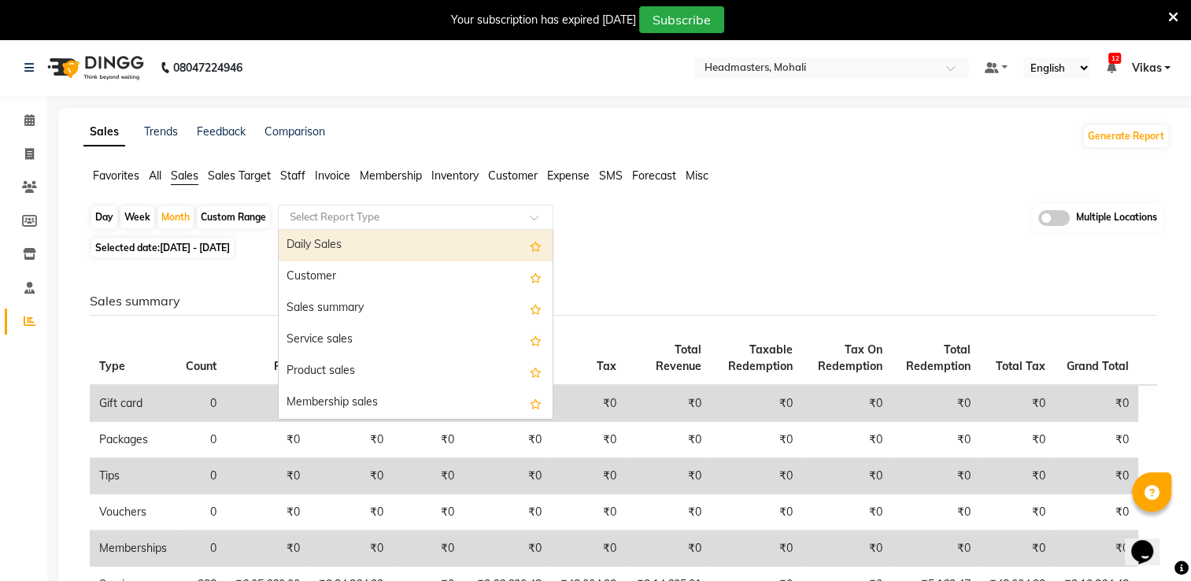
click at [343, 210] on input "text" at bounding box center [400, 217] width 227 height 16
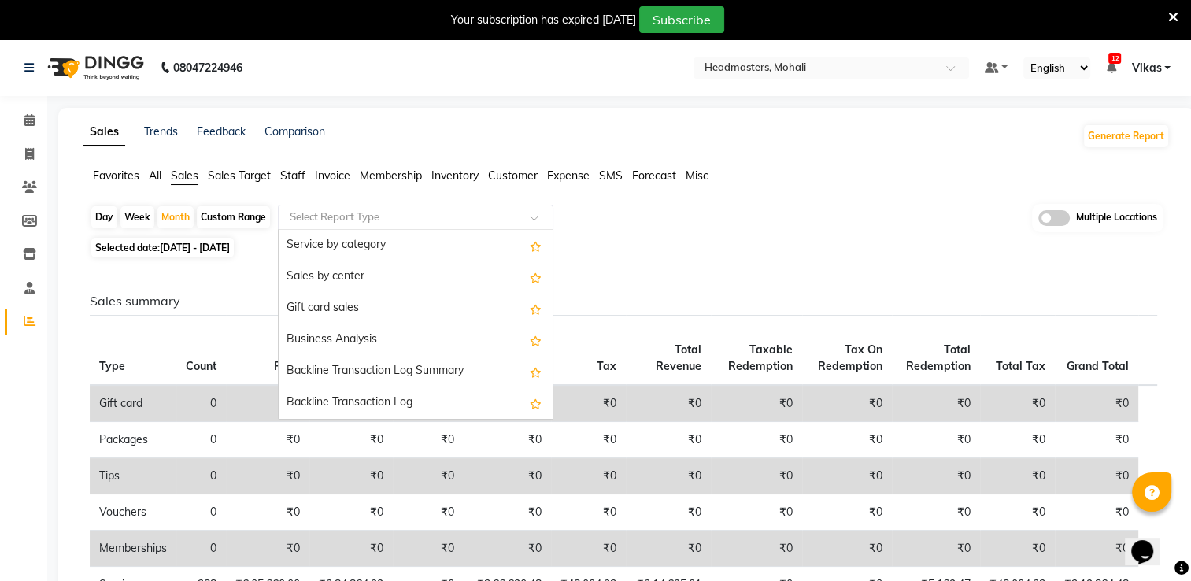
scroll to position [378, 0]
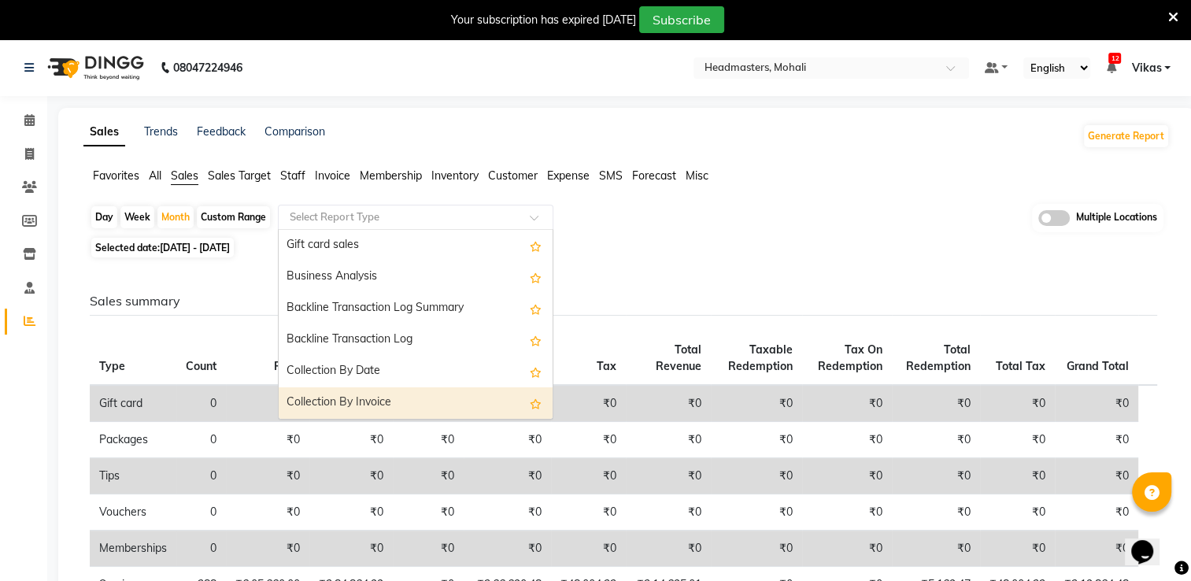
click at [401, 394] on div "Collection By Invoice" at bounding box center [416, 402] width 274 height 31
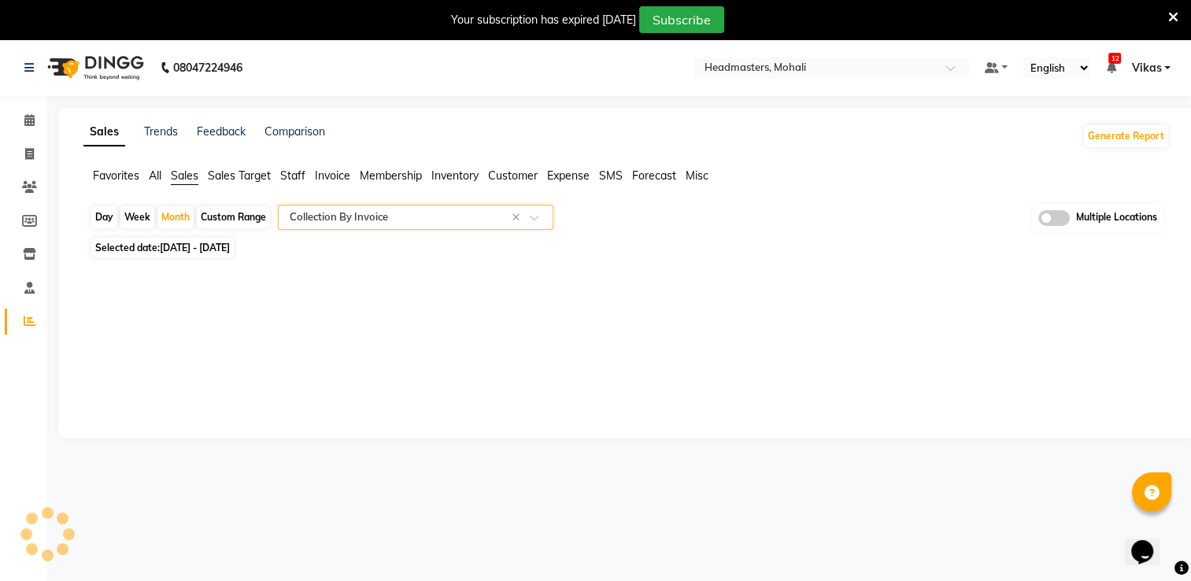
select select "full_report"
select select "csv"
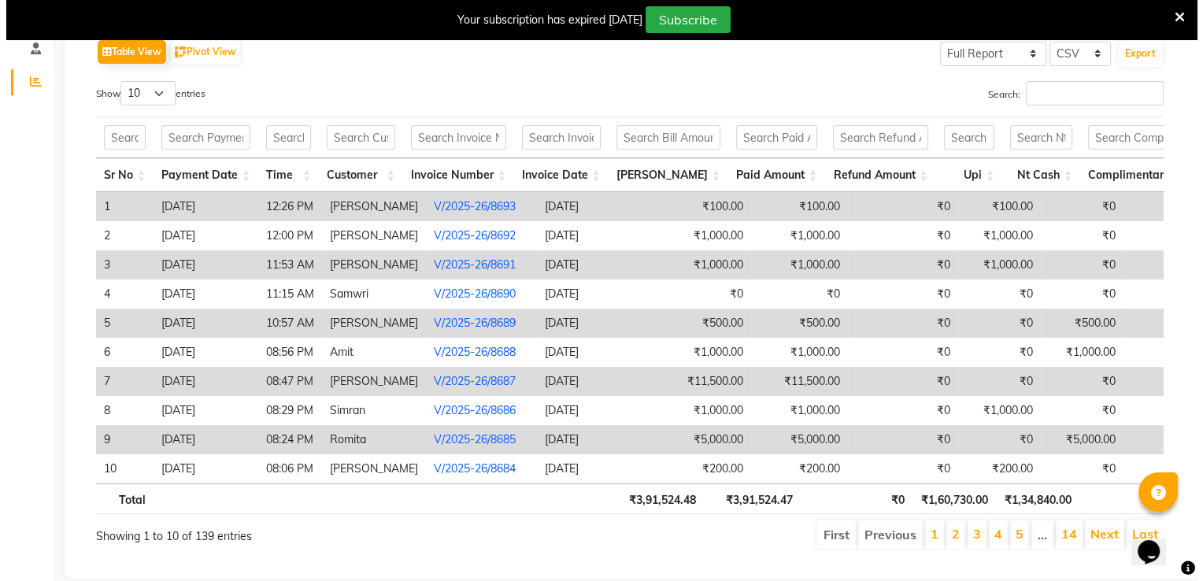
scroll to position [0, 0]
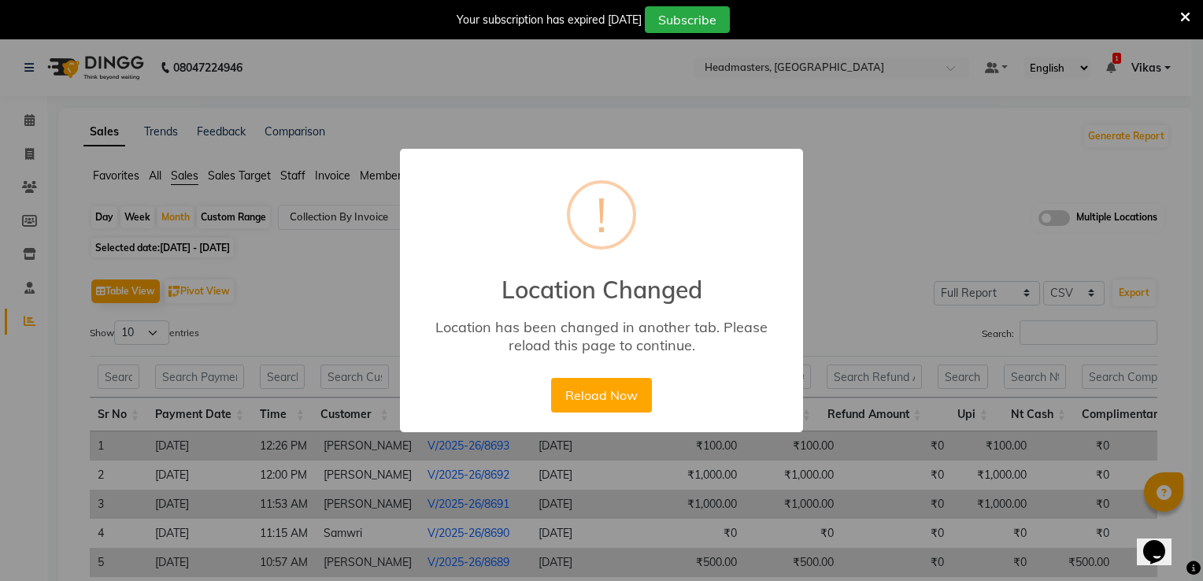
click at [887, 152] on div "× ! Location Changed Location has been changed in another tab. Please reload th…" at bounding box center [601, 290] width 1203 height 581
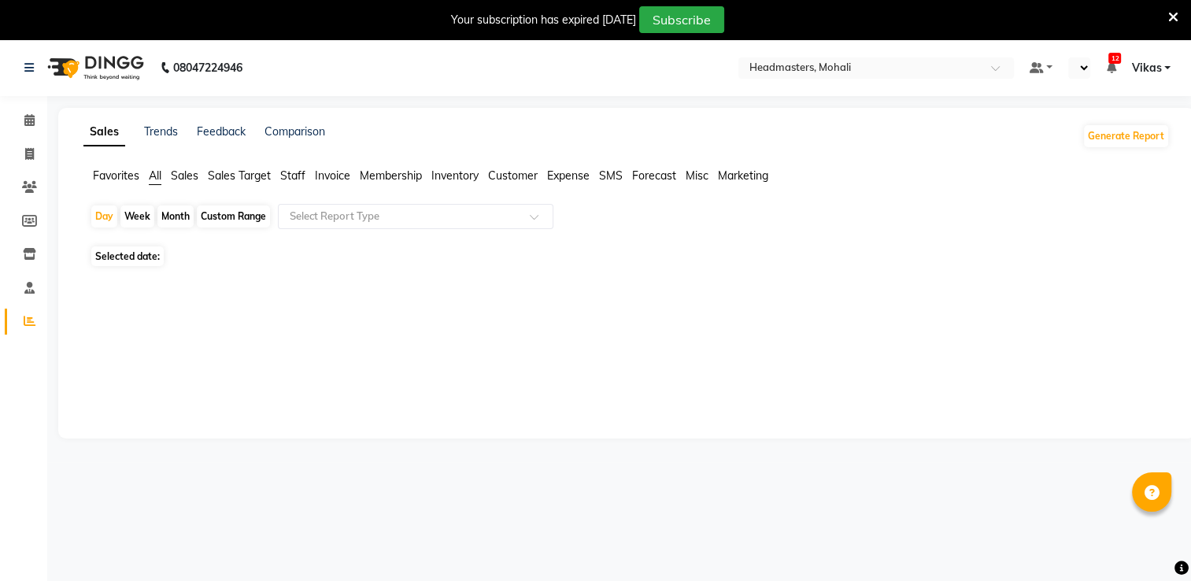
select select "en"
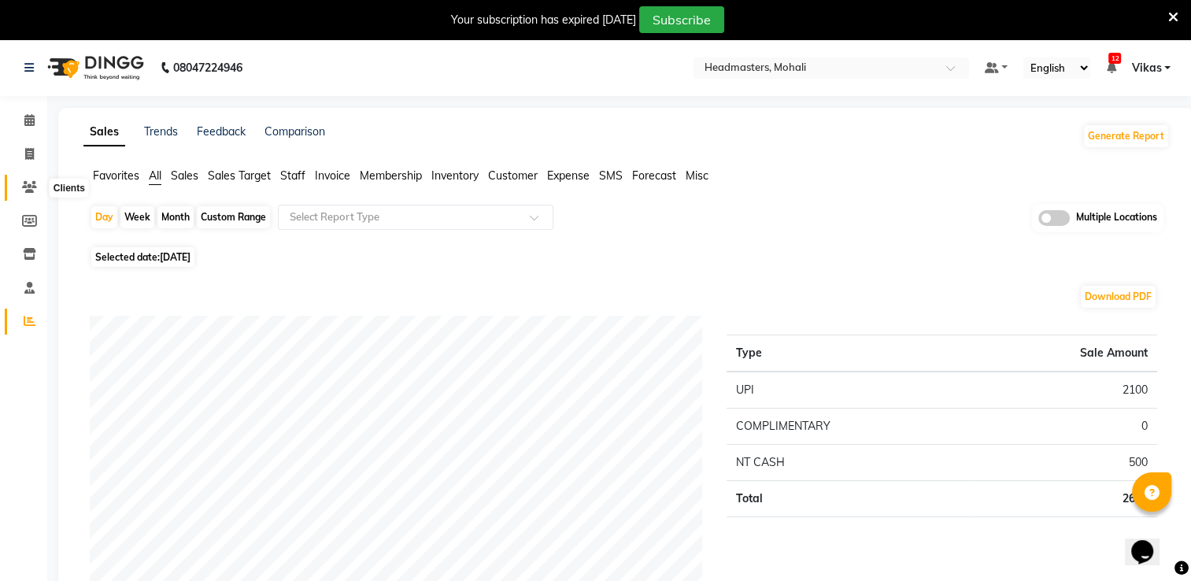
click at [24, 192] on icon at bounding box center [29, 187] width 15 height 12
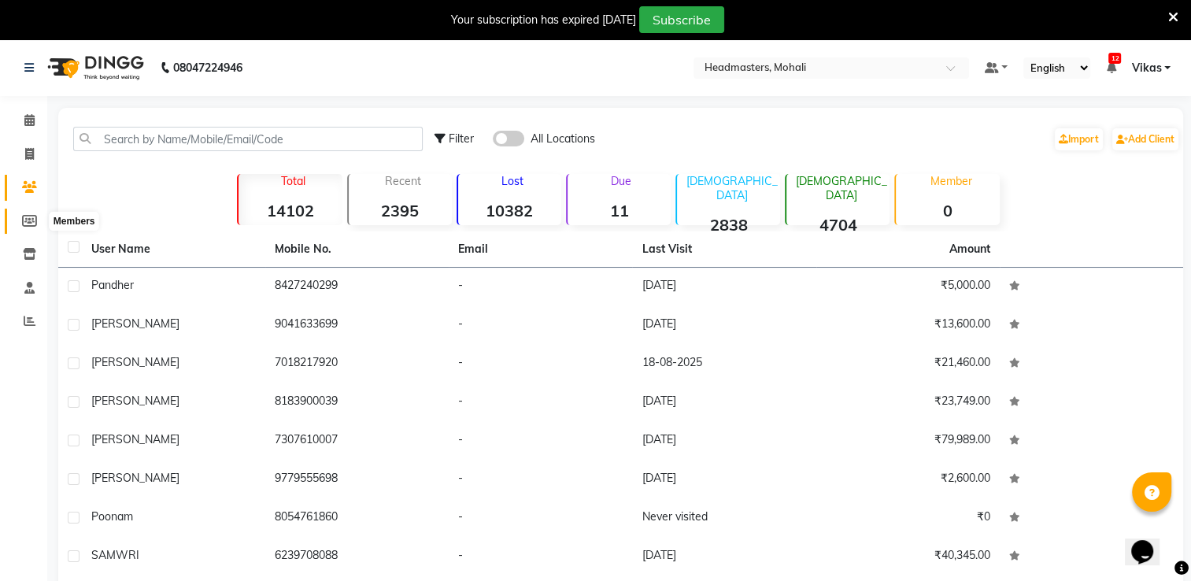
click at [23, 227] on icon at bounding box center [29, 221] width 15 height 12
select select
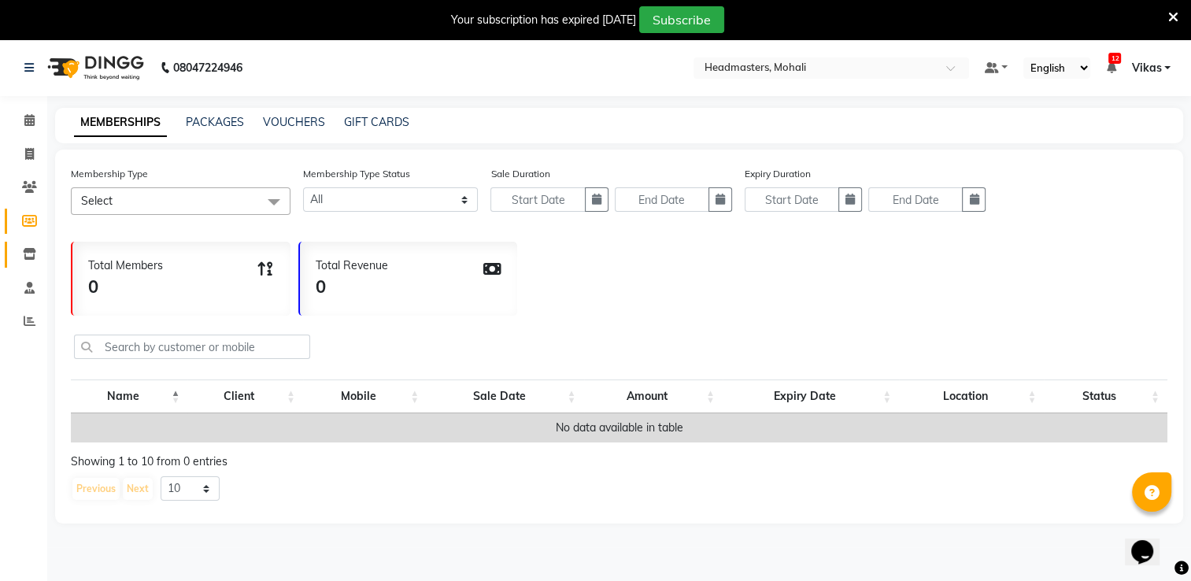
click at [29, 243] on link "Inventory" at bounding box center [24, 255] width 38 height 26
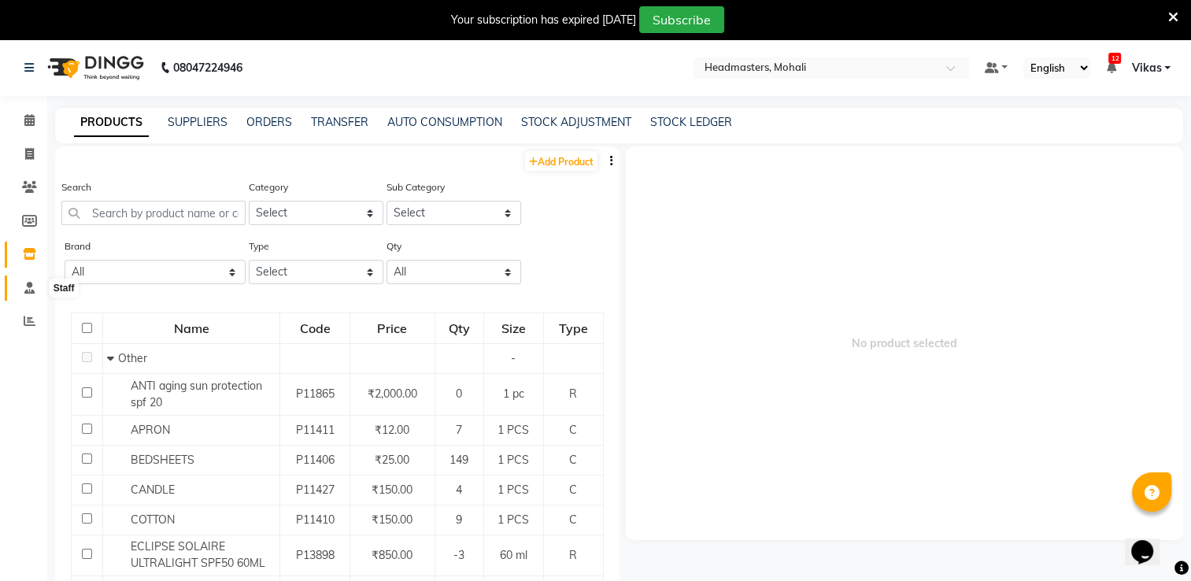
click at [30, 291] on icon at bounding box center [29, 288] width 10 height 12
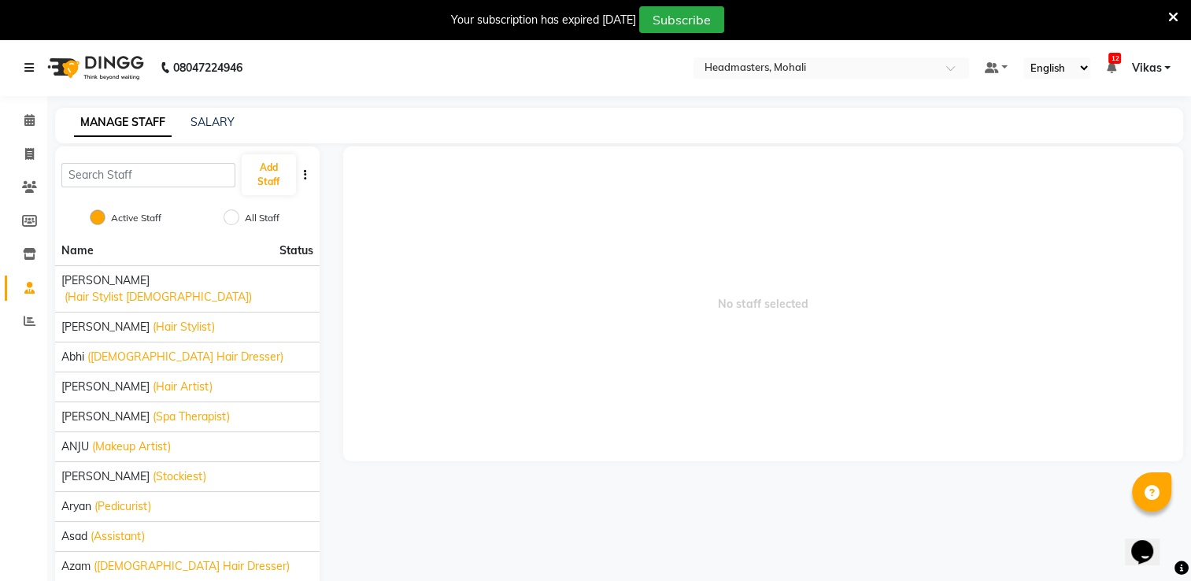
click at [24, 69] on icon at bounding box center [28, 67] width 9 height 11
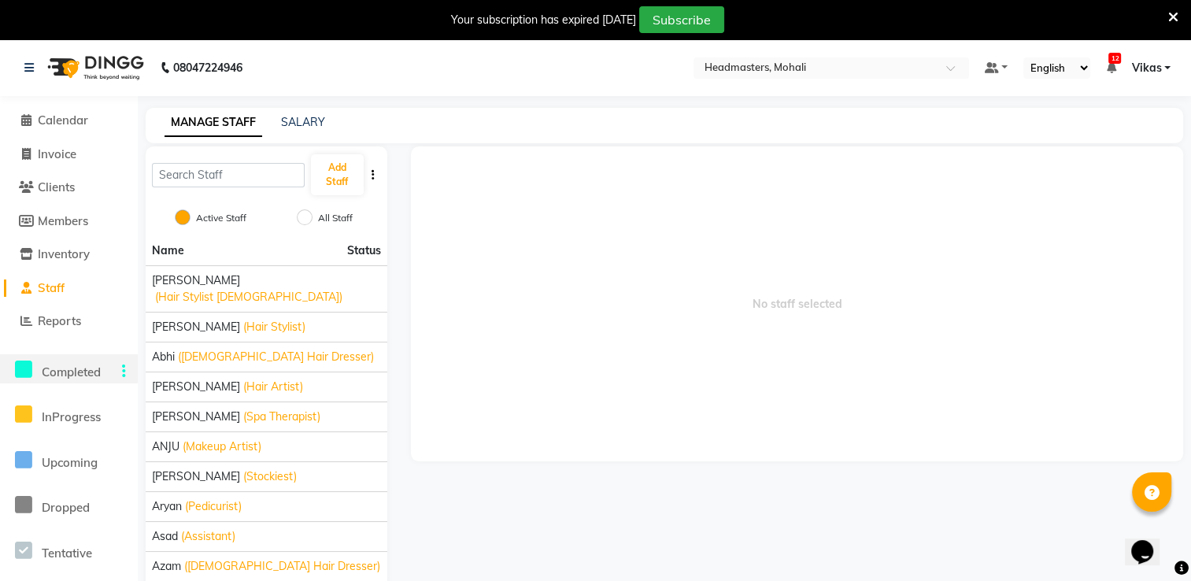
click at [101, 372] on span "Completed" at bounding box center [71, 371] width 59 height 15
click at [58, 118] on span "Calendar" at bounding box center [63, 120] width 50 height 15
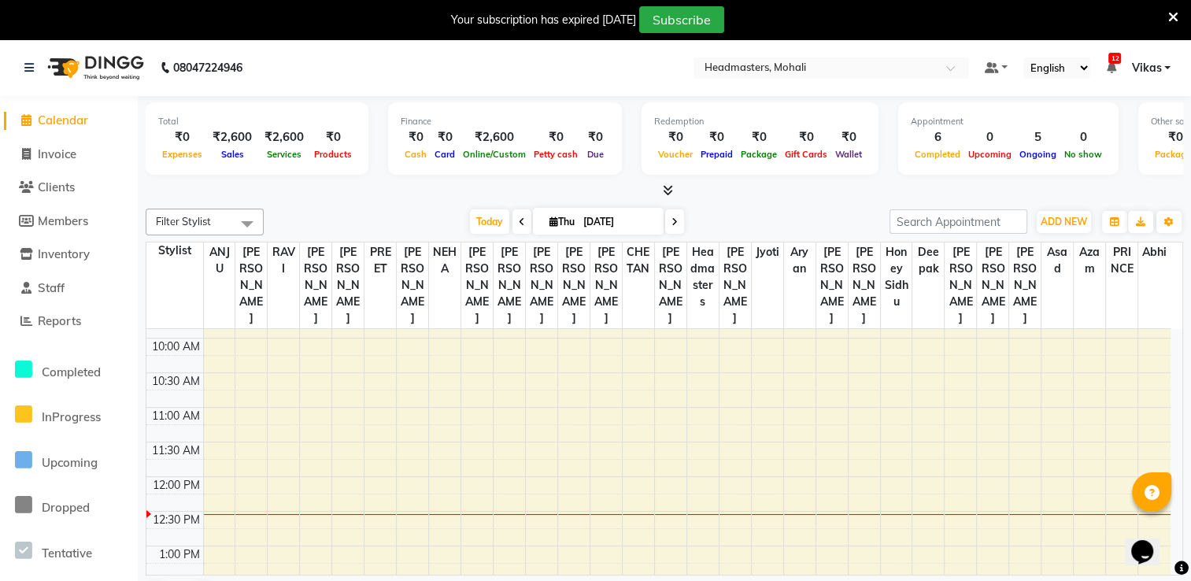
scroll to position [121, 0]
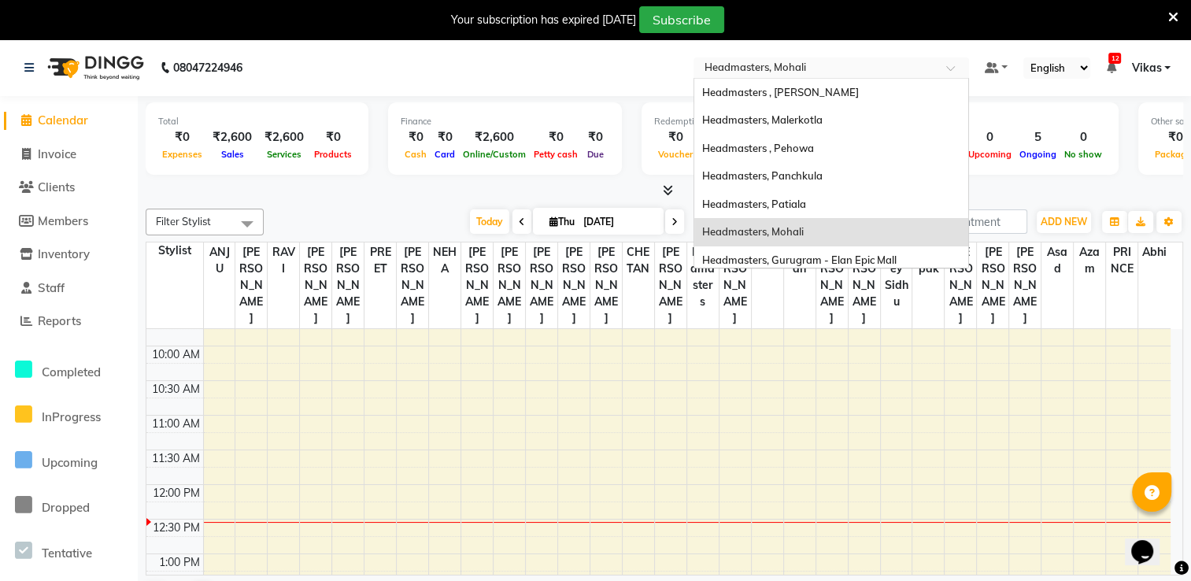
click at [856, 68] on input "text" at bounding box center [815, 69] width 228 height 16
click at [843, 109] on div "Headmasters, Malerkotla" at bounding box center [831, 120] width 274 height 28
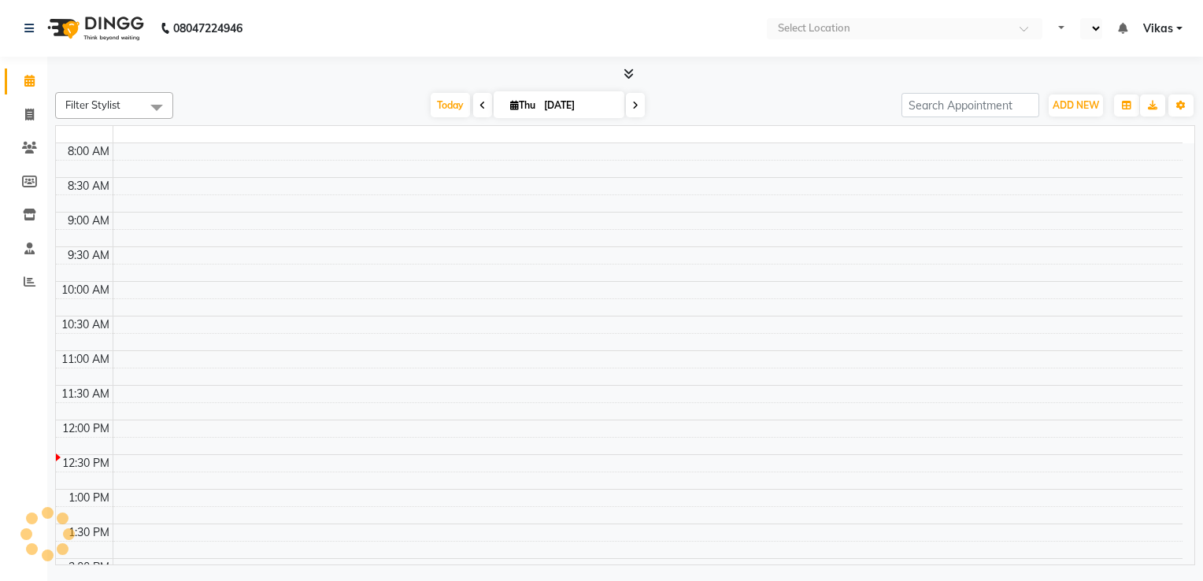
select select "en"
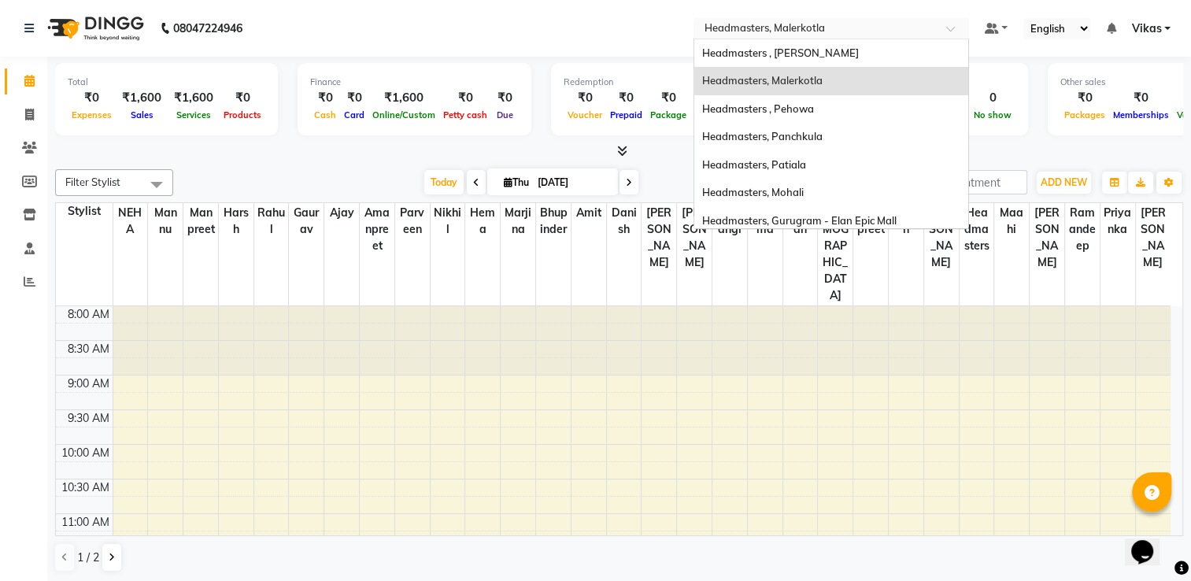
click at [875, 28] on input "text" at bounding box center [815, 30] width 228 height 16
click at [851, 101] on div "Headmasters , Pehowa" at bounding box center [831, 109] width 274 height 28
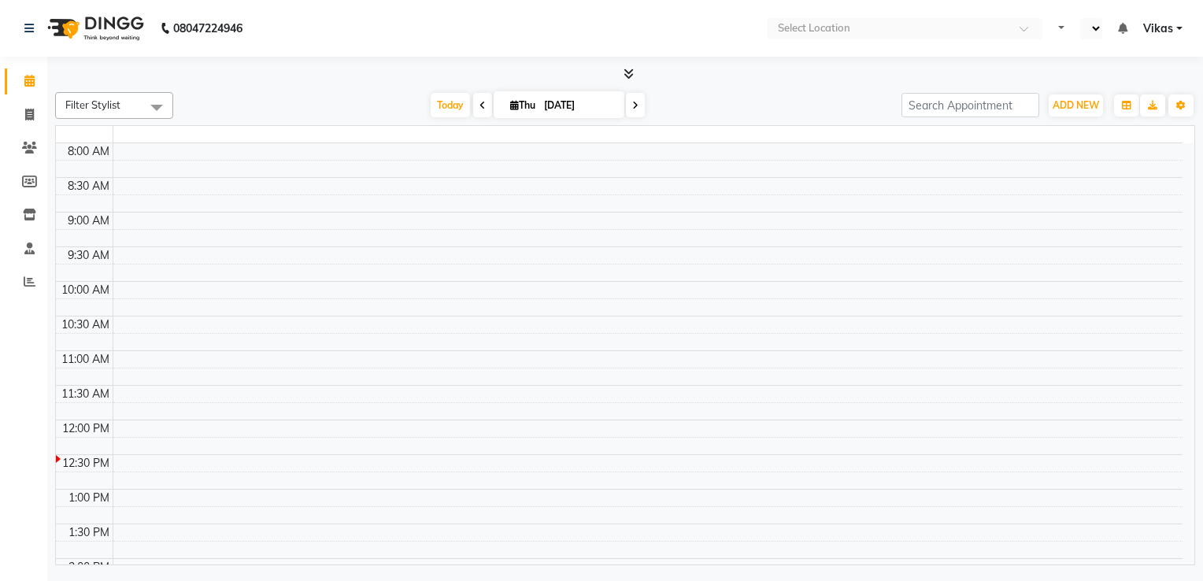
select select "en"
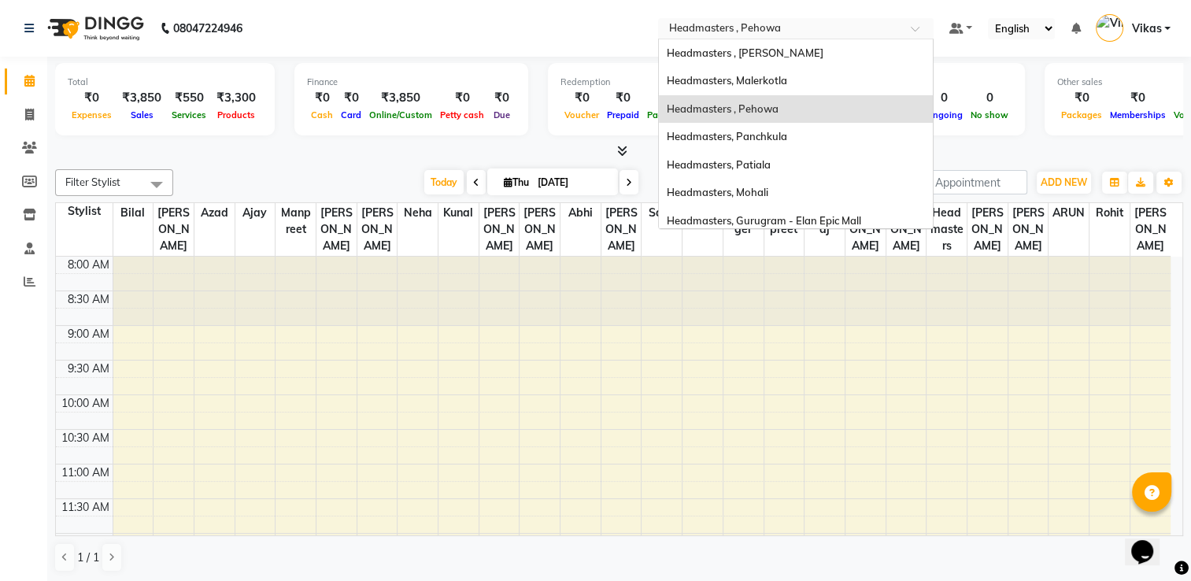
click at [808, 30] on input "text" at bounding box center [780, 30] width 228 height 16
click at [778, 184] on div "Headmasters, Mohali" at bounding box center [796, 193] width 274 height 28
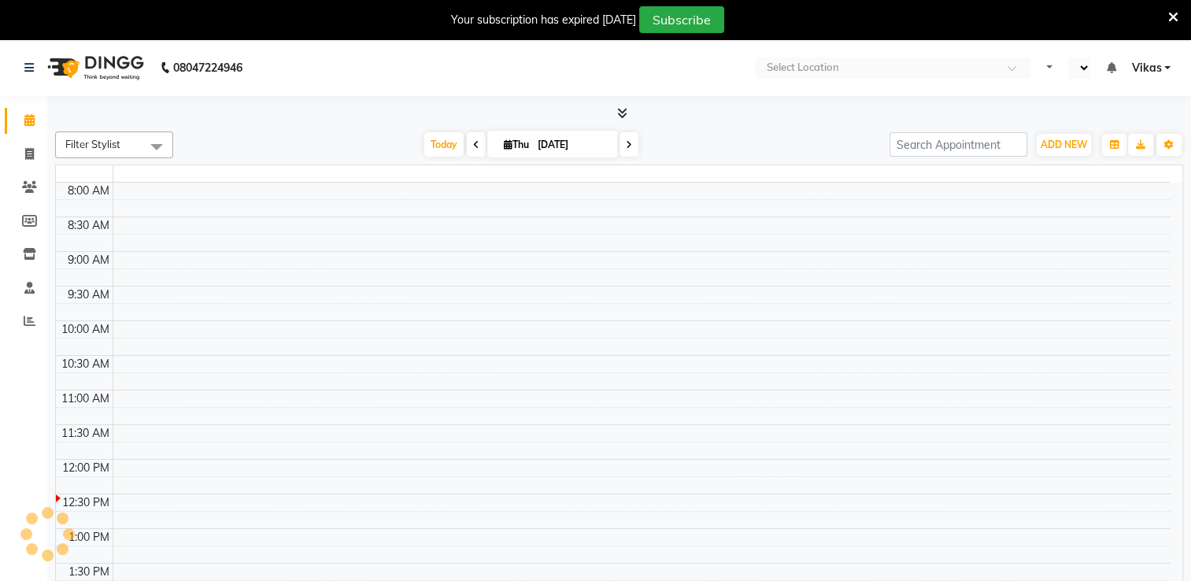
select select "en"
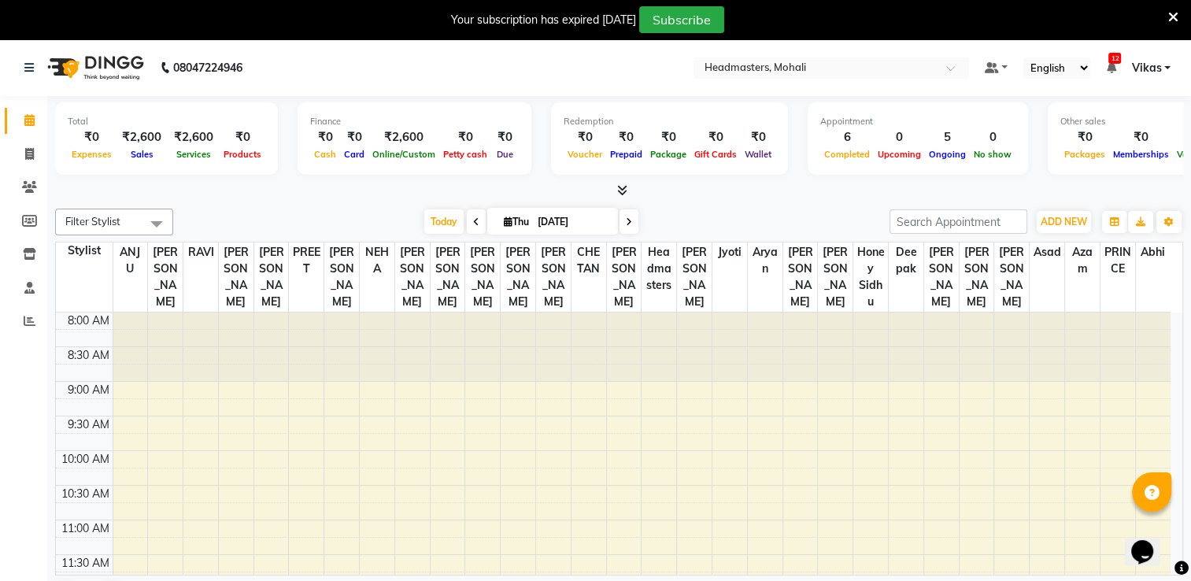
click at [833, 147] on div "Completed" at bounding box center [847, 154] width 54 height 17
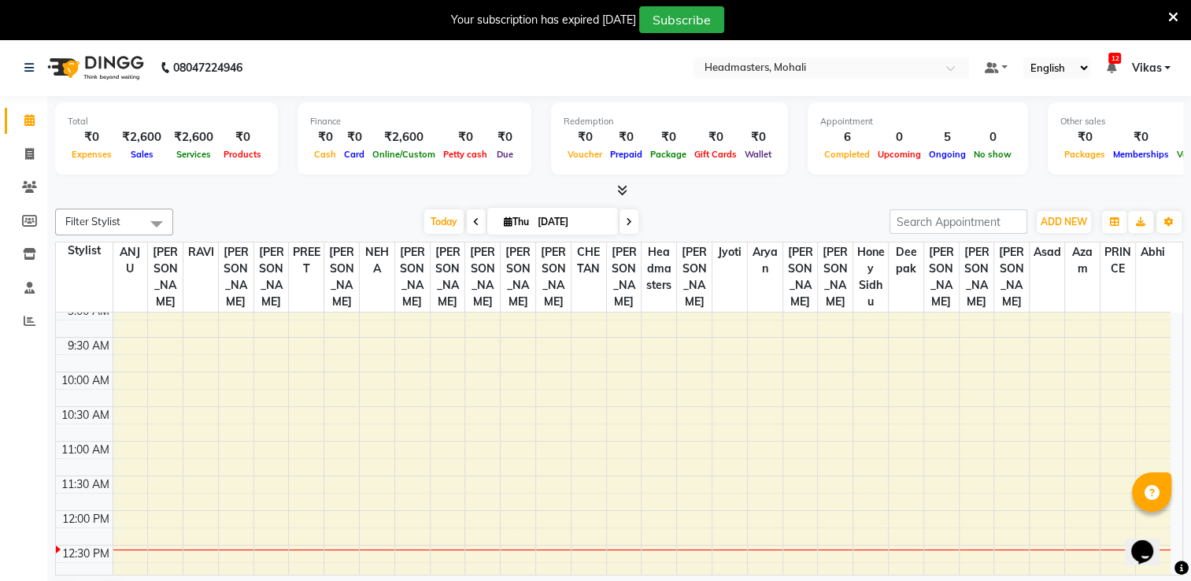
scroll to position [73, 0]
click at [29, 321] on icon at bounding box center [30, 321] width 12 height 12
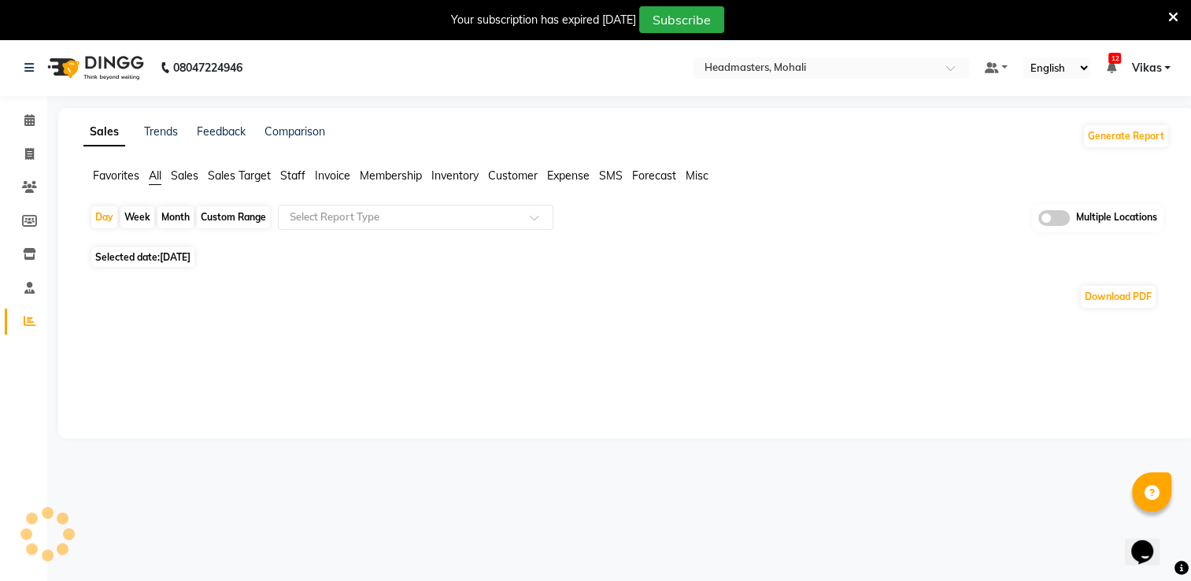
click at [192, 177] on span "Sales" at bounding box center [185, 175] width 28 height 14
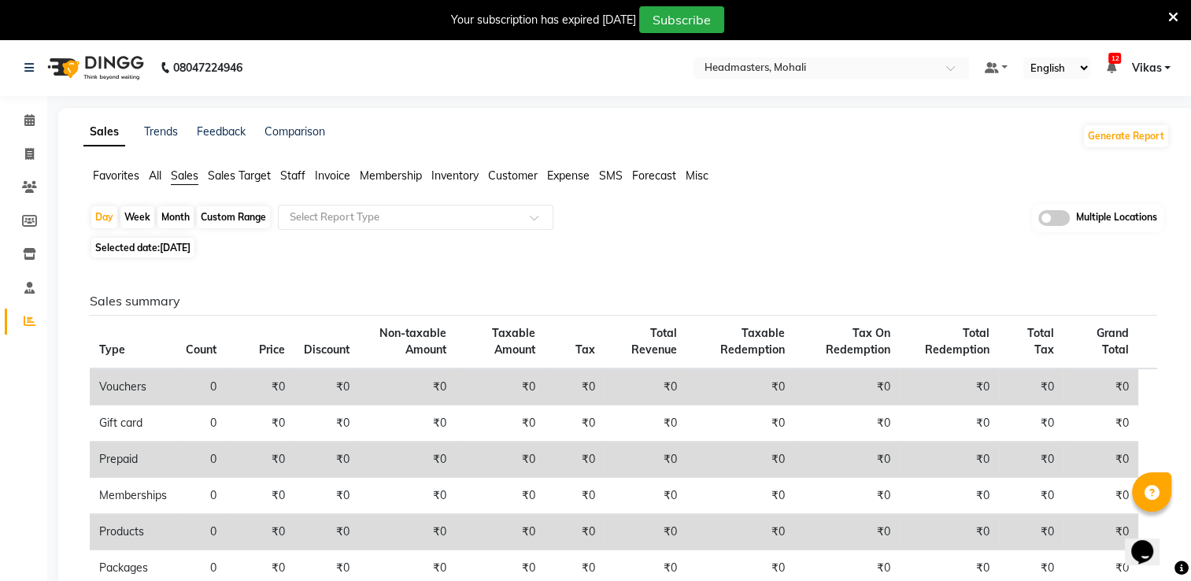
click at [1182, 194] on div "Sales Trends Feedback Comparison Generate Report Favorites All Sales Sales Targ…" at bounding box center [626, 531] width 1137 height 846
drag, startPoint x: 1185, startPoint y: 303, endPoint x: 1185, endPoint y: 313, distance: 9.4
click at [1185, 313] on div "Sales Trends Feedback Comparison Generate Report Favorites All Sales Sales Targ…" at bounding box center [626, 531] width 1137 height 846
click at [793, 228] on div "Day Week Month Custom Range Select Report Type Multiple Locations" at bounding box center [627, 218] width 1074 height 29
click at [435, 219] on input "text" at bounding box center [400, 217] width 227 height 16
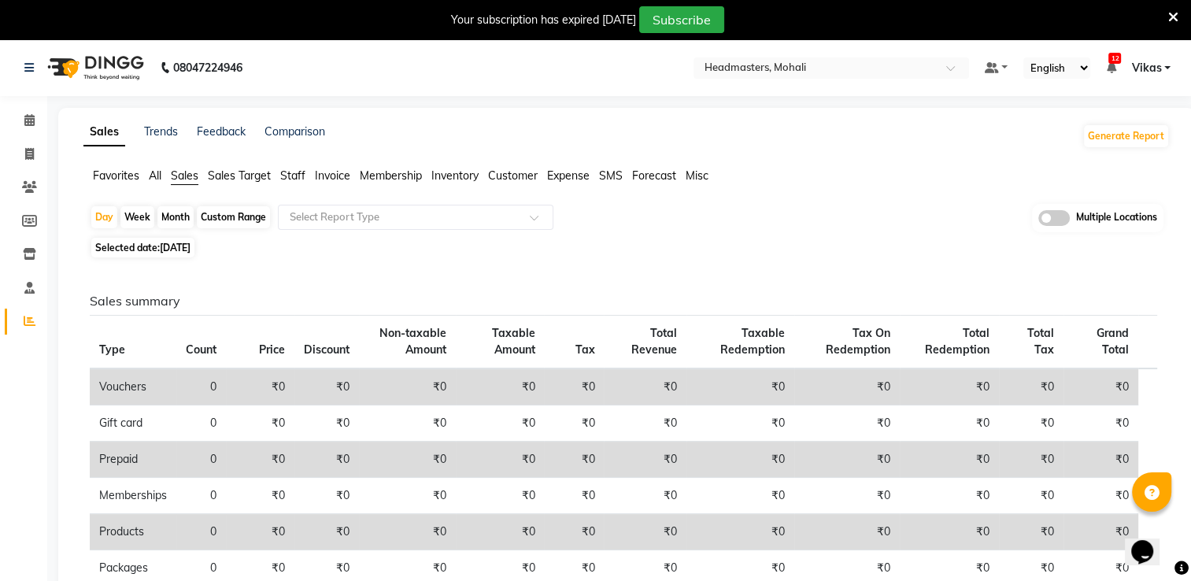
click at [340, 174] on span "Invoice" at bounding box center [332, 175] width 35 height 14
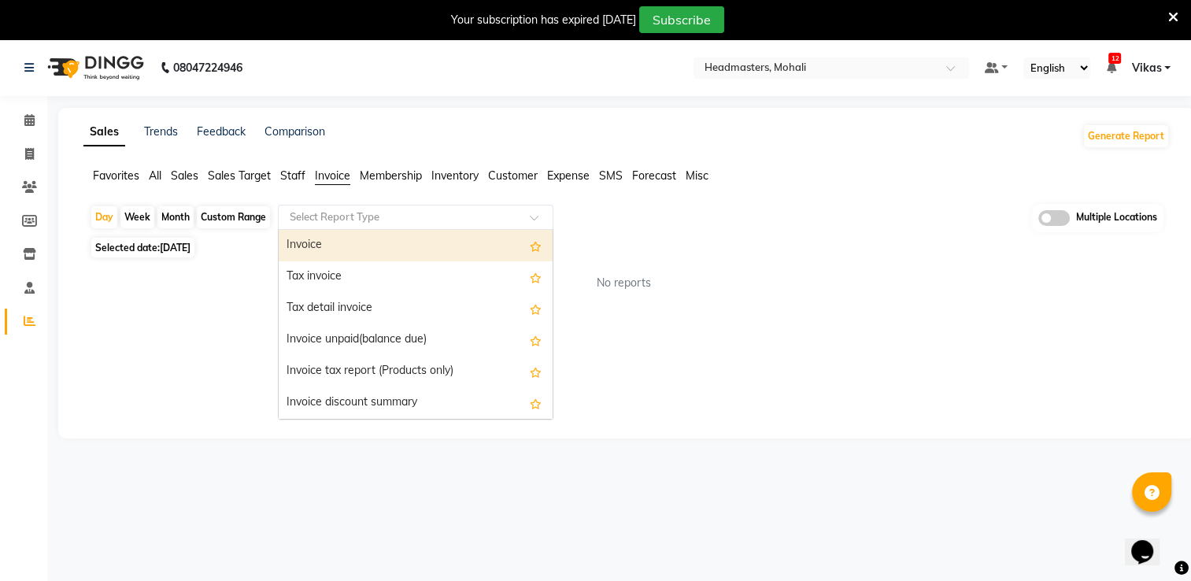
click at [359, 216] on input "text" at bounding box center [400, 217] width 227 height 16
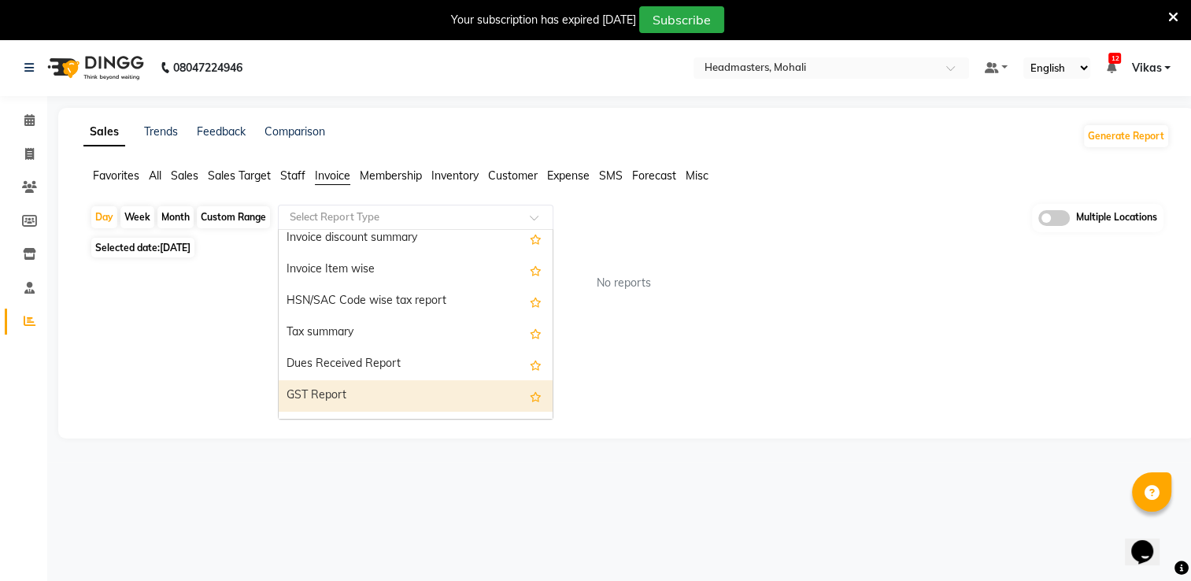
scroll to position [283, 0]
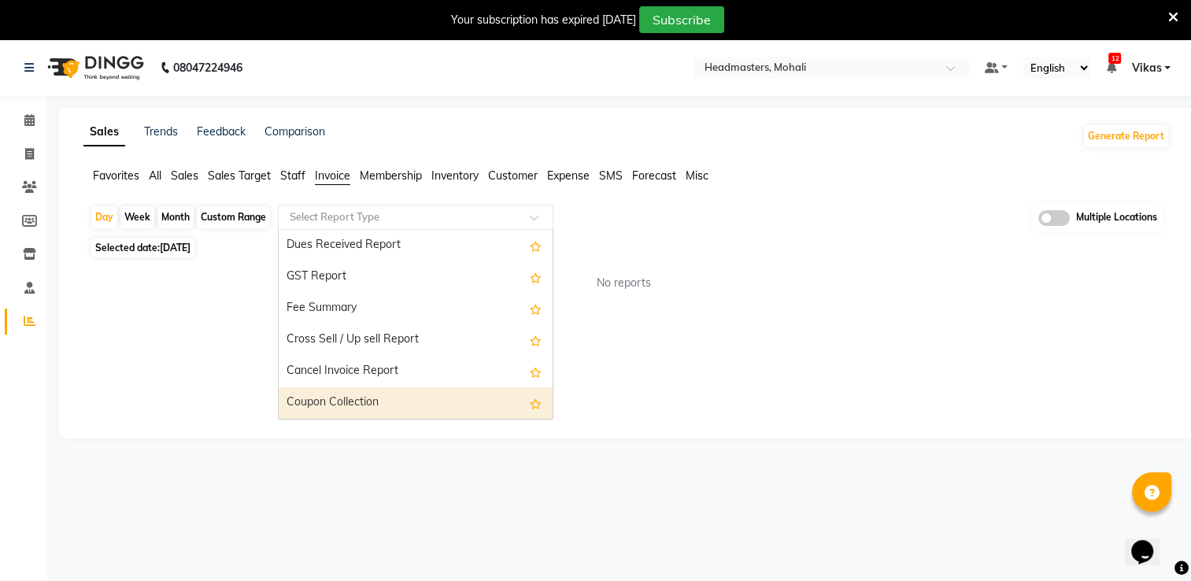
click at [381, 414] on div "Coupon Collection" at bounding box center [416, 402] width 274 height 31
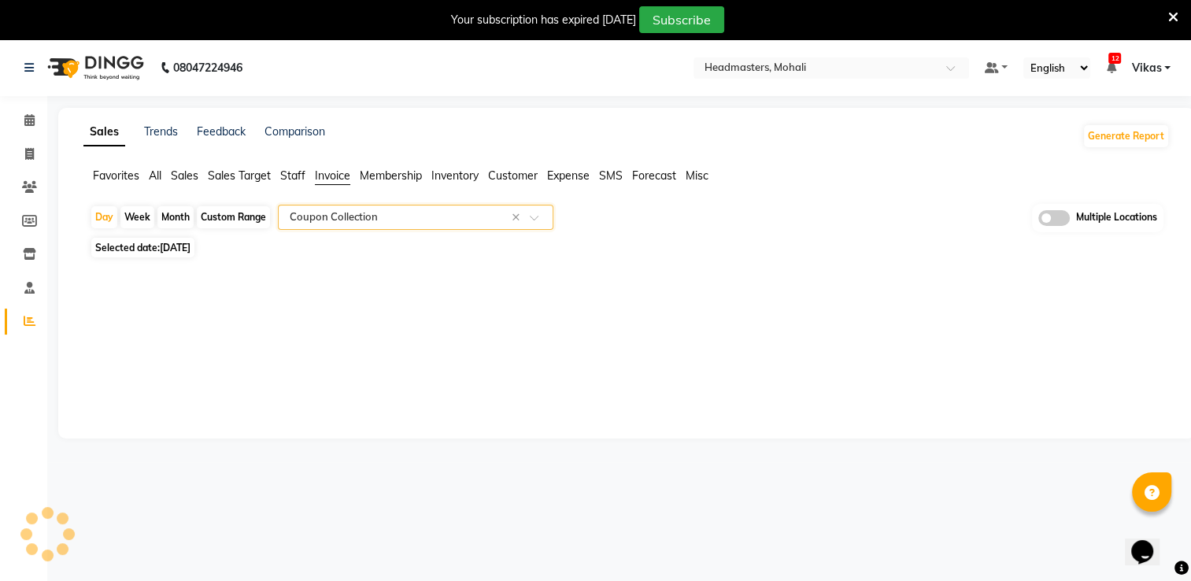
select select "full_report"
select select "csv"
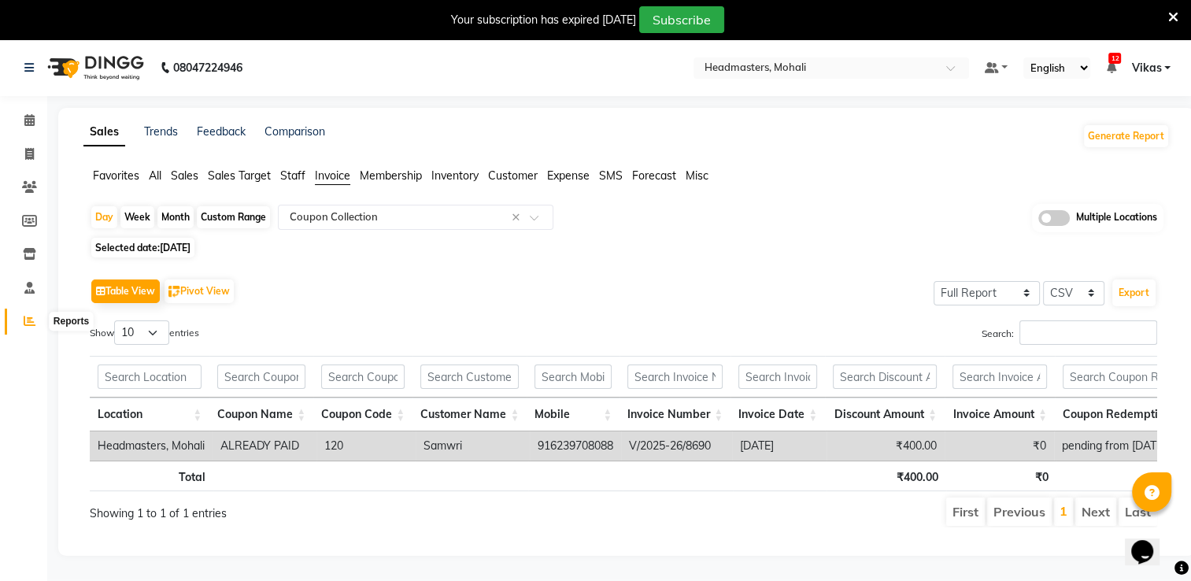
click at [36, 329] on span at bounding box center [30, 322] width 28 height 18
click at [200, 176] on ul "Favorites All Sales Sales Target Staff Invoice Membership Inventory Customer Ex…" at bounding box center [626, 176] width 1086 height 17
click at [190, 172] on span "Sales" at bounding box center [185, 175] width 28 height 14
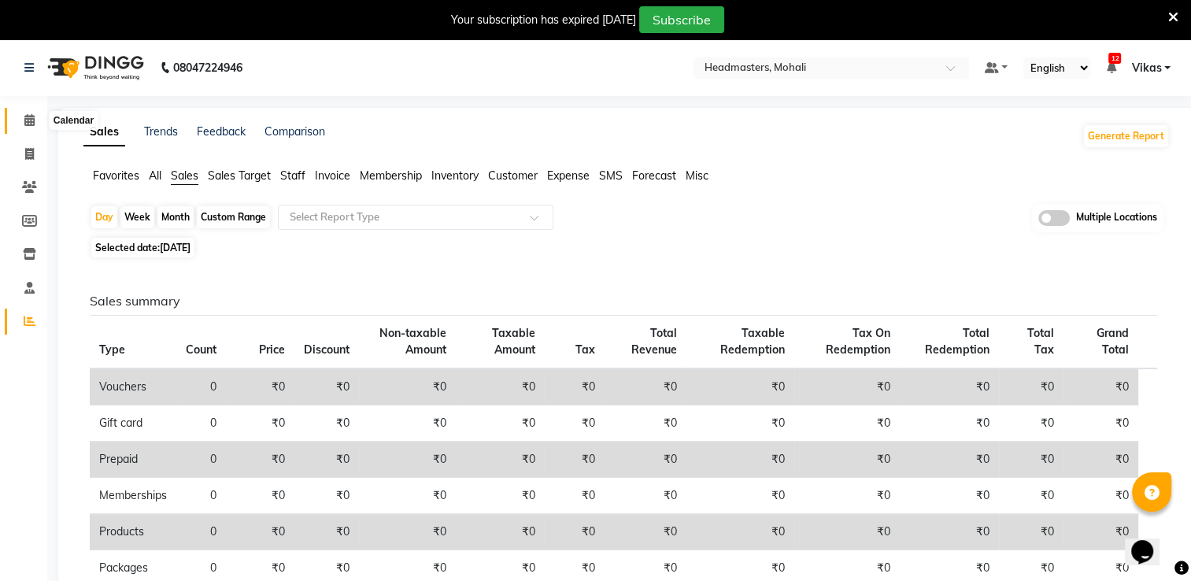
click at [38, 122] on span at bounding box center [30, 121] width 28 height 18
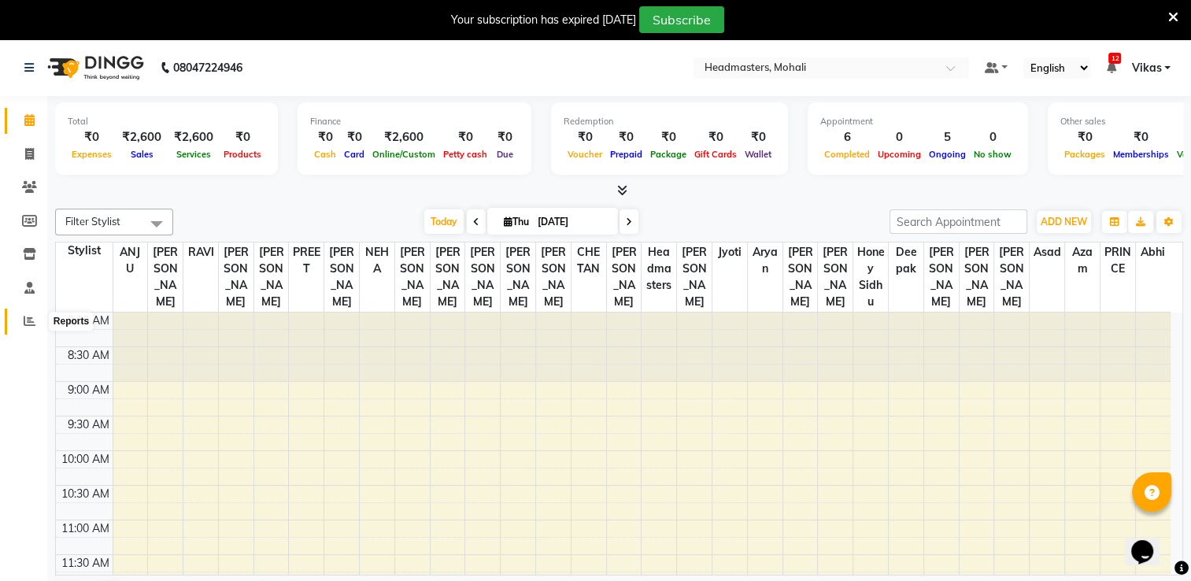
click at [26, 316] on icon at bounding box center [30, 321] width 12 height 12
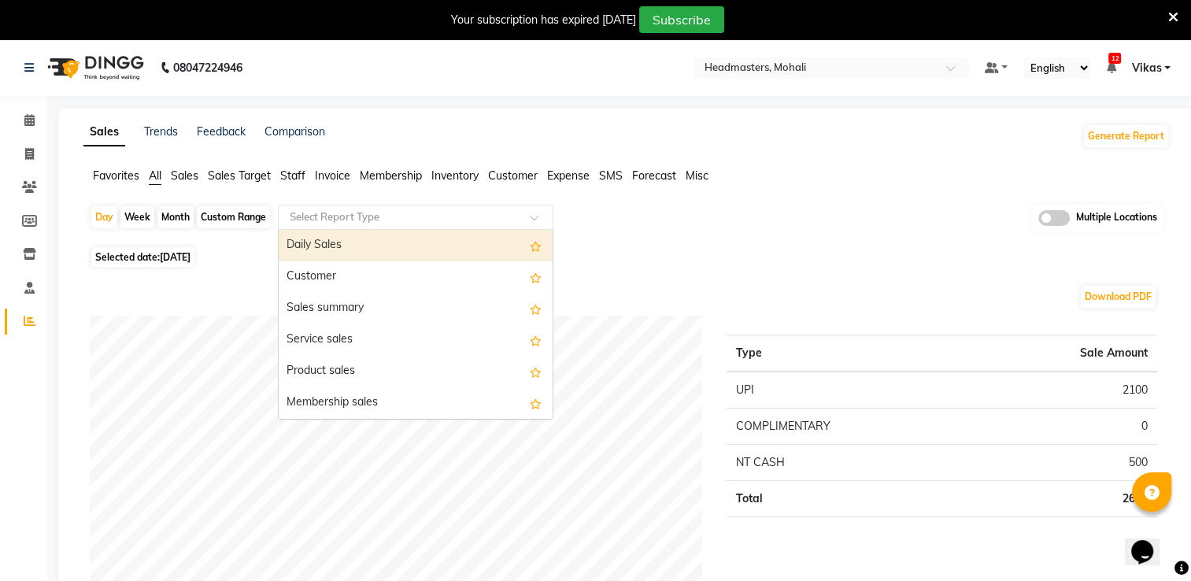
click at [483, 209] on input "text" at bounding box center [400, 217] width 227 height 16
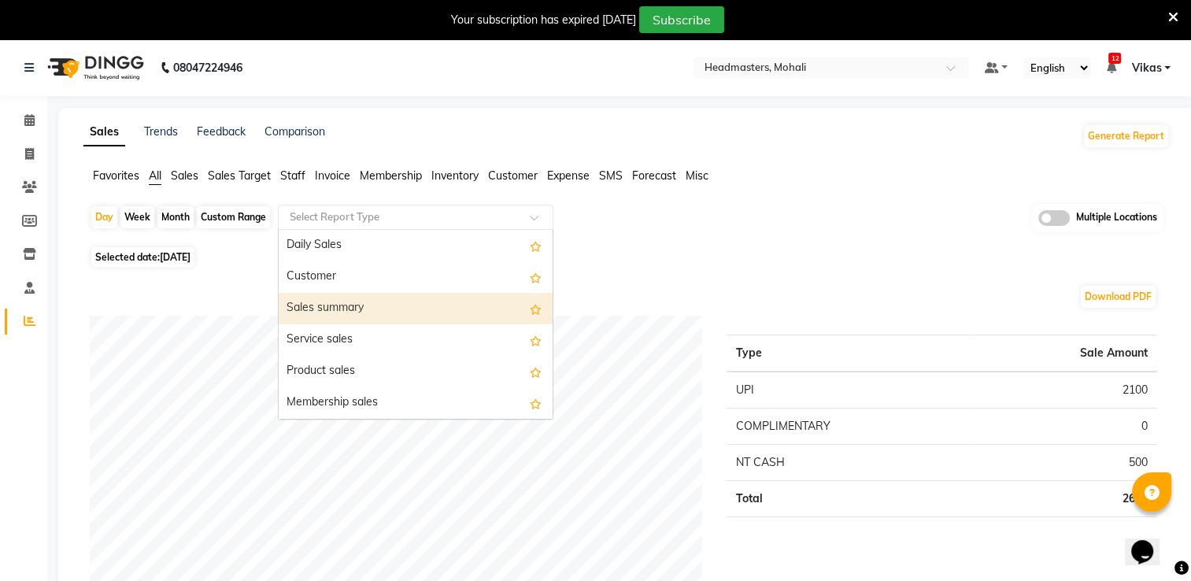
click at [422, 315] on div "Sales summary" at bounding box center [416, 308] width 274 height 31
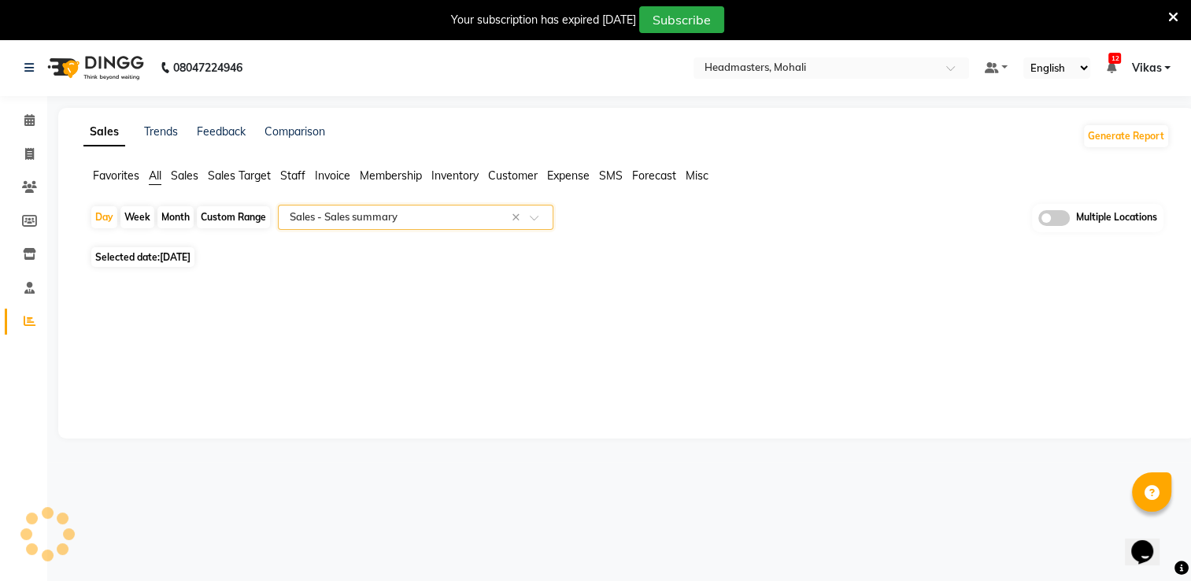
select select "full_report"
select select "csv"
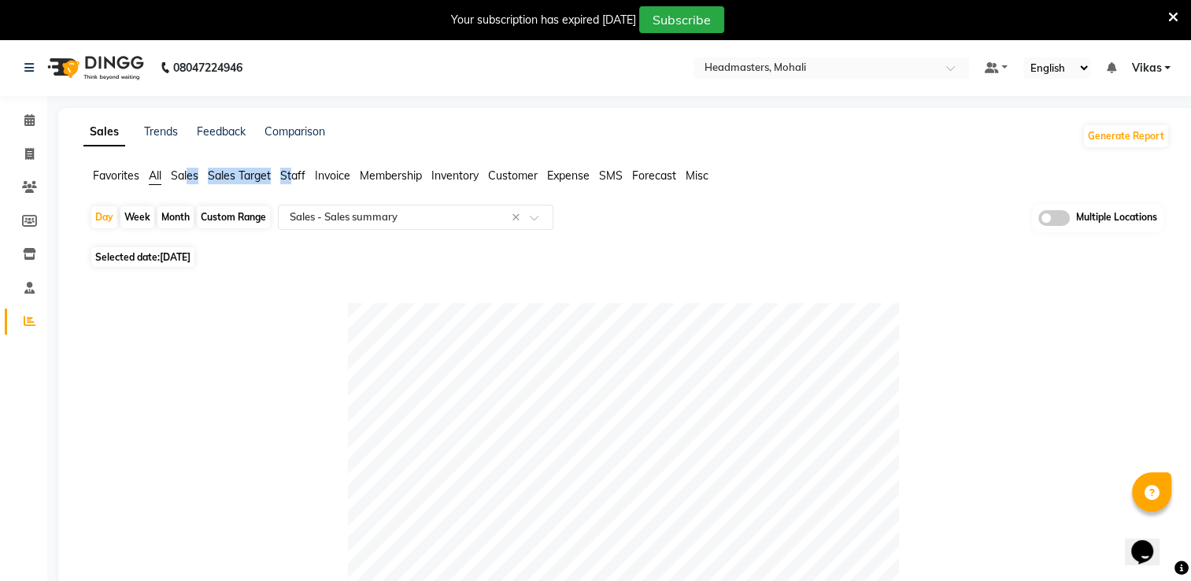
drag, startPoint x: 294, startPoint y: 178, endPoint x: 189, endPoint y: 181, distance: 105.5
click at [189, 181] on ul "Favorites All Sales Sales Target Staff Invoice Membership Inventory Customer Ex…" at bounding box center [626, 176] width 1086 height 17
click at [173, 178] on span "Sales" at bounding box center [185, 175] width 28 height 14
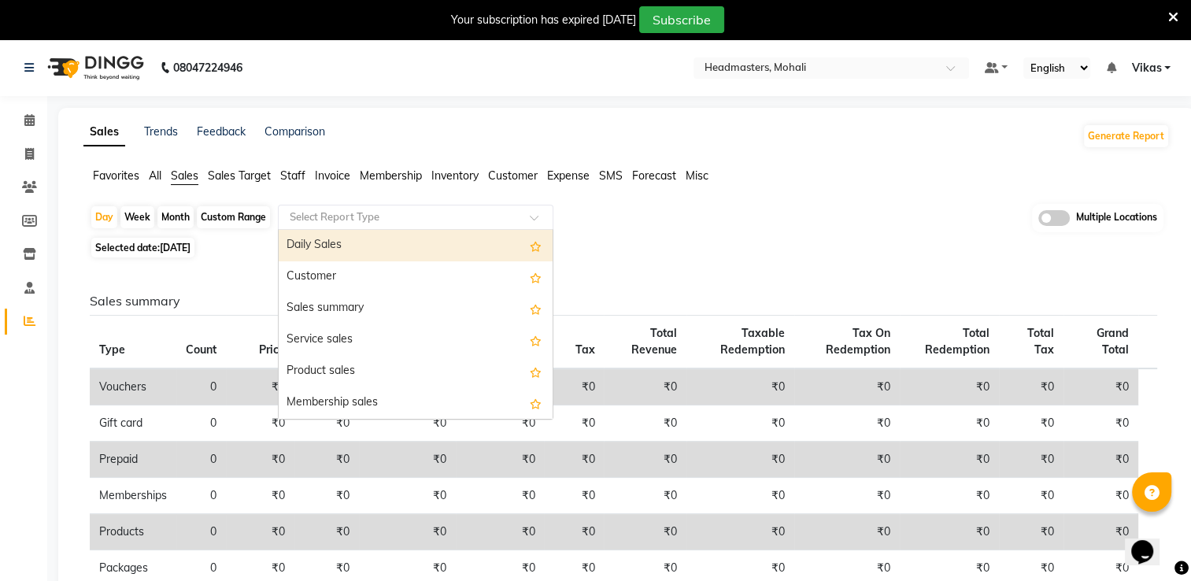
click at [381, 224] on div "Select Report Type" at bounding box center [403, 217] width 243 height 16
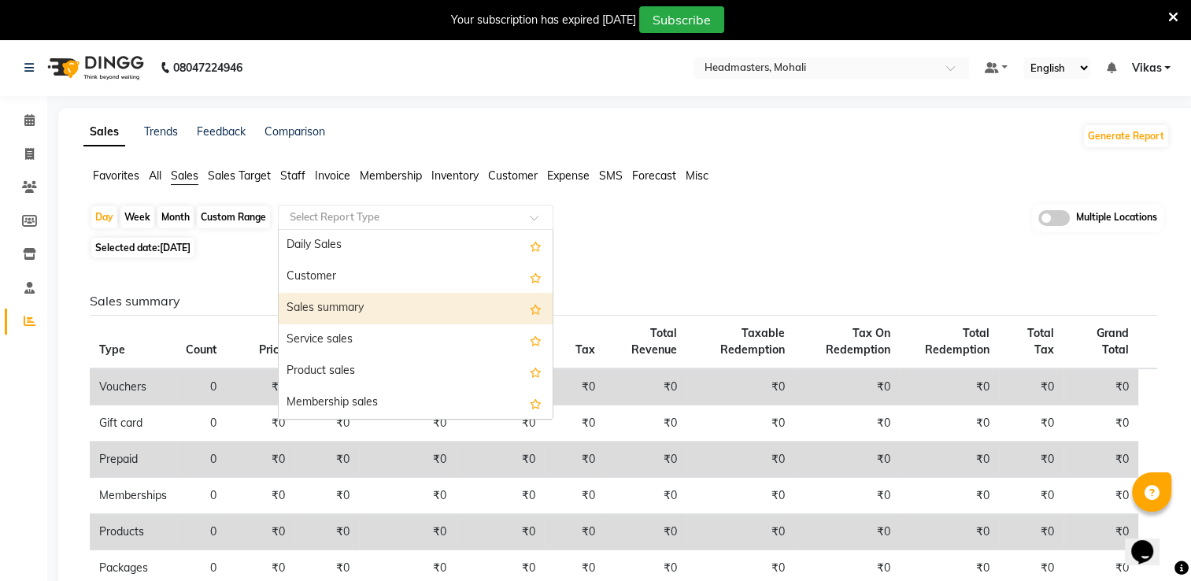
click at [431, 313] on div "Sales summary" at bounding box center [416, 308] width 274 height 31
select select "full_report"
select select "csv"
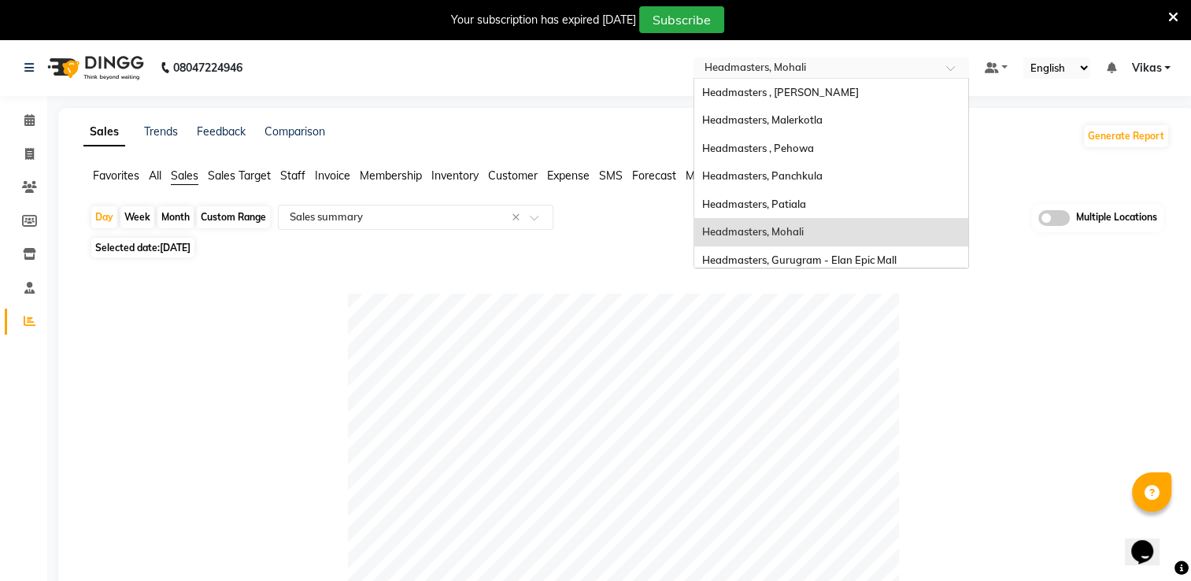
click at [756, 75] on input "text" at bounding box center [815, 69] width 228 height 16
click at [786, 92] on span "Headmasters , [PERSON_NAME]" at bounding box center [780, 92] width 157 height 13
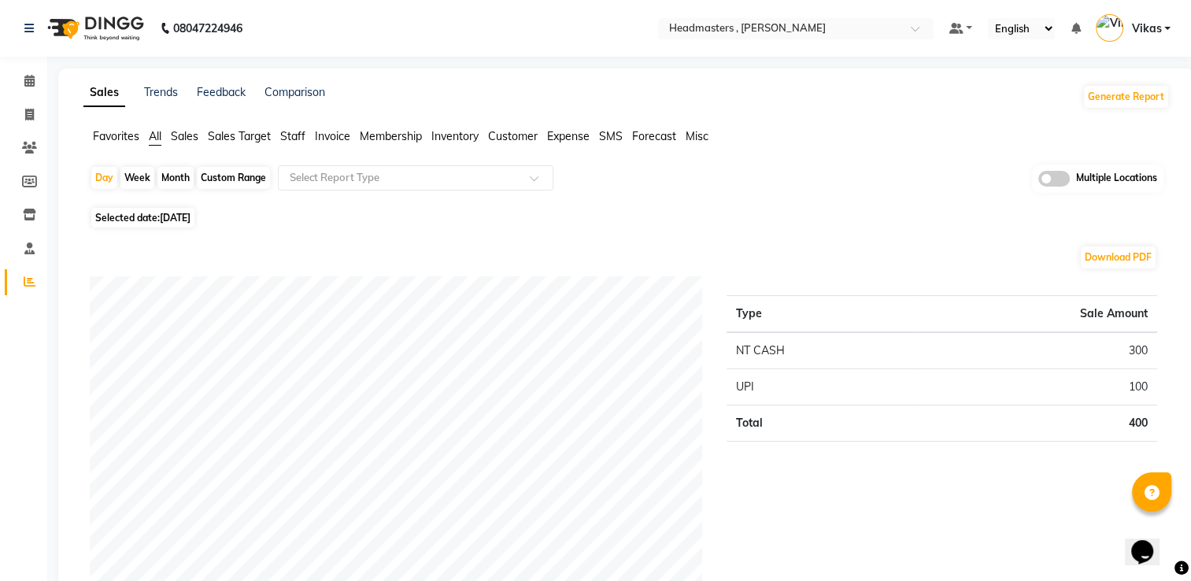
click at [190, 139] on span "Sales" at bounding box center [185, 136] width 28 height 14
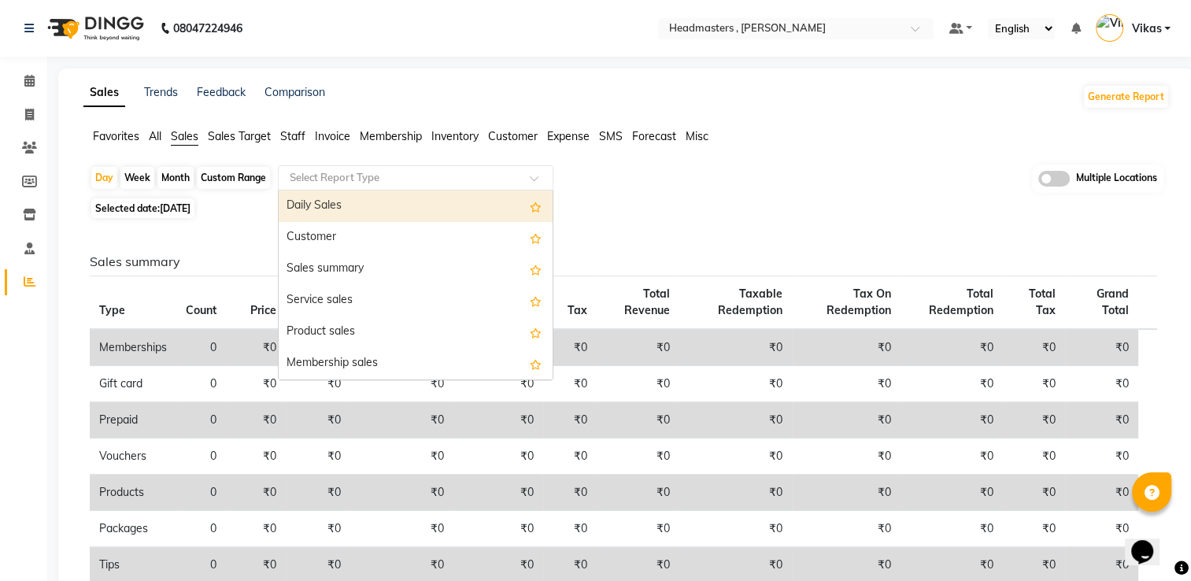
click at [364, 175] on input "text" at bounding box center [400, 178] width 227 height 16
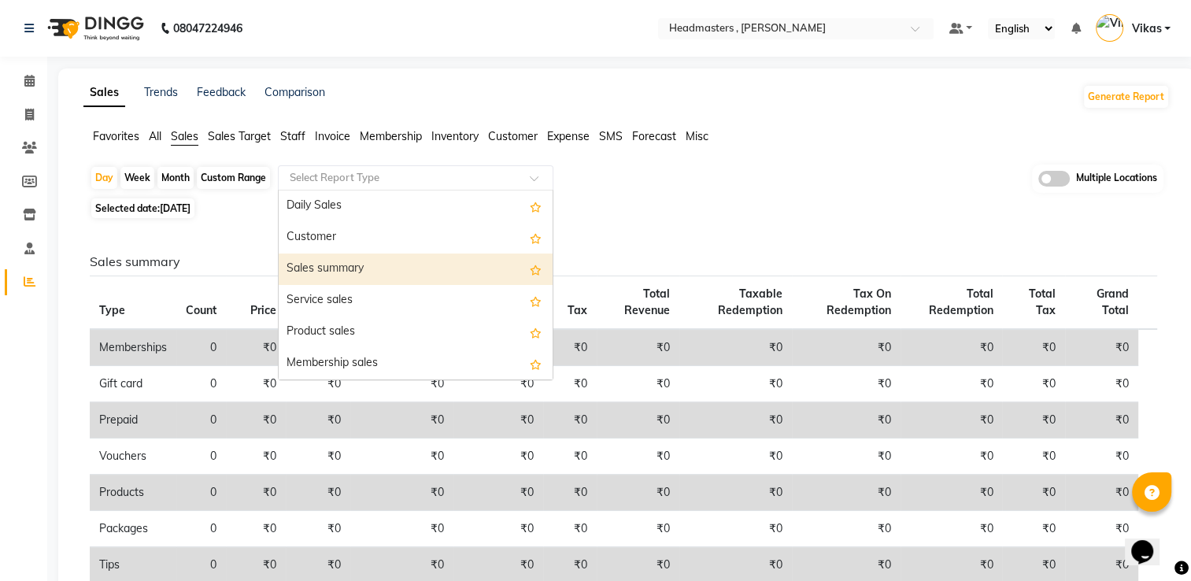
click at [375, 272] on div "Sales summary" at bounding box center [416, 268] width 274 height 31
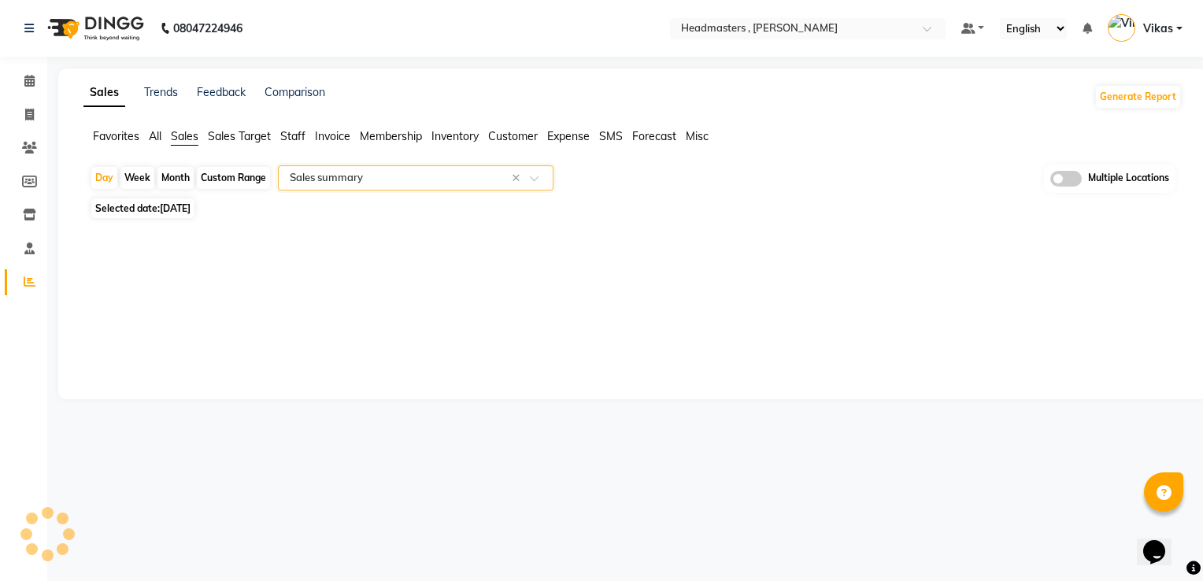
select select "full_report"
select select "csv"
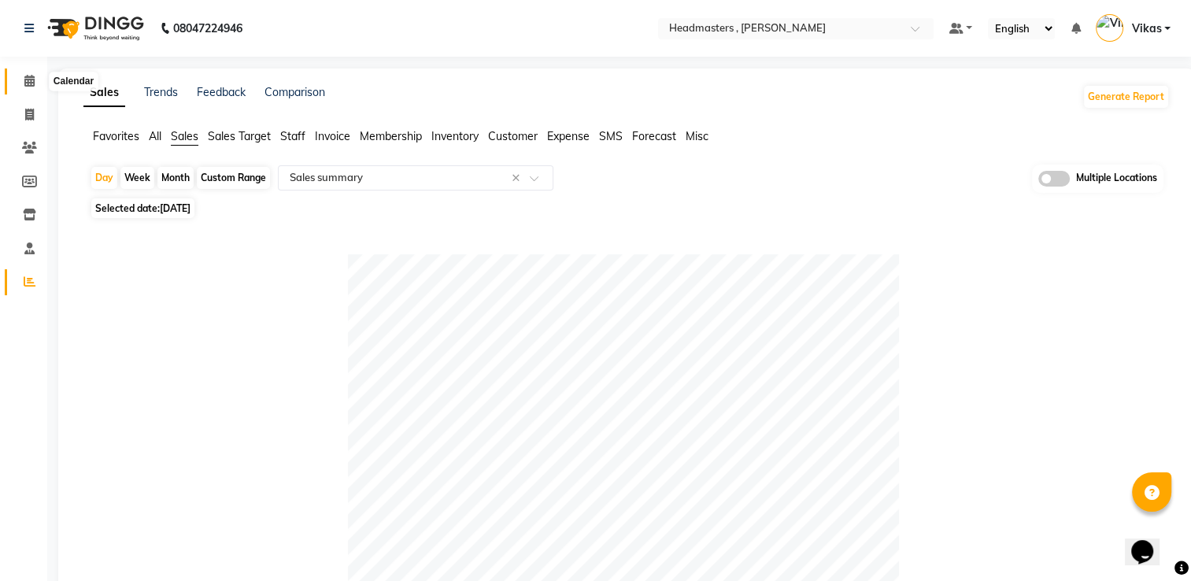
click at [38, 89] on span at bounding box center [30, 81] width 28 height 18
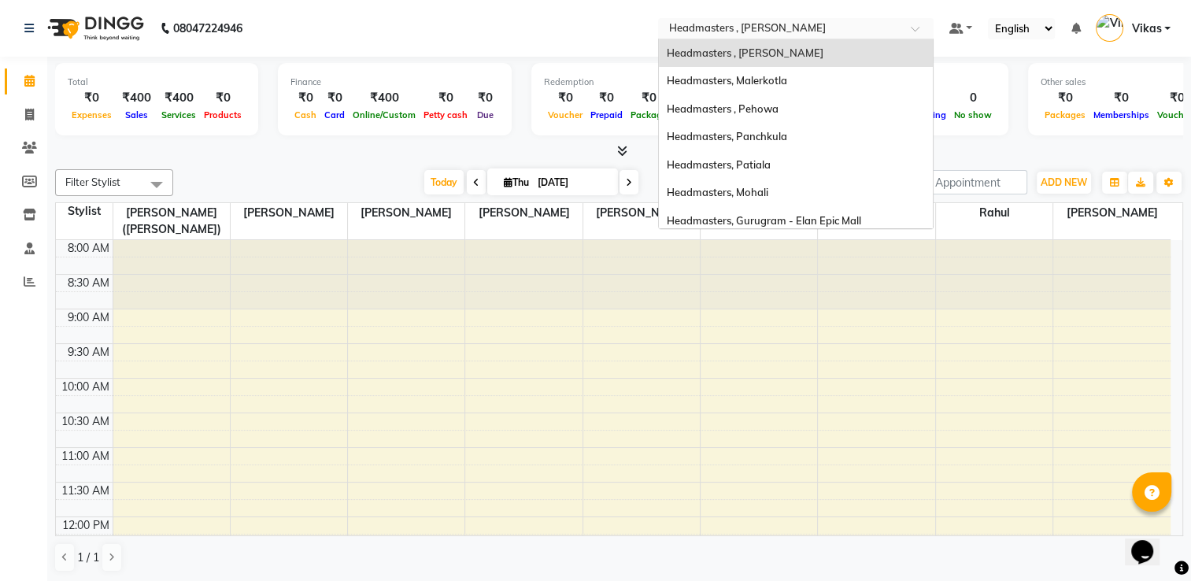
click at [759, 30] on input "text" at bounding box center [780, 30] width 228 height 16
click at [754, 46] on span "Headmasters , [PERSON_NAME]" at bounding box center [745, 52] width 157 height 13
click at [801, 30] on input "text" at bounding box center [780, 30] width 228 height 16
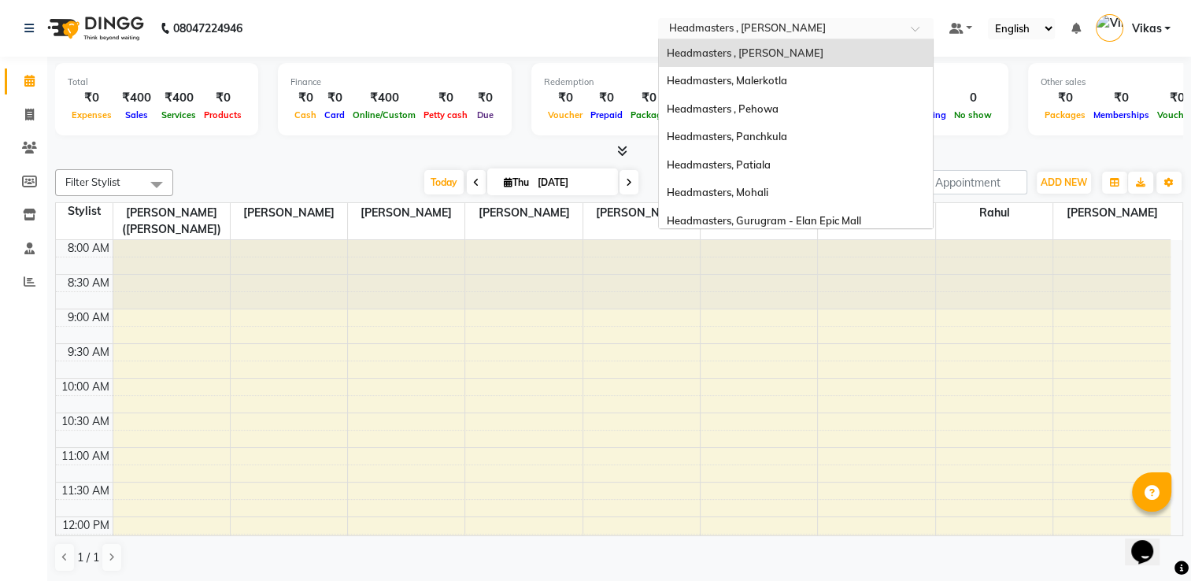
click at [801, 30] on input "text" at bounding box center [780, 30] width 228 height 16
click at [795, 70] on div "Headmasters, Malerkotla" at bounding box center [796, 81] width 274 height 28
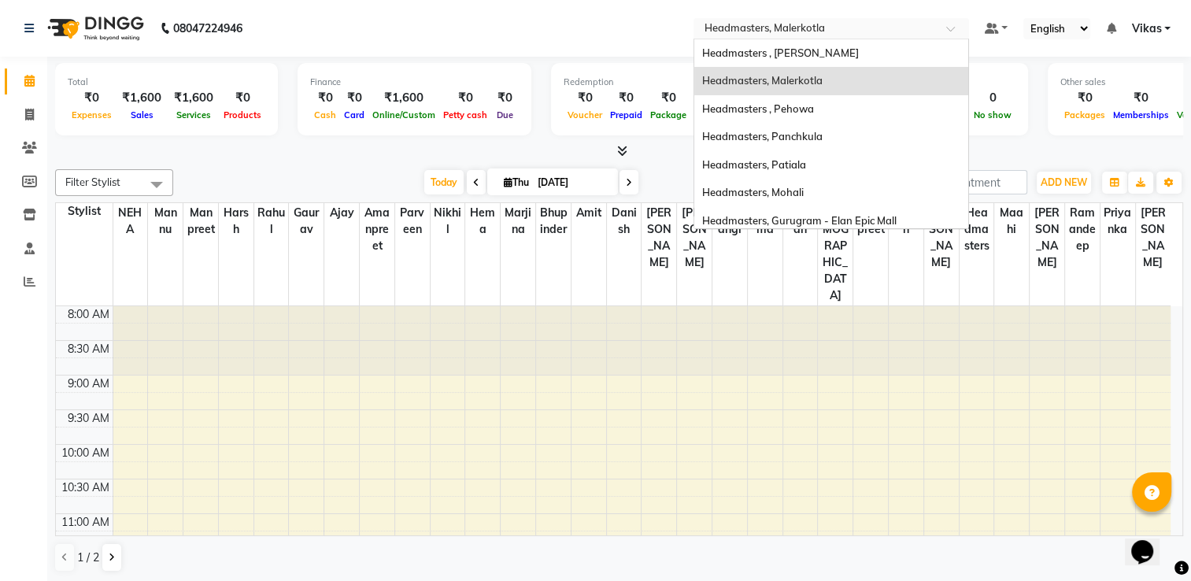
click at [789, 30] on input "text" at bounding box center [815, 30] width 228 height 16
click at [804, 117] on div "Headmasters , Pehowa" at bounding box center [831, 109] width 274 height 28
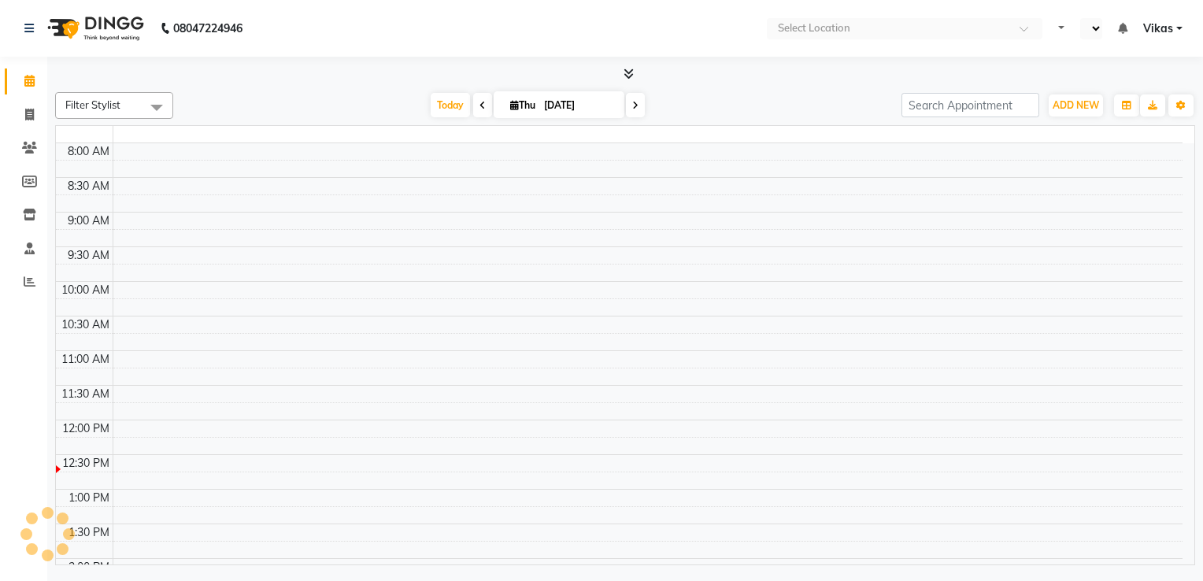
select select "en"
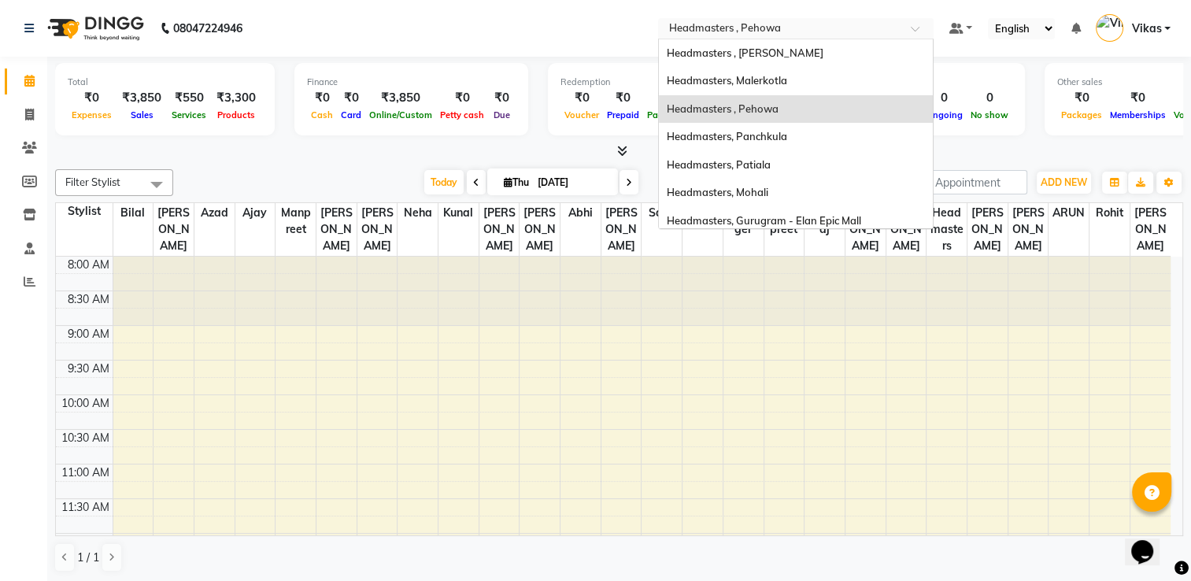
click at [797, 31] on input "text" at bounding box center [780, 30] width 228 height 16
click at [782, 130] on span "Headmasters, Panchkula" at bounding box center [727, 136] width 120 height 13
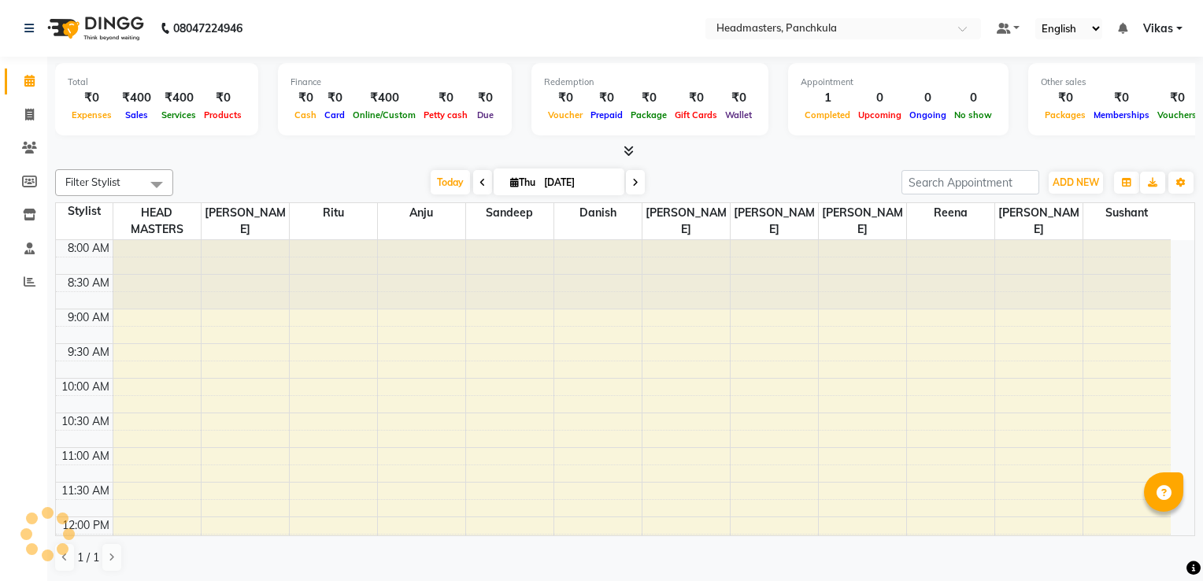
select select "en"
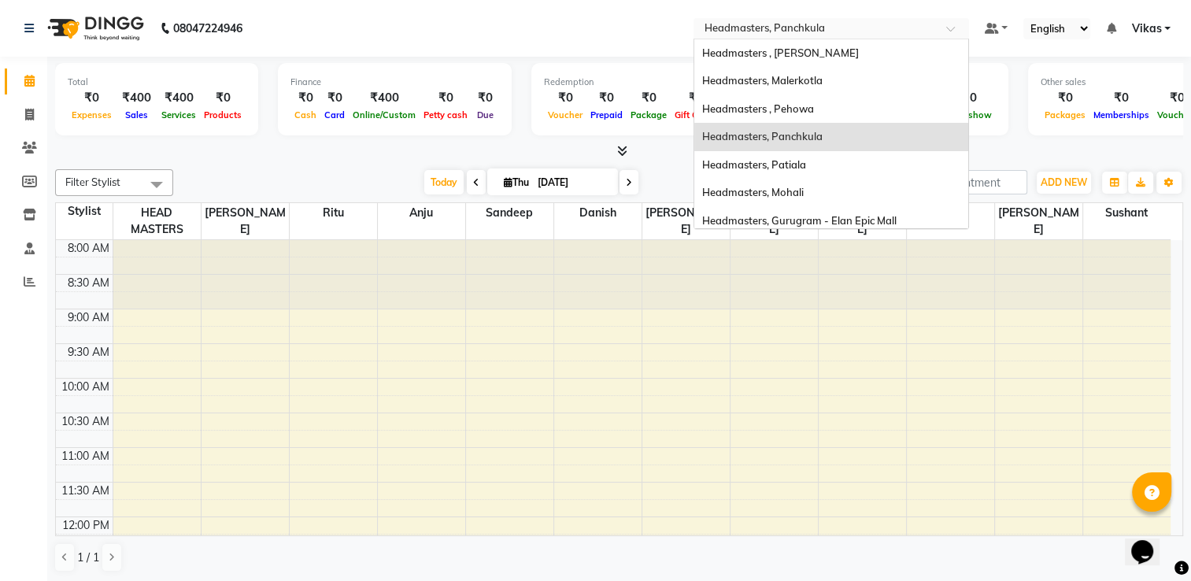
click at [895, 27] on input "text" at bounding box center [815, 30] width 228 height 16
click at [852, 153] on div "Headmasters, Patiala" at bounding box center [831, 165] width 274 height 28
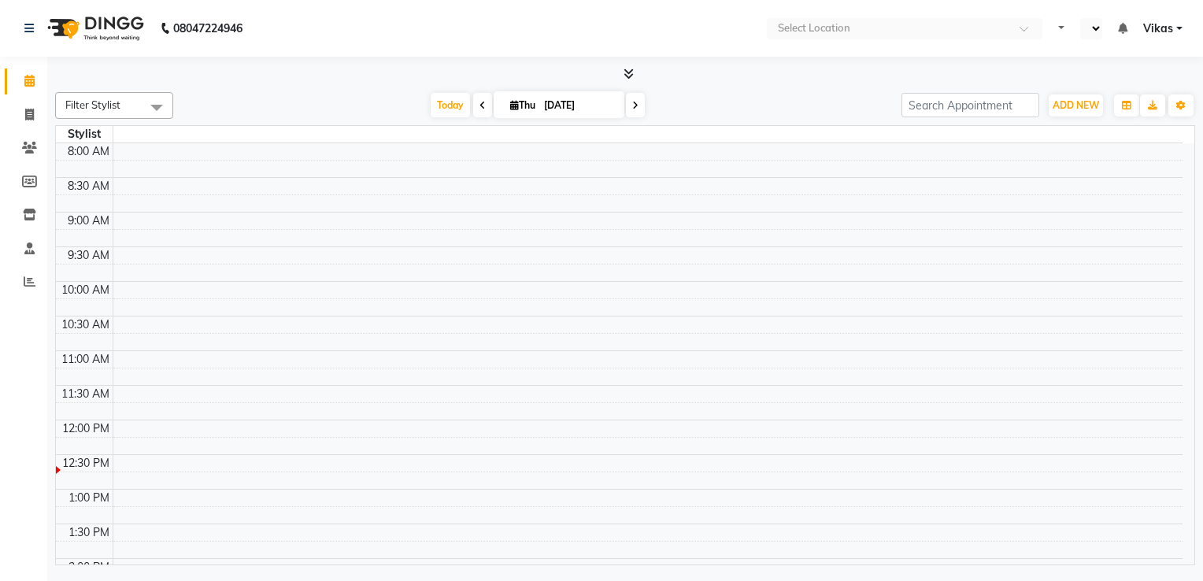
select select "en"
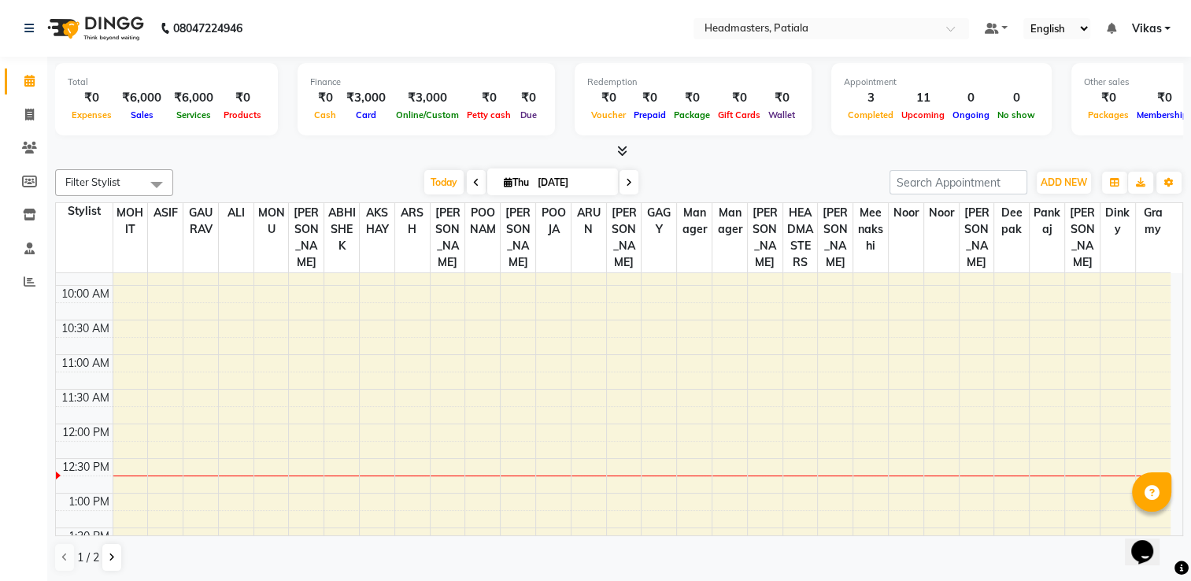
scroll to position [157, 0]
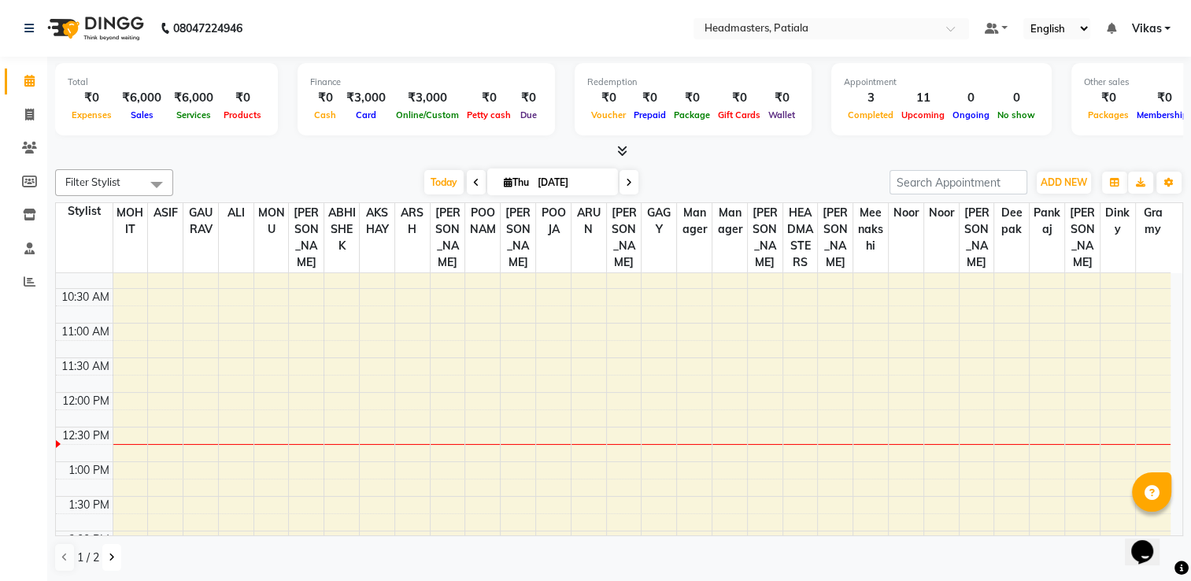
click at [103, 563] on button at bounding box center [111, 557] width 19 height 27
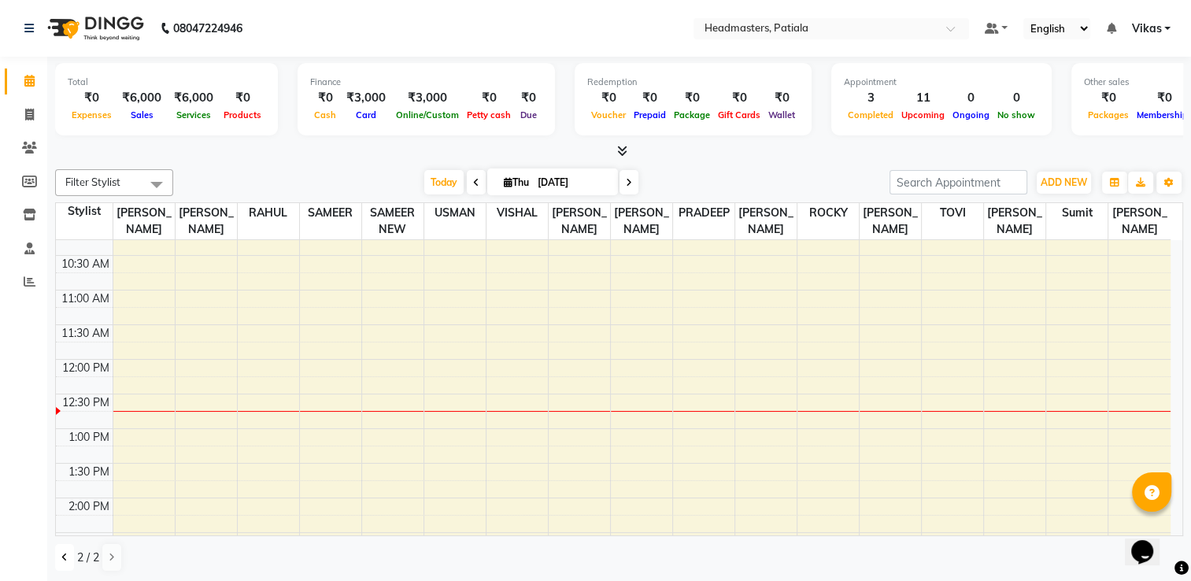
click at [60, 553] on button at bounding box center [64, 557] width 19 height 27
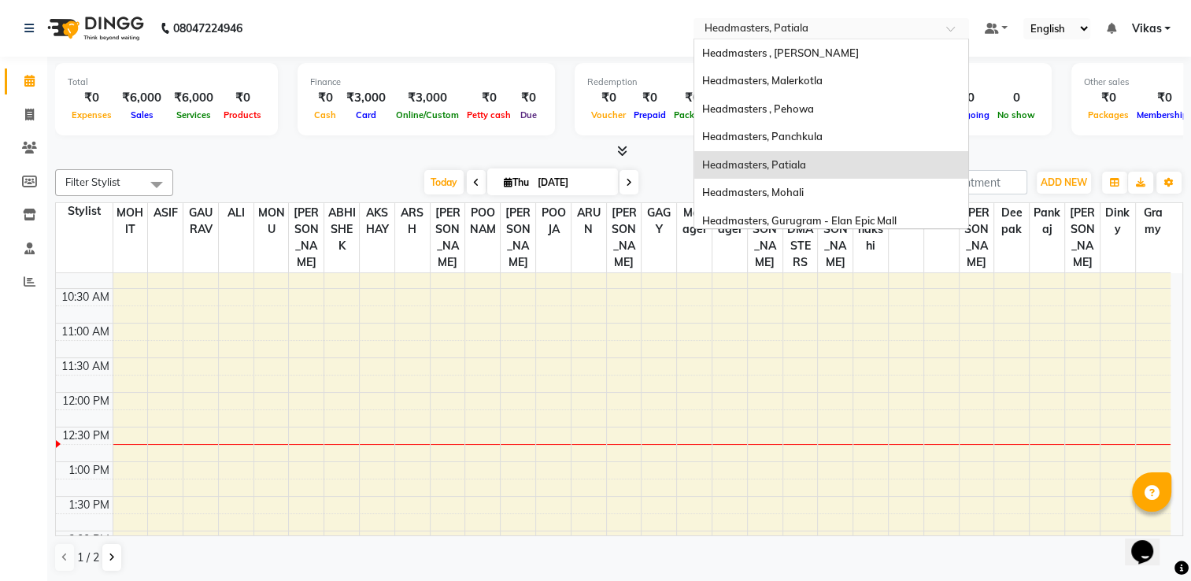
click at [842, 26] on input "text" at bounding box center [815, 30] width 228 height 16
click at [793, 194] on span "Headmasters, Mohali" at bounding box center [753, 192] width 102 height 13
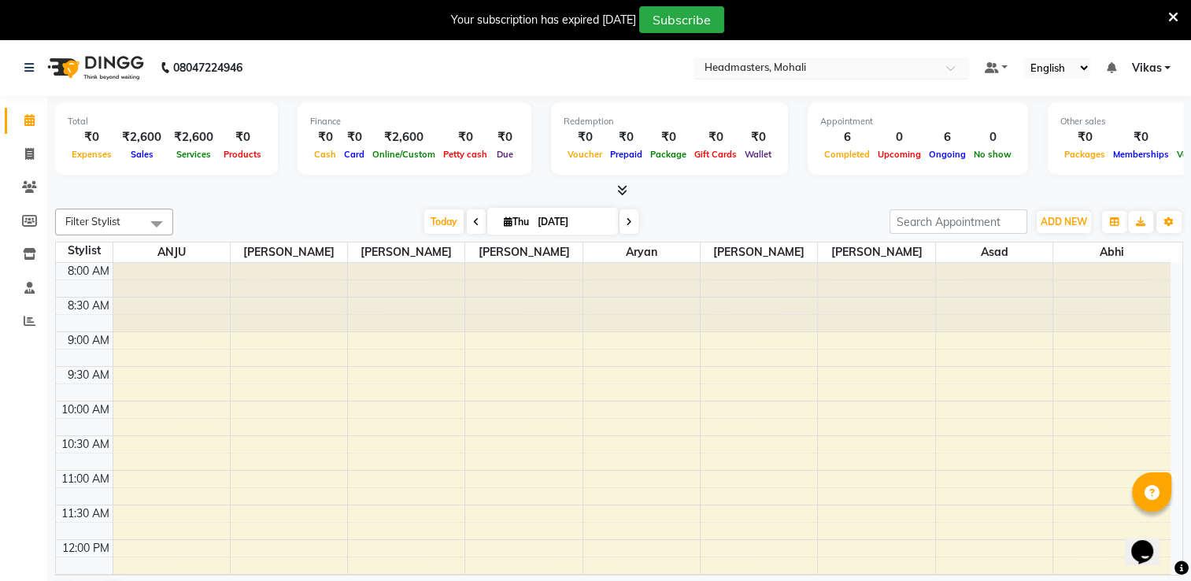
click at [876, 70] on input "text" at bounding box center [815, 69] width 228 height 16
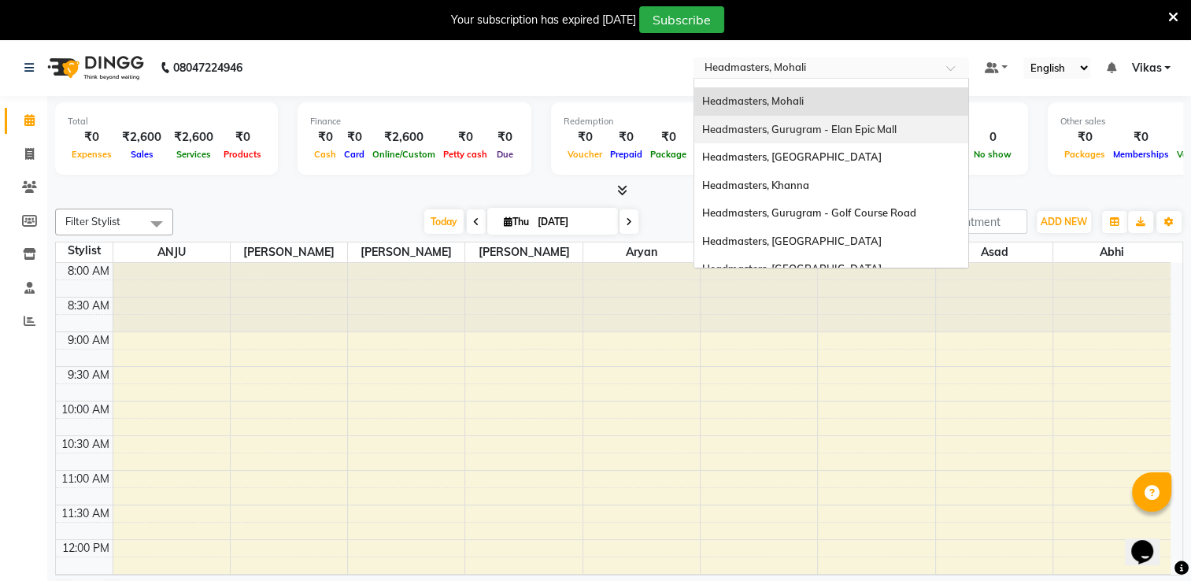
scroll to position [136, 0]
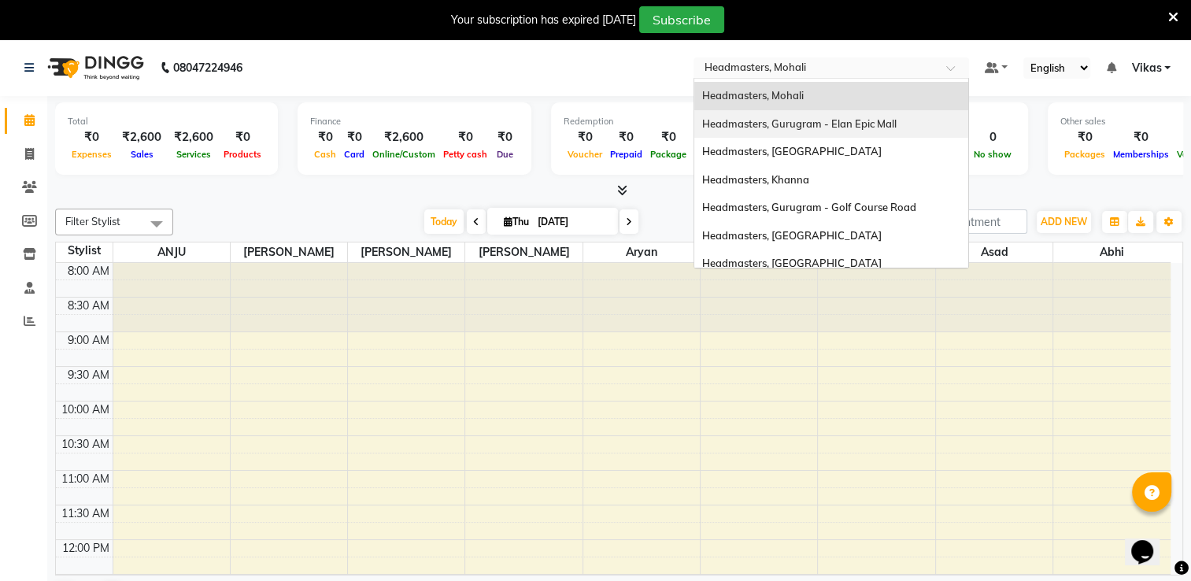
click at [880, 128] on span "Headmasters, Gurugram - Elan Epic Mall" at bounding box center [799, 123] width 194 height 13
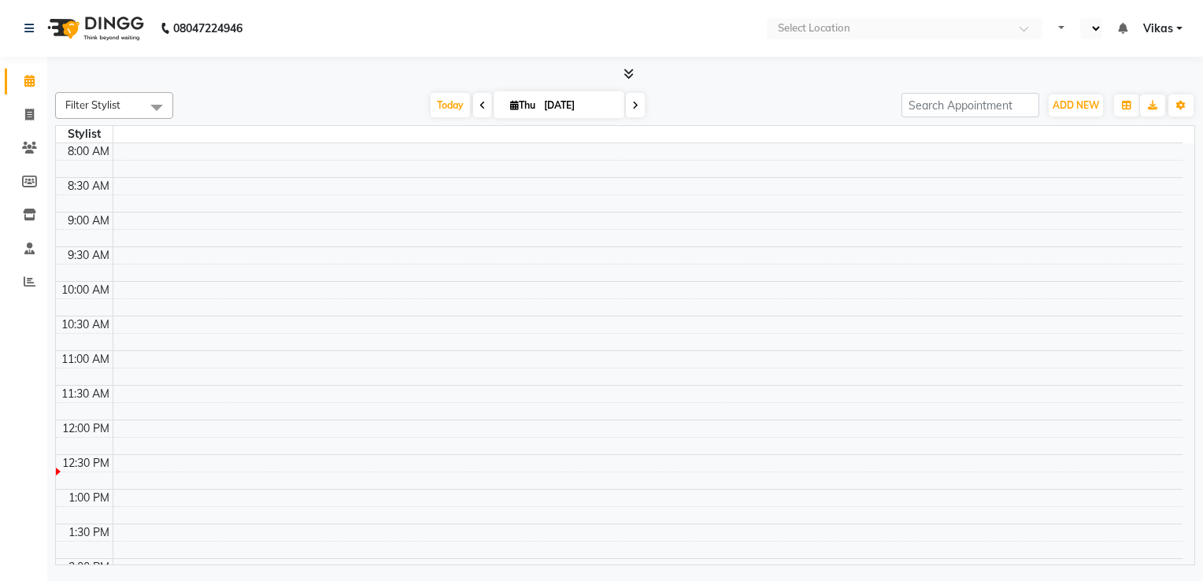
select select "en"
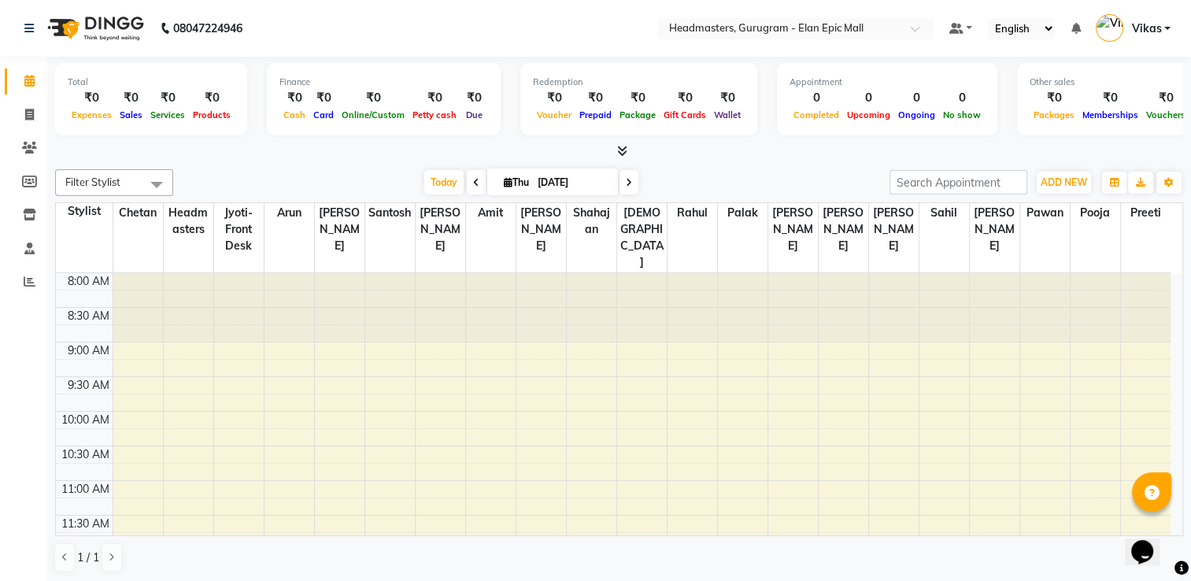
click at [599, 187] on input "04-09-2025" at bounding box center [572, 183] width 79 height 24
select select "9"
select select "2025"
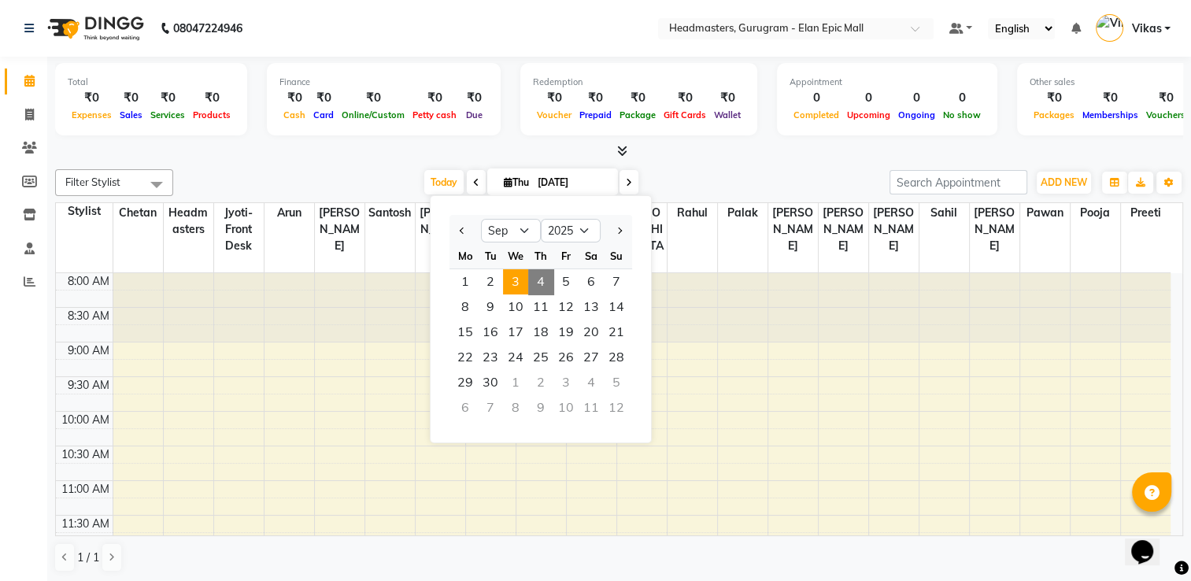
click at [511, 285] on span "3" at bounding box center [515, 281] width 25 height 25
type input "[DATE]"
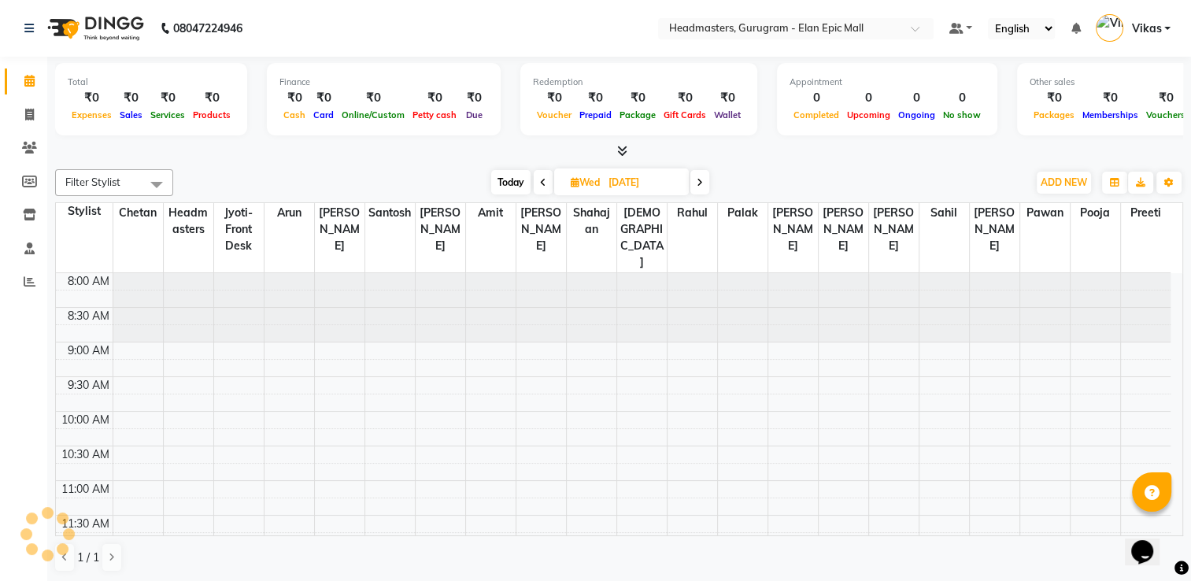
scroll to position [276, 0]
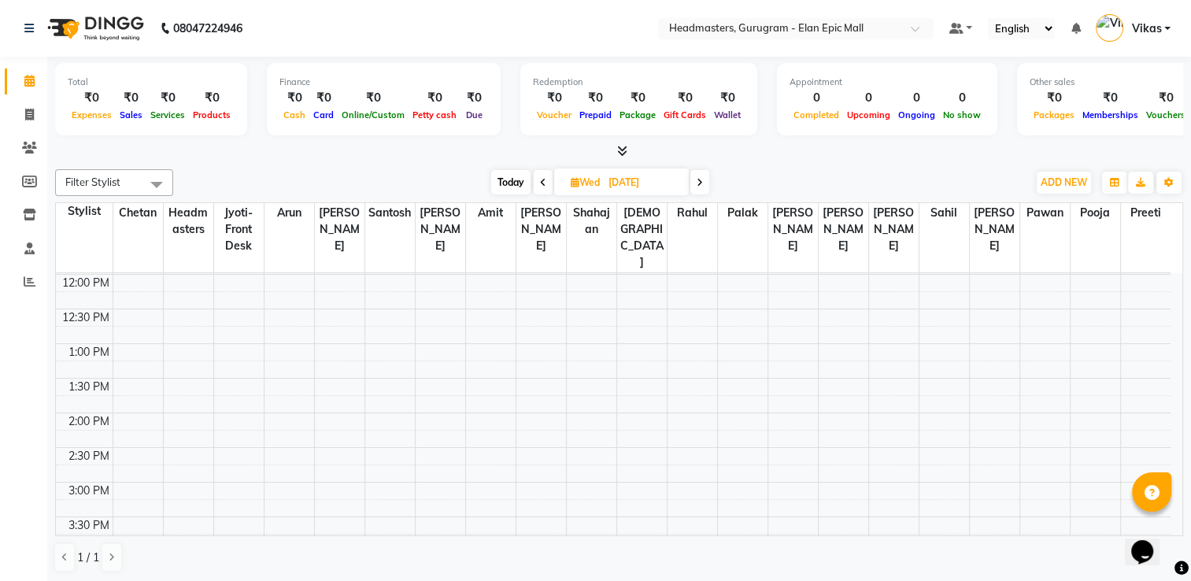
click at [617, 187] on input "[DATE]" at bounding box center [643, 183] width 79 height 24
select select "9"
select select "2025"
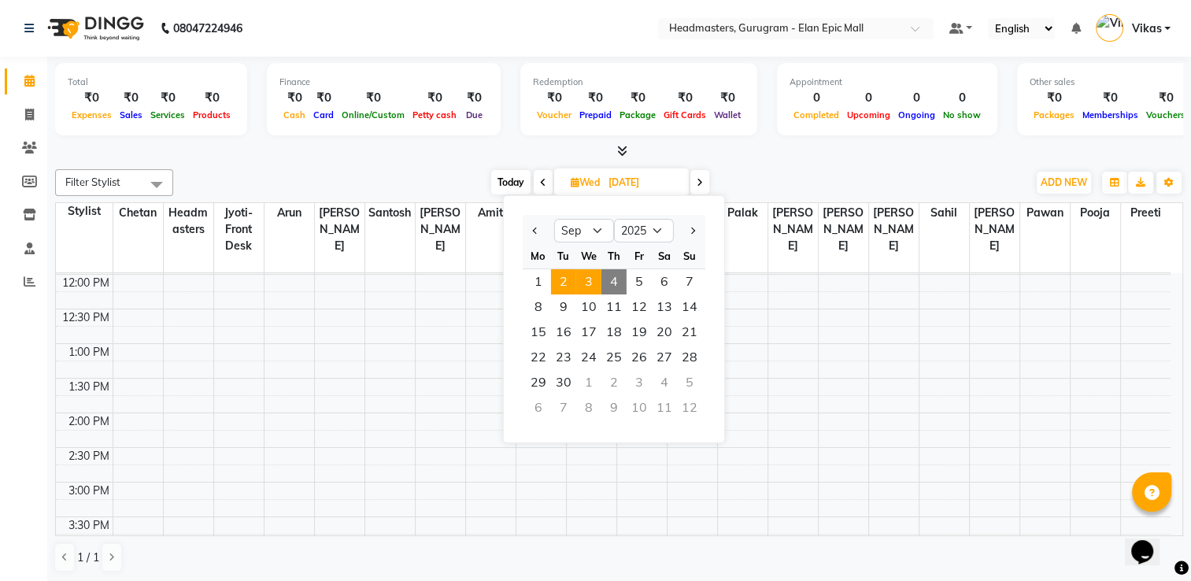
click at [569, 279] on span "2" at bounding box center [563, 281] width 25 height 25
type input "02-09-2025"
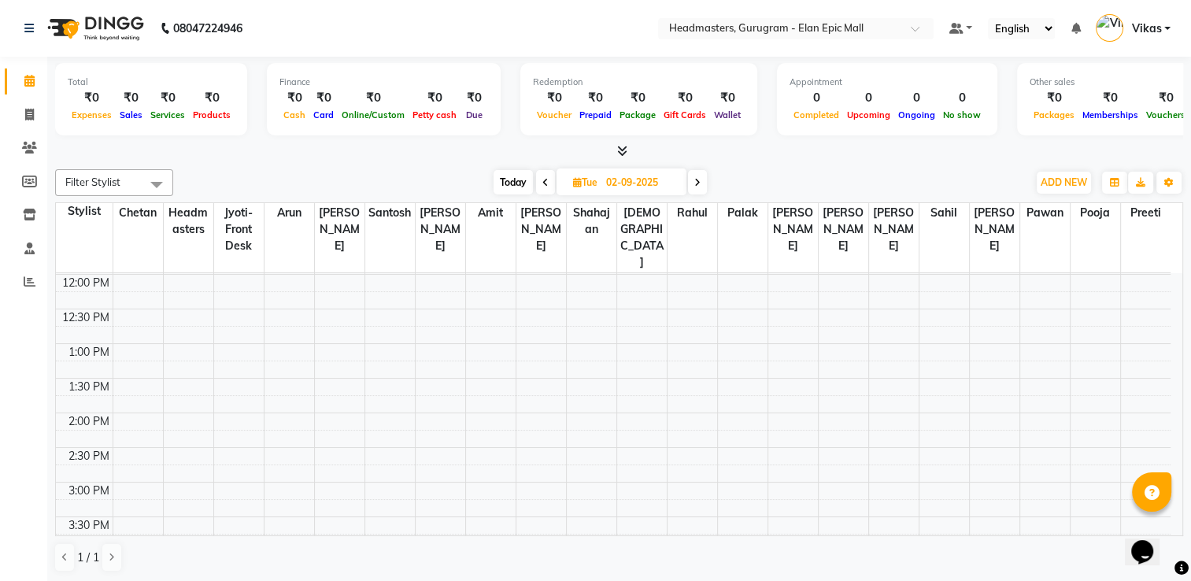
click at [622, 178] on input "02-09-2025" at bounding box center [640, 183] width 79 height 24
select select "9"
select select "2025"
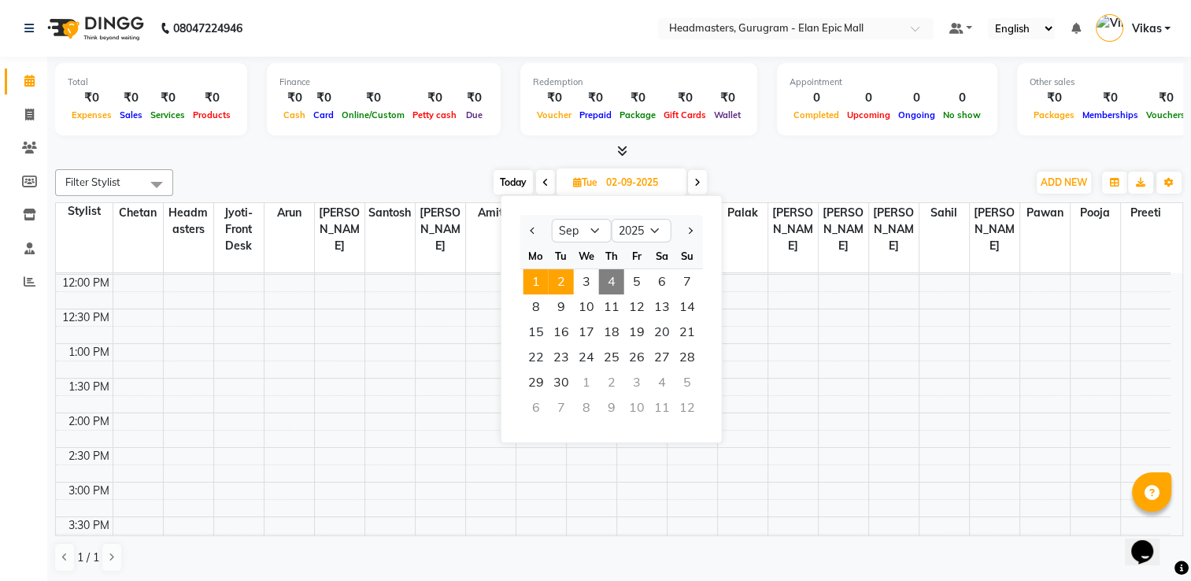
click at [535, 279] on span "1" at bounding box center [535, 281] width 25 height 25
type input "01-09-2025"
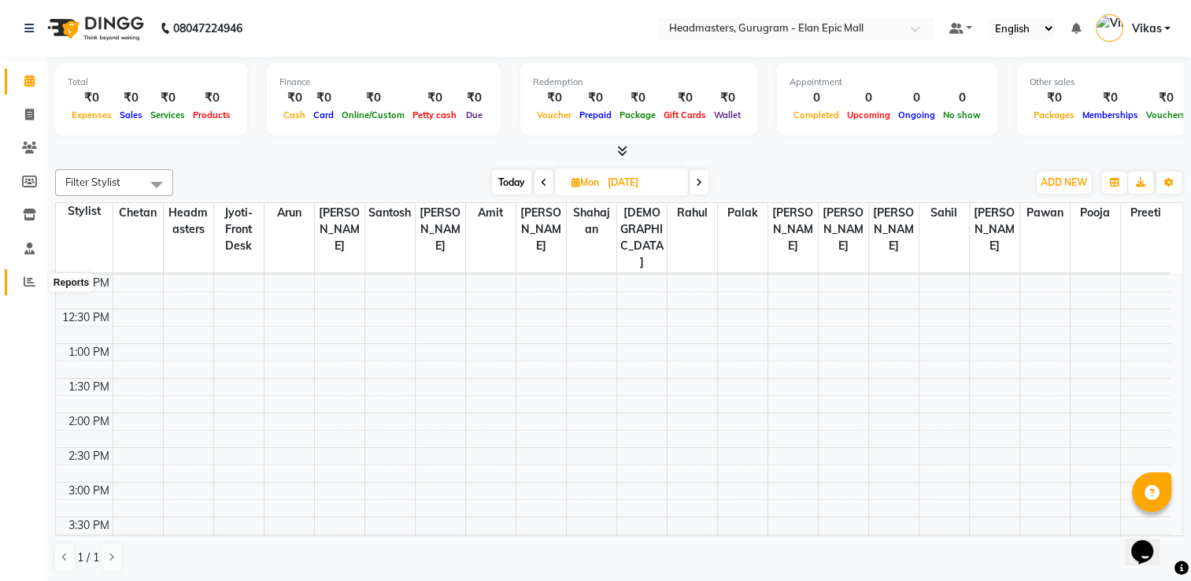
click at [24, 279] on icon at bounding box center [30, 282] width 12 height 12
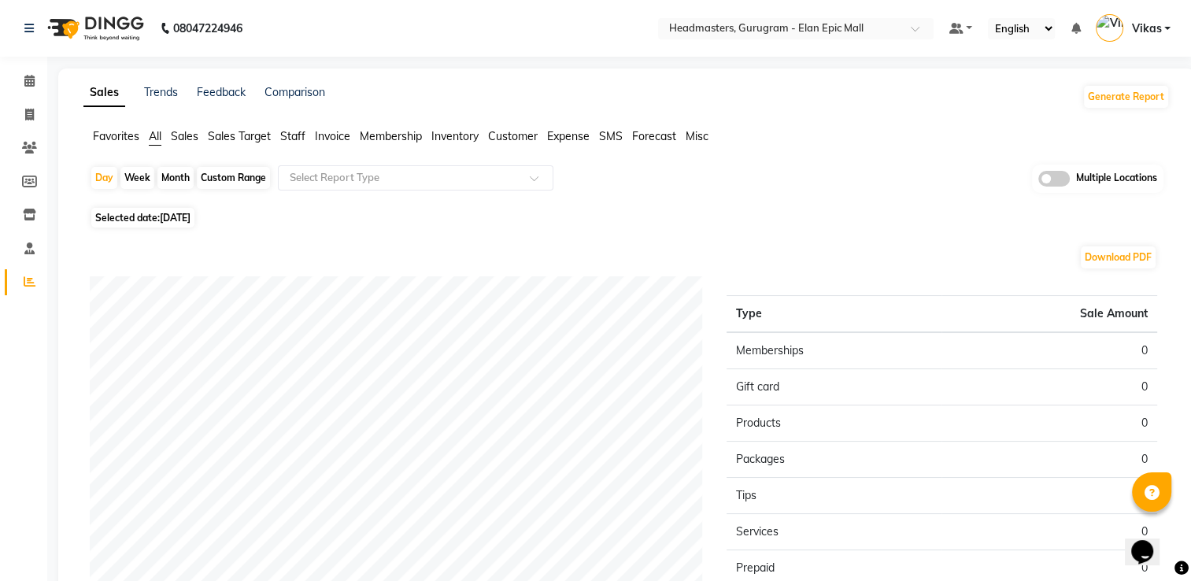
click at [197, 139] on span "Sales" at bounding box center [185, 136] width 28 height 14
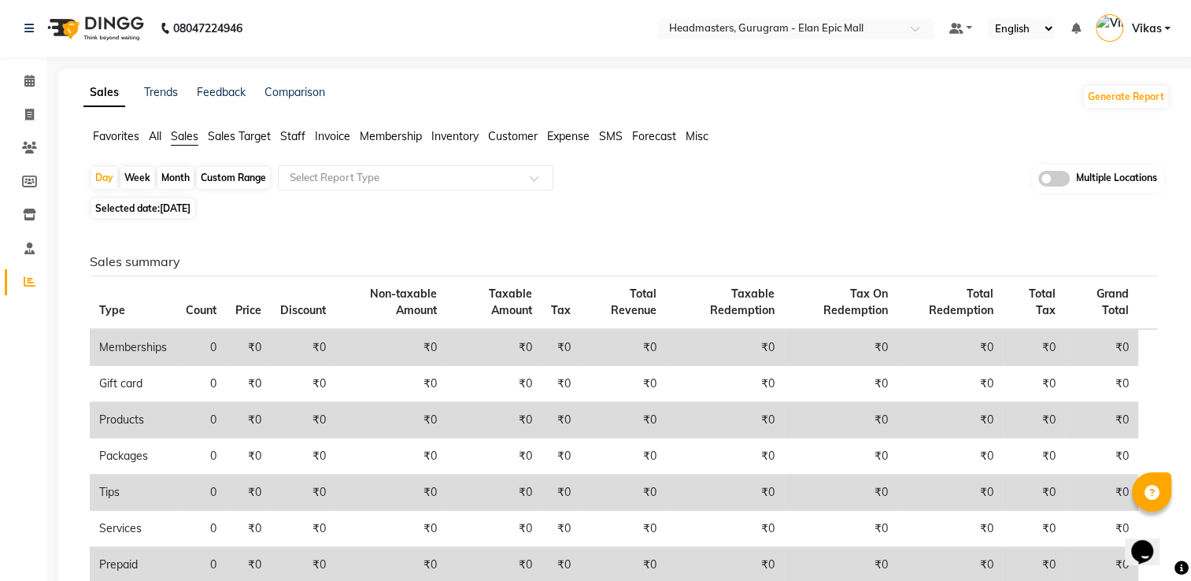
click at [181, 185] on div "Month" at bounding box center [175, 178] width 36 height 22
select select "9"
select select "2025"
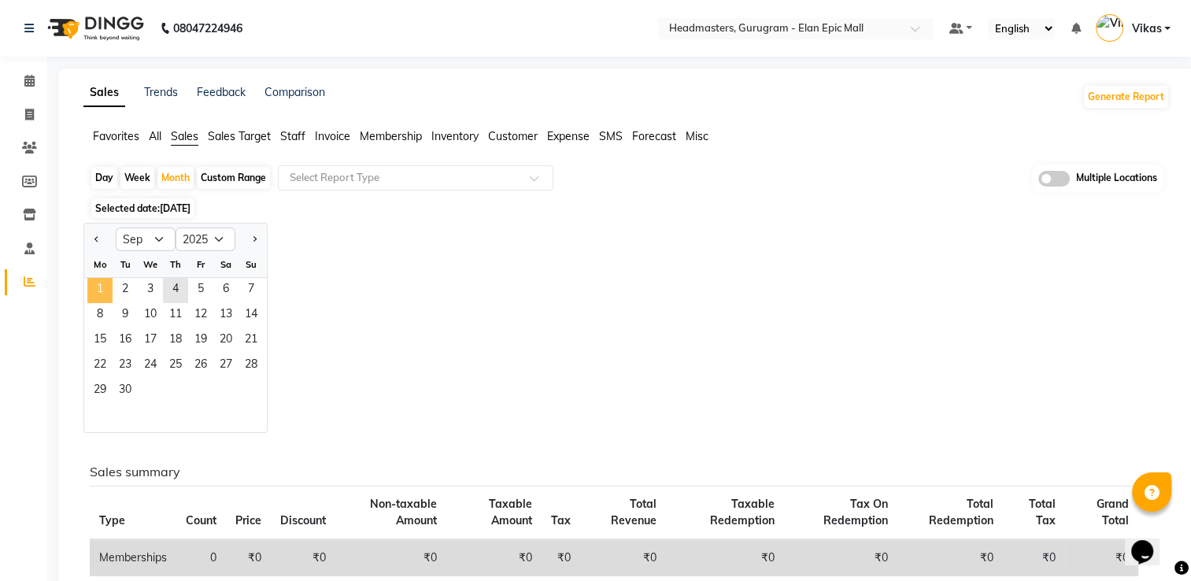
click at [104, 294] on span "1" at bounding box center [99, 290] width 25 height 25
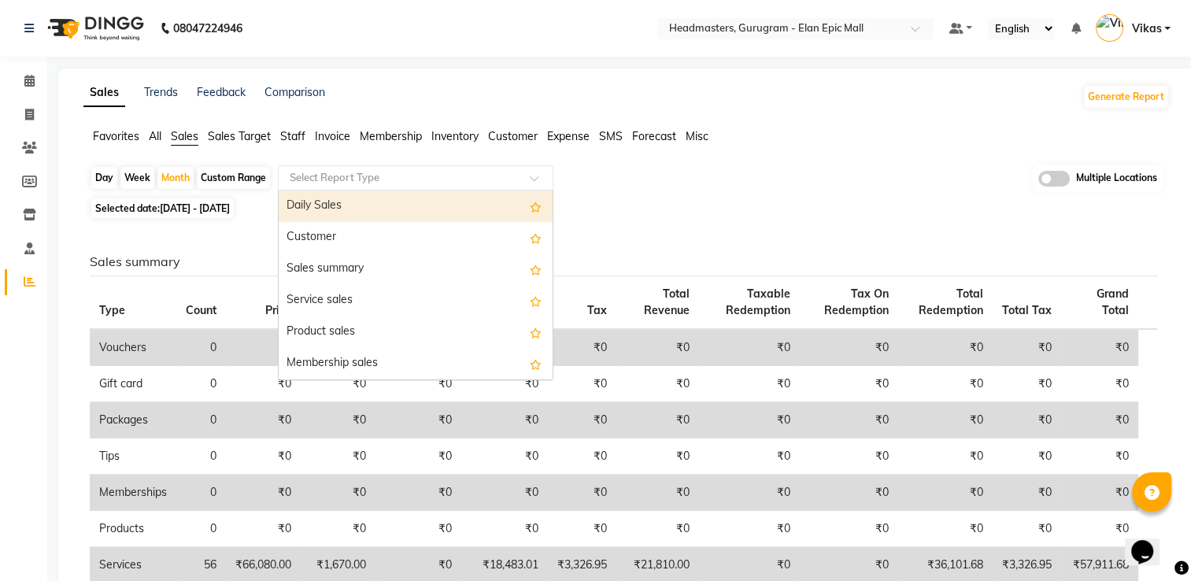
click at [460, 179] on input "text" at bounding box center [400, 178] width 227 height 16
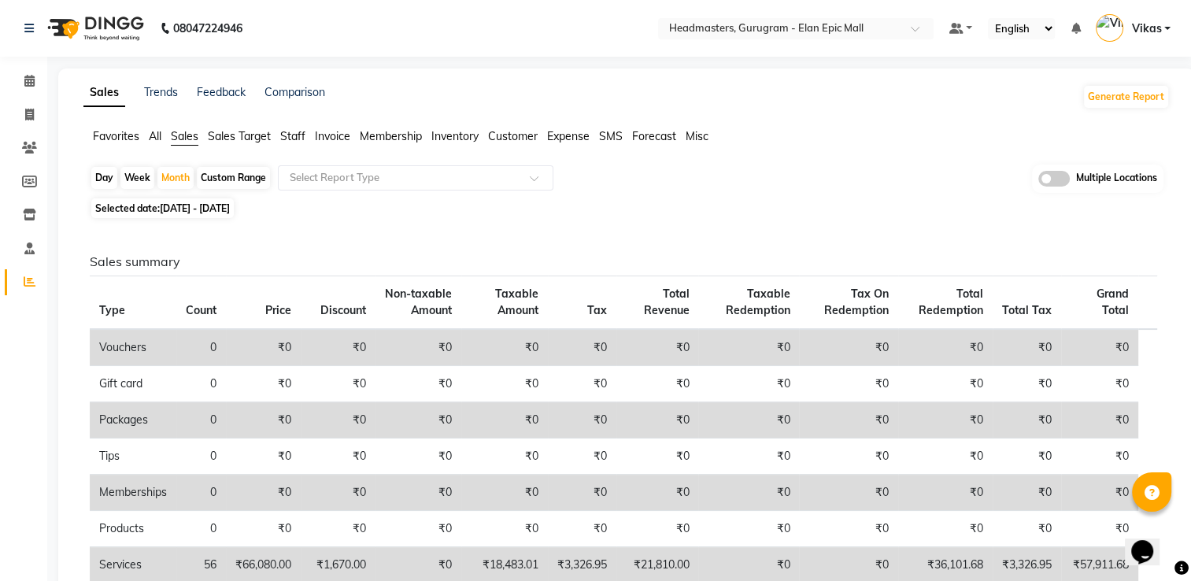
click at [327, 140] on span "Invoice" at bounding box center [332, 136] width 35 height 14
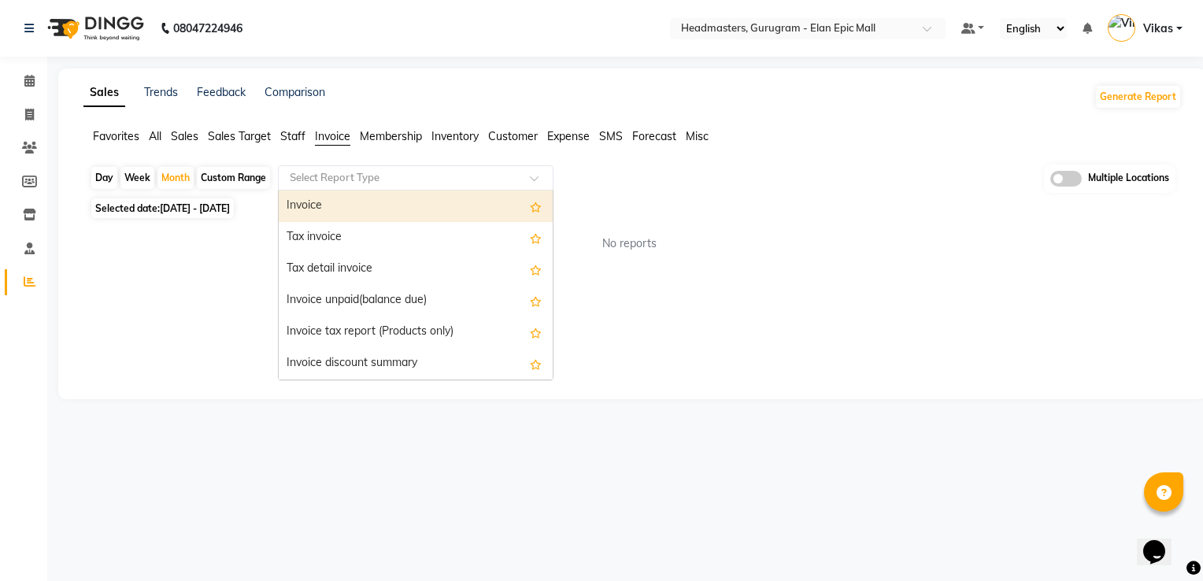
click at [419, 183] on input "text" at bounding box center [400, 178] width 227 height 16
click at [400, 207] on div "Invoice" at bounding box center [416, 205] width 274 height 31
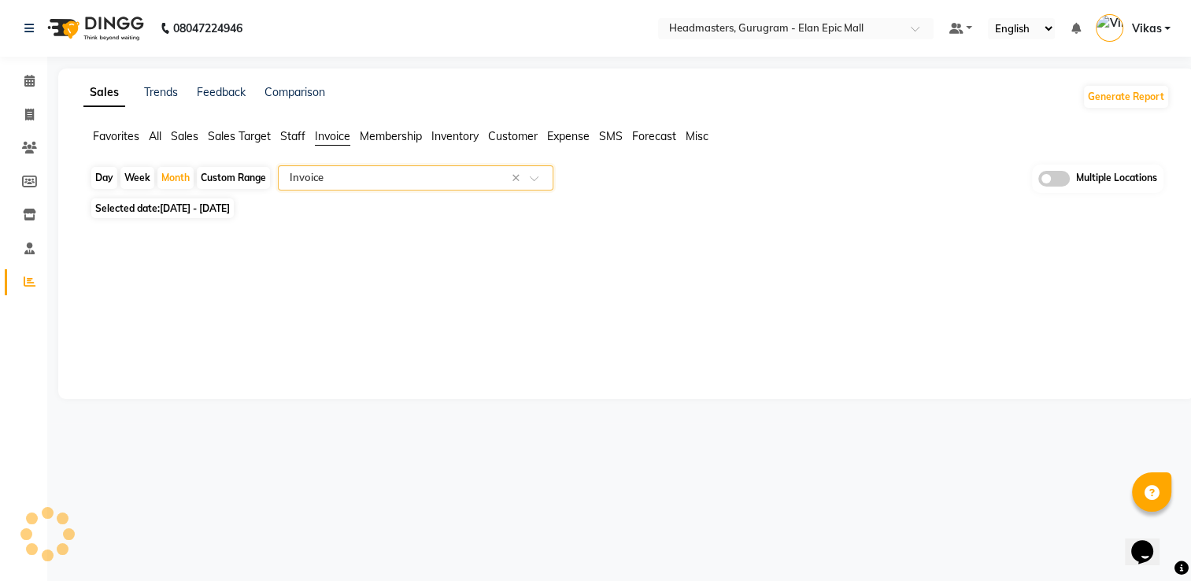
select select "full_report"
select select "csv"
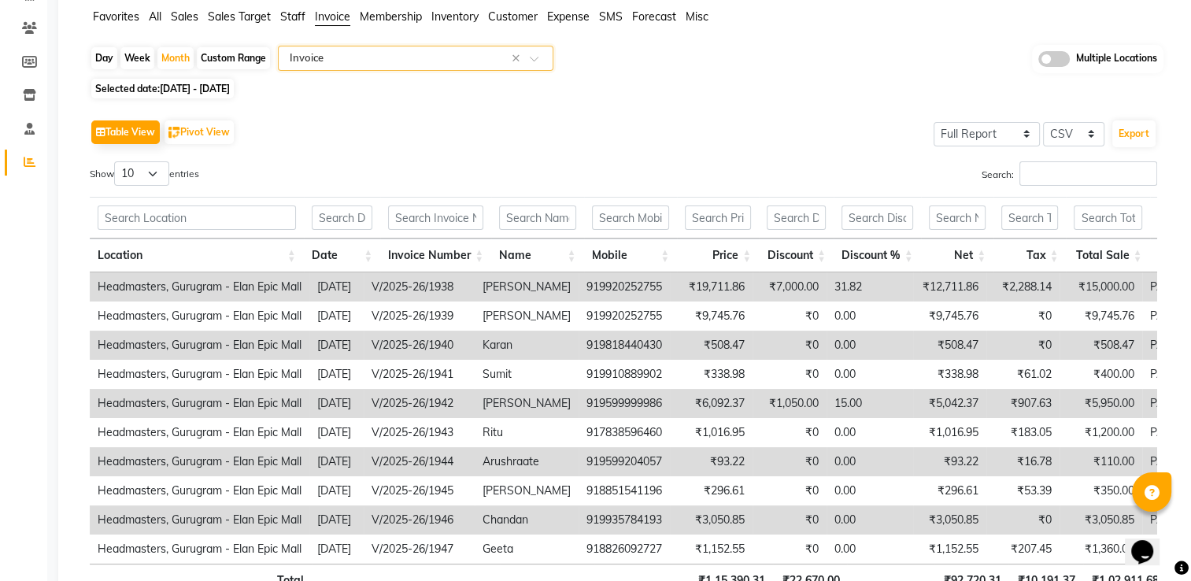
scroll to position [94, 0]
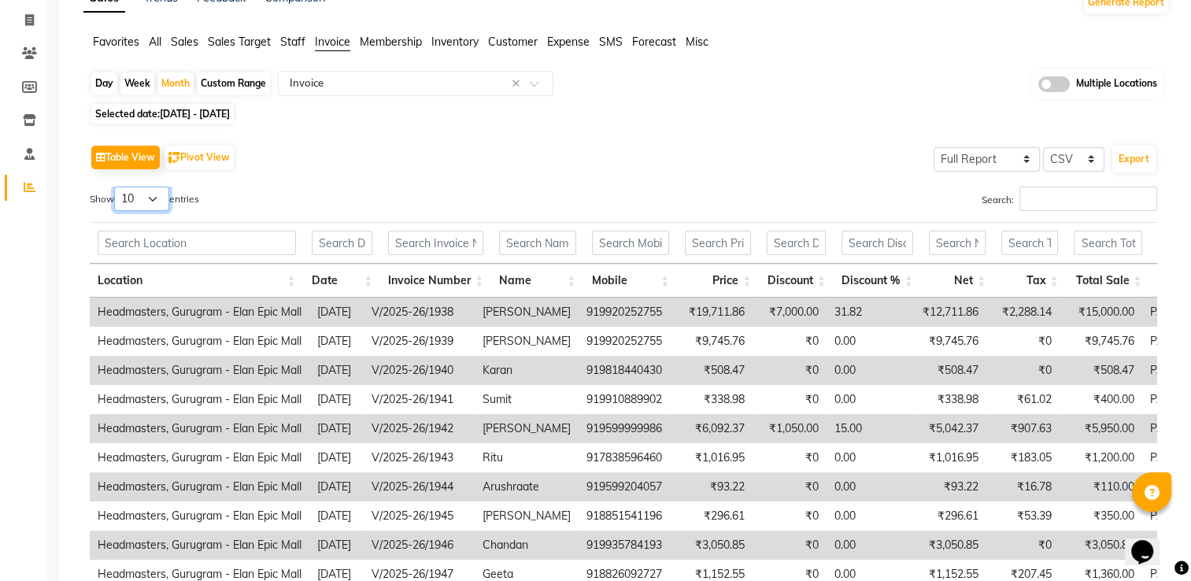
click at [131, 202] on select "10 25 50 100" at bounding box center [141, 199] width 55 height 24
click at [116, 187] on select "10 25 50 100" at bounding box center [141, 199] width 55 height 24
click at [157, 202] on select "10 25 50 100" at bounding box center [141, 199] width 55 height 24
select select "100"
click at [116, 187] on select "10 25 50 100" at bounding box center [141, 199] width 55 height 24
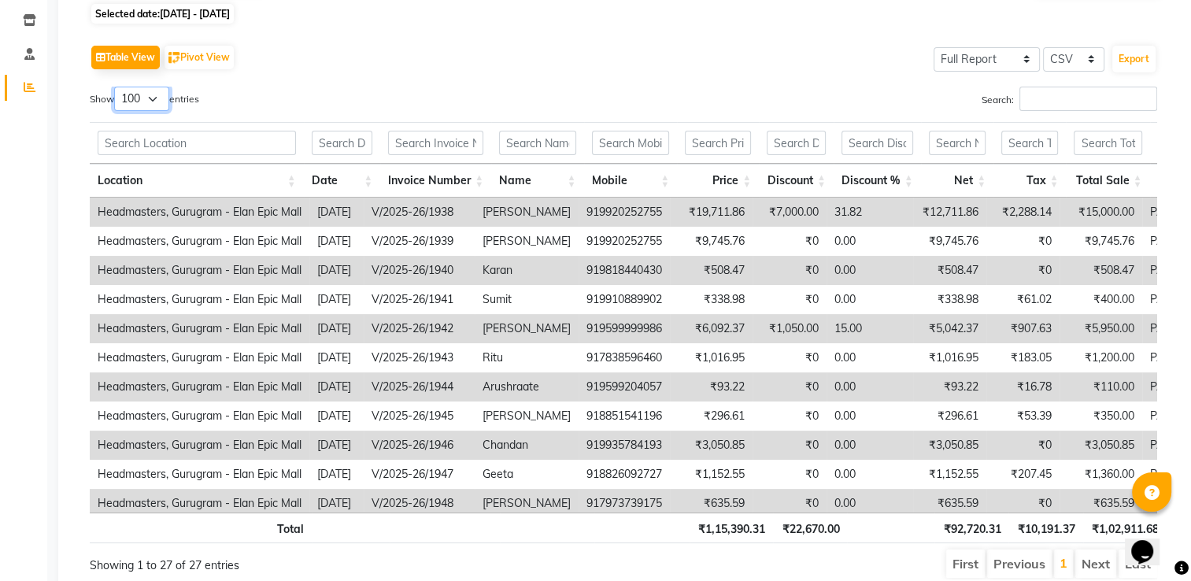
scroll to position [220, 0]
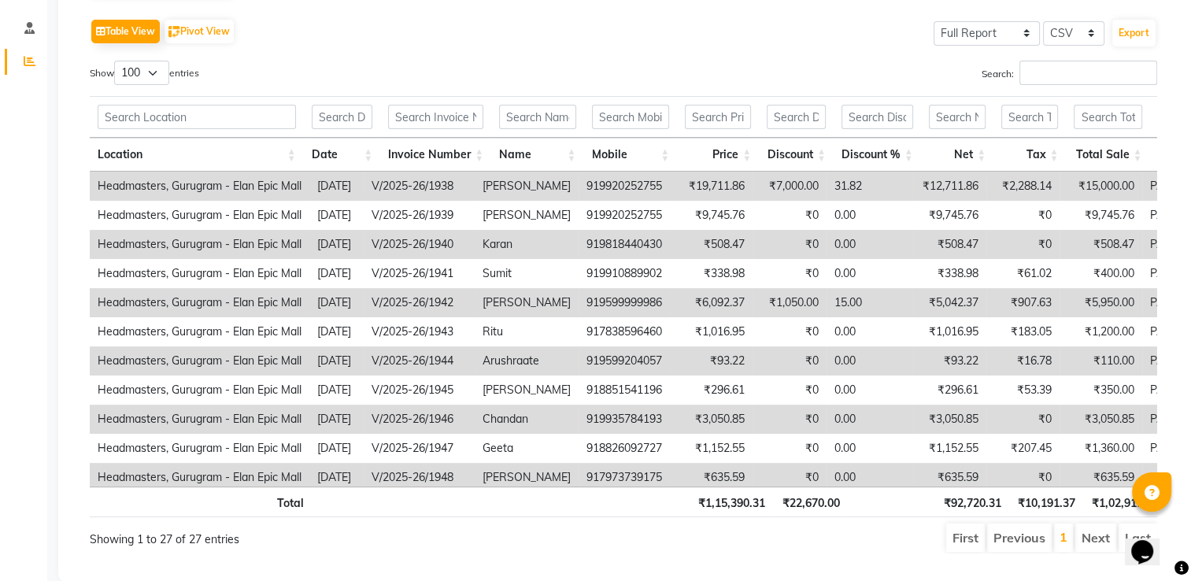
click at [475, 183] on td "V/2025-26/1938" at bounding box center [419, 186] width 111 height 29
drag, startPoint x: 497, startPoint y: 183, endPoint x: 458, endPoint y: 189, distance: 39.0
click at [458, 189] on td "V/2025-26/1938" at bounding box center [419, 186] width 111 height 29
click at [309, 178] on td "Headmasters, Gurugram - Elan Epic Mall" at bounding box center [200, 186] width 220 height 29
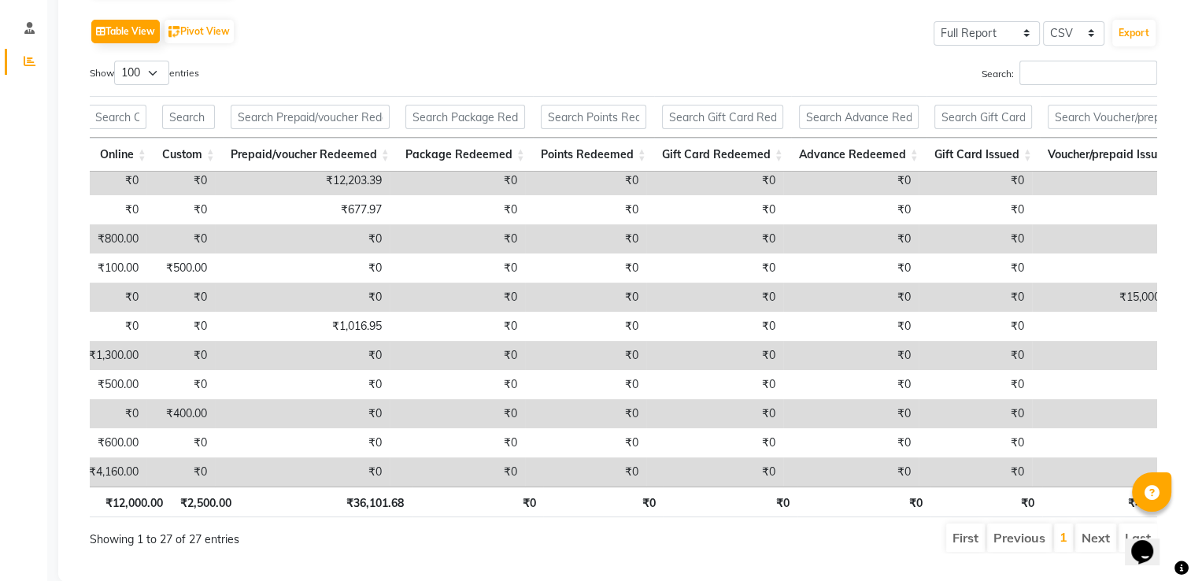
scroll to position [483, 1443]
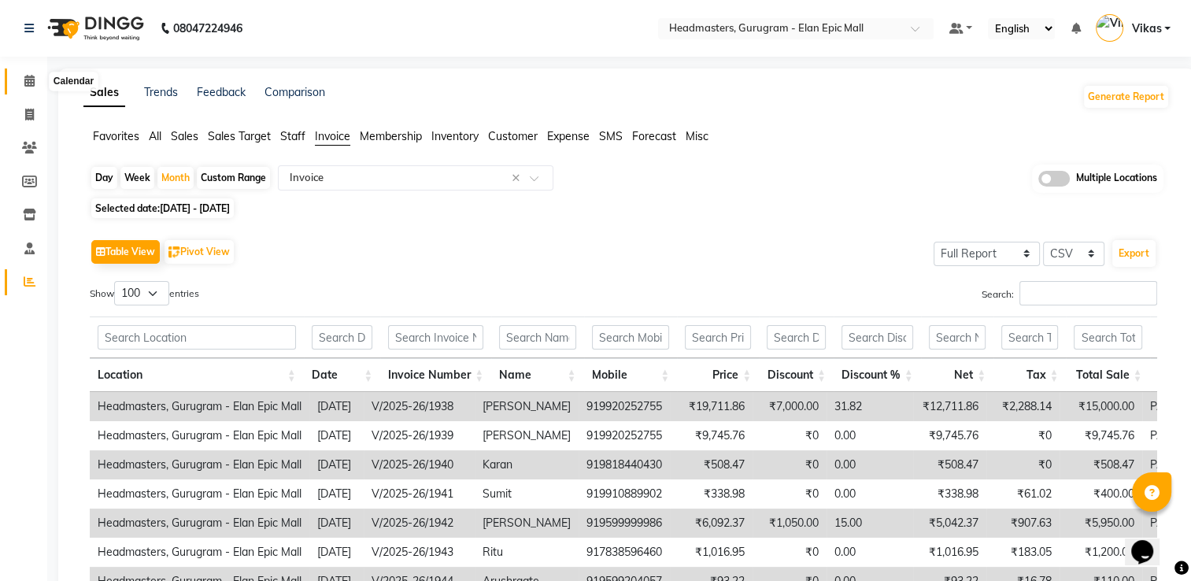
click at [31, 80] on icon at bounding box center [29, 81] width 10 height 12
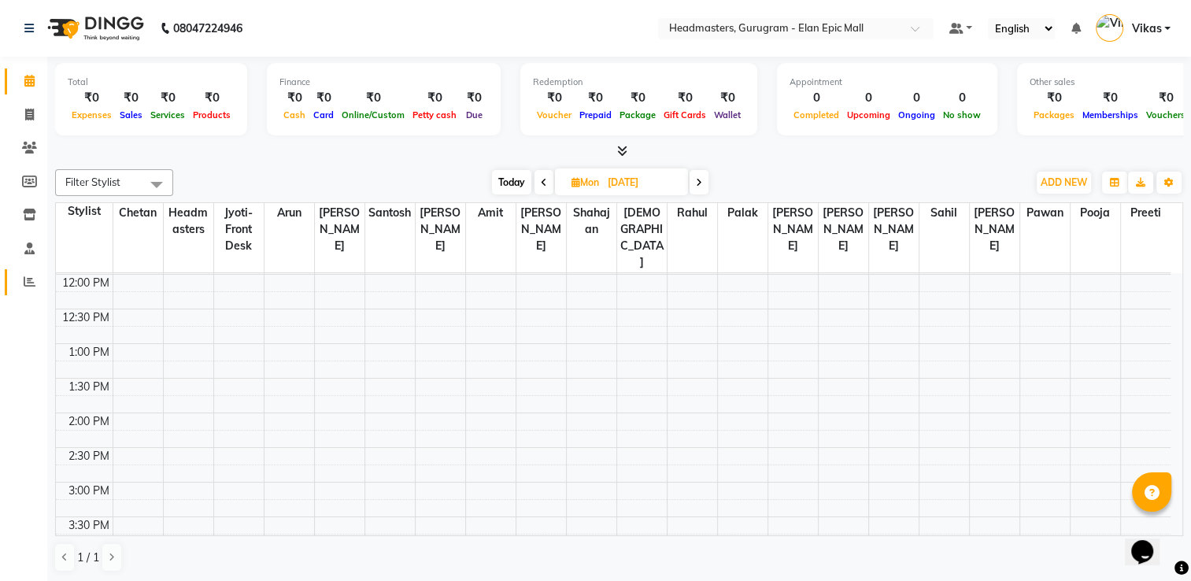
click at [33, 291] on link "Reports" at bounding box center [24, 282] width 38 height 26
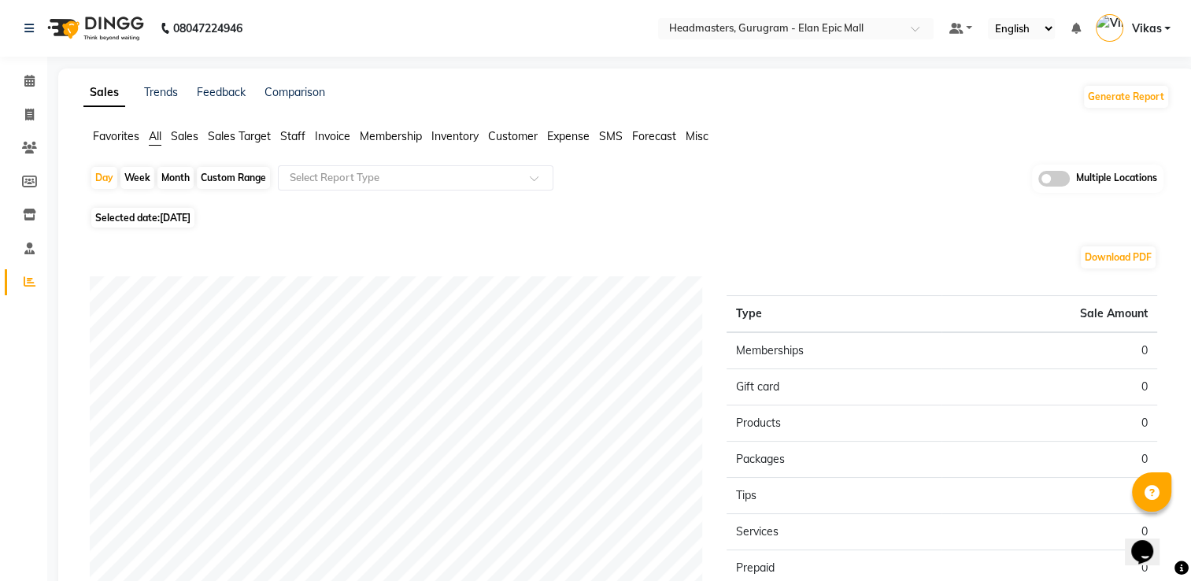
click at [198, 137] on span "Sales" at bounding box center [185, 136] width 28 height 14
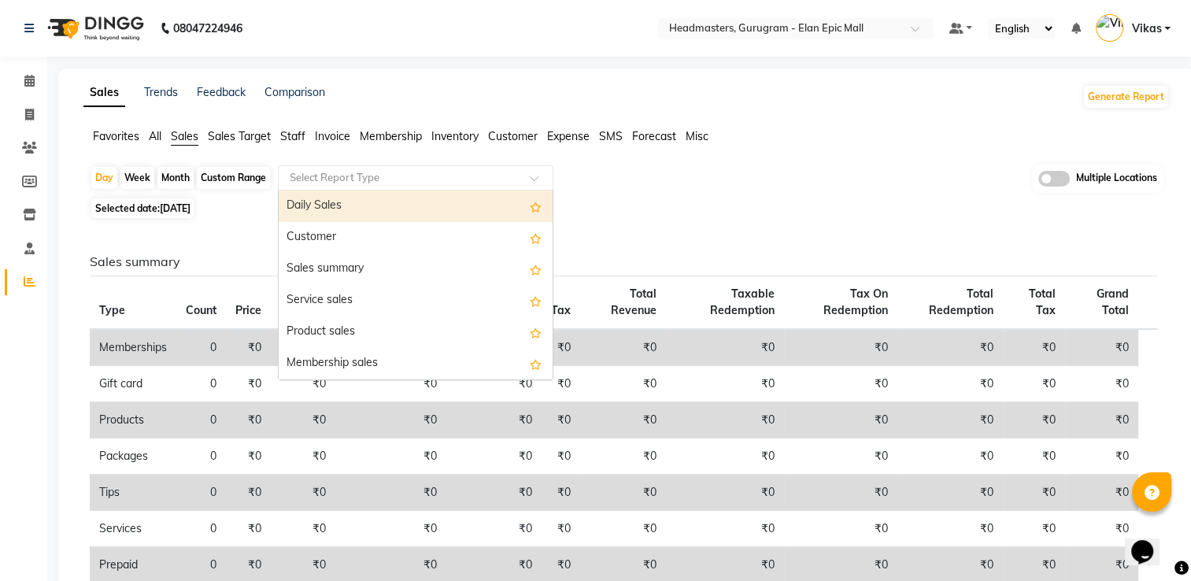
click at [424, 183] on input "text" at bounding box center [400, 178] width 227 height 16
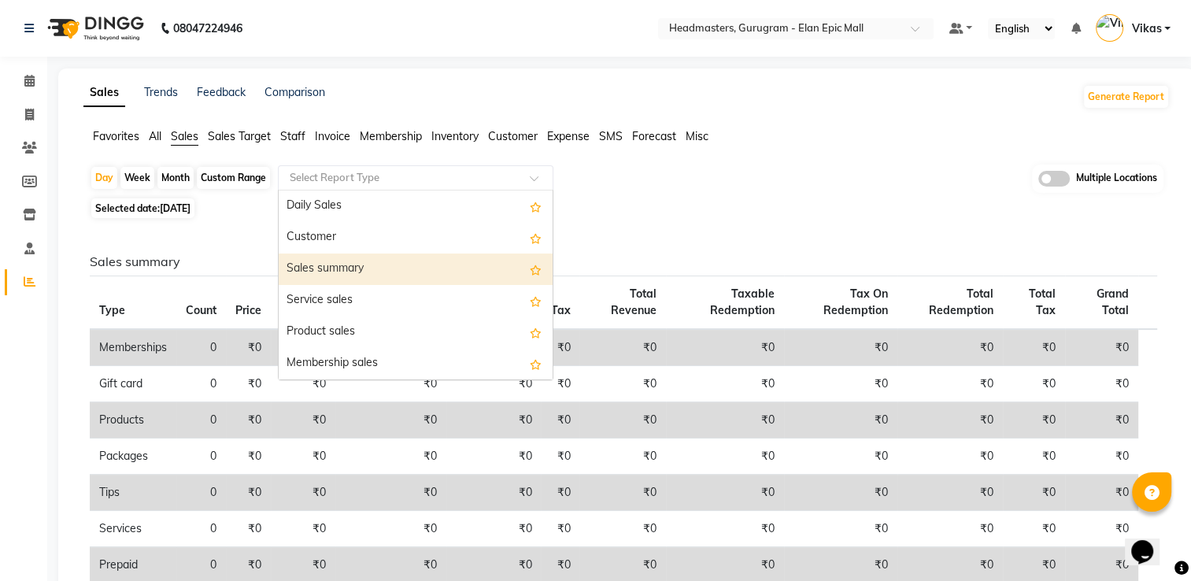
click at [399, 270] on div "Sales summary" at bounding box center [416, 268] width 274 height 31
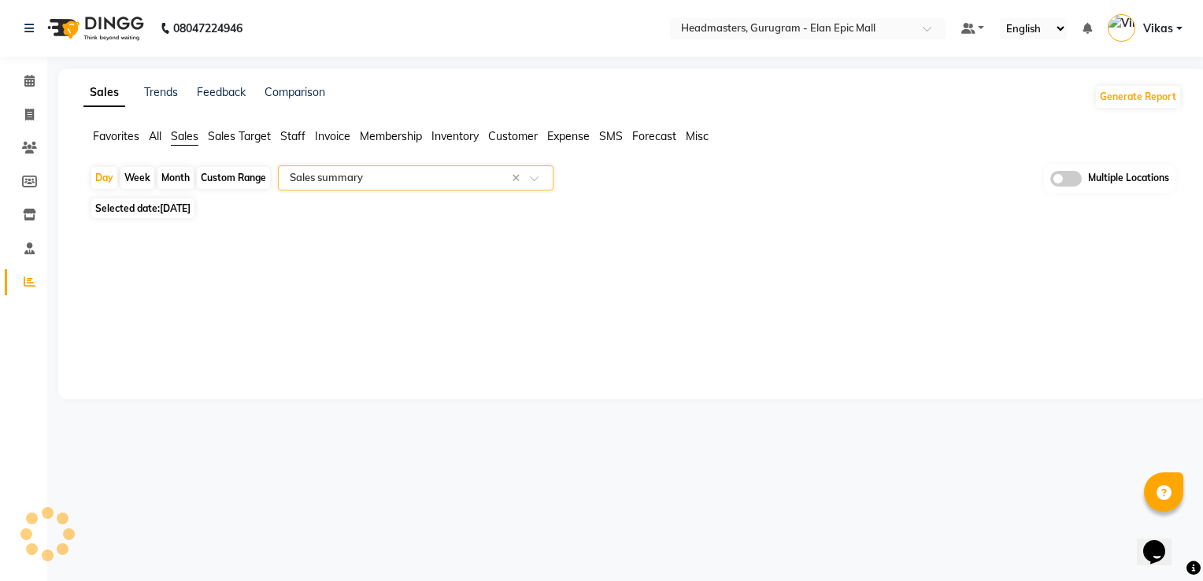
select select "full_report"
select select "csv"
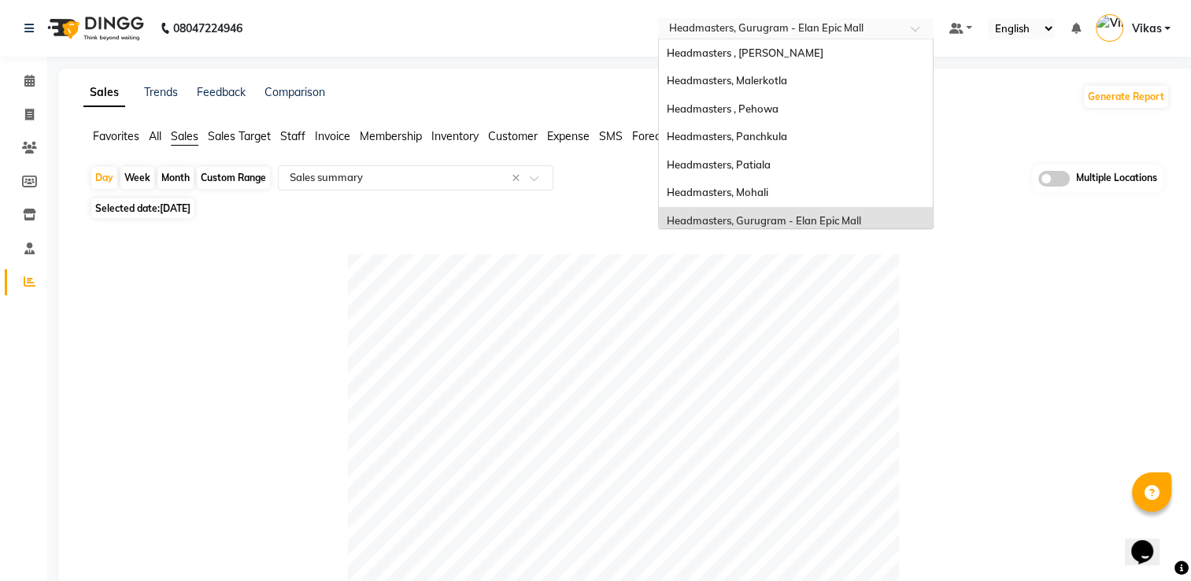
click at [854, 33] on input "text" at bounding box center [780, 30] width 228 height 16
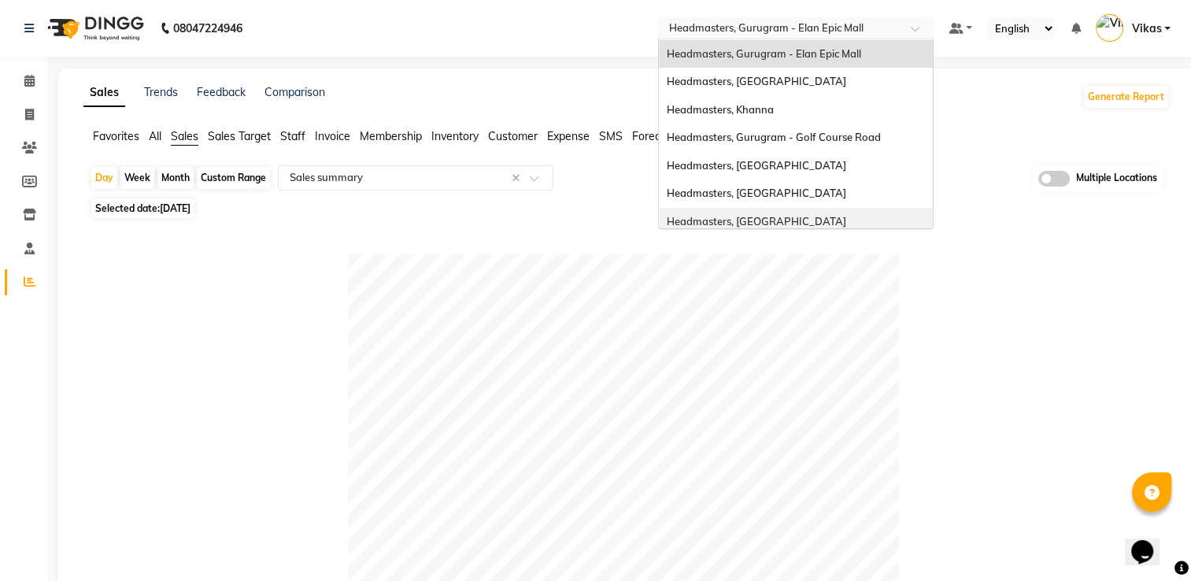
scroll to position [174, 0]
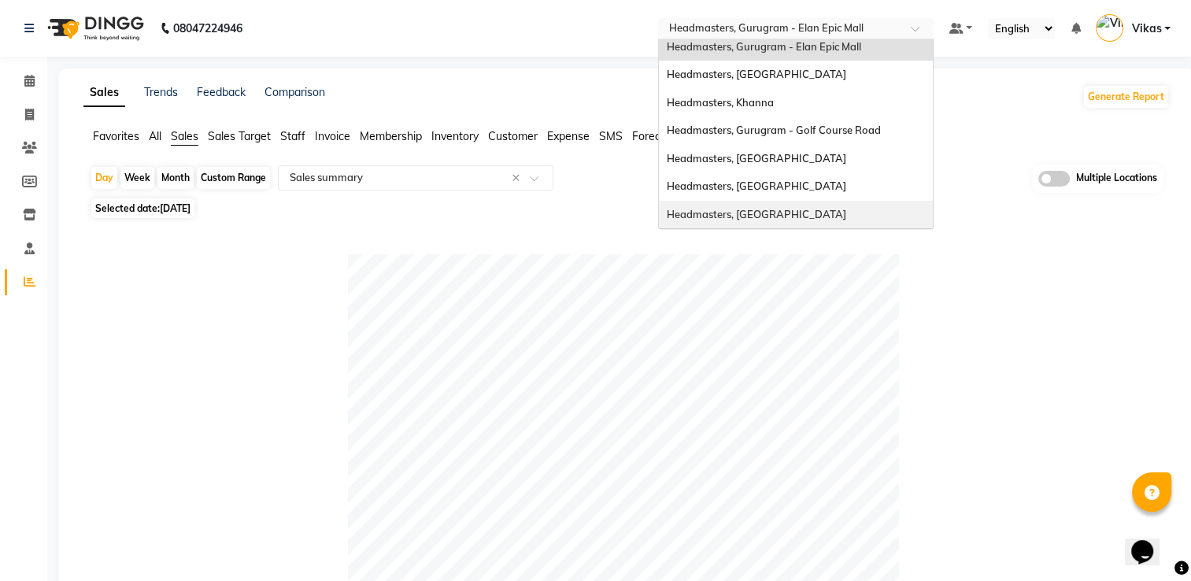
click at [870, 228] on ng-dropdown-panel "Headmasters , Sri Muktsar Sahib Headmasters, Malerkotla Headmasters , Pehowa He…" at bounding box center [796, 134] width 276 height 190
click at [723, 190] on span "Headmasters, Sangrur" at bounding box center [756, 185] width 179 height 13
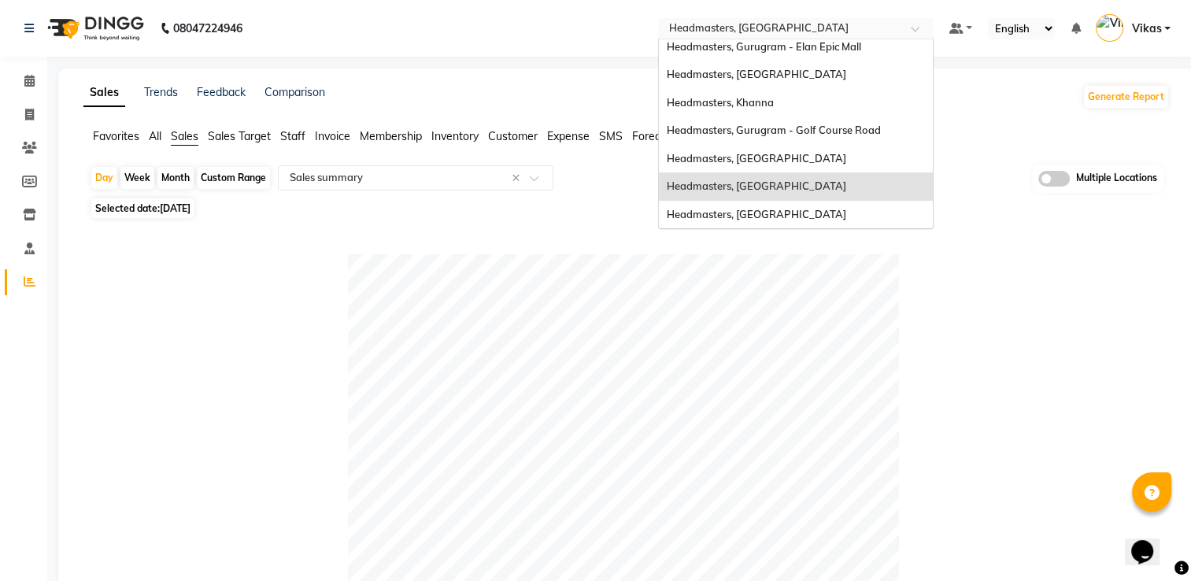
click at [753, 27] on input "text" at bounding box center [780, 30] width 228 height 16
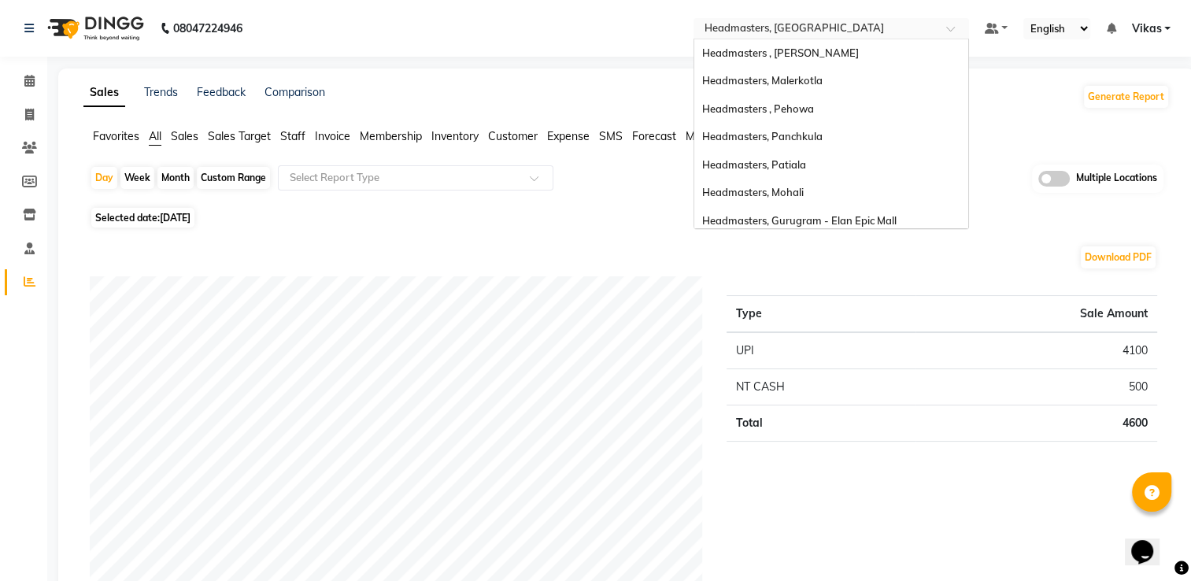
click at [836, 31] on input "text" at bounding box center [815, 30] width 228 height 16
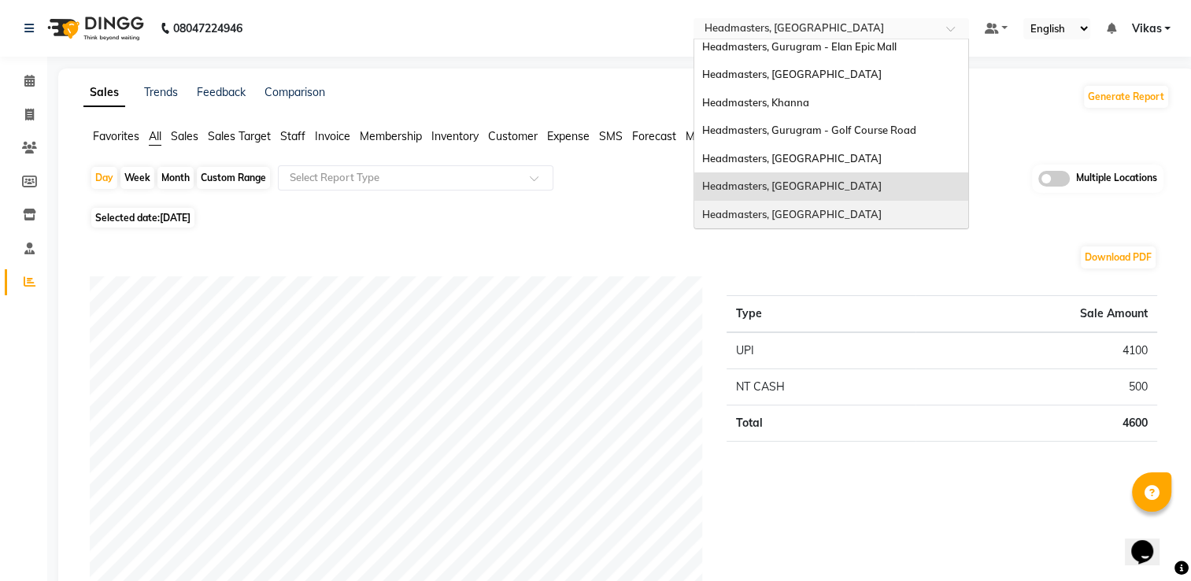
click at [809, 211] on span "Headmasters, [GEOGRAPHIC_DATA]" at bounding box center [791, 214] width 179 height 13
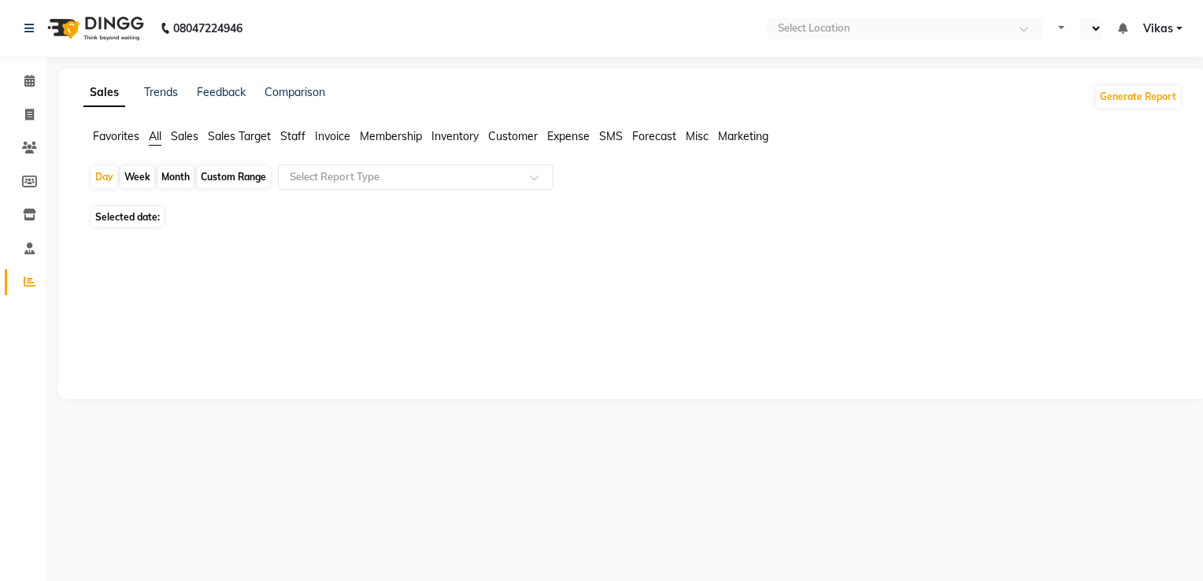
select select "en"
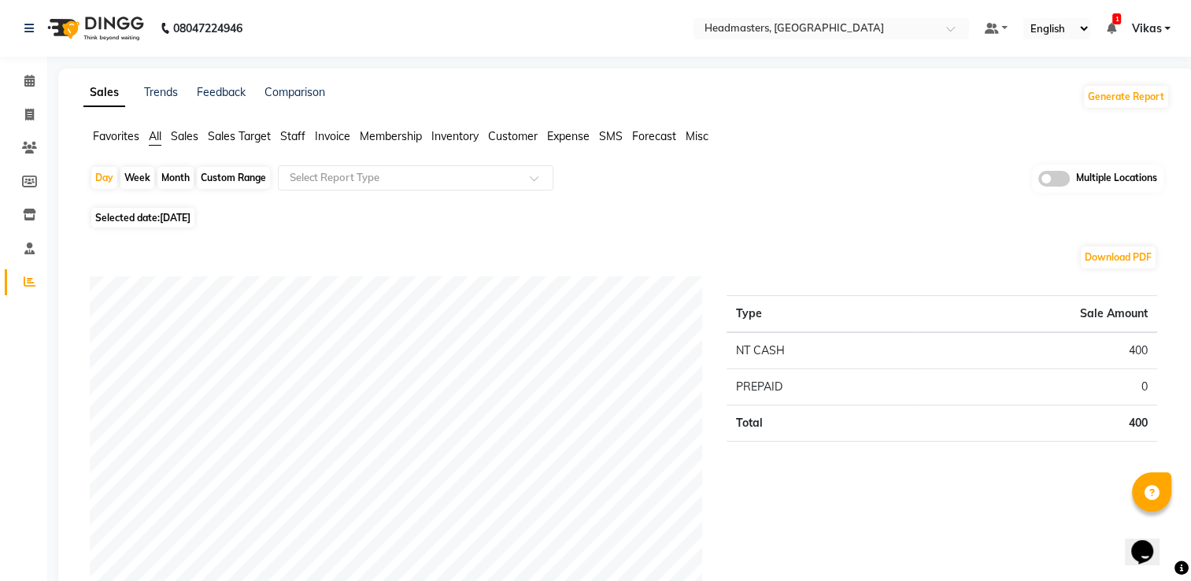
click at [186, 137] on span "Sales" at bounding box center [185, 136] width 28 height 14
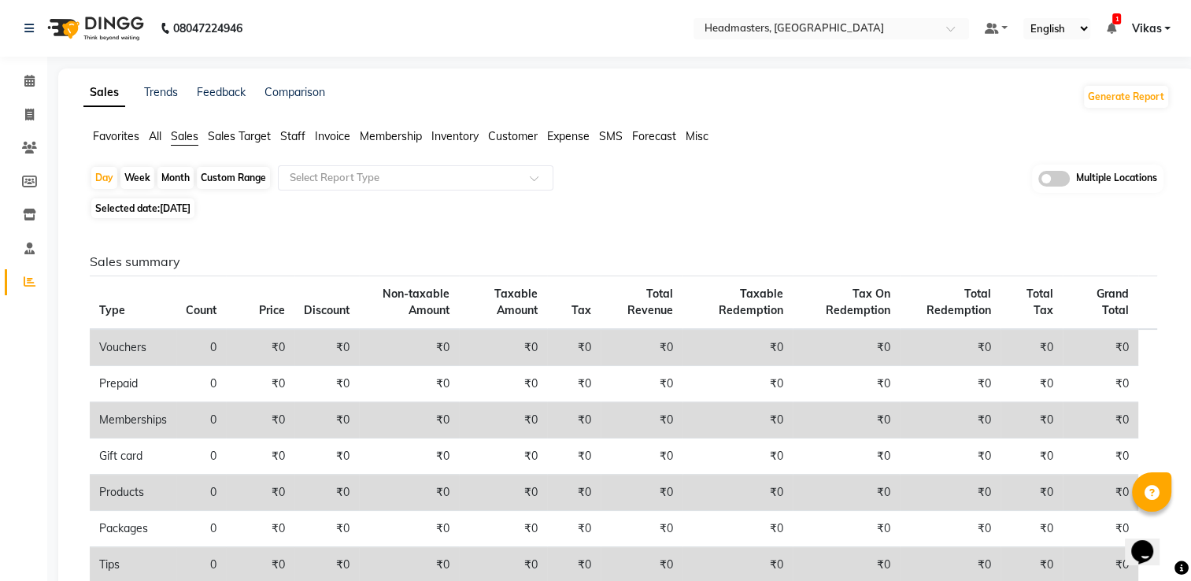
click at [151, 140] on span "All" at bounding box center [155, 136] width 13 height 14
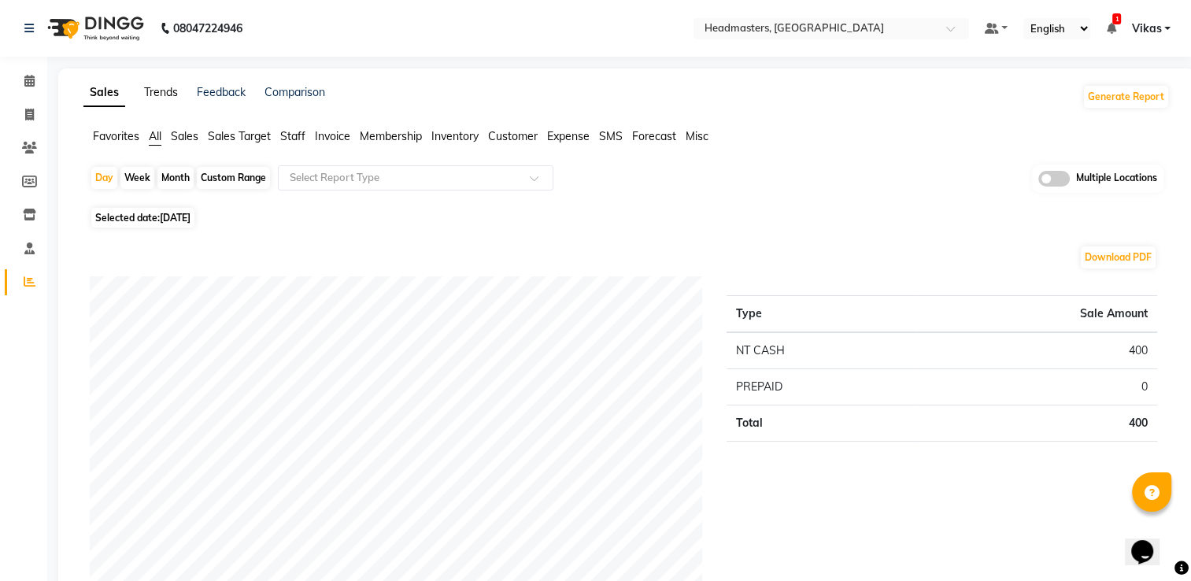
click at [163, 91] on link "Trends" at bounding box center [161, 92] width 34 height 14
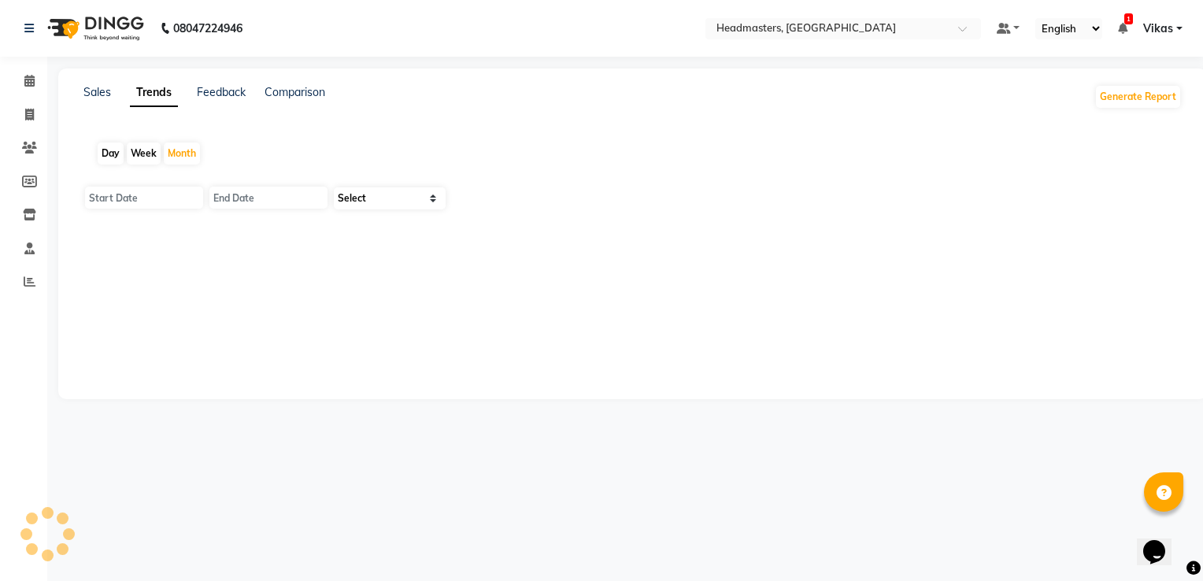
type input "[DATE]"
type input "30-09-2025"
select select "by_client"
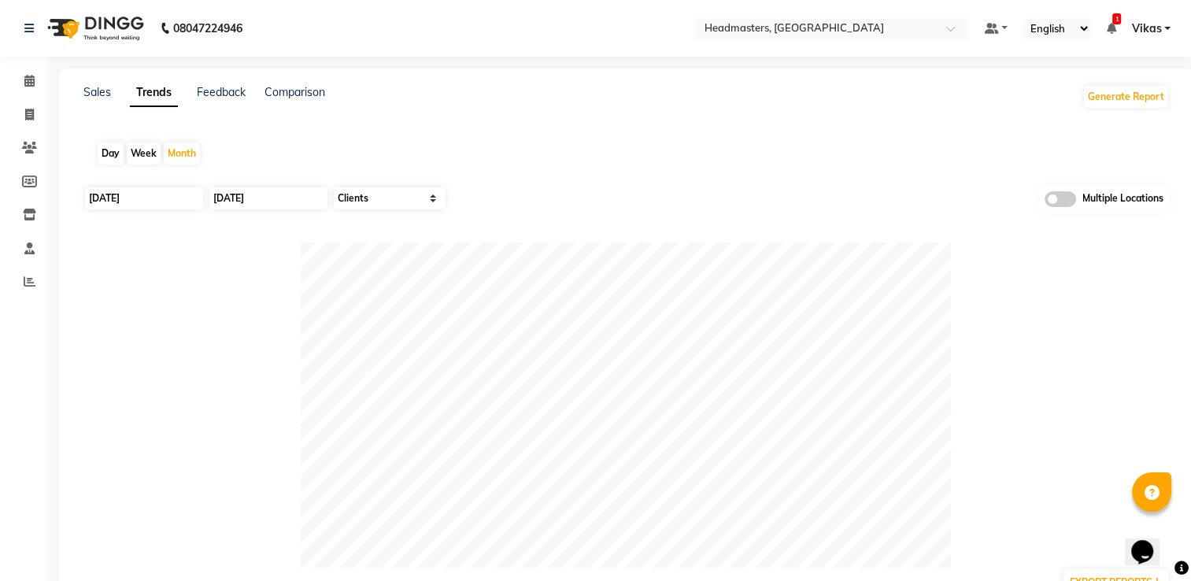
click at [76, 88] on div "Sales Trends Feedback Comparison Generate Report" at bounding box center [626, 96] width 1105 height 25
click at [85, 90] on link "Sales" at bounding box center [97, 92] width 28 height 14
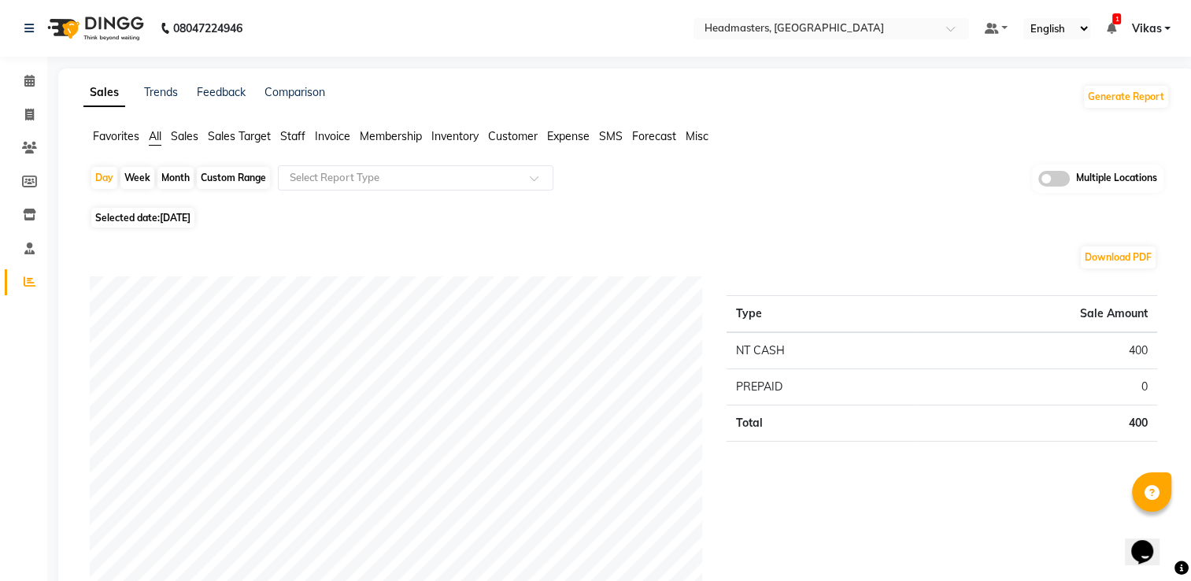
click at [198, 139] on span "Sales" at bounding box center [185, 136] width 28 height 14
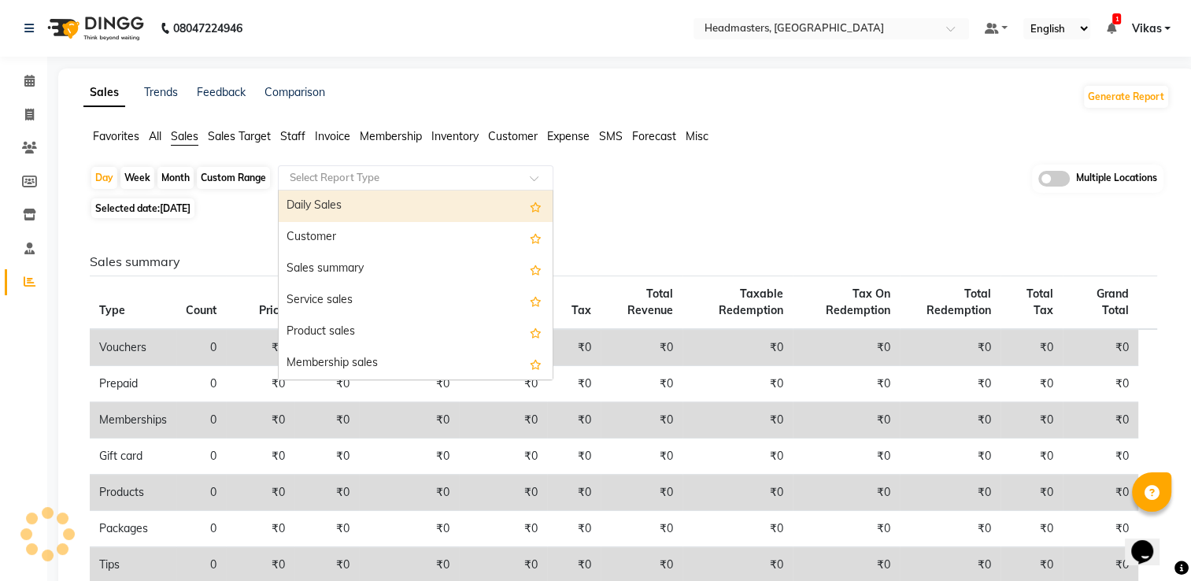
click at [346, 176] on input "text" at bounding box center [400, 178] width 227 height 16
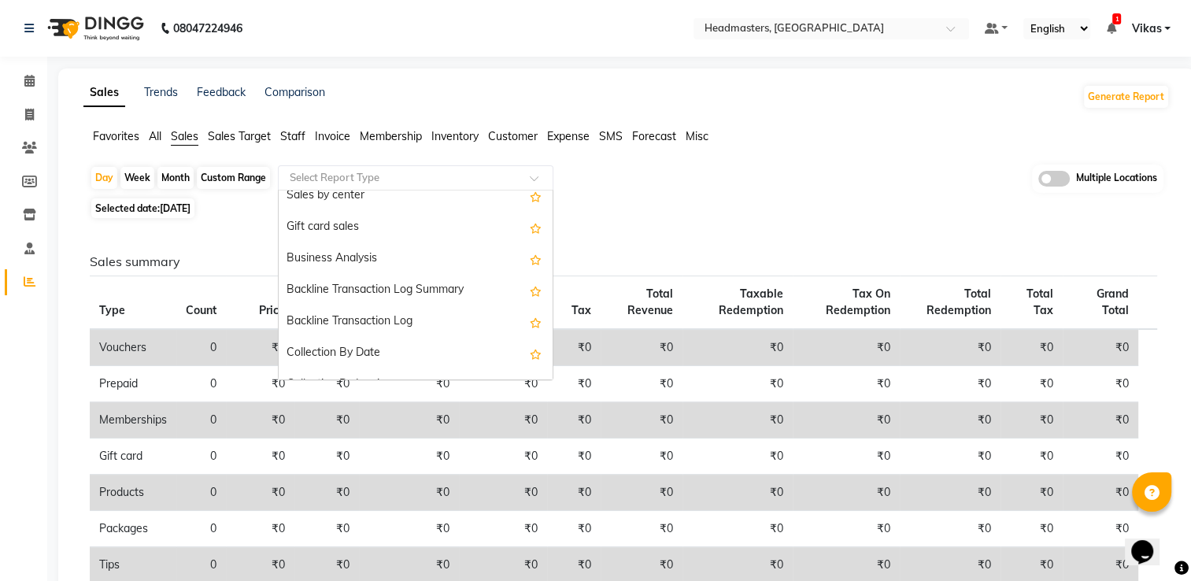
scroll to position [378, 0]
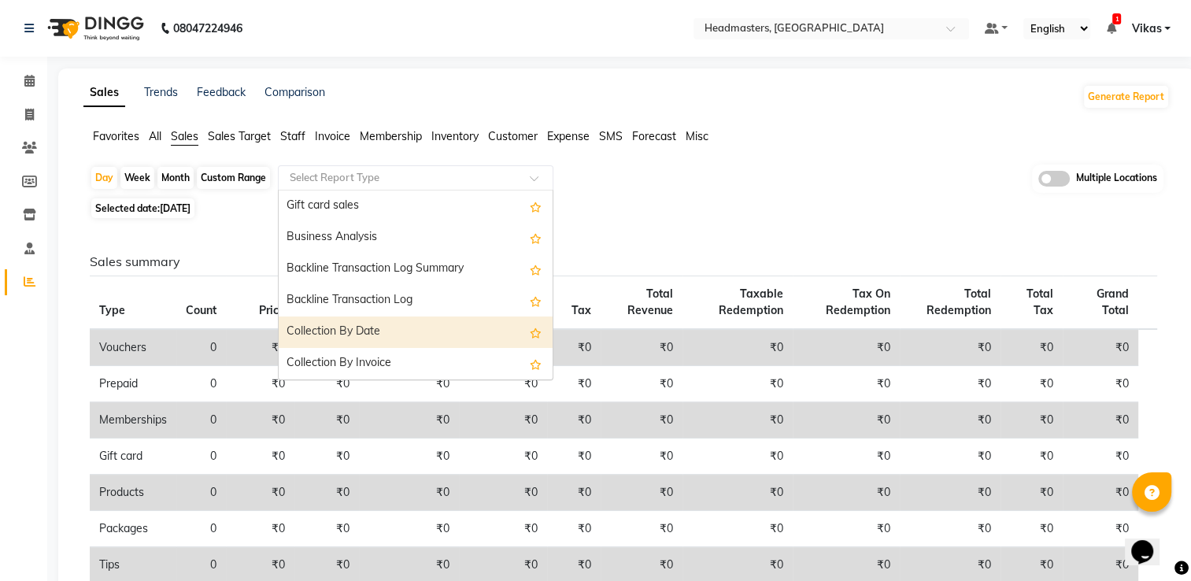
click at [464, 329] on div "Collection By Date" at bounding box center [416, 331] width 274 height 31
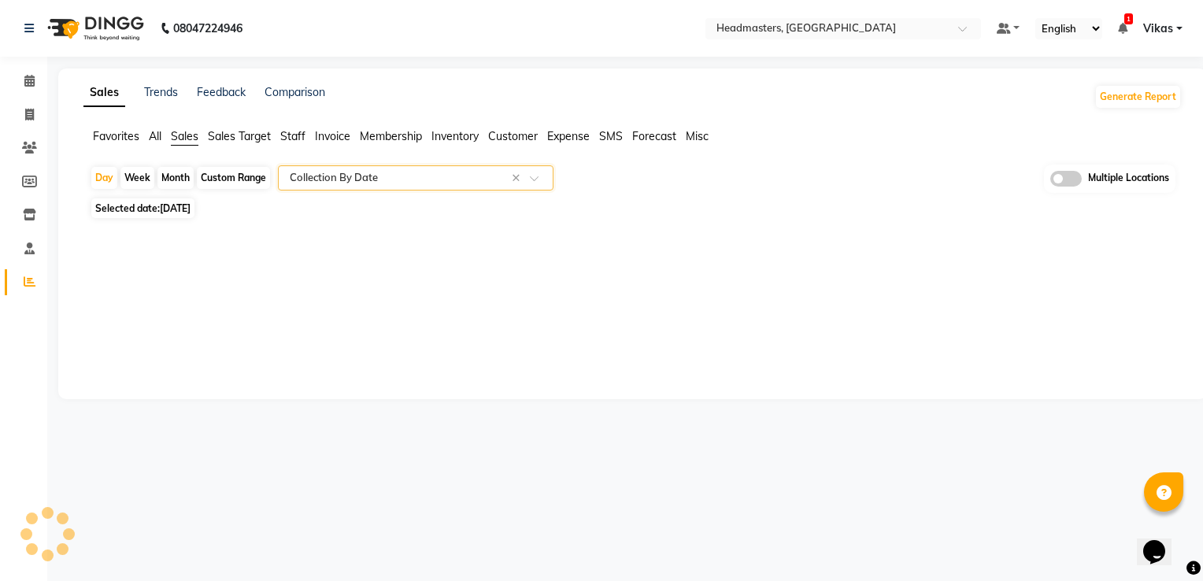
select select "full_report"
select select "csv"
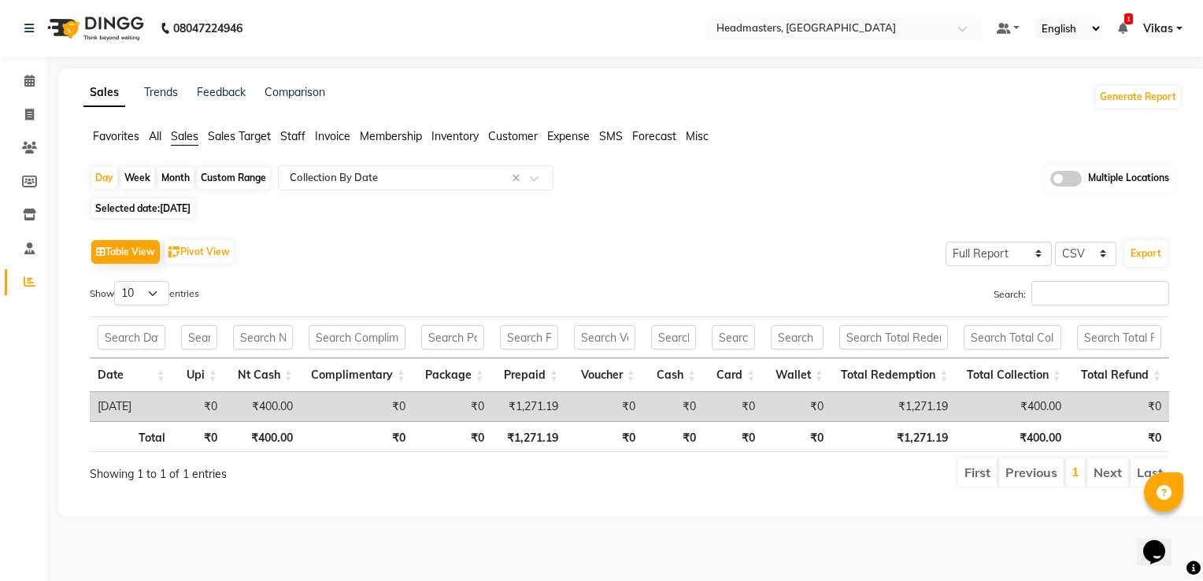
click at [803, 455] on div "Show 10 25 50 100 entries Search: Date Upi Nt Cash Complimentary Package Prepai…" at bounding box center [629, 384] width 1079 height 207
click at [185, 181] on div "Month" at bounding box center [175, 178] width 36 height 22
select select "9"
select select "2025"
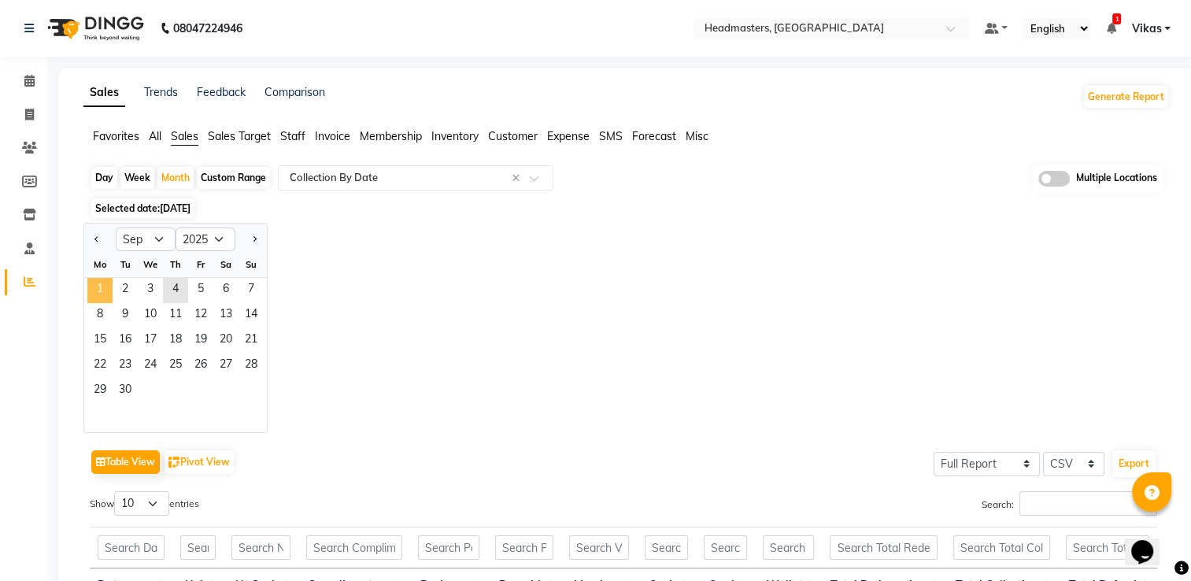
click at [105, 290] on span "1" at bounding box center [99, 290] width 25 height 25
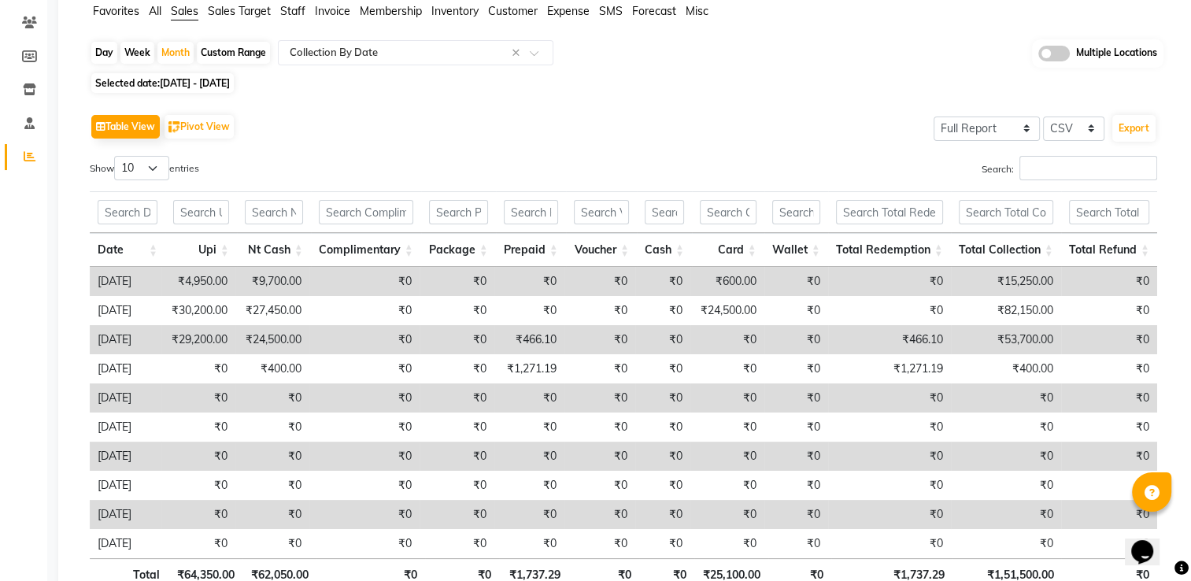
scroll to position [126, 0]
click at [775, 112] on div "Table View Pivot View Select Full Report Filtered Report Select CSV PDF Export" at bounding box center [623, 125] width 1067 height 33
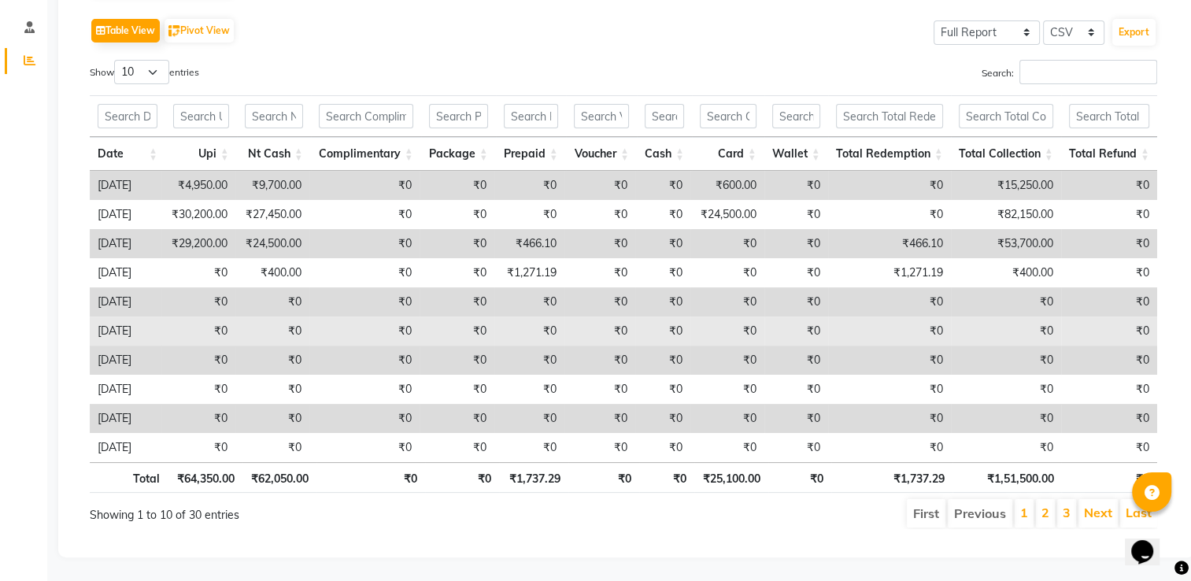
click at [469, 320] on td "₹0" at bounding box center [457, 330] width 75 height 29
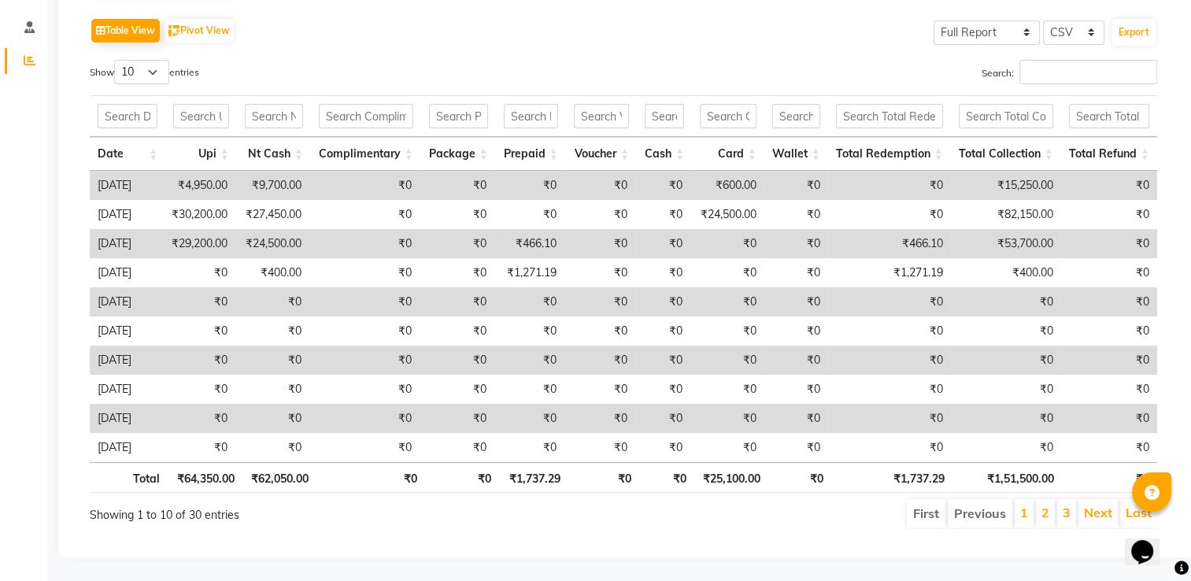
scroll to position [0, 0]
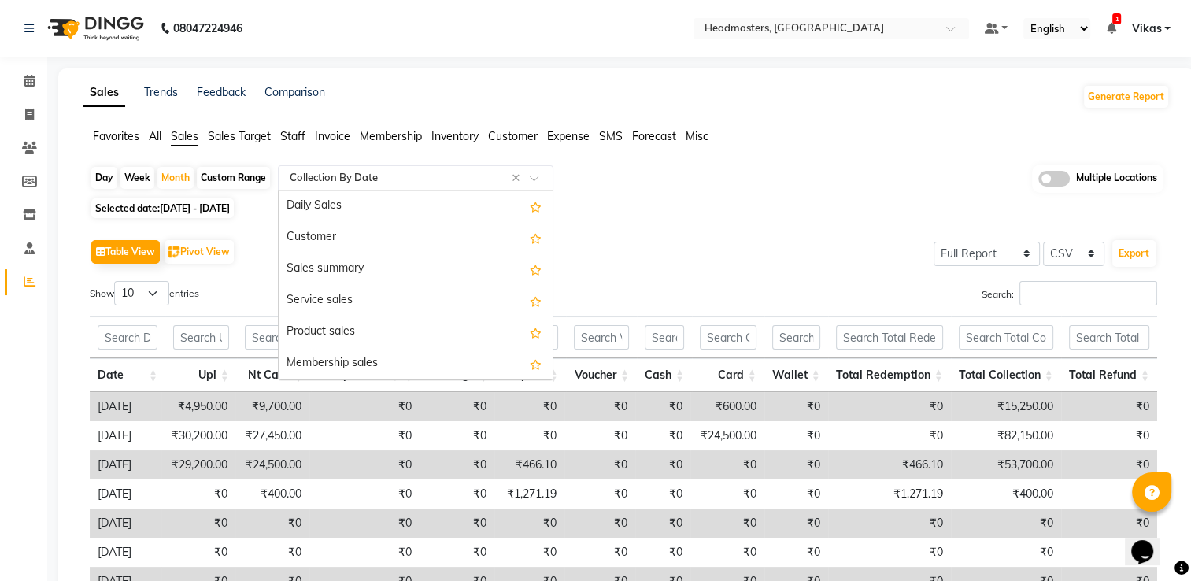
click at [340, 172] on input "text" at bounding box center [400, 178] width 227 height 16
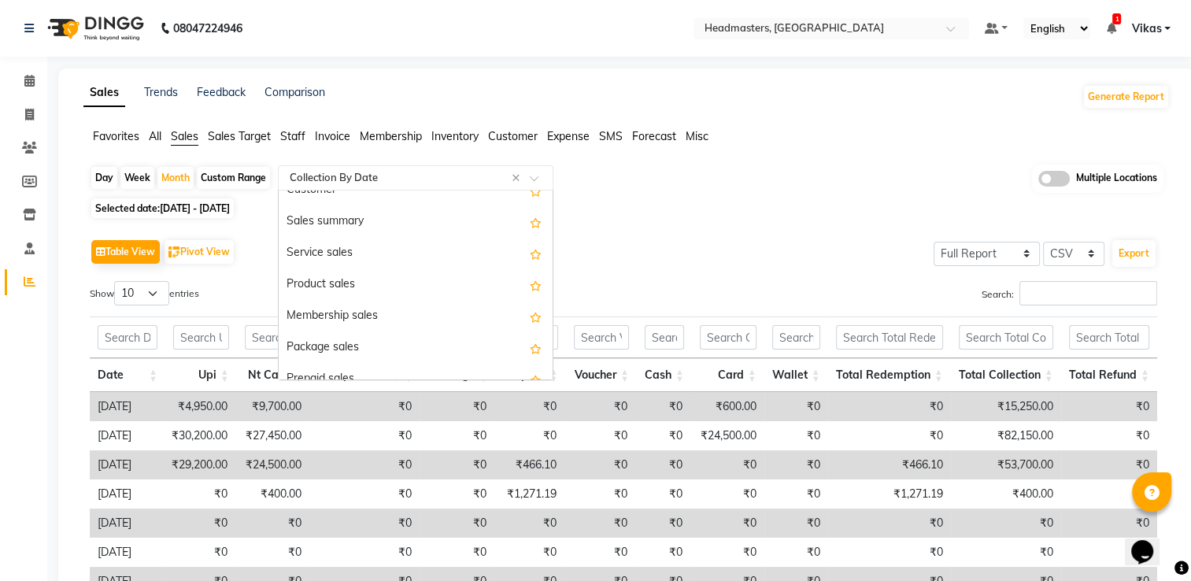
scroll to position [1, 0]
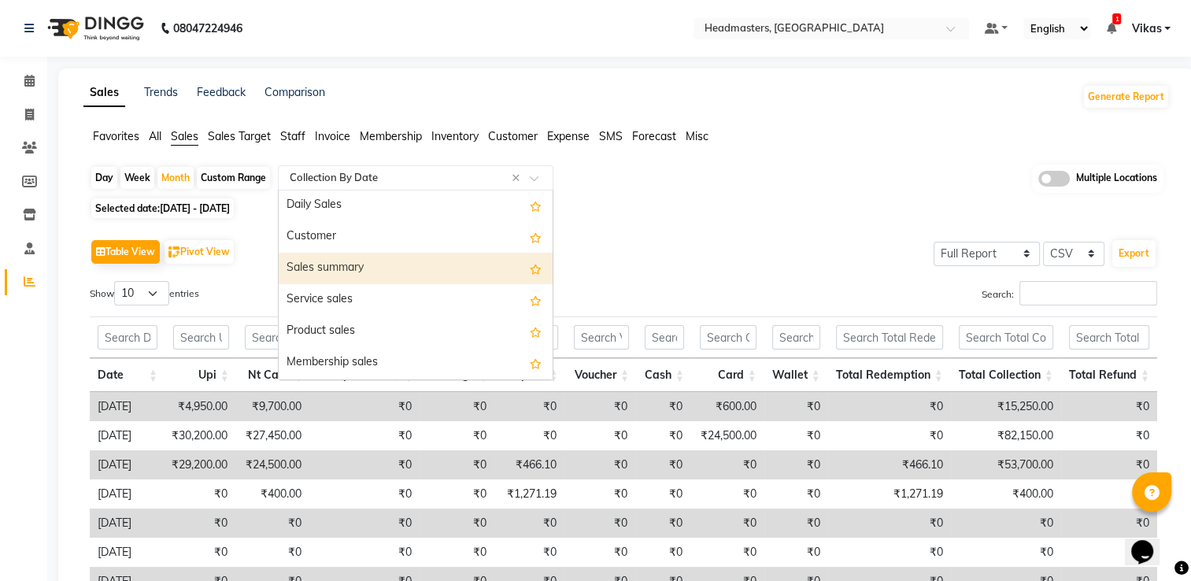
click at [368, 267] on div "Sales summary" at bounding box center [416, 268] width 274 height 31
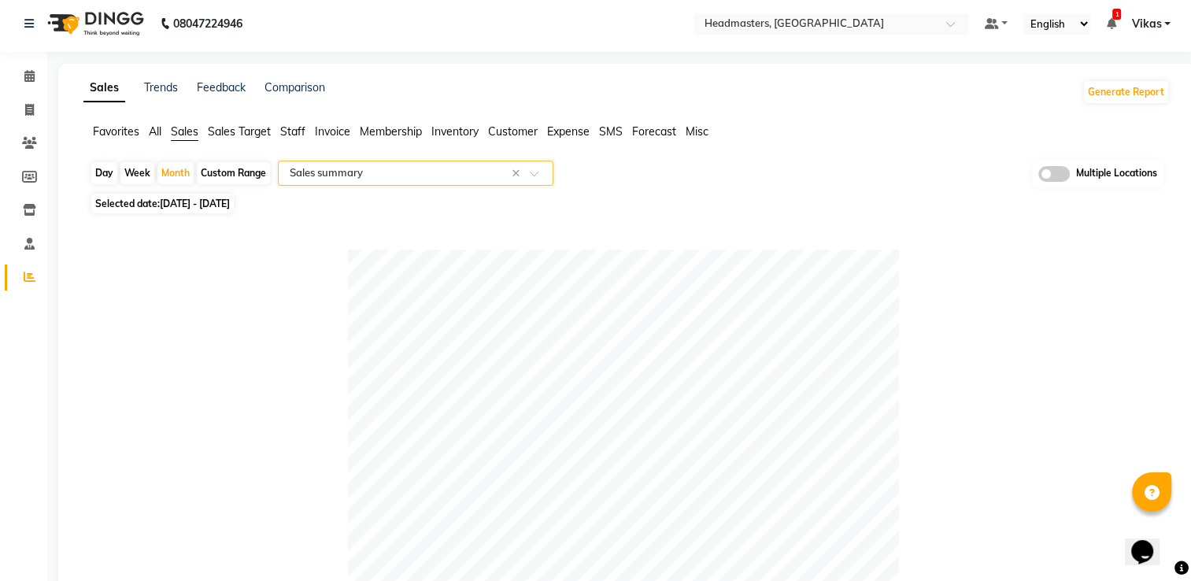
scroll to position [0, 0]
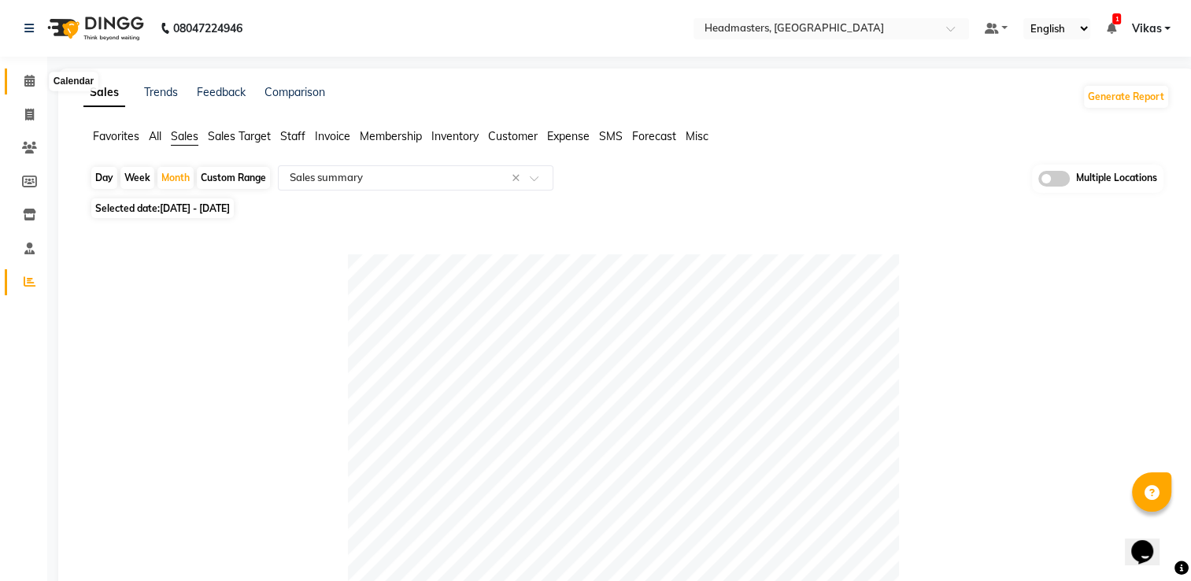
click at [22, 76] on span at bounding box center [30, 81] width 28 height 18
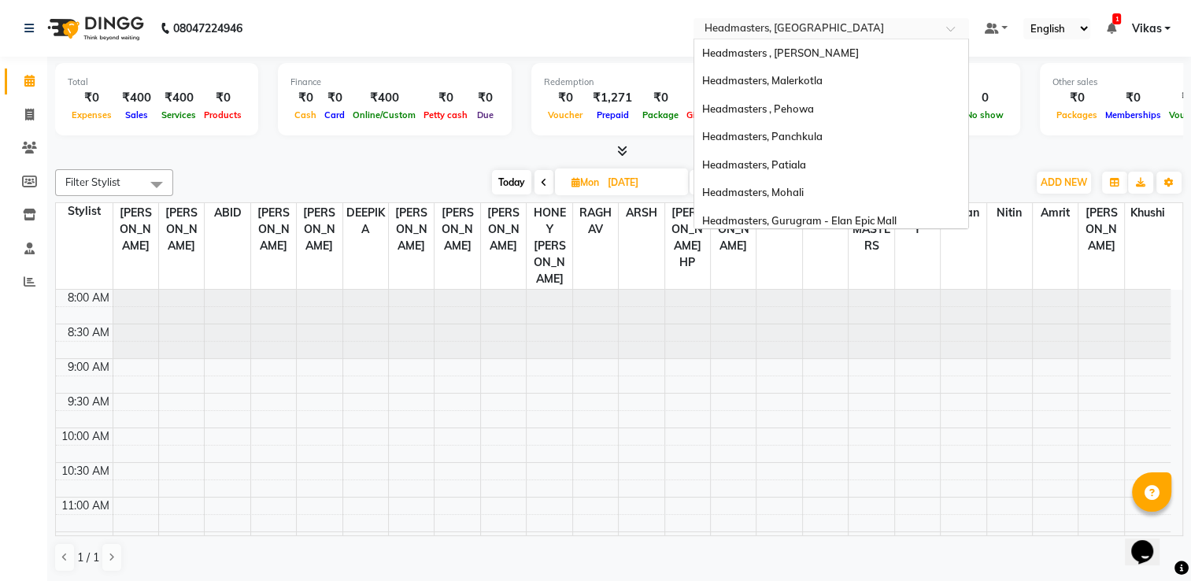
click at [804, 22] on input "text" at bounding box center [815, 30] width 228 height 16
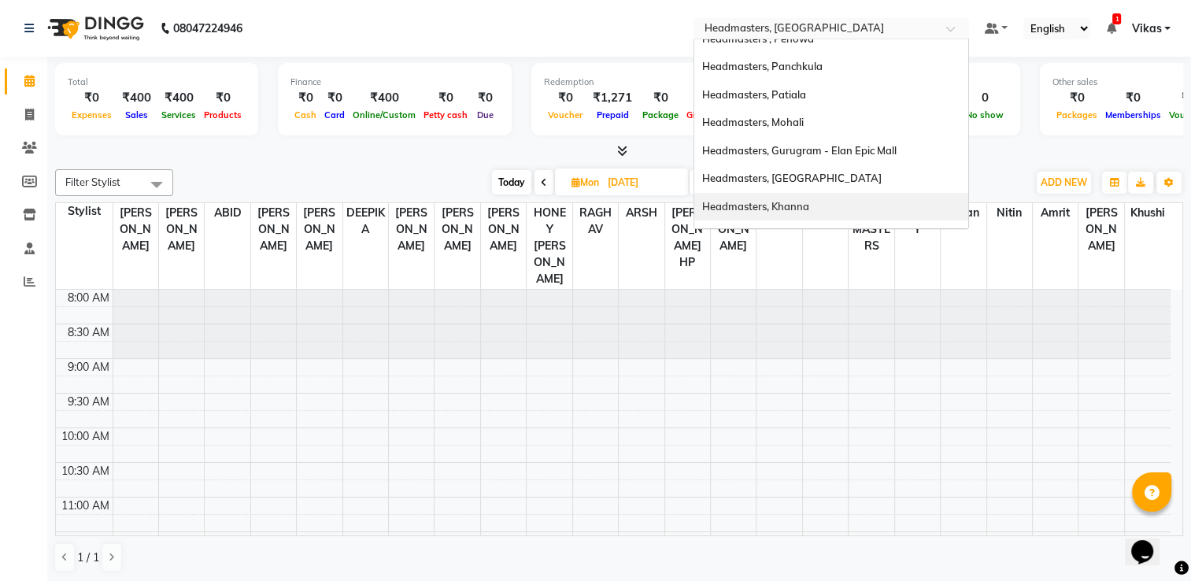
scroll to position [48, 0]
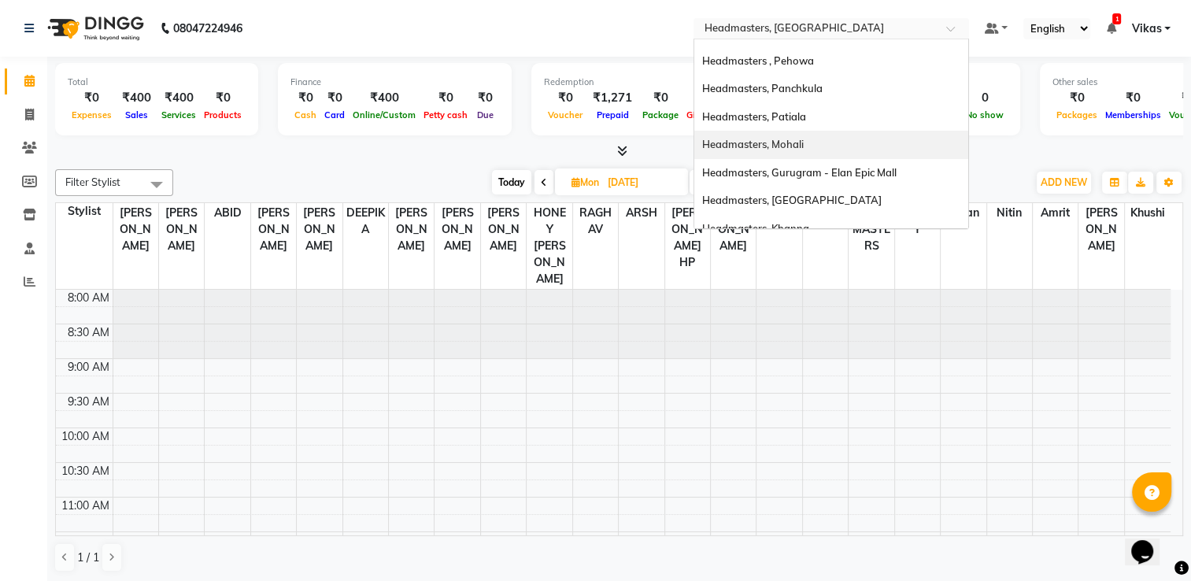
click at [856, 140] on div "Headmasters, Mohali" at bounding box center [831, 145] width 274 height 28
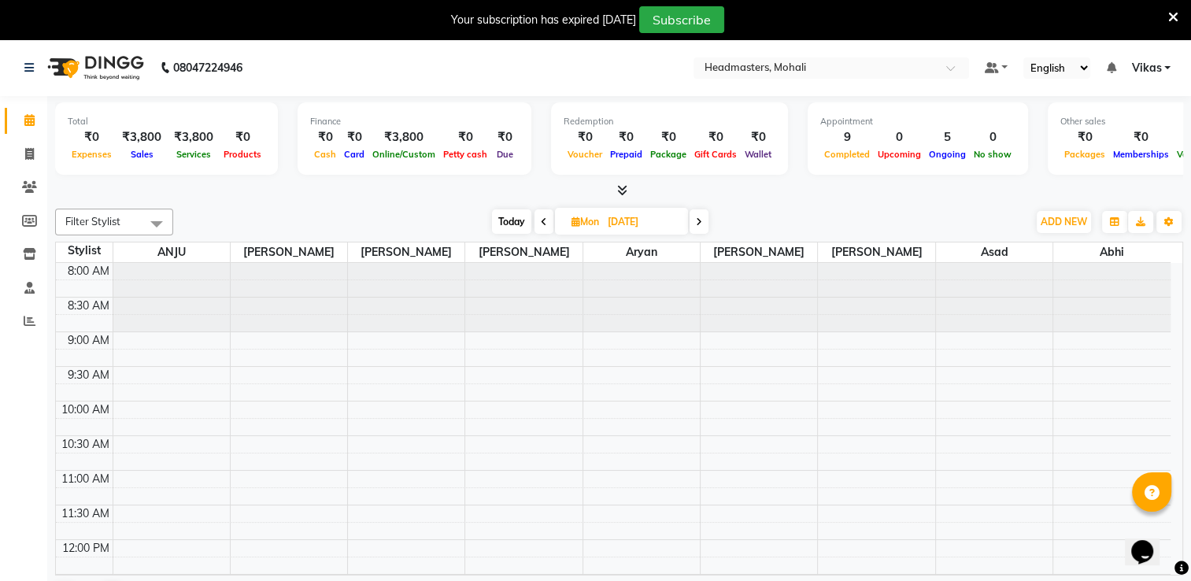
click at [1175, 564] on icon at bounding box center [1181, 568] width 14 height 14
click at [28, 291] on icon at bounding box center [29, 288] width 10 height 12
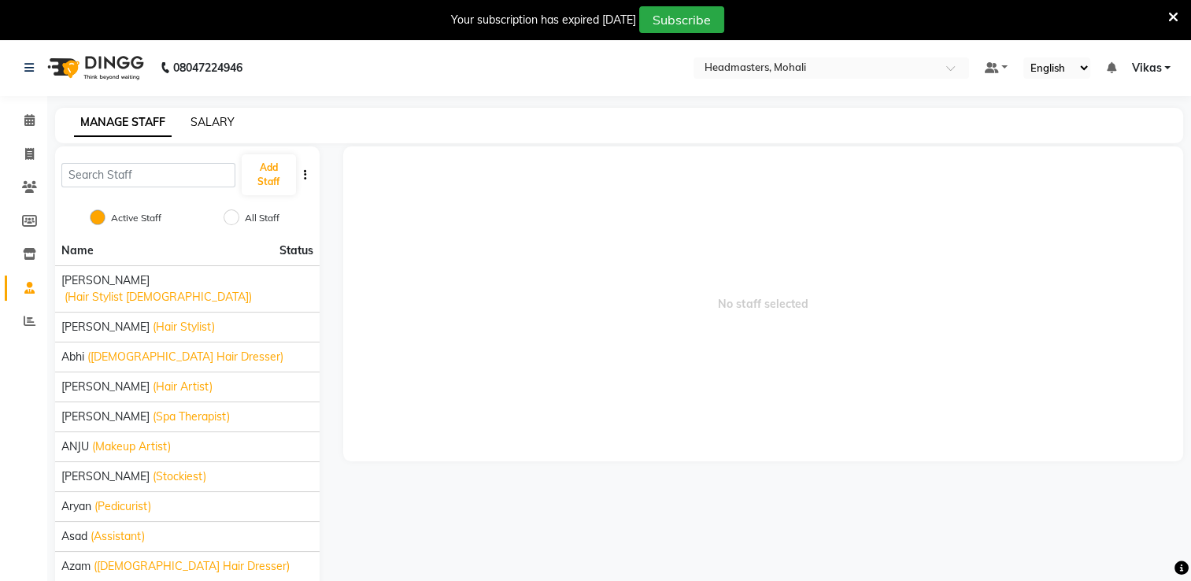
click at [227, 115] on link "SALARY" at bounding box center [212, 122] width 44 height 14
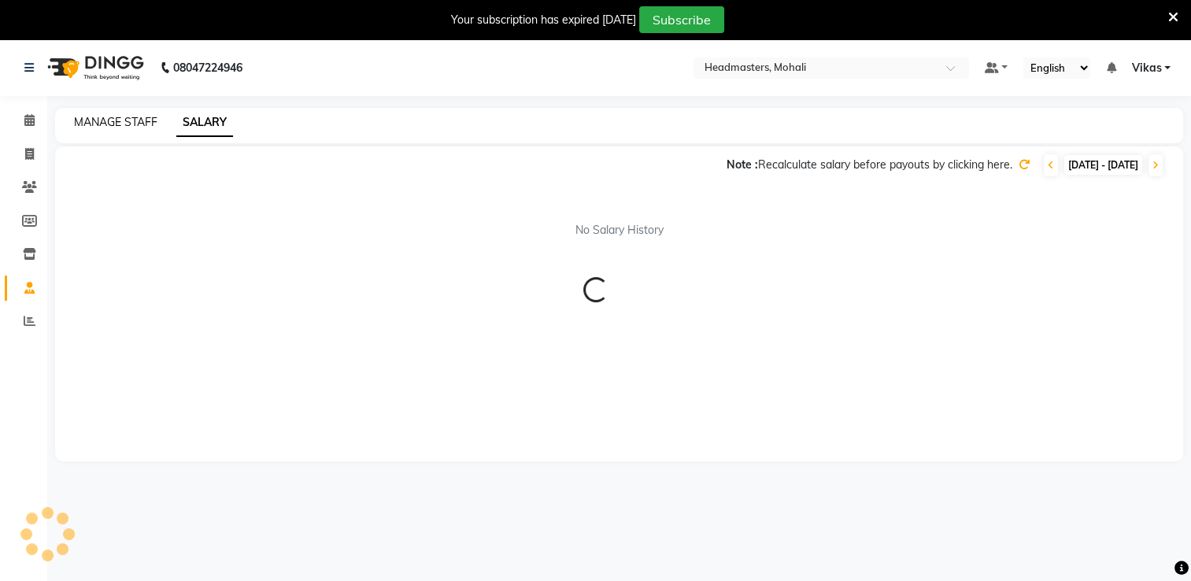
click at [120, 128] on link "MANAGE STAFF" at bounding box center [115, 122] width 83 height 14
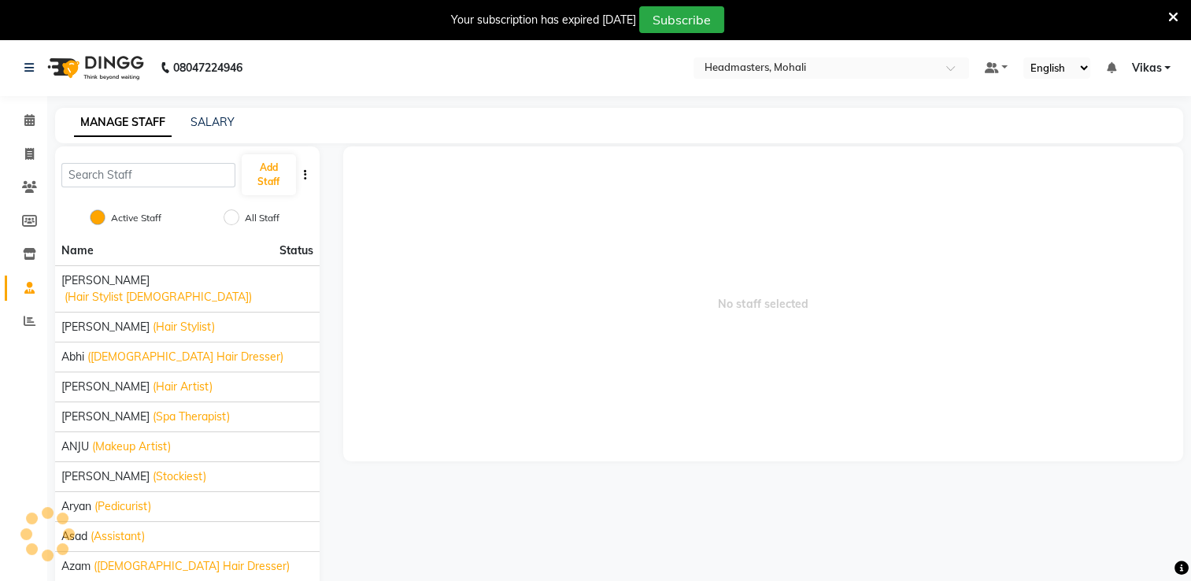
click at [189, 121] on div "MANAGE STAFF SALARY" at bounding box center [609, 122] width 1109 height 17
click at [203, 122] on link "SALARY" at bounding box center [212, 122] width 44 height 14
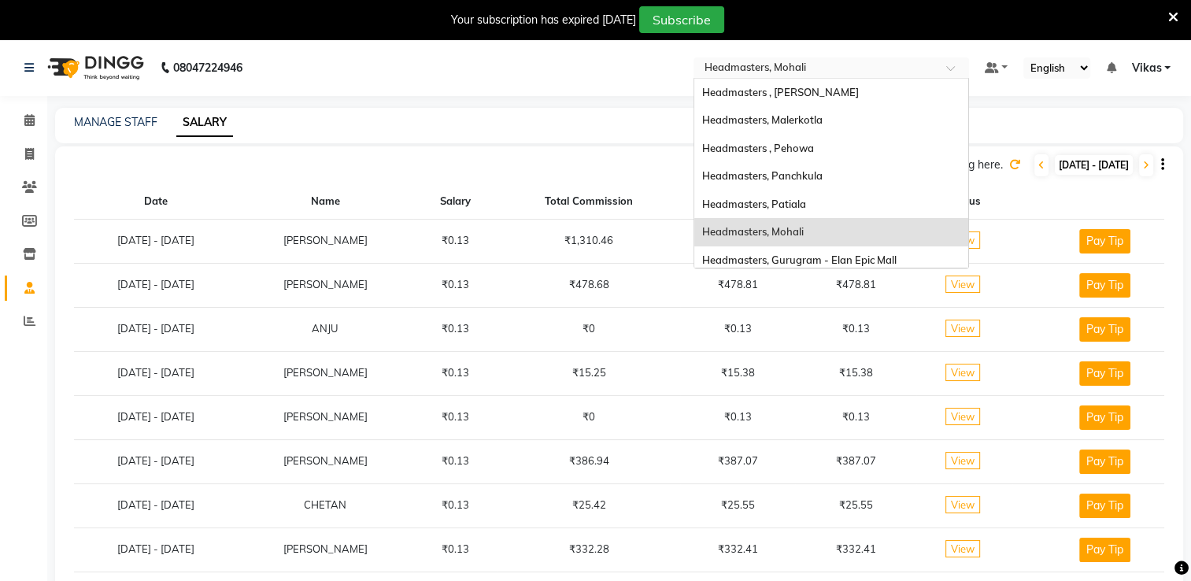
click at [850, 73] on input "text" at bounding box center [815, 69] width 228 height 16
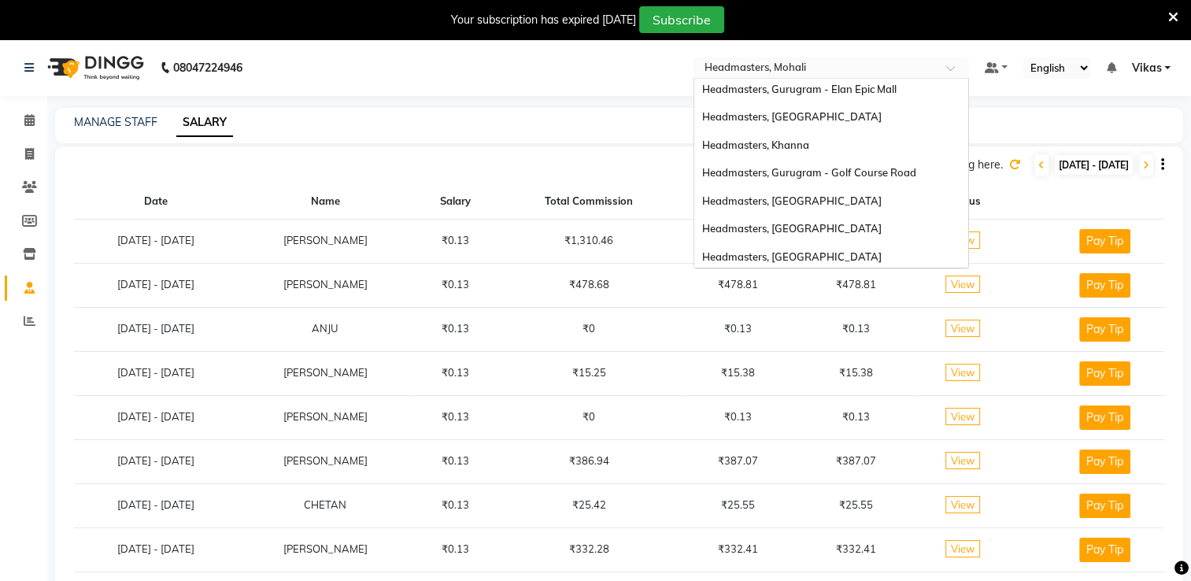
scroll to position [174, 0]
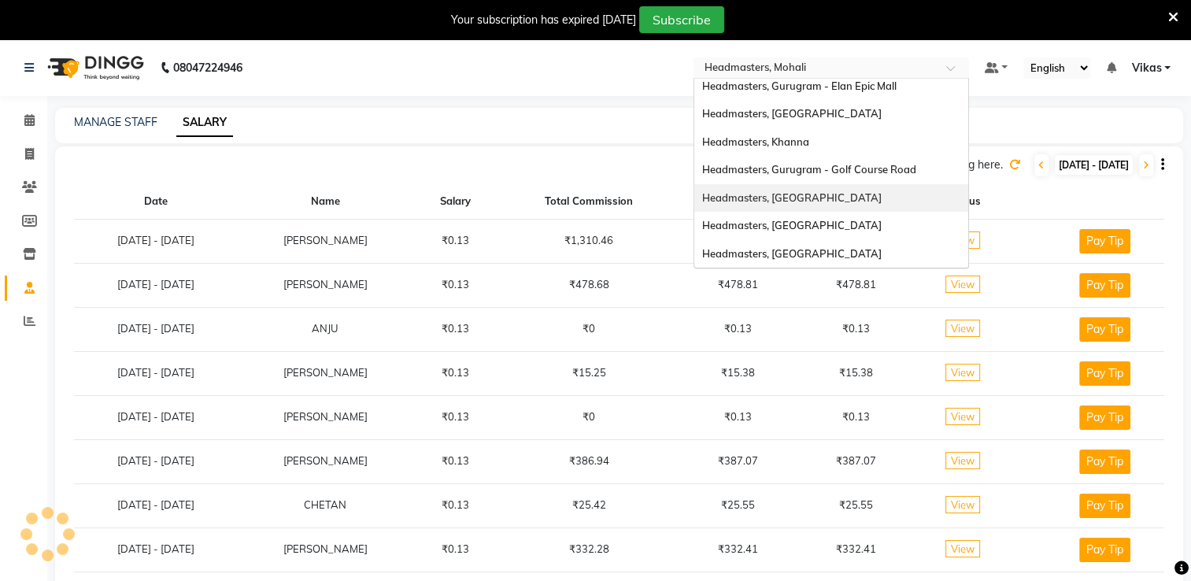
click at [860, 194] on div "Headmasters, [GEOGRAPHIC_DATA]" at bounding box center [831, 198] width 274 height 28
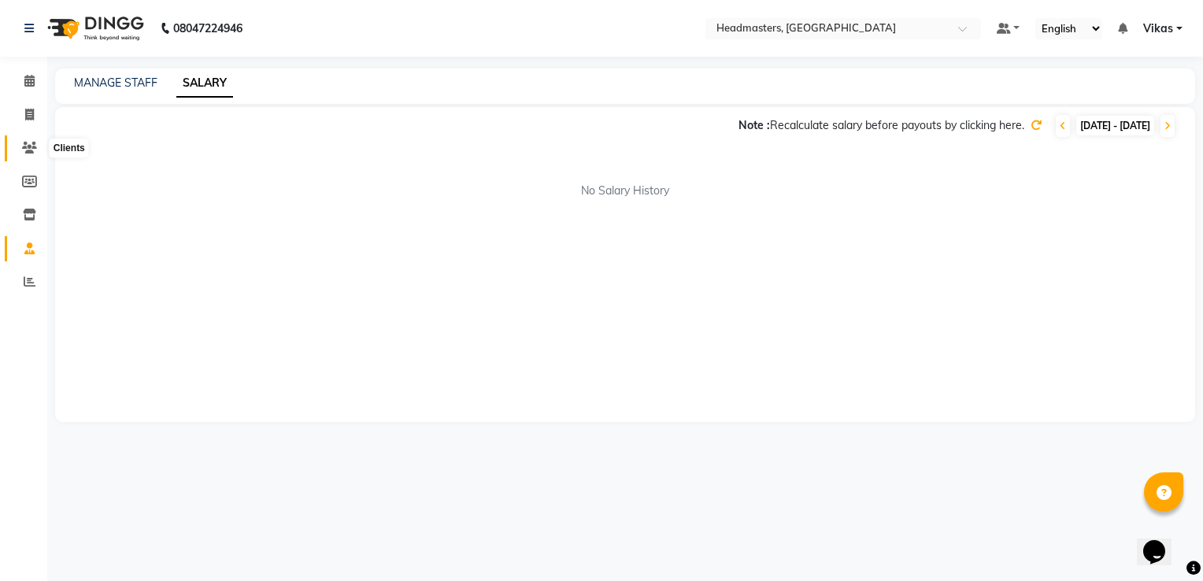
click at [19, 150] on span at bounding box center [30, 148] width 28 height 18
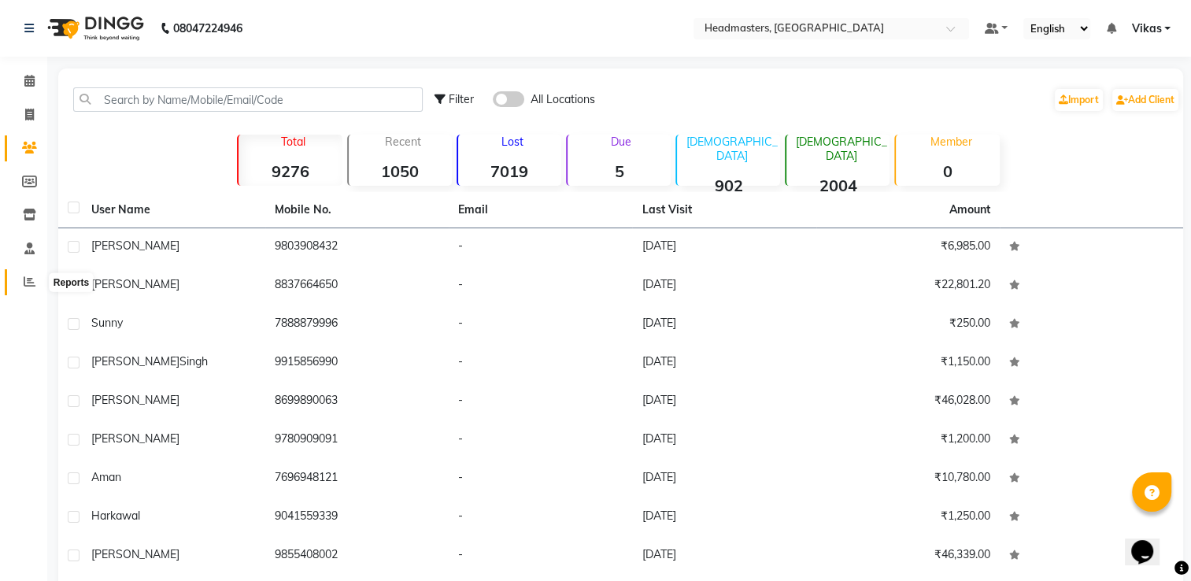
click at [35, 284] on icon at bounding box center [30, 282] width 12 height 12
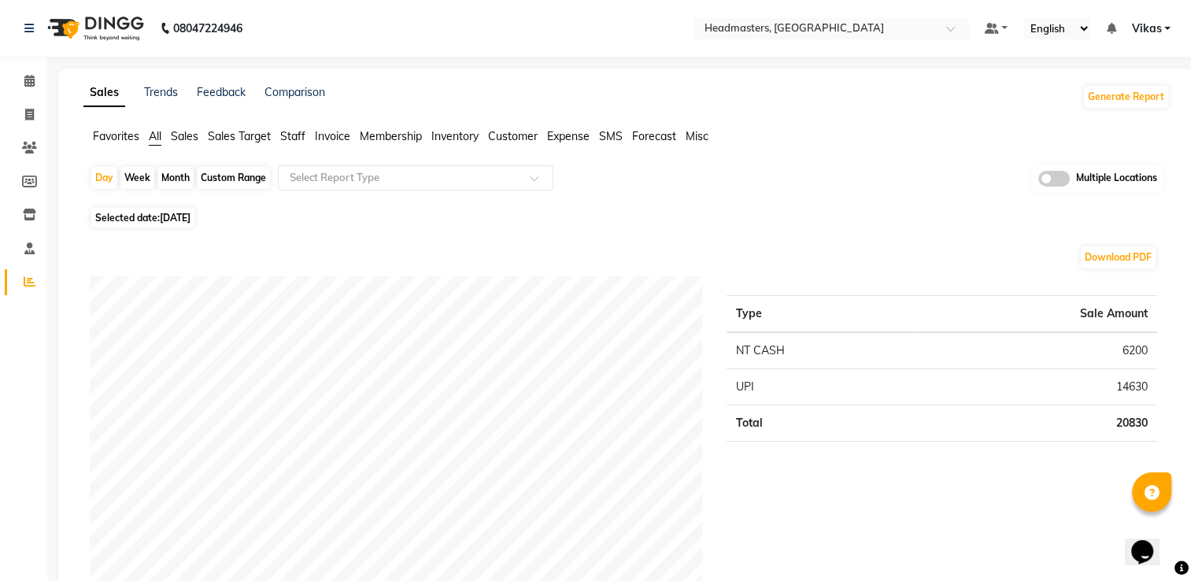
click at [342, 142] on span "Invoice" at bounding box center [332, 136] width 35 height 14
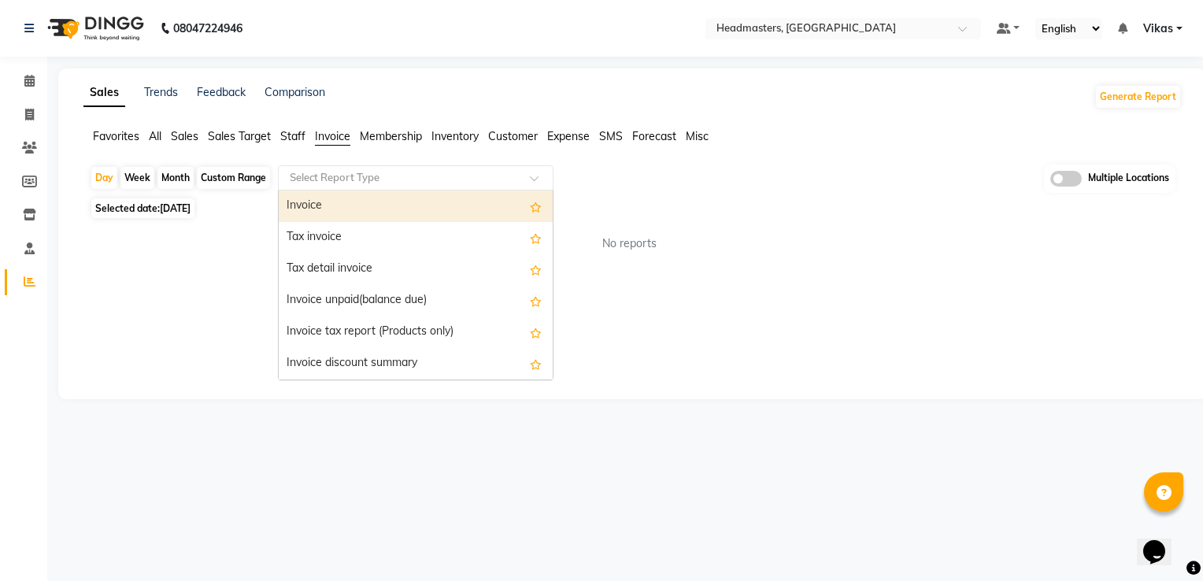
click at [363, 176] on input "text" at bounding box center [400, 178] width 227 height 16
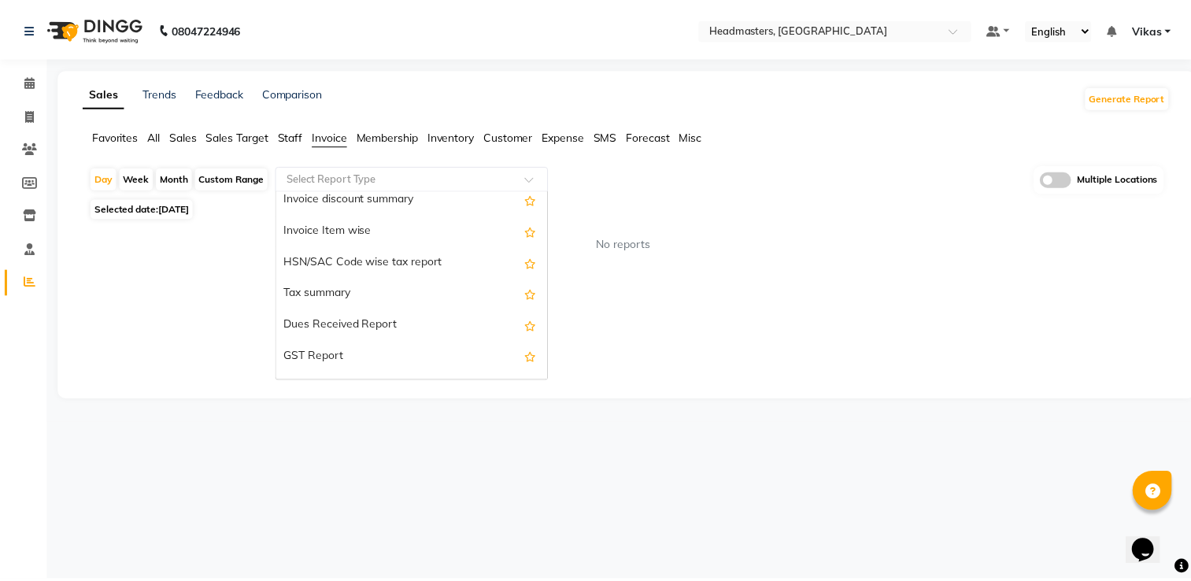
scroll to position [283, 0]
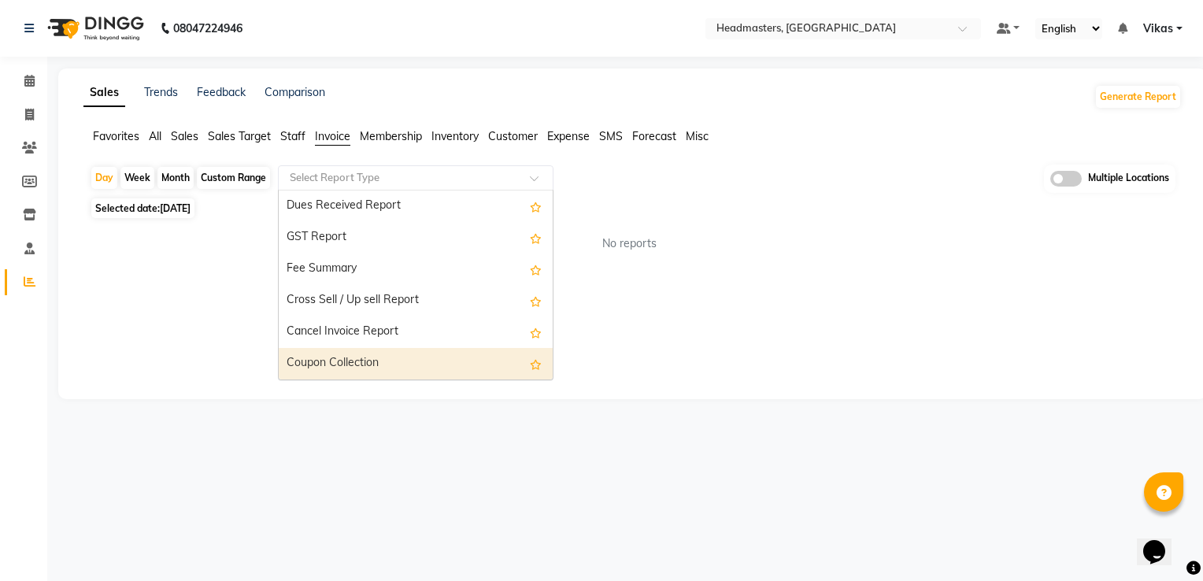
click at [414, 357] on div "Coupon Collection" at bounding box center [416, 363] width 274 height 31
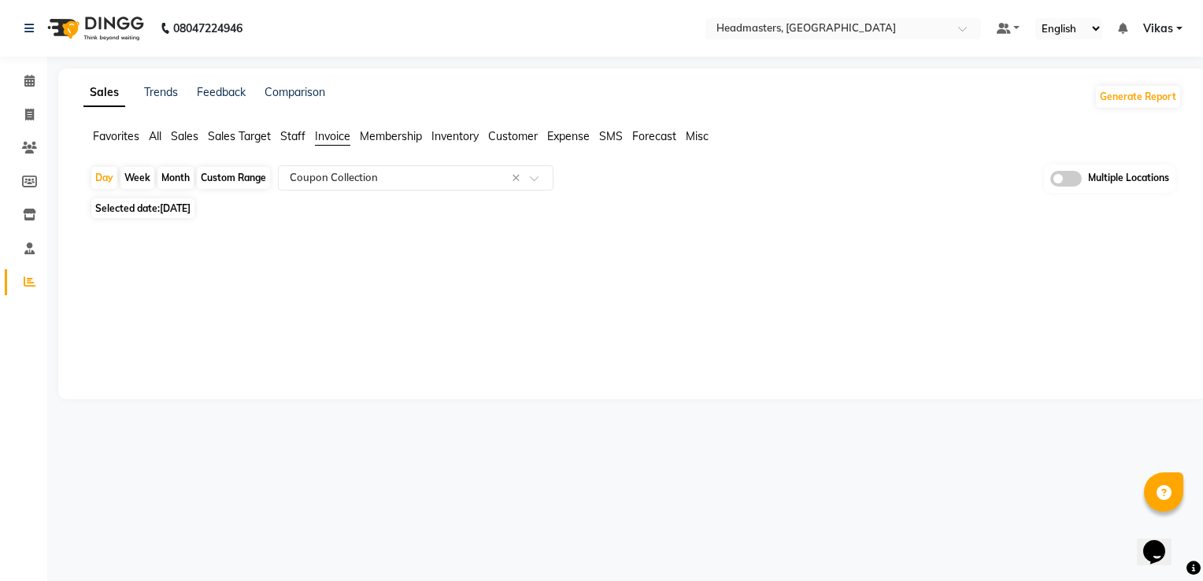
click at [176, 178] on div "Month" at bounding box center [175, 178] width 36 height 22
select select "9"
select select "2025"
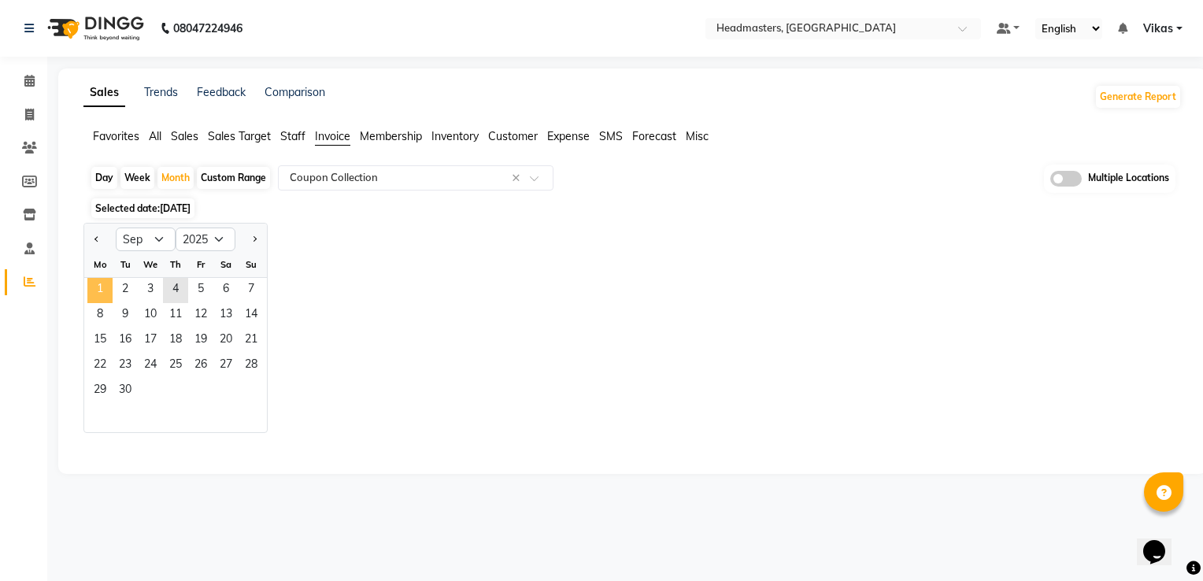
click at [103, 282] on span "1" at bounding box center [99, 290] width 25 height 25
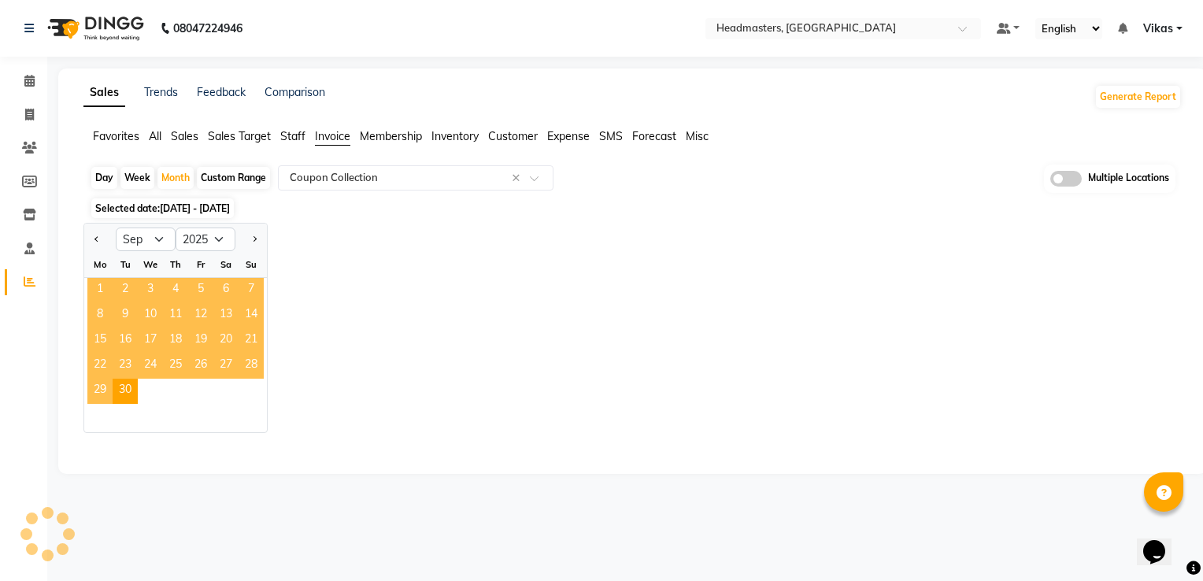
select select "full_report"
select select "csv"
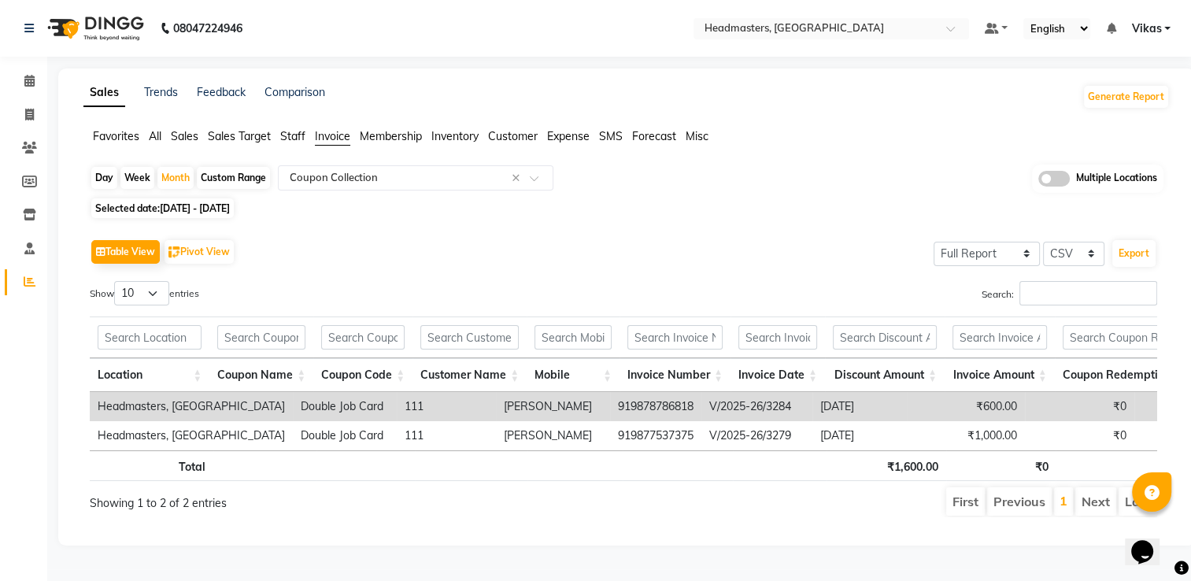
click at [501, 510] on div "Showing 1 to 2 of 2 entries" at bounding box center [305, 499] width 431 height 26
